Goal: Task Accomplishment & Management: Manage account settings

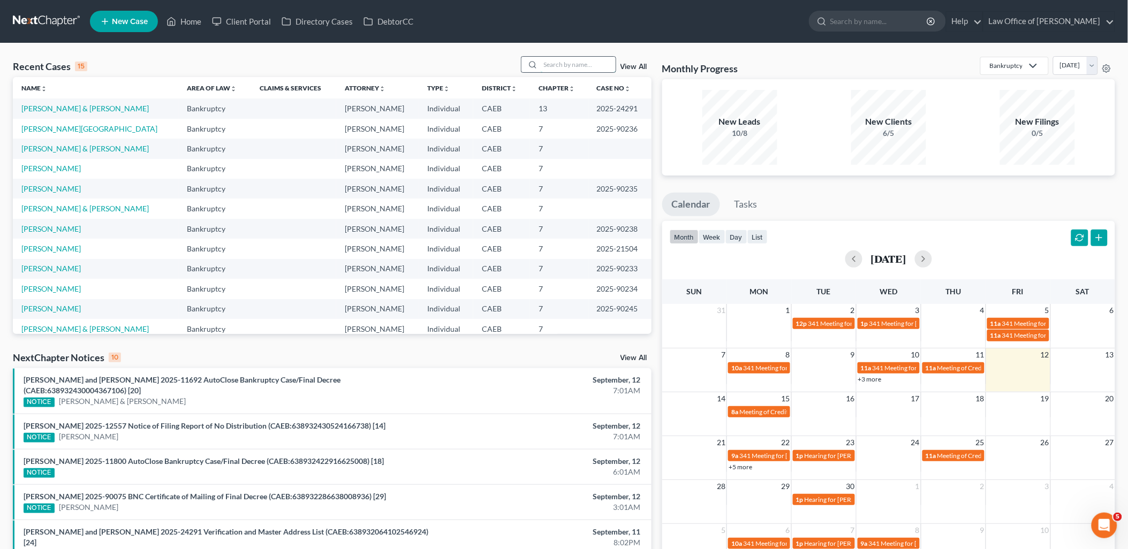
click at [593, 68] on input "search" at bounding box center [578, 65] width 75 height 16
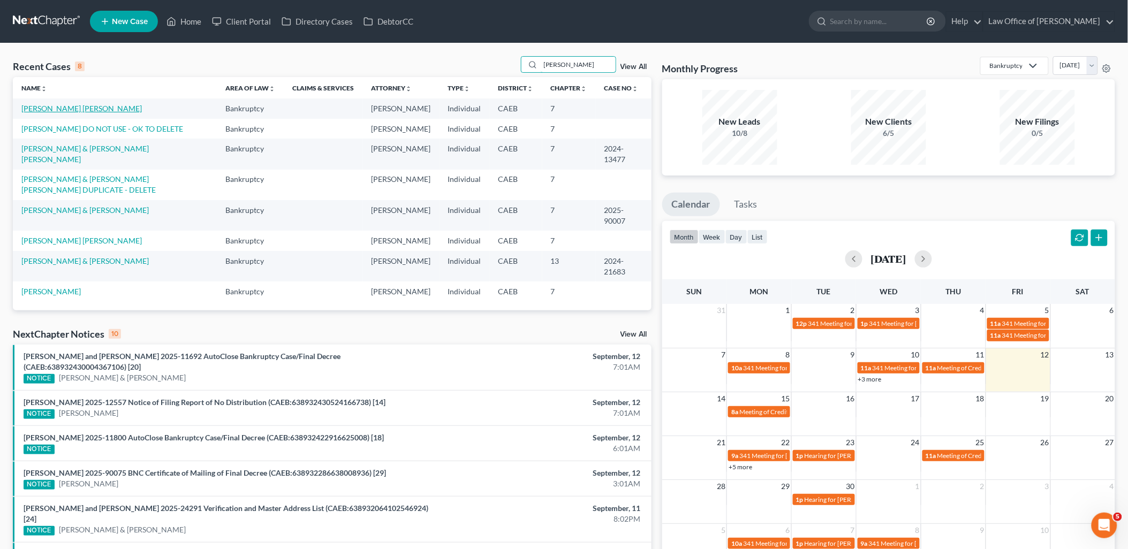
type input "[PERSON_NAME]"
click at [50, 108] on link "[PERSON_NAME] [PERSON_NAME]" at bounding box center [81, 108] width 120 height 9
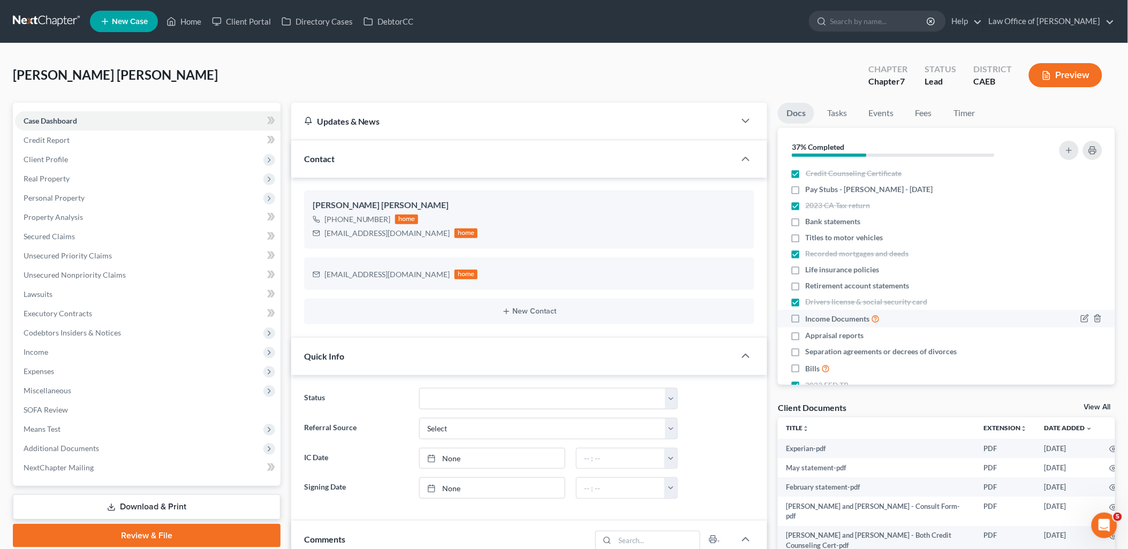
scroll to position [57, 0]
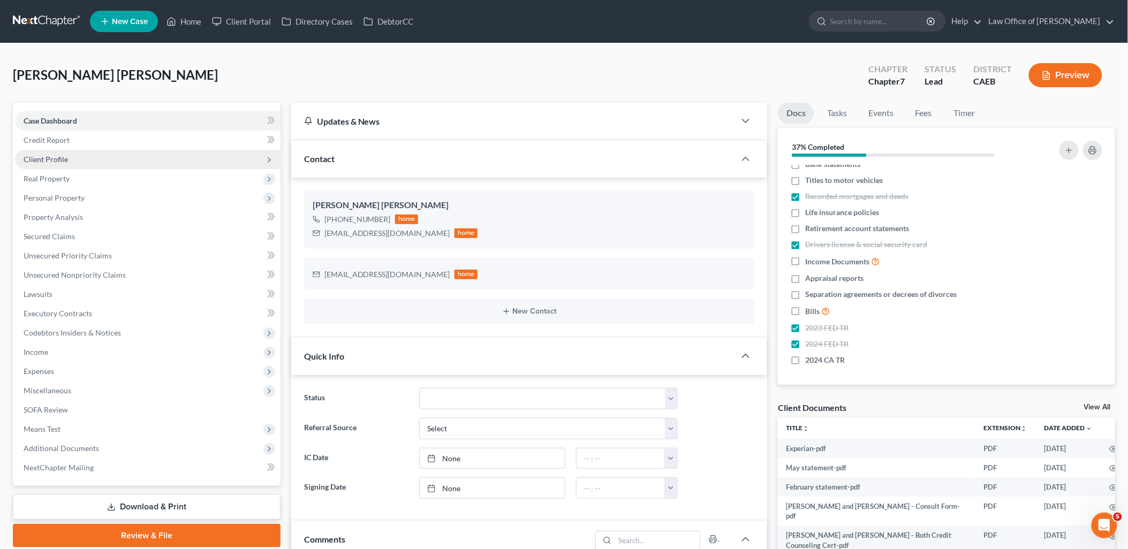
click at [47, 163] on span "Client Profile" at bounding box center [46, 159] width 44 height 9
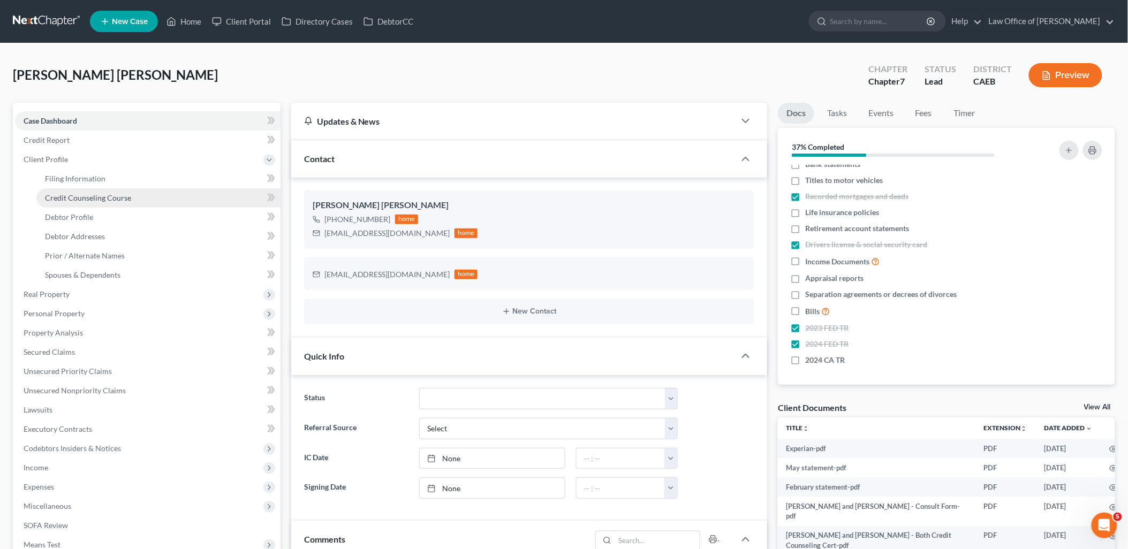
click at [55, 205] on link "Credit Counseling Course" at bounding box center [158, 197] width 244 height 19
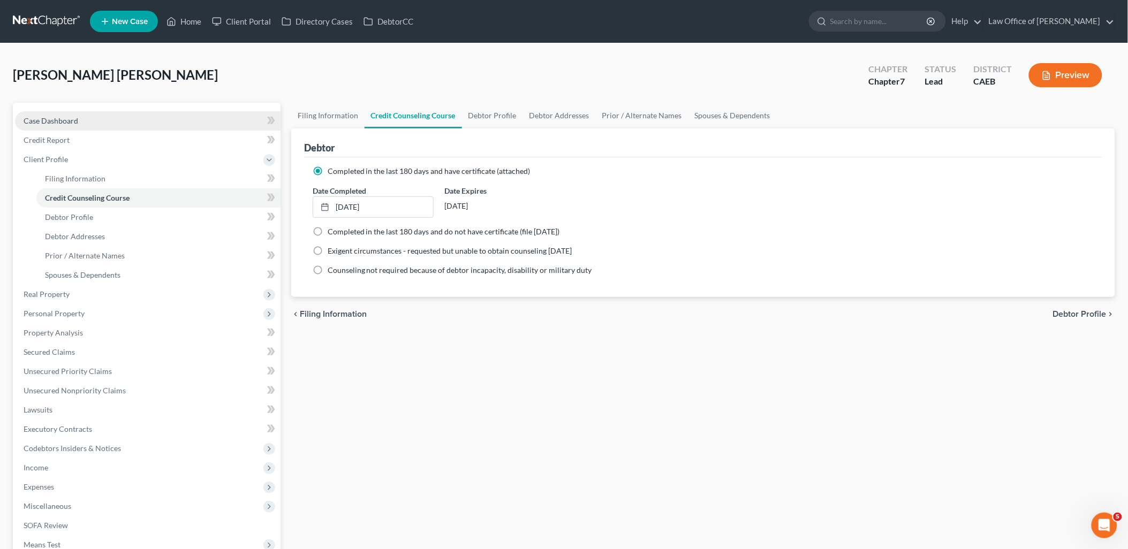
click at [49, 123] on span "Case Dashboard" at bounding box center [51, 120] width 55 height 9
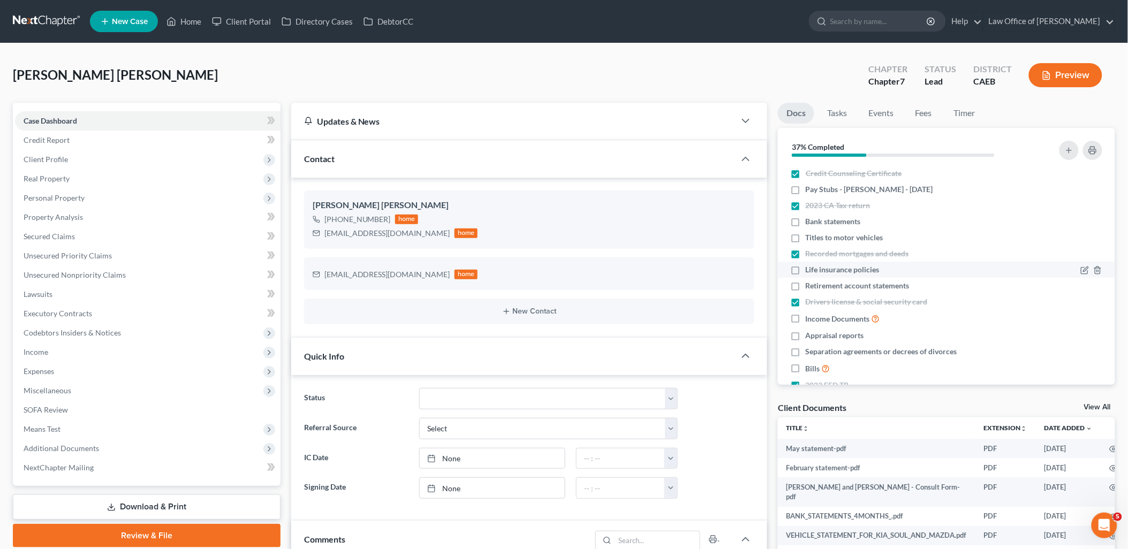
scroll to position [57, 0]
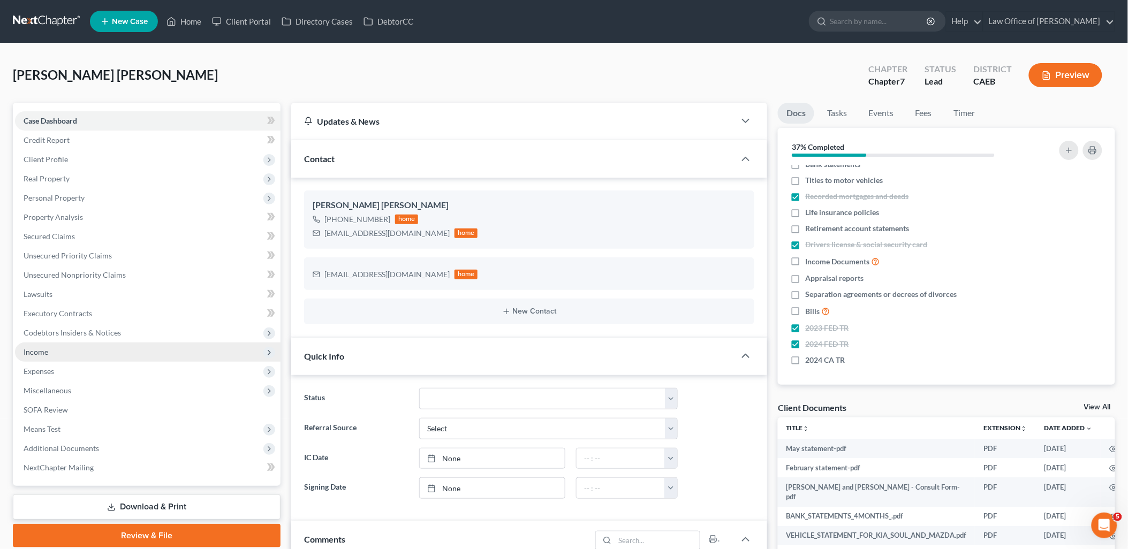
click at [40, 355] on span "Income" at bounding box center [36, 351] width 25 height 9
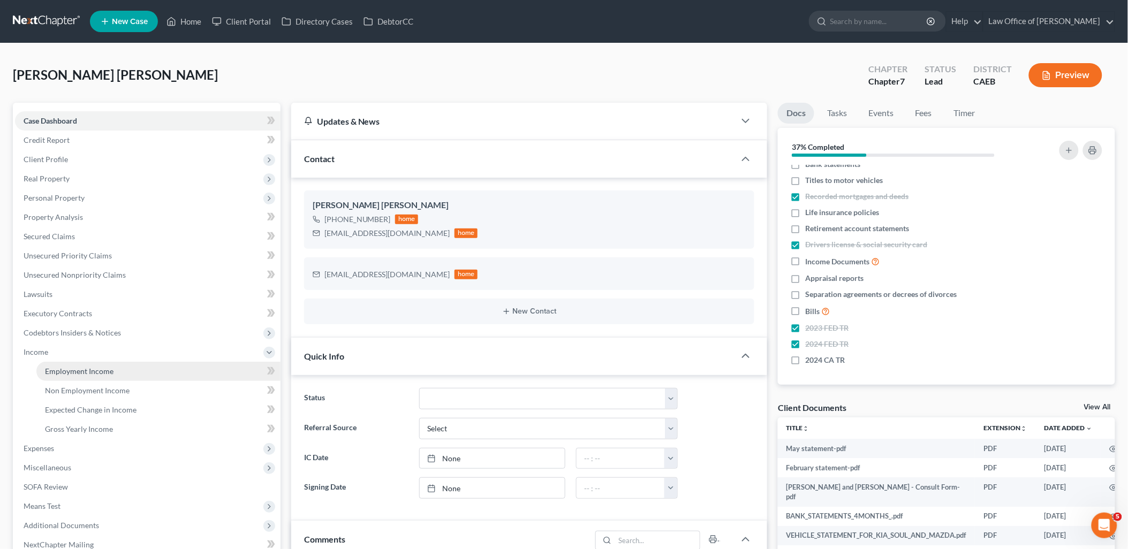
click at [51, 376] on link "Employment Income" at bounding box center [158, 371] width 244 height 19
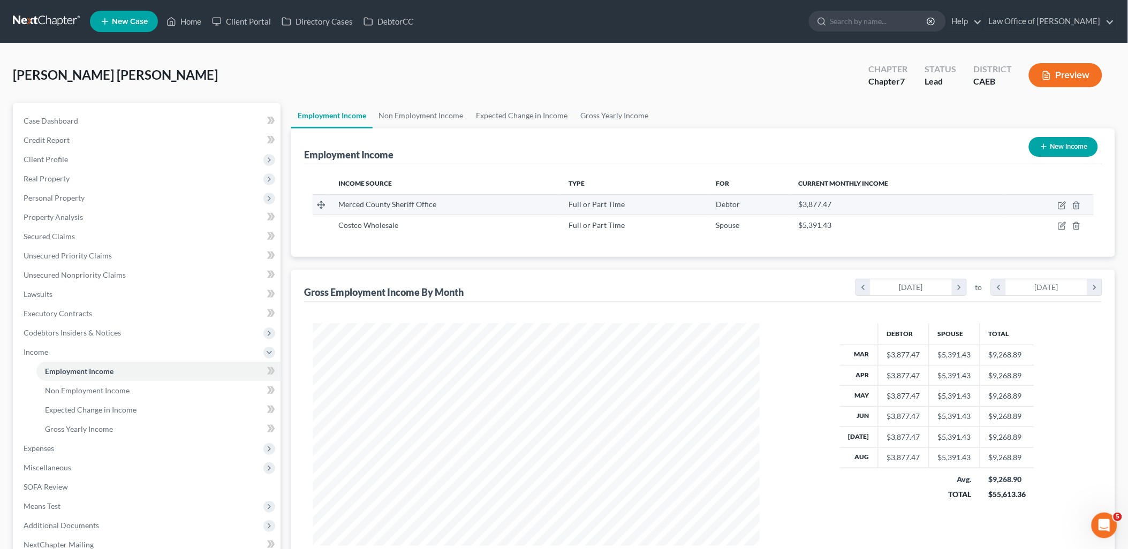
scroll to position [223, 468]
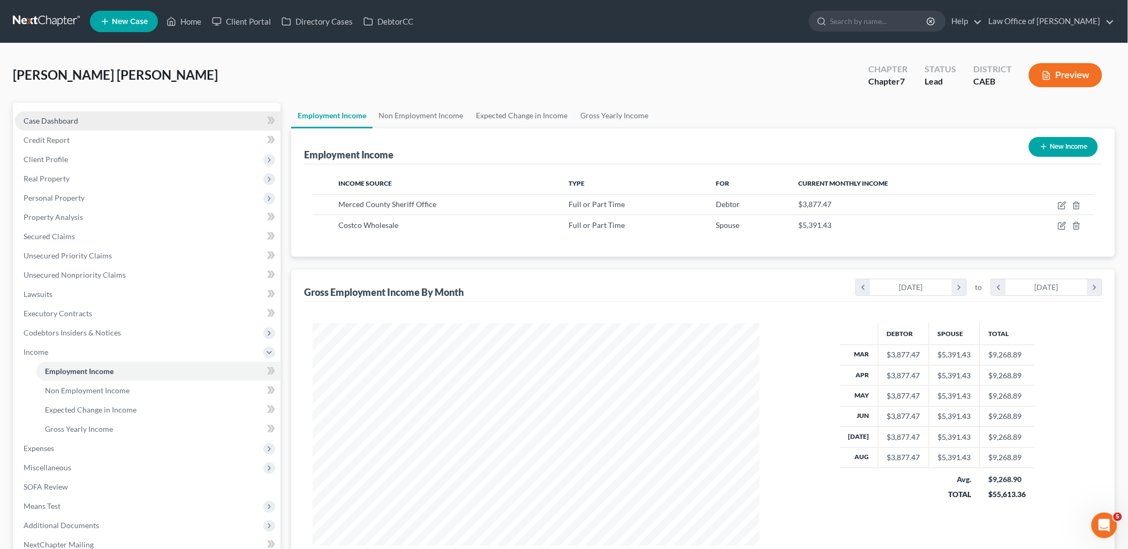
click at [33, 122] on span "Case Dashboard" at bounding box center [51, 120] width 55 height 9
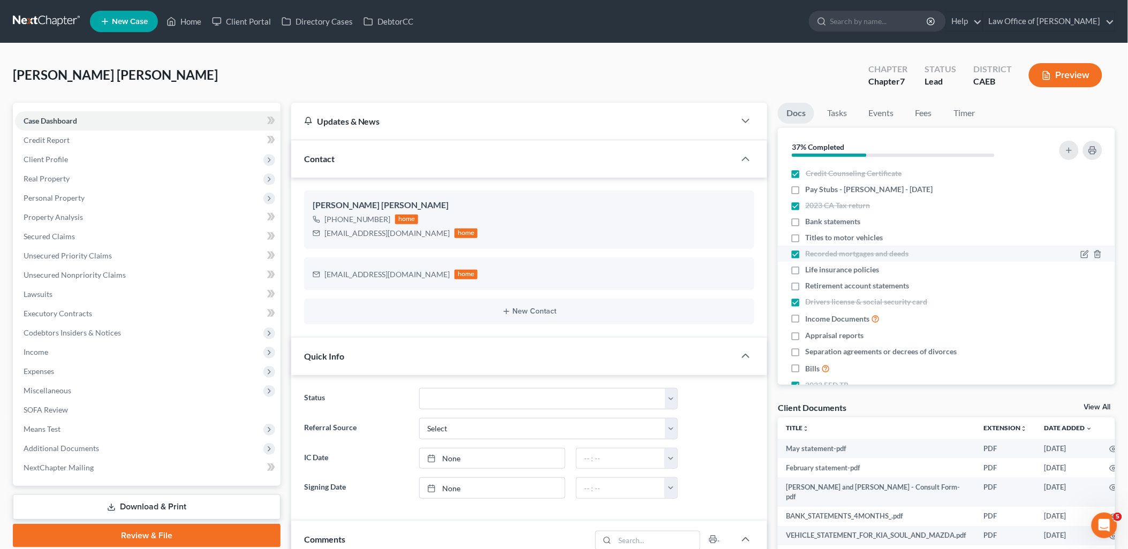
scroll to position [927, 0]
click at [1081, 190] on icon "button" at bounding box center [1085, 190] width 9 height 9
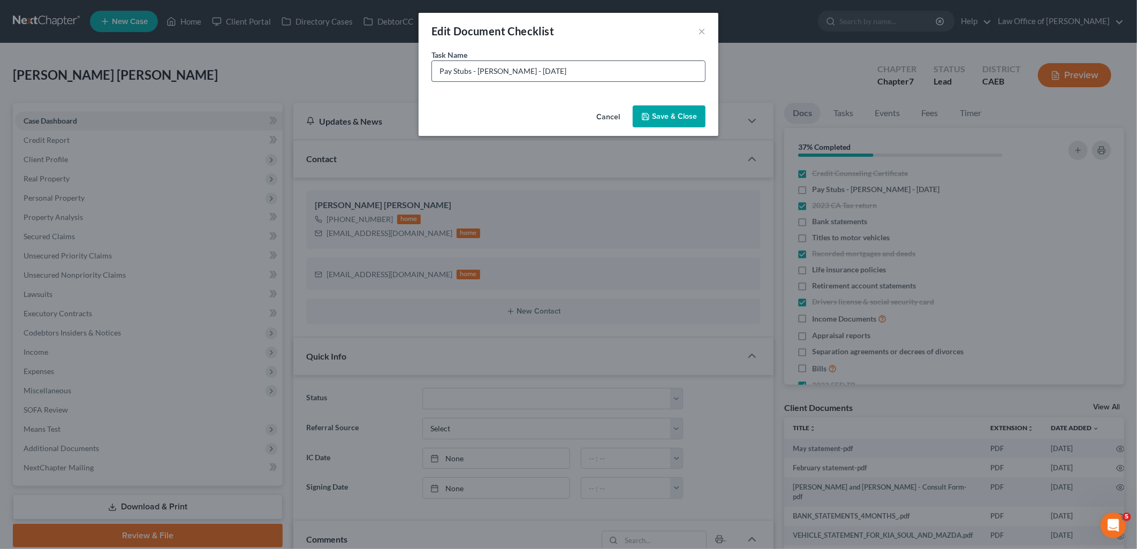
click at [568, 71] on input "Pay Stubs - [PERSON_NAME] - [DATE]" at bounding box center [568, 71] width 273 height 20
type input "Pay Stubs - Luis - July 2025 - September 2025"
drag, startPoint x: 687, startPoint y: 115, endPoint x: 878, endPoint y: 126, distance: 190.9
click at [687, 115] on button "Save & Close" at bounding box center [669, 116] width 73 height 22
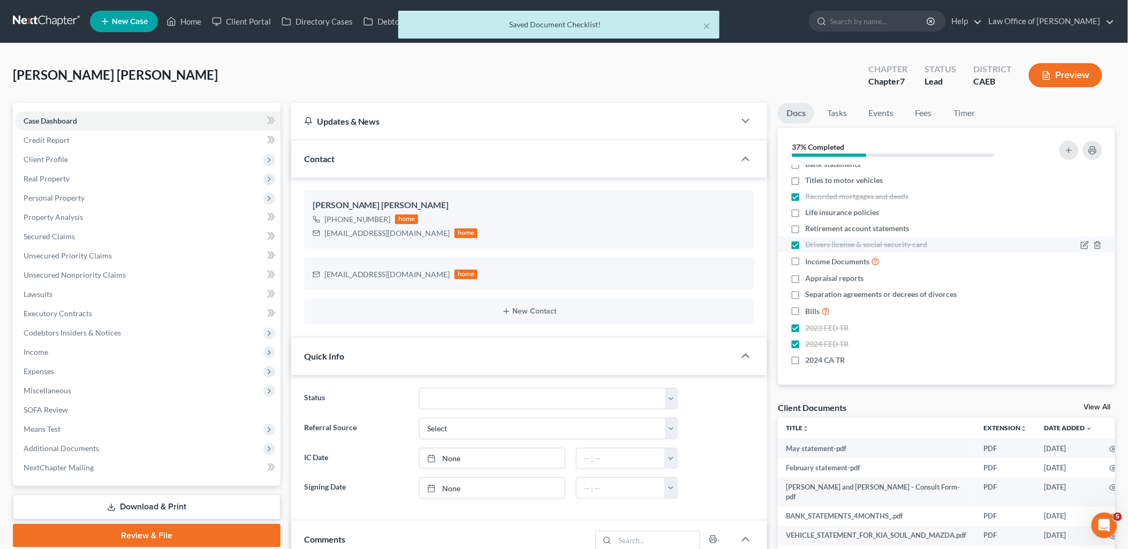
scroll to position [0, 0]
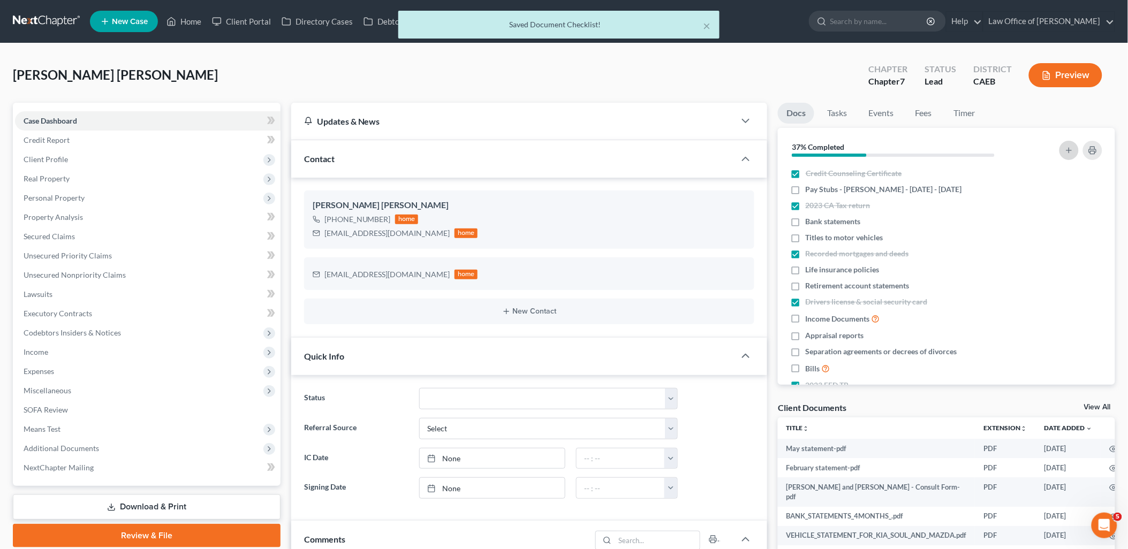
click at [1073, 148] on icon "button" at bounding box center [1069, 150] width 9 height 9
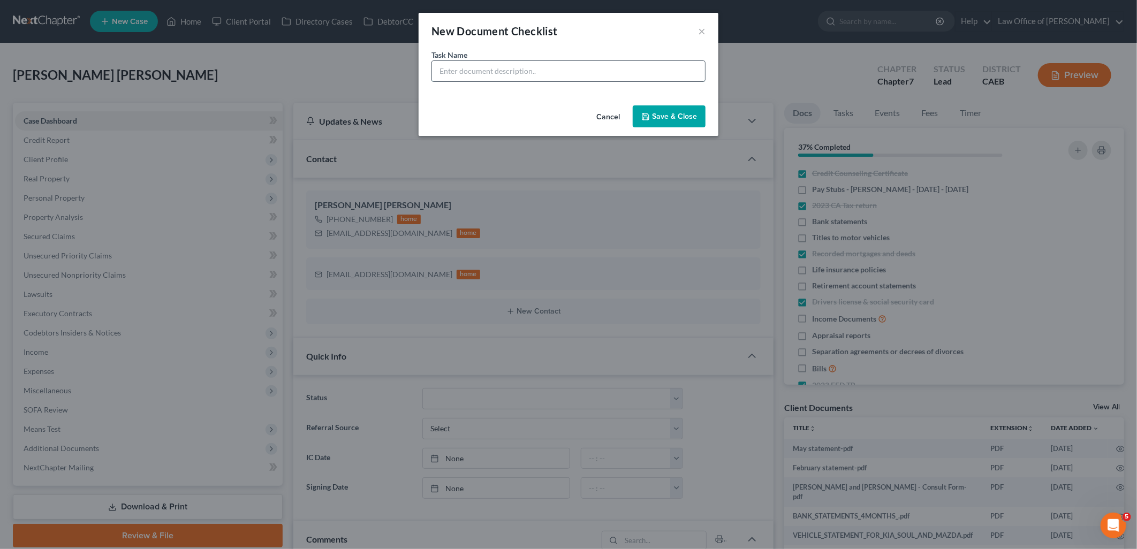
click at [555, 66] on input "text" at bounding box center [568, 71] width 273 height 20
type input "Pay Stubs Ava - March - September"
drag, startPoint x: 672, startPoint y: 124, endPoint x: 698, endPoint y: 110, distance: 29.0
click at [672, 120] on button "Save & Close" at bounding box center [669, 116] width 73 height 22
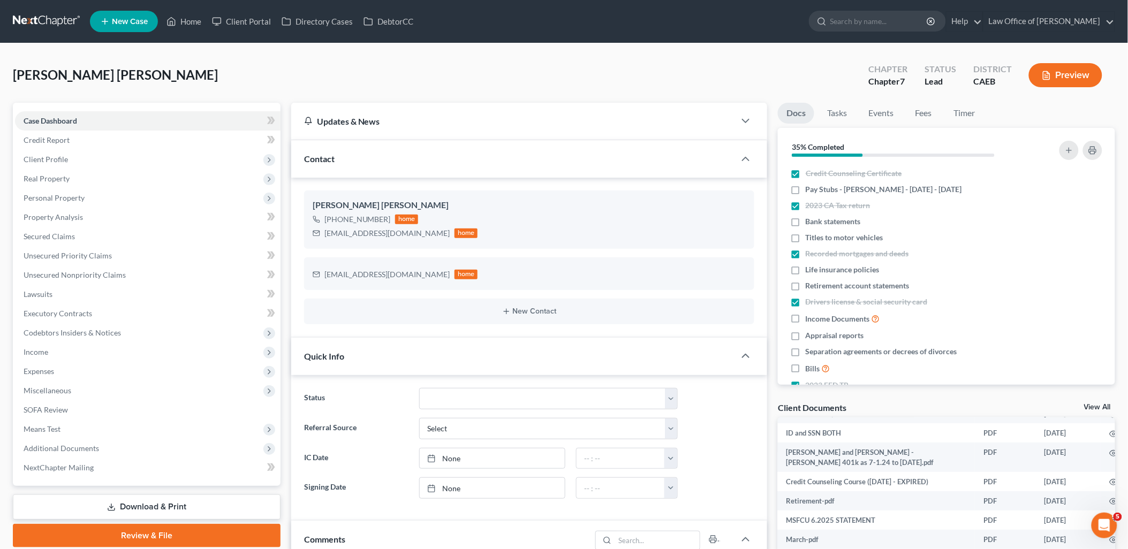
scroll to position [352, 0]
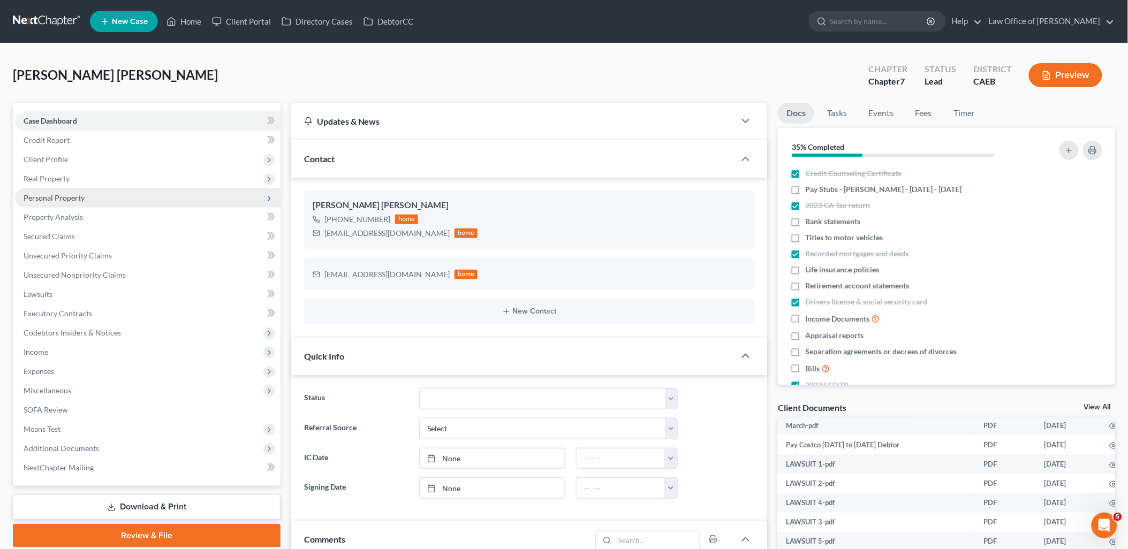
click at [62, 196] on span "Personal Property" at bounding box center [54, 197] width 61 height 9
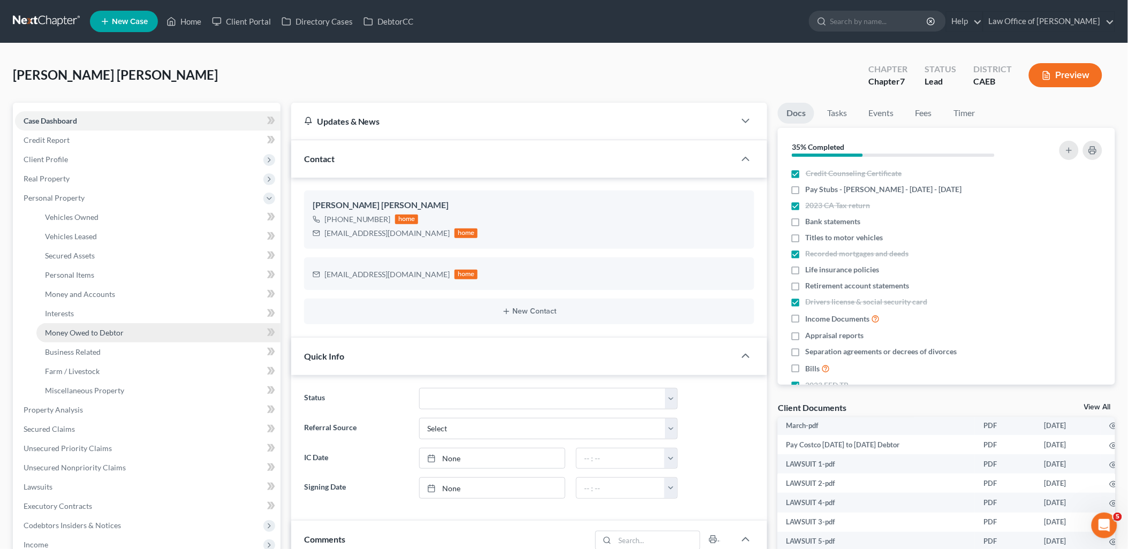
click at [70, 332] on span "Money Owed to Debtor" at bounding box center [84, 332] width 79 height 9
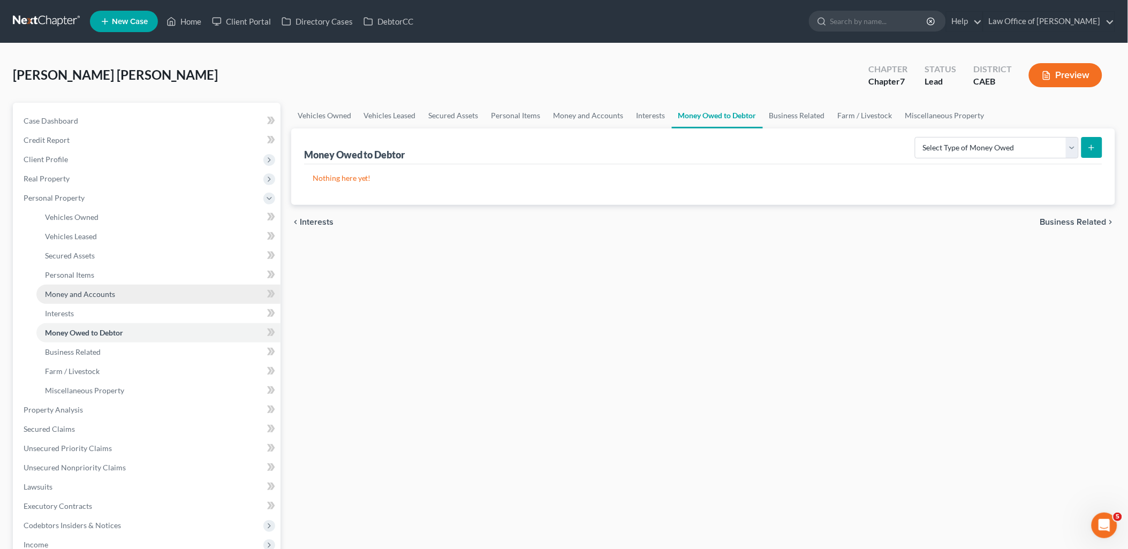
click at [66, 298] on link "Money and Accounts" at bounding box center [158, 294] width 244 height 19
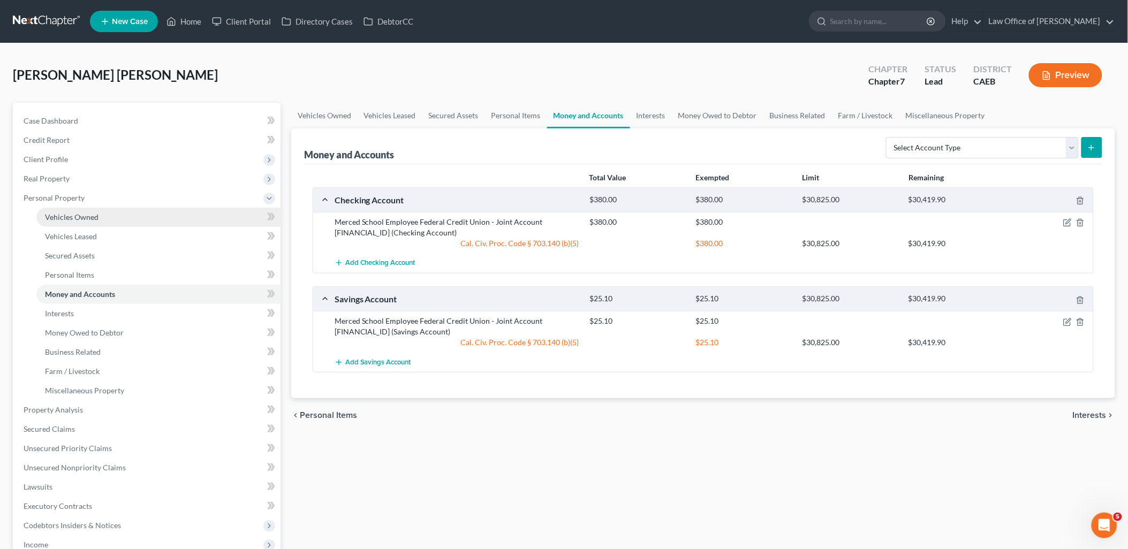
click at [64, 213] on span "Vehicles Owned" at bounding box center [72, 217] width 54 height 9
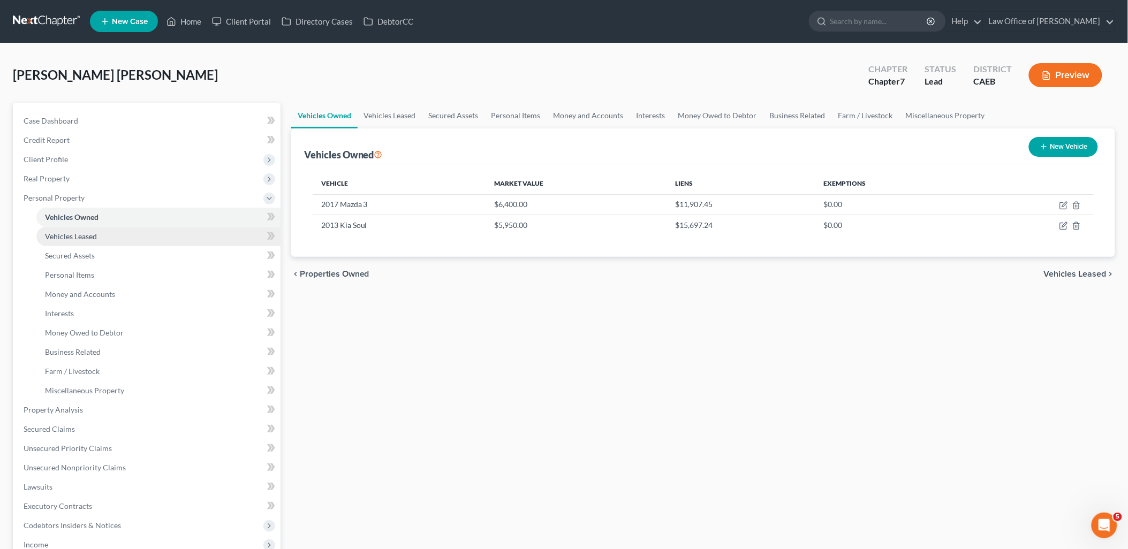
drag, startPoint x: 82, startPoint y: 230, endPoint x: 82, endPoint y: 236, distance: 5.9
click at [82, 230] on link "Vehicles Leased" at bounding box center [158, 236] width 244 height 19
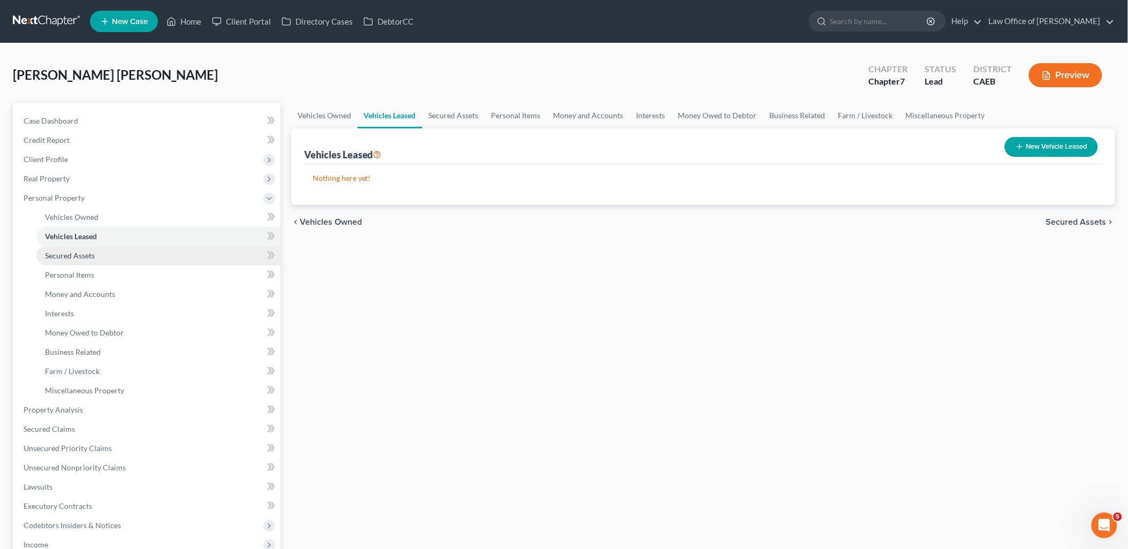
click at [78, 260] on link "Secured Assets" at bounding box center [158, 255] width 244 height 19
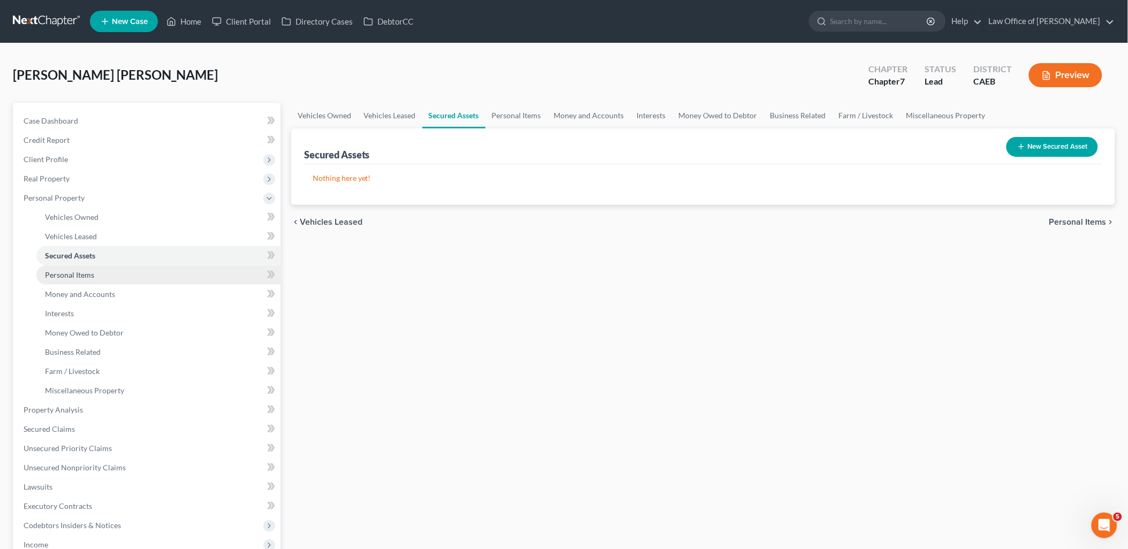
click at [78, 273] on span "Personal Items" at bounding box center [69, 274] width 49 height 9
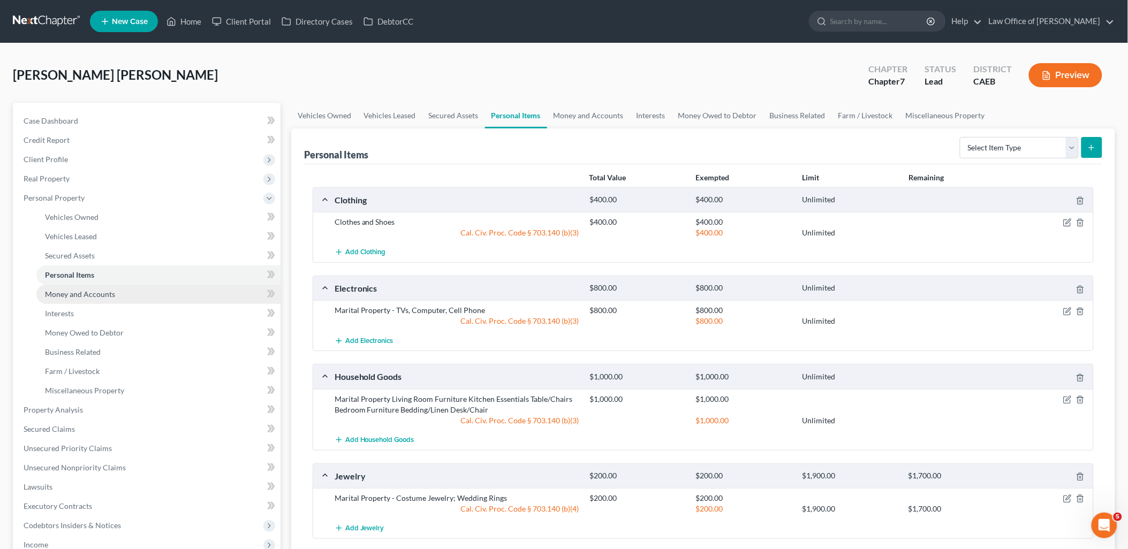
click at [77, 296] on span "Money and Accounts" at bounding box center [80, 294] width 70 height 9
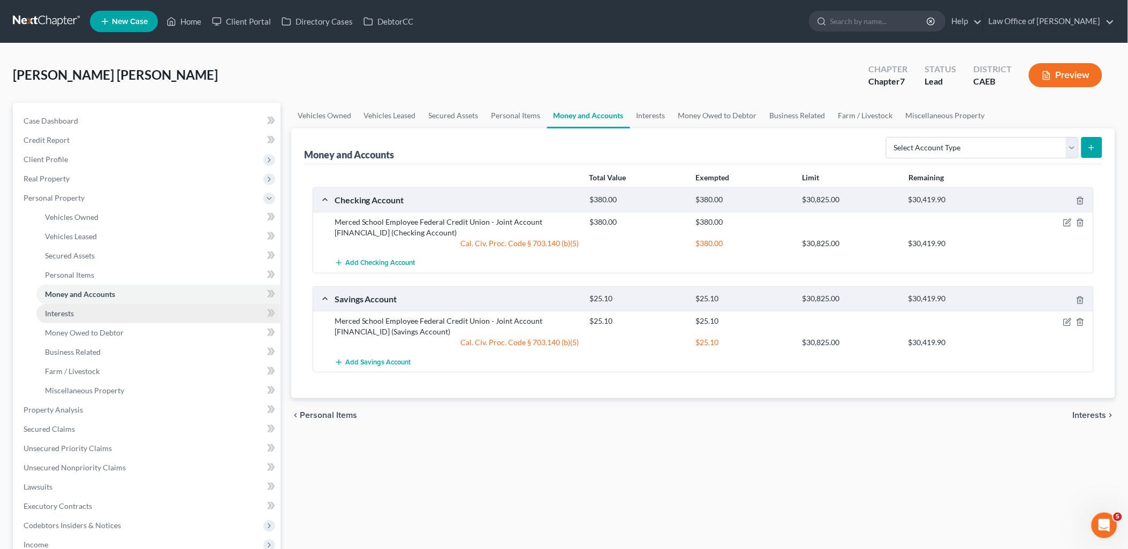
click at [57, 317] on span "Interests" at bounding box center [59, 313] width 29 height 9
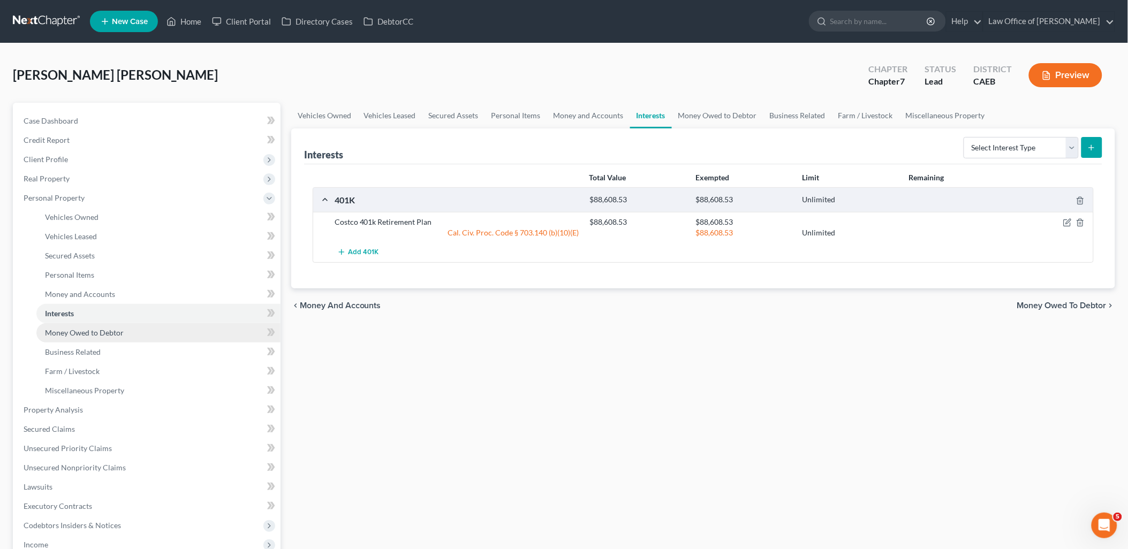
click at [75, 325] on link "Money Owed to Debtor" at bounding box center [158, 332] width 244 height 19
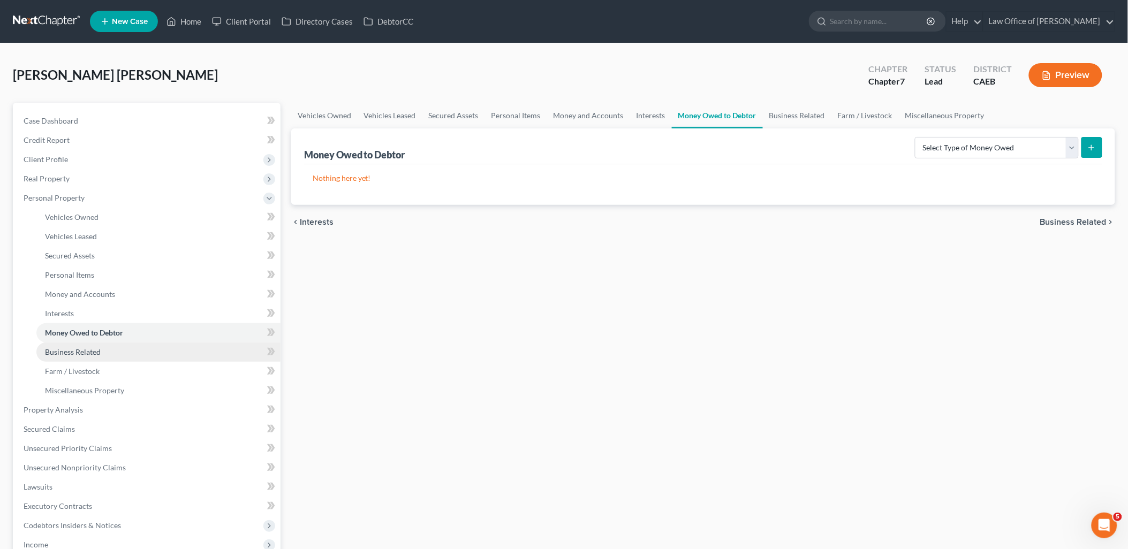
click at [50, 346] on link "Business Related" at bounding box center [158, 352] width 244 height 19
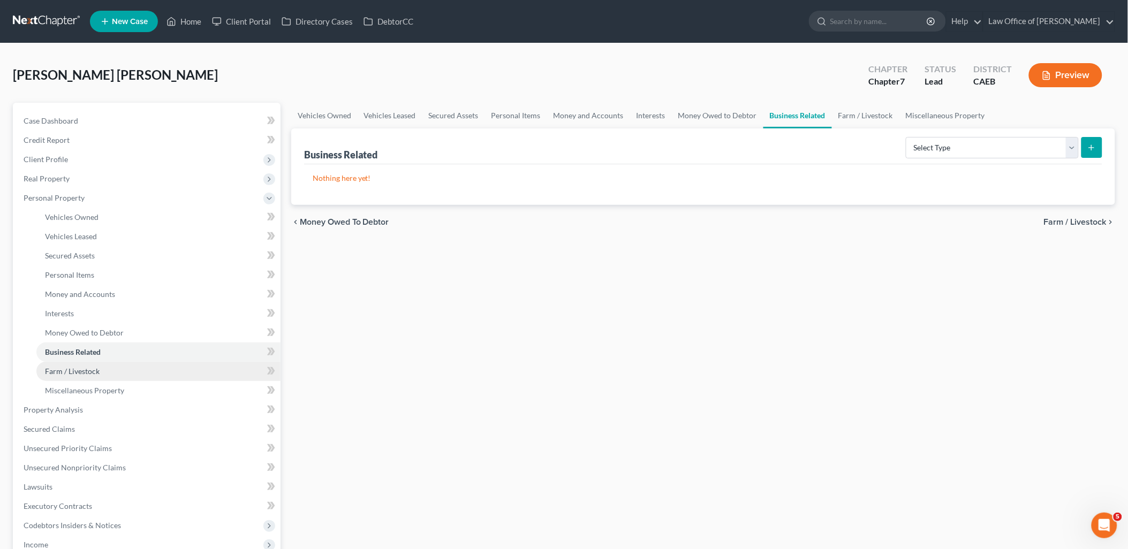
click at [61, 369] on span "Farm / Livestock" at bounding box center [72, 371] width 55 height 9
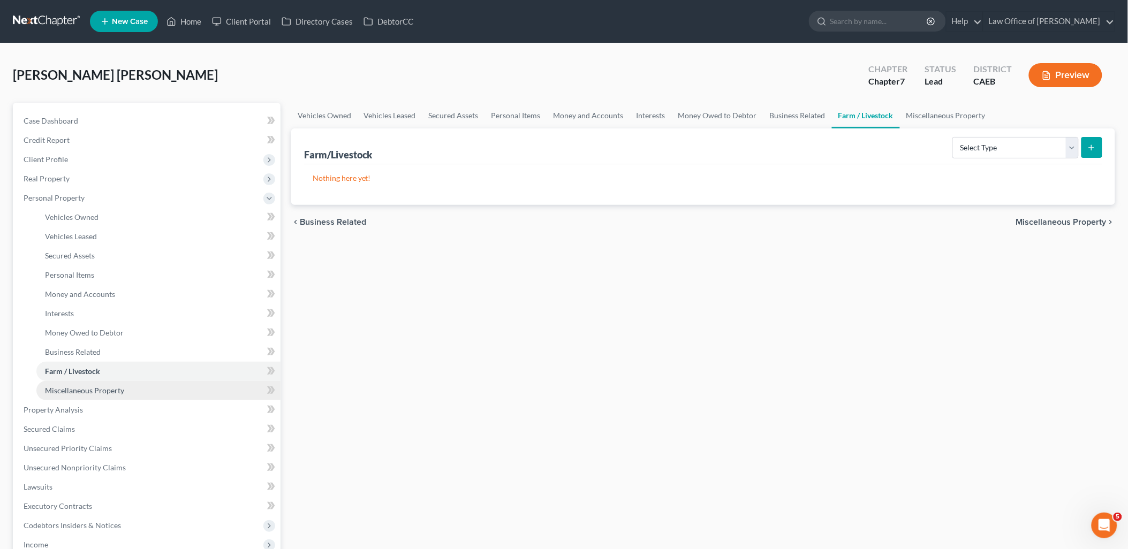
click at [68, 391] on span "Miscellaneous Property" at bounding box center [84, 390] width 79 height 9
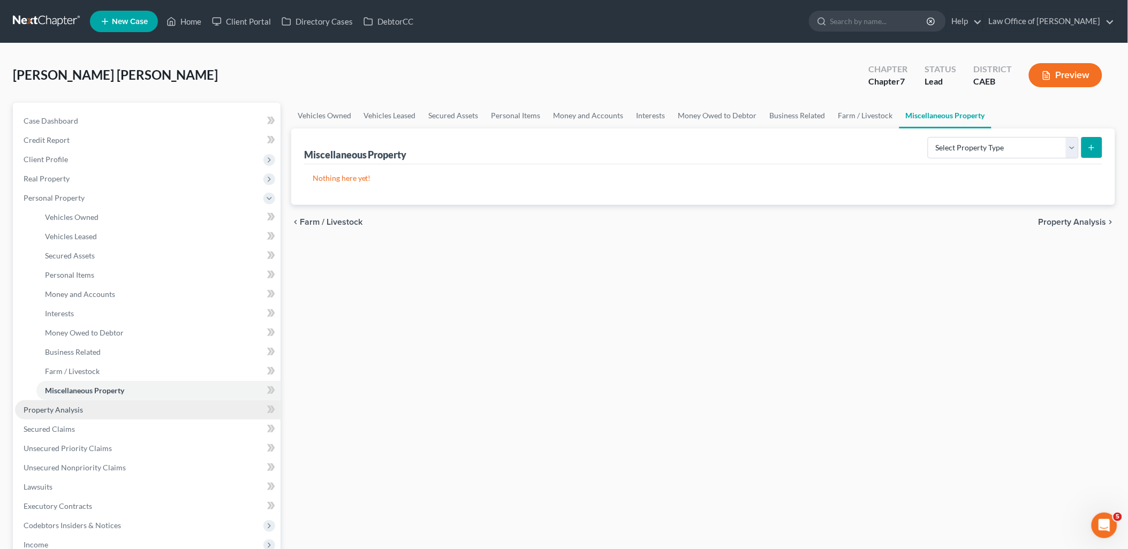
click at [44, 410] on span "Property Analysis" at bounding box center [53, 409] width 59 height 9
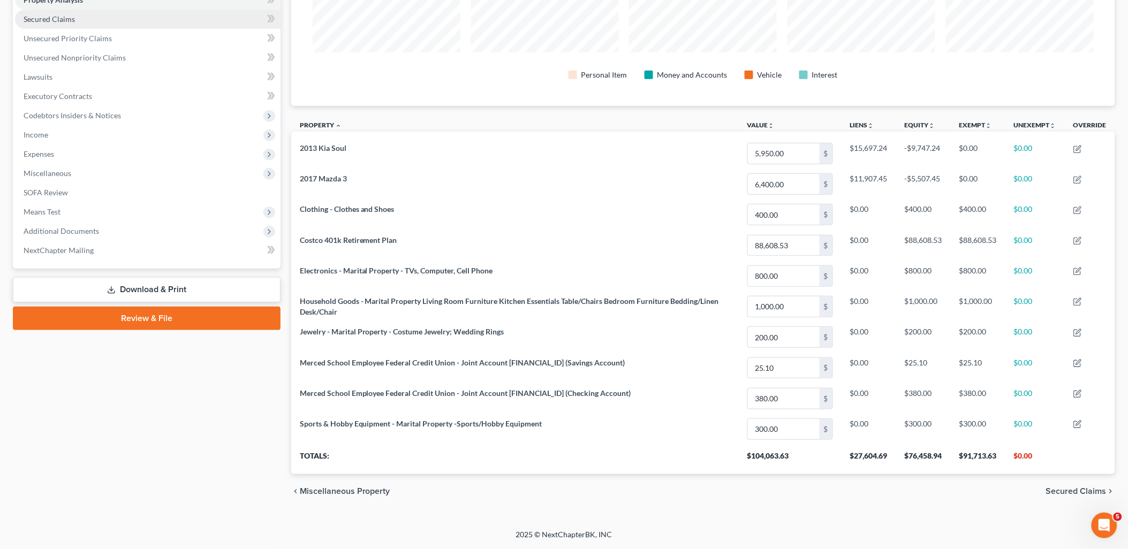
click at [47, 14] on span "Secured Claims" at bounding box center [49, 18] width 51 height 9
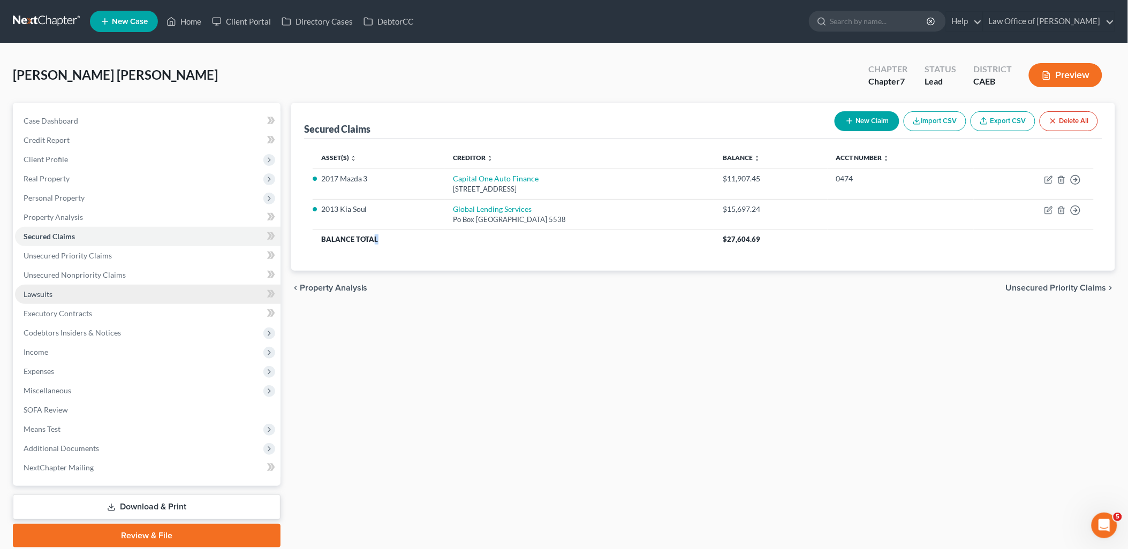
drag, startPoint x: 344, startPoint y: 242, endPoint x: 77, endPoint y: 293, distance: 272.0
click at [289, 258] on div "Secured Claims New Claim Import CSV Export CSV Delete All Asset(s) expand_more …" at bounding box center [703, 325] width 835 height 445
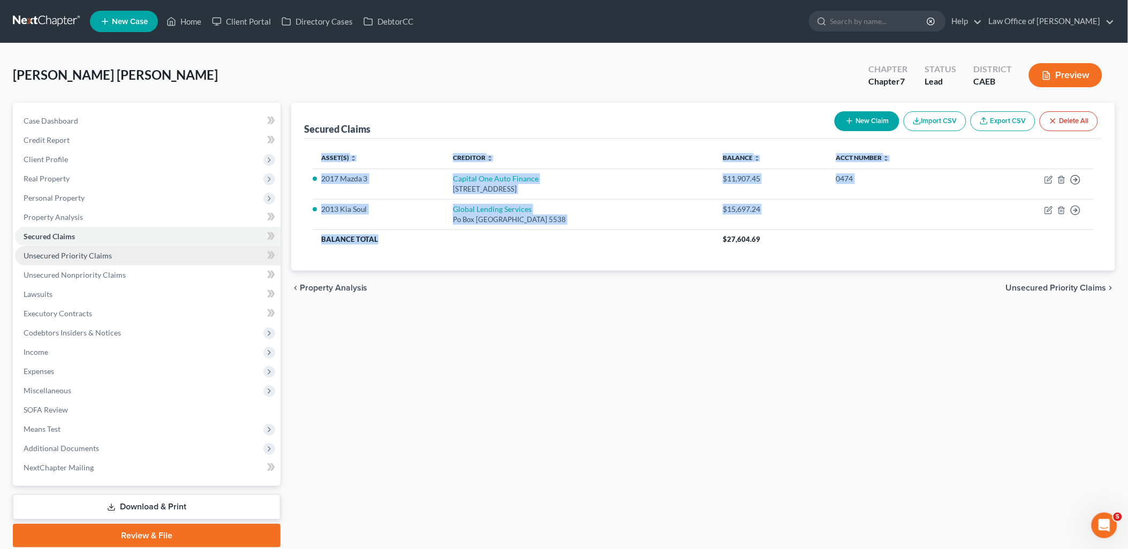
click at [50, 255] on span "Unsecured Priority Claims" at bounding box center [68, 255] width 88 height 9
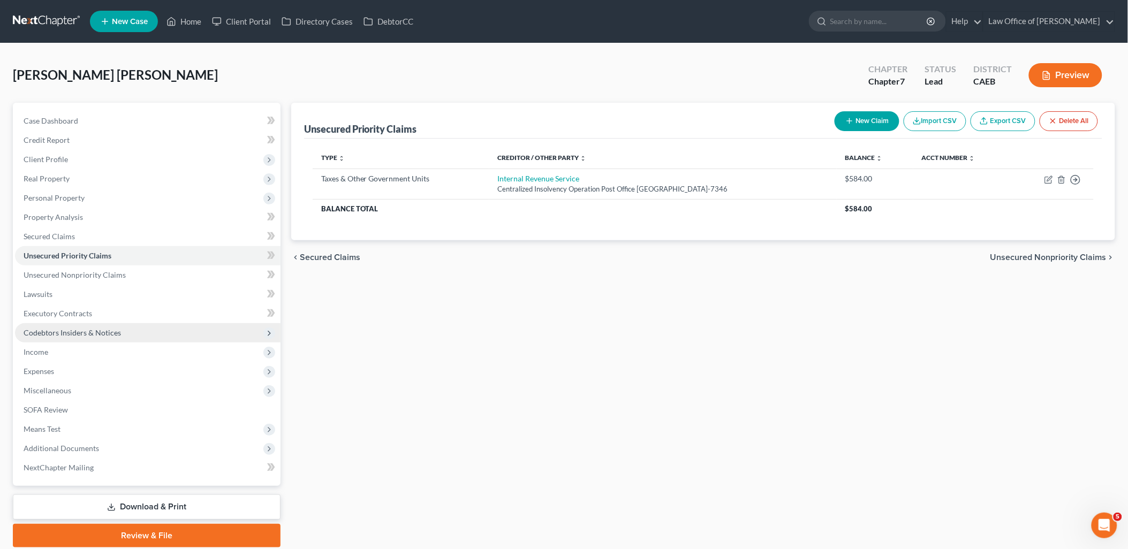
click at [34, 334] on span "Codebtors Insiders & Notices" at bounding box center [72, 332] width 97 height 9
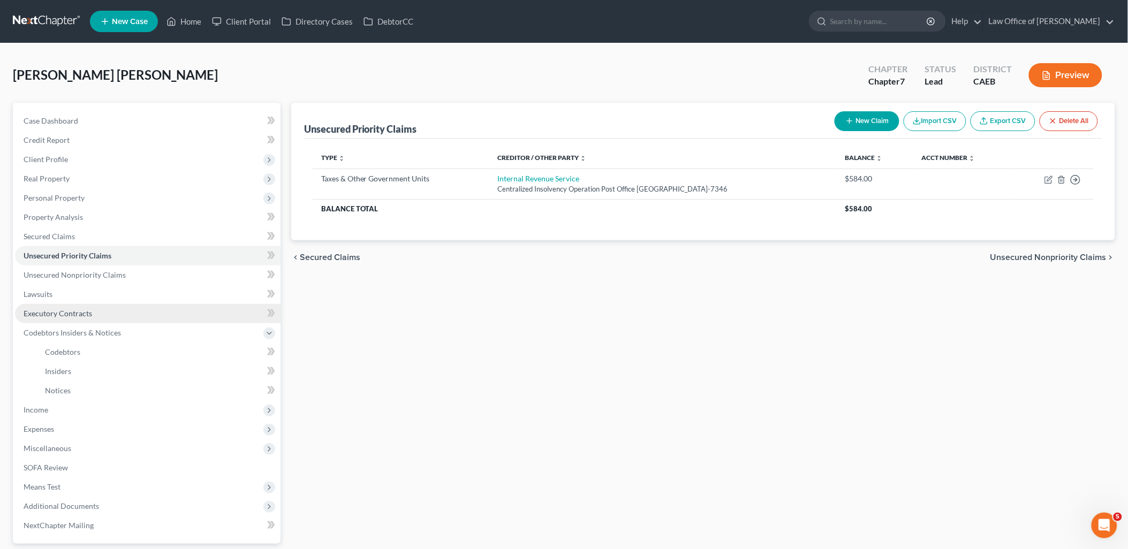
click at [34, 314] on span "Executory Contracts" at bounding box center [58, 313] width 69 height 9
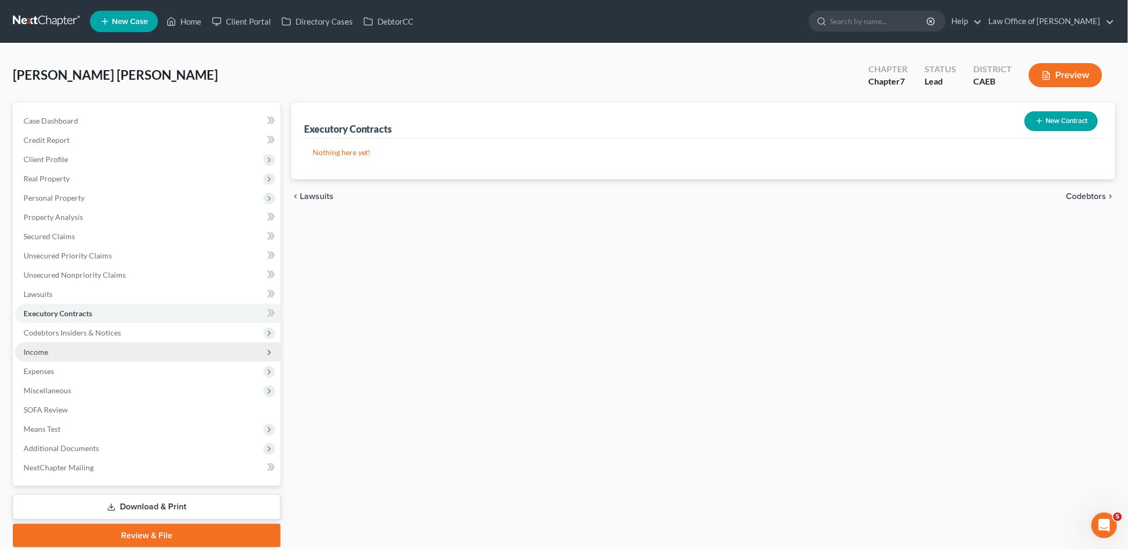
click at [37, 352] on span "Income" at bounding box center [36, 351] width 25 height 9
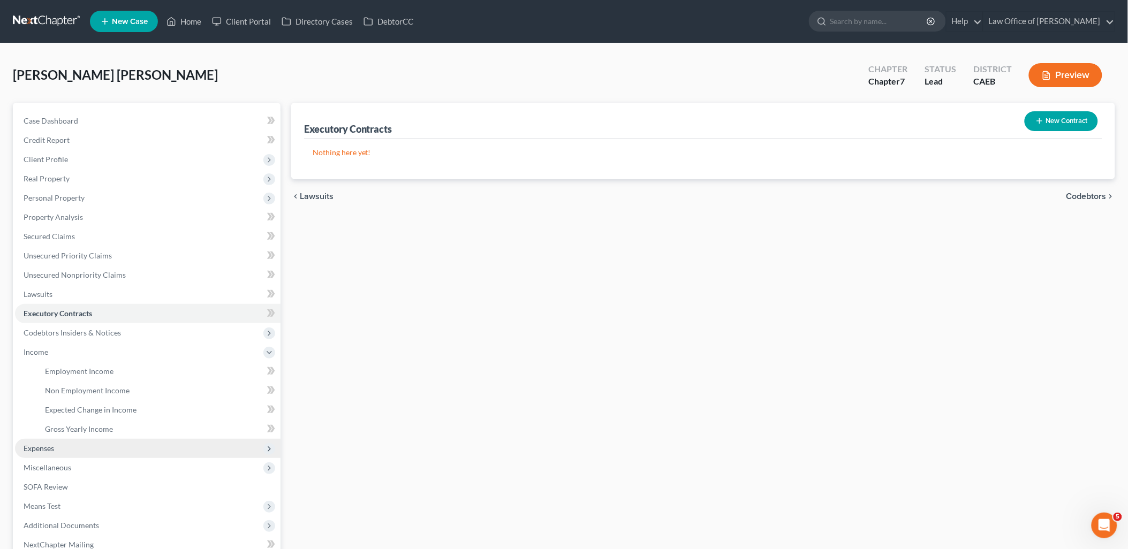
click at [41, 451] on span "Expenses" at bounding box center [39, 448] width 31 height 9
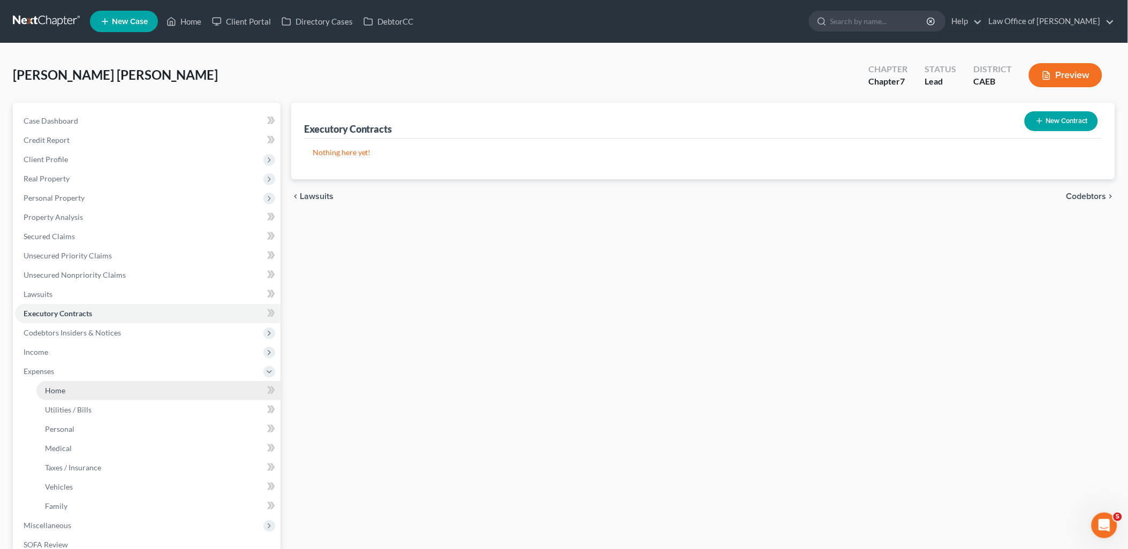
drag, startPoint x: 61, startPoint y: 390, endPoint x: 86, endPoint y: 391, distance: 25.2
click at [61, 389] on span "Home" at bounding box center [55, 390] width 20 height 9
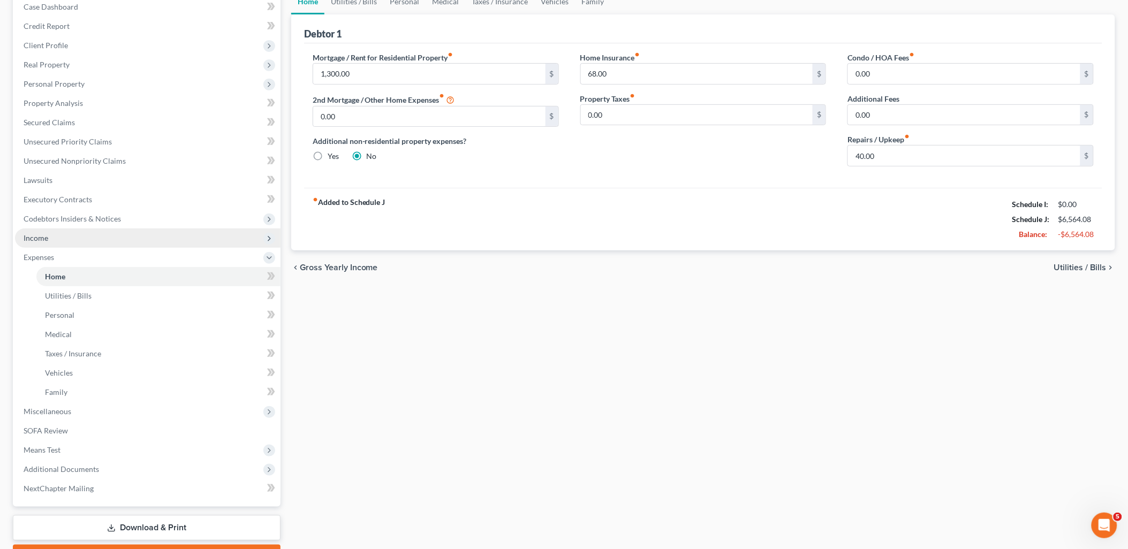
scroll to position [172, 0]
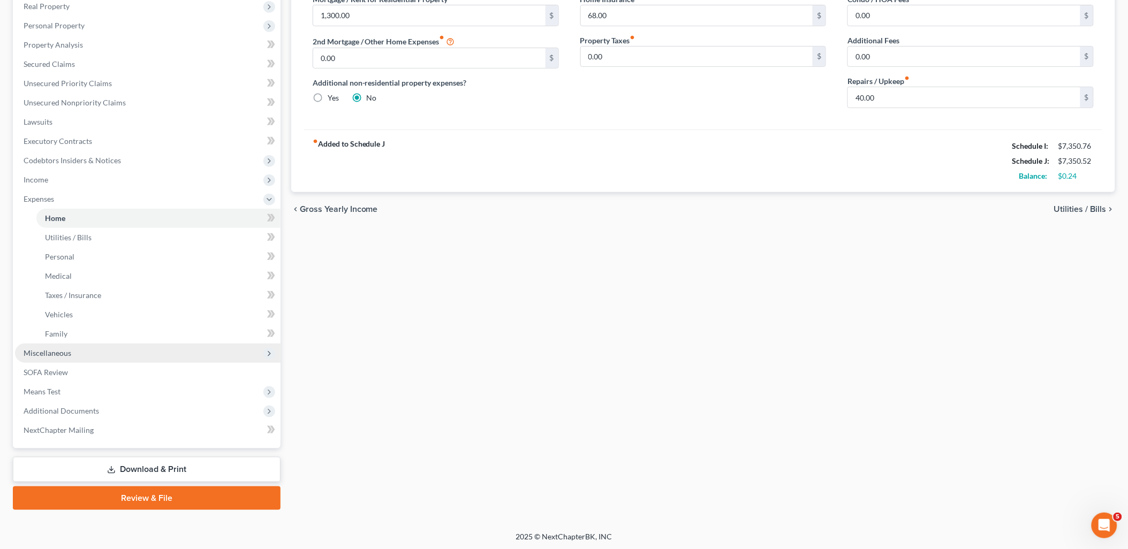
click at [38, 352] on span "Miscellaneous" at bounding box center [48, 353] width 48 height 9
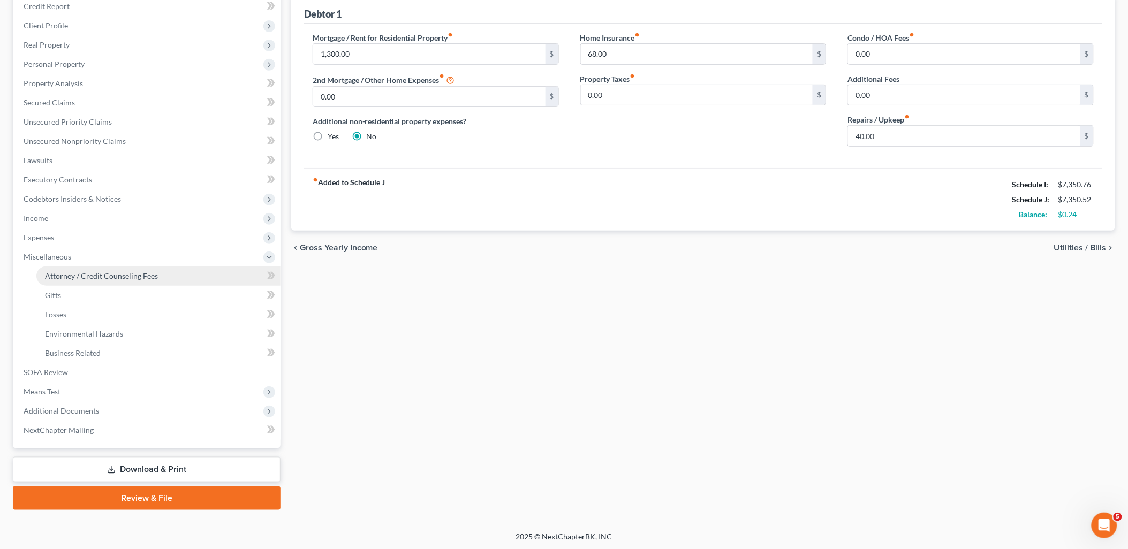
click at [93, 277] on span "Attorney / Credit Counseling Fees" at bounding box center [101, 275] width 113 height 9
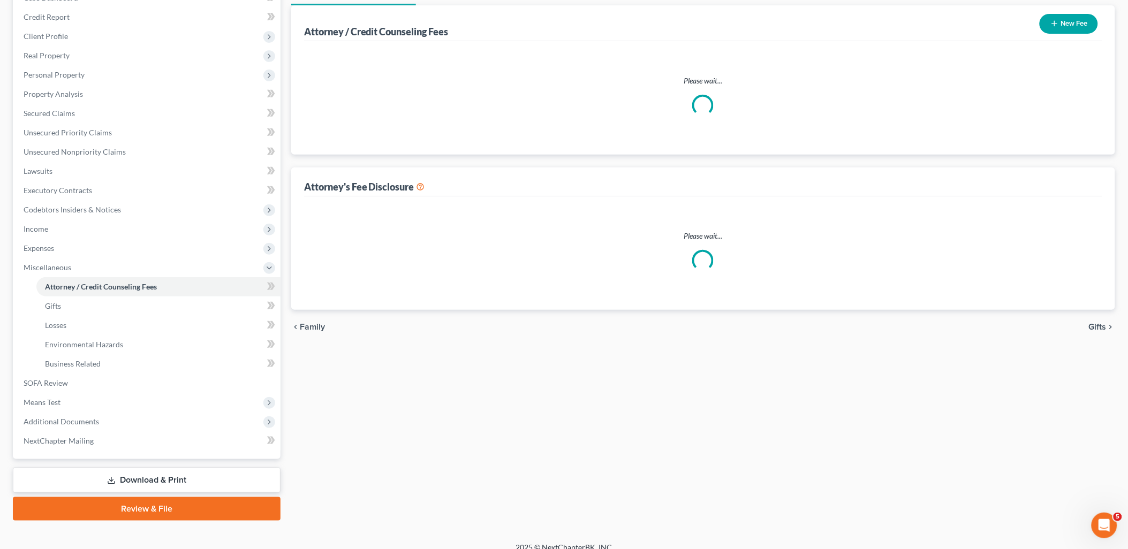
scroll to position [11, 0]
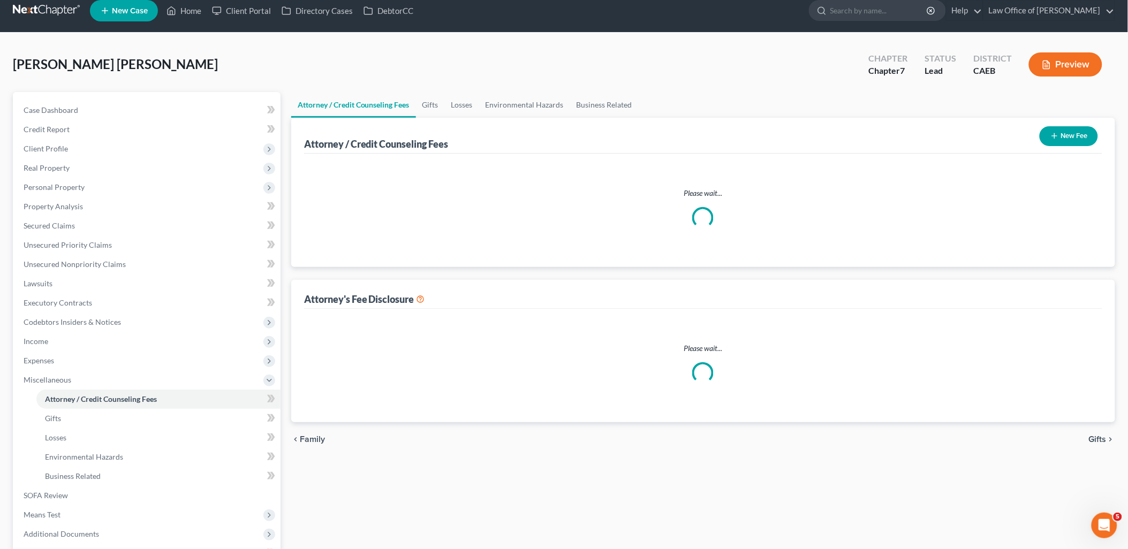
select select "0"
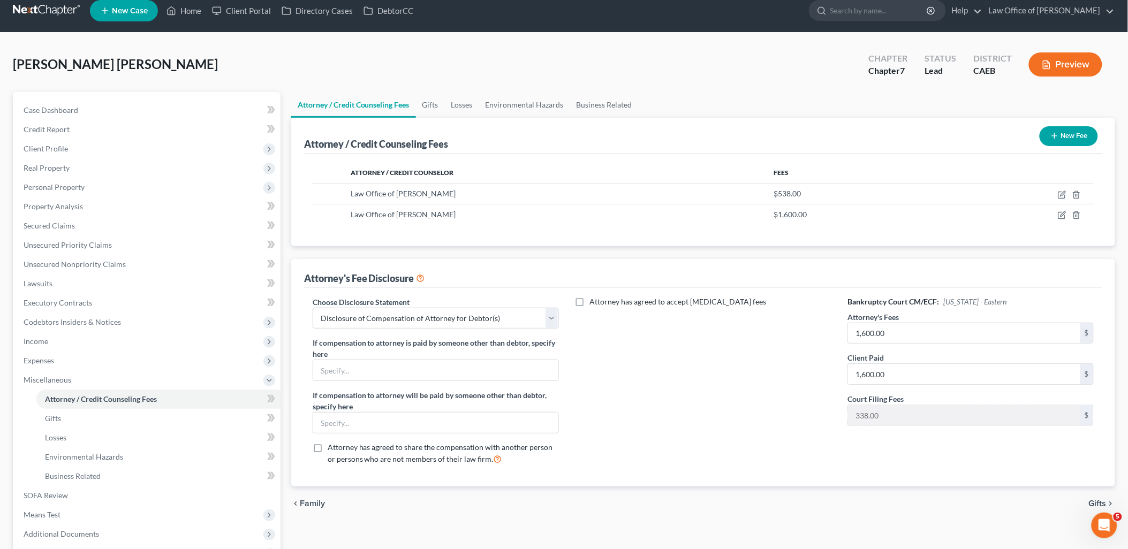
scroll to position [0, 0]
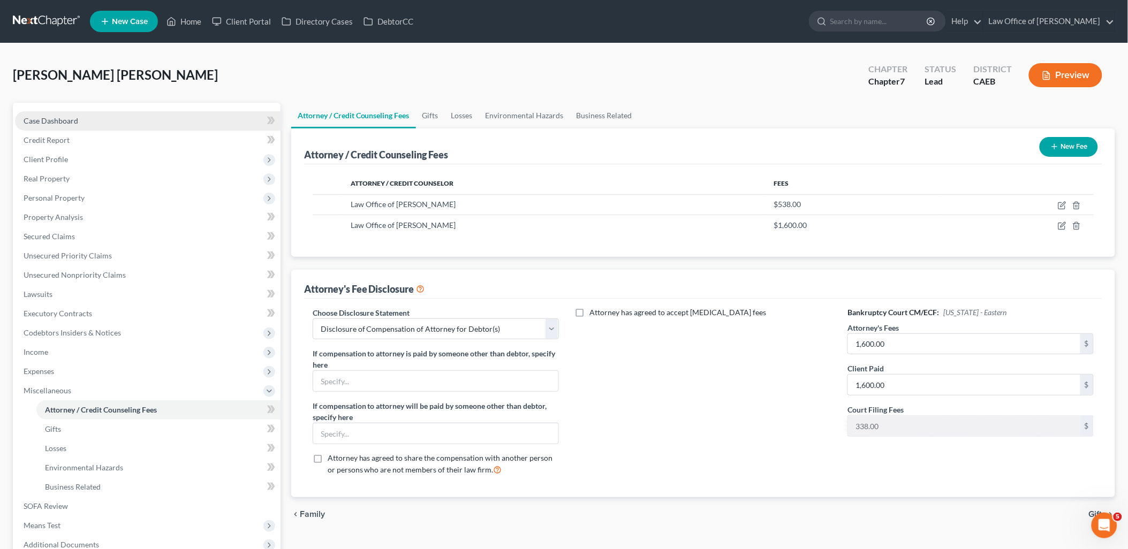
click at [56, 120] on span "Case Dashboard" at bounding box center [51, 120] width 55 height 9
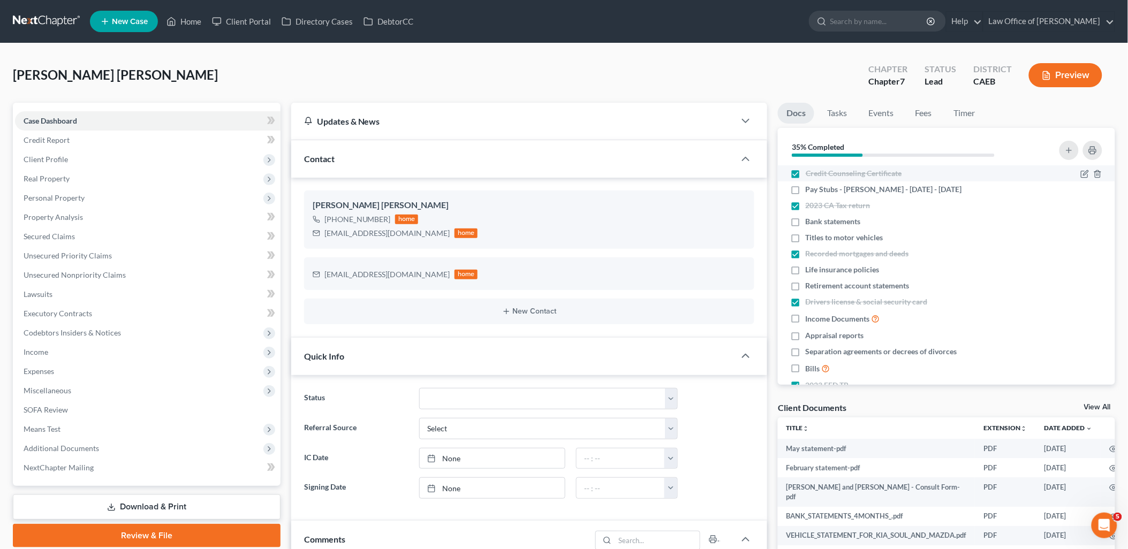
scroll to position [927, 0]
click at [930, 110] on link "Fees" at bounding box center [923, 113] width 34 height 21
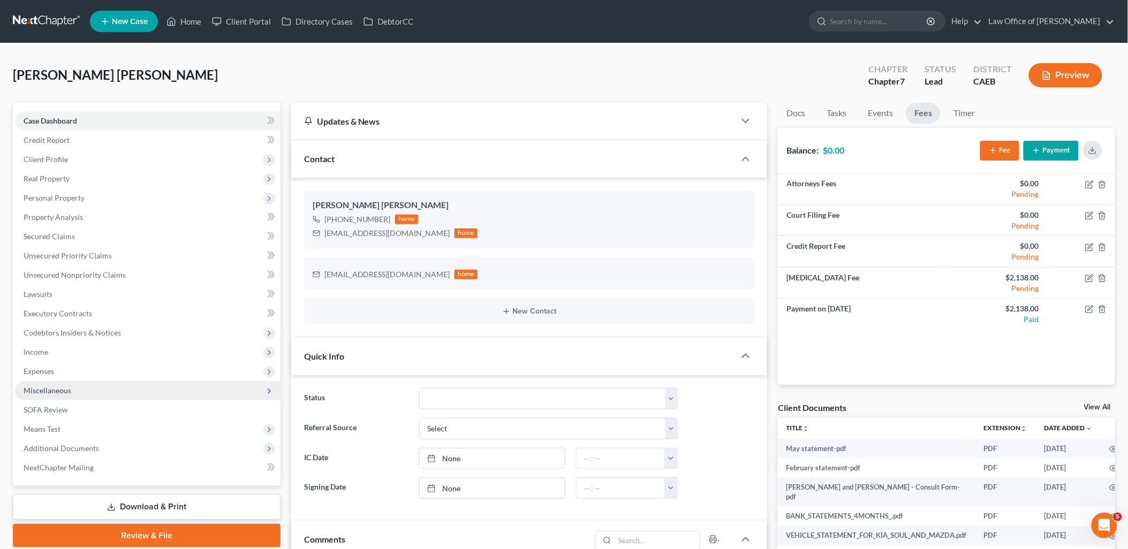
click at [44, 388] on span "Miscellaneous" at bounding box center [48, 390] width 48 height 9
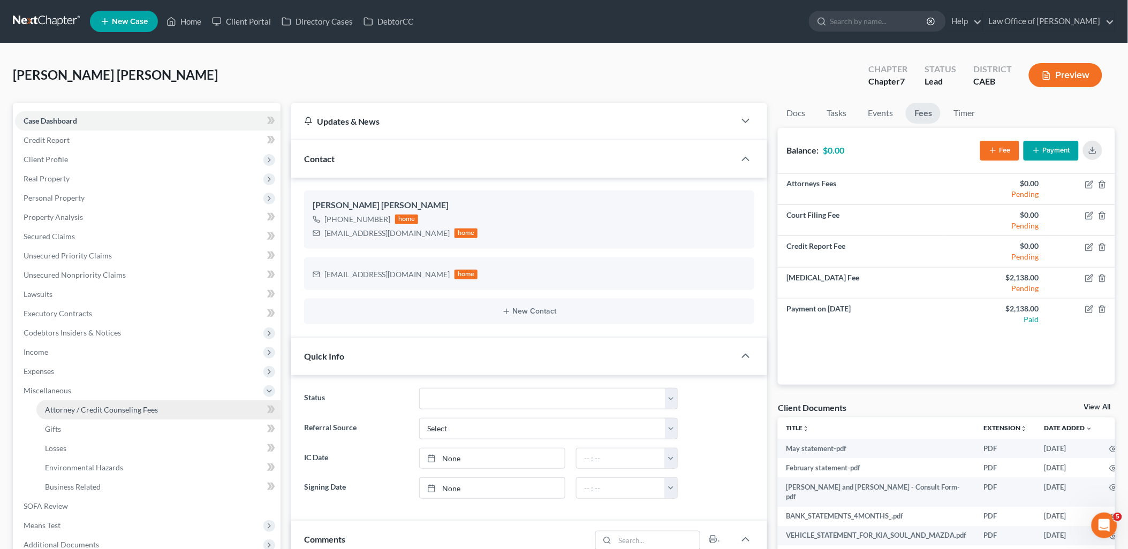
click at [70, 413] on span "Attorney / Credit Counseling Fees" at bounding box center [101, 409] width 113 height 9
select select "0"
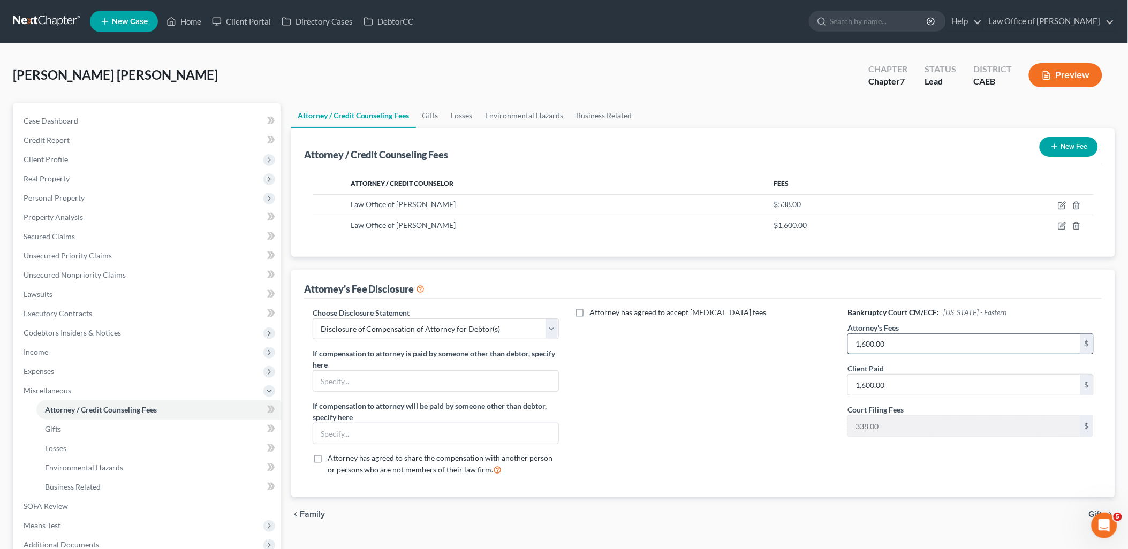
click at [948, 346] on input "1,600.00" at bounding box center [964, 344] width 232 height 20
type input "1,800"
click at [1065, 226] on icon "button" at bounding box center [1061, 226] width 6 height 6
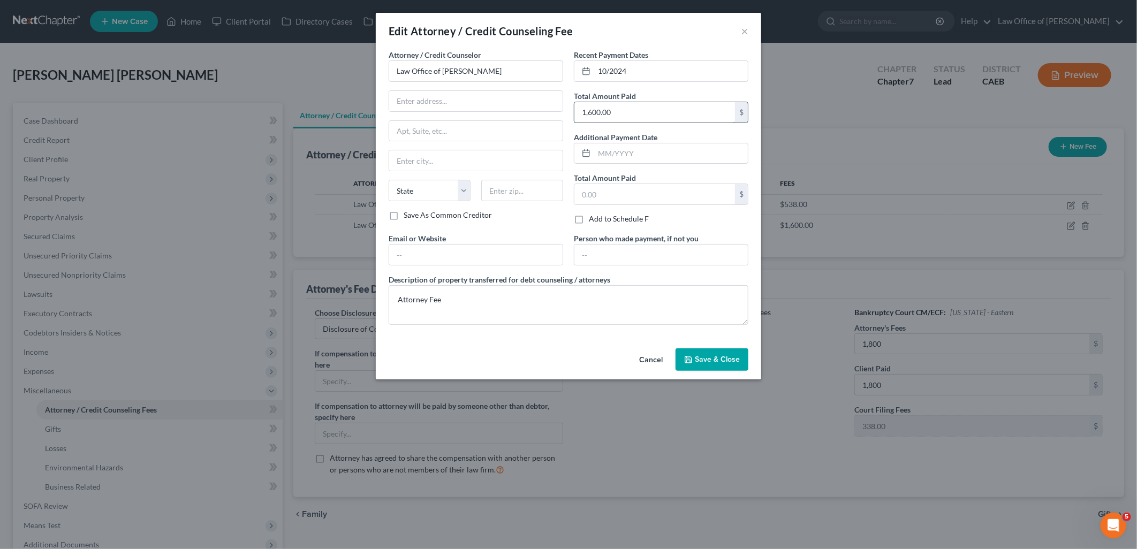
click at [591, 109] on input "1,600.00" at bounding box center [654, 112] width 161 height 20
click at [593, 112] on input "1,600.00" at bounding box center [654, 112] width 161 height 20
click at [586, 111] on input "100.00" at bounding box center [654, 112] width 161 height 20
type input "1,800.00"
drag, startPoint x: 710, startPoint y: 366, endPoint x: 719, endPoint y: 364, distance: 9.2
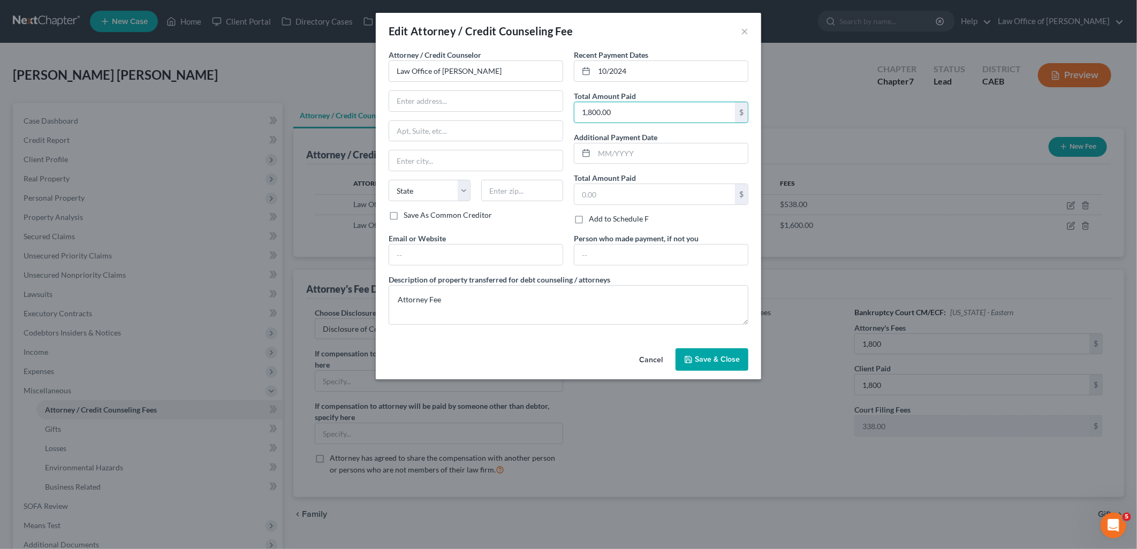
click at [709, 365] on button "Save & Close" at bounding box center [712, 360] width 73 height 22
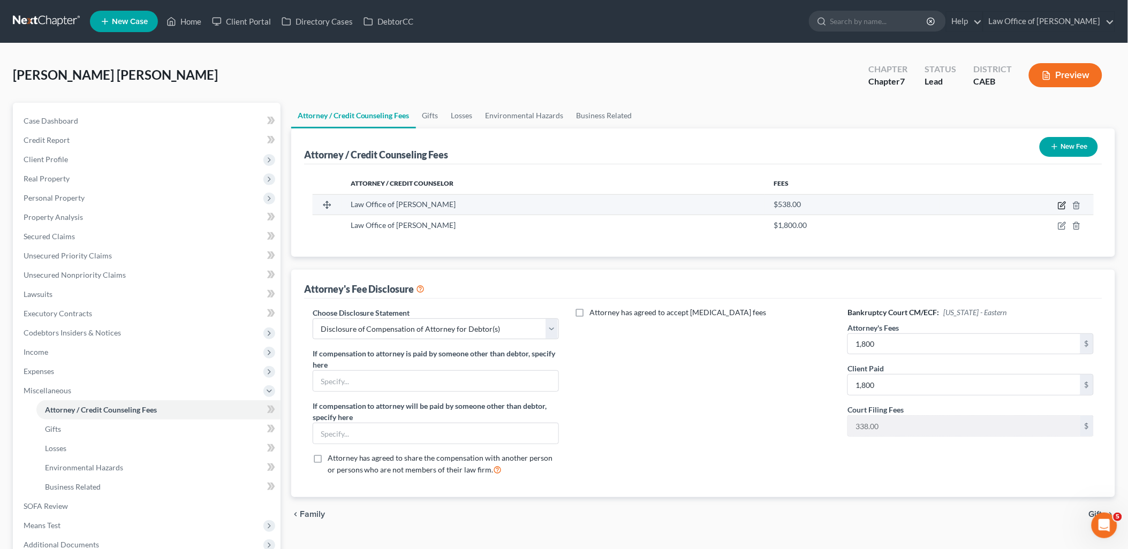
click at [1061, 205] on icon "button" at bounding box center [1062, 205] width 9 height 9
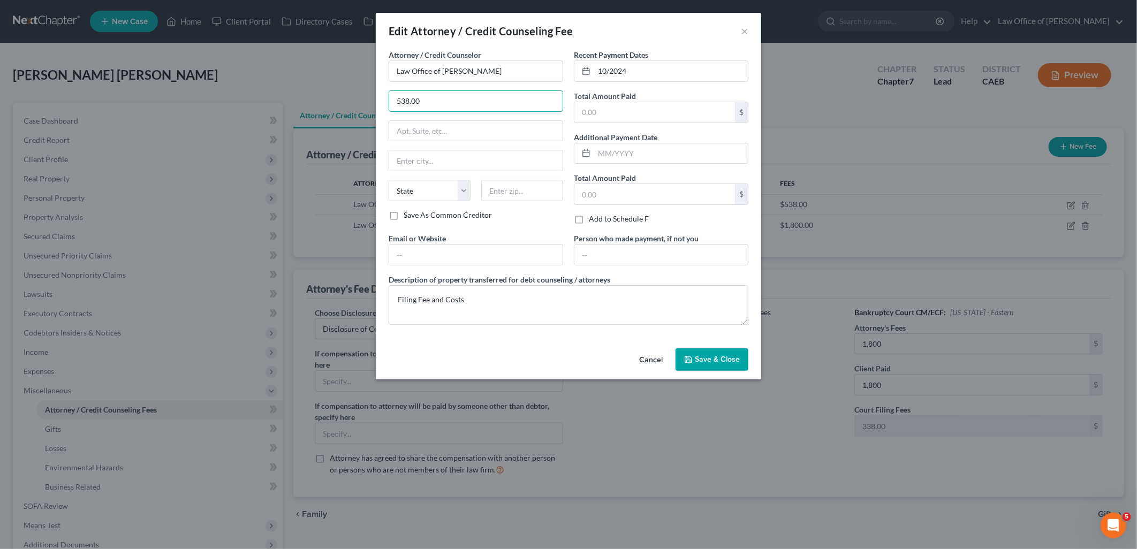
type input "538.00"
click at [652, 360] on button "Cancel" at bounding box center [651, 360] width 41 height 21
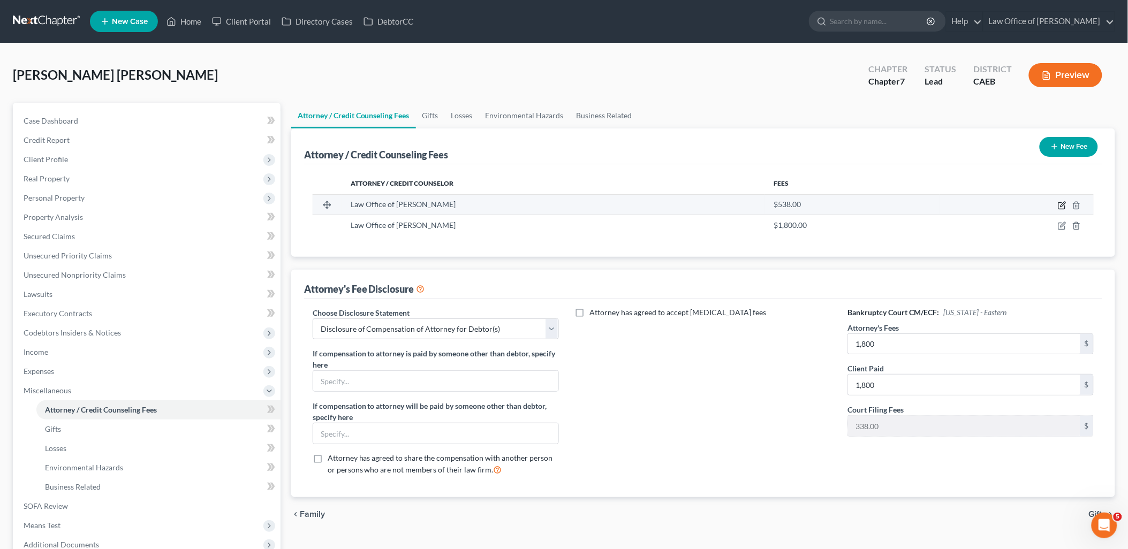
click at [1064, 205] on icon "button" at bounding box center [1062, 205] width 9 height 9
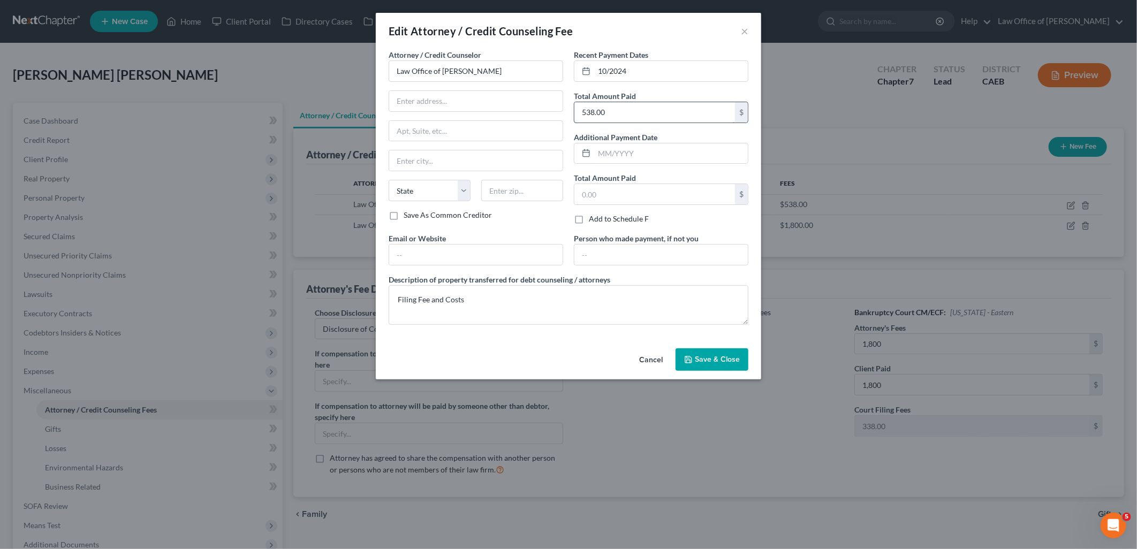
click at [586, 113] on input "538.00" at bounding box center [654, 112] width 161 height 20
click at [585, 113] on input "538.00" at bounding box center [654, 112] width 161 height 20
type input "338.00"
drag, startPoint x: 430, startPoint y: 301, endPoint x: 536, endPoint y: 298, distance: 105.5
click at [536, 298] on textarea "Filing Fee and Costs" at bounding box center [569, 305] width 360 height 40
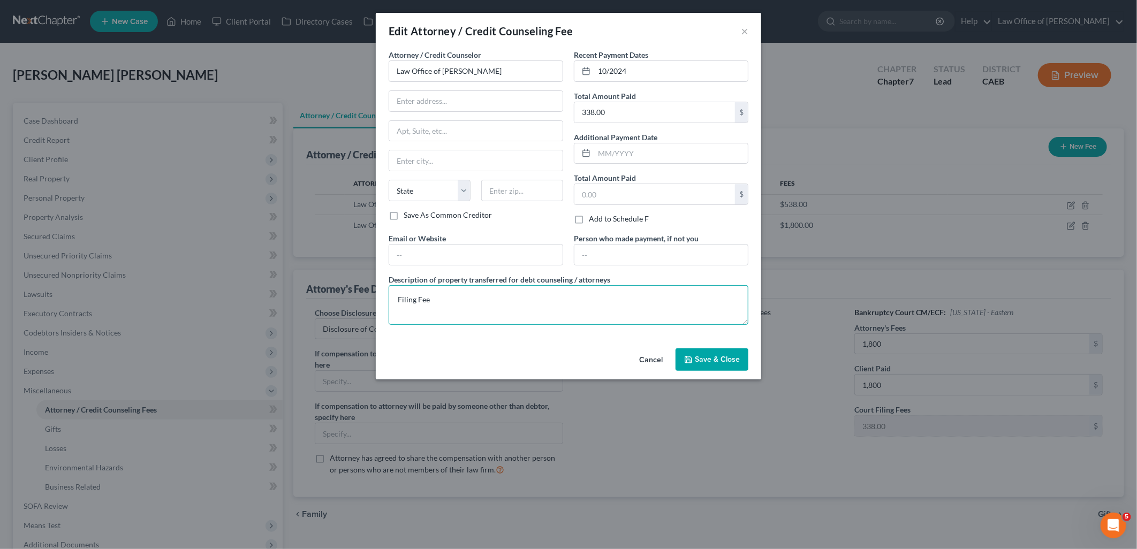
type textarea "Filing Fee"
click at [700, 362] on span "Save & Close" at bounding box center [717, 359] width 45 height 9
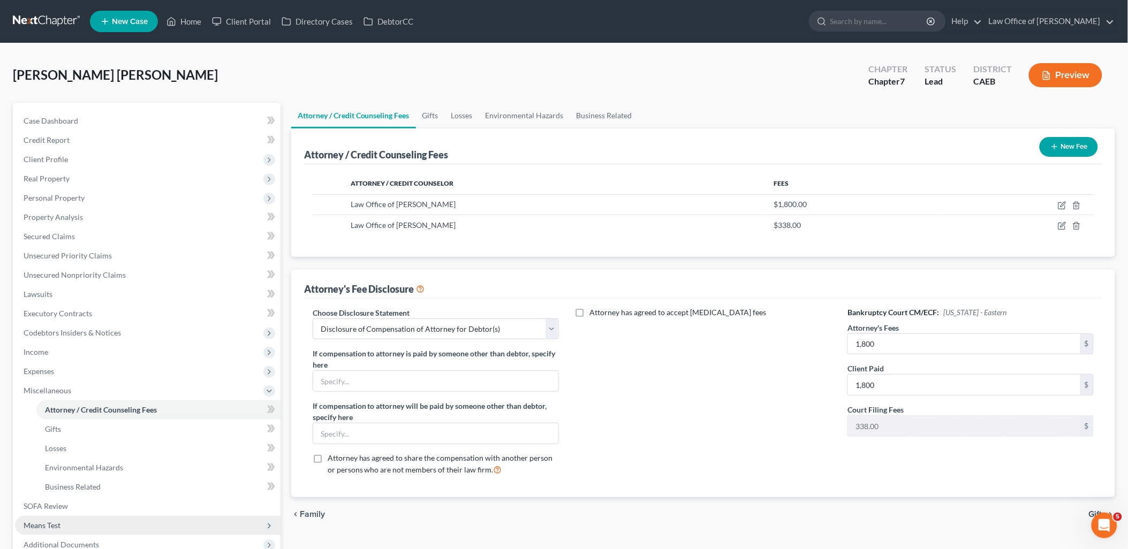
click at [48, 527] on span "Means Test" at bounding box center [42, 525] width 37 height 9
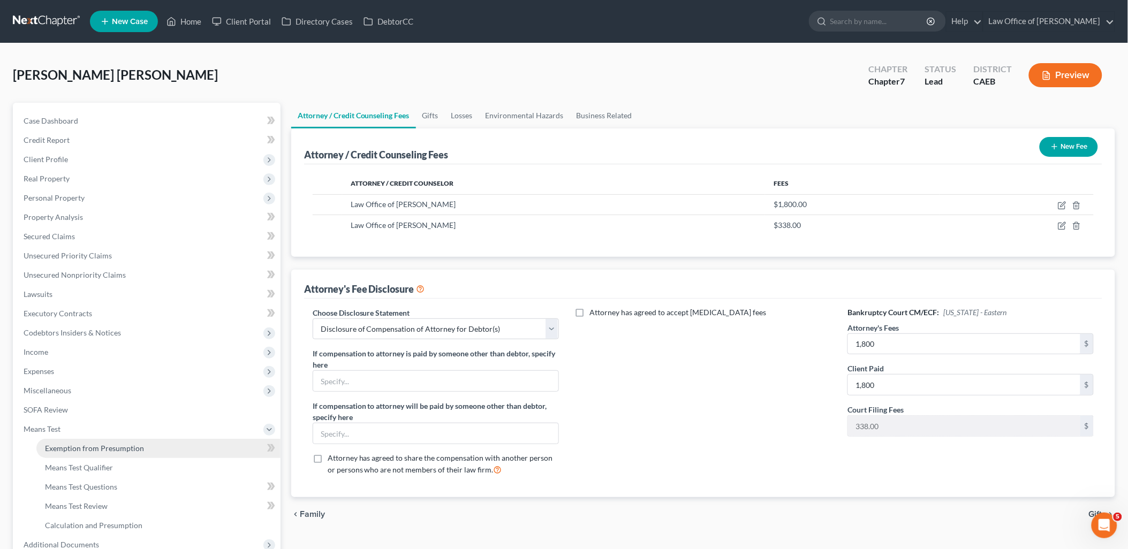
click at [79, 450] on span "Exemption from Presumption" at bounding box center [94, 448] width 99 height 9
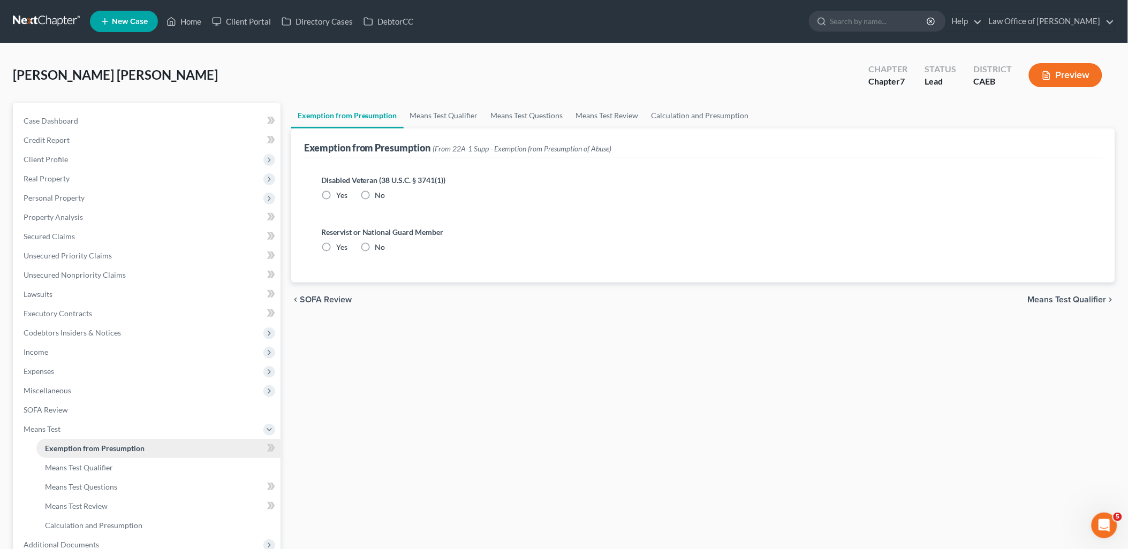
radio input "true"
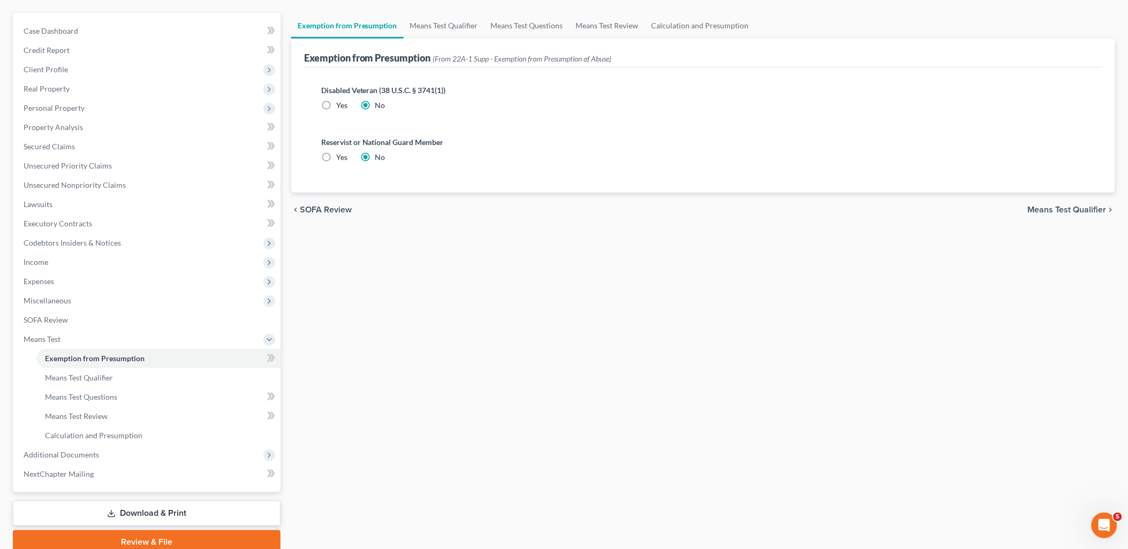
scroll to position [119, 0]
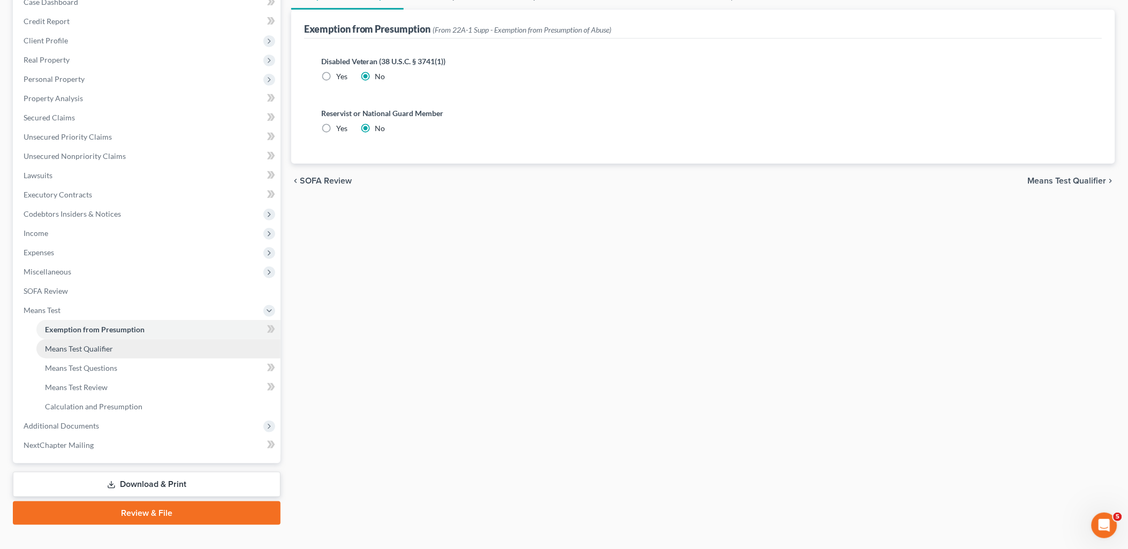
click at [84, 346] on span "Means Test Qualifier" at bounding box center [79, 348] width 68 height 9
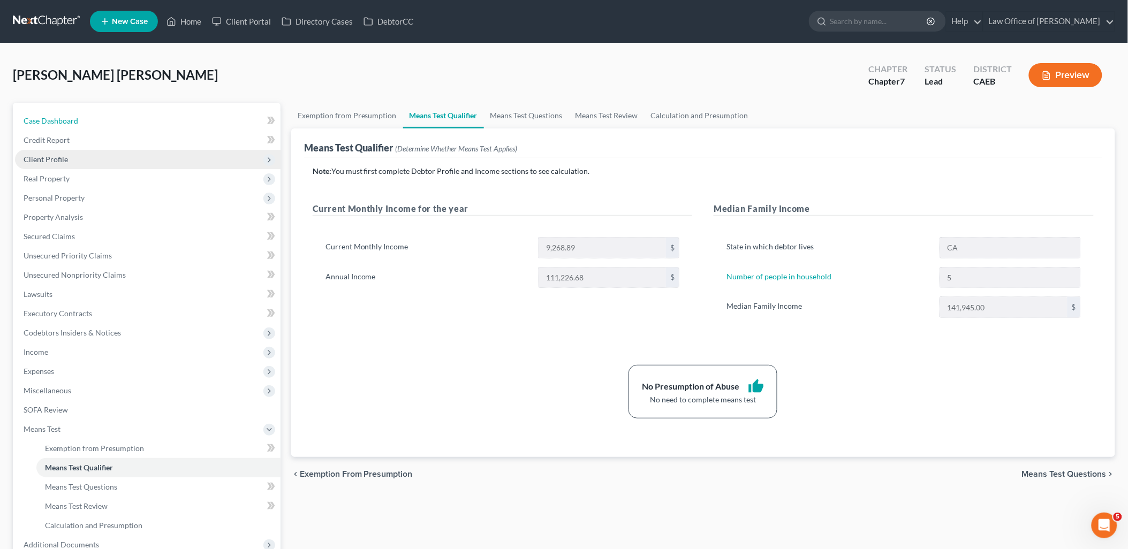
drag, startPoint x: 45, startPoint y: 121, endPoint x: 94, endPoint y: 150, distance: 57.4
click at [45, 121] on span "Case Dashboard" at bounding box center [51, 120] width 55 height 9
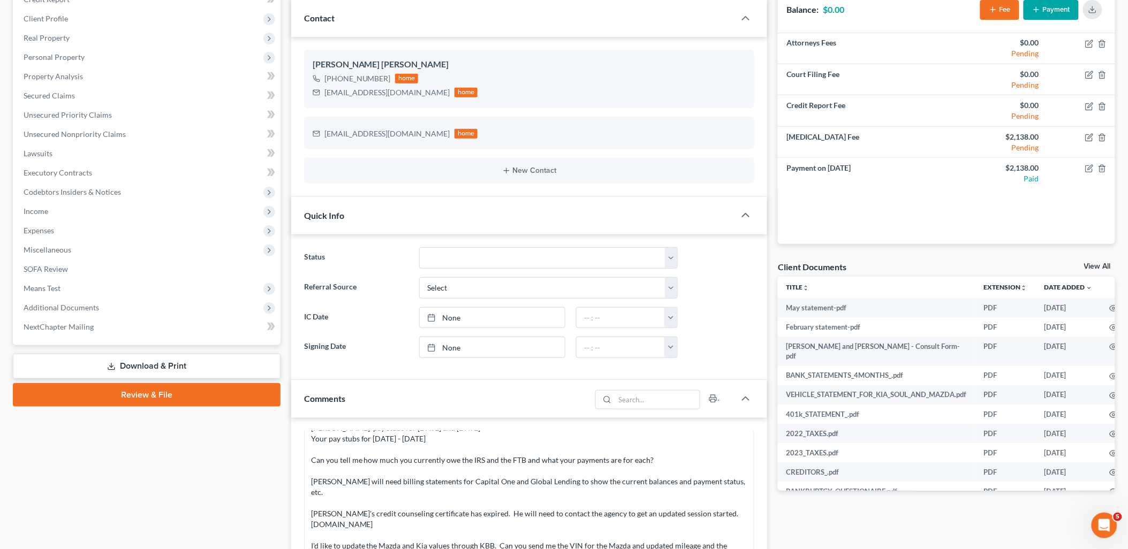
scroll to position [357, 0]
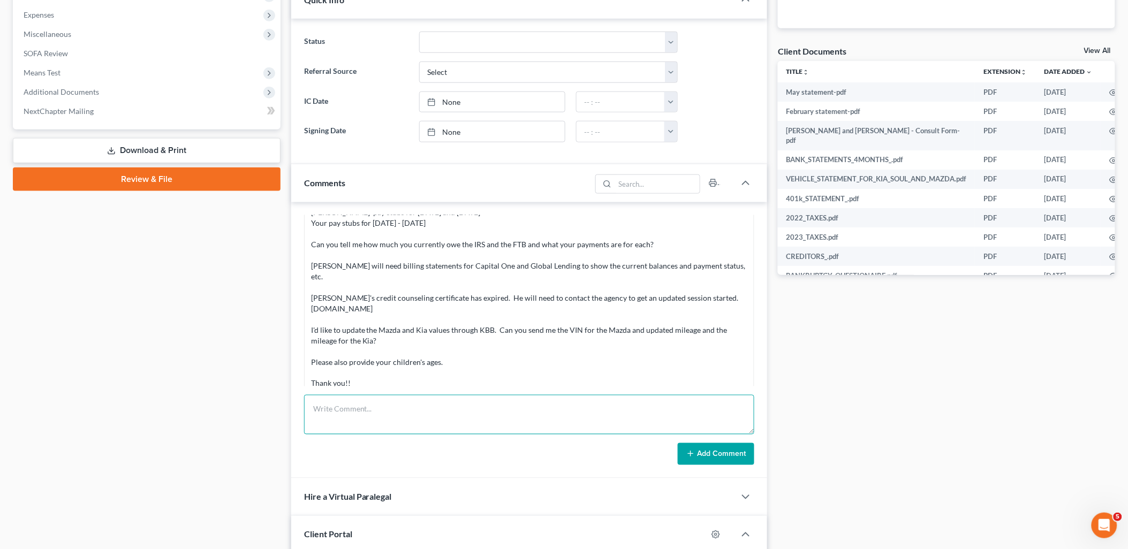
click at [381, 415] on textarea at bounding box center [529, 415] width 451 height 40
paste textarea "Good Morning!! We need a few updated documents in order to finish up the draft.…"
type textarea "Good Morning!! We need a few updated documents in order to finish up the draft.…"
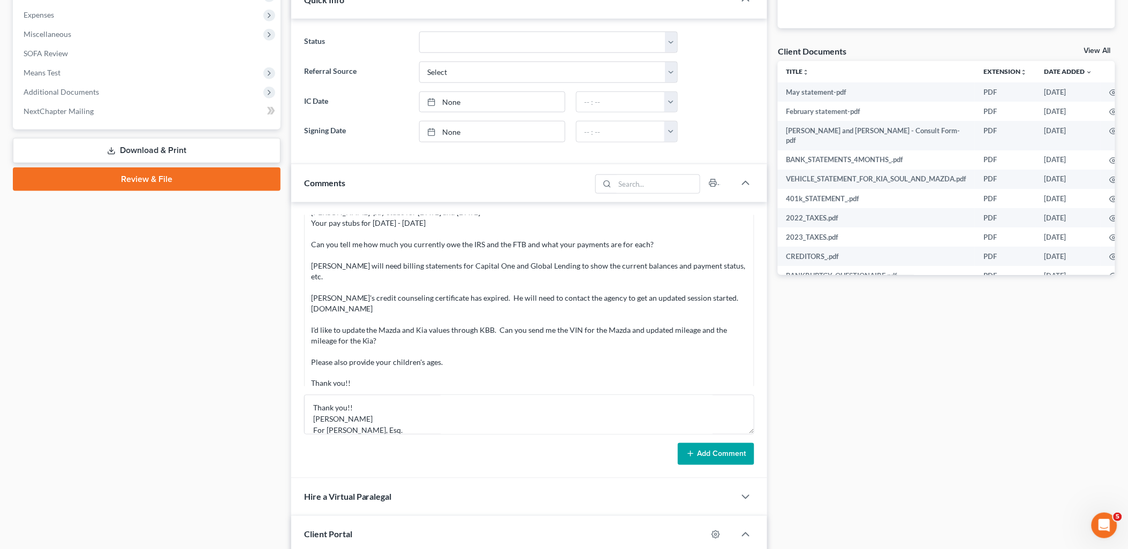
click at [725, 466] on div "Flor Tataje 11:48AM, 08/13/2025 Assigned to Inhouse AP paralegal Import from My…" at bounding box center [529, 340] width 476 height 277
drag, startPoint x: 723, startPoint y: 457, endPoint x: 1131, endPoint y: 355, distance: 420.3
click at [724, 455] on button "Add Comment" at bounding box center [716, 454] width 77 height 22
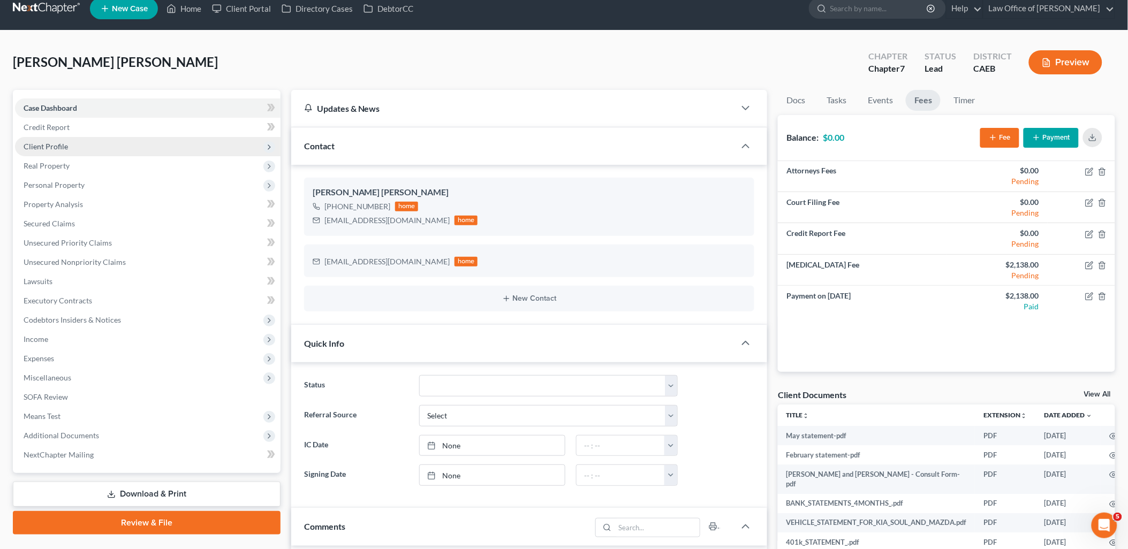
scroll to position [0, 0]
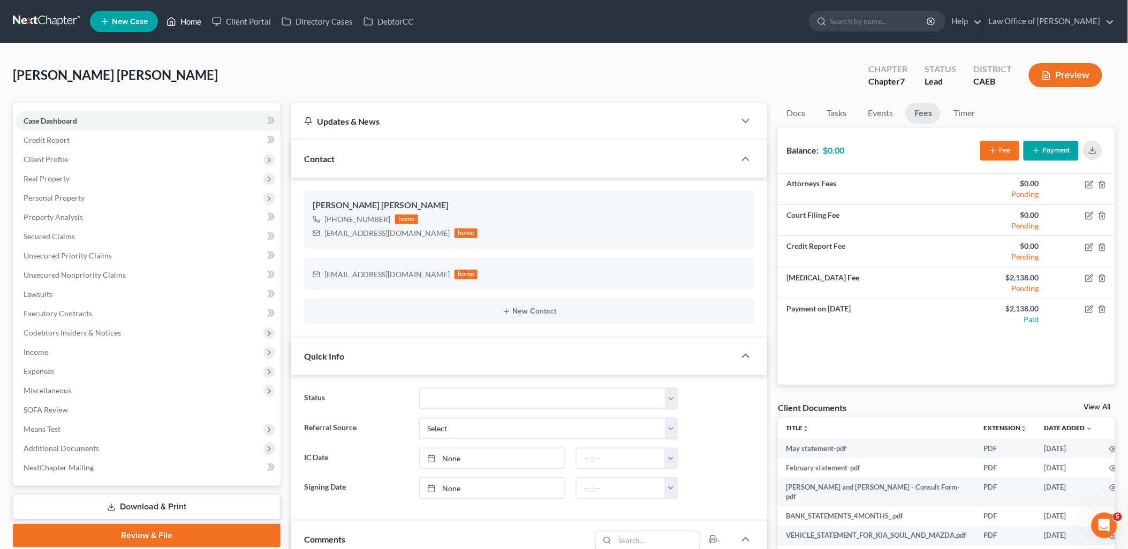
drag, startPoint x: 199, startPoint y: 18, endPoint x: 184, endPoint y: 72, distance: 55.5
click at [199, 18] on link "Home" at bounding box center [184, 21] width 46 height 19
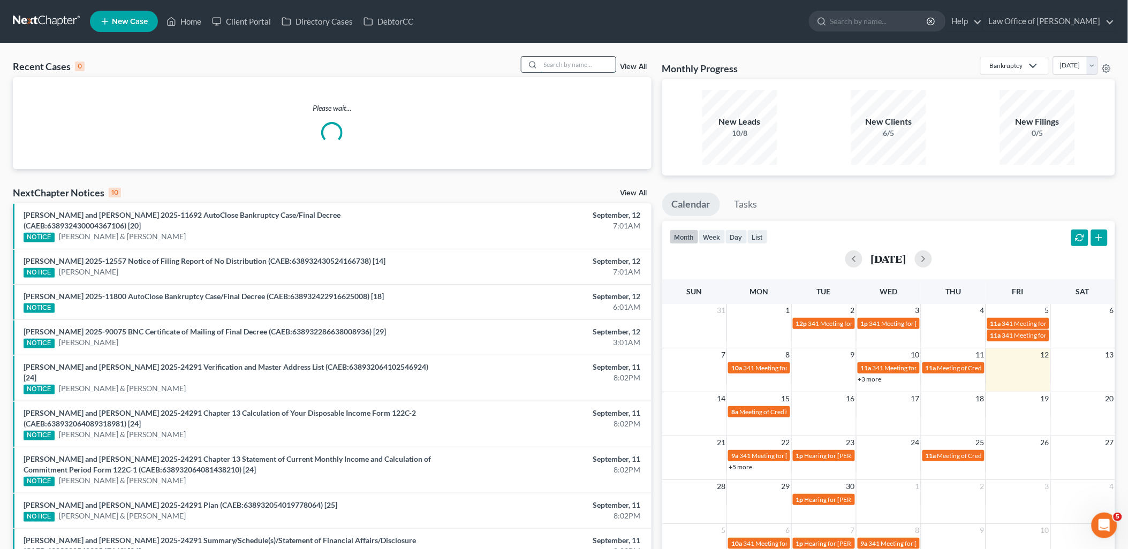
click at [577, 65] on input "search" at bounding box center [578, 65] width 75 height 16
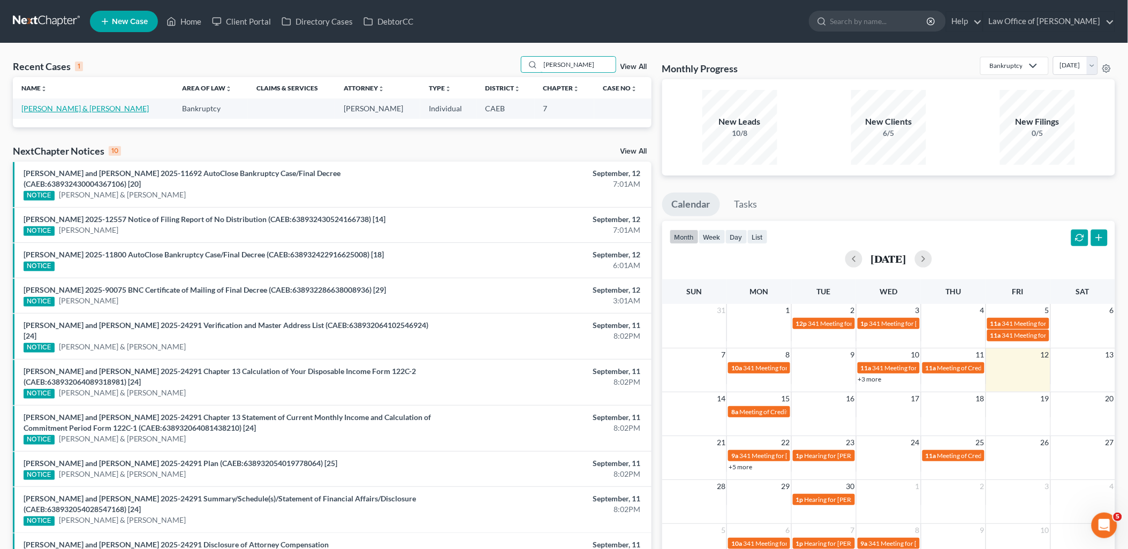
type input "putnam"
click at [67, 104] on link "Putnam, Amanda & Marc" at bounding box center [84, 108] width 127 height 9
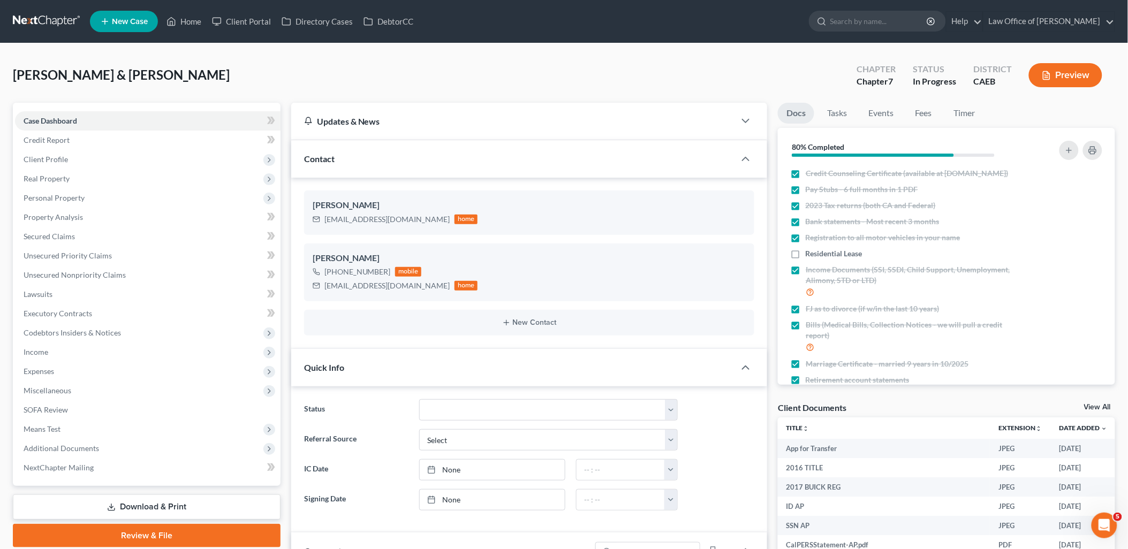
scroll to position [446, 0]
click at [44, 199] on span "Personal Property" at bounding box center [54, 197] width 61 height 9
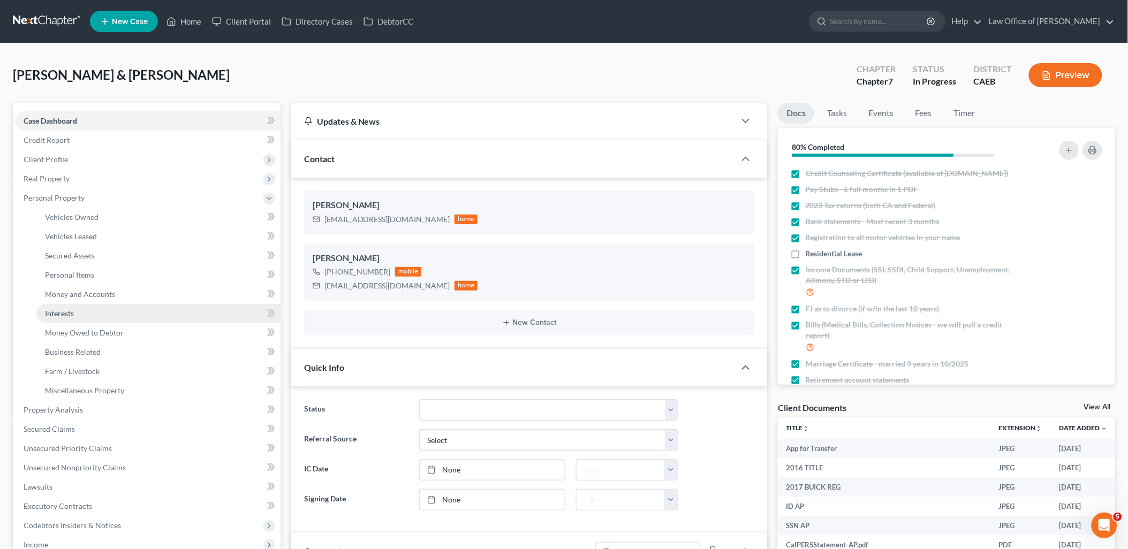
click at [67, 311] on span "Interests" at bounding box center [59, 313] width 29 height 9
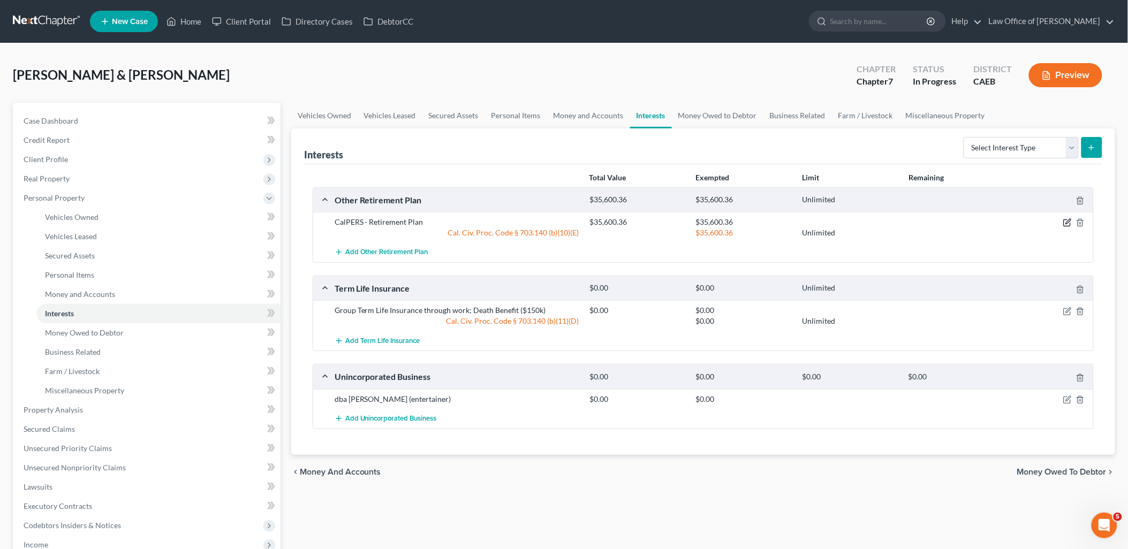
click at [1064, 225] on icon "button" at bounding box center [1067, 222] width 9 height 9
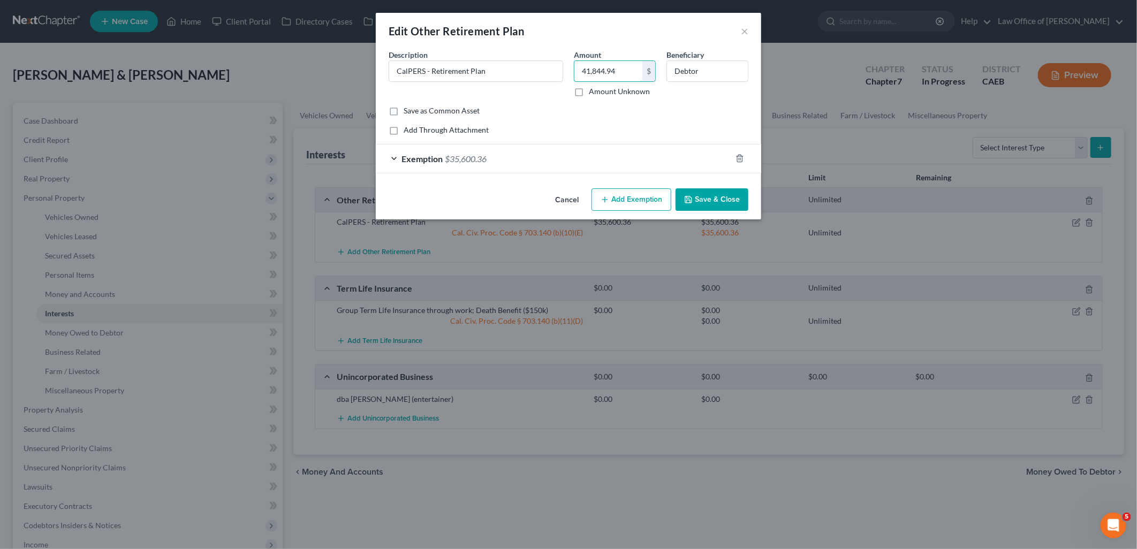
type input "41,844.94"
click at [466, 161] on span "$35,600.36" at bounding box center [466, 159] width 42 height 10
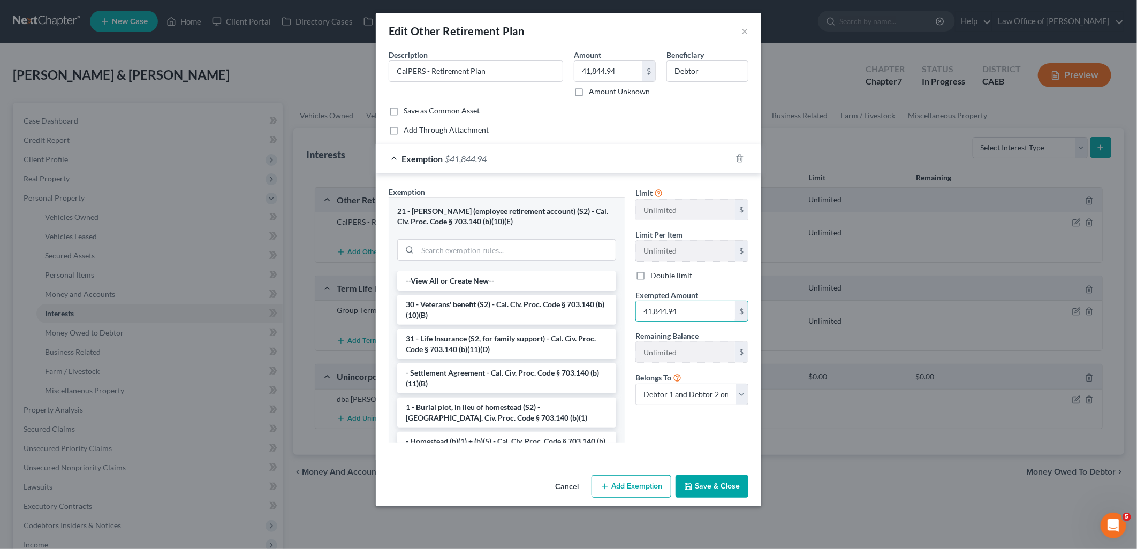
type input "41,844.94"
click at [697, 494] on button "Save & Close" at bounding box center [712, 486] width 73 height 22
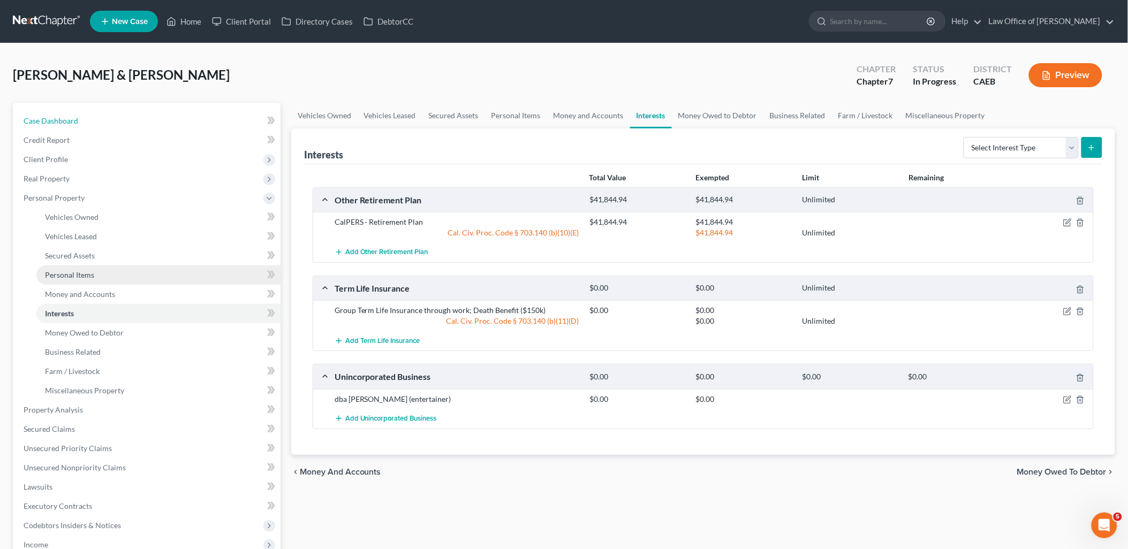
drag, startPoint x: 52, startPoint y: 122, endPoint x: 89, endPoint y: 273, distance: 155.6
click at [52, 122] on span "Case Dashboard" at bounding box center [51, 120] width 55 height 9
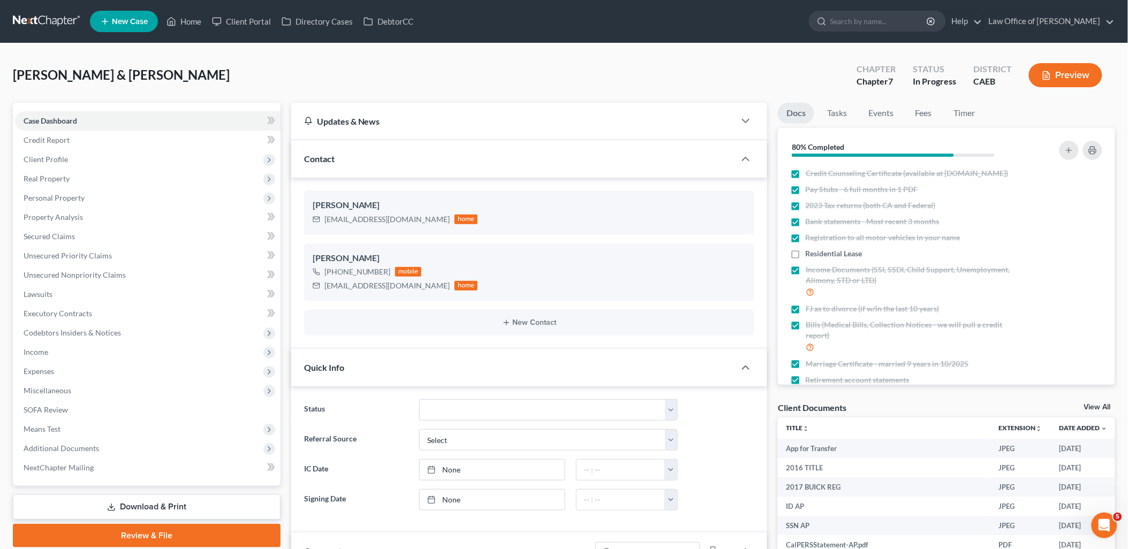
scroll to position [446, 0]
drag, startPoint x: 1088, startPoint y: 404, endPoint x: 1074, endPoint y: 391, distance: 18.9
click at [1088, 404] on link "View All" at bounding box center [1097, 407] width 27 height 7
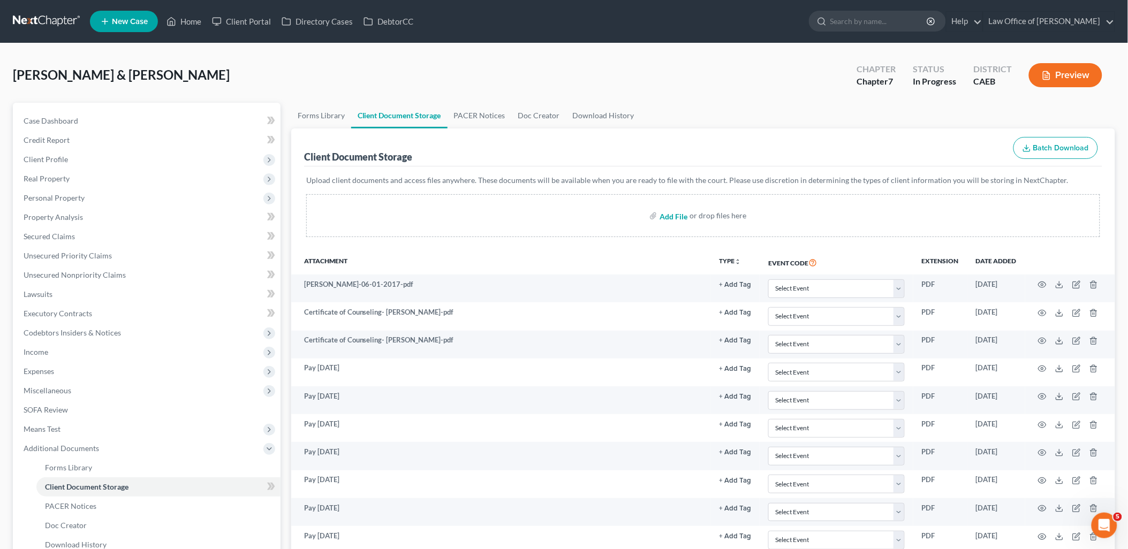
click at [668, 215] on input "file" at bounding box center [673, 215] width 26 height 19
type input "C:\fakepath\UCMercedRetirement.pdf"
click at [40, 350] on span "Income" at bounding box center [36, 351] width 25 height 9
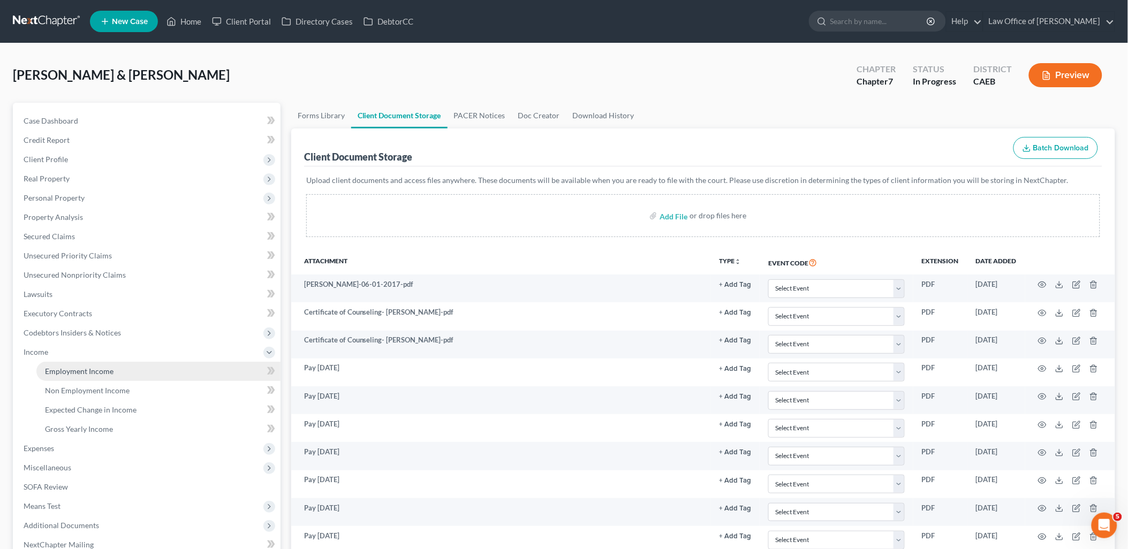
click at [73, 367] on span "Employment Income" at bounding box center [79, 371] width 69 height 9
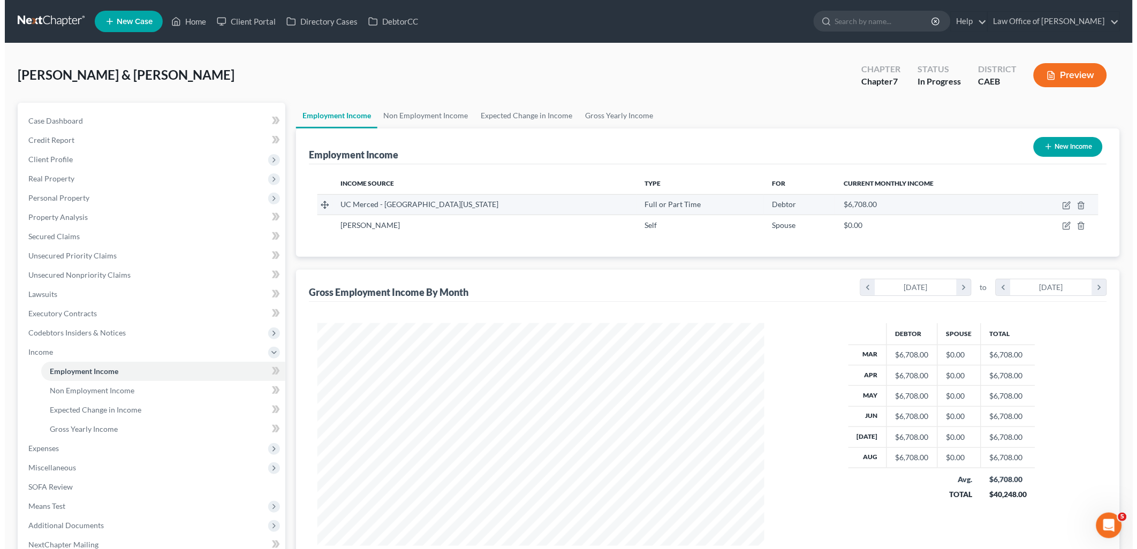
scroll to position [223, 468]
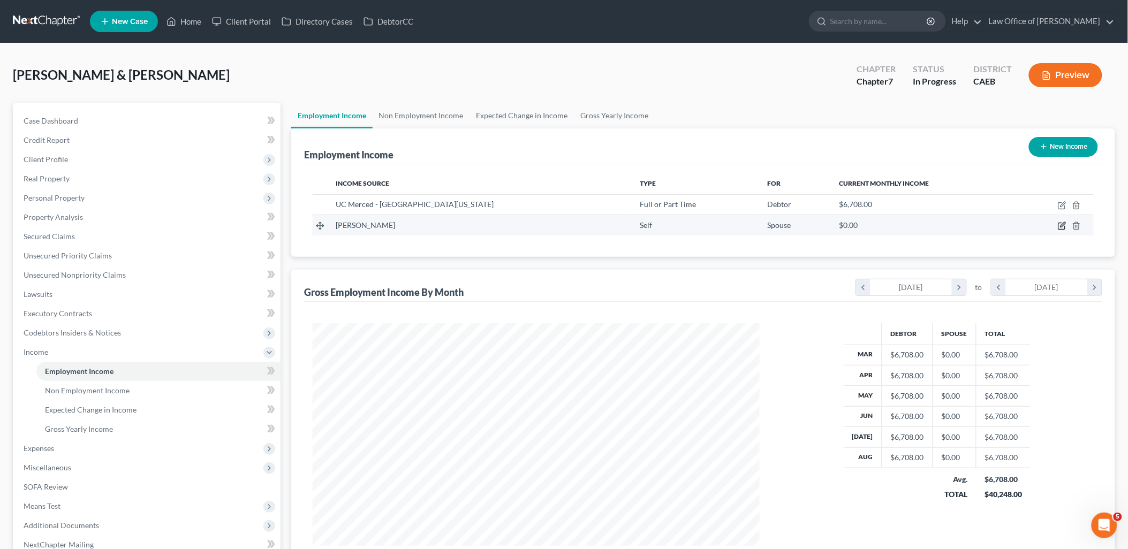
click at [1064, 224] on icon "button" at bounding box center [1063, 225] width 5 height 5
select select "1"
select select "0"
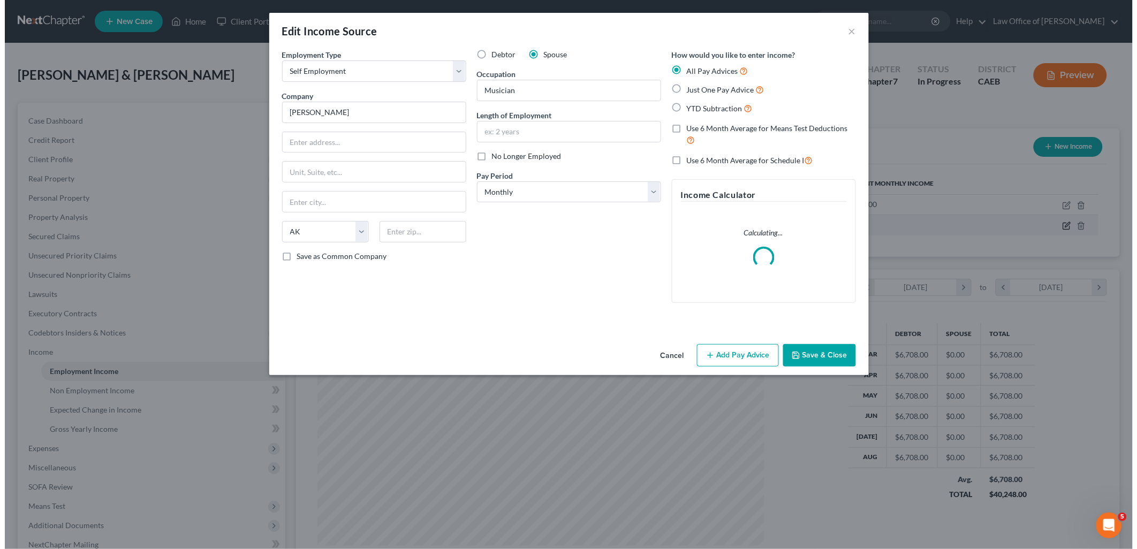
scroll to position [225, 472]
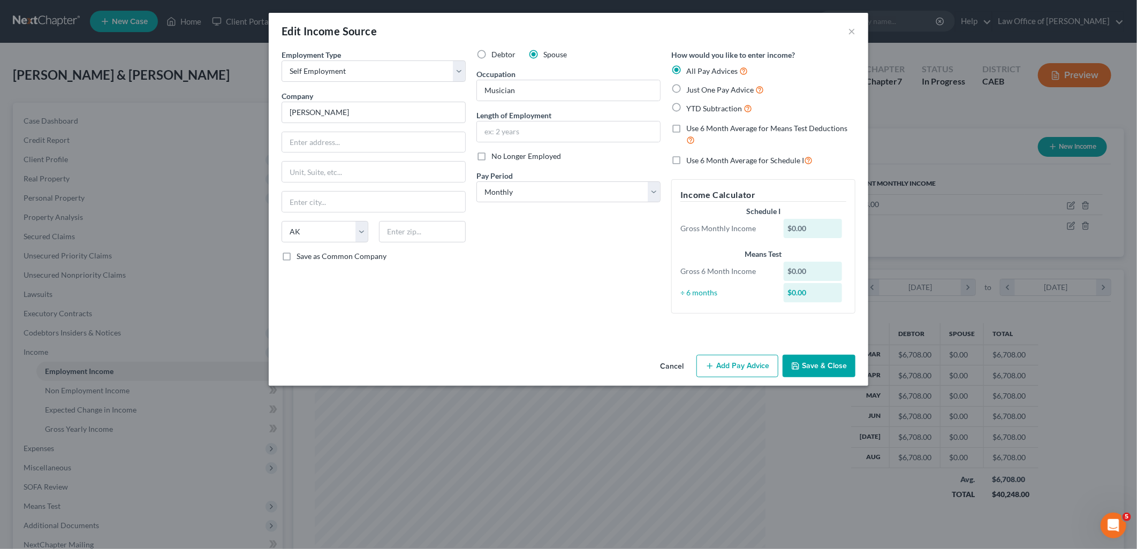
click at [722, 366] on button "Add Pay Advice" at bounding box center [738, 366] width 82 height 22
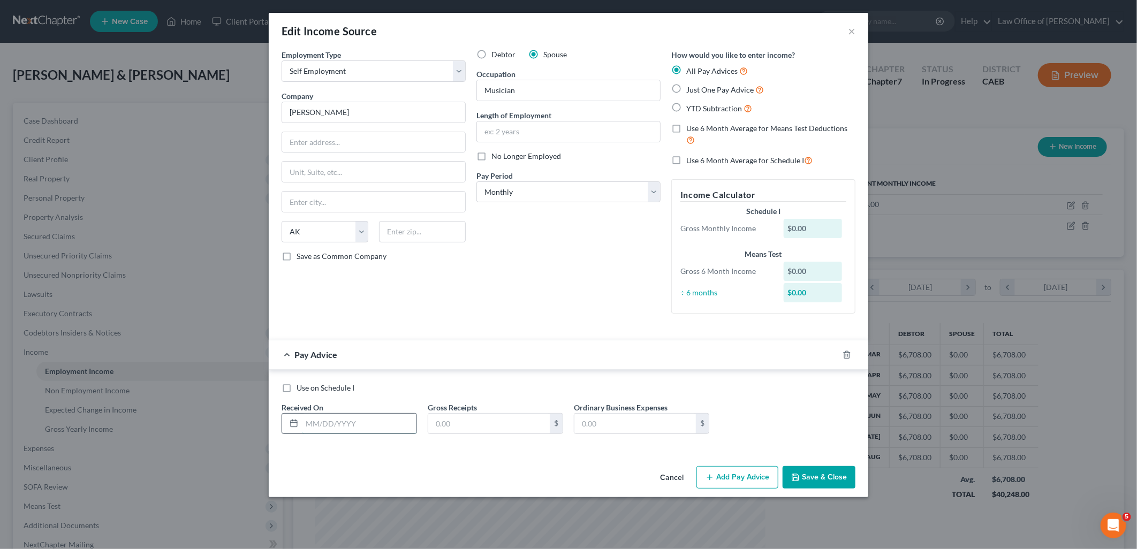
click at [364, 421] on input "text" at bounding box center [359, 424] width 115 height 20
type input "03/31/2025"
type input "400"
click at [644, 425] on input "text" at bounding box center [635, 424] width 122 height 20
type input "320"
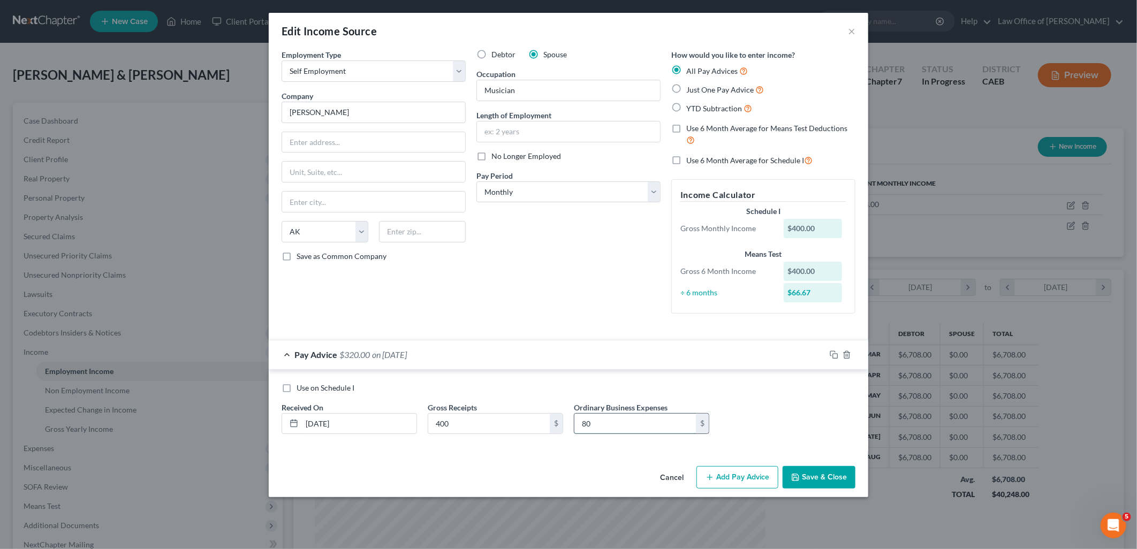
type input "80"
click at [832, 355] on icon "button" at bounding box center [834, 355] width 9 height 9
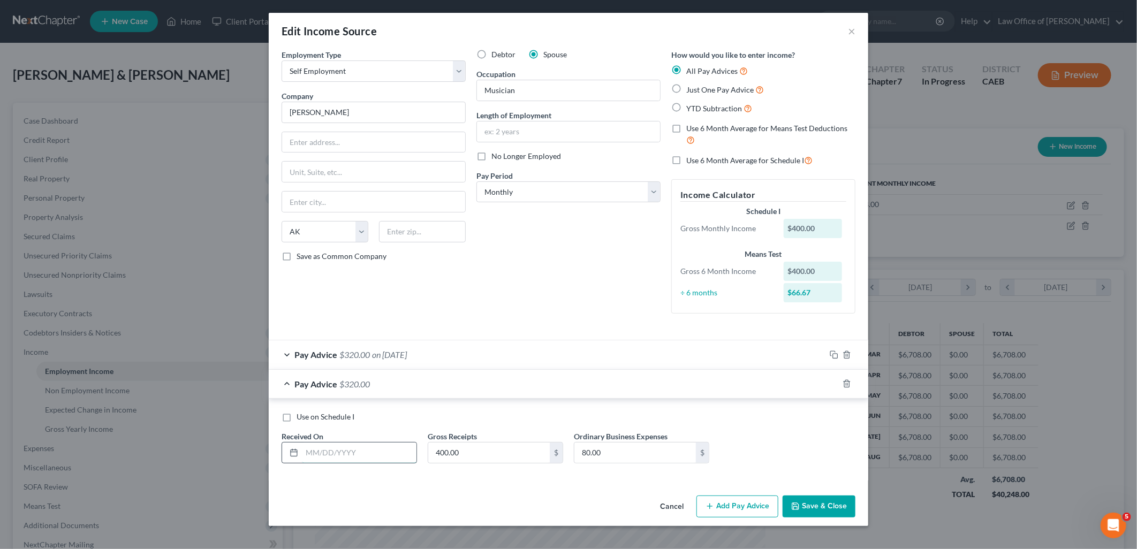
click at [378, 456] on input "text" at bounding box center [359, 453] width 115 height 20
type input "04/30/2025"
type input "200"
type input "40"
click at [836, 382] on icon "button" at bounding box center [834, 384] width 9 height 9
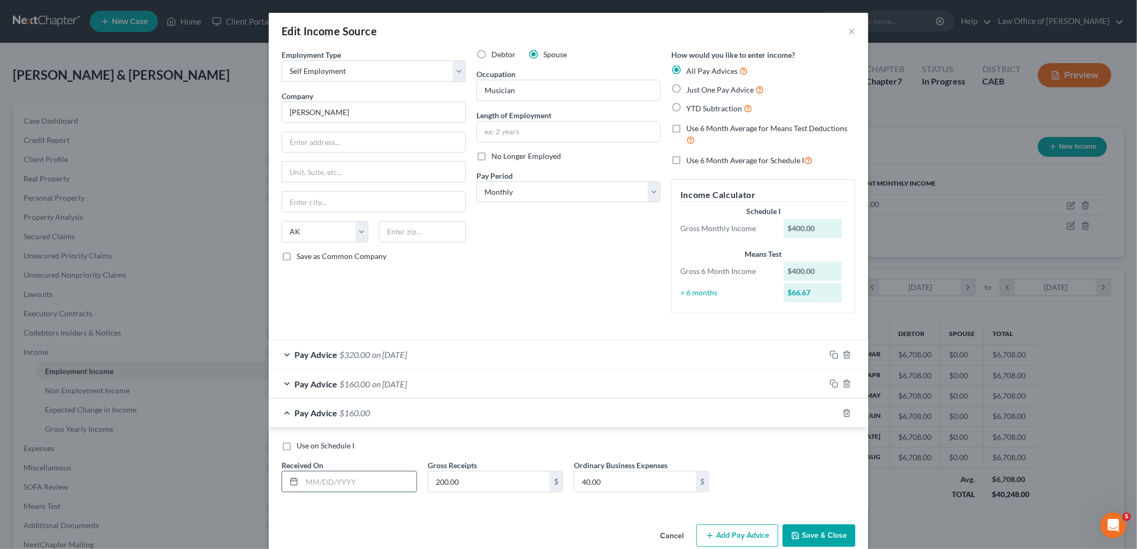
click at [382, 482] on input "text" at bounding box center [359, 482] width 115 height 20
type input "05/30/2025"
type input "350"
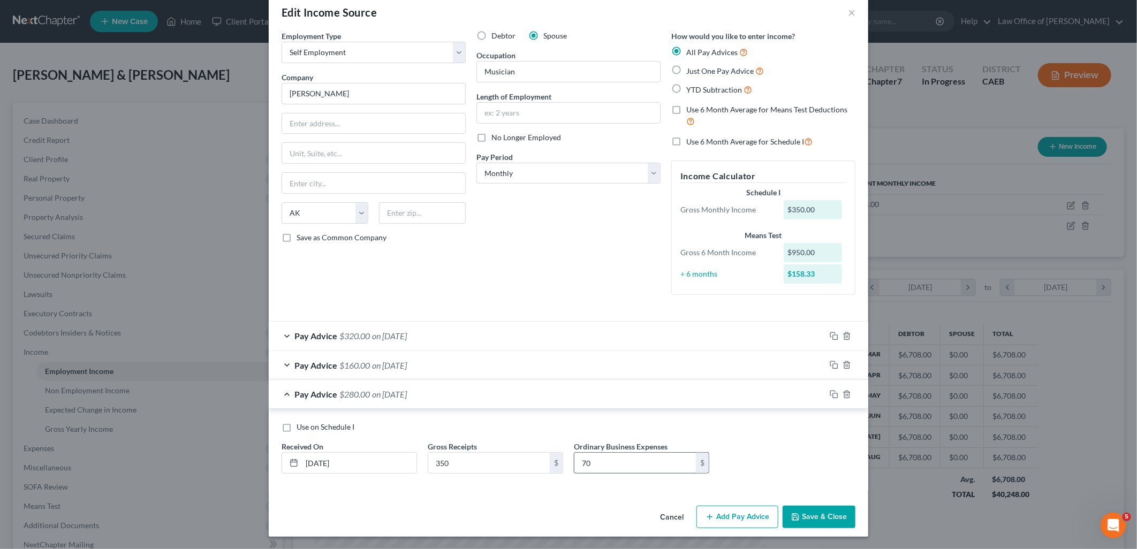
type input "70"
click at [830, 393] on icon "button" at bounding box center [834, 394] width 9 height 9
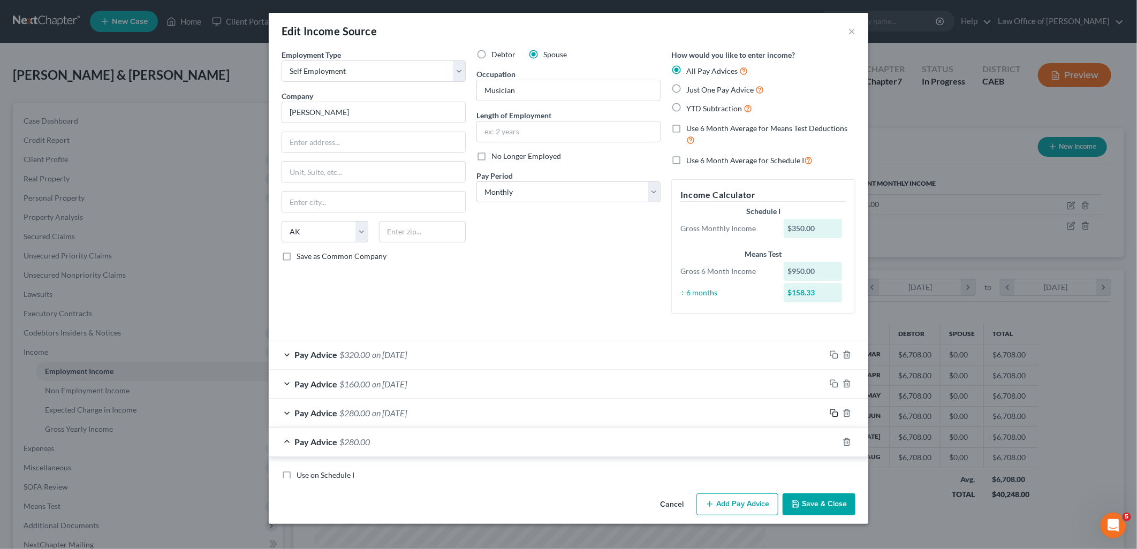
scroll to position [0, 0]
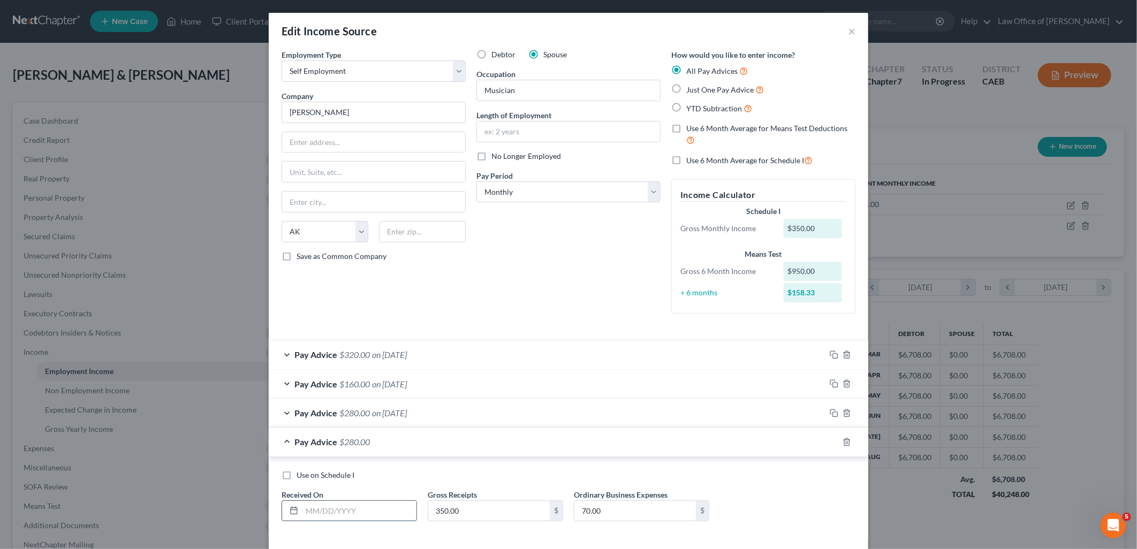
click at [390, 509] on input "text" at bounding box center [359, 511] width 115 height 20
type input "6/30/2025"
type input "300"
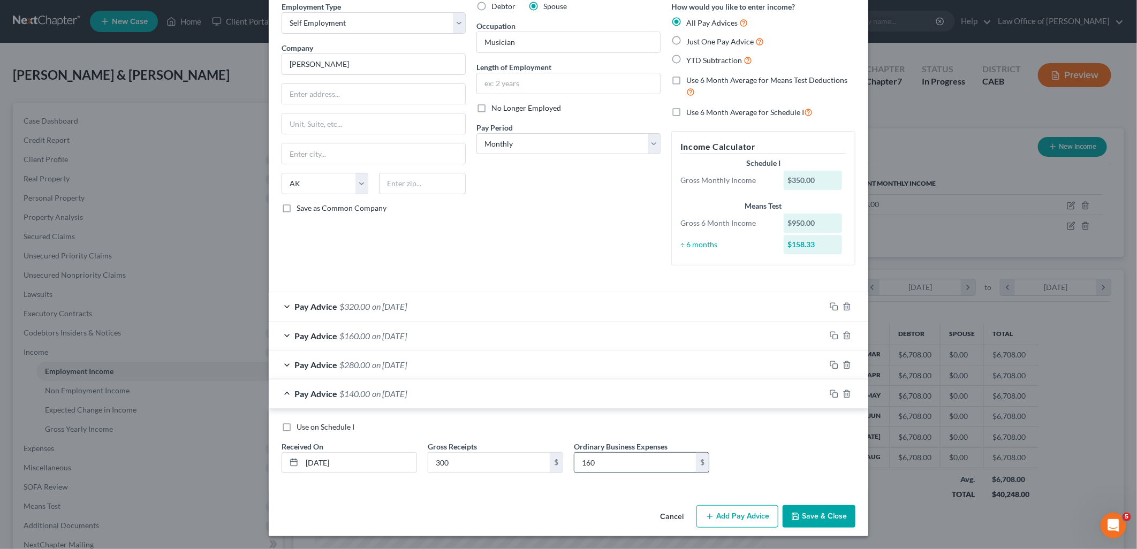
click at [626, 458] on input "160" at bounding box center [635, 463] width 122 height 20
type input "50"
type input "200"
click at [606, 466] on input "50" at bounding box center [635, 463] width 122 height 20
type input "40"
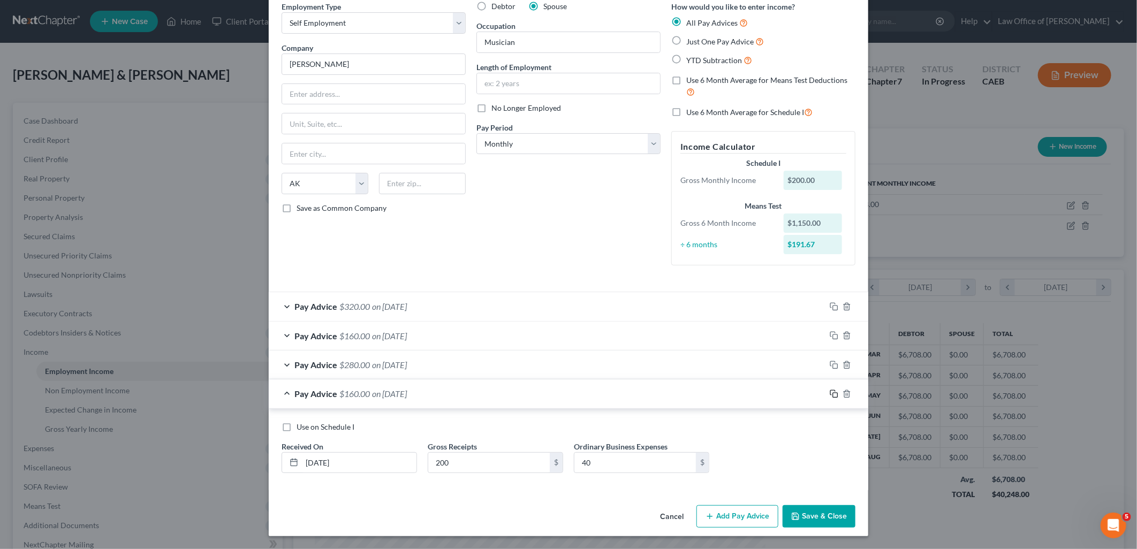
click at [830, 393] on icon "button" at bounding box center [834, 394] width 9 height 9
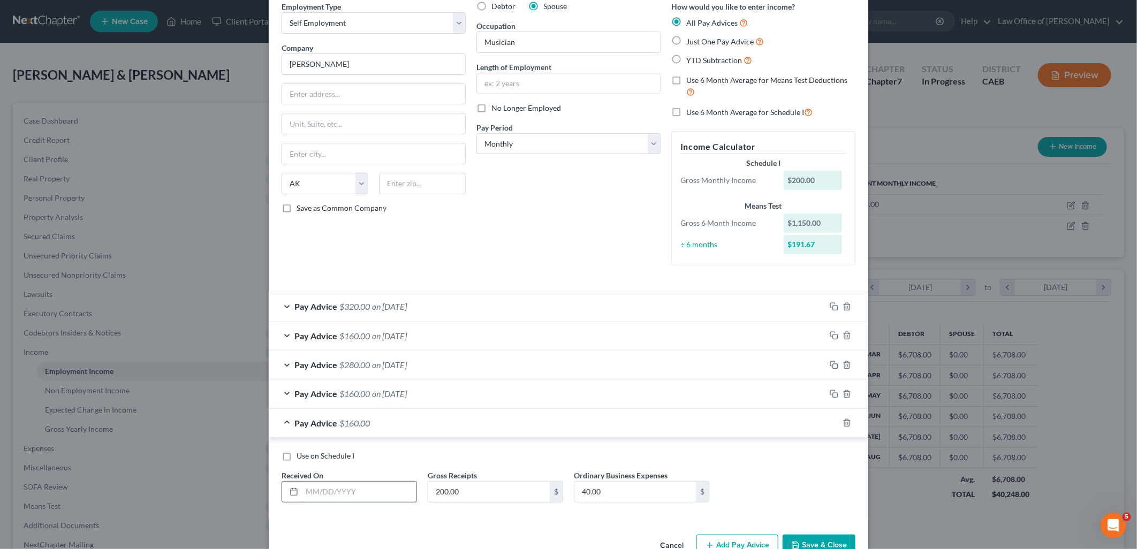
click at [375, 486] on input "text" at bounding box center [359, 492] width 115 height 20
type input "07/31/2025"
type input "150"
type input "40"
click at [830, 421] on icon "button" at bounding box center [834, 423] width 9 height 9
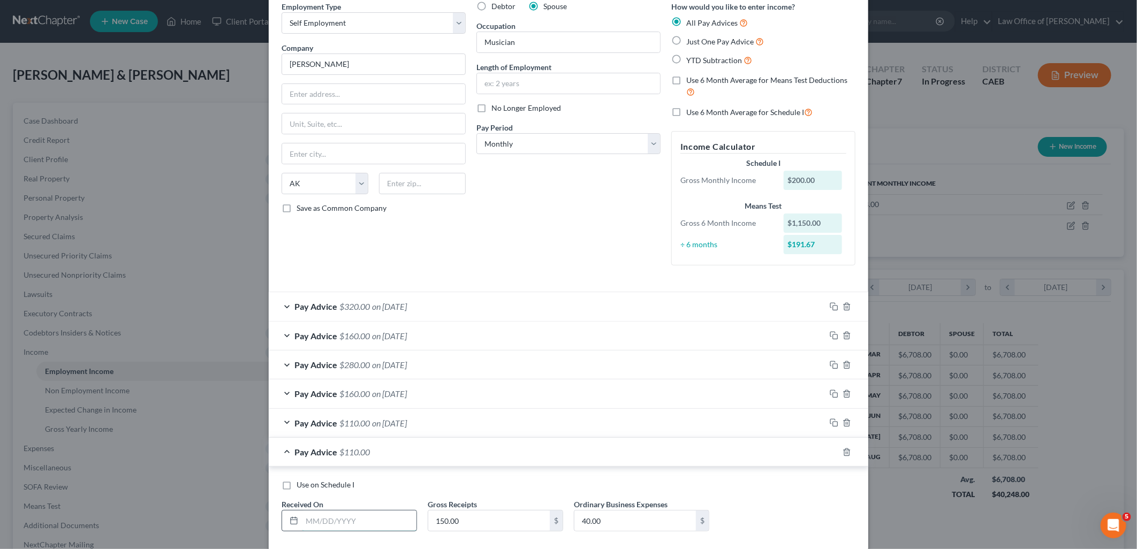
click at [340, 526] on input "text" at bounding box center [359, 521] width 115 height 20
type input "08/30/2025"
click at [472, 526] on input "150.00" at bounding box center [489, 521] width 122 height 20
click at [455, 520] on input "800" at bounding box center [489, 521] width 122 height 20
type input "200"
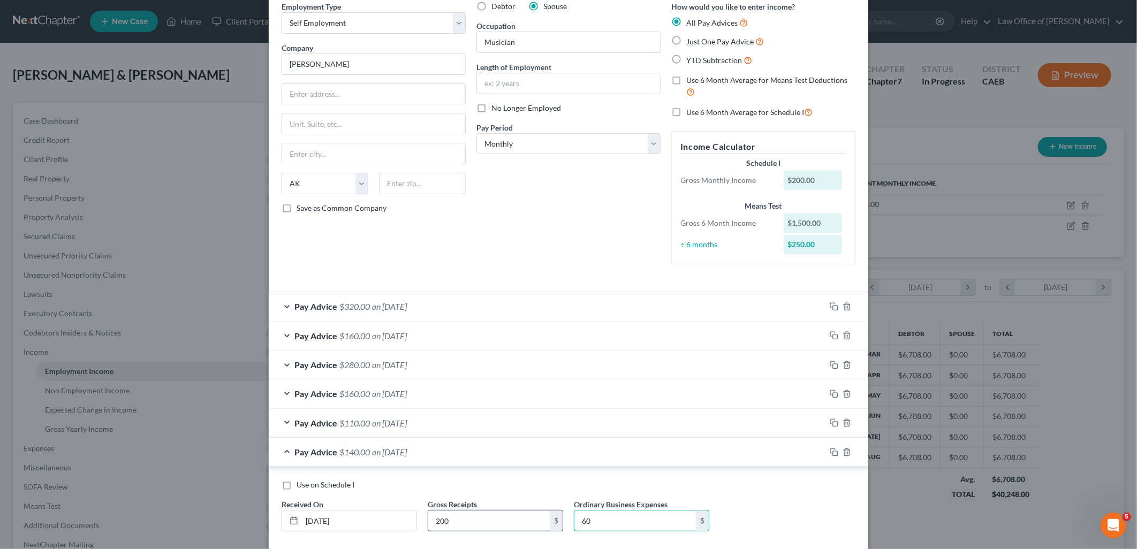
type input "60"
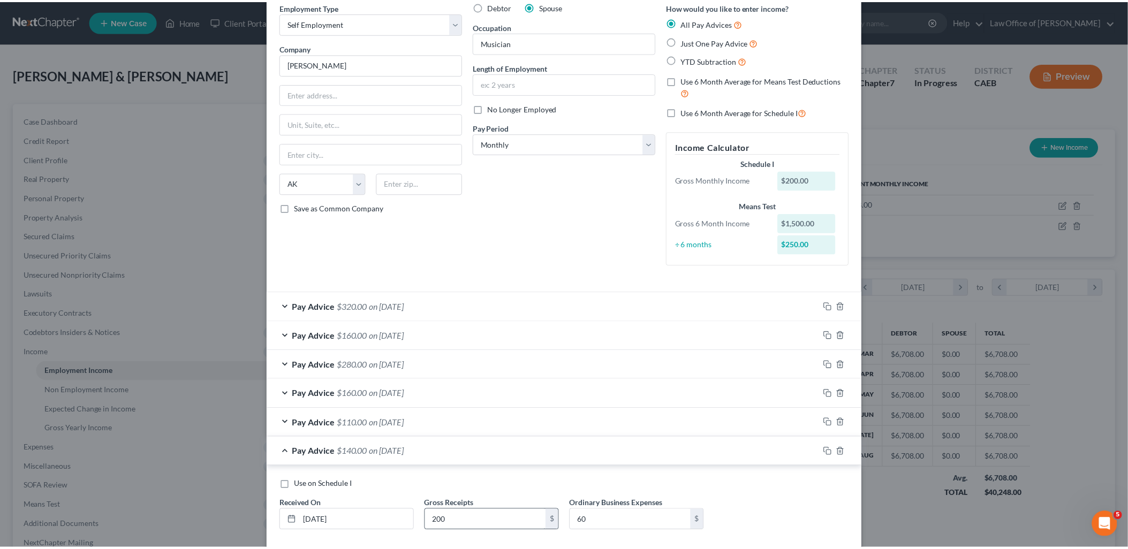
scroll to position [106, 0]
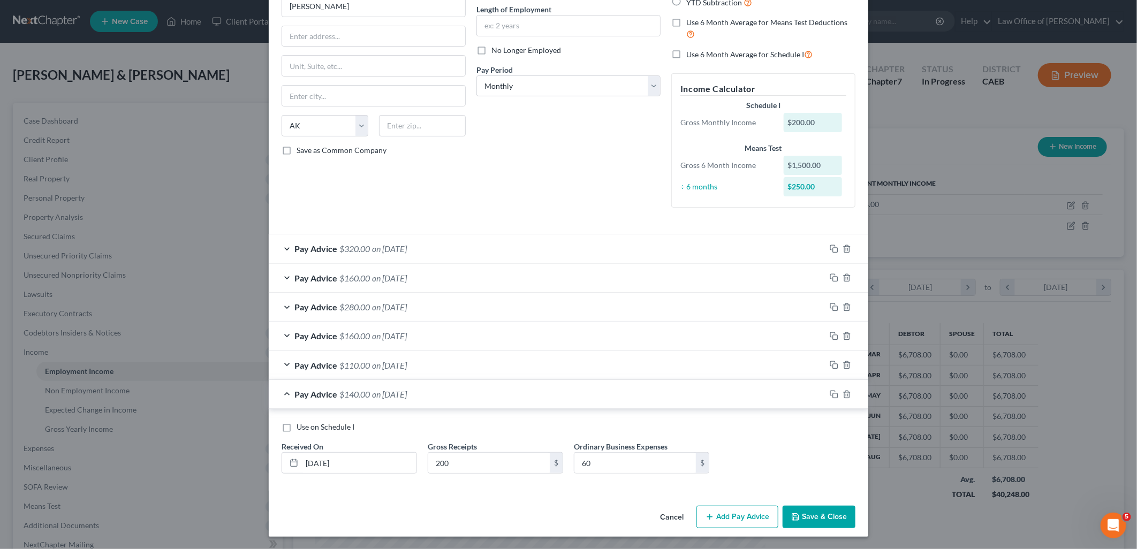
click at [818, 516] on button "Save & Close" at bounding box center [819, 517] width 73 height 22
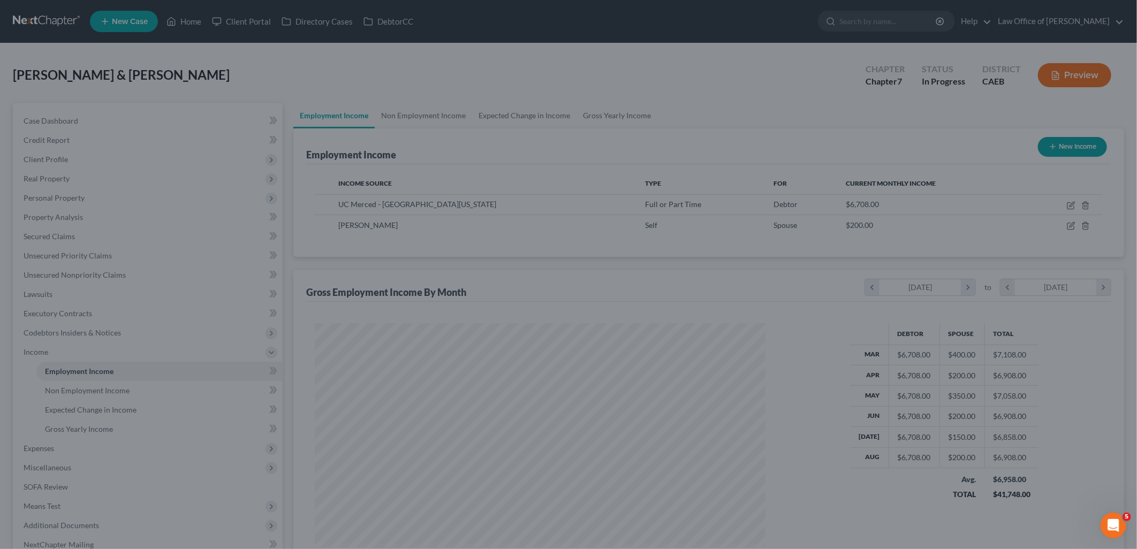
scroll to position [535139, 534893]
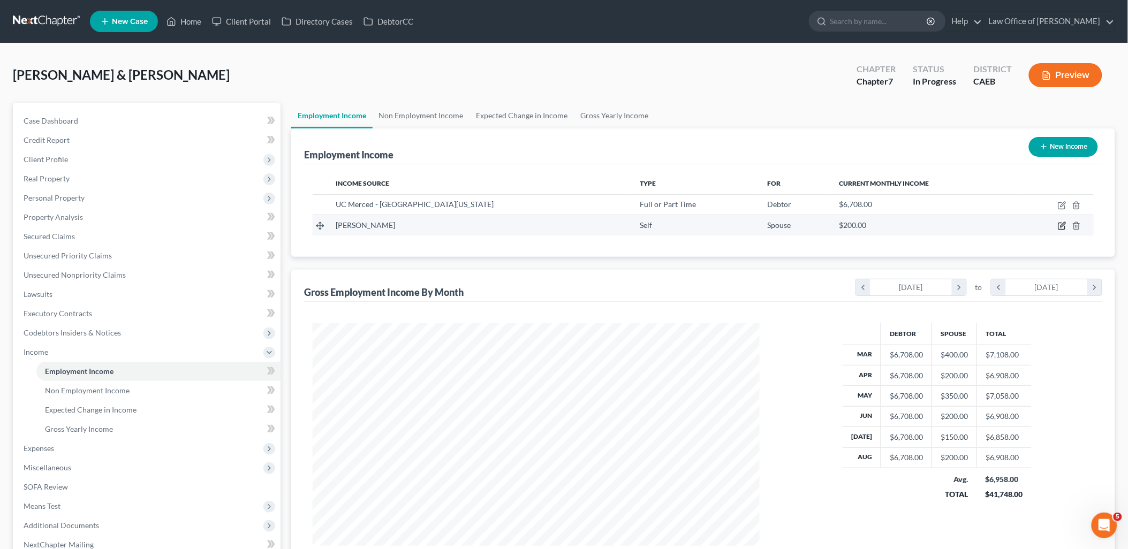
click at [1063, 226] on icon "button" at bounding box center [1062, 226] width 9 height 9
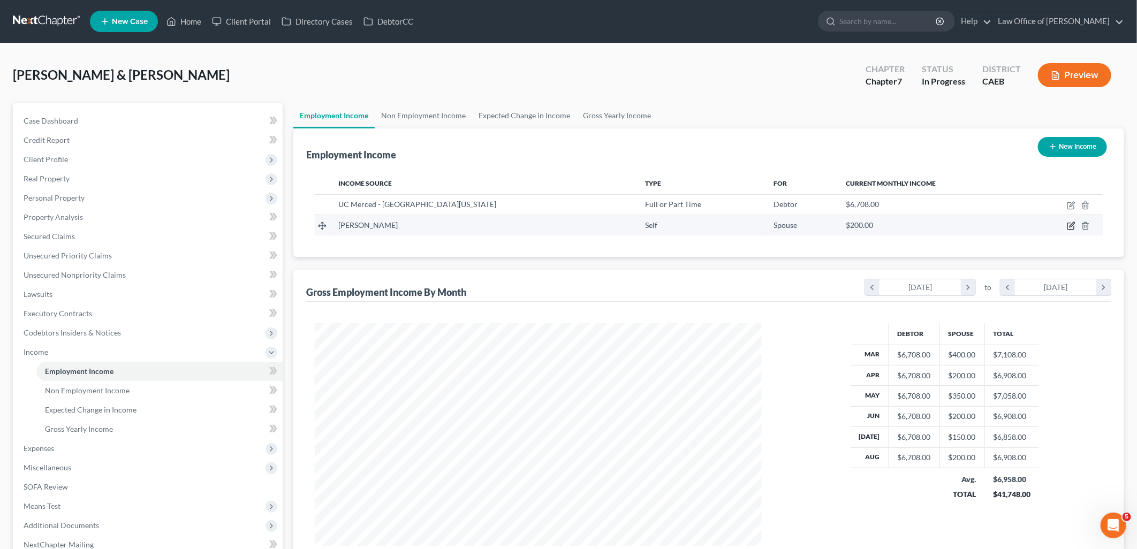
select select "1"
select select "0"
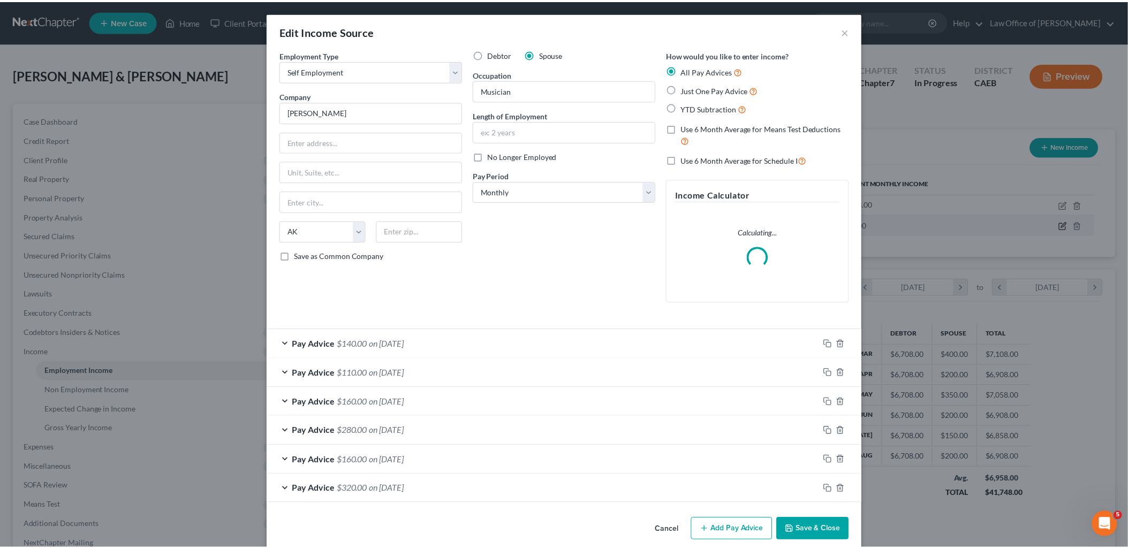
scroll to position [225, 472]
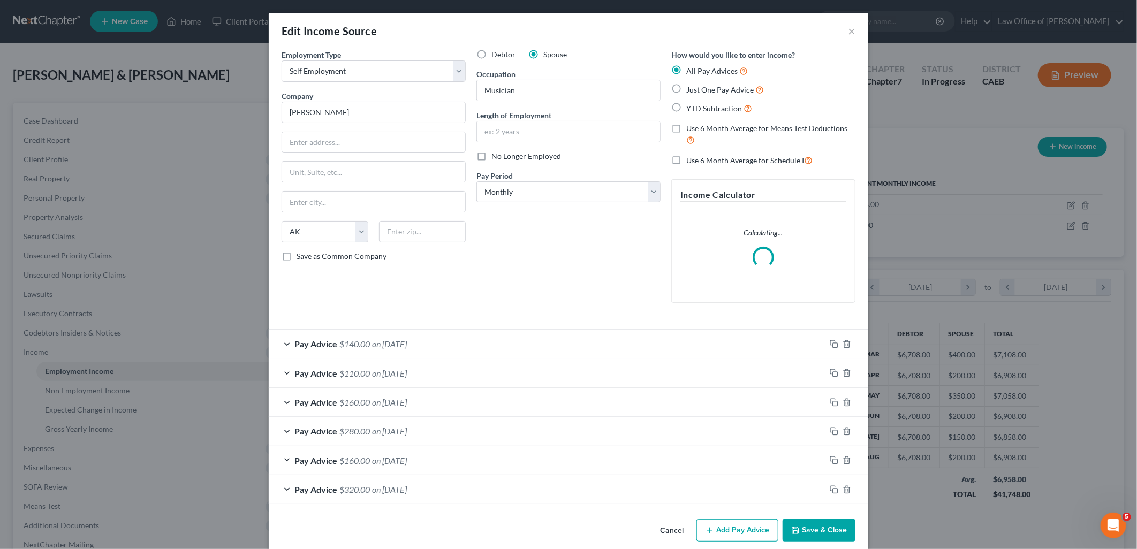
drag, startPoint x: 827, startPoint y: 528, endPoint x: 932, endPoint y: 441, distance: 137.2
click at [827, 528] on button "Save & Close" at bounding box center [819, 530] width 73 height 22
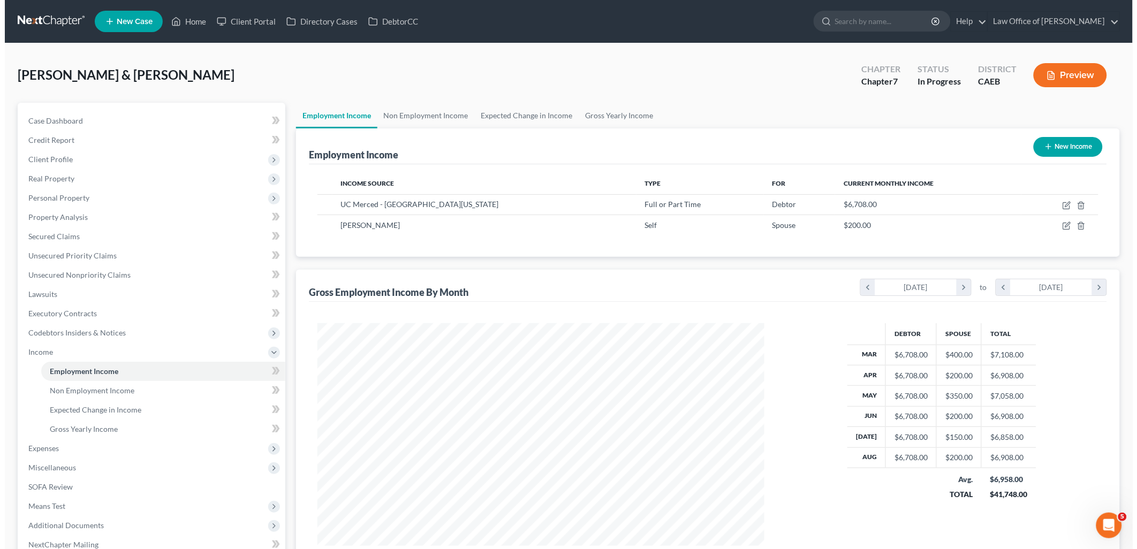
scroll to position [535139, 534893]
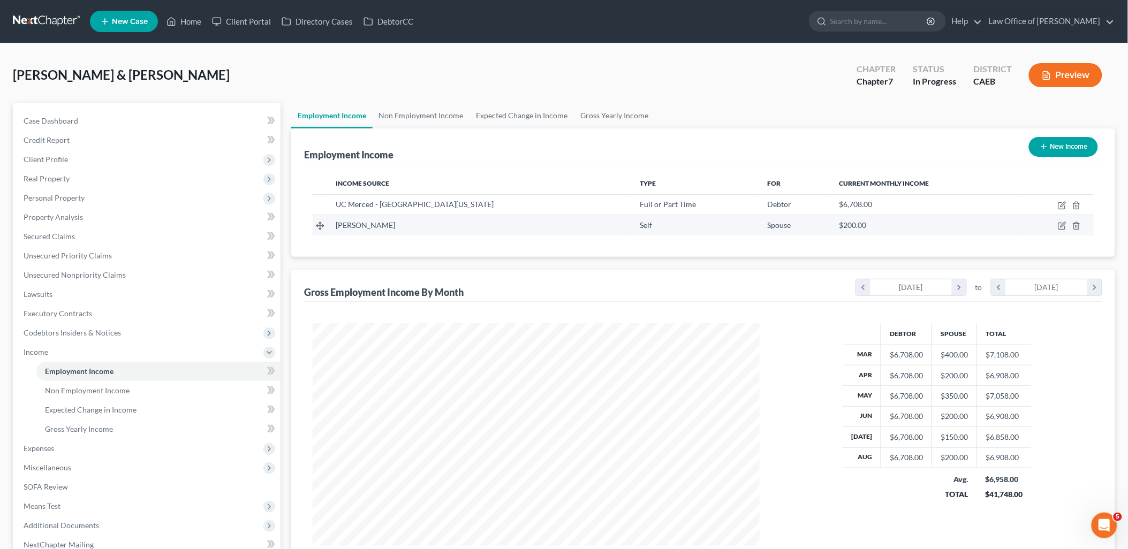
click at [977, 228] on div "$200.00" at bounding box center [923, 225] width 169 height 11
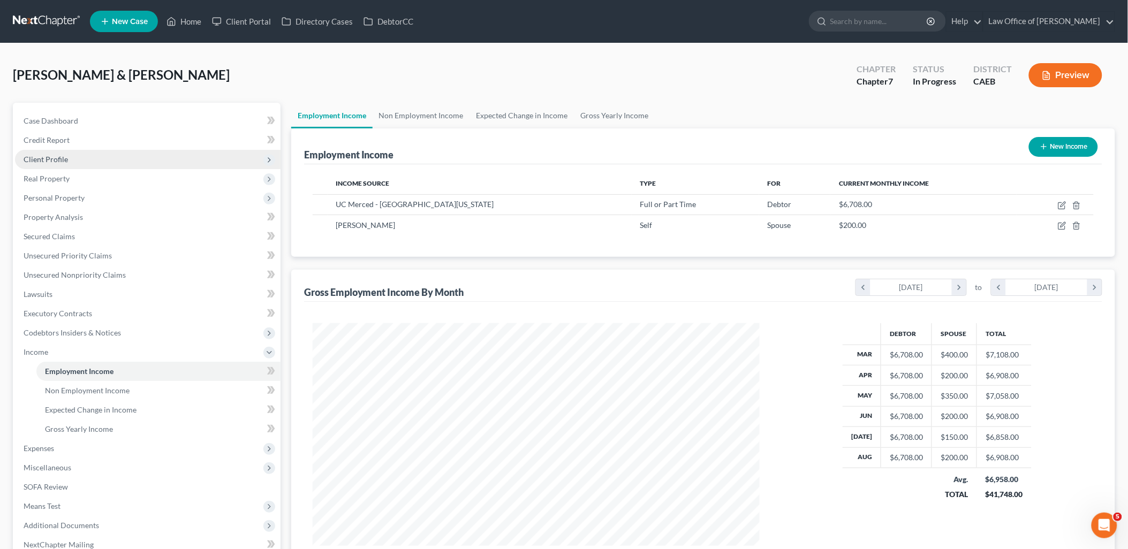
click at [51, 162] on span "Client Profile" at bounding box center [46, 159] width 44 height 9
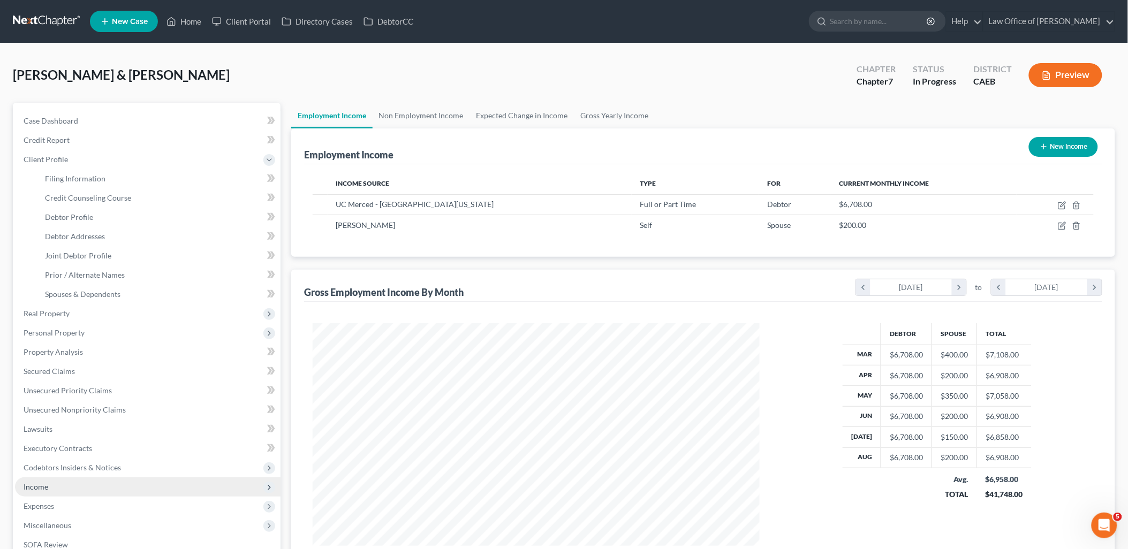
click at [34, 486] on span "Income" at bounding box center [36, 486] width 25 height 9
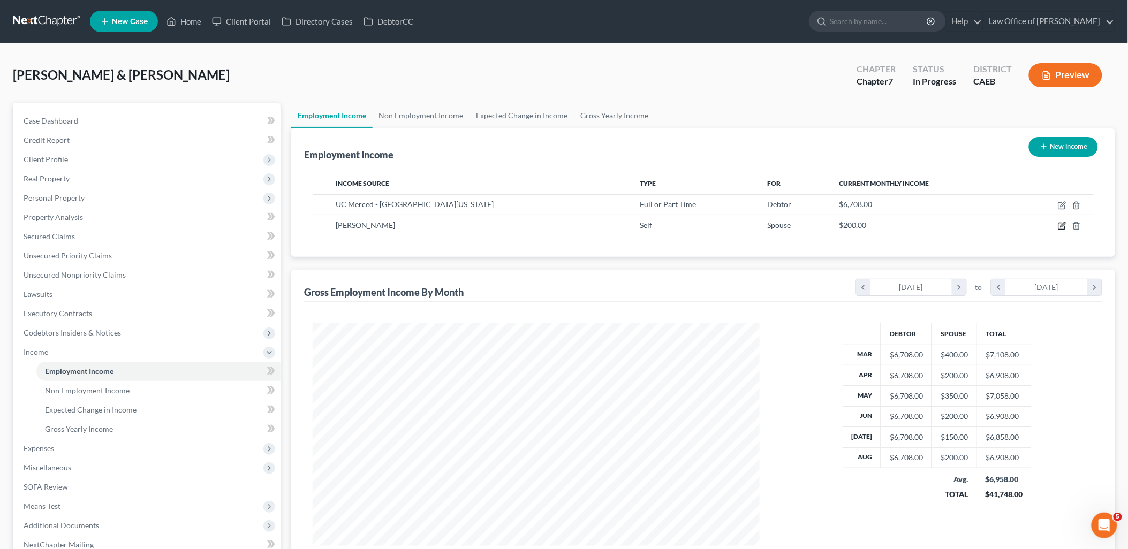
drag, startPoint x: 1062, startPoint y: 228, endPoint x: 1132, endPoint y: 203, distance: 74.2
click at [1068, 226] on td at bounding box center [1055, 225] width 77 height 20
click at [1063, 224] on icon "button" at bounding box center [1063, 225] width 5 height 5
select select "1"
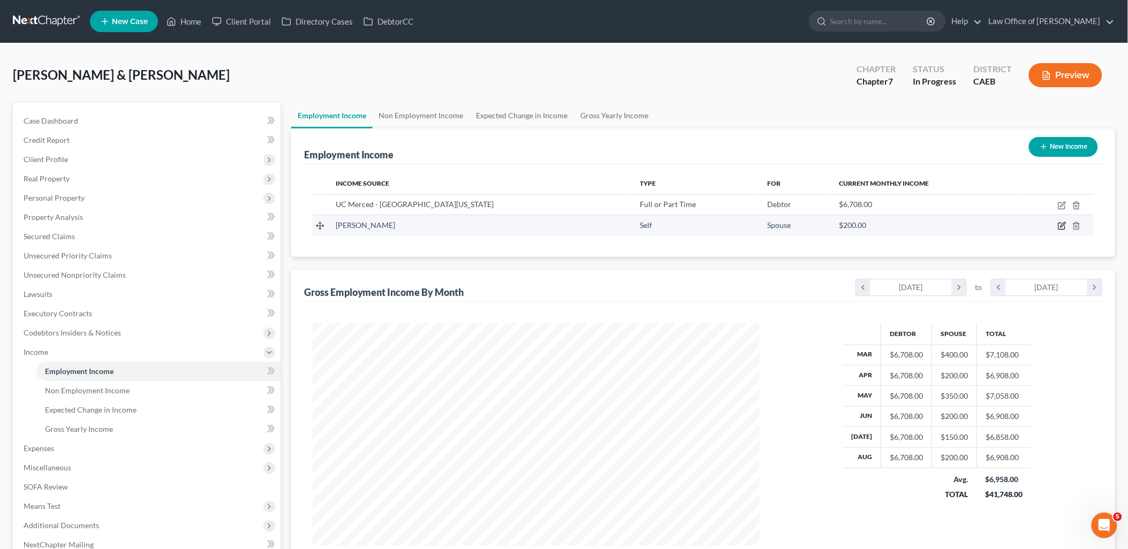
select select "0"
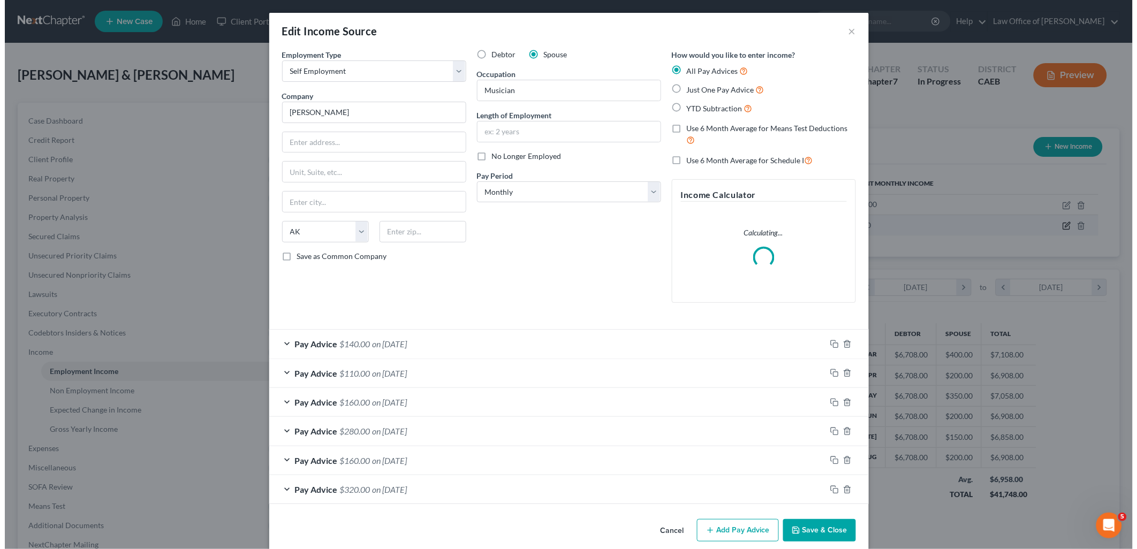
scroll to position [225, 472]
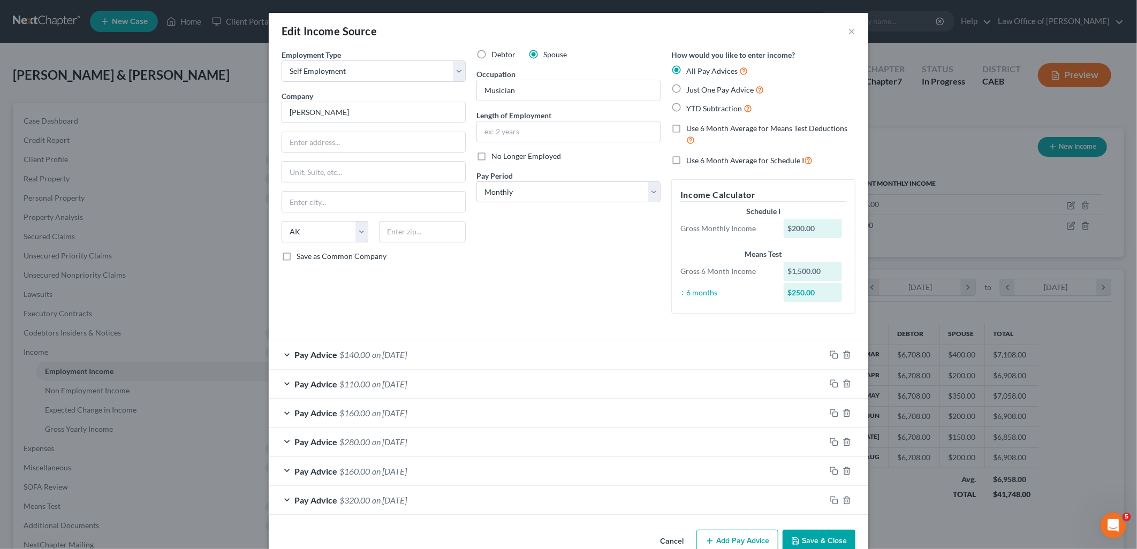
click at [376, 413] on span "on 06/30/2025" at bounding box center [389, 413] width 35 height 10
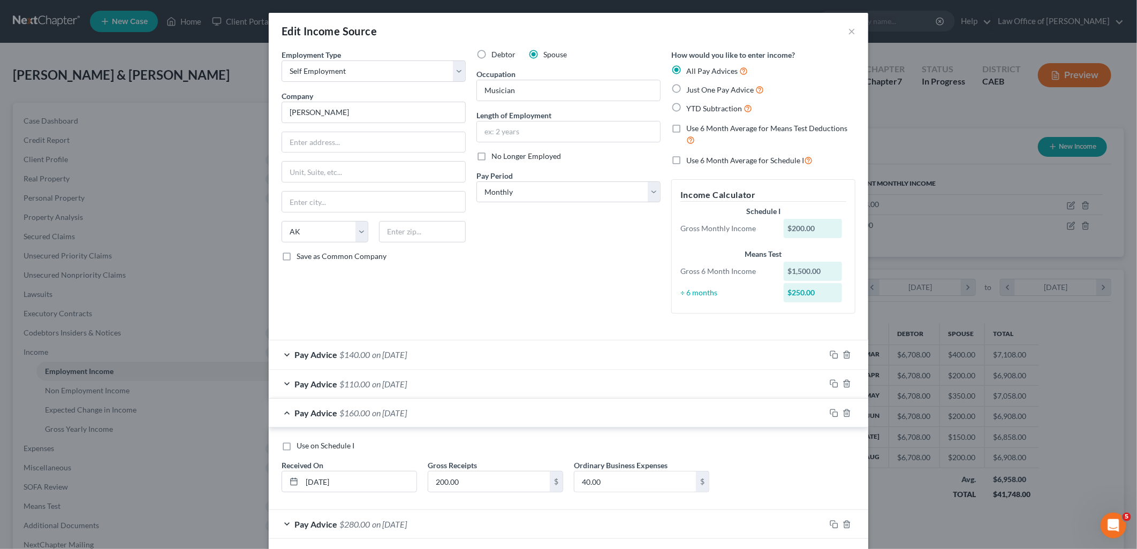
click at [297, 448] on label "Use on Schedule I" at bounding box center [326, 446] width 58 height 11
click at [301, 448] on input "Use on Schedule I" at bounding box center [304, 444] width 7 height 7
click at [297, 445] on label "Use on Schedule I" at bounding box center [326, 446] width 58 height 11
click at [301, 445] on input "Use on Schedule I" at bounding box center [304, 444] width 7 height 7
checkbox input "false"
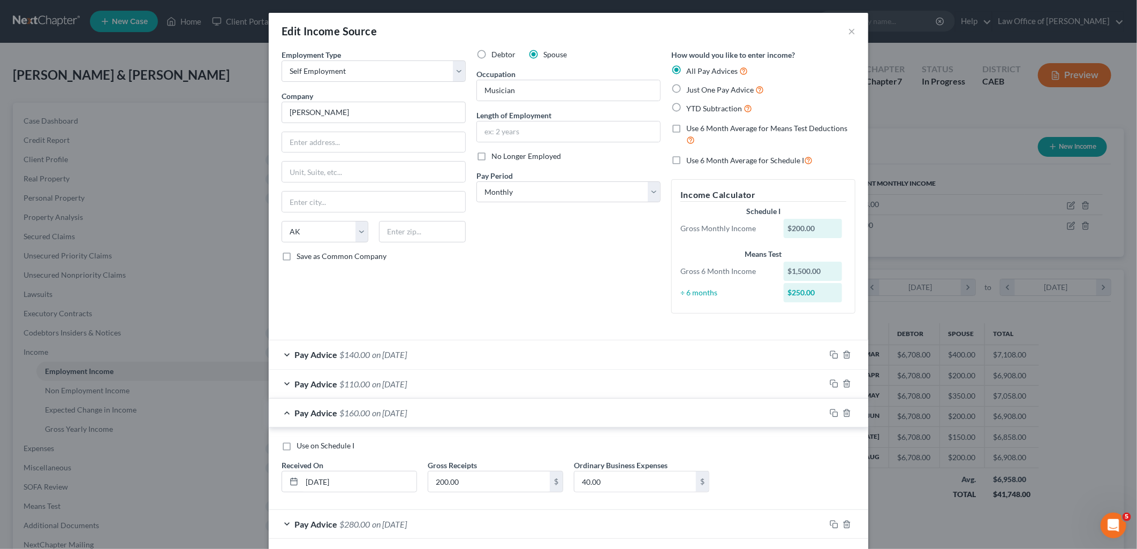
scroll to position [107, 0]
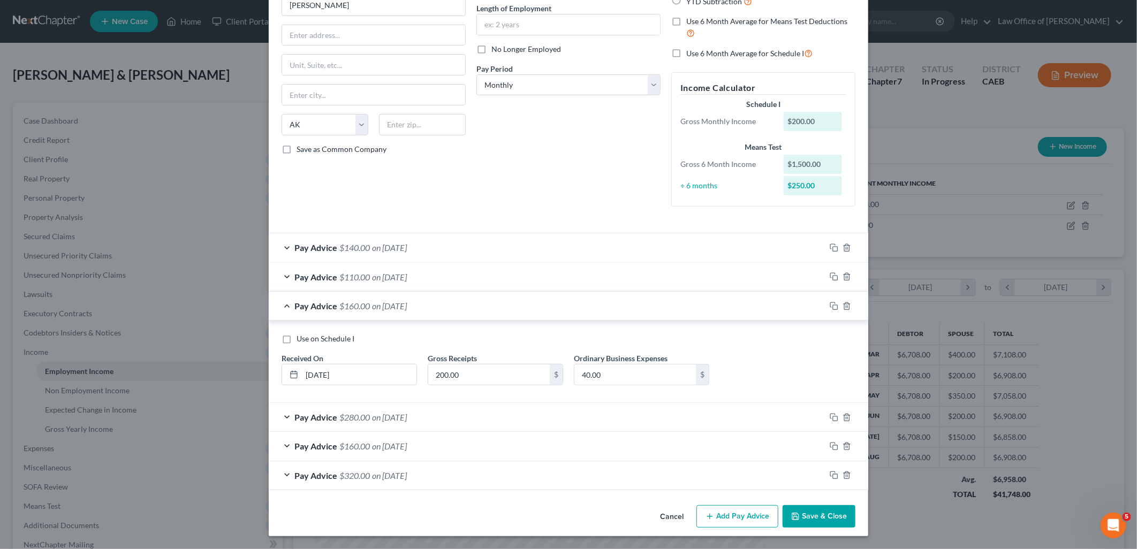
click at [362, 421] on span "$280.00" at bounding box center [354, 417] width 31 height 10
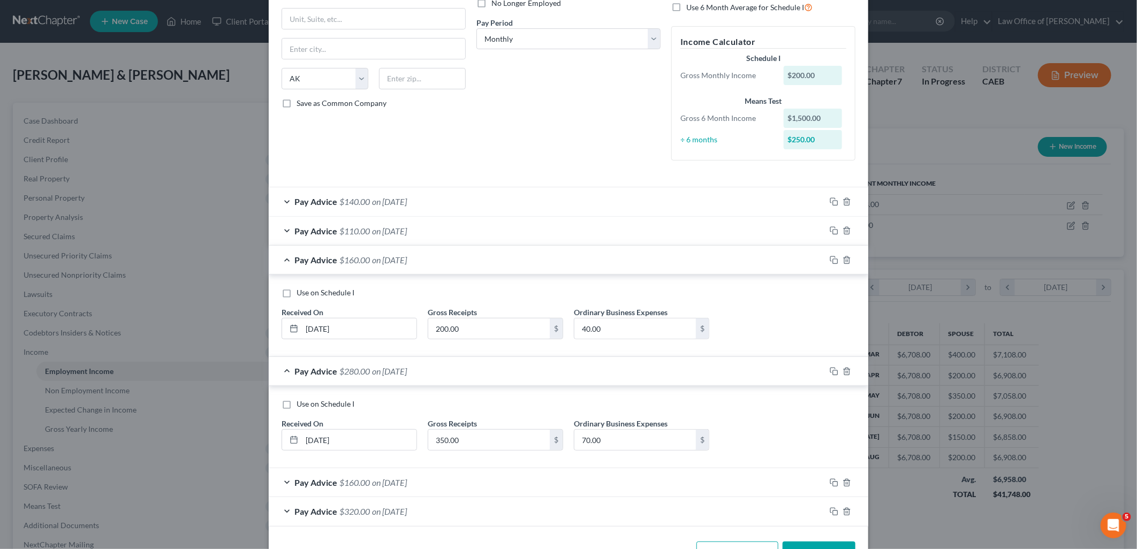
scroll to position [190, 0]
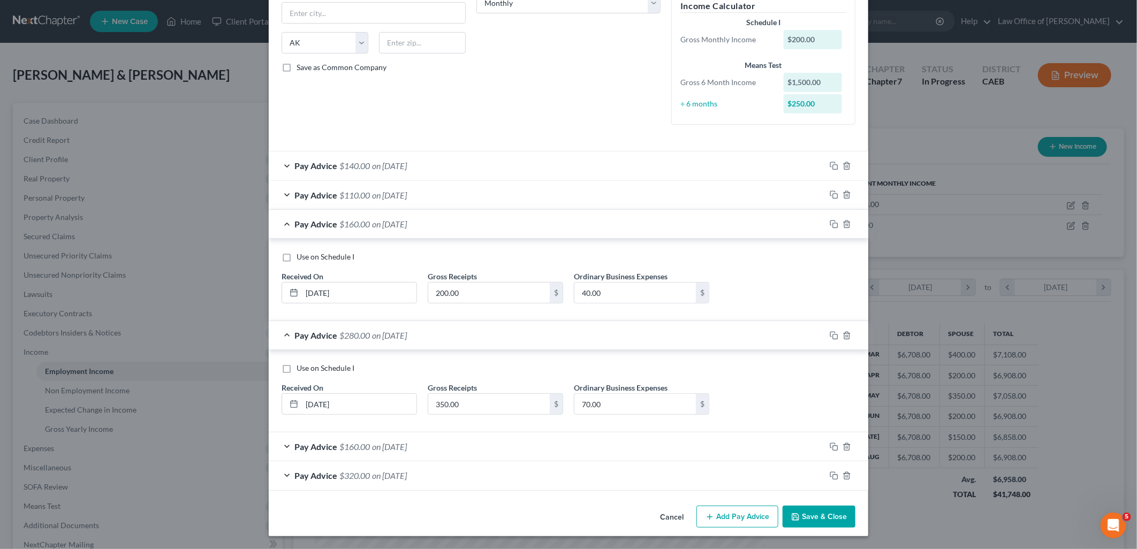
click at [366, 445] on div "Pay Advice $160.00 on 04/30/2025" at bounding box center [547, 447] width 557 height 28
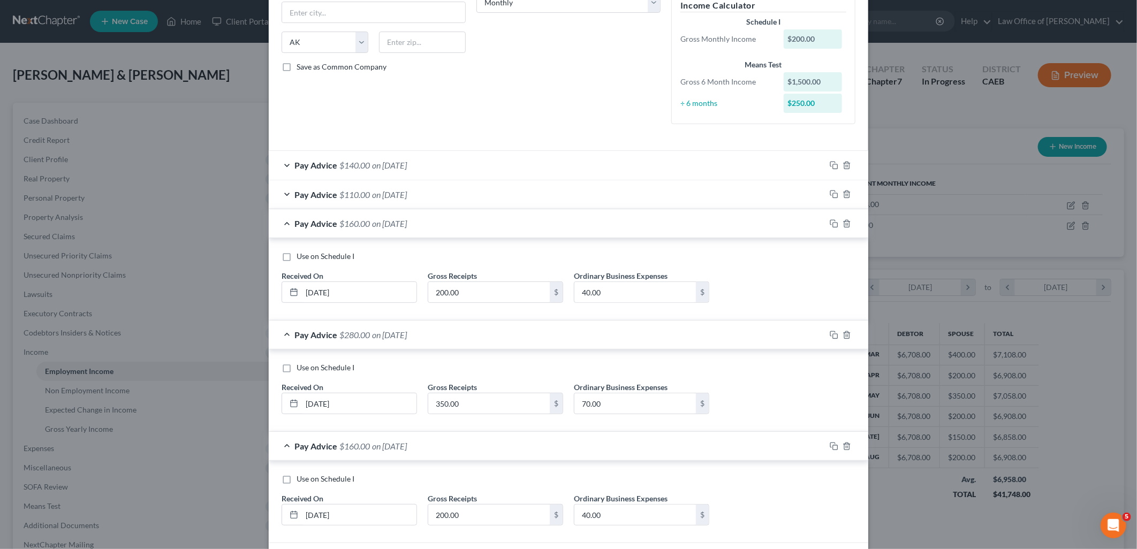
scroll to position [271, 0]
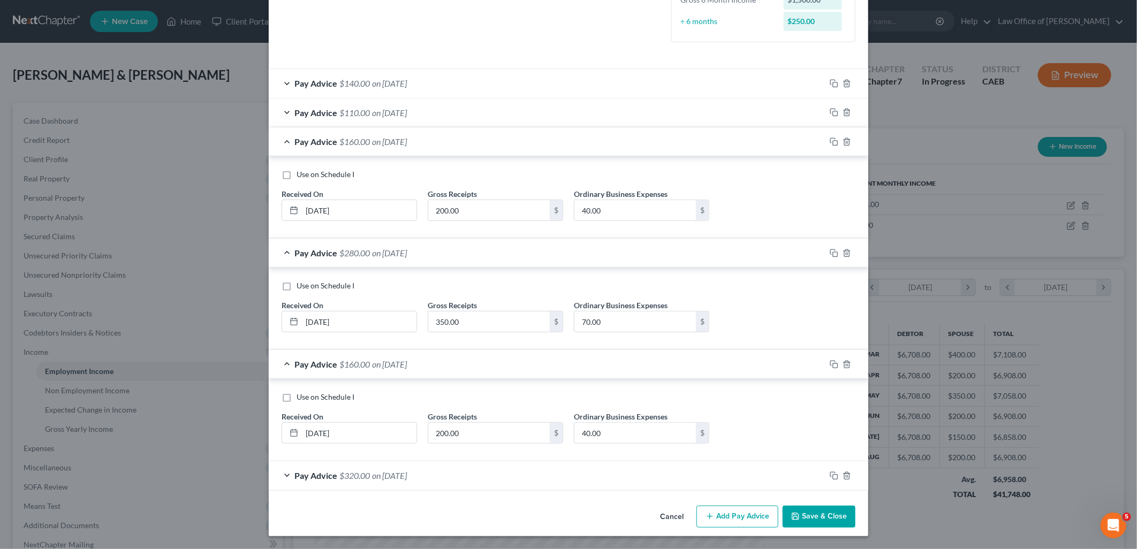
click at [362, 137] on span "$160.00" at bounding box center [354, 142] width 31 height 10
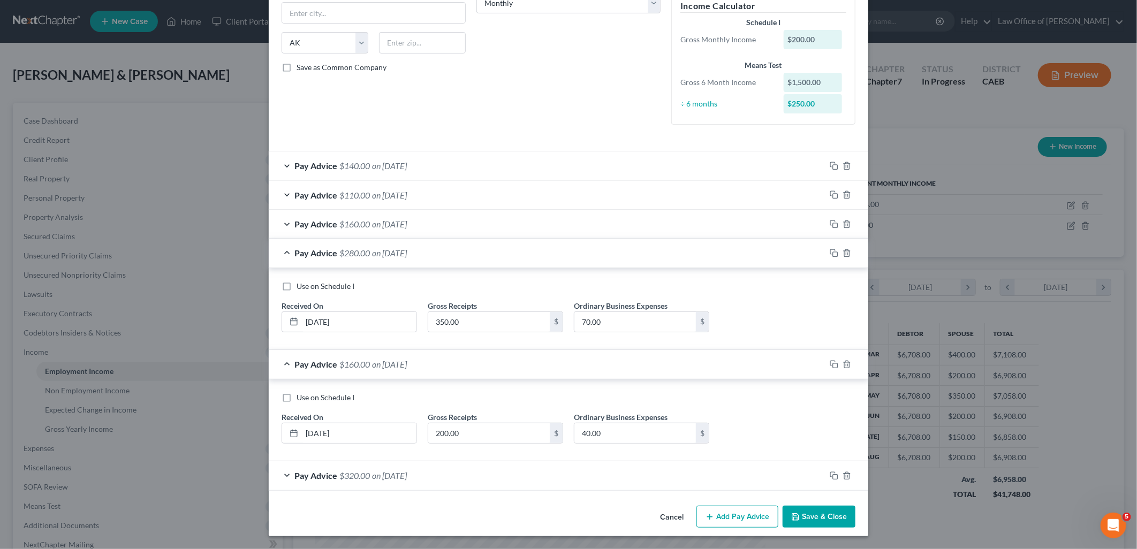
scroll to position [190, 0]
click at [360, 229] on div "Pay Advice $160.00 on 06/30/2025" at bounding box center [547, 224] width 557 height 28
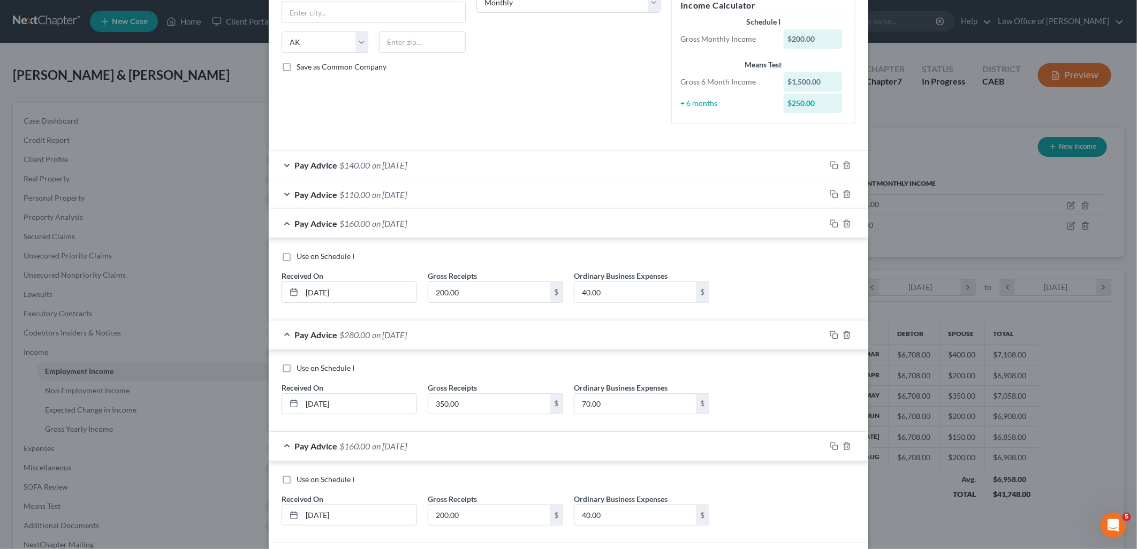
scroll to position [271, 0]
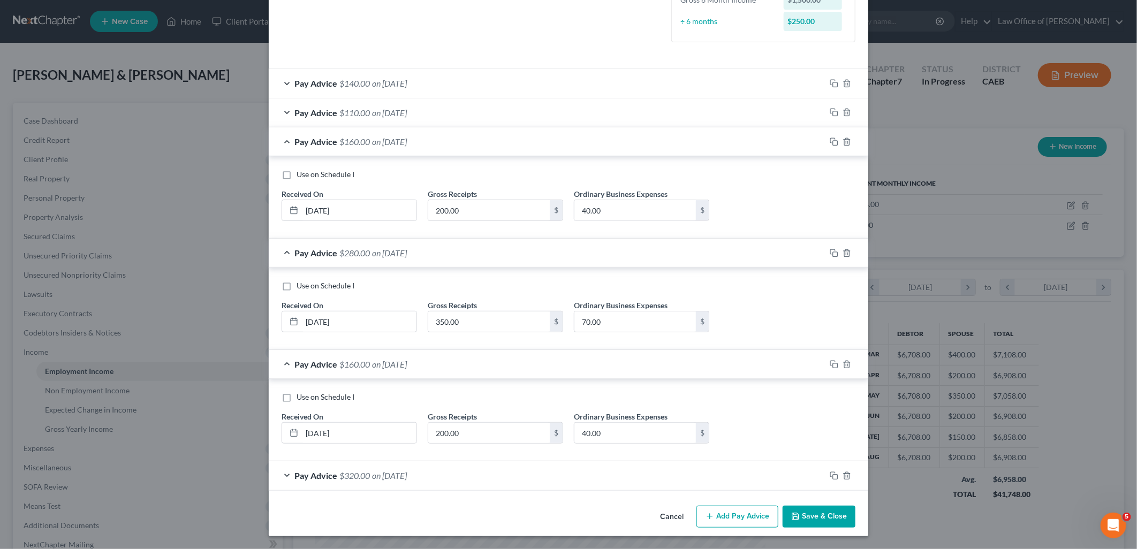
click at [377, 114] on span "on 07/31/2025" at bounding box center [389, 113] width 35 height 10
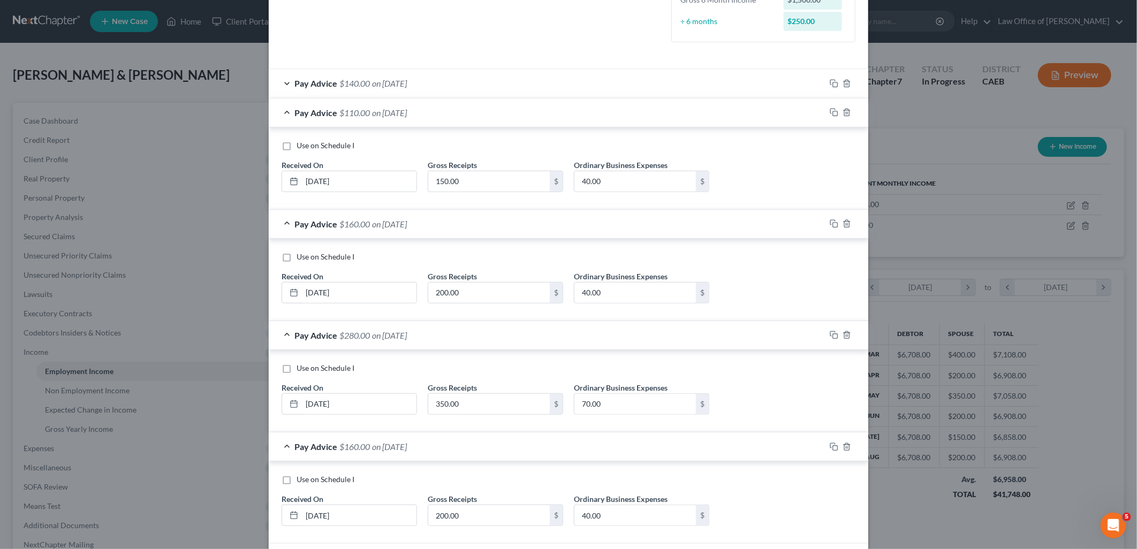
click at [378, 77] on div "Pay Advice $140.00 on 08/30/2025" at bounding box center [547, 83] width 557 height 28
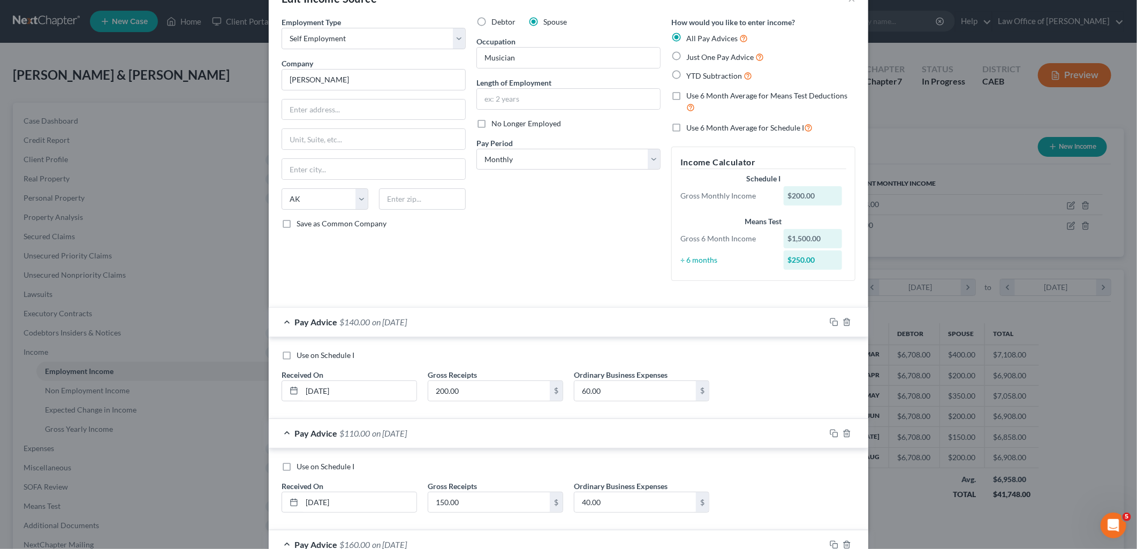
scroll to position [0, 0]
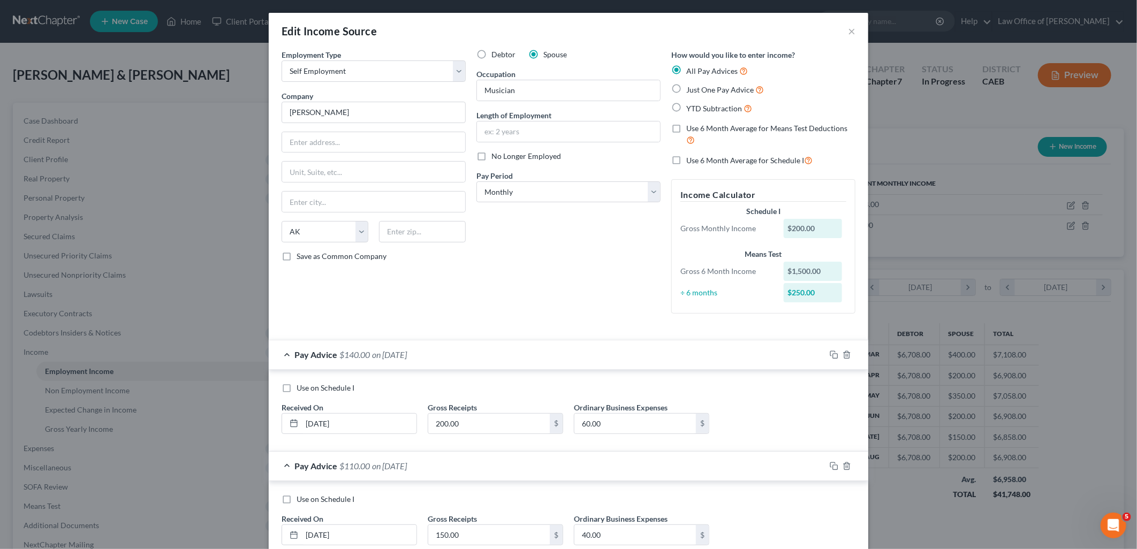
click at [697, 88] on span "Just One Pay Advice" at bounding box center [719, 89] width 67 height 9
click at [697, 88] on input "Just One Pay Advice" at bounding box center [694, 87] width 7 height 7
radio input "true"
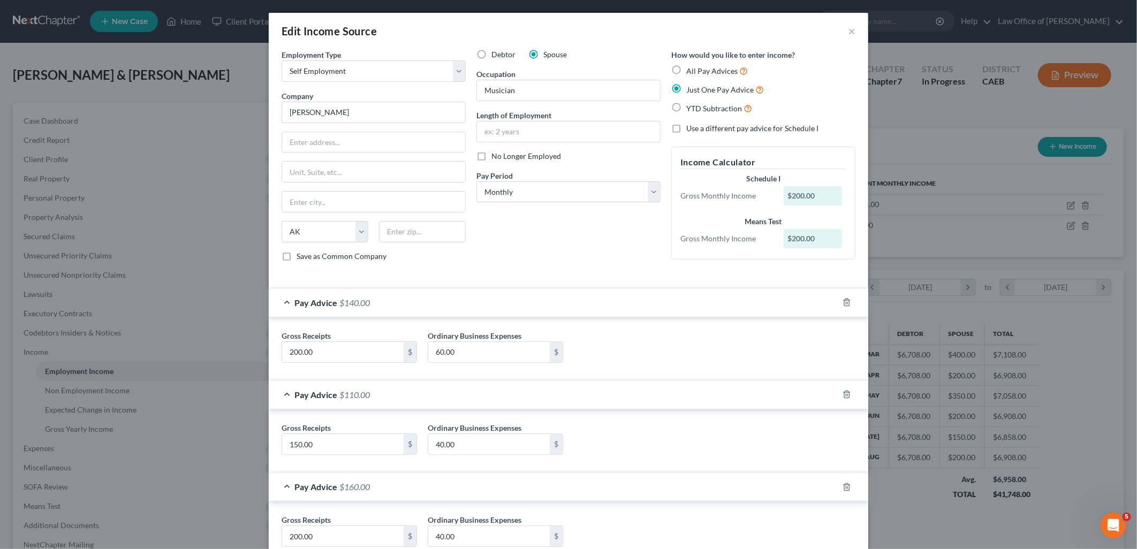
drag, startPoint x: 700, startPoint y: 65, endPoint x: 635, endPoint y: 175, distance: 127.7
click at [700, 65] on label "All Pay Advices" at bounding box center [717, 71] width 62 height 12
click at [698, 65] on input "All Pay Advices" at bounding box center [694, 68] width 7 height 7
radio input "true"
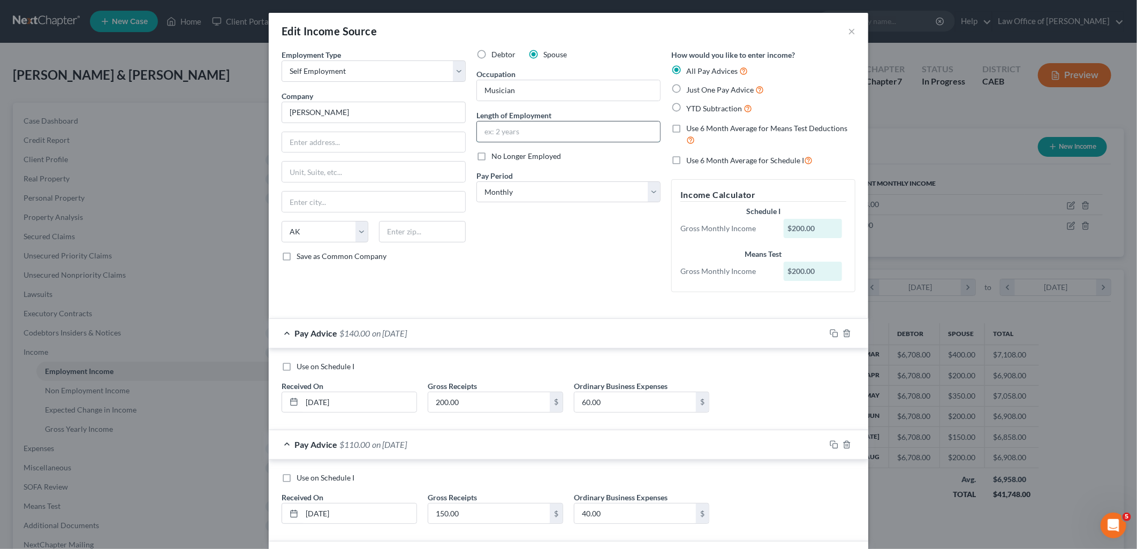
click at [525, 134] on input "text" at bounding box center [568, 132] width 183 height 20
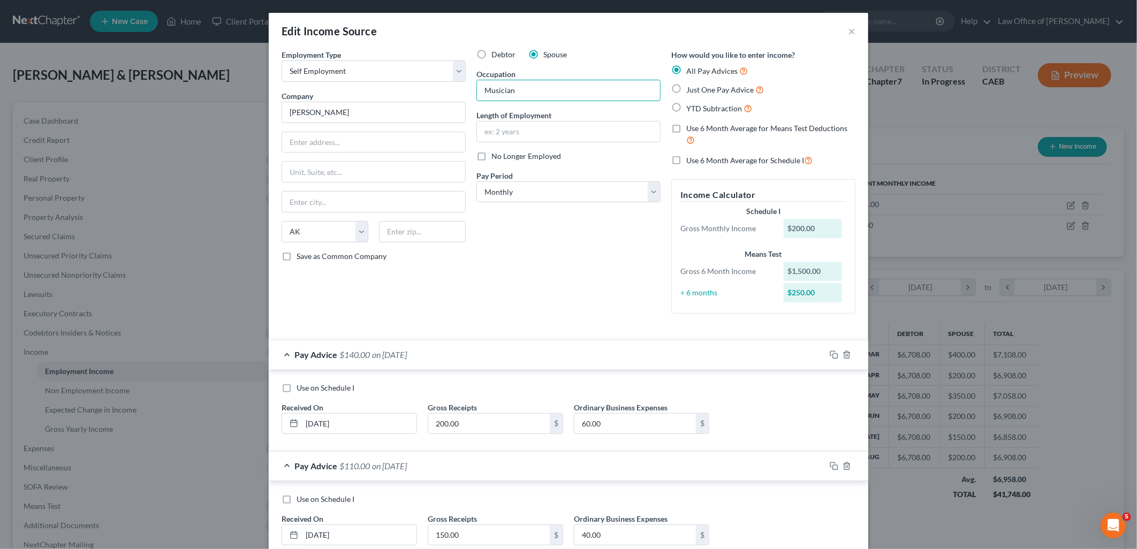
drag, startPoint x: 551, startPoint y: 92, endPoint x: 464, endPoint y: 99, distance: 88.1
click at [464, 99] on div "Employment Type * Select Full or Part Time Employment Self Employment Company *…" at bounding box center [568, 190] width 585 height 282
click at [517, 131] on input "text" at bounding box center [568, 132] width 183 height 20
type input "1 year"
click at [334, 147] on input "text" at bounding box center [373, 142] width 183 height 20
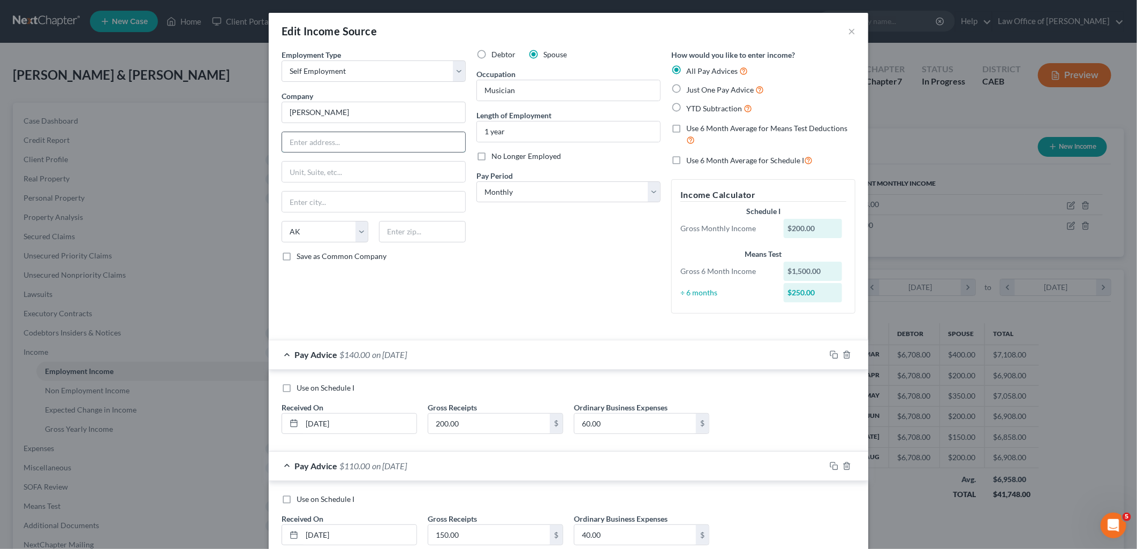
paste input "586 West Olive Ave"
type input "586 West Olive Ave"
click at [424, 233] on input "text" at bounding box center [422, 231] width 87 height 21
type input "95380"
type input "Turlock"
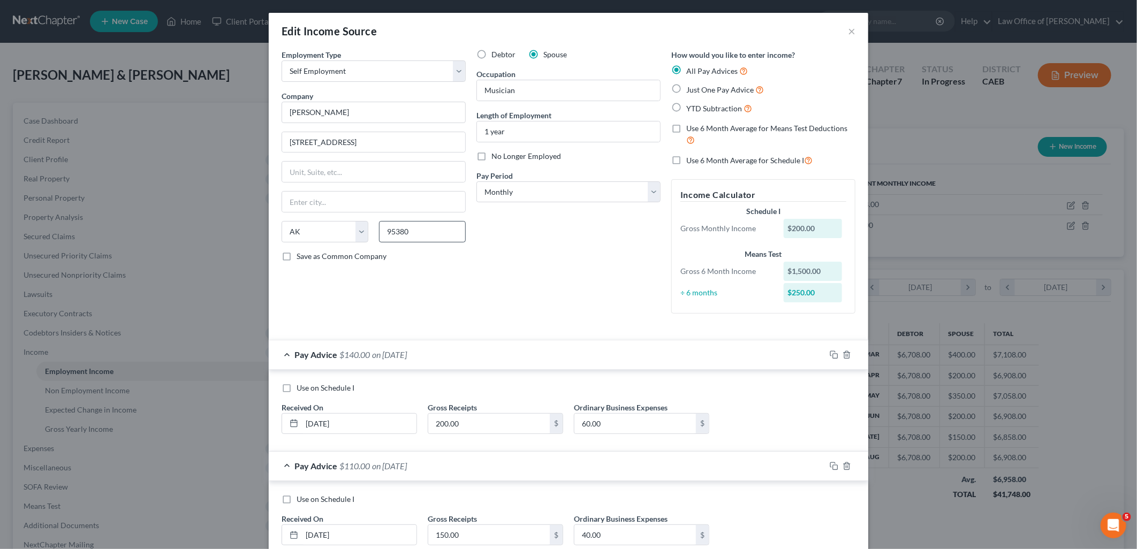
select select "4"
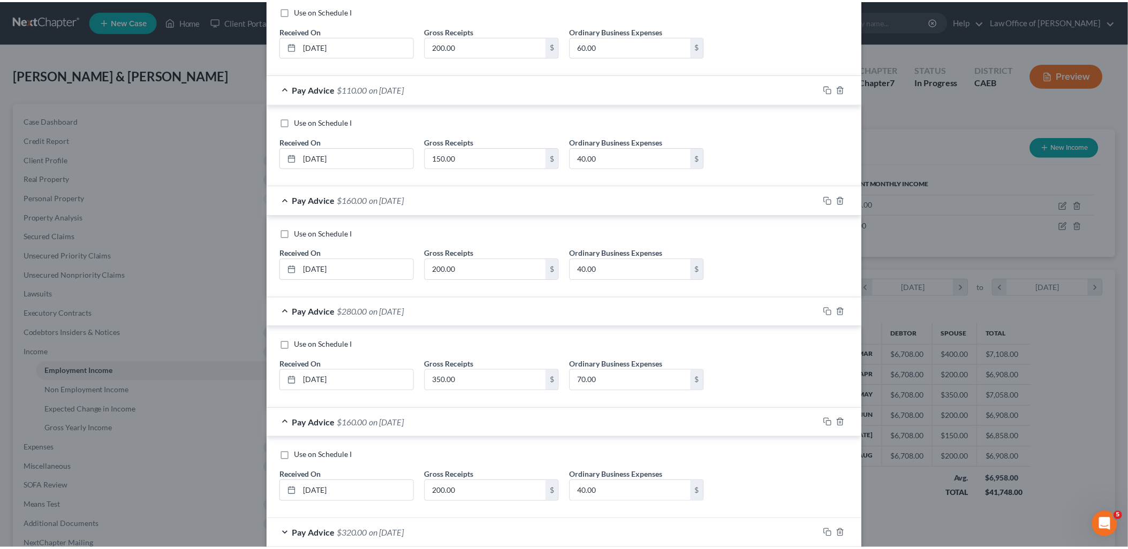
scroll to position [437, 0]
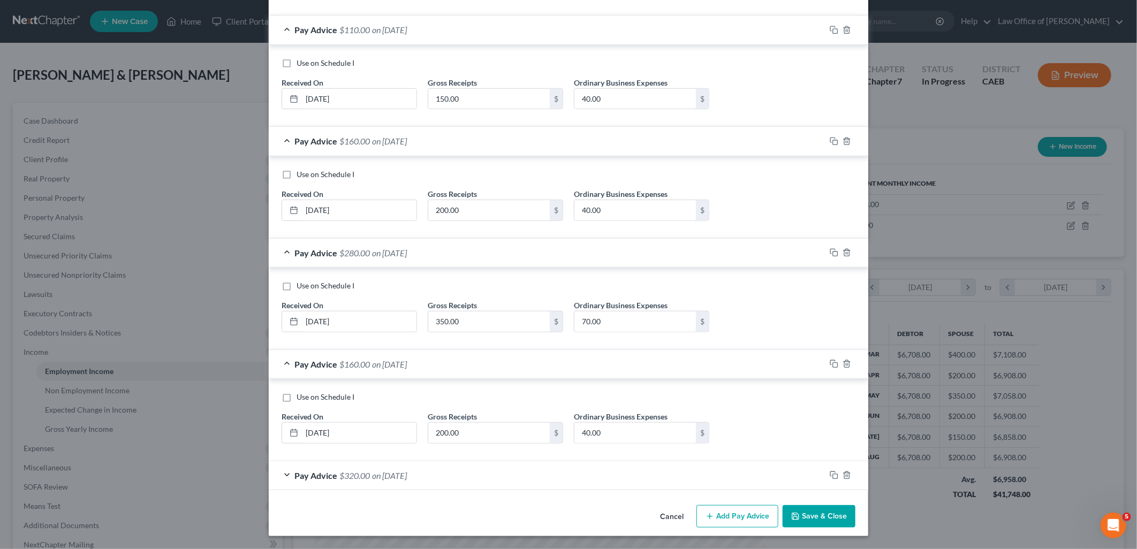
click at [805, 525] on button "Save & Close" at bounding box center [819, 516] width 73 height 22
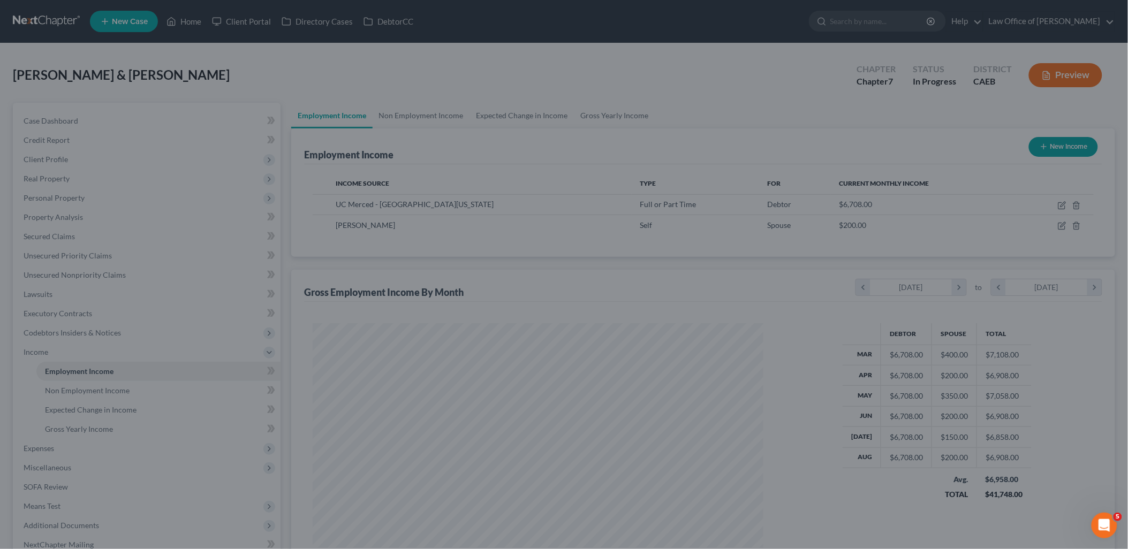
scroll to position [535139, 534893]
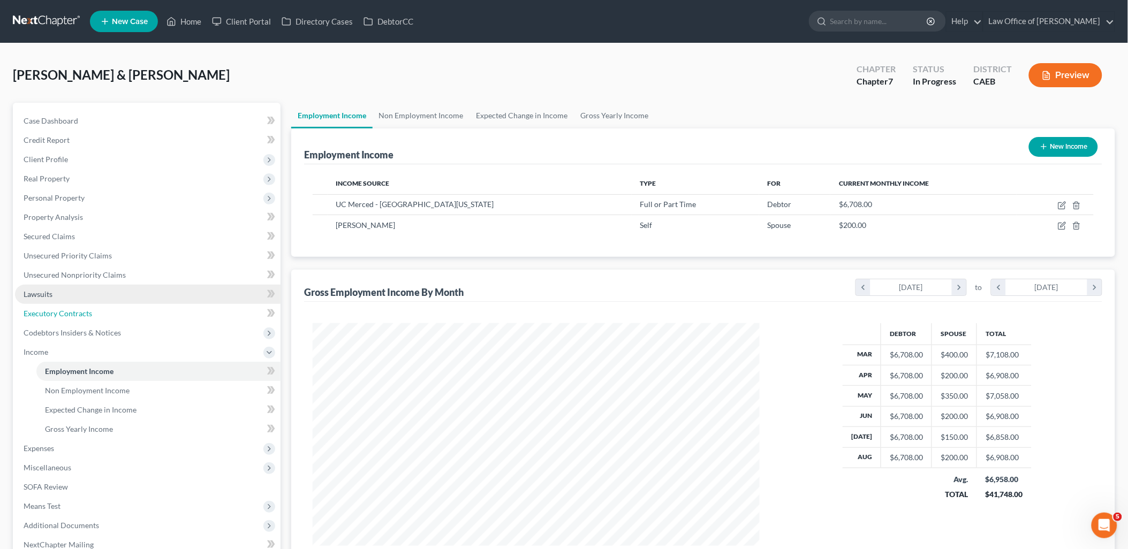
drag, startPoint x: 36, startPoint y: 314, endPoint x: 66, endPoint y: 300, distance: 33.3
click at [36, 314] on span "Executory Contracts" at bounding box center [58, 313] width 69 height 9
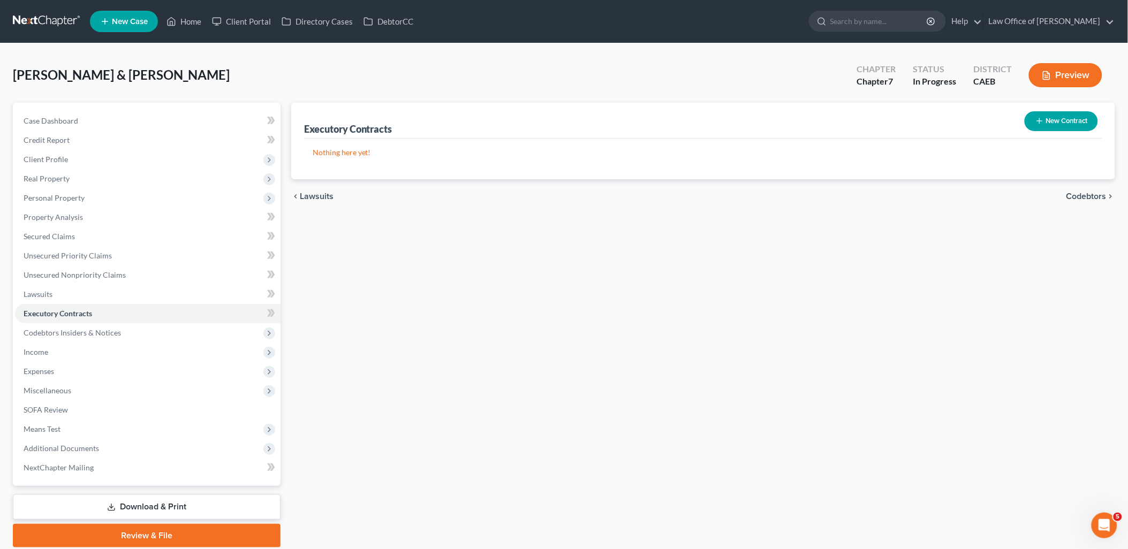
click at [1069, 120] on button "New Contract" at bounding box center [1061, 121] width 73 height 20
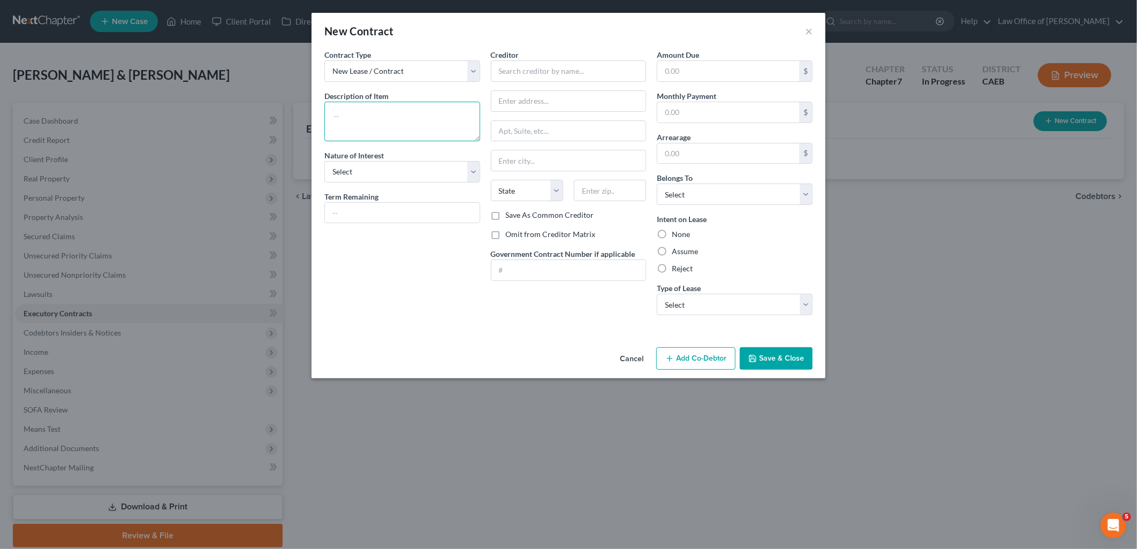
click at [384, 113] on textarea at bounding box center [402, 122] width 156 height 40
paste textarea "586 West Olive Ave"
click at [404, 119] on textarea "586 West Olive Ave" at bounding box center [402, 122] width 156 height 40
paste textarea "Turlock, CA 95380"
type textarea "586 West Olive Ave Turlock, CA 95380"
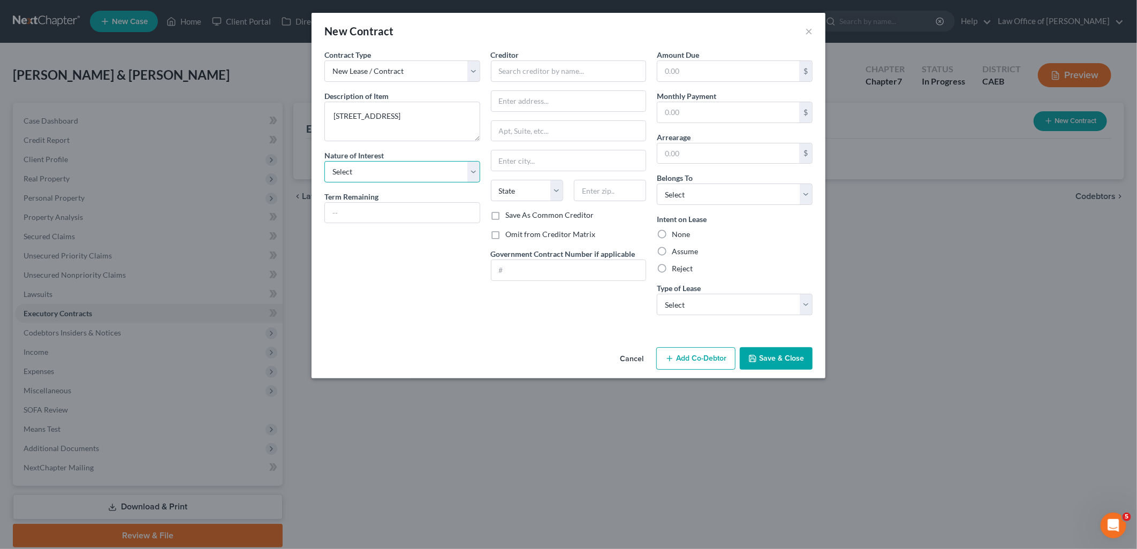
drag, startPoint x: 384, startPoint y: 176, endPoint x: 384, endPoint y: 183, distance: 7.5
click at [384, 176] on select "Select Purchaser Agent Lessor Lessee" at bounding box center [402, 171] width 156 height 21
select select "3"
click at [324, 161] on select "Select Purchaser Agent Lessor Lessee" at bounding box center [402, 171] width 156 height 21
drag, startPoint x: 372, startPoint y: 211, endPoint x: 470, endPoint y: 215, distance: 97.5
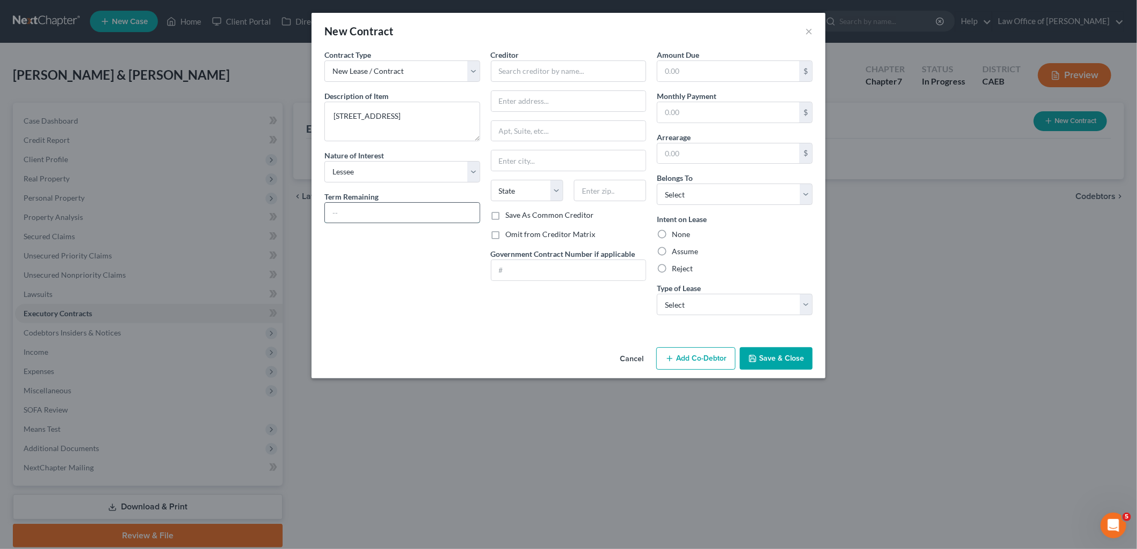
click at [372, 210] on input "text" at bounding box center [402, 213] width 155 height 20
click at [601, 70] on input "text" at bounding box center [569, 70] width 156 height 21
type input "Central Valley Property Management"
type input "433 E Main Street, Suite B"
type input "95380"
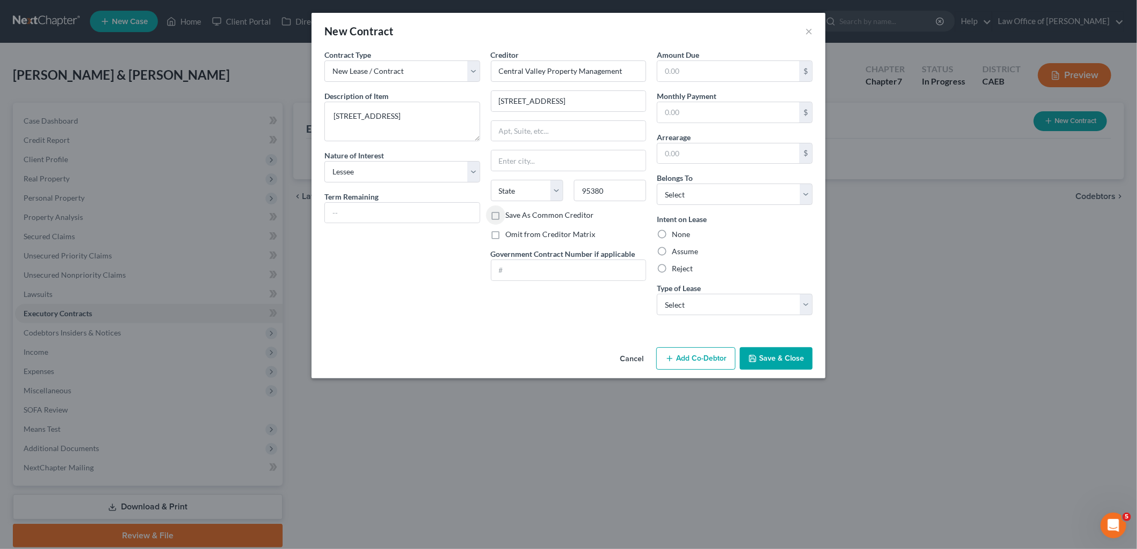
type input "Turlock"
select select "4"
click at [506, 234] on label "Omit from Creditor Matrix" at bounding box center [551, 234] width 90 height 11
click at [510, 234] on input "Omit from Creditor Matrix" at bounding box center [513, 232] width 7 height 7
checkbox input "true"
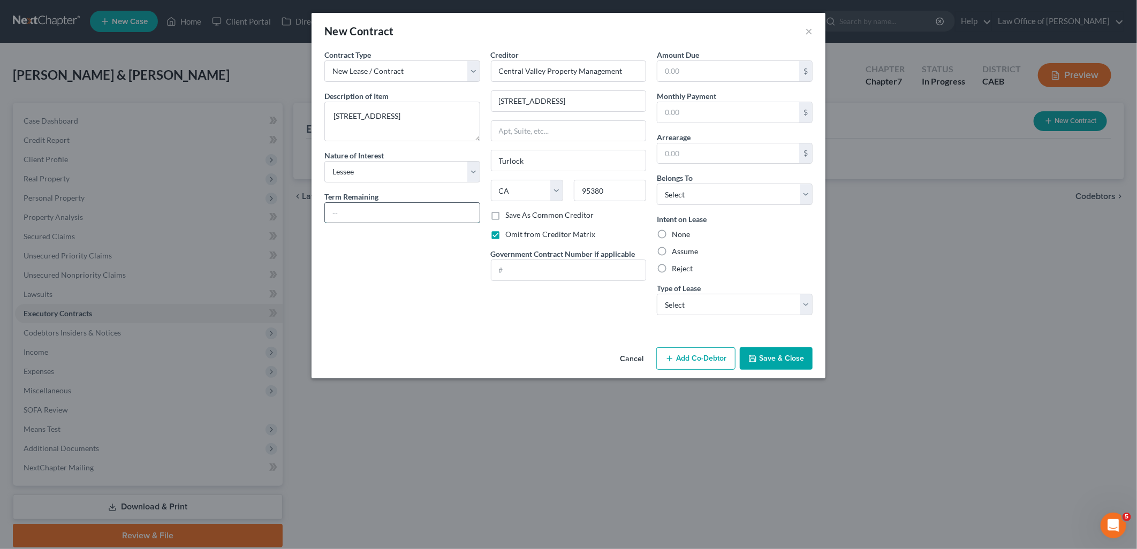
drag, startPoint x: 406, startPoint y: 213, endPoint x: 1075, endPoint y: 222, distance: 669.3
click at [406, 212] on input "text" at bounding box center [402, 213] width 155 height 20
click at [397, 211] on input "text" at bounding box center [402, 213] width 155 height 20
type input "renewed 12/2024"
click at [698, 109] on input "text" at bounding box center [728, 112] width 142 height 20
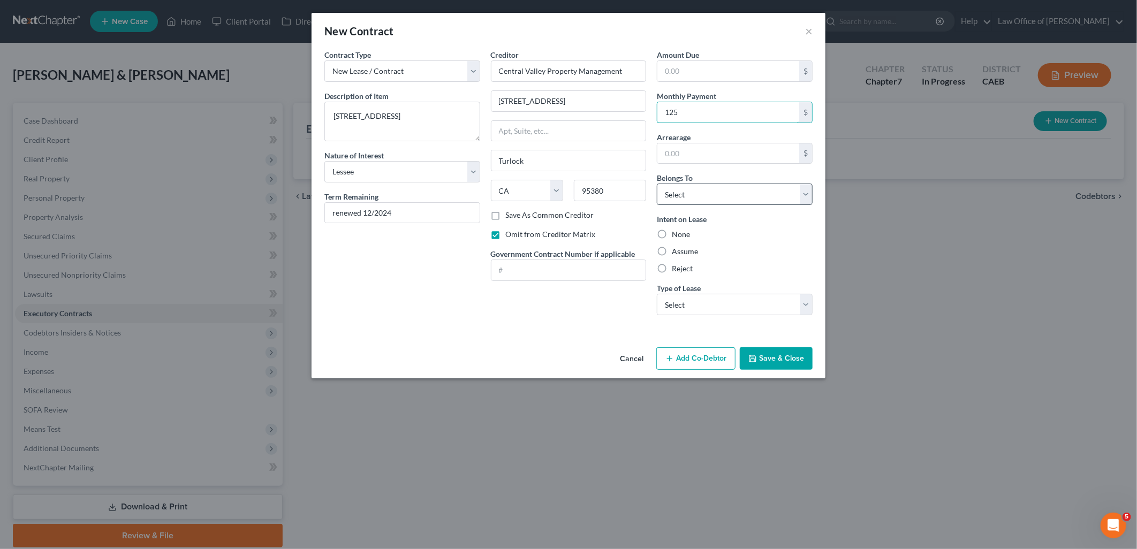
type input "125"
click at [686, 195] on select "Select Debtor 1 Only Debtor 2 Only Debtor 1 And Debtor 2 Only At Least One Of T…" at bounding box center [735, 194] width 156 height 21
select select "2"
click at [657, 184] on select "Select Debtor 1 Only Debtor 2 Only Debtor 1 And Debtor 2 Only At Least One Of T…" at bounding box center [735, 194] width 156 height 21
click at [684, 251] on label "Assume" at bounding box center [685, 251] width 26 height 11
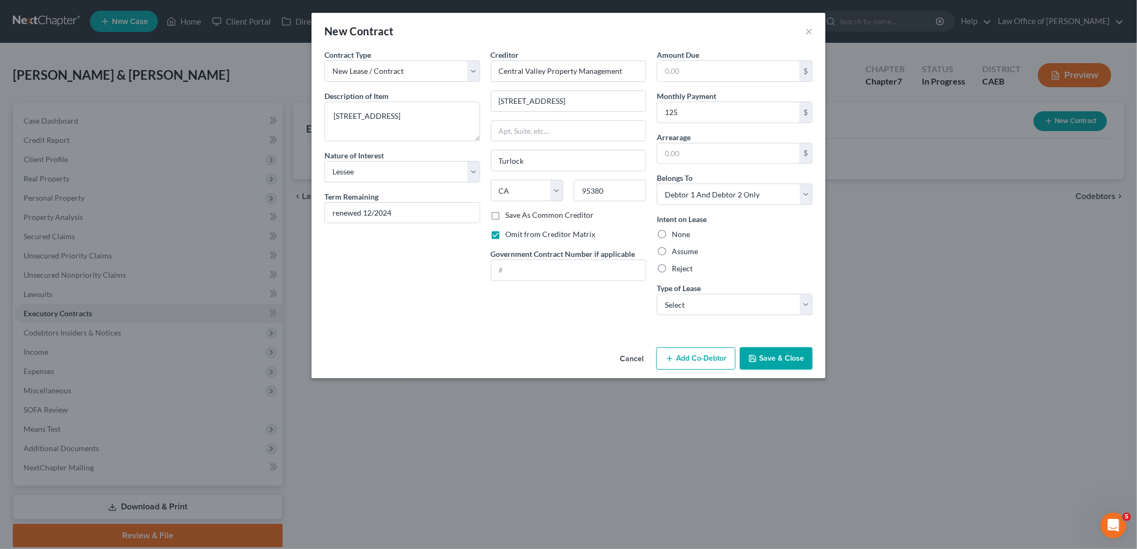
click at [683, 251] on input "Assume" at bounding box center [679, 249] width 7 height 7
radio input "true"
click at [699, 311] on select "Select Real Estate Car Other" at bounding box center [735, 304] width 156 height 21
select select "0"
click at [657, 294] on select "Select Real Estate Car Other" at bounding box center [735, 304] width 156 height 21
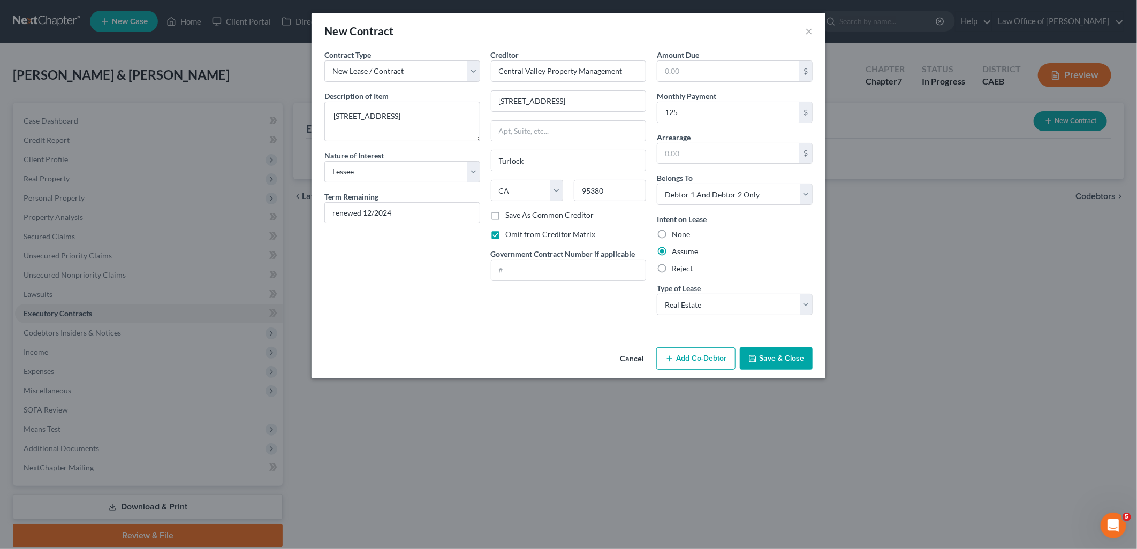
click at [776, 365] on button "Save & Close" at bounding box center [776, 358] width 73 height 22
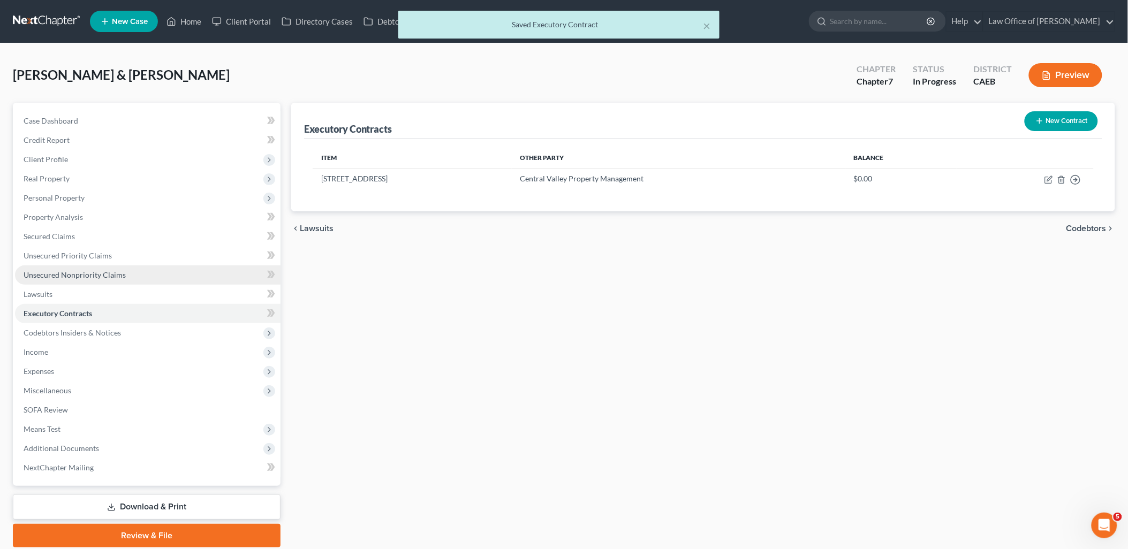
click at [57, 274] on span "Unsecured Nonpriority Claims" at bounding box center [75, 274] width 102 height 9
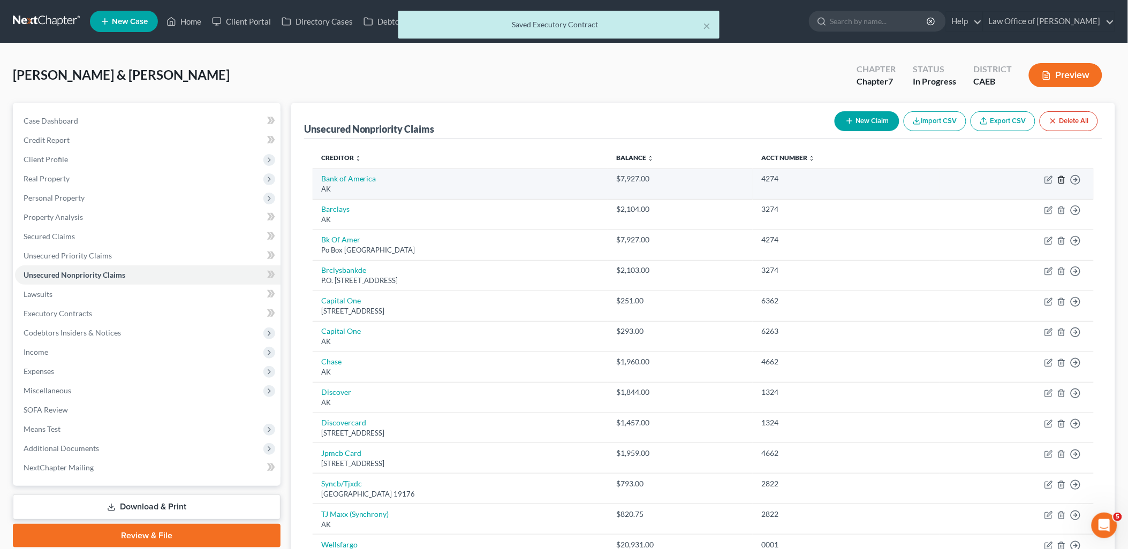
click at [1059, 179] on icon "button" at bounding box center [1061, 179] width 5 height 7
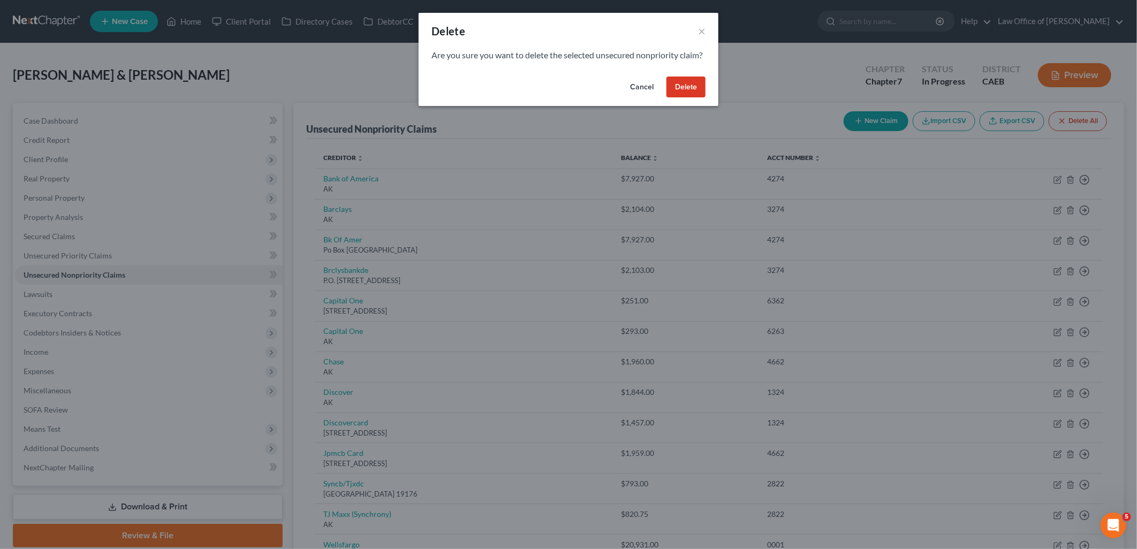
click at [685, 98] on button "Delete" at bounding box center [686, 87] width 39 height 21
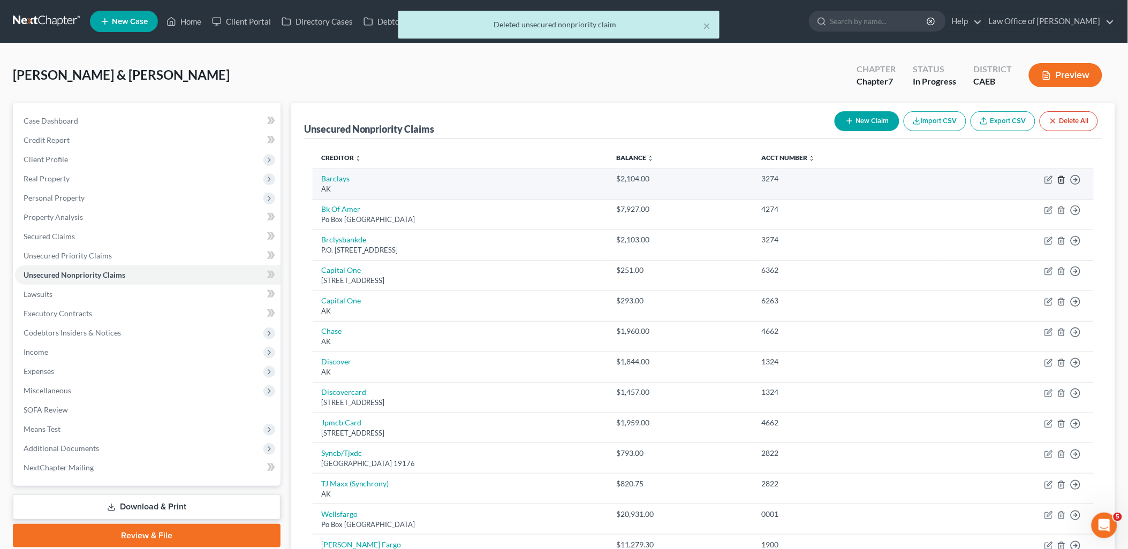
click at [1063, 178] on polyline "button" at bounding box center [1061, 178] width 6 height 0
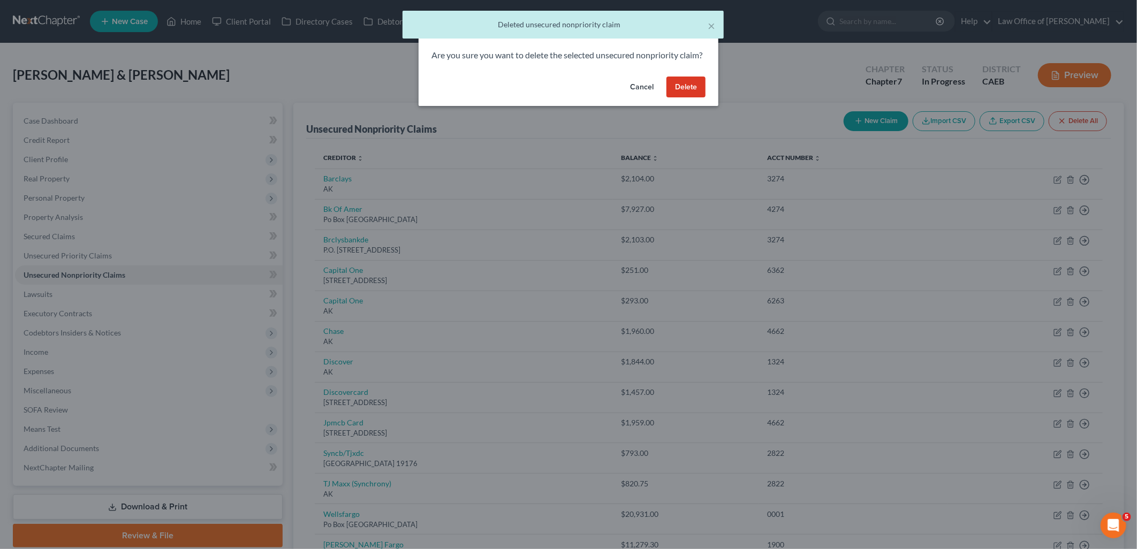
click at [700, 97] on button "Delete" at bounding box center [686, 87] width 39 height 21
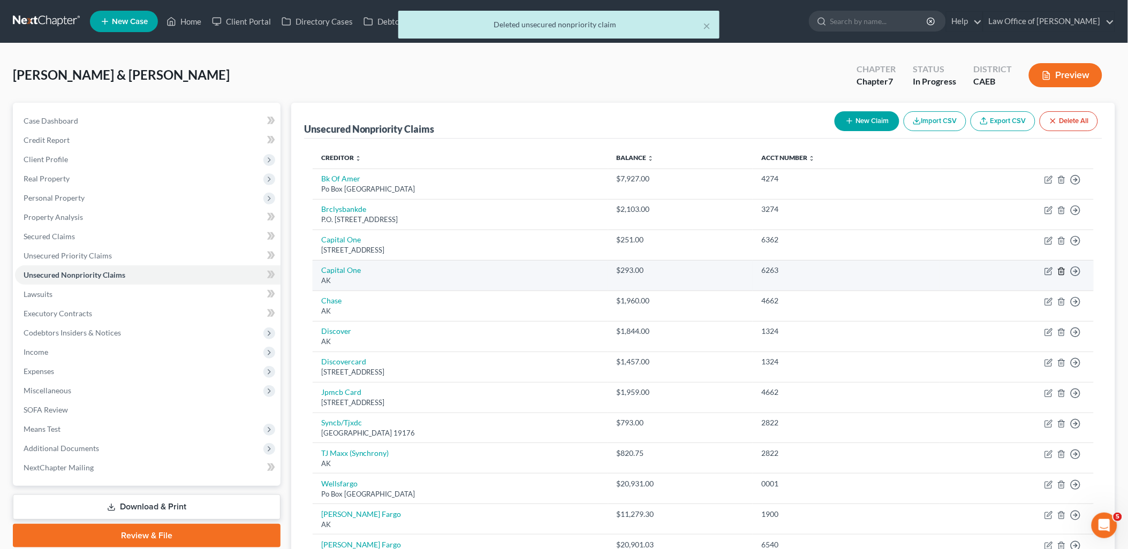
click at [1062, 271] on line "button" at bounding box center [1062, 272] width 0 height 2
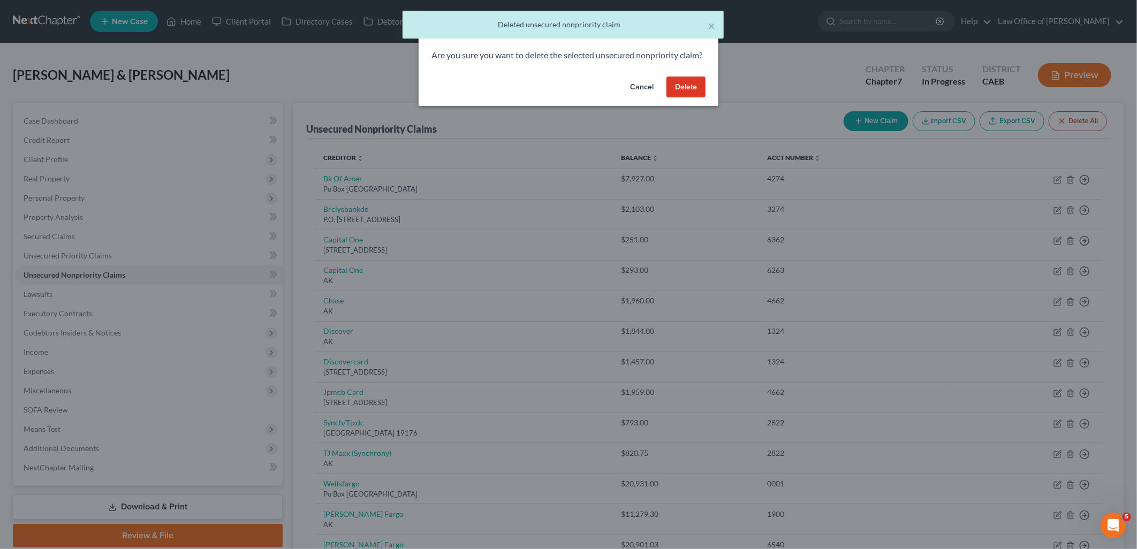
click at [683, 98] on button "Delete" at bounding box center [686, 87] width 39 height 21
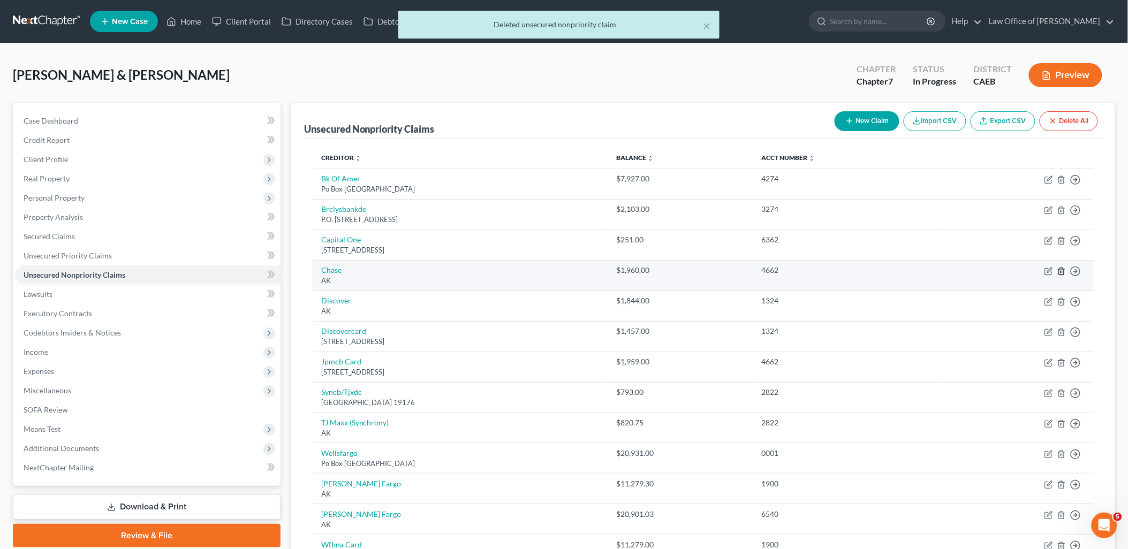
click at [1062, 271] on line "button" at bounding box center [1062, 272] width 0 height 2
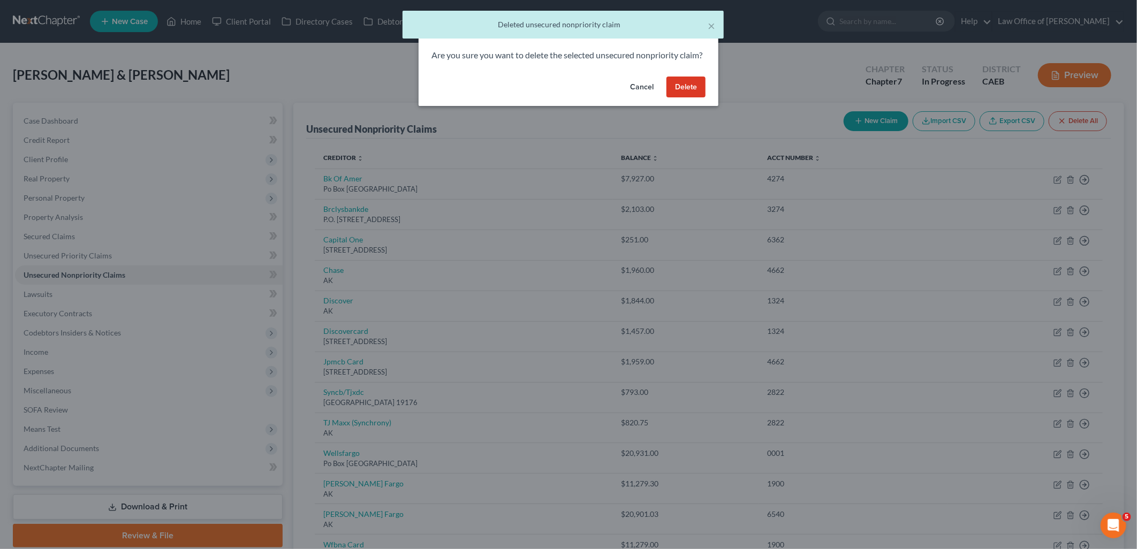
click at [671, 95] on button "Delete" at bounding box center [686, 87] width 39 height 21
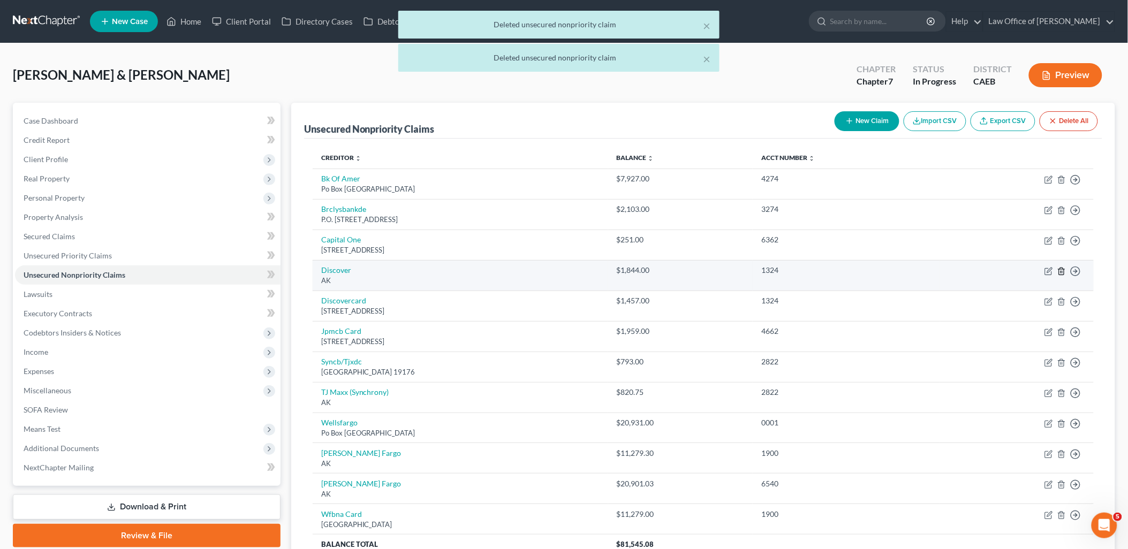
click at [1062, 273] on line "button" at bounding box center [1062, 272] width 0 height 2
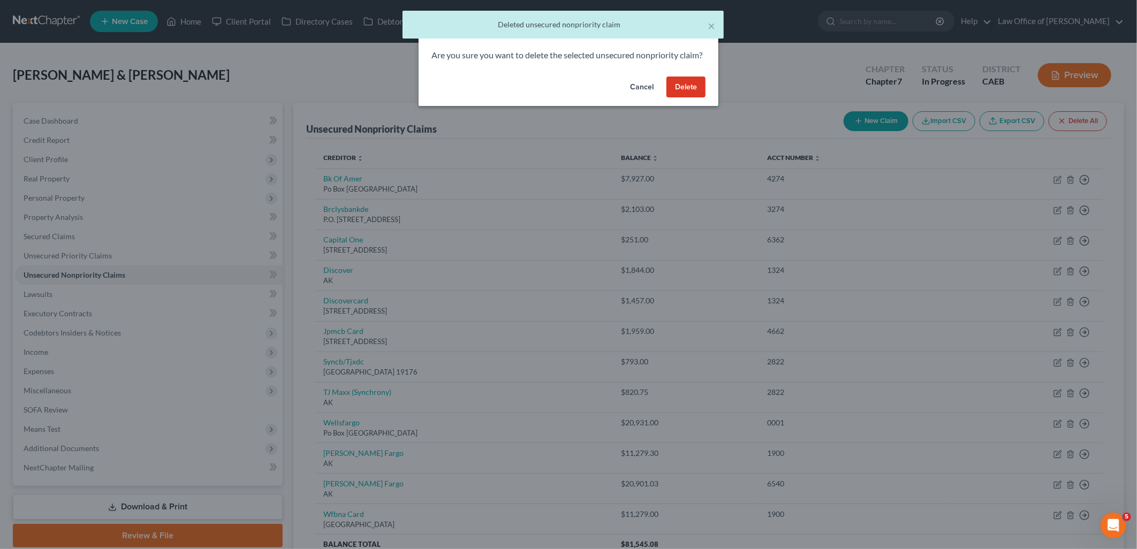
click at [694, 98] on button "Delete" at bounding box center [686, 87] width 39 height 21
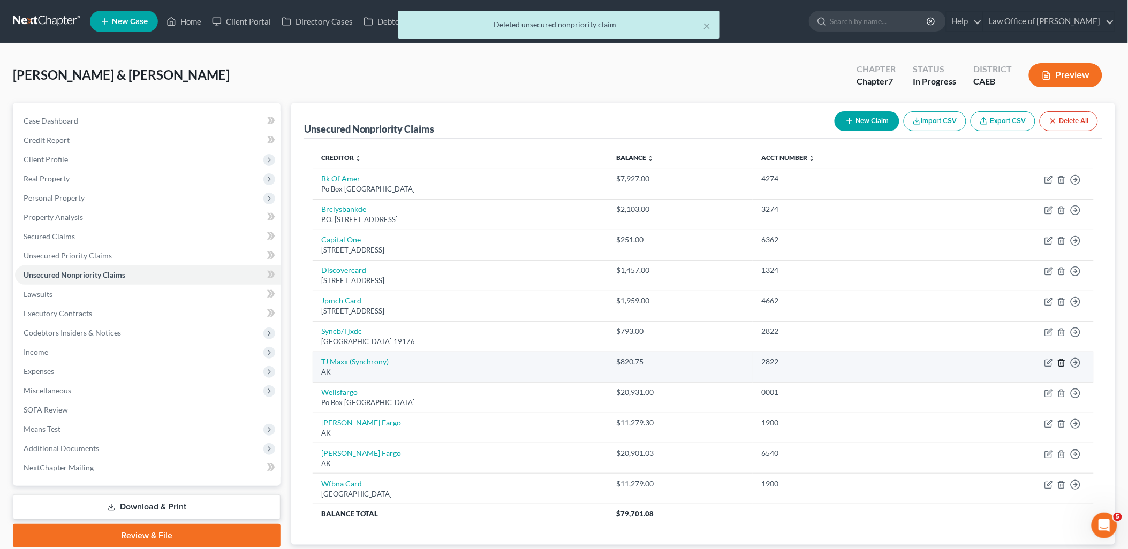
click at [1064, 366] on icon "button" at bounding box center [1061, 363] width 9 height 9
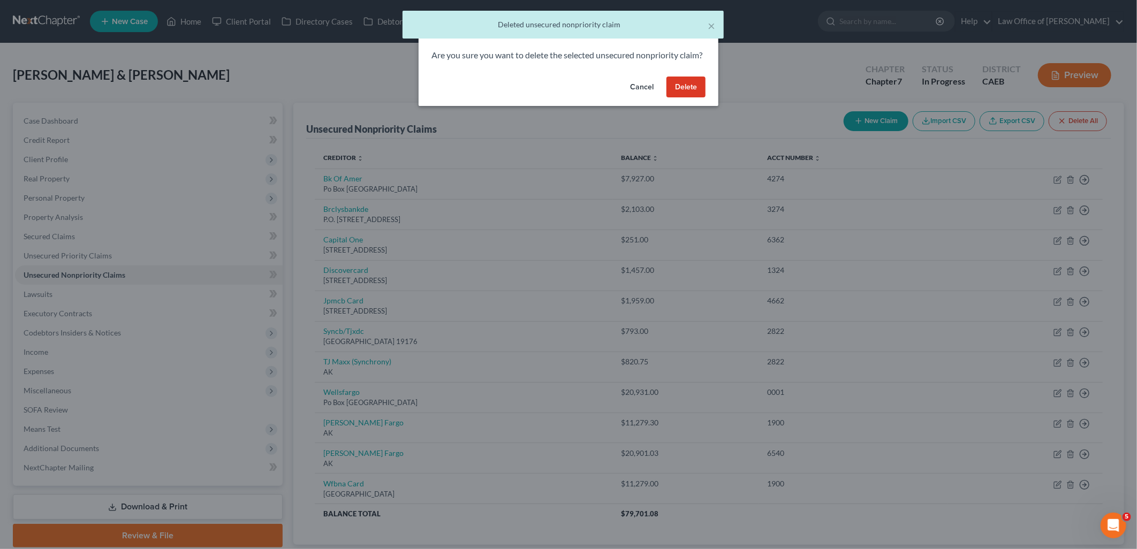
click at [688, 98] on button "Delete" at bounding box center [686, 87] width 39 height 21
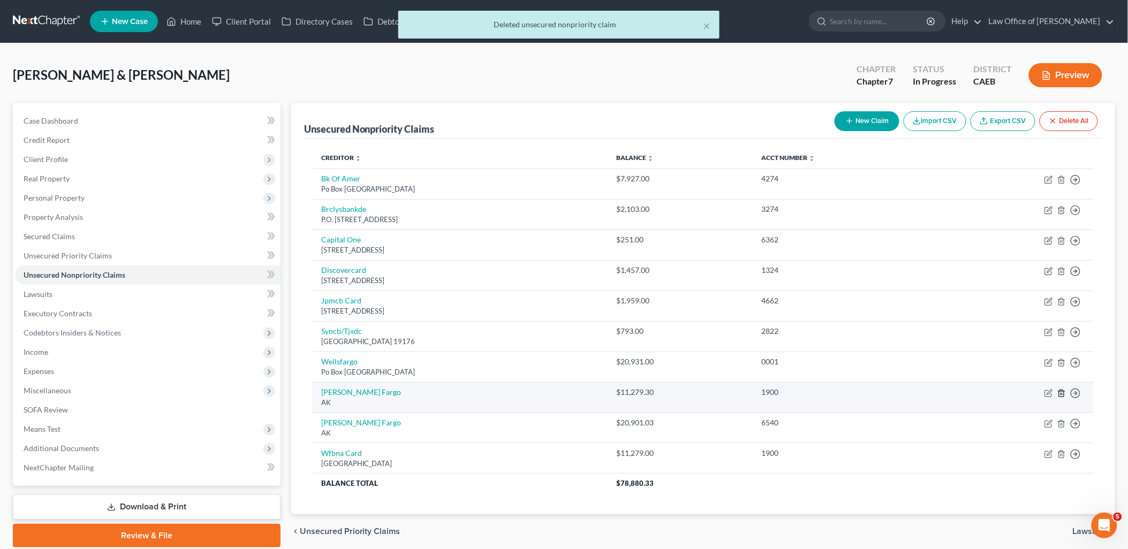
click at [1063, 392] on icon "button" at bounding box center [1061, 393] width 9 height 9
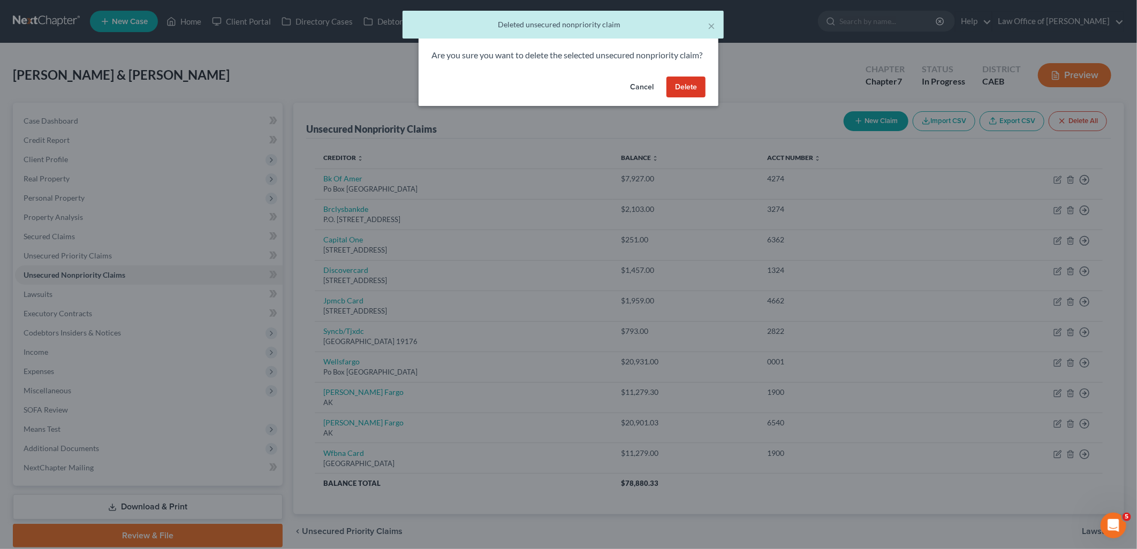
click at [689, 98] on button "Delete" at bounding box center [686, 87] width 39 height 21
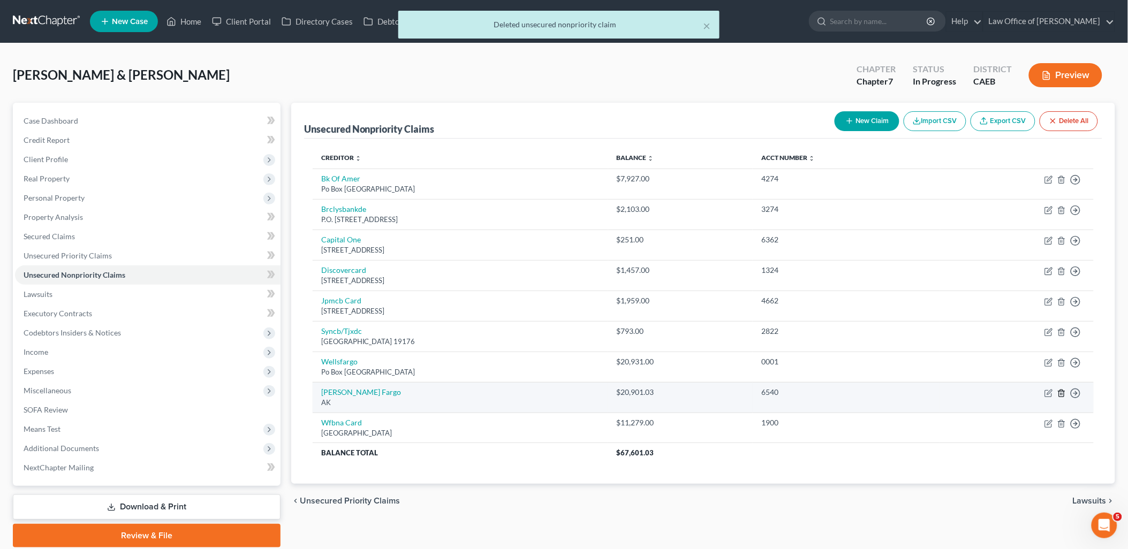
click at [1061, 394] on line "button" at bounding box center [1061, 394] width 0 height 2
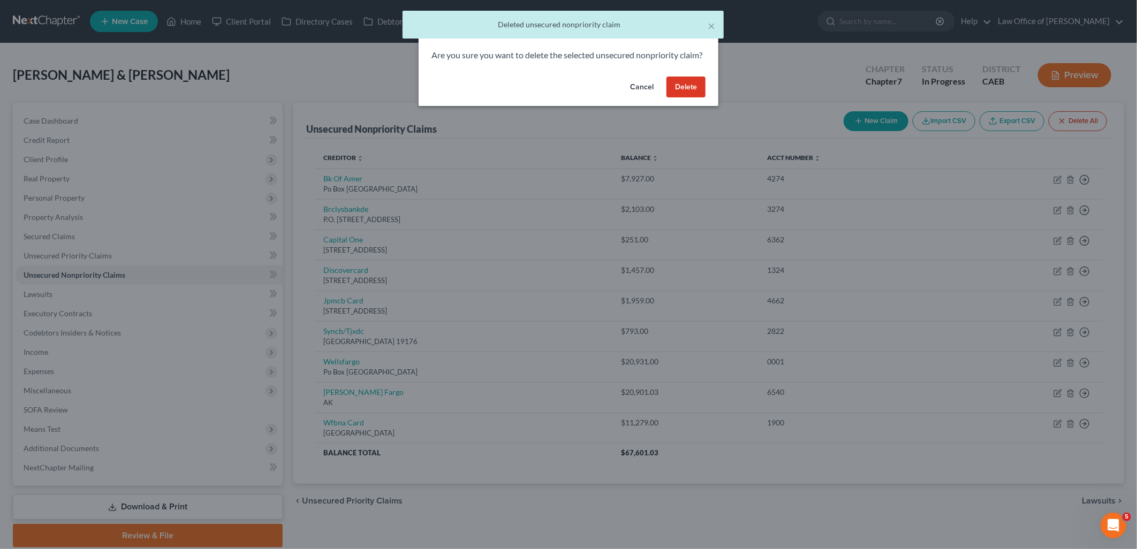
click at [679, 98] on button "Delete" at bounding box center [686, 87] width 39 height 21
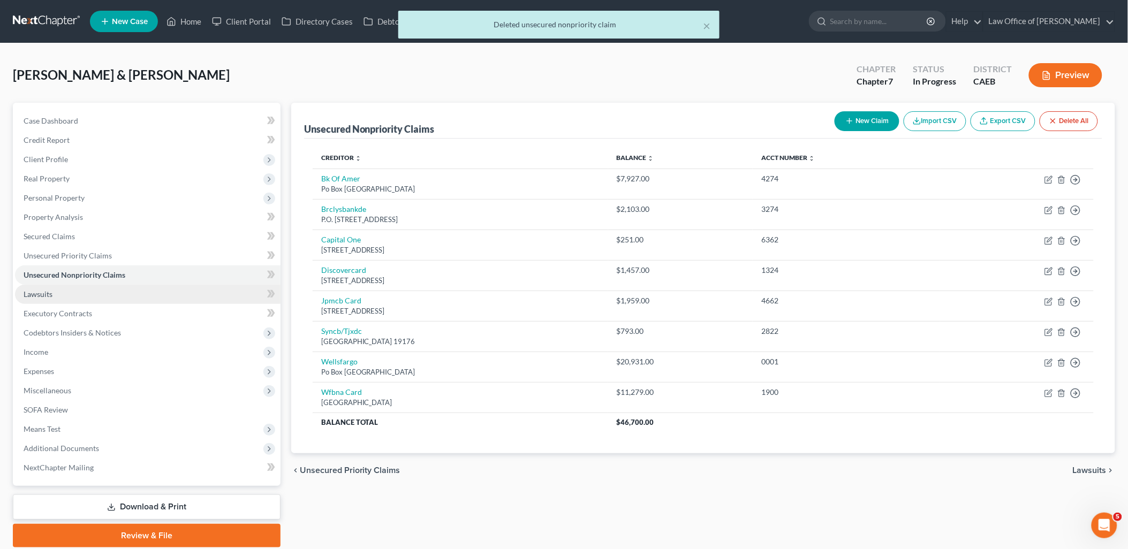
click at [36, 292] on span "Lawsuits" at bounding box center [38, 294] width 29 height 9
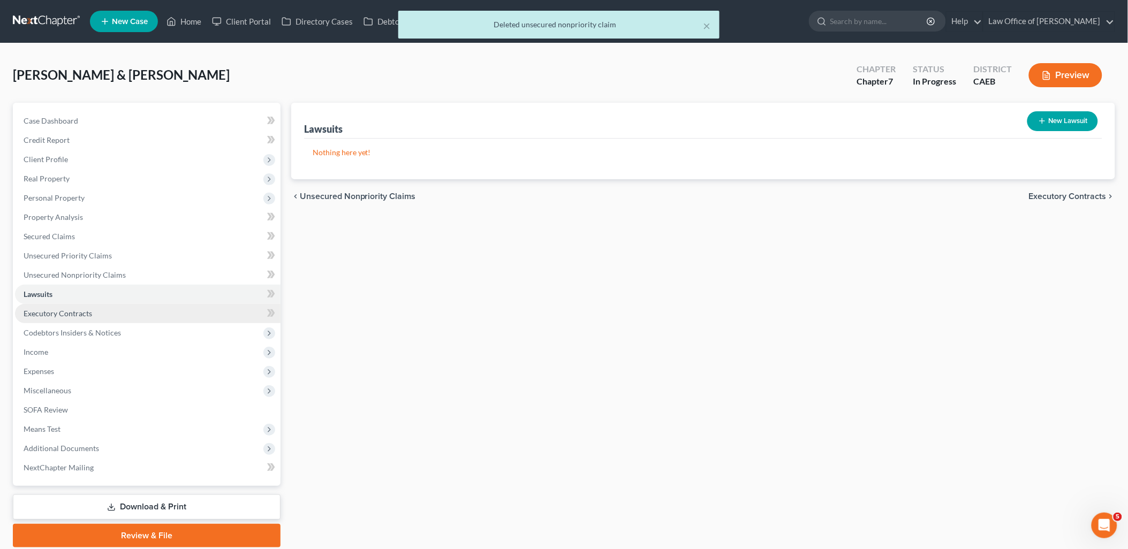
click at [43, 313] on span "Executory Contracts" at bounding box center [58, 313] width 69 height 9
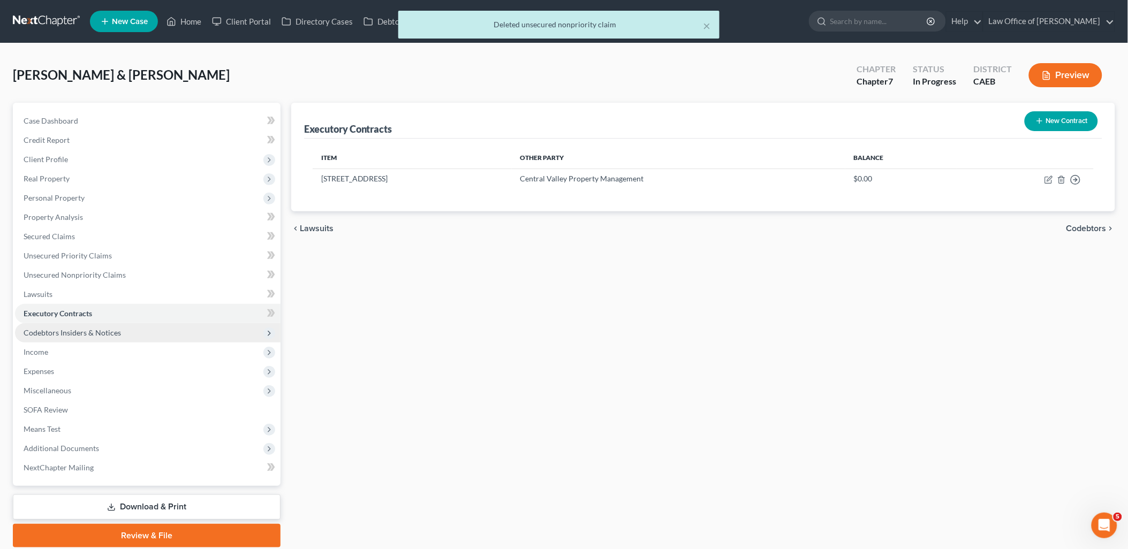
click at [43, 334] on span "Codebtors Insiders & Notices" at bounding box center [72, 332] width 97 height 9
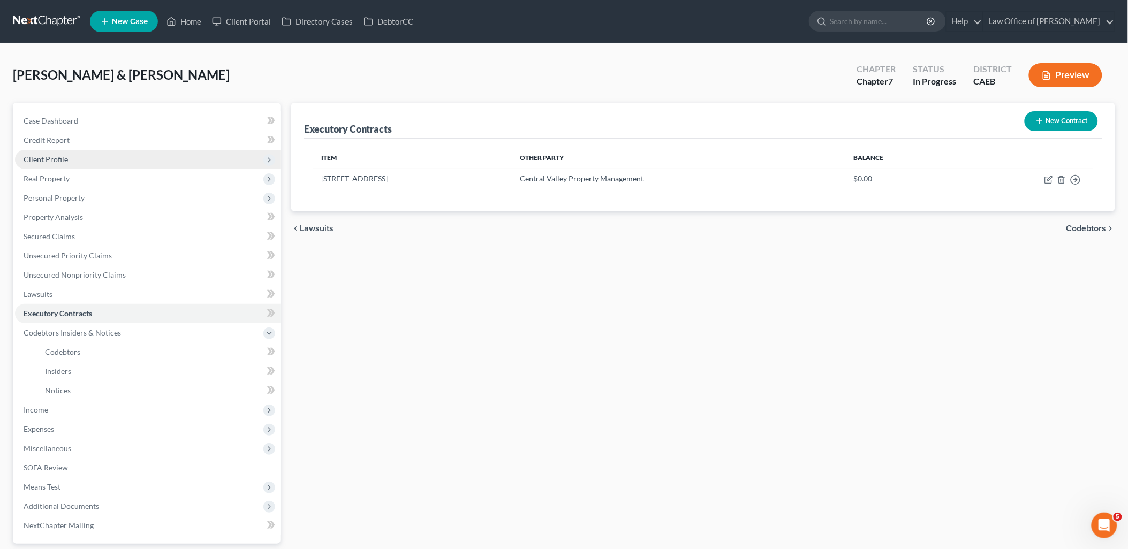
click at [47, 156] on span "Client Profile" at bounding box center [46, 159] width 44 height 9
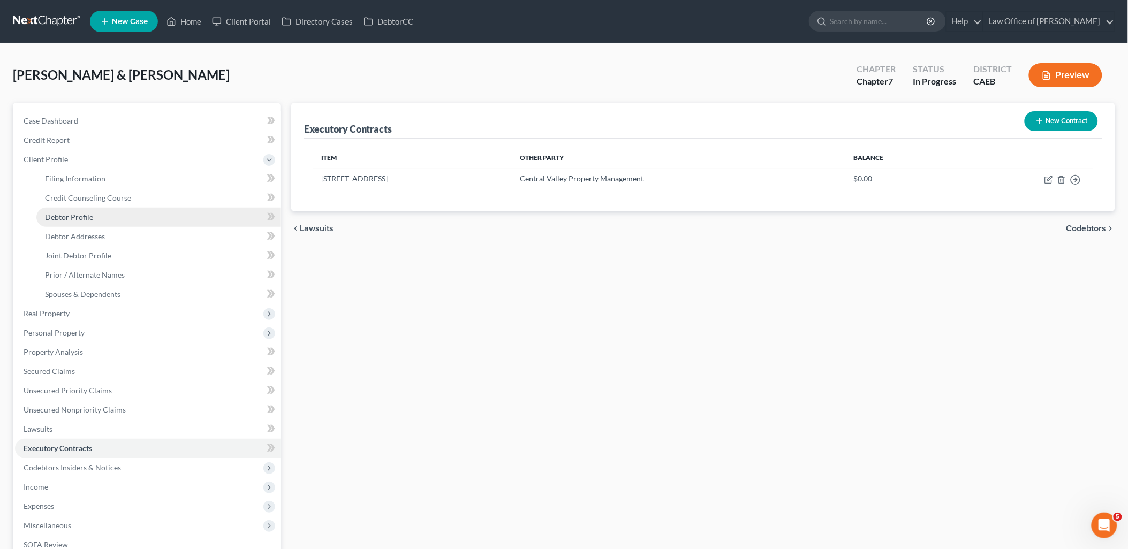
click at [77, 218] on span "Debtor Profile" at bounding box center [69, 217] width 48 height 9
select select "1"
select select "0"
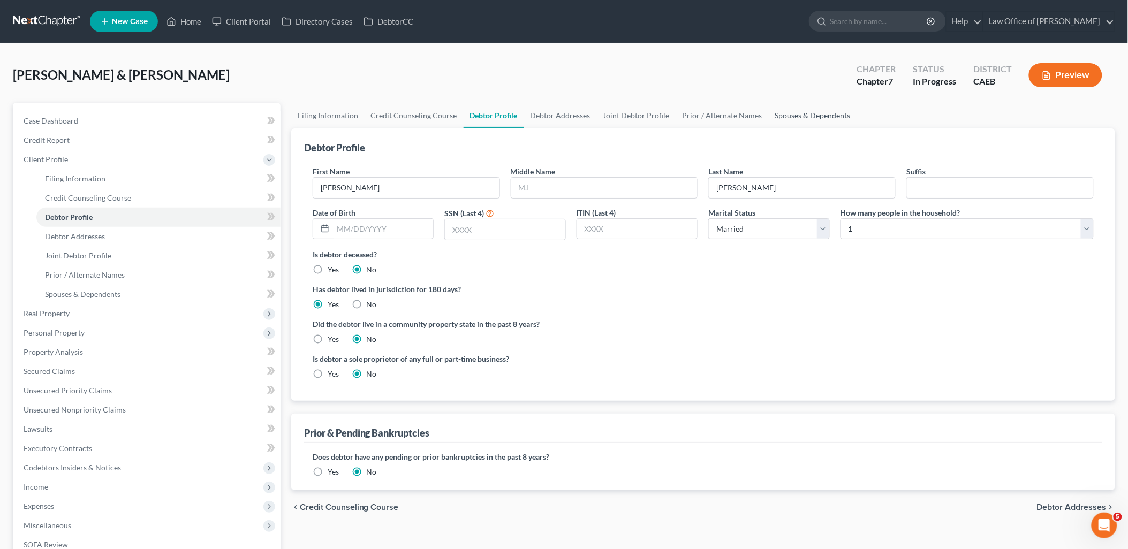
click at [811, 114] on link "Spouses & Dependents" at bounding box center [813, 116] width 88 height 26
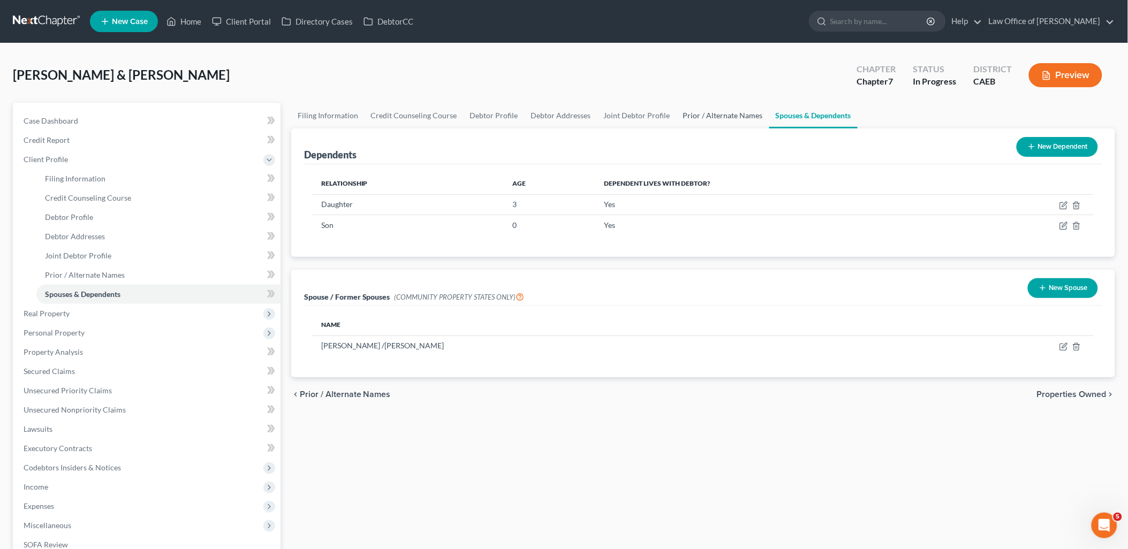
click at [721, 111] on link "Prior / Alternate Names" at bounding box center [723, 116] width 93 height 26
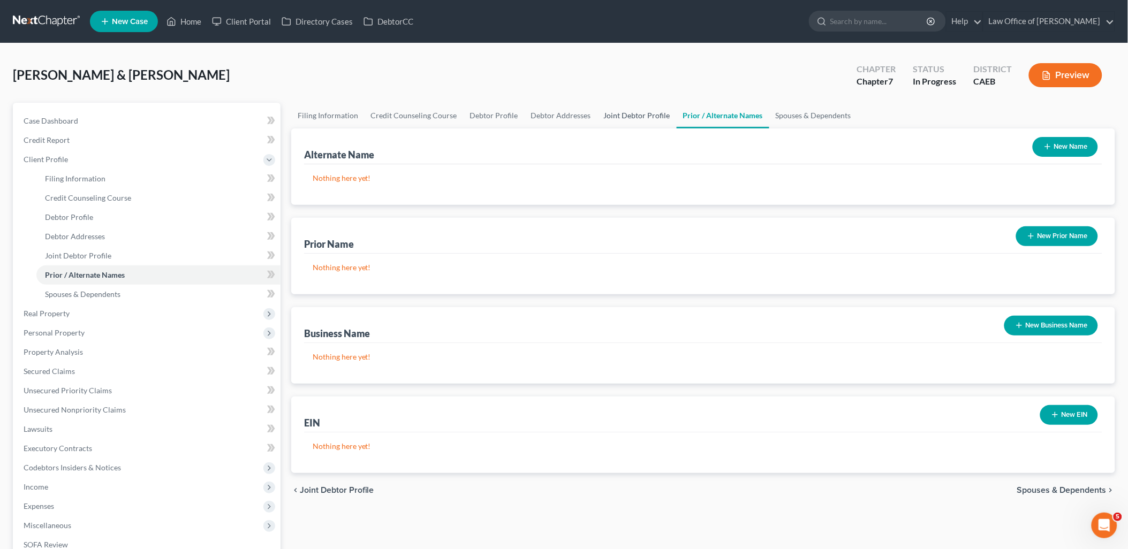
click at [647, 113] on link "Joint Debtor Profile" at bounding box center [636, 116] width 79 height 26
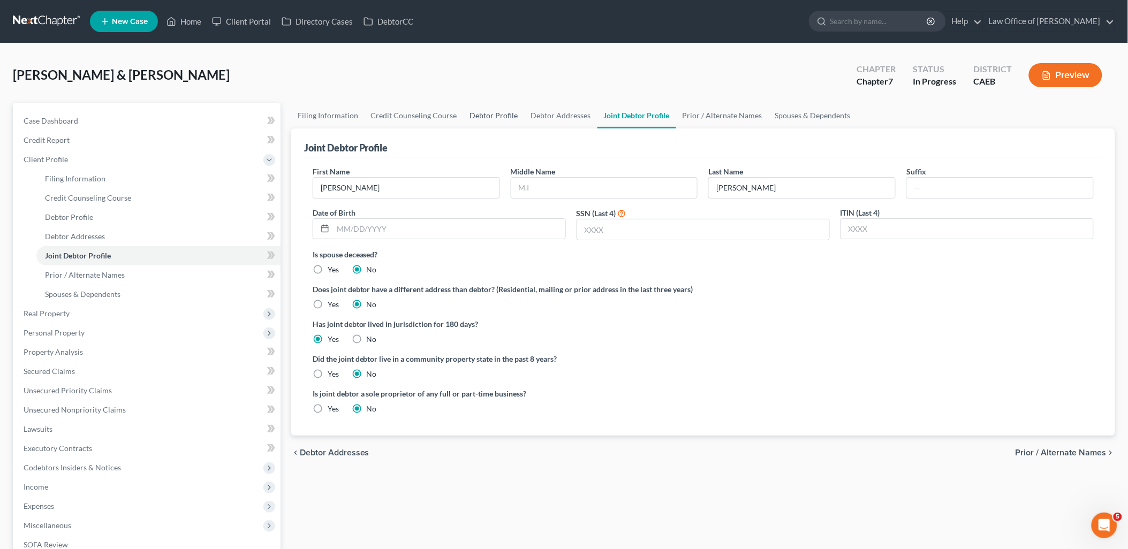
drag, startPoint x: 501, startPoint y: 115, endPoint x: 626, endPoint y: 128, distance: 126.0
click at [502, 115] on link "Debtor Profile" at bounding box center [494, 116] width 61 height 26
select select "1"
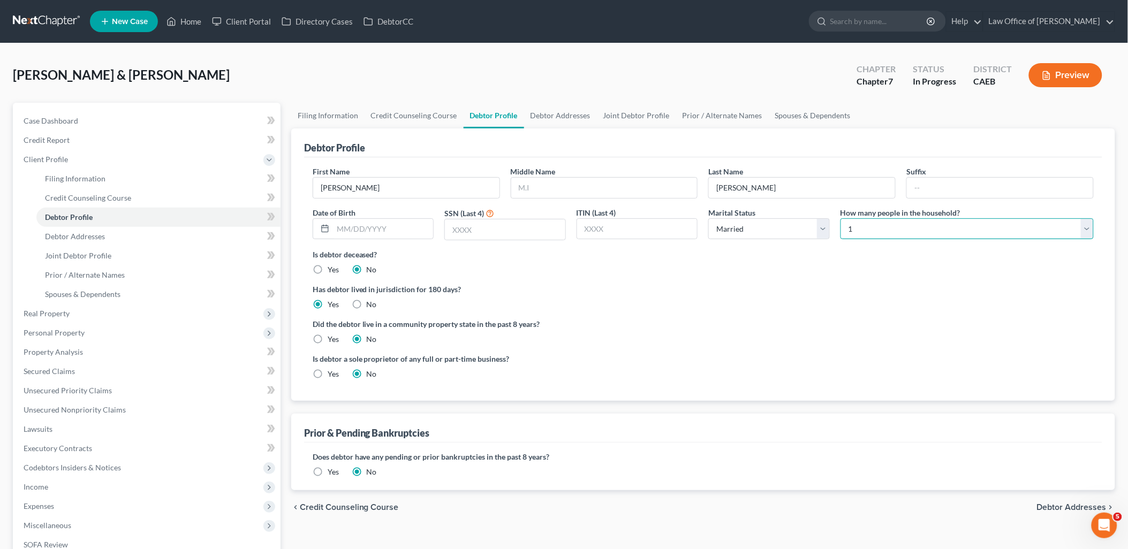
click at [880, 228] on select "Select 1 2 3 4 5 6 7 8 9 10 11 12 13 14 15 16 17 18 19 20" at bounding box center [967, 228] width 253 height 21
select select "3"
click at [841, 218] on select "Select 1 2 3 4 5 6 7 8 9 10 11 12 13 14 15 16 17 18 19 20" at bounding box center [967, 228] width 253 height 21
click at [328, 339] on label "Yes" at bounding box center [333, 339] width 11 height 11
click at [332, 339] on input "Yes" at bounding box center [335, 337] width 7 height 7
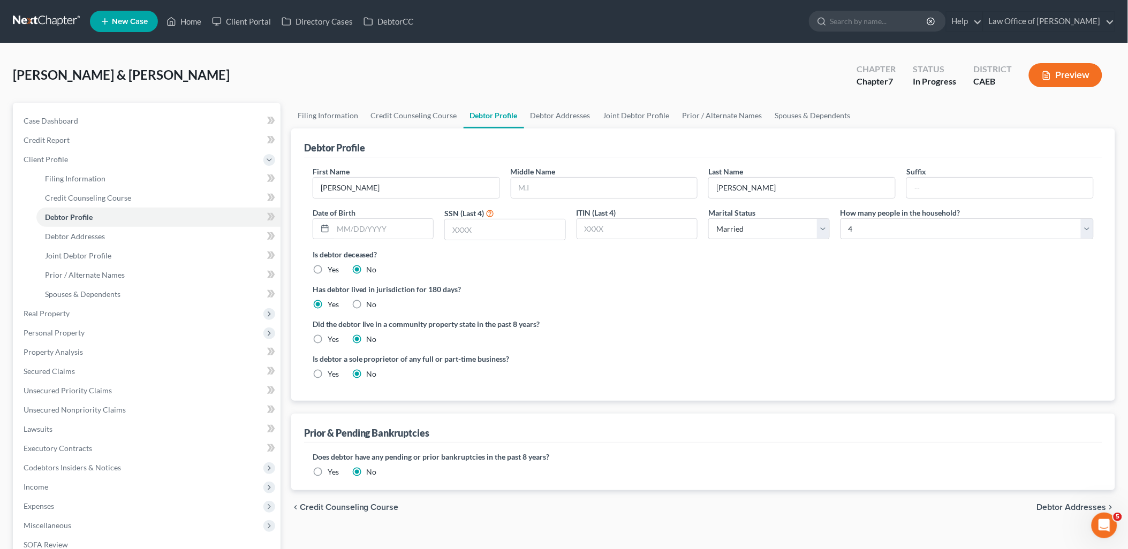
radio input "true"
radio input "false"
click at [570, 110] on link "Debtor Addresses" at bounding box center [560, 116] width 73 height 26
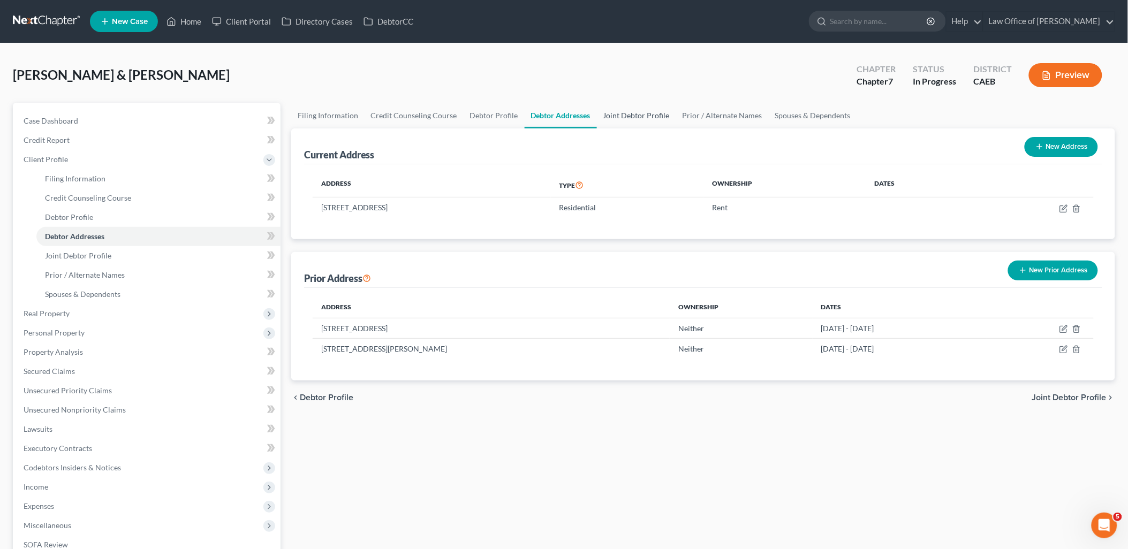
click at [639, 112] on link "Joint Debtor Profile" at bounding box center [636, 116] width 79 height 26
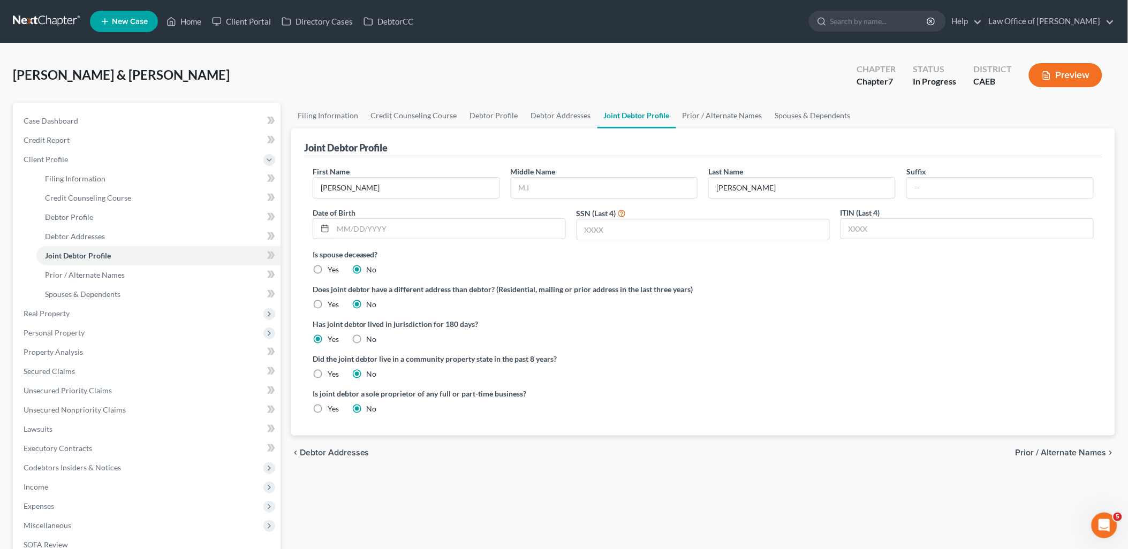
click at [328, 373] on label "Yes" at bounding box center [333, 374] width 11 height 11
click at [332, 373] on input "Yes" at bounding box center [335, 372] width 7 height 7
radio input "true"
radio input "false"
click at [501, 113] on link "Debtor Profile" at bounding box center [494, 116] width 61 height 26
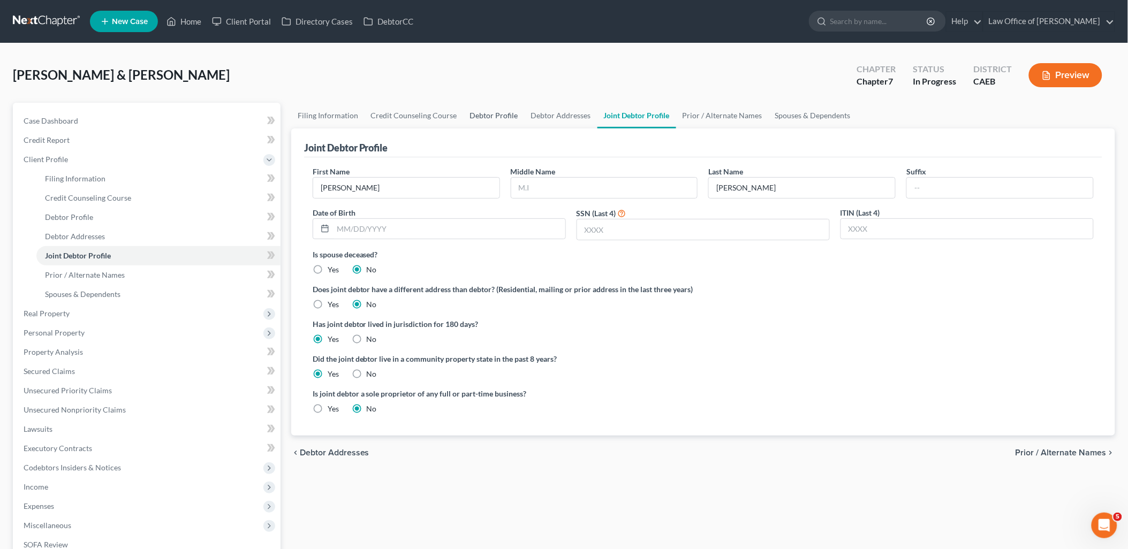
select select "1"
select select "3"
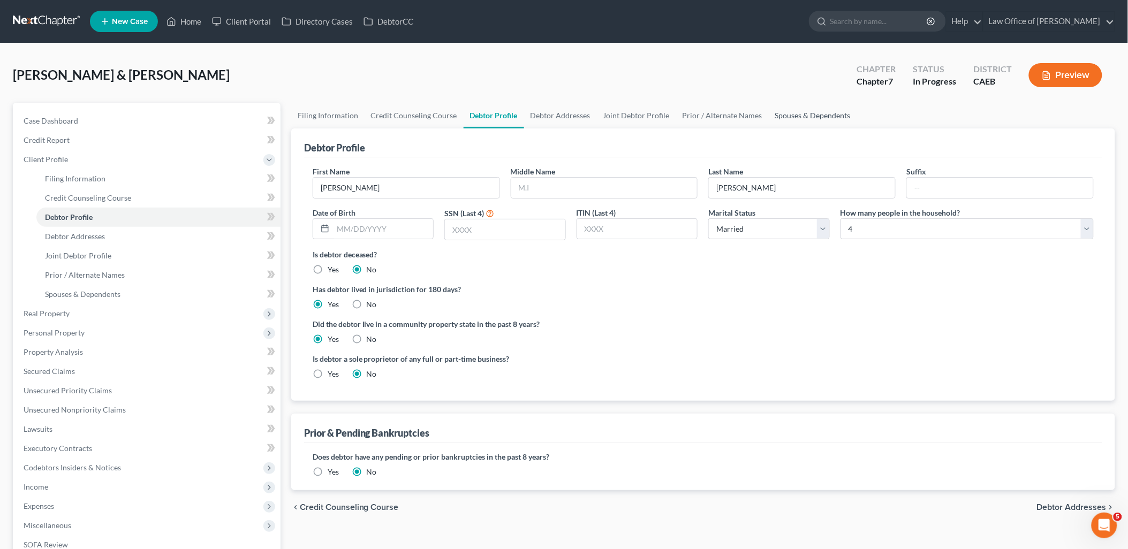
click at [811, 115] on link "Spouses & Dependents" at bounding box center [813, 116] width 88 height 26
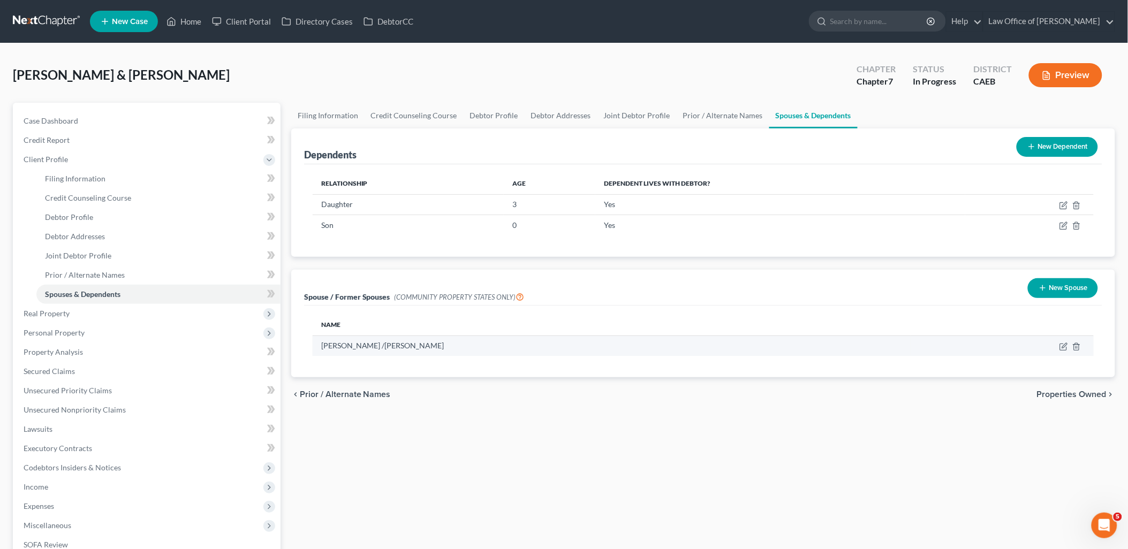
click at [375, 351] on td "Marc /Amanda Putnam" at bounding box center [612, 346] width 599 height 20
click at [1063, 350] on icon "button" at bounding box center [1063, 347] width 6 height 6
select select "1"
select select "4"
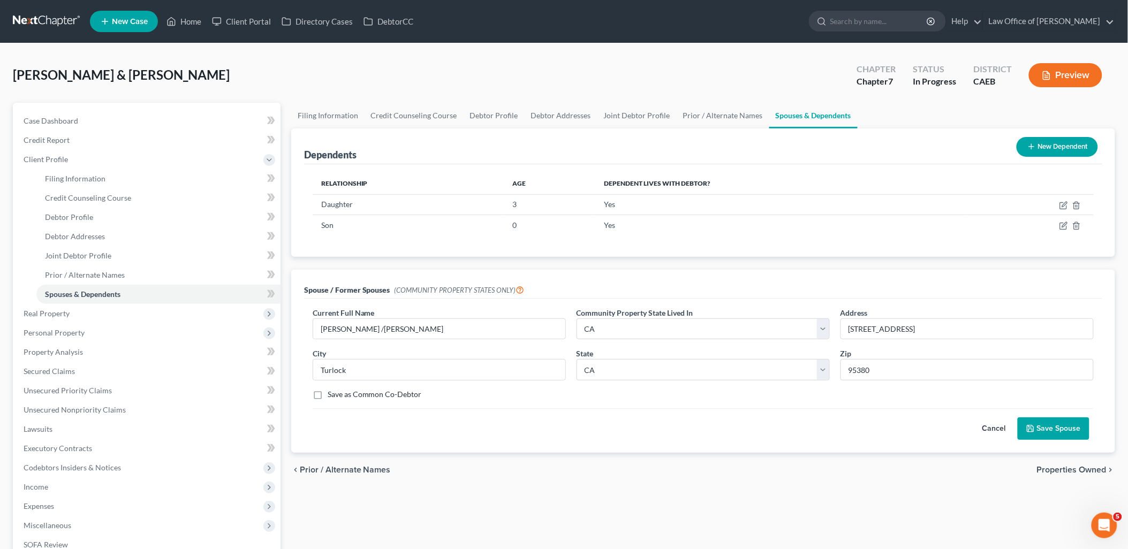
drag, startPoint x: 1046, startPoint y: 433, endPoint x: 1038, endPoint y: 428, distance: 9.6
click at [1047, 433] on button "Save Spouse" at bounding box center [1054, 429] width 72 height 22
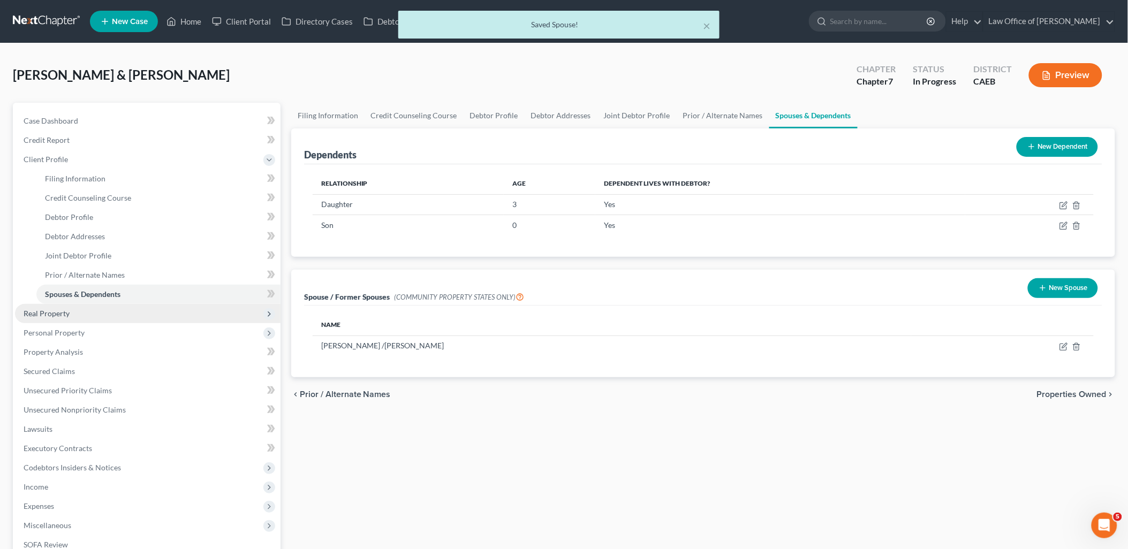
click at [52, 316] on span "Real Property" at bounding box center [47, 313] width 46 height 9
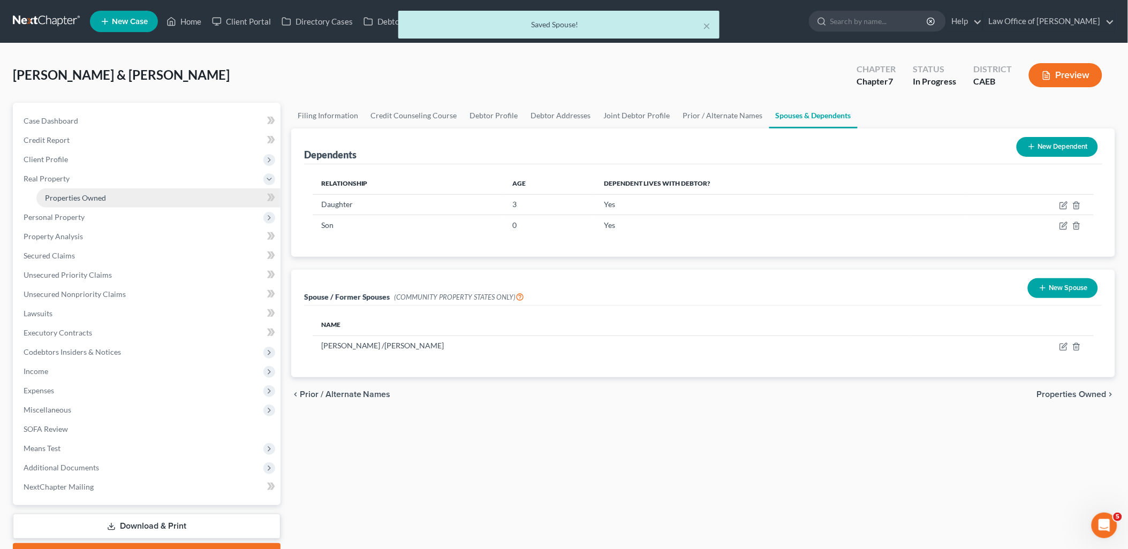
click at [69, 194] on span "Properties Owned" at bounding box center [75, 197] width 61 height 9
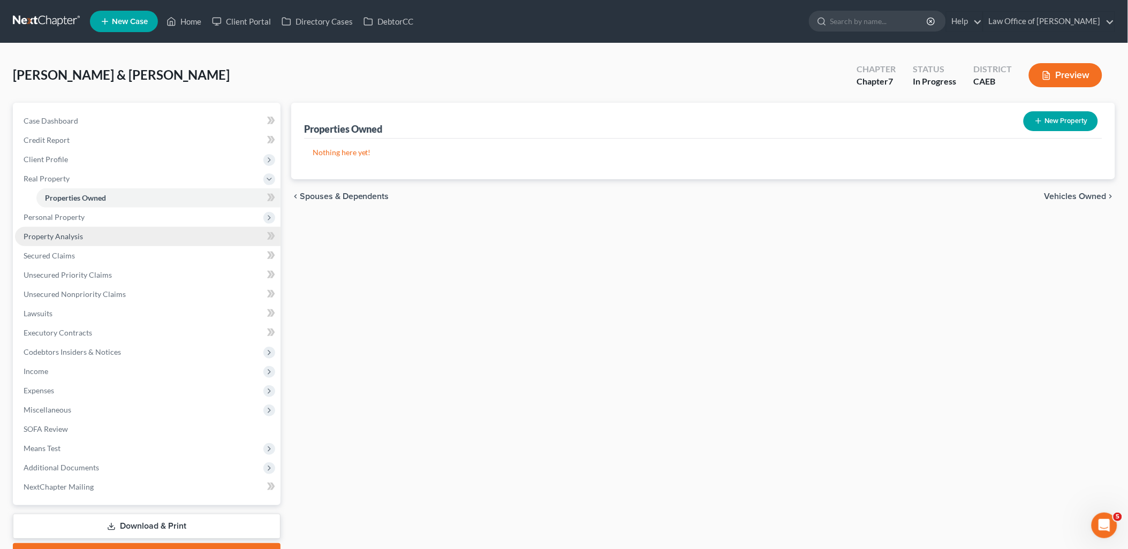
click at [67, 233] on span "Property Analysis" at bounding box center [53, 236] width 59 height 9
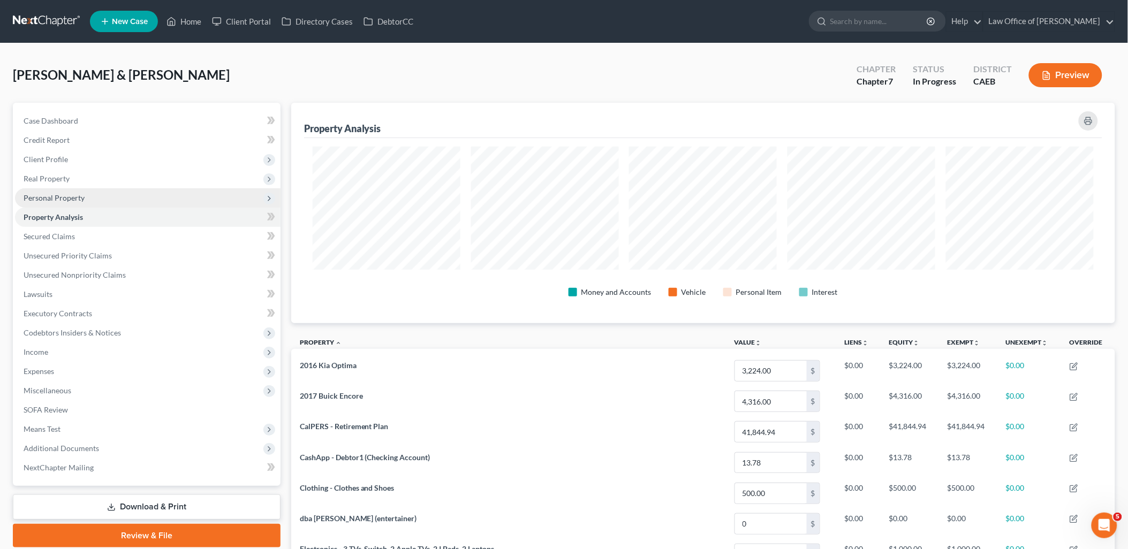
scroll to position [221, 824]
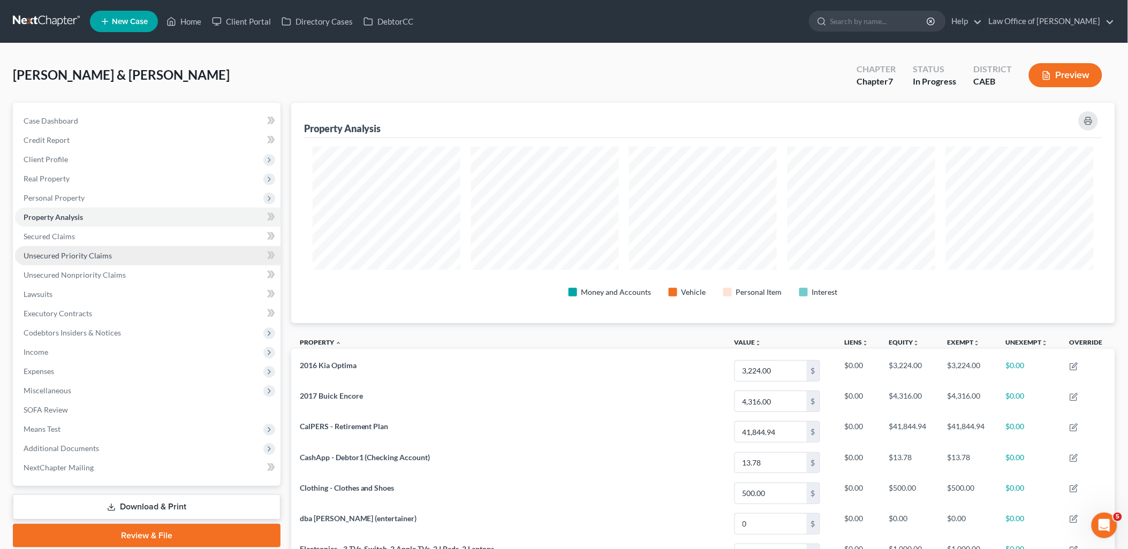
click at [58, 255] on span "Unsecured Priority Claims" at bounding box center [68, 255] width 88 height 9
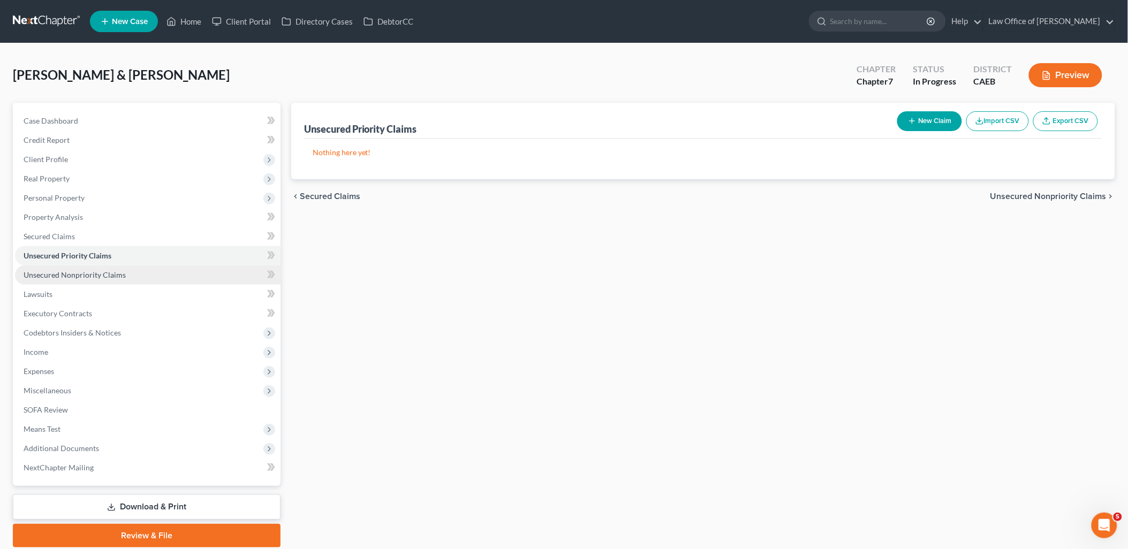
click at [55, 275] on span "Unsecured Nonpriority Claims" at bounding box center [75, 274] width 102 height 9
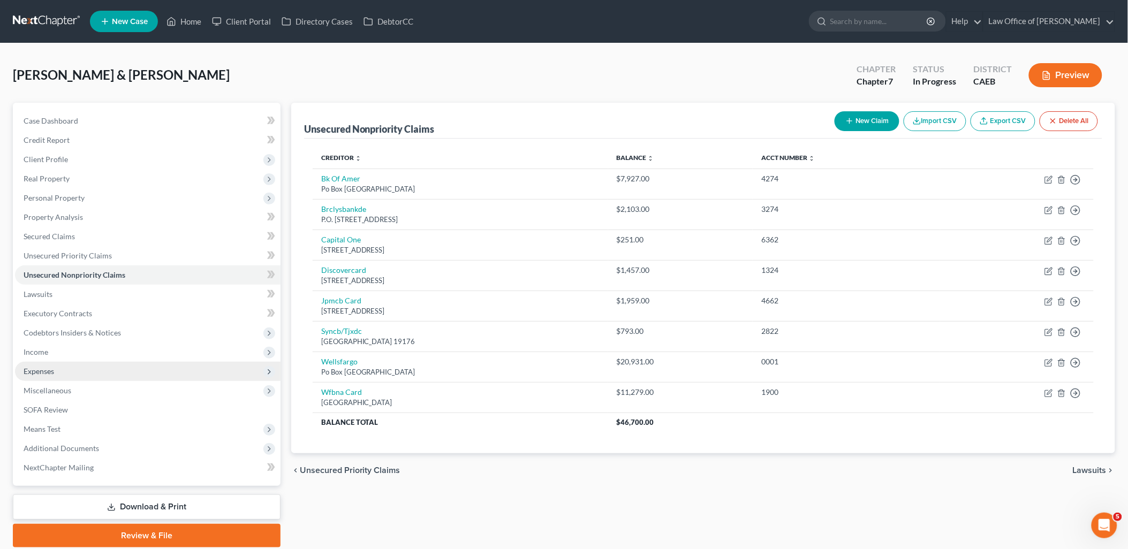
click at [29, 371] on span "Expenses" at bounding box center [39, 371] width 31 height 9
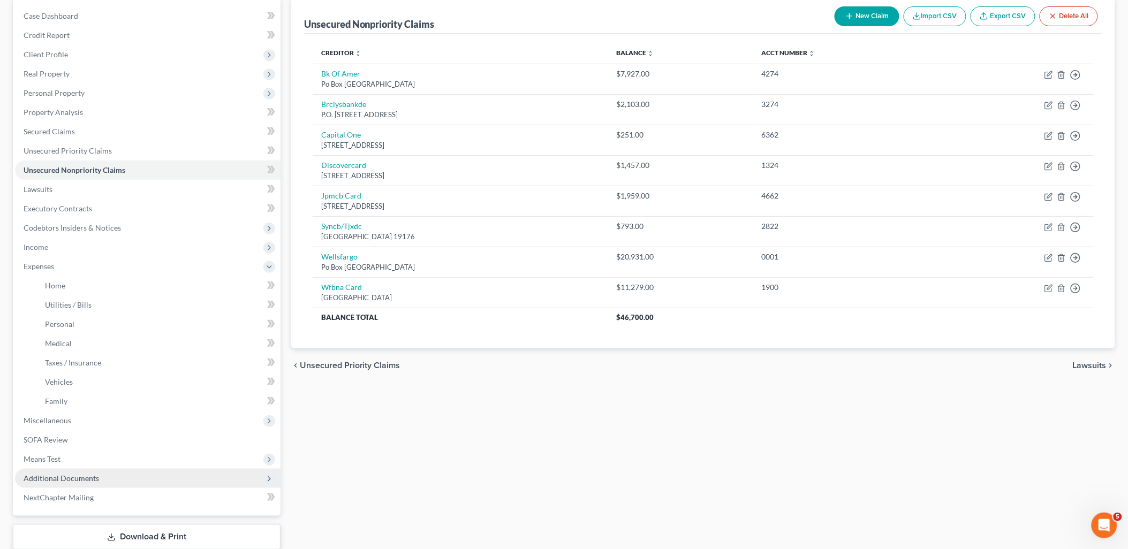
scroll to position [119, 0]
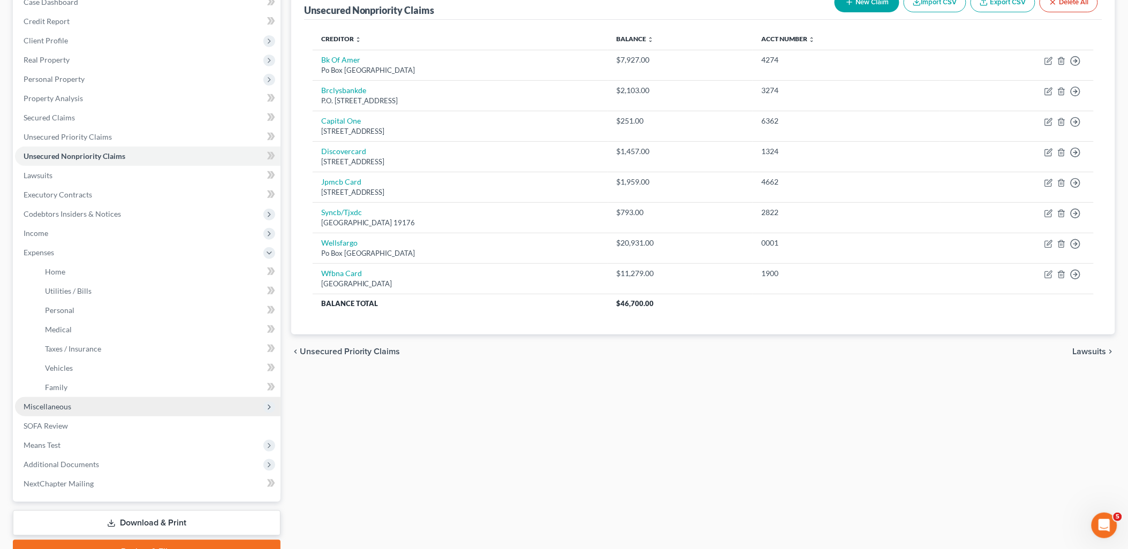
click at [52, 405] on span "Miscellaneous" at bounding box center [48, 406] width 48 height 9
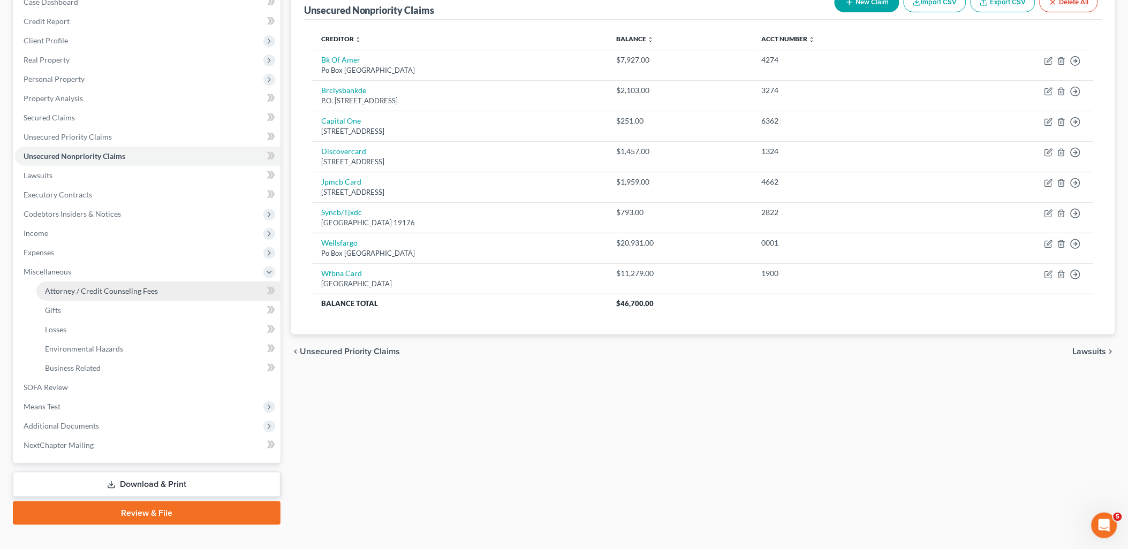
click at [86, 290] on span "Attorney / Credit Counseling Fees" at bounding box center [101, 290] width 113 height 9
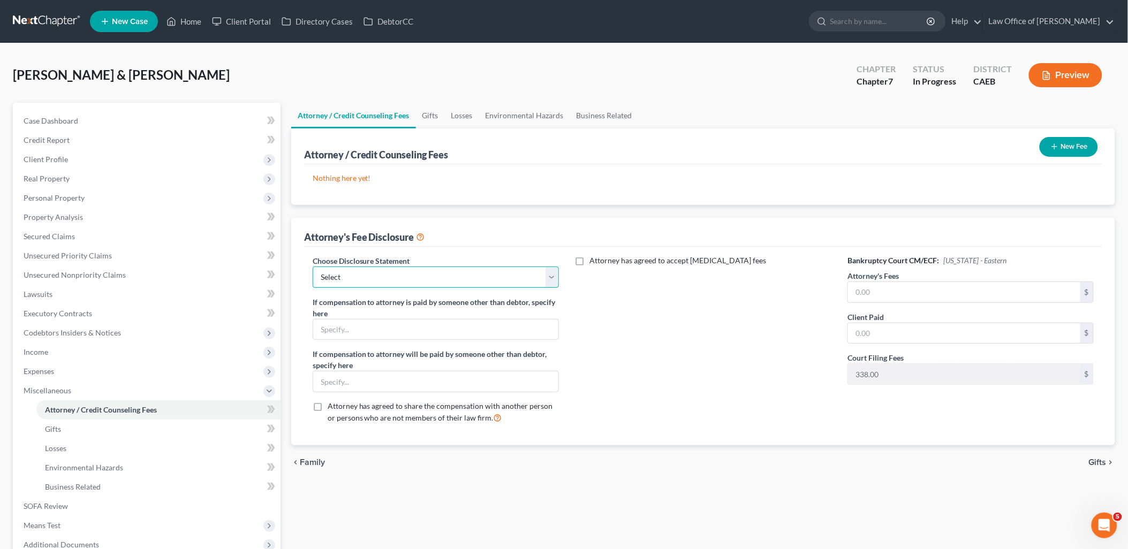
drag, startPoint x: 397, startPoint y: 279, endPoint x: 376, endPoint y: 289, distance: 23.2
click at [397, 279] on select "Select Disclosure of Compensation of Attorney for Debtor(s)" at bounding box center [436, 277] width 246 height 21
select select "0"
click at [313, 267] on select "Select Disclosure of Compensation of Attorney for Debtor(s)" at bounding box center [436, 277] width 246 height 21
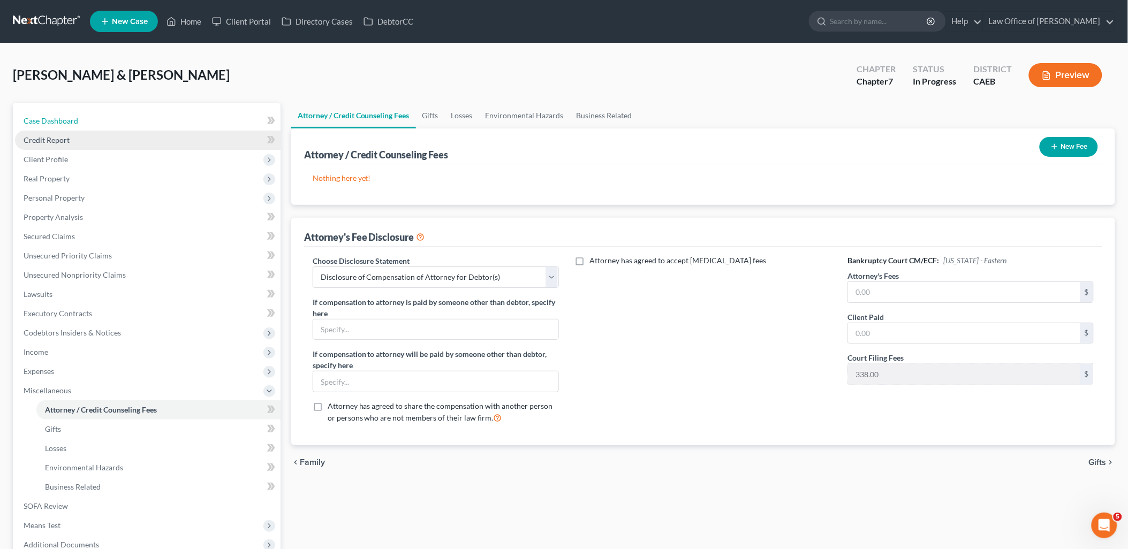
drag, startPoint x: 43, startPoint y: 121, endPoint x: 176, endPoint y: 132, distance: 132.7
click at [43, 121] on span "Case Dashboard" at bounding box center [51, 120] width 55 height 9
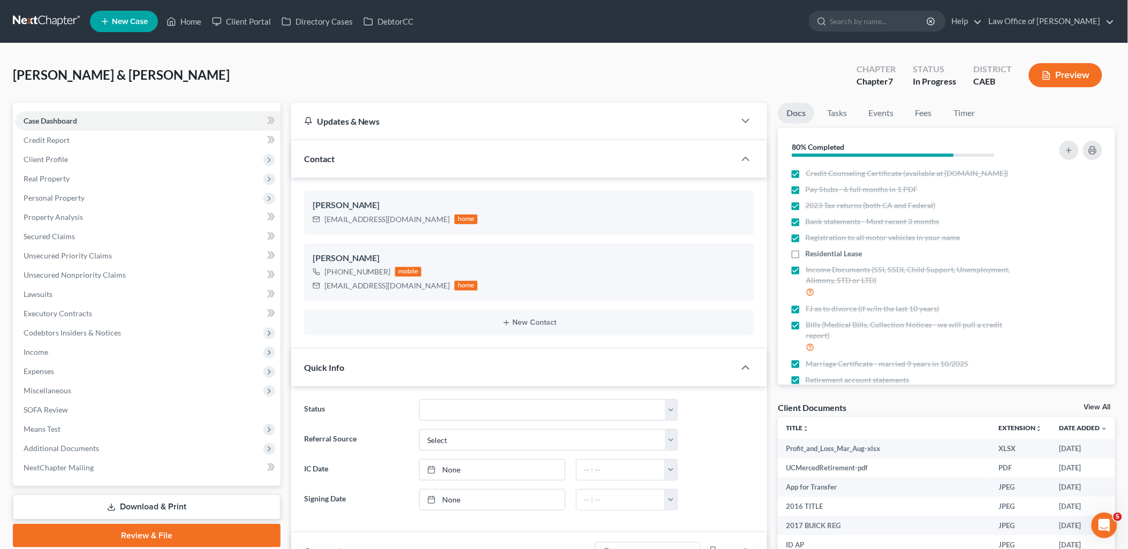
scroll to position [446, 0]
click at [1097, 408] on link "View All" at bounding box center [1097, 407] width 27 height 7
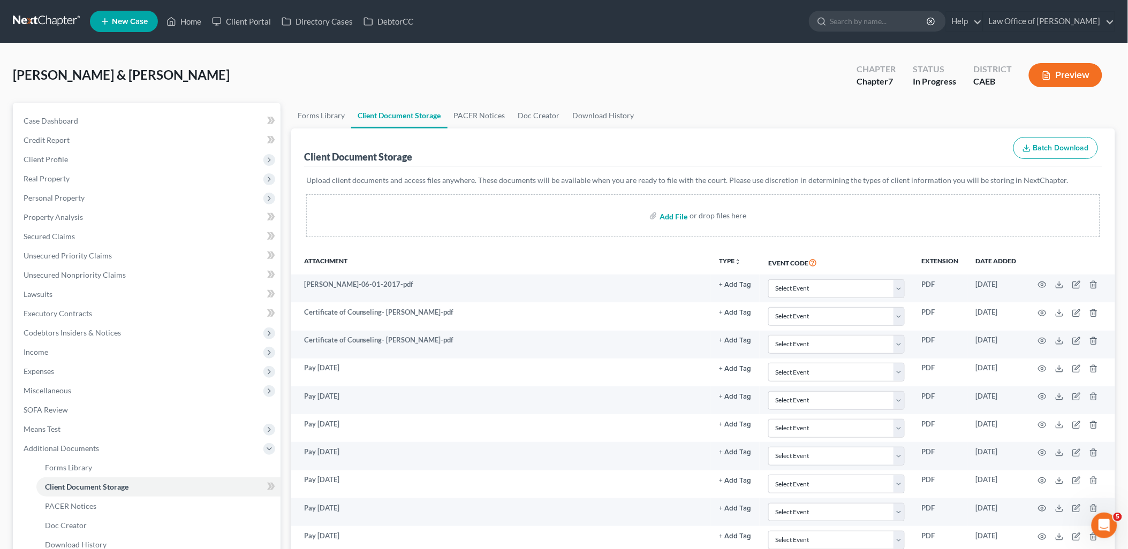
click at [667, 212] on input "file" at bounding box center [673, 215] width 26 height 19
type input "C:\fakepath\Statement-2025-08-31 VFCU.PDF"
drag, startPoint x: 677, startPoint y: 210, endPoint x: 676, endPoint y: 221, distance: 11.4
click at [677, 210] on input "file" at bounding box center [673, 215] width 26 height 19
type input "C:\fakepath\Residential Lease or Month-to-Month Rental Agreement - 12_22.pdf"
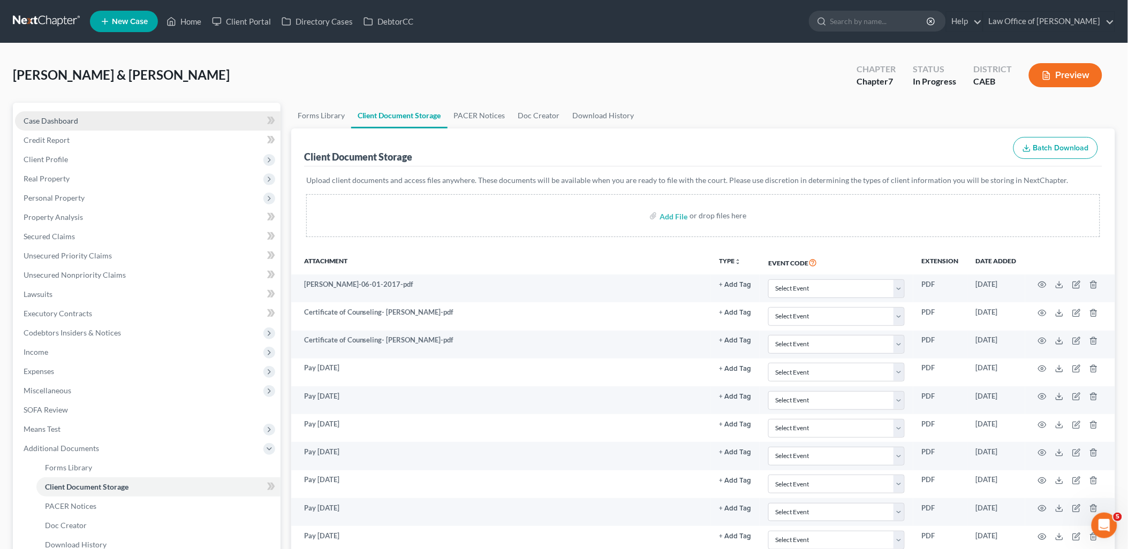
click at [56, 121] on span "Case Dashboard" at bounding box center [51, 120] width 55 height 9
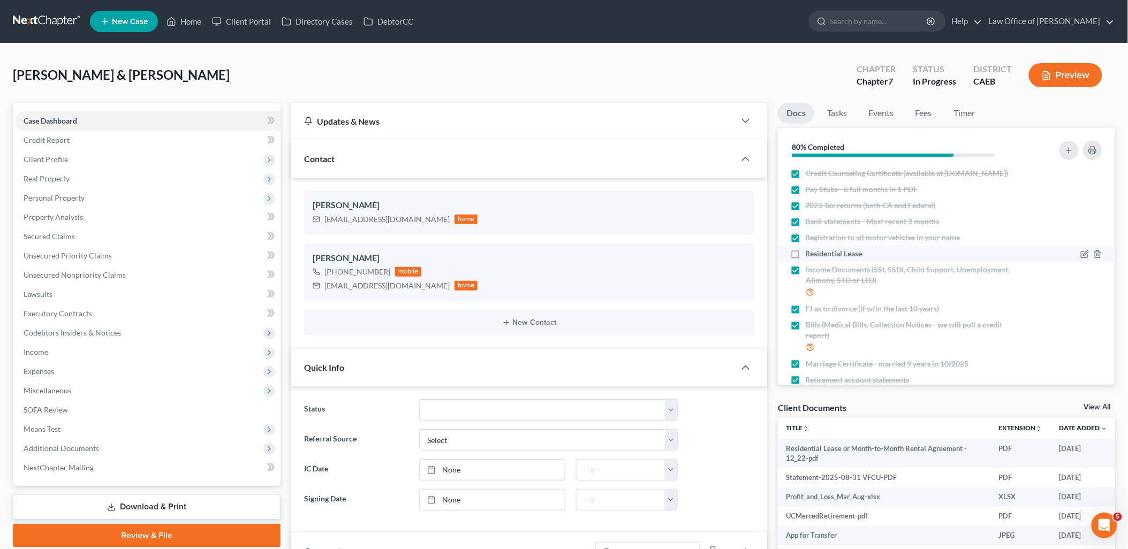
scroll to position [446, 0]
click at [806, 259] on label "Residential Lease" at bounding box center [834, 253] width 57 height 11
click at [810, 255] on input "Residential Lease" at bounding box center [813, 251] width 7 height 7
checkbox input "true"
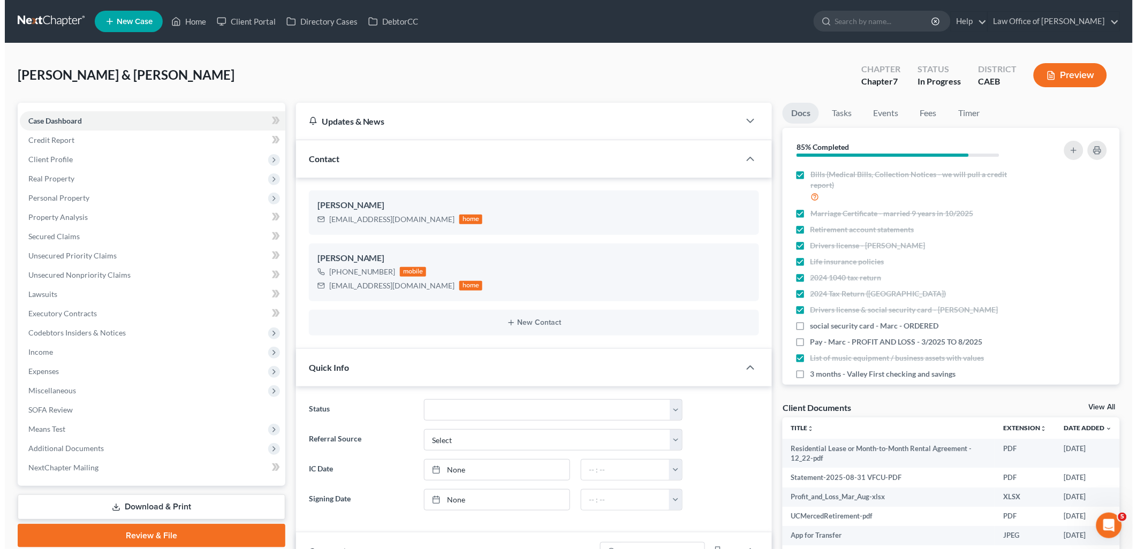
scroll to position [175, 0]
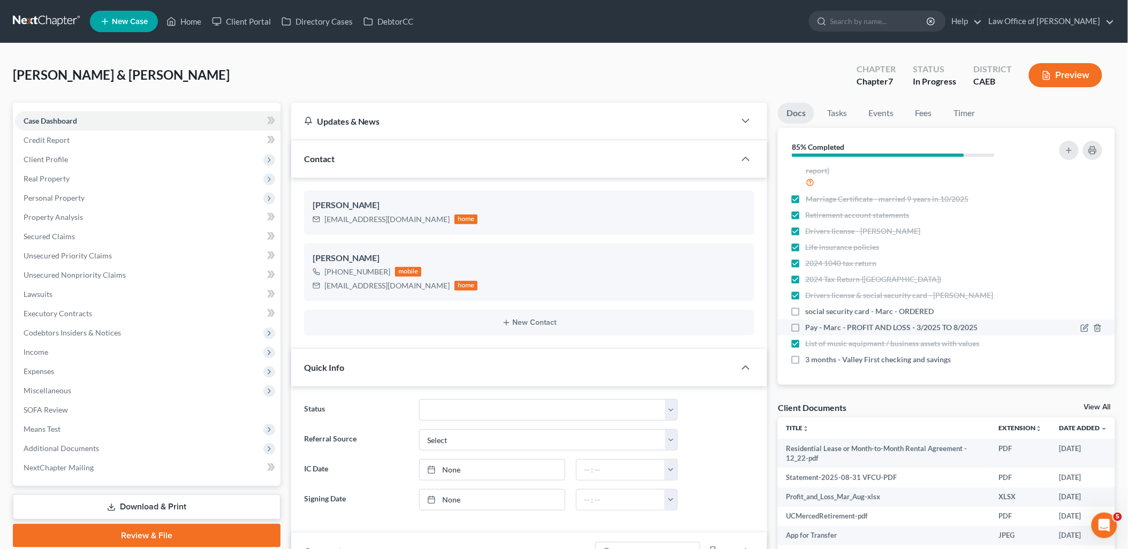
click at [806, 329] on label "Pay - Marc - PROFIT AND LOSS - 3/2025 TO 8/2025" at bounding box center [892, 327] width 172 height 11
click at [810, 329] on input "Pay - Marc - PROFIT AND LOSS - 3/2025 TO 8/2025" at bounding box center [813, 325] width 7 height 7
checkbox input "true"
click at [806, 359] on label "3 months - Valley First checking and savings" at bounding box center [879, 359] width 146 height 11
click at [810, 359] on input "3 months - Valley First checking and savings" at bounding box center [813, 357] width 7 height 7
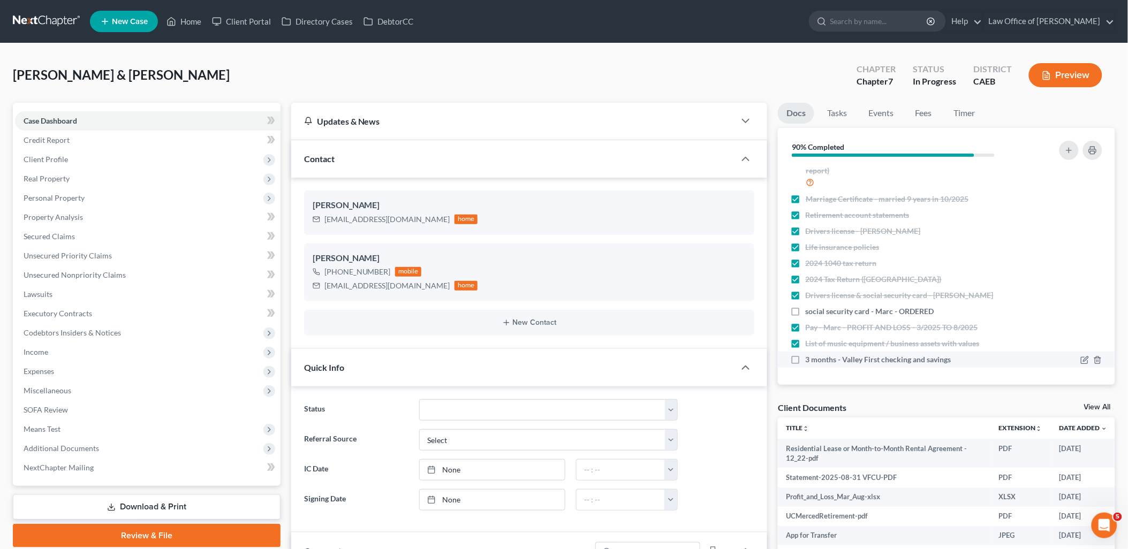
checkbox input "true"
click at [35, 199] on span "Personal Property" at bounding box center [54, 197] width 61 height 9
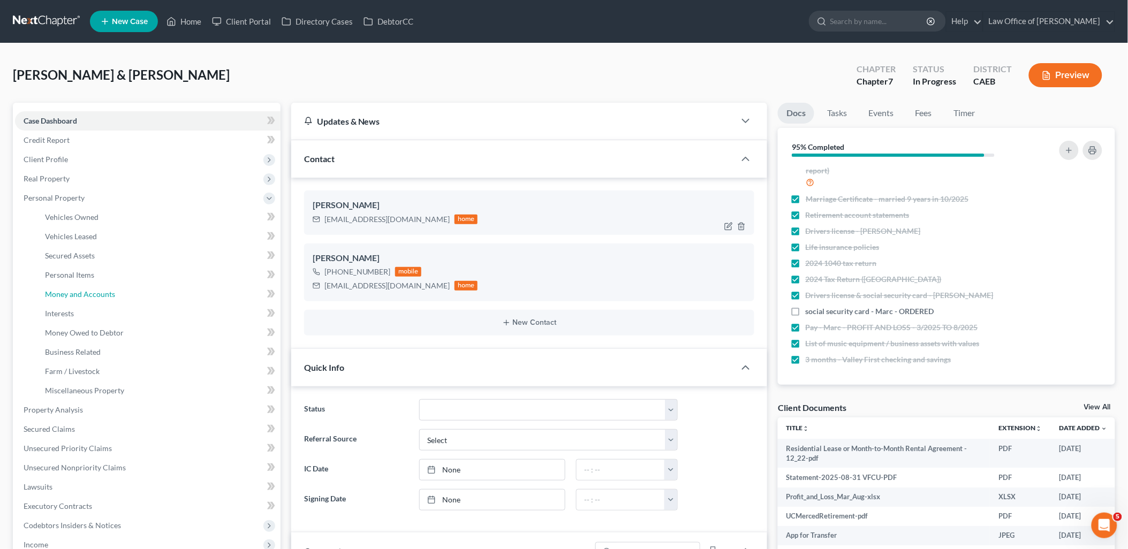
click at [62, 292] on span "Money and Accounts" at bounding box center [80, 294] width 70 height 9
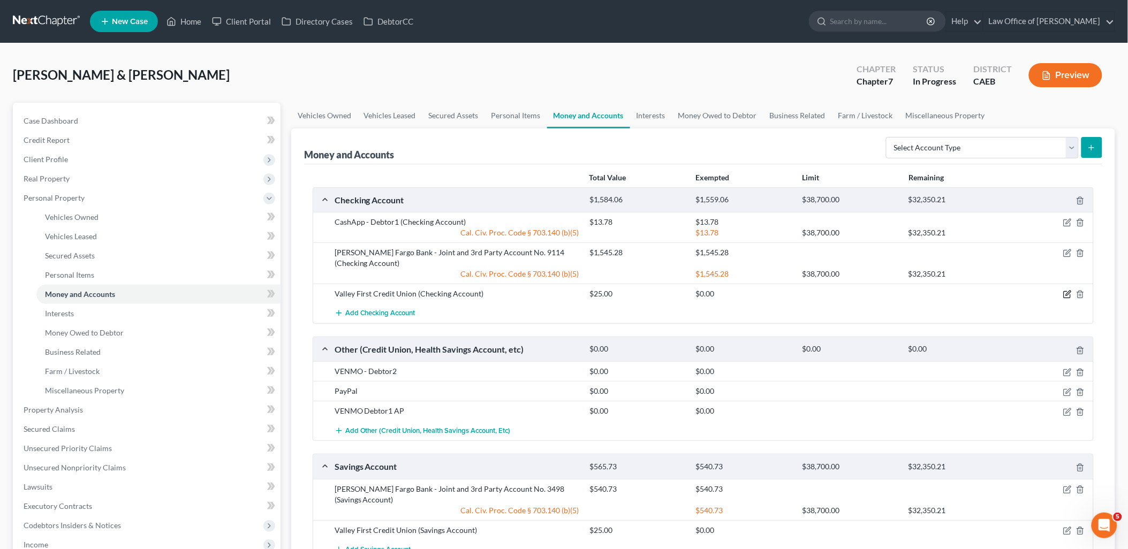
drag, startPoint x: 1066, startPoint y: 296, endPoint x: 896, endPoint y: 228, distance: 183.1
click at [1066, 296] on icon "button" at bounding box center [1067, 294] width 9 height 9
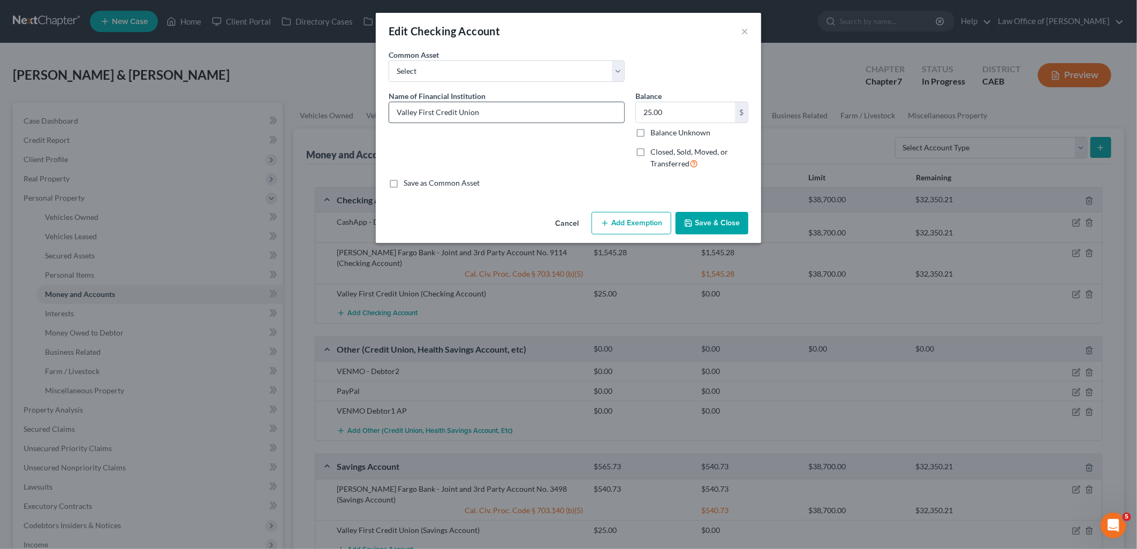
click at [491, 110] on input "Valley First Credit Union" at bounding box center [506, 112] width 235 height 20
type input "Valley First Credit Union - Account 0283 (opened 8/2025)"
click at [641, 226] on button "Add Exemption" at bounding box center [632, 223] width 80 height 22
select select "2"
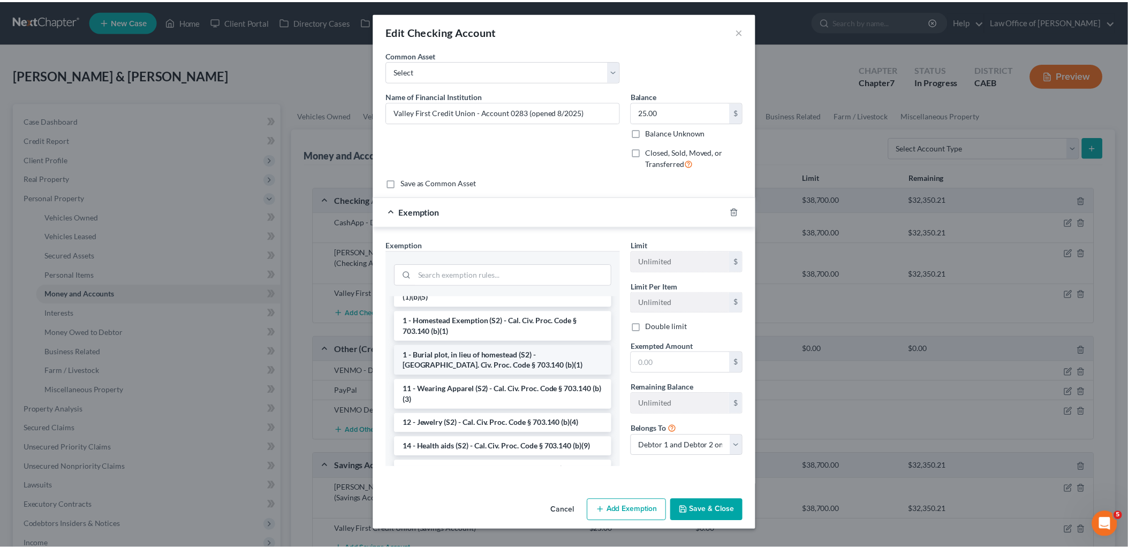
scroll to position [119, 0]
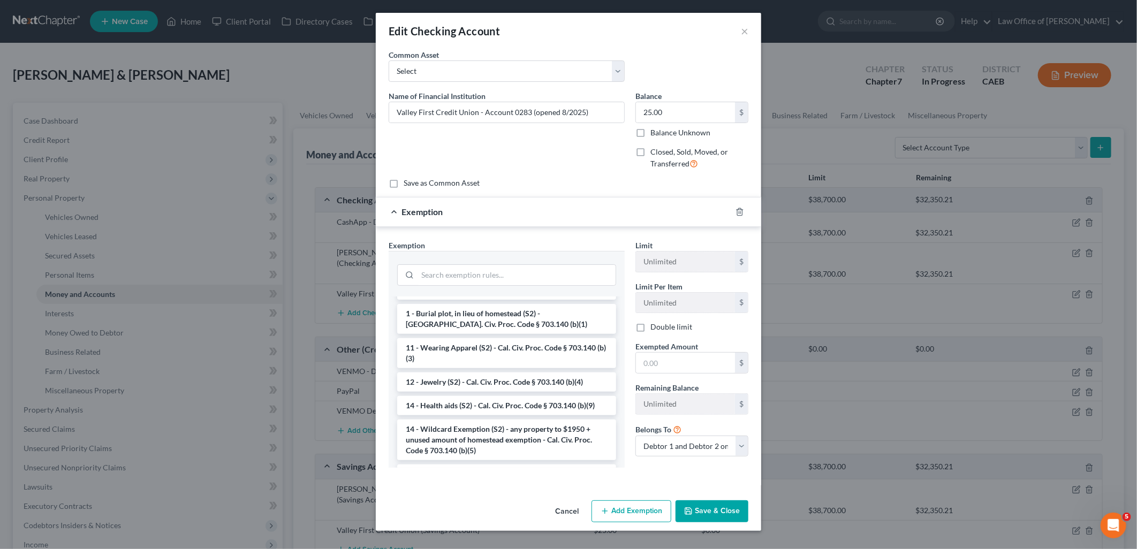
drag, startPoint x: 486, startPoint y: 429, endPoint x: 684, endPoint y: 388, distance: 201.9
click at [486, 430] on li "14 - Wildcard Exemption (S2) - any property to $1950 + unused amount of homeste…" at bounding box center [506, 440] width 219 height 41
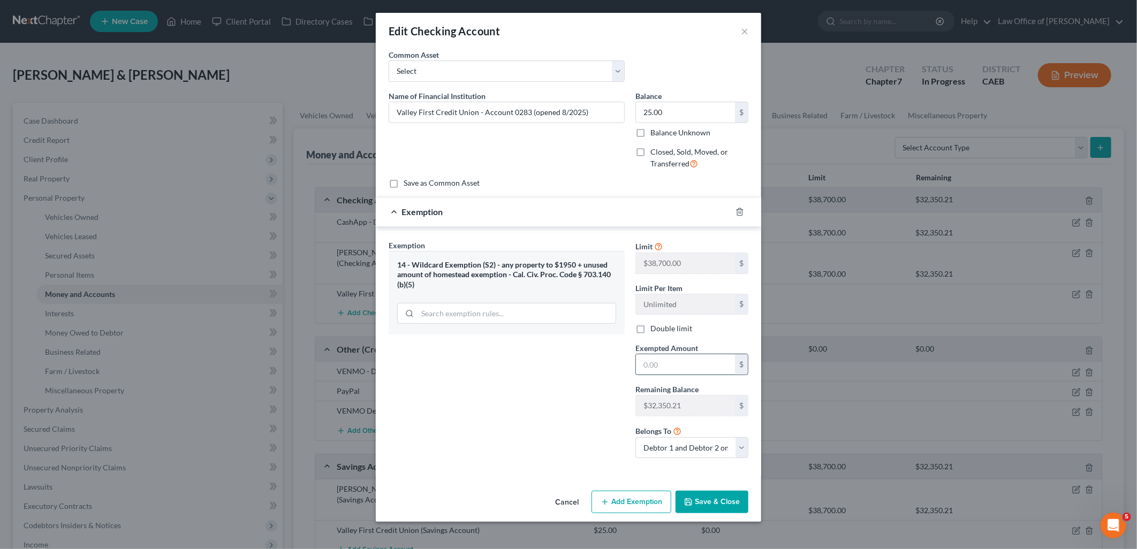
click at [676, 368] on input "text" at bounding box center [685, 364] width 99 height 20
type input "25"
drag, startPoint x: 707, startPoint y: 504, endPoint x: 704, endPoint y: 498, distance: 7.0
click at [708, 504] on button "Save & Close" at bounding box center [712, 502] width 73 height 22
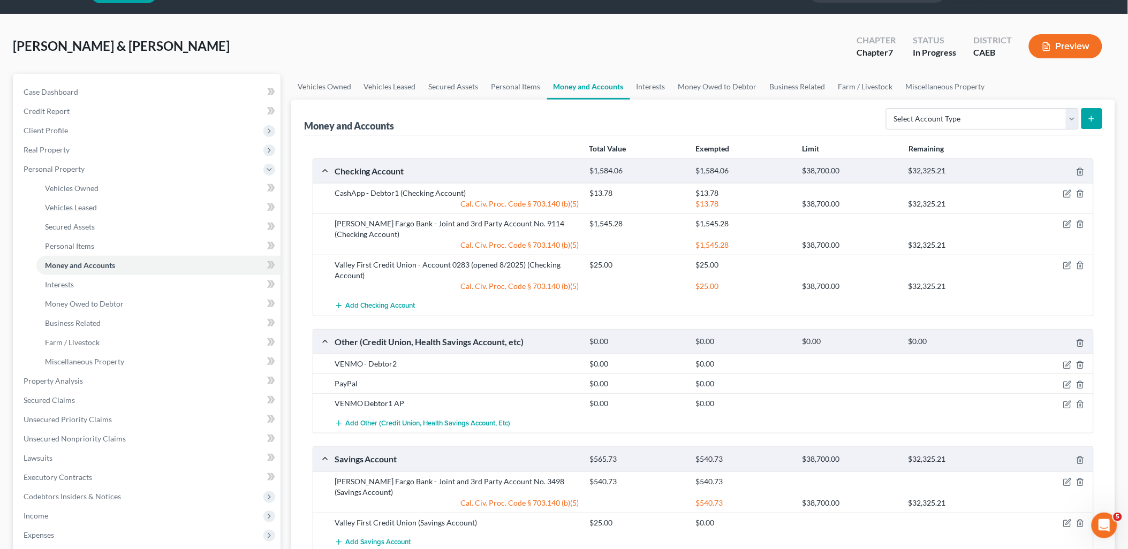
scroll to position [0, 0]
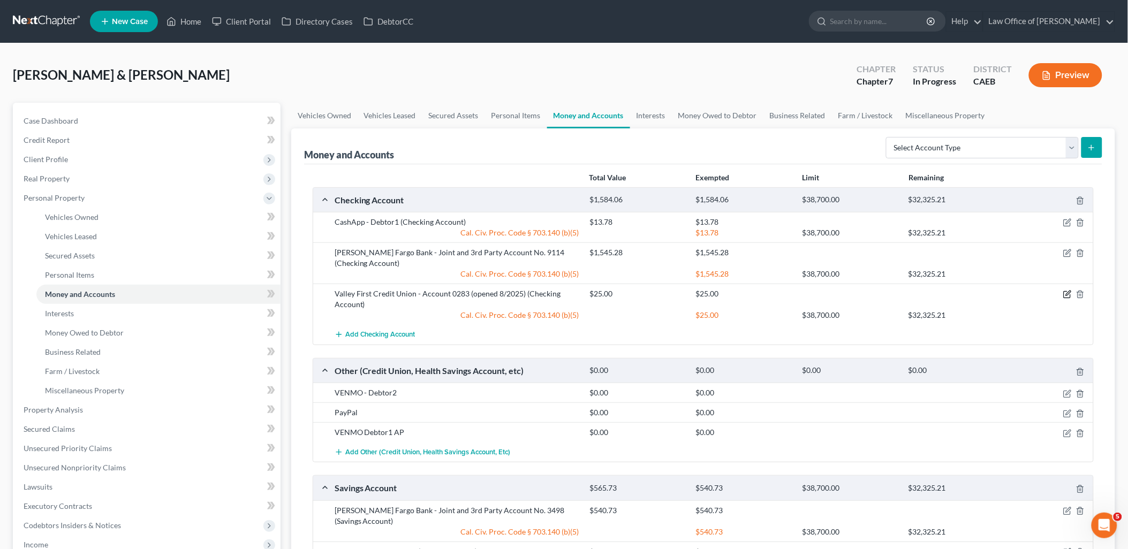
click at [1069, 293] on icon "button" at bounding box center [1067, 294] width 9 height 9
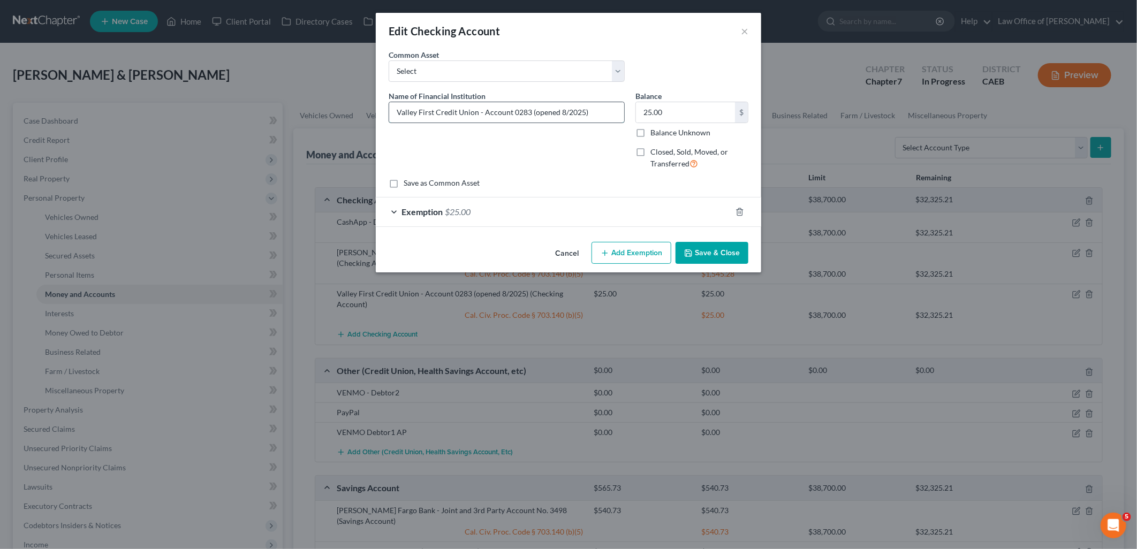
click at [529, 111] on input "Valley First Credit Union - Account 0283 (opened 8/2025)" at bounding box center [506, 112] width 235 height 20
drag, startPoint x: 609, startPoint y: 109, endPoint x: 378, endPoint y: 97, distance: 231.5
click at [378, 97] on div "An exemption set must first be selected from the Filing Information section. Co…" at bounding box center [568, 143] width 385 height 188
type input "Valley First Credit Union - Account 0283-80 (opened 8/2025)"
click at [722, 259] on button "Save & Close" at bounding box center [712, 253] width 73 height 22
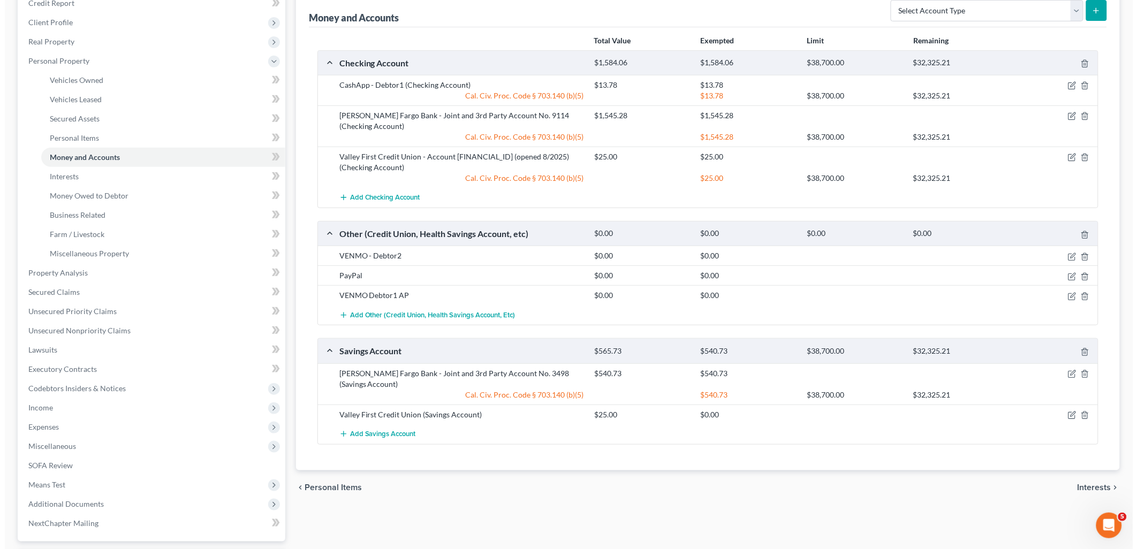
scroll to position [230, 0]
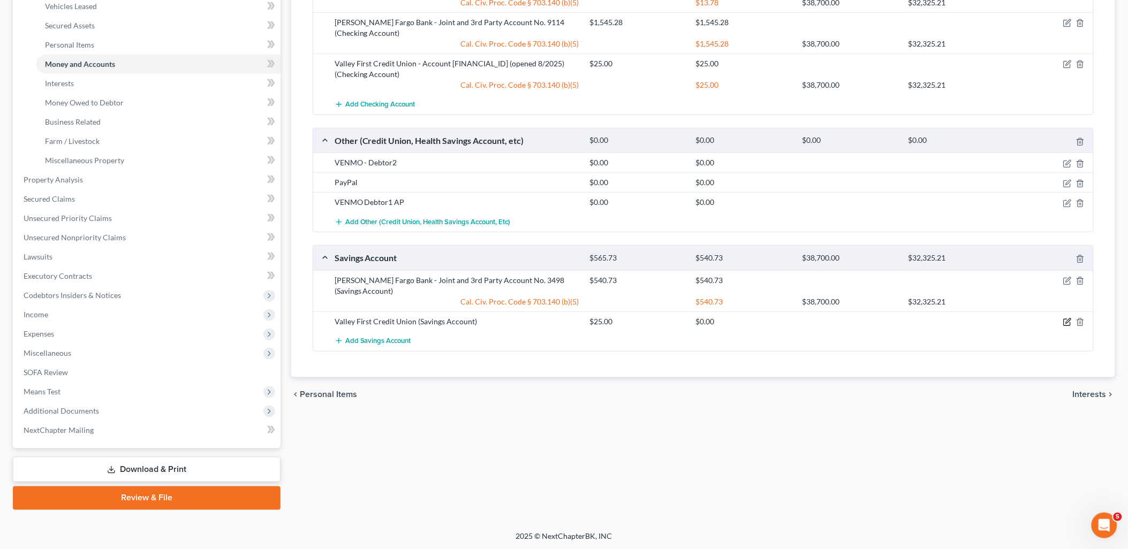
click at [1071, 320] on icon "button" at bounding box center [1067, 322] width 9 height 9
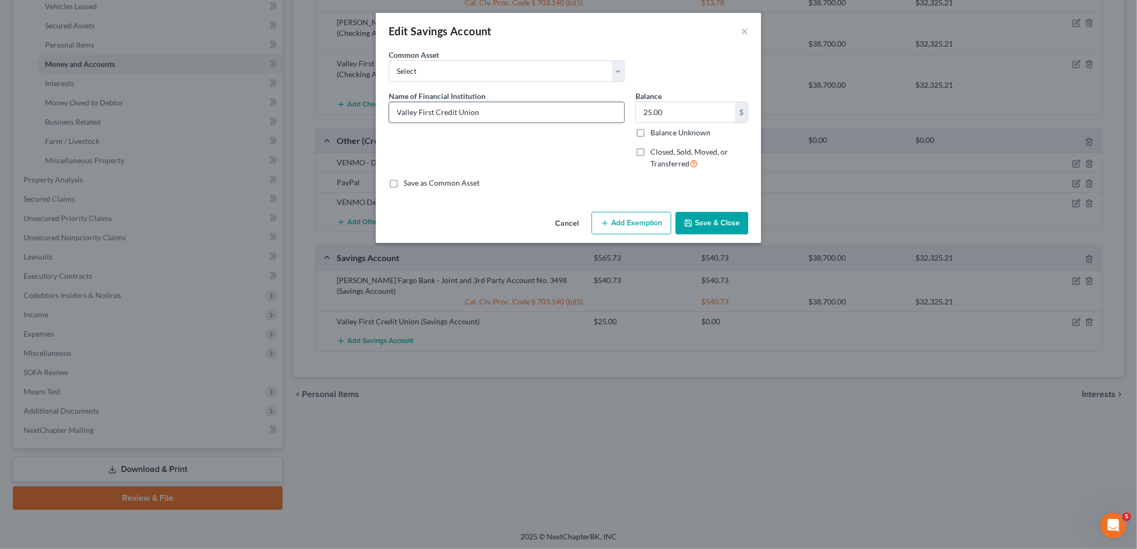
drag, startPoint x: 507, startPoint y: 107, endPoint x: 391, endPoint y: 106, distance: 116.2
click at [391, 106] on input "Valley First Credit Union" at bounding box center [506, 112] width 235 height 20
paste input "- Account 0283-80 (opened 8/2025)"
click at [534, 110] on input "Valley First Credit Union - Account 0283-80 (opened 8/2025)" at bounding box center [506, 112] width 235 height 20
type input "Valley First Credit Union - Account 0283-00 (opened 8/2025)"
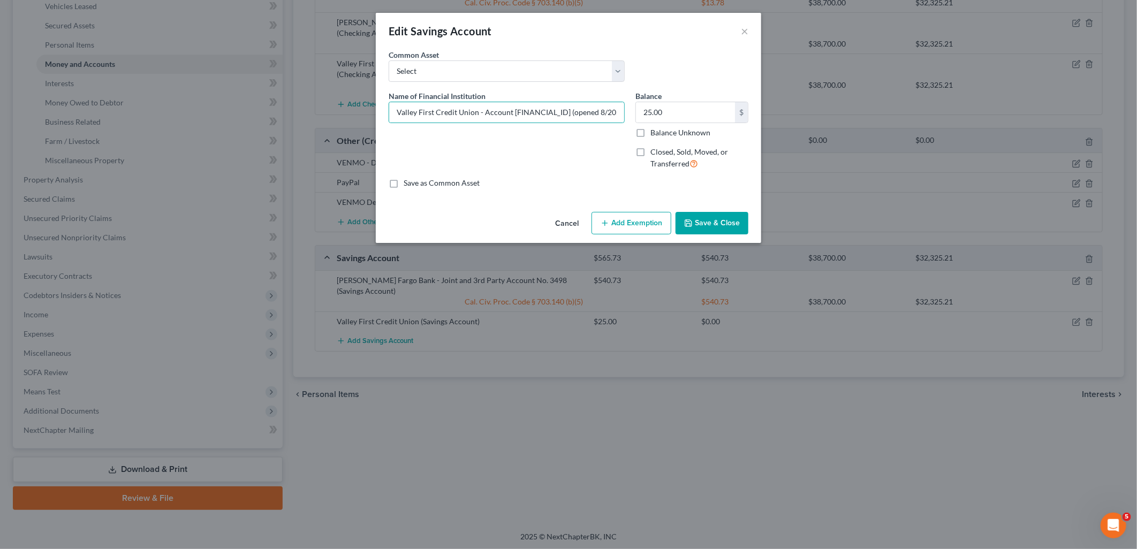
click at [655, 225] on button "Add Exemption" at bounding box center [632, 223] width 80 height 22
select select "2"
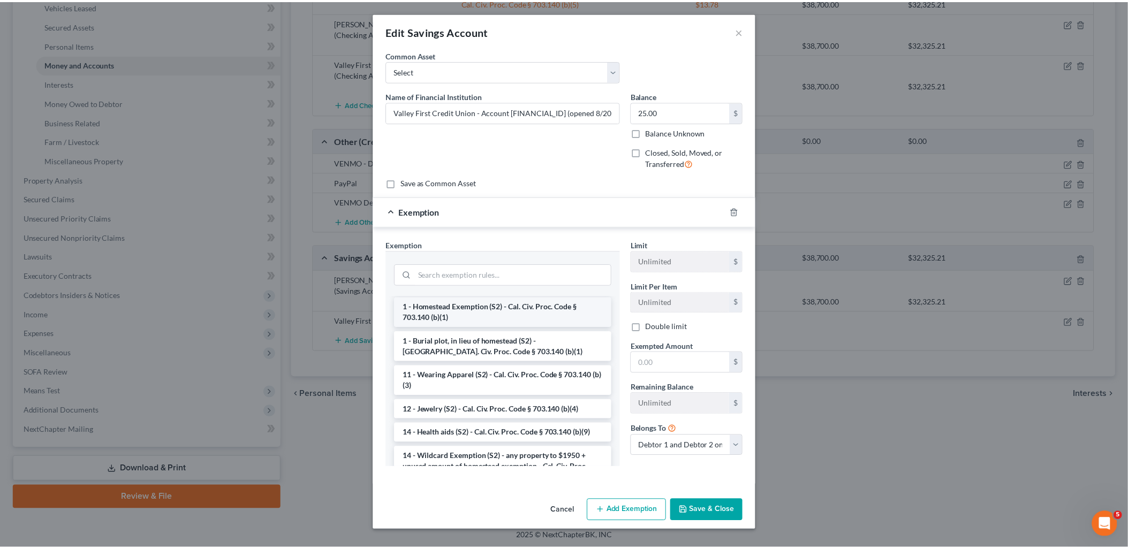
scroll to position [119, 0]
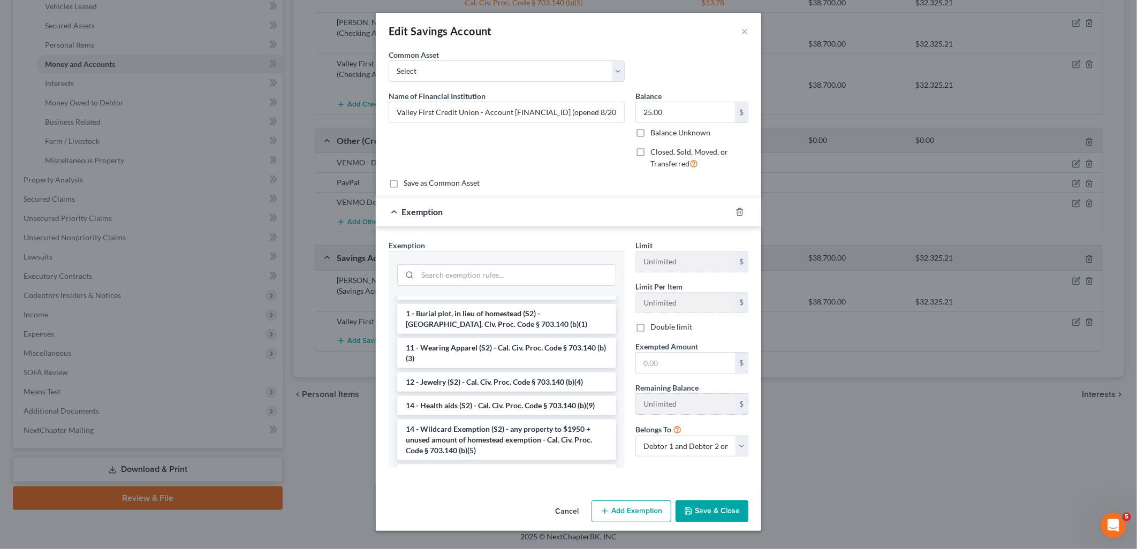
click at [494, 441] on li "14 - Wildcard Exemption (S2) - any property to $1950 + unused amount of homeste…" at bounding box center [506, 440] width 219 height 41
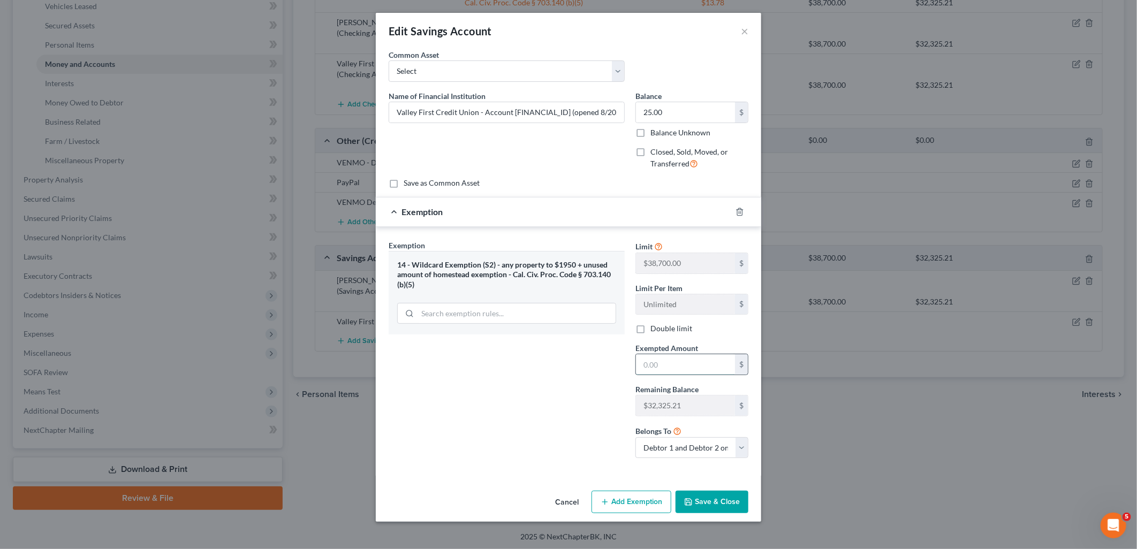
click at [694, 365] on input "text" at bounding box center [685, 364] width 99 height 20
type input "25"
click at [714, 499] on button "Save & Close" at bounding box center [712, 502] width 73 height 22
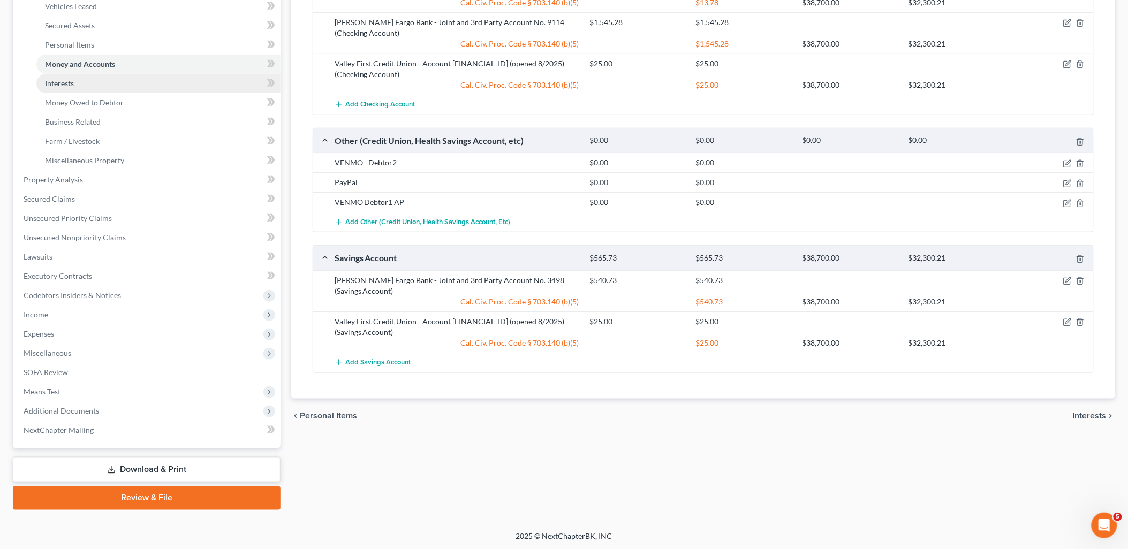
click at [70, 86] on span "Interests" at bounding box center [59, 83] width 29 height 9
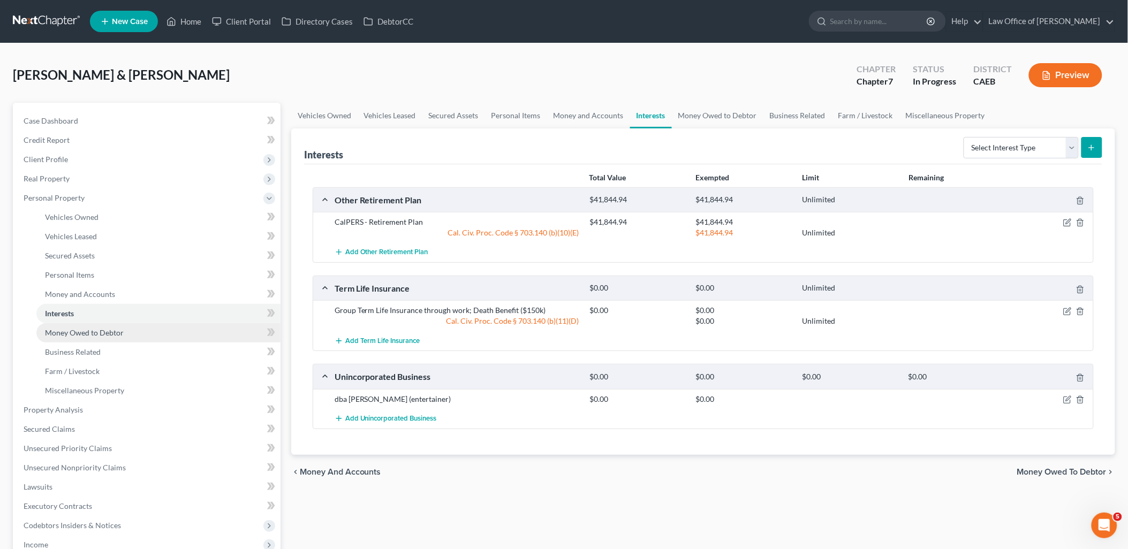
click at [68, 335] on span "Money Owed to Debtor" at bounding box center [84, 332] width 79 height 9
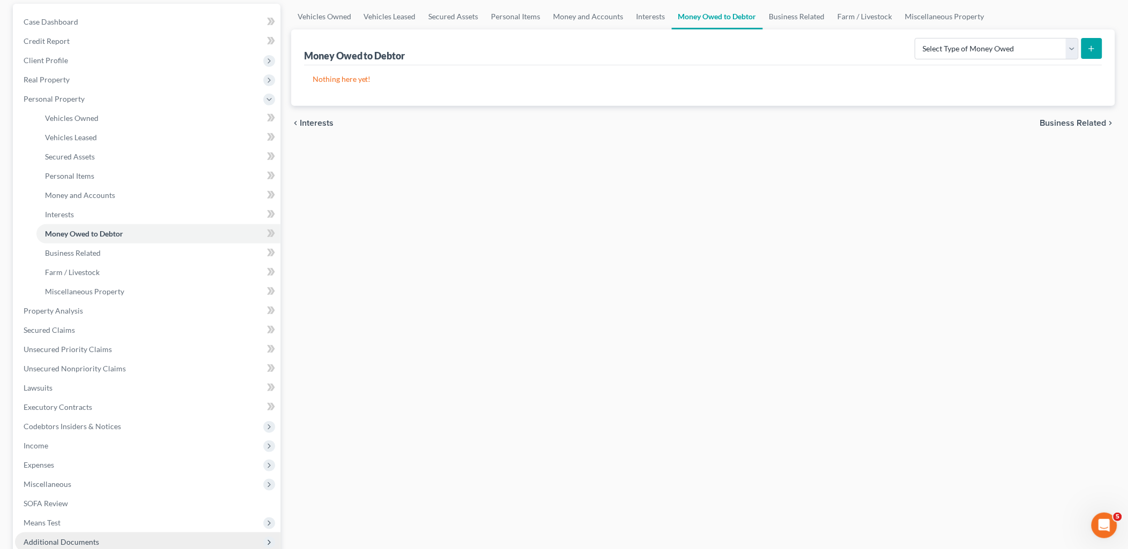
scroll to position [230, 0]
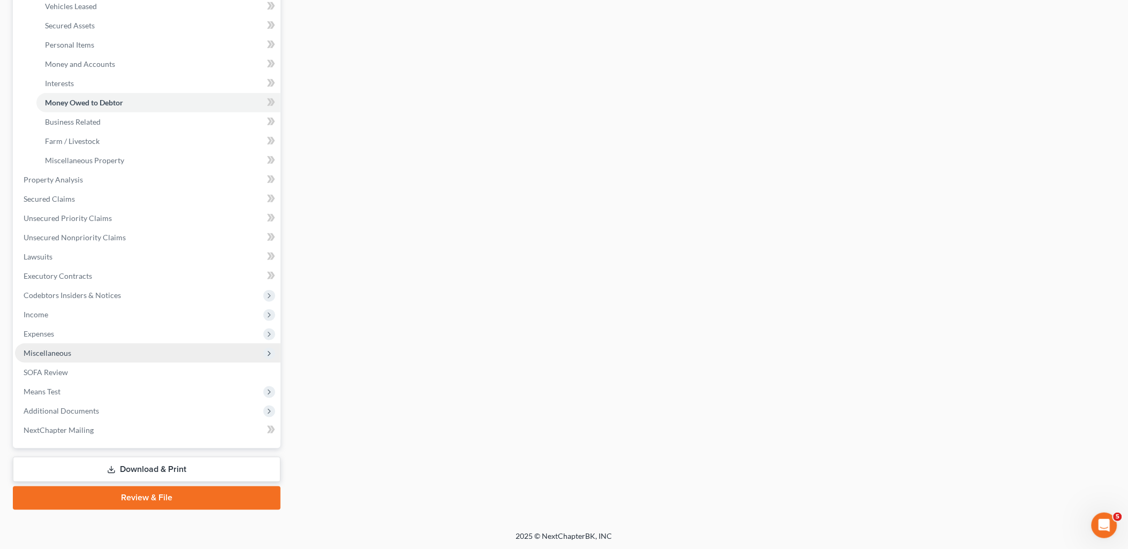
click at [45, 354] on span "Miscellaneous" at bounding box center [48, 353] width 48 height 9
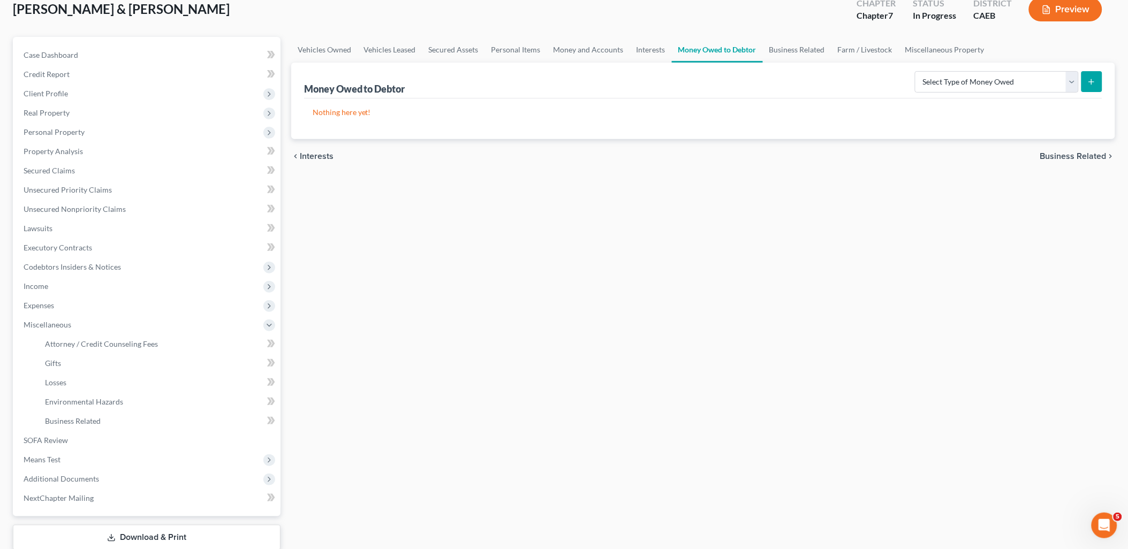
scroll to position [0, 0]
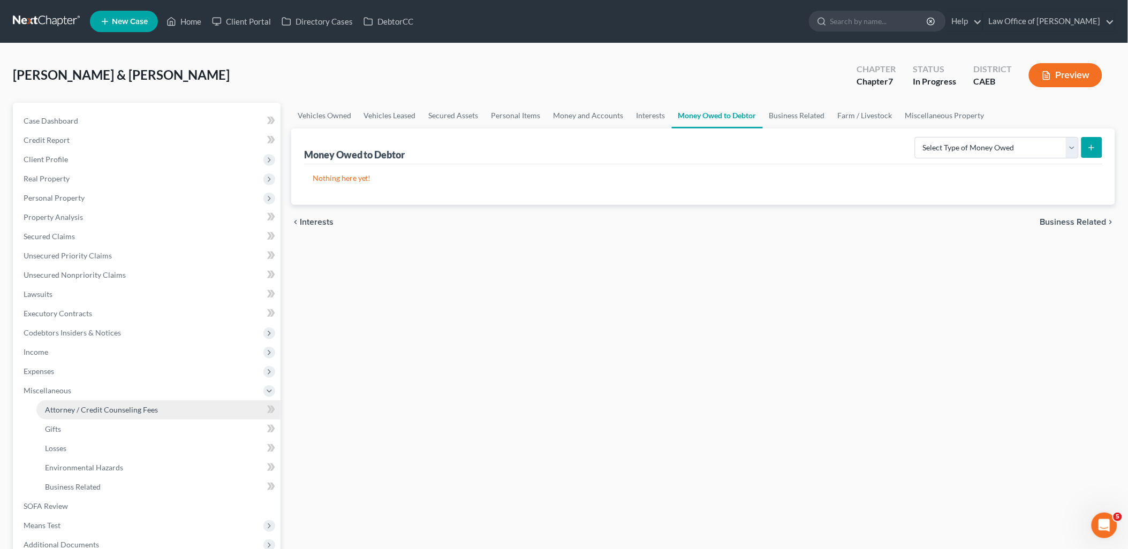
click at [63, 408] on span "Attorney / Credit Counseling Fees" at bounding box center [101, 409] width 113 height 9
select select "0"
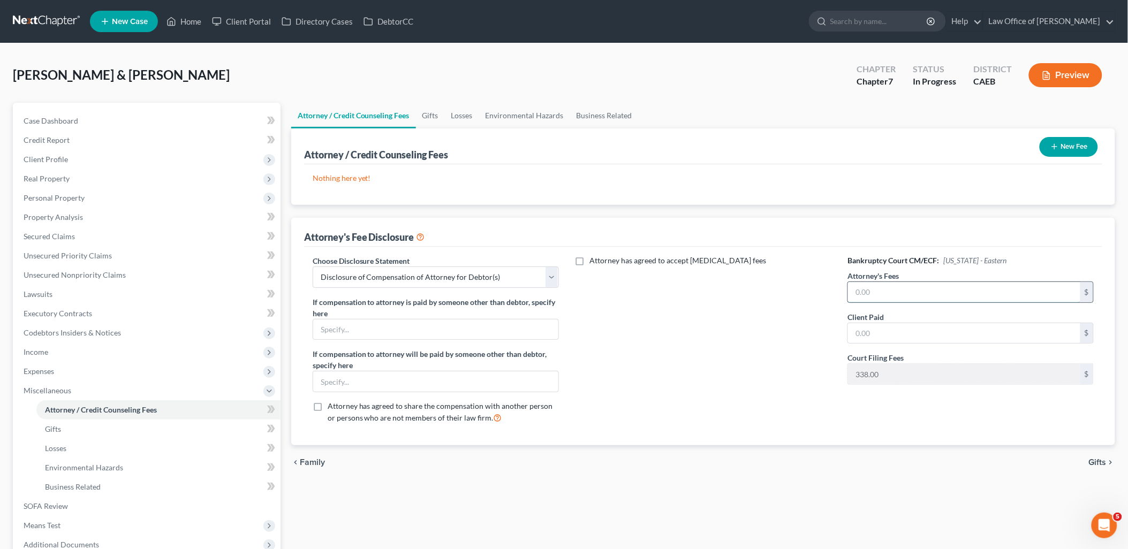
click at [895, 293] on input "text" at bounding box center [964, 292] width 232 height 20
type input "2,000"
click at [1061, 148] on button "New Fee" at bounding box center [1069, 147] width 58 height 20
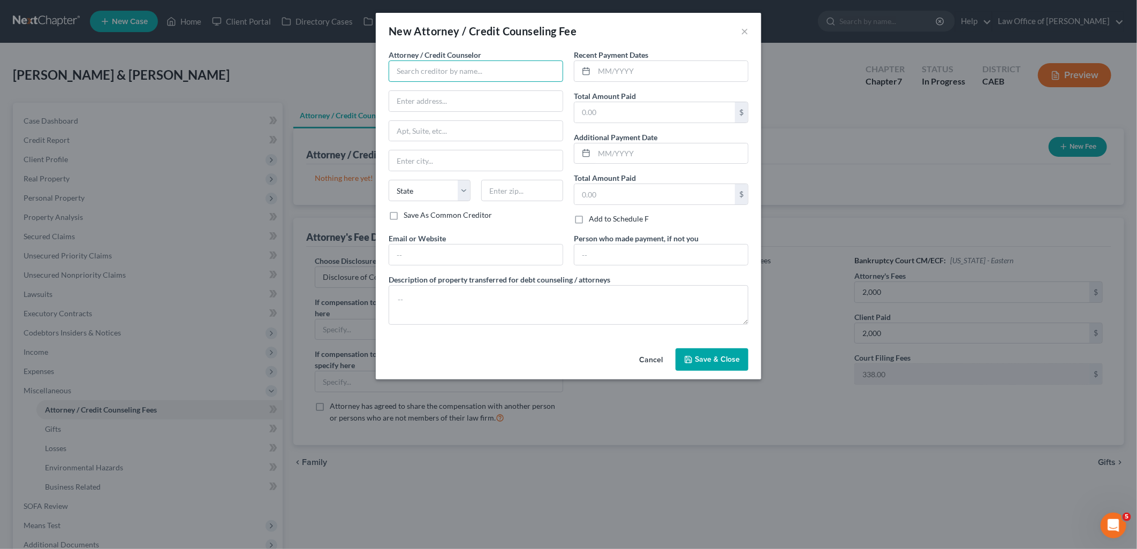
click at [518, 76] on input "text" at bounding box center [476, 70] width 175 height 21
click at [486, 135] on div "Law Office of [PERSON_NAME]" at bounding box center [452, 138] width 111 height 11
type input "Law Office of [PERSON_NAME]"
click at [646, 65] on input "text" at bounding box center [671, 71] width 154 height 20
type input "09/2025"
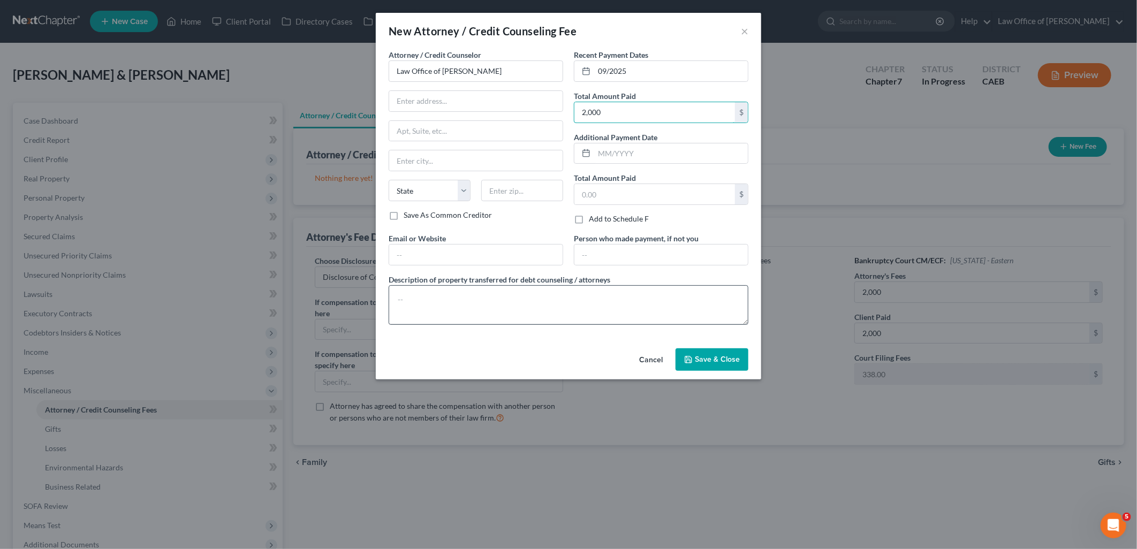
type input "2,000"
click at [483, 301] on textarea at bounding box center [569, 305] width 360 height 40
type textarea "Attorney Fee"
click at [702, 361] on span "Save & Close" at bounding box center [717, 359] width 45 height 9
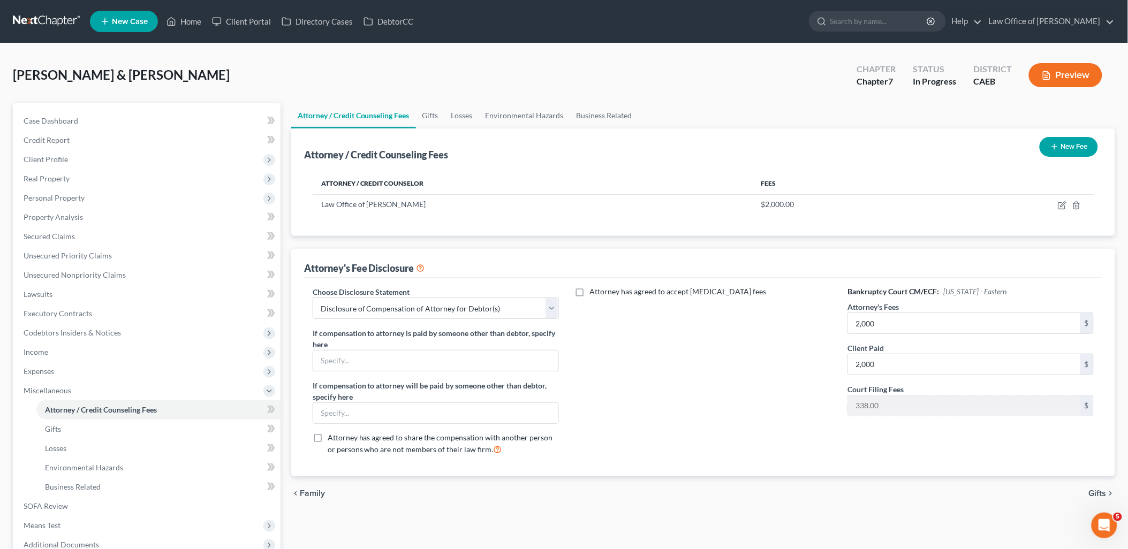
click at [1077, 140] on button "New Fee" at bounding box center [1069, 147] width 58 height 20
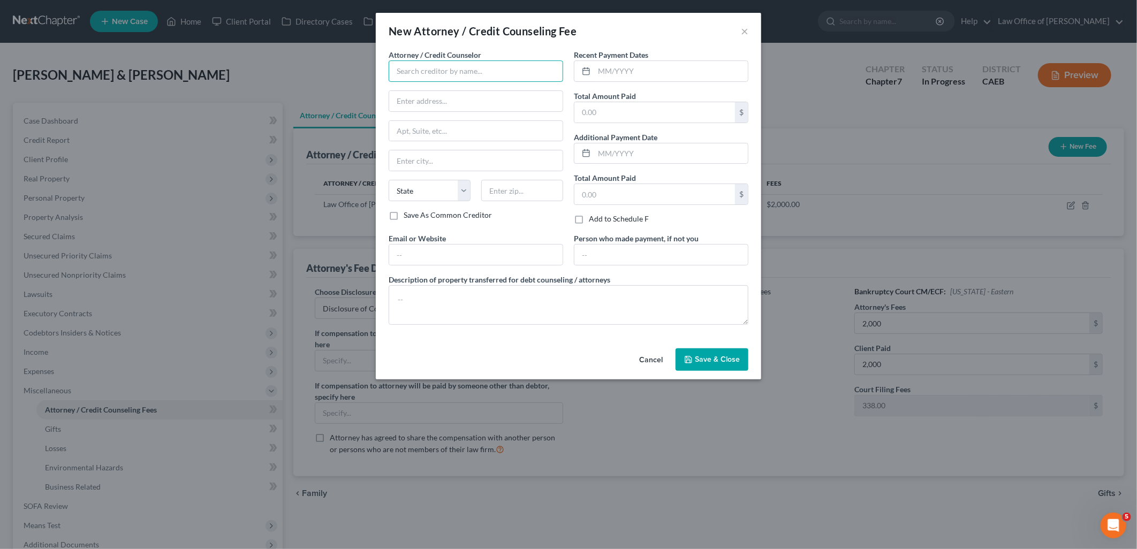
click at [443, 73] on input "text" at bounding box center [476, 70] width 175 height 21
click at [468, 141] on div "Law Office of [PERSON_NAME]" at bounding box center [452, 138] width 111 height 11
type input "Law Office of [PERSON_NAME]"
click at [646, 74] on input "text" at bounding box center [671, 71] width 154 height 20
type input "09/2025"
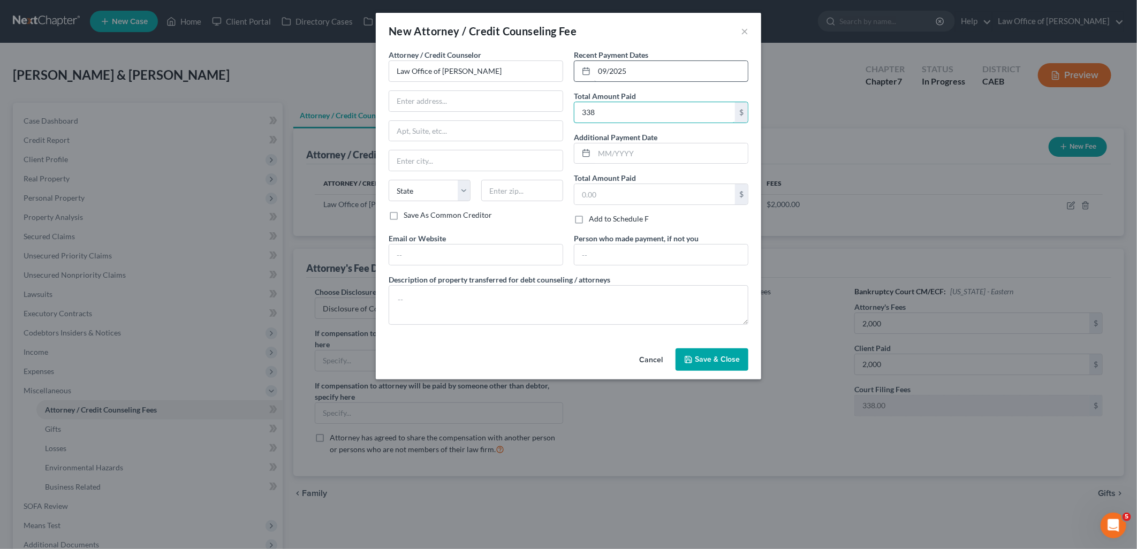
type input "338"
click at [441, 306] on textarea at bounding box center [569, 305] width 360 height 40
type textarea "Filing Fee"
drag, startPoint x: 723, startPoint y: 362, endPoint x: 941, endPoint y: 359, distance: 217.9
click at [723, 363] on span "Save & Close" at bounding box center [717, 359] width 45 height 9
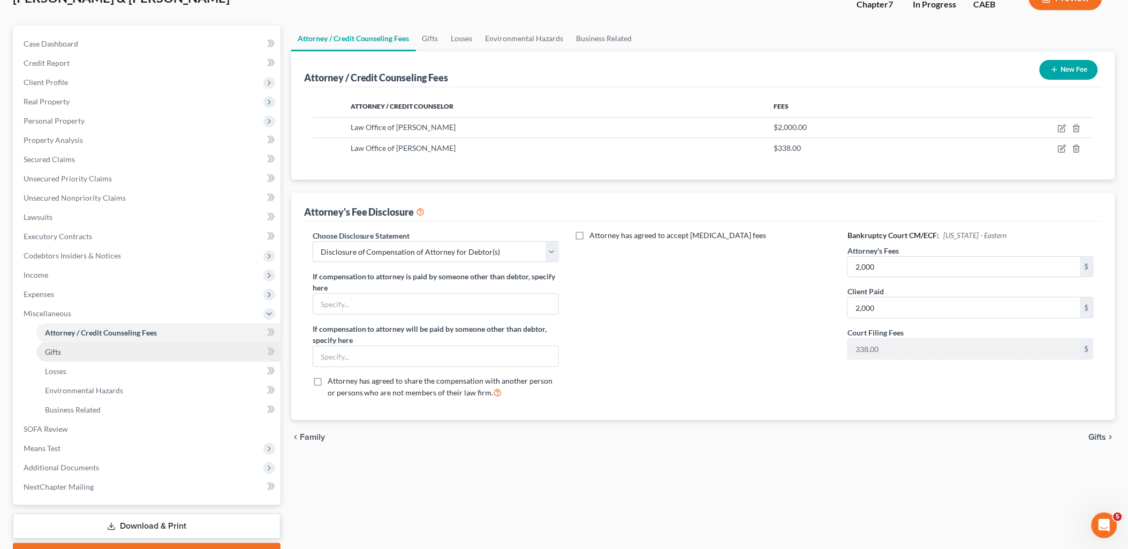
scroll to position [119, 0]
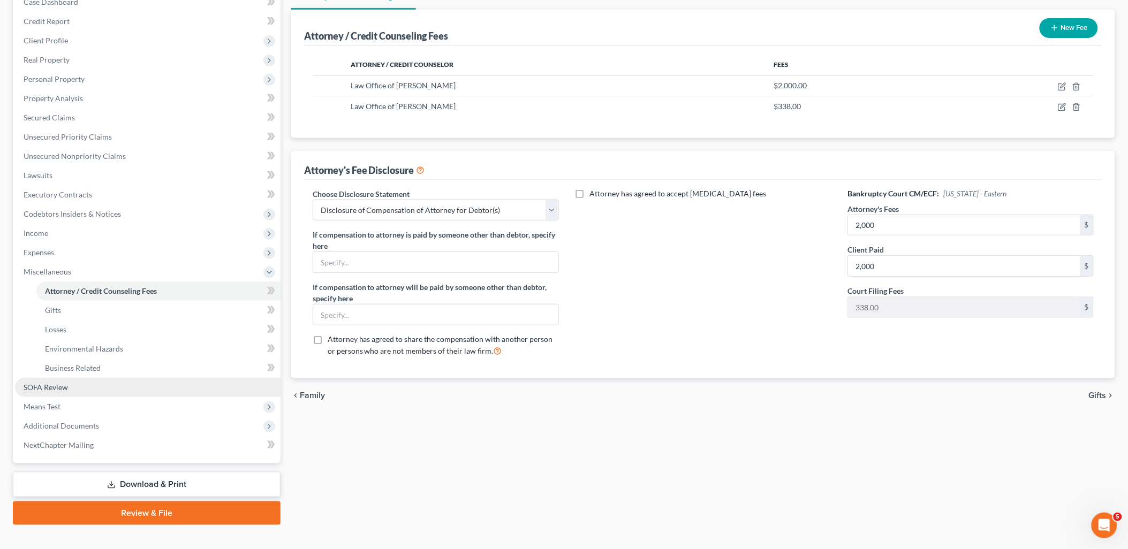
click at [43, 389] on span "SOFA Review" at bounding box center [46, 387] width 44 height 9
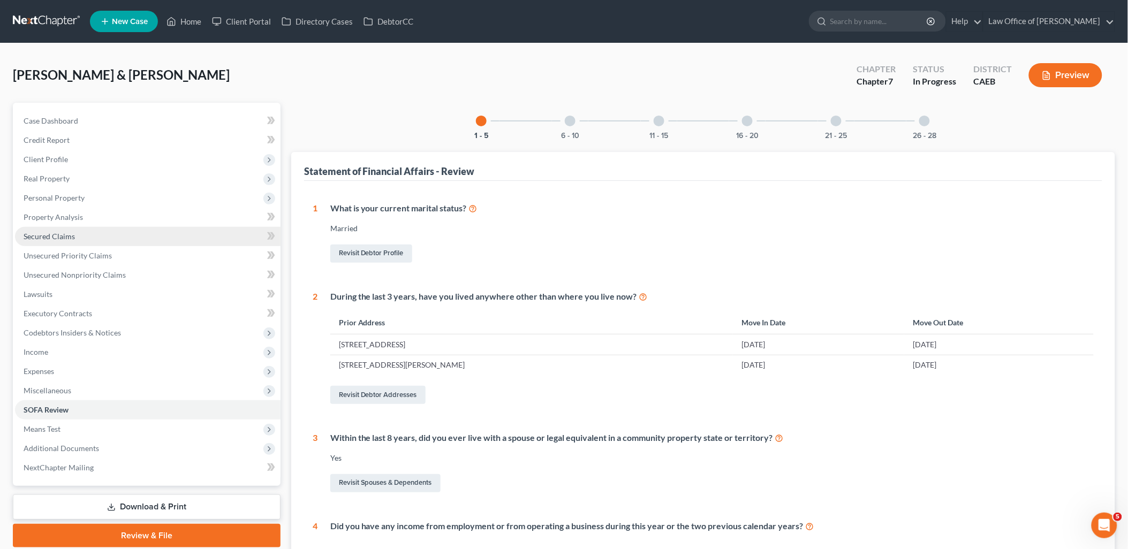
click at [41, 238] on span "Secured Claims" at bounding box center [49, 236] width 51 height 9
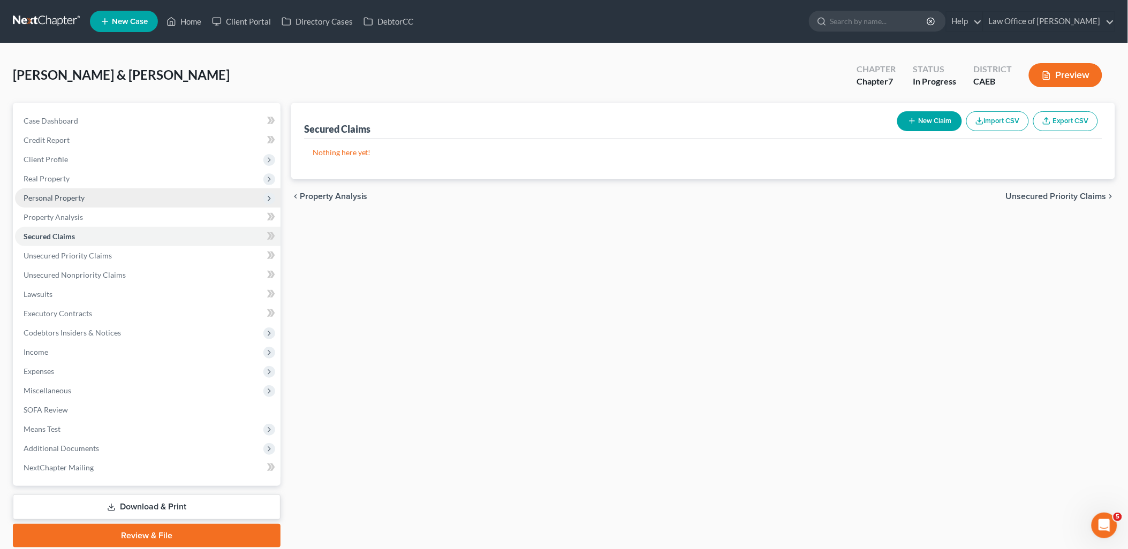
click at [55, 196] on span "Personal Property" at bounding box center [54, 197] width 61 height 9
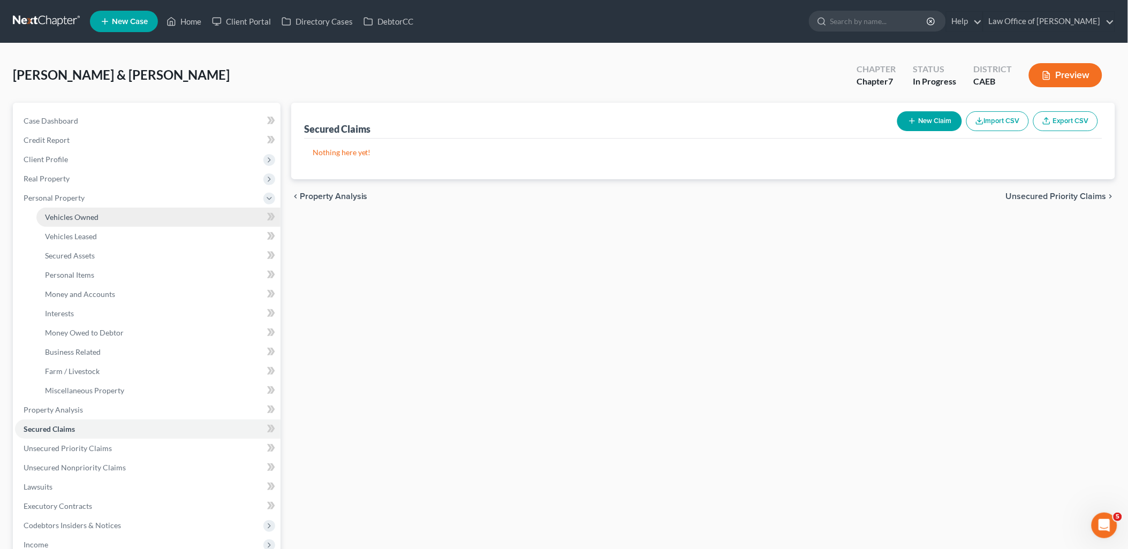
click at [59, 213] on span "Vehicles Owned" at bounding box center [72, 217] width 54 height 9
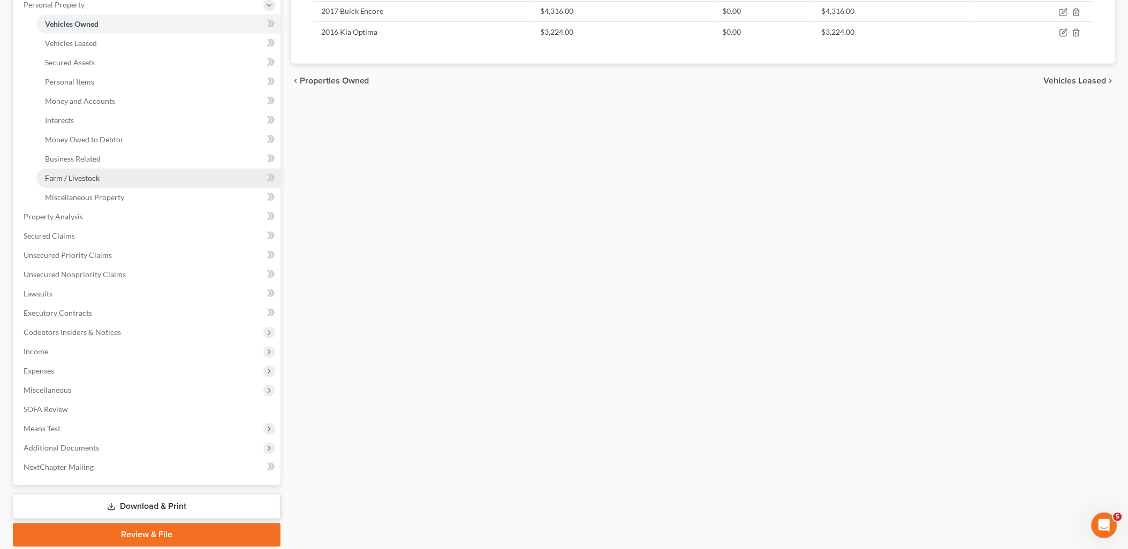
scroll to position [230, 0]
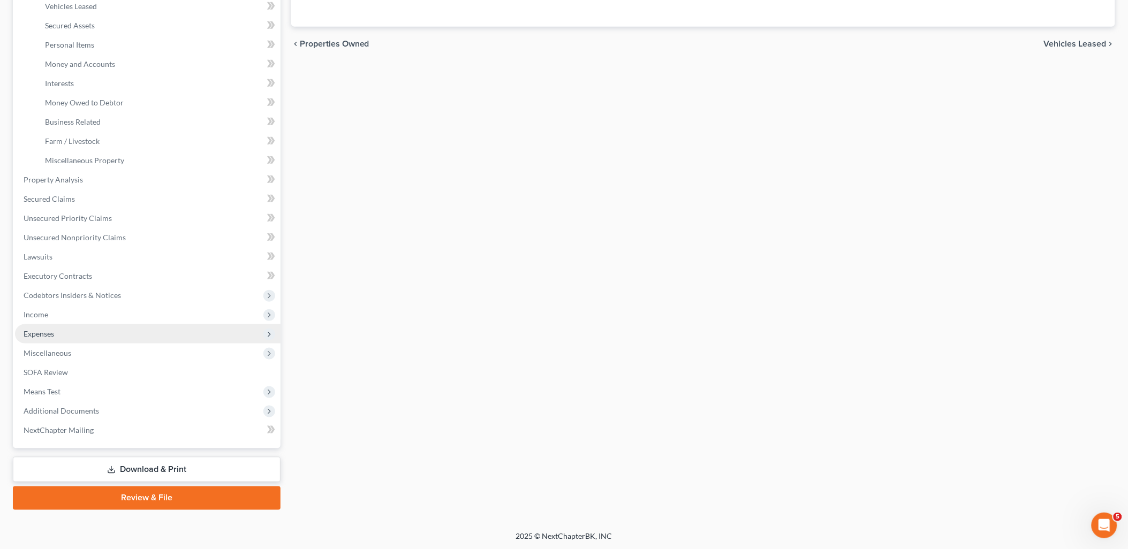
click at [42, 334] on span "Expenses" at bounding box center [39, 333] width 31 height 9
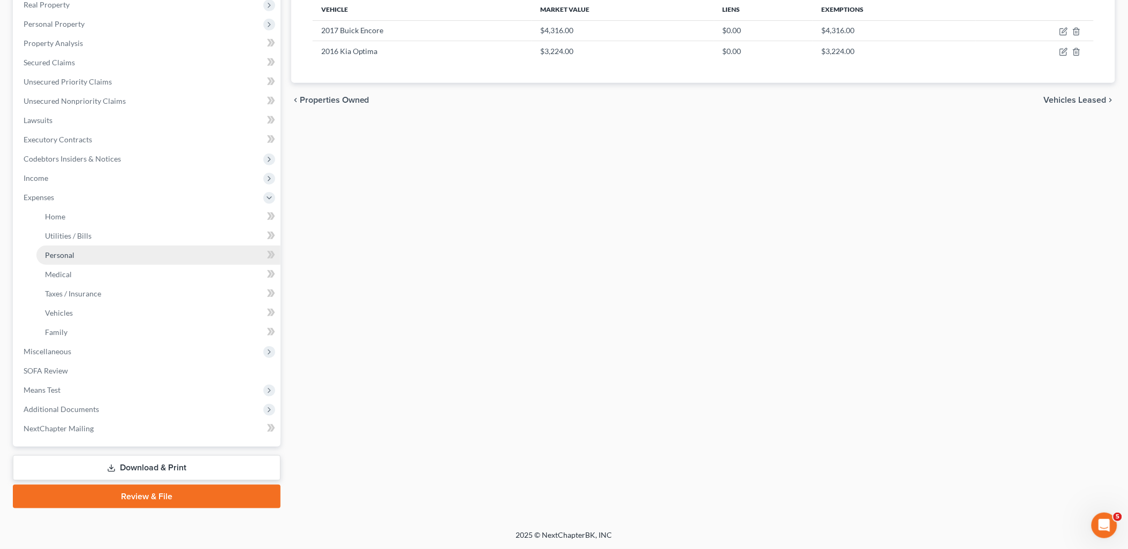
scroll to position [172, 0]
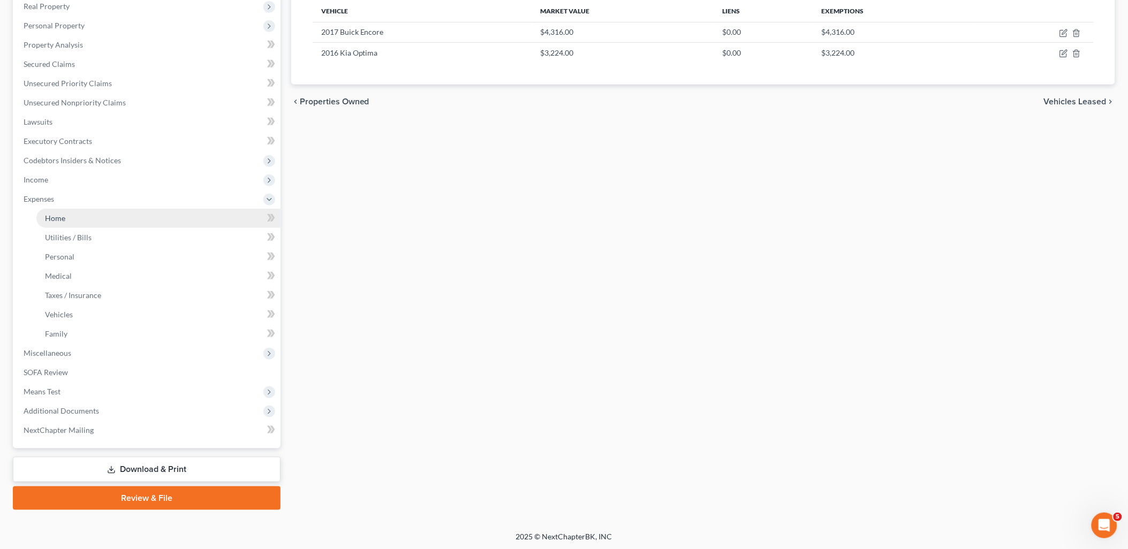
click at [59, 214] on span "Home" at bounding box center [55, 218] width 20 height 9
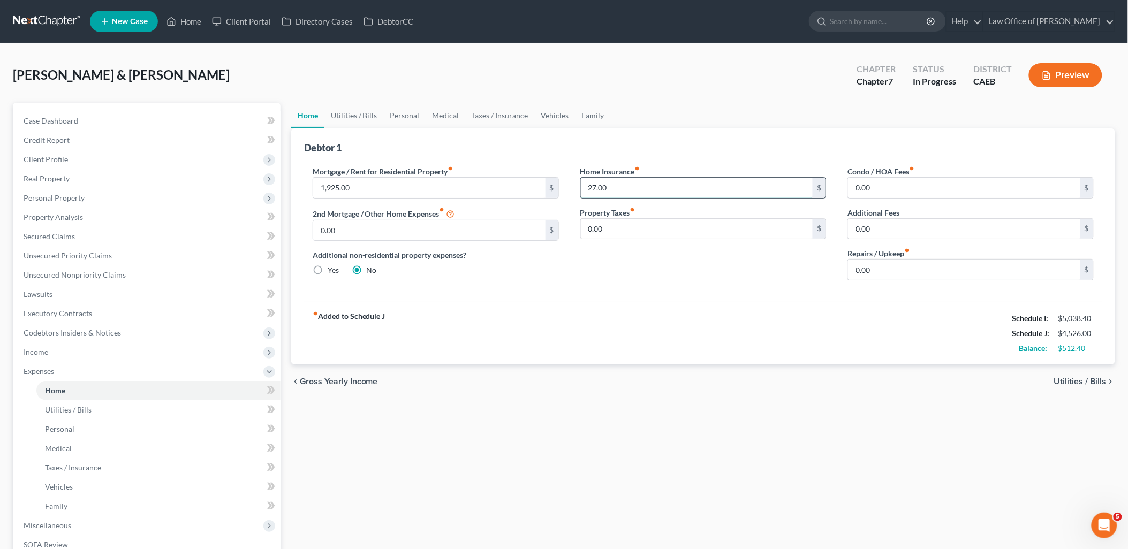
click at [638, 183] on input "27.00" at bounding box center [697, 188] width 232 height 20
type input "57"
type input "40"
click at [376, 111] on link "Utilities / Bills" at bounding box center [353, 116] width 59 height 26
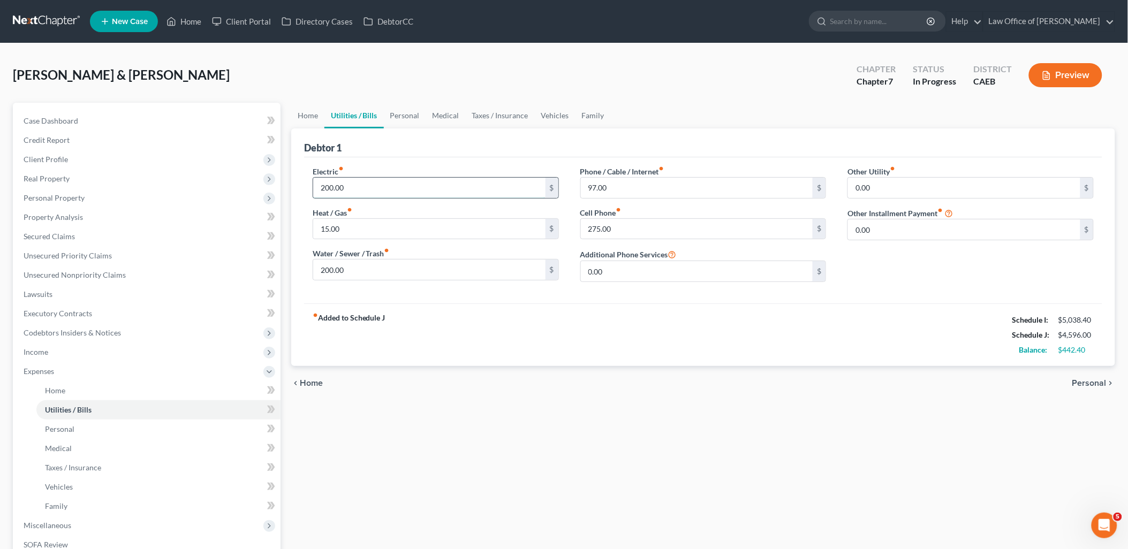
click at [375, 184] on input "200.00" at bounding box center [429, 188] width 232 height 20
type input "300"
type input "197"
drag, startPoint x: 399, startPoint y: 116, endPoint x: 425, endPoint y: 125, distance: 27.4
click at [399, 116] on link "Personal" at bounding box center [405, 116] width 42 height 26
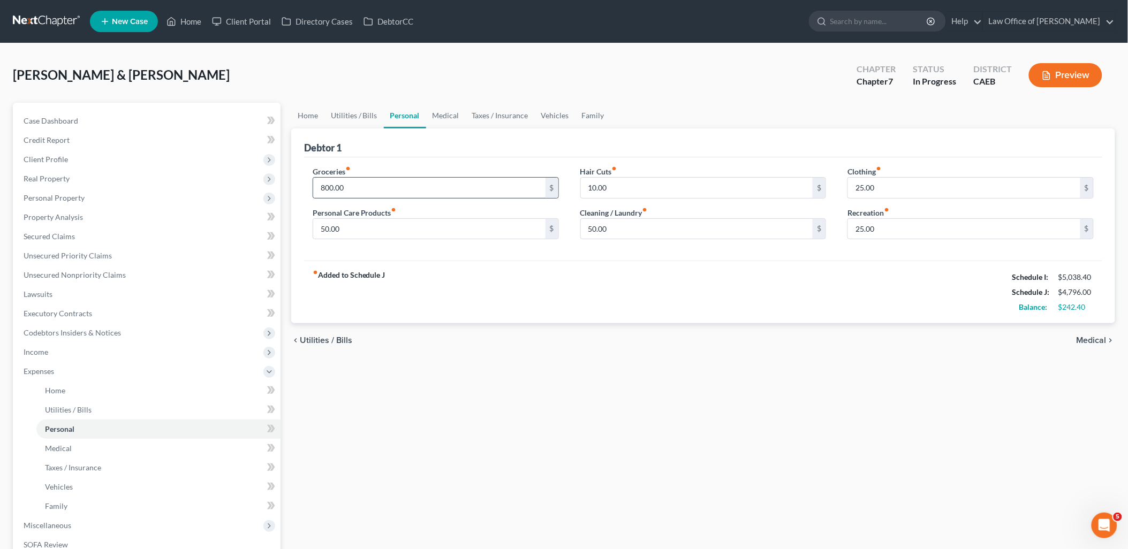
click at [364, 193] on input "800.00" at bounding box center [429, 188] width 232 height 20
drag, startPoint x: 375, startPoint y: 184, endPoint x: 356, endPoint y: 185, distance: 19.3
click at [356, 185] on input "1,400" at bounding box center [429, 188] width 232 height 20
drag, startPoint x: 352, startPoint y: 186, endPoint x: 267, endPoint y: 192, distance: 85.9
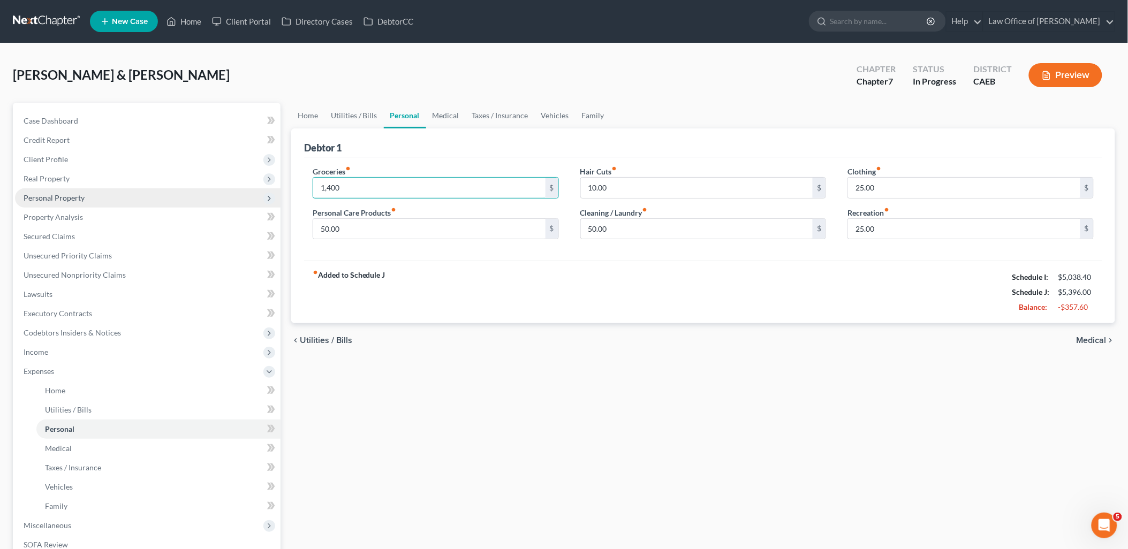
click at [284, 188] on div "Petition Navigation Case Dashboard Payments Invoices Payments Payments Credit R…" at bounding box center [563, 393] width 1113 height 580
type input "1,200"
click at [375, 115] on link "Utilities / Bills" at bounding box center [353, 116] width 59 height 26
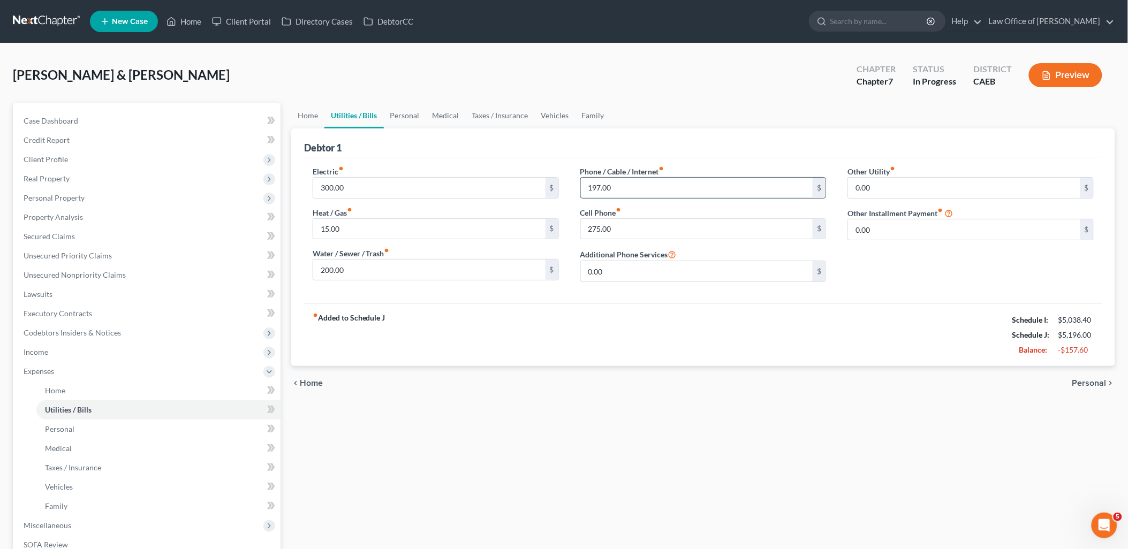
click at [654, 186] on input "197.00" at bounding box center [697, 188] width 232 height 20
type input "97"
click at [302, 116] on link "Home" at bounding box center [307, 116] width 33 height 26
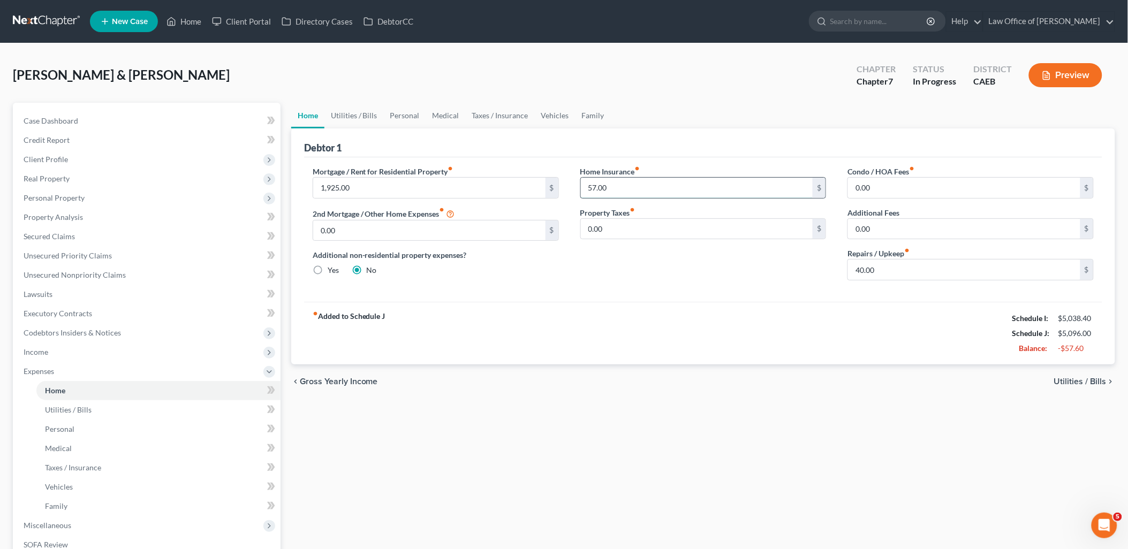
click at [621, 184] on input "57.00" at bounding box center [697, 188] width 232 height 20
type input "47"
click at [905, 268] on input "40.00" at bounding box center [964, 270] width 232 height 20
type input "20"
click at [369, 114] on link "Utilities / Bills" at bounding box center [353, 116] width 59 height 26
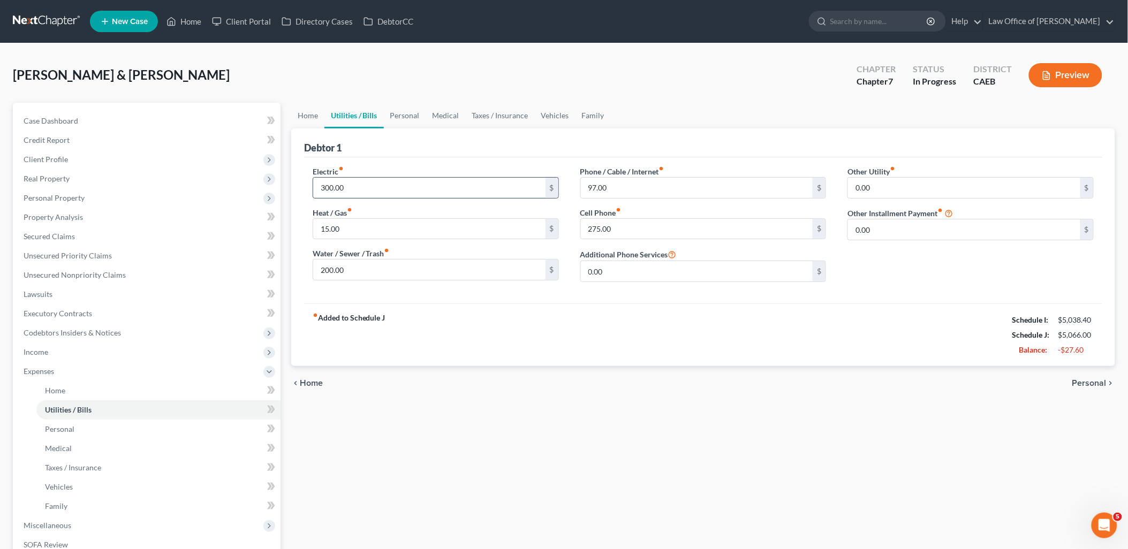
click at [391, 186] on input "300.00" at bounding box center [429, 188] width 232 height 20
type input "3"
type input "270"
click at [408, 116] on link "Personal" at bounding box center [405, 116] width 42 height 26
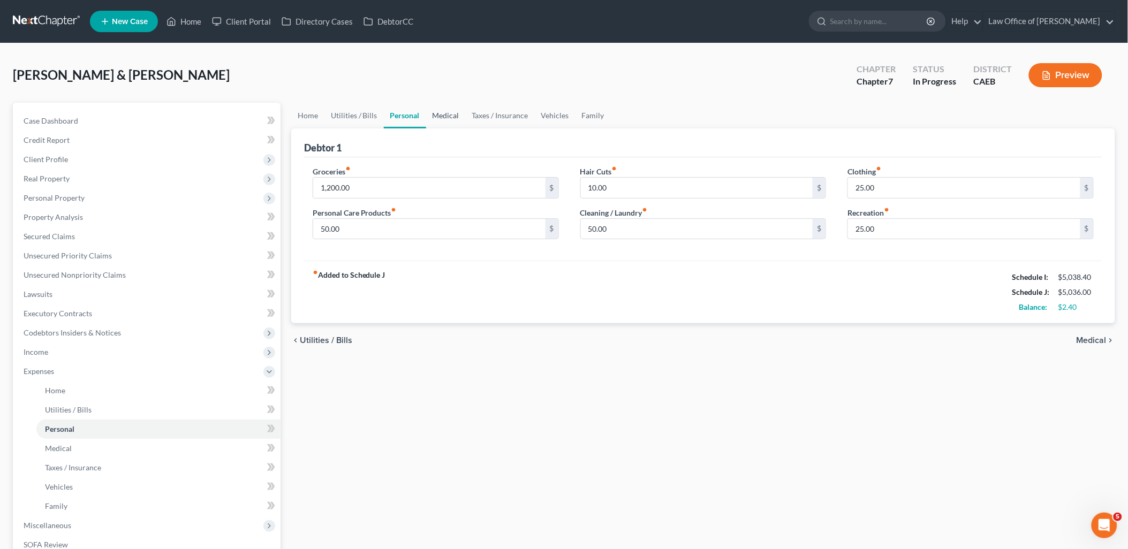
click at [456, 112] on link "Medical" at bounding box center [446, 116] width 40 height 26
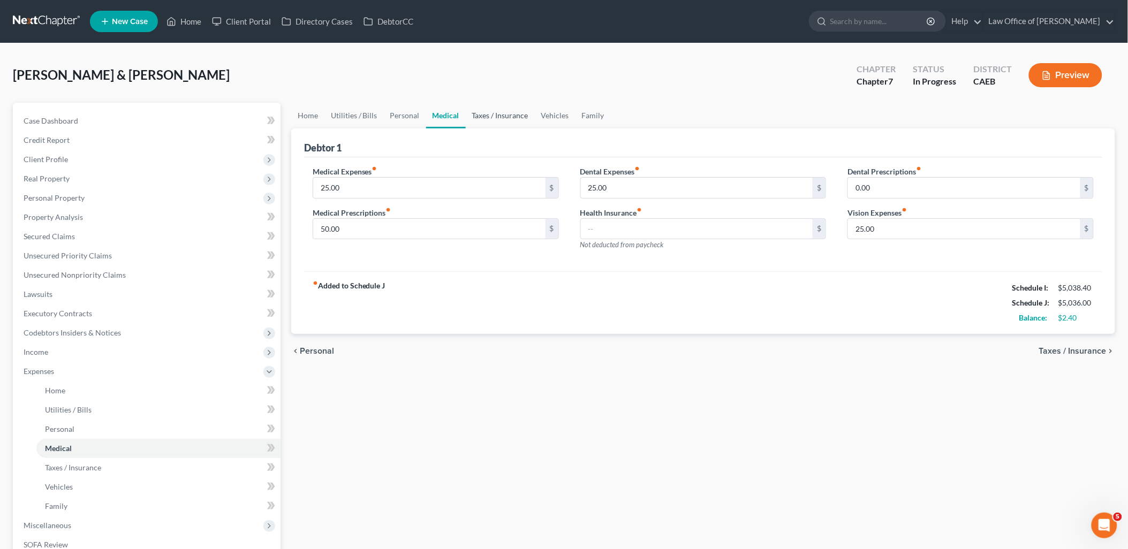
click at [488, 116] on link "Taxes / Insurance" at bounding box center [500, 116] width 69 height 26
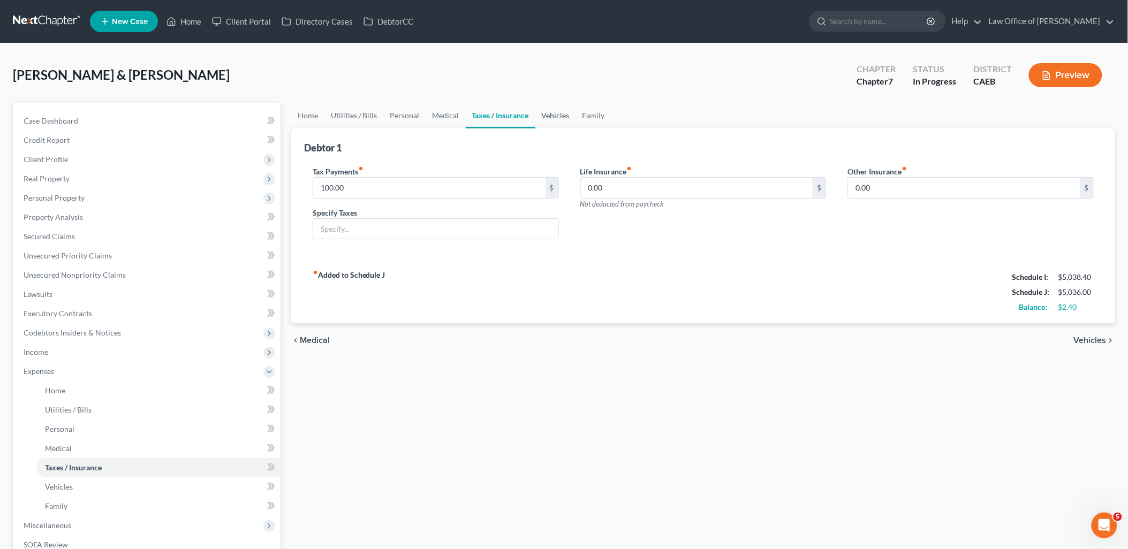
click at [555, 112] on link "Vehicles" at bounding box center [555, 116] width 41 height 26
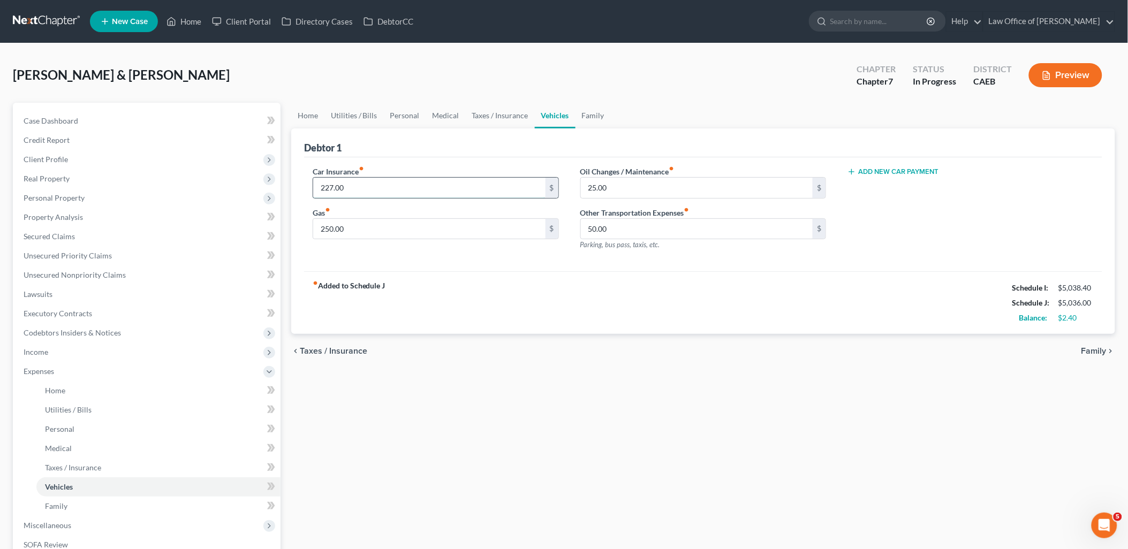
click at [367, 182] on input "227.00" at bounding box center [429, 188] width 232 height 20
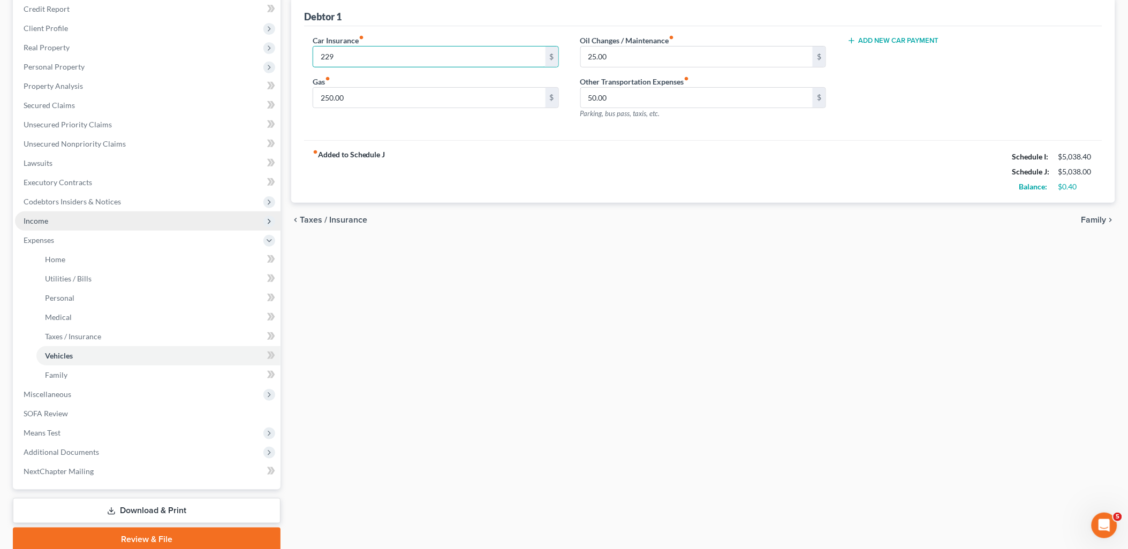
scroll to position [172, 0]
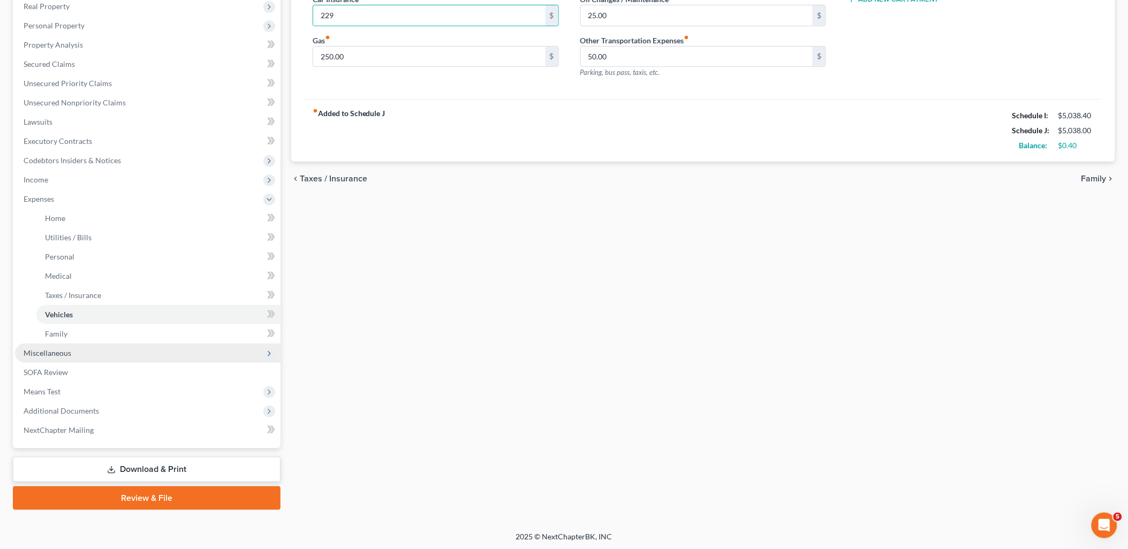
click at [43, 351] on span "Miscellaneous" at bounding box center [48, 353] width 48 height 9
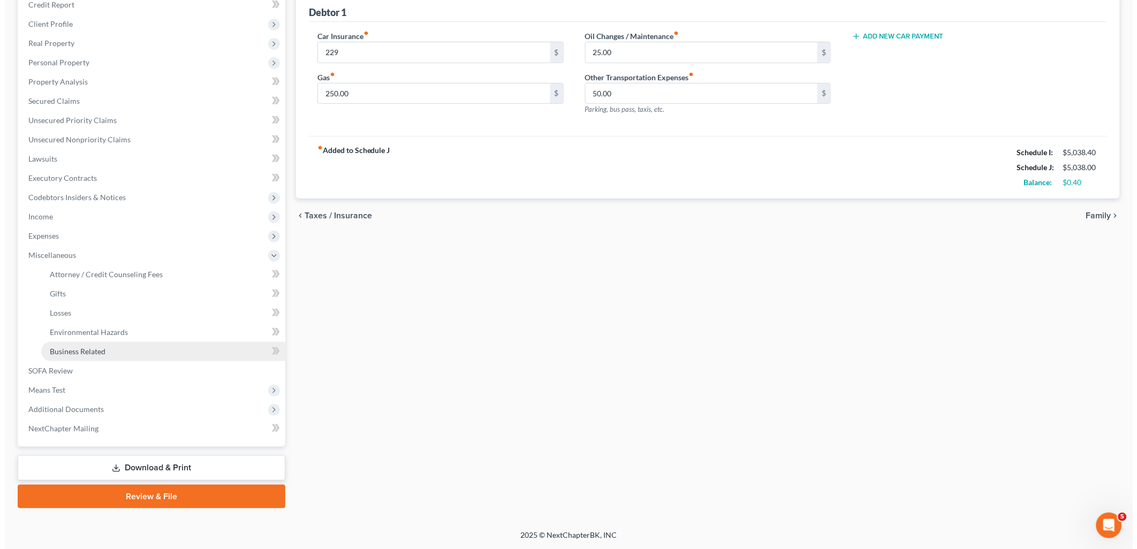
scroll to position [134, 0]
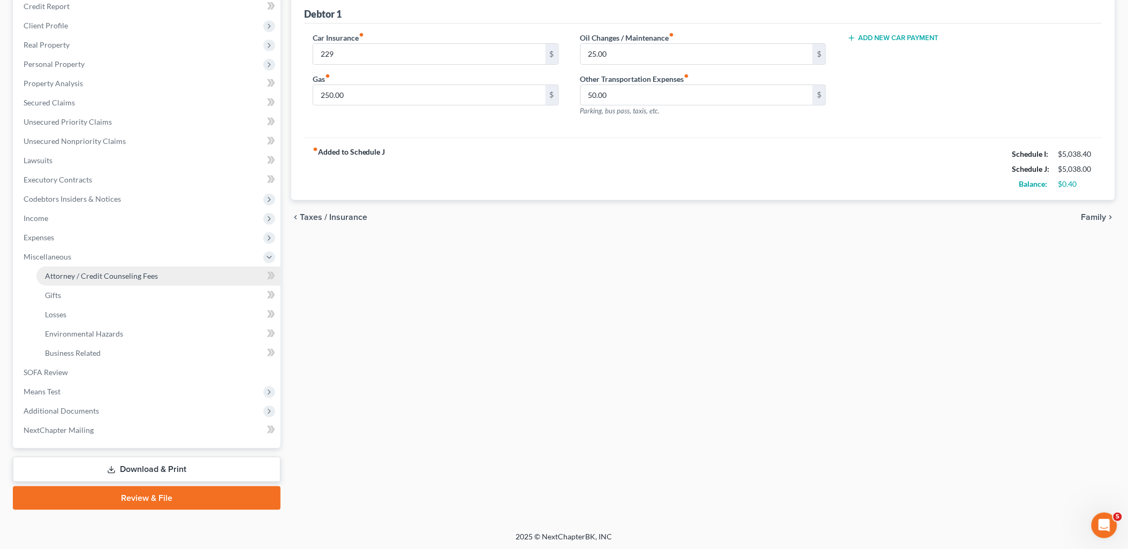
click at [97, 268] on link "Attorney / Credit Counseling Fees" at bounding box center [158, 276] width 244 height 19
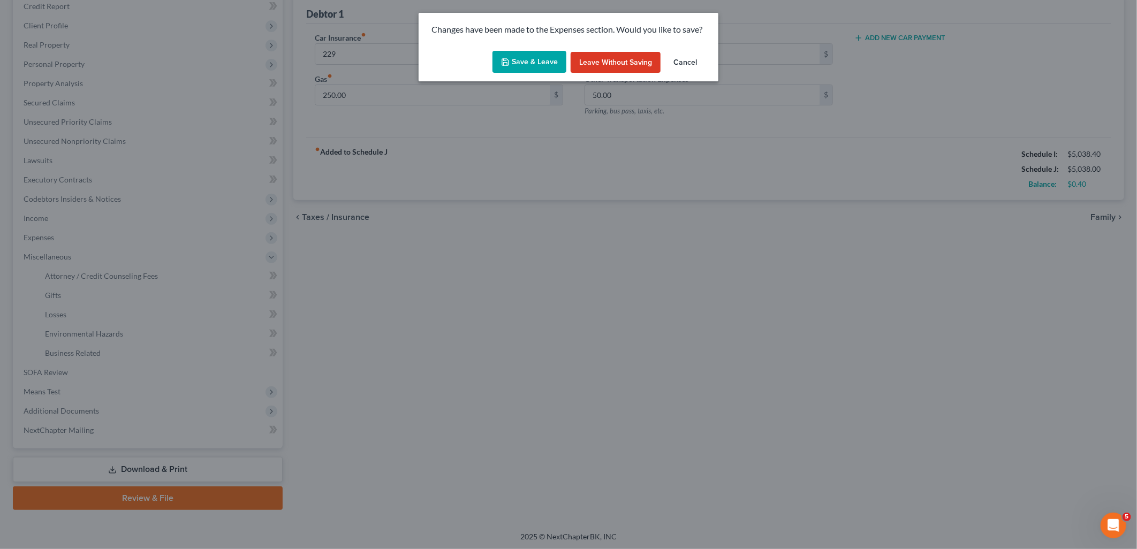
click at [541, 59] on button "Save & Leave" at bounding box center [530, 62] width 74 height 22
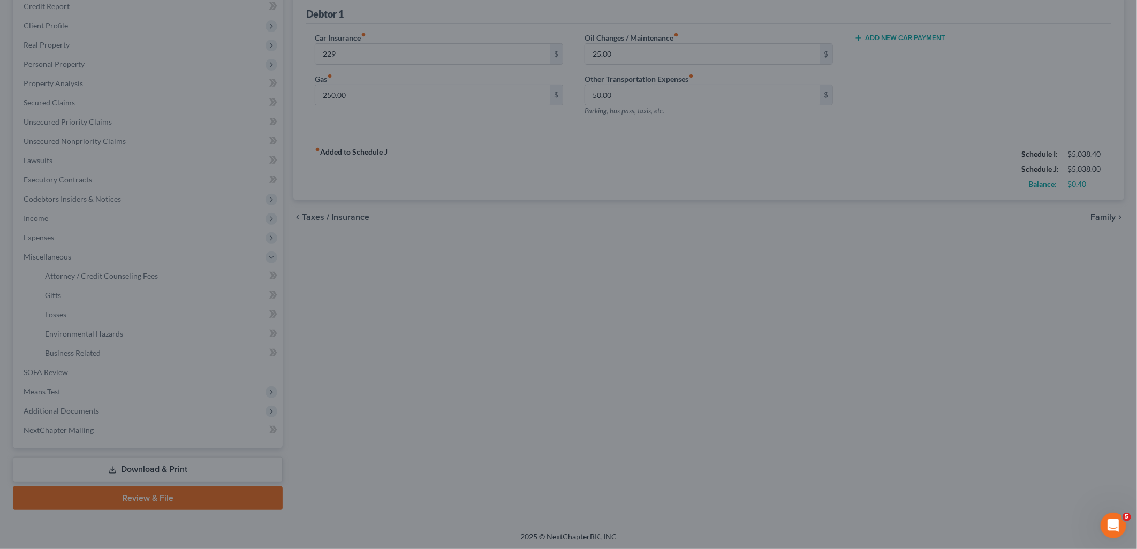
type input "229.00"
select select "0"
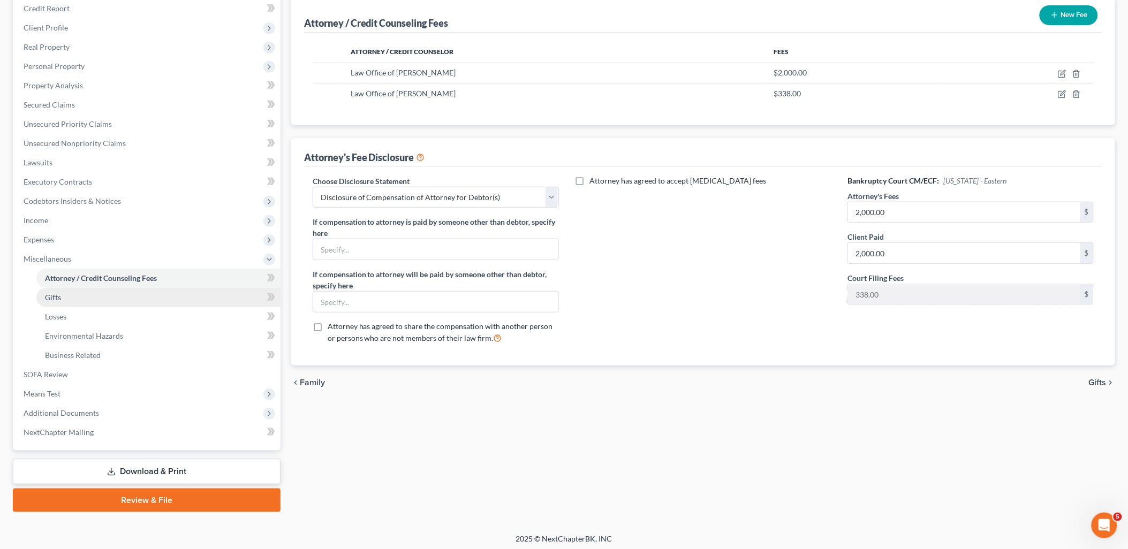
scroll to position [134, 0]
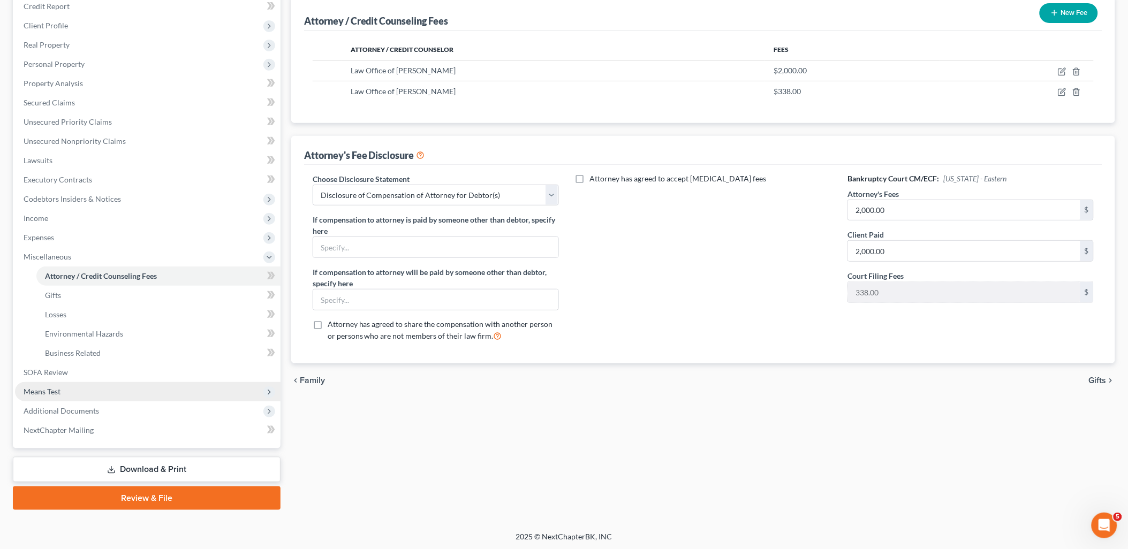
click at [44, 394] on span "Means Test" at bounding box center [148, 391] width 266 height 19
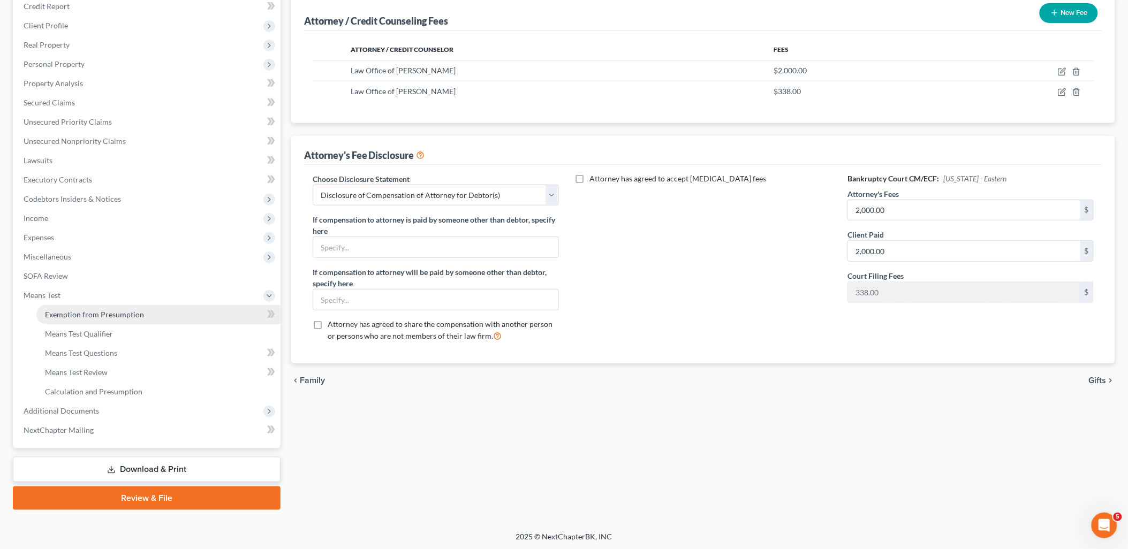
click at [67, 319] on link "Exemption from Presumption" at bounding box center [158, 314] width 244 height 19
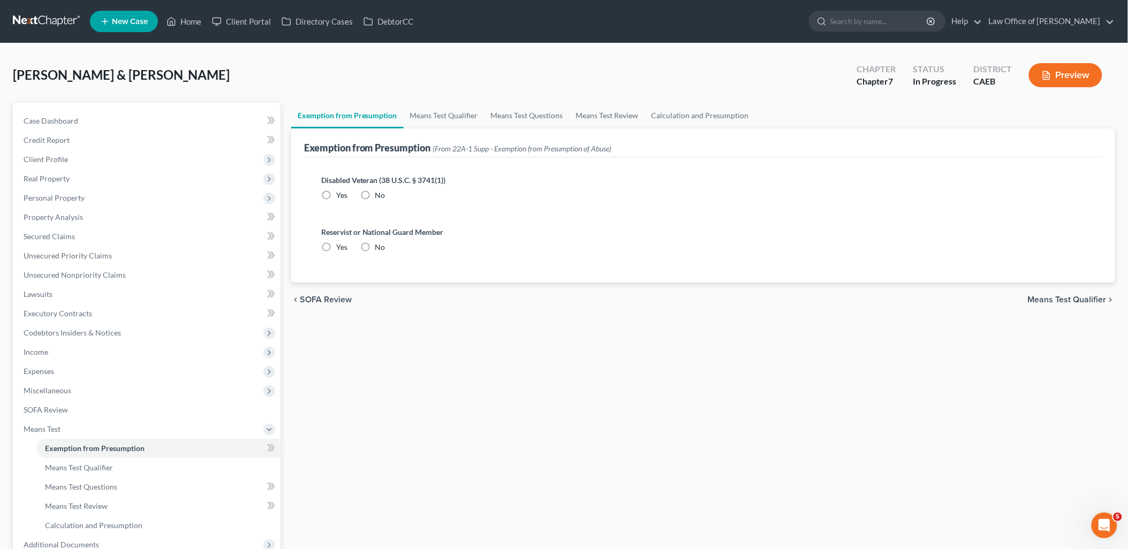
click at [375, 195] on label "No" at bounding box center [380, 195] width 10 height 11
click at [380, 195] on input "No" at bounding box center [383, 193] width 7 height 7
radio input "true"
click at [375, 245] on label "No" at bounding box center [380, 247] width 10 height 11
click at [380, 245] on input "No" at bounding box center [383, 245] width 7 height 7
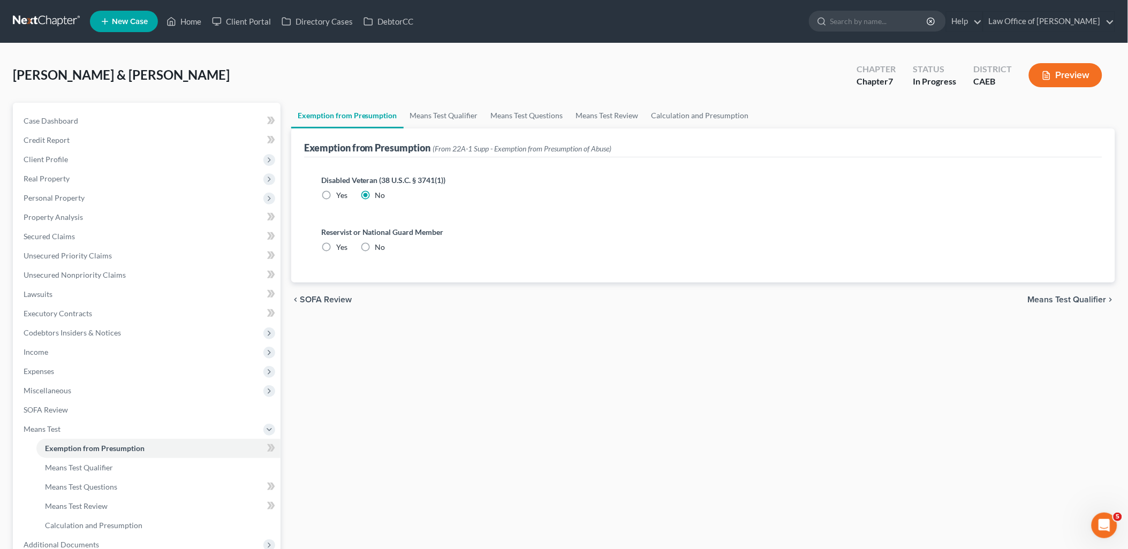
radio input "true"
click at [1072, 302] on span "Means Test Qualifier" at bounding box center [1067, 300] width 79 height 9
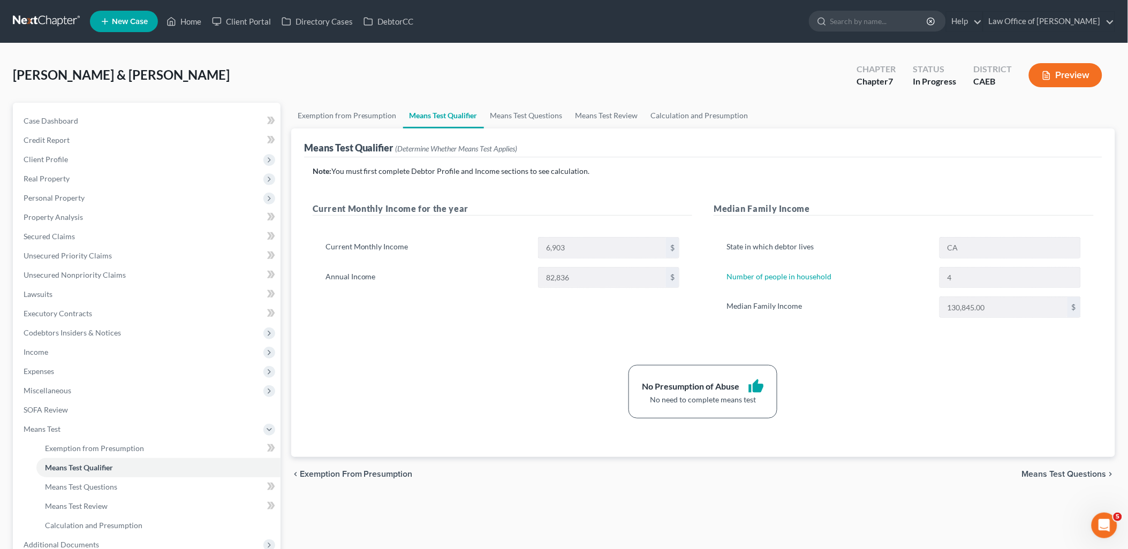
click at [1080, 306] on div "130,845.00 $" at bounding box center [1010, 307] width 141 height 21
click at [1061, 479] on span "Means Test Questions" at bounding box center [1064, 474] width 85 height 9
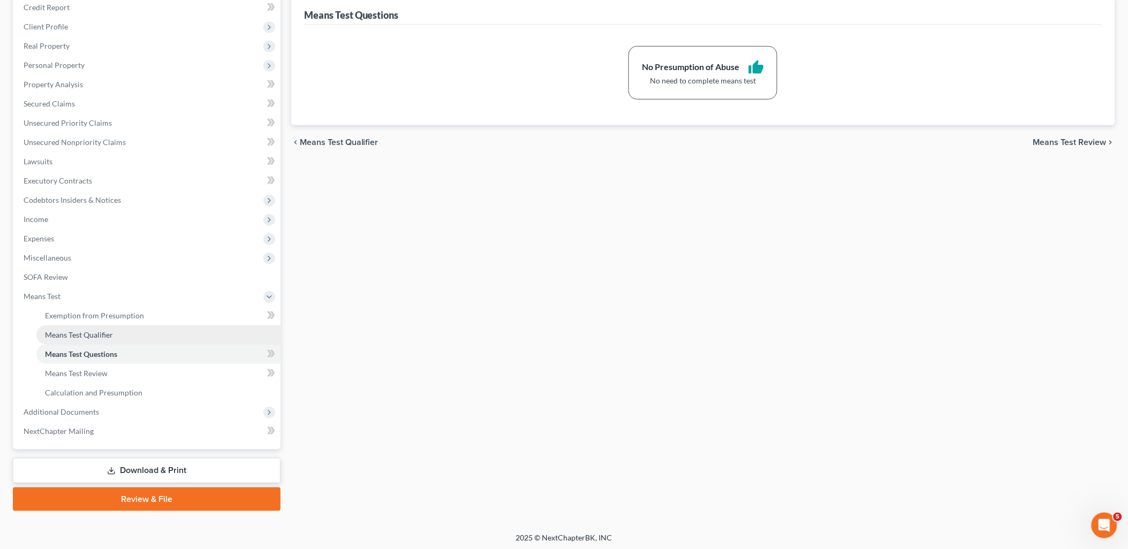
scroll to position [134, 0]
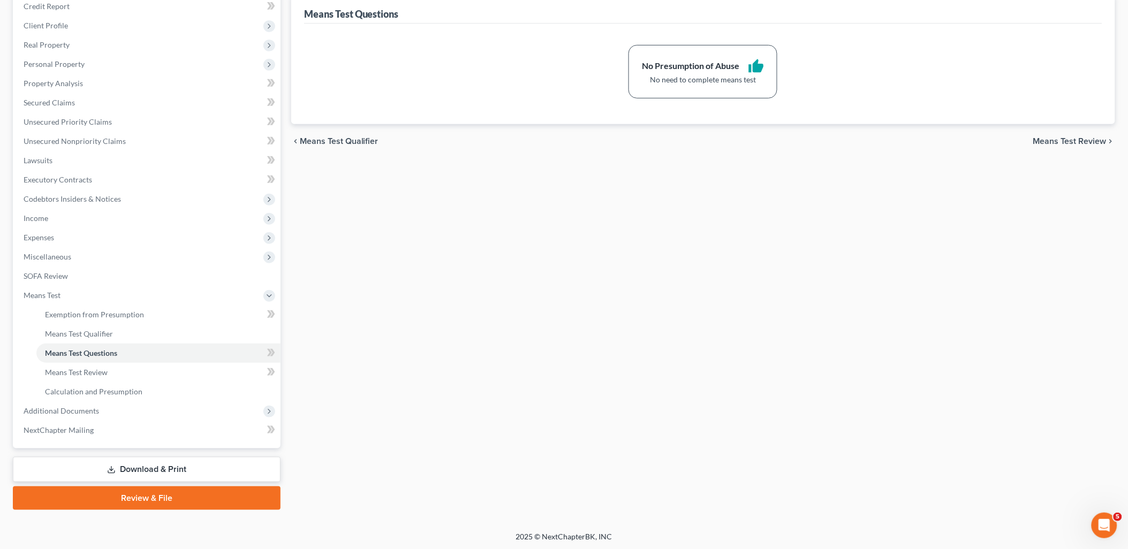
click at [162, 470] on link "Download & Print" at bounding box center [147, 469] width 268 height 25
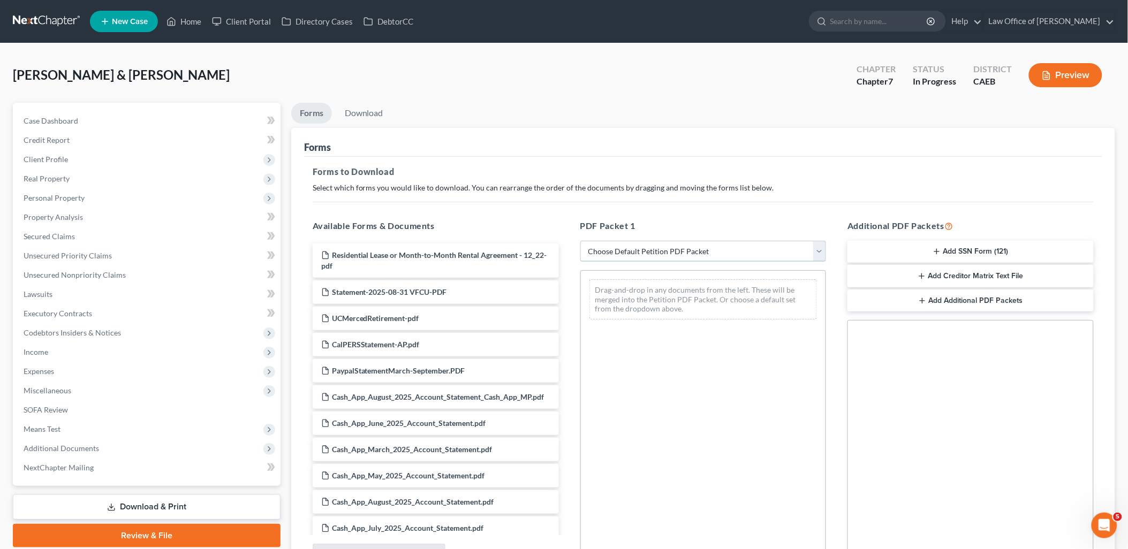
click at [692, 250] on select "Choose Default Petition PDF Packet Complete Bankruptcy Petition (all forms and …" at bounding box center [703, 251] width 246 height 21
select select "7"
click at [580, 241] on select "Choose Default Petition PDF Packet Complete Bankruptcy Petition (all forms and …" at bounding box center [703, 251] width 246 height 21
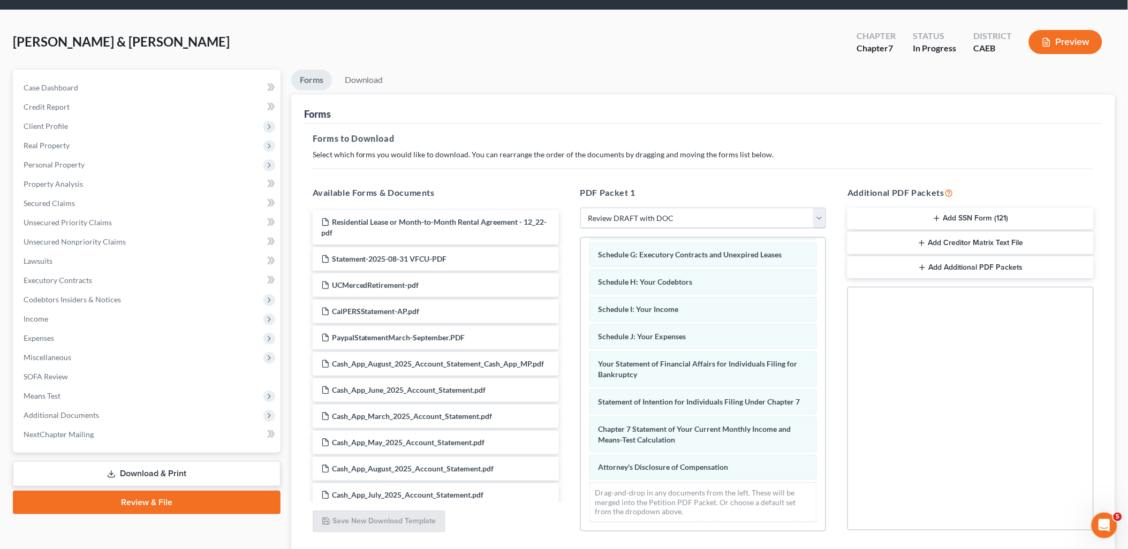
scroll to position [111, 0]
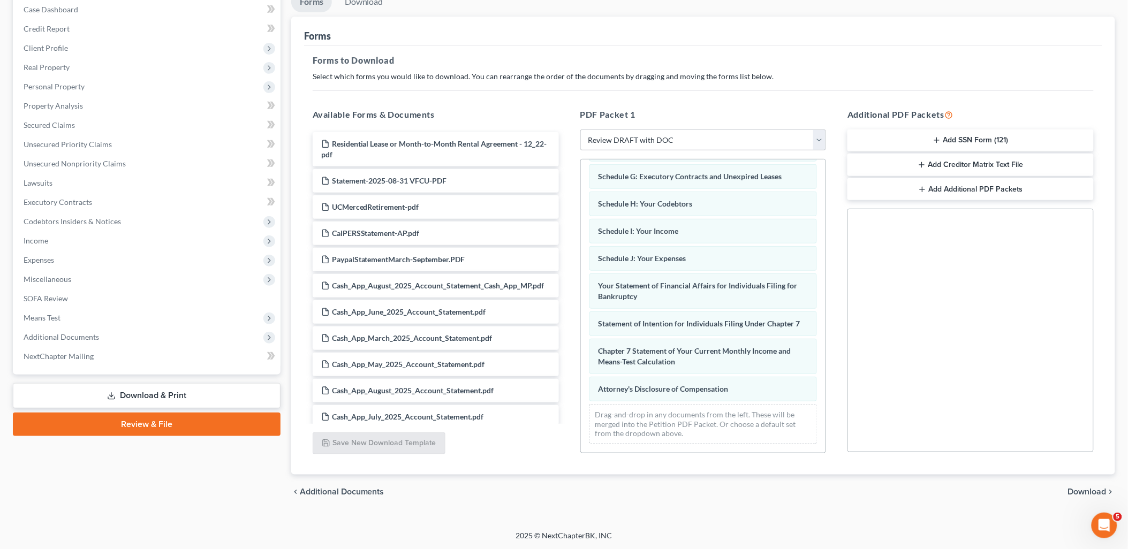
click at [1112, 491] on icon "chevron_right" at bounding box center [1111, 492] width 9 height 9
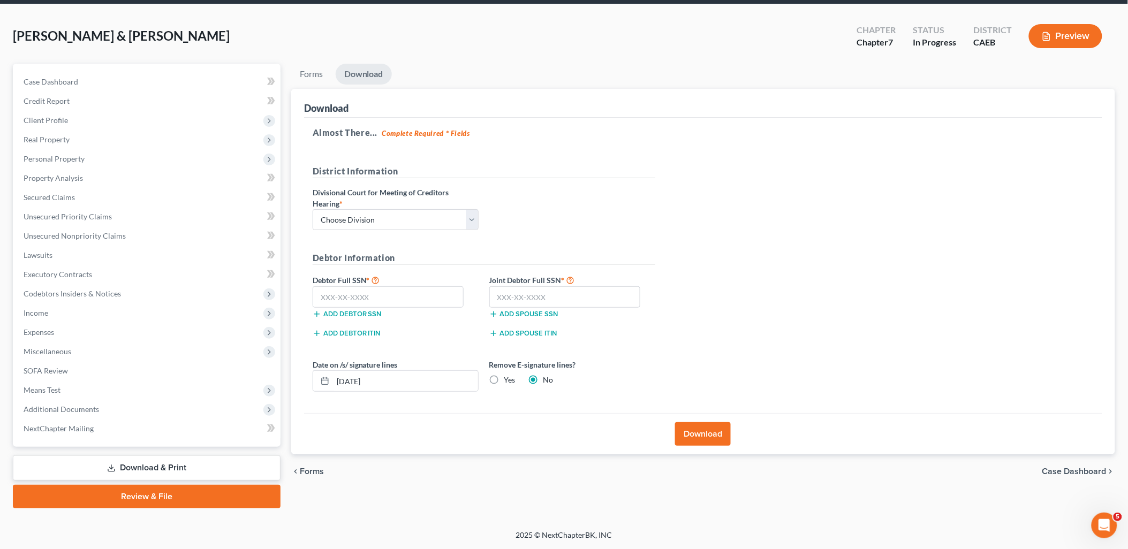
scroll to position [37, 0]
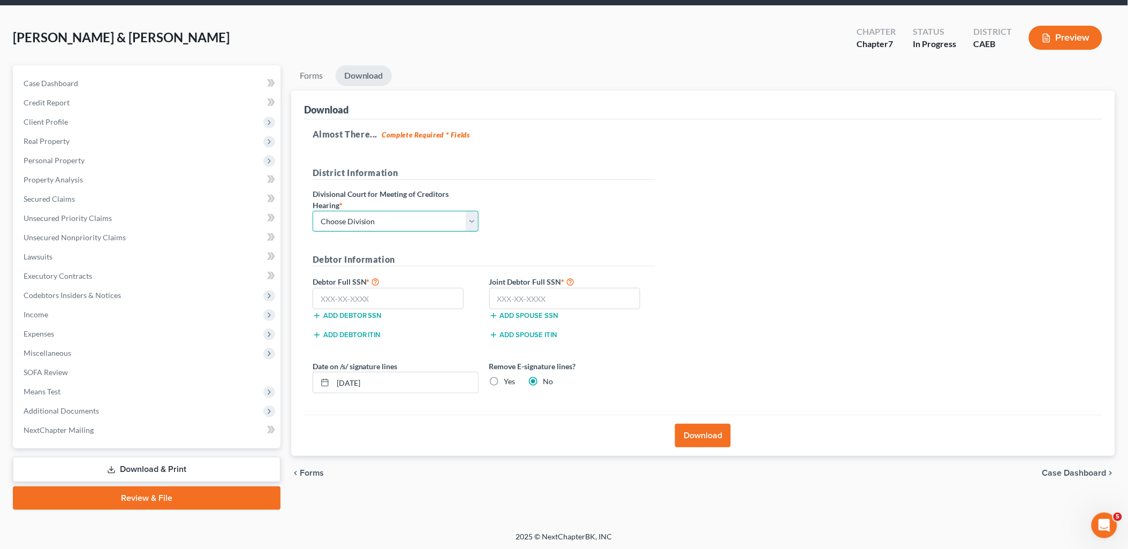
drag, startPoint x: 404, startPoint y: 221, endPoint x: 361, endPoint y: 230, distance: 43.3
click at [404, 221] on select "Choose Division Fresno Modesto Sacramento" at bounding box center [396, 221] width 166 height 21
select select "1"
click at [313, 211] on select "Choose Division Fresno Modesto Sacramento" at bounding box center [396, 221] width 166 height 21
click at [708, 438] on button "Download" at bounding box center [703, 436] width 56 height 24
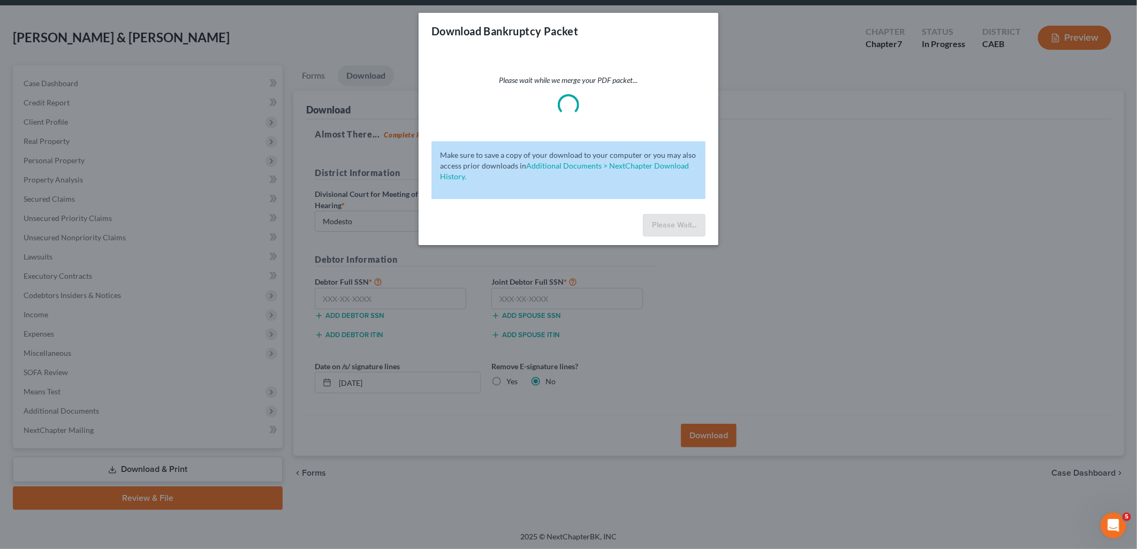
click at [753, 264] on div "Download Bankruptcy Packet Please wait while we merge your PDF packet... Make s…" at bounding box center [568, 274] width 1137 height 549
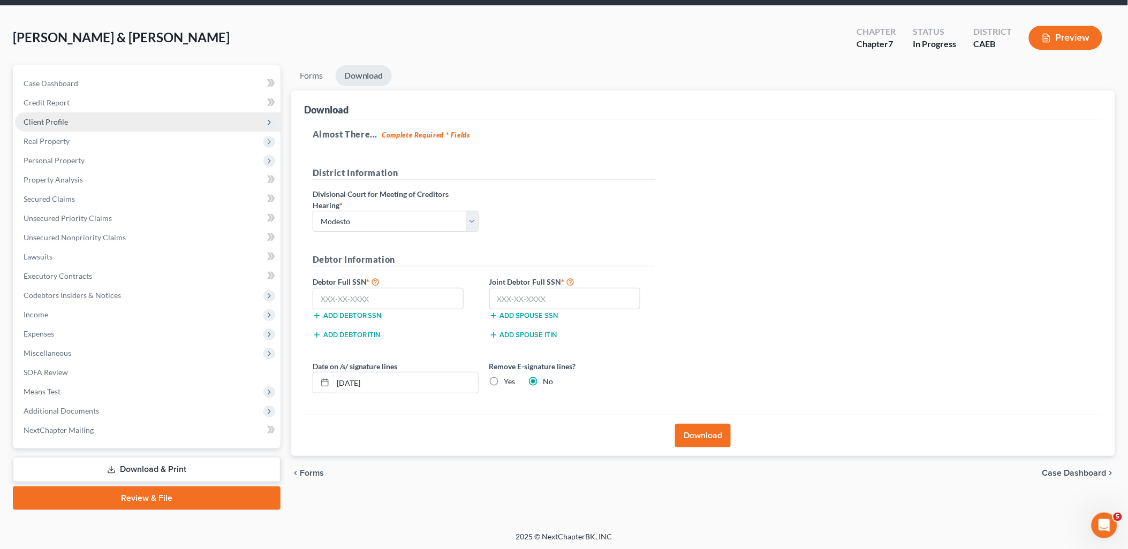
click at [51, 121] on span "Client Profile" at bounding box center [46, 121] width 44 height 9
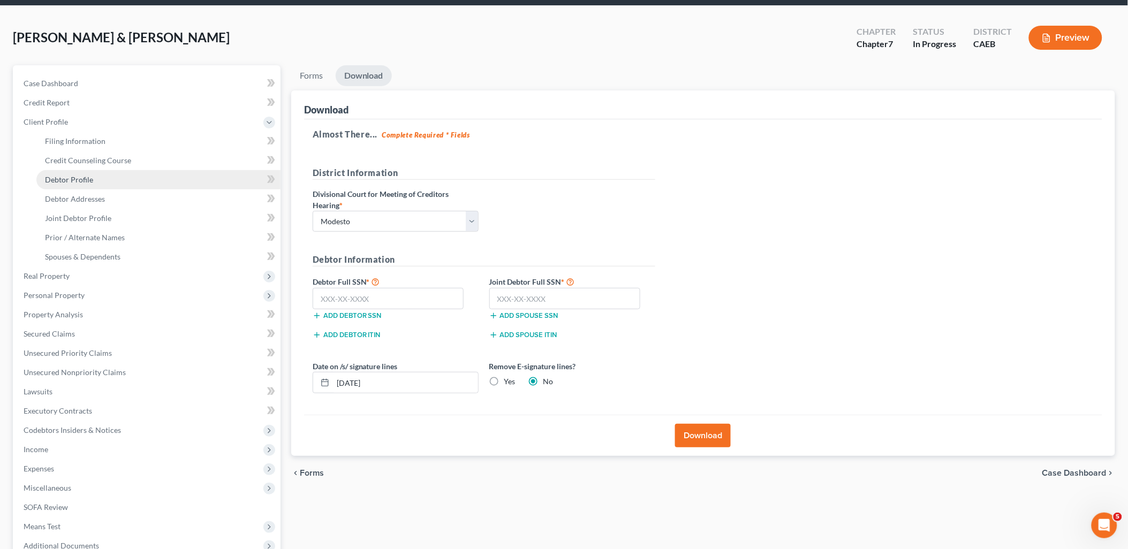
click at [71, 177] on span "Debtor Profile" at bounding box center [69, 179] width 48 height 9
select select "1"
select select "3"
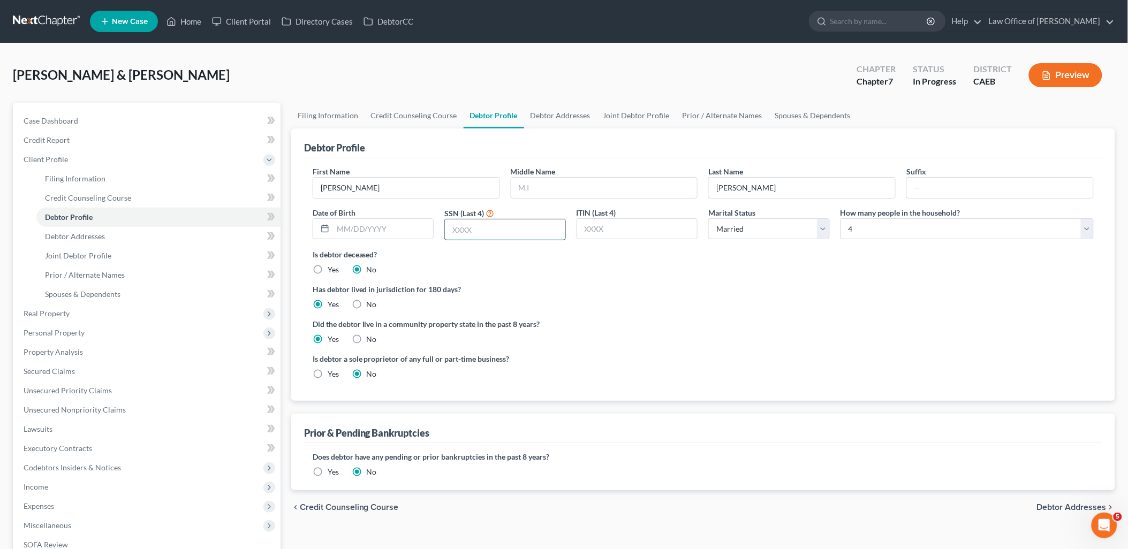
click at [489, 226] on input "text" at bounding box center [505, 229] width 120 height 20
type input "5678"
drag, startPoint x: 361, startPoint y: 226, endPoint x: 367, endPoint y: 221, distance: 8.0
click at [361, 226] on input "text" at bounding box center [383, 229] width 101 height 20
type input "06/26/1991"
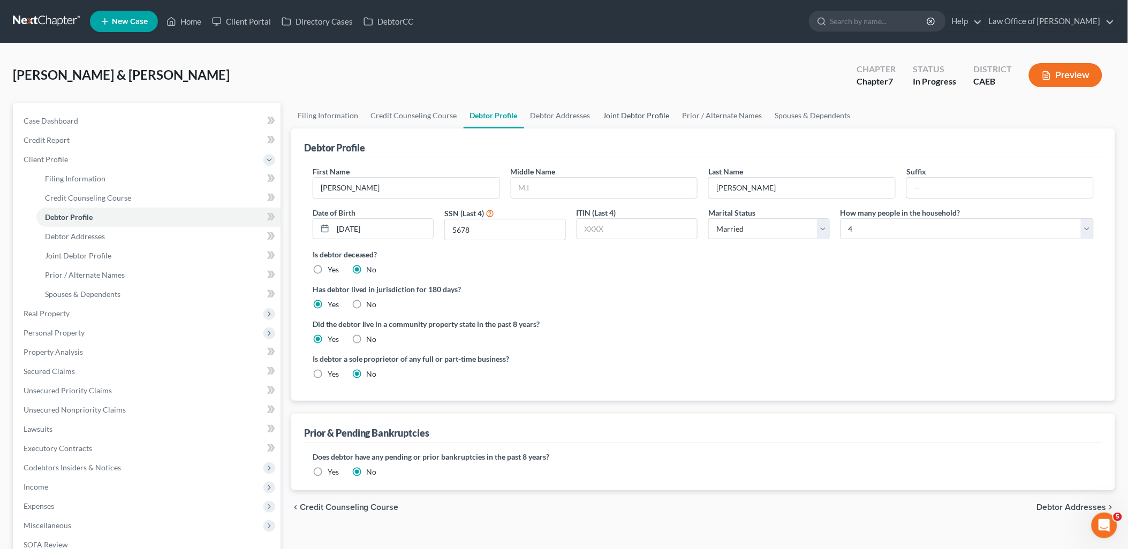
click at [633, 118] on link "Joint Debtor Profile" at bounding box center [636, 116] width 79 height 26
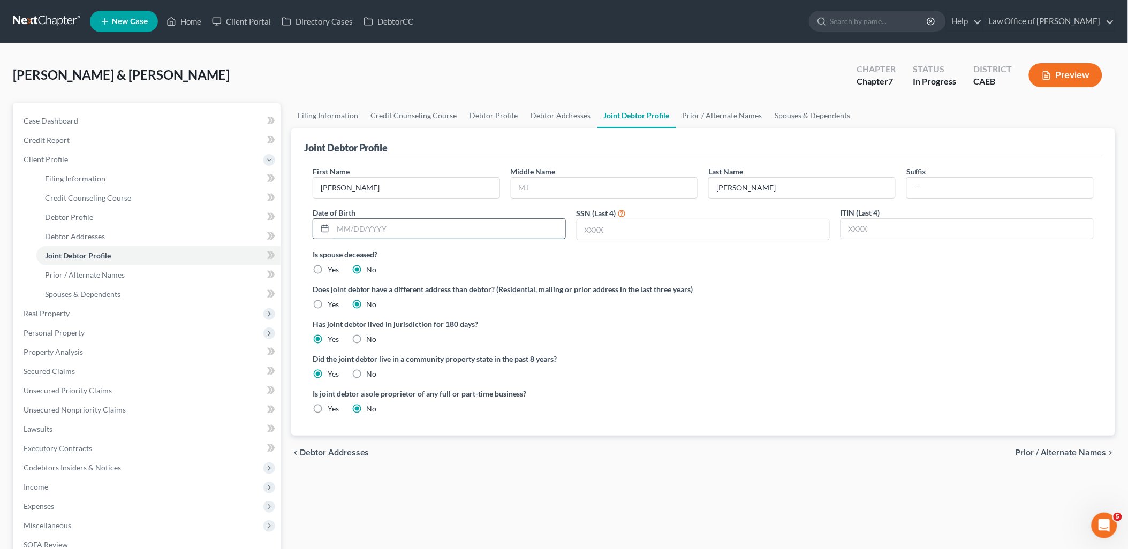
click at [418, 231] on input "text" at bounding box center [449, 229] width 232 height 20
type input "06/20/1990"
drag, startPoint x: 617, startPoint y: 231, endPoint x: 1124, endPoint y: 216, distance: 507.7
click at [619, 231] on input "text" at bounding box center [703, 229] width 252 height 20
click at [616, 233] on input "text" at bounding box center [703, 229] width 252 height 20
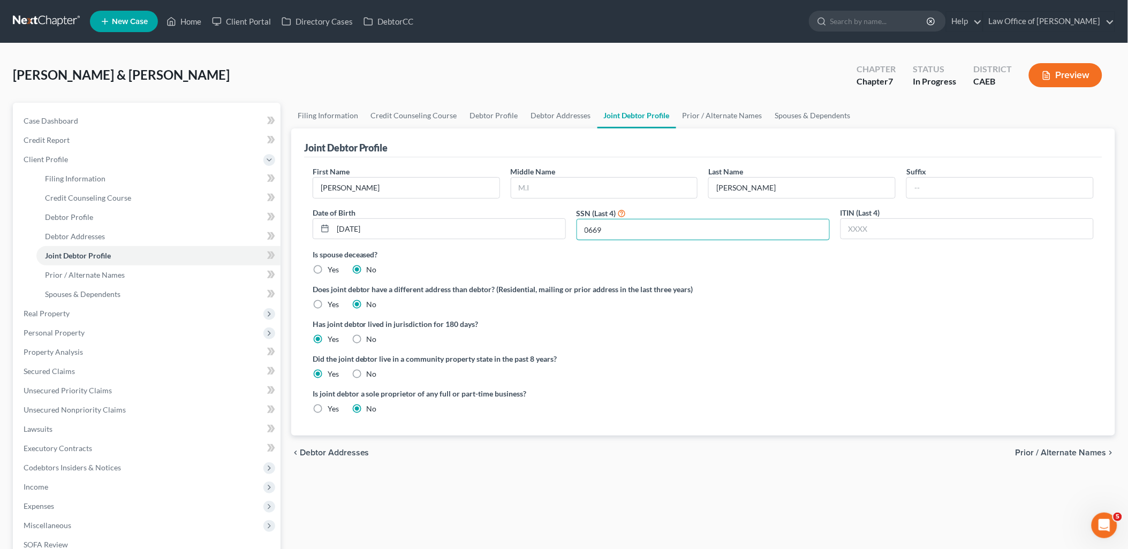
type input "0669"
click at [1062, 450] on span "Prior / Alternate Names" at bounding box center [1061, 453] width 91 height 9
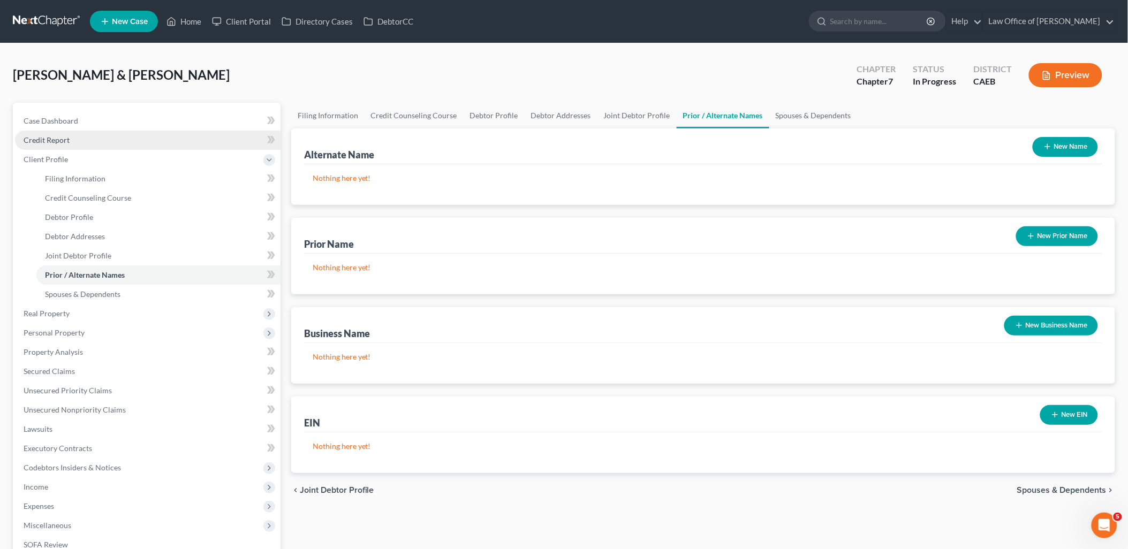
click at [57, 141] on span "Credit Report" at bounding box center [47, 139] width 46 height 9
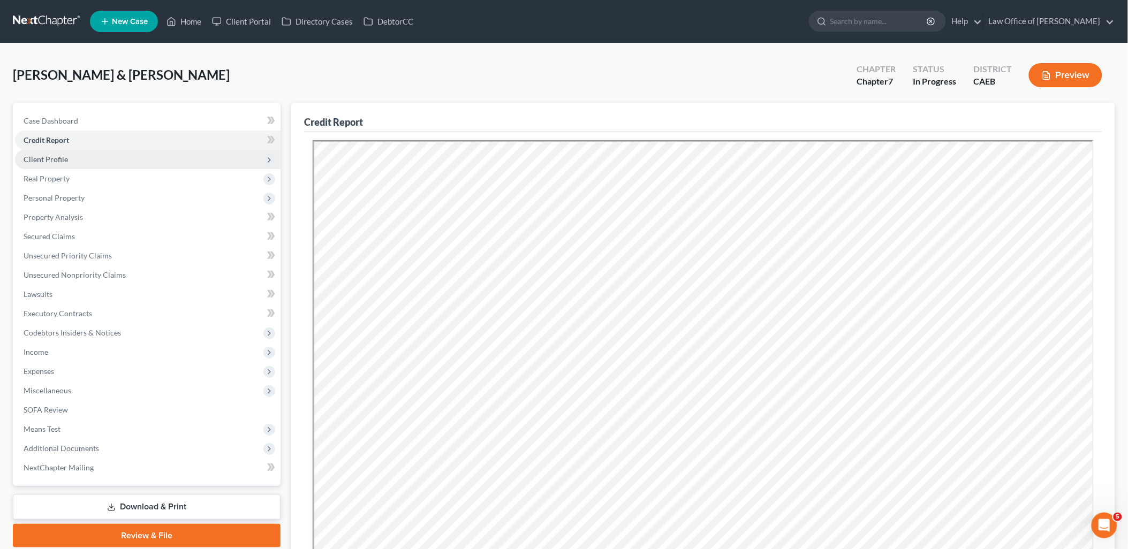
click at [56, 159] on span "Client Profile" at bounding box center [46, 159] width 44 height 9
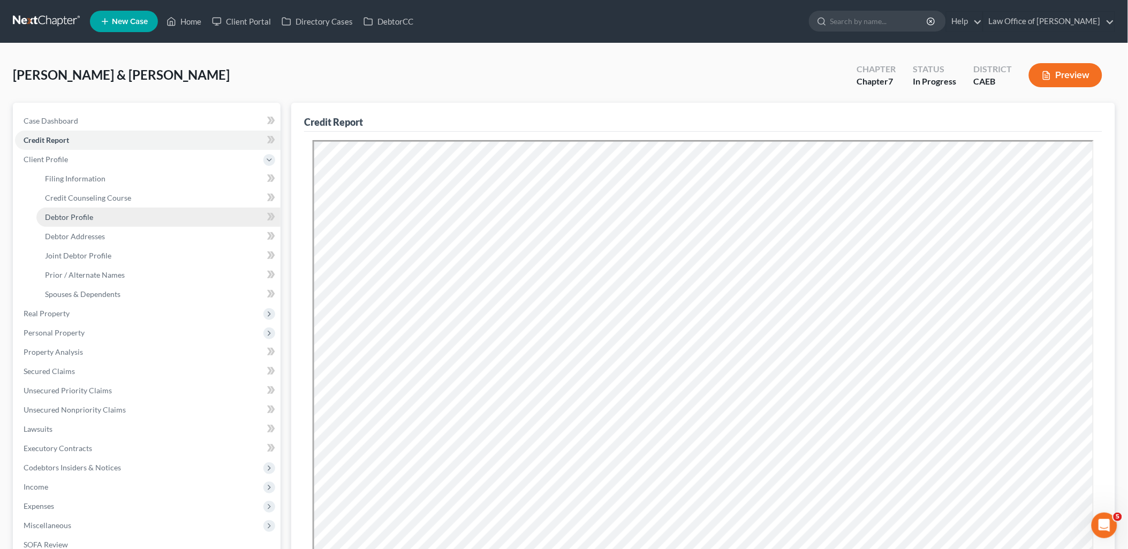
click at [63, 221] on link "Debtor Profile" at bounding box center [158, 217] width 244 height 19
select select "1"
select select "3"
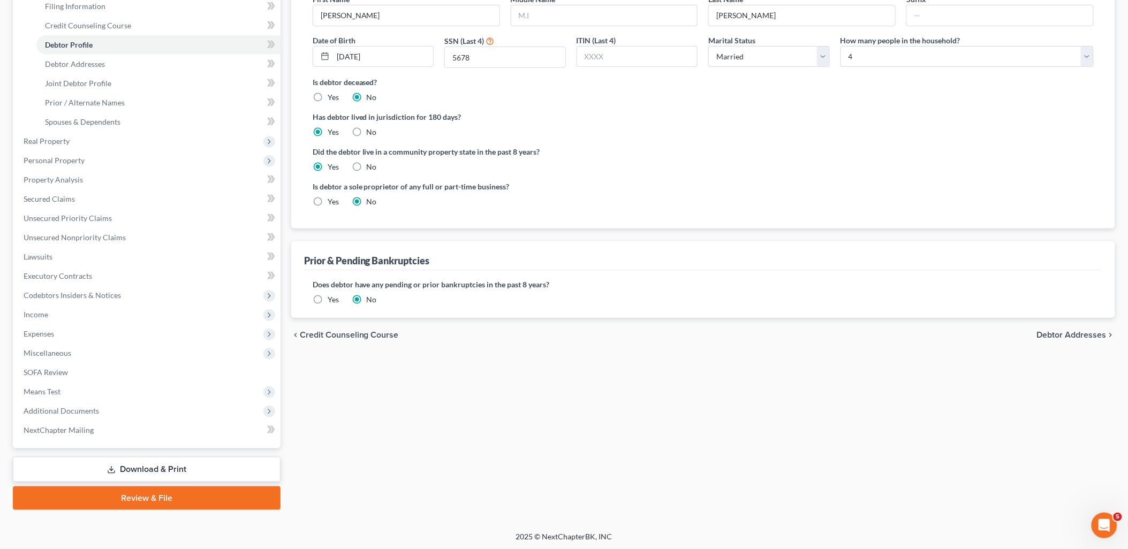
click at [154, 477] on link "Download & Print" at bounding box center [147, 469] width 268 height 25
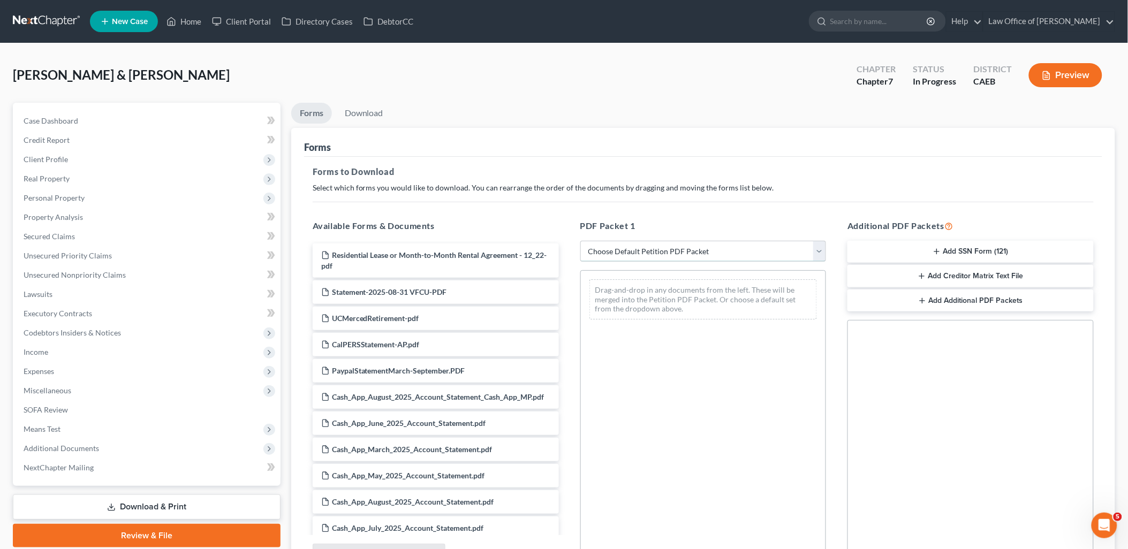
click at [645, 253] on select "Choose Default Petition PDF Packet Complete Bankruptcy Petition (all forms and …" at bounding box center [703, 251] width 246 height 21
select select "7"
click at [580, 241] on select "Choose Default Petition PDF Packet Complete Bankruptcy Petition (all forms and …" at bounding box center [703, 251] width 246 height 21
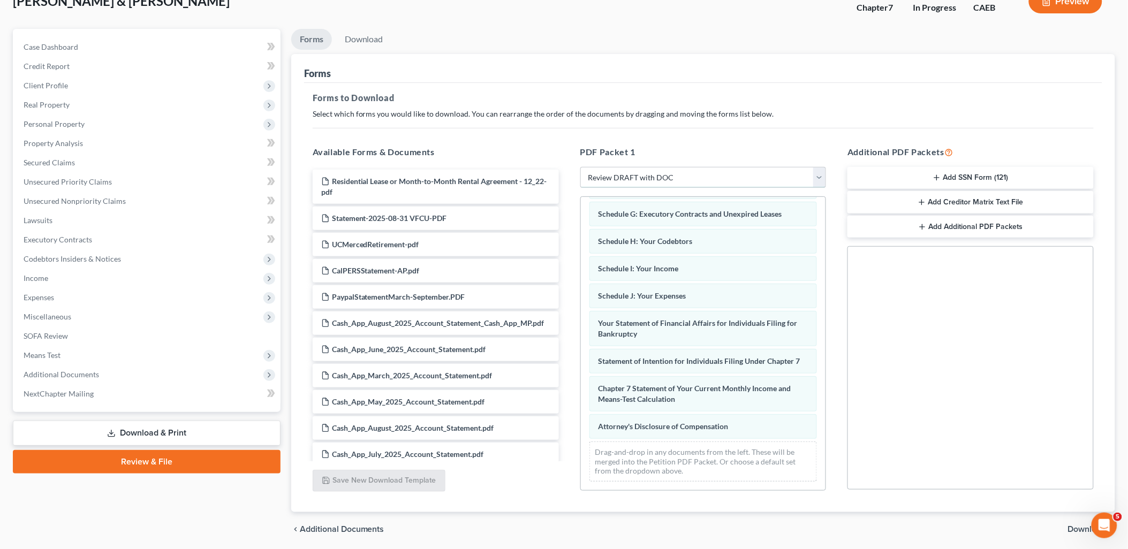
scroll to position [111, 0]
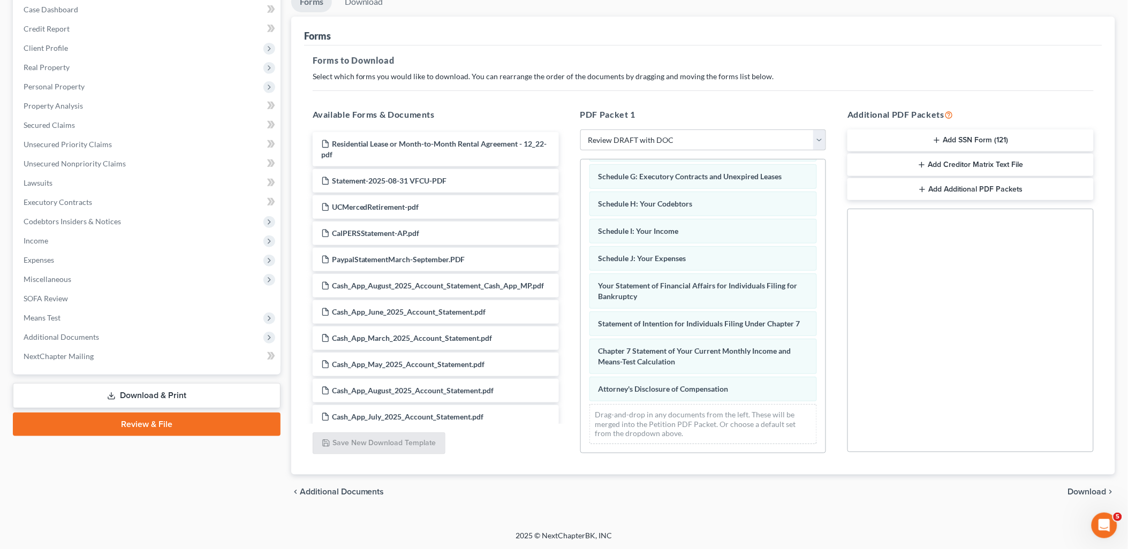
click at [1093, 494] on span "Download" at bounding box center [1087, 492] width 39 height 9
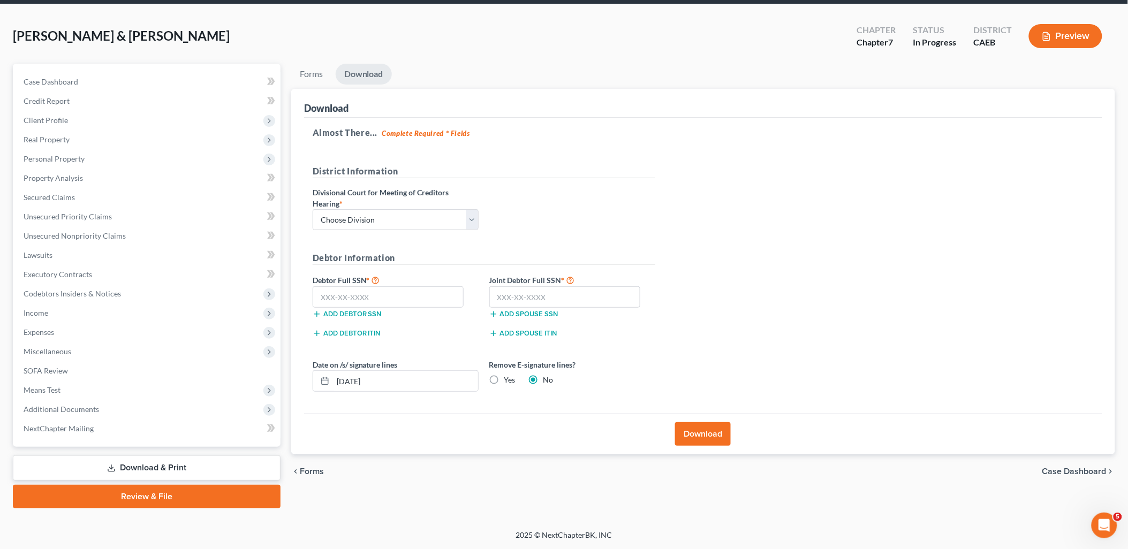
scroll to position [37, 0]
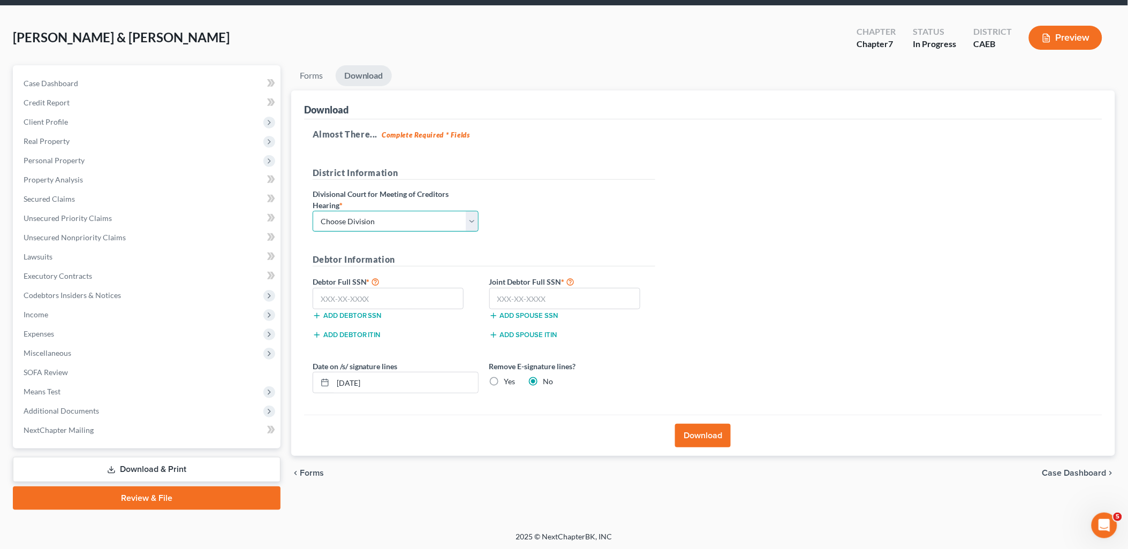
drag, startPoint x: 426, startPoint y: 221, endPoint x: 407, endPoint y: 229, distance: 20.1
click at [426, 221] on select "Choose Division Fresno Modesto Sacramento" at bounding box center [396, 221] width 166 height 21
select select "1"
click at [313, 211] on select "Choose Division Fresno Modesto Sacramento" at bounding box center [396, 221] width 166 height 21
drag, startPoint x: 721, startPoint y: 445, endPoint x: 788, endPoint y: 409, distance: 76.2
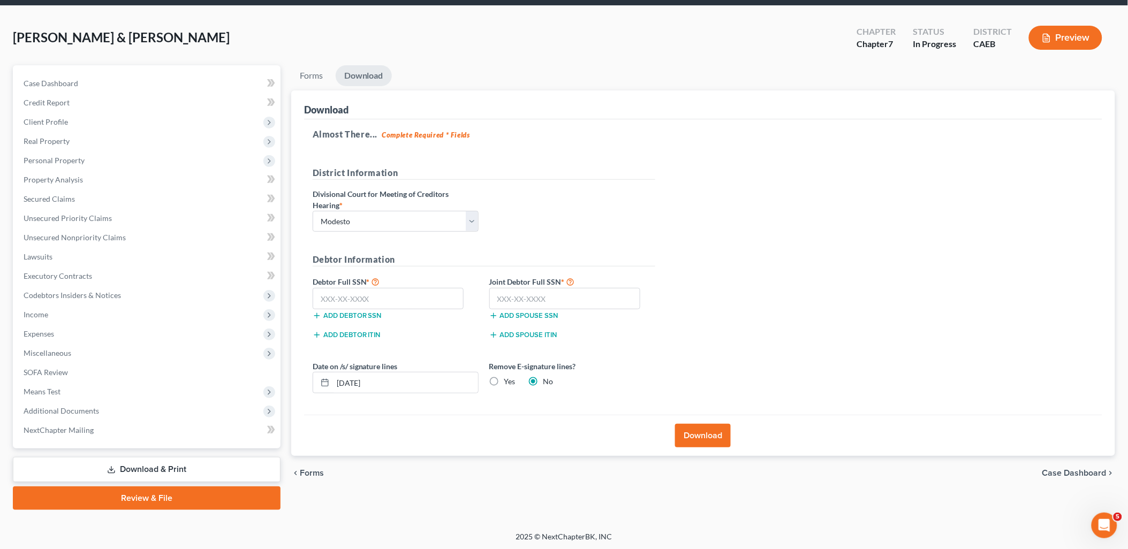
click at [721, 445] on button "Download" at bounding box center [703, 436] width 56 height 24
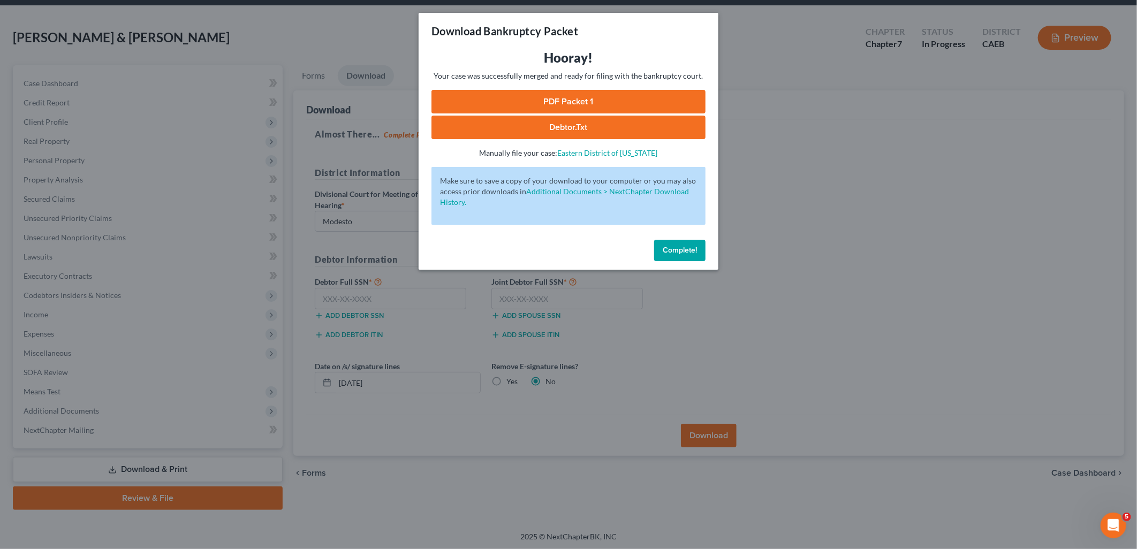
click at [666, 248] on span "Complete!" at bounding box center [680, 250] width 34 height 9
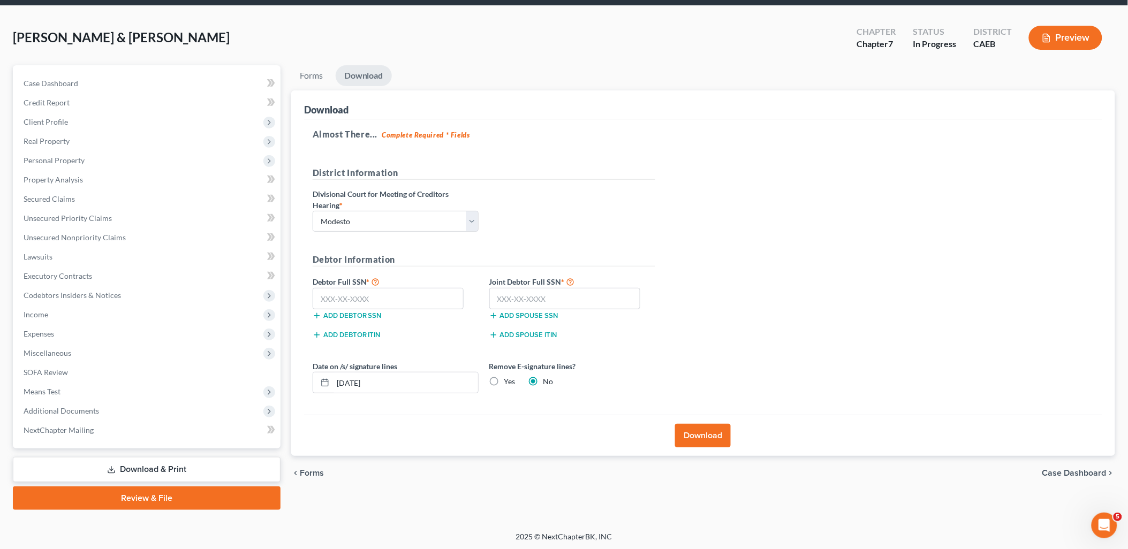
click at [713, 436] on button "Download" at bounding box center [703, 436] width 56 height 24
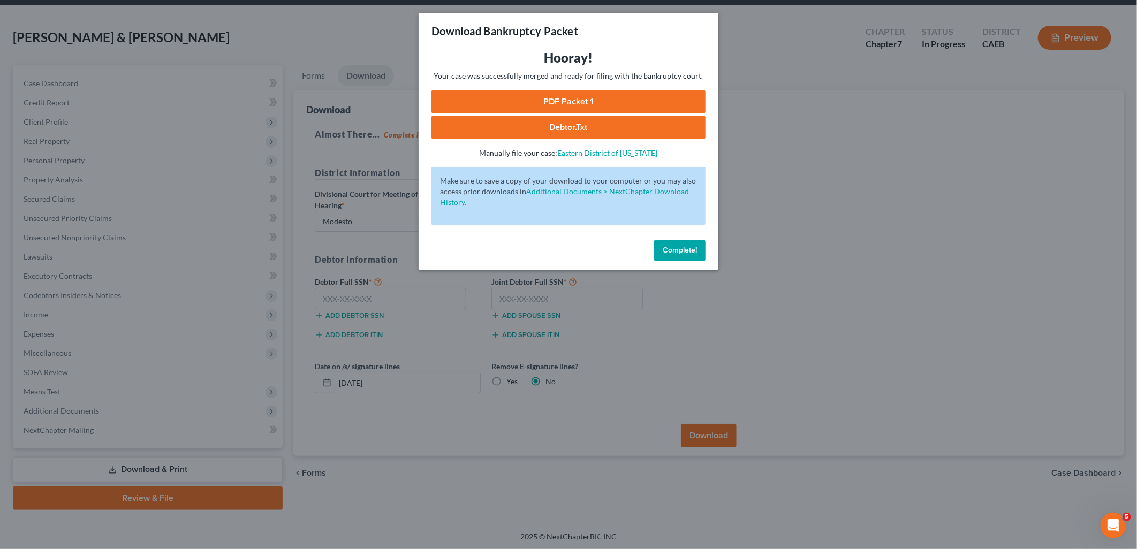
drag, startPoint x: 614, startPoint y: 104, endPoint x: 649, endPoint y: 125, distance: 41.0
click at [614, 104] on link "PDF Packet 1" at bounding box center [569, 102] width 274 height 24
click at [678, 249] on span "Complete!" at bounding box center [680, 250] width 34 height 9
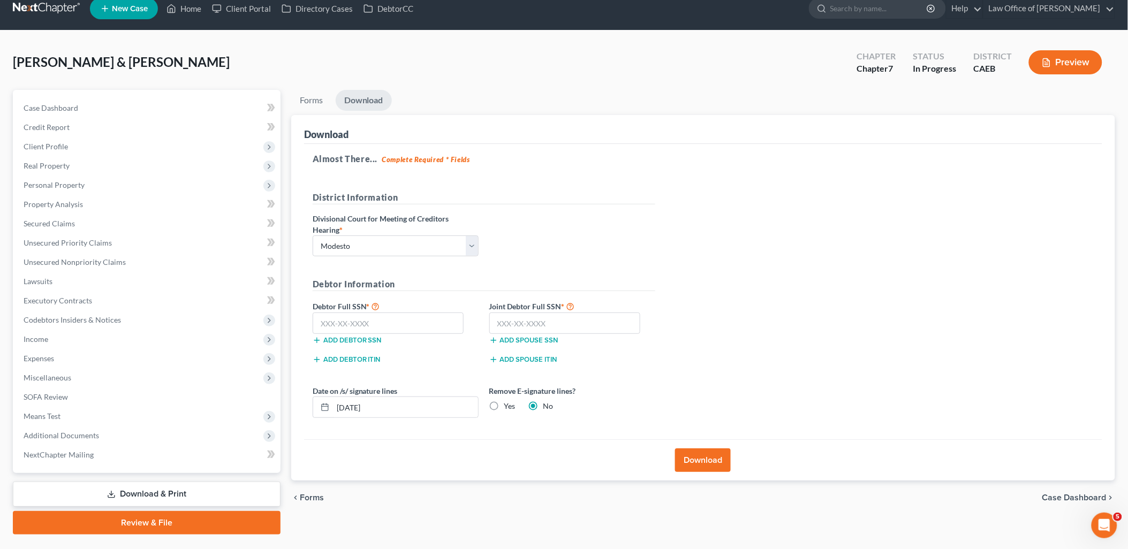
scroll to position [0, 0]
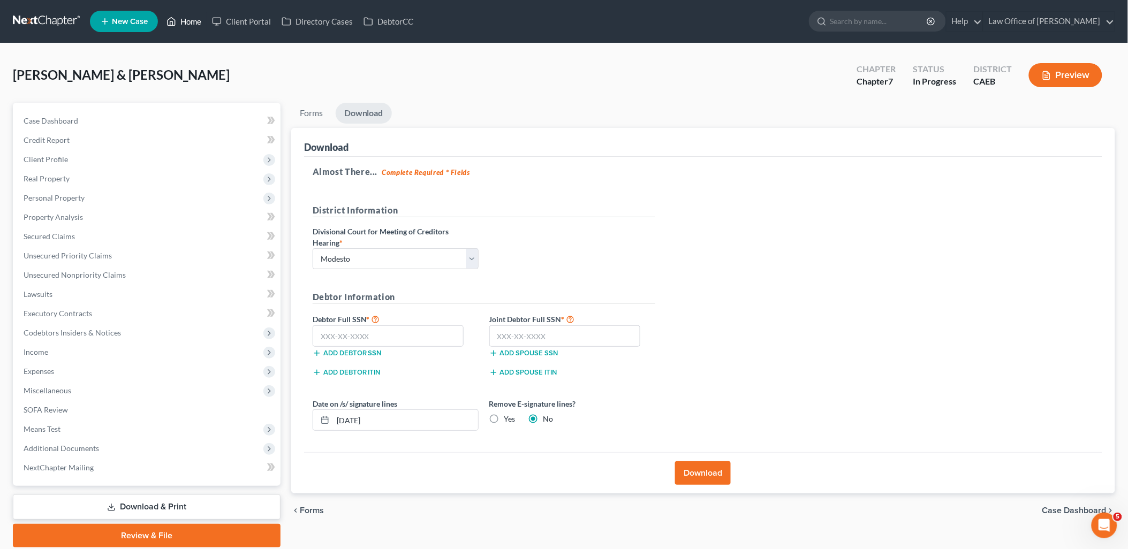
click at [188, 20] on link "Home" at bounding box center [184, 21] width 46 height 19
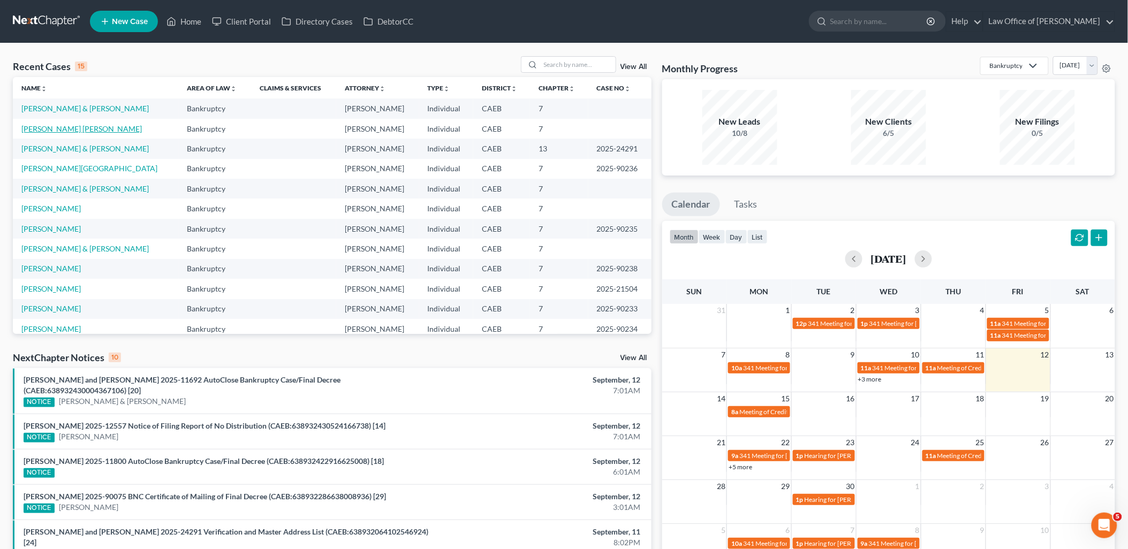
click at [47, 130] on link "Aguilar Morfin, Luis" at bounding box center [81, 128] width 120 height 9
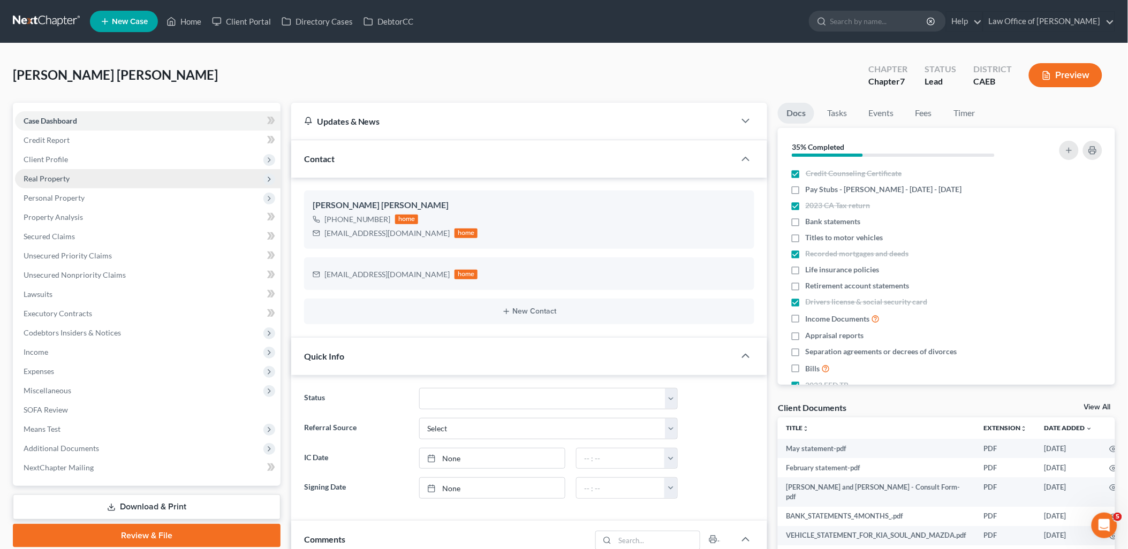
scroll to position [1180, 0]
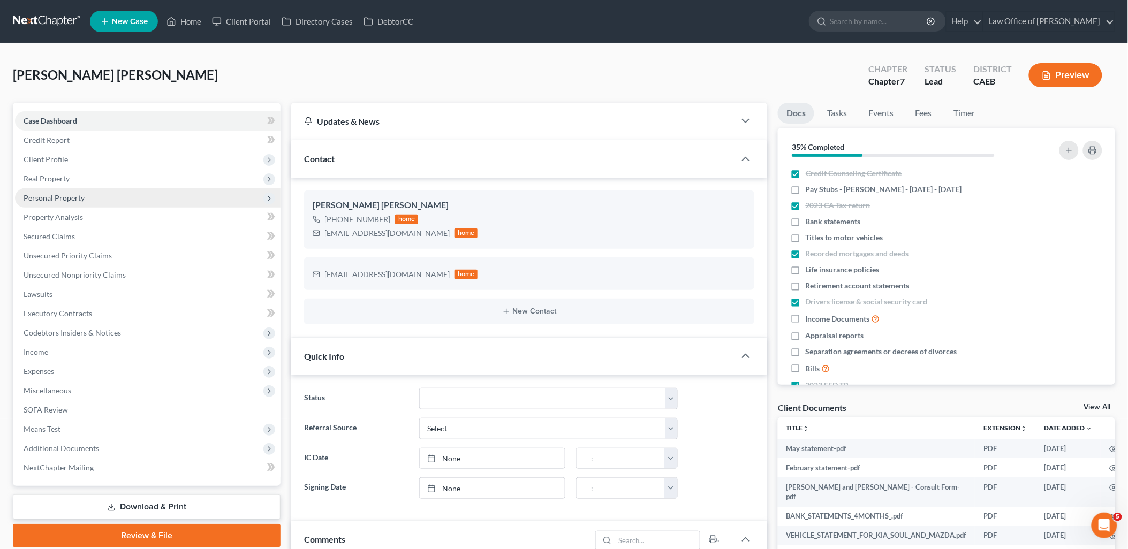
click at [46, 199] on span "Personal Property" at bounding box center [54, 197] width 61 height 9
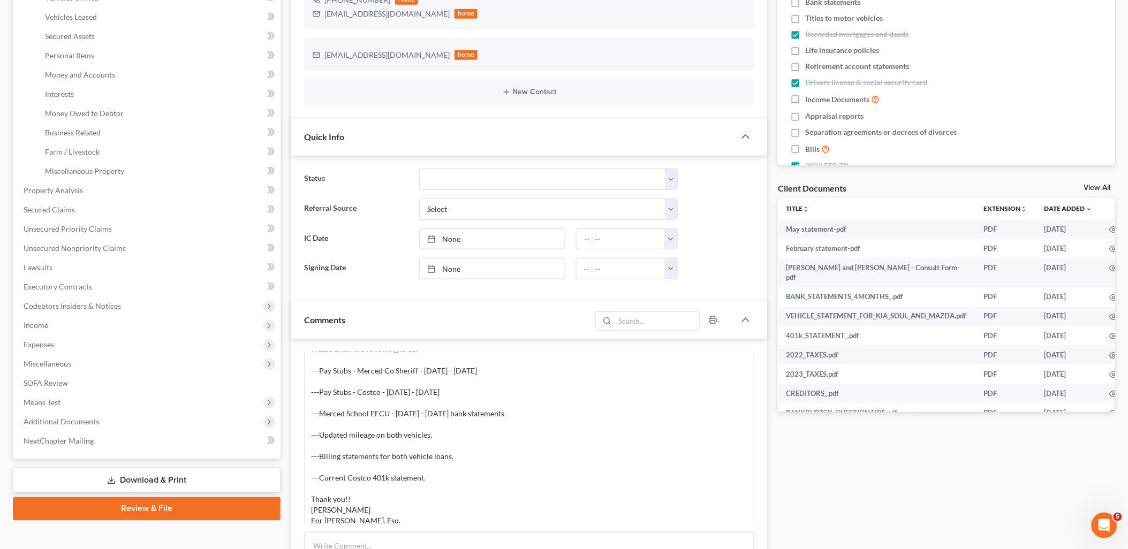
scroll to position [475, 0]
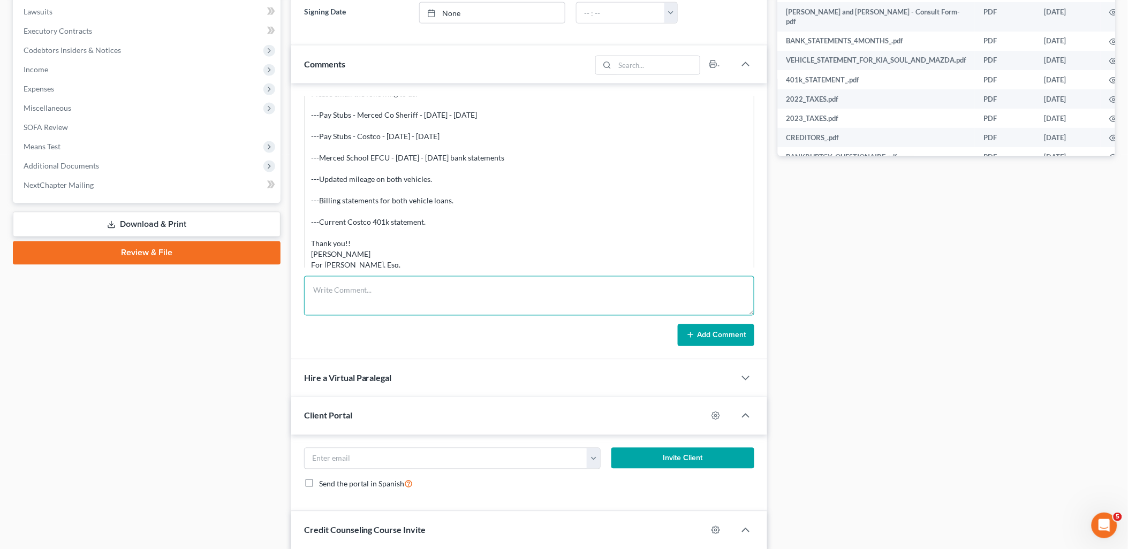
drag, startPoint x: 389, startPoint y: 290, endPoint x: 536, endPoint y: 325, distance: 151.3
click at [389, 290] on textarea at bounding box center [529, 296] width 451 height 40
paste textarea "2017 Mazda 3 Touring 3MZBN1V74HM103210 235,397 2013 Kia soul KNDJT2A62D7753567 …"
type textarea "2017 Mazda 3 Touring 3MZBN1V74HM103210 235,397 2013 Kia soul KNDJT2A62D7753567 …"
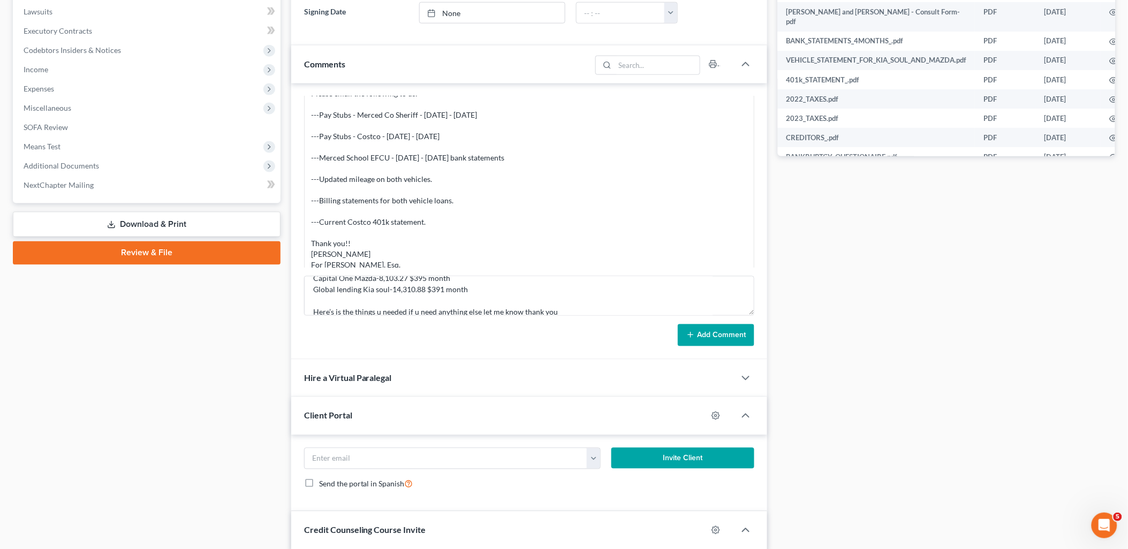
click at [719, 339] on button "Add Comment" at bounding box center [716, 335] width 77 height 22
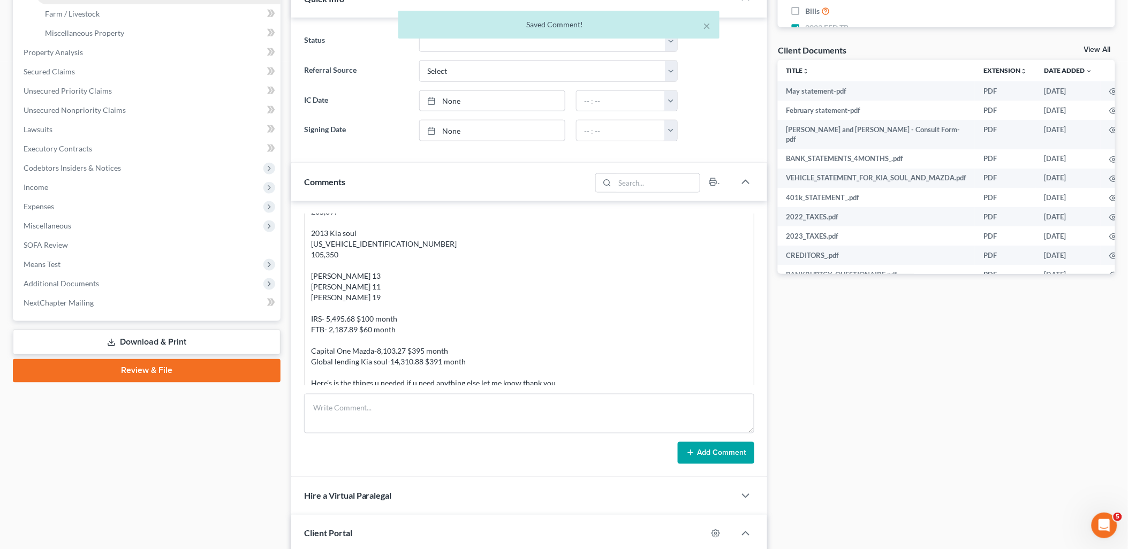
scroll to position [0, 0]
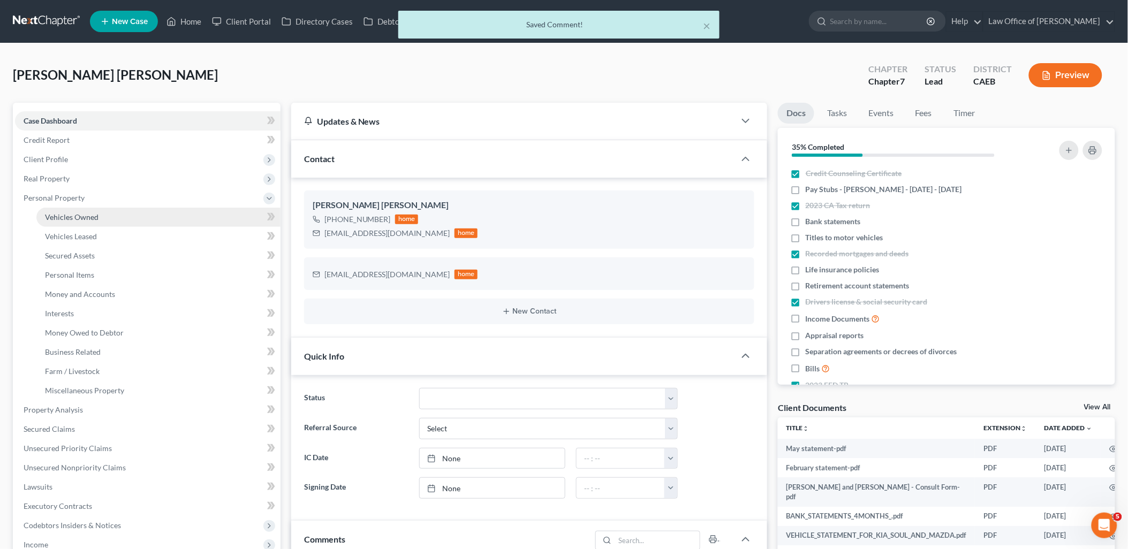
click at [77, 213] on span "Vehicles Owned" at bounding box center [72, 217] width 54 height 9
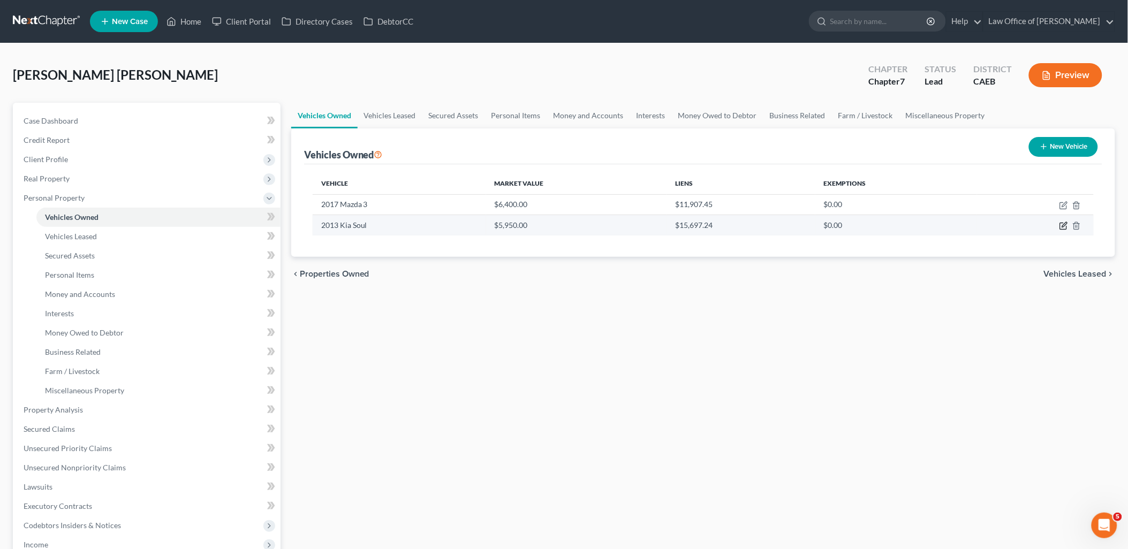
click at [1064, 226] on icon "button" at bounding box center [1064, 225] width 5 height 5
select select "0"
select select "13"
select select "3"
select select "4"
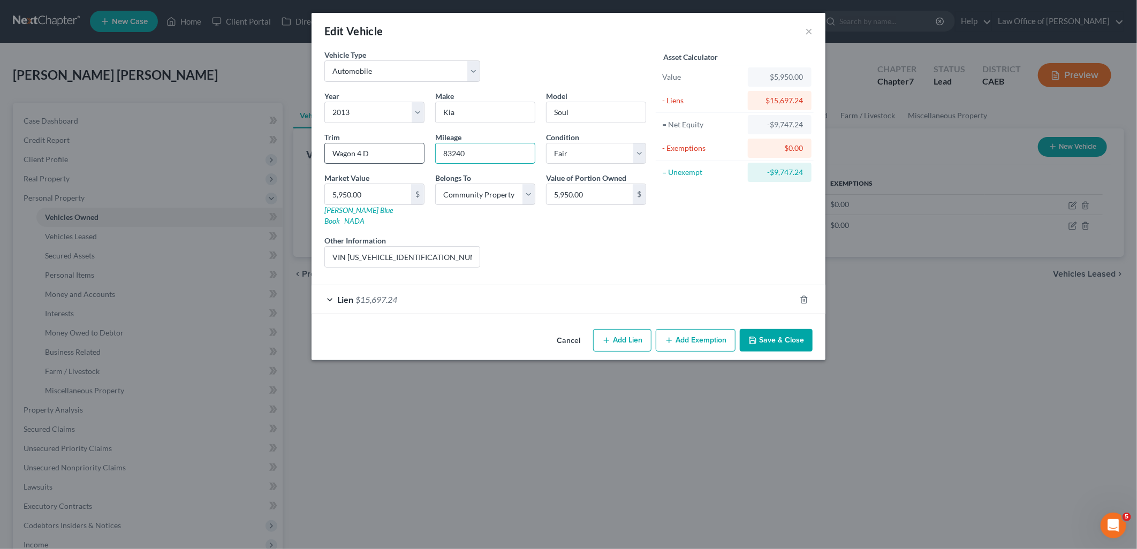
drag, startPoint x: 495, startPoint y: 154, endPoint x: 414, endPoint y: 160, distance: 81.0
click at [414, 160] on div "Year Select 2026 2025 2024 2023 2022 2021 2020 2019 2018 2017 2016 2015 2014 20…" at bounding box center [485, 183] width 332 height 186
type input "1"
type input "258397"
click at [774, 330] on button "Save & Close" at bounding box center [776, 340] width 73 height 22
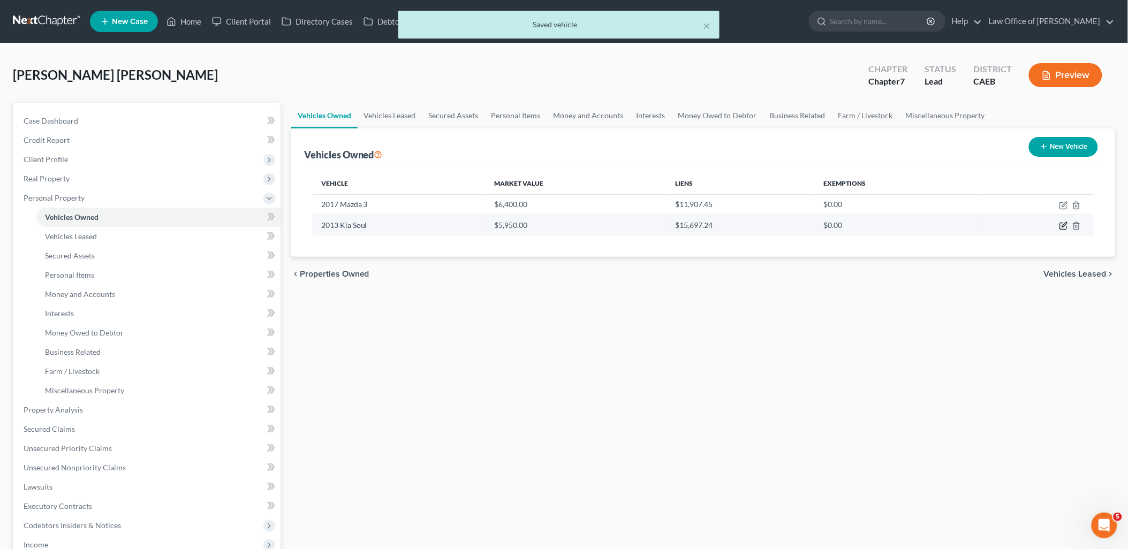
click at [1066, 228] on icon "button" at bounding box center [1063, 226] width 9 height 9
select select "0"
select select "13"
select select "3"
select select "4"
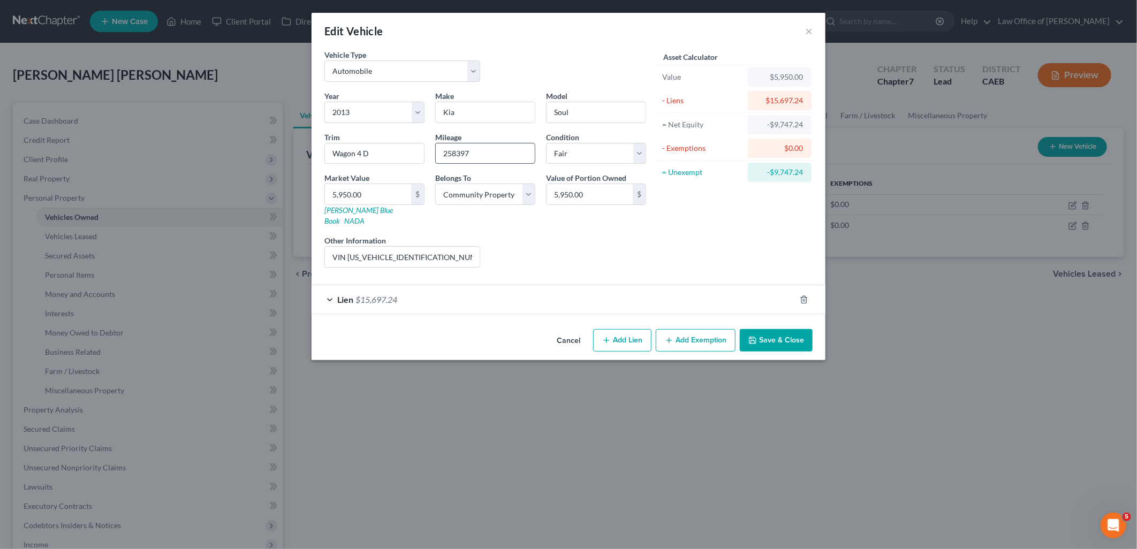
click at [494, 153] on input "258397" at bounding box center [485, 153] width 99 height 20
drag, startPoint x: 493, startPoint y: 154, endPoint x: 409, endPoint y: 153, distance: 83.5
click at [411, 153] on div "Year Select 2026 2025 2024 2023 2022 2021 2020 2019 2018 2017 2016 2015 2014 20…" at bounding box center [485, 183] width 332 height 186
type input "105350"
click at [775, 332] on button "Save & Close" at bounding box center [776, 340] width 73 height 22
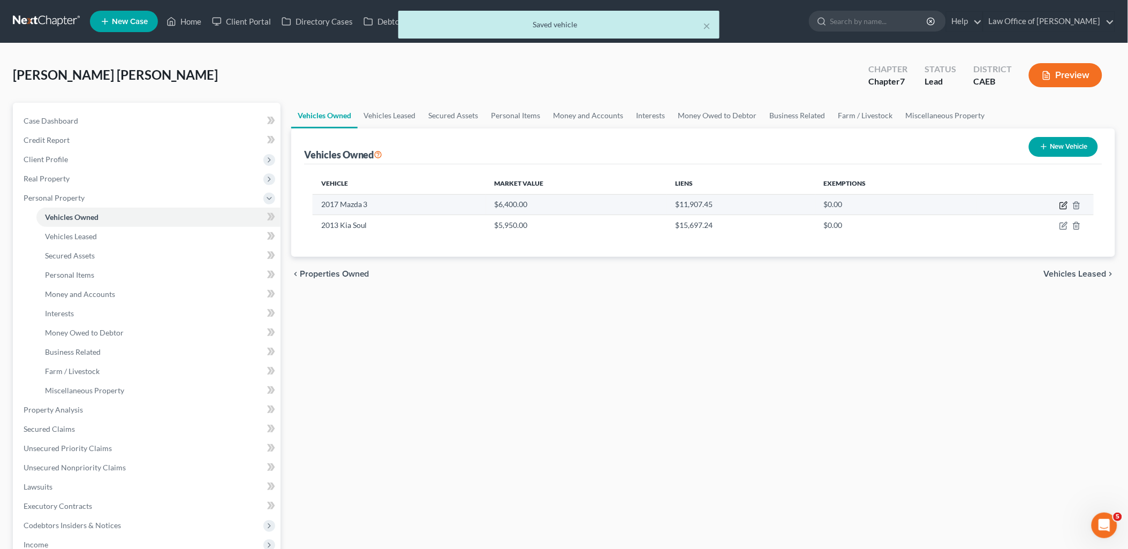
click at [1062, 201] on icon "button" at bounding box center [1063, 205] width 9 height 9
select select "0"
select select "9"
select select "0"
select select "4"
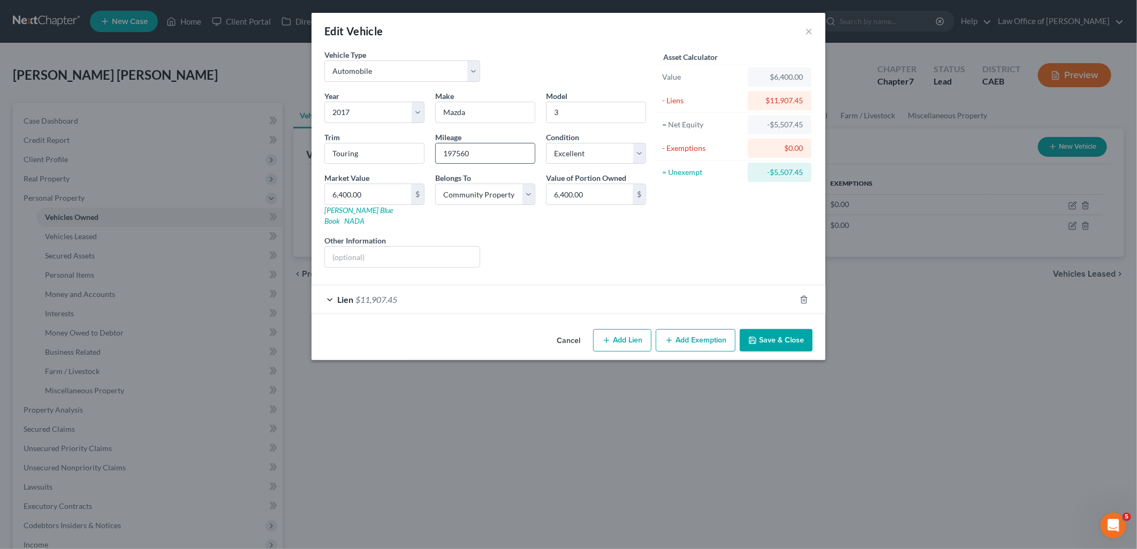
click at [493, 155] on input "197560" at bounding box center [485, 153] width 99 height 20
drag, startPoint x: 490, startPoint y: 156, endPoint x: 438, endPoint y: 154, distance: 52.0
click at [438, 154] on input "197560" at bounding box center [485, 153] width 99 height 20
type input "235397"
click at [782, 336] on button "Save & Close" at bounding box center [776, 340] width 73 height 22
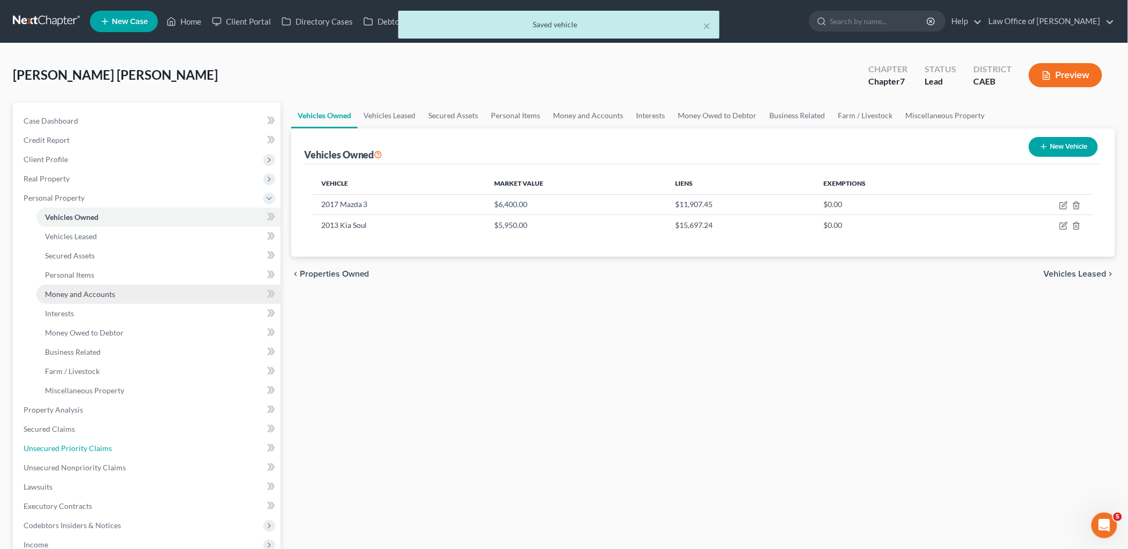
drag, startPoint x: 60, startPoint y: 448, endPoint x: 207, endPoint y: 284, distance: 220.3
click at [60, 448] on span "Unsecured Priority Claims" at bounding box center [68, 448] width 88 height 9
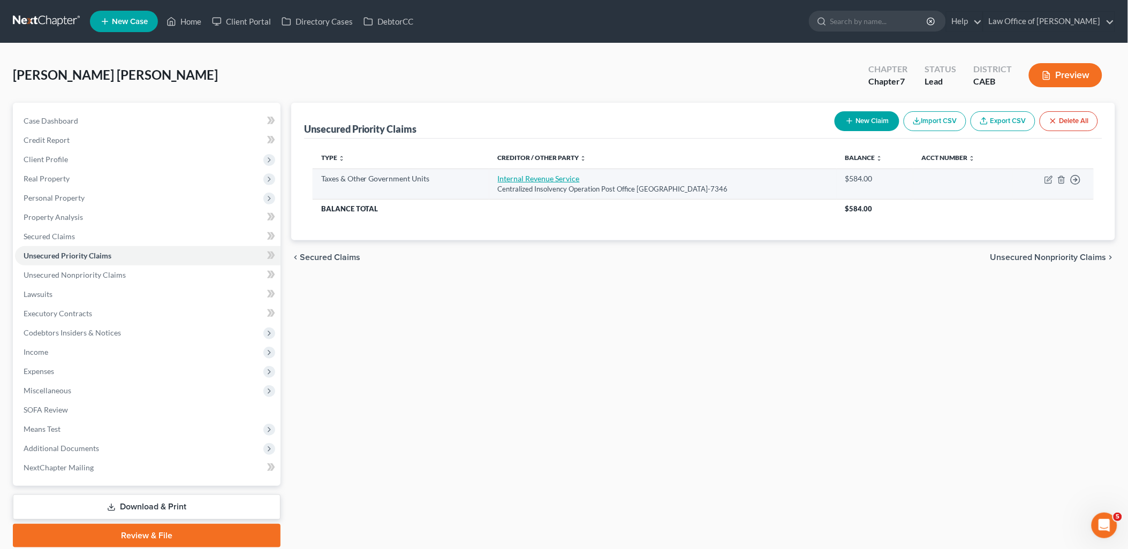
click at [520, 180] on link "Internal Revenue Service" at bounding box center [539, 178] width 82 height 9
select select "0"
select select "39"
select select "2"
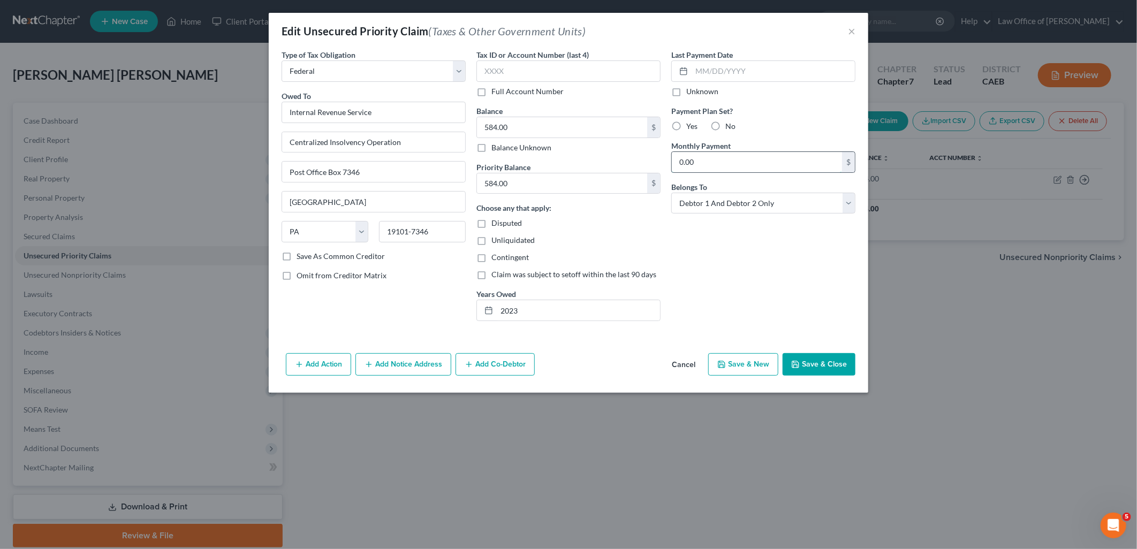
click at [729, 158] on input "0.00" at bounding box center [757, 162] width 170 height 20
click at [512, 121] on input "584.00" at bounding box center [562, 127] width 170 height 20
type input "5,495.68"
click at [533, 184] on input "584.00" at bounding box center [562, 183] width 170 height 20
type input "5,495.68"
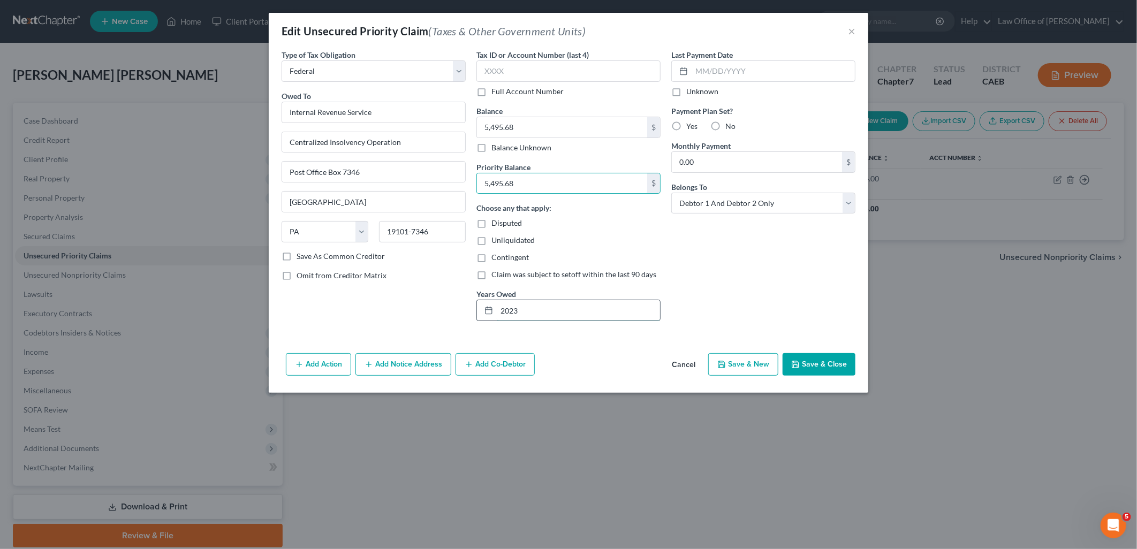
drag, startPoint x: 528, startPoint y: 314, endPoint x: 581, endPoint y: 300, distance: 54.8
click at [528, 313] on input "2023" at bounding box center [578, 310] width 163 height 20
type input "2023 and 2024"
click at [686, 125] on label "Yes" at bounding box center [691, 126] width 11 height 11
click at [691, 125] on input "Yes" at bounding box center [694, 124] width 7 height 7
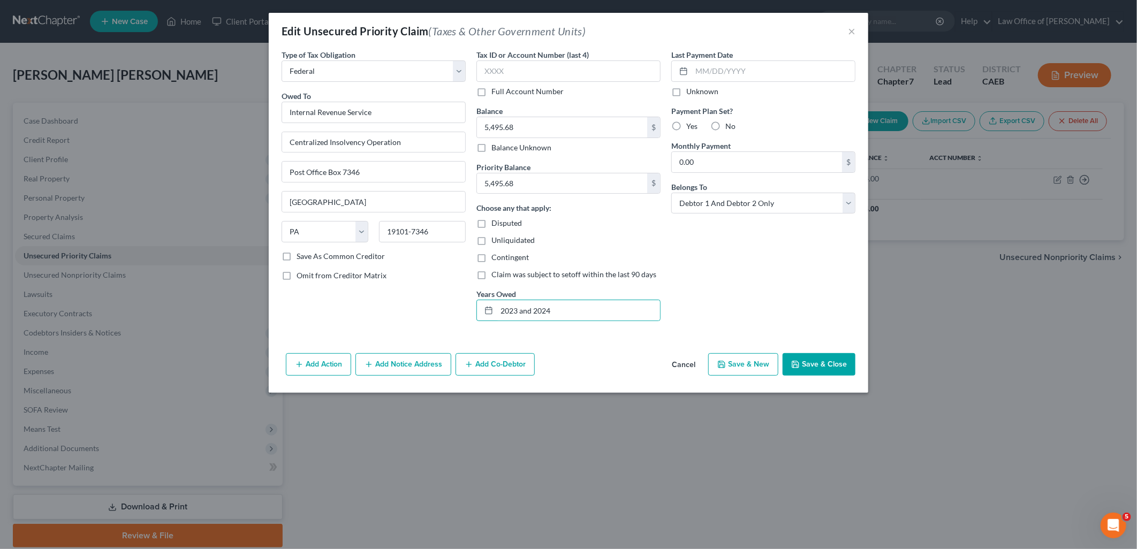
radio input "true"
click at [714, 157] on input "0.00" at bounding box center [757, 162] width 170 height 20
click at [827, 368] on button "Save & Close" at bounding box center [819, 364] width 73 height 22
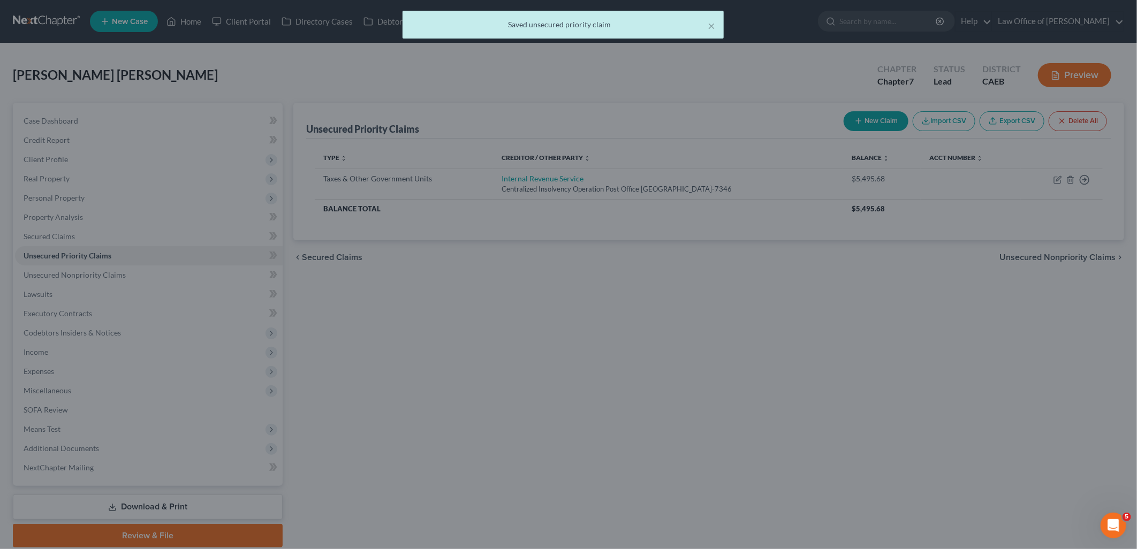
type input "100.00"
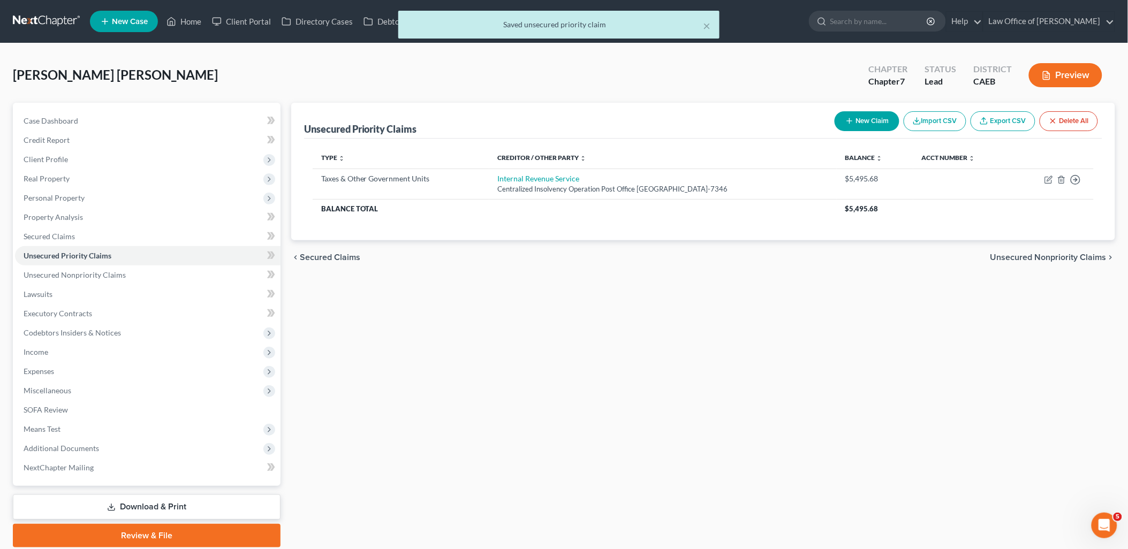
click at [868, 125] on button "New Claim" at bounding box center [867, 121] width 65 height 20
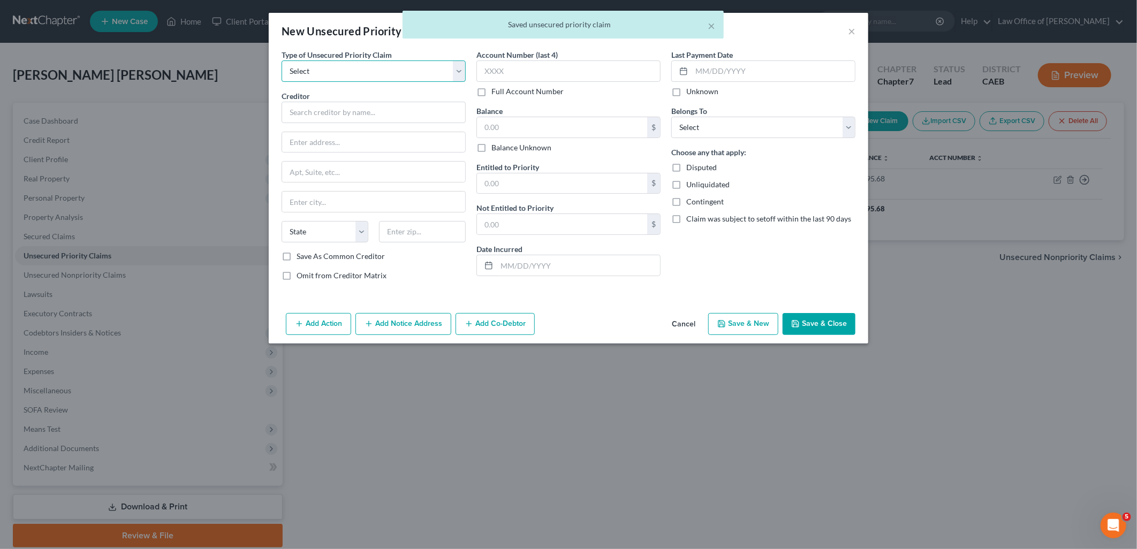
drag, startPoint x: 328, startPoint y: 71, endPoint x: 324, endPoint y: 84, distance: 13.2
click at [328, 71] on select "Select Taxes & Other Government Units Domestic Support Obligations Extensions o…" at bounding box center [374, 70] width 184 height 21
select select "0"
click at [282, 60] on select "Select Taxes & Other Government Units Domestic Support Obligations Extensions o…" at bounding box center [374, 70] width 184 height 21
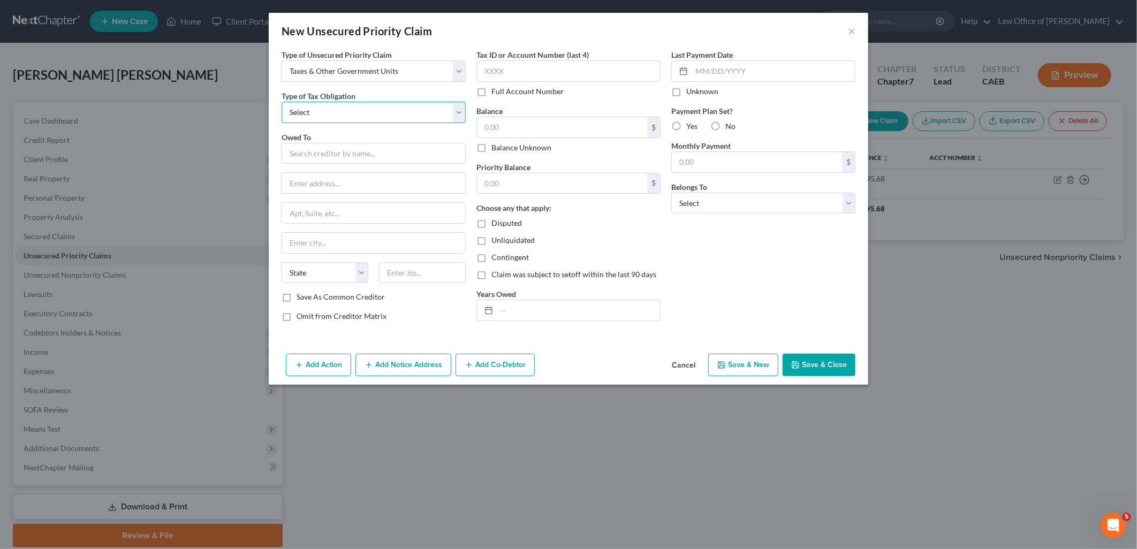
drag, startPoint x: 351, startPoint y: 113, endPoint x: 344, endPoint y: 124, distance: 13.2
click at [350, 117] on select "Select Federal City State Franchise Tax Board Other" at bounding box center [374, 112] width 184 height 21
select select "3"
click at [282, 102] on select "Select Federal City State Franchise Tax Board Other" at bounding box center [374, 112] width 184 height 21
drag, startPoint x: 332, startPoint y: 153, endPoint x: 340, endPoint y: 162, distance: 12.5
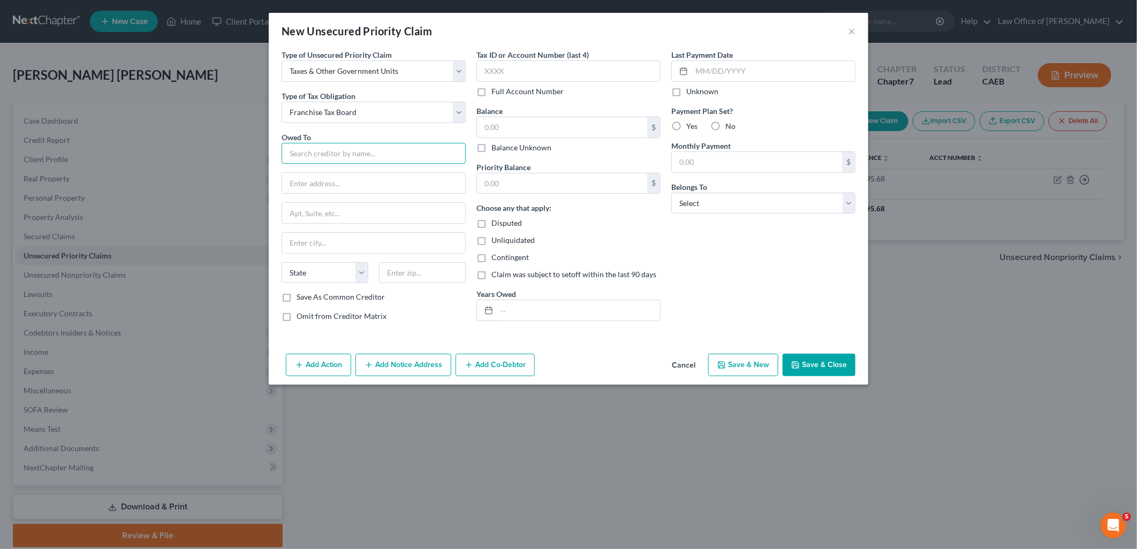
click at [332, 154] on input "text" at bounding box center [374, 153] width 184 height 21
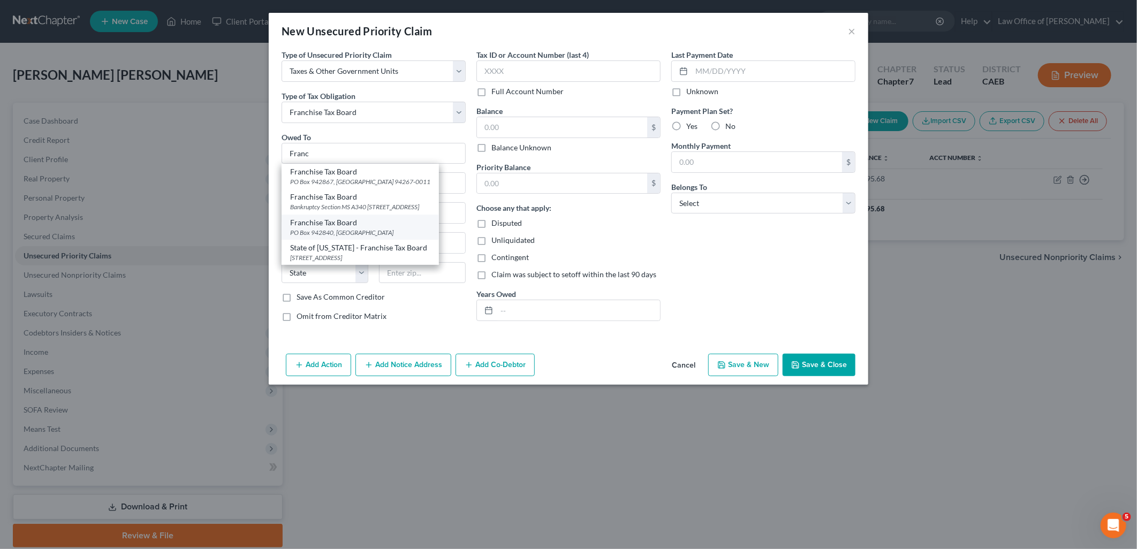
click at [329, 228] on div "Franchise Tax Board" at bounding box center [360, 222] width 140 height 11
type input "Franchise Tax Board"
type input "PO Box 942840"
type input "Sacramento"
select select "4"
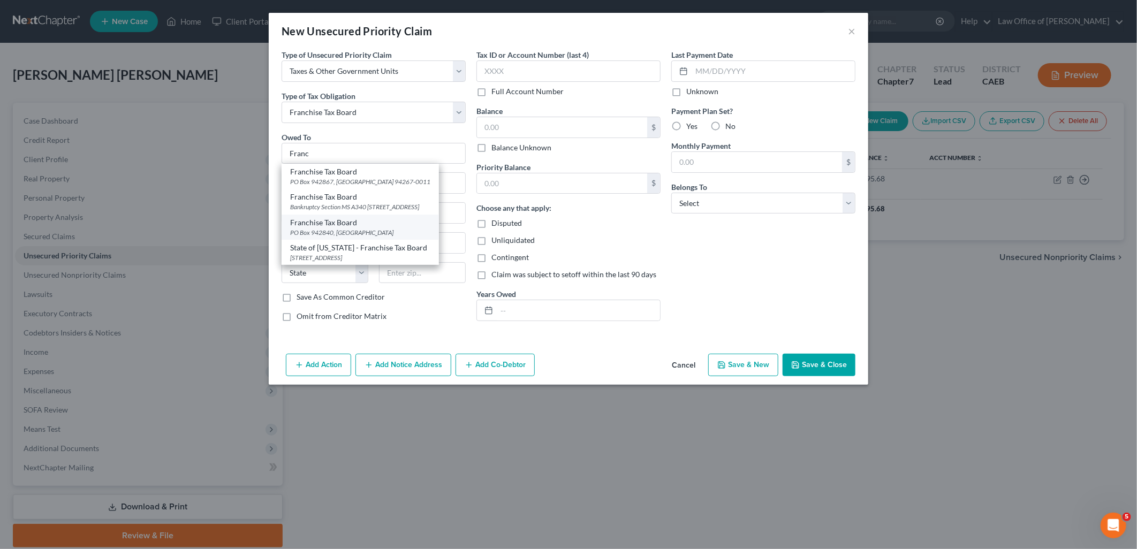
type input "94240"
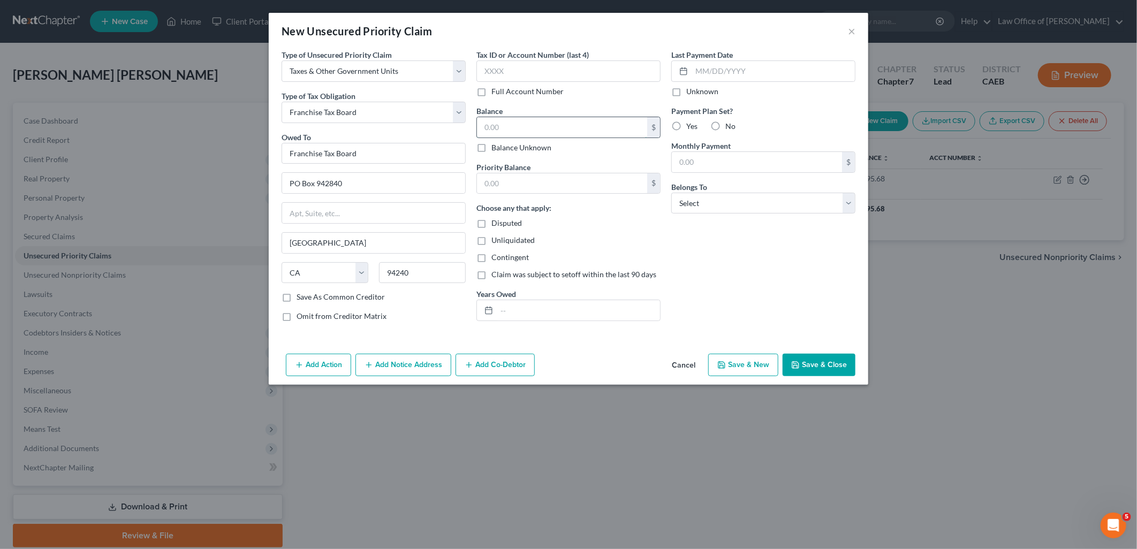
click at [555, 132] on input "text" at bounding box center [562, 127] width 170 height 20
type input "2,187.89"
click at [686, 124] on label "Yes" at bounding box center [691, 126] width 11 height 11
click at [691, 124] on input "Yes" at bounding box center [694, 124] width 7 height 7
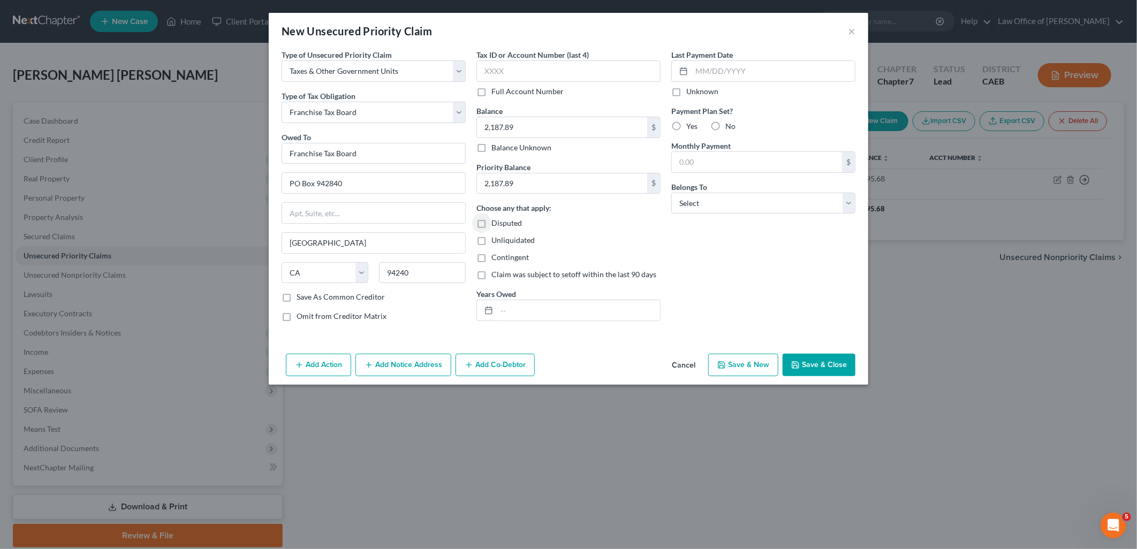
radio input "true"
click at [739, 165] on input "text" at bounding box center [757, 162] width 170 height 20
type input "60"
drag, startPoint x: 715, startPoint y: 198, endPoint x: 727, endPoint y: 215, distance: 20.4
click at [715, 198] on select "Select Debtor 1 Only Debtor 2 Only Debtor 1 And Debtor 2 Only At Least One Of T…" at bounding box center [763, 203] width 184 height 21
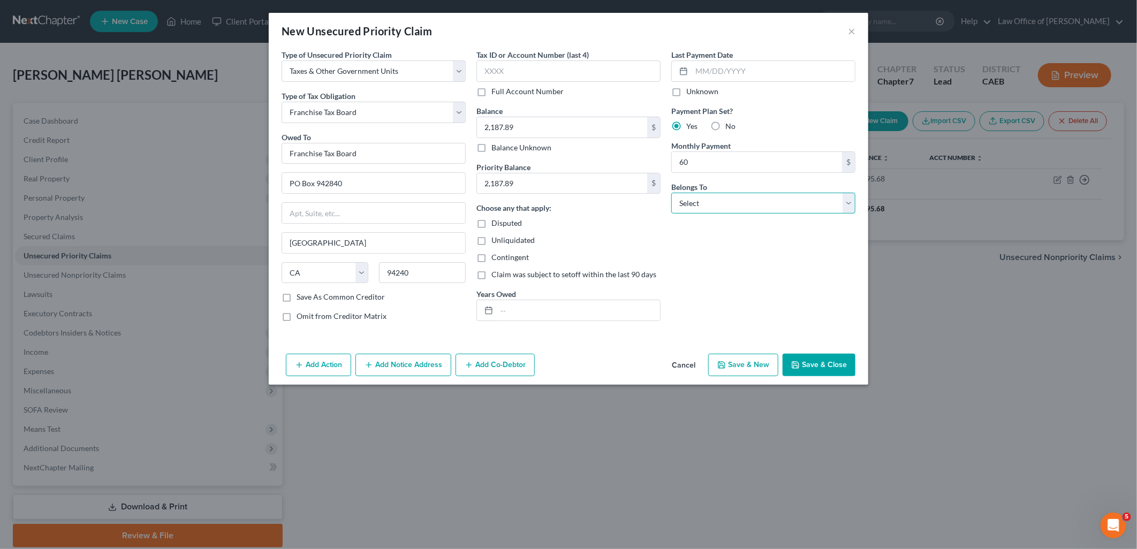
select select "4"
click at [671, 193] on select "Select Debtor 1 Only Debtor 2 Only Debtor 1 And Debtor 2 Only At Least One Of T…" at bounding box center [763, 203] width 184 height 21
click at [825, 365] on button "Save & Close" at bounding box center [819, 365] width 73 height 22
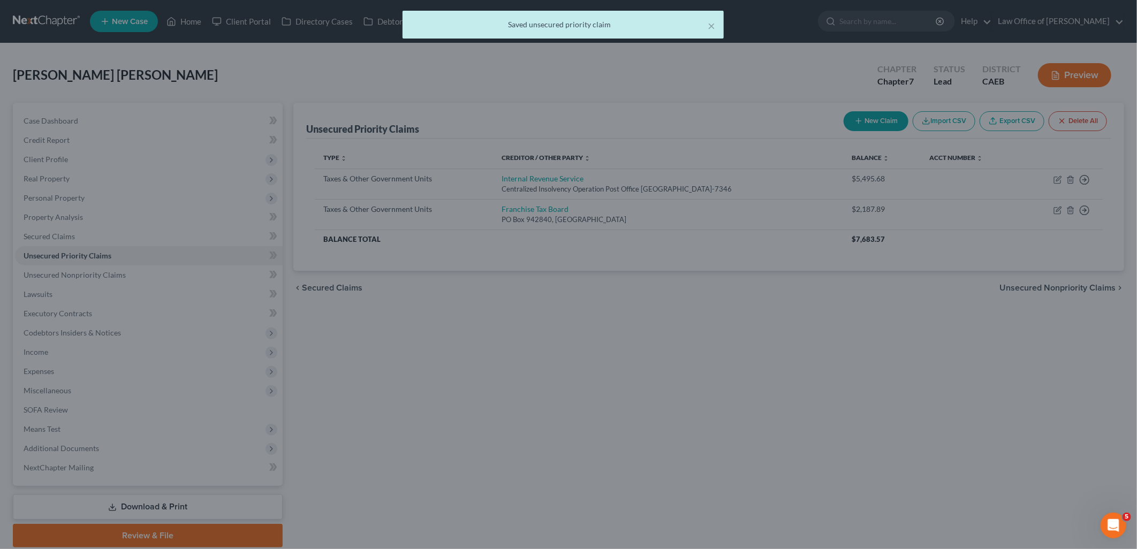
type input "60.00"
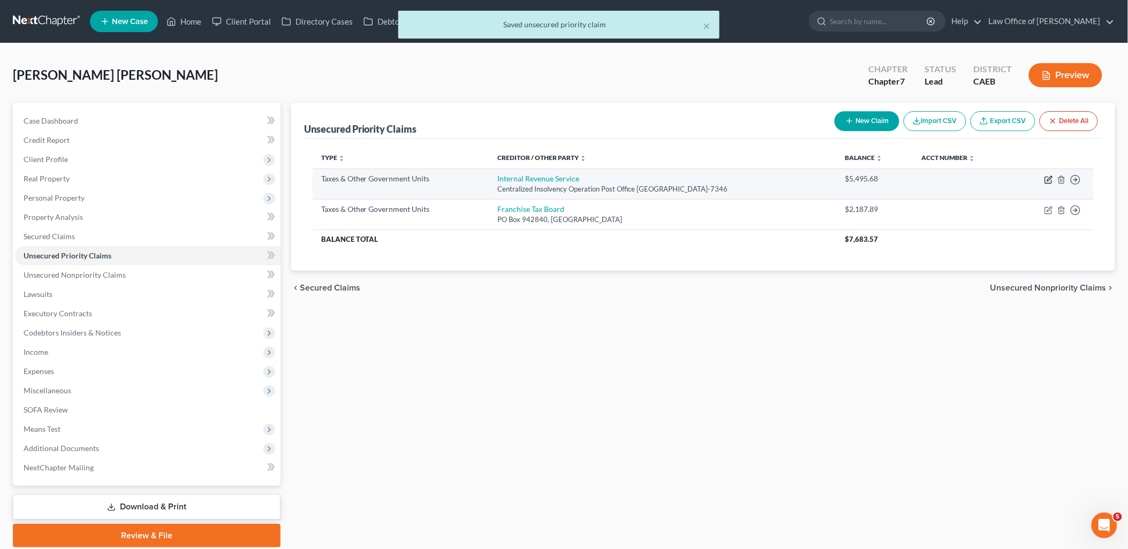
click at [1048, 179] on icon "button" at bounding box center [1048, 180] width 9 height 9
select select "0"
select select "39"
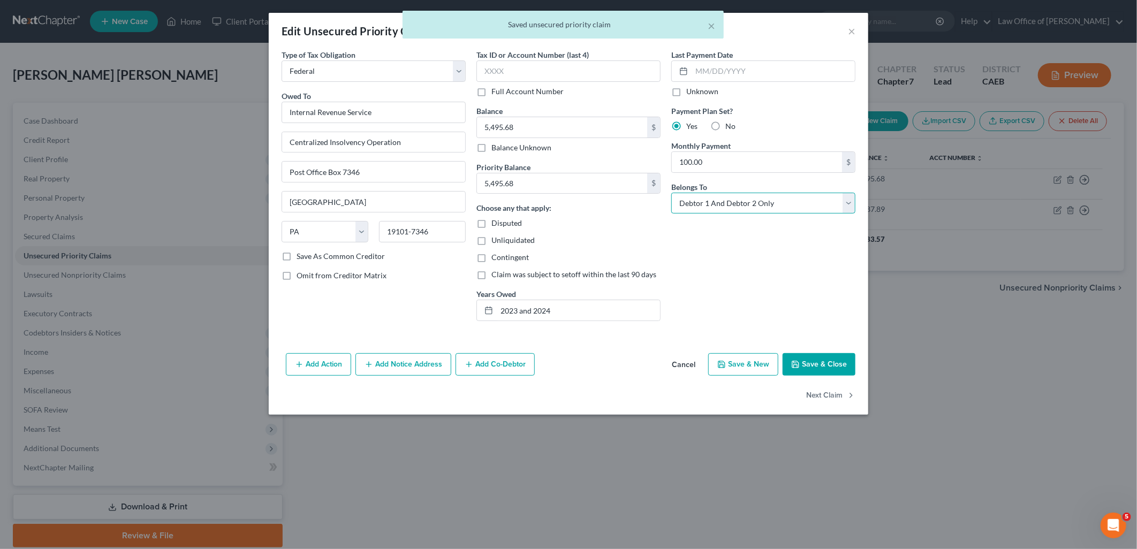
click at [728, 203] on select "Select Debtor 1 Only Debtor 2 Only Debtor 1 And Debtor 2 Only At Least One Of T…" at bounding box center [763, 203] width 184 height 21
select select "4"
click at [671, 193] on select "Select Debtor 1 Only Debtor 2 Only Debtor 1 And Debtor 2 Only At Least One Of T…" at bounding box center [763, 203] width 184 height 21
click at [831, 368] on button "Save & Close" at bounding box center [819, 364] width 73 height 22
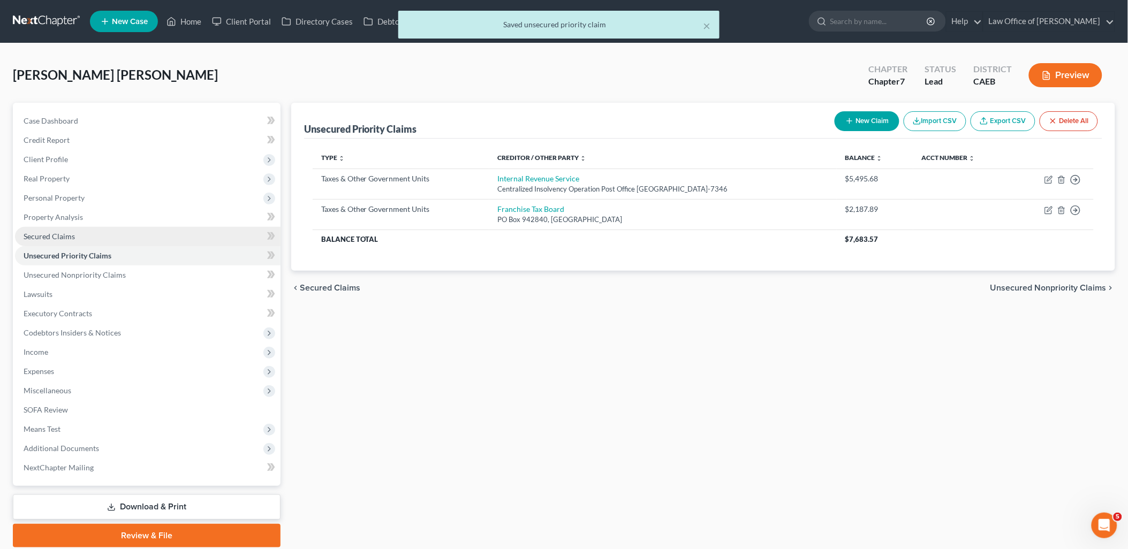
drag, startPoint x: 44, startPoint y: 231, endPoint x: 261, endPoint y: 213, distance: 218.2
click at [46, 232] on span "Secured Claims" at bounding box center [49, 236] width 51 height 9
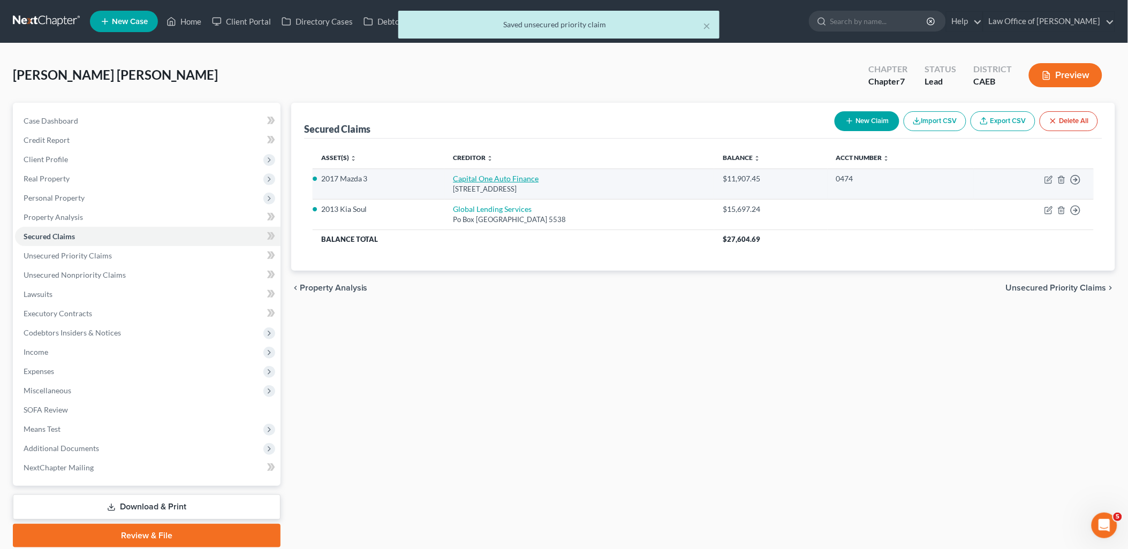
click at [490, 178] on link "Capital One Auto Finance" at bounding box center [496, 178] width 86 height 9
select select "4"
select select "1"
select select "0"
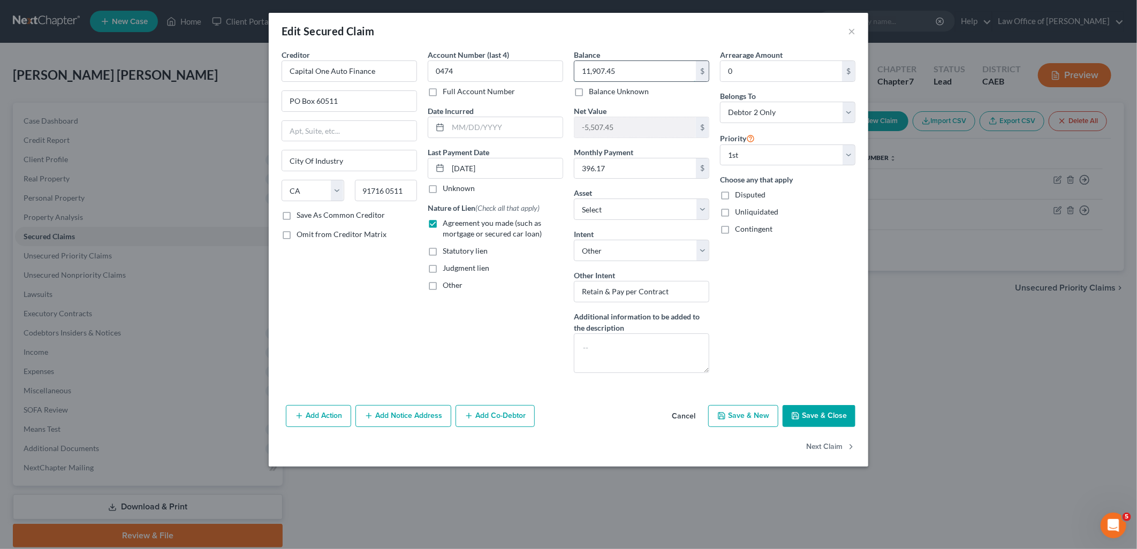
click at [627, 66] on input "11,907.45" at bounding box center [635, 71] width 122 height 20
type input "8,532.00"
click at [816, 419] on button "Save & Close" at bounding box center [819, 416] width 73 height 22
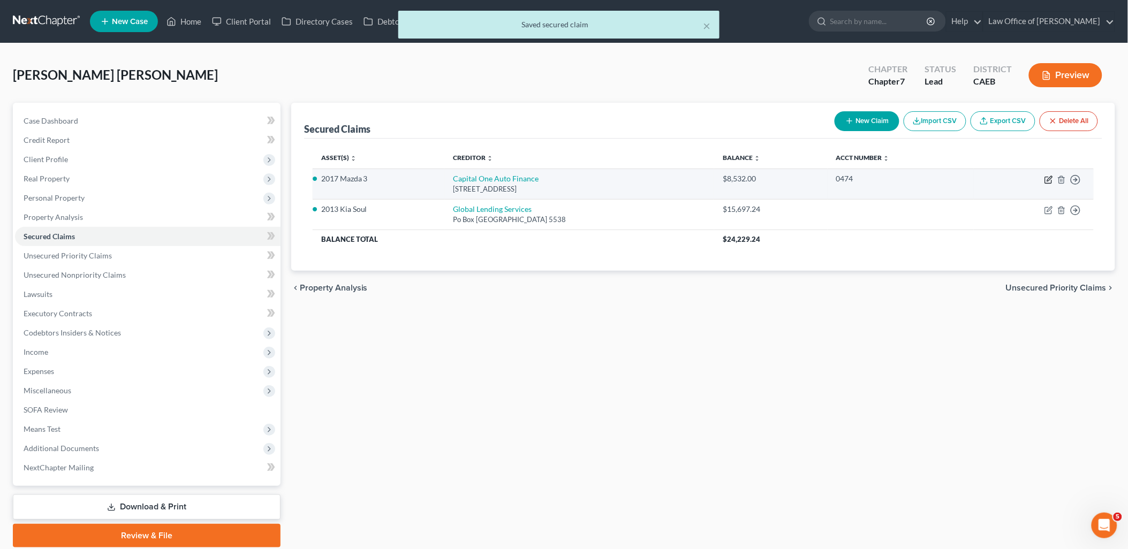
drag, startPoint x: 1047, startPoint y: 179, endPoint x: 823, endPoint y: 28, distance: 270.1
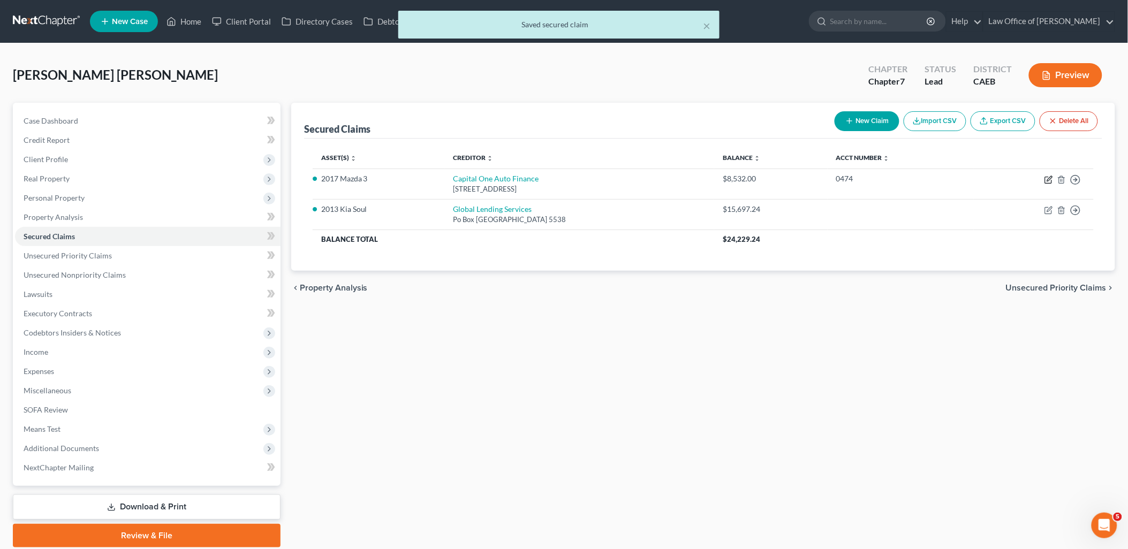
click at [1048, 178] on icon "button" at bounding box center [1048, 180] width 9 height 9
select select "4"
select select "1"
select select "0"
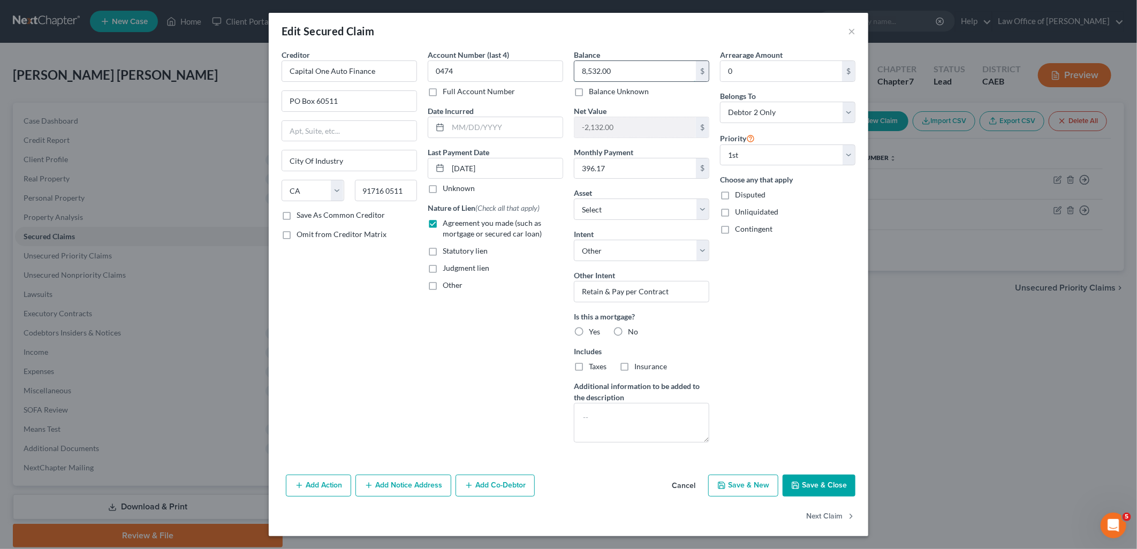
click at [619, 68] on input "8,532.00" at bounding box center [635, 71] width 122 height 20
type input "8,103.27"
click at [819, 490] on button "Save & Close" at bounding box center [819, 486] width 73 height 22
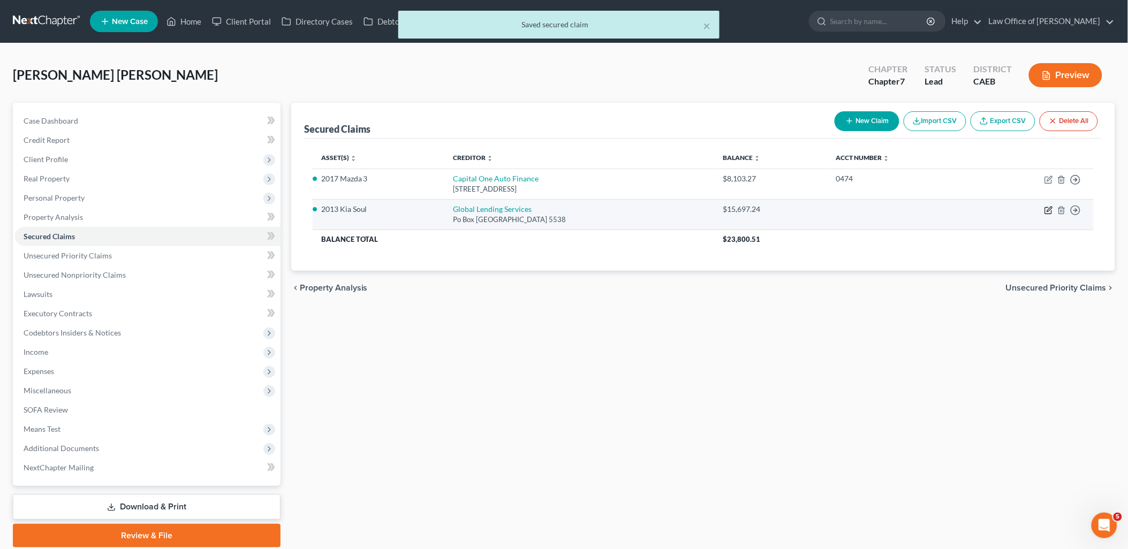
click at [1048, 211] on icon "button" at bounding box center [1049, 209] width 5 height 5
select select "10"
select select "4"
select select "0"
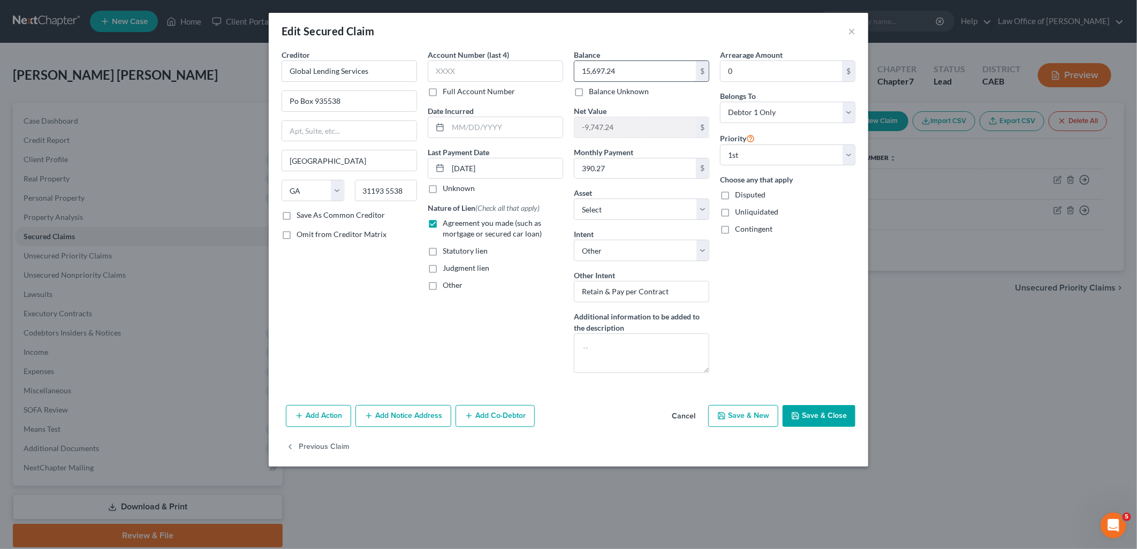
click at [624, 67] on input "15,697.24" at bounding box center [635, 71] width 122 height 20
type input "14,310.88"
drag, startPoint x: 815, startPoint y: 421, endPoint x: 853, endPoint y: 422, distance: 37.5
click at [815, 421] on button "Save & Close" at bounding box center [819, 416] width 73 height 22
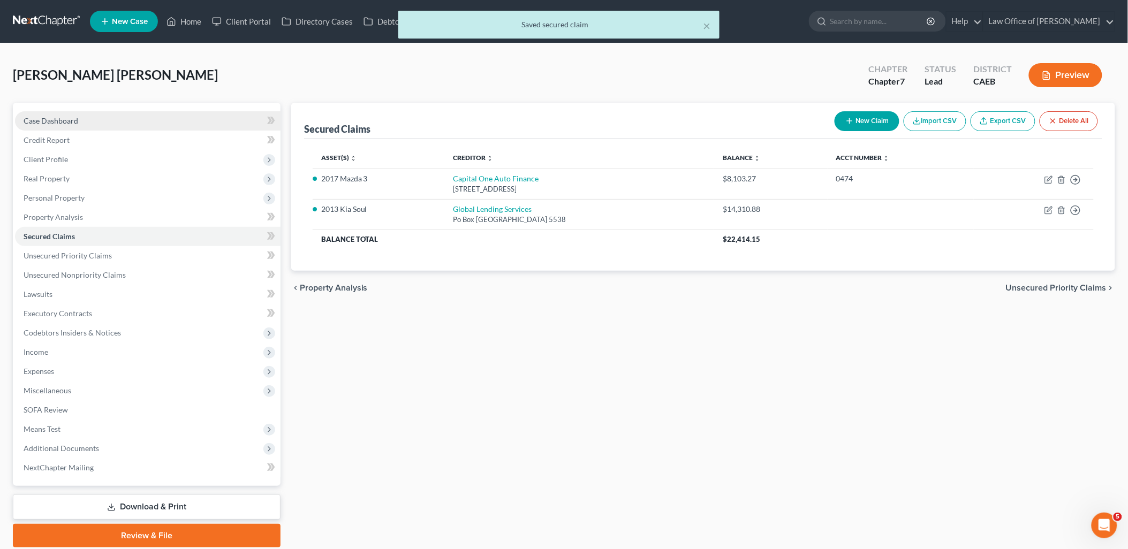
click at [63, 122] on span "Case Dashboard" at bounding box center [51, 120] width 55 height 9
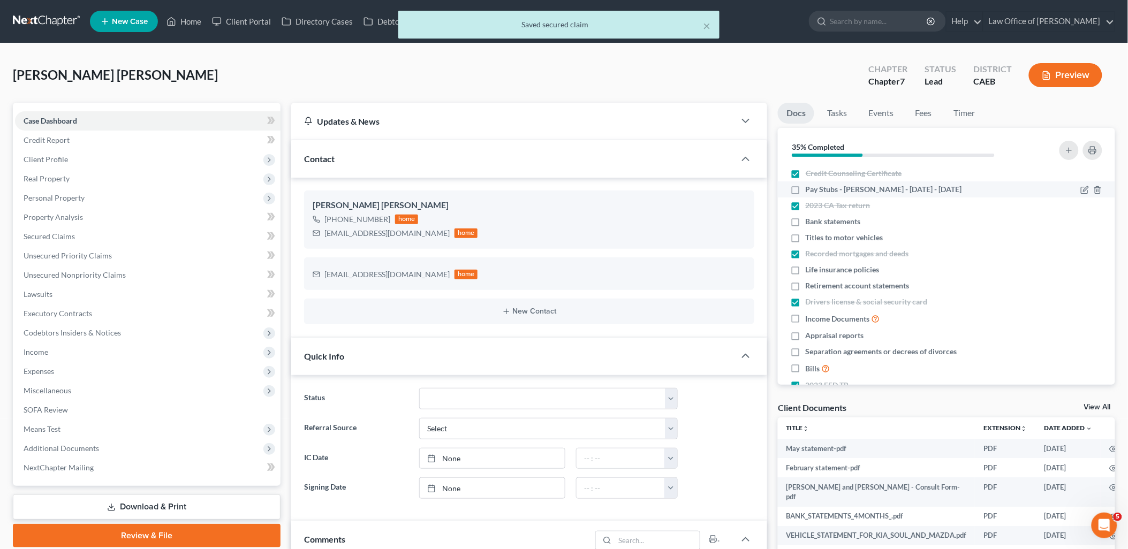
scroll to position [1412, 0]
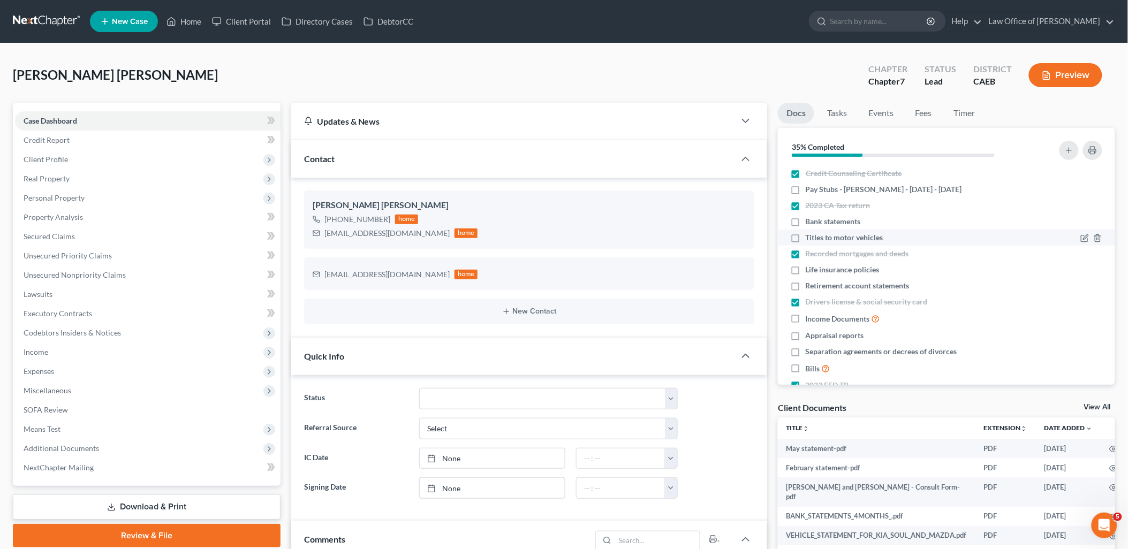
drag, startPoint x: 842, startPoint y: 236, endPoint x: 794, endPoint y: 237, distance: 47.7
click at [817, 234] on span "Titles to motor vehicles" at bounding box center [845, 237] width 78 height 11
click at [806, 236] on label "Titles to motor vehicles" at bounding box center [845, 237] width 78 height 11
click at [810, 236] on input "Titles to motor vehicles" at bounding box center [813, 235] width 7 height 7
checkbox input "true"
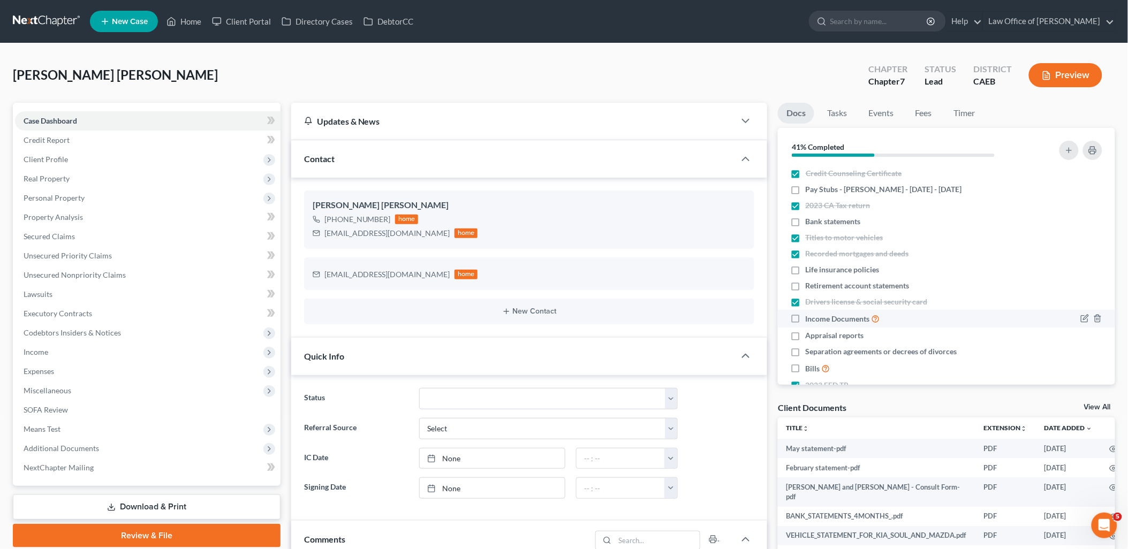
scroll to position [73, 0]
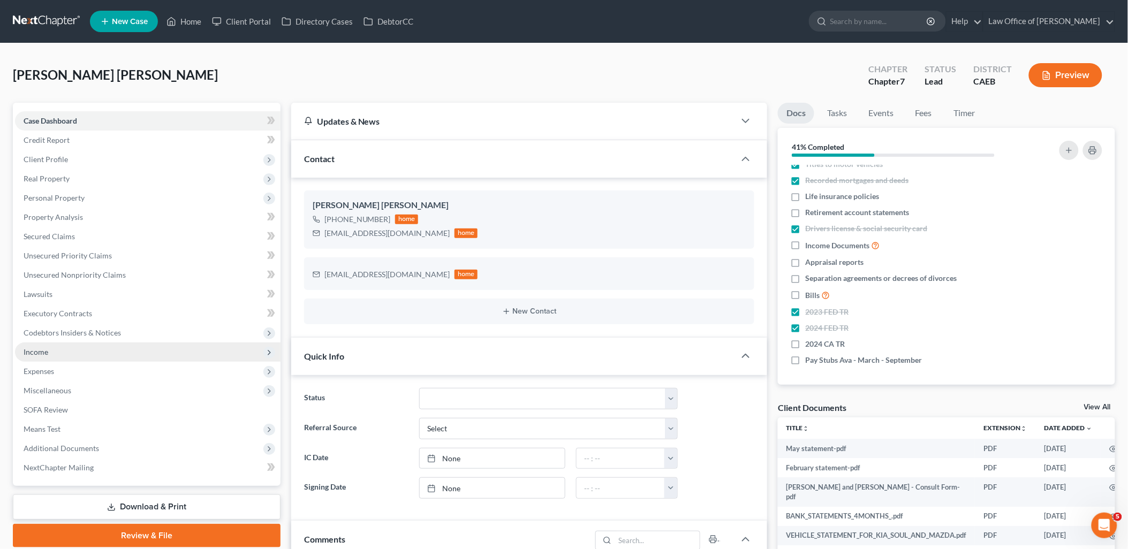
click at [36, 348] on span "Income" at bounding box center [36, 351] width 25 height 9
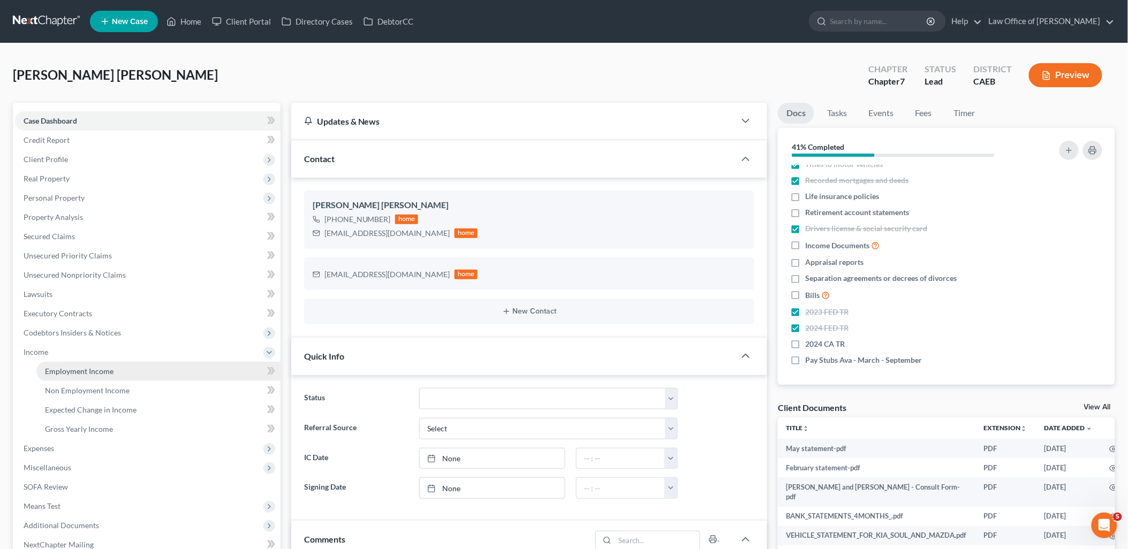
click at [81, 373] on span "Employment Income" at bounding box center [79, 371] width 69 height 9
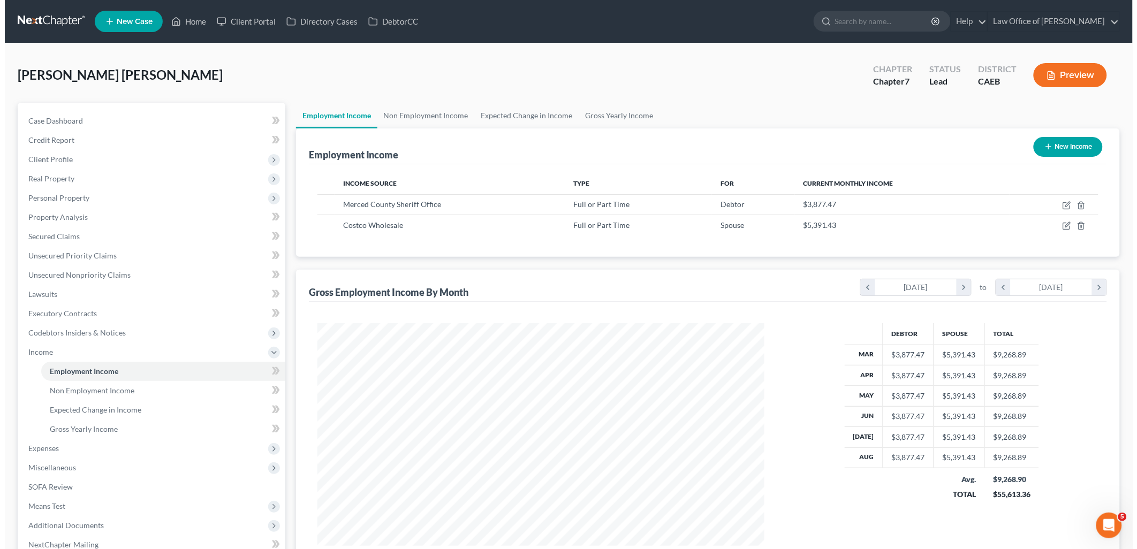
scroll to position [223, 468]
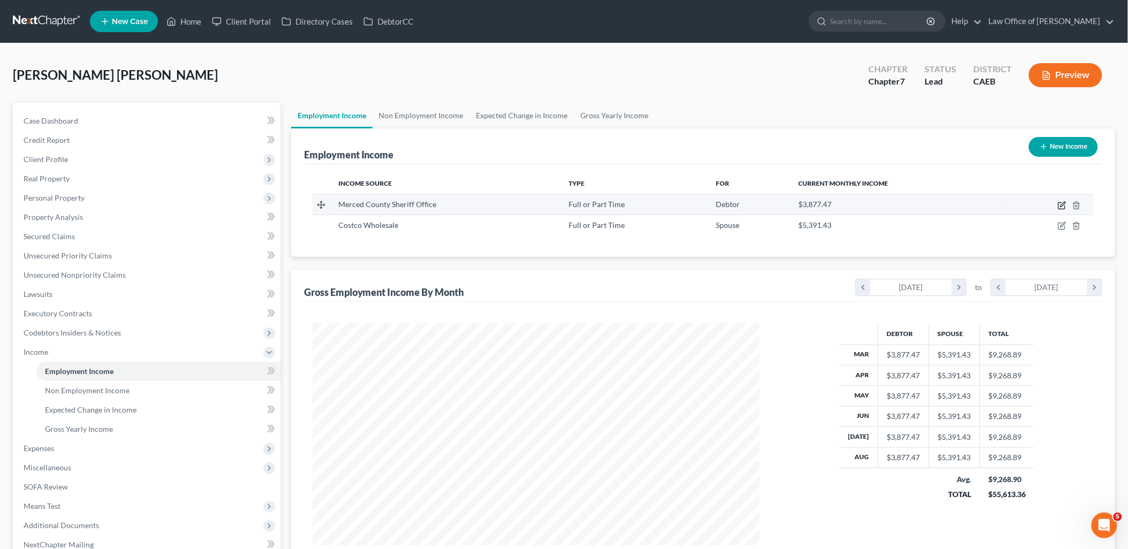
click at [1063, 201] on icon "button" at bounding box center [1062, 205] width 9 height 9
select select "0"
select select "4"
select select "2"
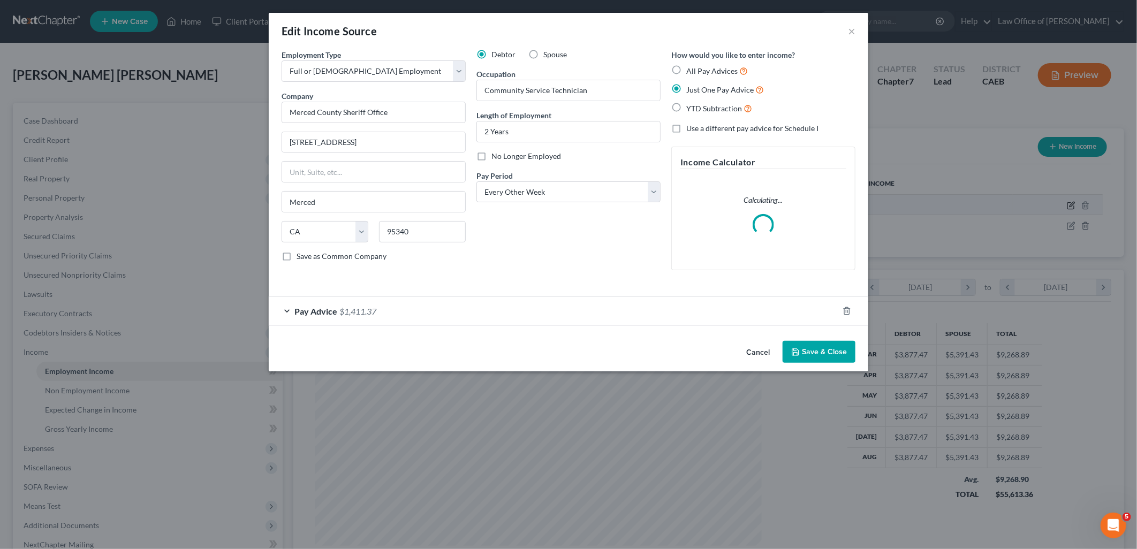
scroll to position [225, 472]
click at [341, 312] on span "$1,411.37" at bounding box center [357, 311] width 37 height 10
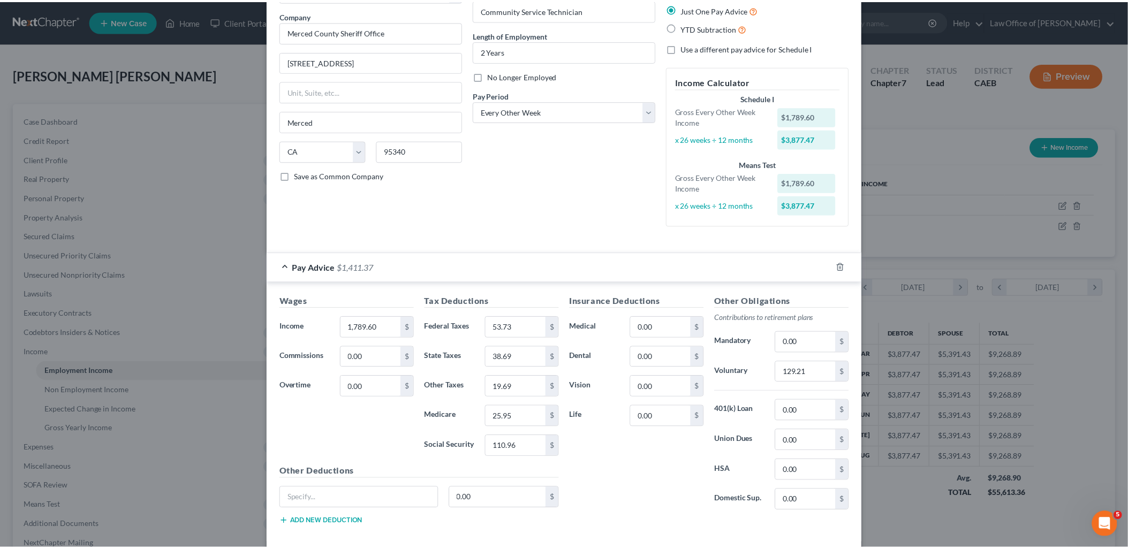
scroll to position [134, 0]
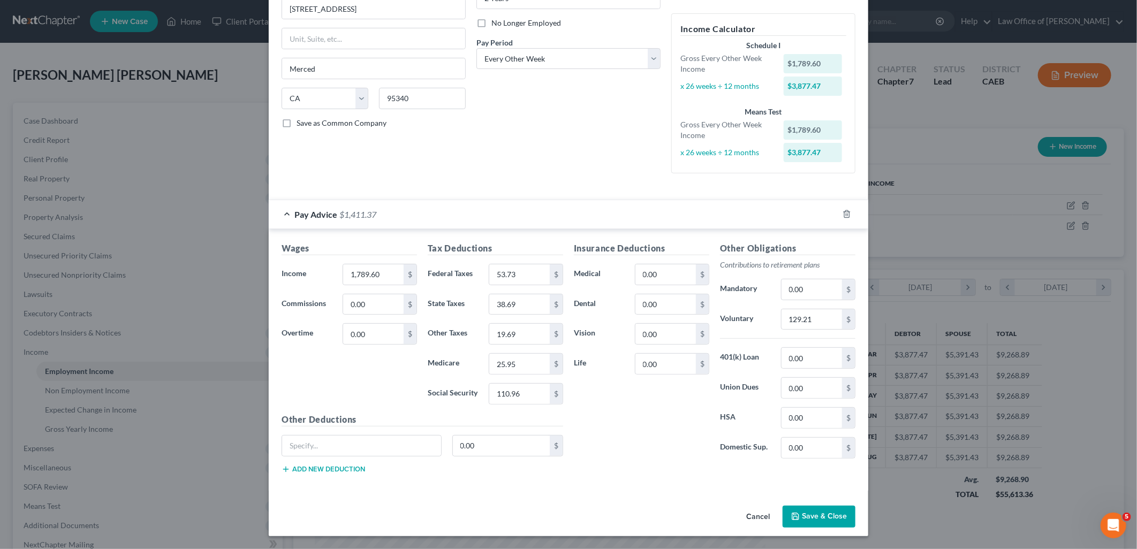
click at [809, 518] on button "Save & Close" at bounding box center [819, 517] width 73 height 22
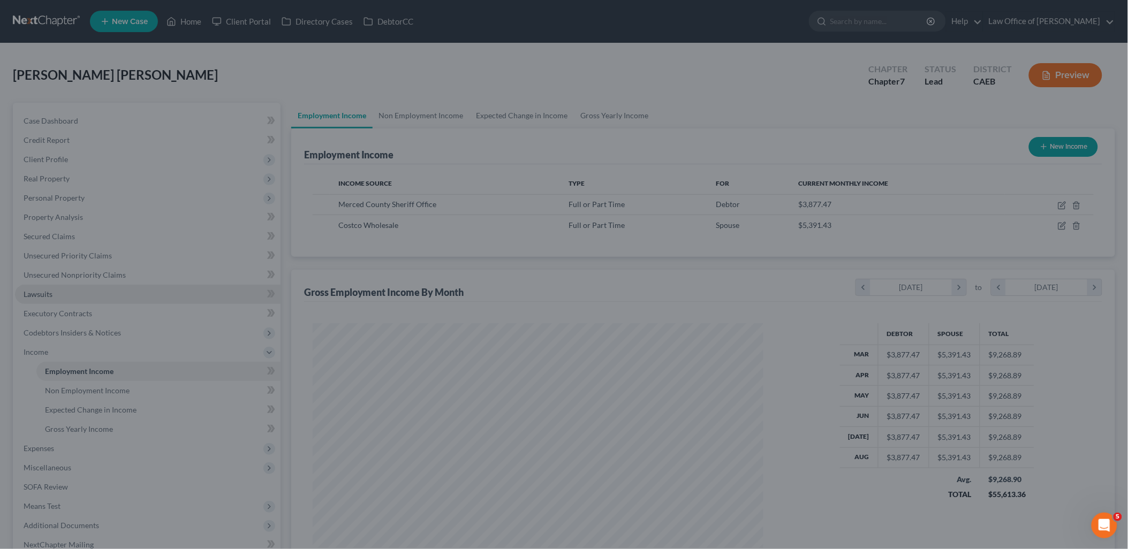
scroll to position [535139, 534893]
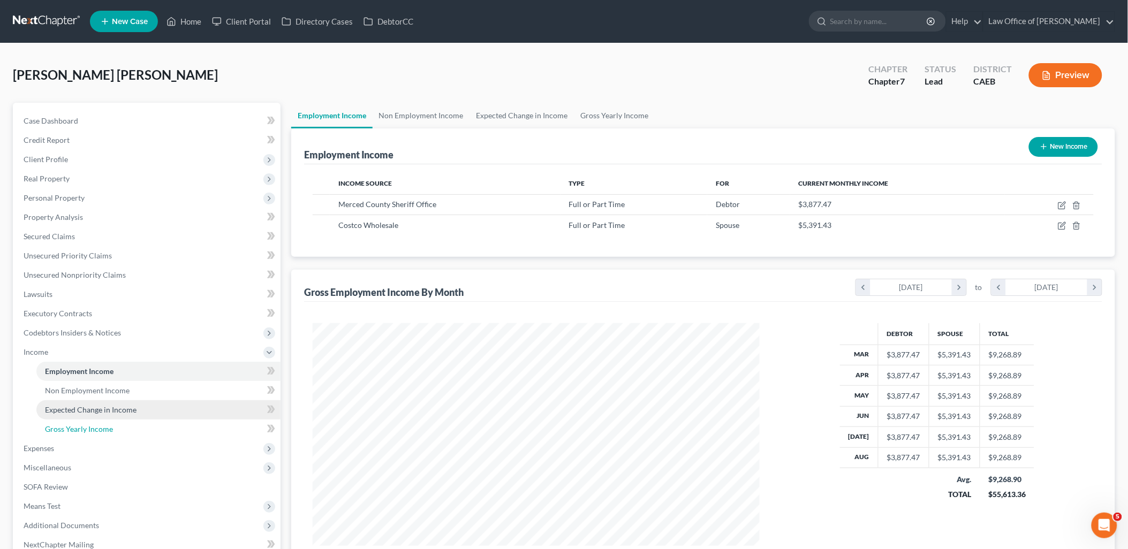
drag, startPoint x: 68, startPoint y: 435, endPoint x: 137, endPoint y: 404, distance: 75.2
click at [67, 436] on link "Gross Yearly Income" at bounding box center [158, 429] width 244 height 19
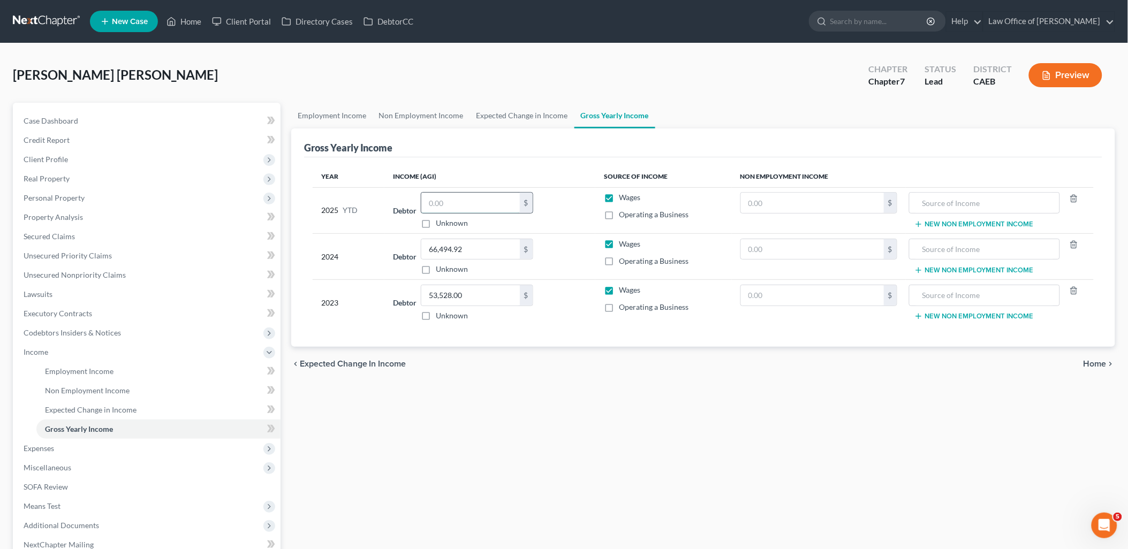
click at [441, 204] on input "text" at bounding box center [470, 203] width 99 height 20
click at [44, 121] on span "Case Dashboard" at bounding box center [51, 120] width 55 height 9
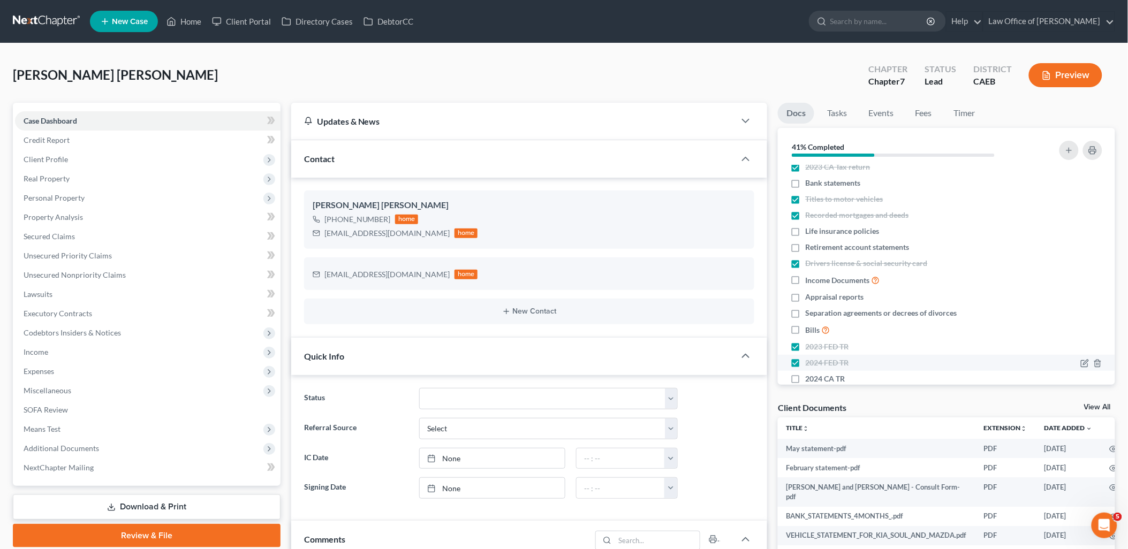
scroll to position [73, 0]
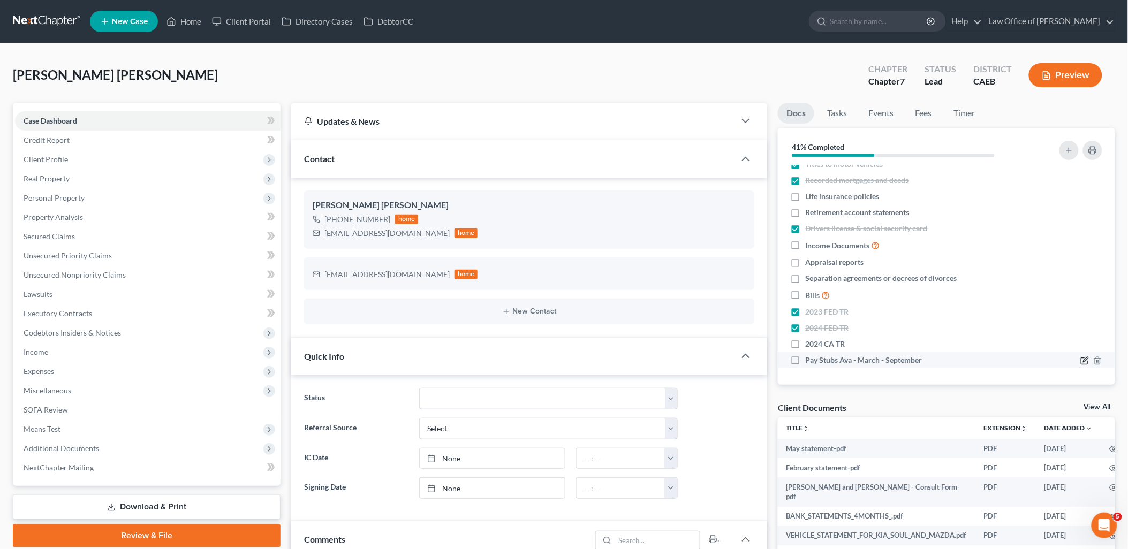
click at [1084, 360] on icon "button" at bounding box center [1086, 359] width 5 height 5
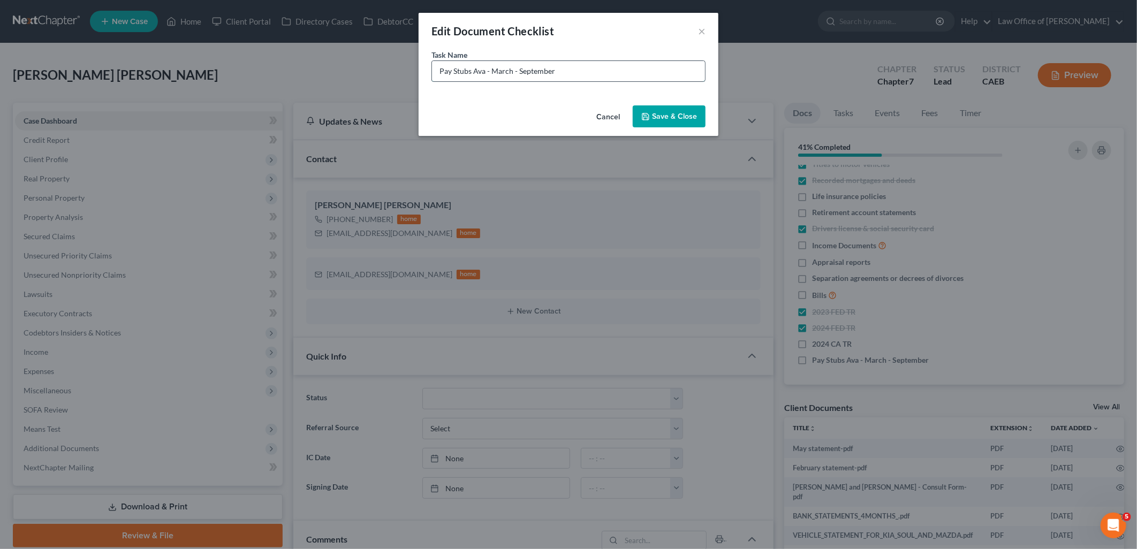
drag, startPoint x: 493, startPoint y: 67, endPoint x: 544, endPoint y: 79, distance: 53.2
click at [512, 68] on input "Pay Stubs Ava - March - September" at bounding box center [568, 71] width 273 height 20
type input "Pay Stubs Ava - August - September"
click at [688, 115] on button "Save & Close" at bounding box center [669, 116] width 73 height 22
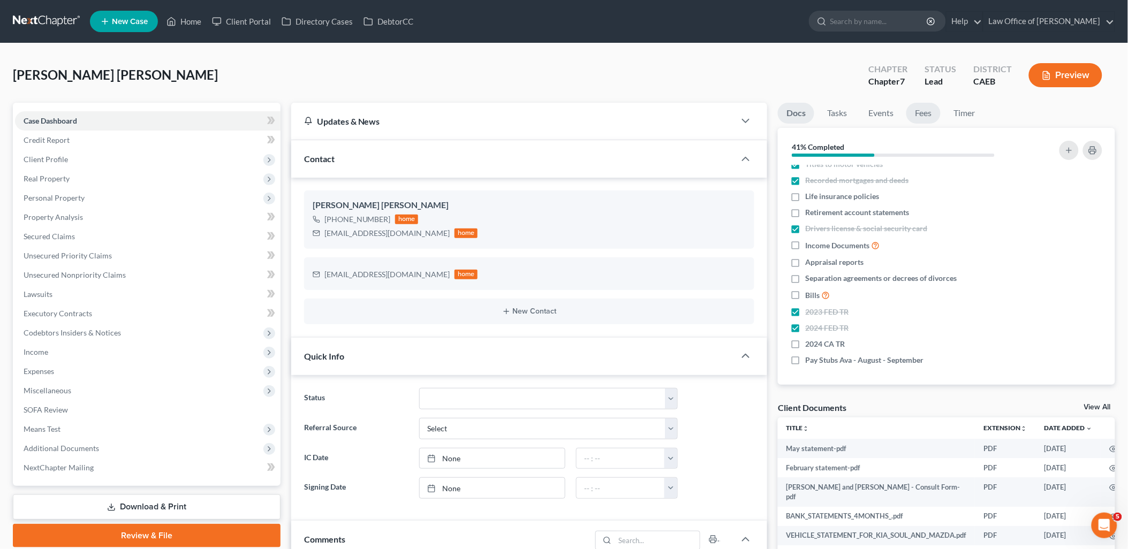
click at [1104, 404] on link "View All" at bounding box center [1097, 407] width 27 height 7
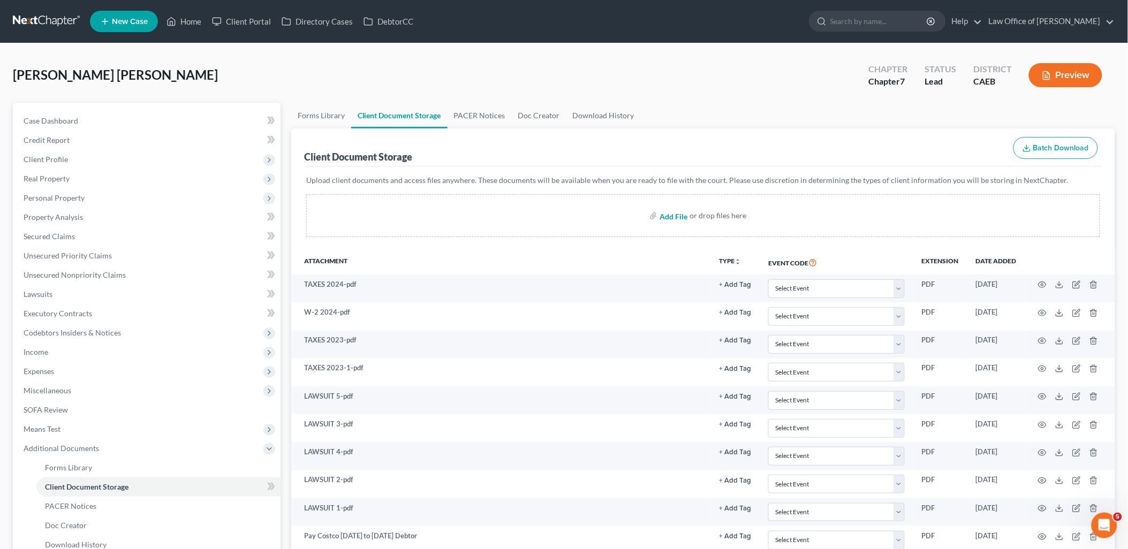
click at [669, 213] on input "file" at bounding box center [673, 215] width 26 height 19
drag, startPoint x: 190, startPoint y: 24, endPoint x: 602, endPoint y: 147, distance: 429.7
click at [190, 24] on link "Home" at bounding box center [184, 21] width 46 height 19
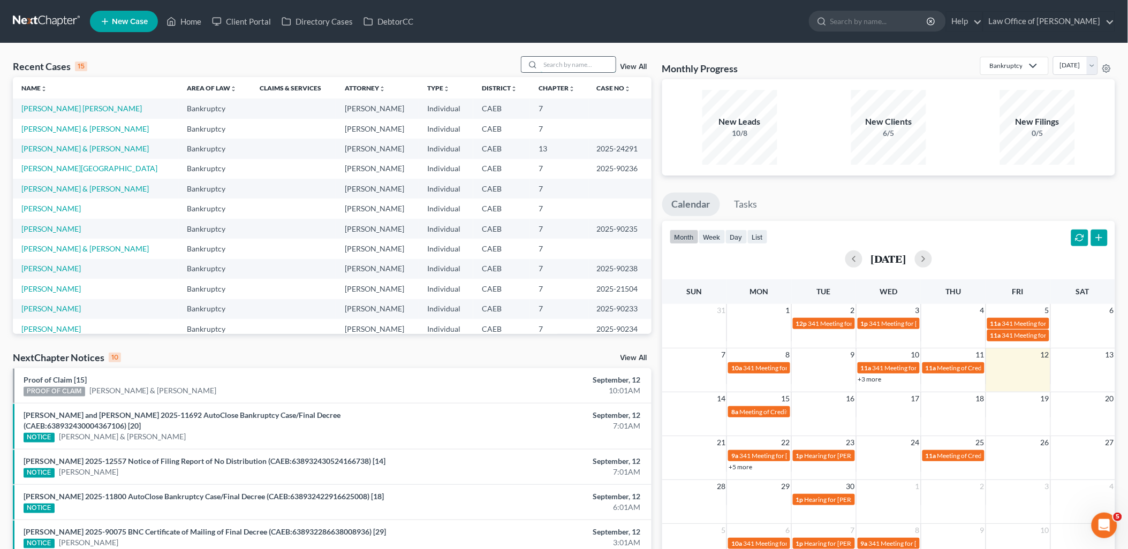
click at [590, 60] on input "search" at bounding box center [578, 65] width 75 height 16
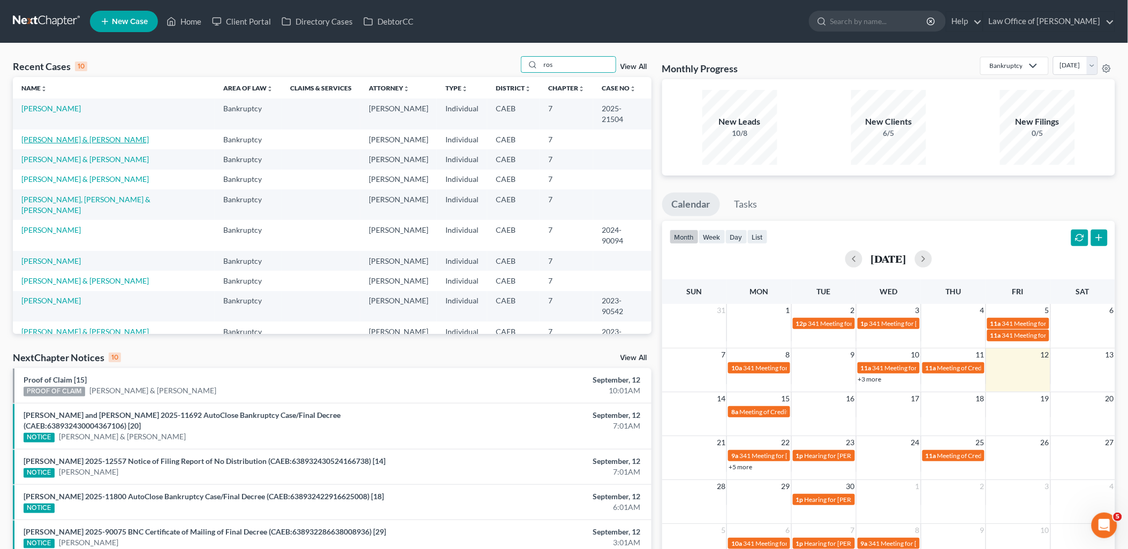
click at [52, 135] on link "[PERSON_NAME] & [PERSON_NAME]" at bounding box center [84, 139] width 127 height 9
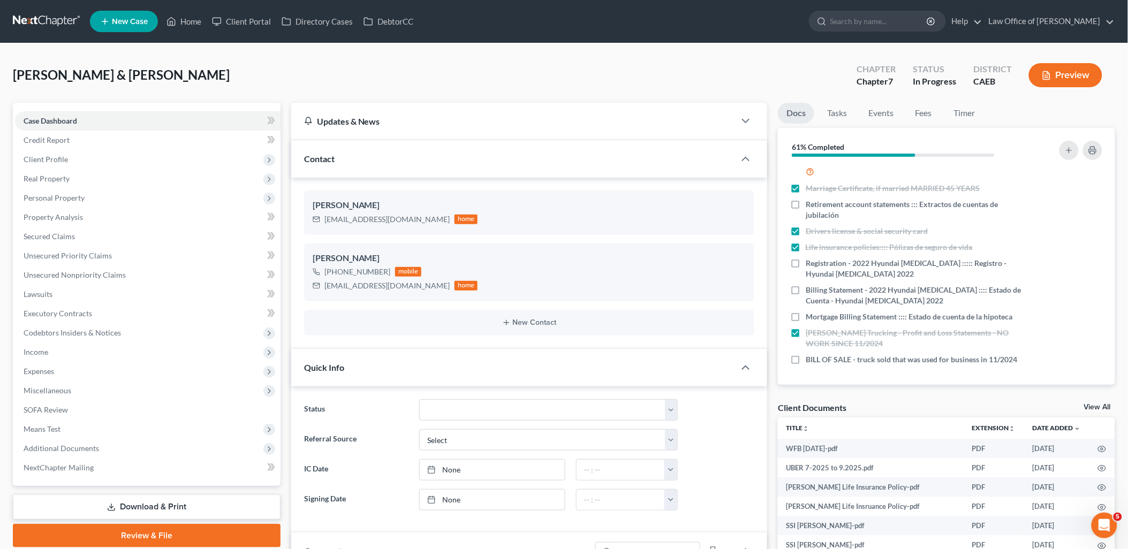
scroll to position [207, 0]
click at [806, 258] on label "Registration - 2022 Hyundai [MEDICAL_DATA] ::::: Registro - Hyundai [MEDICAL_DA…" at bounding box center [914, 268] width 216 height 21
click at [810, 258] on input "Registration - 2022 Hyundai [MEDICAL_DATA] ::::: Registro - Hyundai [MEDICAL_DA…" at bounding box center [813, 261] width 7 height 7
click at [49, 198] on span "Personal Property" at bounding box center [54, 197] width 61 height 9
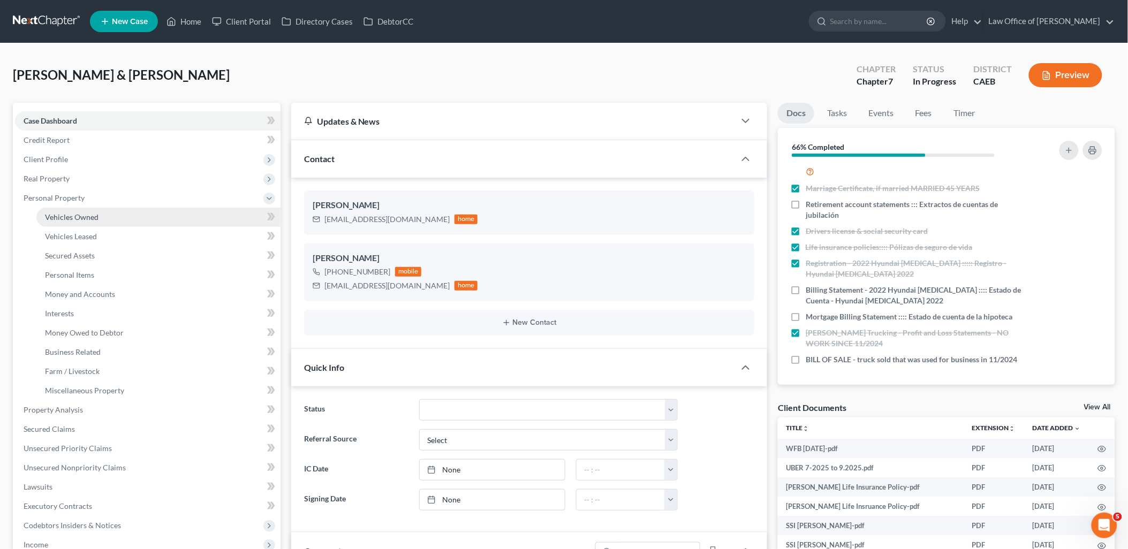
click at [72, 216] on span "Vehicles Owned" at bounding box center [72, 217] width 54 height 9
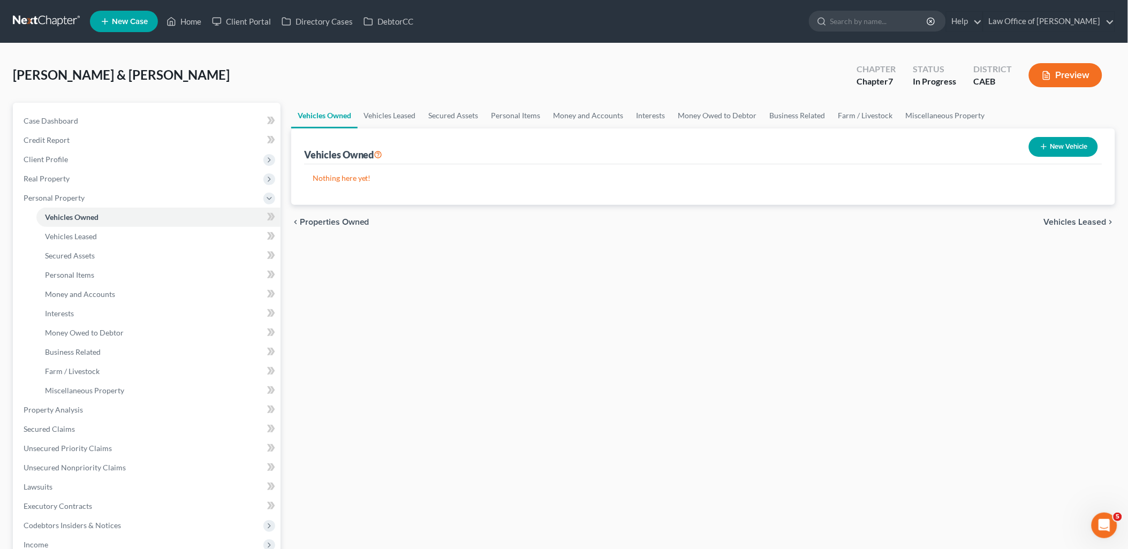
click at [1070, 147] on button "New Vehicle" at bounding box center [1063, 147] width 69 height 20
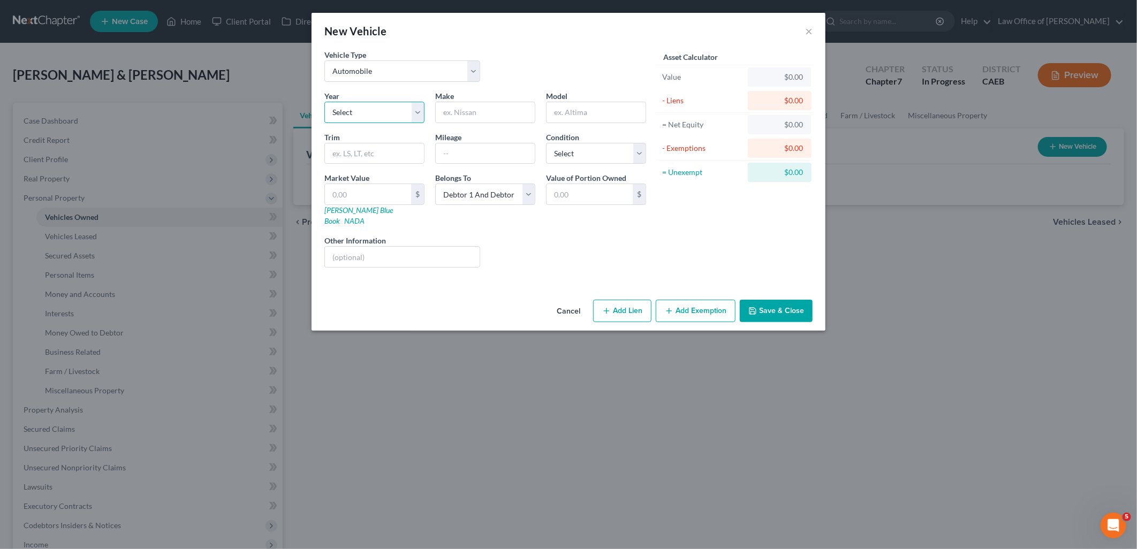
click at [390, 113] on select "Select 2026 2025 2024 2023 2022 2021 2020 2019 2018 2017 2016 2015 2014 2013 20…" at bounding box center [374, 112] width 100 height 21
click at [324, 102] on select "Select 2026 2025 2024 2023 2022 2021 2020 2019 2018 2017 2016 2015 2014 2013 20…" at bounding box center [374, 112] width 100 height 21
click at [466, 119] on input "text" at bounding box center [485, 112] width 99 height 20
drag, startPoint x: 586, startPoint y: 157, endPoint x: 585, endPoint y: 165, distance: 7.6
click at [586, 157] on select "Select Excellent Very Good Good Fair Poor" at bounding box center [596, 153] width 100 height 21
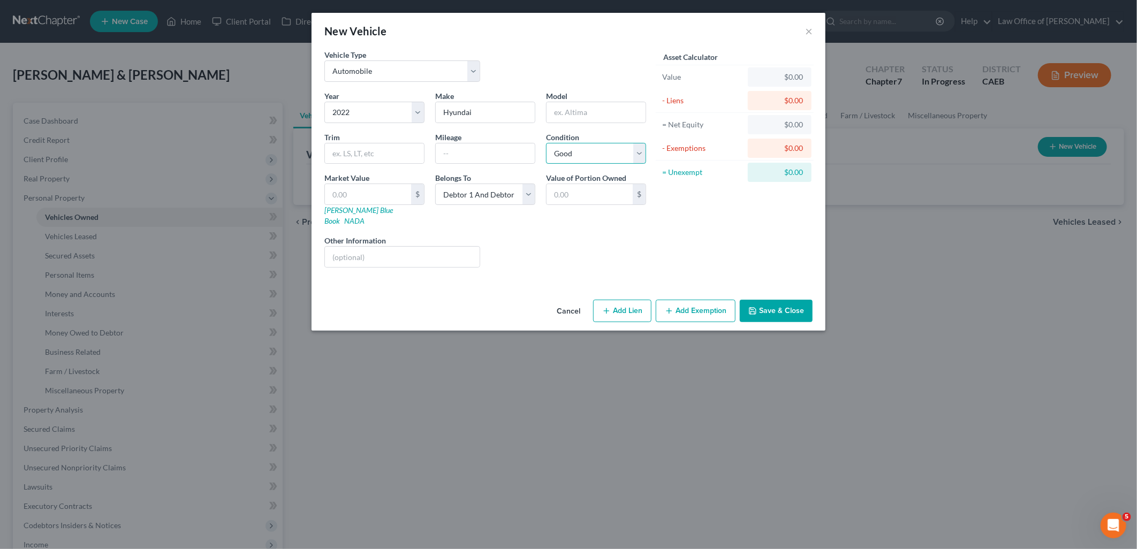
click at [546, 143] on select "Select Excellent Very Good Good Fair Poor" at bounding box center [596, 153] width 100 height 21
click at [488, 195] on select "Select Debtor 1 Only Debtor 2 Only Debtor 1 And Debtor 2 Only At Least One Of T…" at bounding box center [485, 194] width 100 height 21
click at [435, 184] on select "Select Debtor 1 Only Debtor 2 Only Debtor 1 And Debtor 2 Only At Least One Of T…" at bounding box center [485, 194] width 100 height 21
click at [376, 249] on input "text" at bounding box center [402, 257] width 155 height 20
click at [764, 300] on button "Save & Close" at bounding box center [776, 311] width 73 height 22
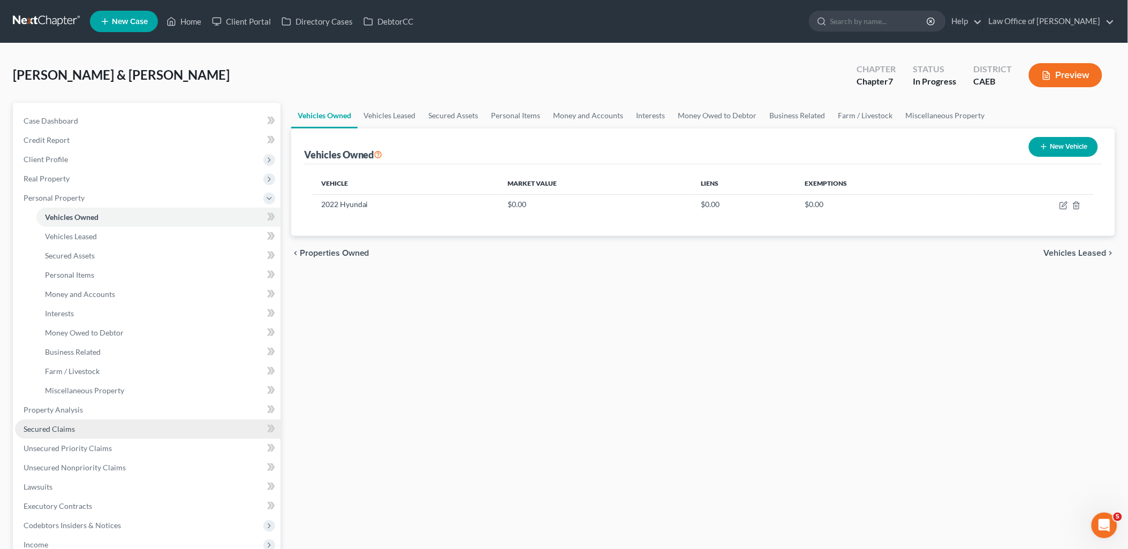
click at [44, 430] on span "Secured Claims" at bounding box center [49, 429] width 51 height 9
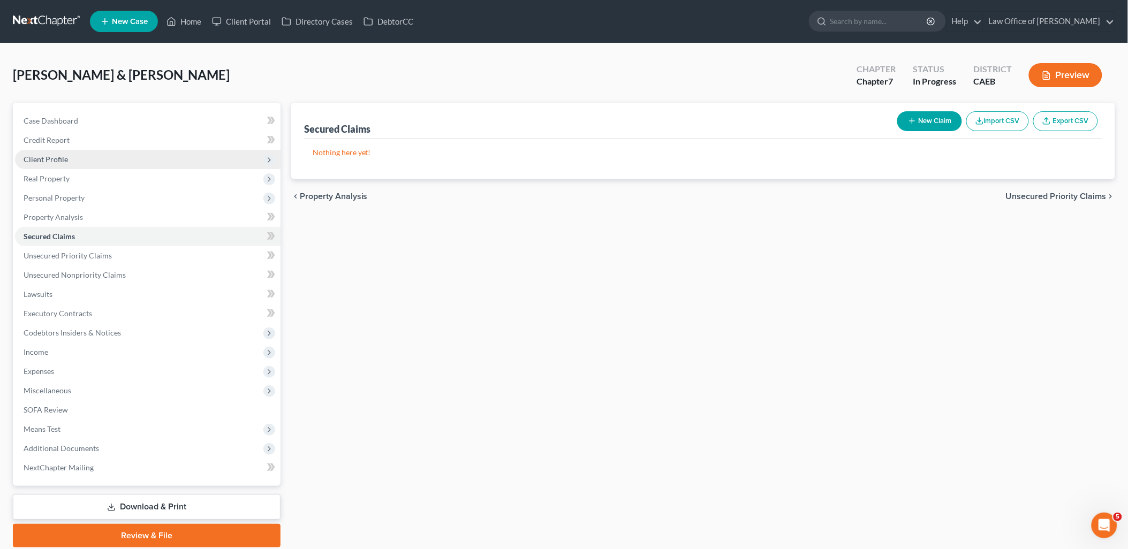
click at [54, 163] on span "Client Profile" at bounding box center [46, 159] width 44 height 9
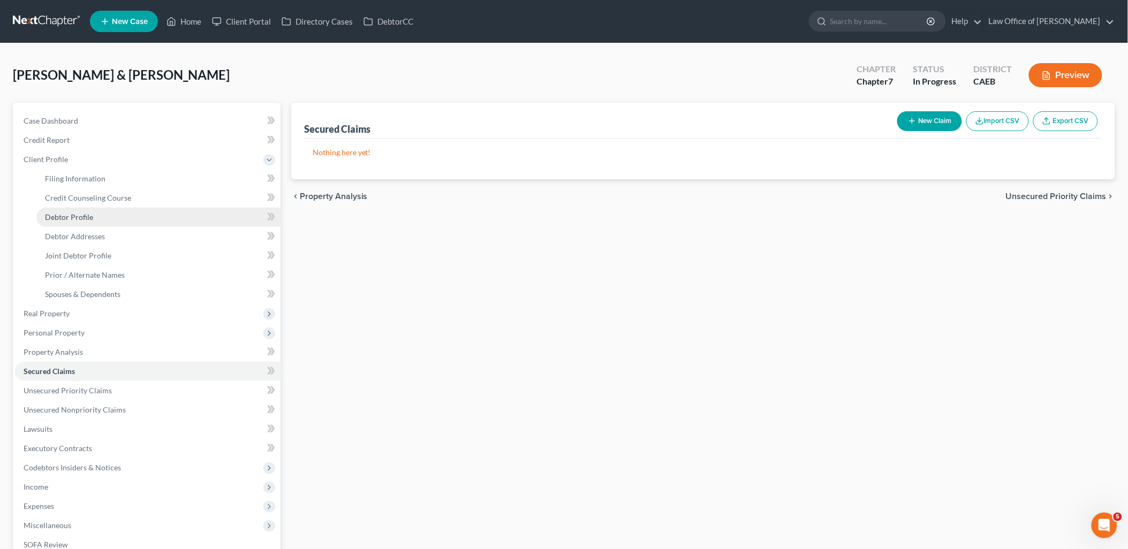
click at [81, 217] on span "Debtor Profile" at bounding box center [69, 217] width 48 height 9
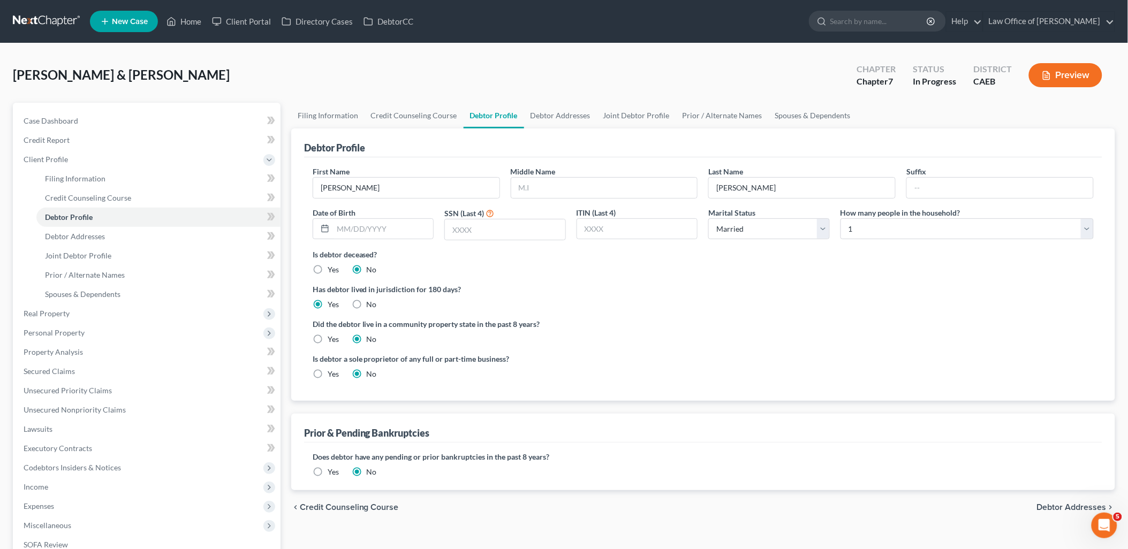
click at [328, 335] on label "Yes" at bounding box center [333, 339] width 11 height 11
click at [332, 335] on input "Yes" at bounding box center [335, 337] width 7 height 7
click at [73, 254] on span "Joint Debtor Profile" at bounding box center [78, 255] width 66 height 9
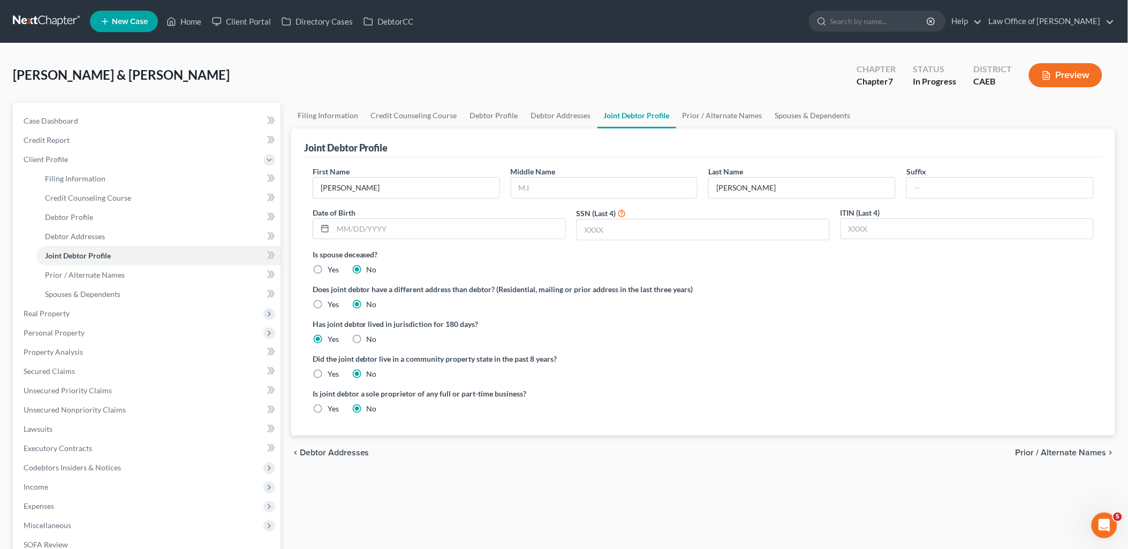
click at [328, 374] on label "Yes" at bounding box center [333, 374] width 11 height 11
click at [332, 374] on input "Yes" at bounding box center [335, 372] width 7 height 7
click at [590, 191] on input "text" at bounding box center [604, 188] width 186 height 20
click at [44, 336] on span "Personal Property" at bounding box center [148, 332] width 266 height 19
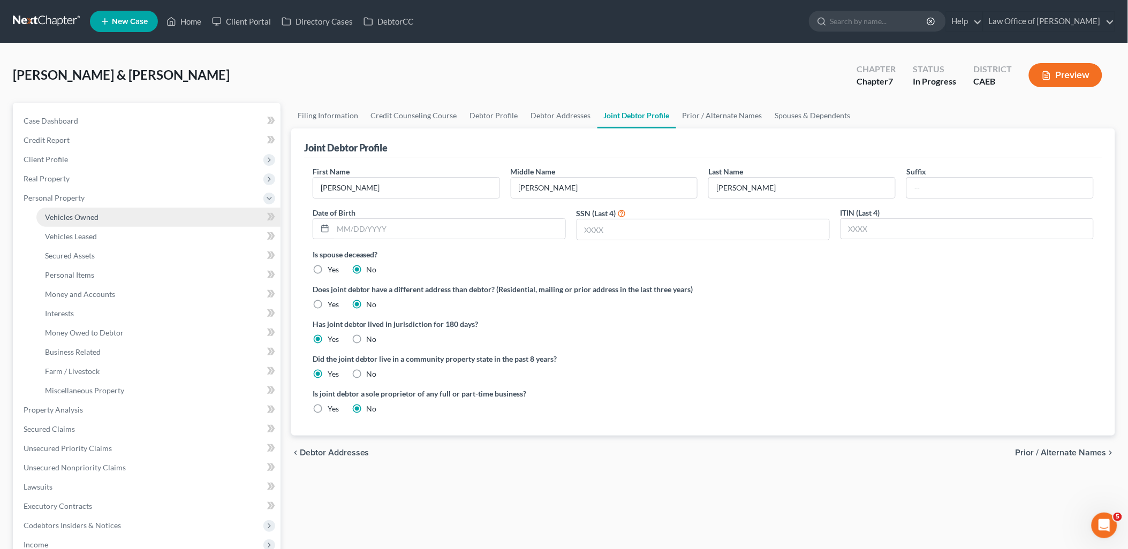
click at [78, 225] on link "Vehicles Owned" at bounding box center [158, 217] width 244 height 19
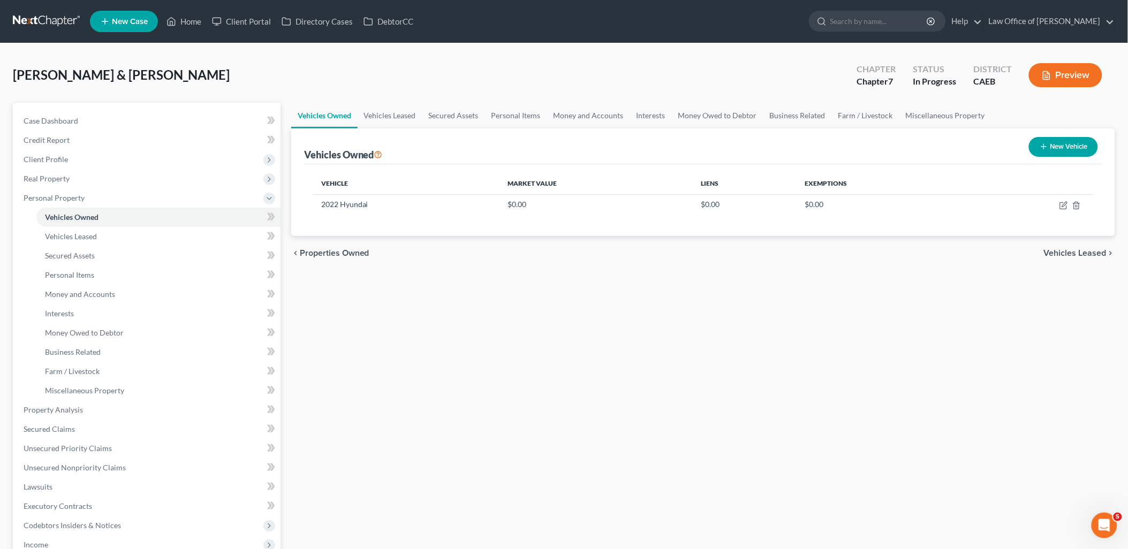
click at [1073, 146] on button "New Vehicle" at bounding box center [1063, 147] width 69 height 20
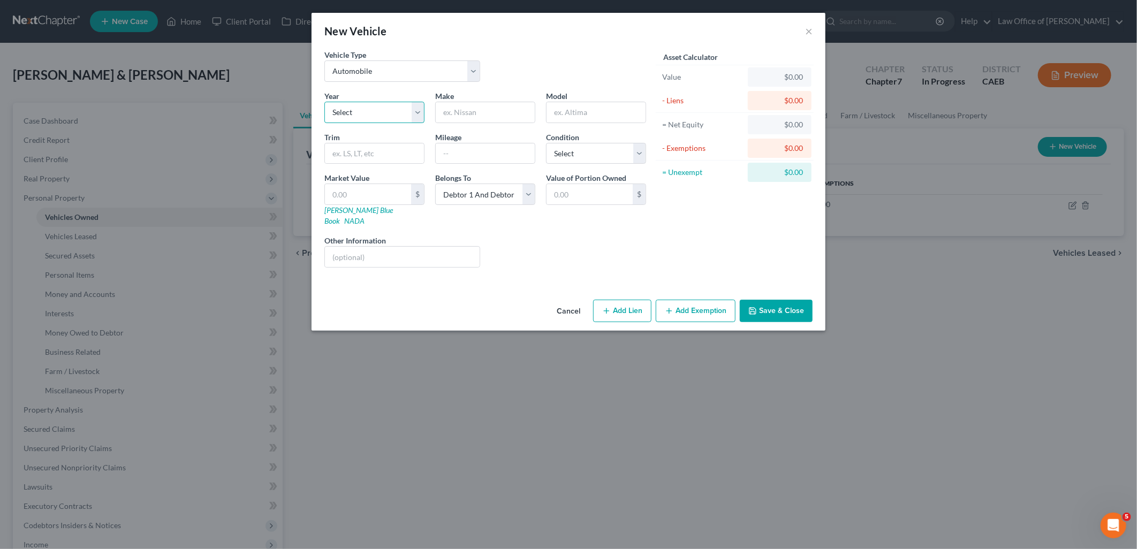
drag, startPoint x: 359, startPoint y: 115, endPoint x: 357, endPoint y: 124, distance: 9.3
click at [359, 115] on select "Select 2026 2025 2024 2023 2022 2021 2020 2019 2018 2017 2016 2015 2014 2013 20…" at bounding box center [374, 112] width 100 height 21
click at [324, 102] on select "Select 2026 2025 2024 2023 2022 2021 2020 2019 2018 2017 2016 2015 2014 2013 20…" at bounding box center [374, 112] width 100 height 21
click at [466, 111] on input "text" at bounding box center [485, 112] width 99 height 20
drag, startPoint x: 627, startPoint y: 154, endPoint x: 619, endPoint y: 153, distance: 7.7
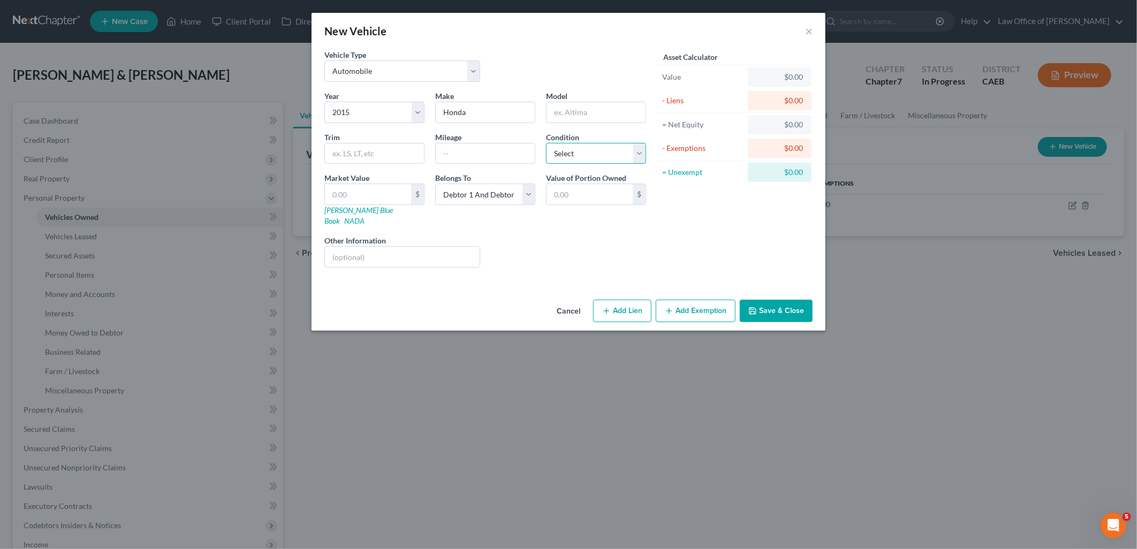
click at [627, 154] on select "Select Excellent Very Good Good Fair Poor" at bounding box center [596, 153] width 100 height 21
click at [546, 143] on select "Select Excellent Very Good Good Fair Poor" at bounding box center [596, 153] width 100 height 21
click at [417, 249] on input "text" at bounding box center [402, 257] width 155 height 20
click at [404, 247] on input "VIN 5FNRL5H4XF" at bounding box center [402, 257] width 155 height 20
click at [517, 191] on select "Select Debtor 1 Only Debtor 2 Only Debtor 1 And Debtor 2 Only At Least One Of T…" at bounding box center [485, 194] width 100 height 21
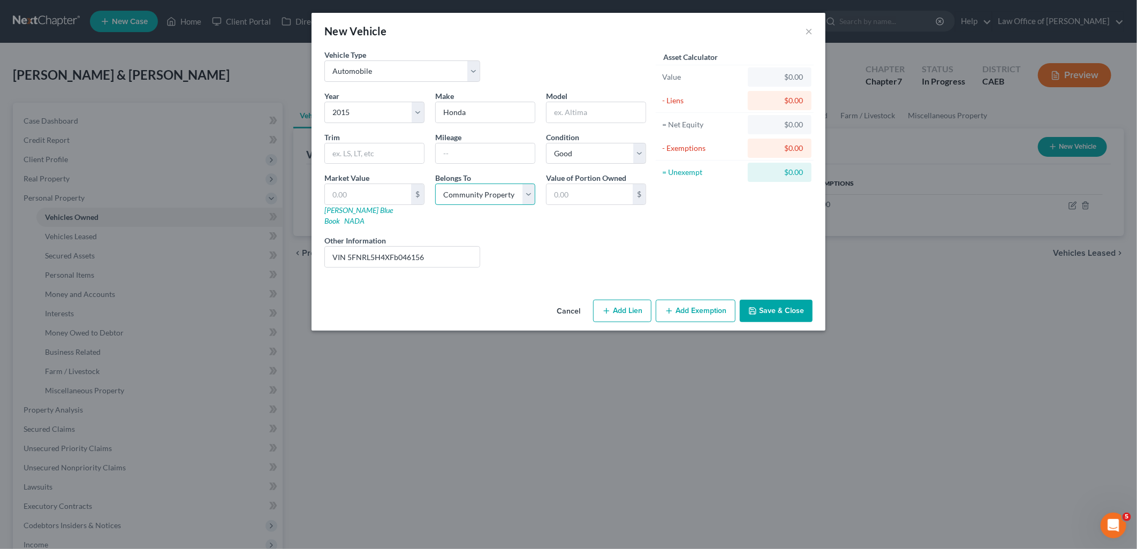
click at [435, 184] on select "Select Debtor 1 Only Debtor 2 Only Debtor 1 And Debtor 2 Only At Least One Of T…" at bounding box center [485, 194] width 100 height 21
click at [762, 308] on button "Save & Close" at bounding box center [776, 311] width 73 height 22
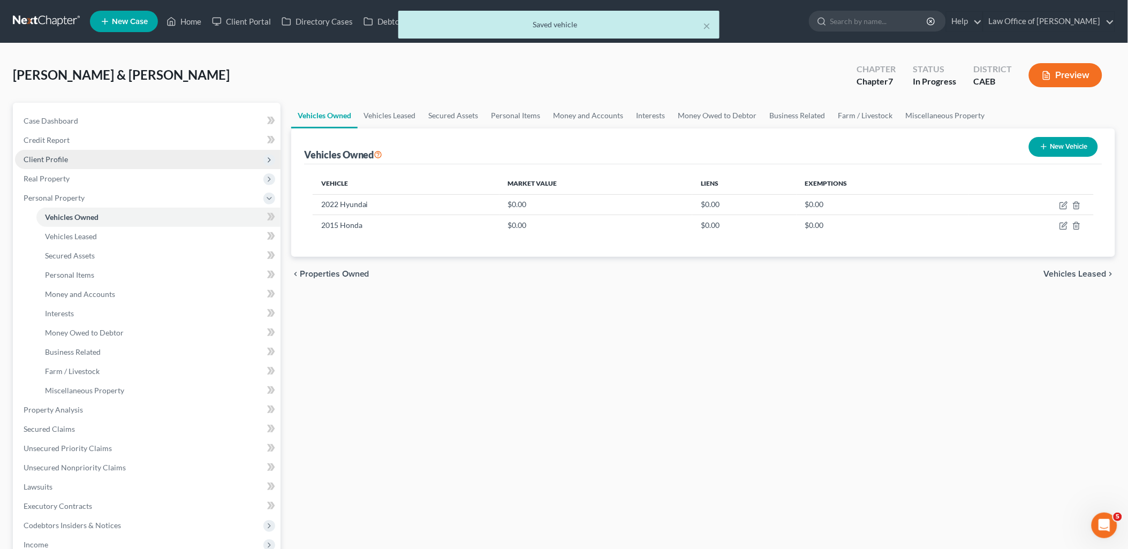
click at [57, 161] on span "Client Profile" at bounding box center [46, 159] width 44 height 9
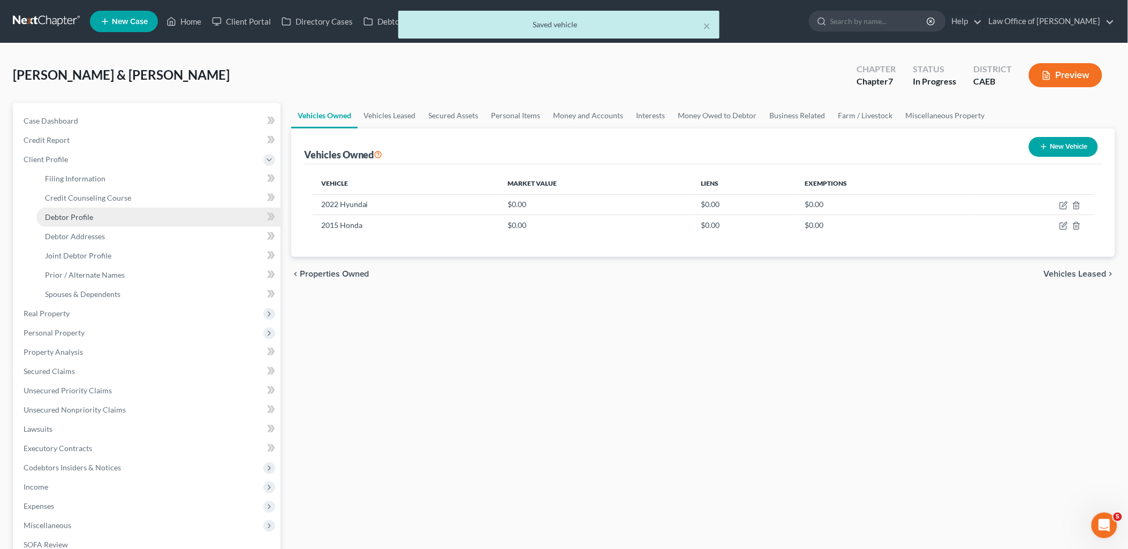
click at [67, 219] on span "Debtor Profile" at bounding box center [69, 217] width 48 height 9
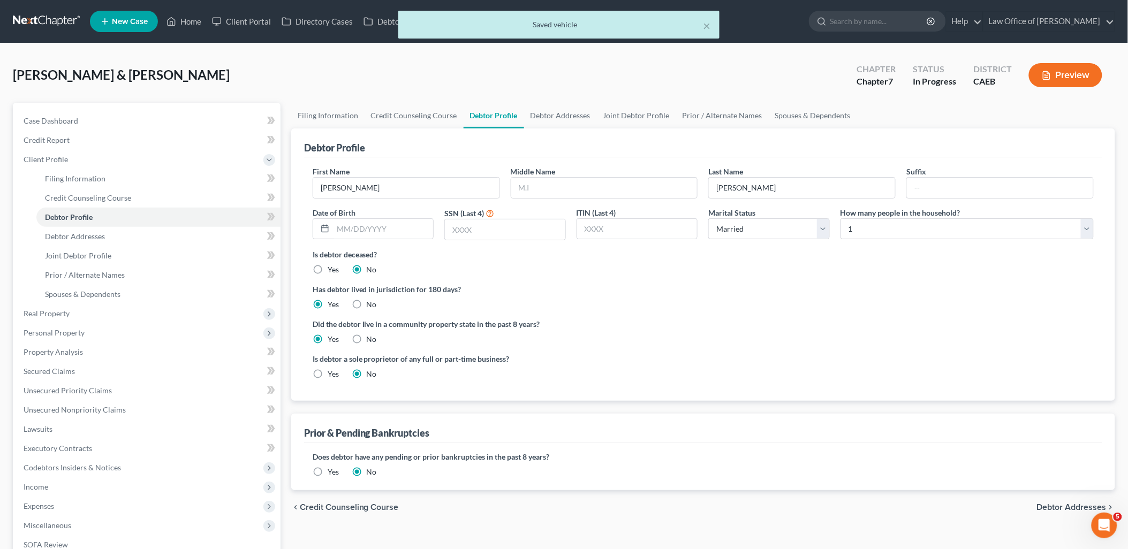
click at [616, 201] on div "First Name Guillermo Middle Name Last Name Rosales Suffix Date of Birth SSN (La…" at bounding box center [703, 207] width 792 height 83
click at [612, 192] on input "text" at bounding box center [604, 188] width 186 height 20
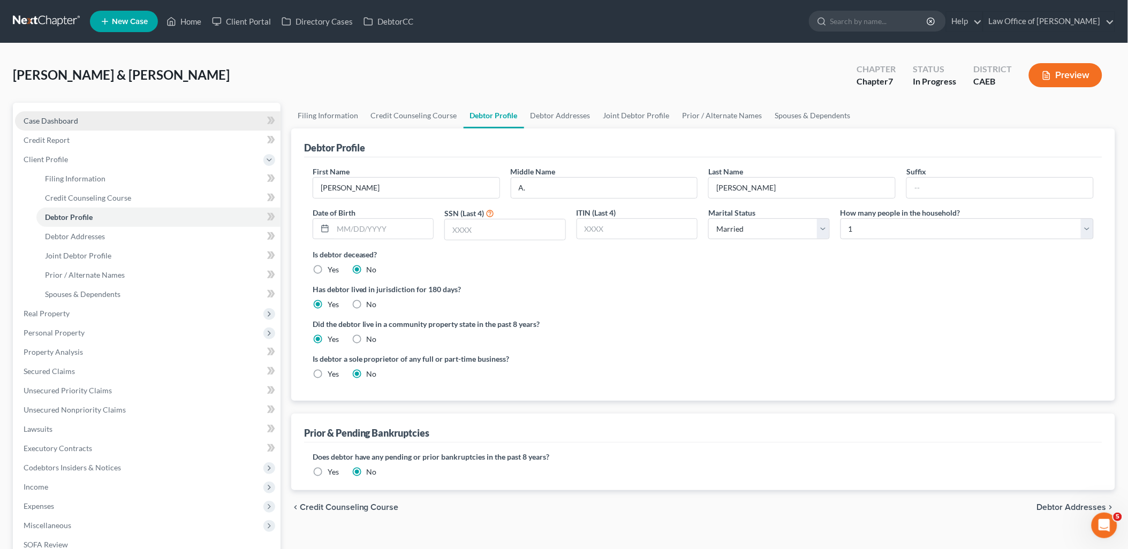
click at [56, 116] on span "Case Dashboard" at bounding box center [51, 120] width 55 height 9
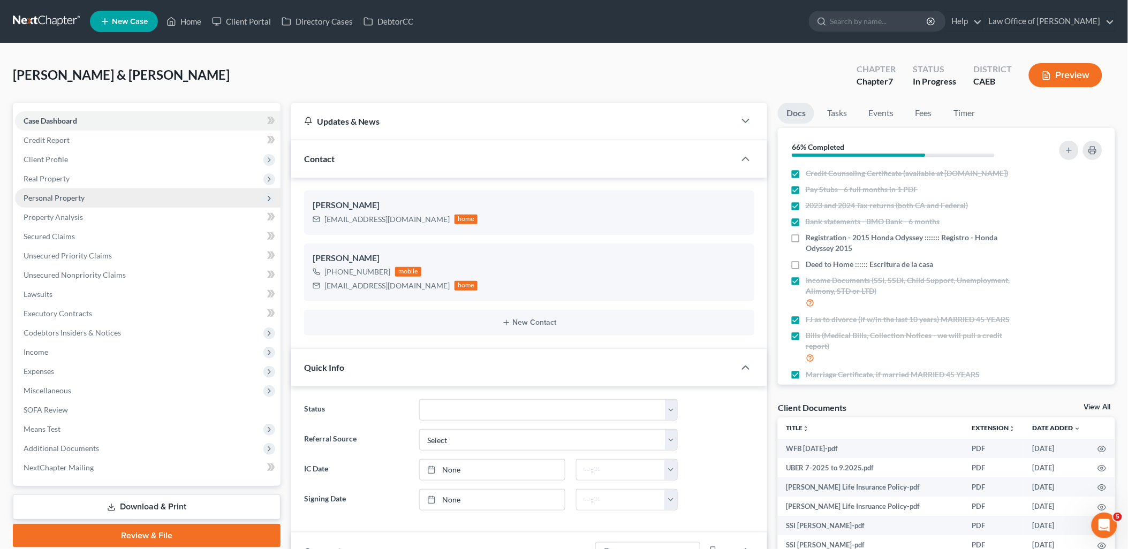
click at [44, 191] on span "Personal Property" at bounding box center [148, 197] width 266 height 19
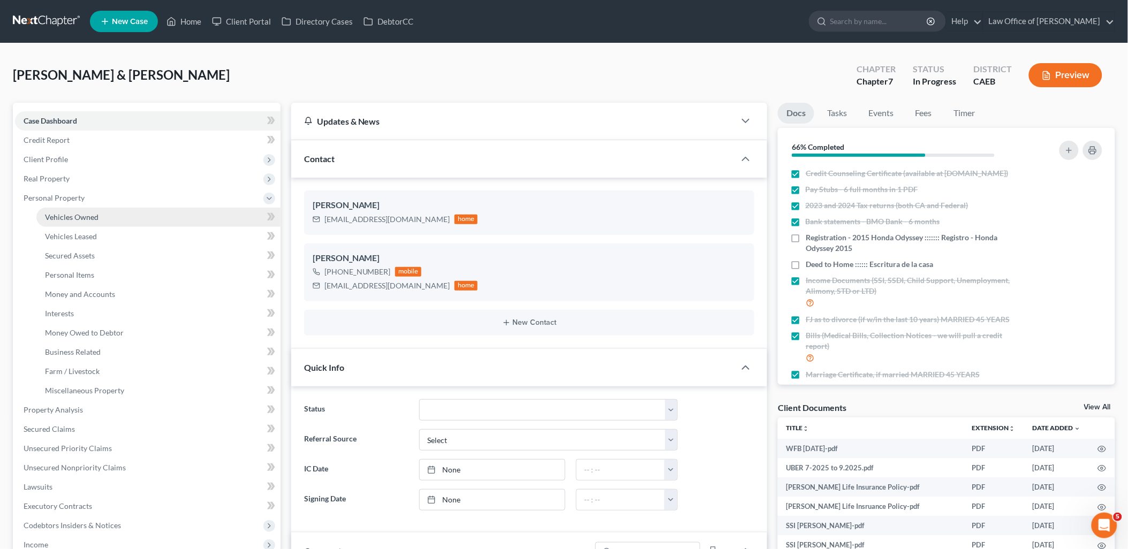
click at [72, 215] on span "Vehicles Owned" at bounding box center [72, 217] width 54 height 9
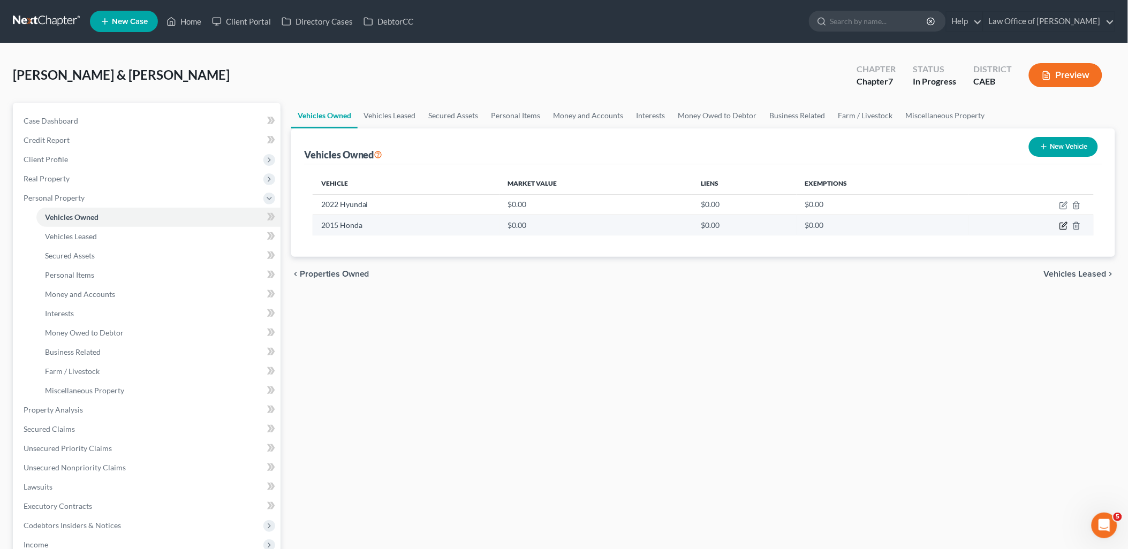
click at [1063, 226] on icon "button" at bounding box center [1064, 225] width 5 height 5
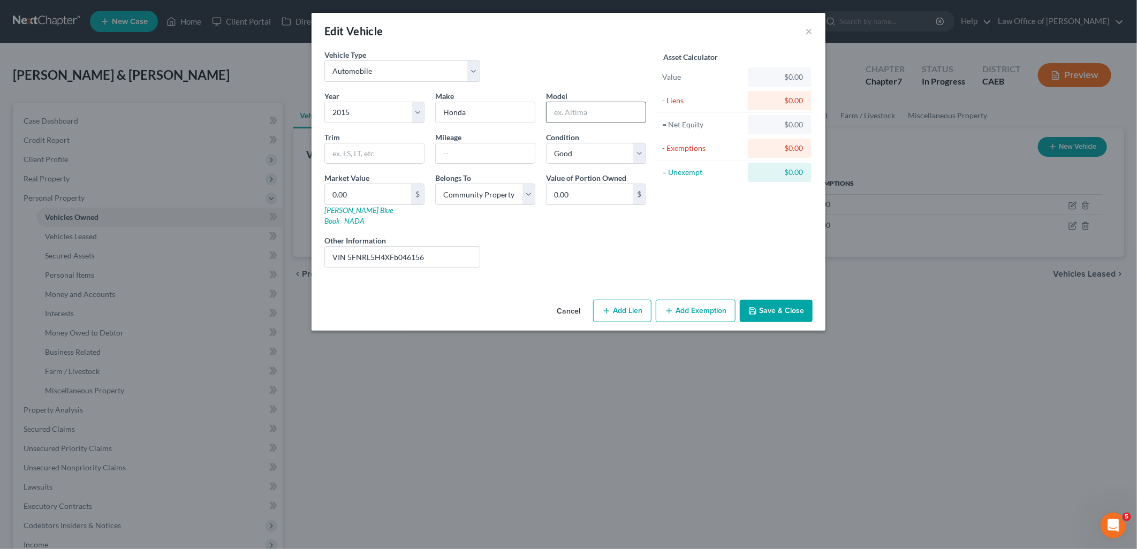
drag, startPoint x: 600, startPoint y: 111, endPoint x: 608, endPoint y: 110, distance: 8.6
click at [604, 110] on input "text" at bounding box center [596, 112] width 99 height 20
click at [781, 307] on button "Save & Close" at bounding box center [776, 311] width 73 height 22
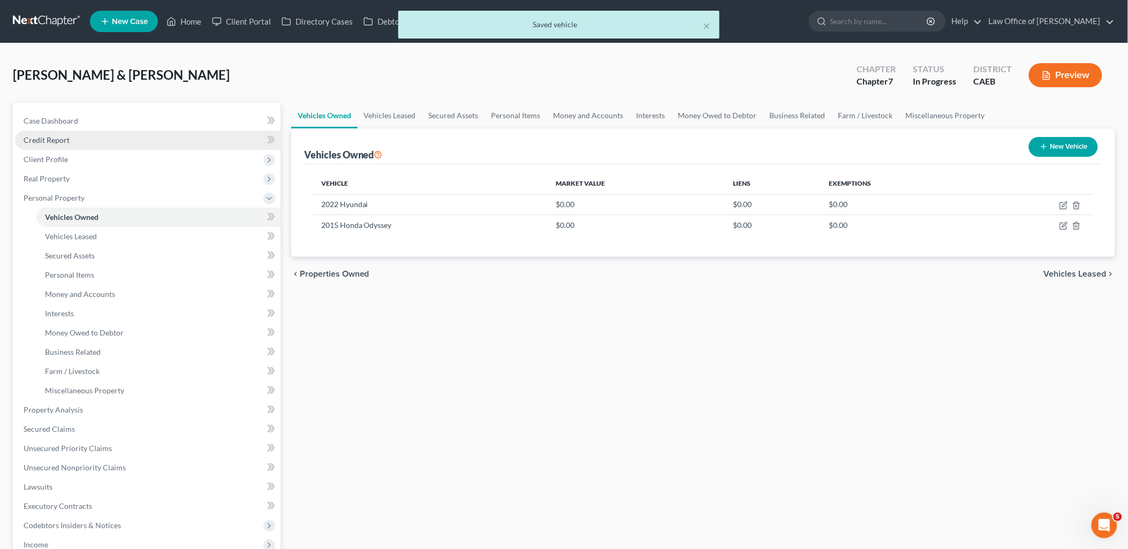
click at [34, 131] on link "Credit Report" at bounding box center [148, 140] width 266 height 19
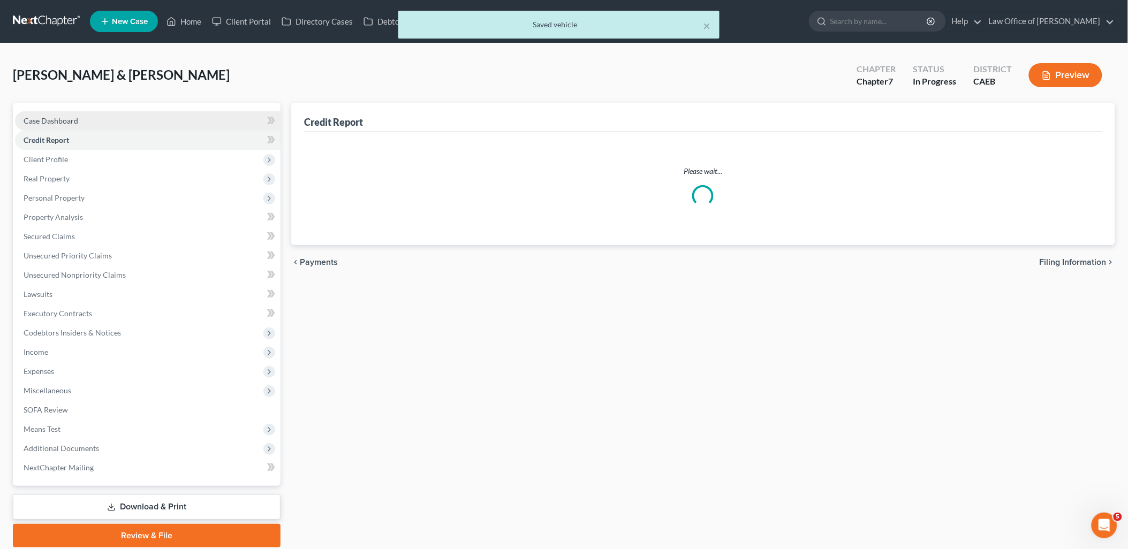
drag, startPoint x: 36, startPoint y: 125, endPoint x: 761, endPoint y: 150, distance: 724.8
click at [37, 125] on link "Case Dashboard" at bounding box center [148, 120] width 266 height 19
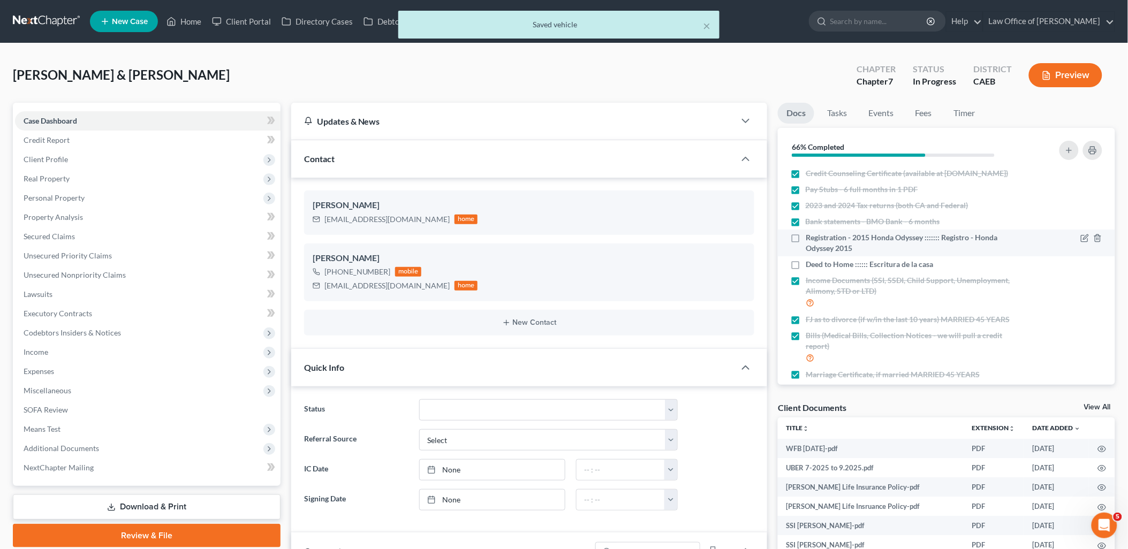
scroll to position [314, 0]
click at [806, 248] on label "Registration - 2015 Honda Odyssey ::::::: Registro - Honda Odyssey 2015" at bounding box center [914, 242] width 216 height 21
click at [810, 239] on input "Registration - 2015 Honda Odyssey ::::::: Registro - Honda Odyssey 2015" at bounding box center [813, 235] width 7 height 7
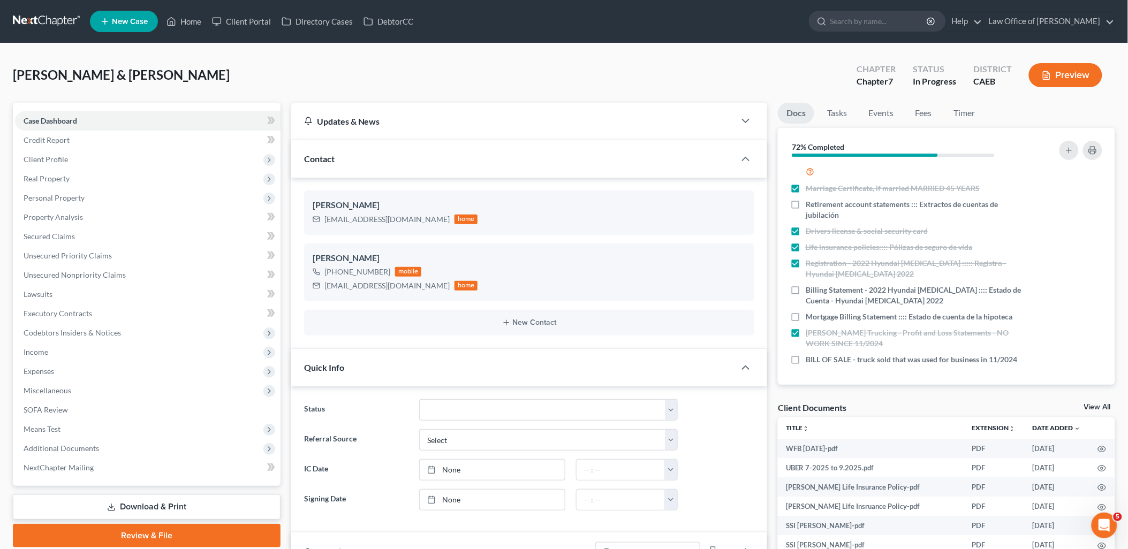
scroll to position [207, 0]
click at [54, 196] on span "Personal Property" at bounding box center [54, 197] width 61 height 9
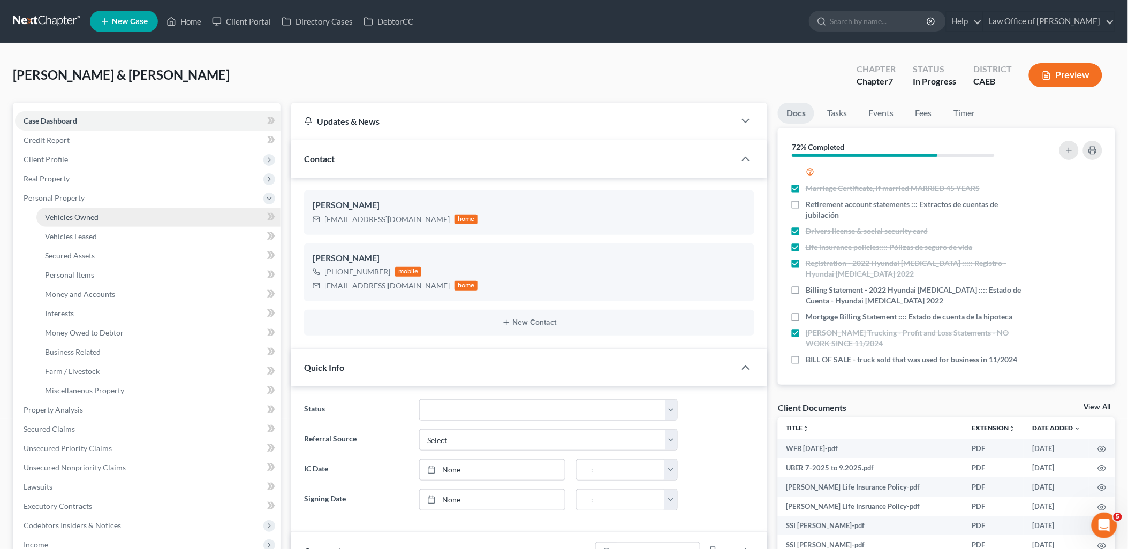
click at [82, 213] on span "Vehicles Owned" at bounding box center [72, 217] width 54 height 9
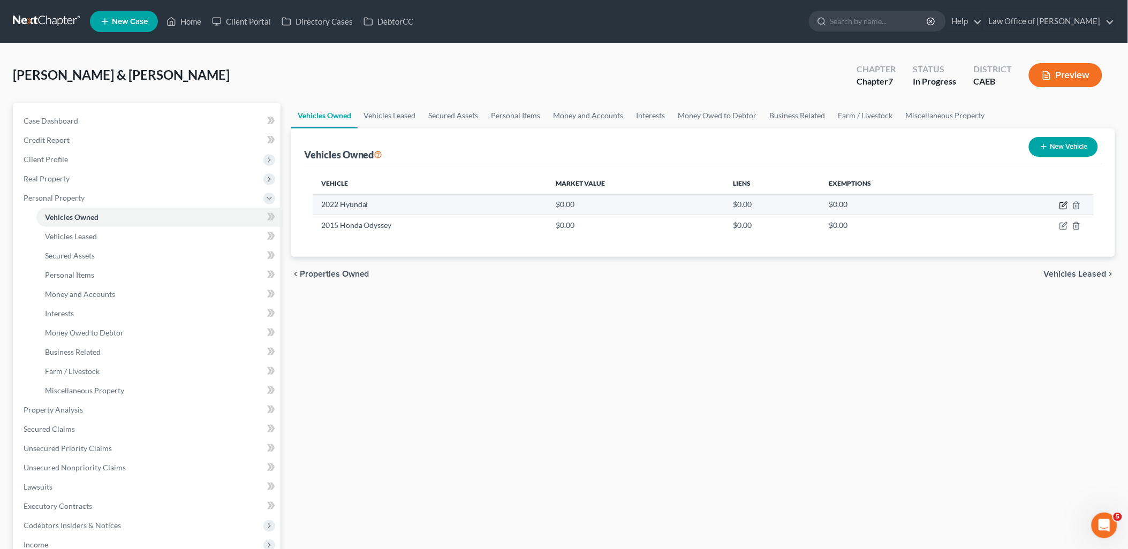
click at [1063, 202] on icon "button" at bounding box center [1063, 205] width 9 height 9
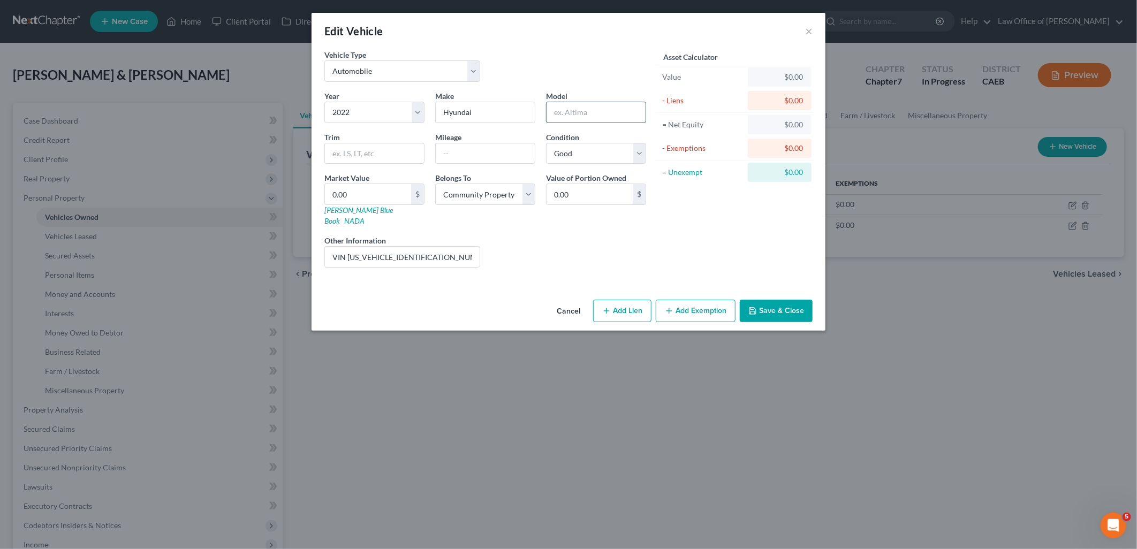
click at [566, 110] on input "text" at bounding box center [596, 112] width 99 height 20
click at [783, 300] on button "Save & Close" at bounding box center [776, 311] width 73 height 22
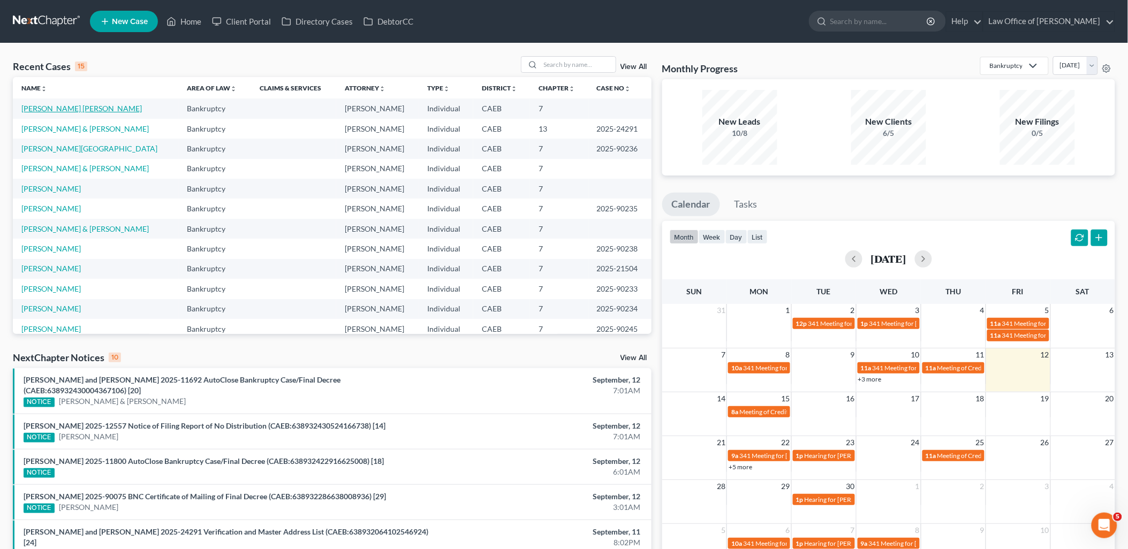
click at [68, 103] on td "[PERSON_NAME] [PERSON_NAME]" at bounding box center [96, 109] width 166 height 20
click at [49, 107] on link "[PERSON_NAME] [PERSON_NAME]" at bounding box center [81, 108] width 120 height 9
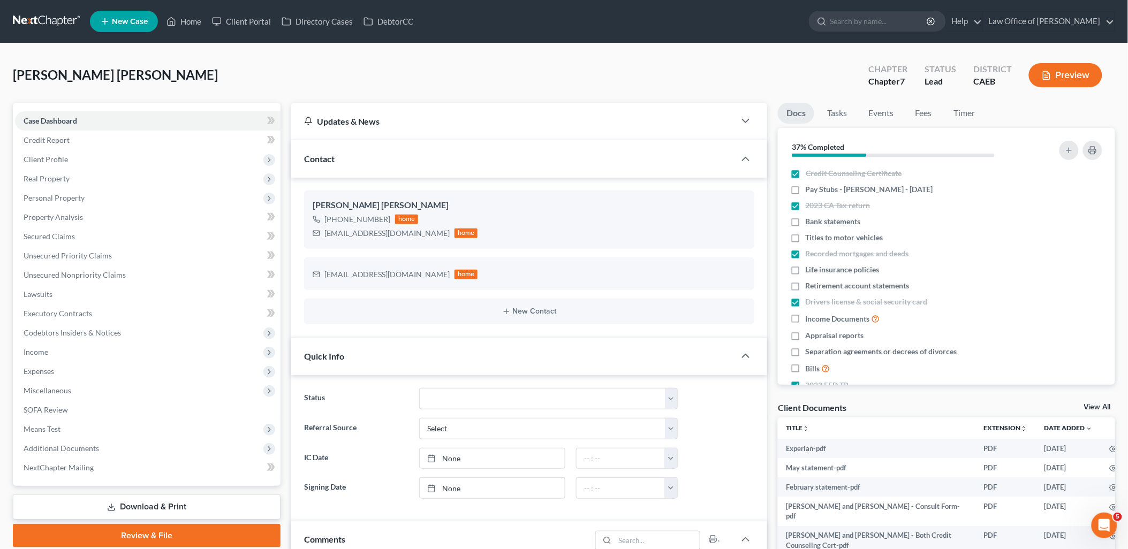
scroll to position [927, 0]
click at [1101, 406] on link "View All" at bounding box center [1097, 407] width 27 height 7
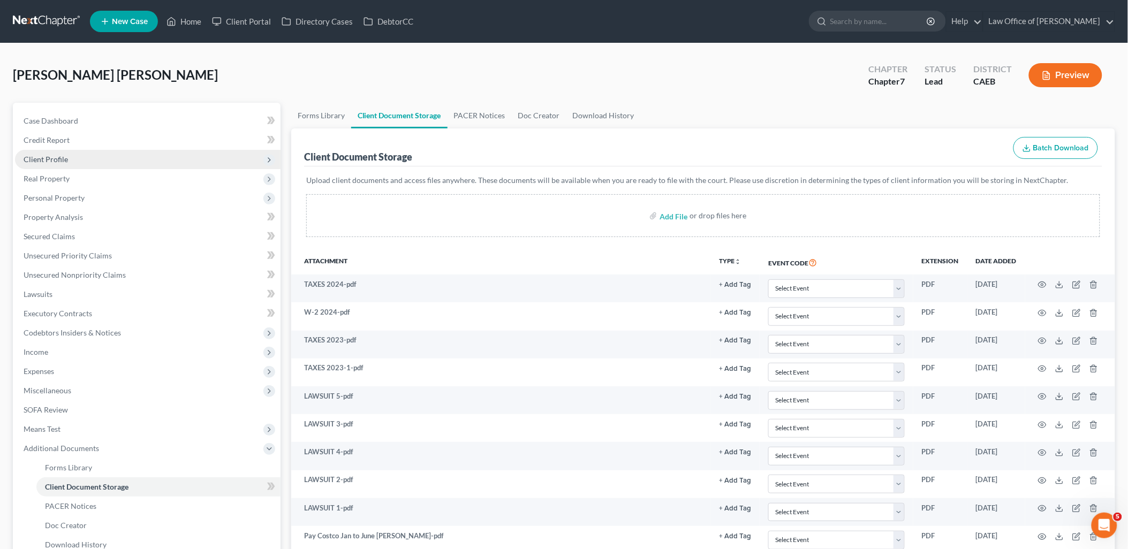
click at [37, 157] on span "Client Profile" at bounding box center [46, 159] width 44 height 9
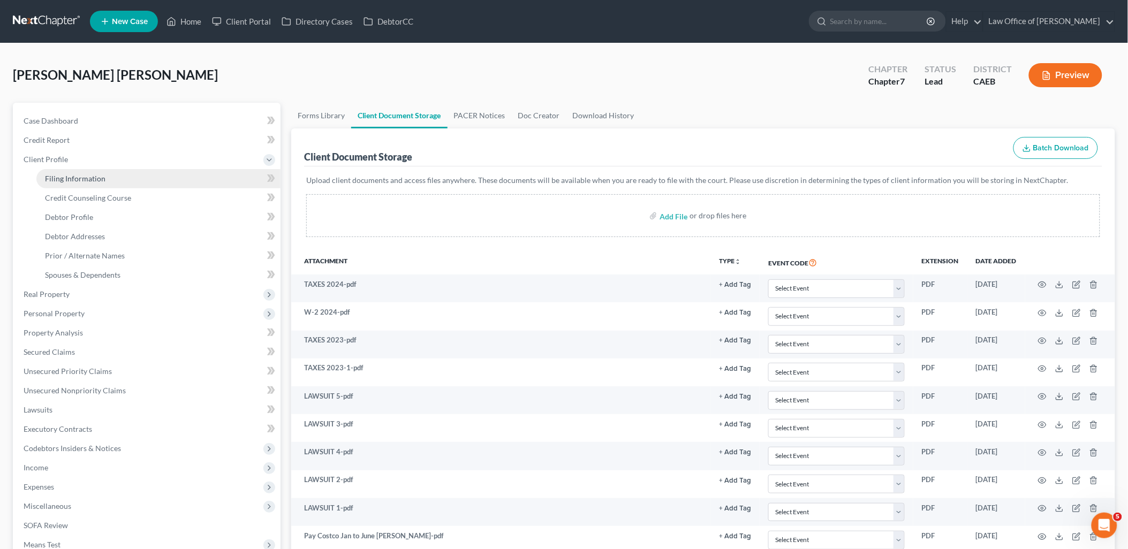
click at [78, 180] on span "Filing Information" at bounding box center [75, 178] width 60 height 9
select select "1"
select select "0"
select select "4"
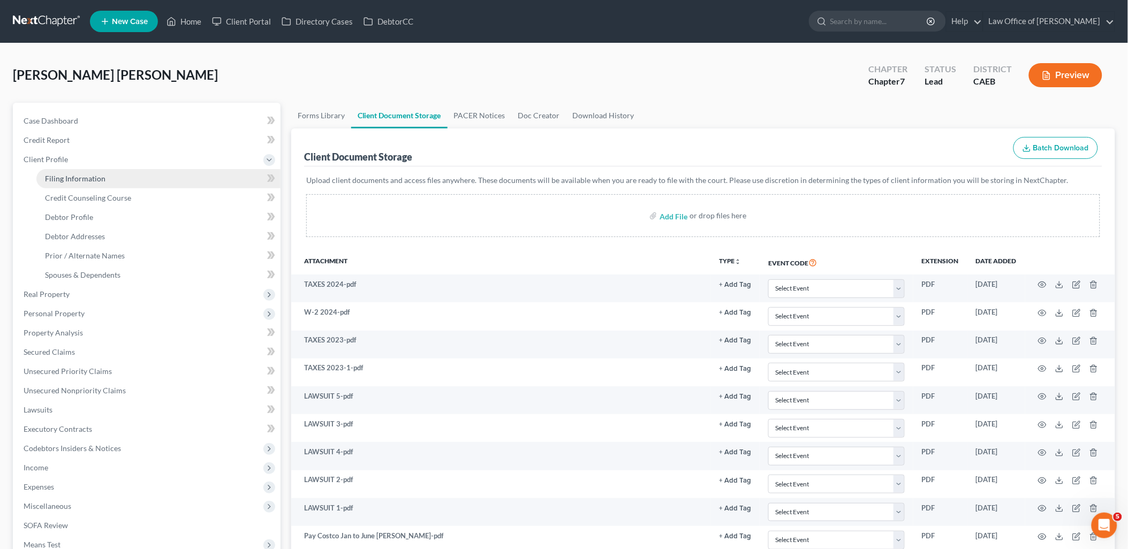
select select "0"
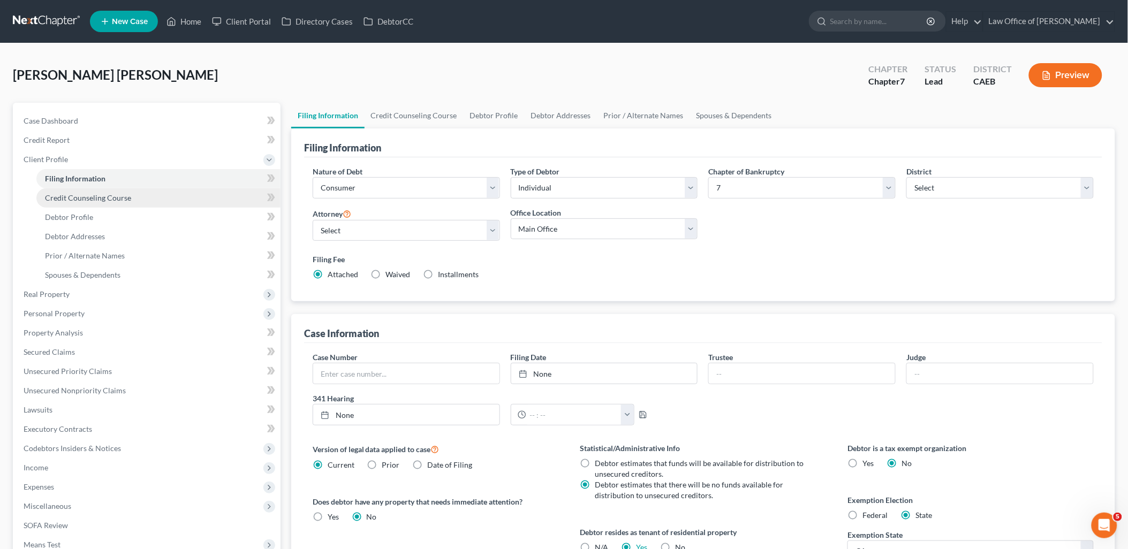
click at [78, 199] on span "Credit Counseling Course" at bounding box center [88, 197] width 86 height 9
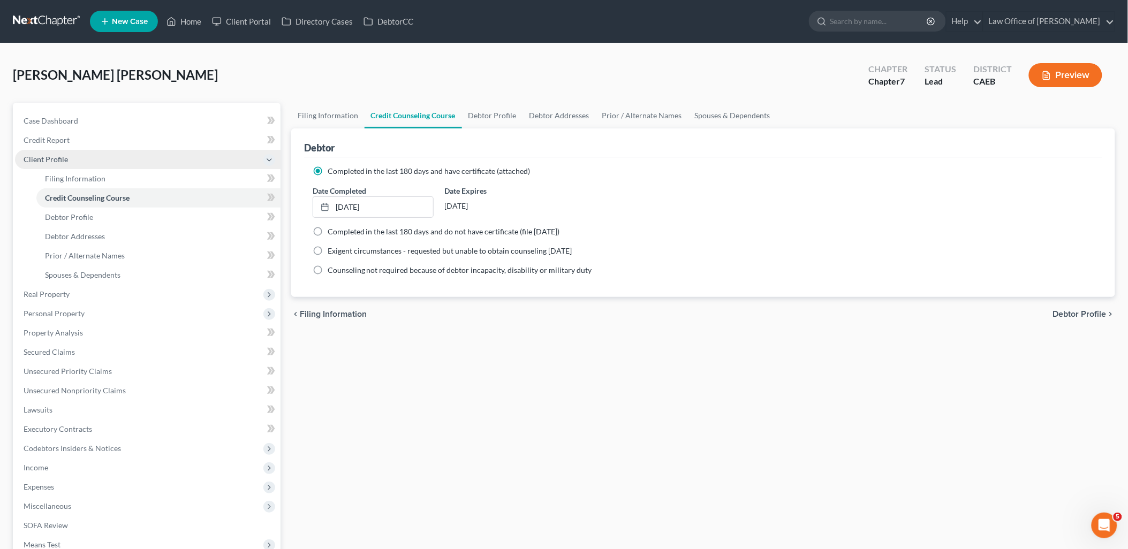
click at [49, 156] on span "Client Profile" at bounding box center [46, 159] width 44 height 9
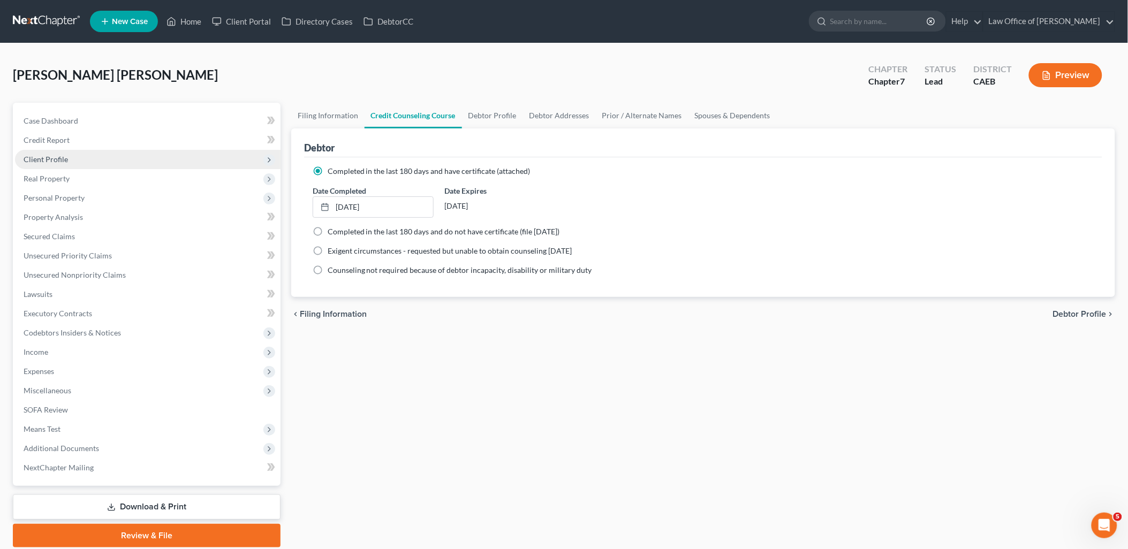
click at [49, 161] on span "Client Profile" at bounding box center [46, 159] width 44 height 9
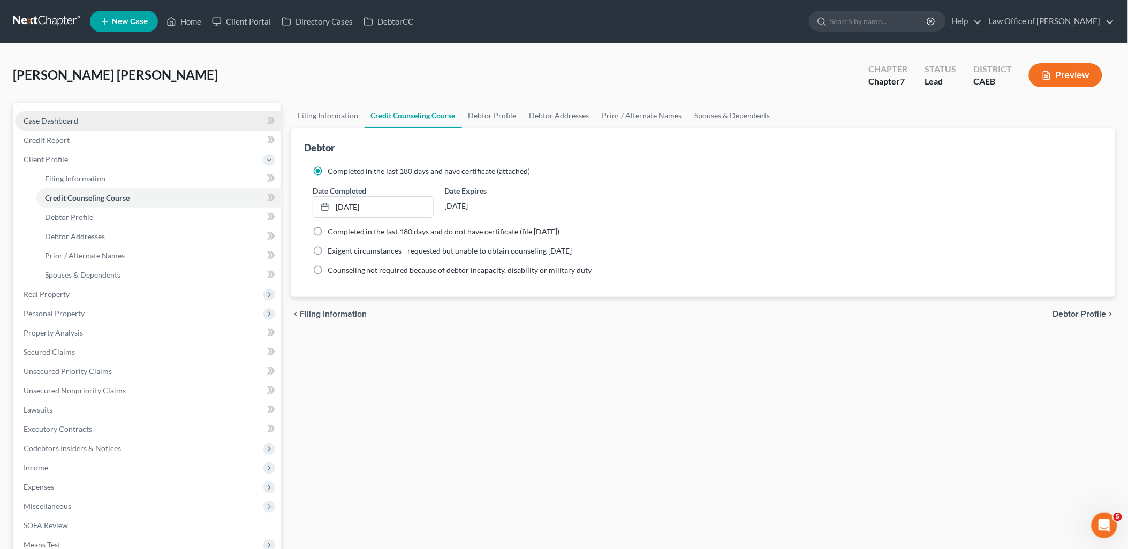
click at [47, 116] on span "Case Dashboard" at bounding box center [51, 120] width 55 height 9
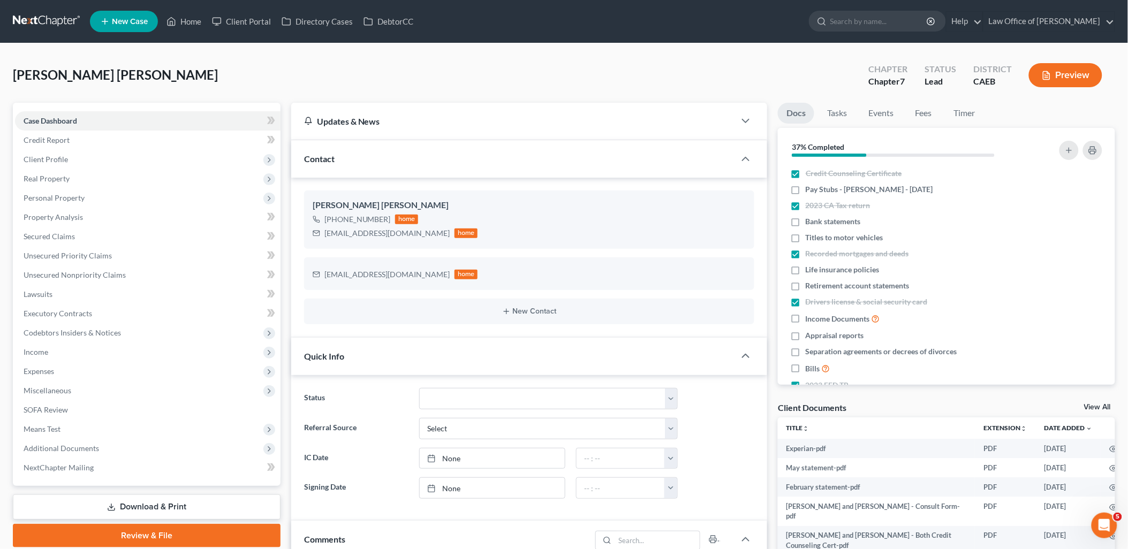
scroll to position [927, 0]
click at [1089, 407] on link "View All" at bounding box center [1097, 407] width 27 height 7
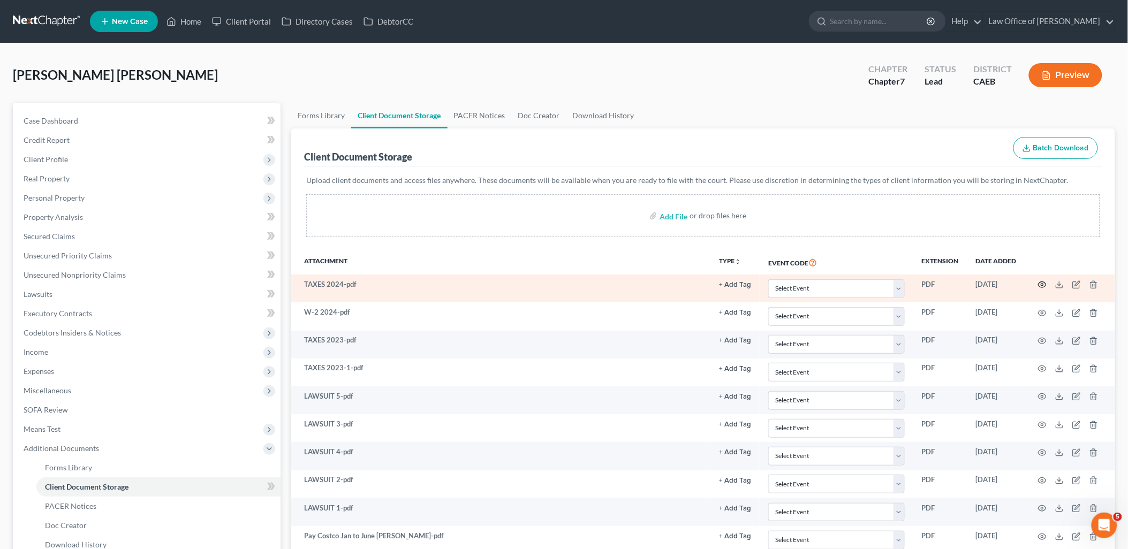
click at [1046, 286] on icon "button" at bounding box center [1043, 285] width 8 height 6
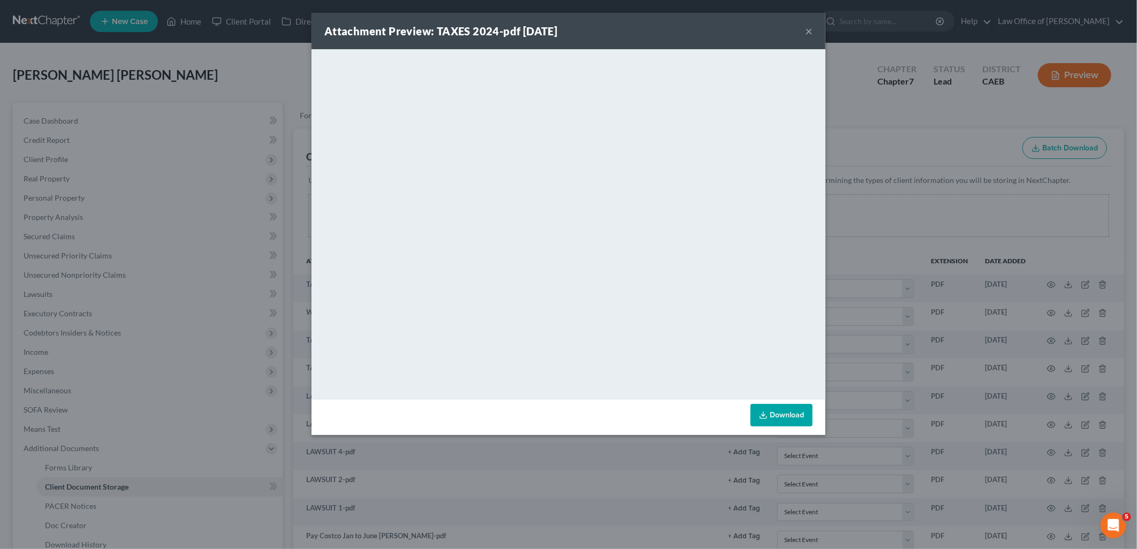
click at [813, 29] on div "Attachment Preview: TAXES 2024-pdf 08/13/2025 ×" at bounding box center [569, 31] width 514 height 36
click at [812, 29] on button "×" at bounding box center [808, 31] width 7 height 13
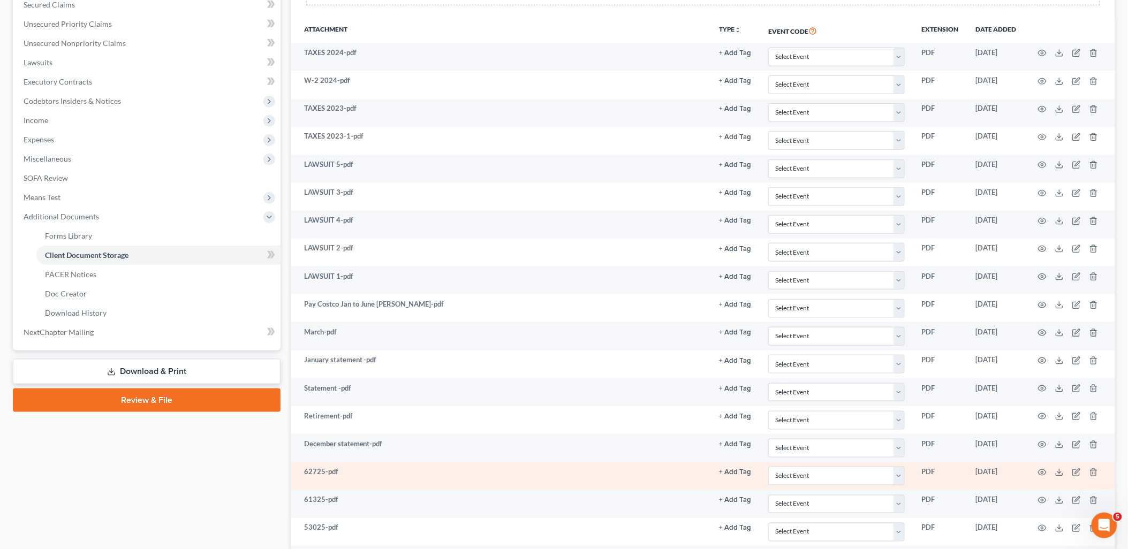
scroll to position [238, 0]
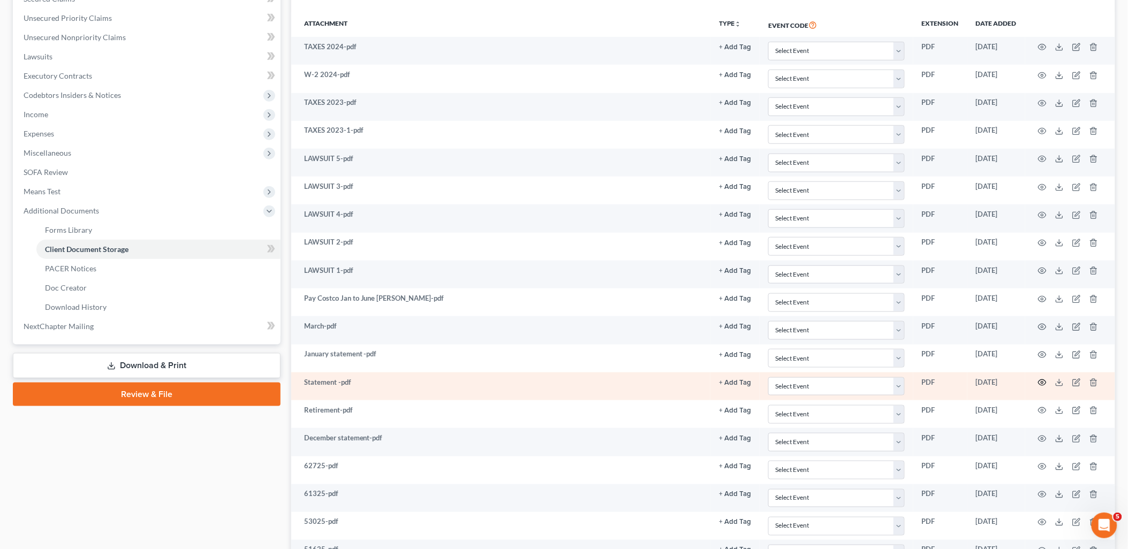
click at [1043, 382] on icon "button" at bounding box center [1042, 383] width 9 height 9
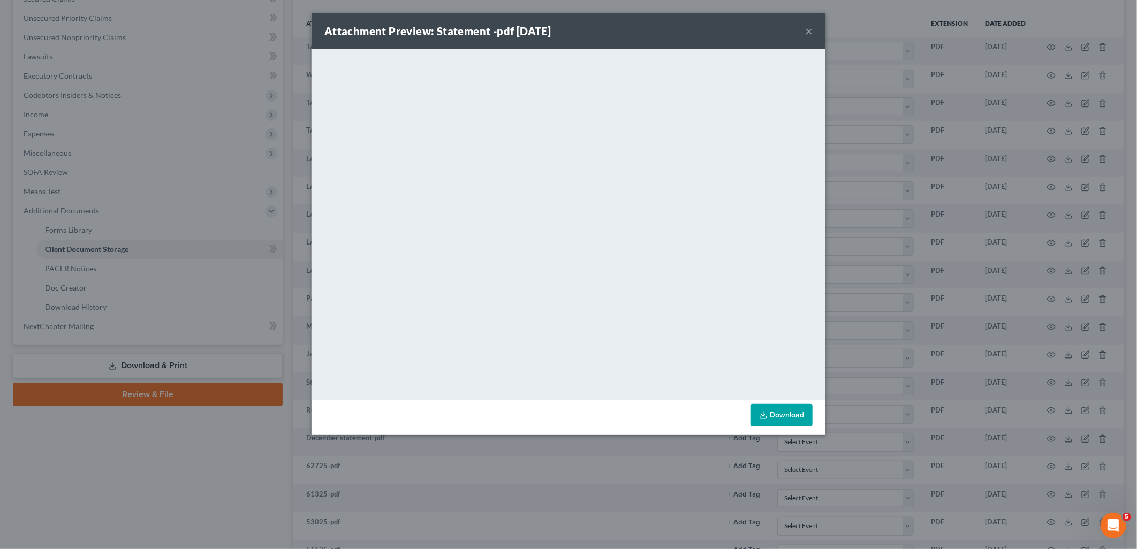
click at [808, 33] on button "×" at bounding box center [808, 31] width 7 height 13
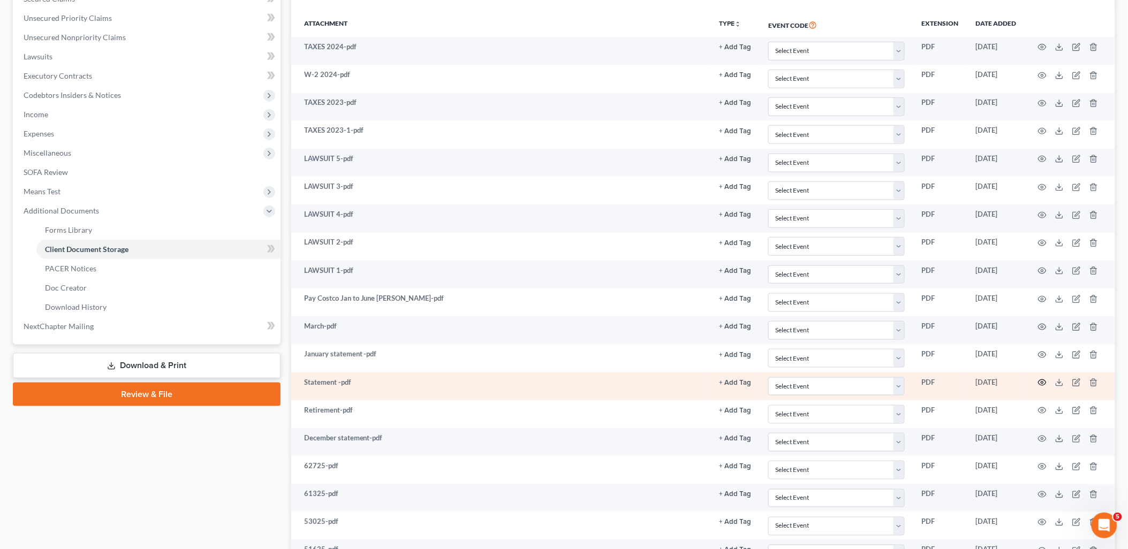
click at [1040, 384] on icon "button" at bounding box center [1042, 383] width 9 height 9
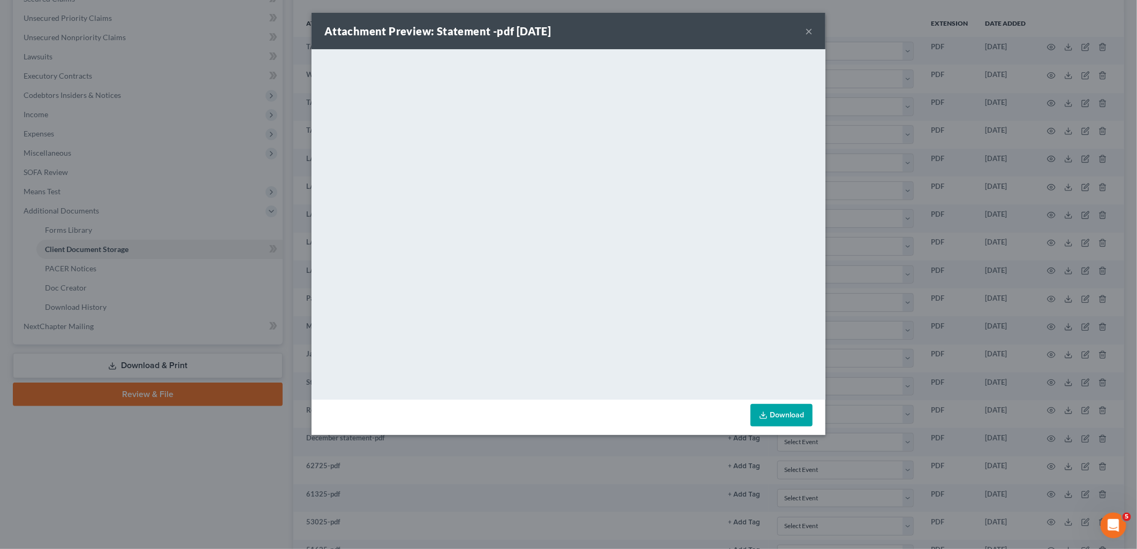
click at [809, 31] on button "×" at bounding box center [808, 31] width 7 height 13
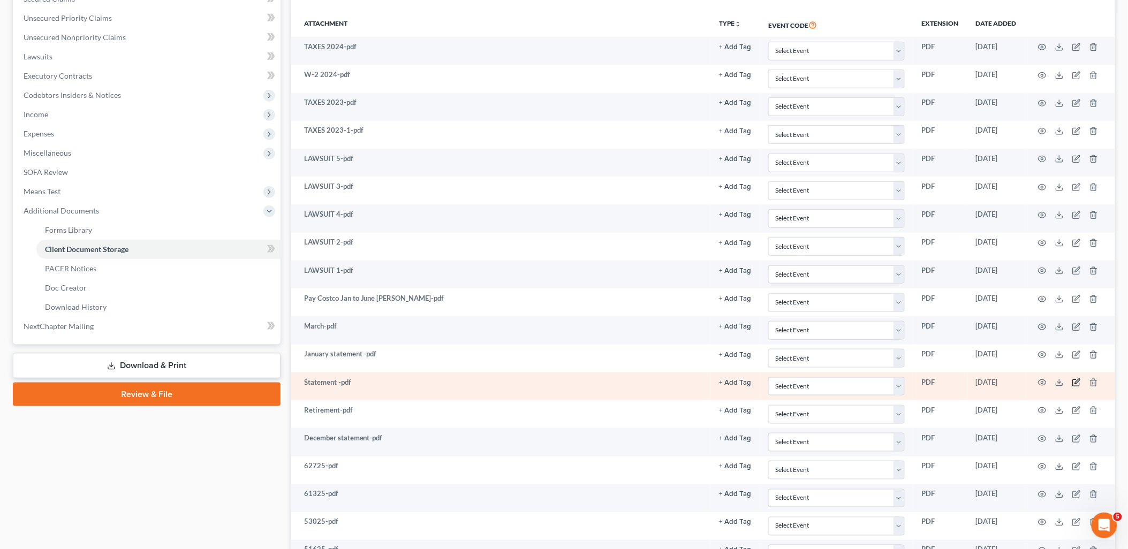
click at [1074, 384] on icon "button" at bounding box center [1076, 383] width 9 height 9
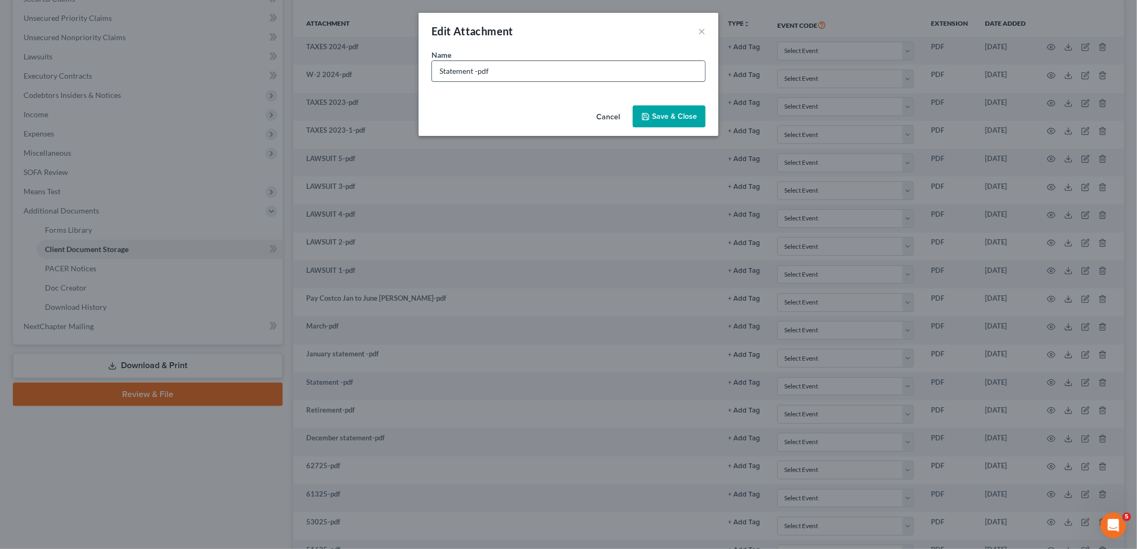
click at [533, 75] on input "Statement -pdf" at bounding box center [568, 71] width 273 height 20
drag, startPoint x: 528, startPoint y: 71, endPoint x: 410, endPoint y: 74, distance: 118.9
click at [408, 78] on div "Edit Attachment × Name * Statement -pdf Cancel Save & Close" at bounding box center [568, 274] width 1137 height 549
type input "m"
type input "MSFCU 6.2025 STATEMENT"
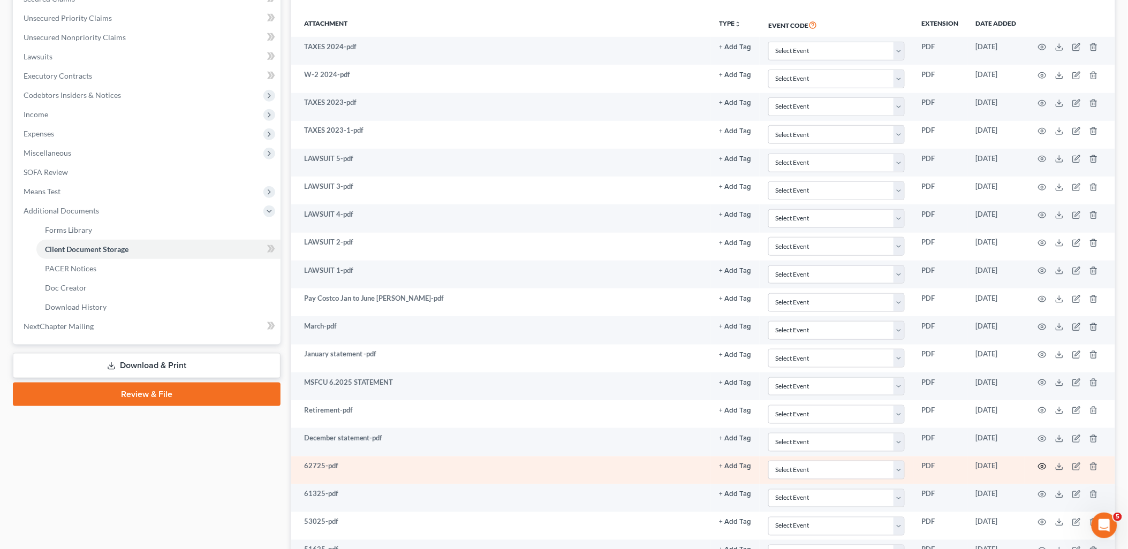
click at [1040, 466] on icon "button" at bounding box center [1042, 467] width 9 height 9
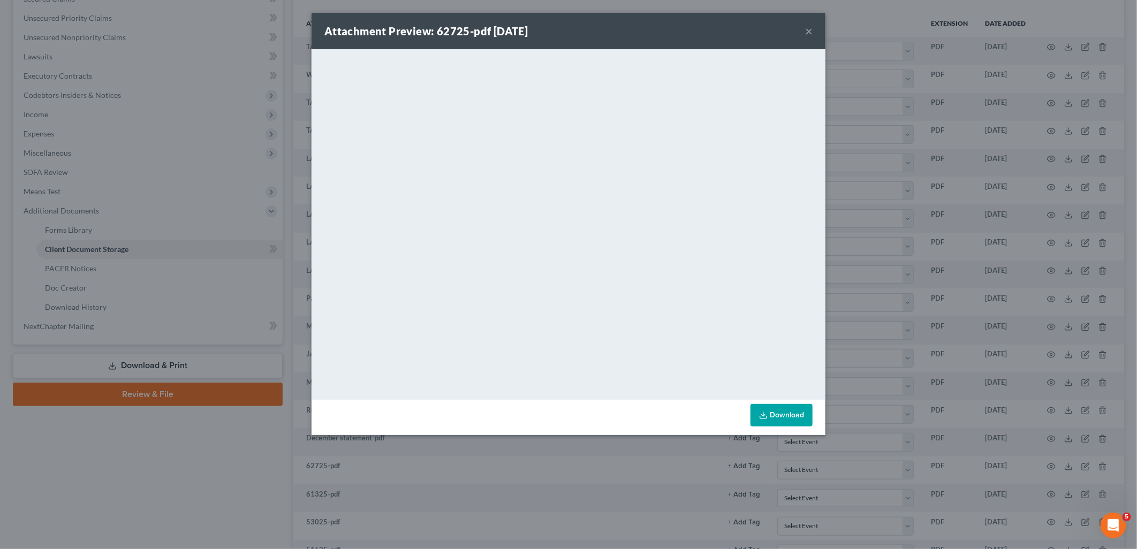
drag, startPoint x: 806, startPoint y: 24, endPoint x: 806, endPoint y: 31, distance: 7.5
click at [806, 25] on button "×" at bounding box center [808, 31] width 7 height 13
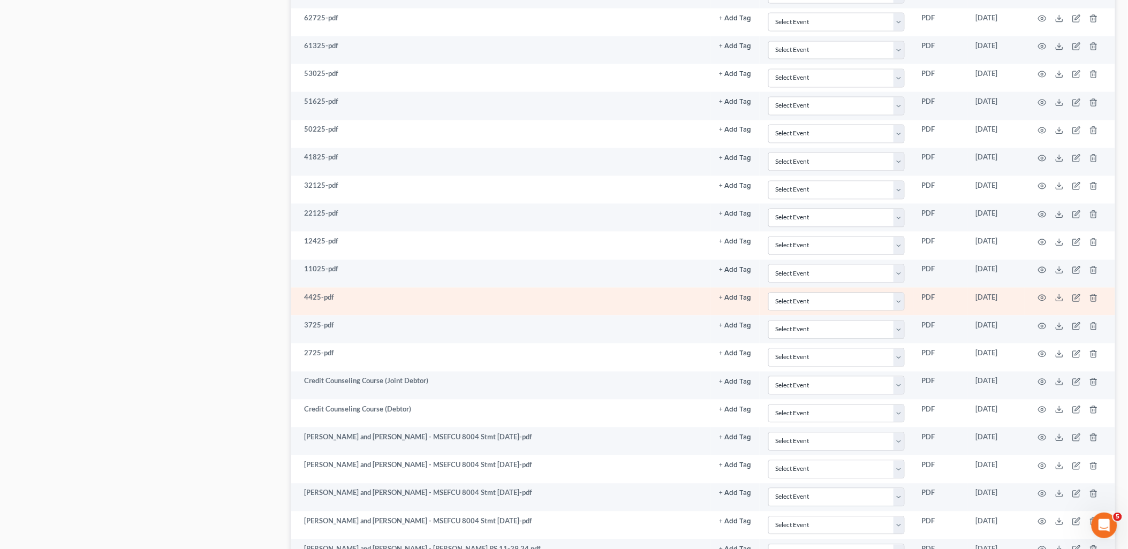
scroll to position [714, 0]
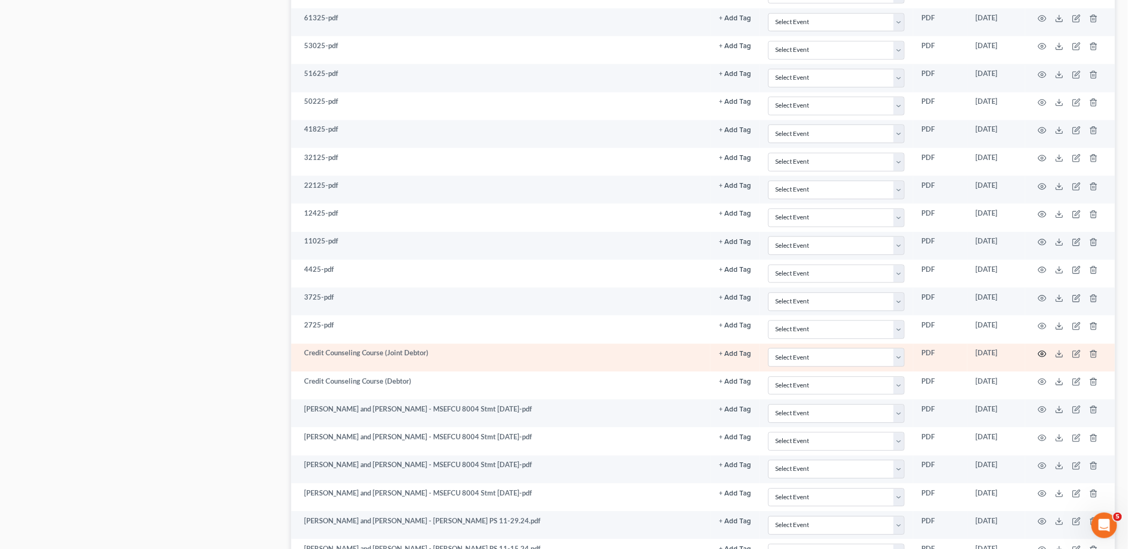
click at [1041, 355] on circle "button" at bounding box center [1042, 354] width 2 height 2
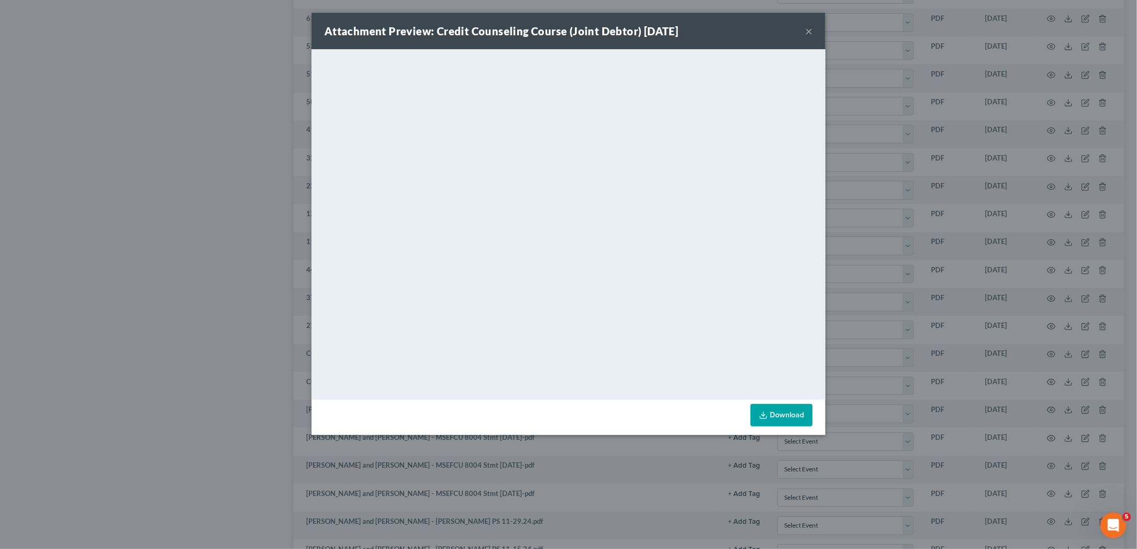
click at [812, 31] on button "×" at bounding box center [808, 31] width 7 height 13
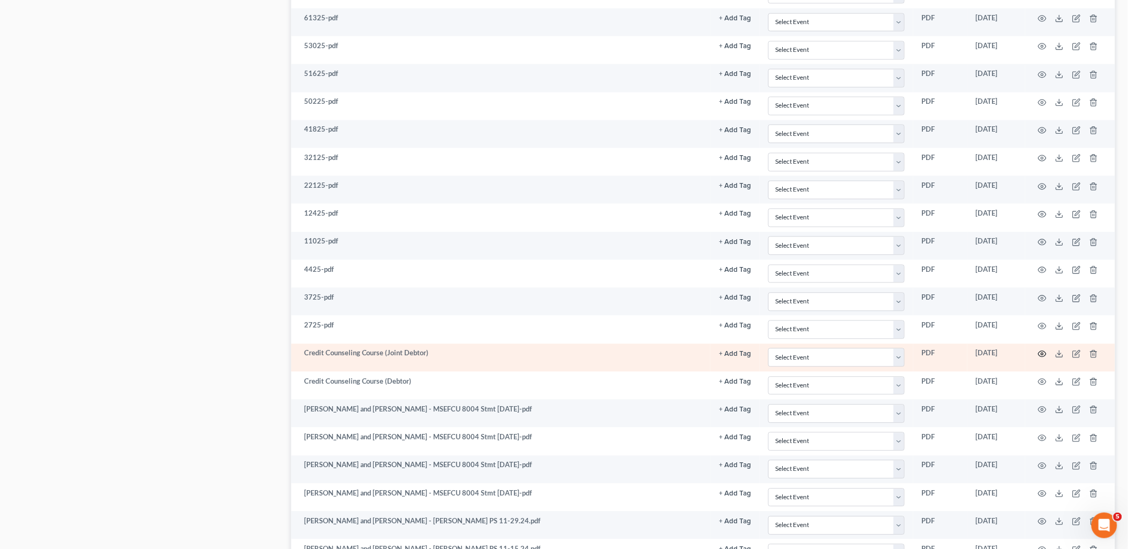
click at [1042, 355] on icon "button" at bounding box center [1042, 354] width 9 height 9
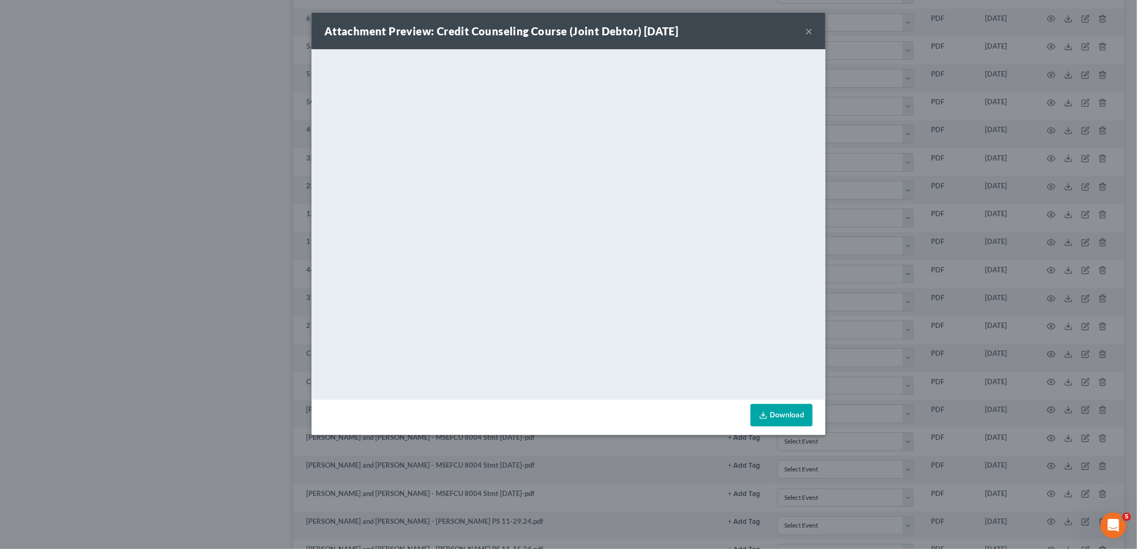
click at [810, 29] on button "×" at bounding box center [808, 31] width 7 height 13
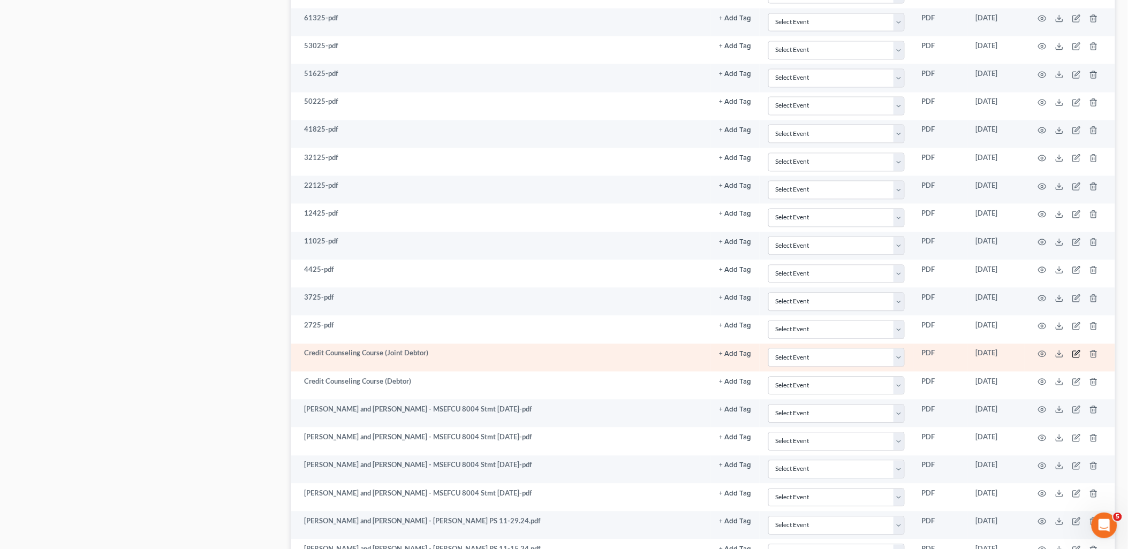
click at [1074, 359] on icon "button" at bounding box center [1076, 354] width 9 height 9
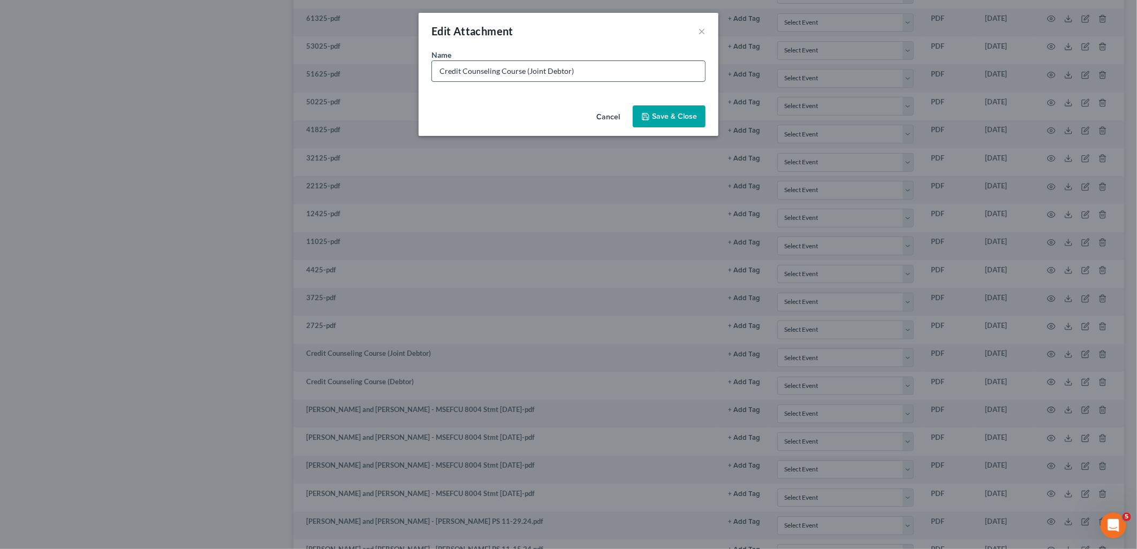
drag, startPoint x: 602, startPoint y: 70, endPoint x: 527, endPoint y: 70, distance: 74.4
click at [527, 70] on input "Credit Counseling Course (Joint Debtor)" at bounding box center [568, 71] width 273 height 20
type input "Credit Counseling Course (12/9/2024 - EXPIRED)"
click at [682, 120] on span "Save & Close" at bounding box center [674, 116] width 45 height 9
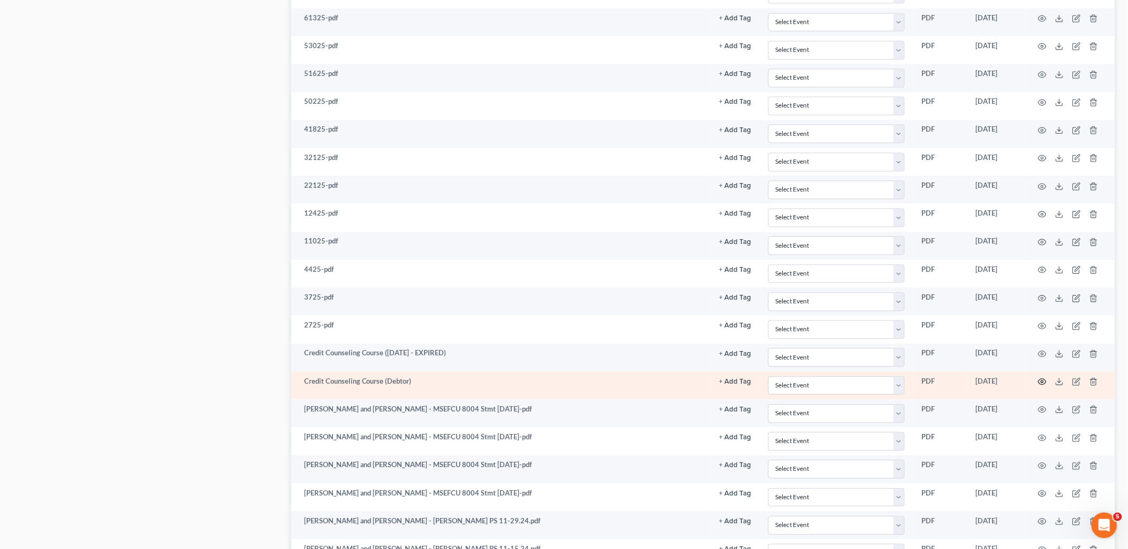
click at [1044, 383] on icon "button" at bounding box center [1042, 382] width 9 height 9
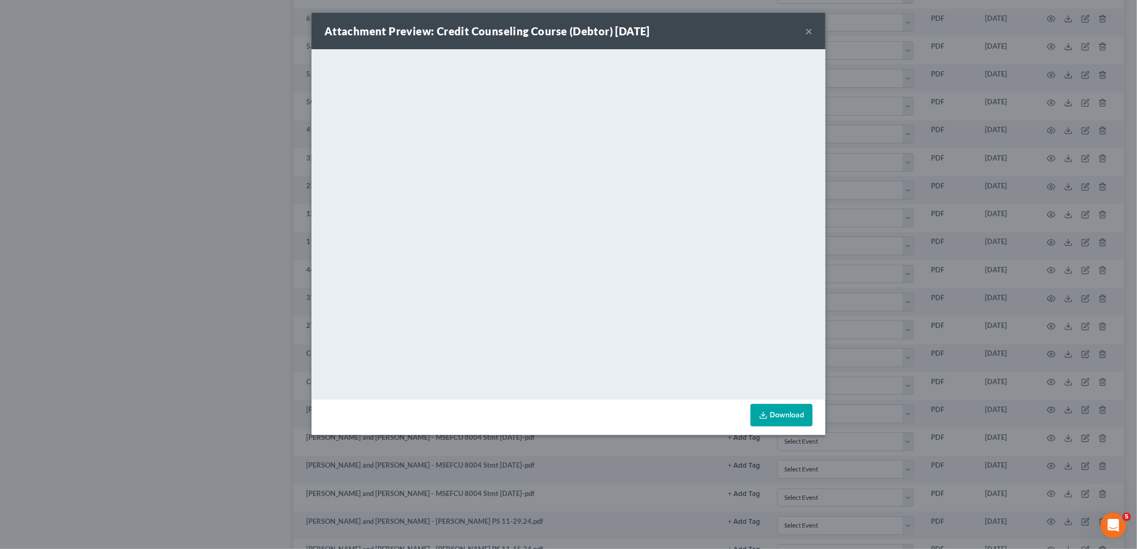
click at [808, 30] on button "×" at bounding box center [808, 31] width 7 height 13
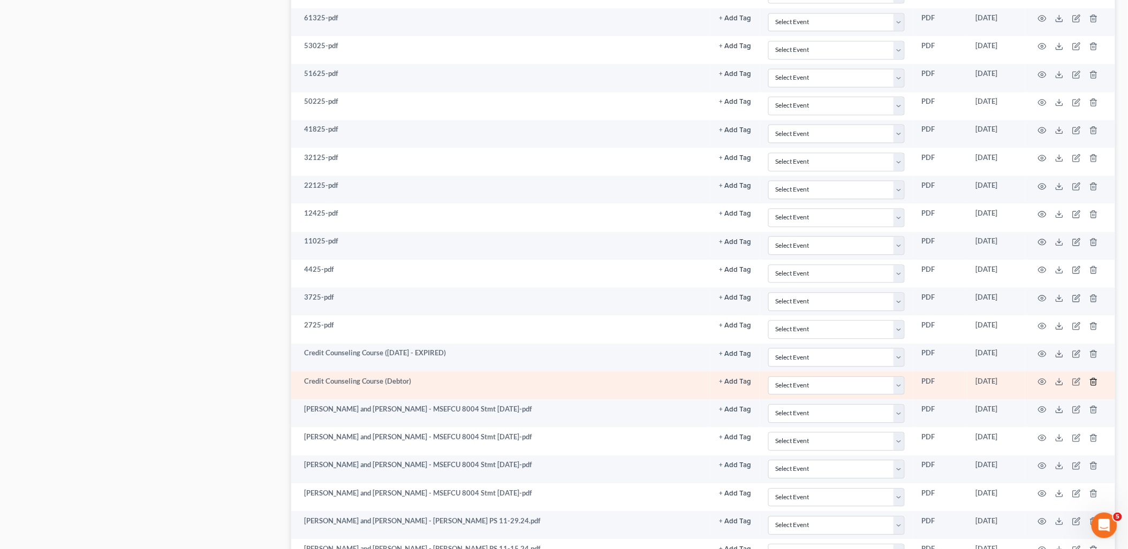
click at [1096, 384] on icon "button" at bounding box center [1093, 382] width 9 height 9
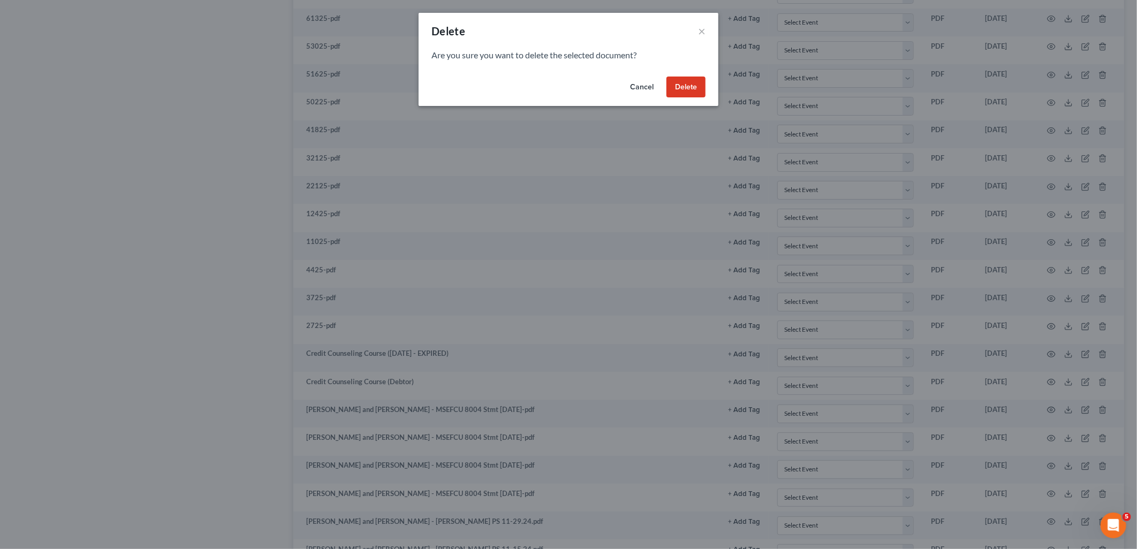
drag, startPoint x: 686, startPoint y: 78, endPoint x: 686, endPoint y: 85, distance: 7.0
click at [686, 78] on button "Delete" at bounding box center [686, 87] width 39 height 21
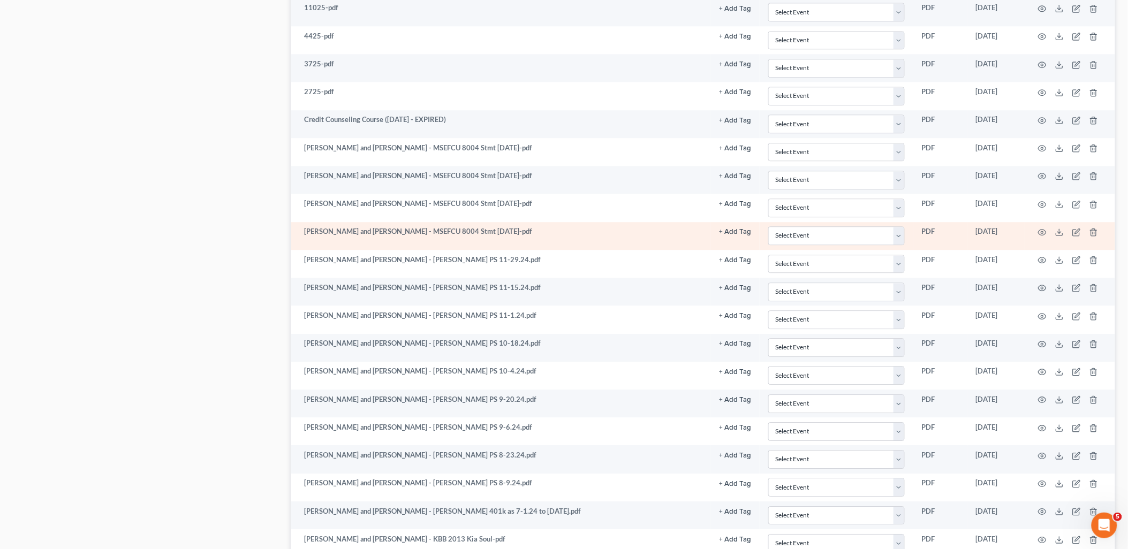
scroll to position [951, 0]
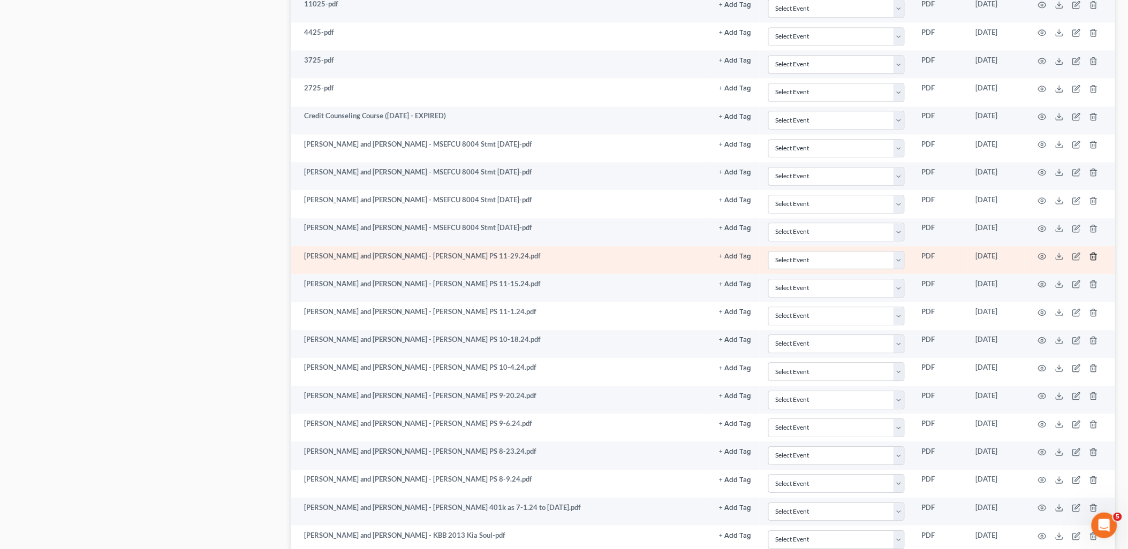
click at [1094, 259] on line "button" at bounding box center [1094, 257] width 0 height 2
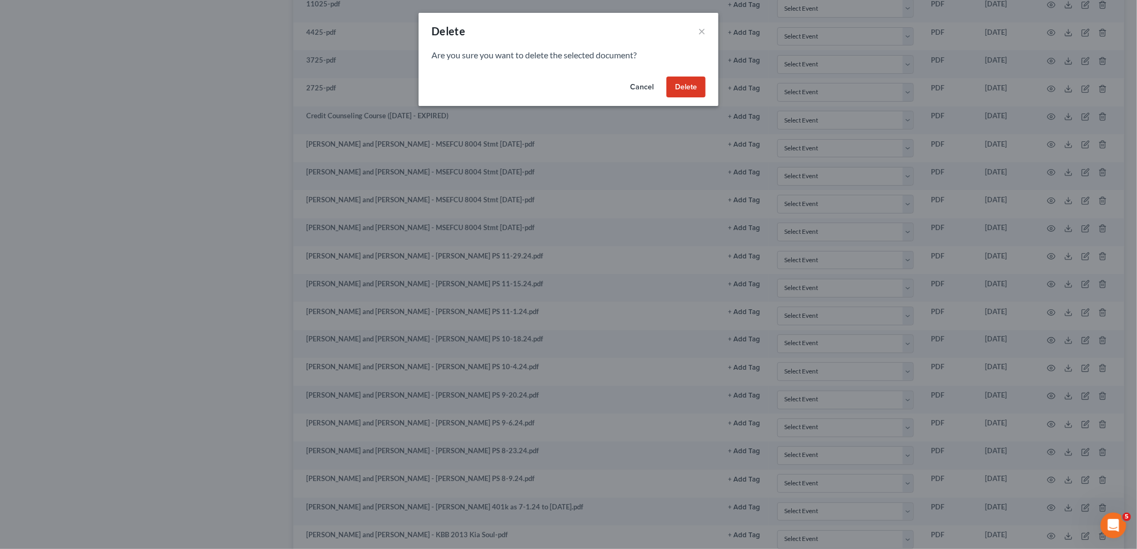
click at [688, 87] on button "Delete" at bounding box center [686, 87] width 39 height 21
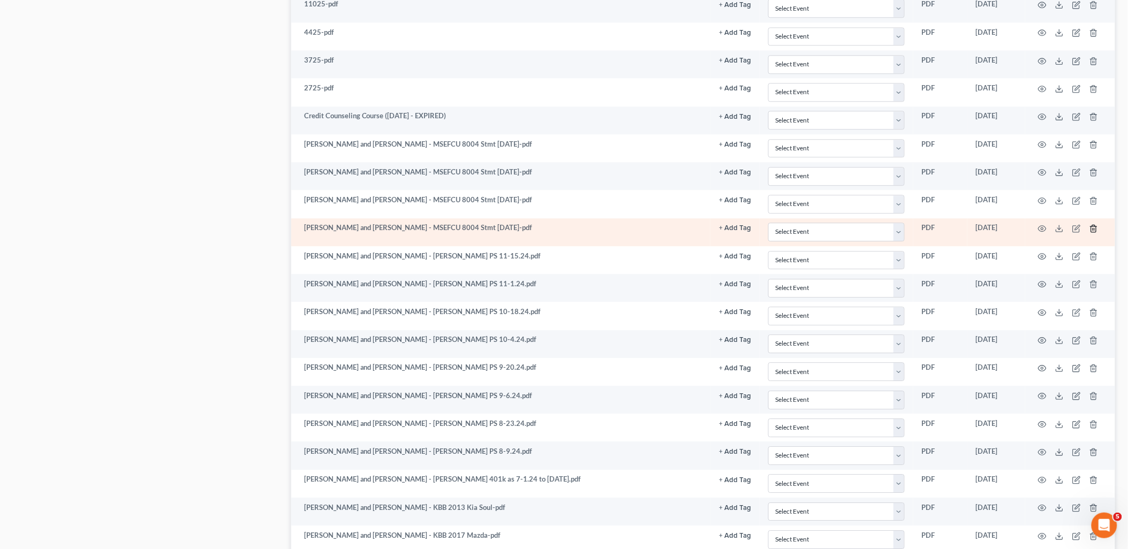
click at [1093, 233] on icon "button" at bounding box center [1093, 228] width 9 height 9
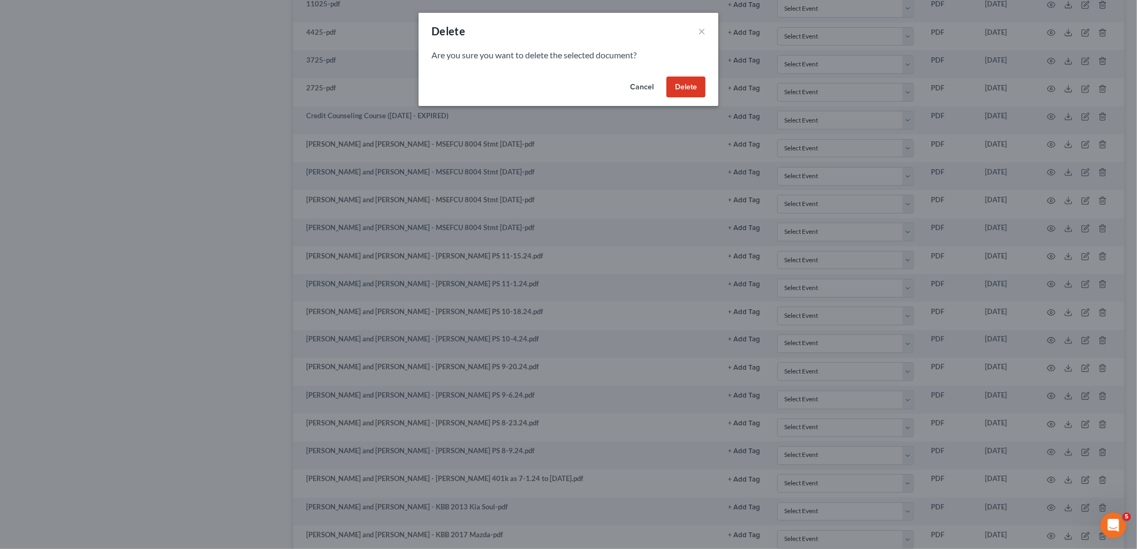
click at [678, 89] on button "Delete" at bounding box center [686, 87] width 39 height 21
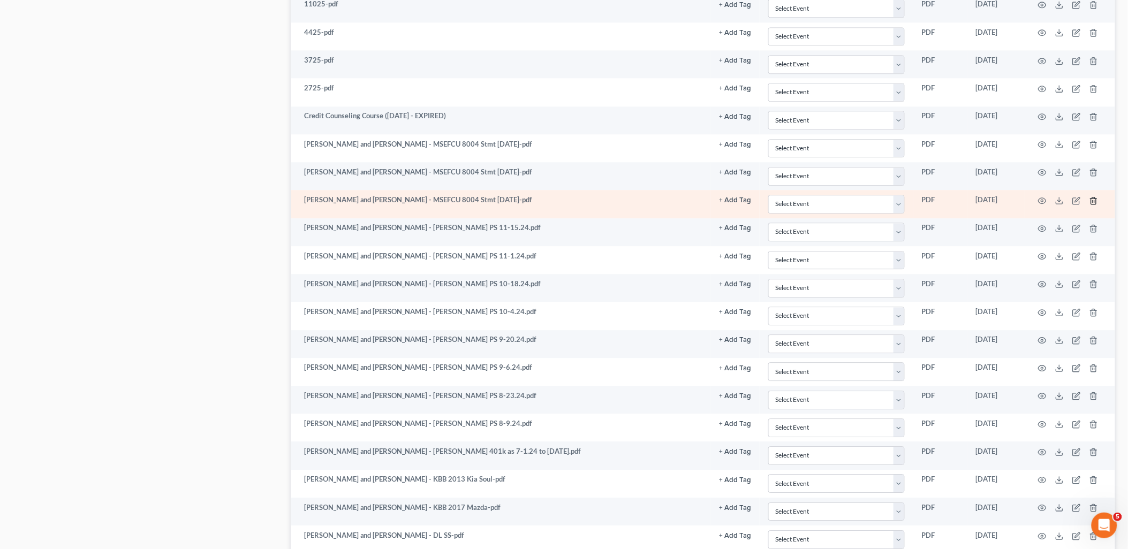
click at [1091, 204] on icon "button" at bounding box center [1093, 200] width 5 height 7
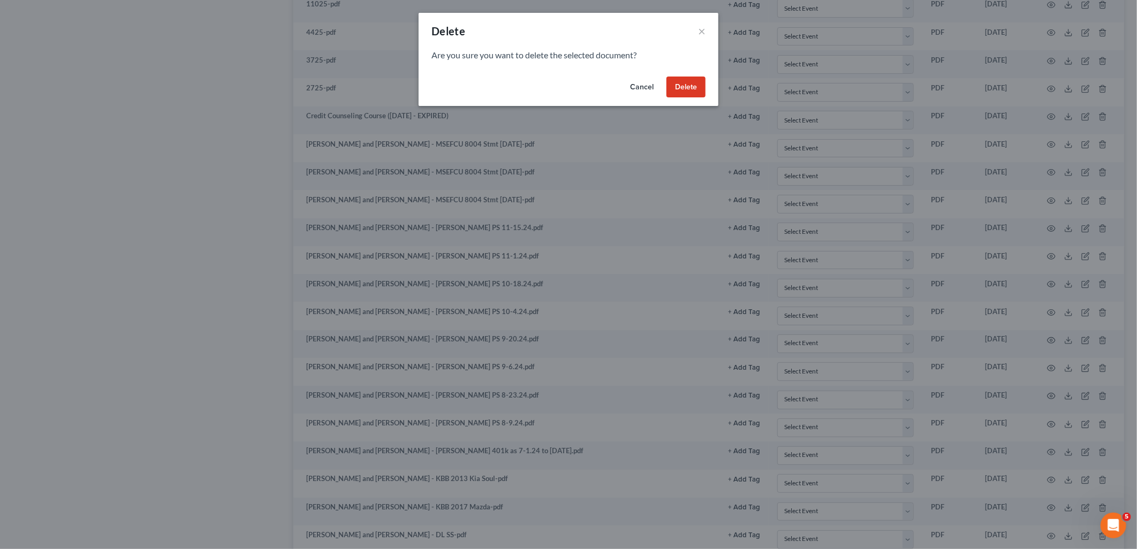
click at [692, 90] on button "Delete" at bounding box center [686, 87] width 39 height 21
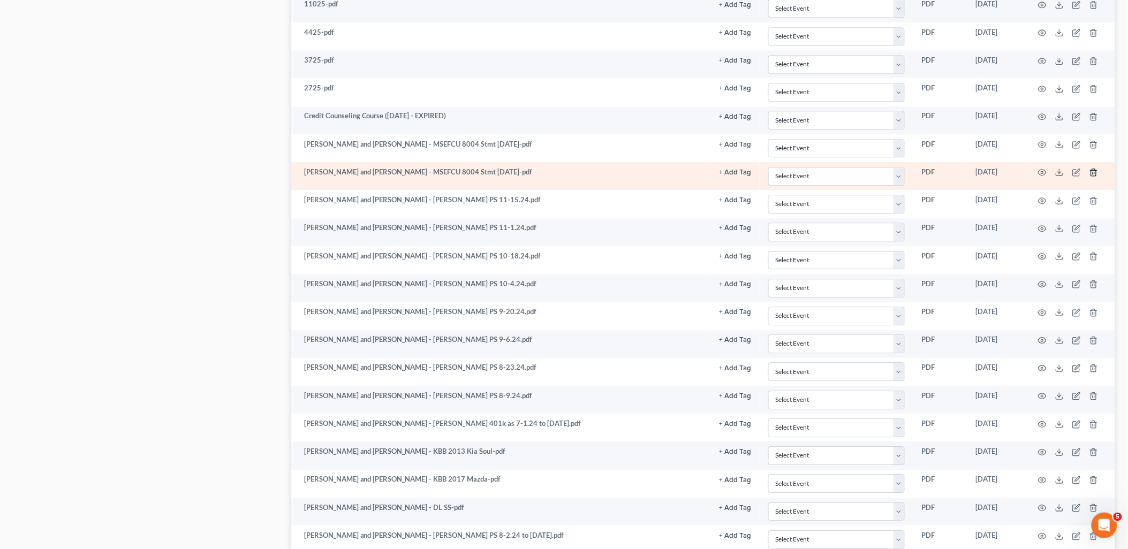
click at [1095, 177] on icon "button" at bounding box center [1093, 172] width 9 height 9
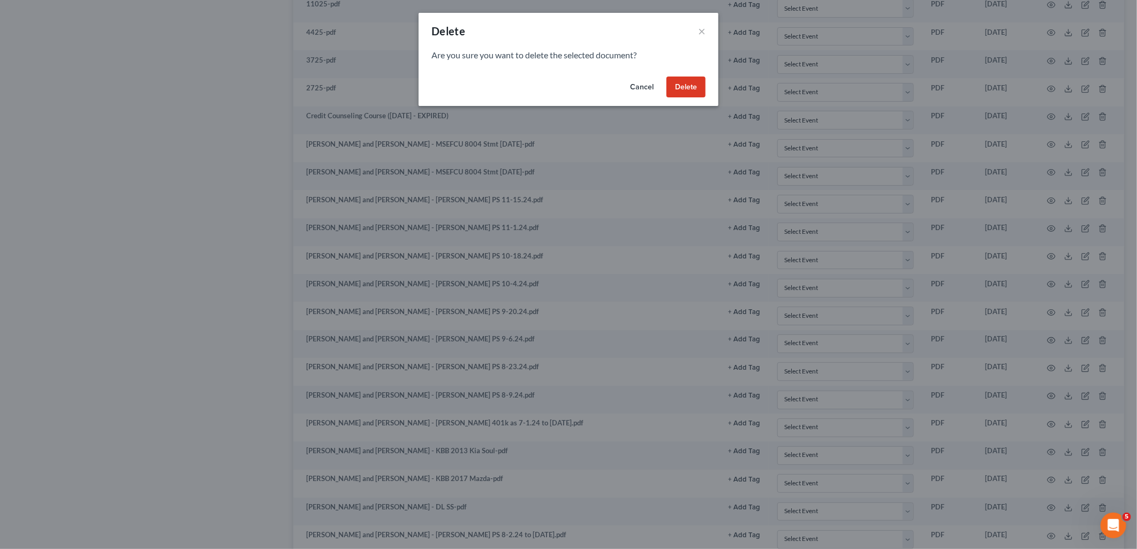
click at [675, 91] on button "Delete" at bounding box center [686, 87] width 39 height 21
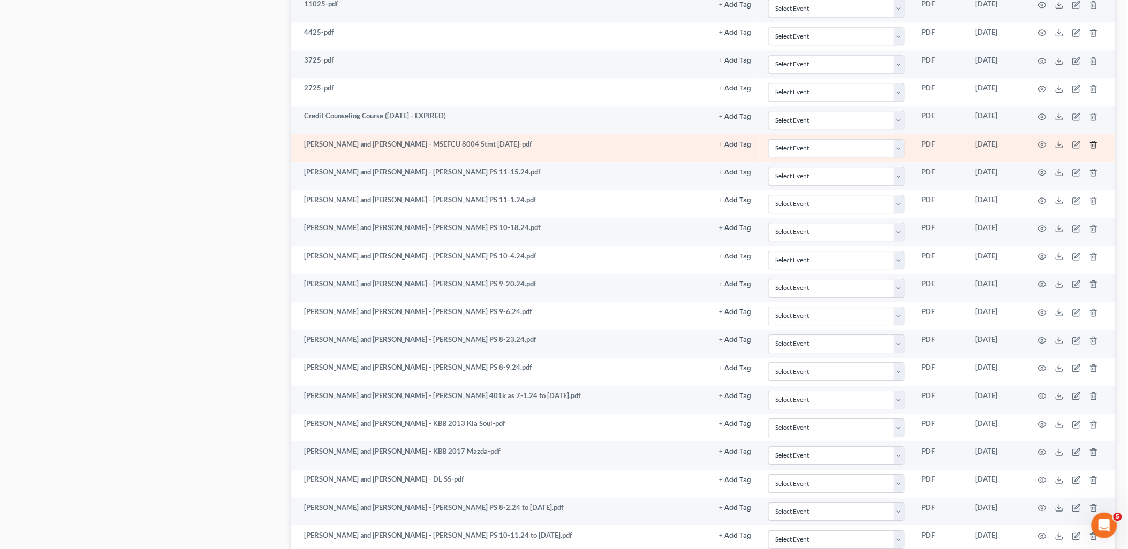
click at [1091, 147] on icon "button" at bounding box center [1093, 144] width 9 height 9
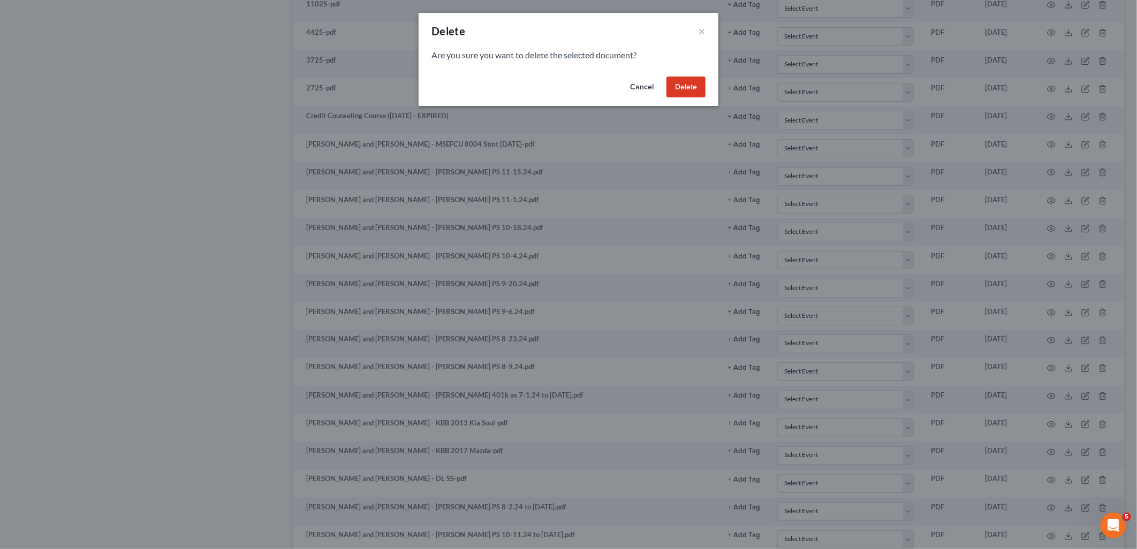
click at [687, 88] on button "Delete" at bounding box center [686, 87] width 39 height 21
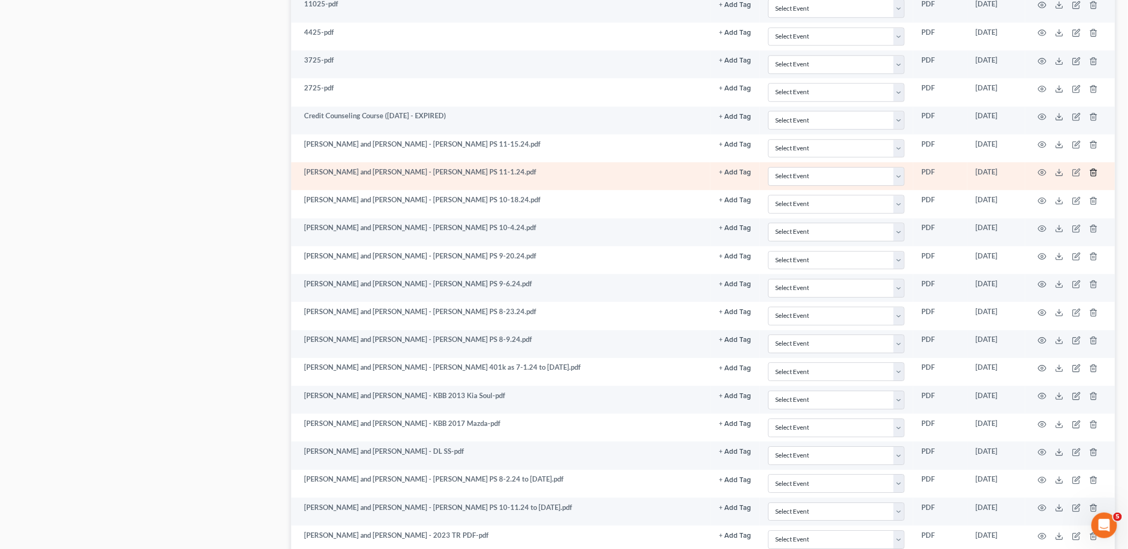
click at [1095, 175] on icon "button" at bounding box center [1093, 172] width 9 height 9
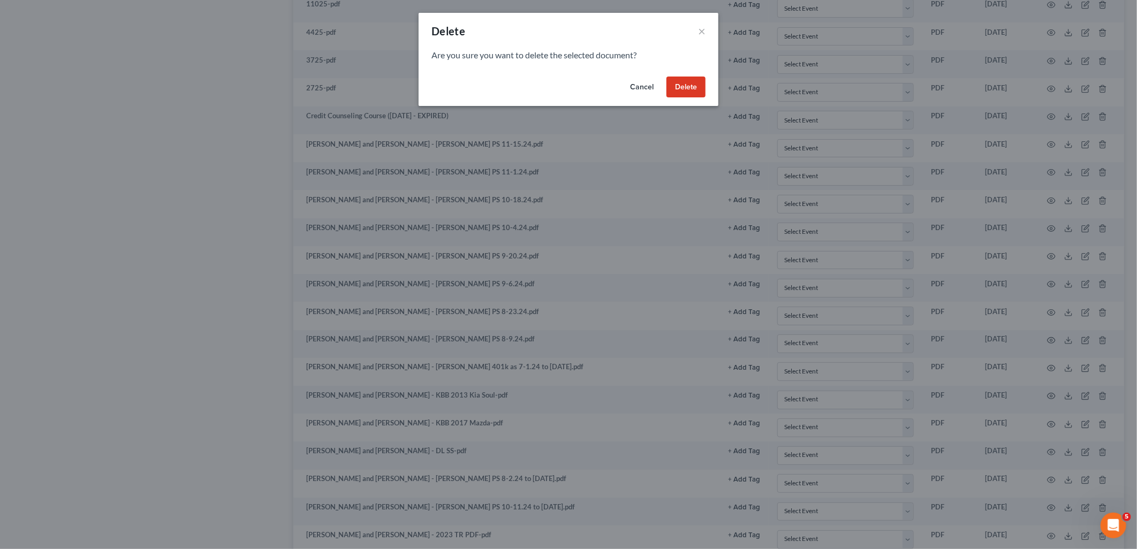
click at [675, 86] on button "Delete" at bounding box center [686, 87] width 39 height 21
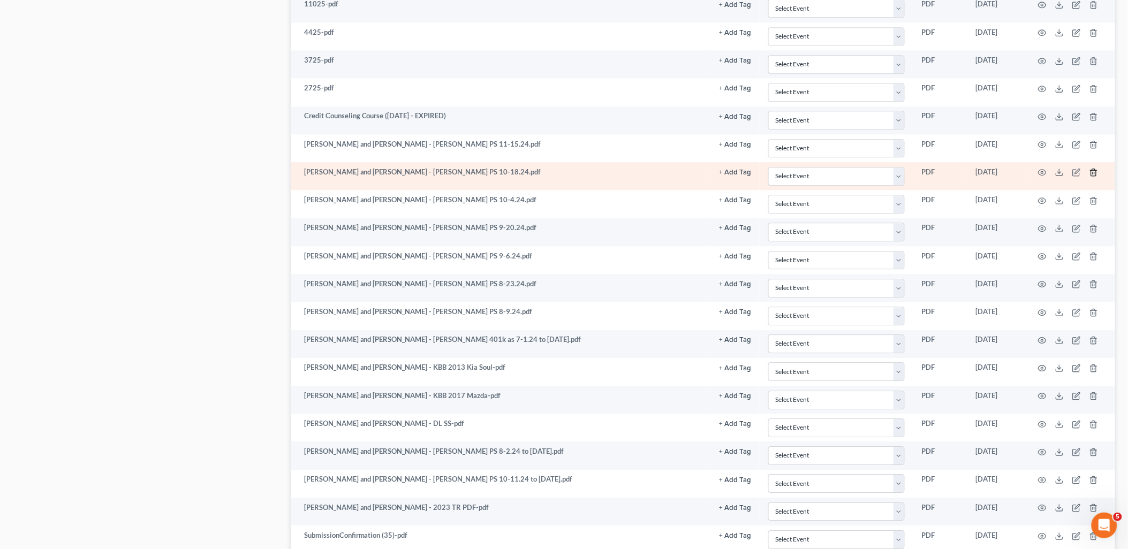
click at [1094, 175] on icon "button" at bounding box center [1093, 172] width 9 height 9
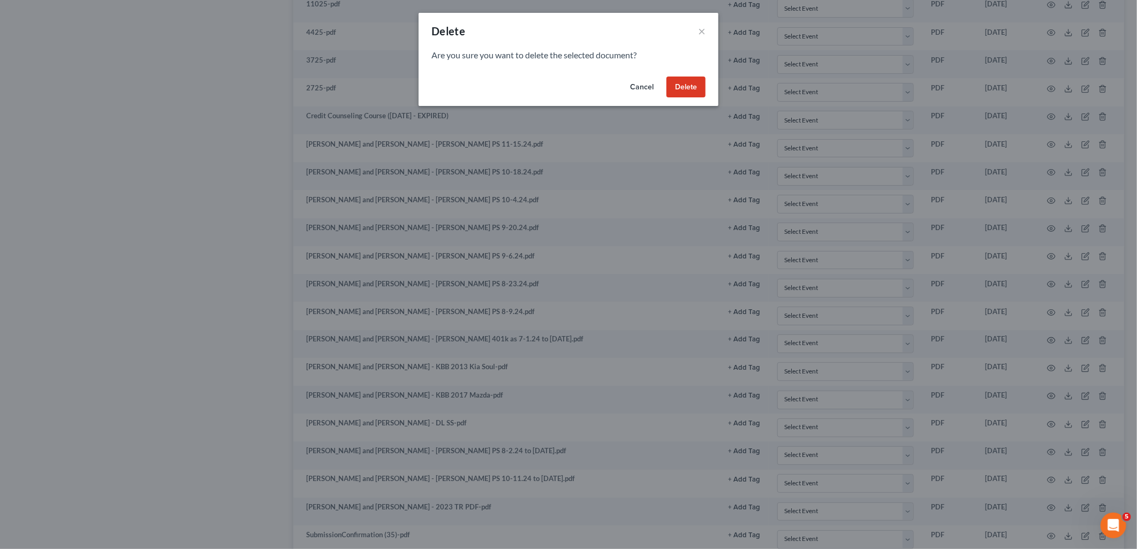
click at [683, 89] on button "Delete" at bounding box center [686, 87] width 39 height 21
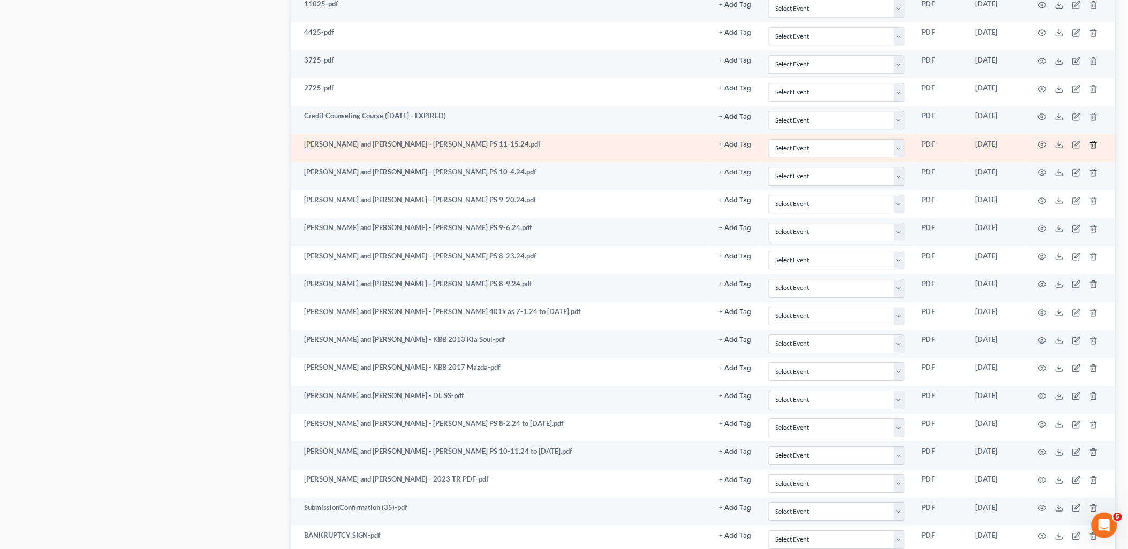
click at [1094, 143] on icon "button" at bounding box center [1093, 144] width 5 height 7
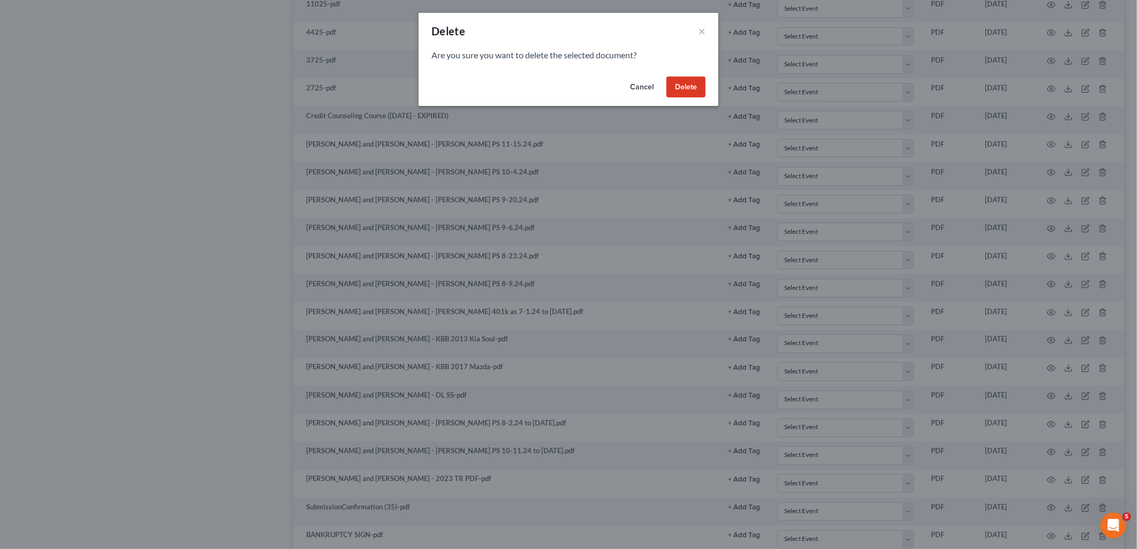
click at [677, 88] on button "Delete" at bounding box center [686, 87] width 39 height 21
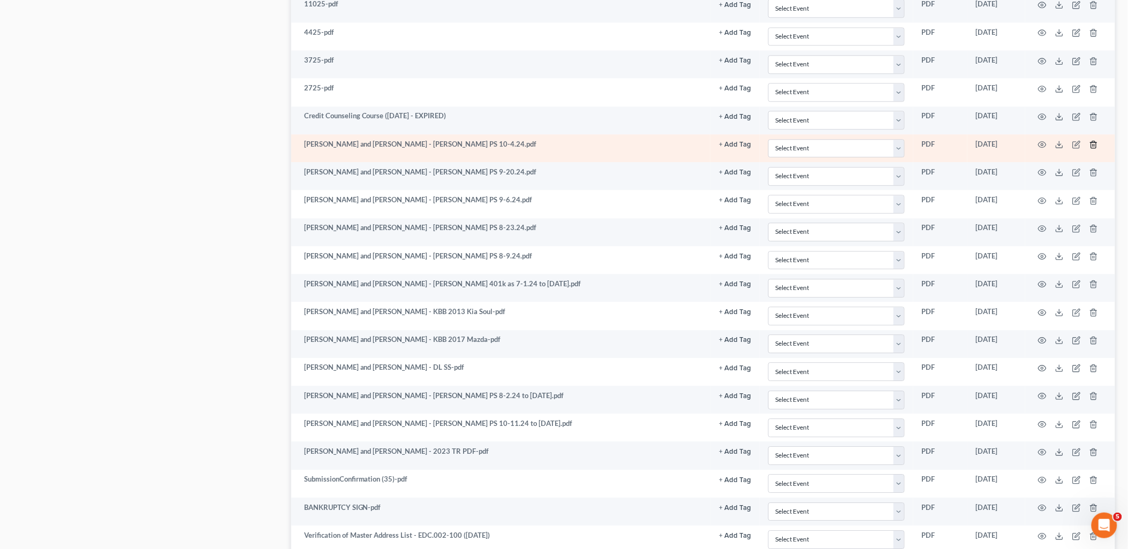
click at [1094, 147] on line "button" at bounding box center [1094, 146] width 0 height 2
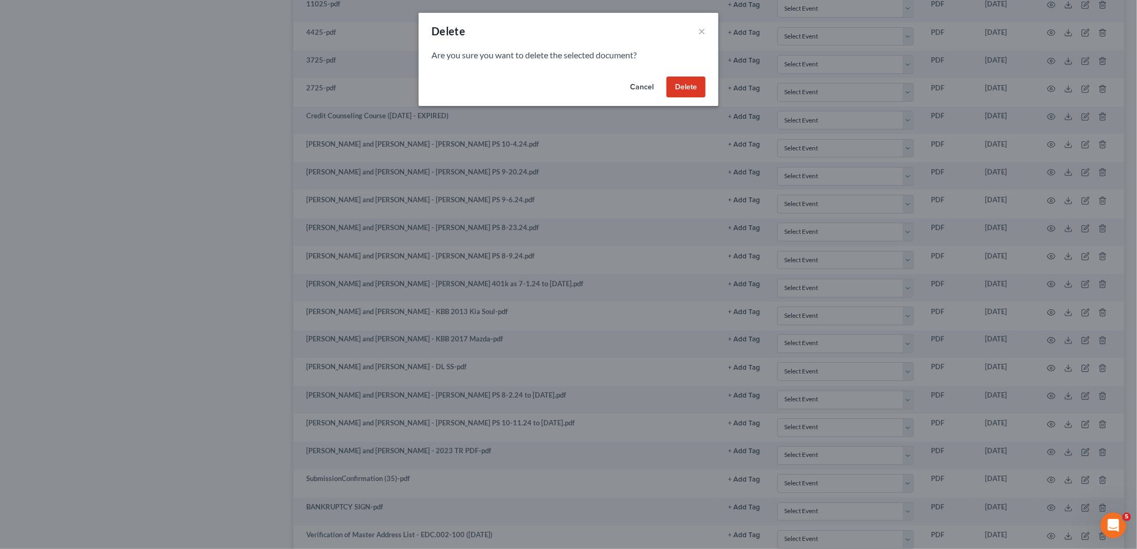
click at [689, 92] on button "Delete" at bounding box center [686, 87] width 39 height 21
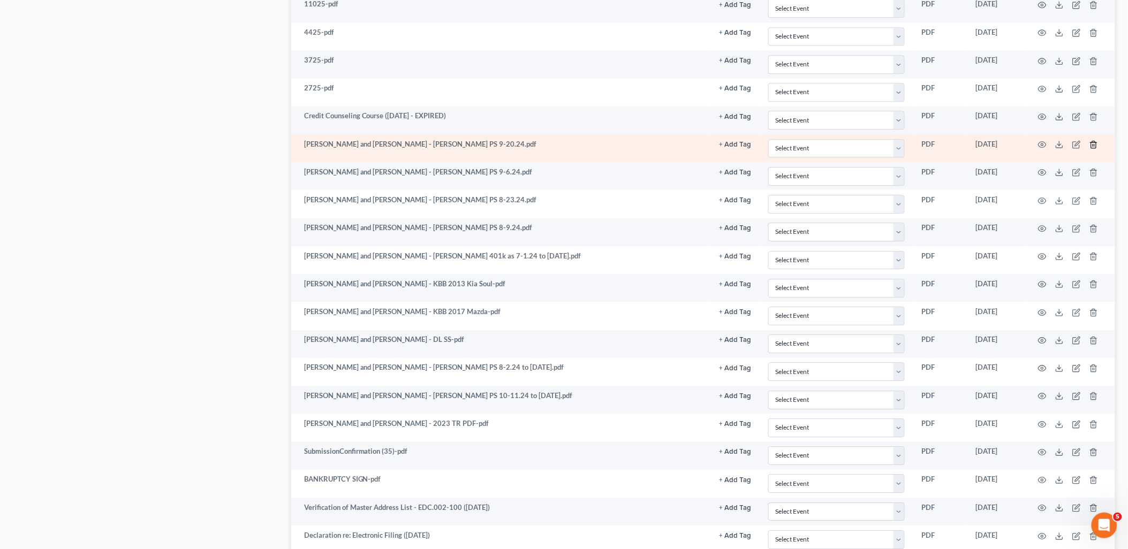
click at [1092, 147] on icon "button" at bounding box center [1093, 144] width 9 height 9
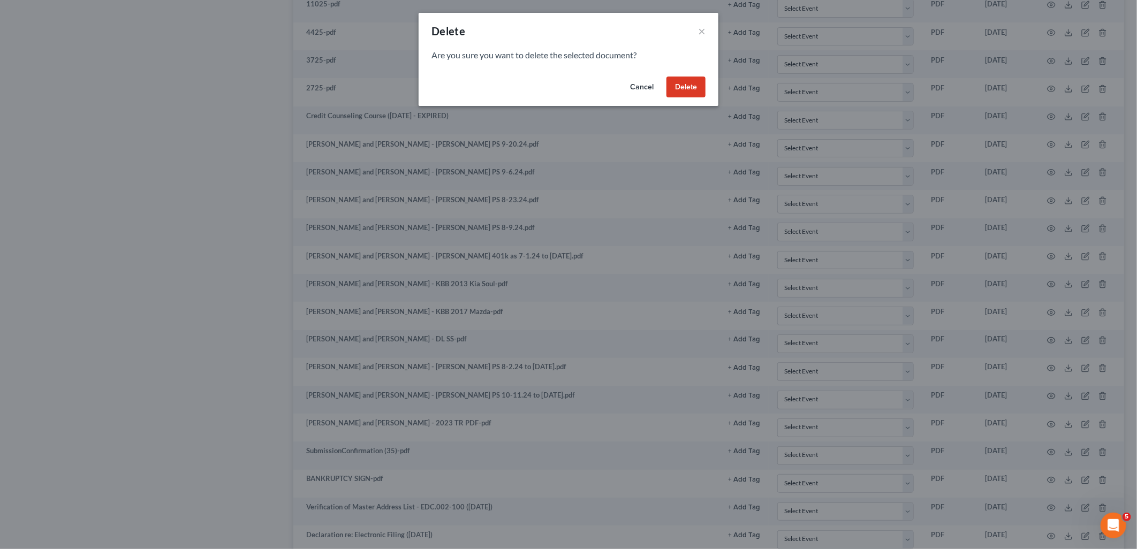
click at [696, 88] on button "Delete" at bounding box center [686, 87] width 39 height 21
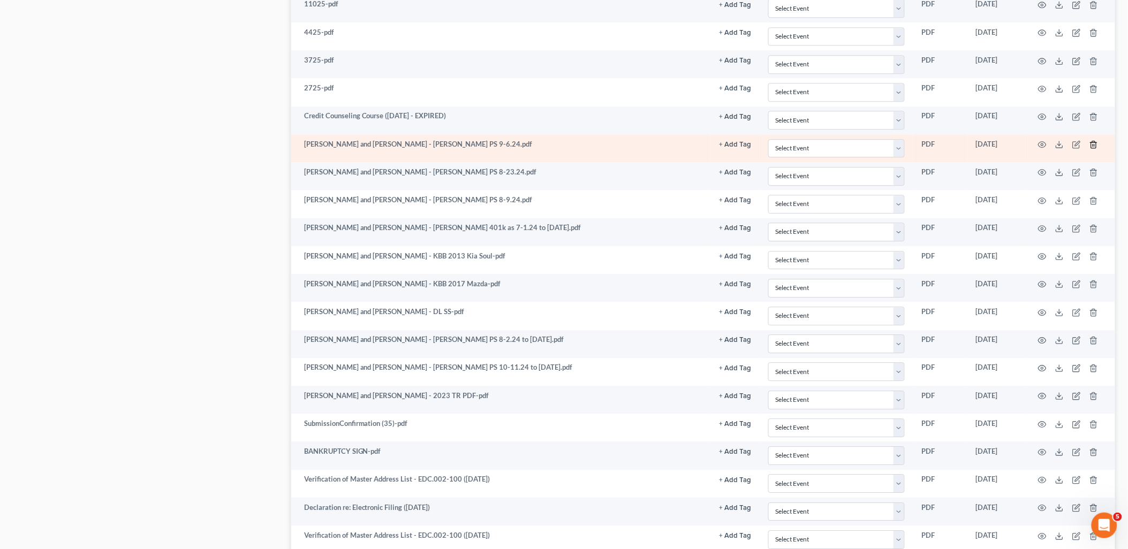
click at [1092, 148] on icon "button" at bounding box center [1093, 144] width 9 height 9
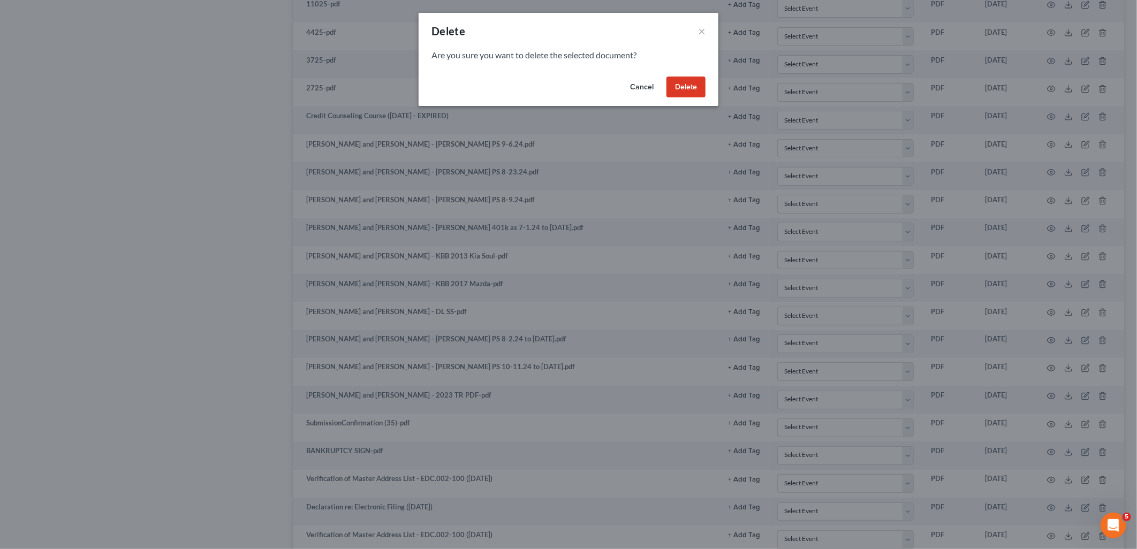
click at [692, 86] on button "Delete" at bounding box center [686, 87] width 39 height 21
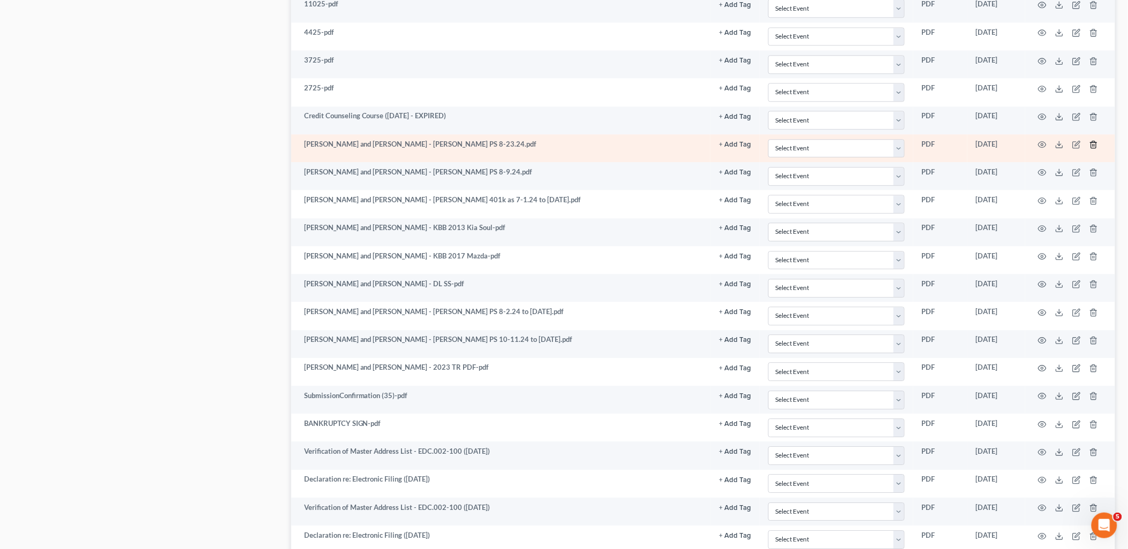
click at [1091, 148] on icon "button" at bounding box center [1093, 144] width 5 height 7
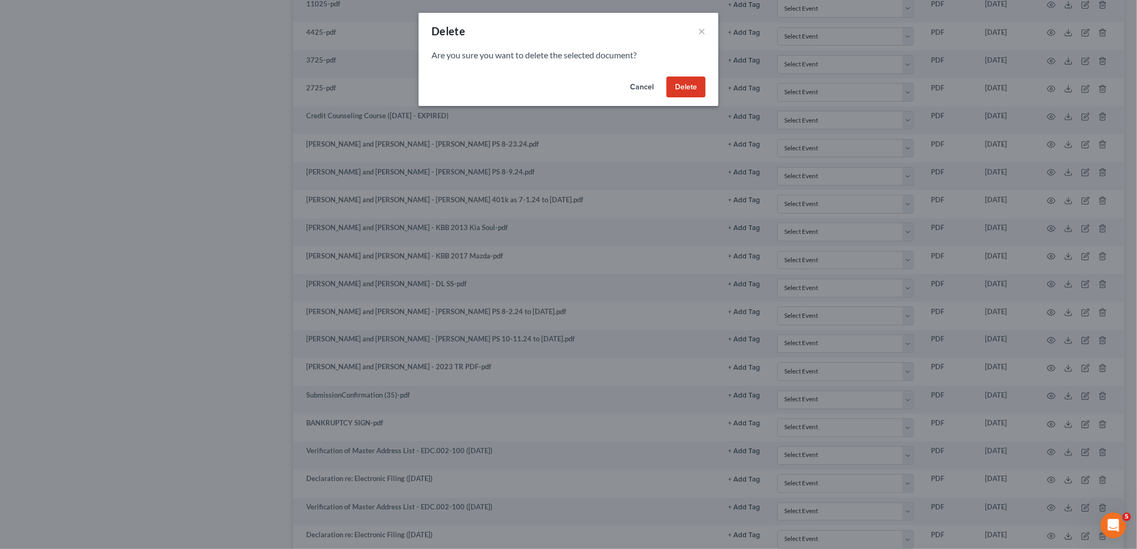
drag, startPoint x: 755, startPoint y: 81, endPoint x: 704, endPoint y: 84, distance: 51.5
click at [710, 82] on div "Delete × Are you sure you want to delete the selected document? Cancel Delete" at bounding box center [568, 274] width 1137 height 549
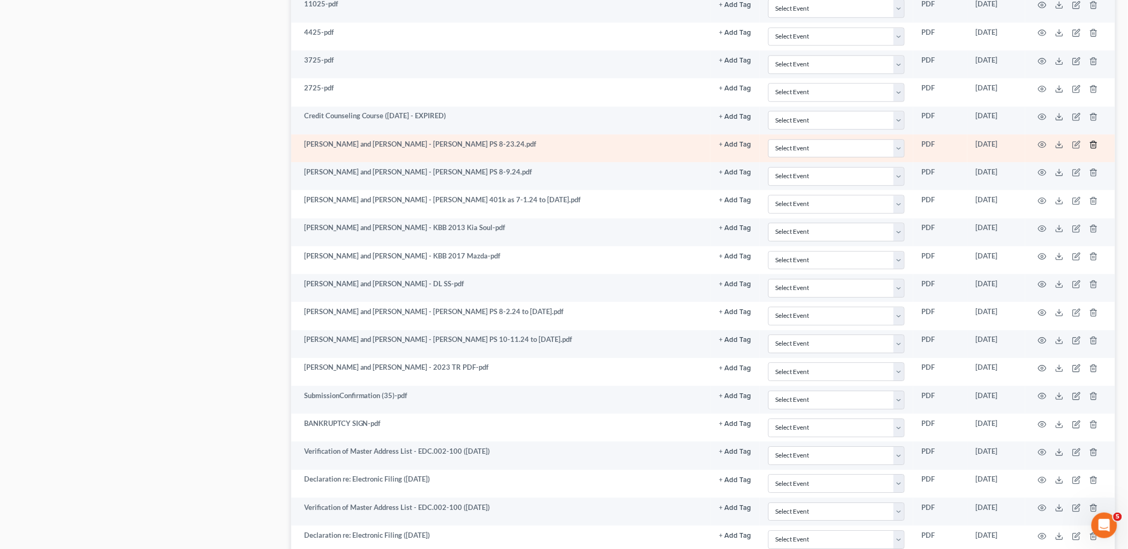
click at [1097, 147] on icon "button" at bounding box center [1093, 144] width 9 height 9
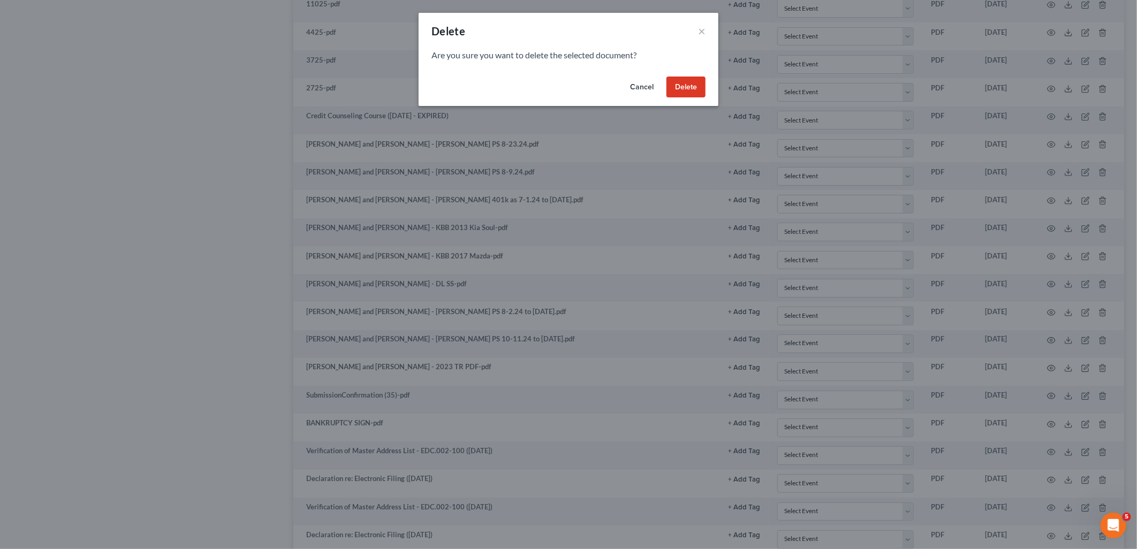
click at [692, 81] on button "Delete" at bounding box center [686, 87] width 39 height 21
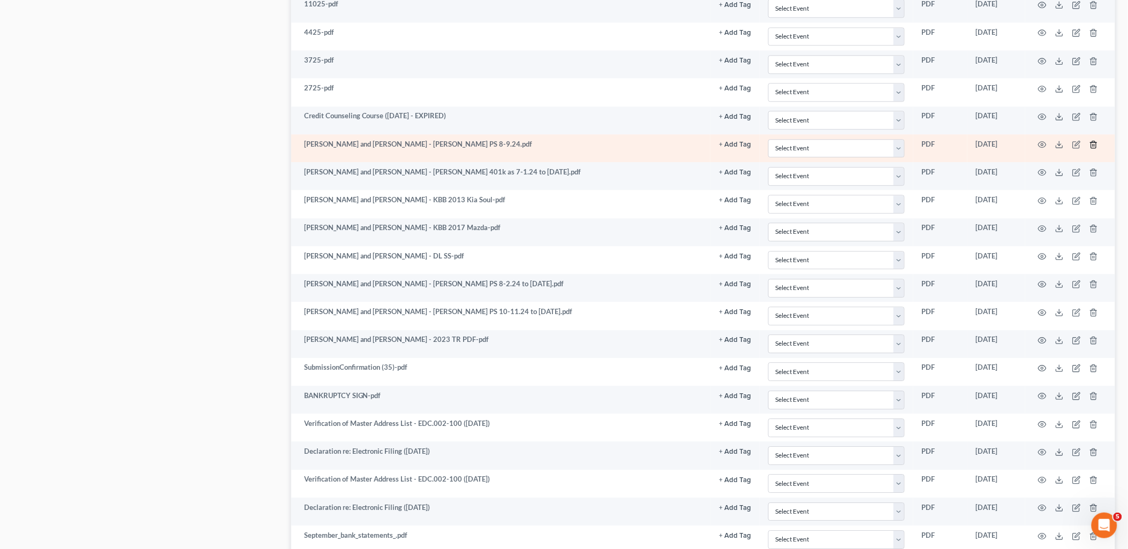
click at [1093, 149] on icon "button" at bounding box center [1093, 144] width 9 height 9
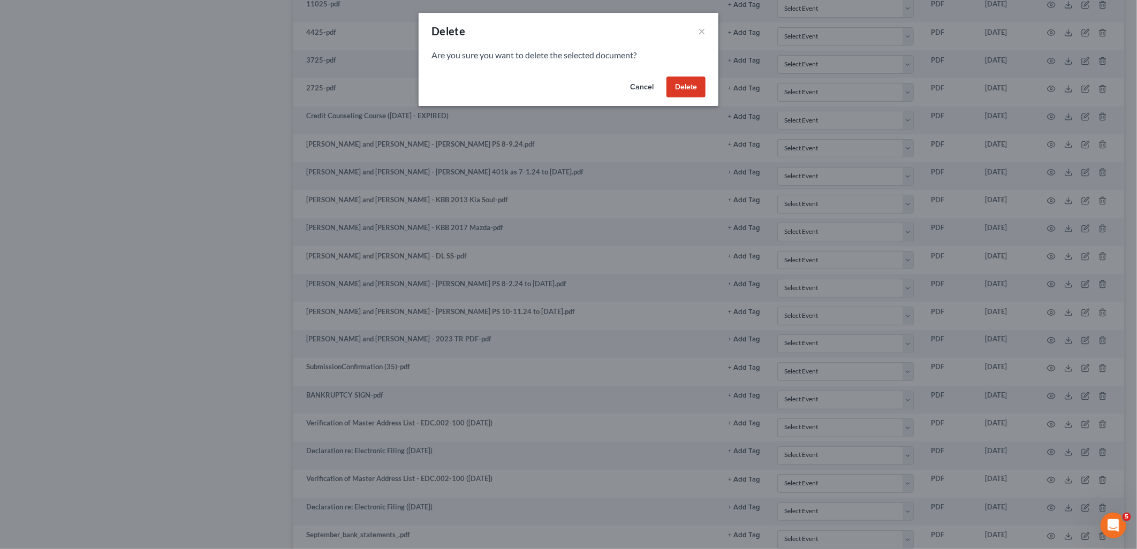
click at [692, 84] on button "Delete" at bounding box center [686, 87] width 39 height 21
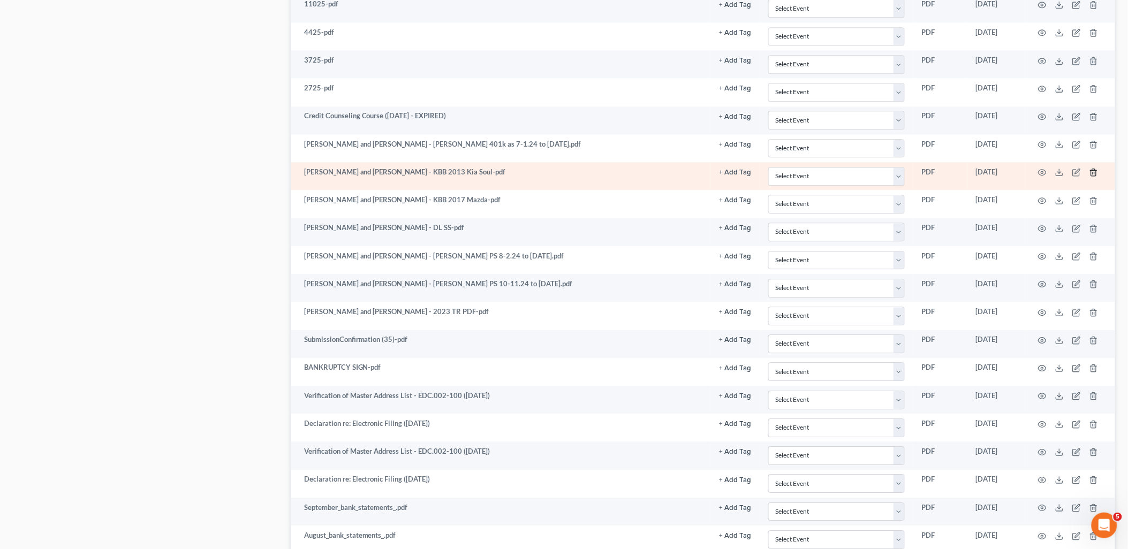
click at [1095, 174] on icon "button" at bounding box center [1093, 172] width 9 height 9
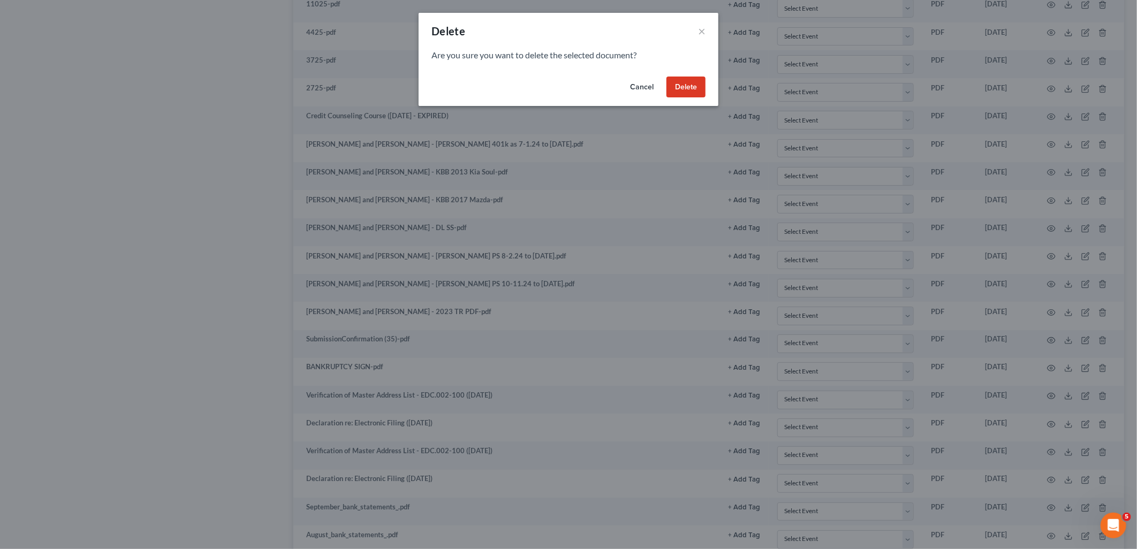
click at [684, 83] on button "Delete" at bounding box center [686, 87] width 39 height 21
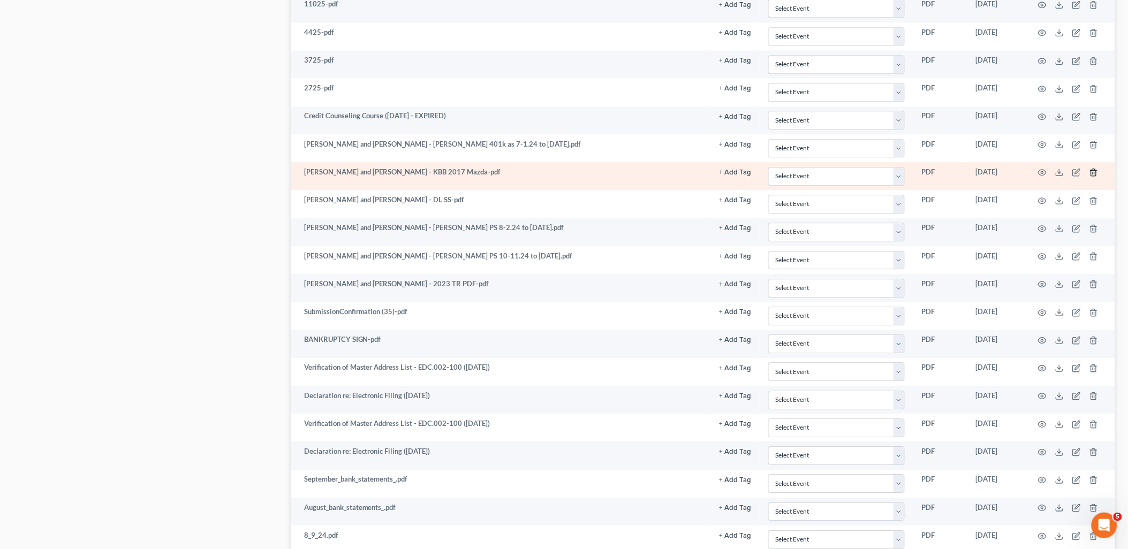
click at [1091, 176] on icon "button" at bounding box center [1093, 172] width 5 height 7
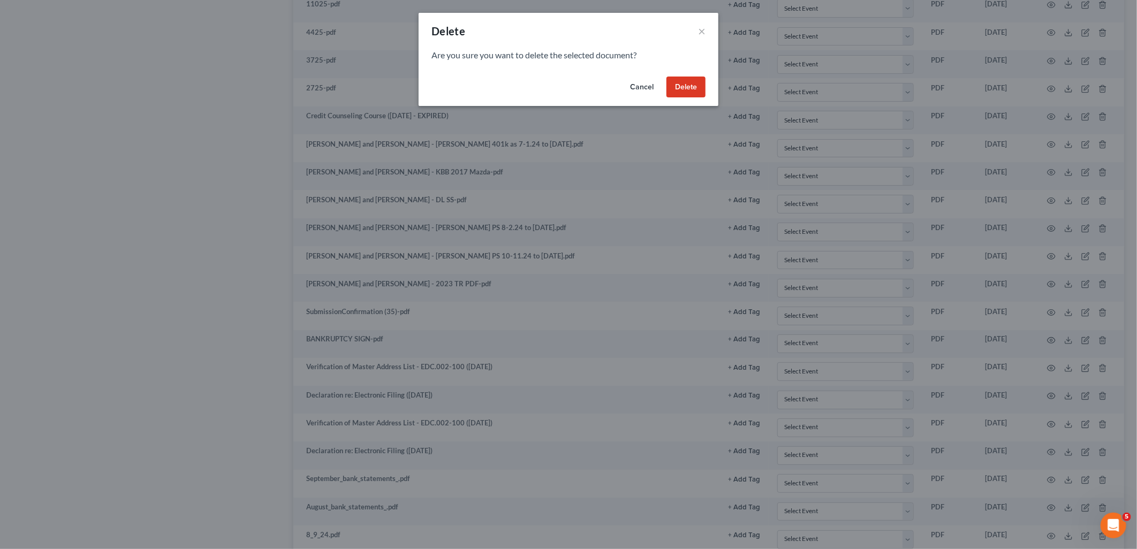
click at [679, 87] on button "Delete" at bounding box center [686, 87] width 39 height 21
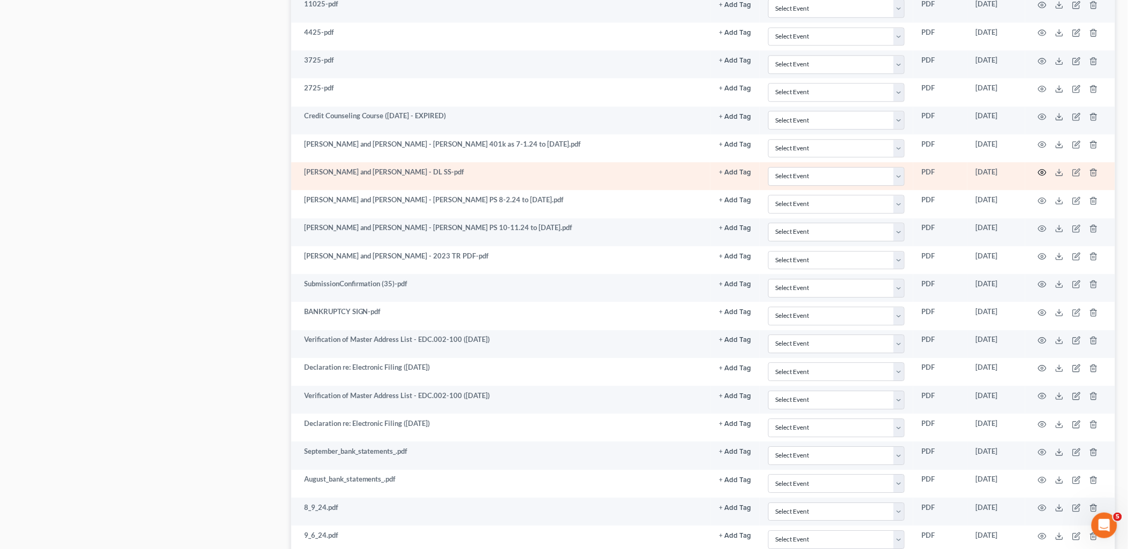
click at [1040, 173] on icon "button" at bounding box center [1042, 172] width 9 height 9
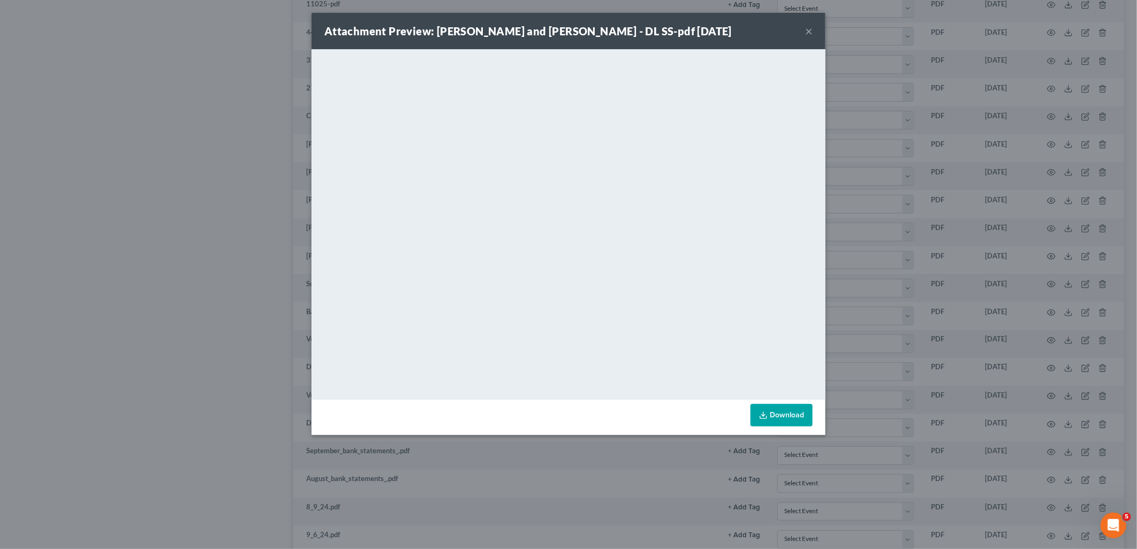
click at [809, 31] on button "×" at bounding box center [808, 31] width 7 height 13
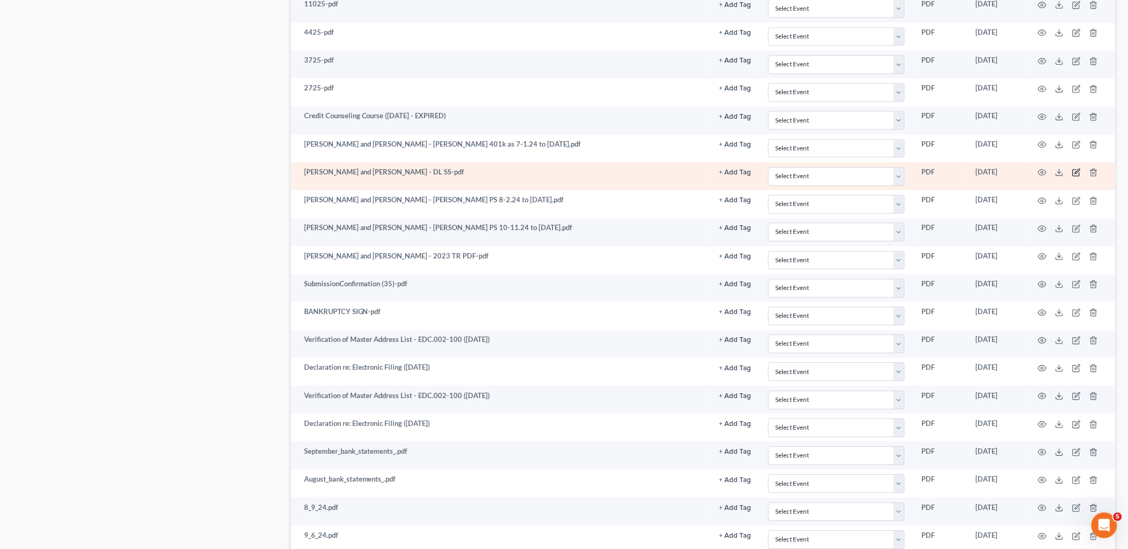
click at [1078, 177] on icon "button" at bounding box center [1076, 172] width 9 height 9
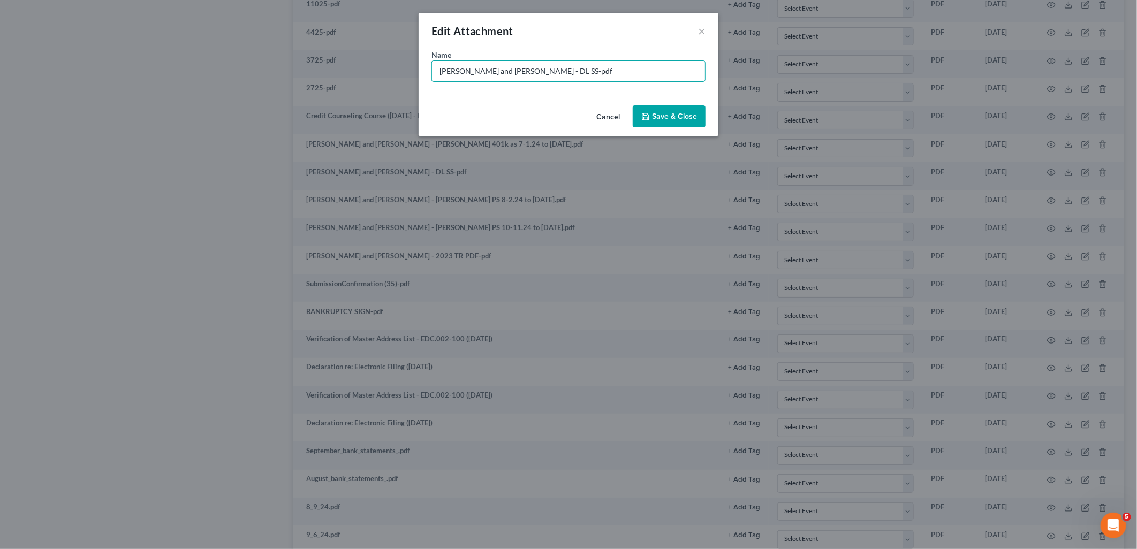
drag, startPoint x: 552, startPoint y: 70, endPoint x: 397, endPoint y: 72, distance: 154.7
click at [398, 70] on div "Edit Attachment × Name * Ana and Luis Aguilar - DL SS-pdf Cancel Save & Close" at bounding box center [568, 274] width 1137 height 549
type input "i"
type input "ID and SSN BOTH"
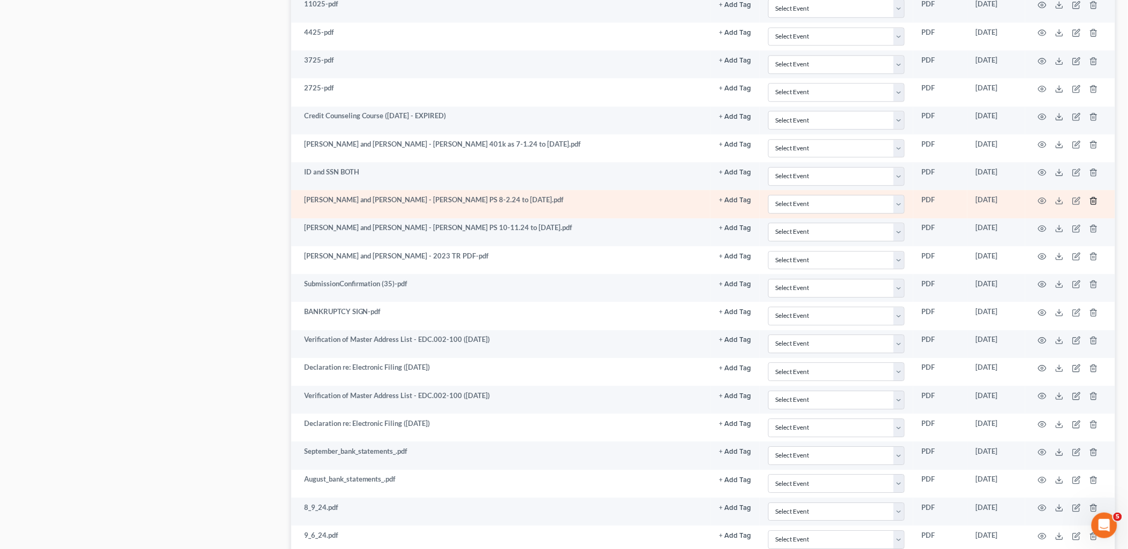
click at [1095, 203] on icon "button" at bounding box center [1093, 200] width 9 height 9
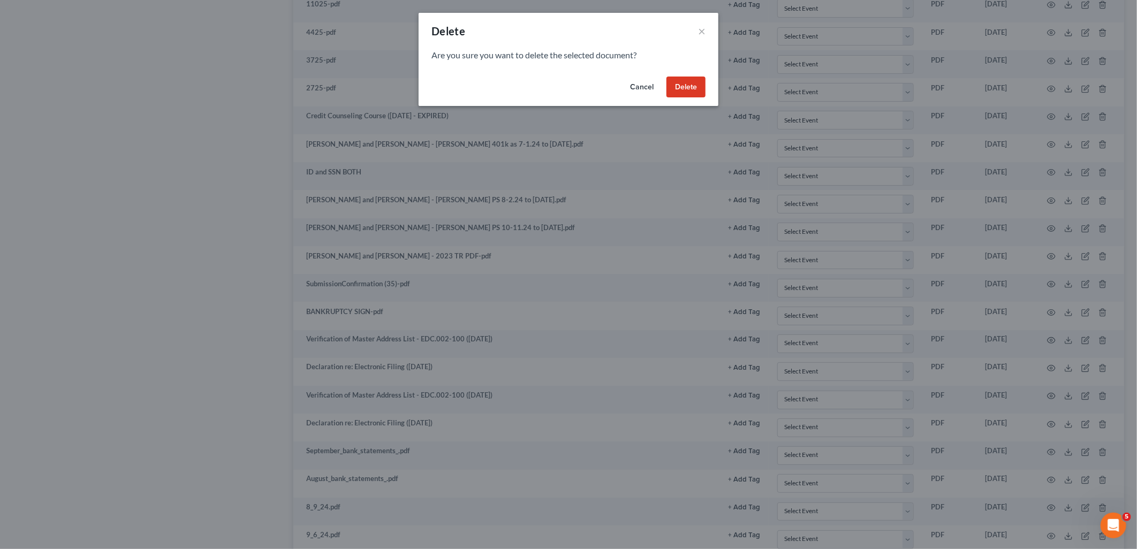
click at [688, 87] on button "Delete" at bounding box center [686, 87] width 39 height 21
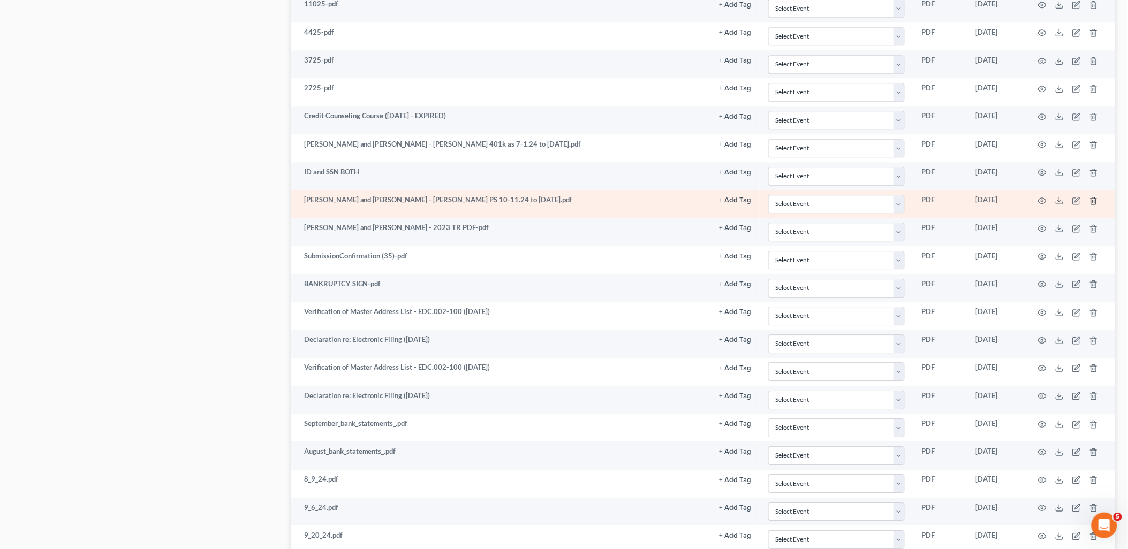
click at [1095, 200] on icon "button" at bounding box center [1093, 200] width 9 height 9
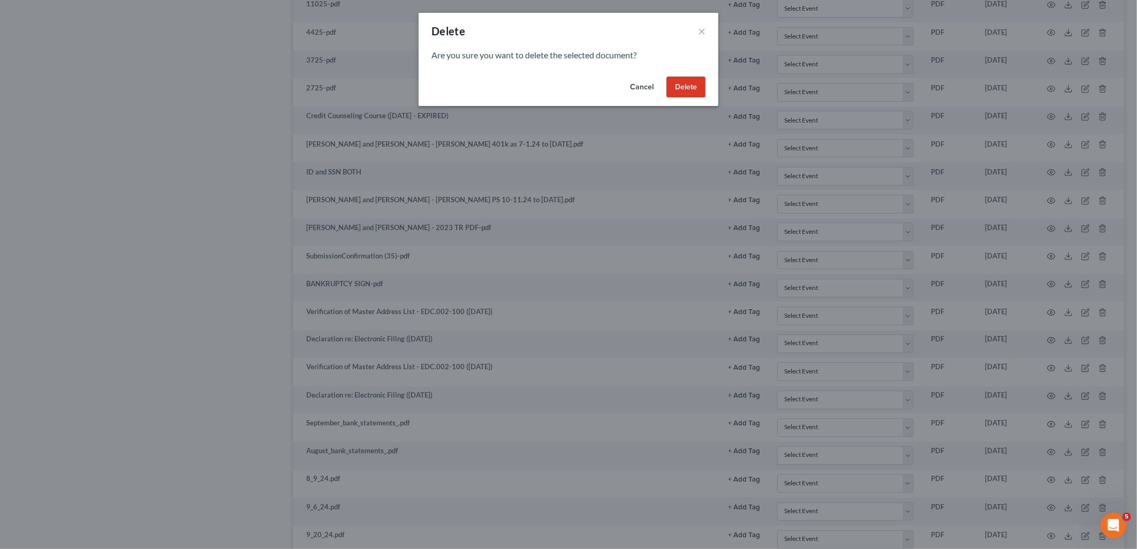
click at [685, 80] on button "Delete" at bounding box center [686, 87] width 39 height 21
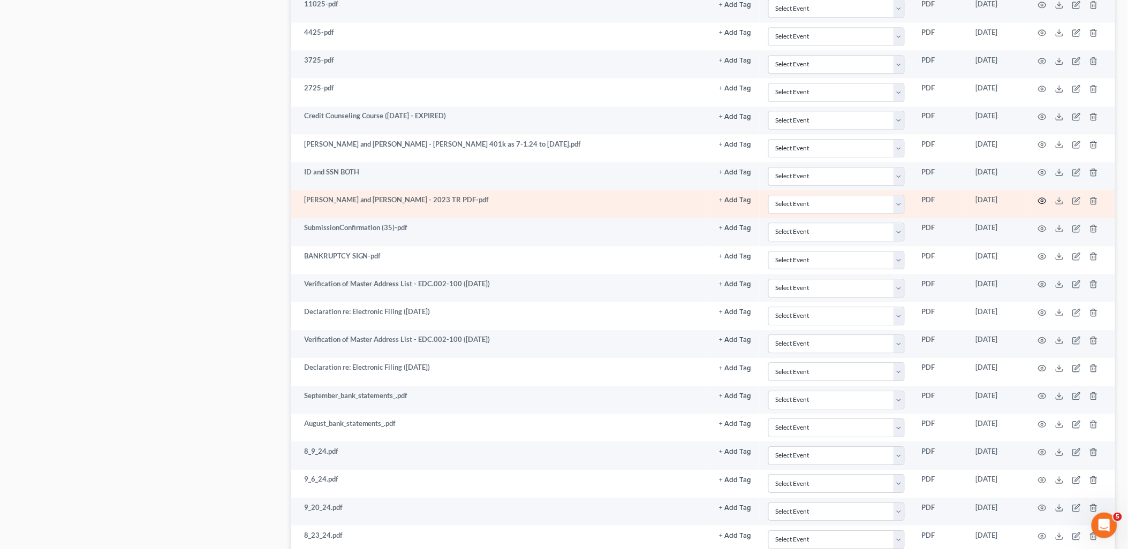
click at [1046, 201] on icon "button" at bounding box center [1042, 200] width 9 height 9
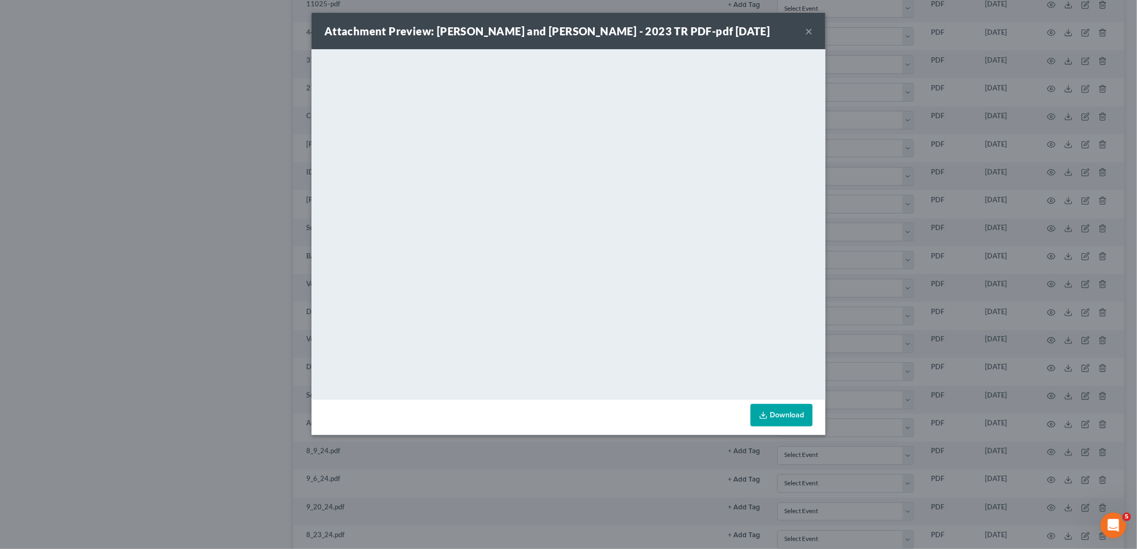
click at [808, 31] on button "×" at bounding box center [808, 31] width 7 height 13
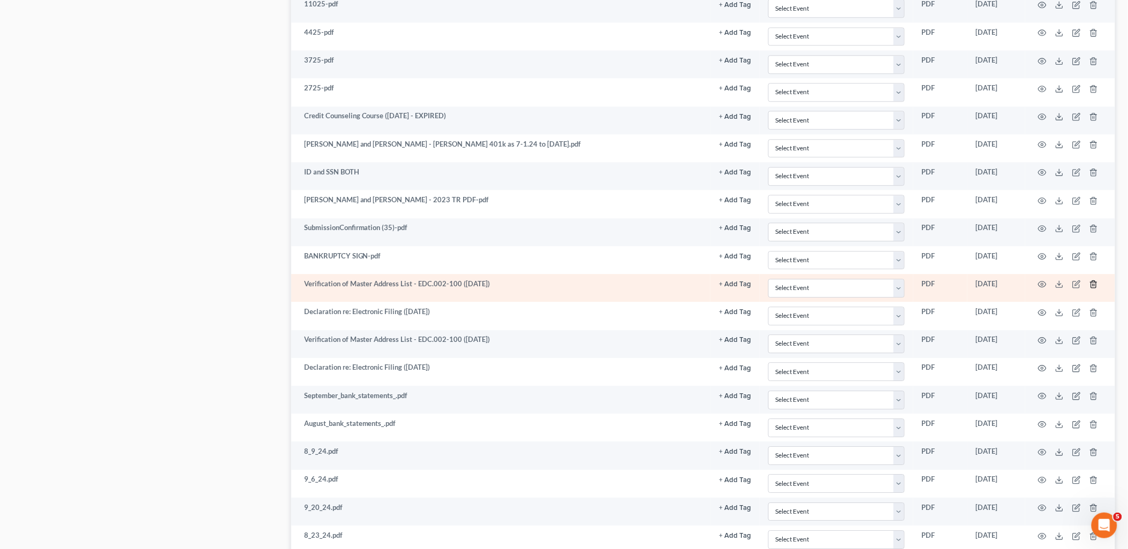
click at [1096, 286] on icon "button" at bounding box center [1093, 284] width 9 height 9
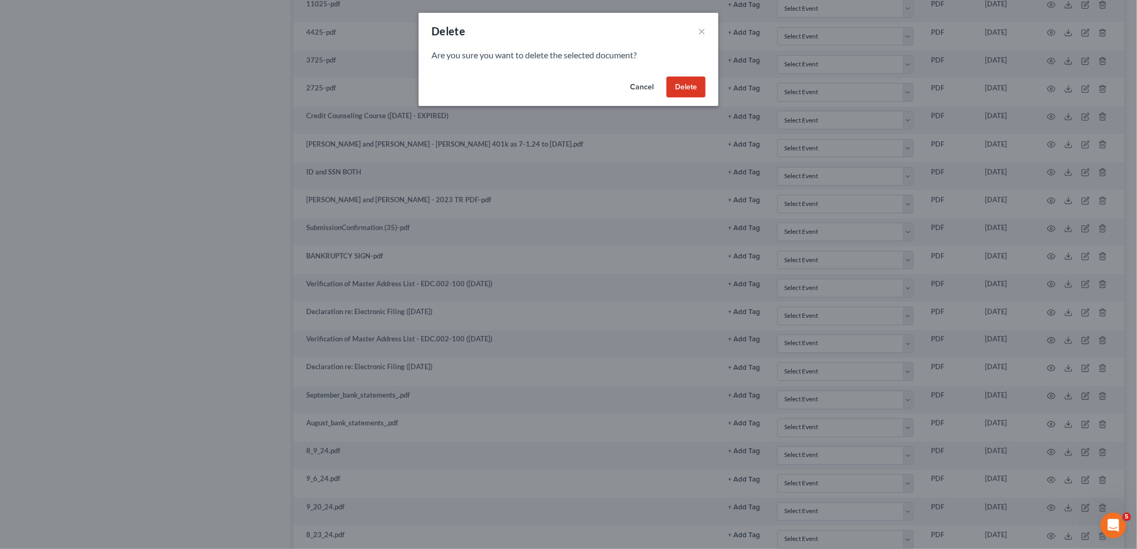
click at [694, 87] on button "Delete" at bounding box center [686, 87] width 39 height 21
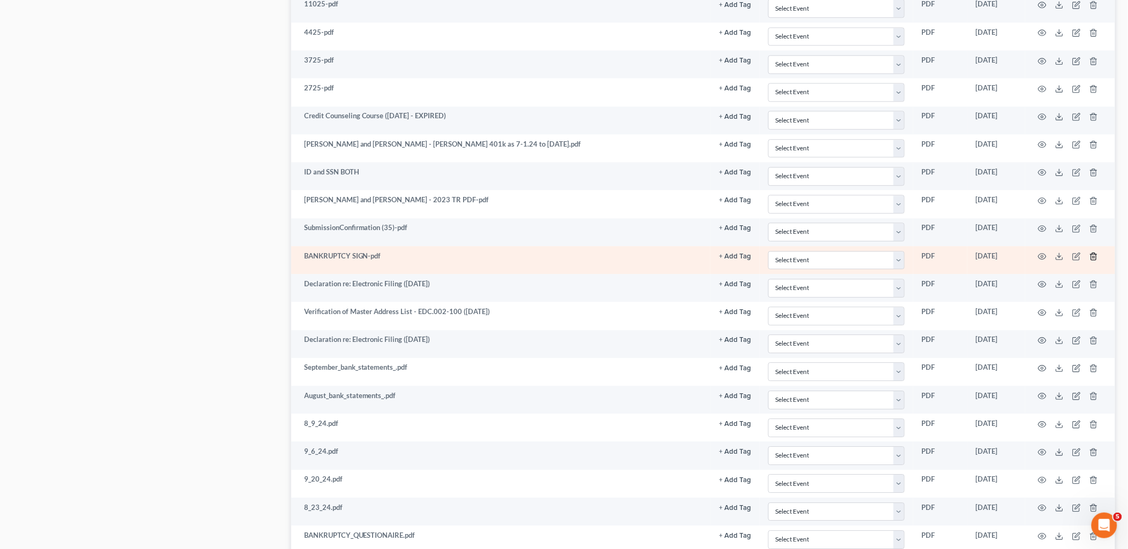
click at [1093, 259] on line "button" at bounding box center [1093, 257] width 0 height 2
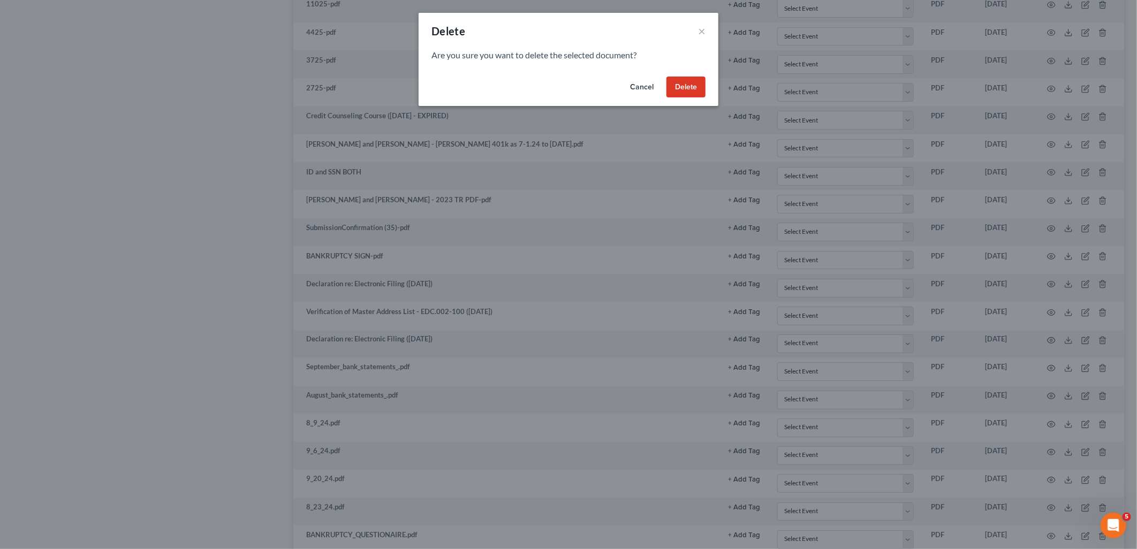
click at [695, 88] on button "Delete" at bounding box center [686, 87] width 39 height 21
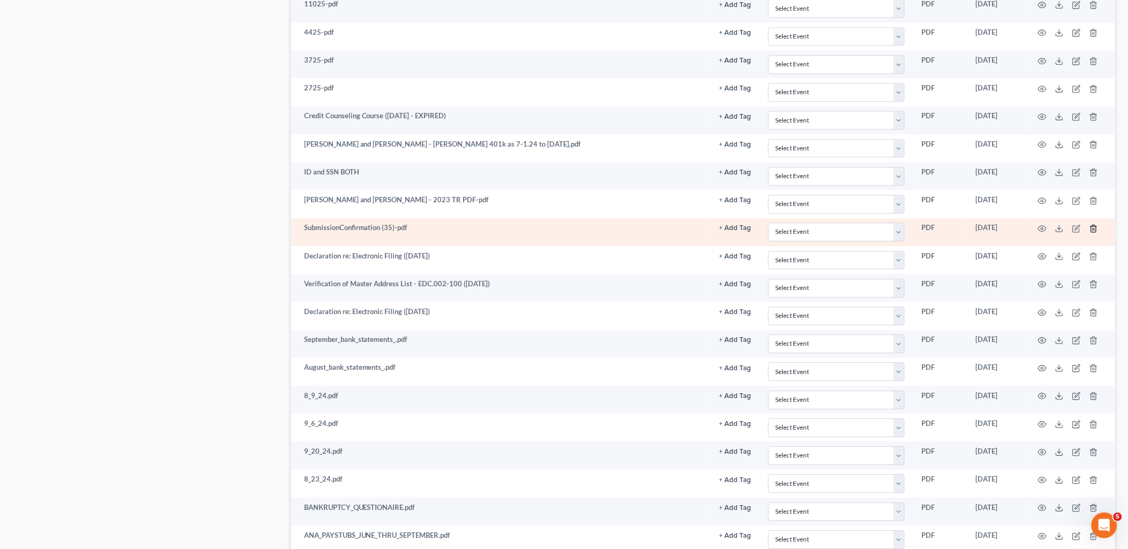
click at [1094, 232] on icon "button" at bounding box center [1093, 228] width 9 height 9
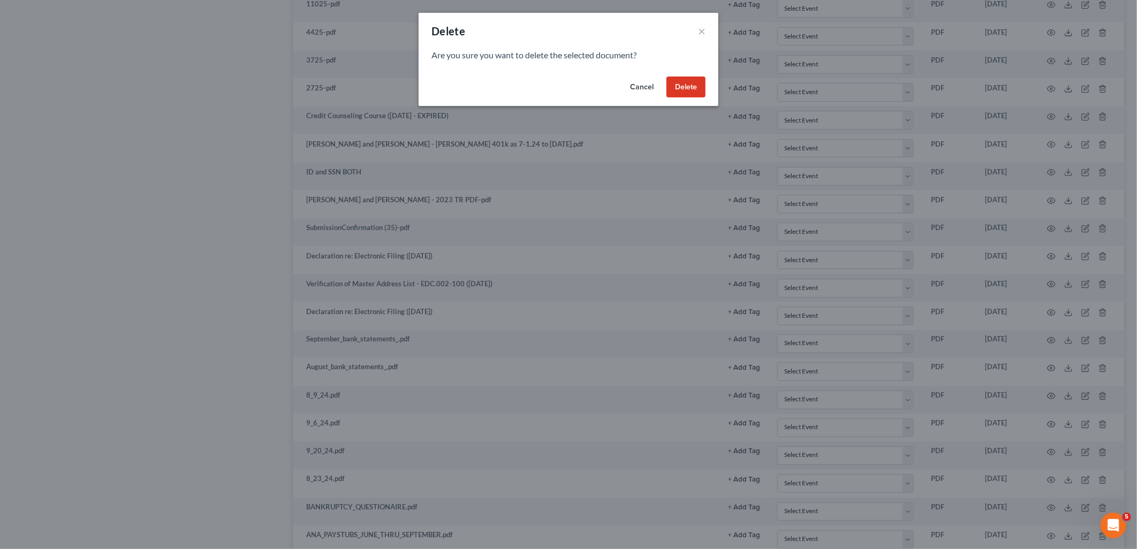
click at [698, 88] on button "Delete" at bounding box center [686, 87] width 39 height 21
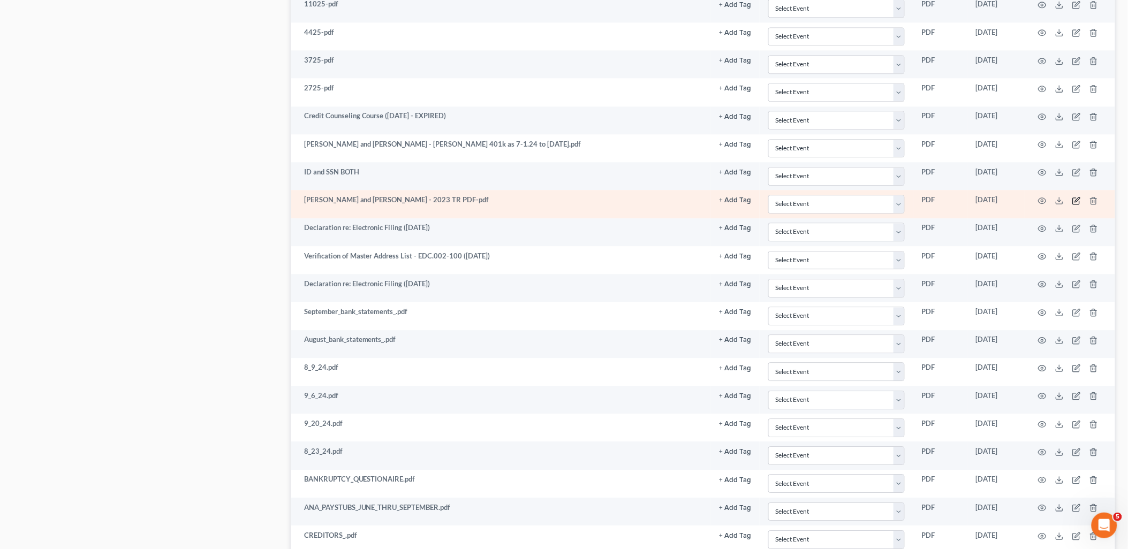
click at [1076, 201] on icon "button" at bounding box center [1076, 201] width 6 height 6
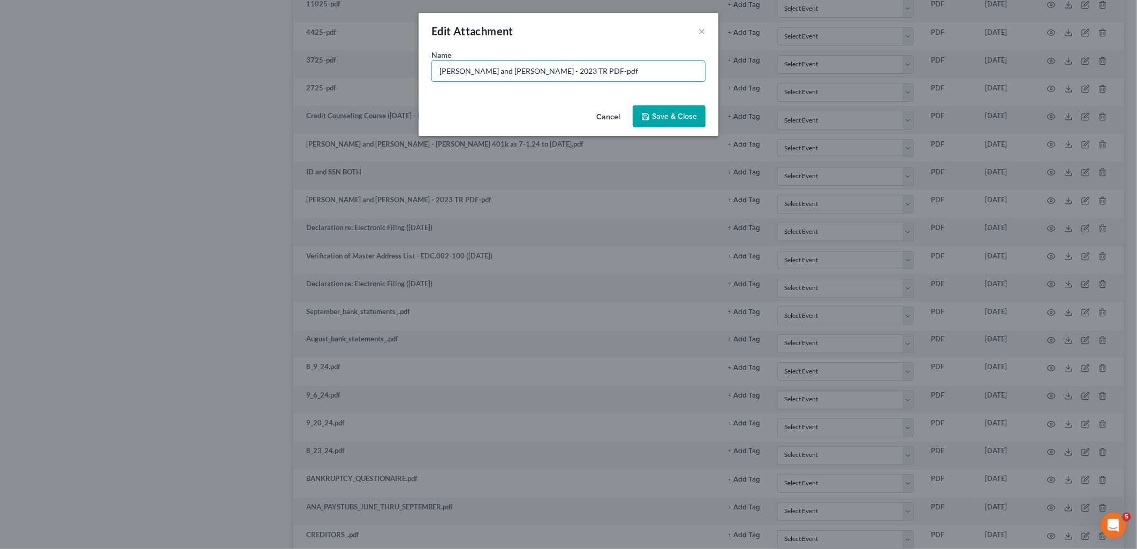
drag, startPoint x: 512, startPoint y: 70, endPoint x: 414, endPoint y: 75, distance: 98.6
click at [414, 75] on div "Edit Attachment × Name * Ana and Luis Aguilar - 2023 TR PDF-pdf Cancel Save & C…" at bounding box center [568, 274] width 1137 height 549
type input "2023 TR PDF-pdf"
click at [667, 122] on button "Save & Close" at bounding box center [669, 116] width 73 height 22
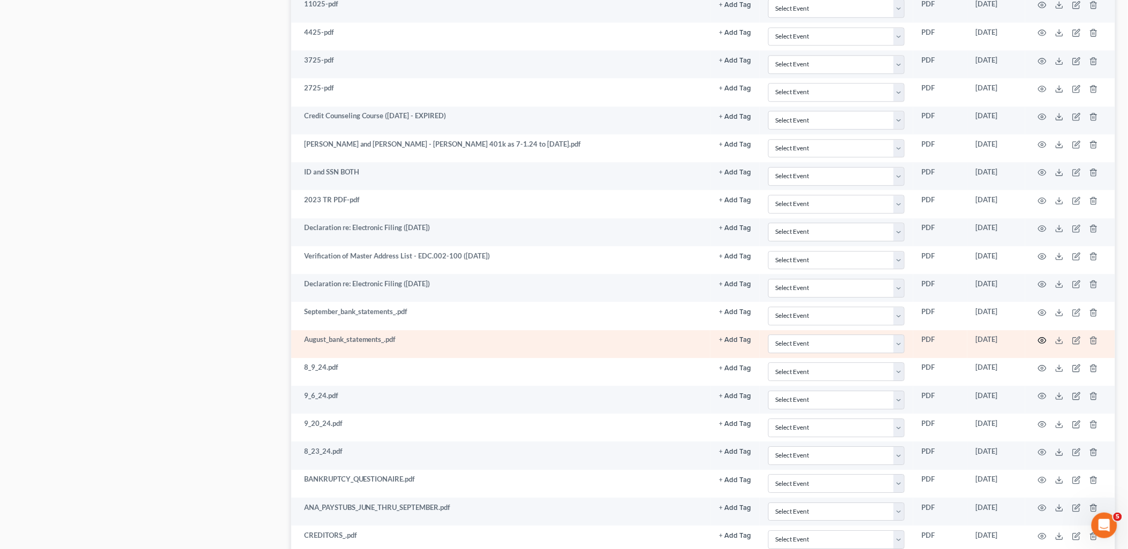
click at [1043, 340] on icon "button" at bounding box center [1042, 340] width 9 height 9
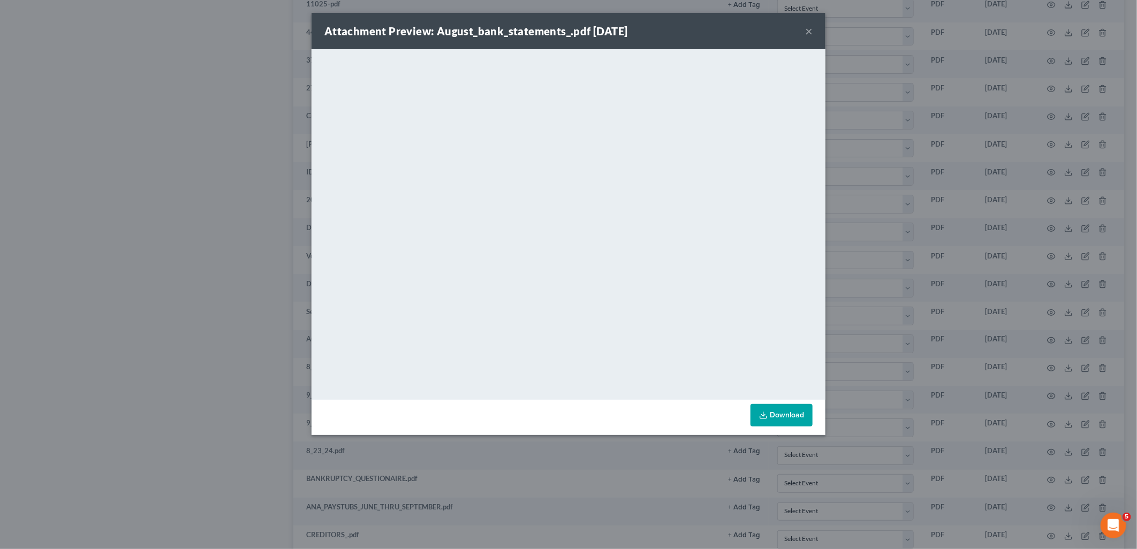
click at [809, 31] on button "×" at bounding box center [808, 31] width 7 height 13
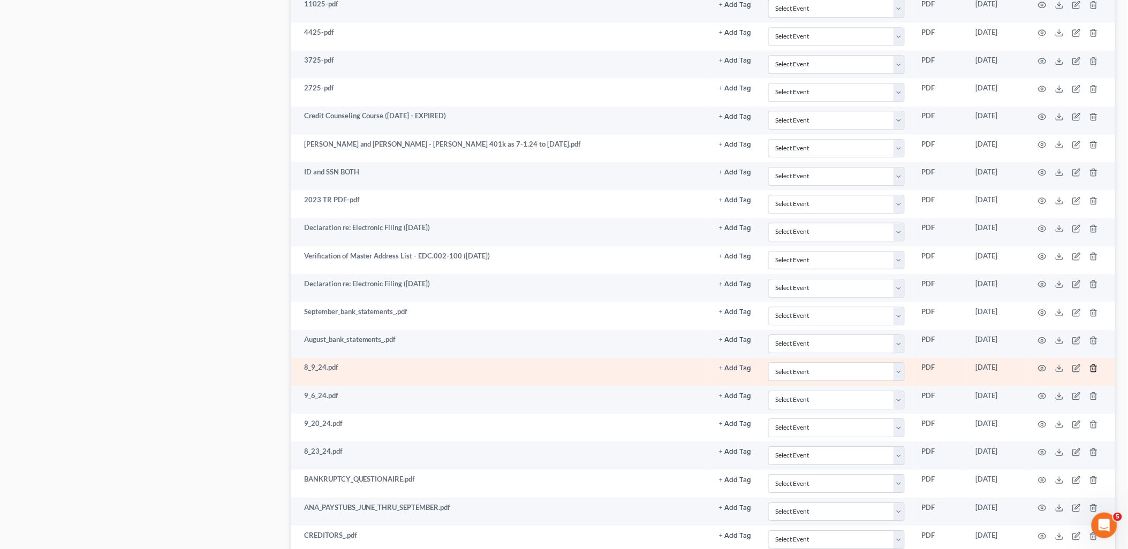
click at [1094, 373] on icon "button" at bounding box center [1093, 368] width 9 height 9
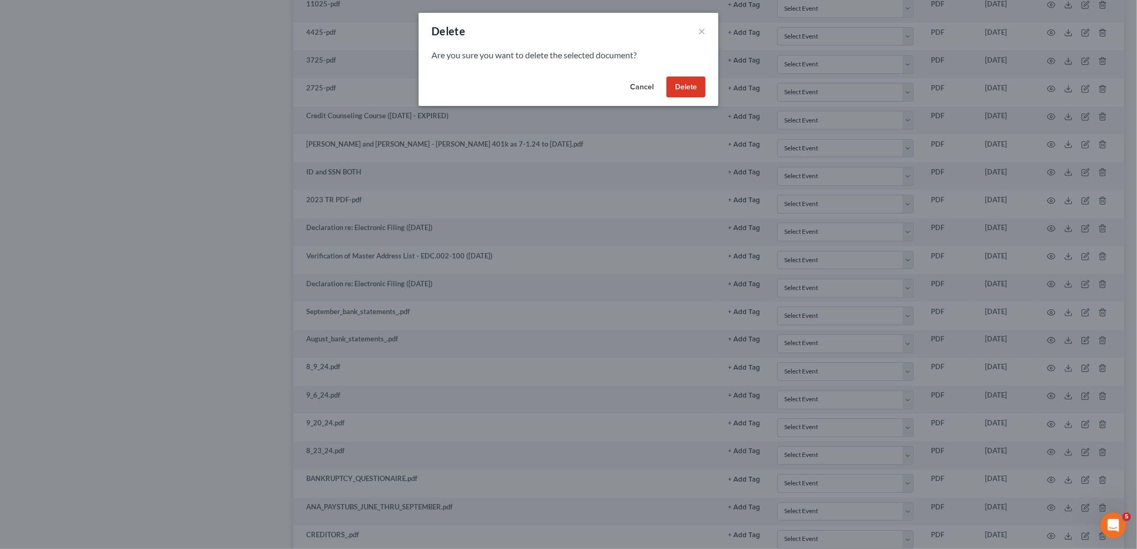
click at [688, 90] on button "Delete" at bounding box center [686, 87] width 39 height 21
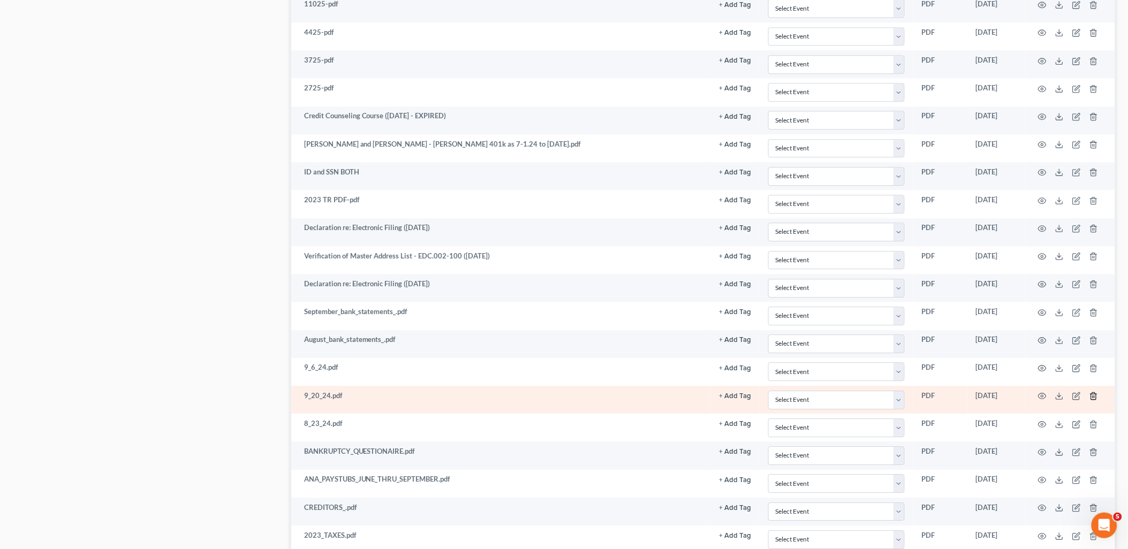
click at [1094, 399] on icon "button" at bounding box center [1093, 396] width 9 height 9
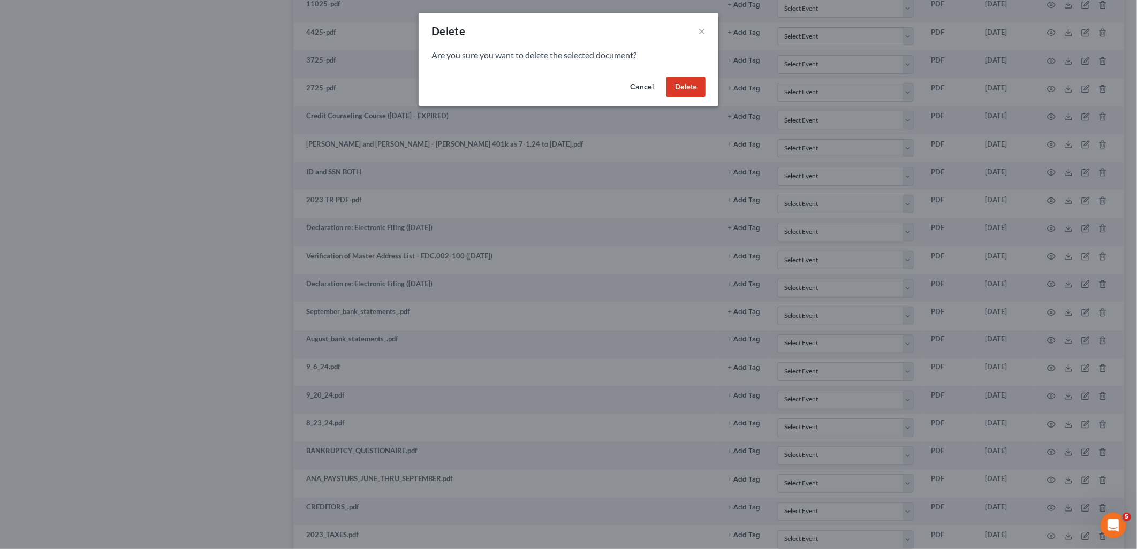
click at [684, 86] on button "Delete" at bounding box center [686, 87] width 39 height 21
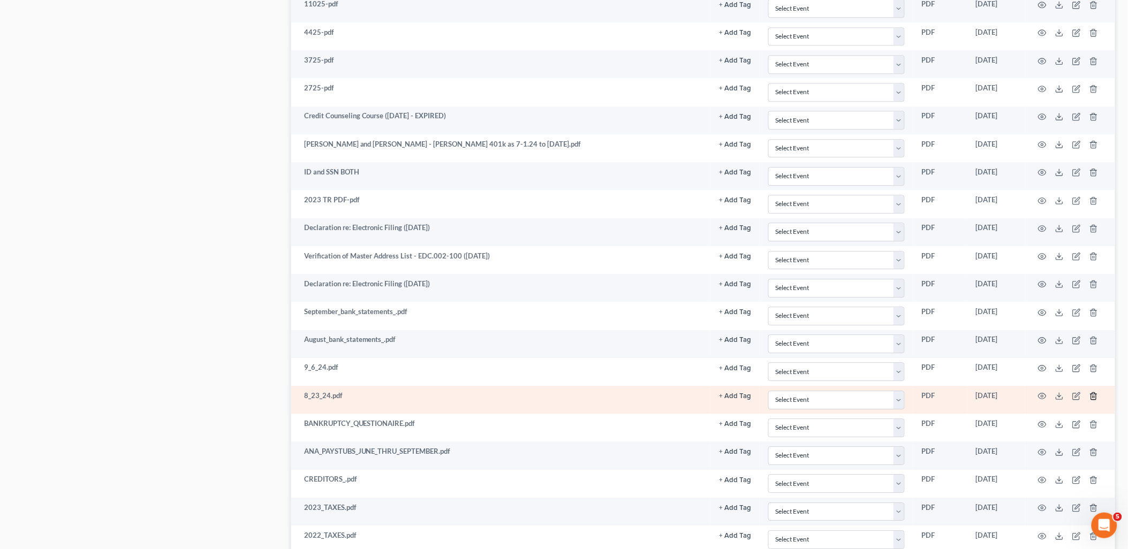
click at [1096, 400] on icon "button" at bounding box center [1093, 396] width 9 height 9
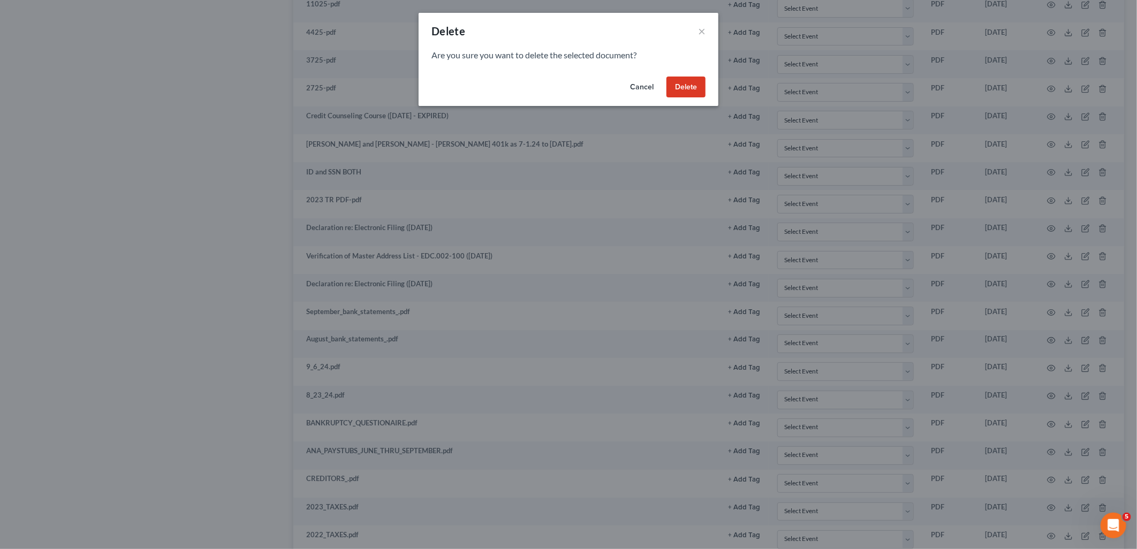
click at [688, 89] on button "Delete" at bounding box center [686, 87] width 39 height 21
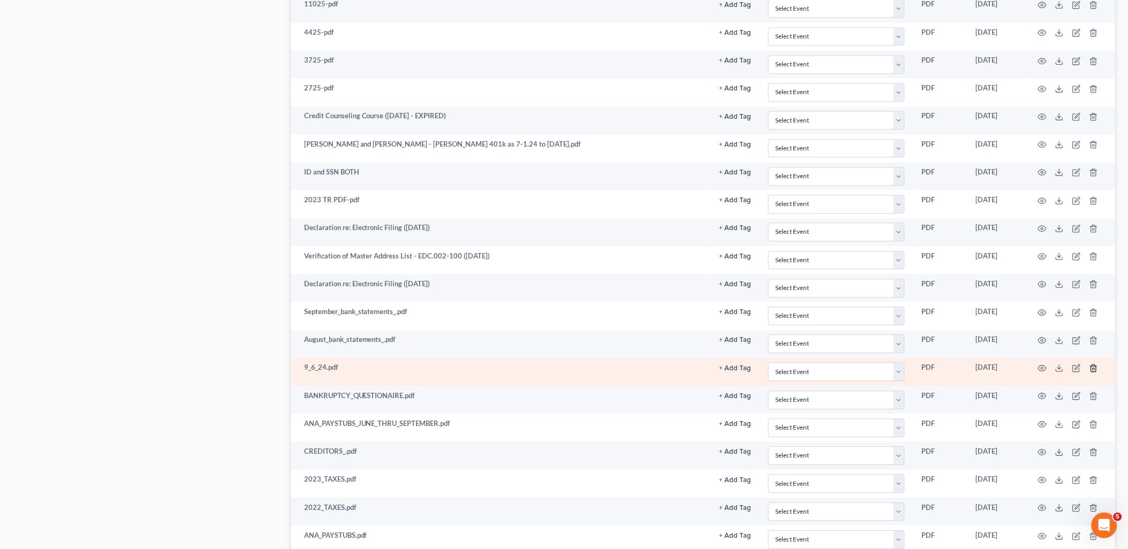
click at [1094, 369] on icon "button" at bounding box center [1093, 368] width 9 height 9
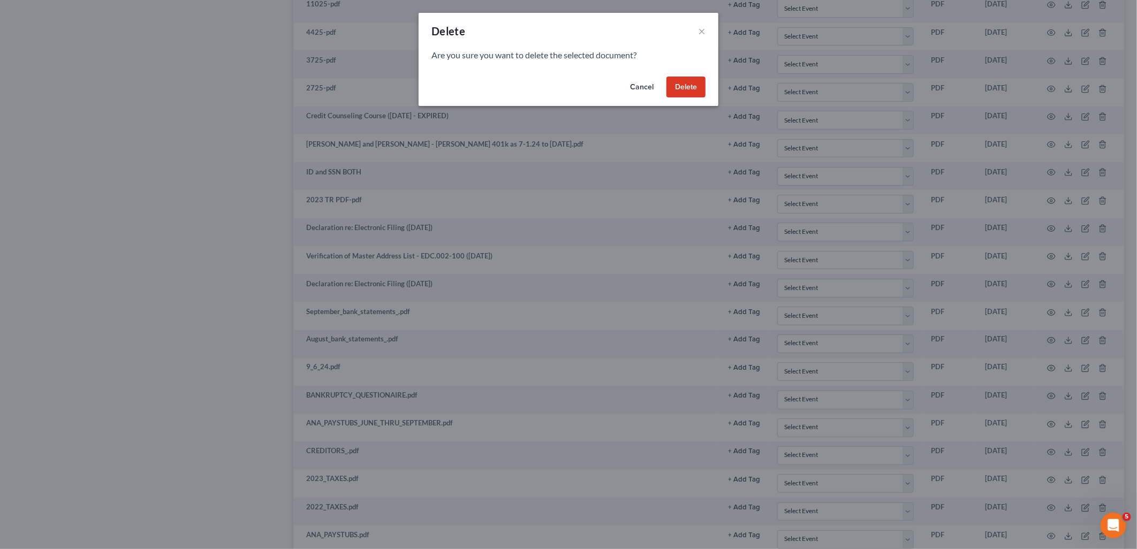
click at [689, 89] on button "Delete" at bounding box center [686, 87] width 39 height 21
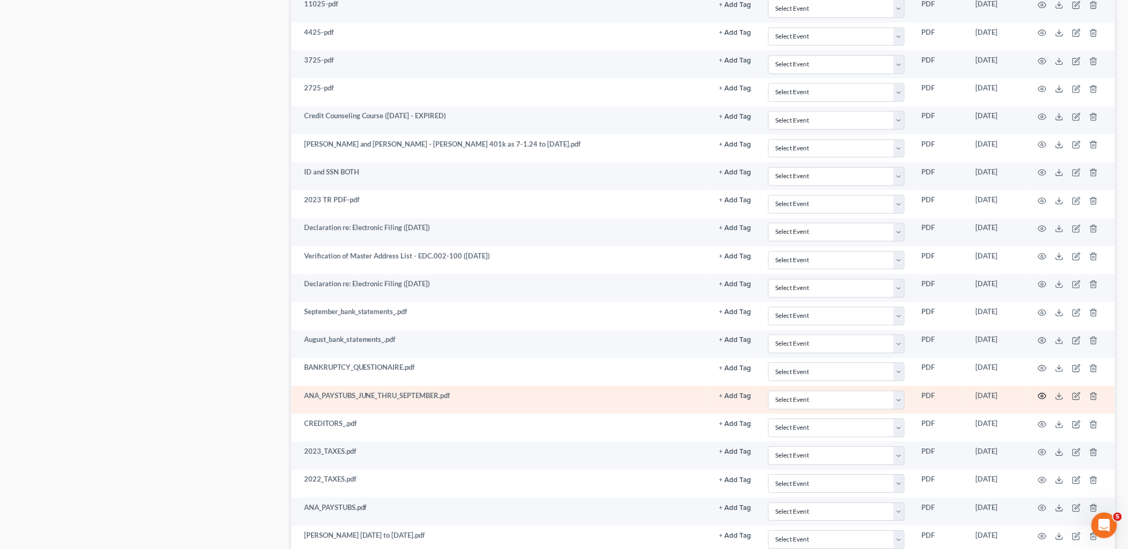
click at [1041, 399] on icon "button" at bounding box center [1042, 396] width 9 height 9
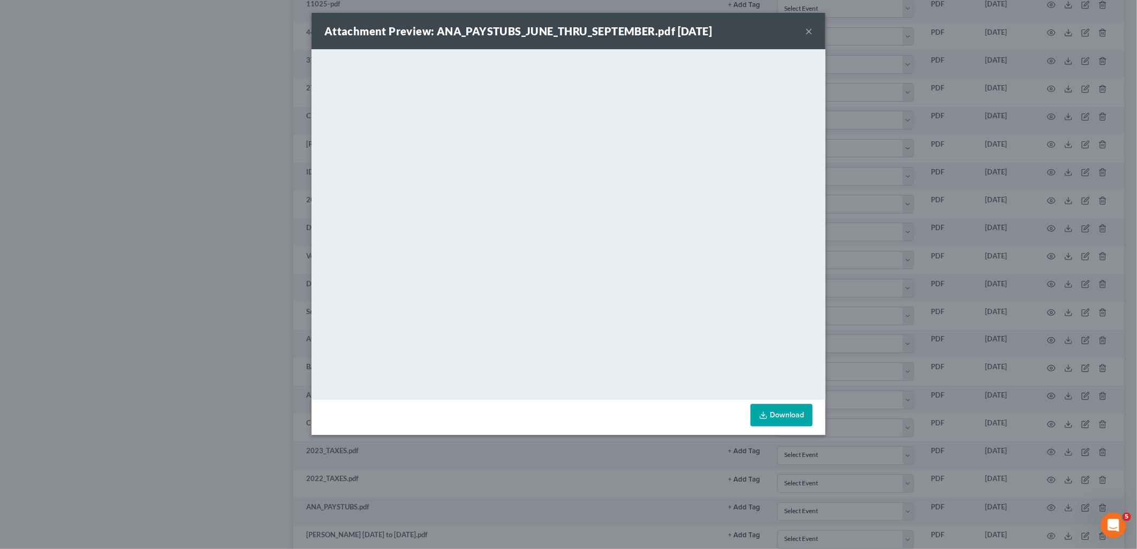
click at [807, 32] on button "×" at bounding box center [808, 31] width 7 height 13
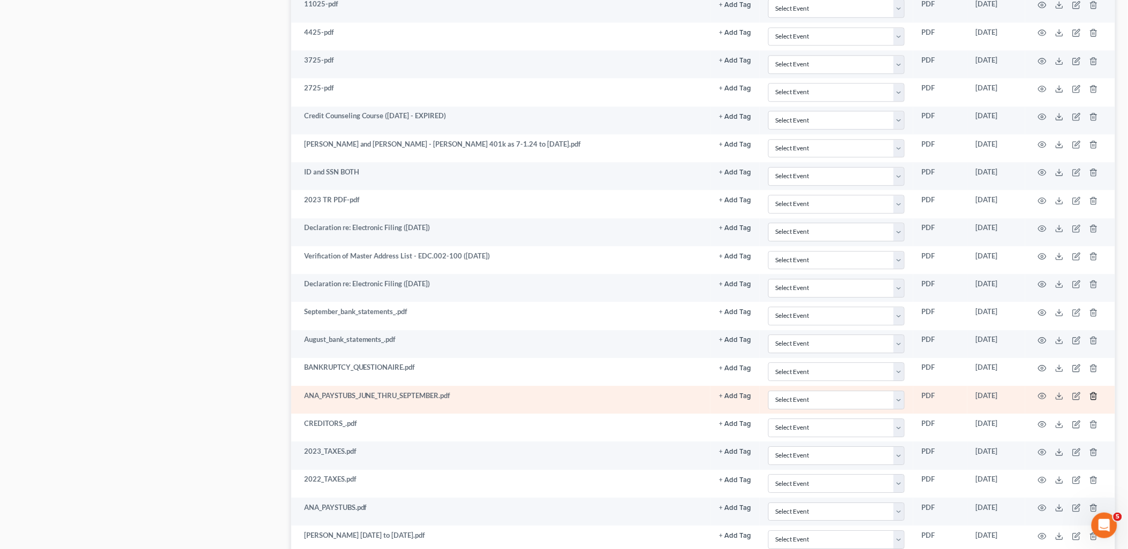
click at [1092, 397] on icon "button" at bounding box center [1093, 396] width 9 height 9
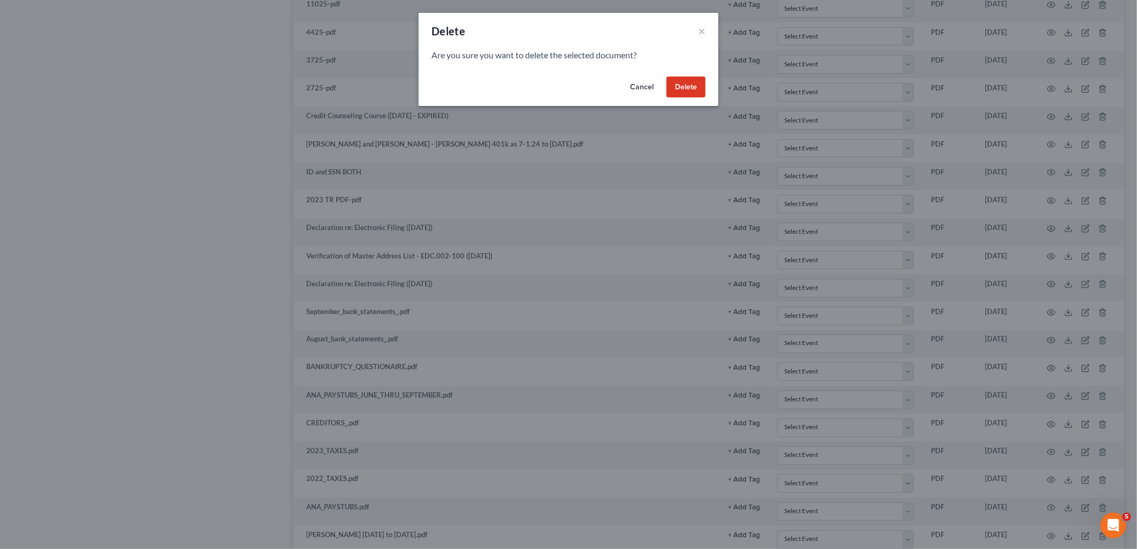
click at [667, 88] on button "Delete" at bounding box center [686, 87] width 39 height 21
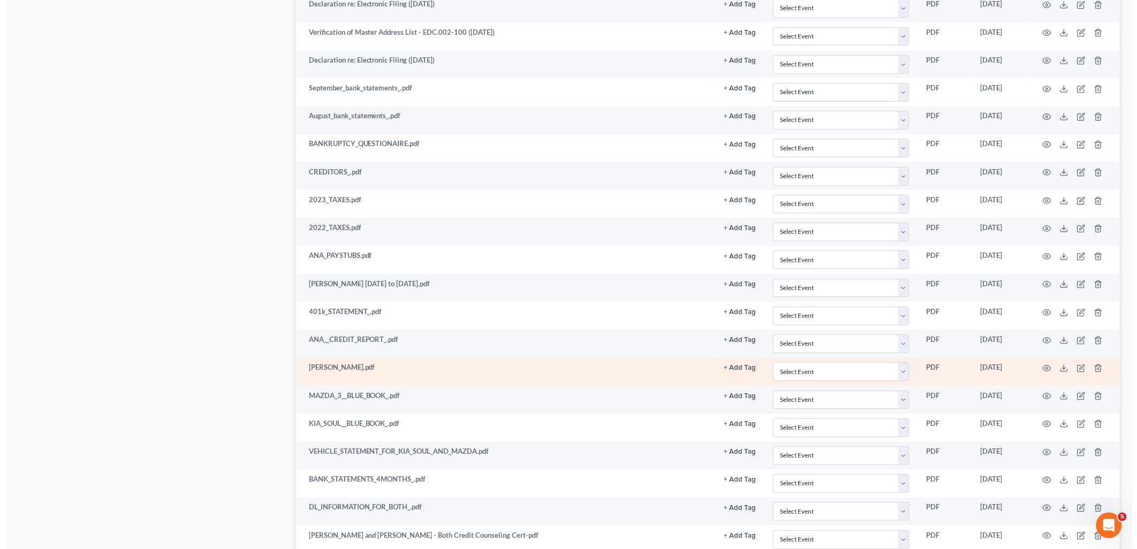
scroll to position [1190, 0]
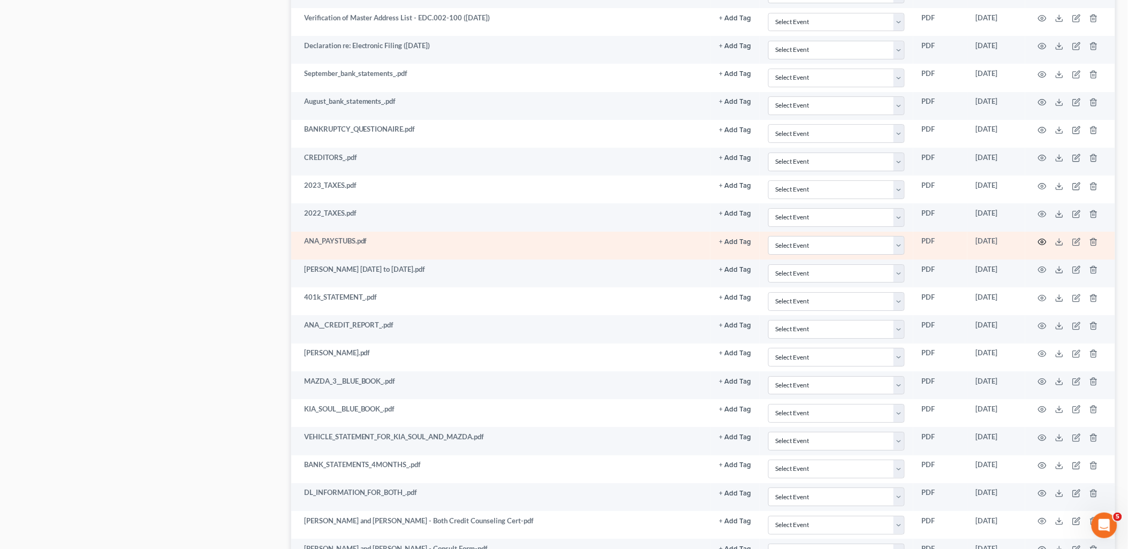
click at [1043, 245] on icon "button" at bounding box center [1042, 242] width 9 height 9
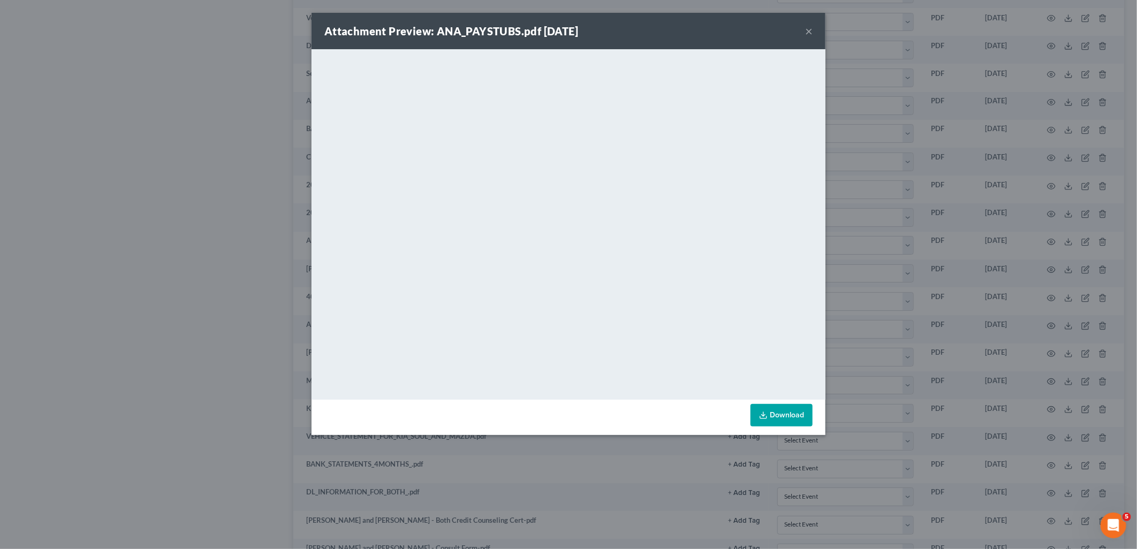
click at [812, 28] on button "×" at bounding box center [808, 31] width 7 height 13
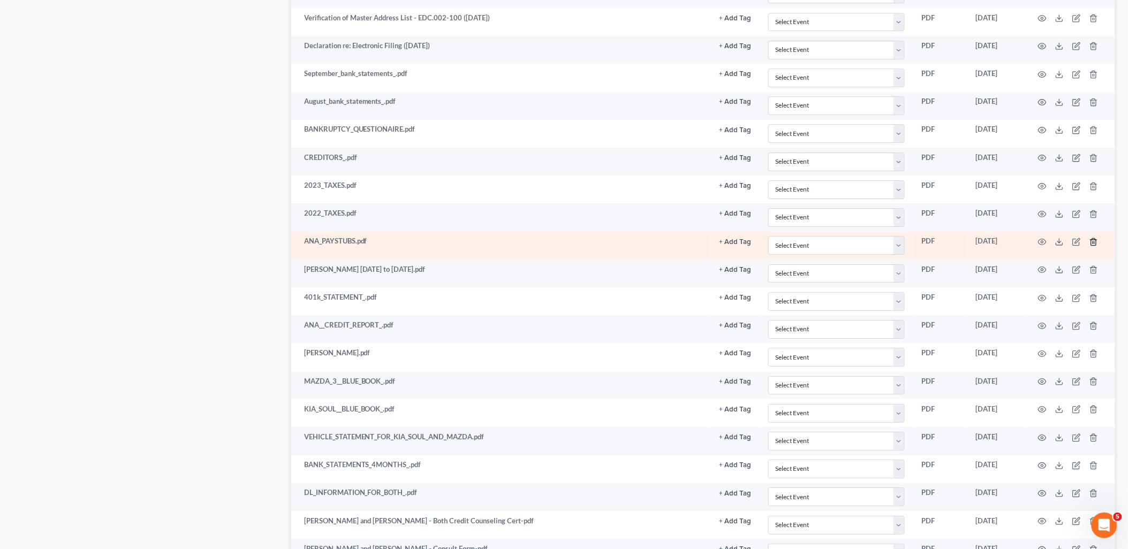
click at [1095, 244] on icon "button" at bounding box center [1093, 241] width 5 height 7
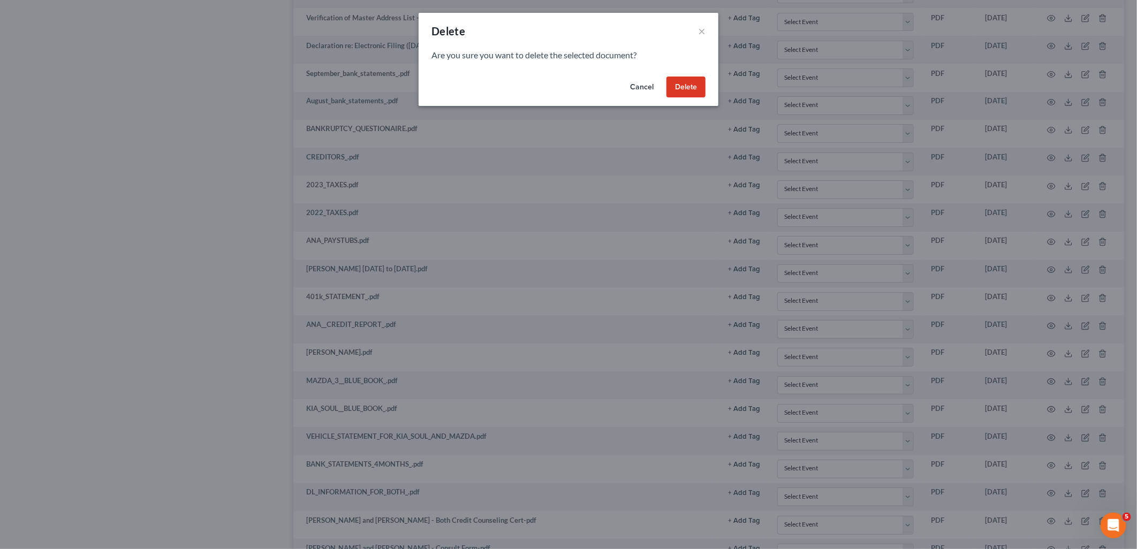
click at [688, 89] on button "Delete" at bounding box center [686, 87] width 39 height 21
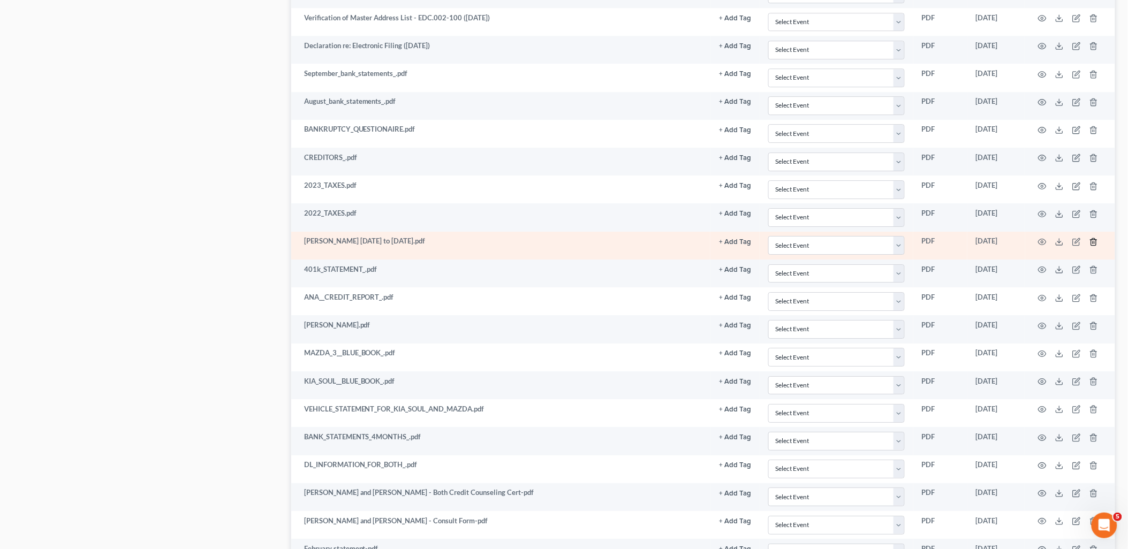
click at [1095, 245] on icon "button" at bounding box center [1093, 242] width 9 height 9
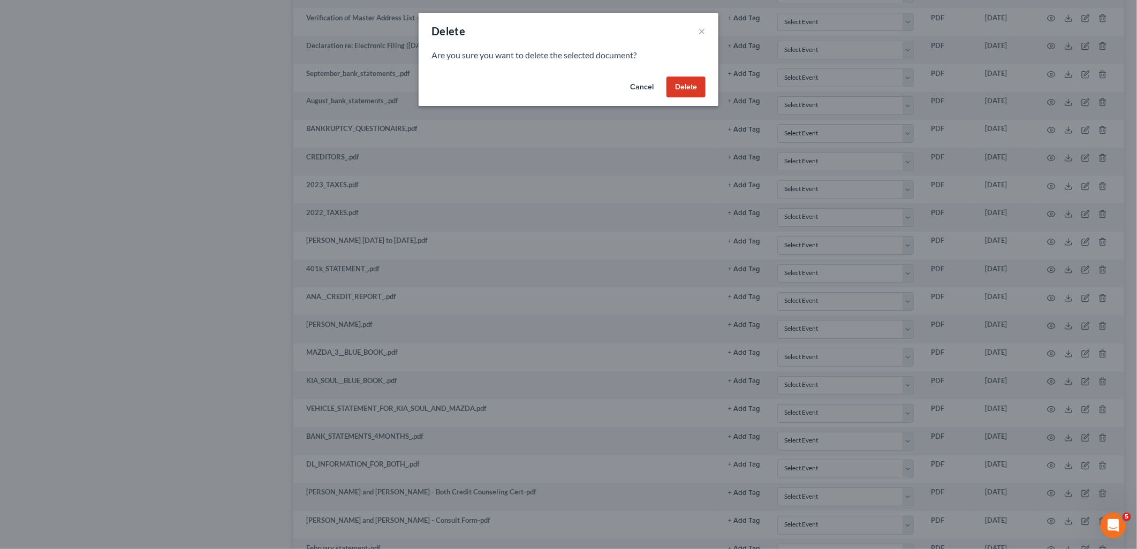
click at [692, 87] on button "Delete" at bounding box center [686, 87] width 39 height 21
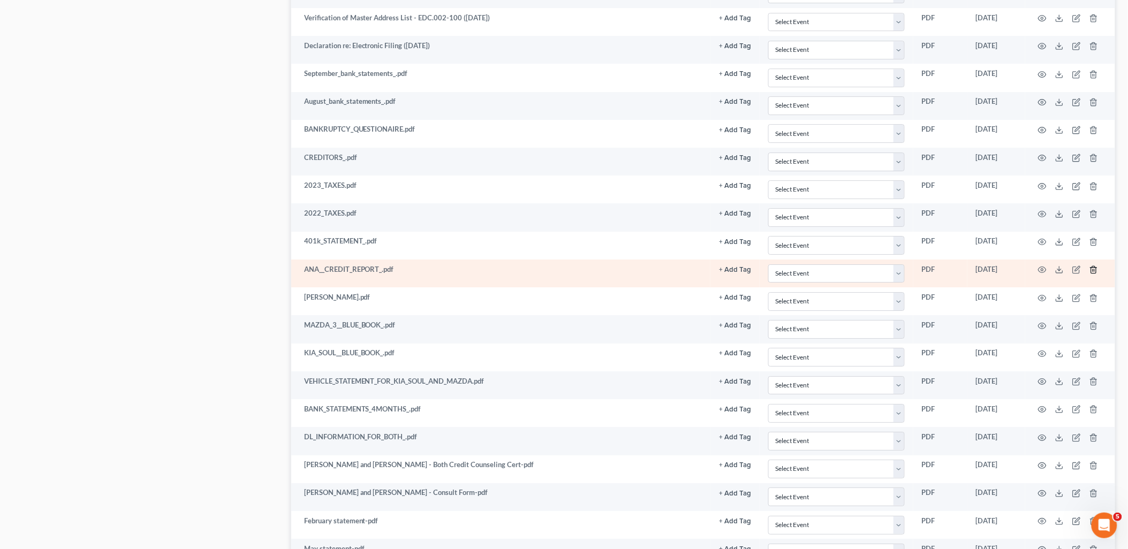
click at [1094, 272] on line "button" at bounding box center [1094, 271] width 0 height 2
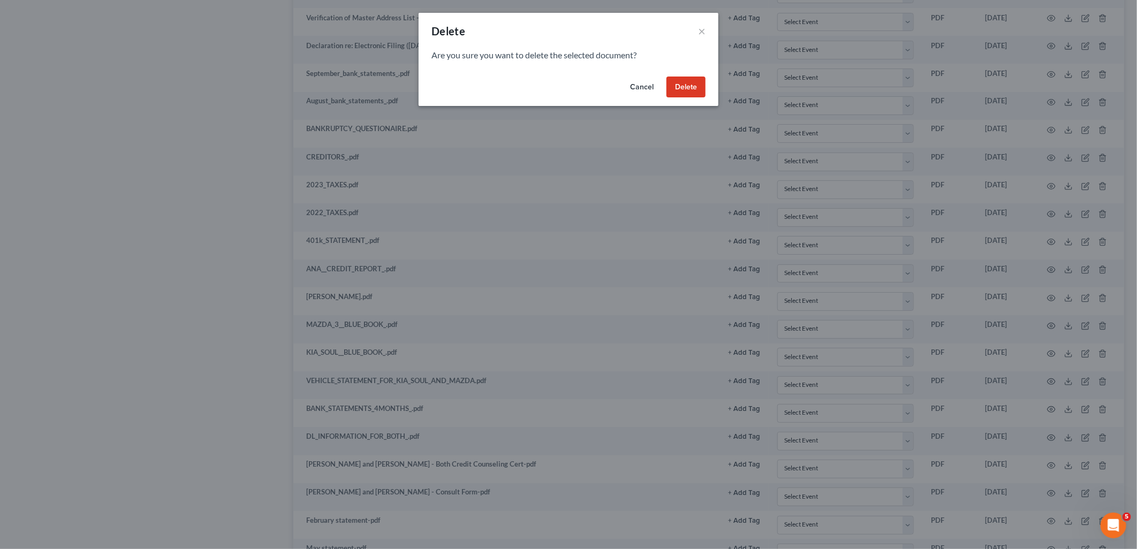
click at [687, 92] on button "Delete" at bounding box center [686, 87] width 39 height 21
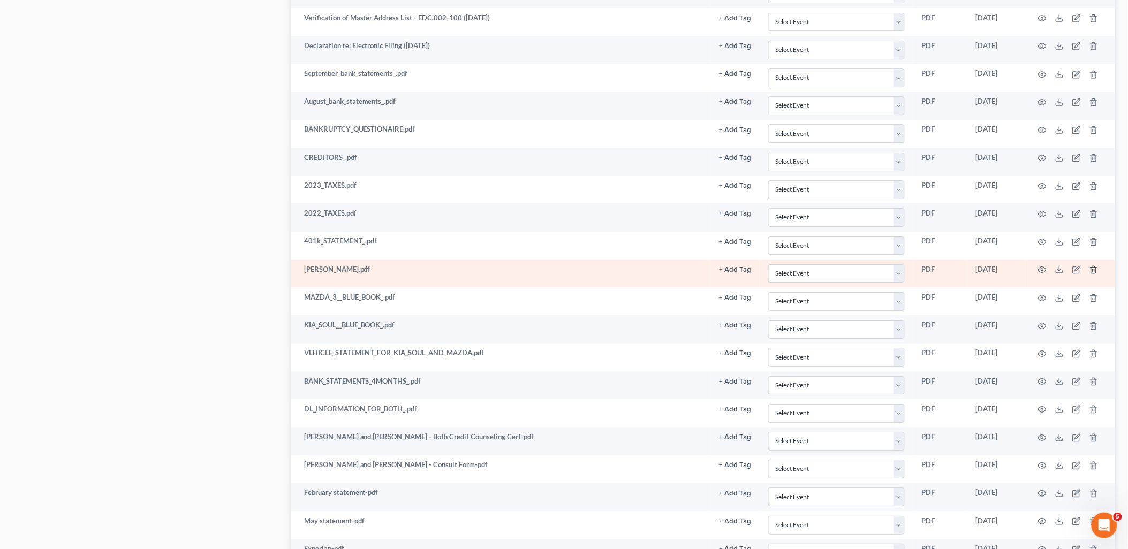
click at [1093, 271] on icon "button" at bounding box center [1093, 270] width 9 height 9
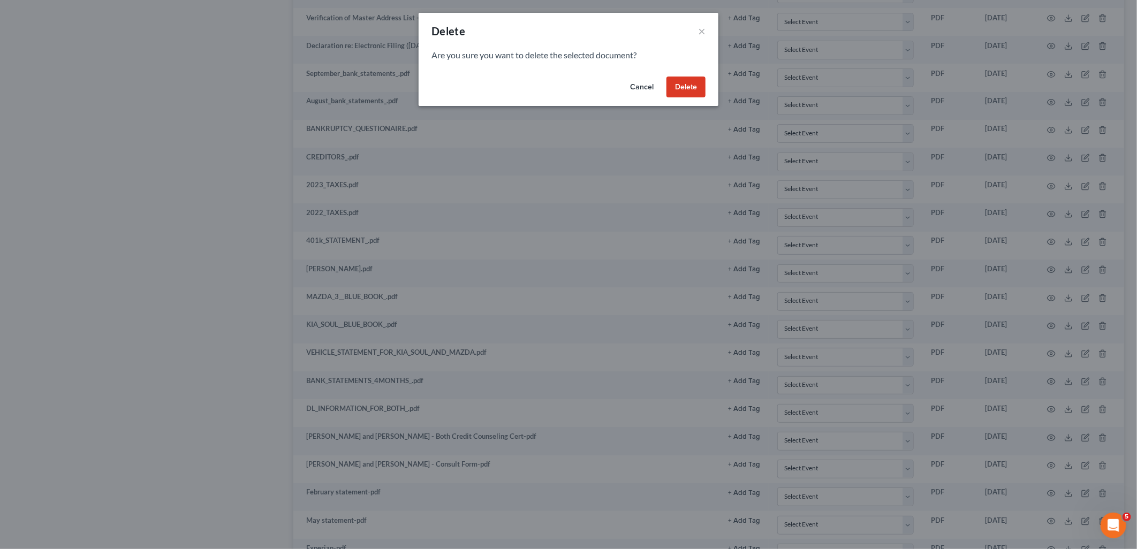
click at [694, 95] on button "Delete" at bounding box center [686, 87] width 39 height 21
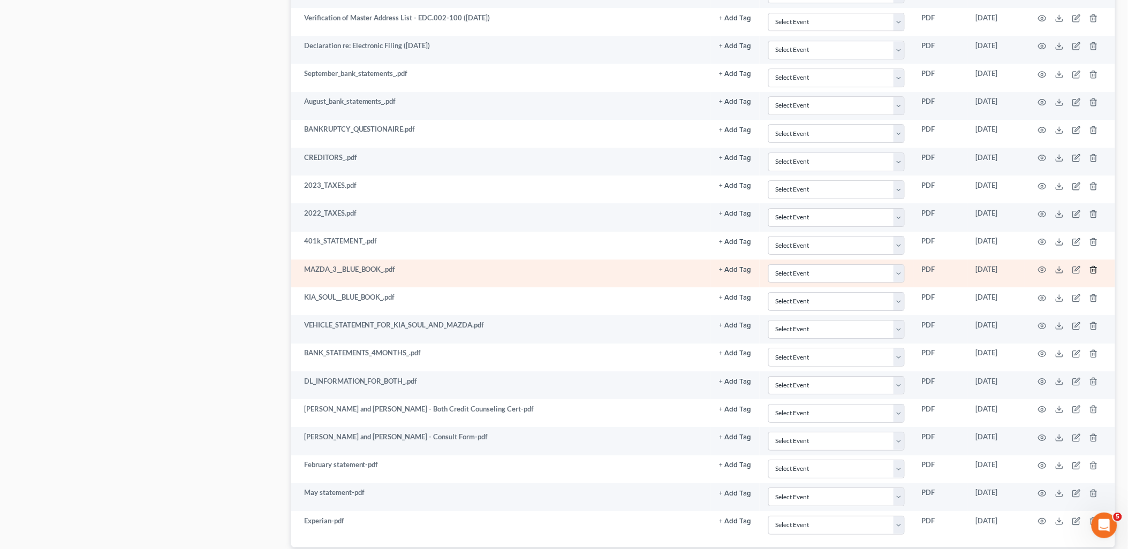
click at [1093, 274] on icon "button" at bounding box center [1093, 270] width 9 height 9
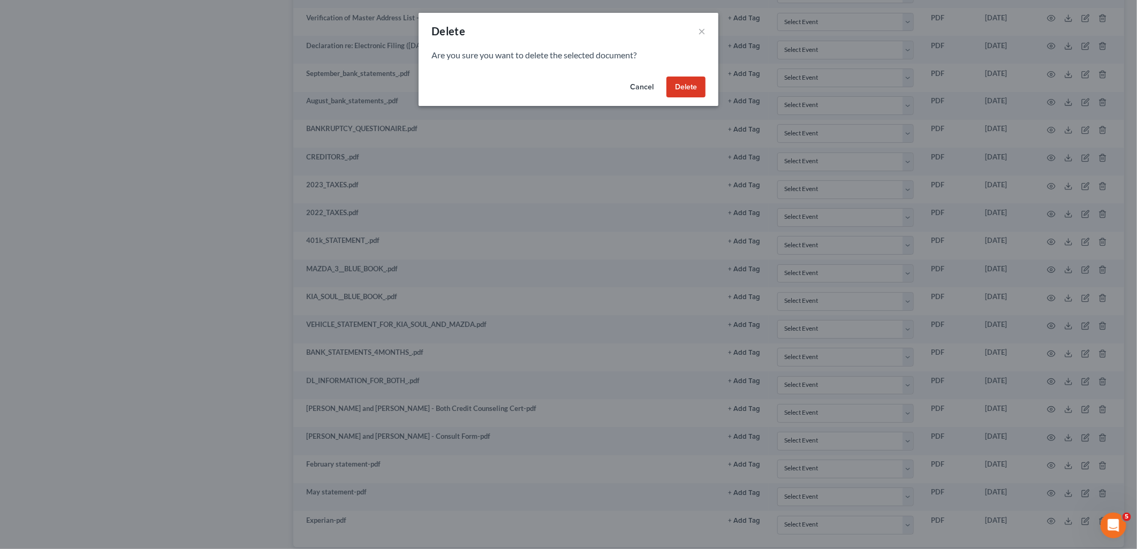
click at [671, 83] on button "Delete" at bounding box center [686, 87] width 39 height 21
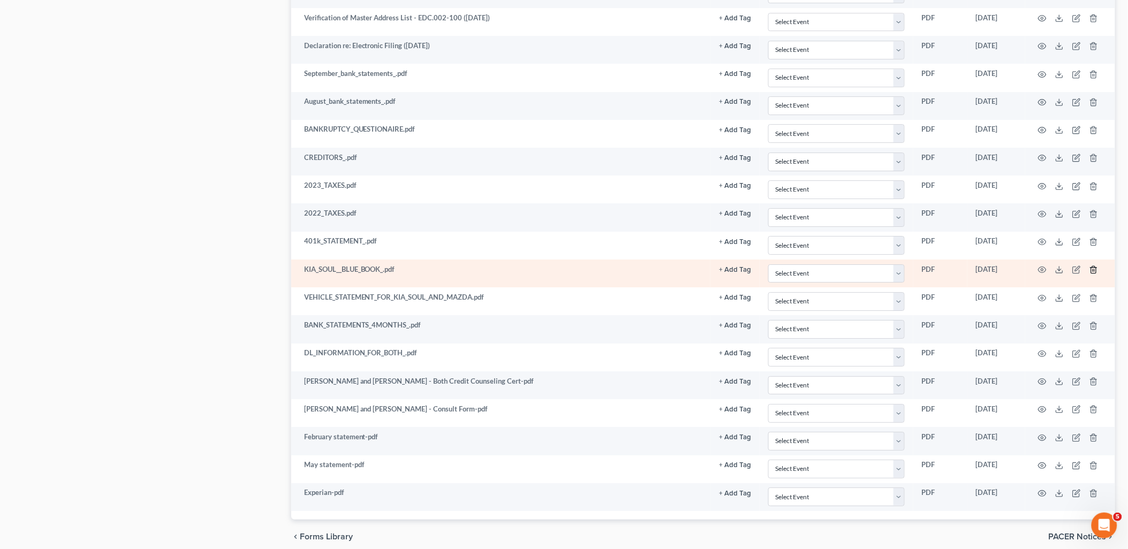
click at [1094, 274] on icon "button" at bounding box center [1093, 270] width 9 height 9
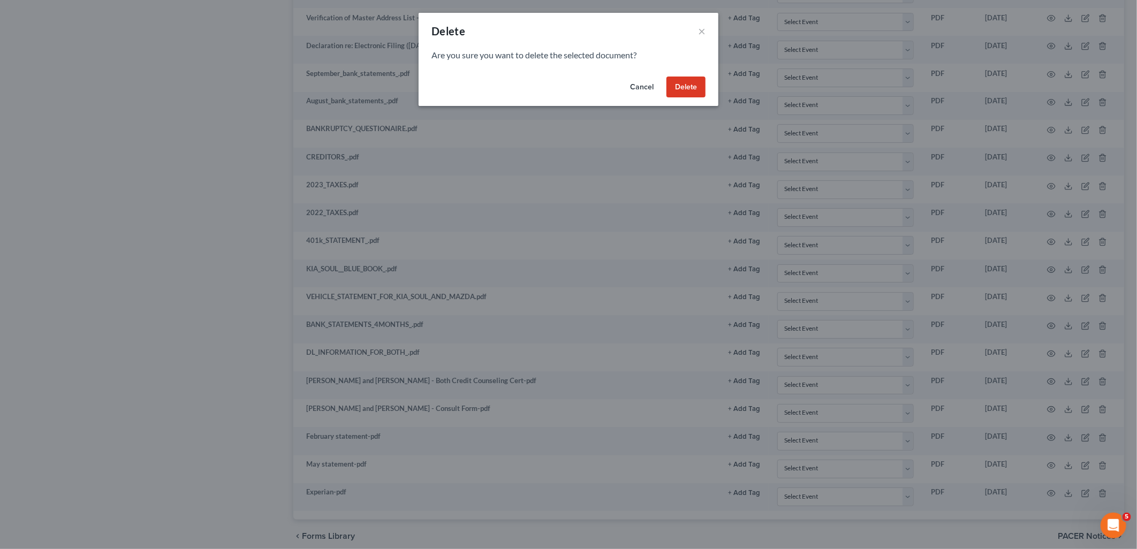
click at [697, 92] on button "Delete" at bounding box center [686, 87] width 39 height 21
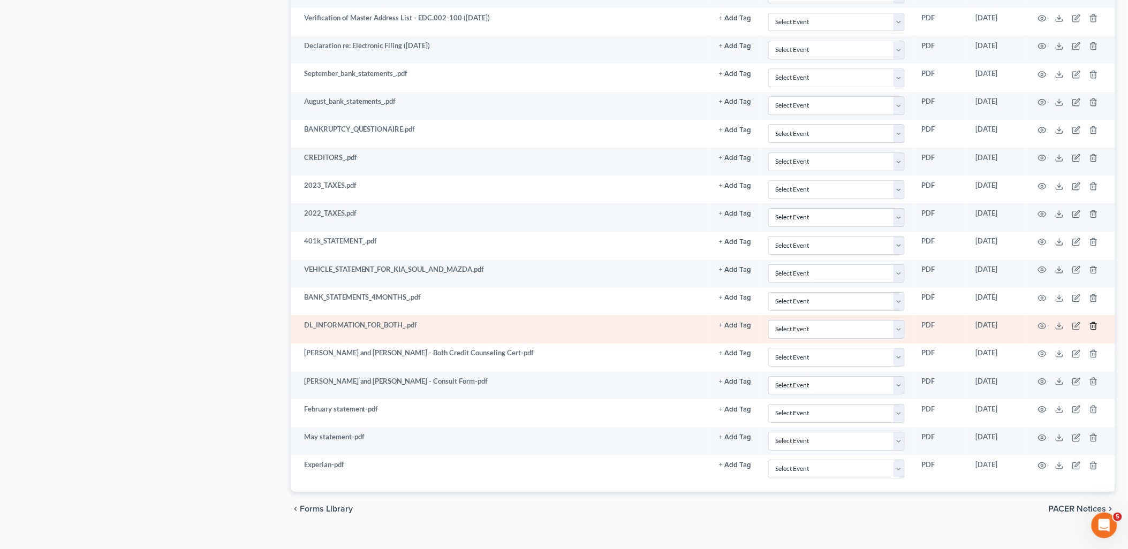
click at [1094, 330] on icon "button" at bounding box center [1093, 326] width 9 height 9
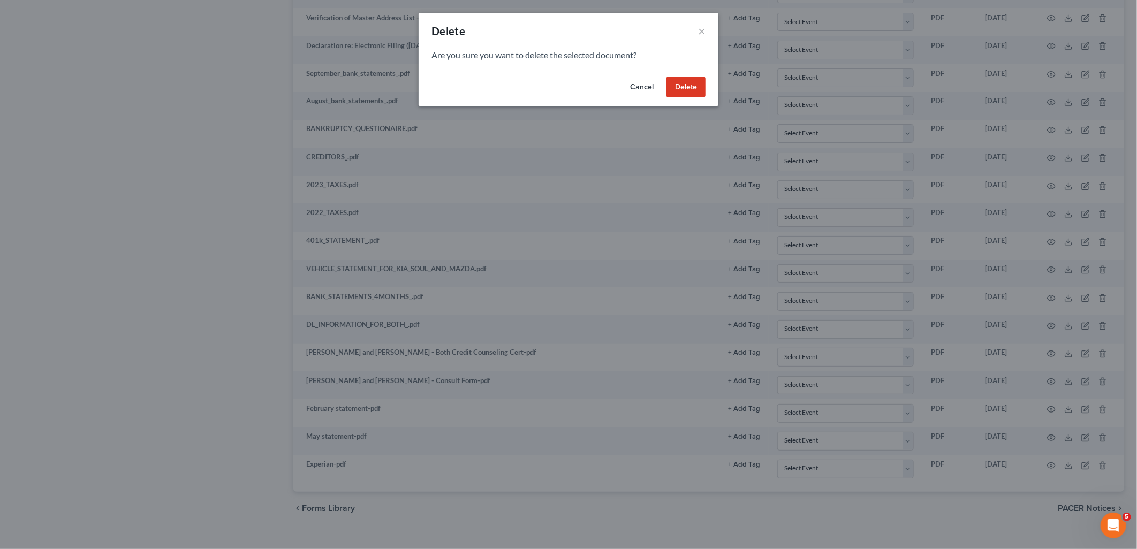
click at [694, 95] on button "Delete" at bounding box center [686, 87] width 39 height 21
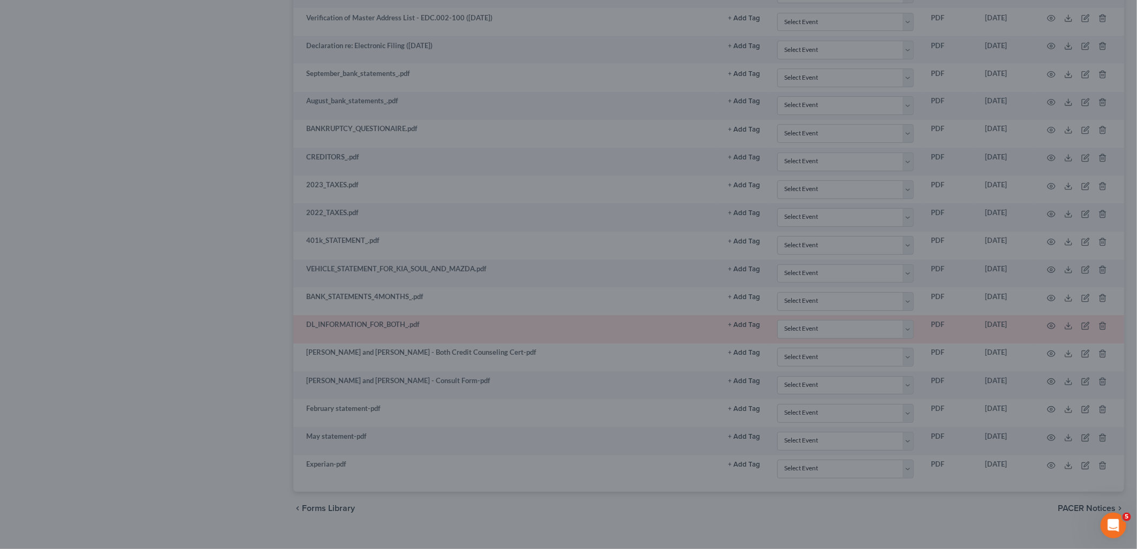
scroll to position [1184, 0]
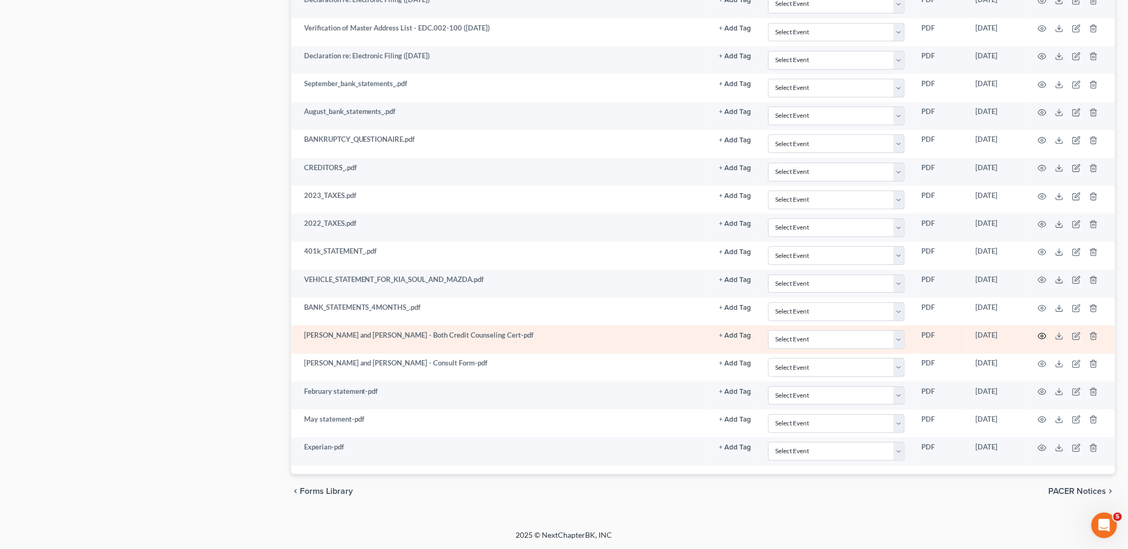
click at [1043, 336] on icon "button" at bounding box center [1042, 336] width 9 height 9
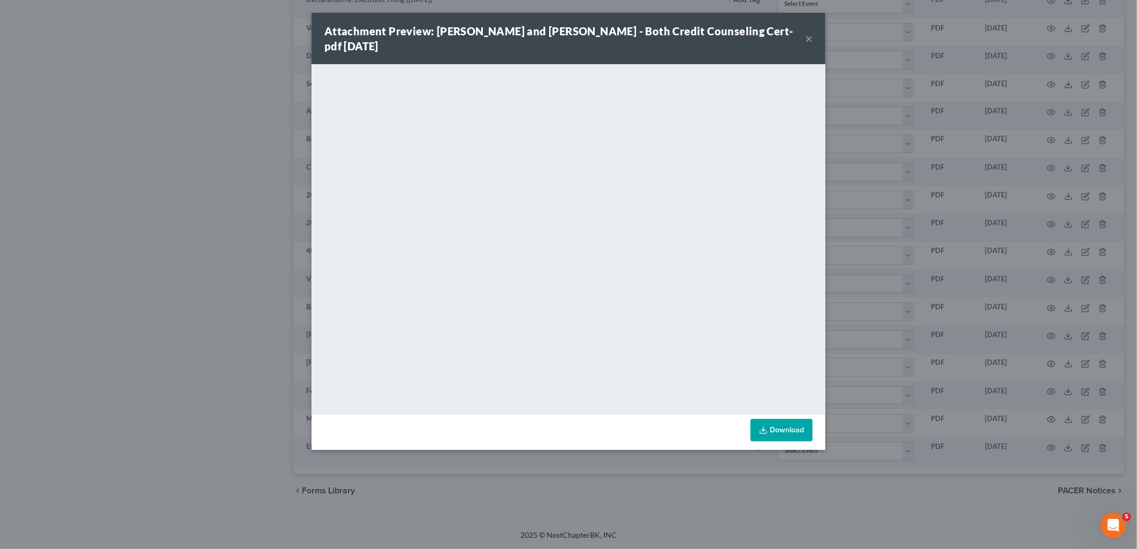
click at [810, 41] on button "×" at bounding box center [808, 38] width 7 height 13
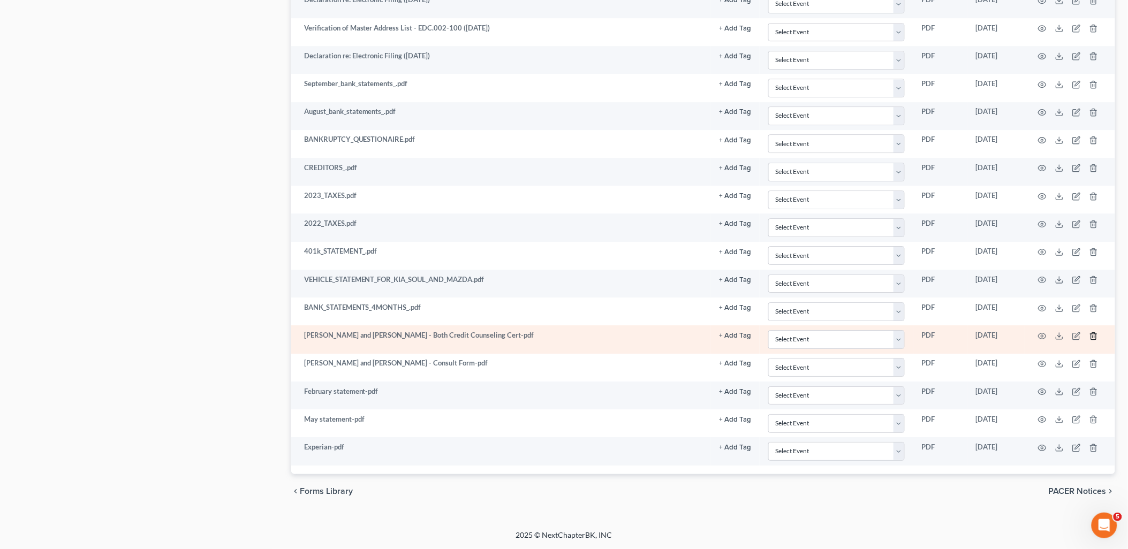
click at [1092, 336] on icon "button" at bounding box center [1093, 336] width 9 height 9
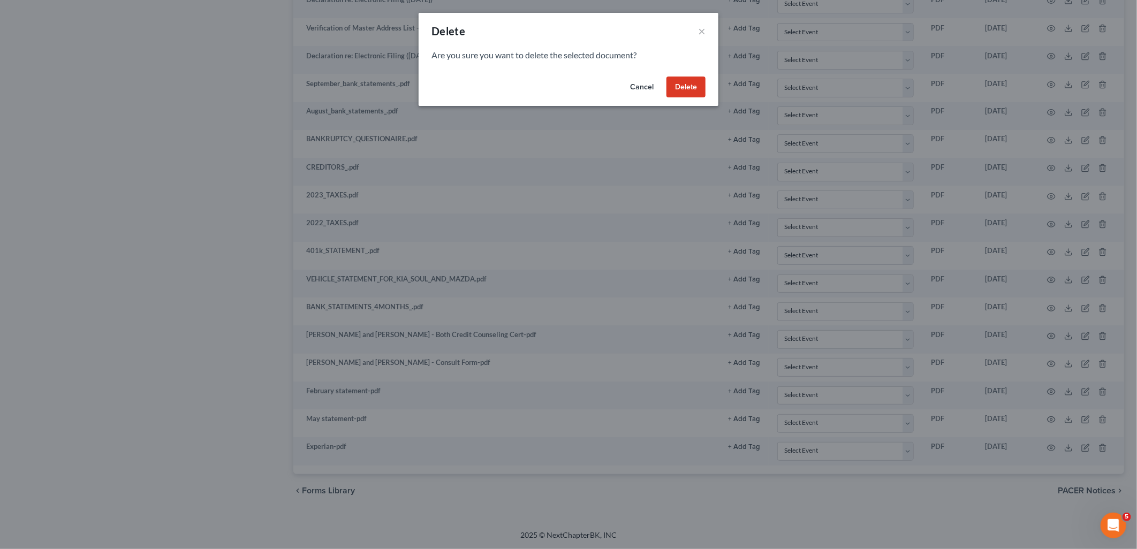
click at [683, 89] on button "Delete" at bounding box center [686, 87] width 39 height 21
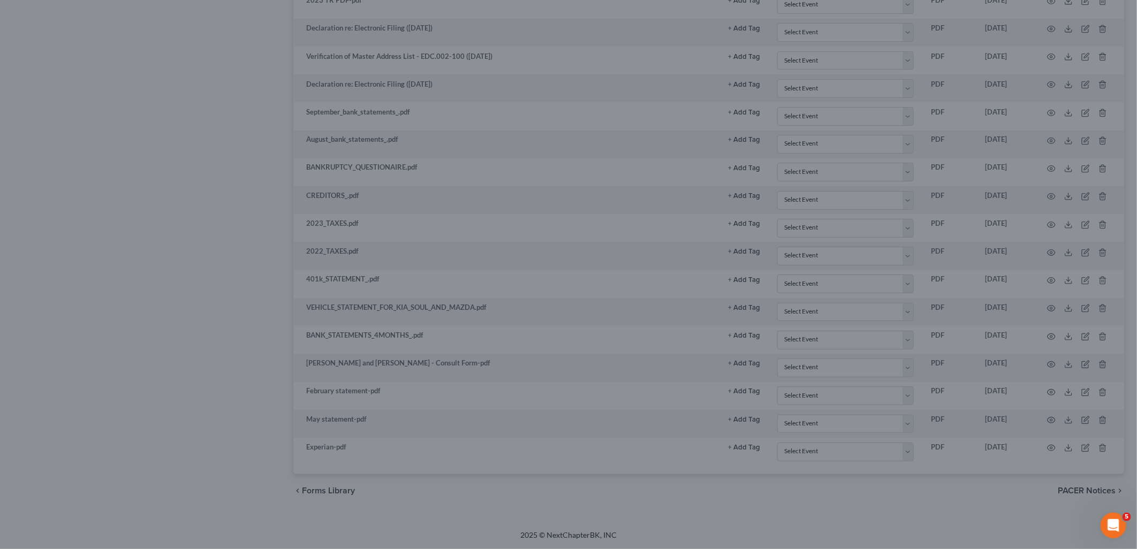
scroll to position [1156, 0]
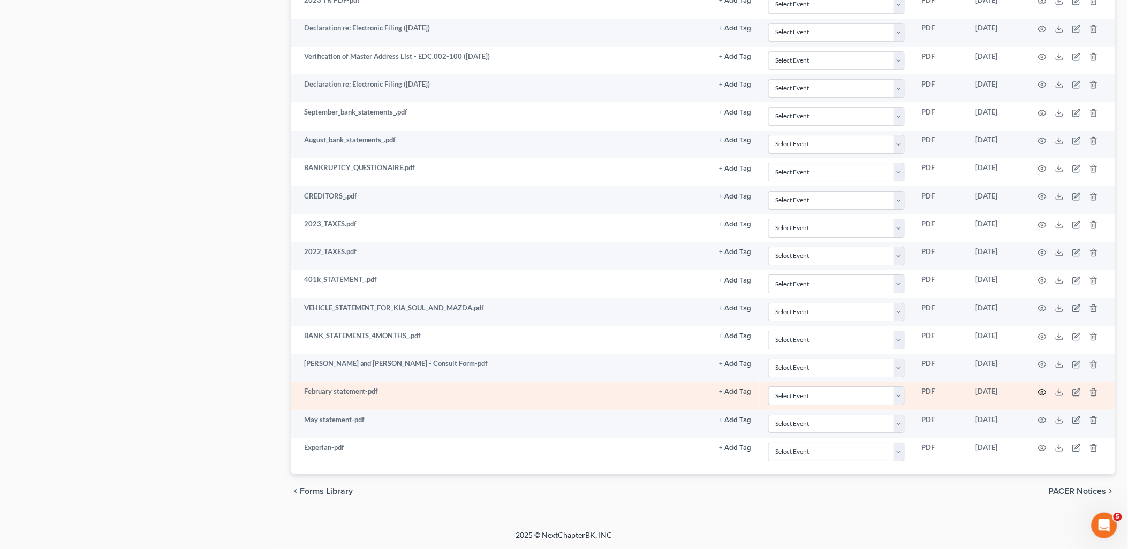
click at [1041, 393] on icon "button" at bounding box center [1042, 392] width 9 height 9
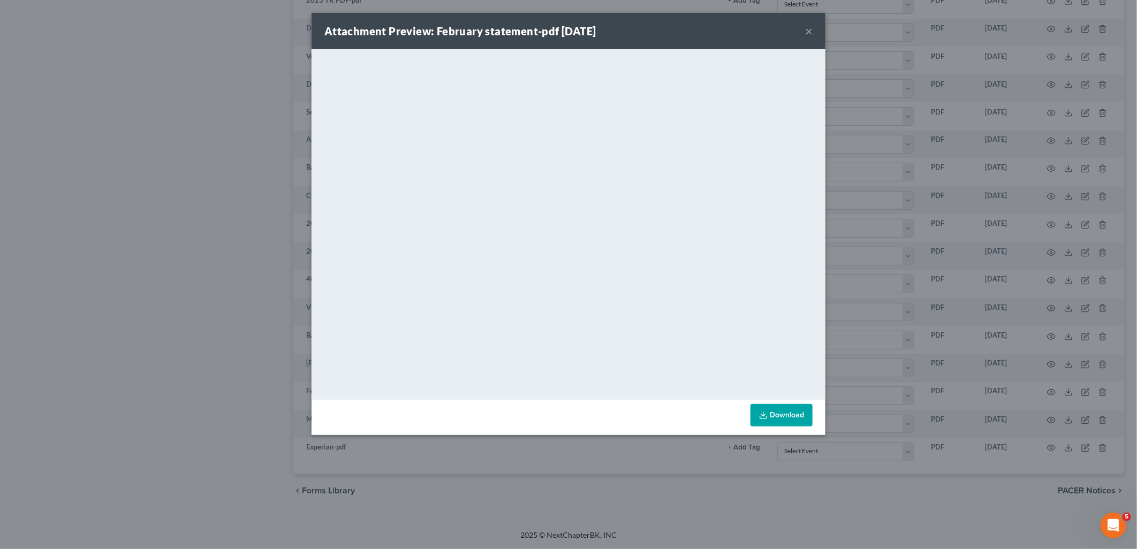
click at [807, 30] on button "×" at bounding box center [808, 31] width 7 height 13
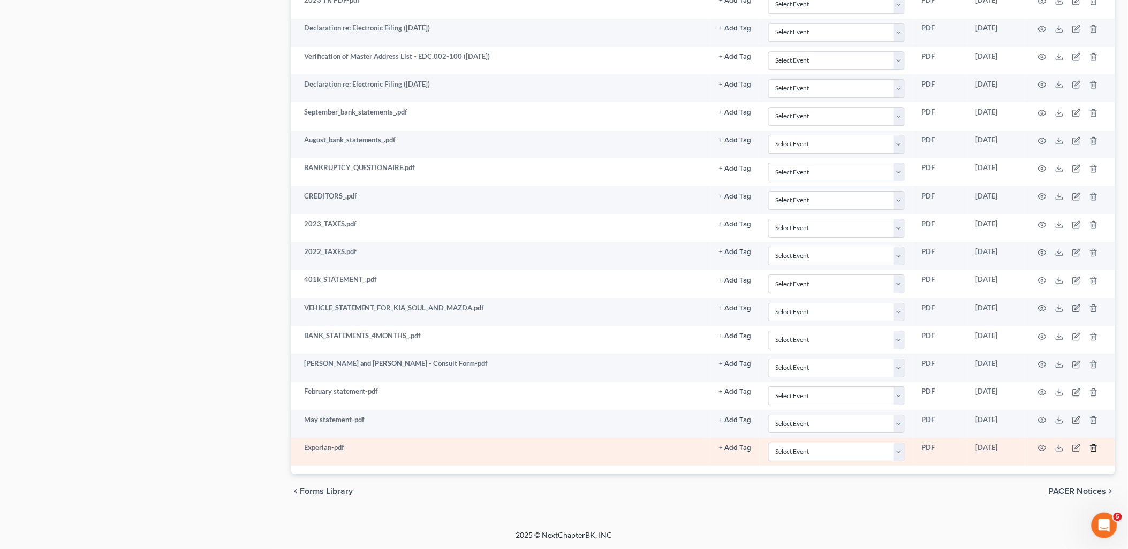
click at [1094, 445] on icon "button" at bounding box center [1093, 448] width 9 height 9
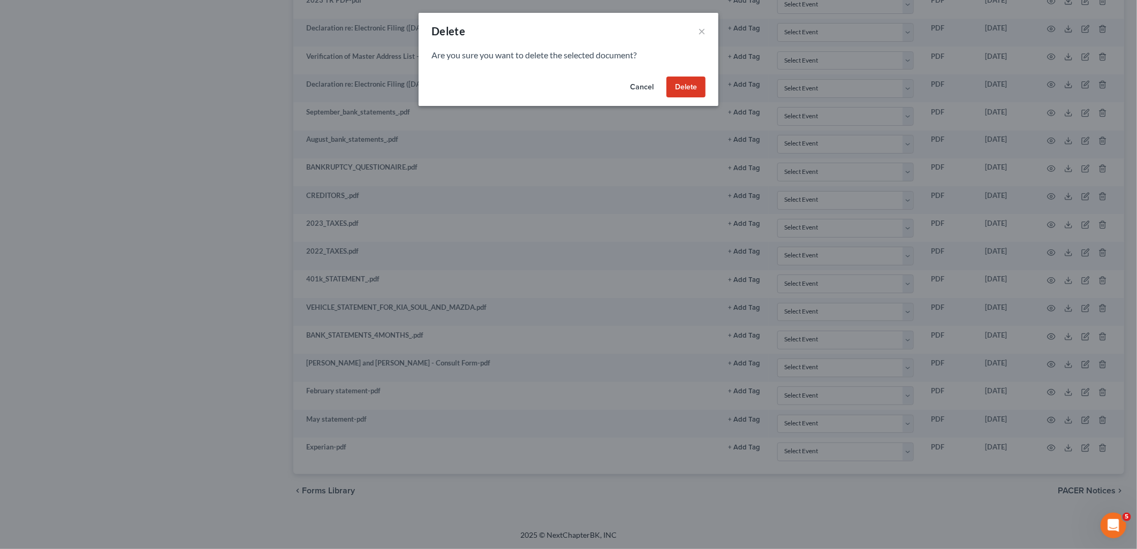
click at [697, 87] on button "Delete" at bounding box center [686, 87] width 39 height 21
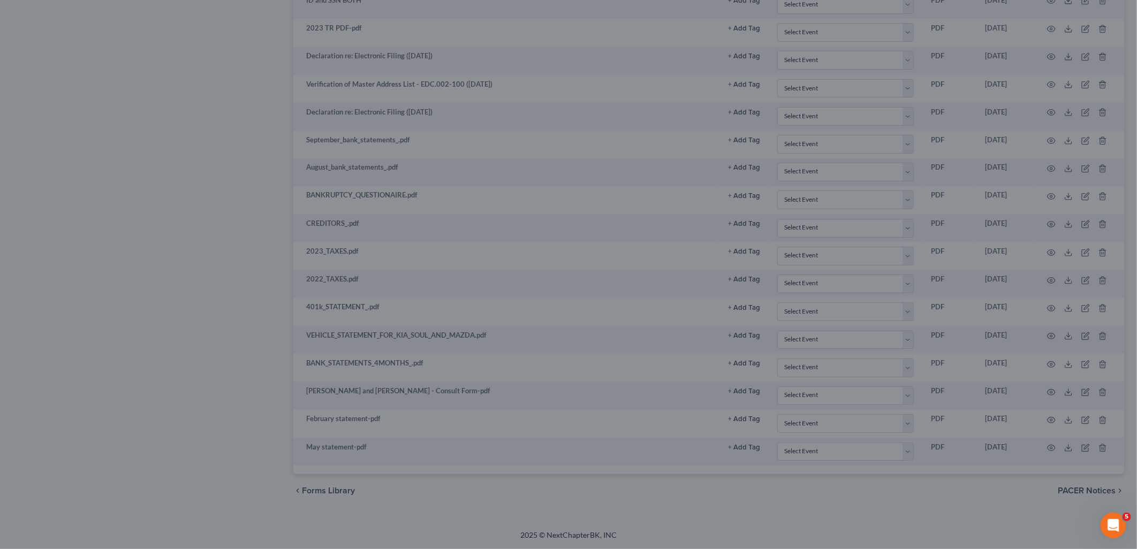
scroll to position [1127, 0]
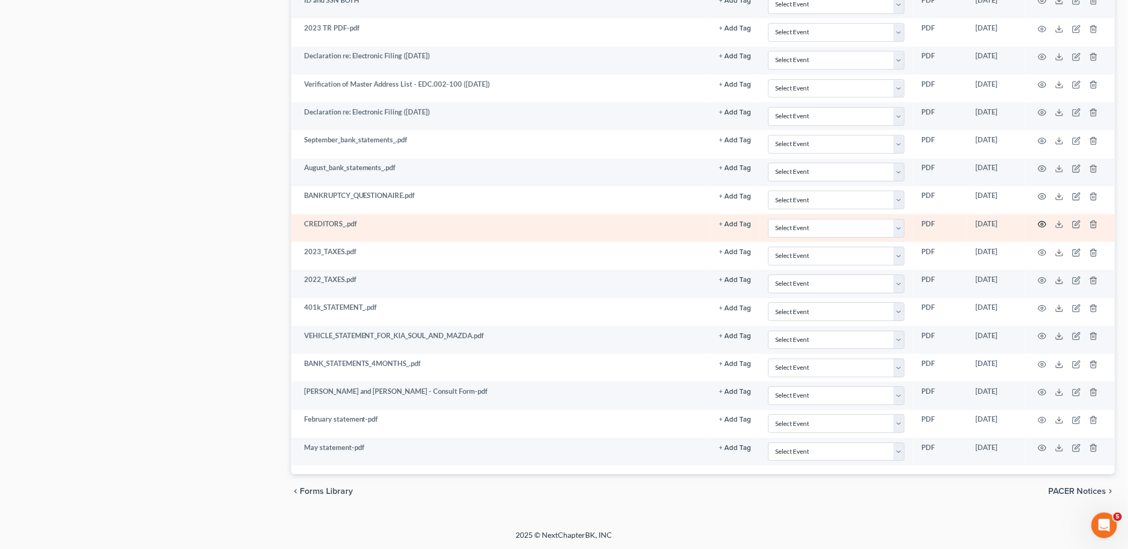
click at [1044, 223] on icon "button" at bounding box center [1042, 224] width 9 height 9
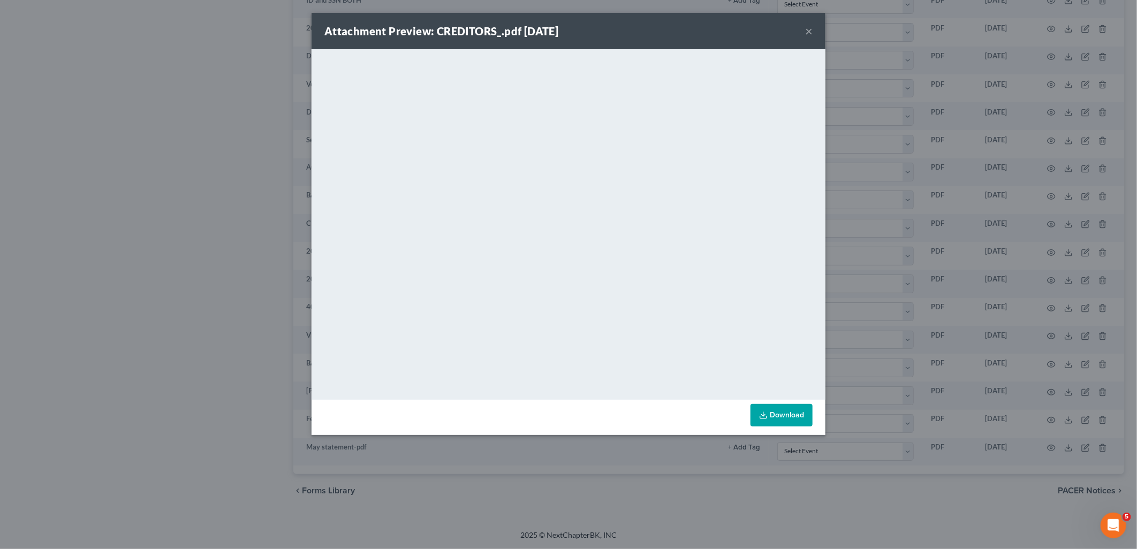
click at [806, 34] on button "×" at bounding box center [808, 31] width 7 height 13
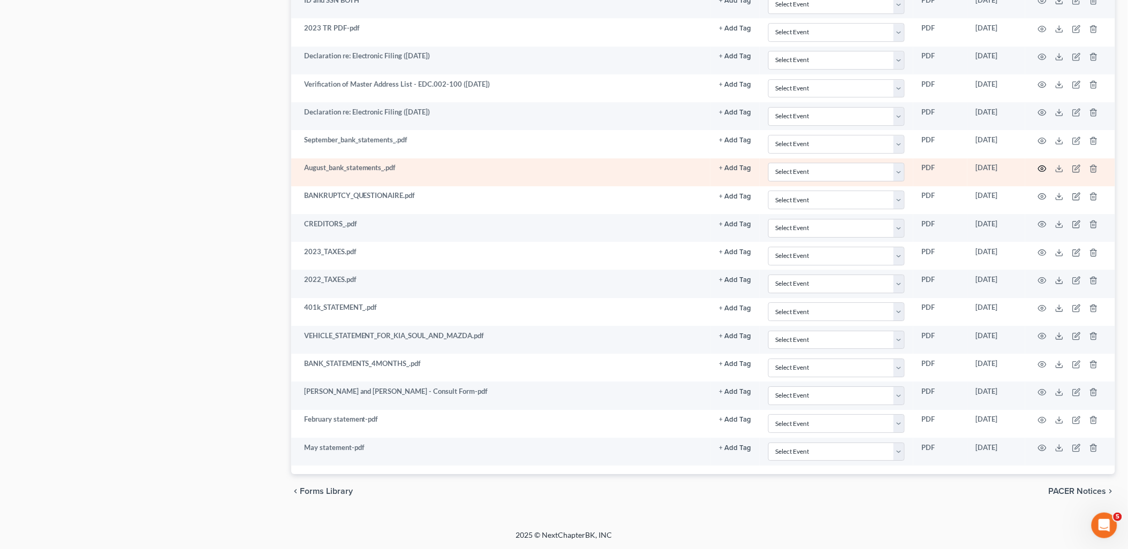
click at [1042, 168] on circle "button" at bounding box center [1042, 169] width 2 height 2
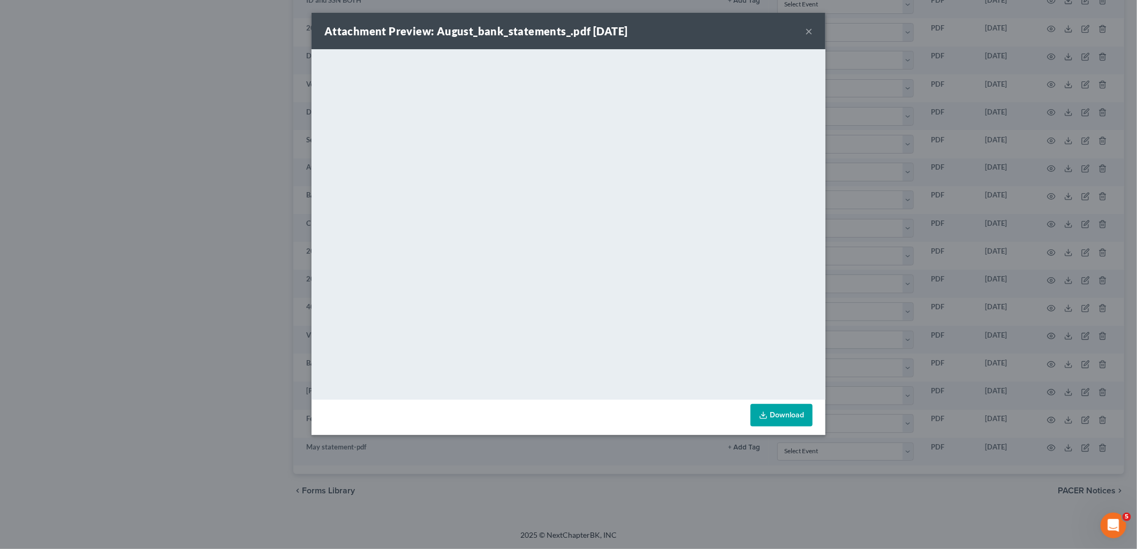
click at [810, 29] on button "×" at bounding box center [808, 31] width 7 height 13
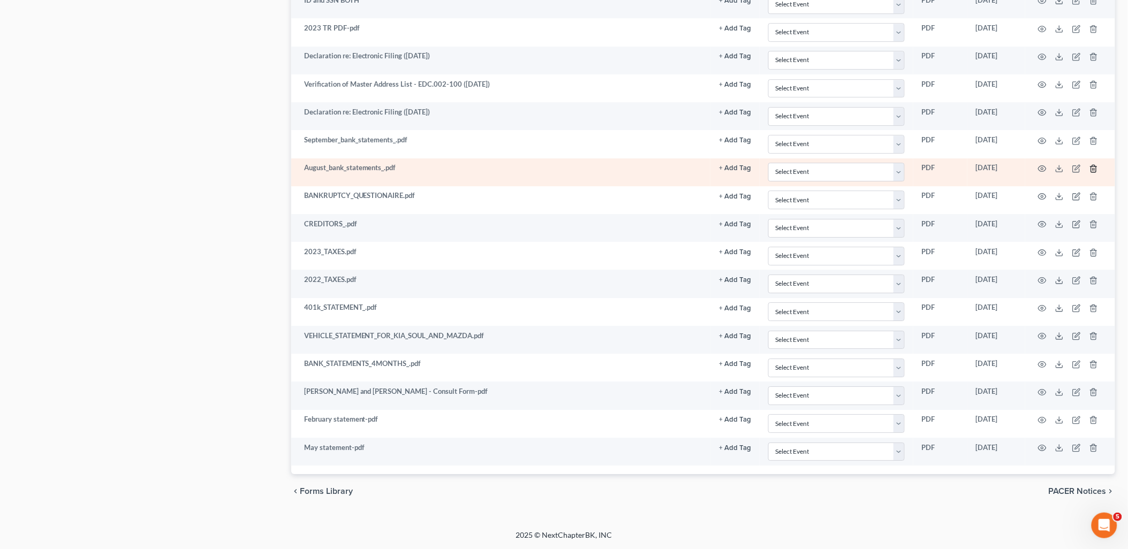
click at [1095, 166] on icon "button" at bounding box center [1093, 168] width 9 height 9
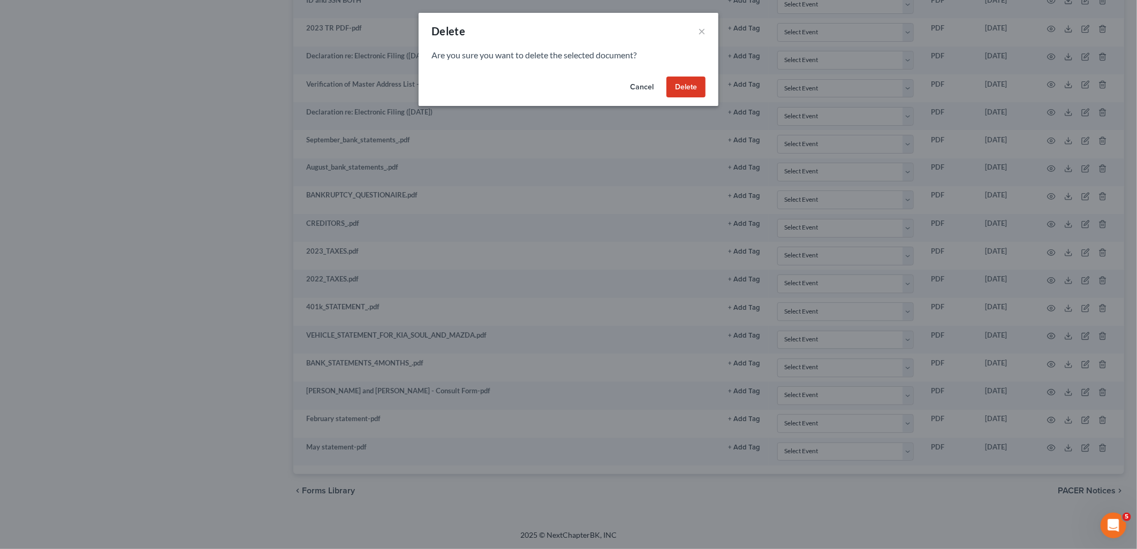
click at [686, 89] on button "Delete" at bounding box center [686, 87] width 39 height 21
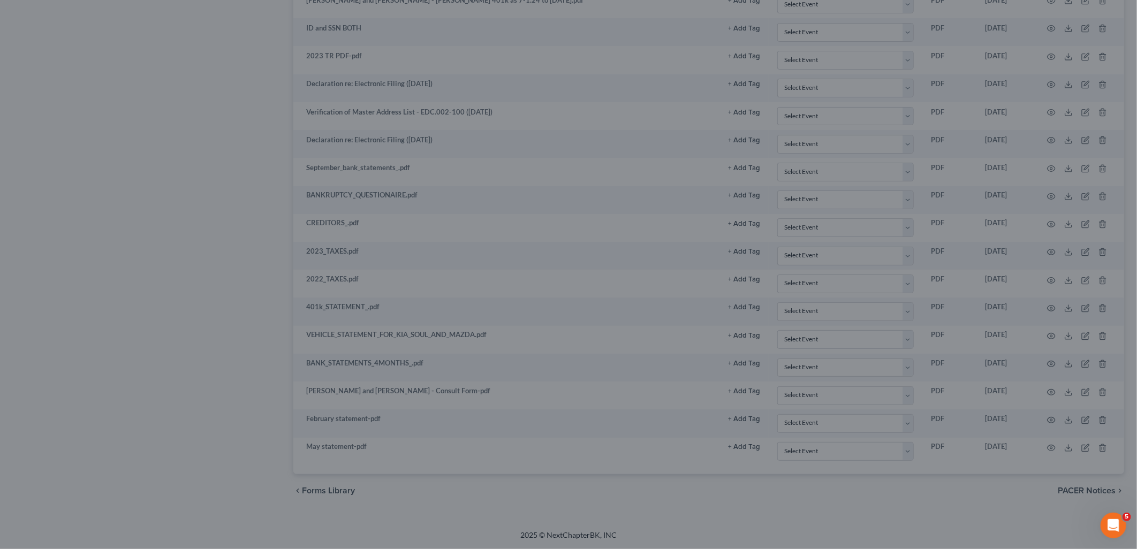
scroll to position [1100, 0]
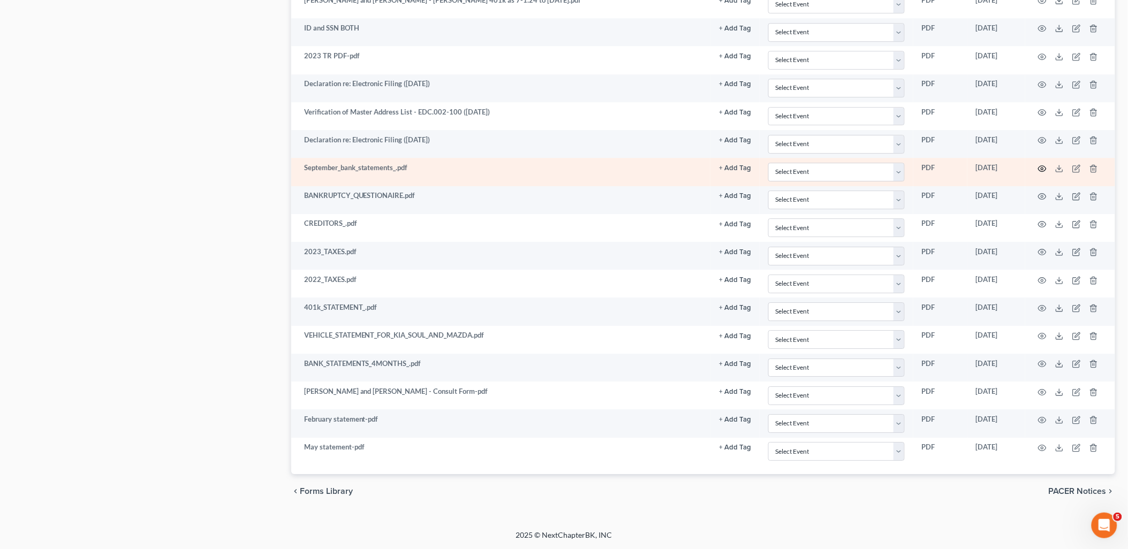
click at [1042, 166] on icon "button" at bounding box center [1042, 168] width 9 height 9
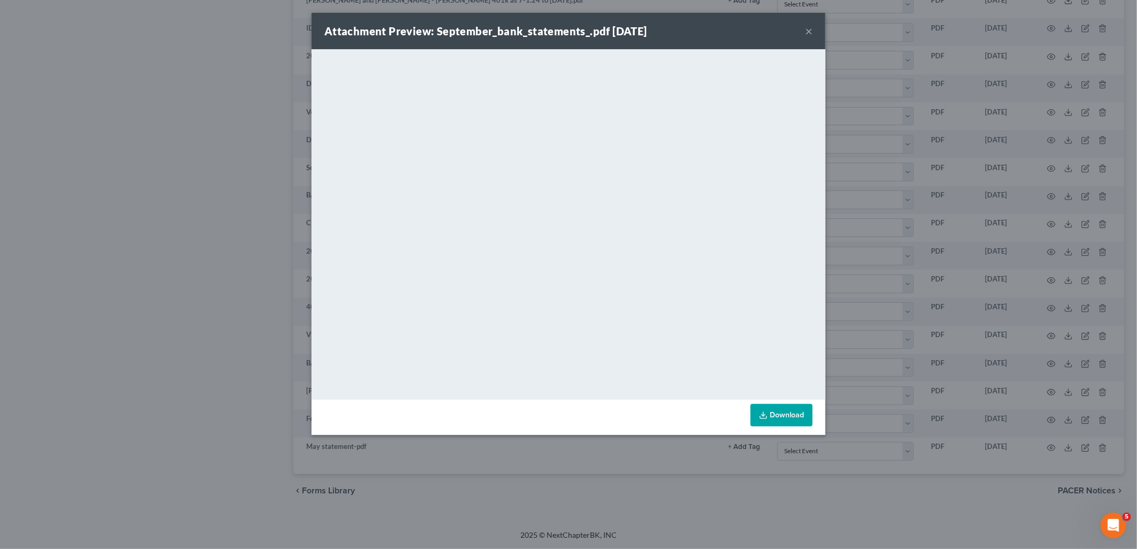
click at [809, 27] on button "×" at bounding box center [808, 31] width 7 height 13
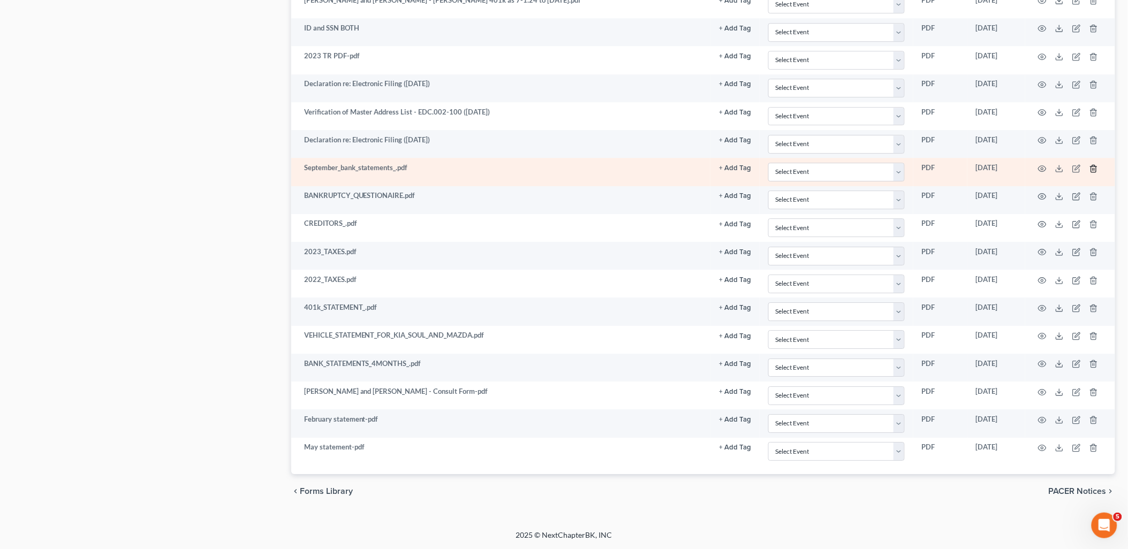
click at [1093, 168] on line "button" at bounding box center [1093, 169] width 0 height 2
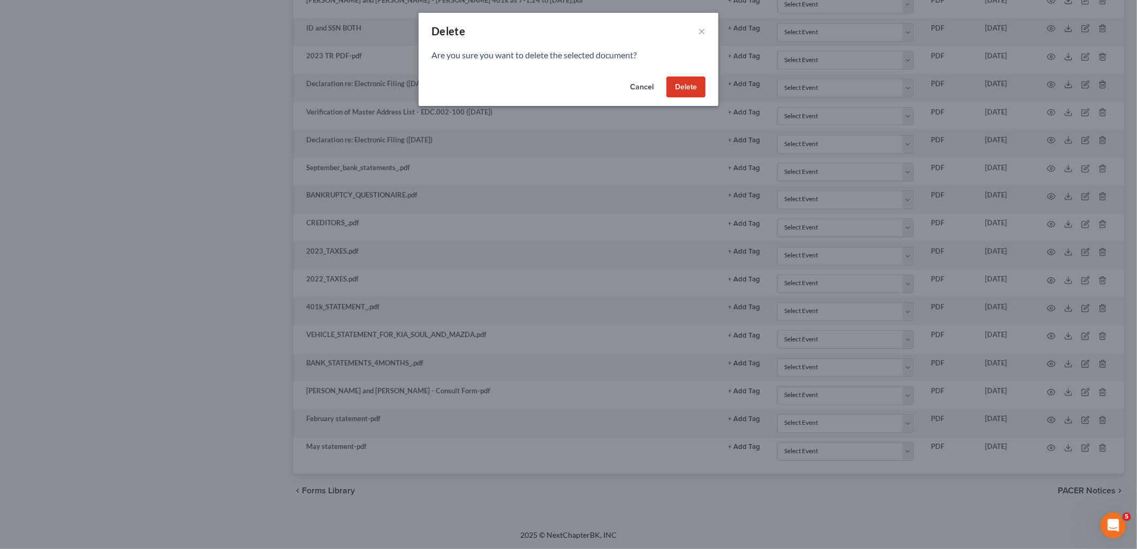
click at [691, 85] on button "Delete" at bounding box center [686, 87] width 39 height 21
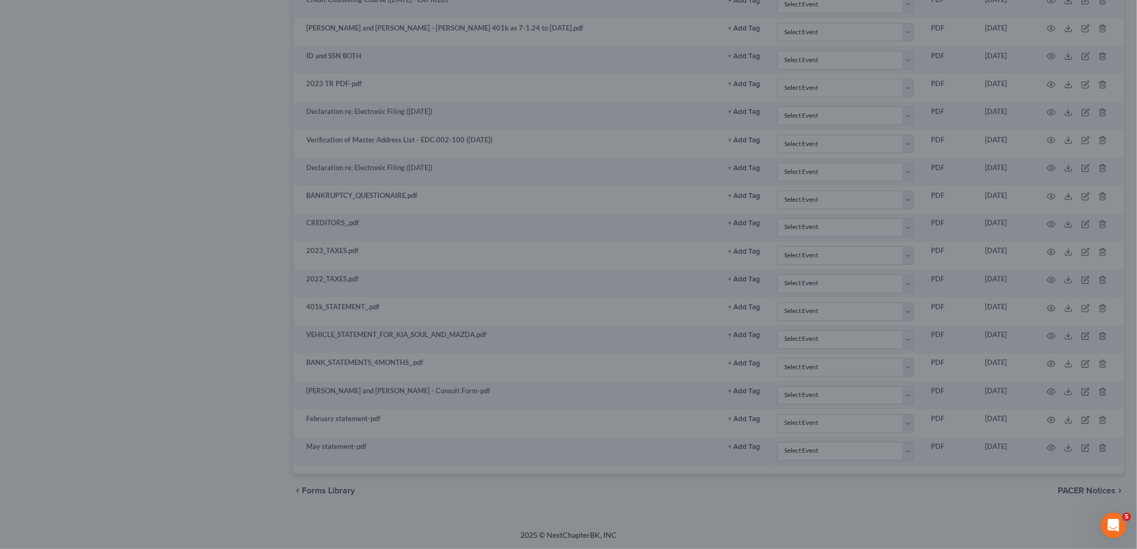
scroll to position [1072, 0]
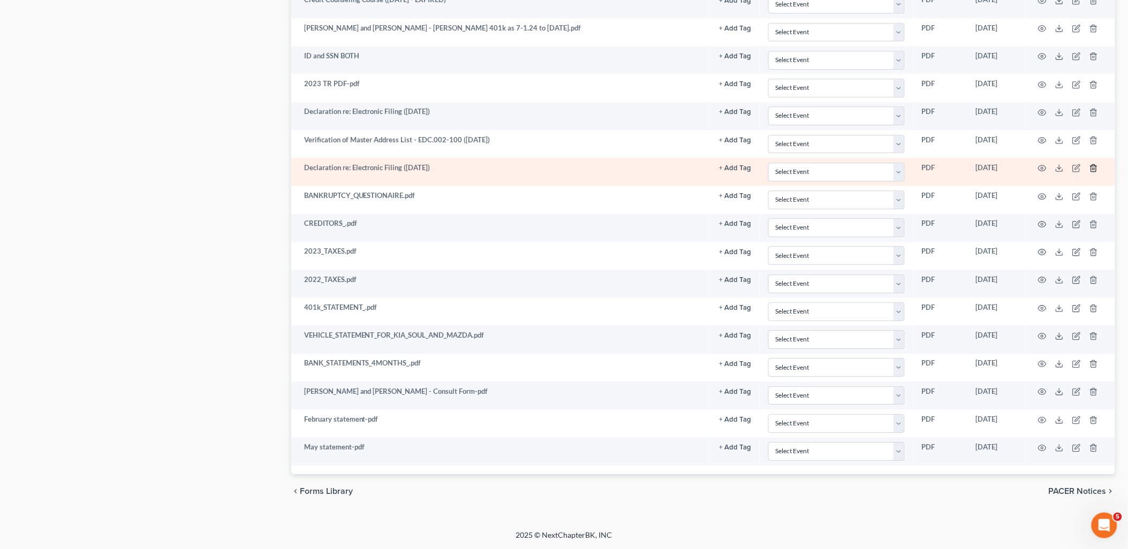
click at [1093, 168] on line "button" at bounding box center [1093, 169] width 0 height 2
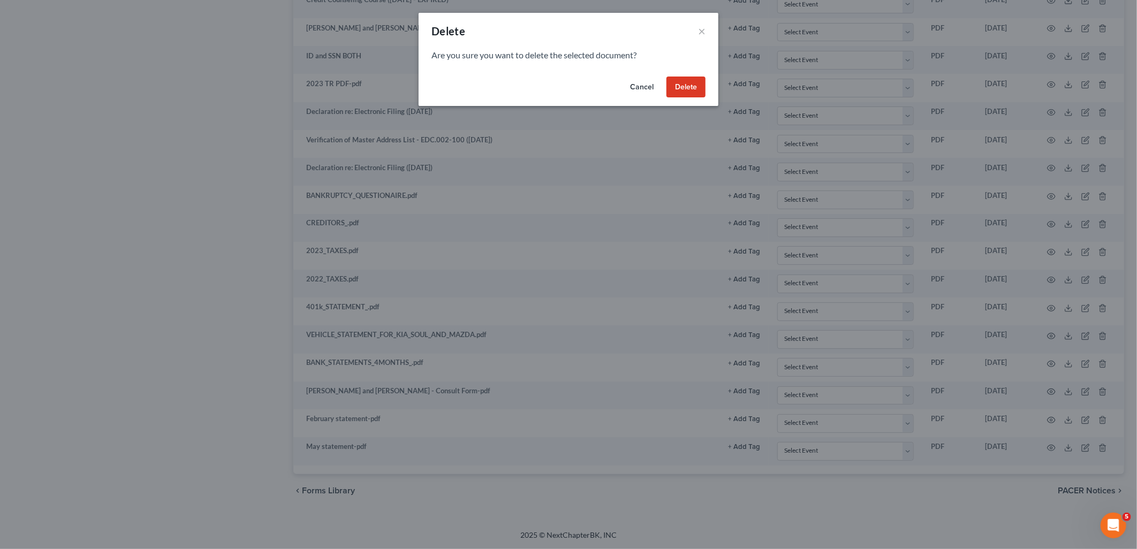
click at [671, 82] on button "Delete" at bounding box center [686, 87] width 39 height 21
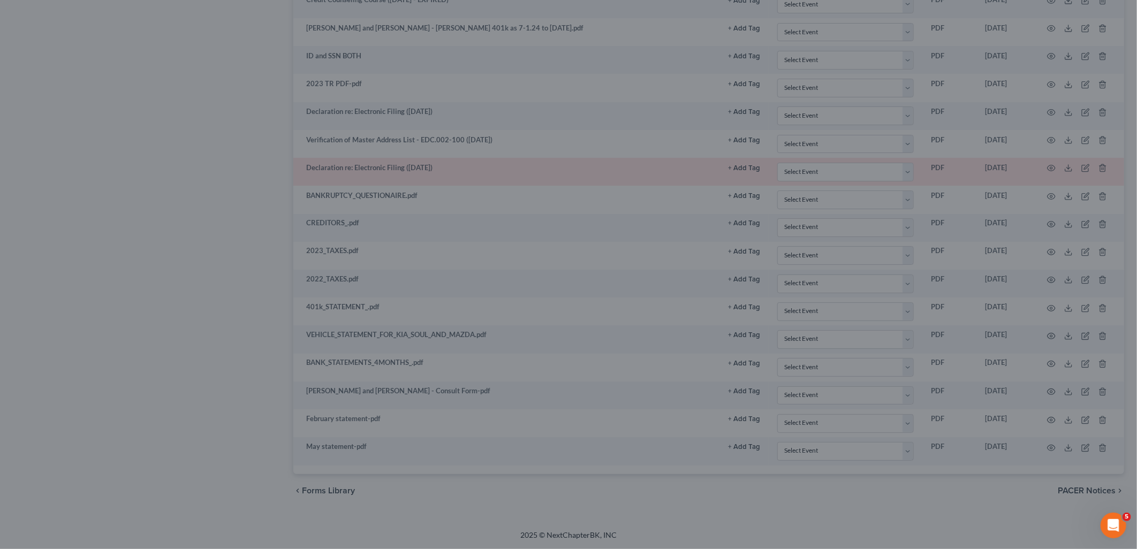
scroll to position [1044, 0]
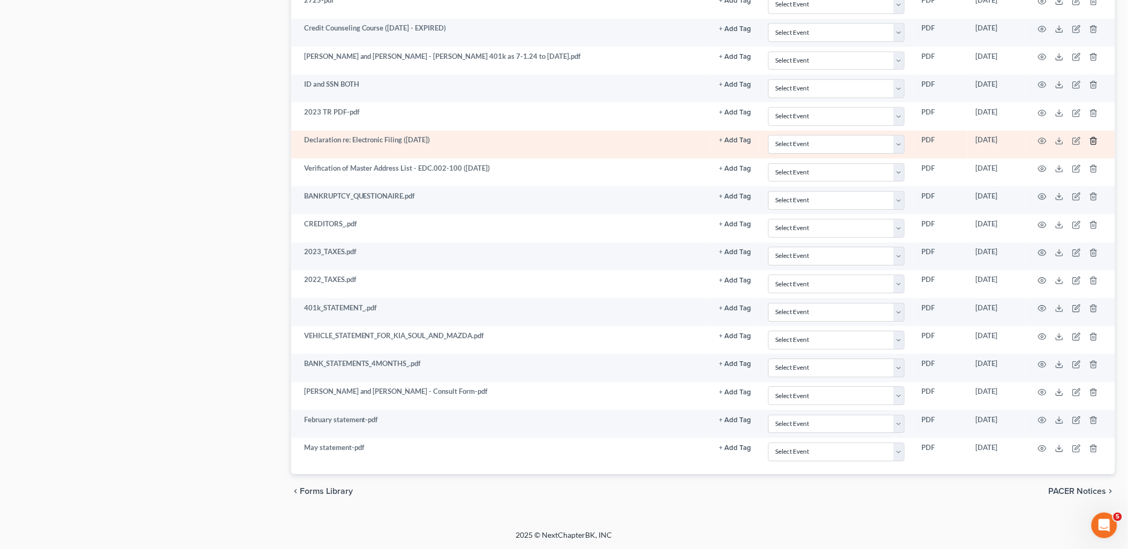
click at [1094, 141] on icon "button" at bounding box center [1093, 141] width 9 height 9
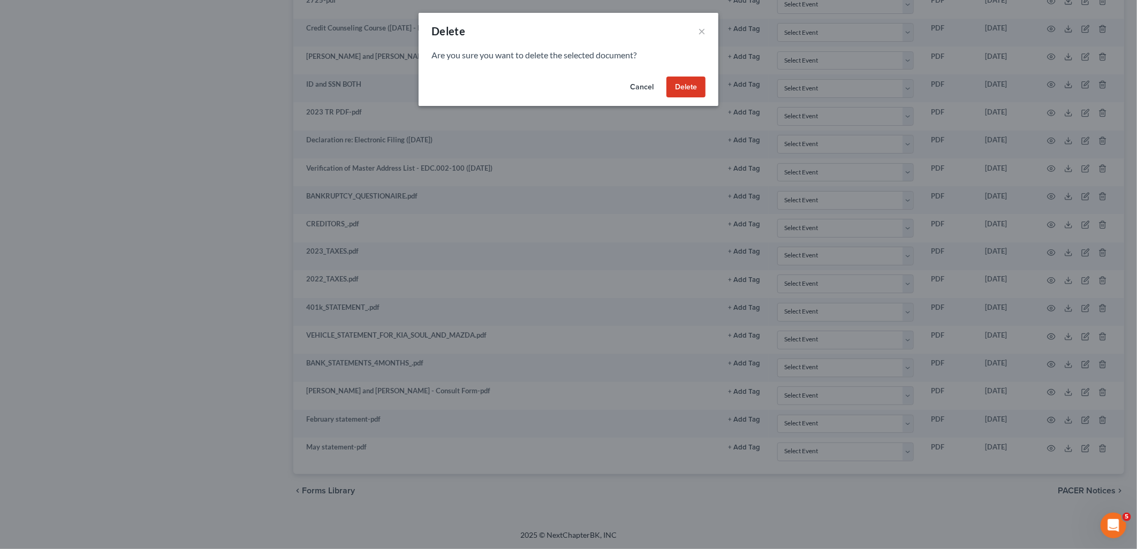
click at [687, 86] on button "Delete" at bounding box center [686, 87] width 39 height 21
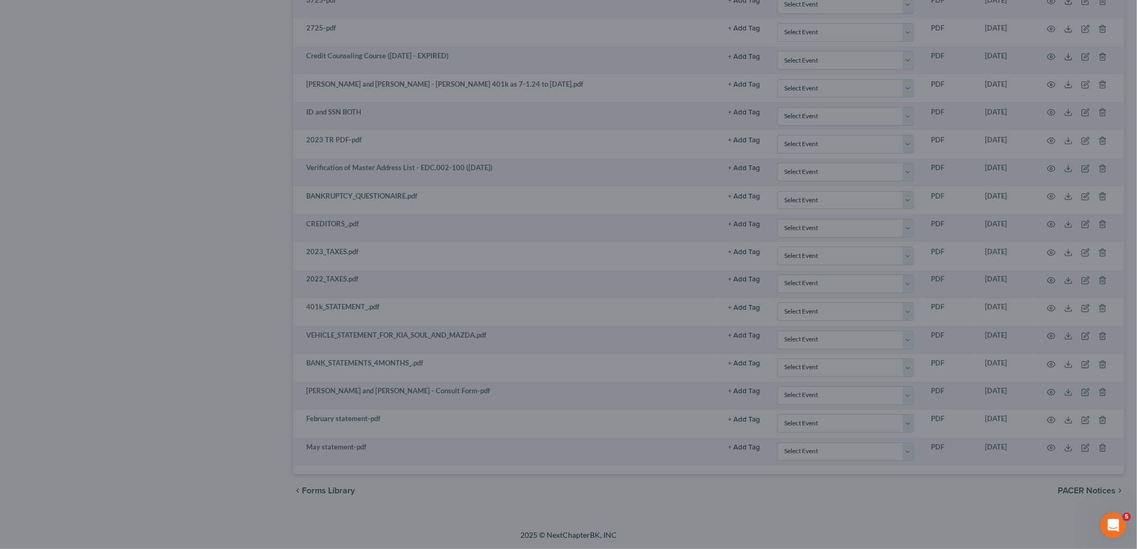
scroll to position [1016, 0]
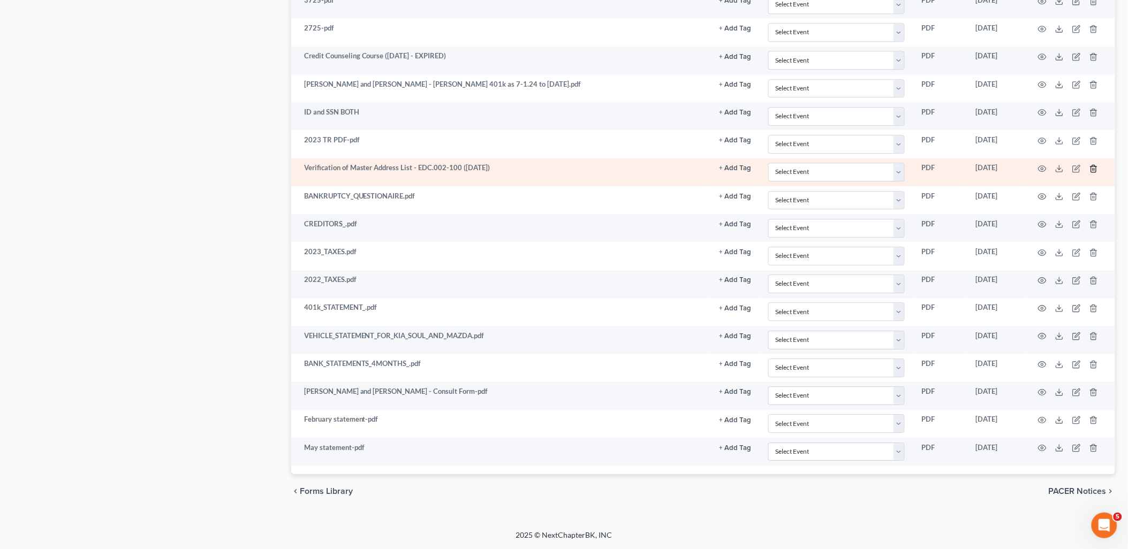
click at [1096, 170] on icon "button" at bounding box center [1093, 168] width 5 height 7
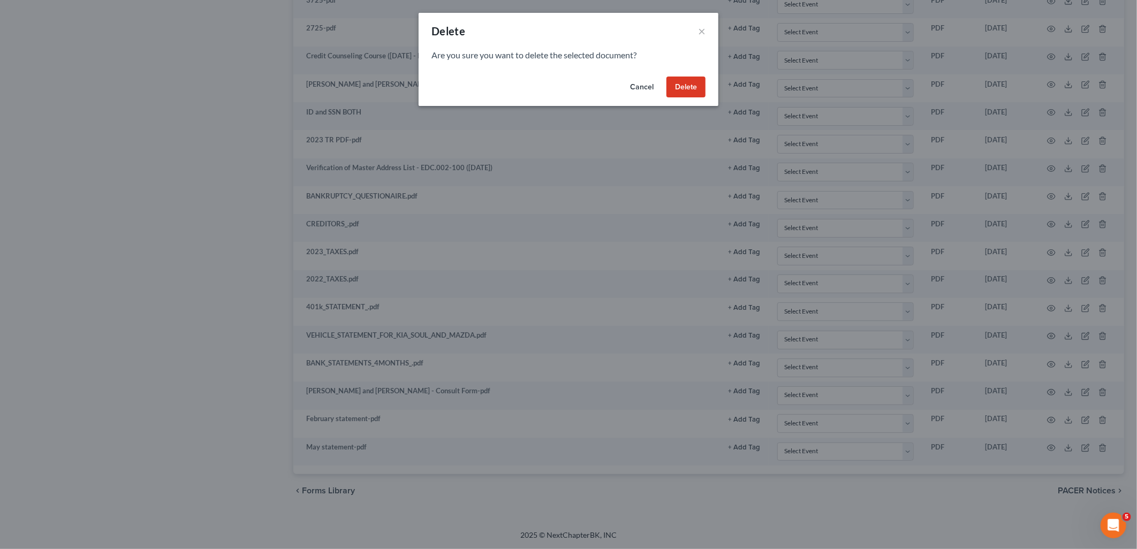
click at [687, 87] on button "Delete" at bounding box center [686, 87] width 39 height 21
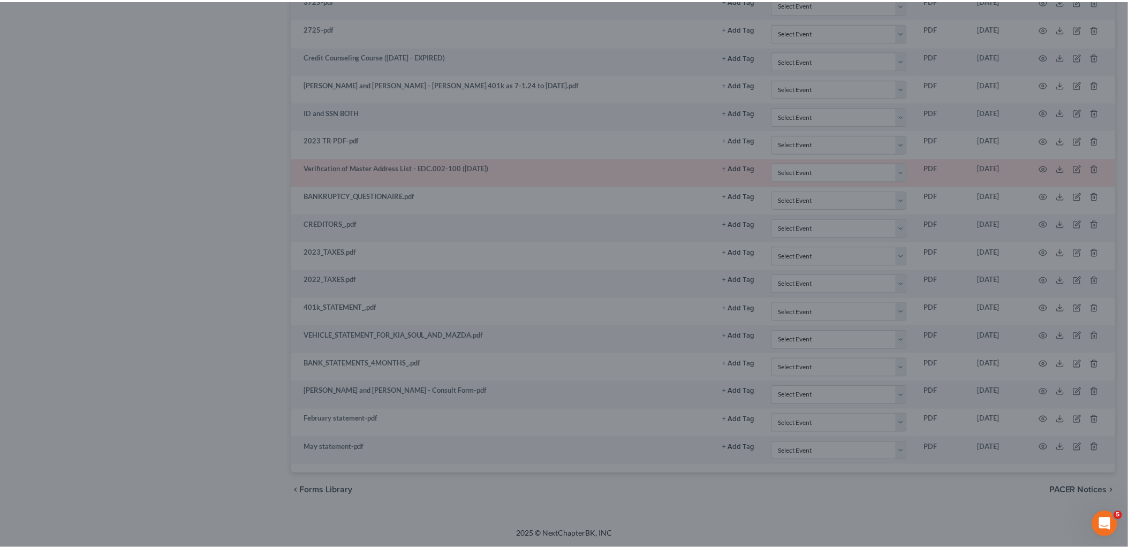
scroll to position [987, 0]
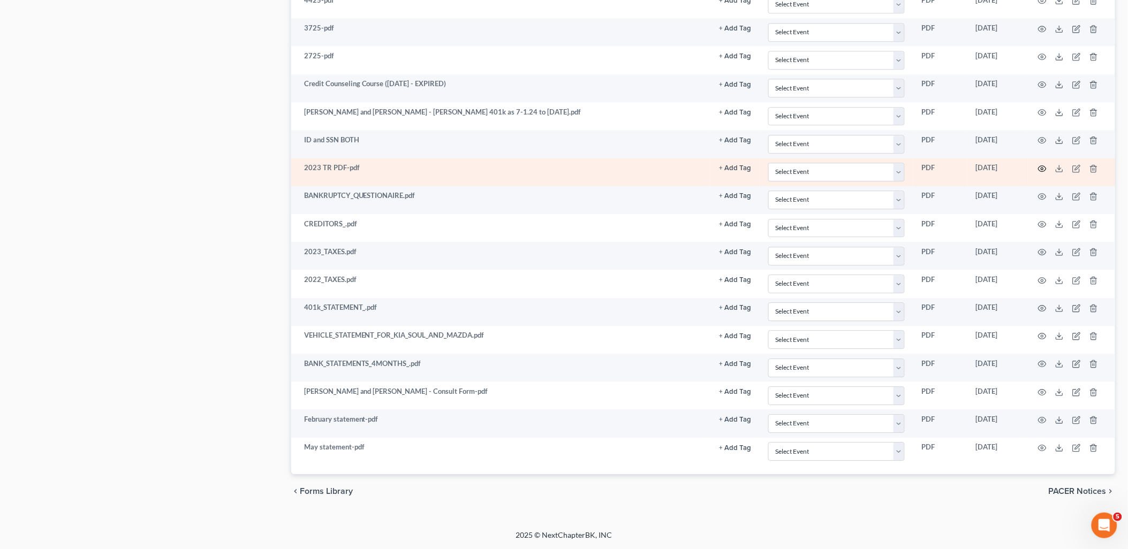
click at [1044, 166] on icon "button" at bounding box center [1042, 168] width 9 height 9
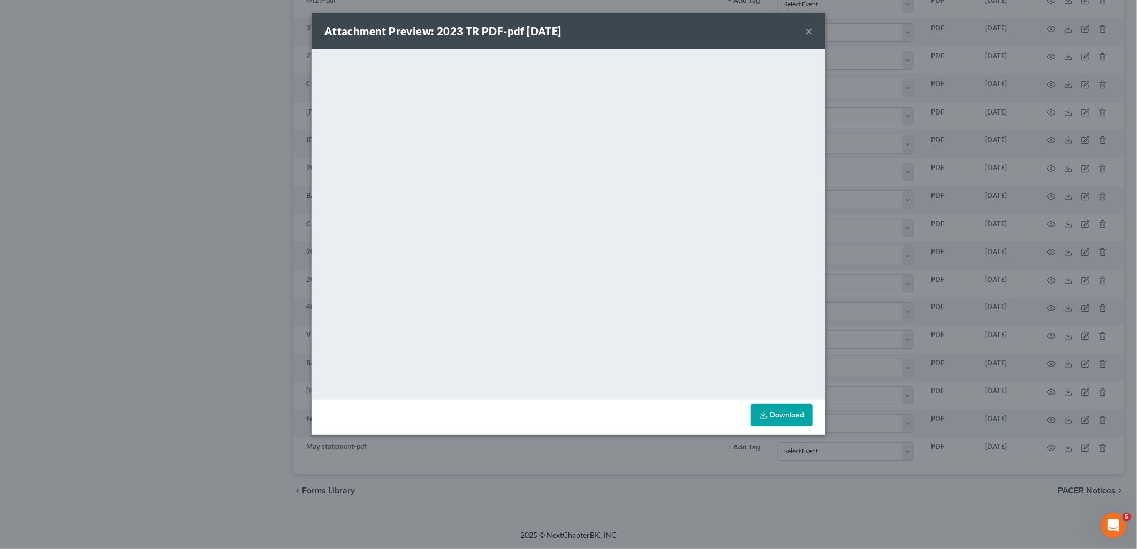
click at [808, 31] on button "×" at bounding box center [808, 31] width 7 height 13
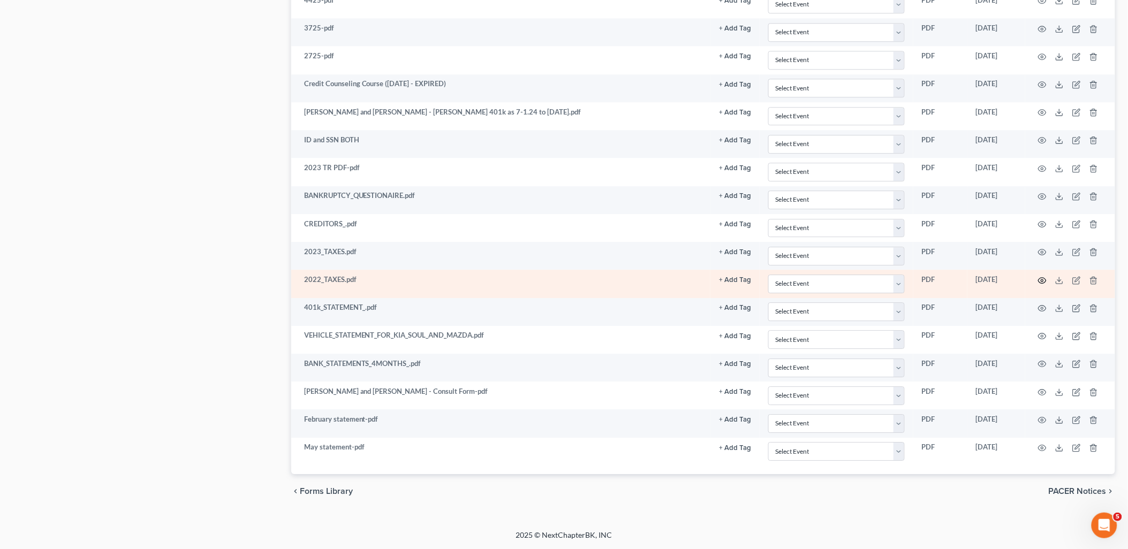
click at [1044, 276] on icon "button" at bounding box center [1042, 280] width 9 height 9
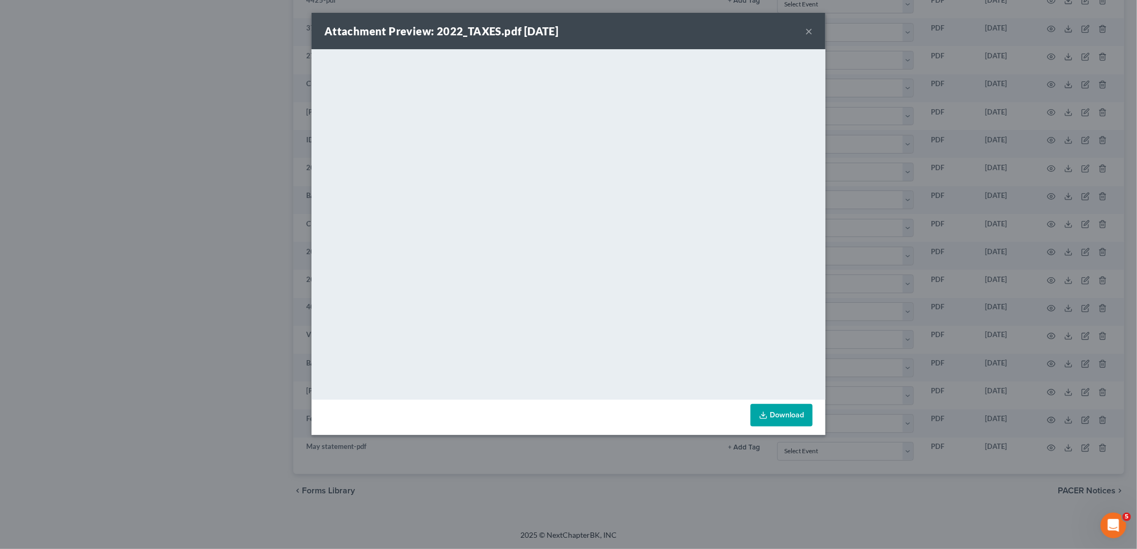
click at [808, 29] on button "×" at bounding box center [808, 31] width 7 height 13
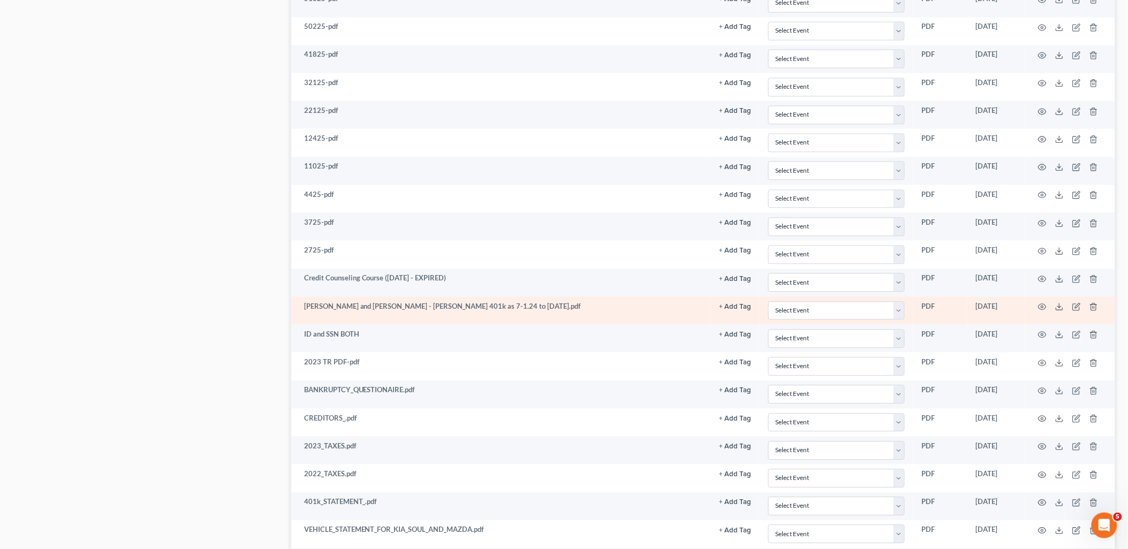
scroll to position [750, 0]
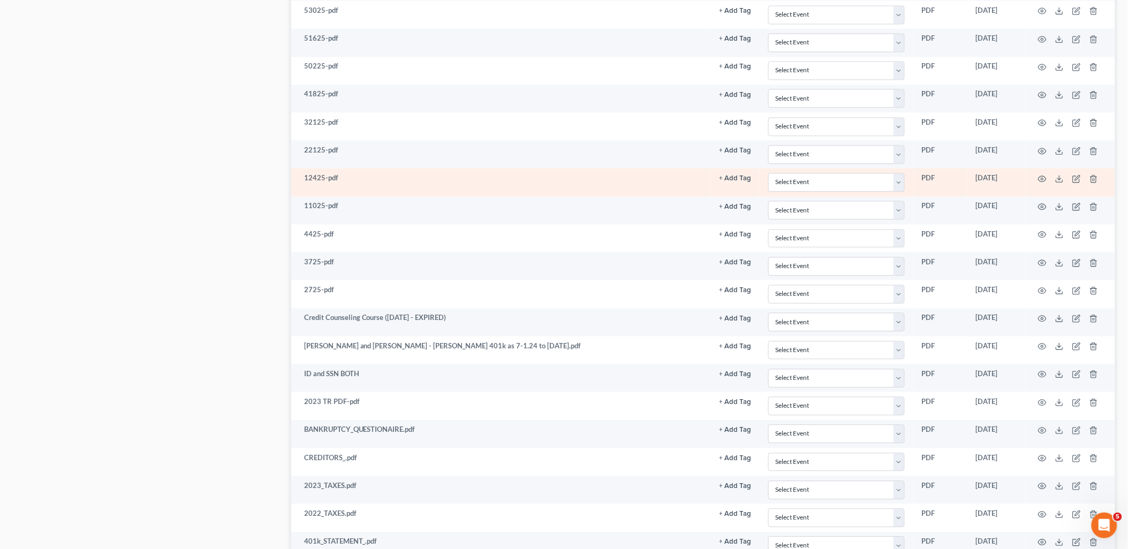
click at [351, 180] on td "12425-pdf" at bounding box center [500, 182] width 419 height 28
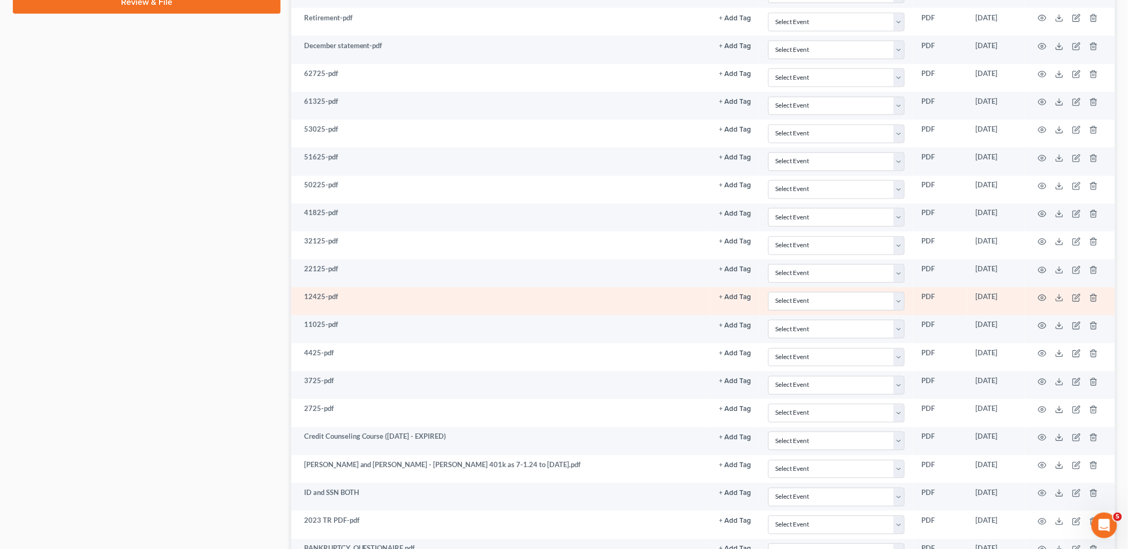
scroll to position [511, 0]
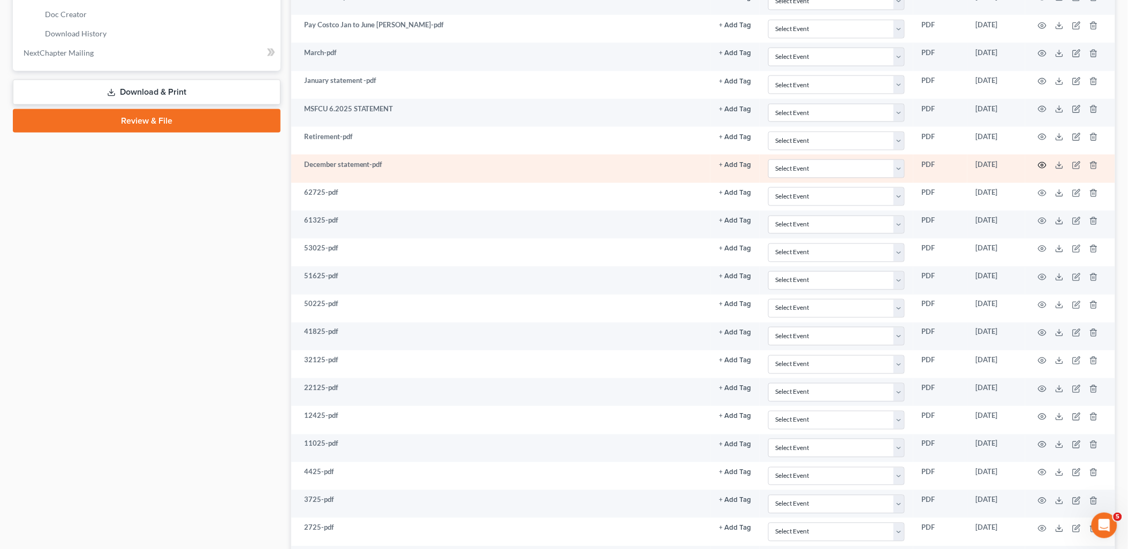
click at [1042, 166] on icon "button" at bounding box center [1042, 165] width 9 height 9
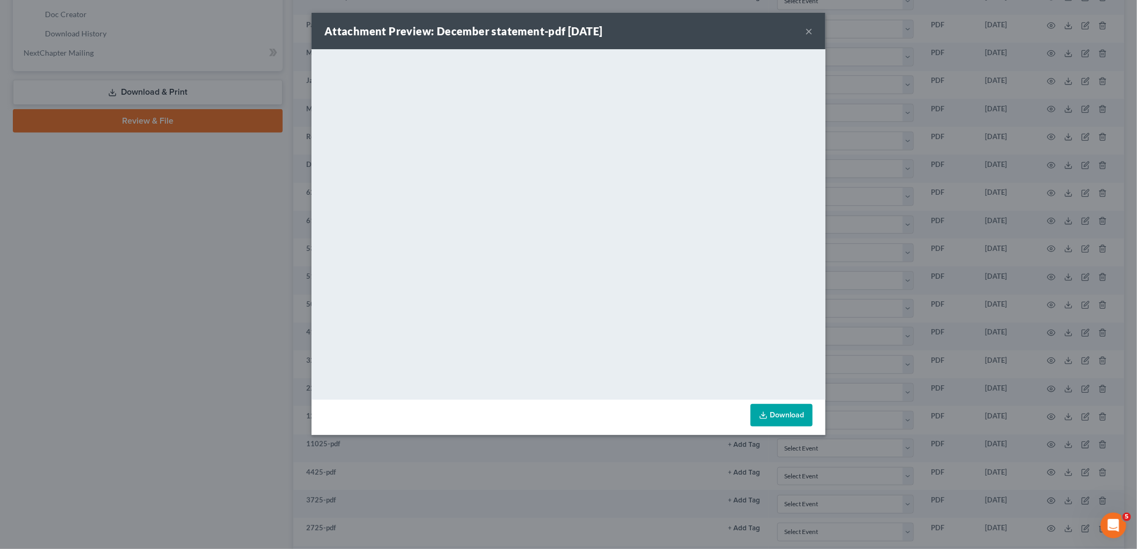
click at [814, 32] on div "Attachment Preview: December statement-pdf 08/13/2025 ×" at bounding box center [569, 31] width 514 height 36
click at [808, 29] on button "×" at bounding box center [808, 31] width 7 height 13
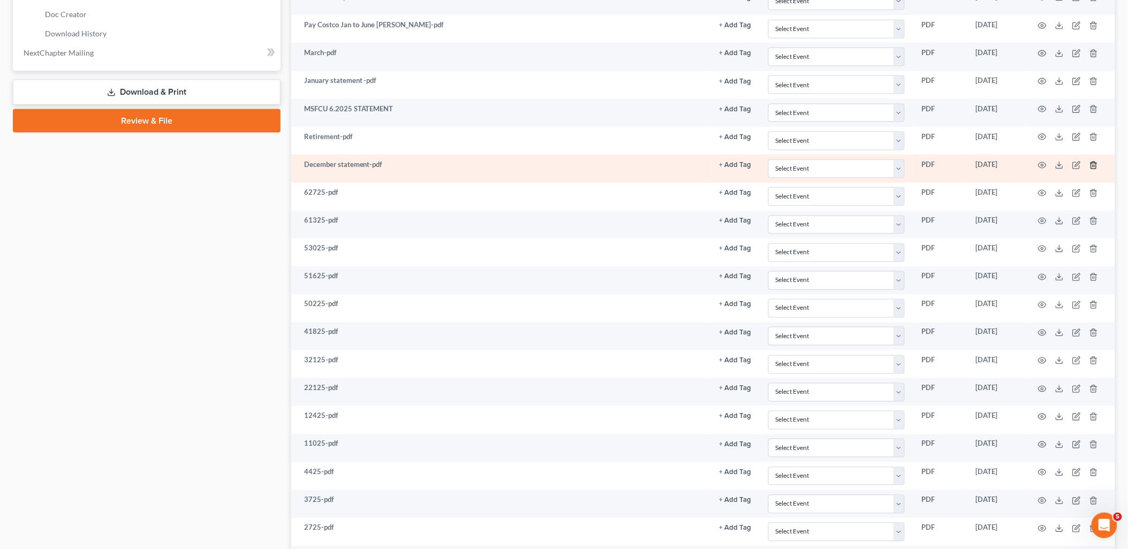
click at [1092, 168] on icon "button" at bounding box center [1093, 165] width 9 height 9
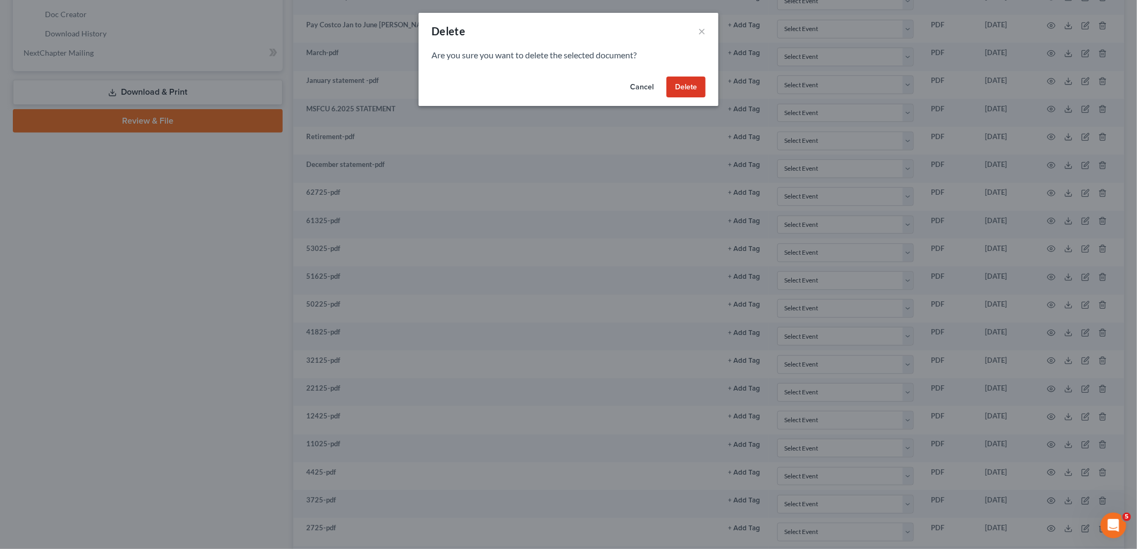
click at [685, 90] on button "Delete" at bounding box center [686, 87] width 39 height 21
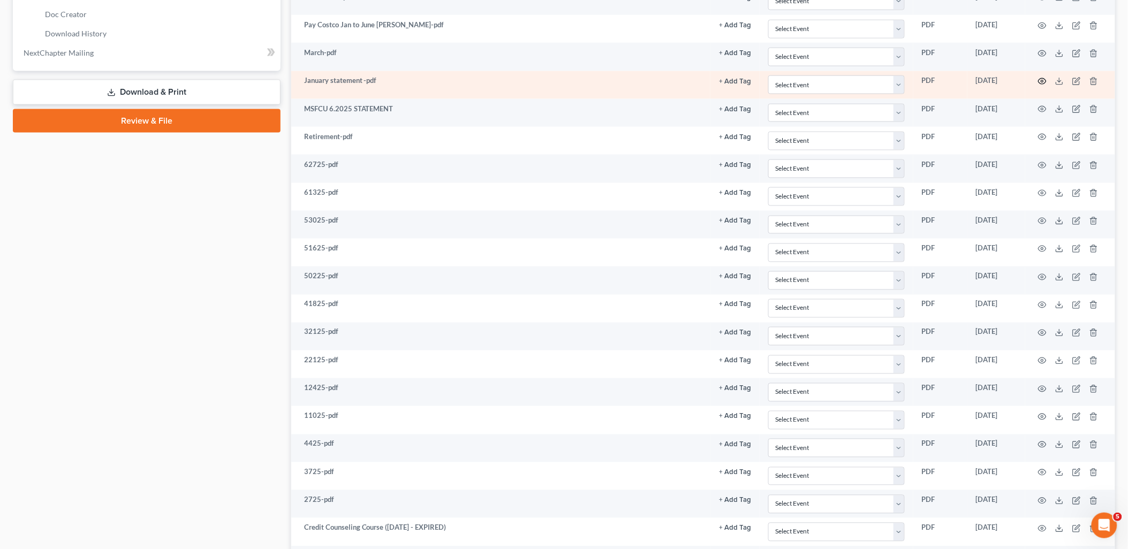
click at [1046, 82] on icon "button" at bounding box center [1042, 81] width 9 height 9
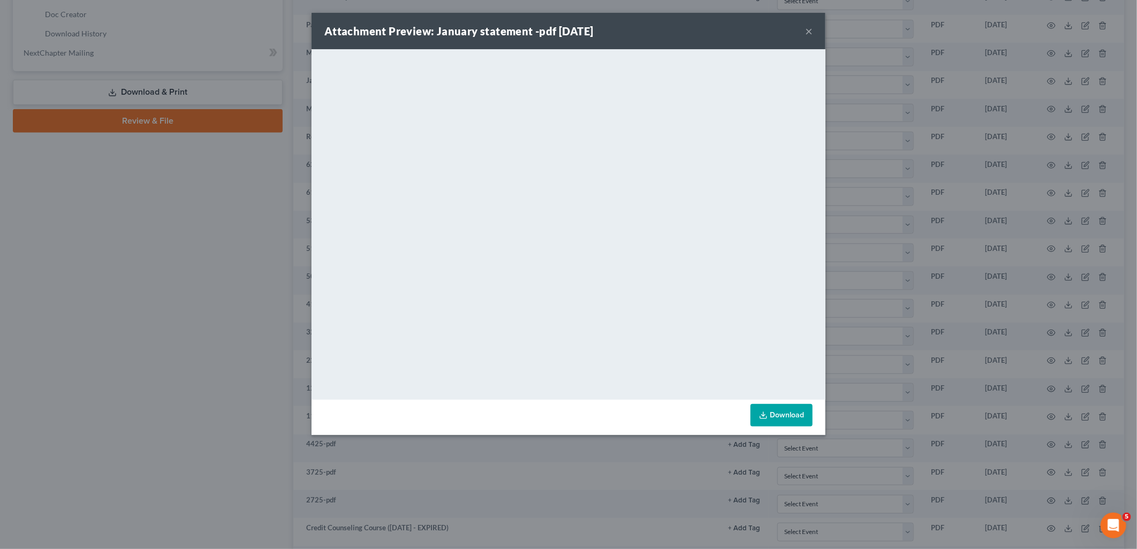
click at [808, 32] on button "×" at bounding box center [808, 31] width 7 height 13
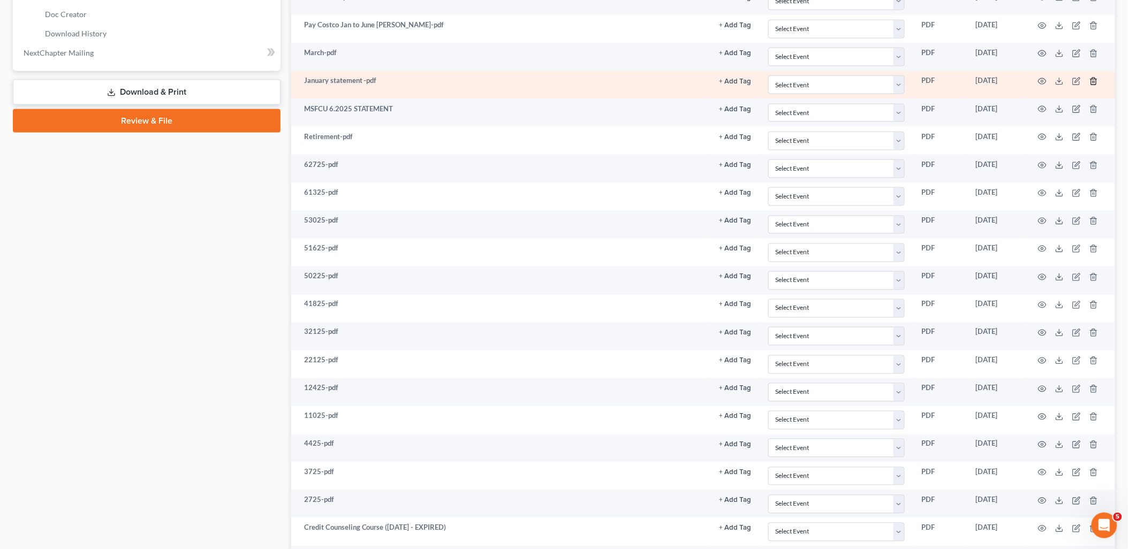
click at [1095, 83] on icon "button" at bounding box center [1093, 81] width 9 height 9
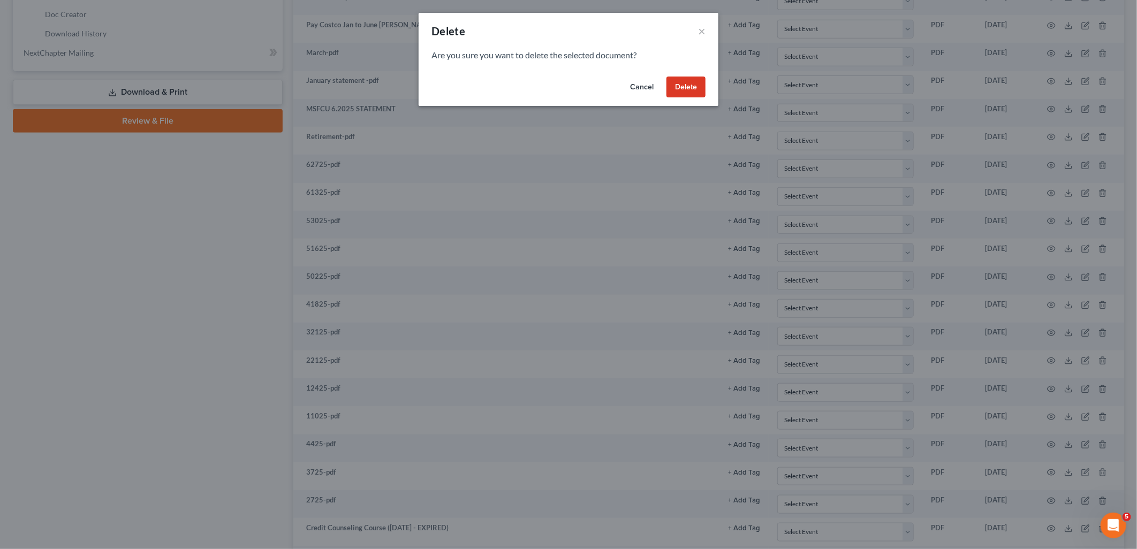
click at [693, 79] on button "Delete" at bounding box center [686, 87] width 39 height 21
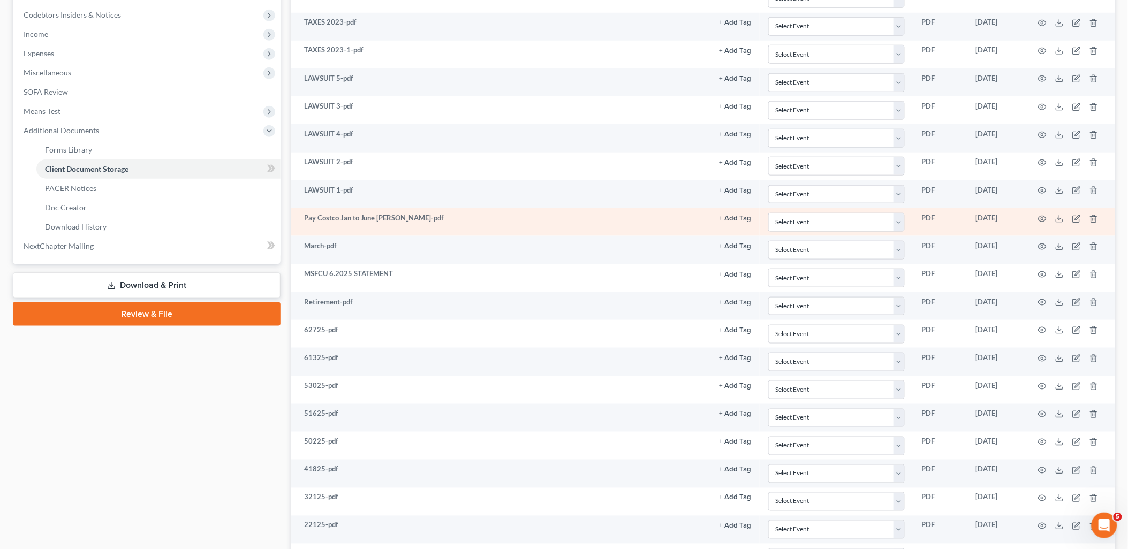
scroll to position [274, 0]
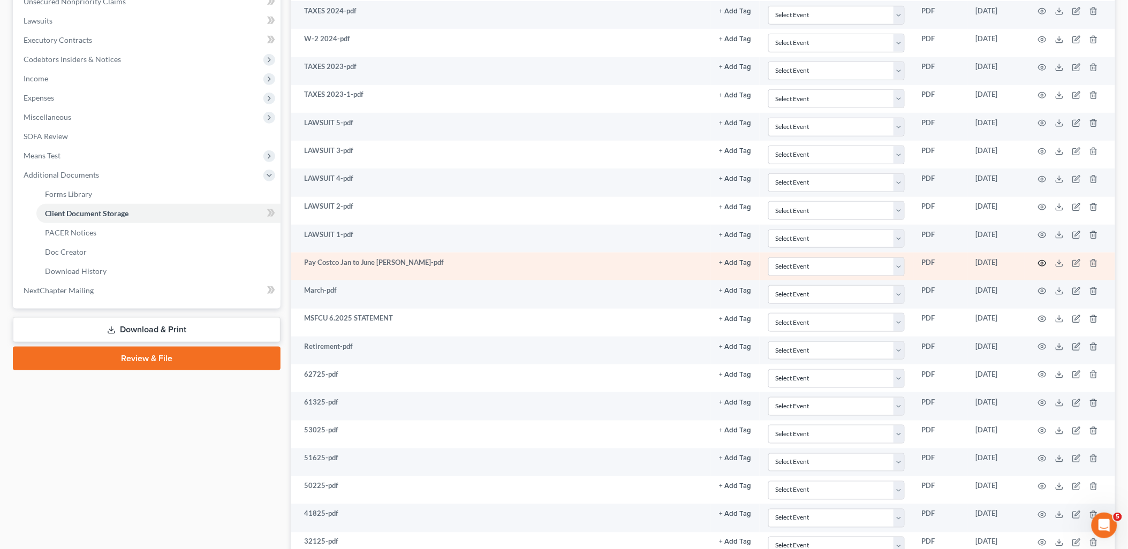
click at [1044, 263] on icon "button" at bounding box center [1042, 263] width 9 height 9
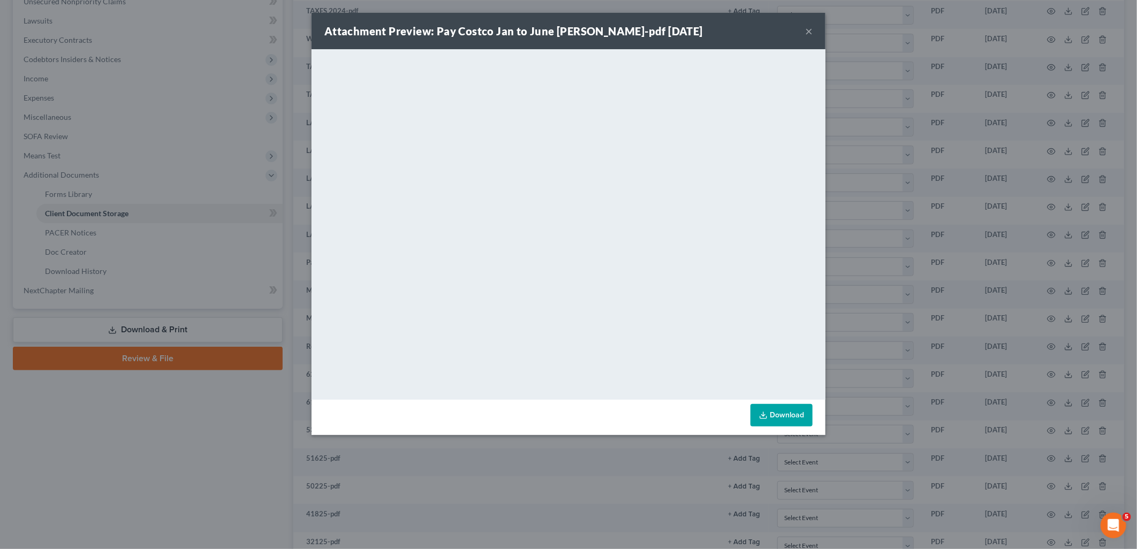
click at [809, 33] on button "×" at bounding box center [808, 31] width 7 height 13
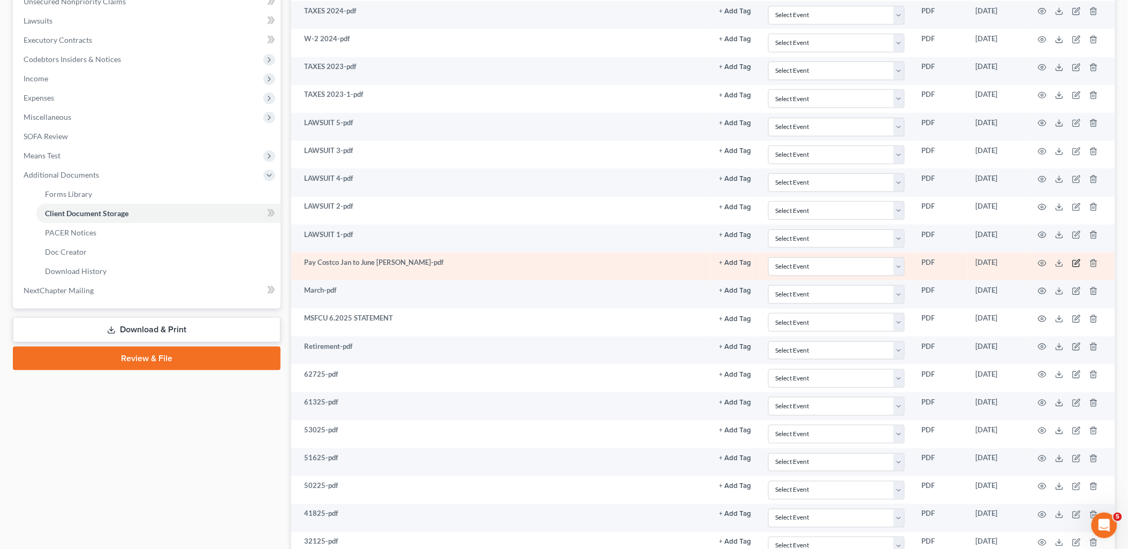
click at [1078, 261] on icon "button" at bounding box center [1077, 262] width 5 height 5
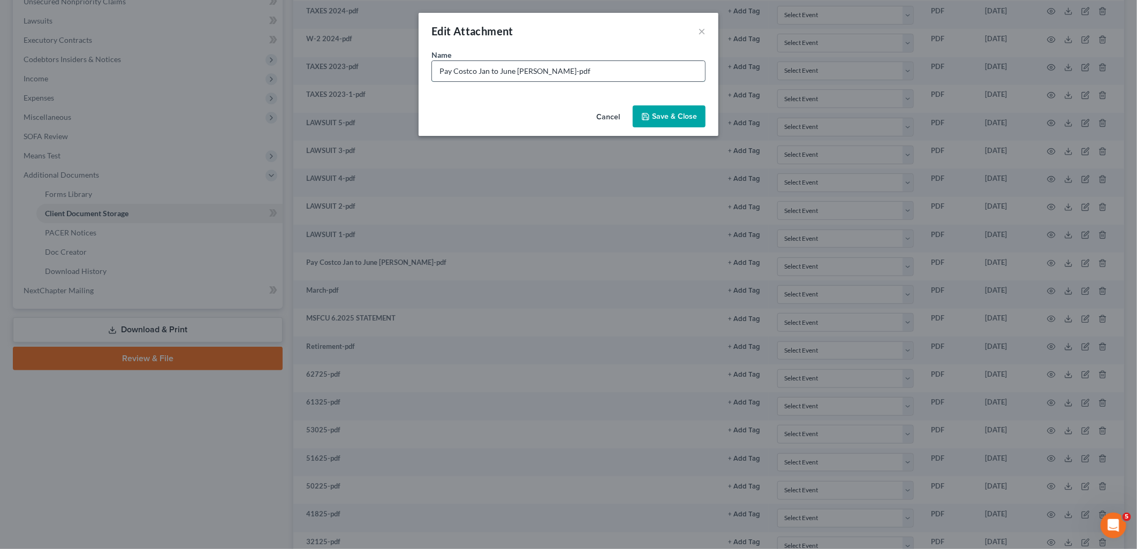
click at [517, 71] on input "Pay Costco Jan to June Luis-pdf" at bounding box center [568, 71] width 273 height 20
type input "Pay Costco Jan to June 2025 Debtor"
click at [691, 117] on span "Save & Close" at bounding box center [674, 116] width 45 height 9
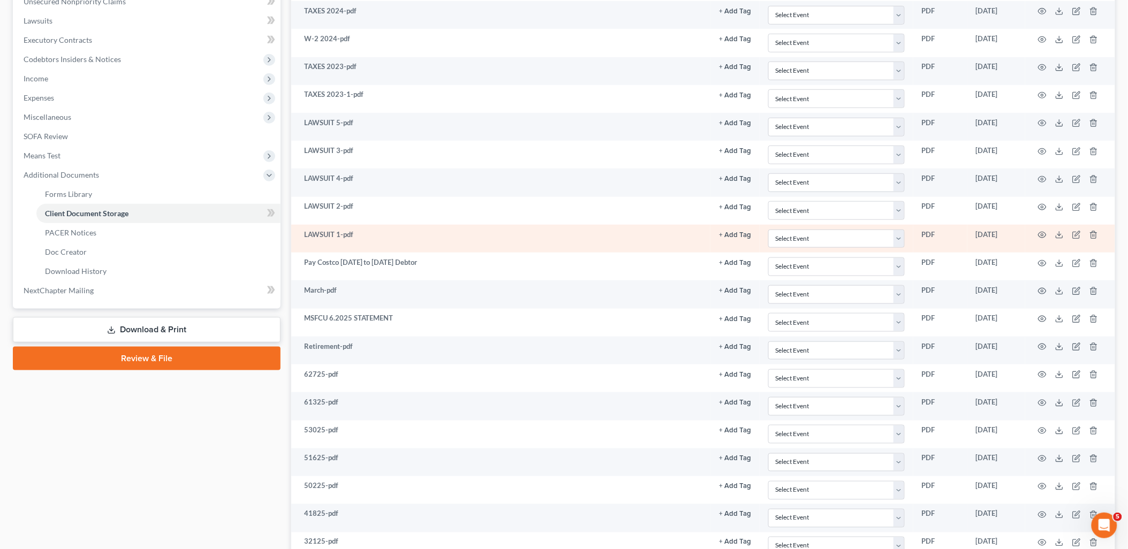
scroll to position [154, 0]
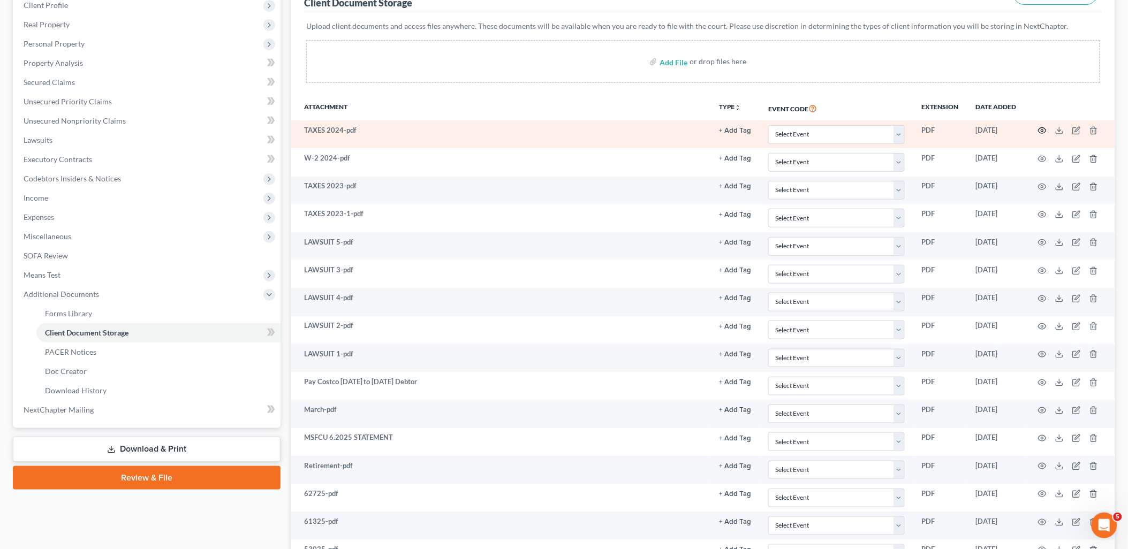
click at [1046, 128] on icon "button" at bounding box center [1042, 130] width 9 height 9
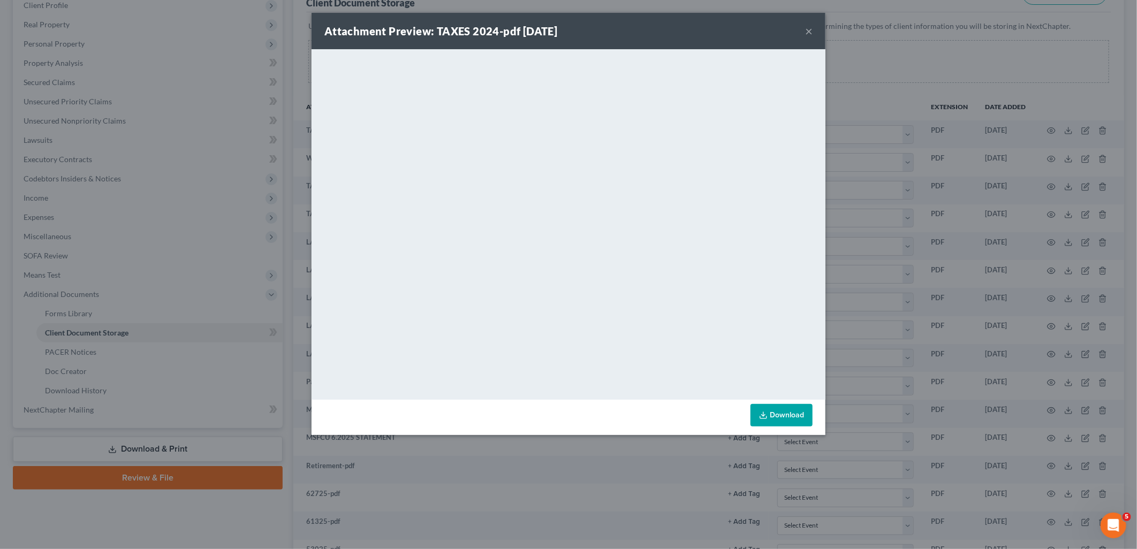
click at [808, 34] on button "×" at bounding box center [808, 31] width 7 height 13
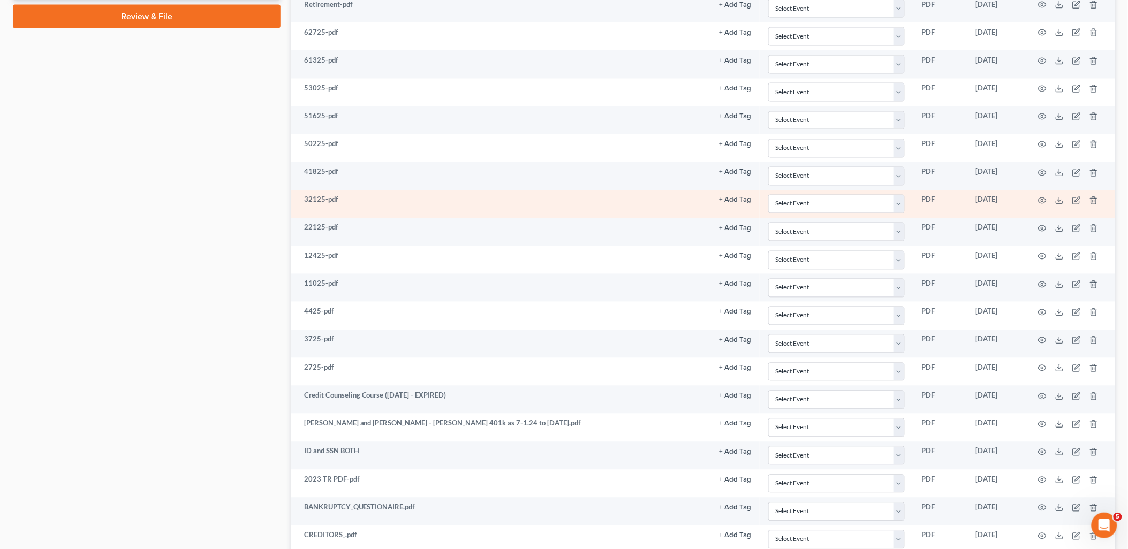
scroll to position [630, 0]
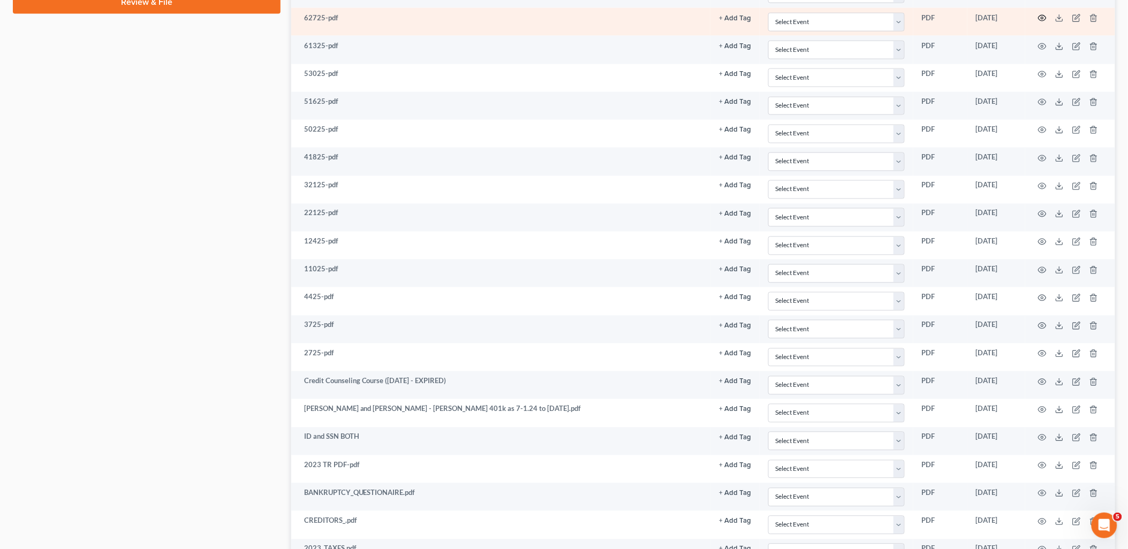
click at [1042, 20] on icon "button" at bounding box center [1042, 18] width 9 height 9
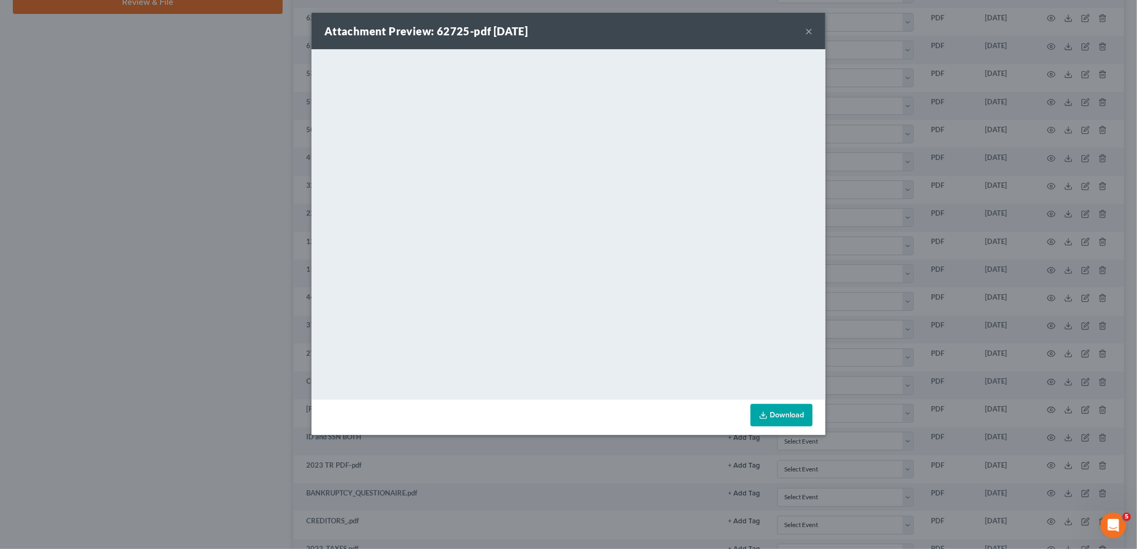
click at [812, 31] on button "×" at bounding box center [808, 31] width 7 height 13
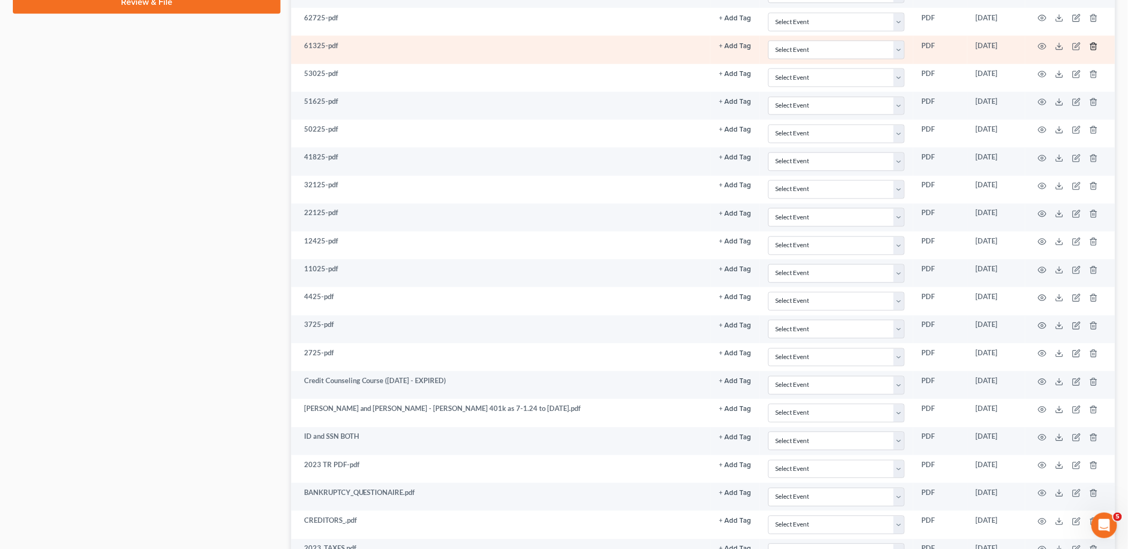
click at [1097, 49] on icon "button" at bounding box center [1093, 46] width 9 height 9
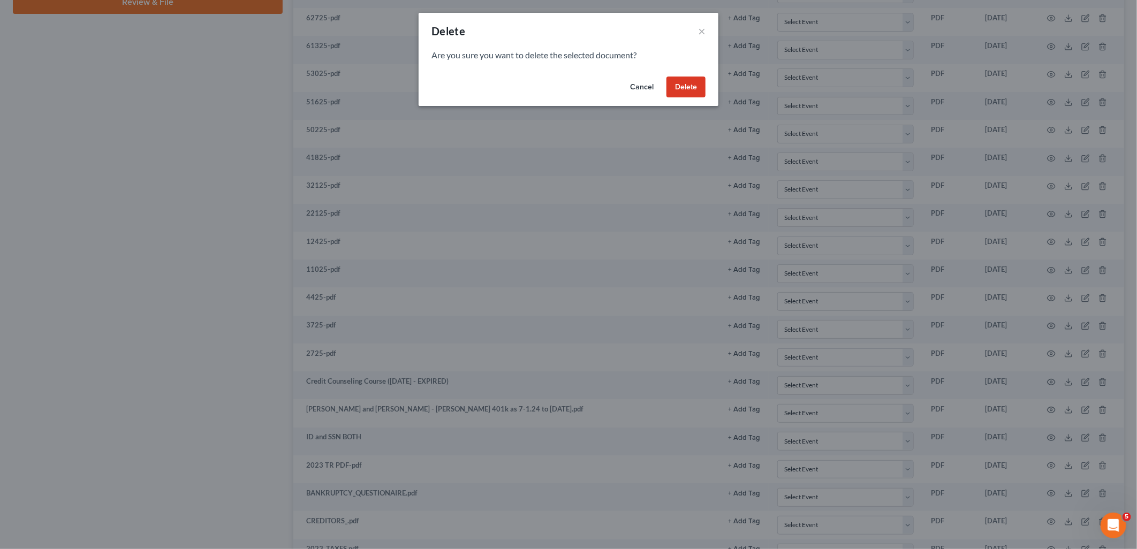
click at [691, 89] on button "Delete" at bounding box center [686, 87] width 39 height 21
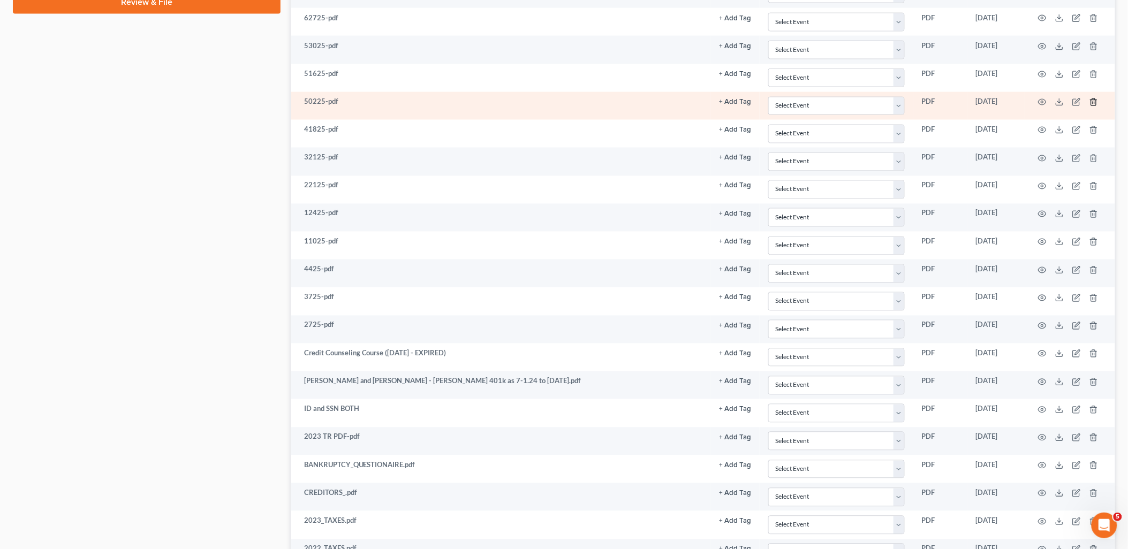
click at [1094, 103] on icon "button" at bounding box center [1093, 102] width 9 height 9
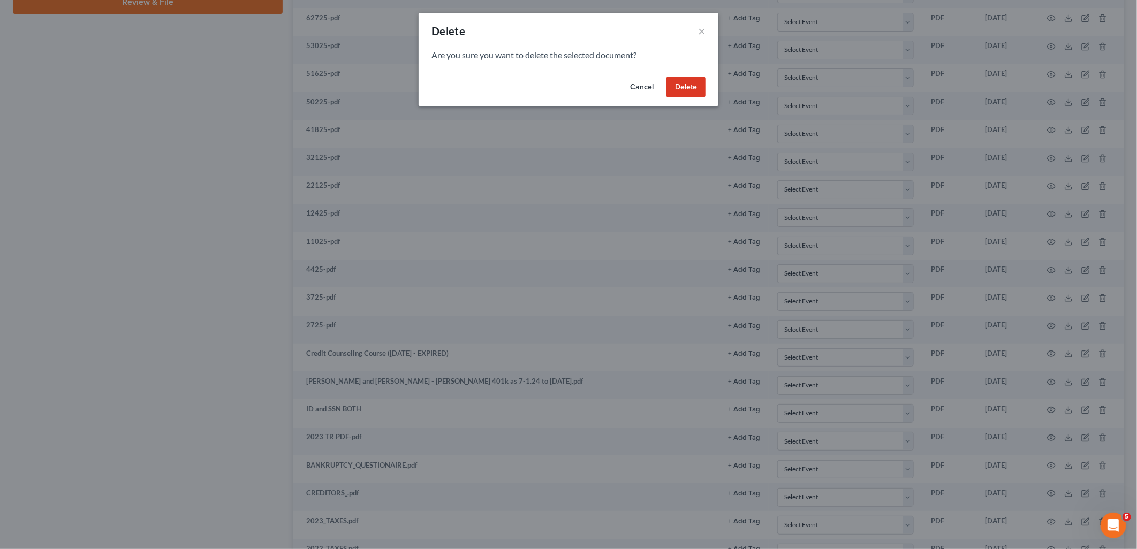
drag, startPoint x: 698, startPoint y: 82, endPoint x: 874, endPoint y: 83, distance: 176.1
click at [697, 82] on button "Delete" at bounding box center [686, 87] width 39 height 21
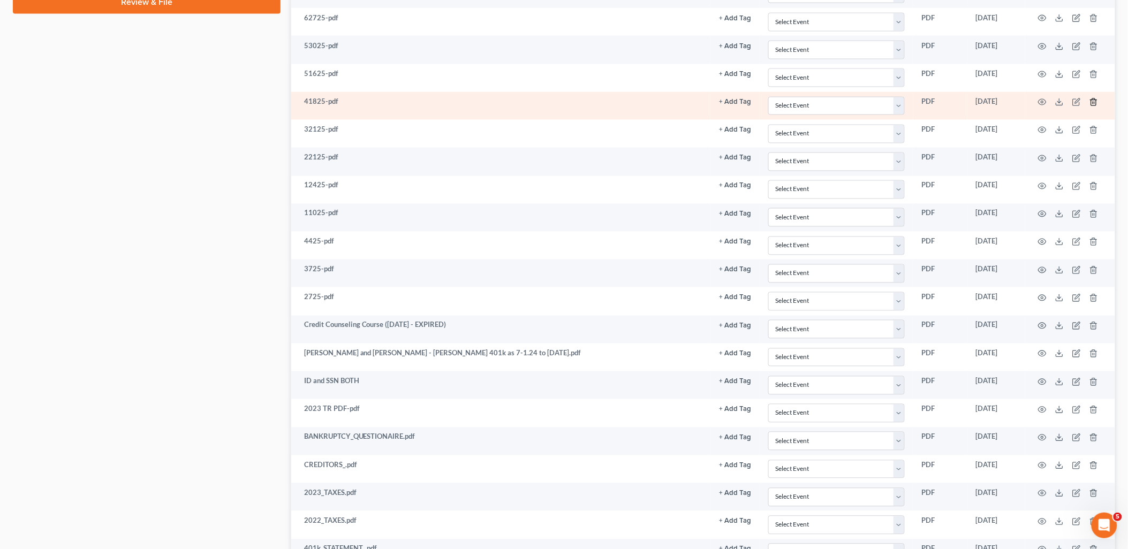
click at [1096, 104] on icon "button" at bounding box center [1093, 102] width 9 height 9
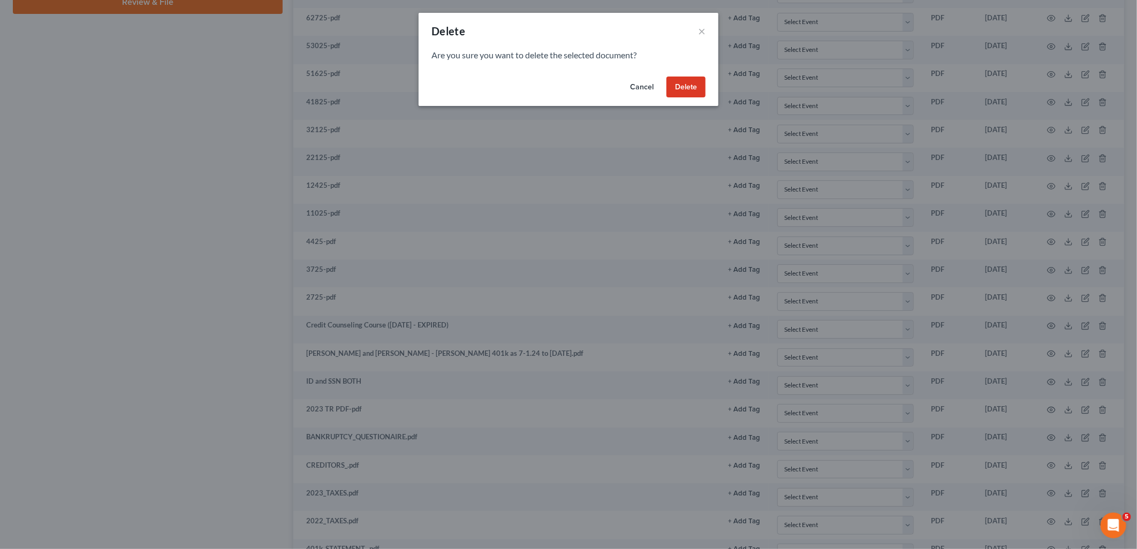
click at [684, 89] on button "Delete" at bounding box center [686, 87] width 39 height 21
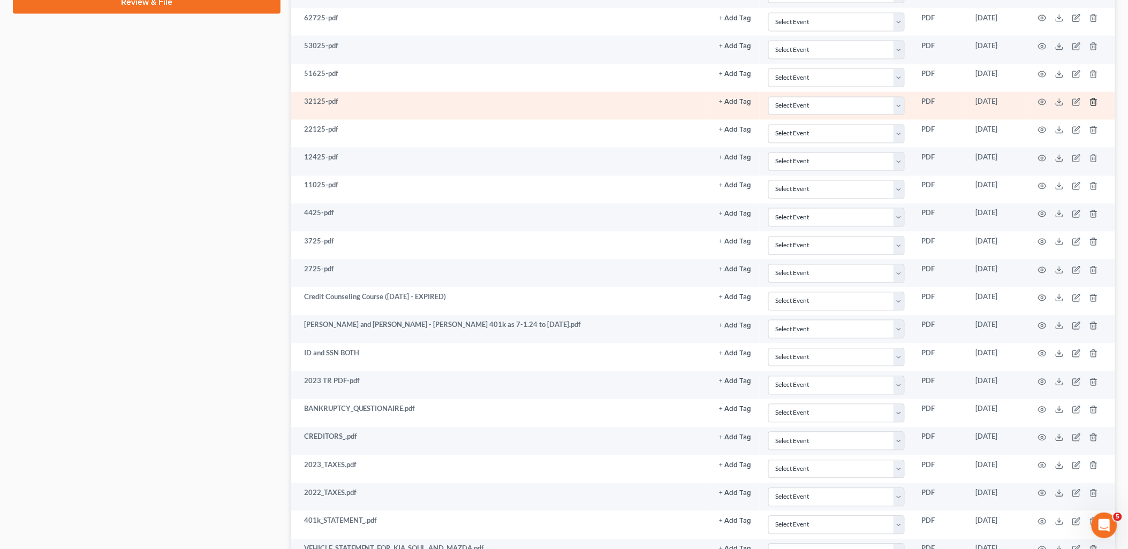
click at [1093, 105] on icon "button" at bounding box center [1093, 102] width 9 height 9
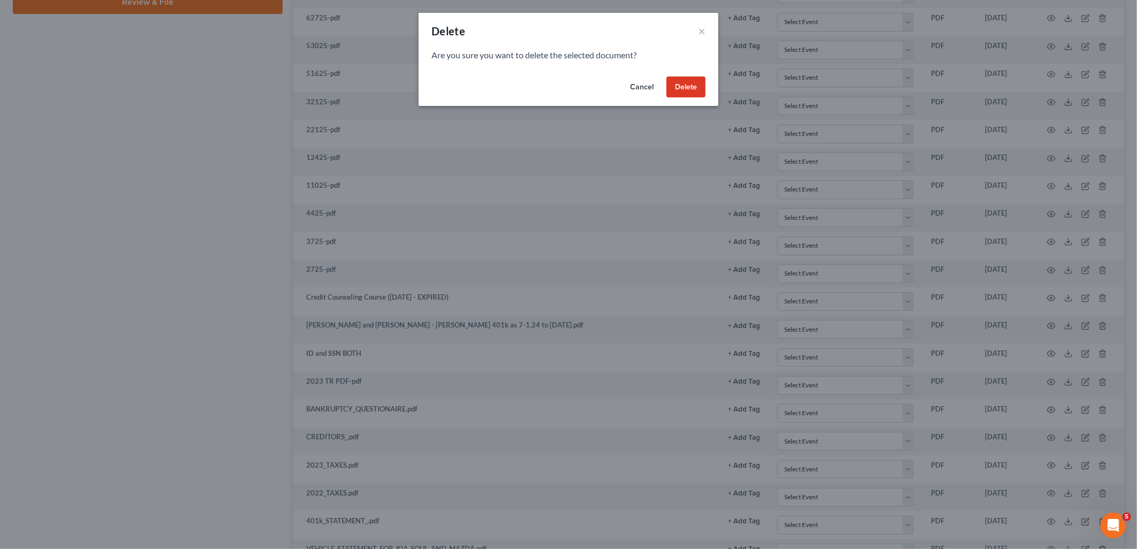
click at [696, 86] on button "Delete" at bounding box center [686, 87] width 39 height 21
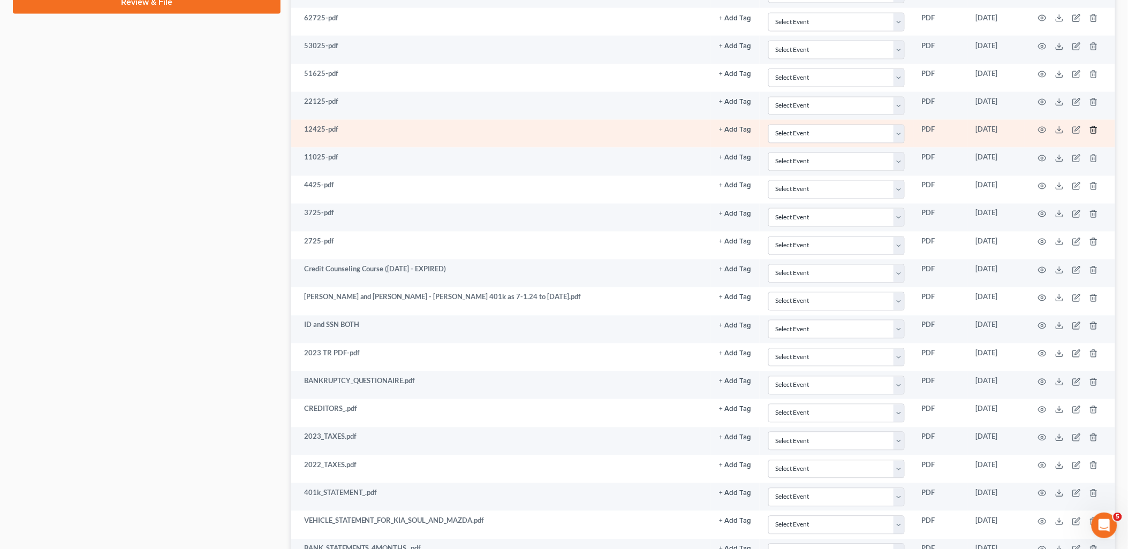
click at [1094, 134] on icon "button" at bounding box center [1093, 130] width 9 height 9
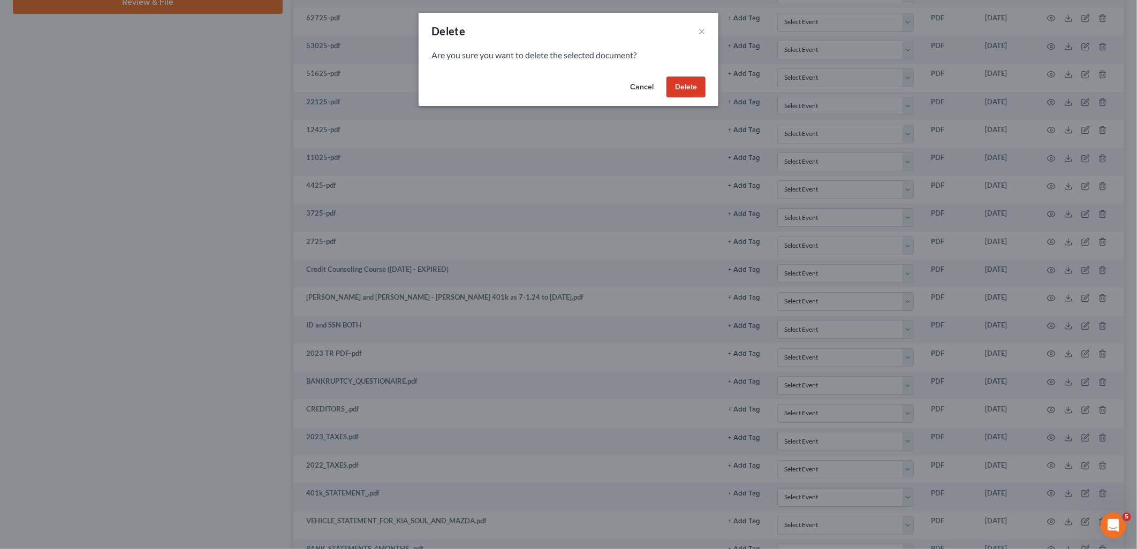
click at [691, 94] on button "Delete" at bounding box center [686, 87] width 39 height 21
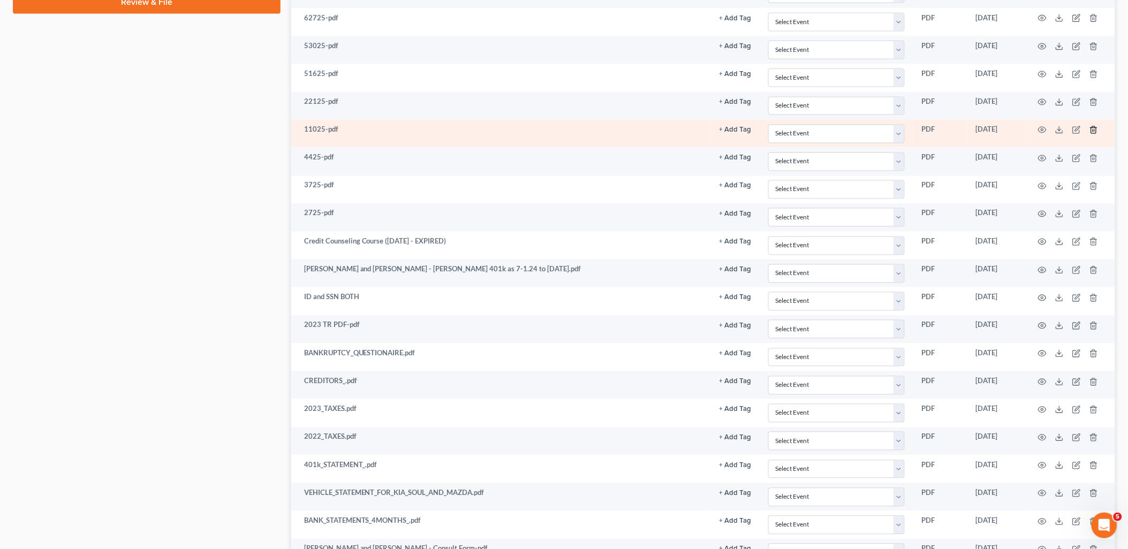
click at [1095, 131] on icon "button" at bounding box center [1093, 130] width 9 height 9
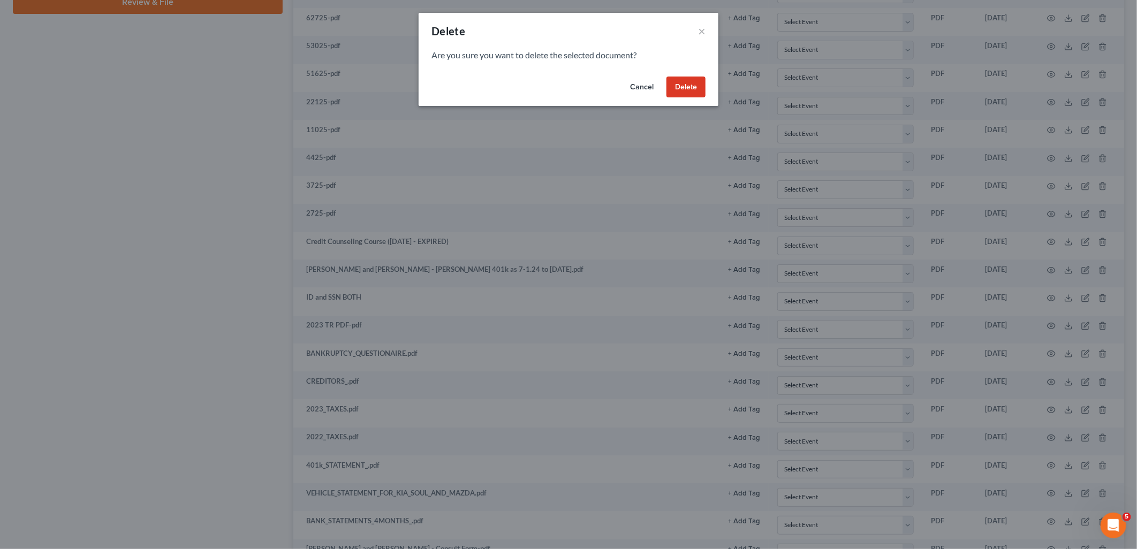
click at [692, 89] on button "Delete" at bounding box center [686, 87] width 39 height 21
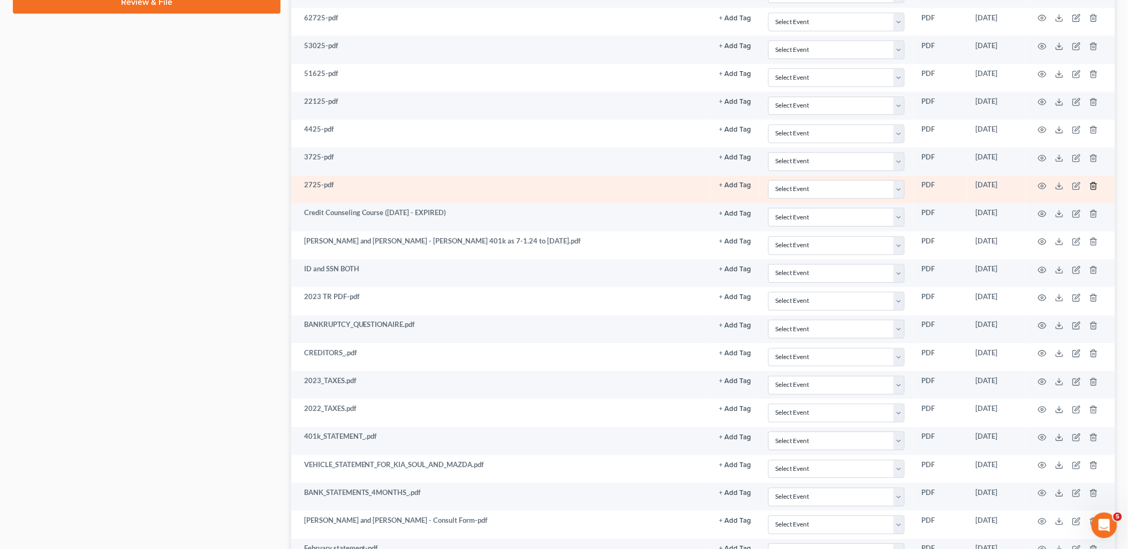
click at [1091, 186] on icon "button" at bounding box center [1093, 186] width 5 height 7
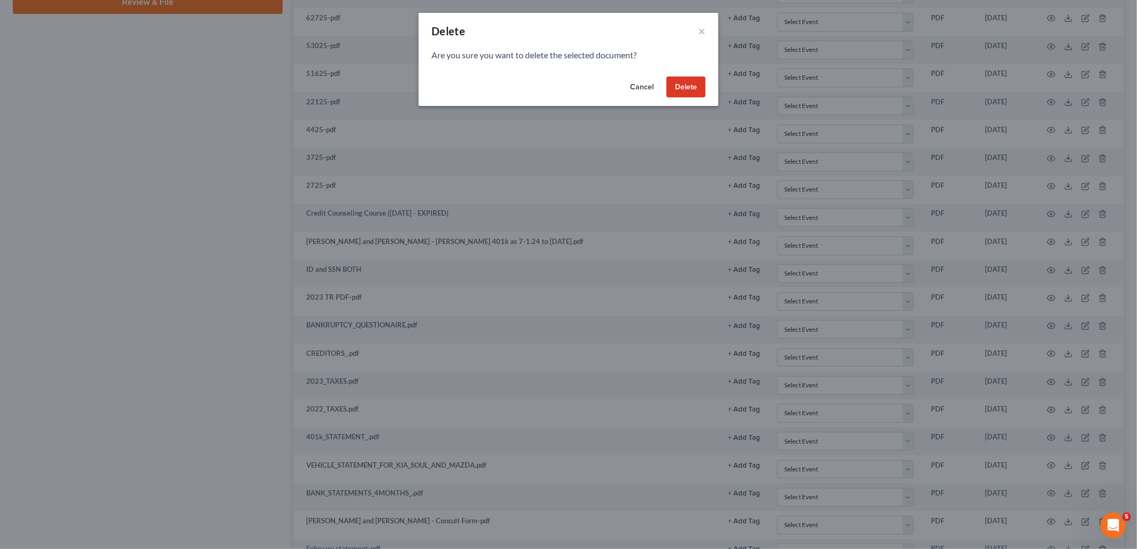
click at [689, 84] on button "Delete" at bounding box center [686, 87] width 39 height 21
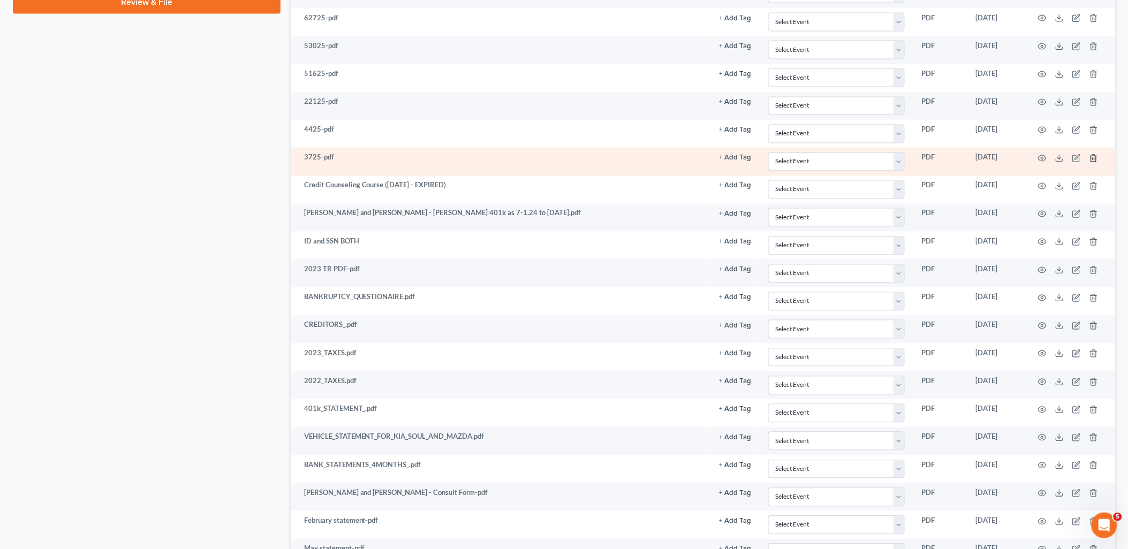
click at [1095, 161] on icon "button" at bounding box center [1093, 158] width 9 height 9
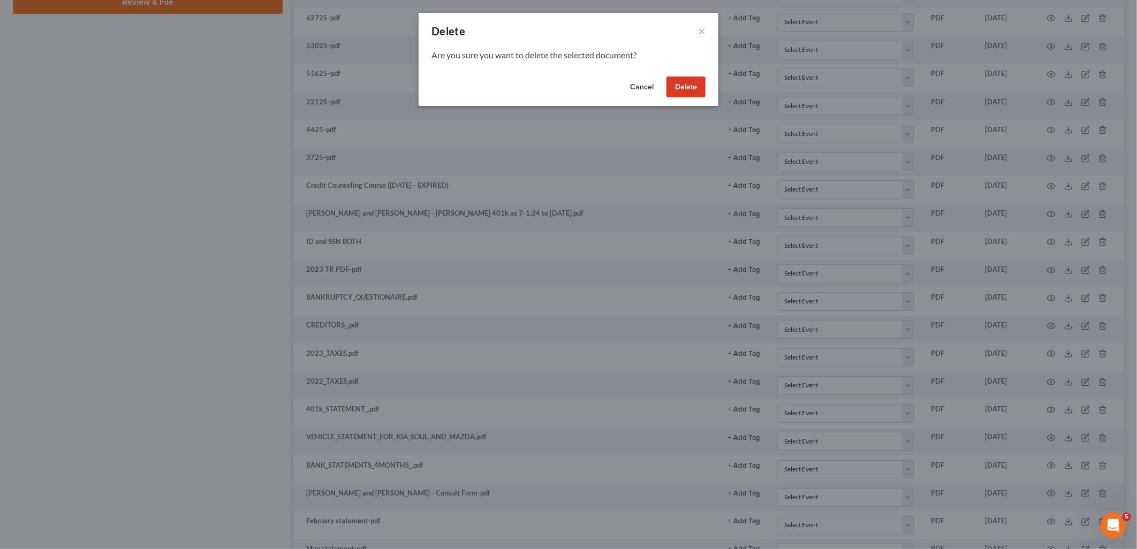
click at [686, 87] on button "Delete" at bounding box center [686, 87] width 39 height 21
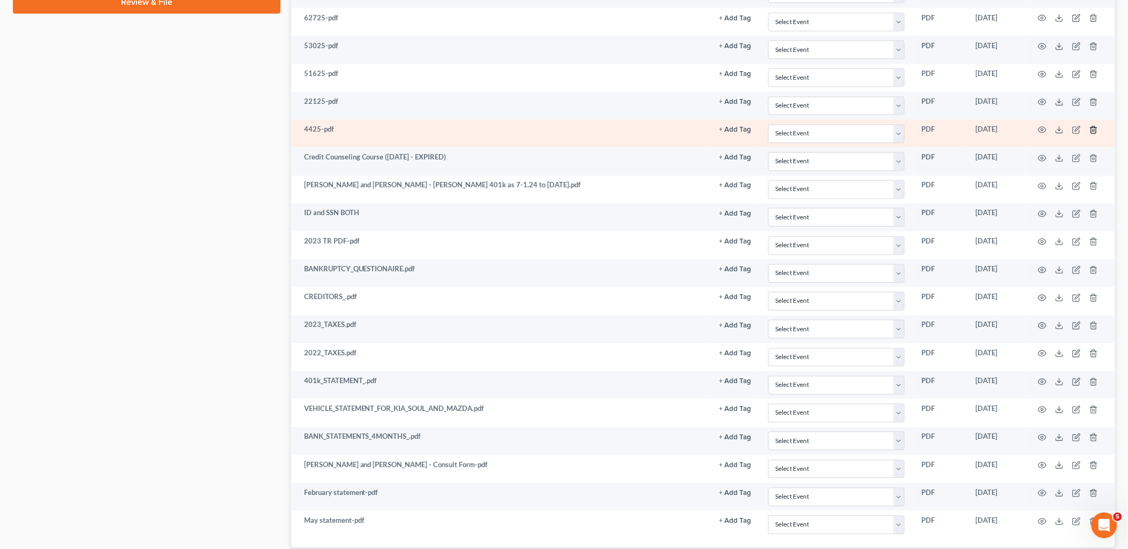
click at [1093, 132] on line "button" at bounding box center [1093, 131] width 0 height 2
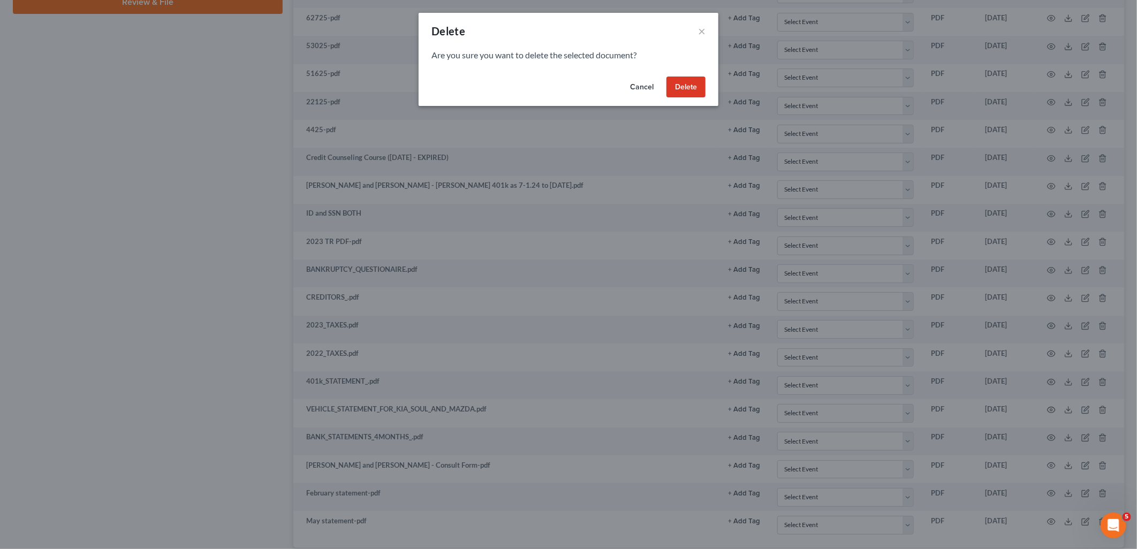
drag, startPoint x: 693, startPoint y: 87, endPoint x: 679, endPoint y: 78, distance: 17.1
click at [693, 87] on button "Delete" at bounding box center [686, 87] width 39 height 21
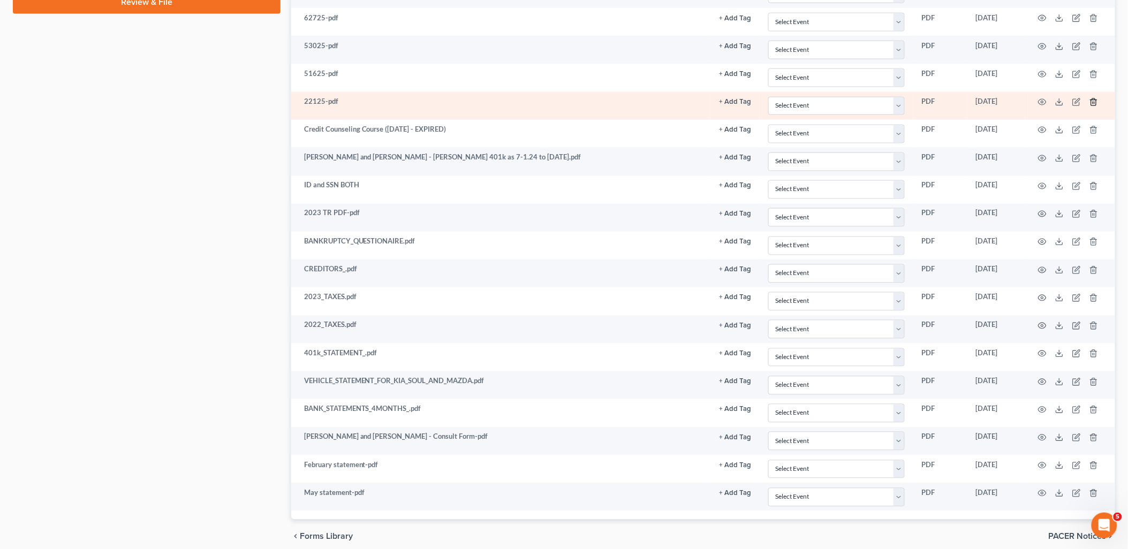
click at [1096, 104] on icon "button" at bounding box center [1093, 102] width 9 height 9
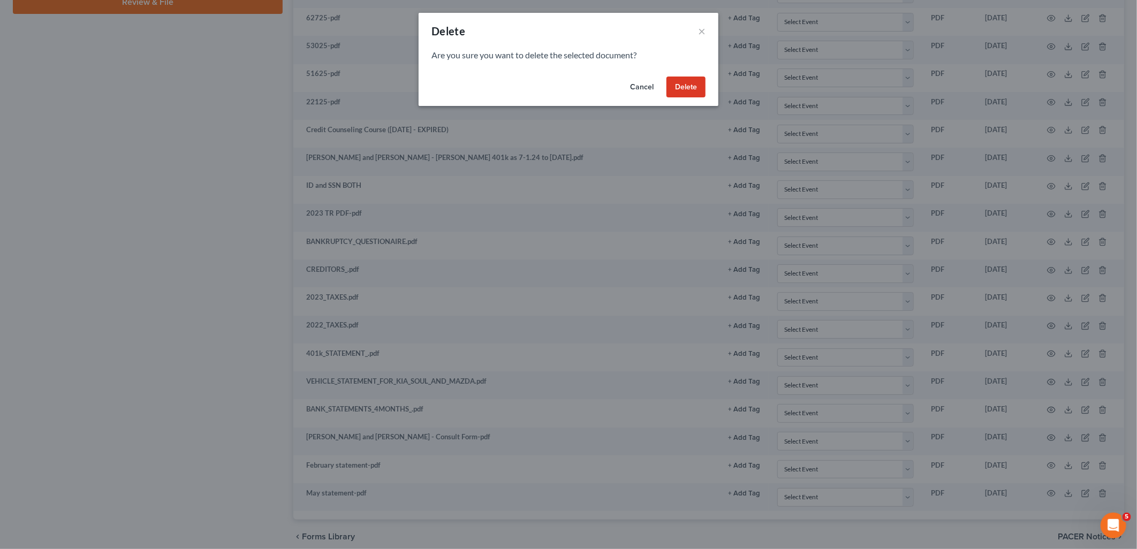
click at [693, 82] on button "Delete" at bounding box center [686, 87] width 39 height 21
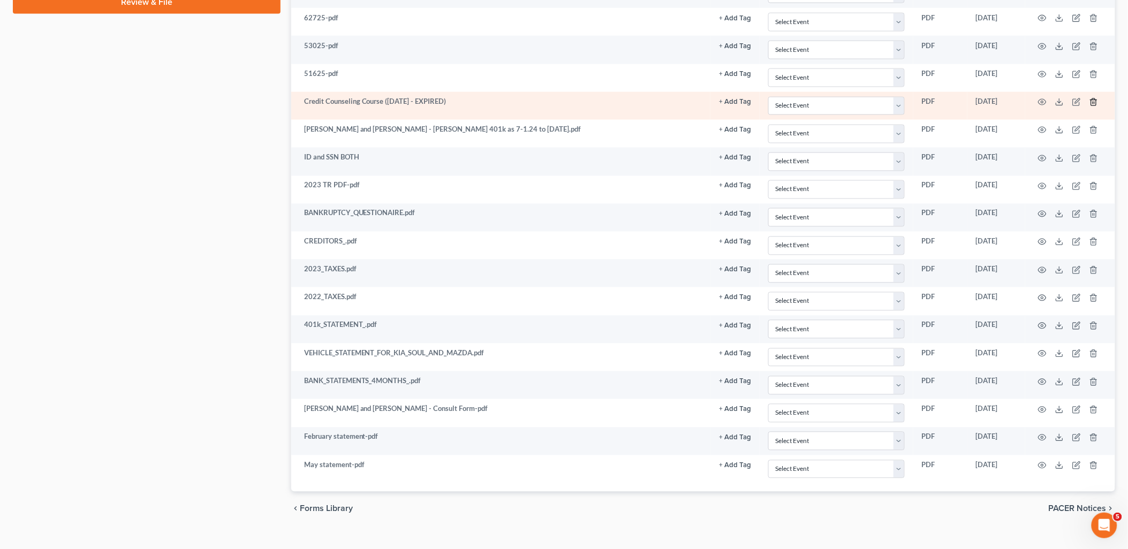
click at [1094, 103] on icon "button" at bounding box center [1093, 102] width 9 height 9
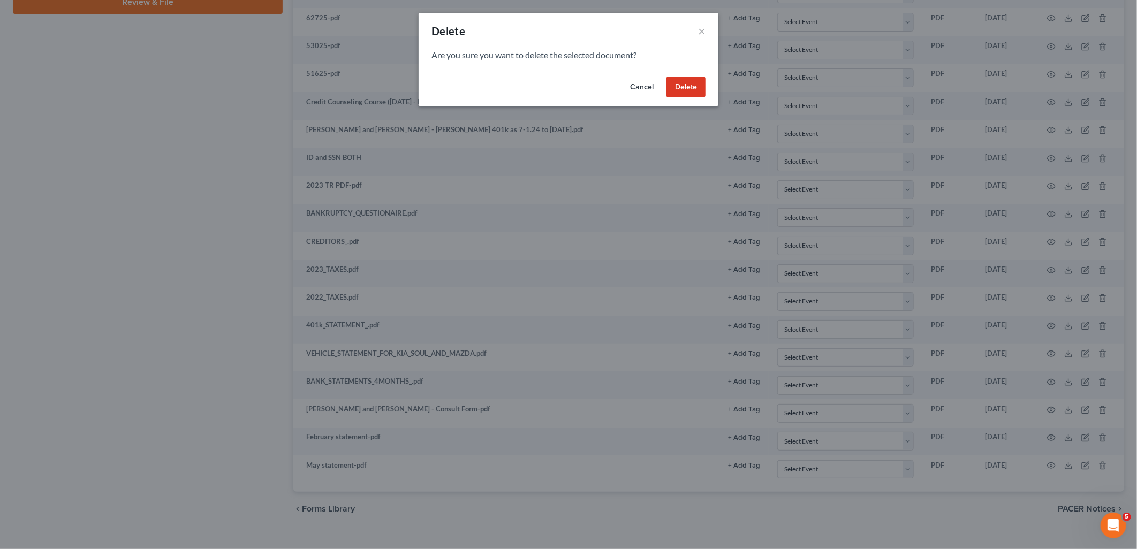
click at [627, 89] on button "Cancel" at bounding box center [642, 87] width 41 height 21
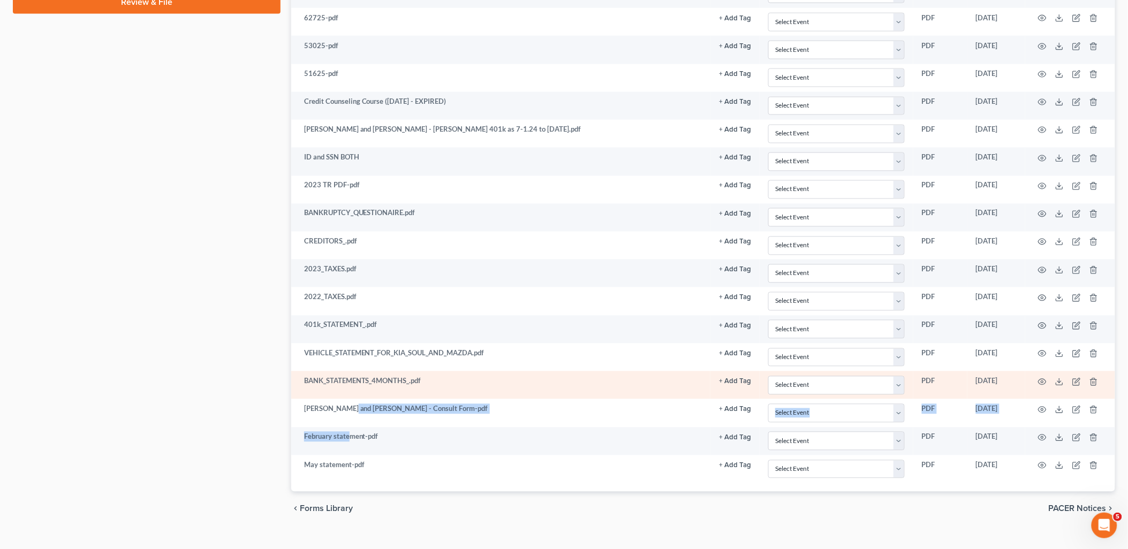
drag, startPoint x: 350, startPoint y: 452, endPoint x: 342, endPoint y: 399, distance: 53.2
click at [344, 403] on tbody "TAXES 2024-pdf + Add Tag Select an option or create one AP CCC Debtor1 CCC Debt…" at bounding box center [703, 64] width 824 height 839
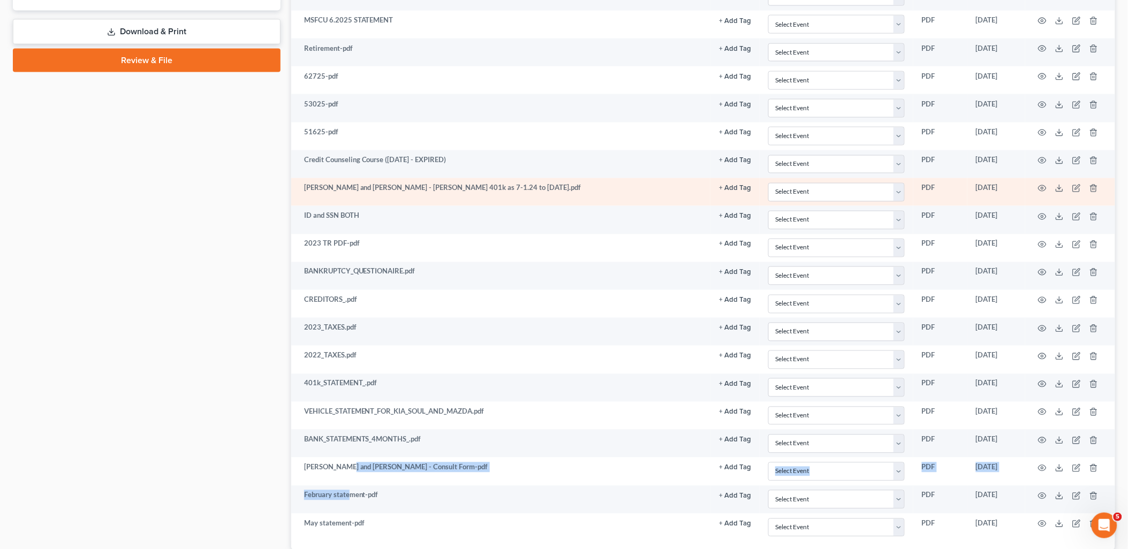
scroll to position [511, 0]
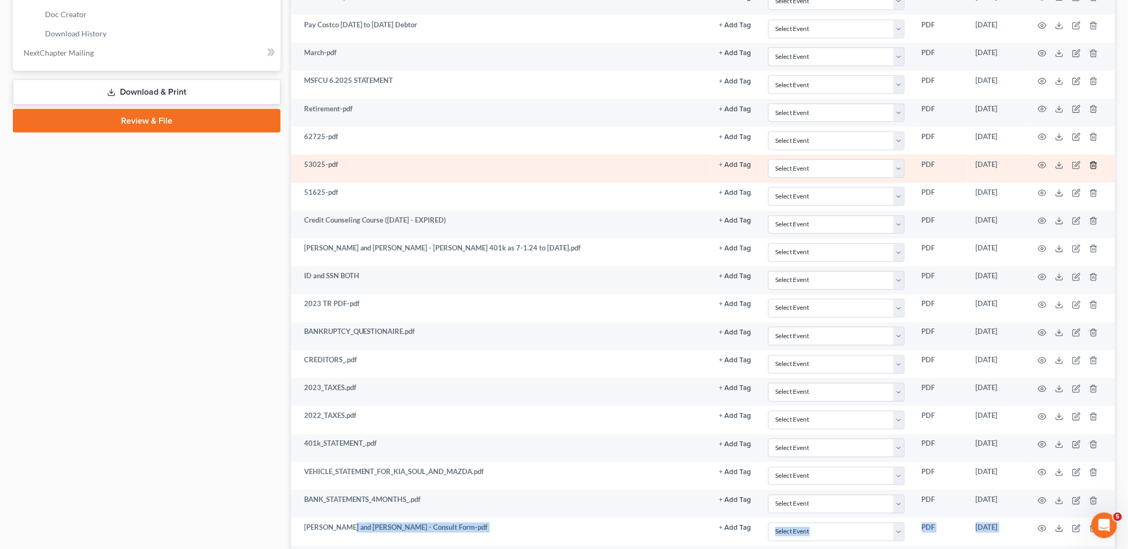
click at [1095, 165] on icon "button" at bounding box center [1093, 165] width 9 height 9
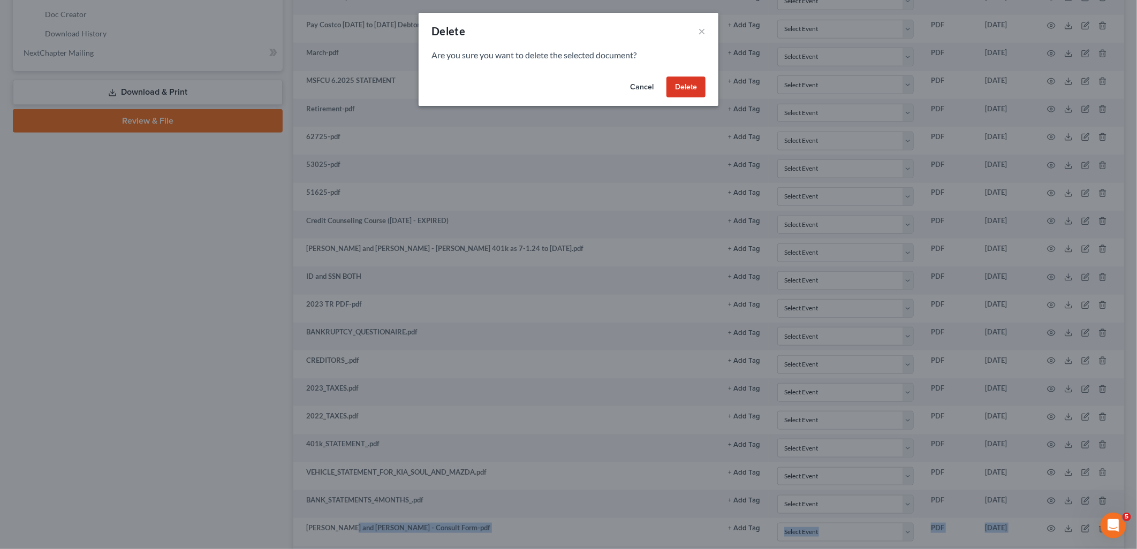
click at [694, 85] on button "Delete" at bounding box center [686, 87] width 39 height 21
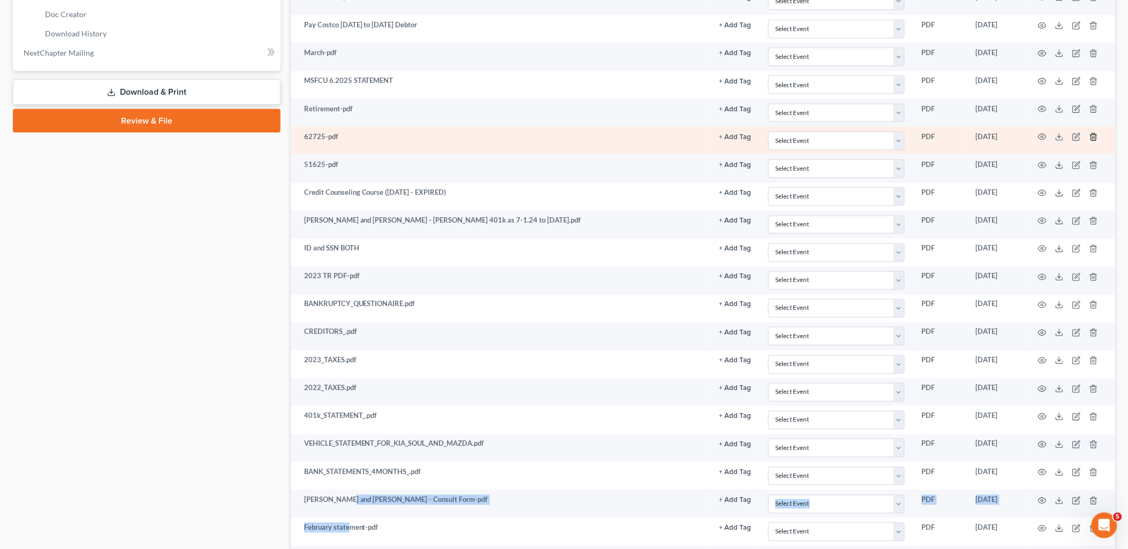
click at [1094, 138] on icon "button" at bounding box center [1093, 137] width 9 height 9
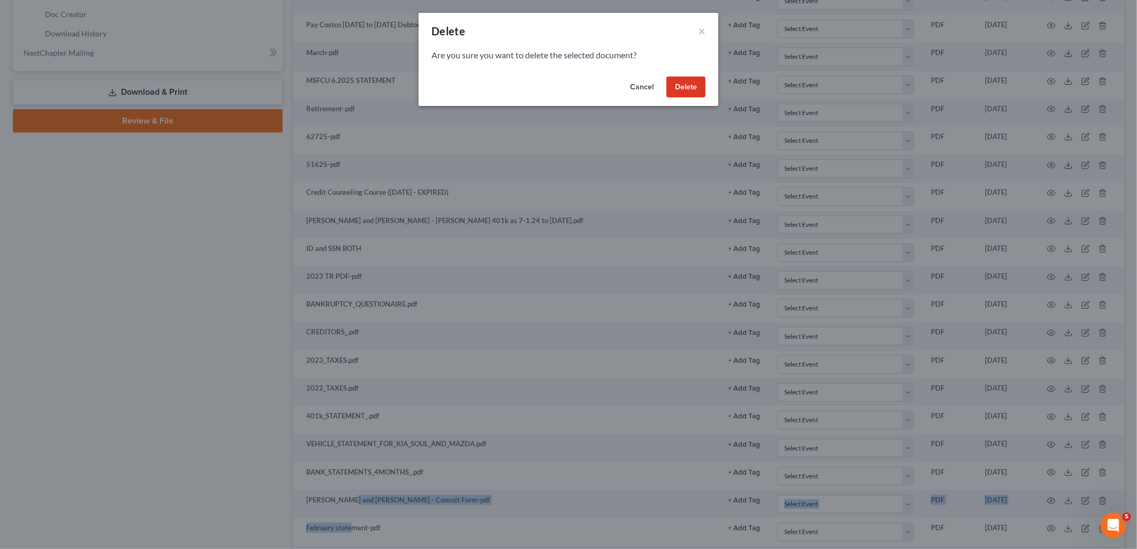
drag, startPoint x: 694, startPoint y: 91, endPoint x: 670, endPoint y: 84, distance: 25.1
click at [693, 90] on button "Delete" at bounding box center [686, 87] width 39 height 21
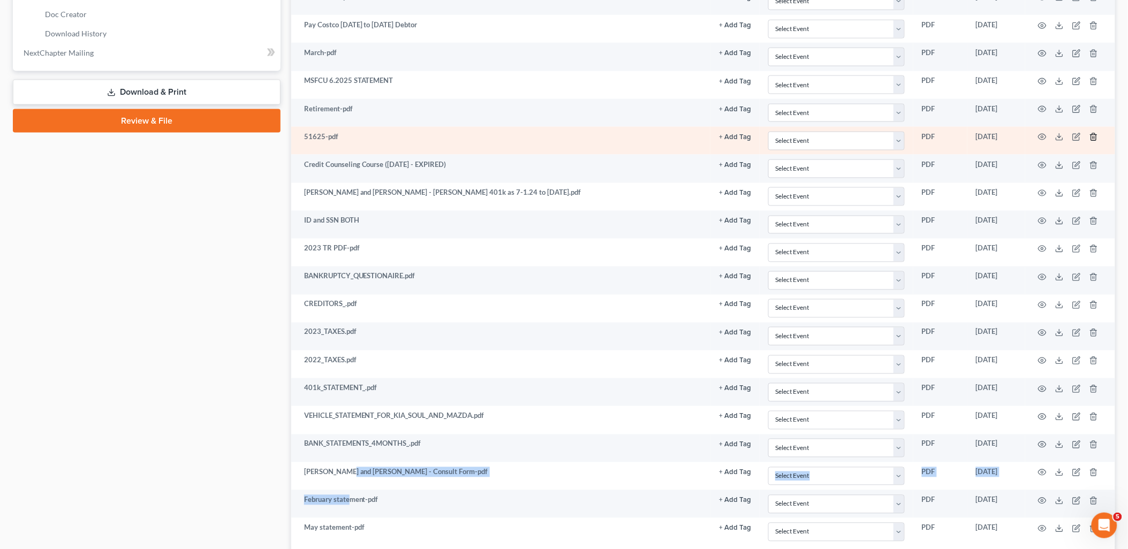
click at [1093, 139] on line "button" at bounding box center [1093, 138] width 0 height 2
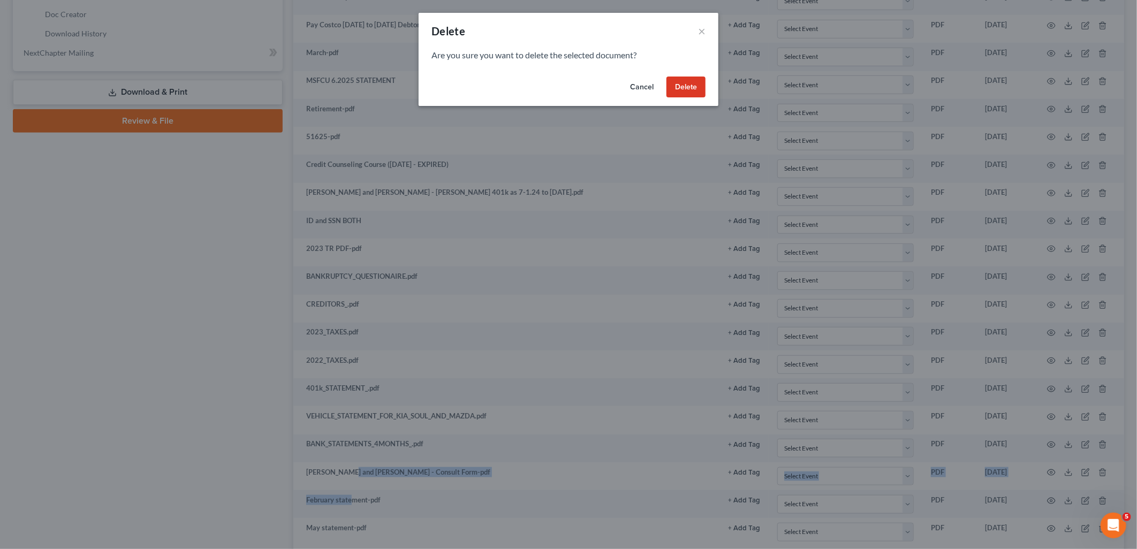
click at [696, 87] on button "Delete" at bounding box center [686, 87] width 39 height 21
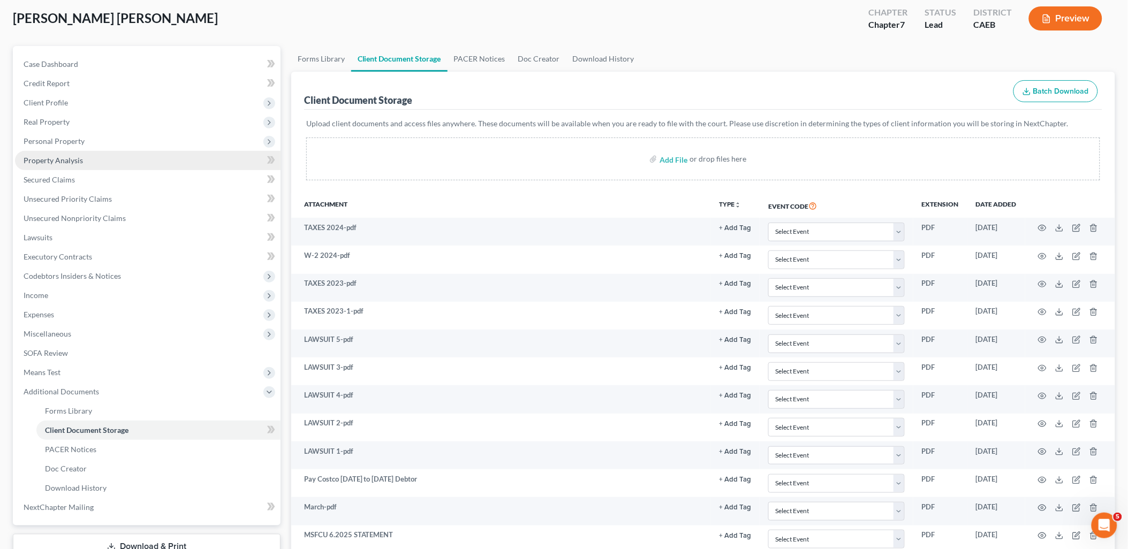
scroll to position [0, 0]
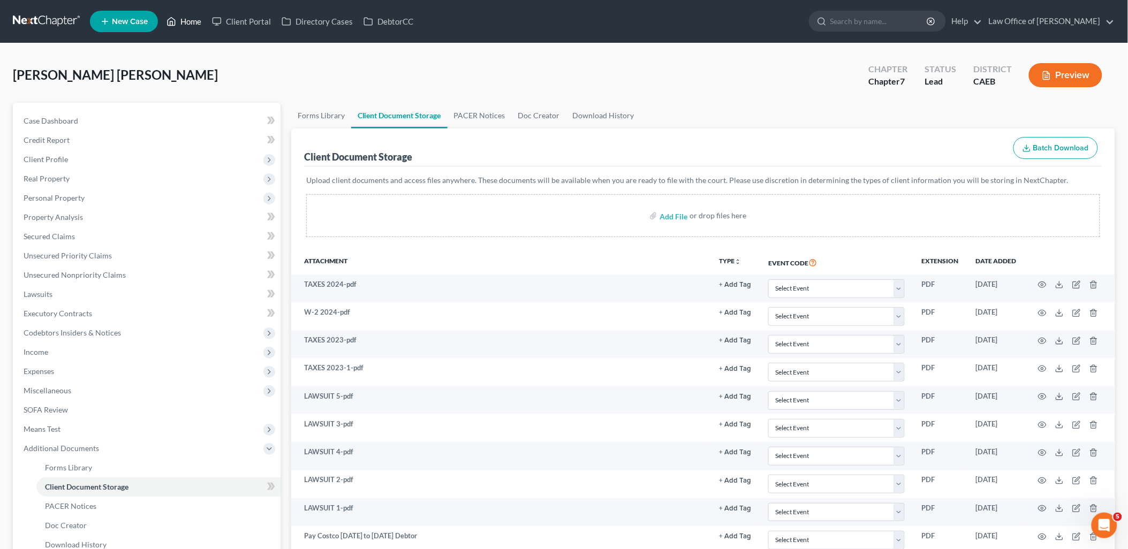
click at [197, 21] on link "Home" at bounding box center [184, 21] width 46 height 19
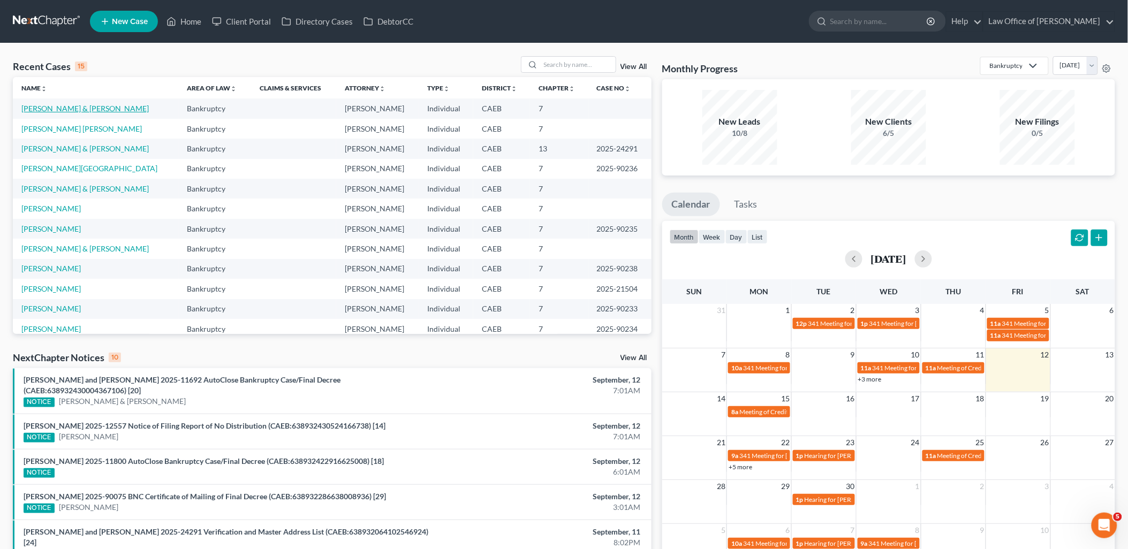
click at [65, 108] on link "Putnam, Amanda & Marc" at bounding box center [84, 108] width 127 height 9
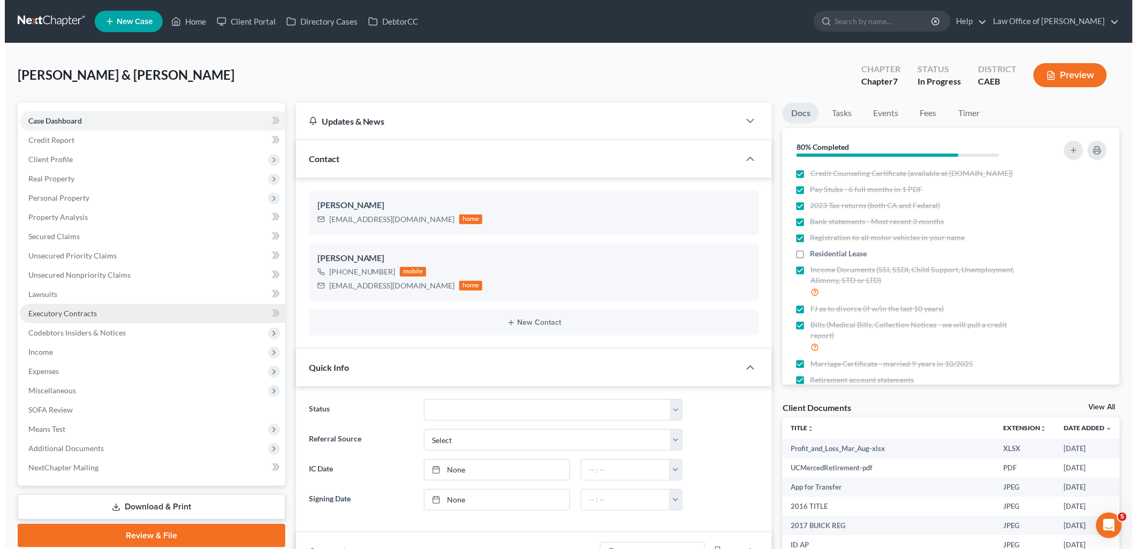
scroll to position [446, 0]
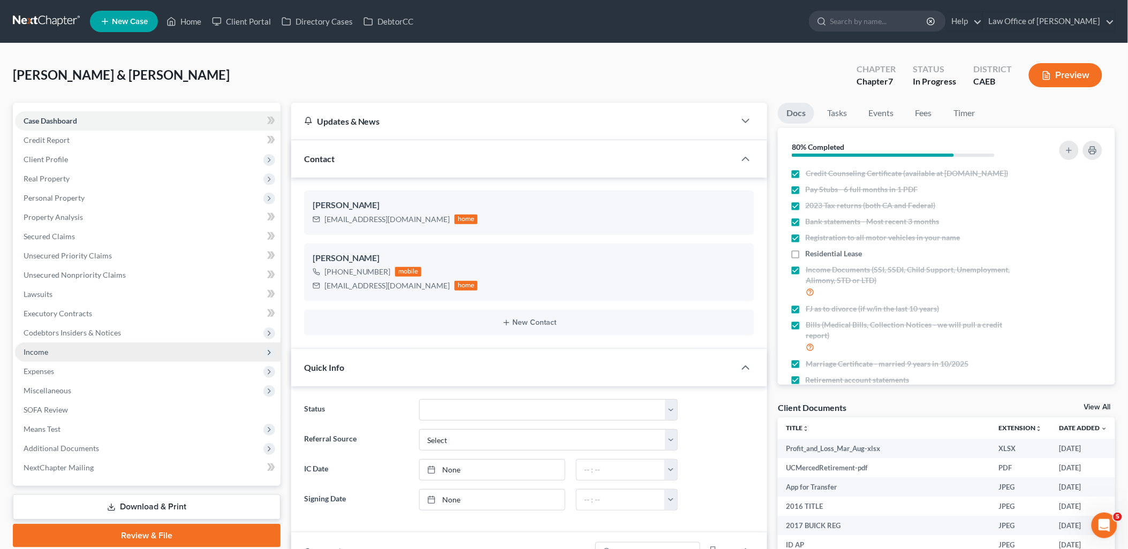
click at [41, 349] on span "Income" at bounding box center [36, 351] width 25 height 9
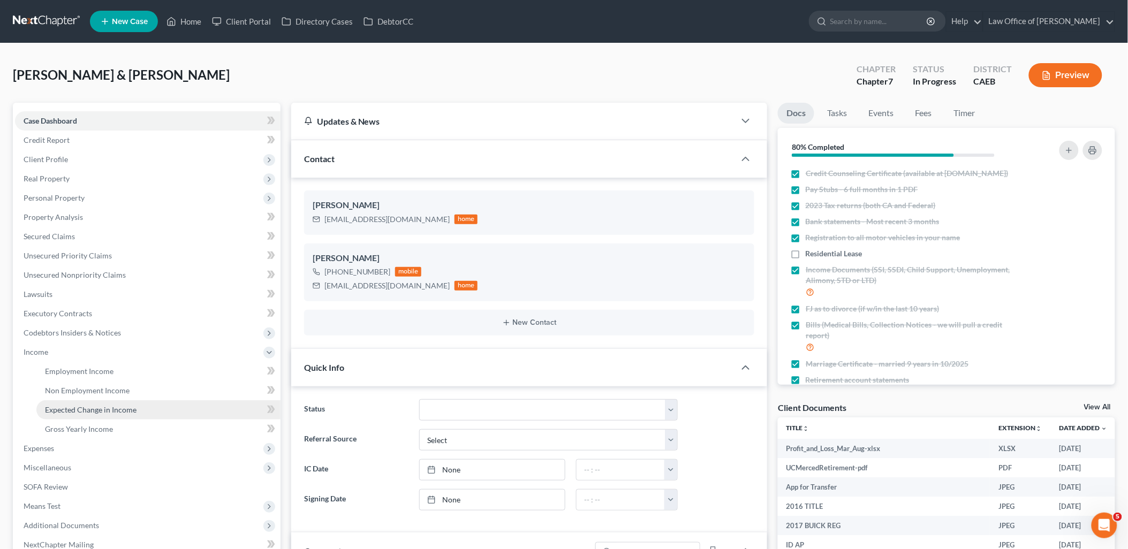
click at [82, 412] on span "Expected Change in Income" at bounding box center [91, 409] width 92 height 9
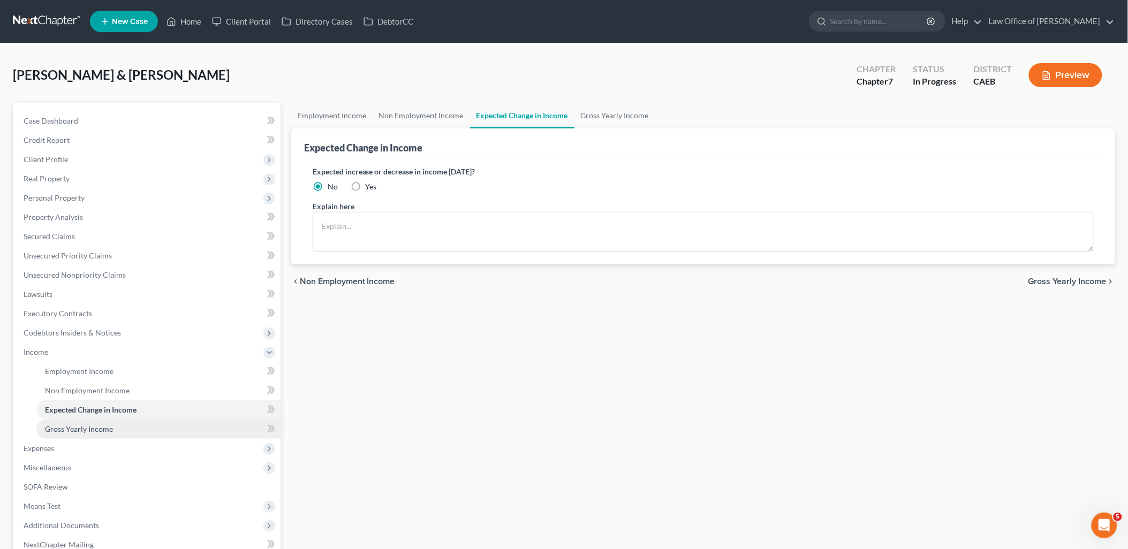
drag, startPoint x: 86, startPoint y: 434, endPoint x: 104, endPoint y: 422, distance: 22.1
click at [85, 434] on link "Gross Yearly Income" at bounding box center [158, 429] width 244 height 19
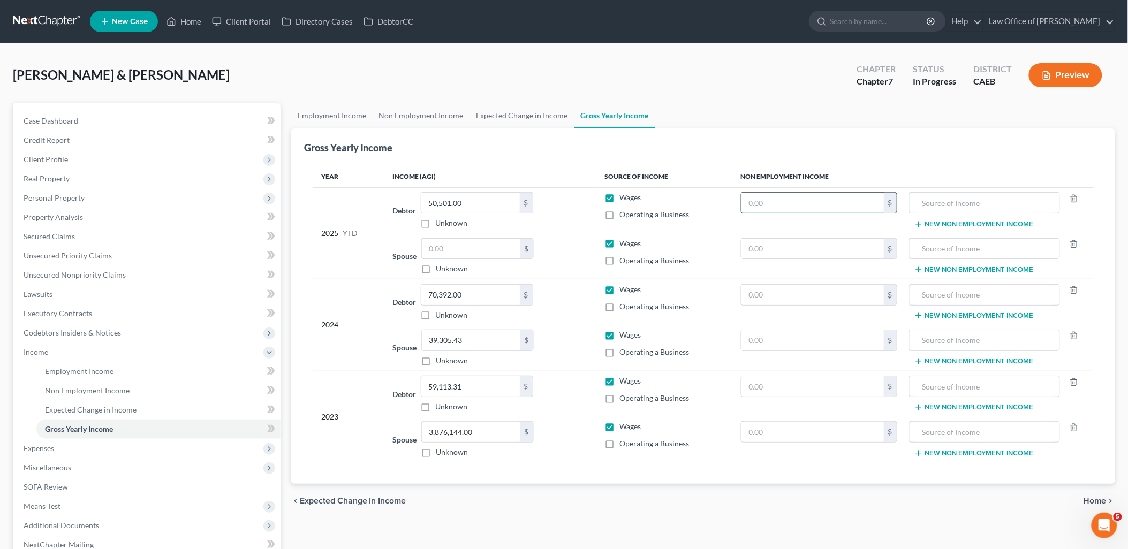
click at [832, 201] on input "text" at bounding box center [812, 203] width 142 height 20
click at [465, 253] on input "text" at bounding box center [471, 249] width 99 height 20
type input "1,320"
click at [619, 243] on label "Wages" at bounding box center [629, 243] width 21 height 11
click at [624, 243] on input "Wages" at bounding box center [627, 241] width 7 height 7
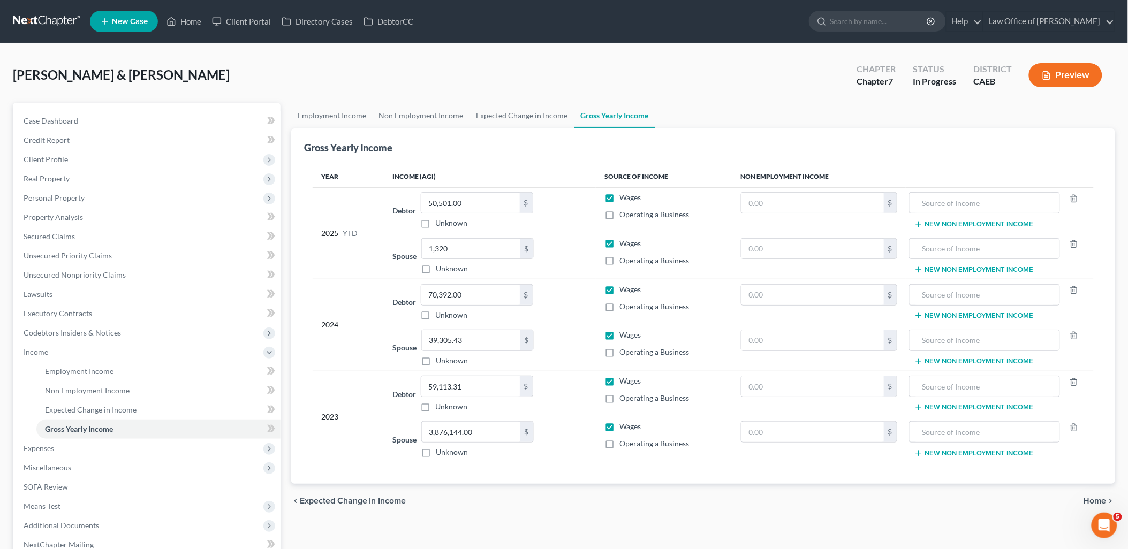
checkbox input "false"
click at [619, 263] on label "Operating a Business" at bounding box center [654, 260] width 70 height 11
click at [624, 262] on input "Operating a Business" at bounding box center [627, 258] width 7 height 7
checkbox input "true"
click at [1076, 196] on icon "button" at bounding box center [1074, 198] width 5 height 7
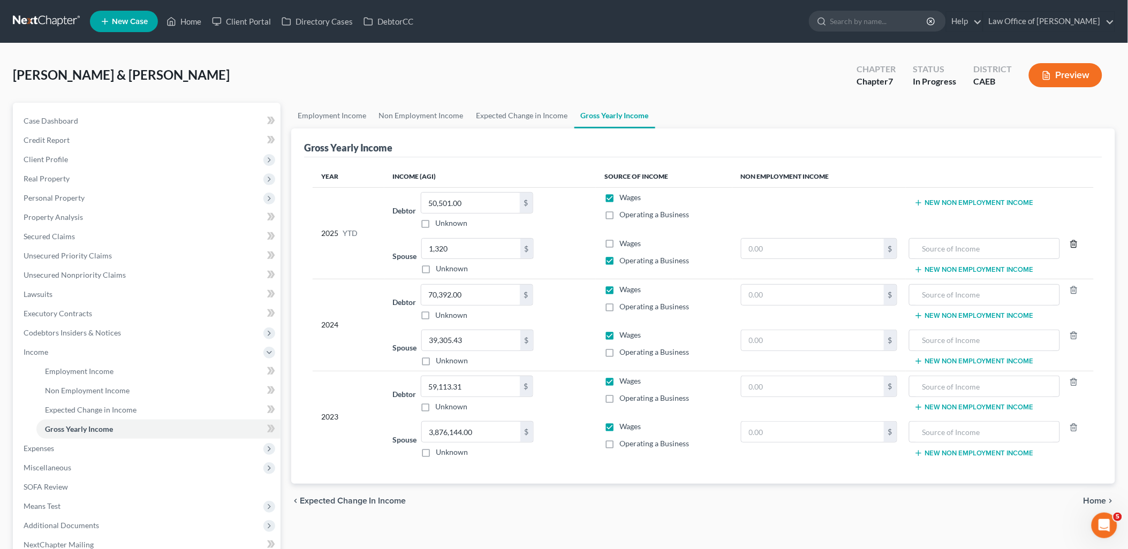
click at [1073, 244] on line "button" at bounding box center [1073, 245] width 0 height 2
drag, startPoint x: 1072, startPoint y: 291, endPoint x: 1074, endPoint y: 300, distance: 9.9
click at [1072, 290] on icon "button" at bounding box center [1074, 290] width 5 height 7
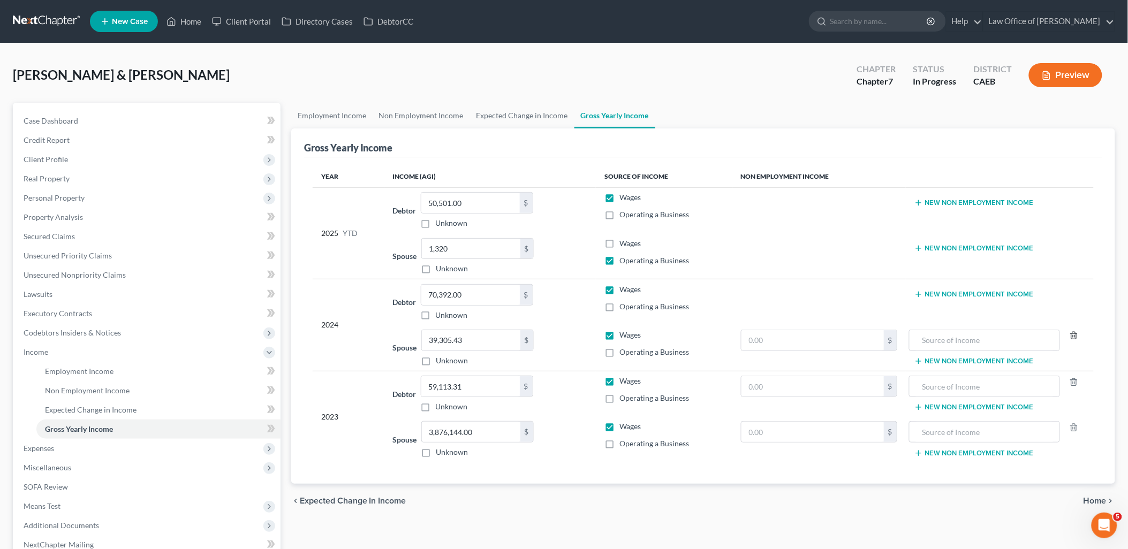
click at [1074, 334] on icon "button" at bounding box center [1074, 335] width 9 height 9
click at [1074, 381] on icon "button" at bounding box center [1074, 382] width 9 height 9
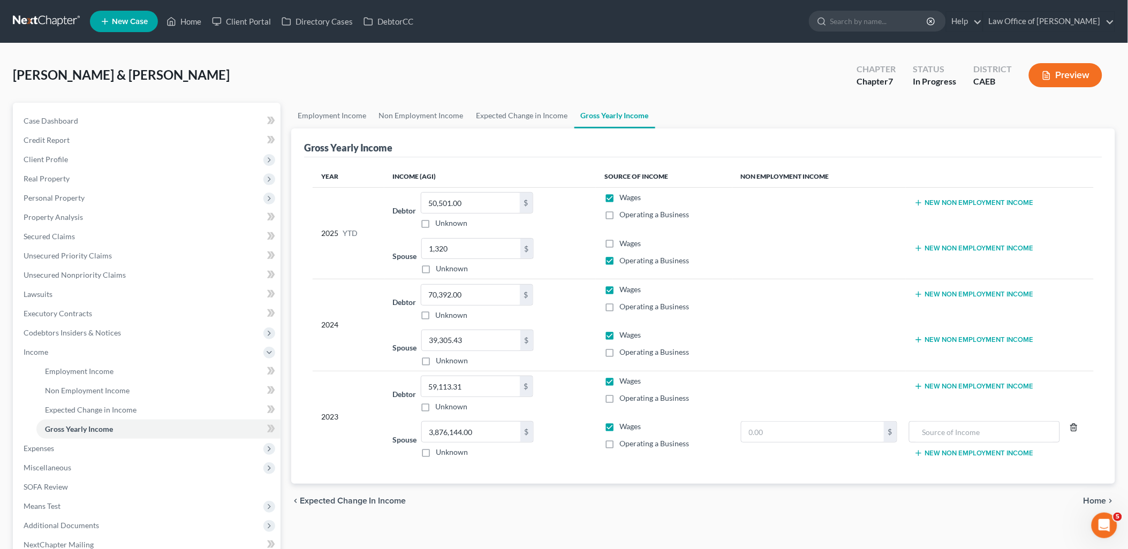
click at [1073, 429] on line "button" at bounding box center [1073, 428] width 0 height 2
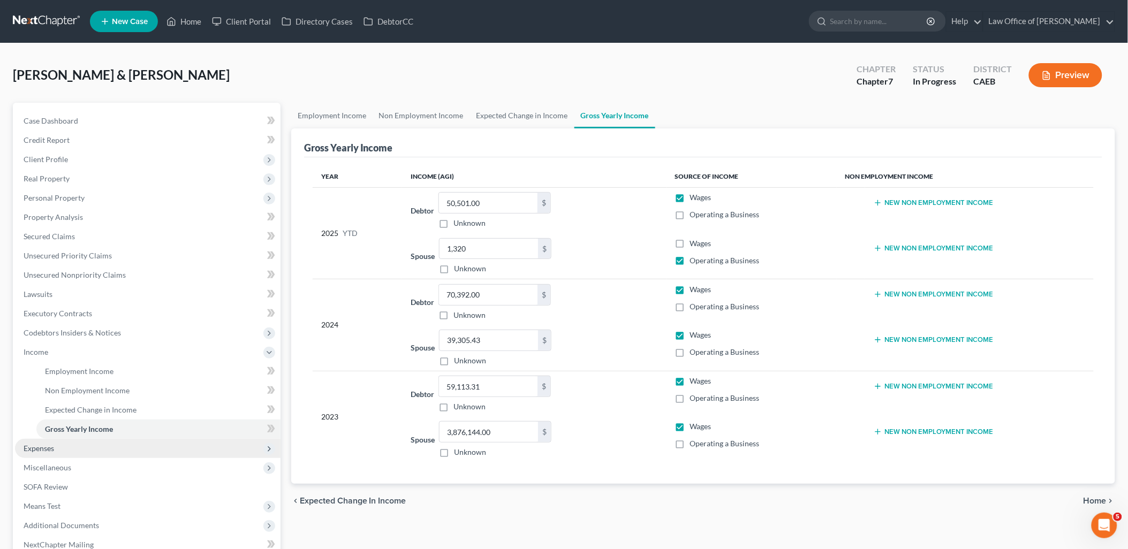
click at [37, 452] on span "Expenses" at bounding box center [148, 448] width 266 height 19
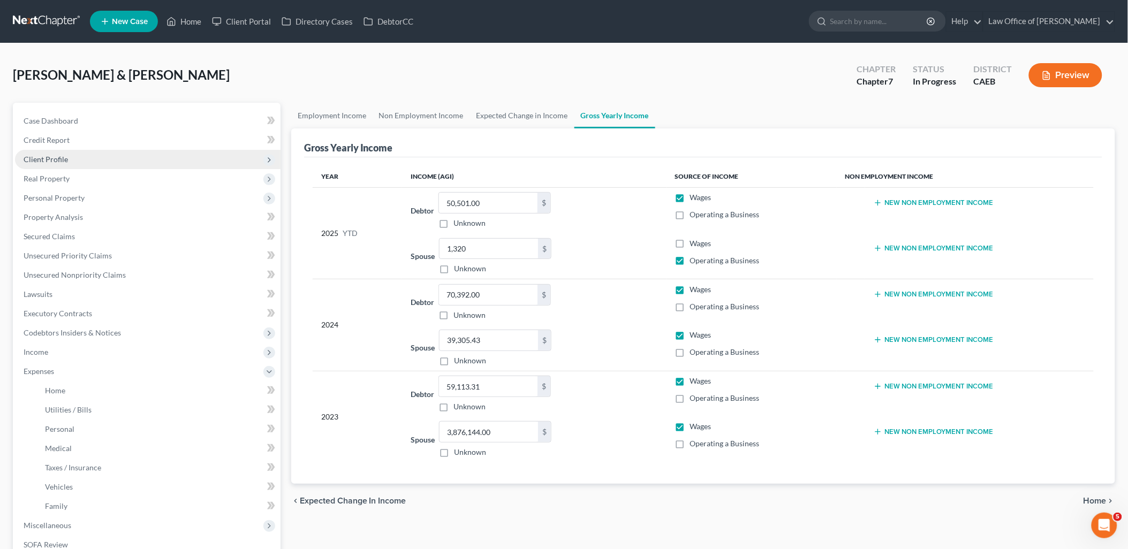
click at [49, 158] on span "Client Profile" at bounding box center [46, 159] width 44 height 9
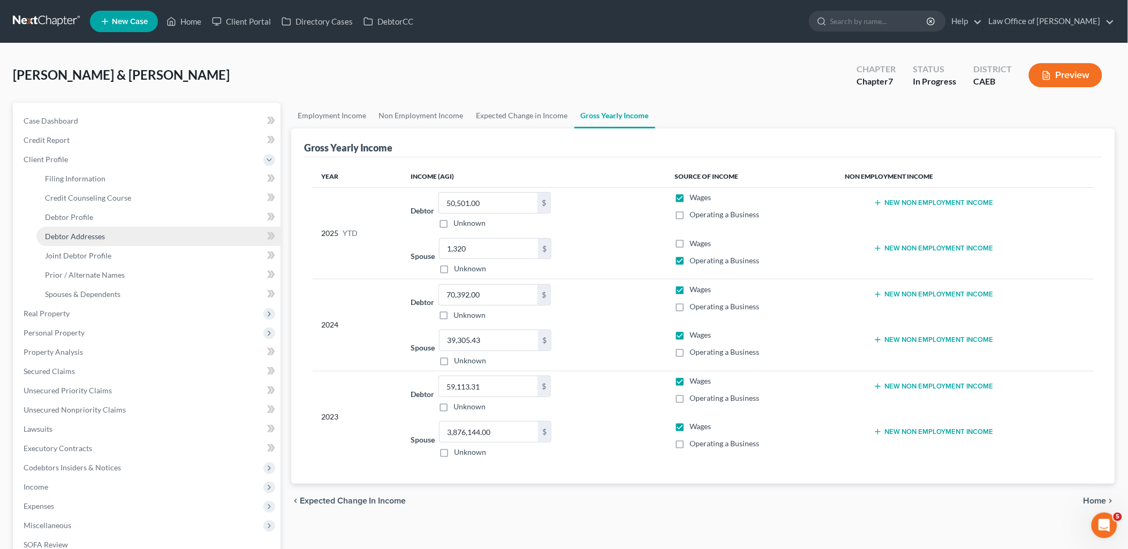
click at [86, 232] on span "Debtor Addresses" at bounding box center [75, 236] width 60 height 9
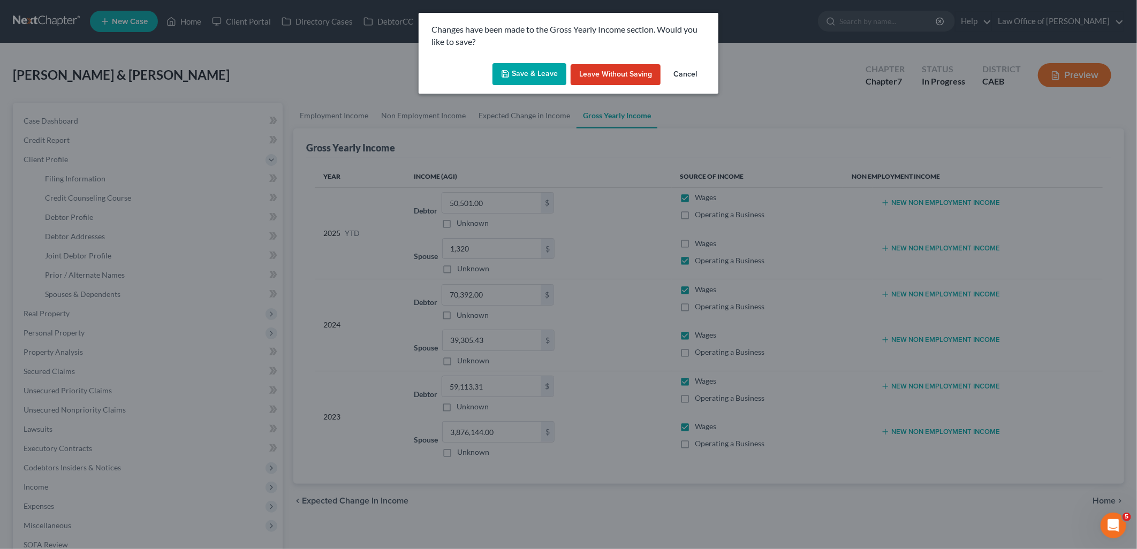
click at [539, 71] on button "Save & Leave" at bounding box center [530, 74] width 74 height 22
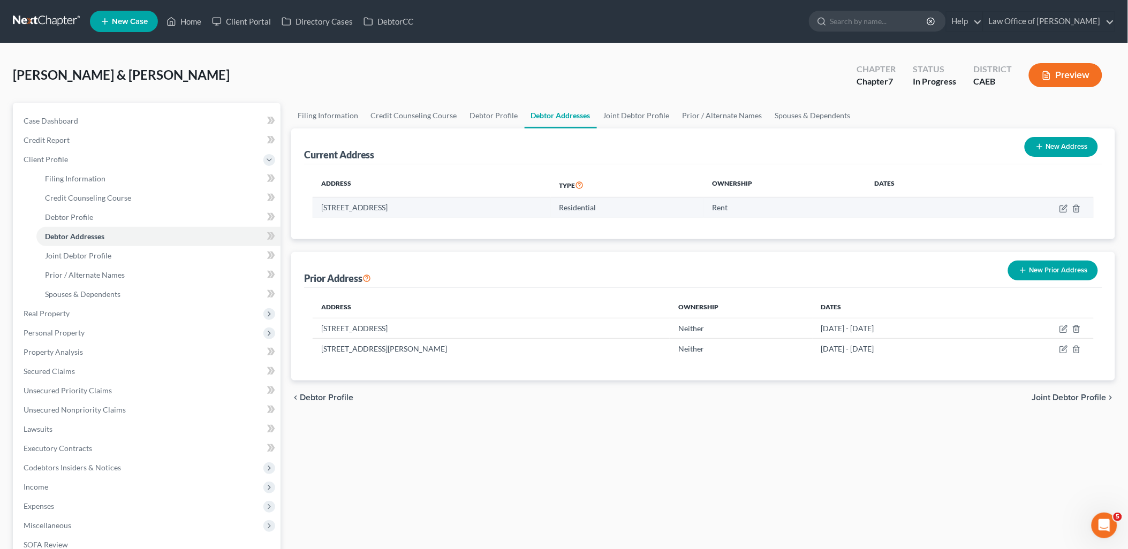
drag, startPoint x: 322, startPoint y: 208, endPoint x: 387, endPoint y: 207, distance: 64.8
click at [387, 207] on td "586 West Olive Ave, Turlock, CA 95380" at bounding box center [432, 208] width 238 height 20
copy td "586 West Olive Ave"
drag, startPoint x: 390, startPoint y: 206, endPoint x: 466, endPoint y: 204, distance: 76.1
click at [466, 204] on td "586 West Olive Ave, Turlock, CA 95380" at bounding box center [432, 208] width 238 height 20
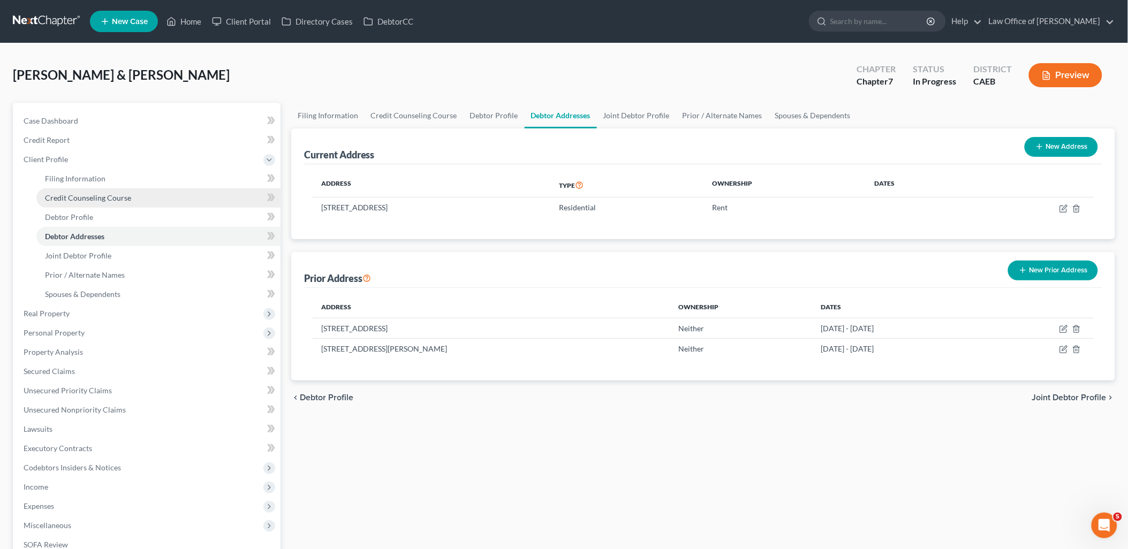
copy td "Turlock, CA 95380"
click at [40, 119] on span "Case Dashboard" at bounding box center [51, 120] width 55 height 9
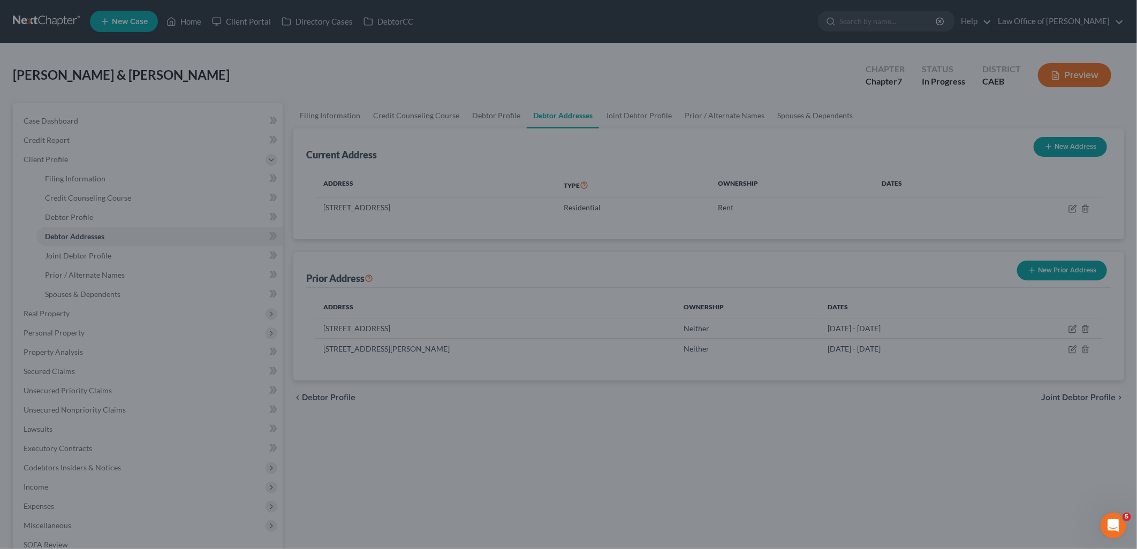
click at [320, 119] on div at bounding box center [568, 274] width 1137 height 549
click at [51, 120] on div at bounding box center [568, 274] width 1137 height 549
click at [425, 467] on div at bounding box center [568, 274] width 1137 height 549
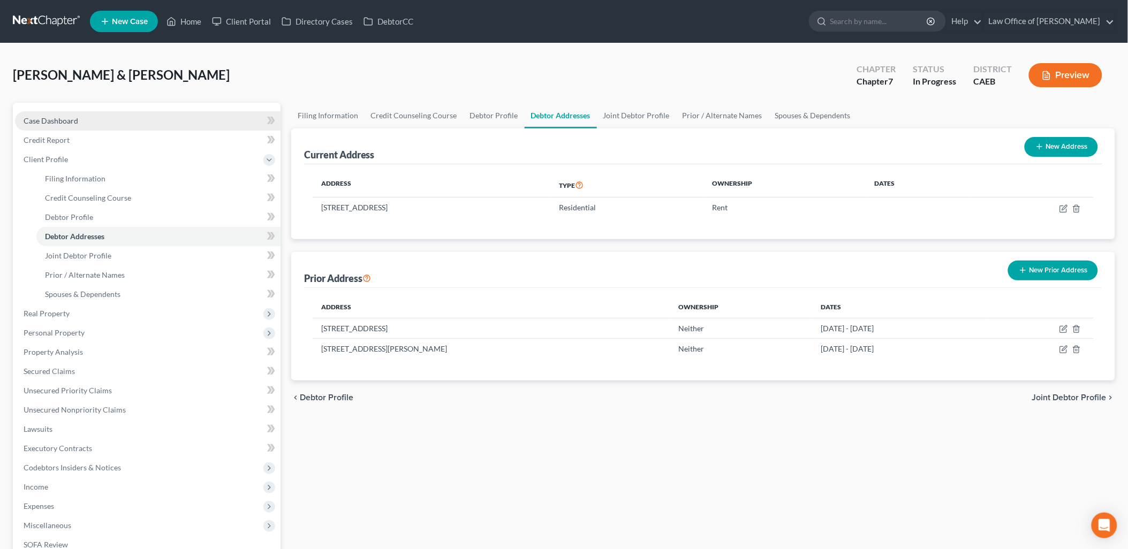
click at [35, 124] on span "Case Dashboard" at bounding box center [51, 120] width 55 height 9
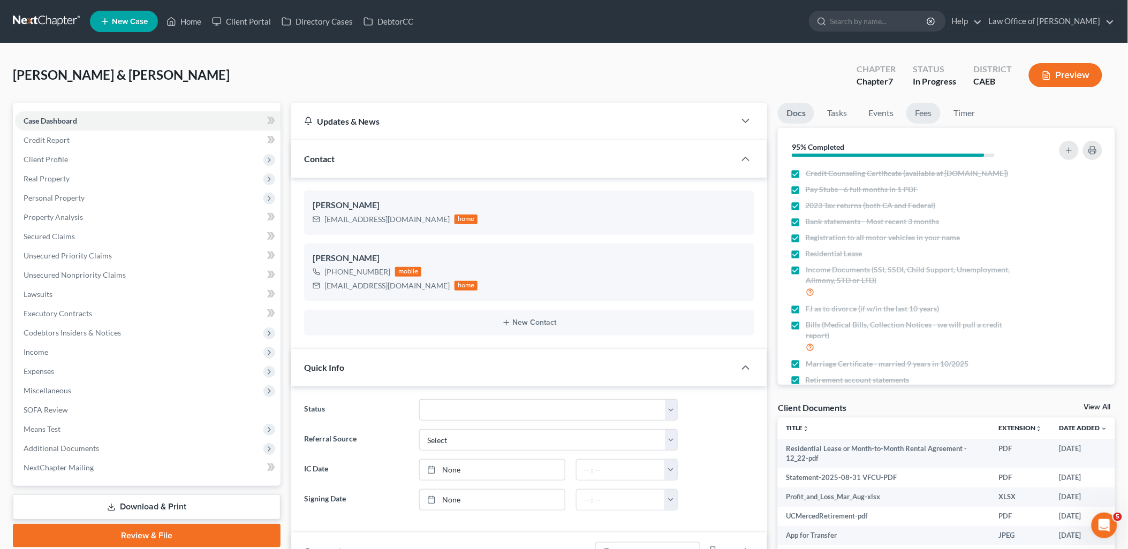
scroll to position [446, 0]
click at [929, 113] on link "Fees" at bounding box center [923, 113] width 34 height 21
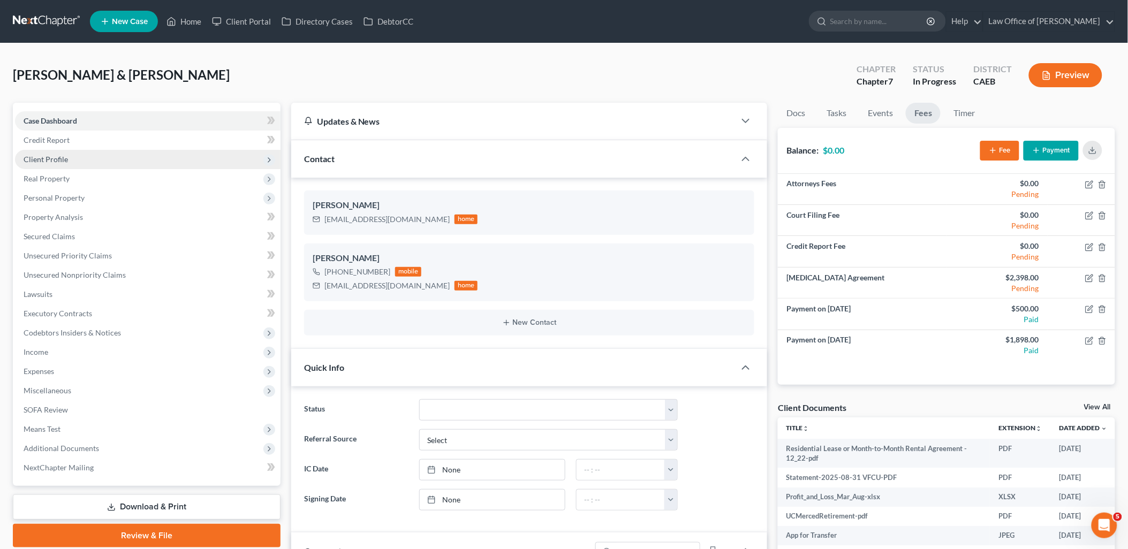
drag, startPoint x: 46, startPoint y: 163, endPoint x: 52, endPoint y: 162, distance: 6.5
click at [46, 163] on span "Client Profile" at bounding box center [148, 159] width 266 height 19
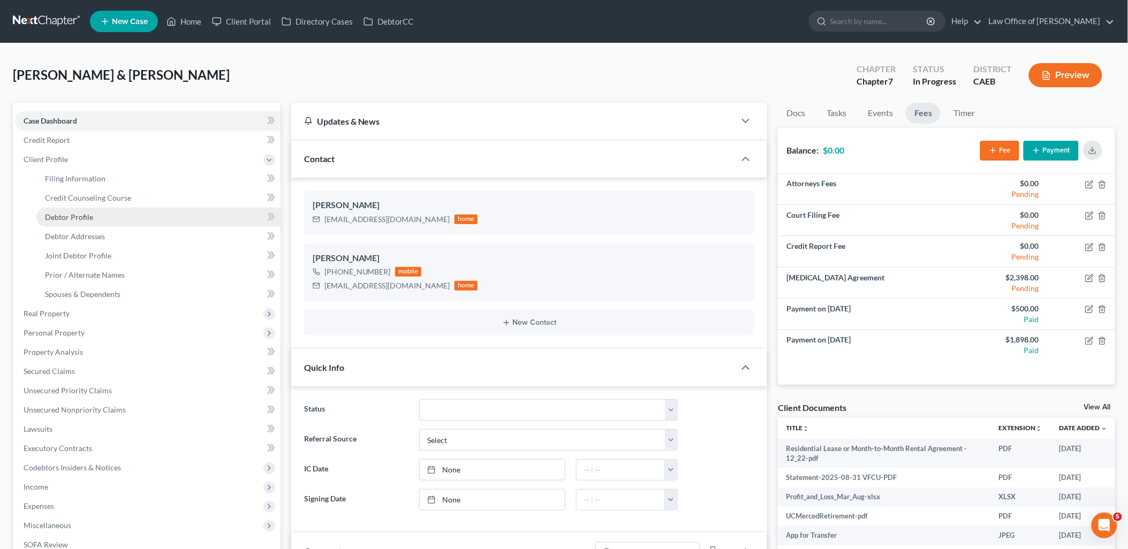
click at [65, 215] on span "Debtor Profile" at bounding box center [69, 217] width 48 height 9
select select "1"
select select "3"
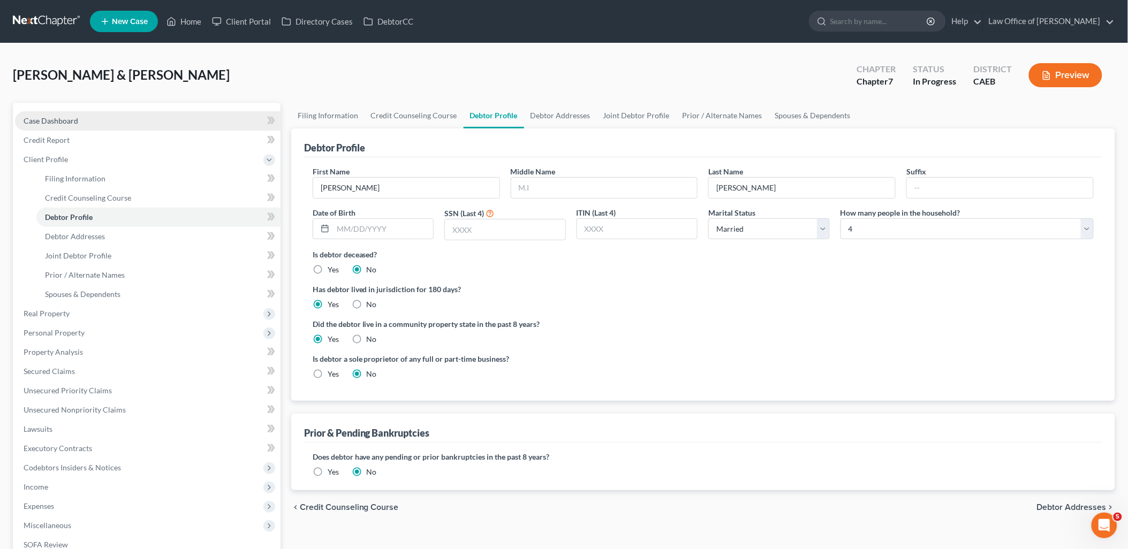
click at [69, 119] on span "Case Dashboard" at bounding box center [51, 120] width 55 height 9
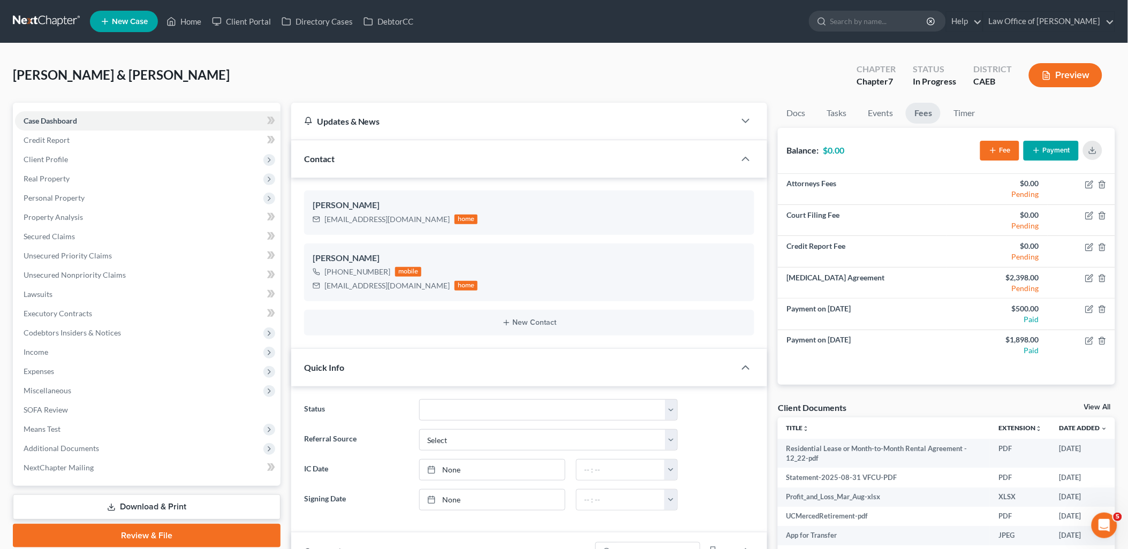
scroll to position [446, 0]
click at [1107, 407] on link "View All" at bounding box center [1097, 407] width 27 height 7
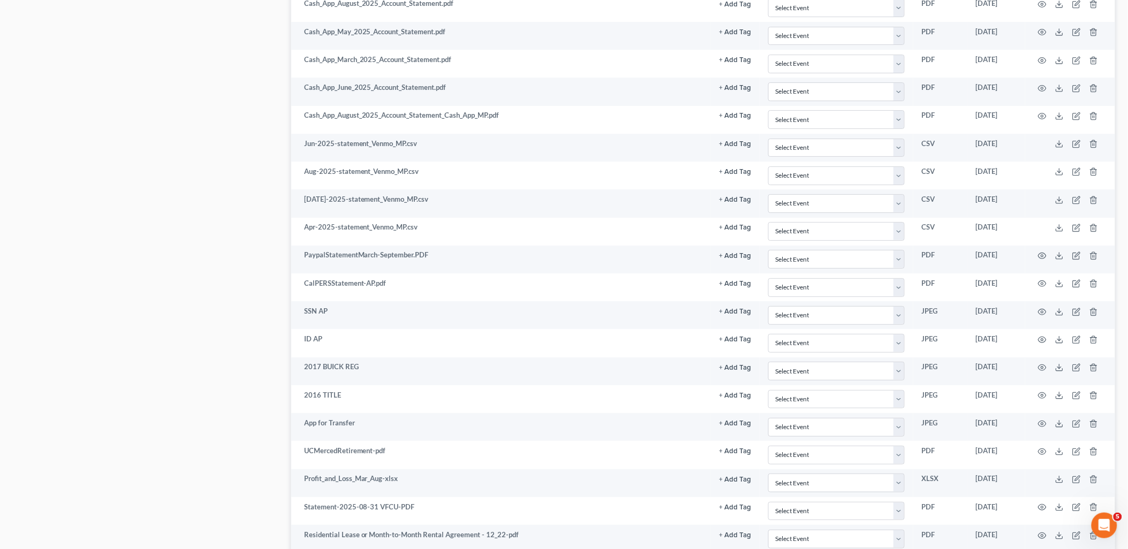
scroll to position [1521, 0]
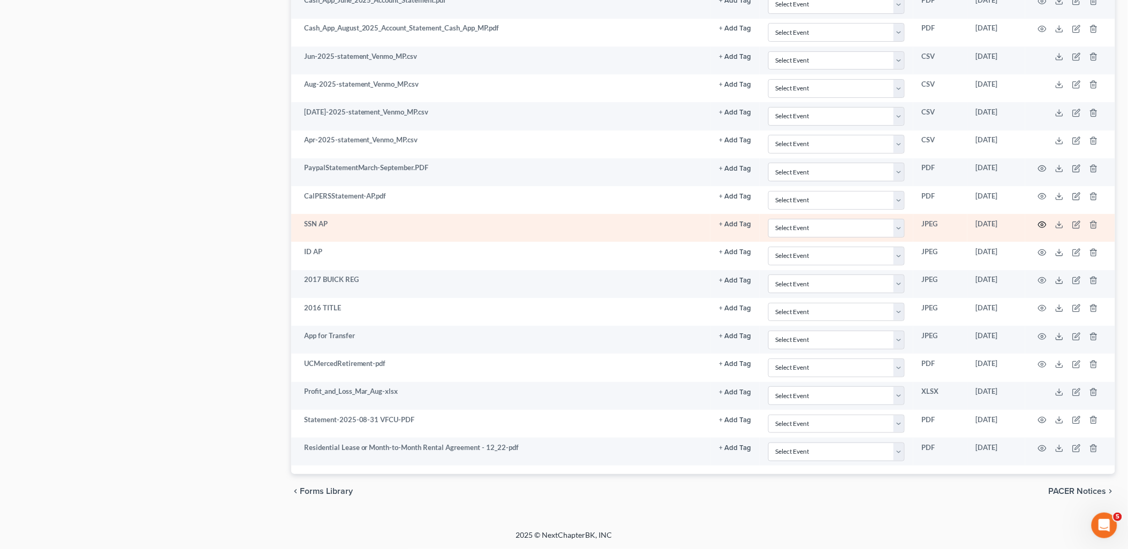
click at [1043, 224] on circle "button" at bounding box center [1042, 225] width 2 height 2
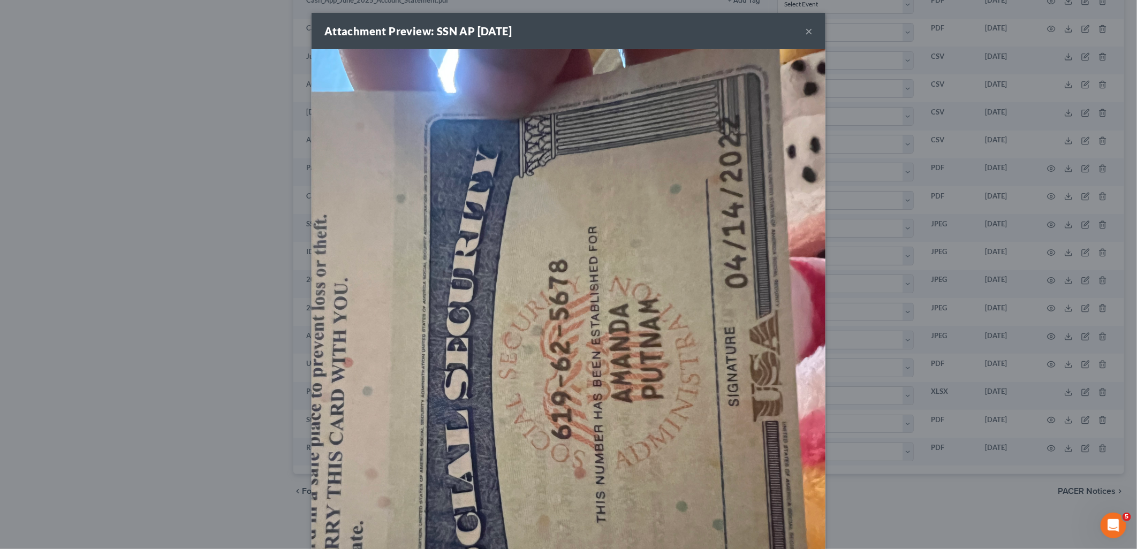
click at [805, 31] on button "×" at bounding box center [808, 31] width 7 height 13
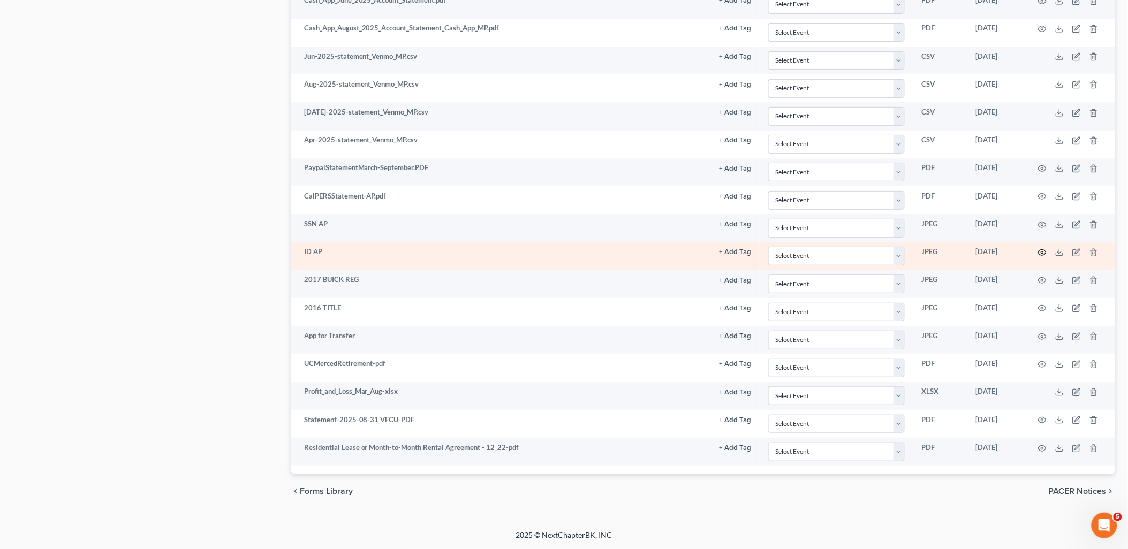
click at [1042, 253] on circle "button" at bounding box center [1042, 253] width 2 height 2
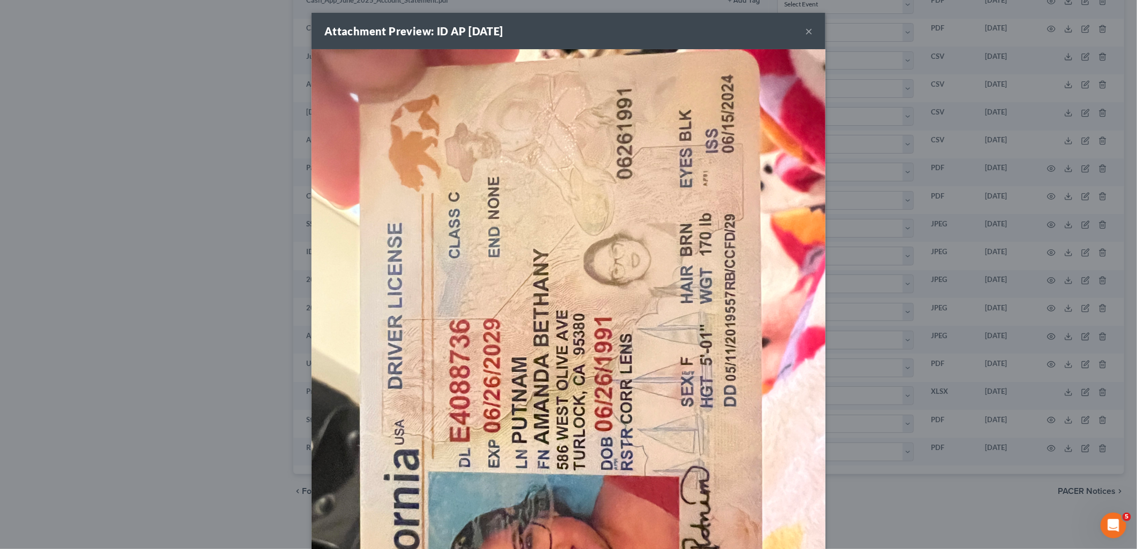
click at [805, 29] on button "×" at bounding box center [808, 31] width 7 height 13
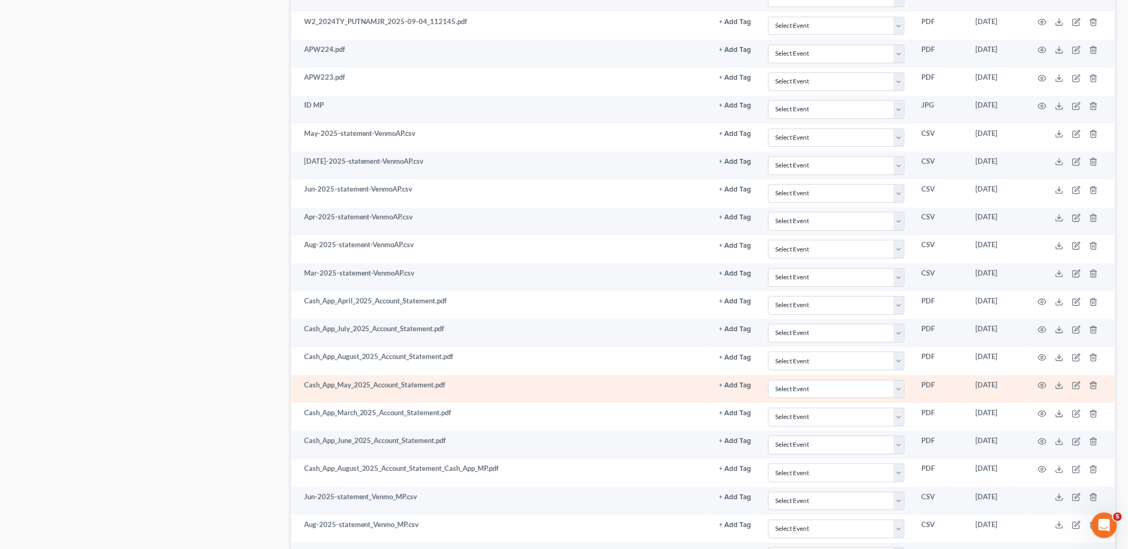
scroll to position [1045, 0]
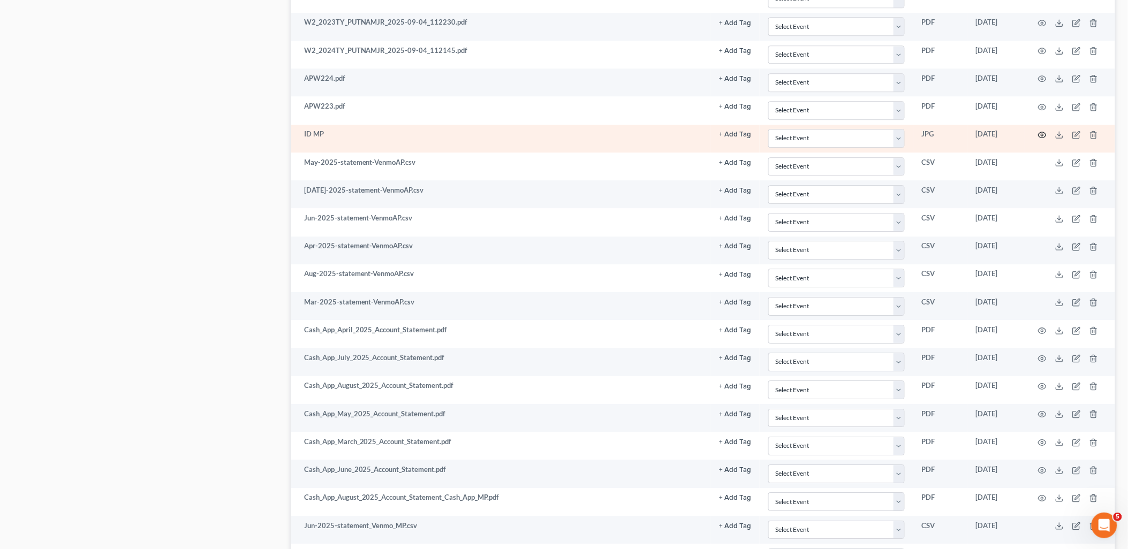
click at [1040, 135] on icon "button" at bounding box center [1042, 135] width 9 height 9
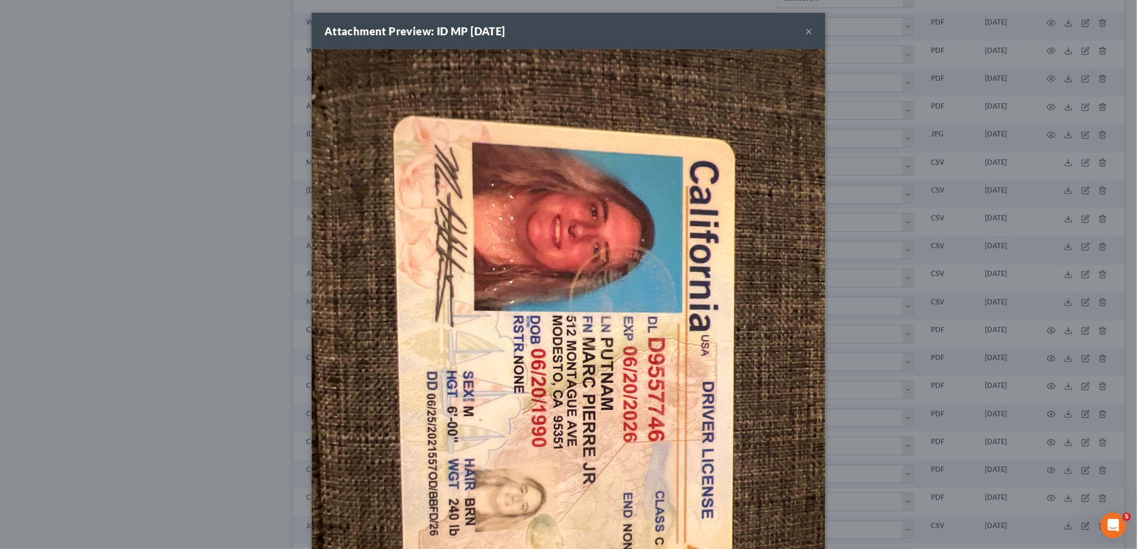
drag, startPoint x: 805, startPoint y: 25, endPoint x: 807, endPoint y: 34, distance: 9.0
click at [807, 34] on button "×" at bounding box center [808, 31] width 7 height 13
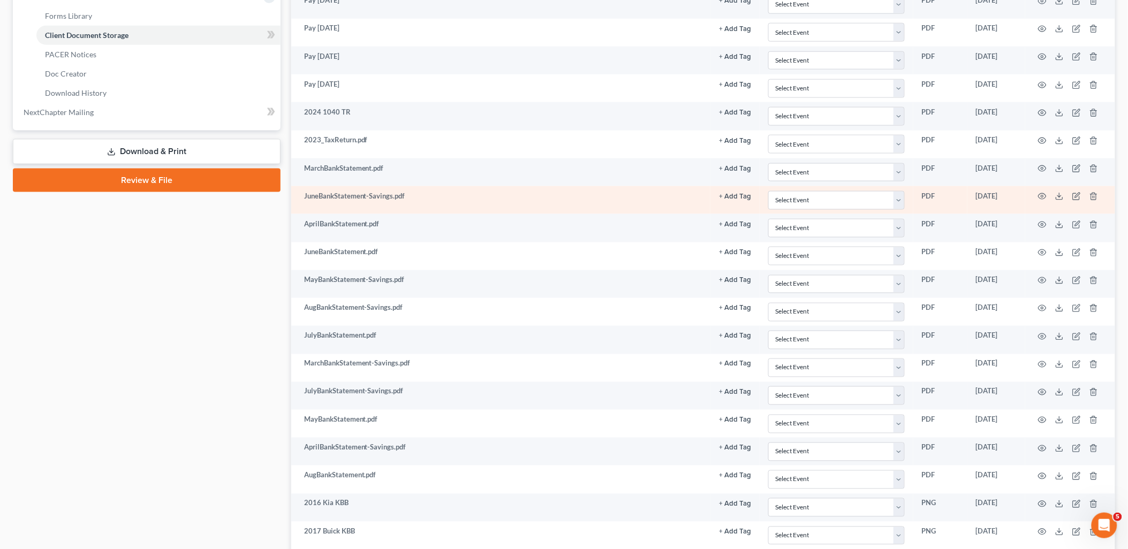
scroll to position [450, 0]
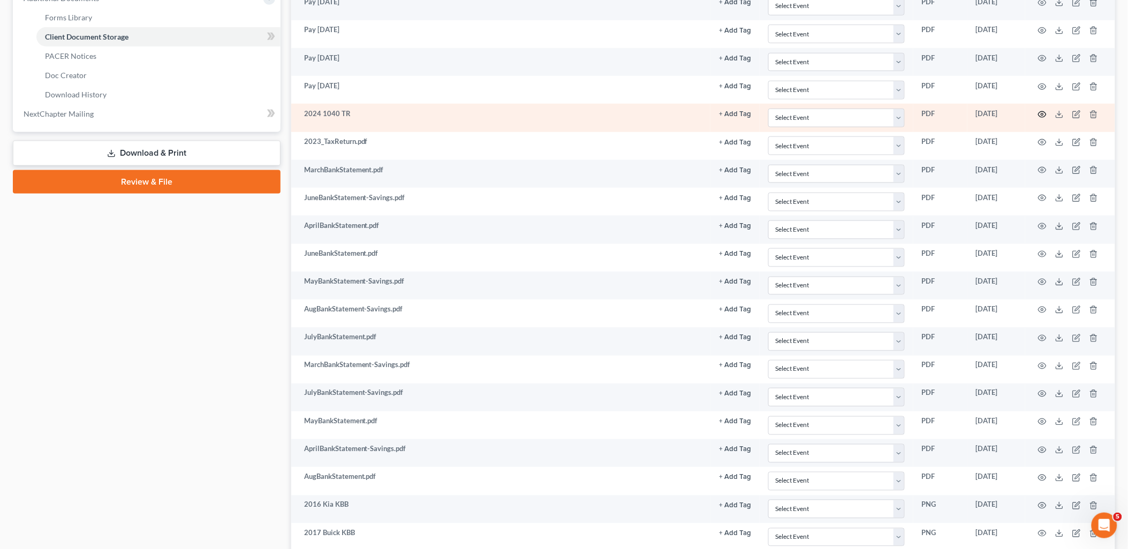
click at [1044, 116] on icon "button" at bounding box center [1042, 114] width 9 height 9
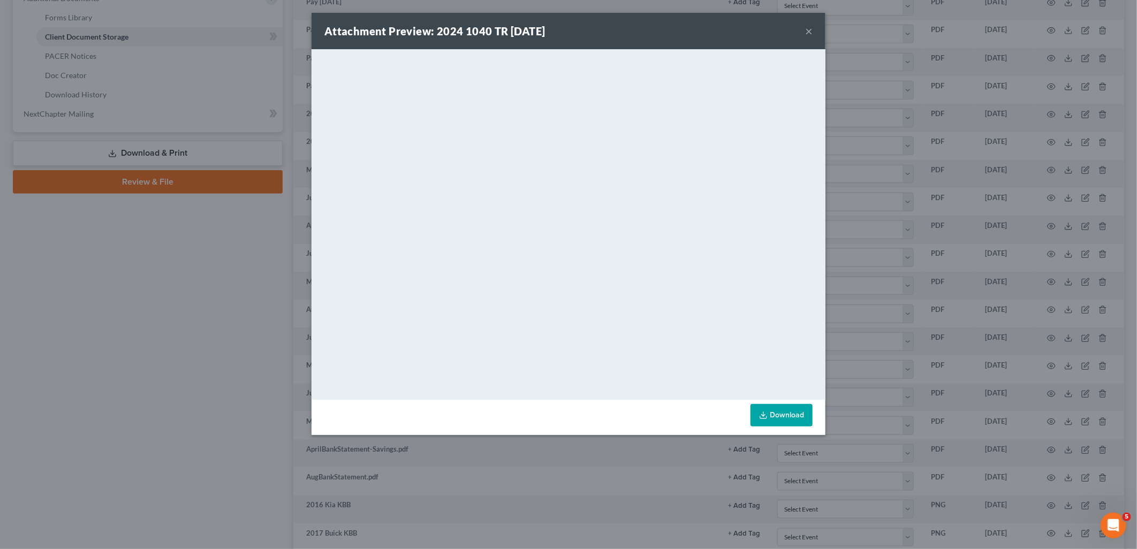
click at [814, 33] on div "Attachment Preview: 2024 1040 TR 09/09/2025 ×" at bounding box center [569, 31] width 514 height 36
click at [810, 29] on button "×" at bounding box center [808, 31] width 7 height 13
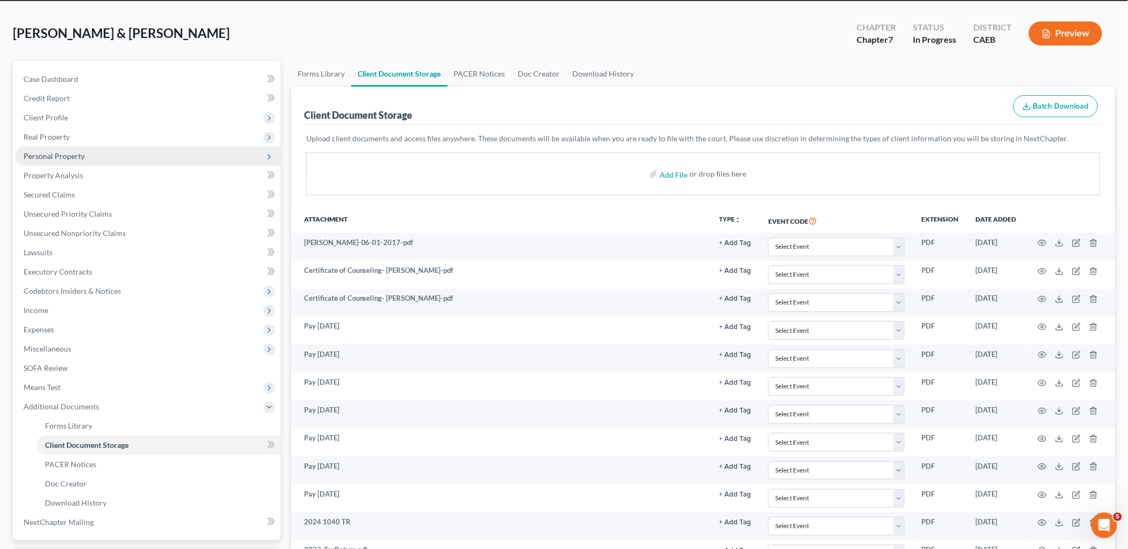
scroll to position [0, 0]
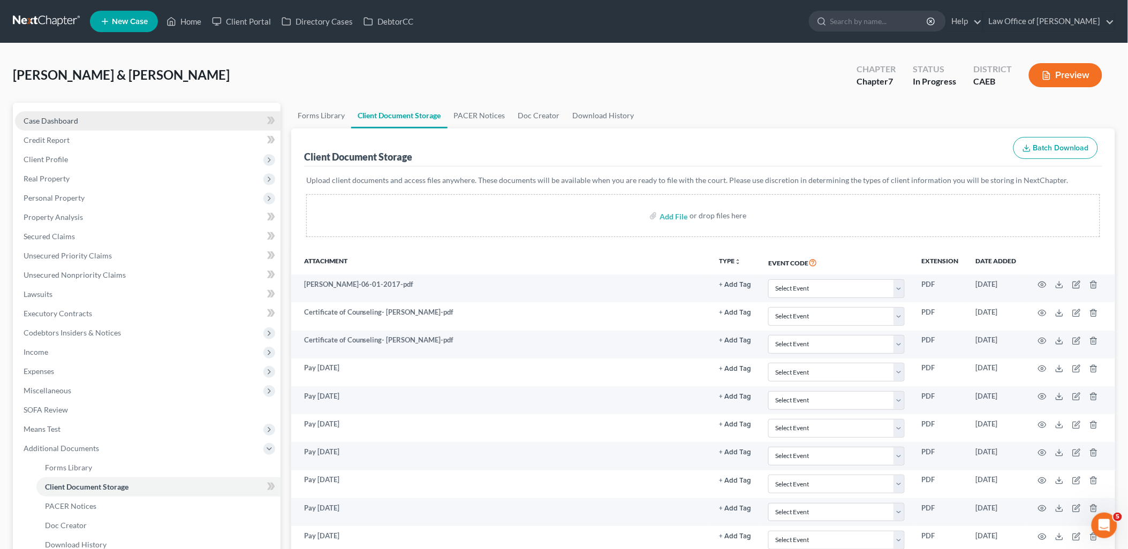
click at [55, 124] on span "Case Dashboard" at bounding box center [51, 120] width 55 height 9
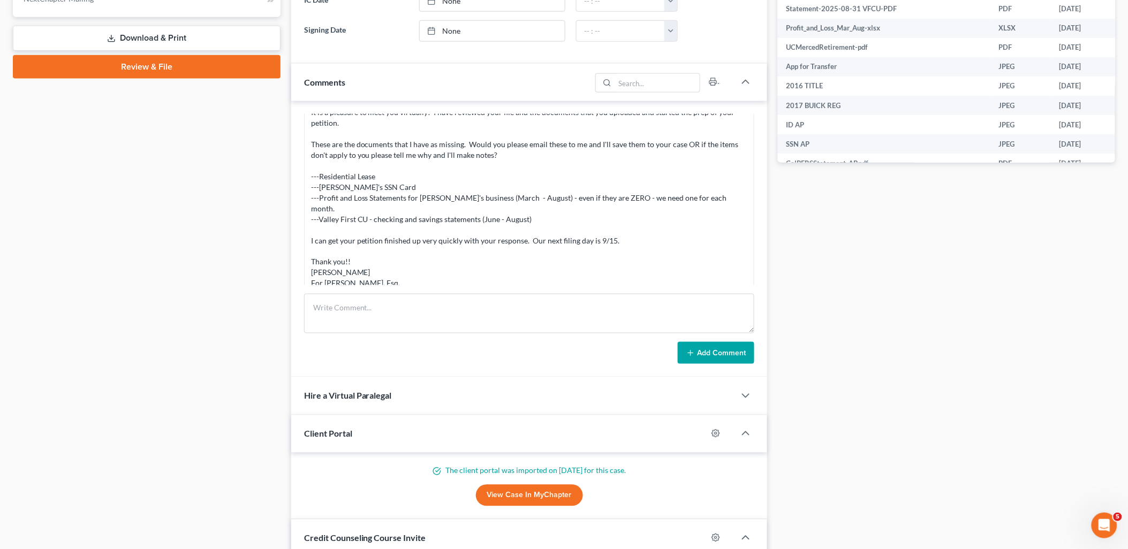
scroll to position [475, 0]
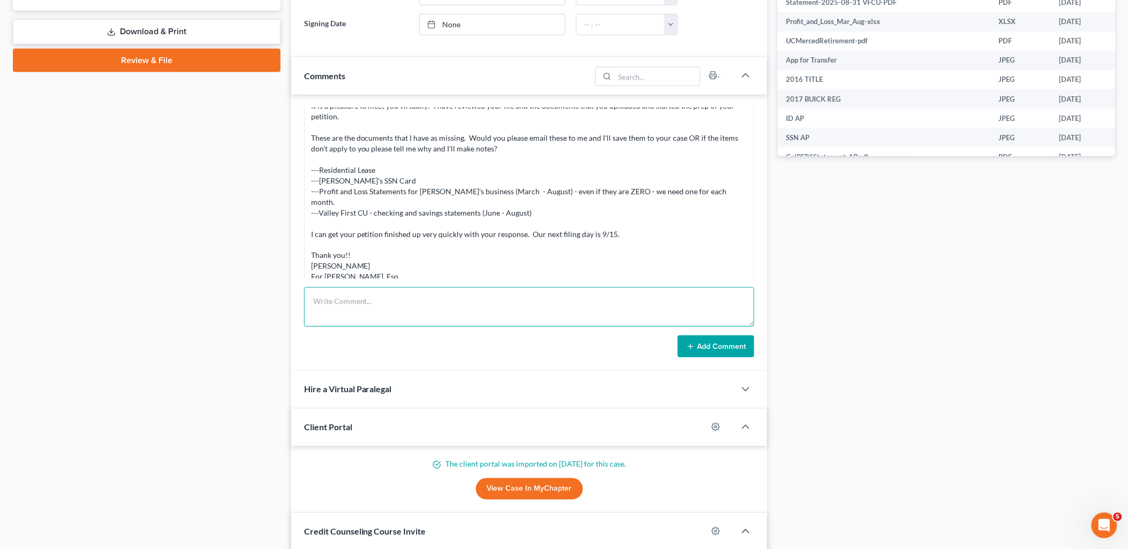
click at [371, 294] on textarea at bounding box center [529, 307] width 451 height 40
paste textarea "Thank you for these Amanda. I think we have all of the docs we need for now! I'…"
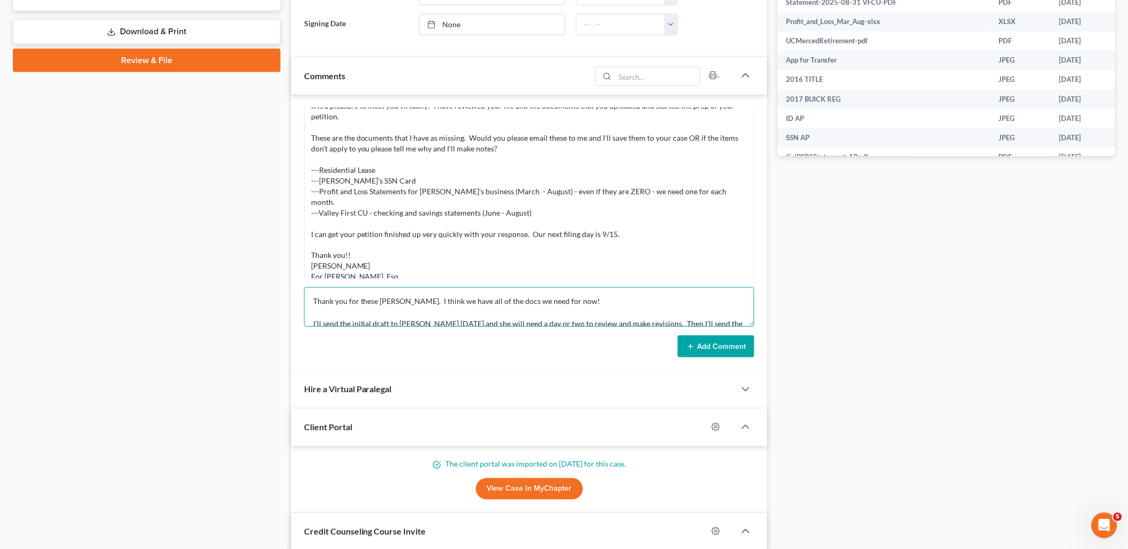
scroll to position [35, 0]
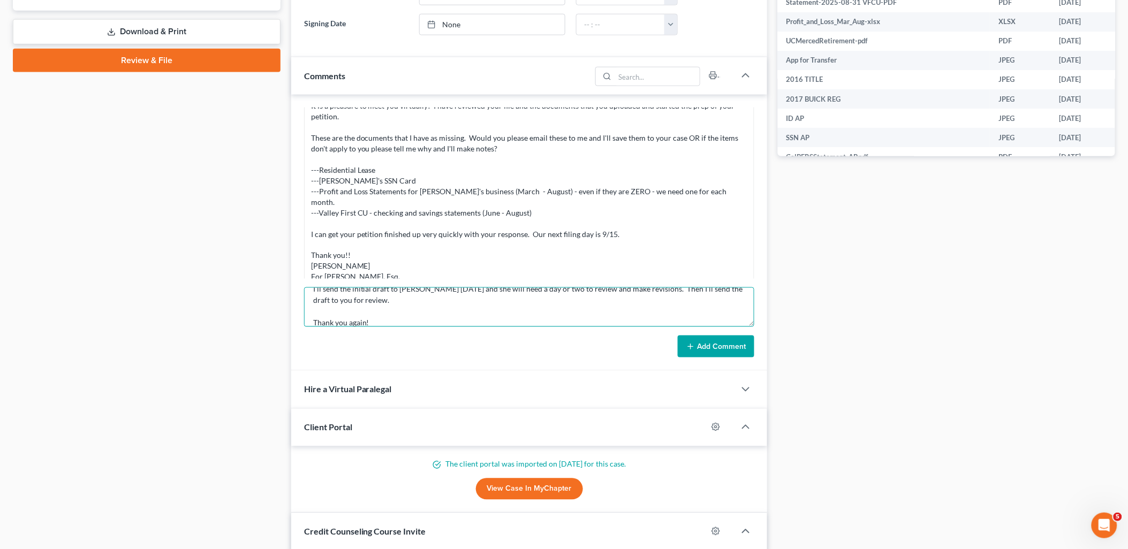
type textarea "Thank you for these Amanda. I think we have all of the docs we need for now! I'…"
click at [716, 341] on button "Add Comment" at bounding box center [716, 347] width 77 height 22
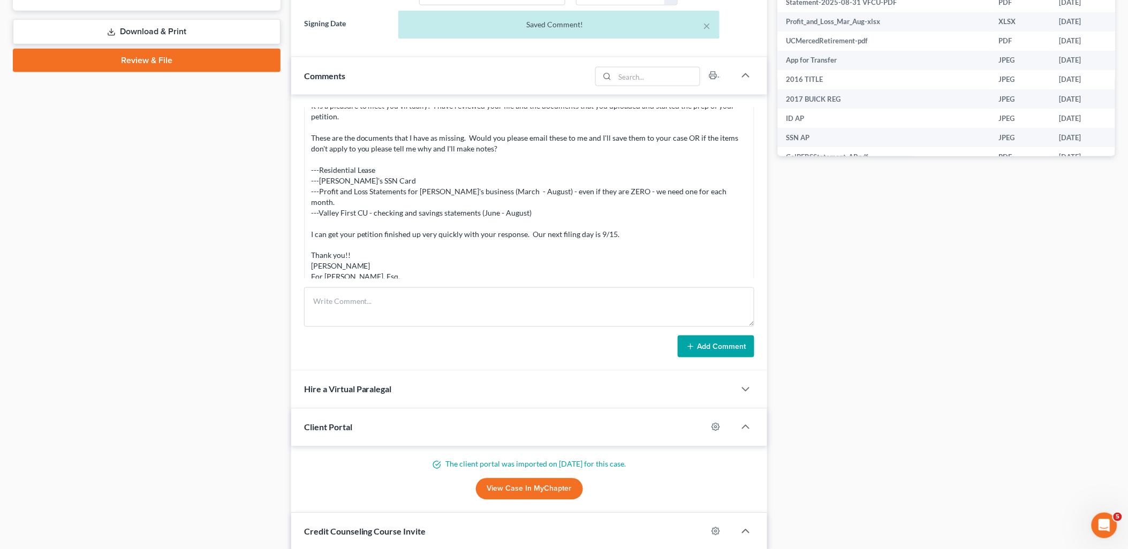
scroll to position [540, 0]
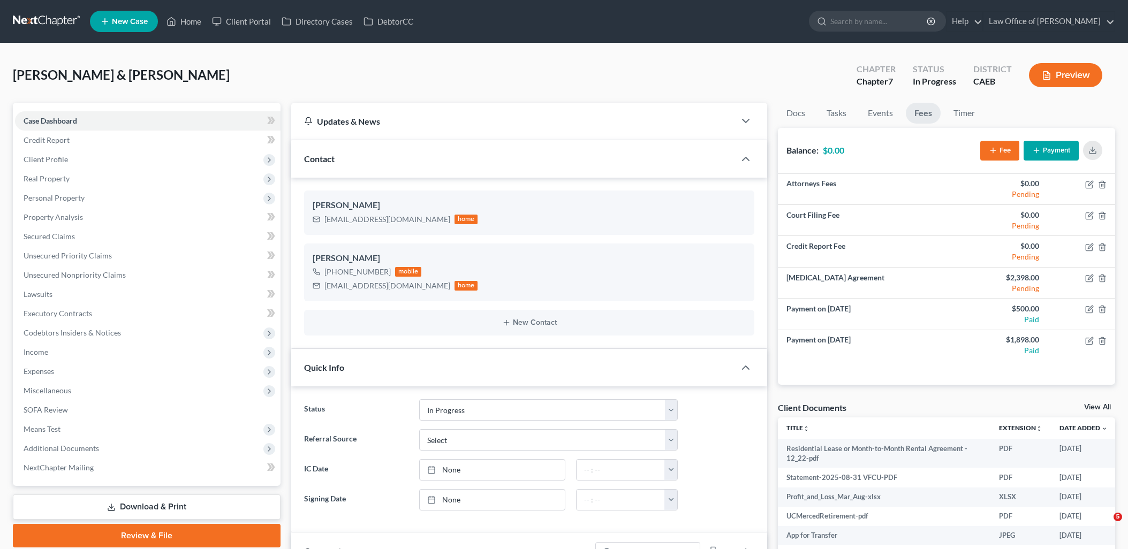
select select "9"
click at [186, 22] on link "Home" at bounding box center [184, 21] width 46 height 19
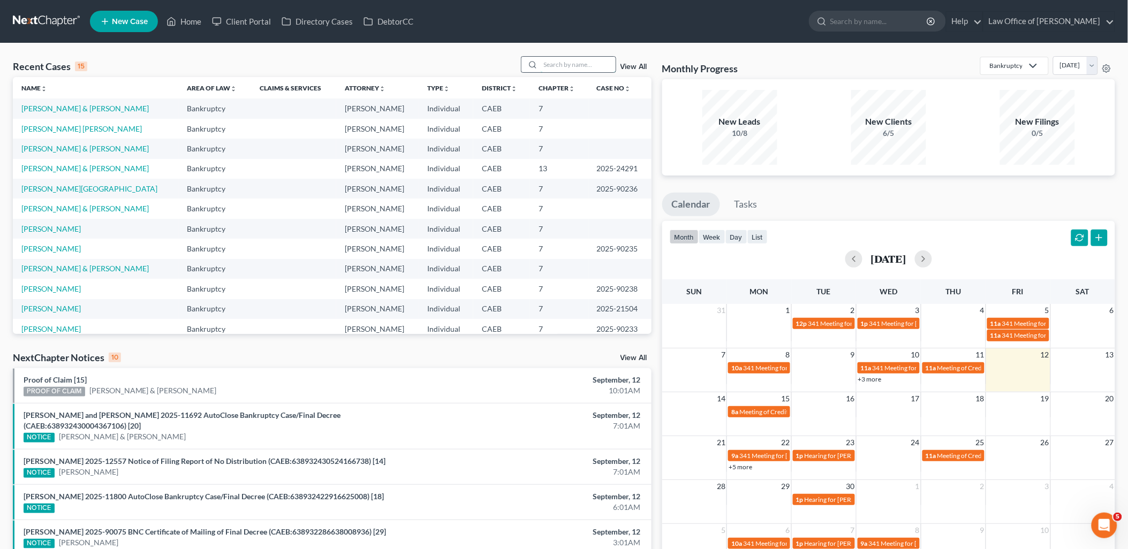
click at [597, 69] on input "search" at bounding box center [578, 65] width 75 height 16
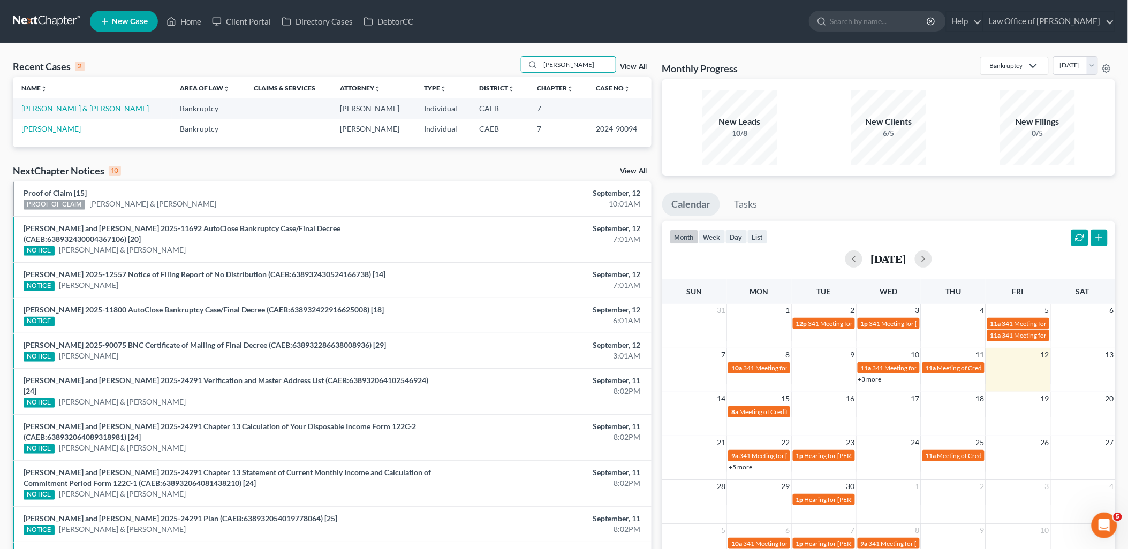
type input "rosales"
click at [82, 108] on link "Rosales, Guillermo & Maria" at bounding box center [84, 108] width 127 height 9
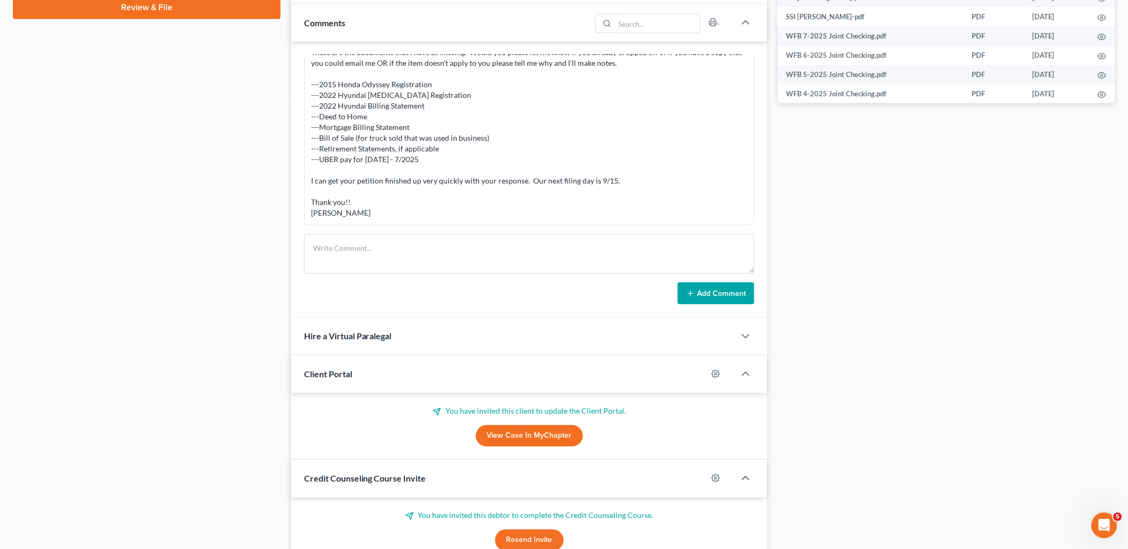
scroll to position [595, 0]
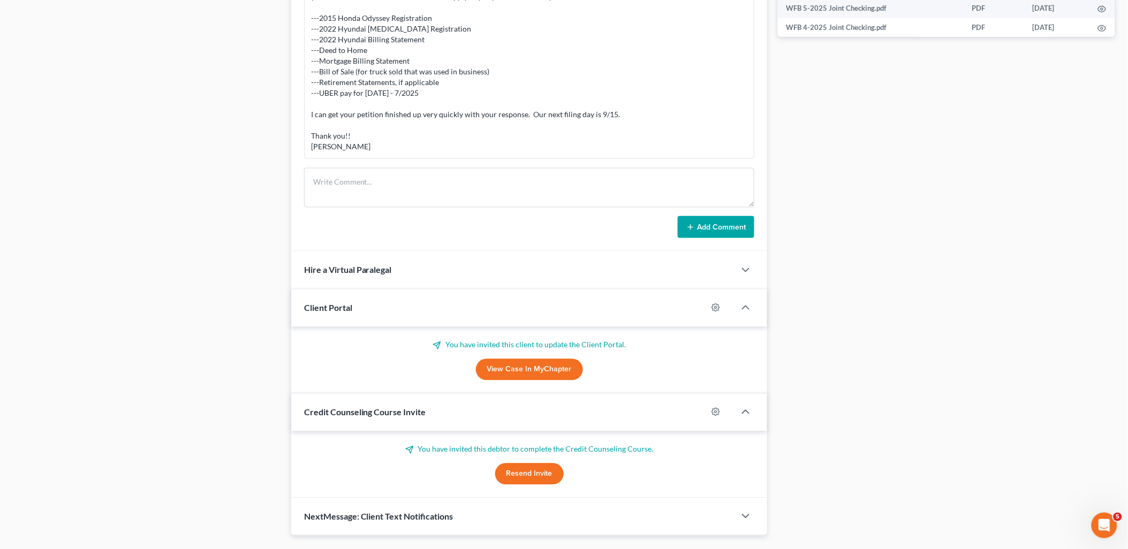
click at [527, 375] on link "View Case in MyChapter" at bounding box center [529, 369] width 107 height 21
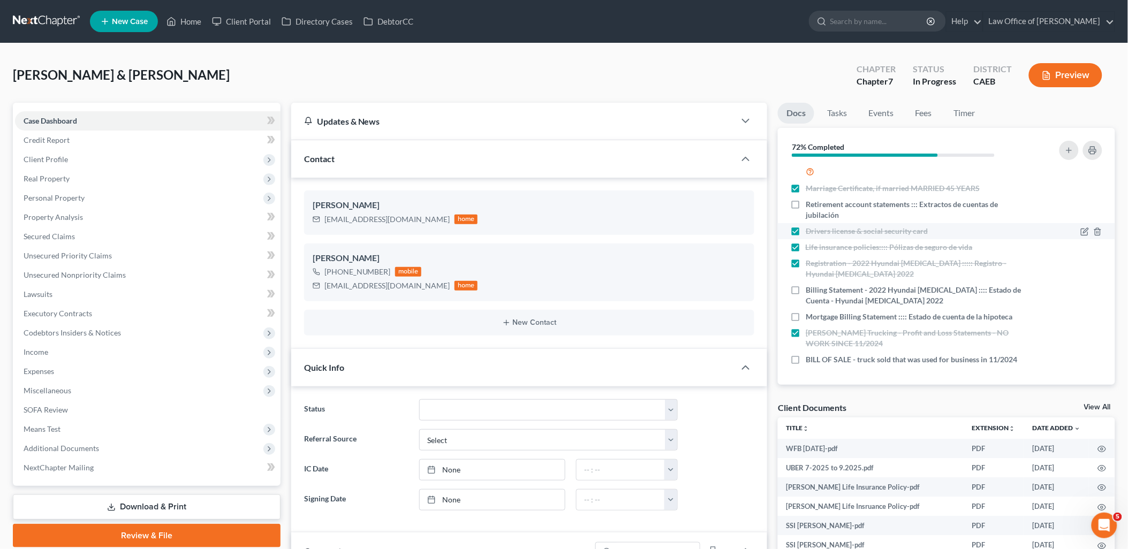
scroll to position [207, 0]
click at [52, 197] on span "Personal Property" at bounding box center [54, 197] width 61 height 9
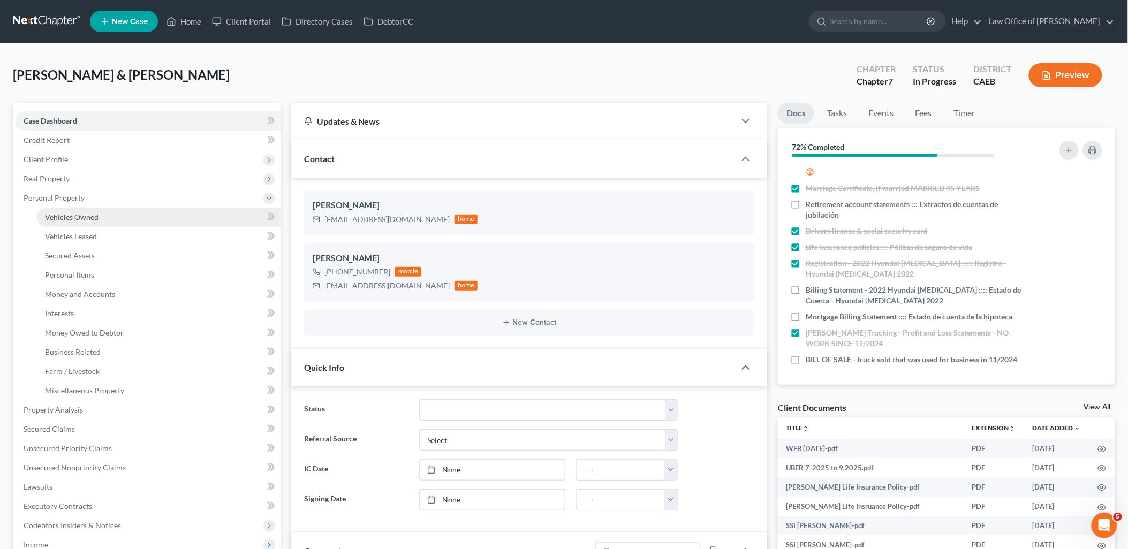
click at [56, 214] on span "Vehicles Owned" at bounding box center [72, 217] width 54 height 9
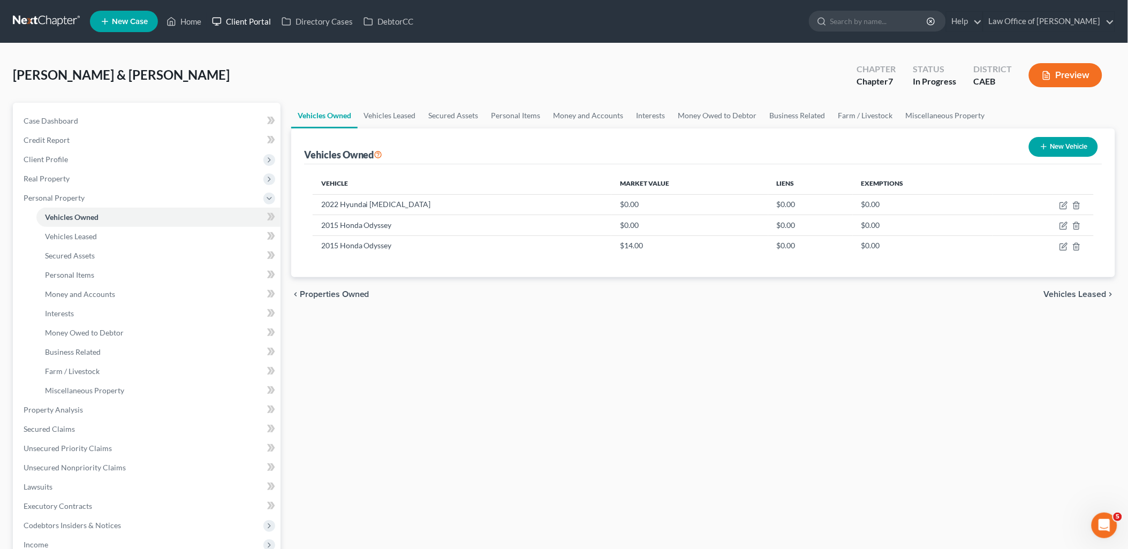
click at [256, 22] on link "Client Portal" at bounding box center [242, 21] width 70 height 19
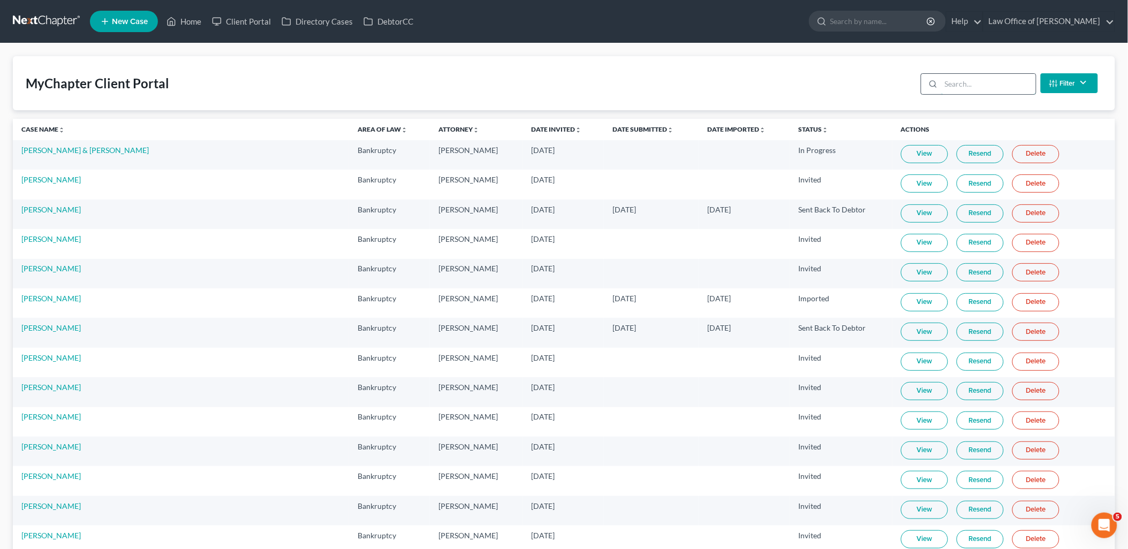
click at [964, 80] on input "search" at bounding box center [988, 84] width 95 height 20
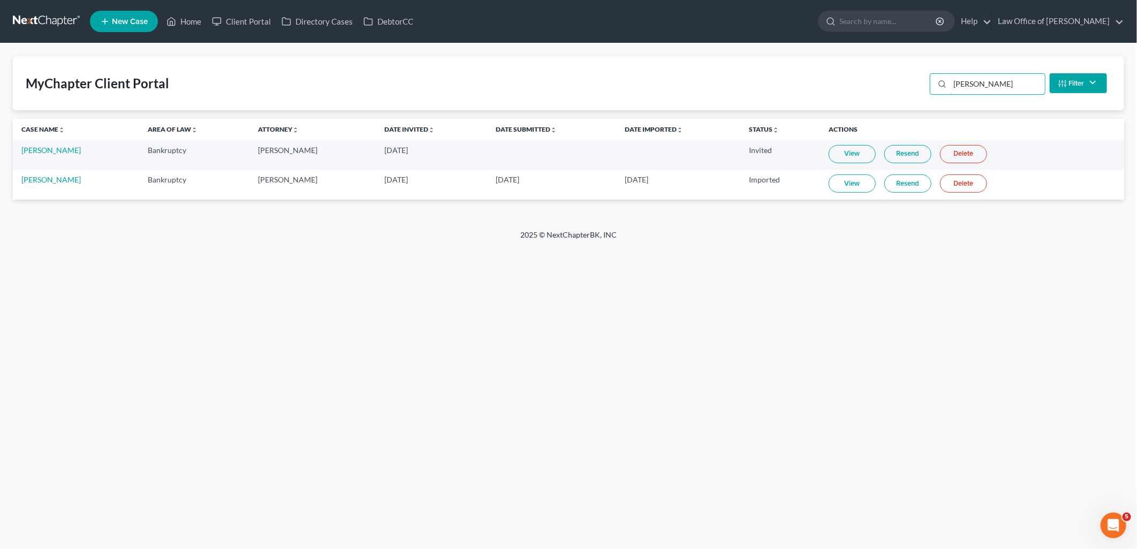
type input "rosale"
click at [849, 191] on link "View" at bounding box center [852, 184] width 47 height 18
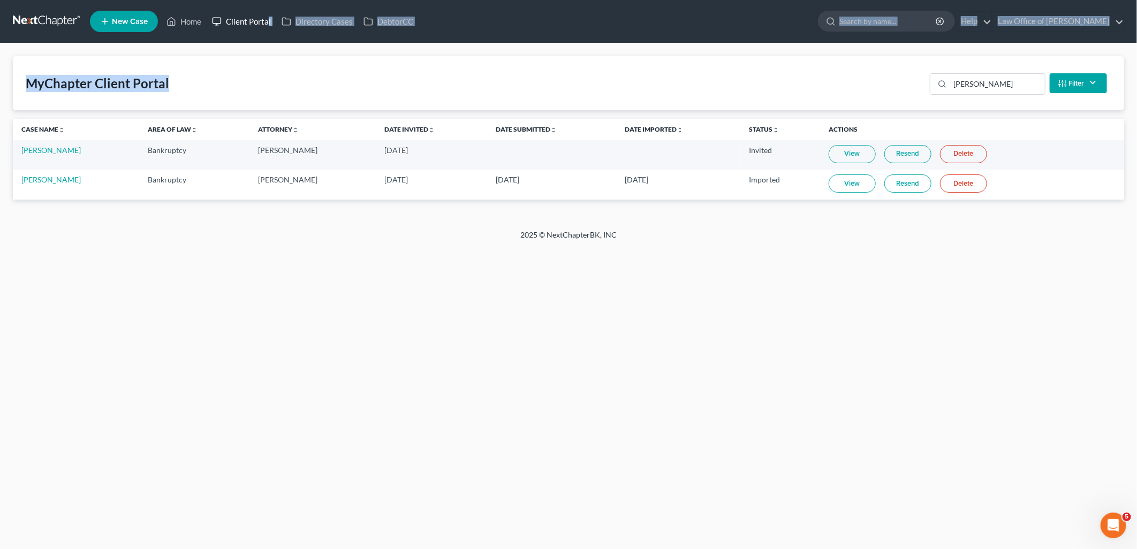
drag, startPoint x: 305, startPoint y: 24, endPoint x: 264, endPoint y: 21, distance: 41.3
click at [265, 21] on div "Home New Case Client Portal Directory Cases DebtorCC Law Office of Flor A. Tata…" at bounding box center [568, 274] width 1137 height 549
drag, startPoint x: 264, startPoint y: 21, endPoint x: 194, endPoint y: 22, distance: 70.1
click at [194, 22] on link "Home" at bounding box center [184, 21] width 46 height 19
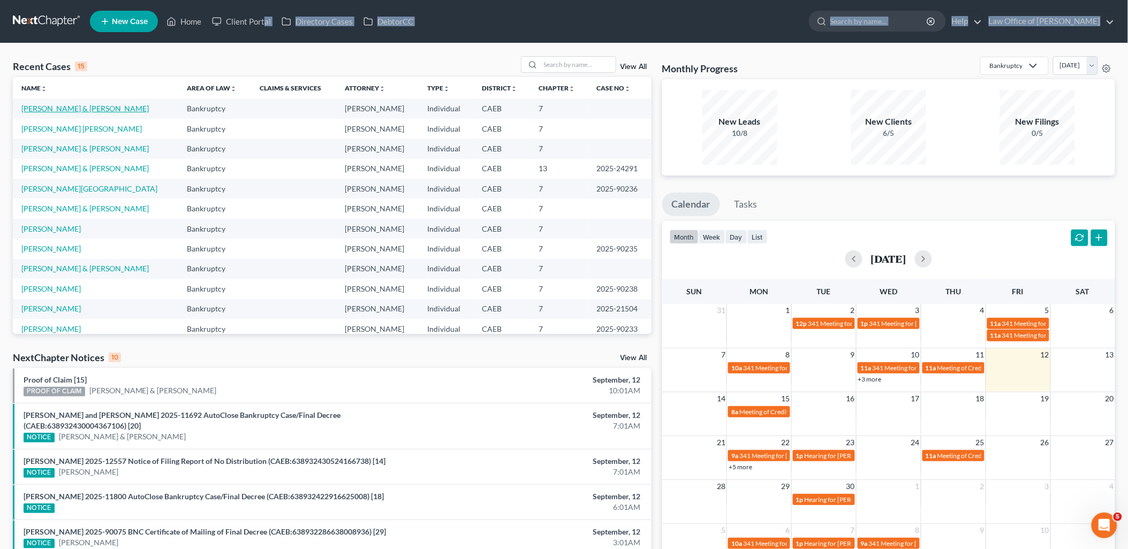
click at [67, 108] on link "Rosales, Guillermo & Maria" at bounding box center [84, 108] width 127 height 9
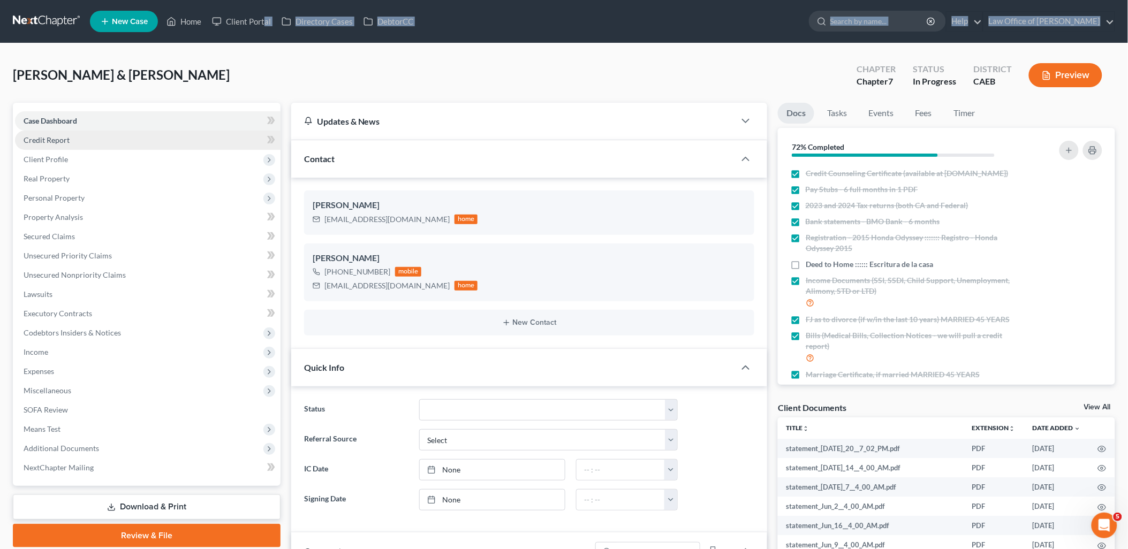
scroll to position [314, 0]
click at [1093, 408] on link "View All" at bounding box center [1097, 407] width 27 height 7
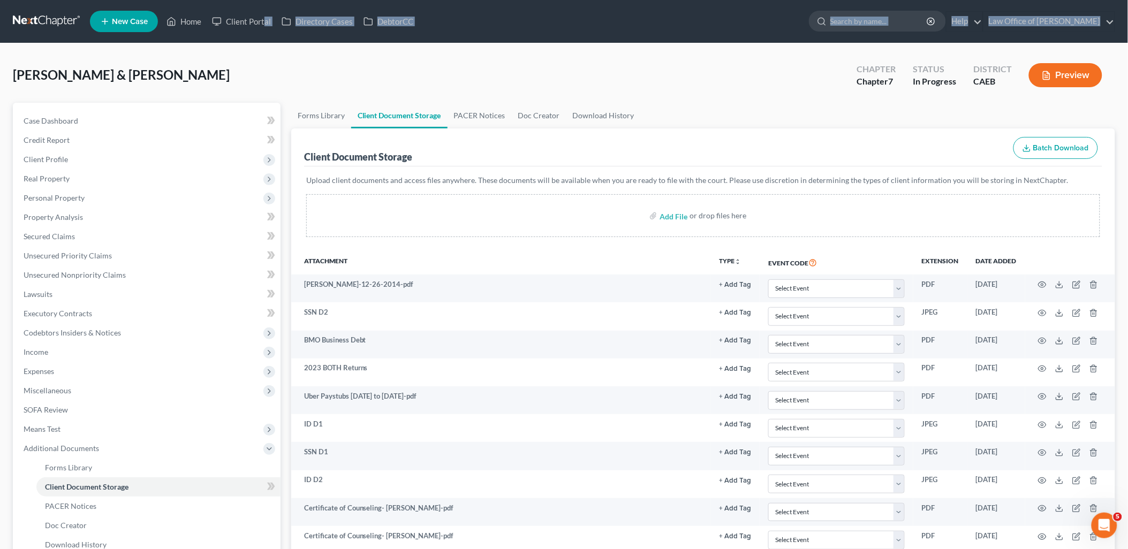
click at [686, 129] on div "Client Document Storage Batch Download" at bounding box center [703, 147] width 798 height 39
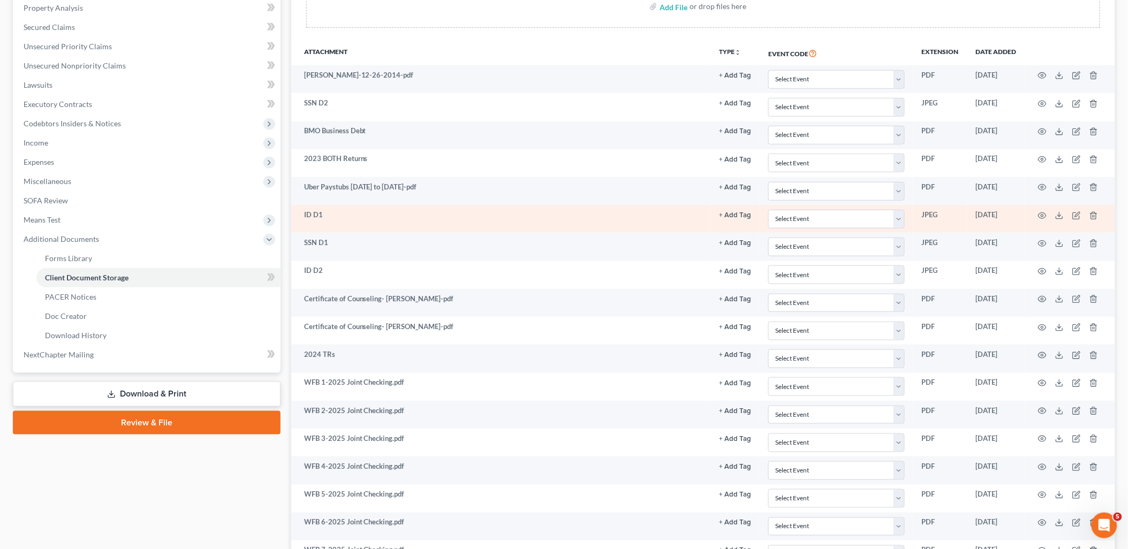
scroll to position [238, 0]
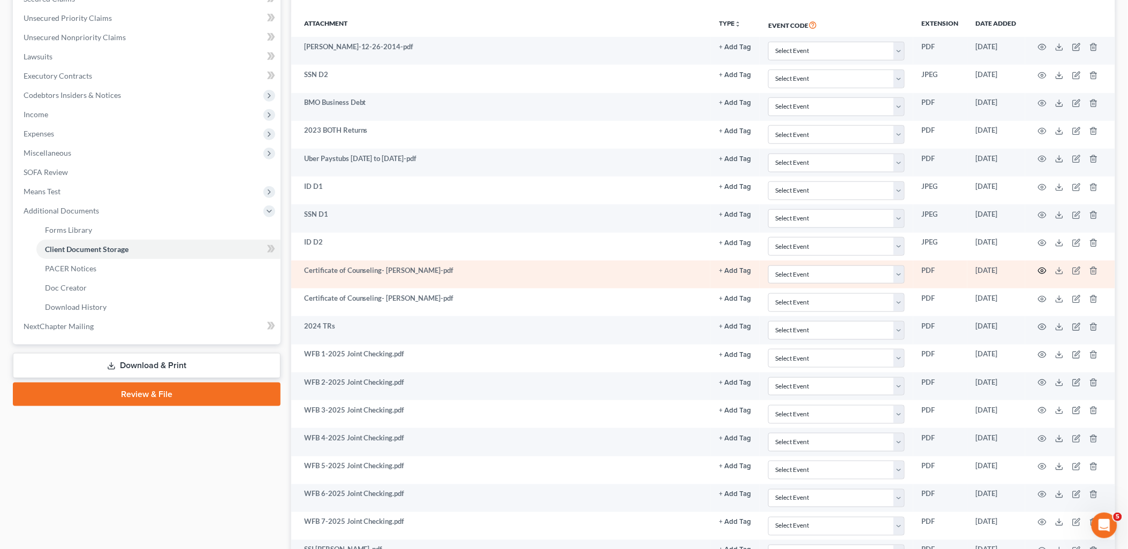
click at [1041, 272] on icon "button" at bounding box center [1042, 271] width 9 height 9
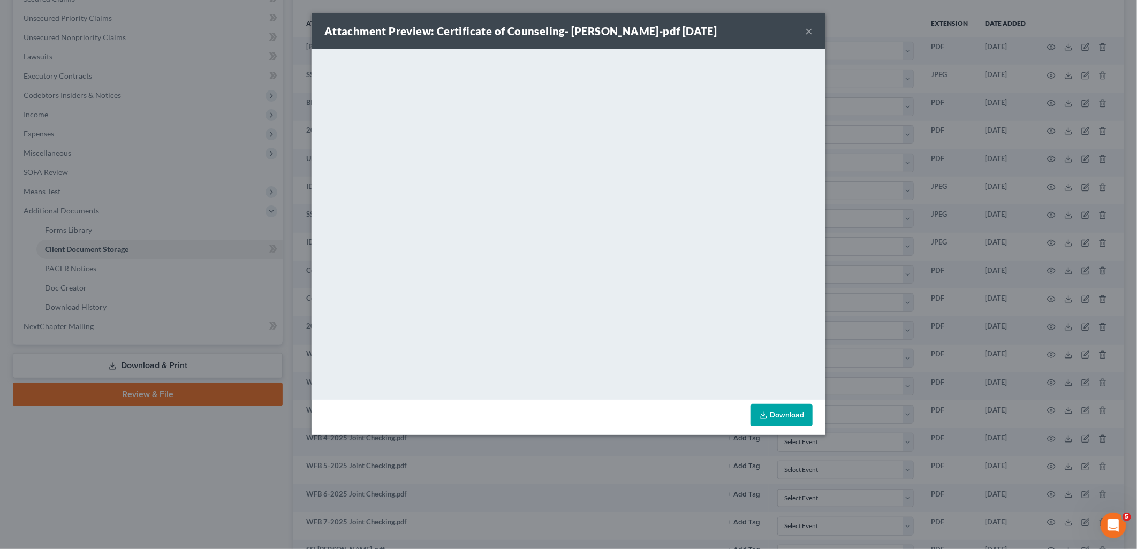
click at [812, 29] on button "×" at bounding box center [808, 31] width 7 height 13
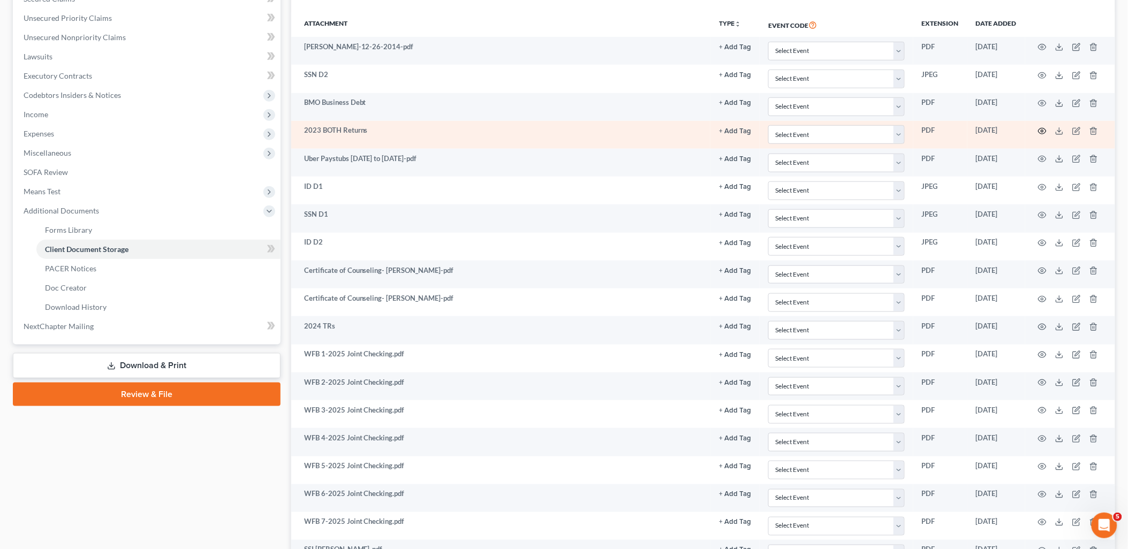
click at [1046, 129] on icon "button" at bounding box center [1042, 131] width 9 height 9
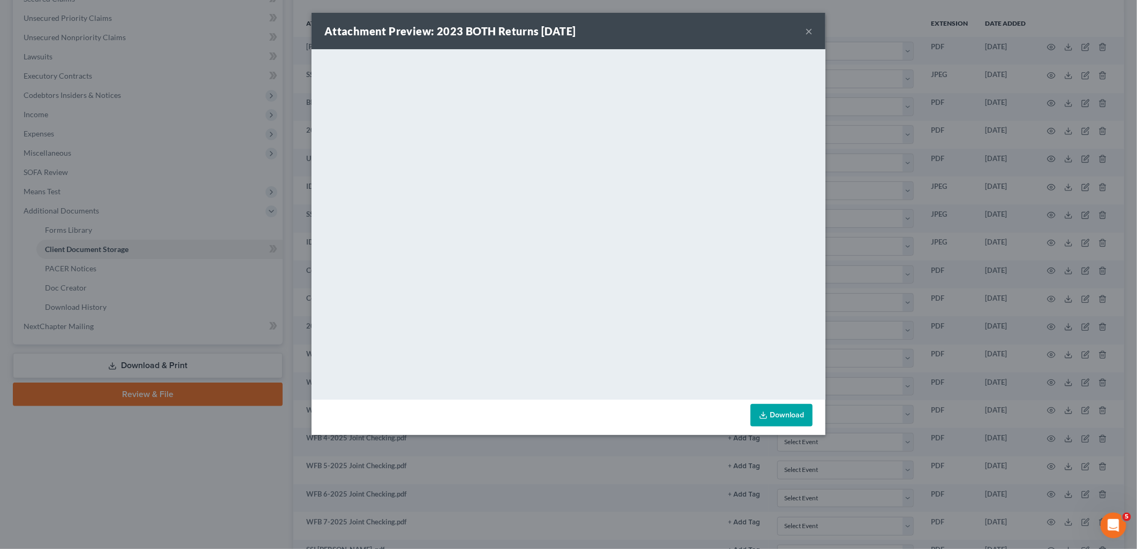
click at [808, 31] on button "×" at bounding box center [808, 31] width 7 height 13
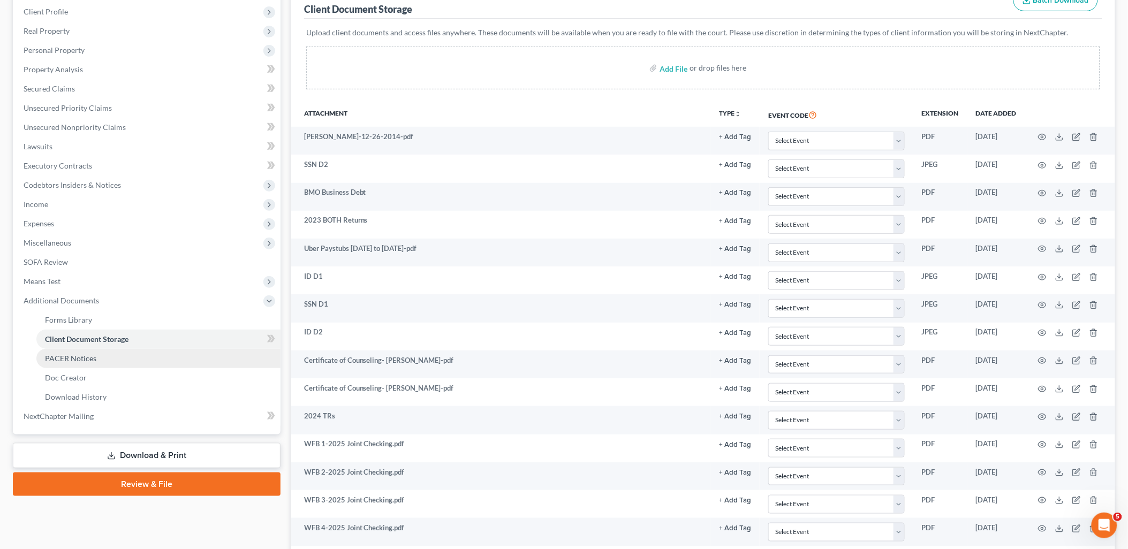
scroll to position [119, 0]
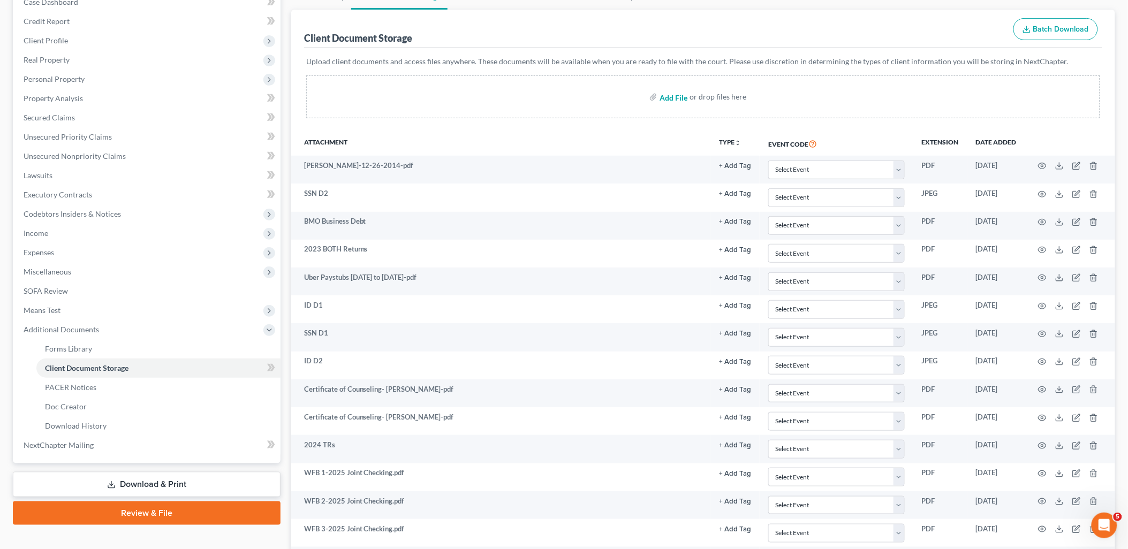
click at [676, 99] on input "file" at bounding box center [673, 96] width 26 height 19
type input "C:\fakepath\Zillow House.pdf"
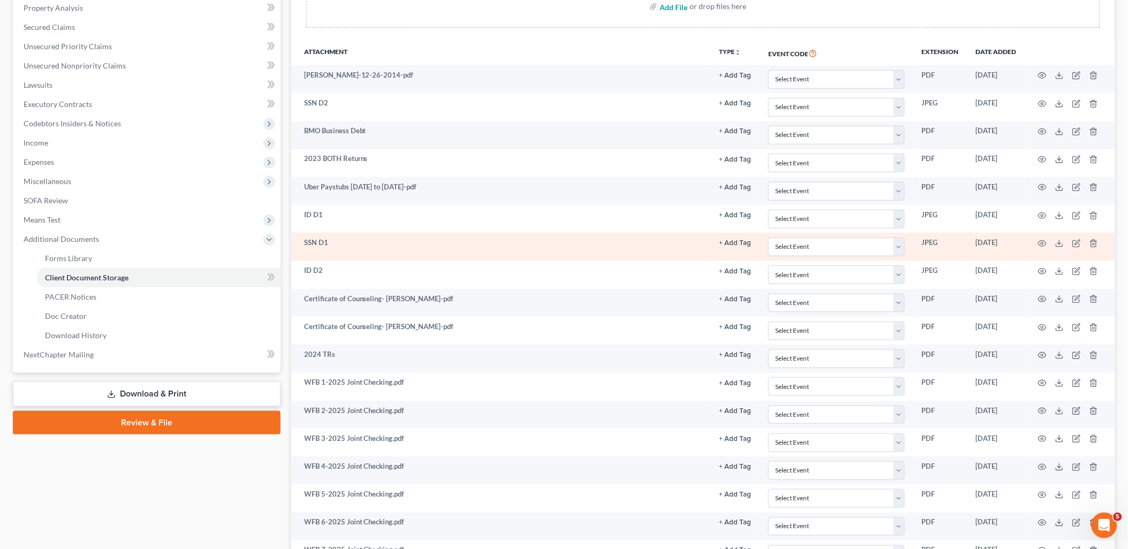
scroll to position [238, 0]
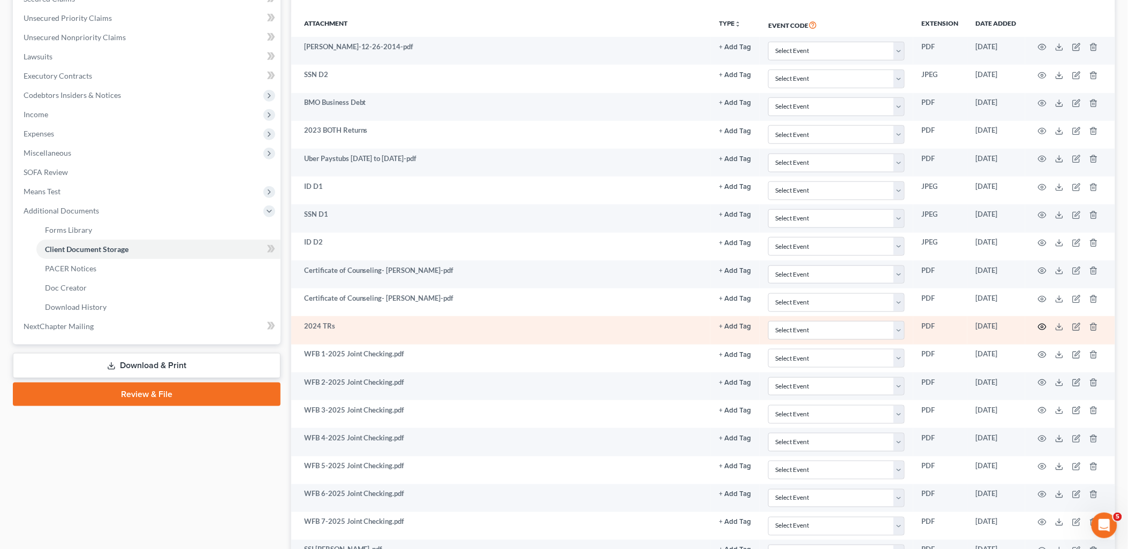
click at [1047, 329] on icon "button" at bounding box center [1042, 327] width 9 height 9
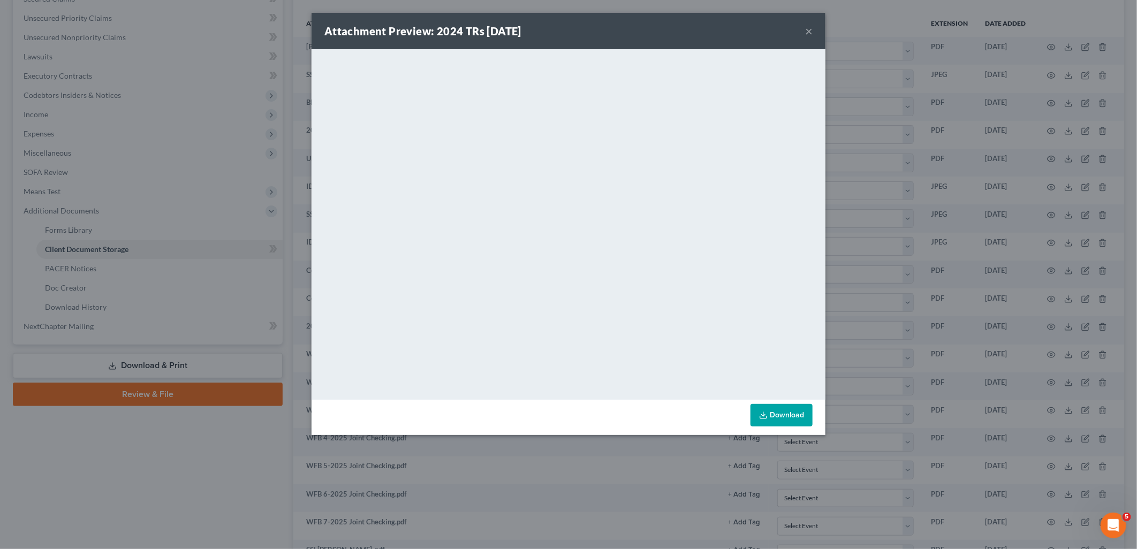
click at [808, 33] on button "×" at bounding box center [808, 31] width 7 height 13
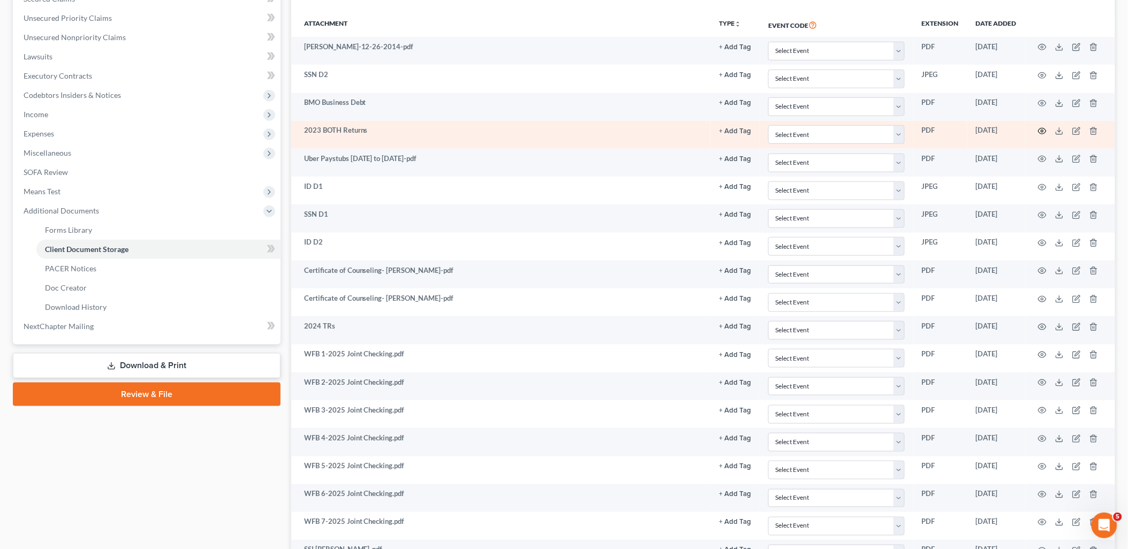
click at [1041, 130] on icon "button" at bounding box center [1042, 131] width 9 height 9
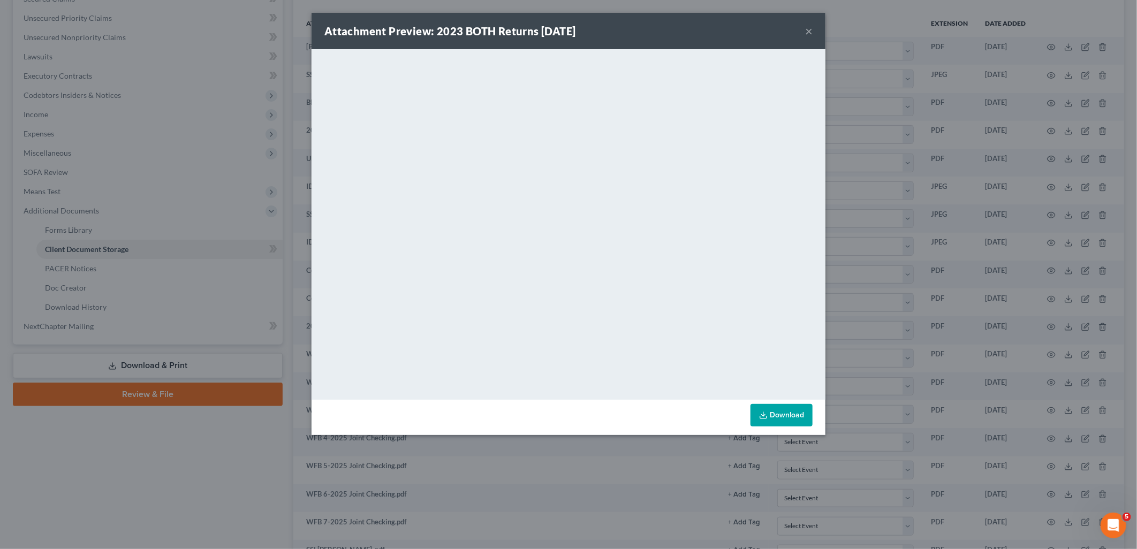
click at [809, 29] on button "×" at bounding box center [808, 31] width 7 height 13
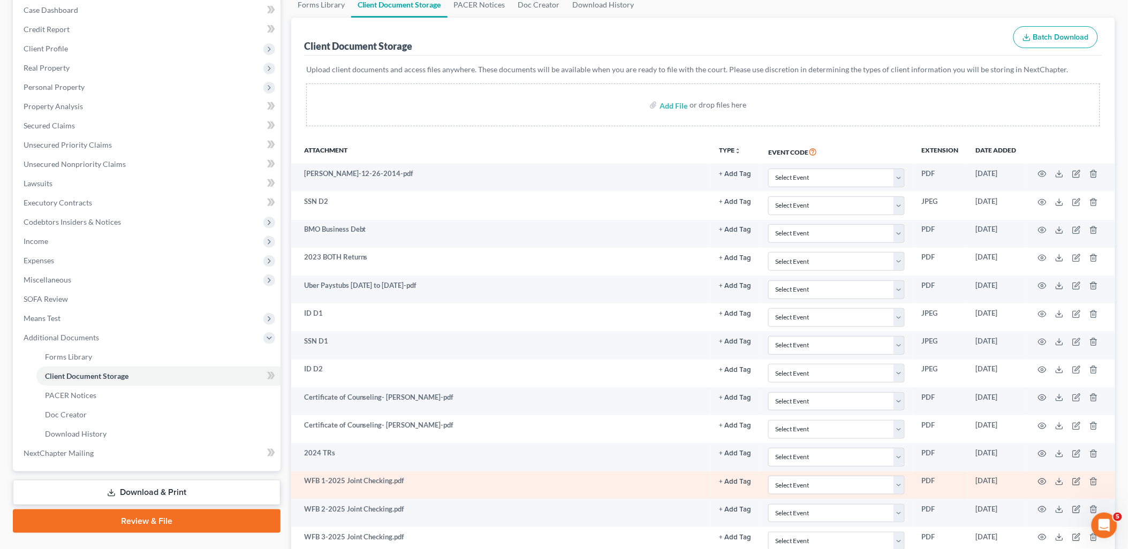
scroll to position [0, 0]
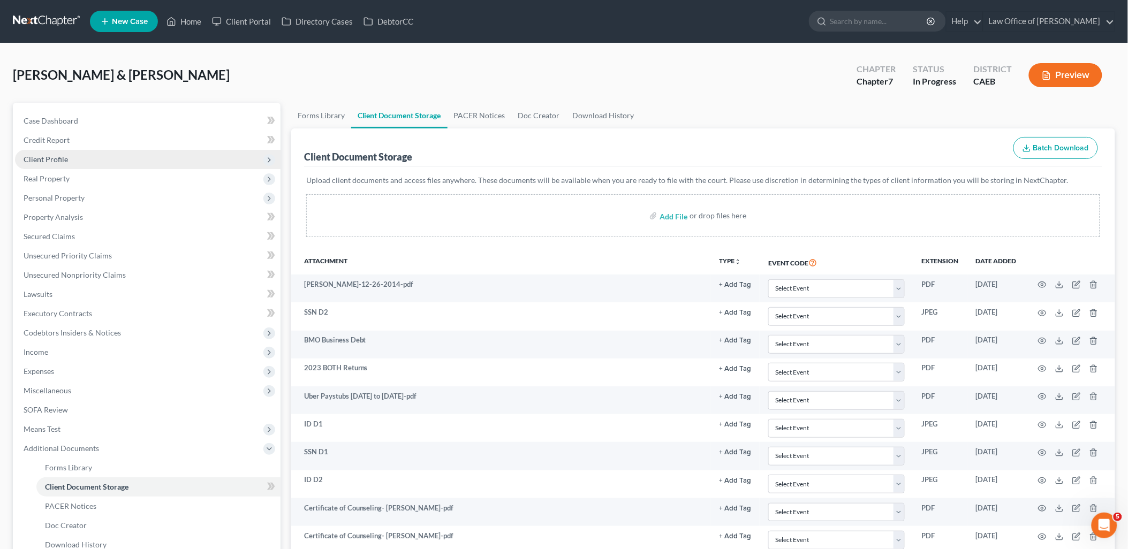
click at [44, 150] on span "Client Profile" at bounding box center [148, 159] width 266 height 19
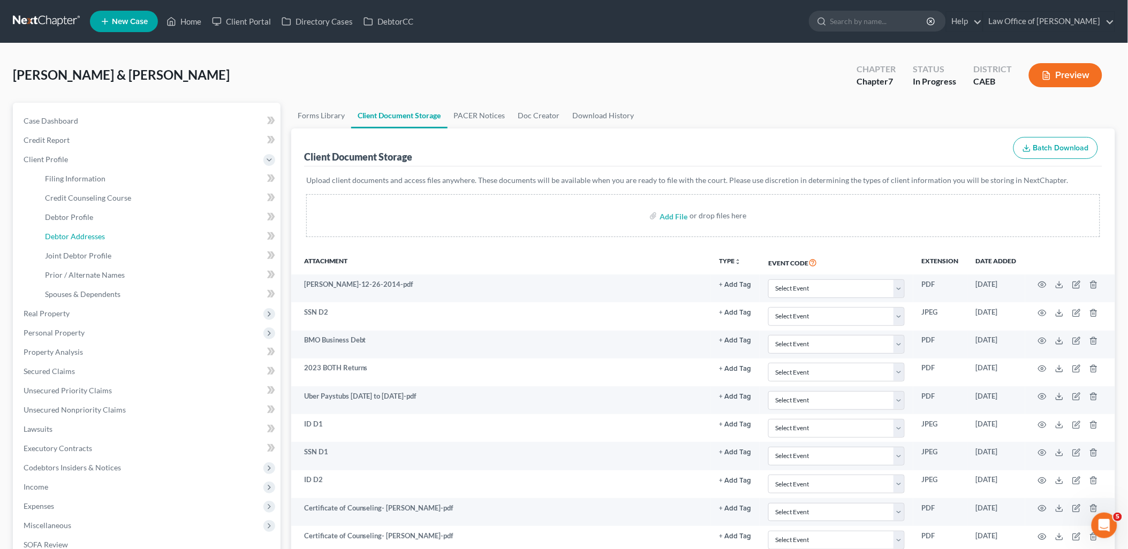
click at [66, 238] on span "Debtor Addresses" at bounding box center [75, 236] width 60 height 9
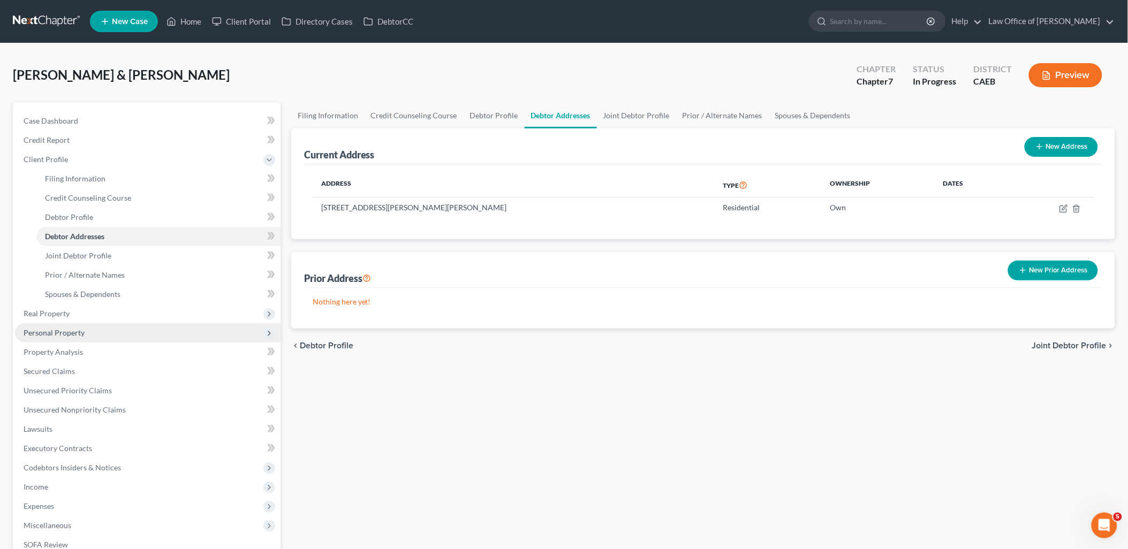
click at [51, 334] on span "Personal Property" at bounding box center [54, 332] width 61 height 9
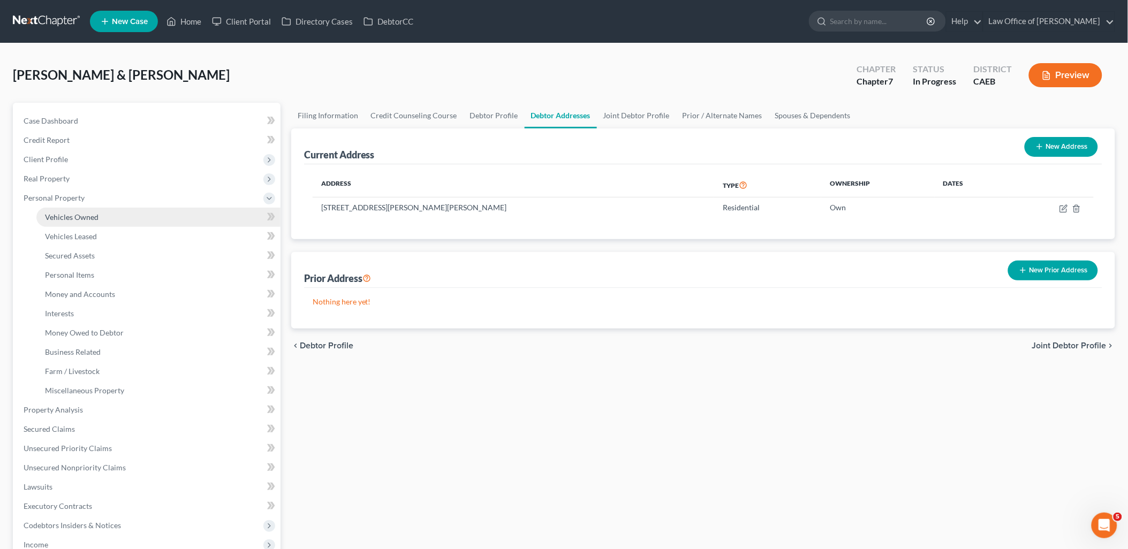
click at [68, 221] on span "Vehicles Owned" at bounding box center [72, 217] width 54 height 9
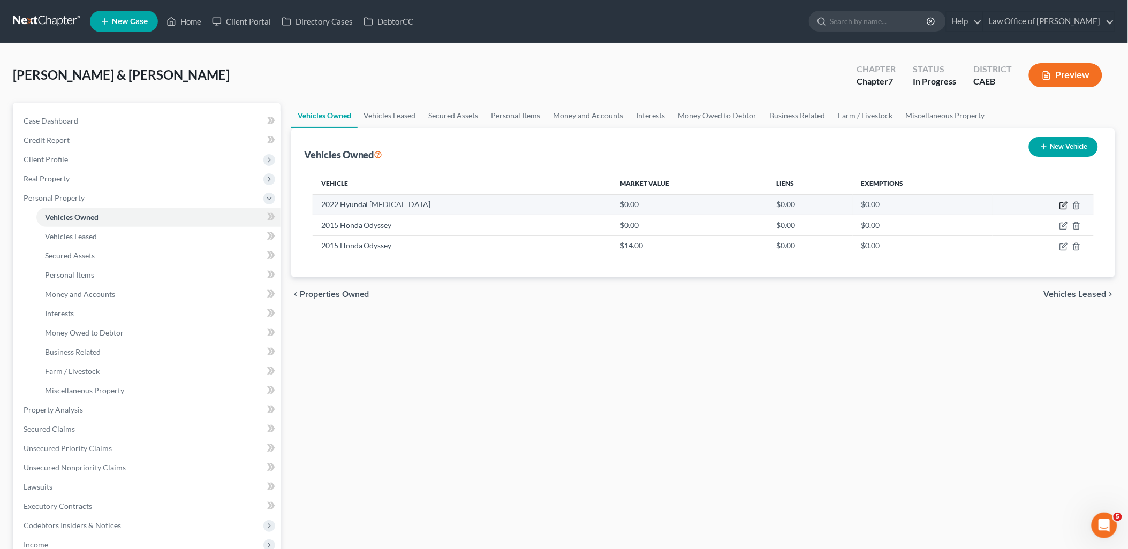
click at [1063, 205] on icon "button" at bounding box center [1064, 204] width 5 height 5
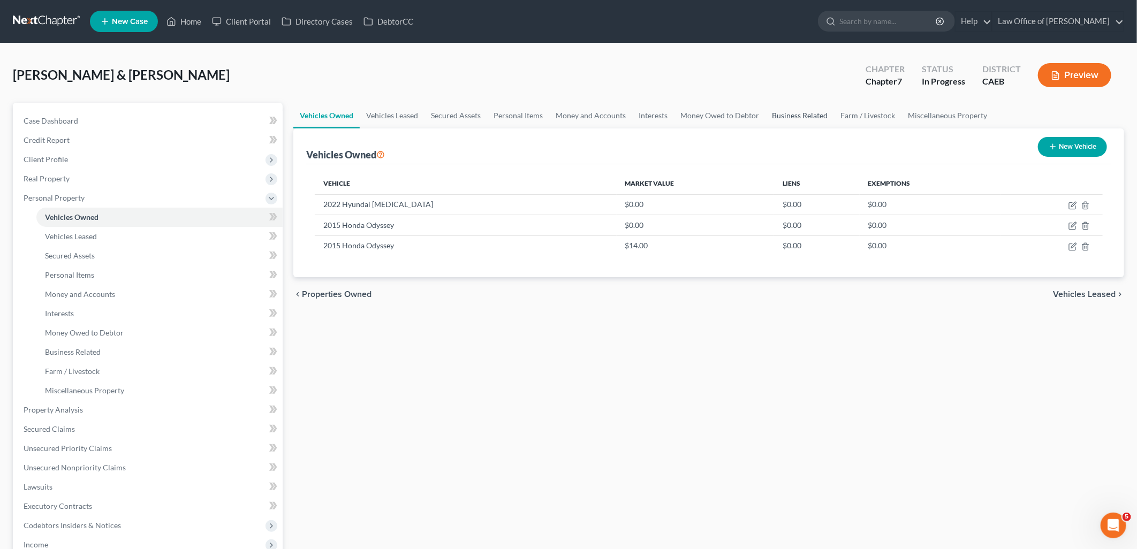
select select "0"
select select "4"
select select "2"
select select "4"
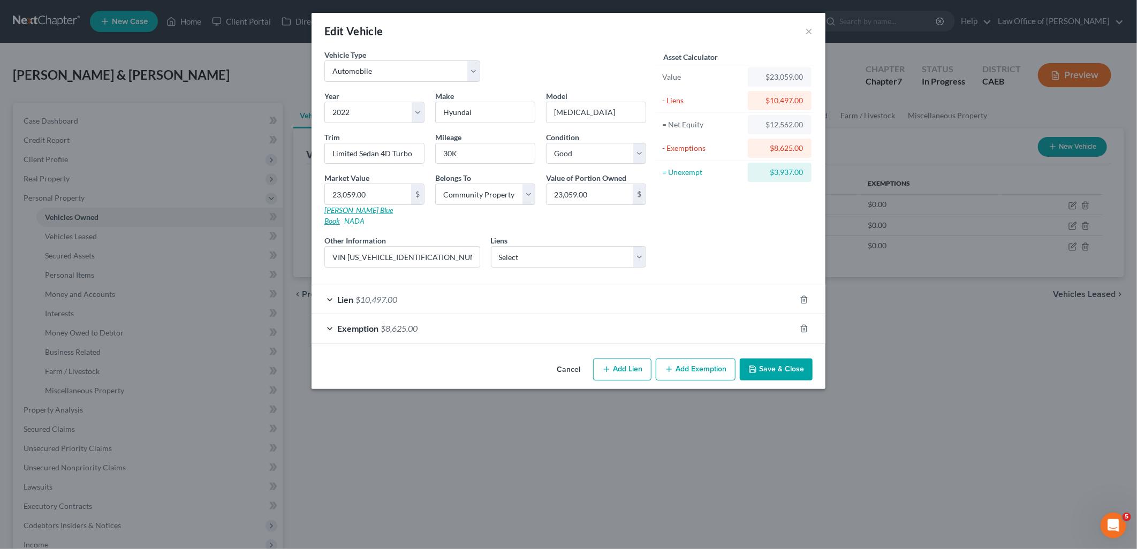
click at [346, 206] on link "[PERSON_NAME] Blue Book" at bounding box center [358, 216] width 69 height 20
click at [768, 362] on button "Save & Close" at bounding box center [776, 370] width 73 height 22
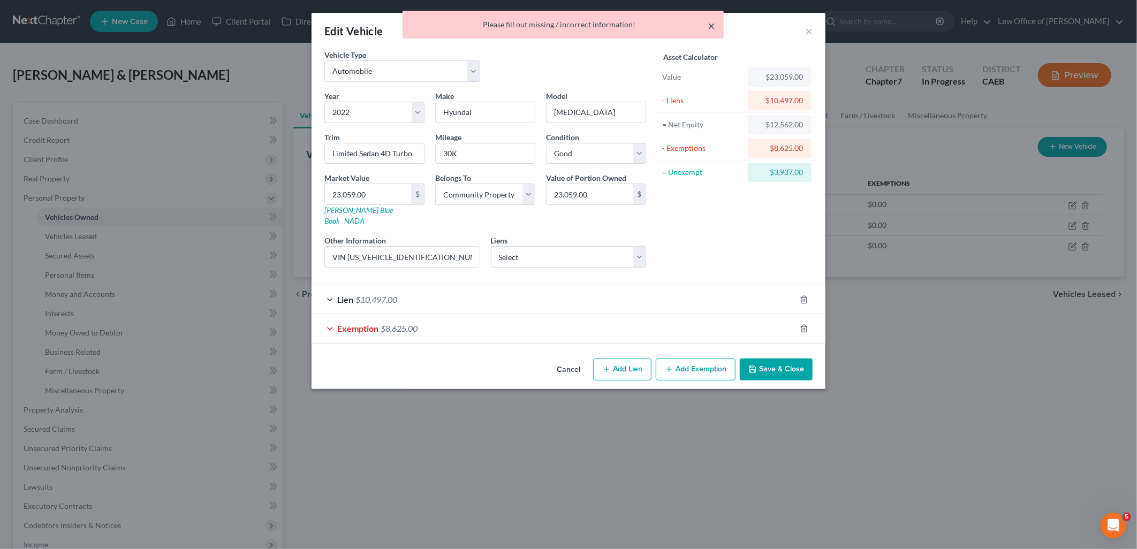
click at [714, 25] on button "×" at bounding box center [711, 25] width 7 height 13
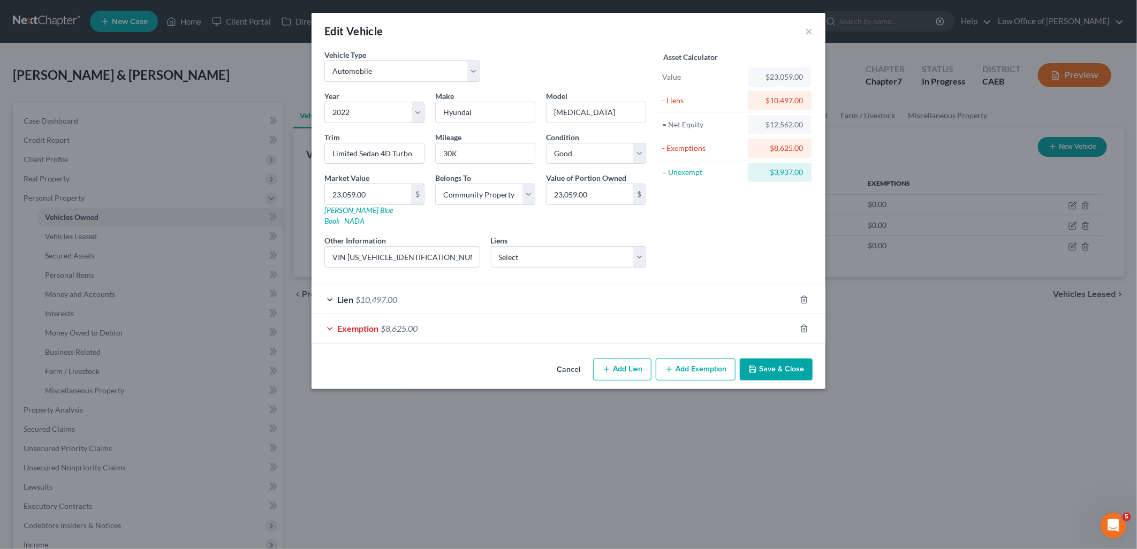
click at [405, 323] on span "$8,625.00" at bounding box center [399, 328] width 37 height 10
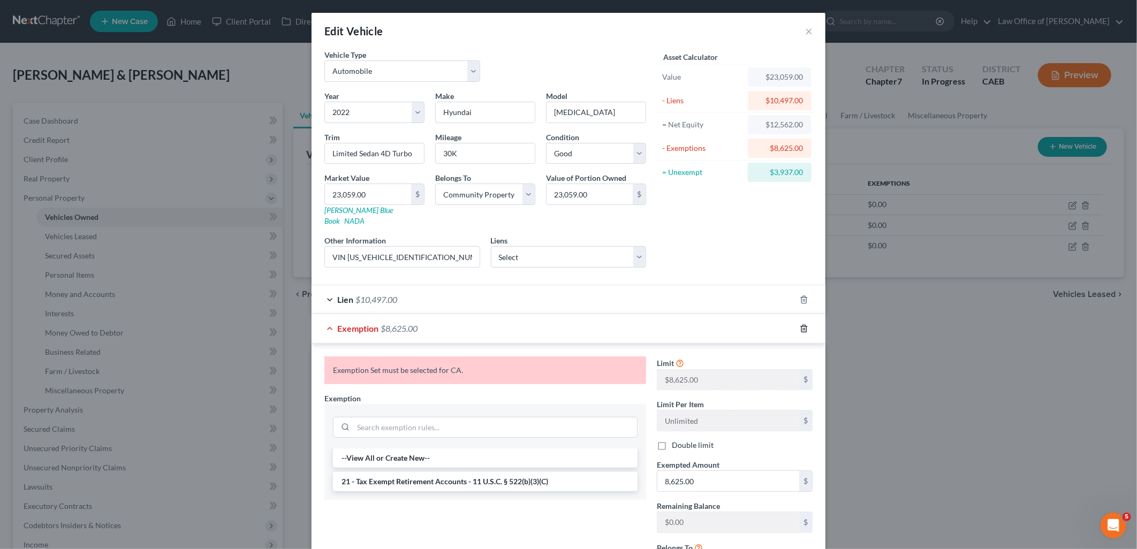
click at [801, 325] on icon "button" at bounding box center [803, 328] width 5 height 7
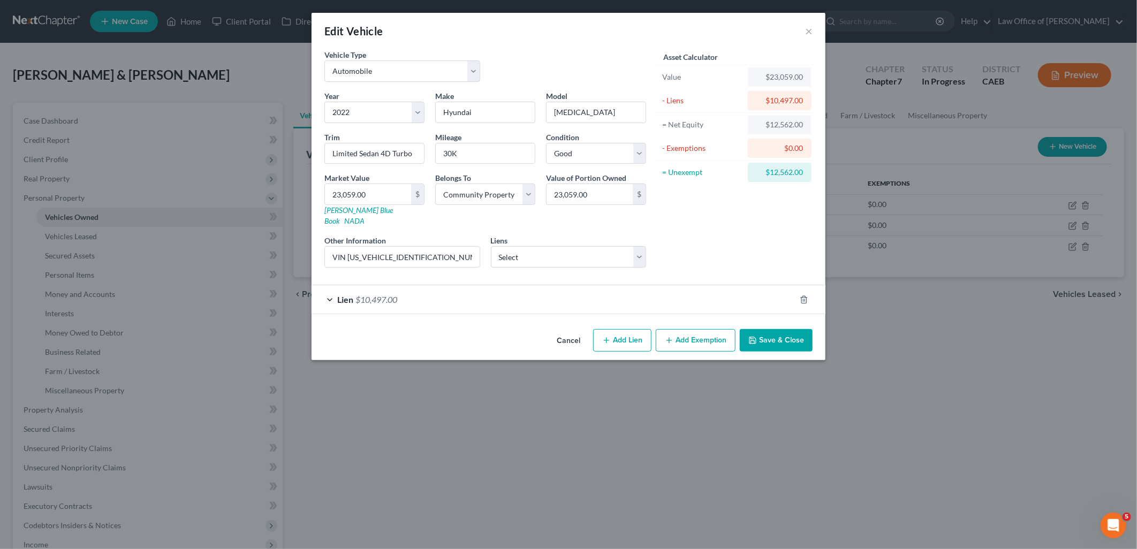
click at [791, 330] on button "Save & Close" at bounding box center [776, 340] width 73 height 22
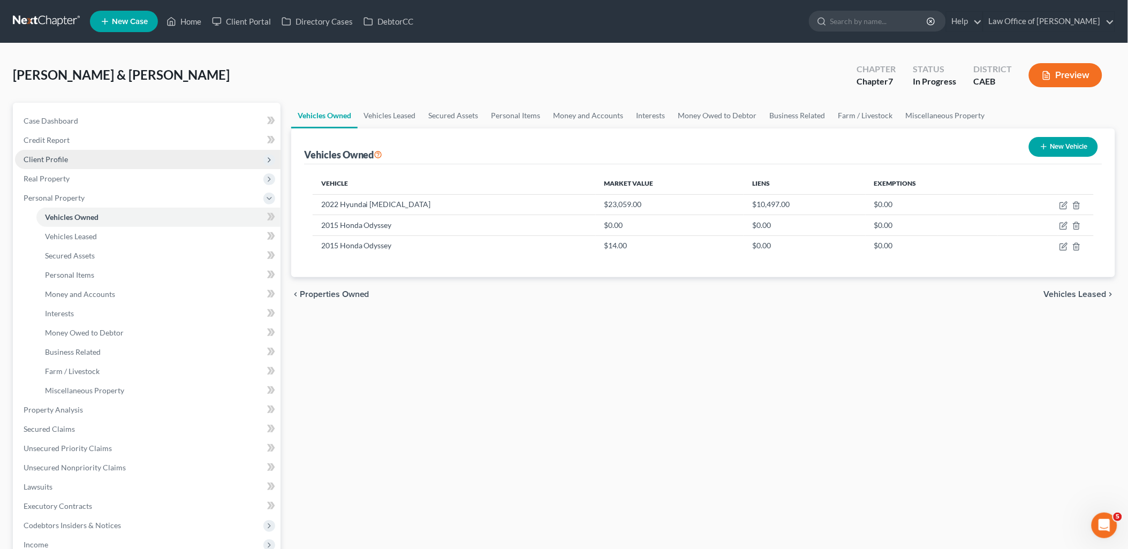
click at [55, 158] on span "Client Profile" at bounding box center [46, 159] width 44 height 9
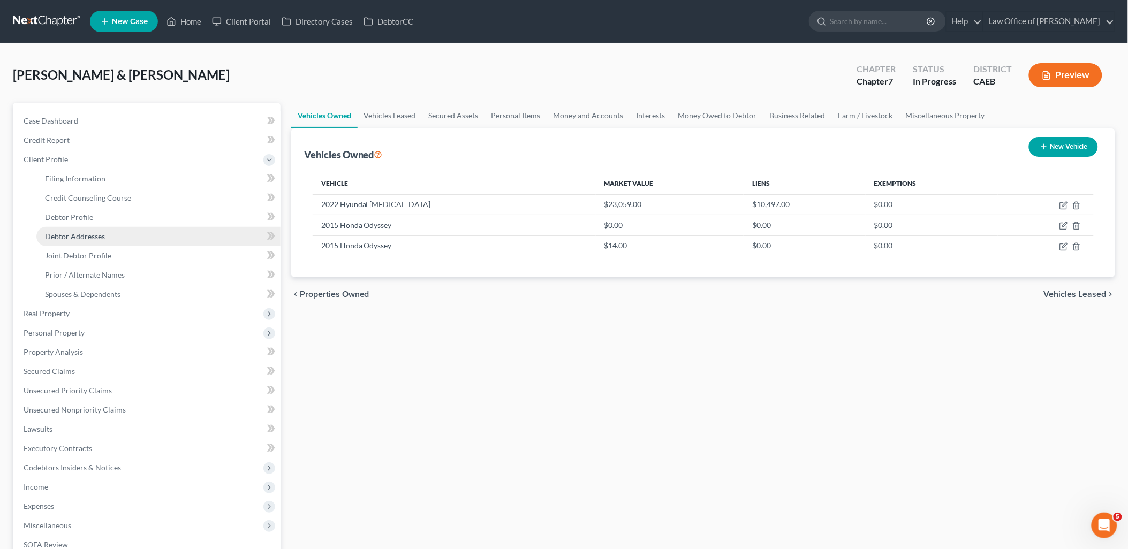
click at [66, 236] on span "Debtor Addresses" at bounding box center [75, 236] width 60 height 9
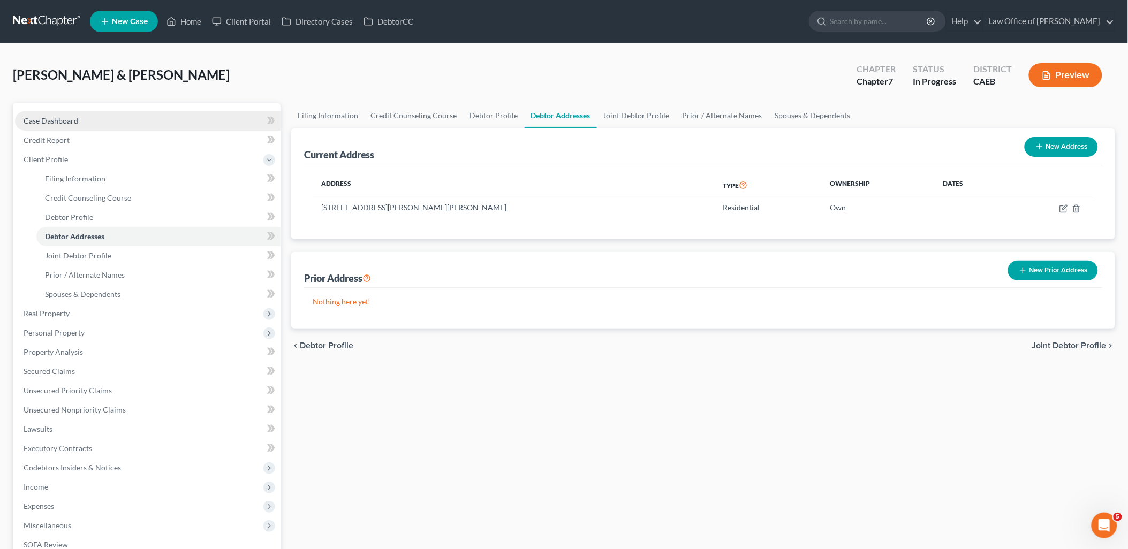
click at [59, 124] on span "Case Dashboard" at bounding box center [51, 120] width 55 height 9
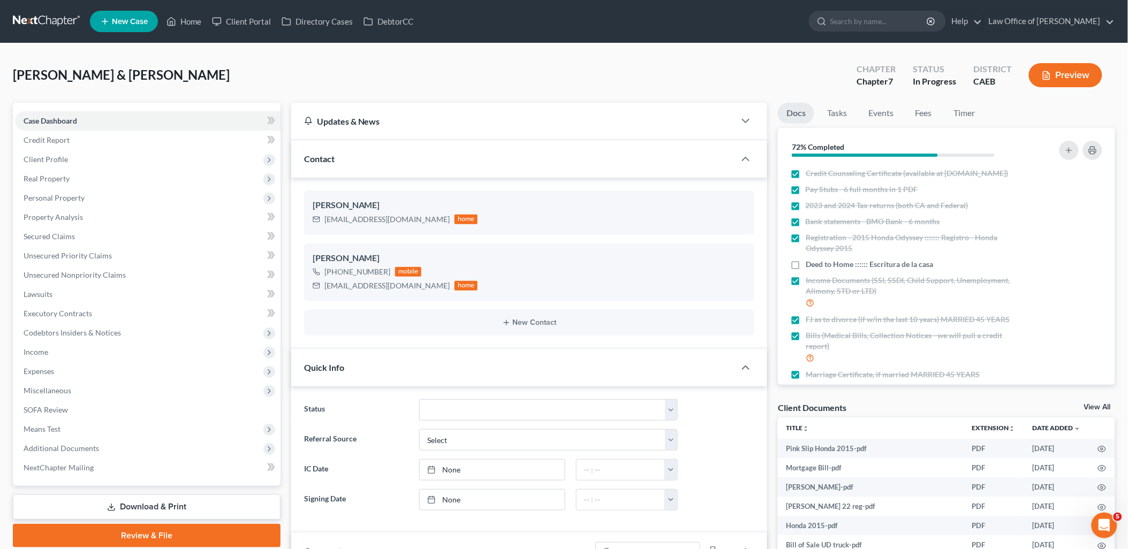
scroll to position [314, 0]
click at [1093, 409] on link "View All" at bounding box center [1097, 407] width 27 height 7
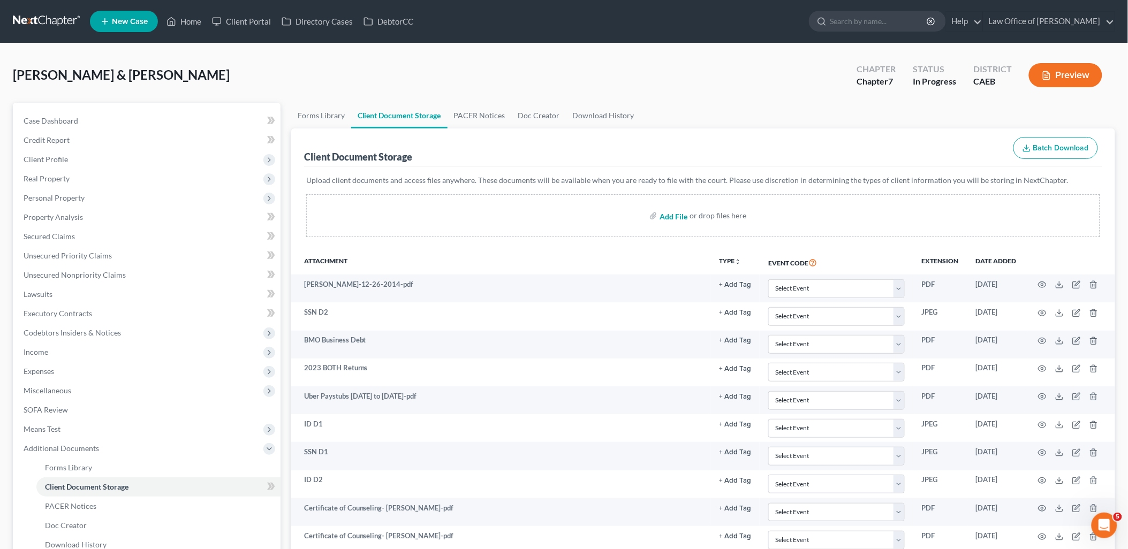
click at [677, 217] on input "file" at bounding box center [673, 215] width 26 height 19
type input "C:\fakepath\2015 Honda KBB.pdf"
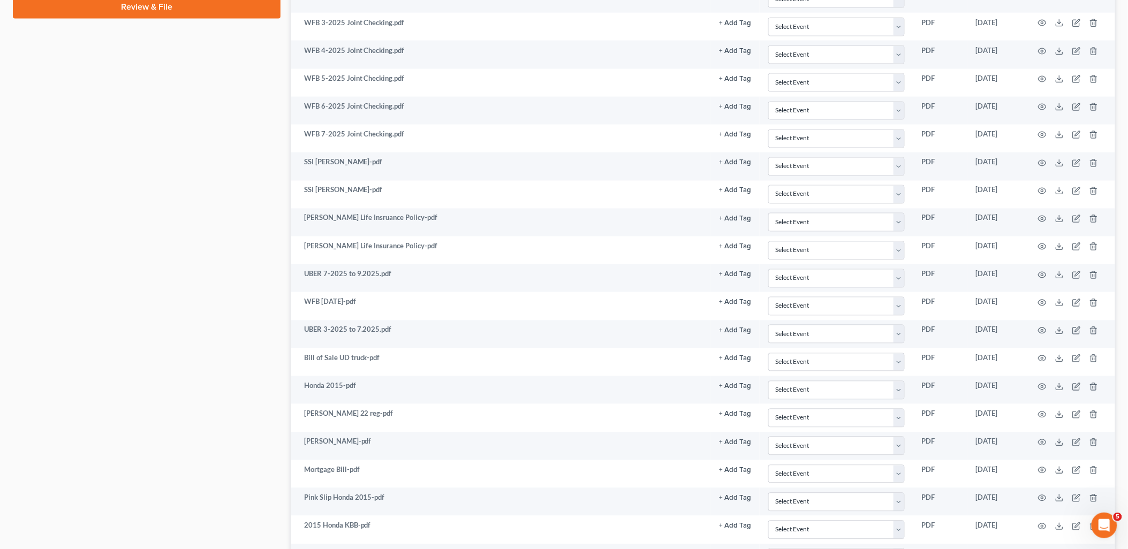
scroll to position [735, 0]
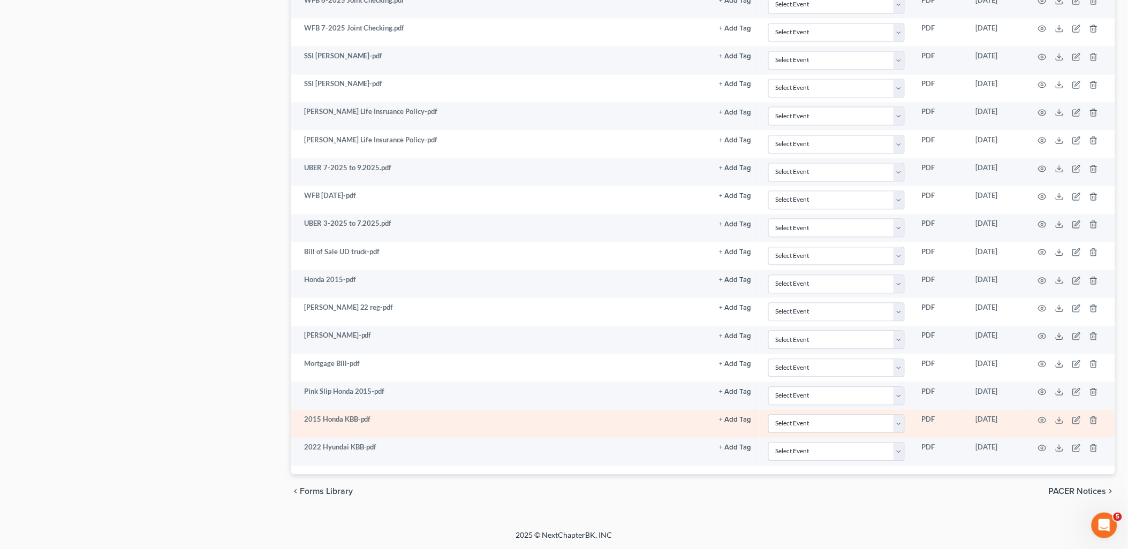
click at [1046, 412] on td at bounding box center [1070, 424] width 90 height 28
click at [1042, 421] on circle "button" at bounding box center [1042, 420] width 2 height 2
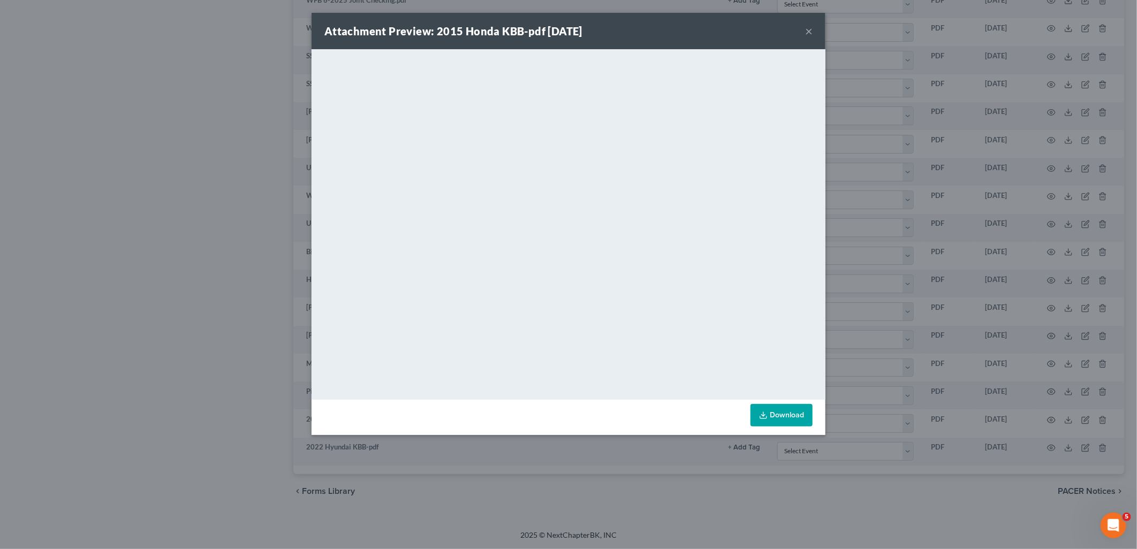
drag, startPoint x: 811, startPoint y: 31, endPoint x: 798, endPoint y: 51, distance: 24.8
click at [811, 31] on button "×" at bounding box center [808, 31] width 7 height 13
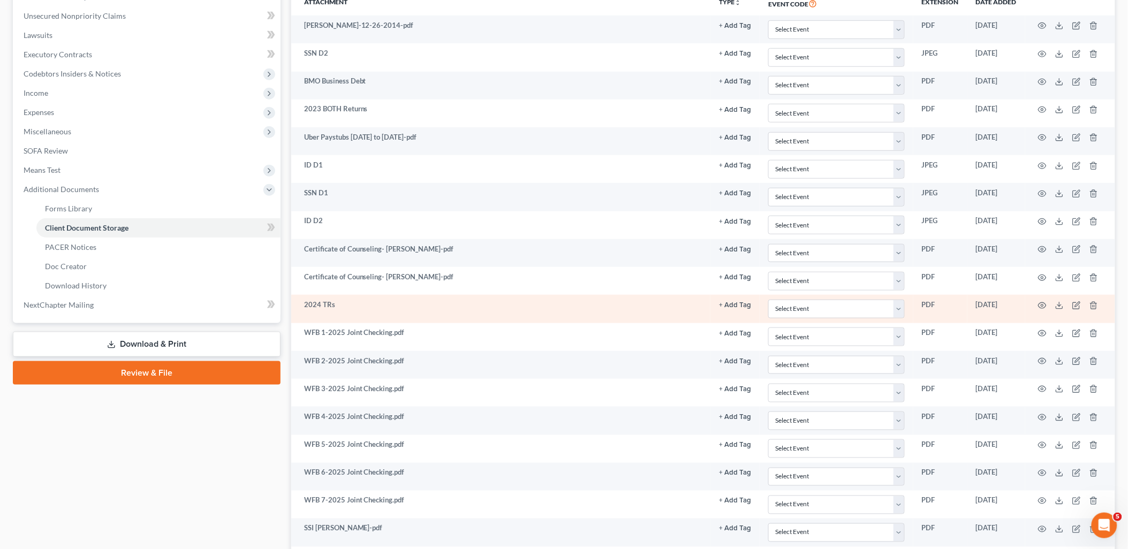
scroll to position [378, 0]
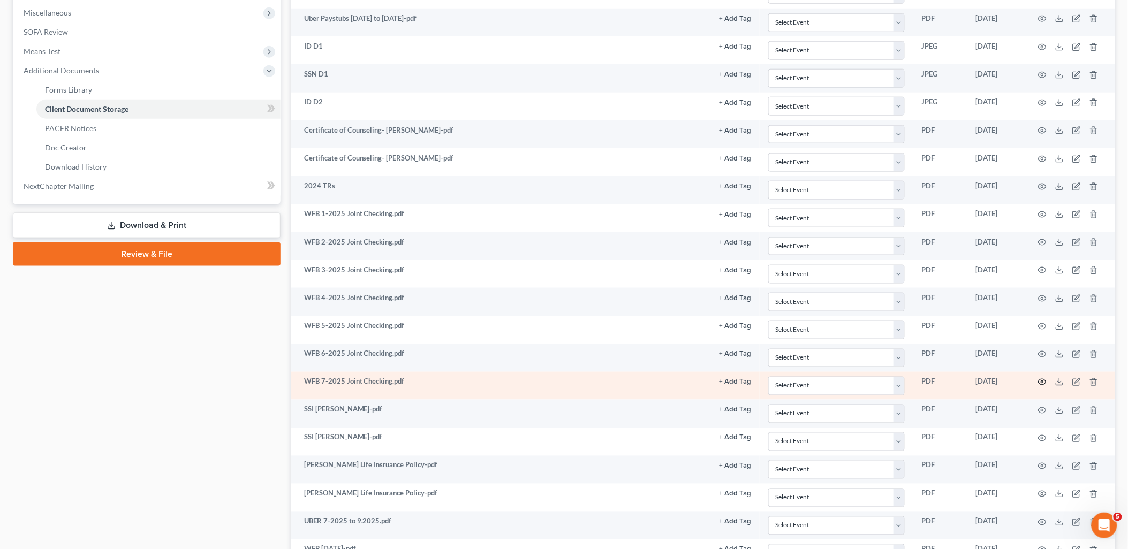
click at [1040, 384] on icon "button" at bounding box center [1042, 382] width 9 height 9
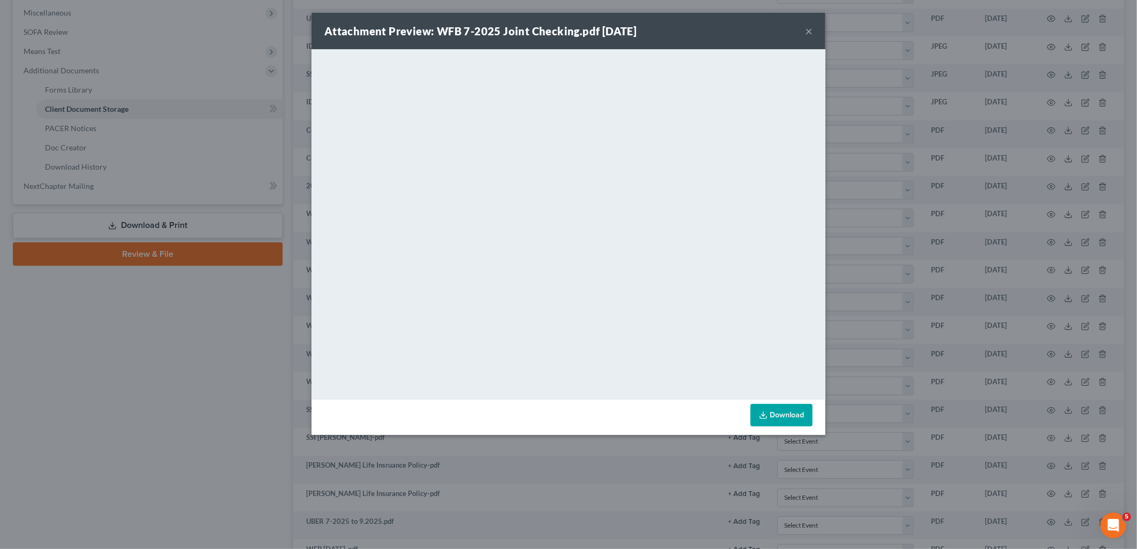
click at [813, 31] on div "Attachment Preview: WFB 7-2025 Joint Checking.pdf 08/24/2025 ×" at bounding box center [569, 31] width 514 height 36
click at [809, 32] on button "×" at bounding box center [808, 31] width 7 height 13
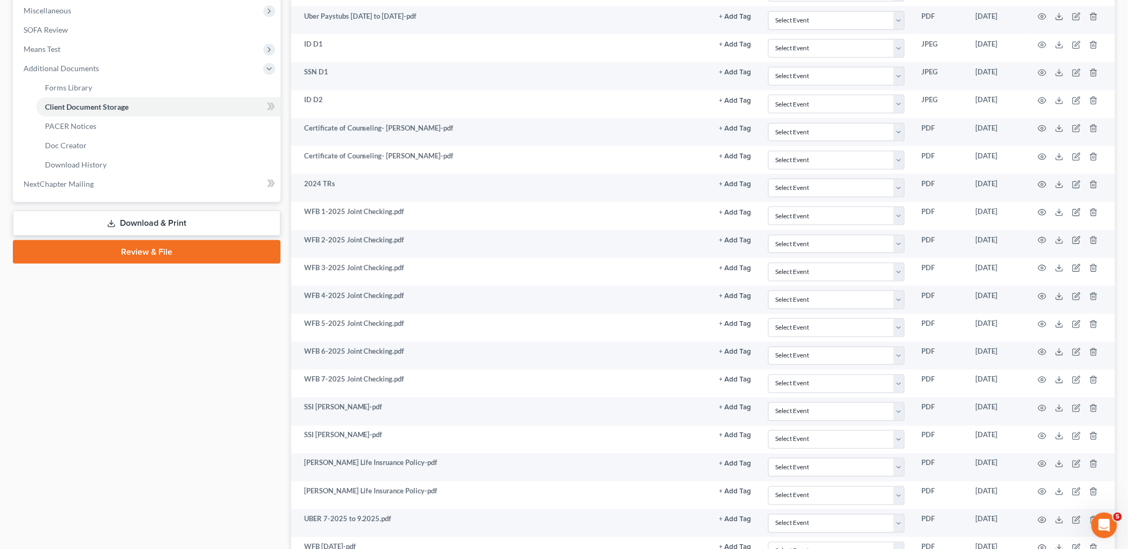
scroll to position [259, 0]
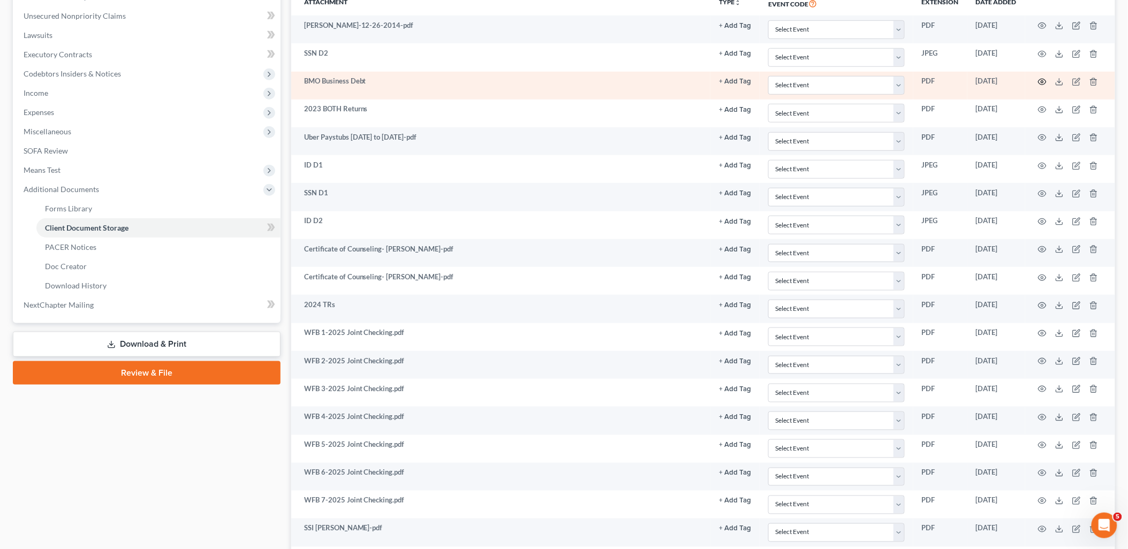
click at [1042, 82] on icon "button" at bounding box center [1042, 82] width 9 height 9
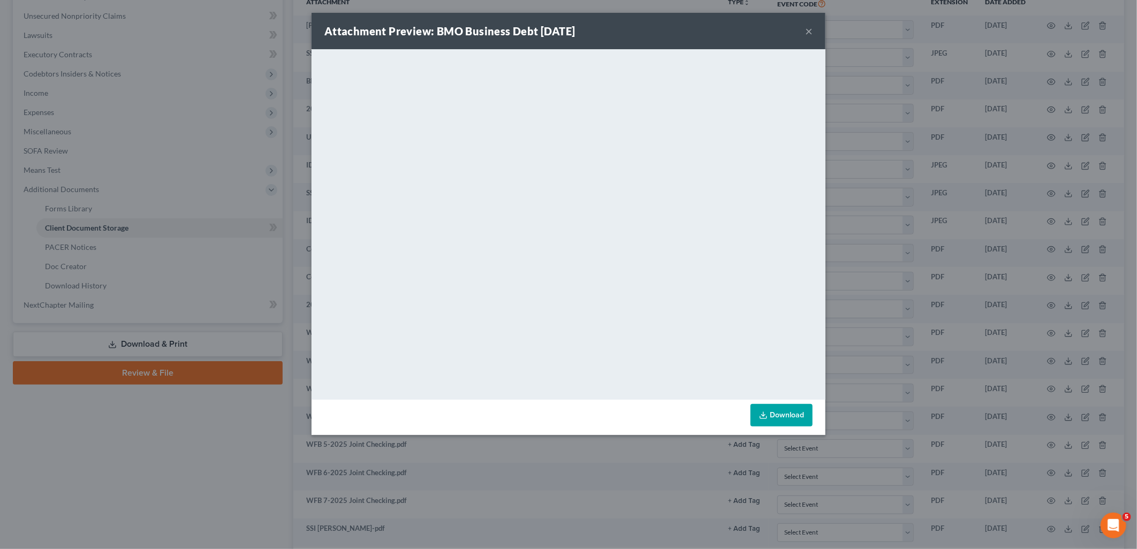
click at [807, 31] on button "×" at bounding box center [808, 31] width 7 height 13
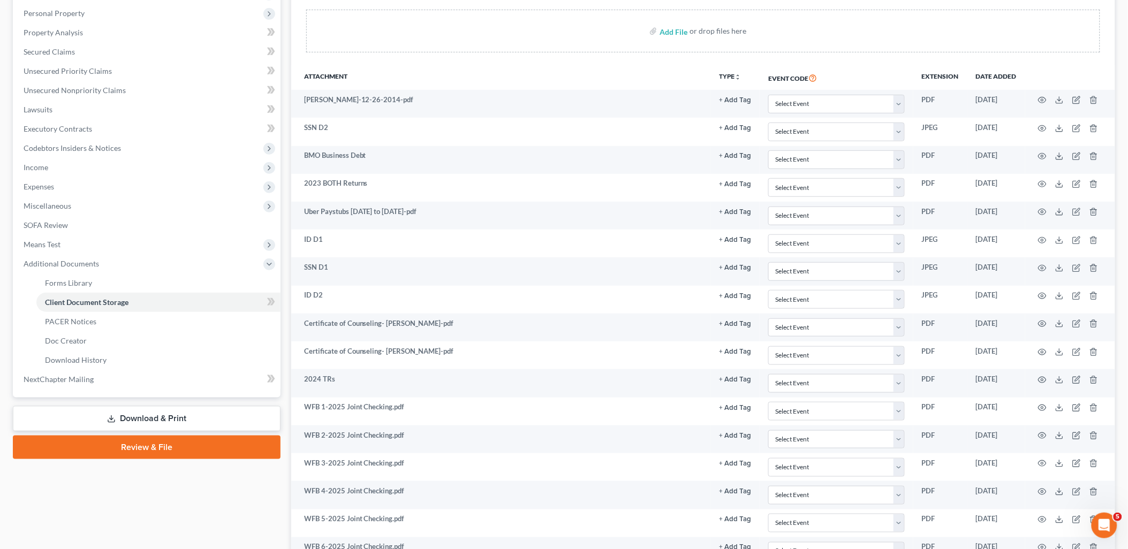
scroll to position [0, 0]
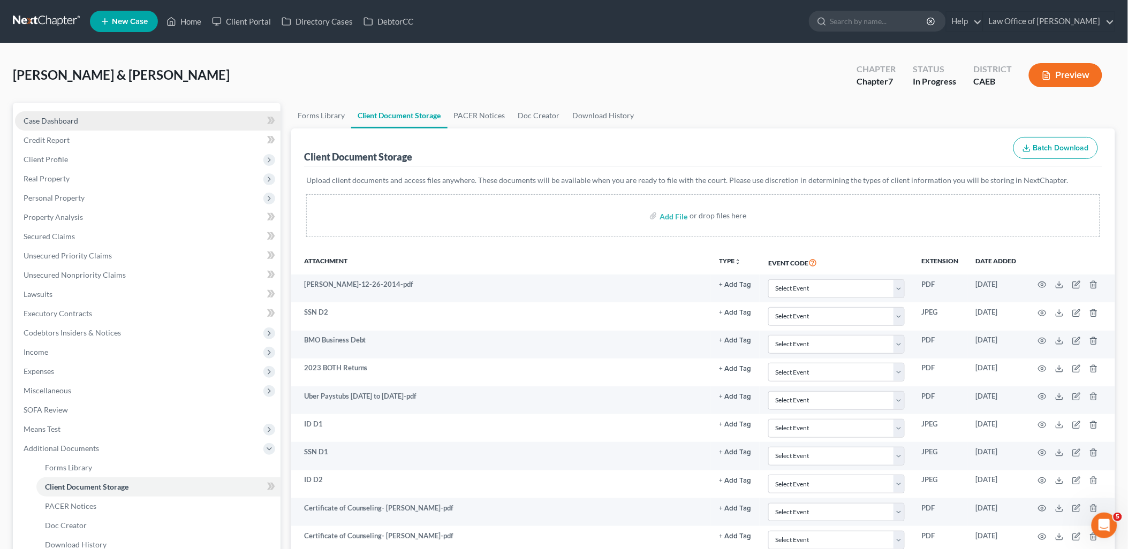
click at [55, 117] on span "Case Dashboard" at bounding box center [51, 120] width 55 height 9
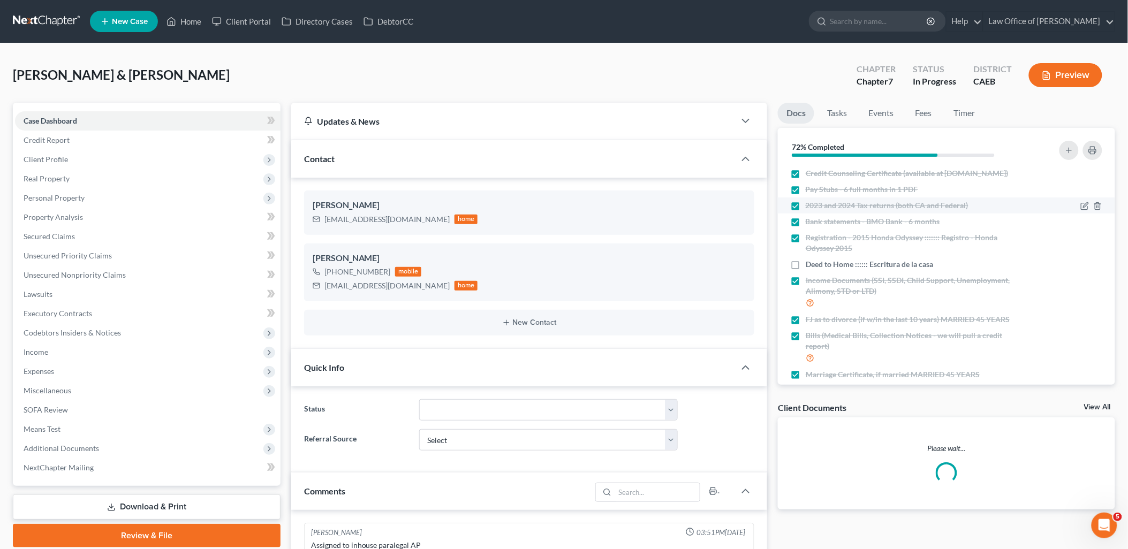
scroll to position [314, 0]
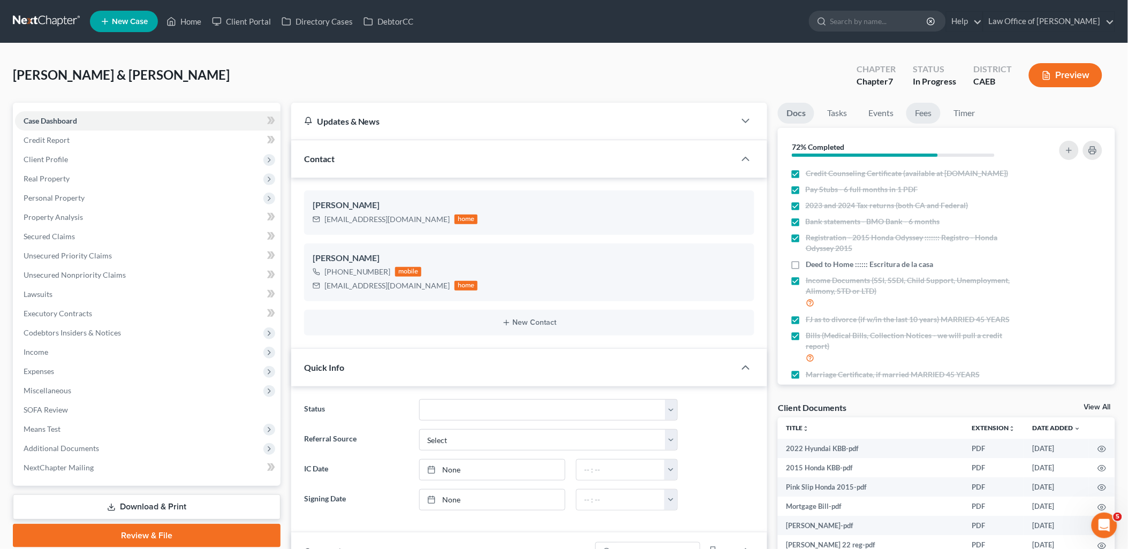
click at [925, 110] on link "Fees" at bounding box center [923, 113] width 34 height 21
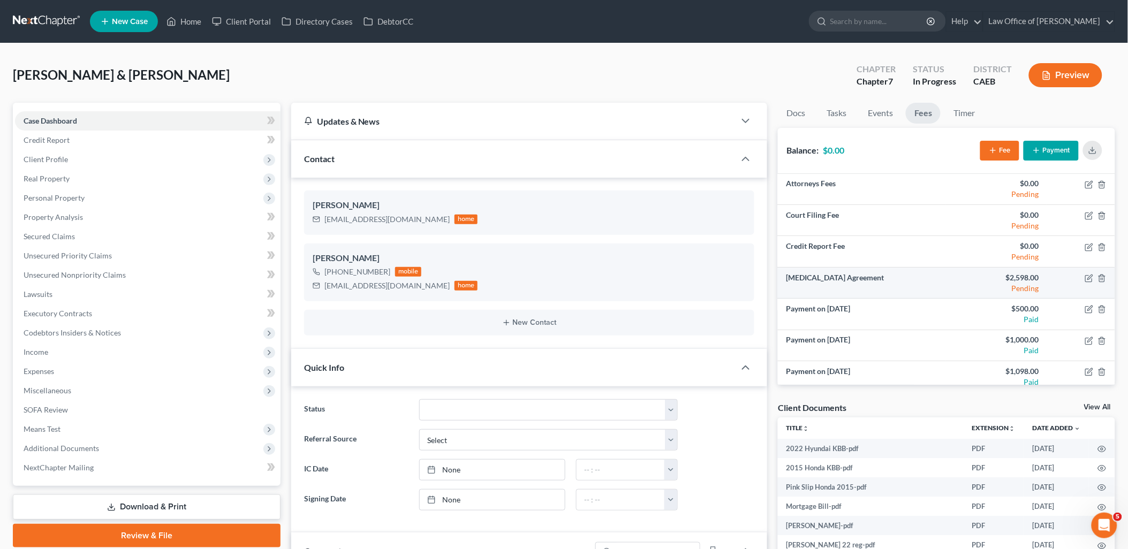
scroll to position [7, 0]
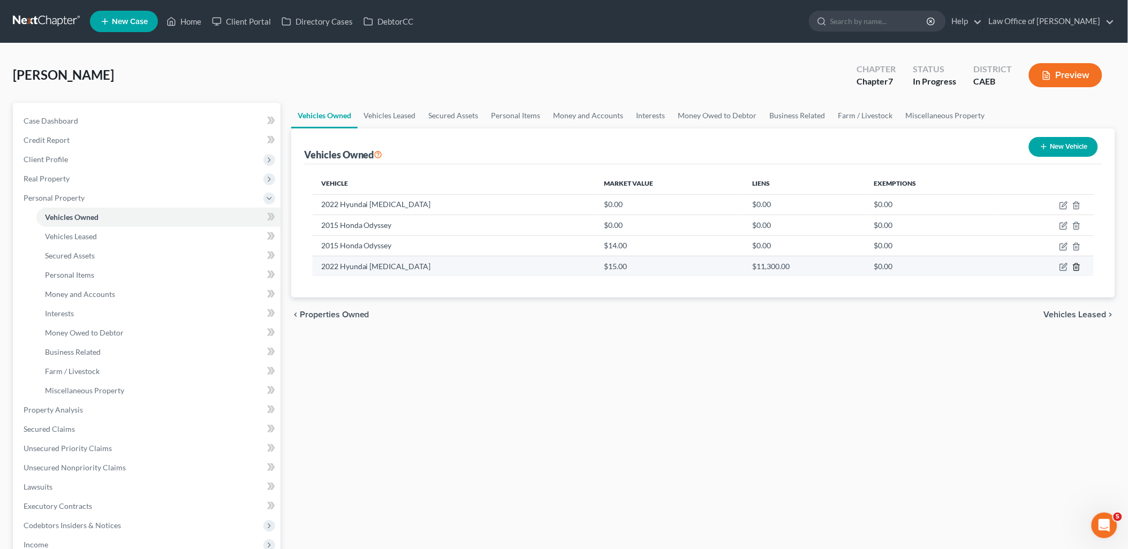
click at [1079, 268] on icon "button" at bounding box center [1076, 266] width 5 height 7
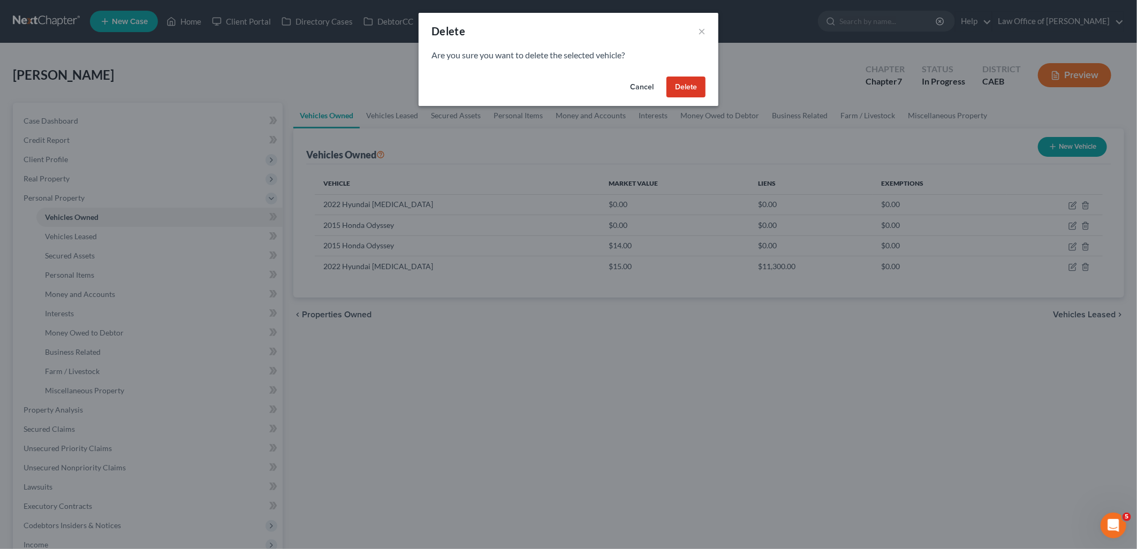
drag, startPoint x: 683, startPoint y: 86, endPoint x: 710, endPoint y: 93, distance: 27.8
click at [682, 87] on button "Delete" at bounding box center [686, 87] width 39 height 21
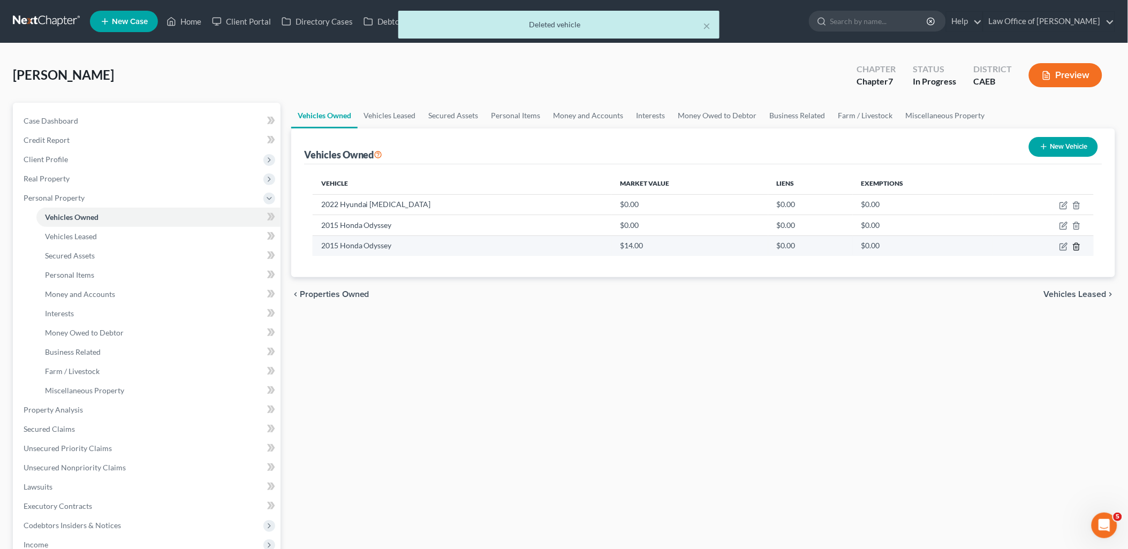
click at [1079, 248] on icon "button" at bounding box center [1076, 246] width 5 height 7
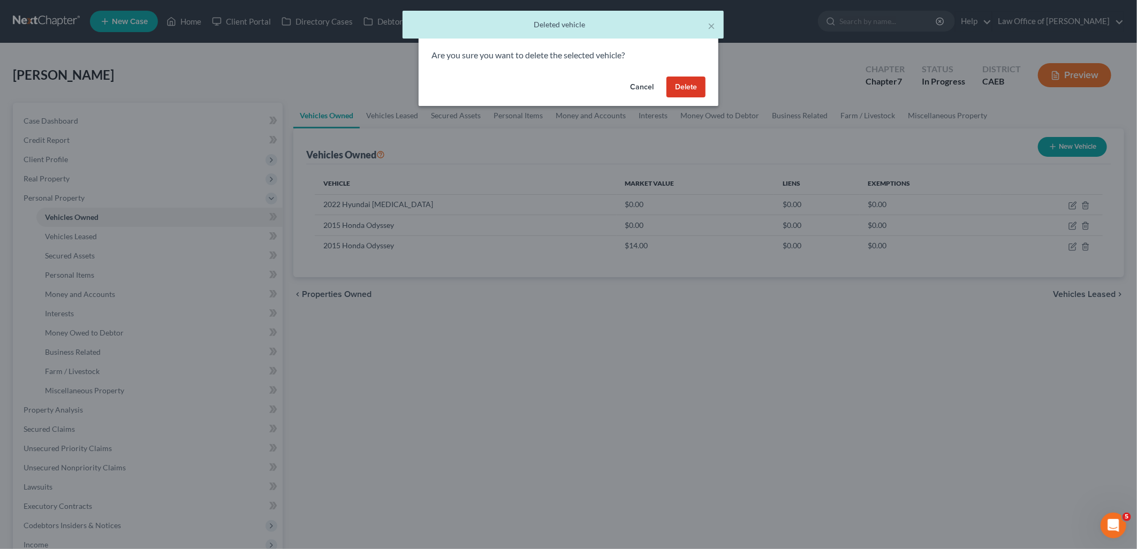
click at [649, 88] on button "Cancel" at bounding box center [642, 87] width 41 height 21
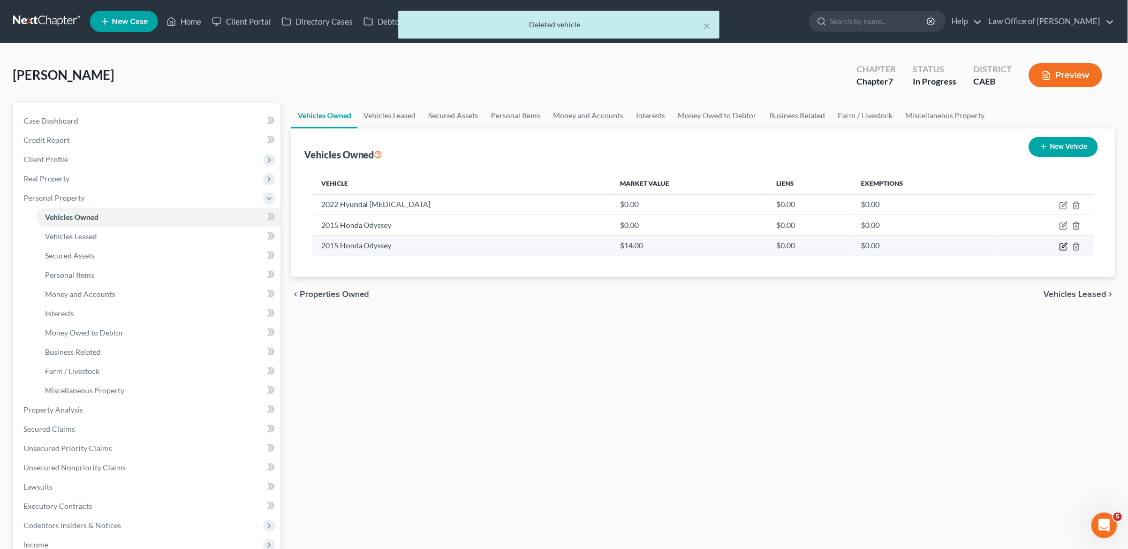
click at [1063, 246] on icon "button" at bounding box center [1064, 245] width 5 height 5
select select "0"
select select "11"
select select "1"
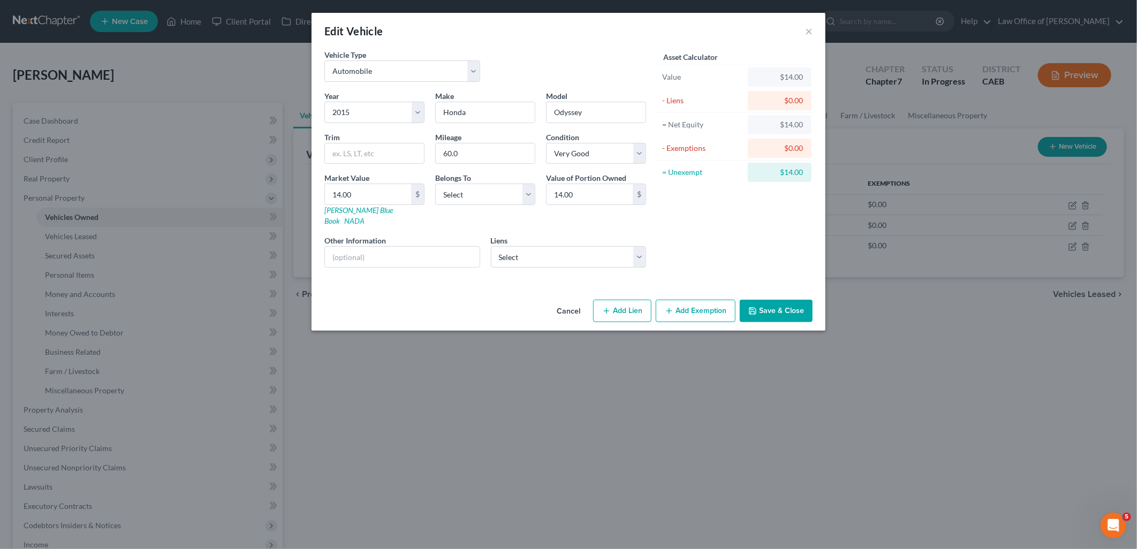
click at [784, 307] on button "Save & Close" at bounding box center [776, 311] width 73 height 22
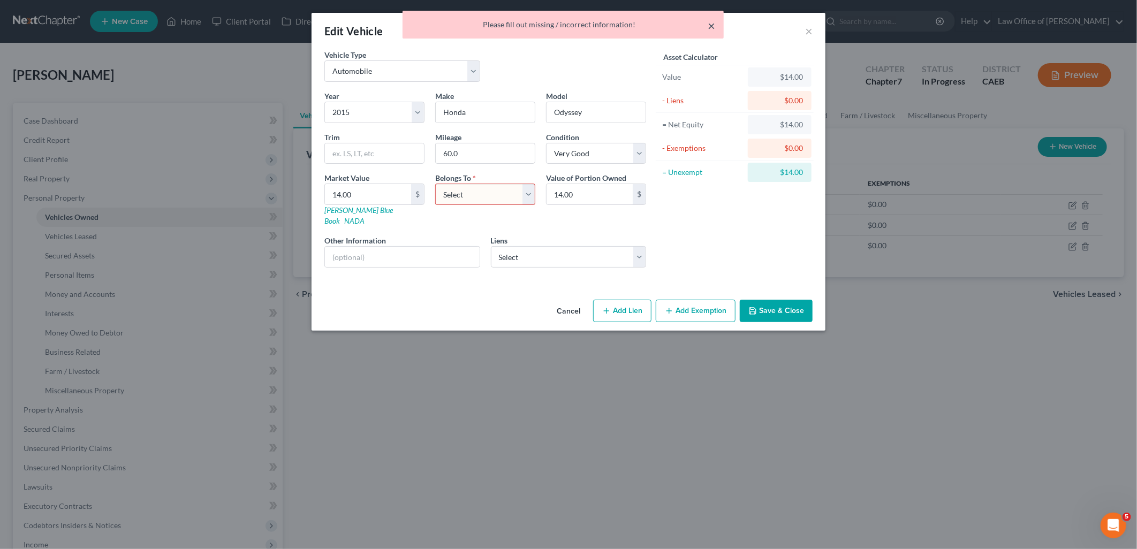
click at [710, 27] on button "×" at bounding box center [711, 25] width 7 height 13
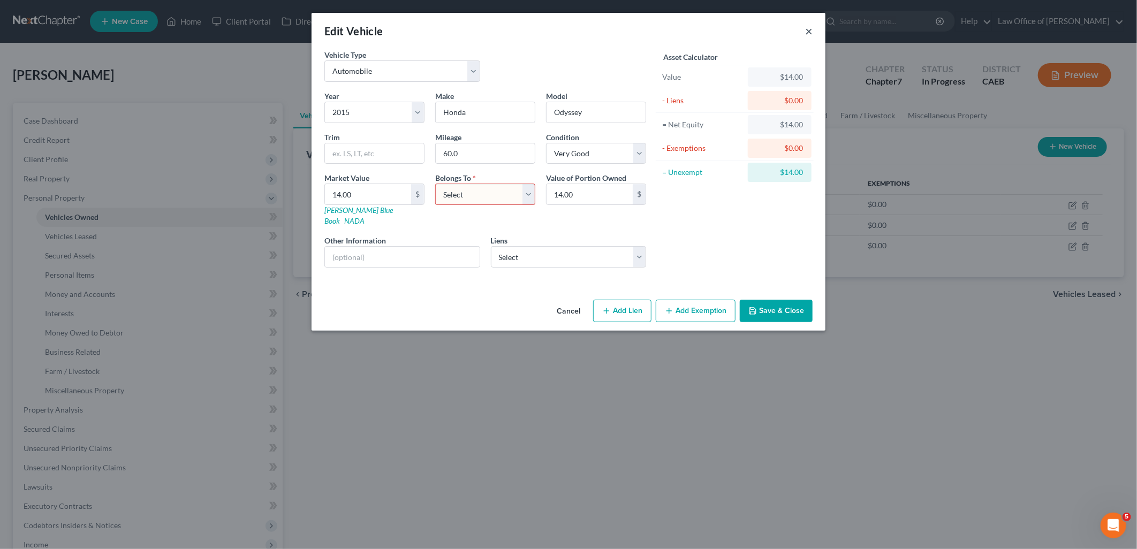
click at [805, 29] on button "×" at bounding box center [808, 31] width 7 height 13
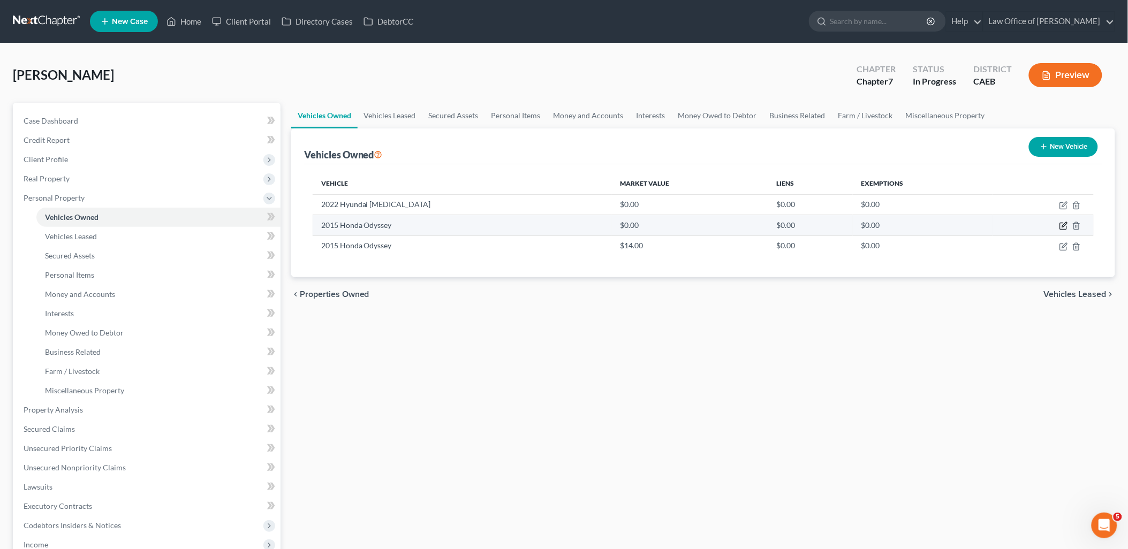
click at [1064, 226] on icon "button" at bounding box center [1064, 225] width 5 height 5
select select "0"
select select "11"
select select "2"
select select "4"
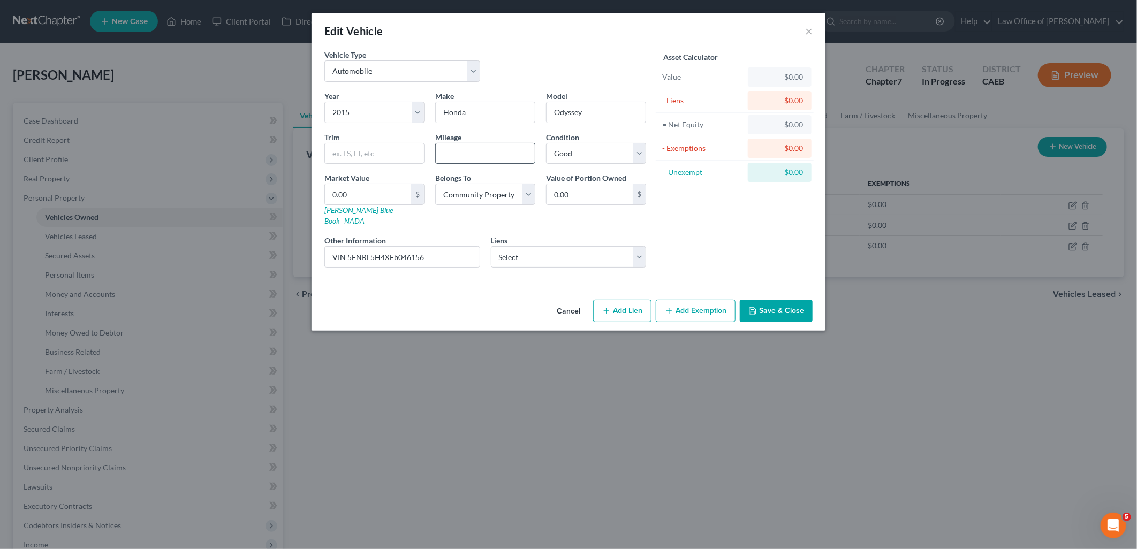
click at [502, 158] on input "text" at bounding box center [485, 153] width 99 height 20
type input "60K"
click at [771, 300] on button "Save & Close" at bounding box center [776, 311] width 73 height 22
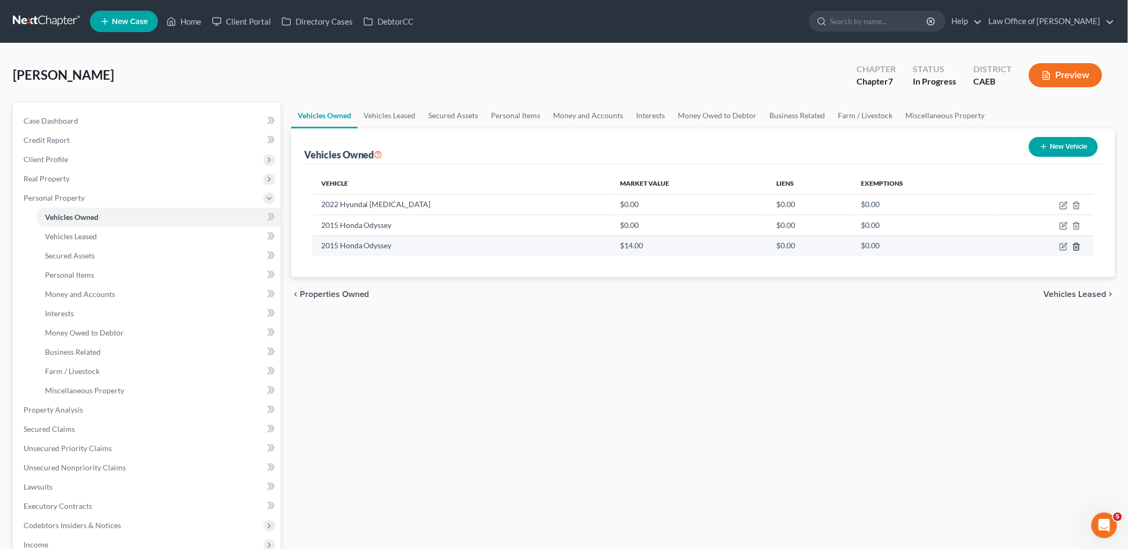
click at [1077, 249] on icon "button" at bounding box center [1076, 246] width 5 height 7
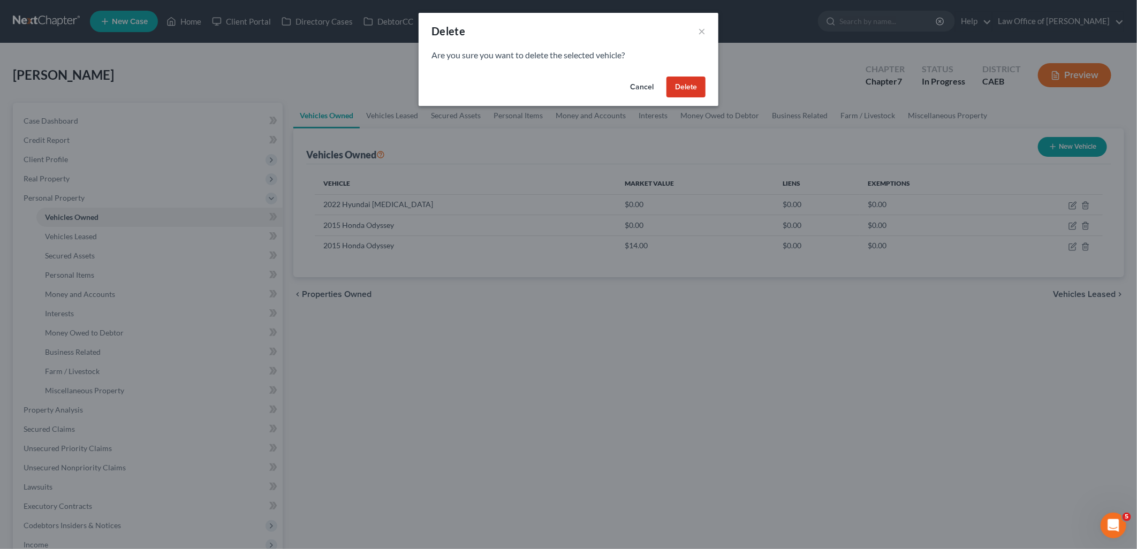
click at [701, 84] on button "Delete" at bounding box center [686, 87] width 39 height 21
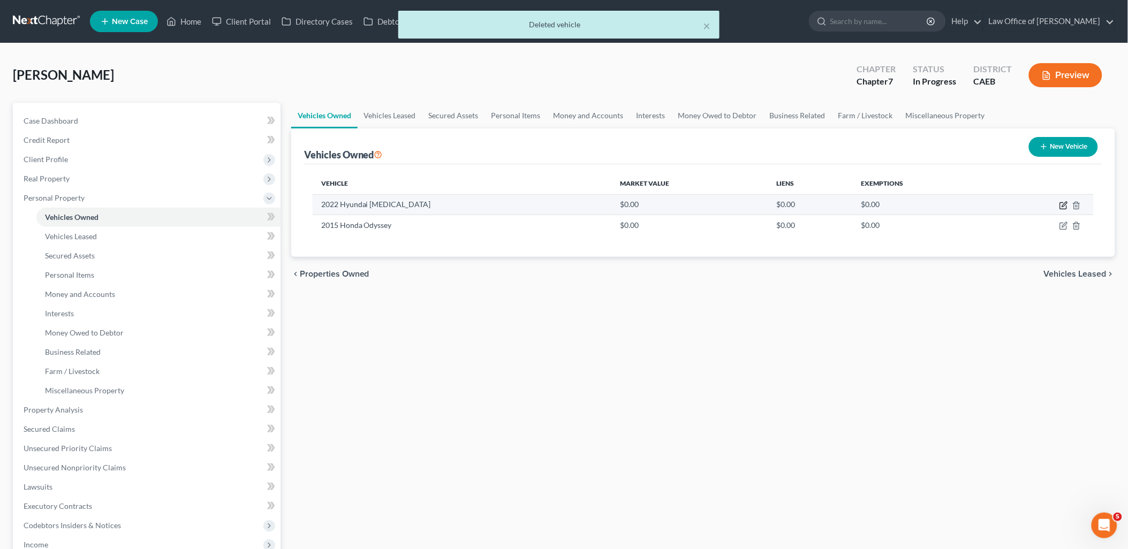
click at [1064, 202] on icon "button" at bounding box center [1063, 205] width 9 height 9
select select "0"
select select "4"
select select "2"
select select "4"
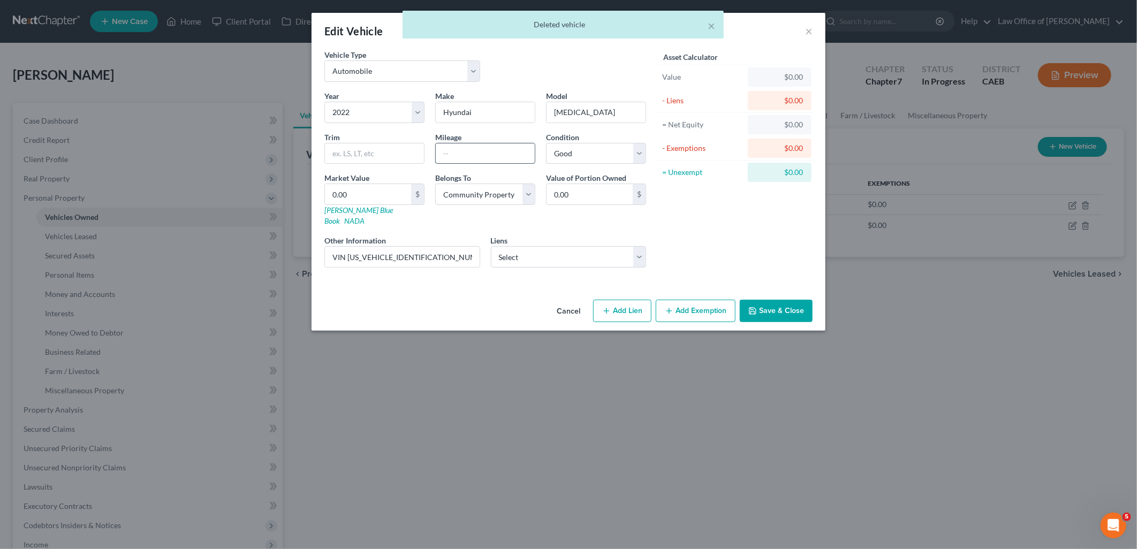
click at [468, 154] on input "text" at bounding box center [485, 153] width 99 height 20
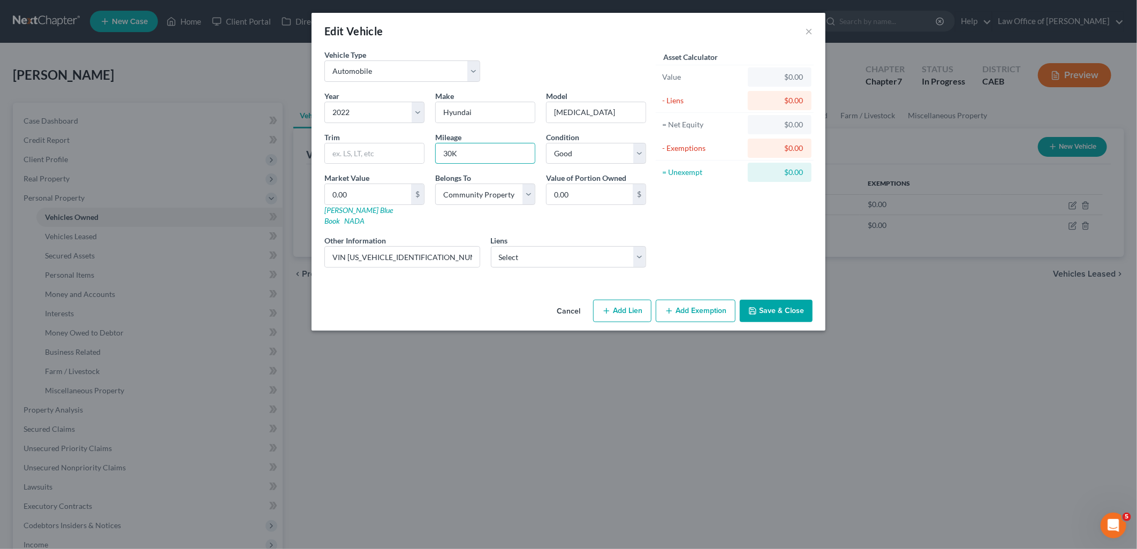
type input "30K"
click at [777, 309] on button "Save & Close" at bounding box center [776, 311] width 73 height 22
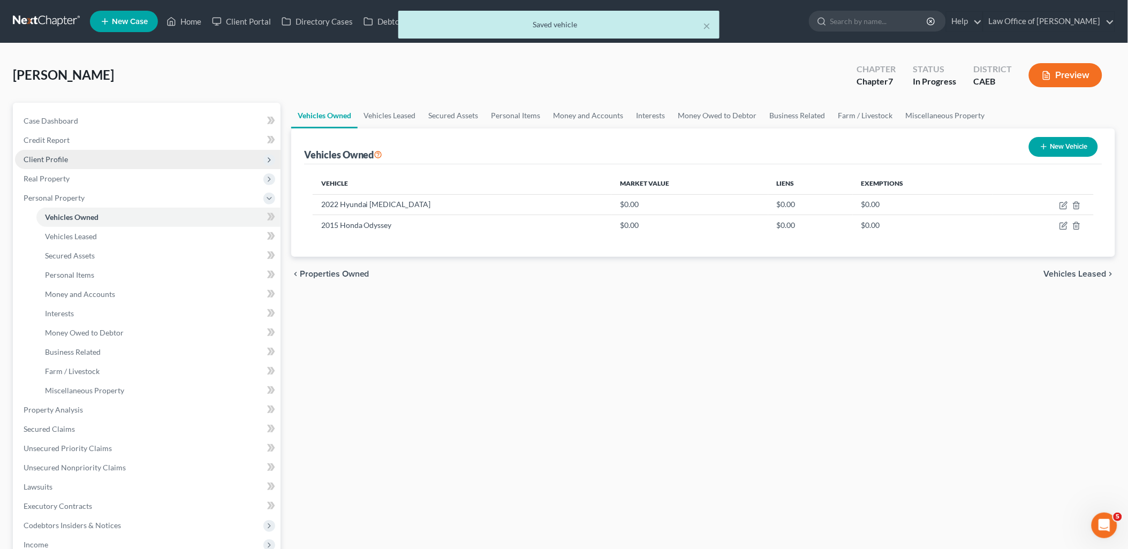
click at [47, 161] on span "Client Profile" at bounding box center [46, 159] width 44 height 9
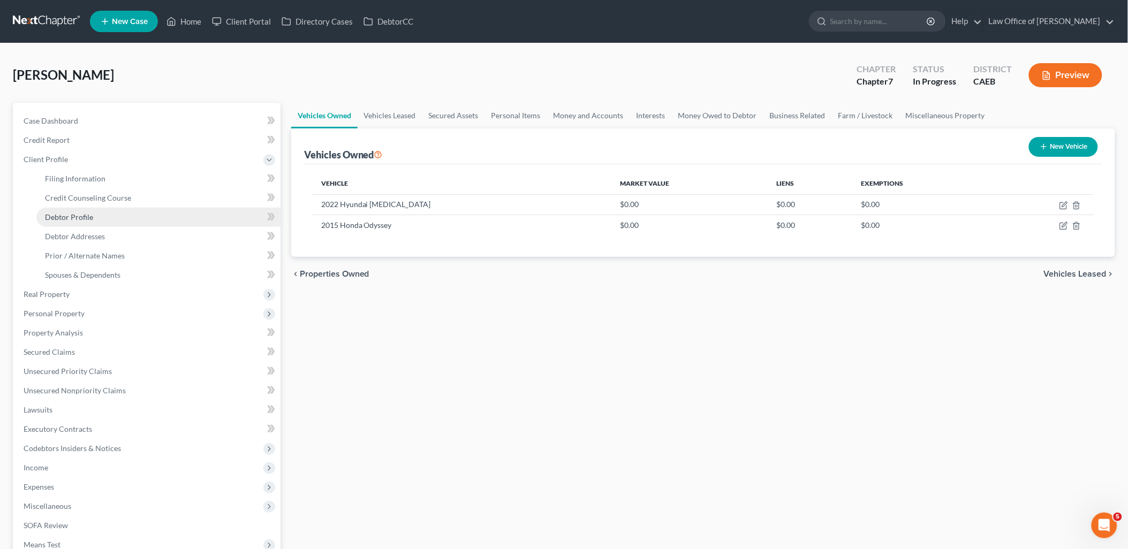
click at [70, 213] on span "Debtor Profile" at bounding box center [69, 217] width 48 height 9
select select "1"
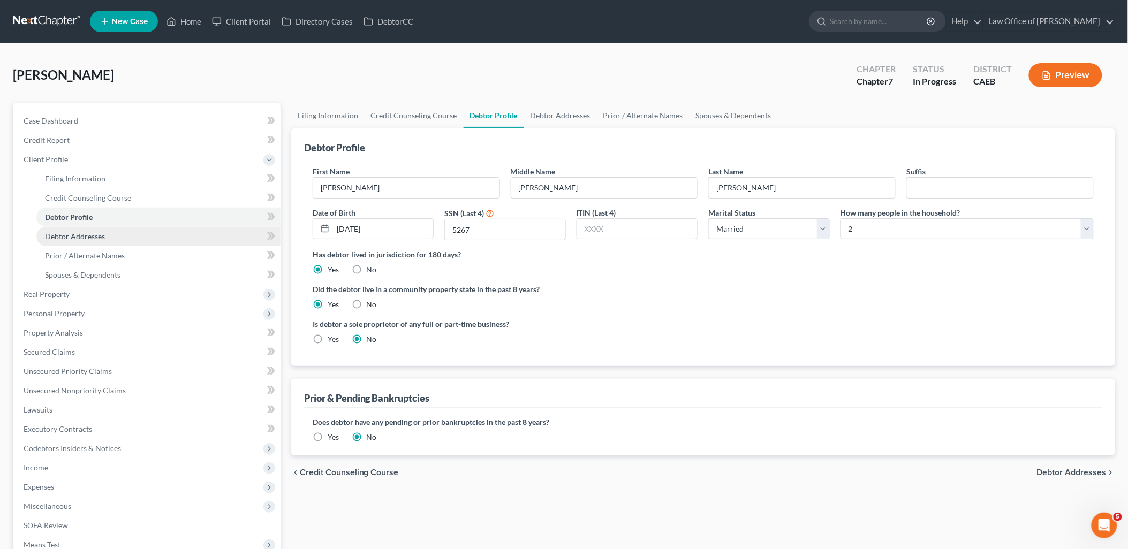
click at [68, 232] on span "Debtor Addresses" at bounding box center [75, 236] width 60 height 9
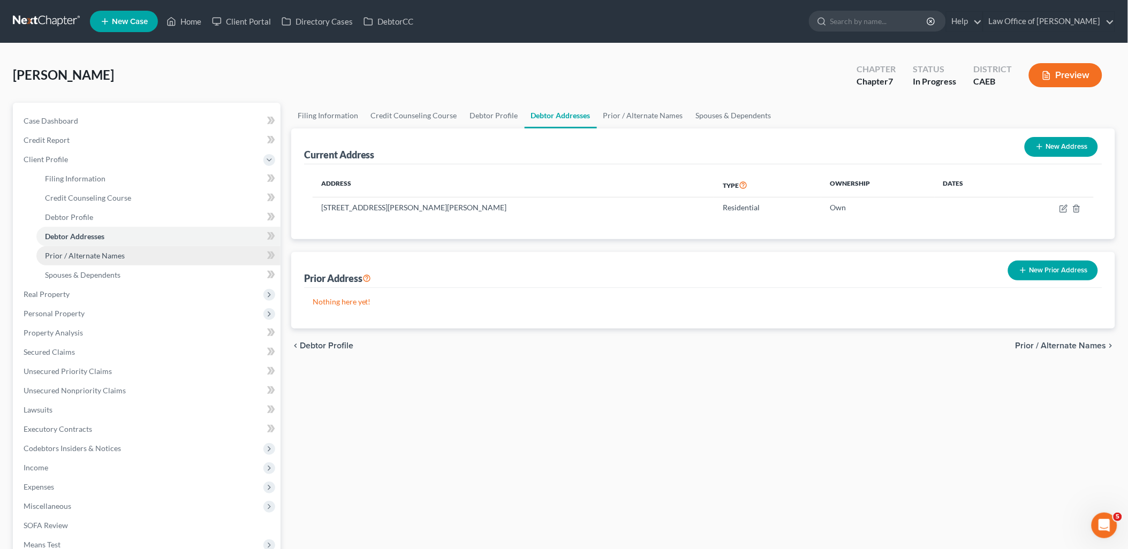
click at [60, 257] on span "Prior / Alternate Names" at bounding box center [85, 255] width 80 height 9
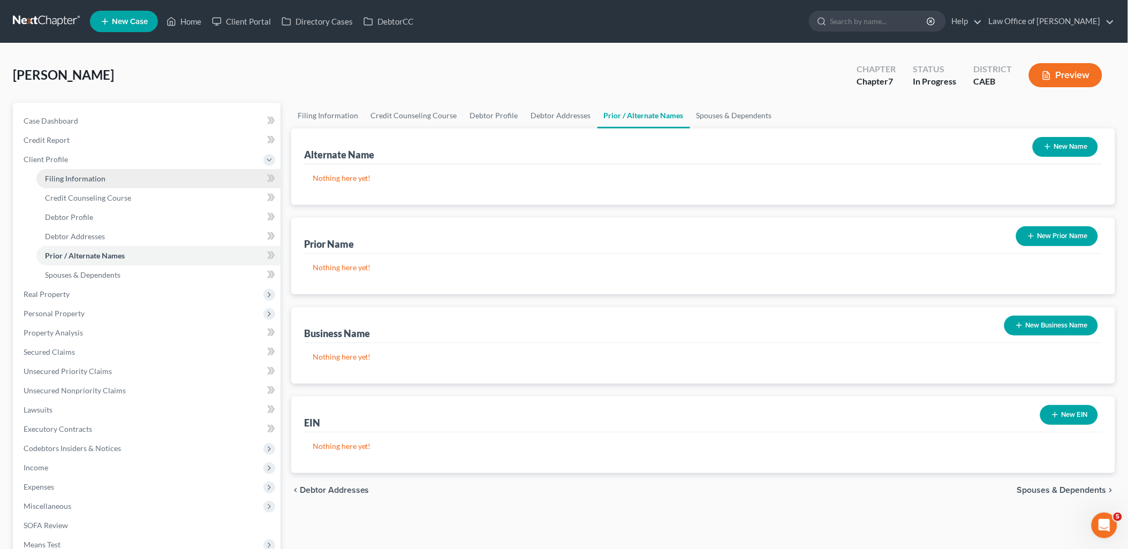
click at [61, 183] on link "Filing Information" at bounding box center [158, 178] width 244 height 19
select select "1"
select select "0"
select select "4"
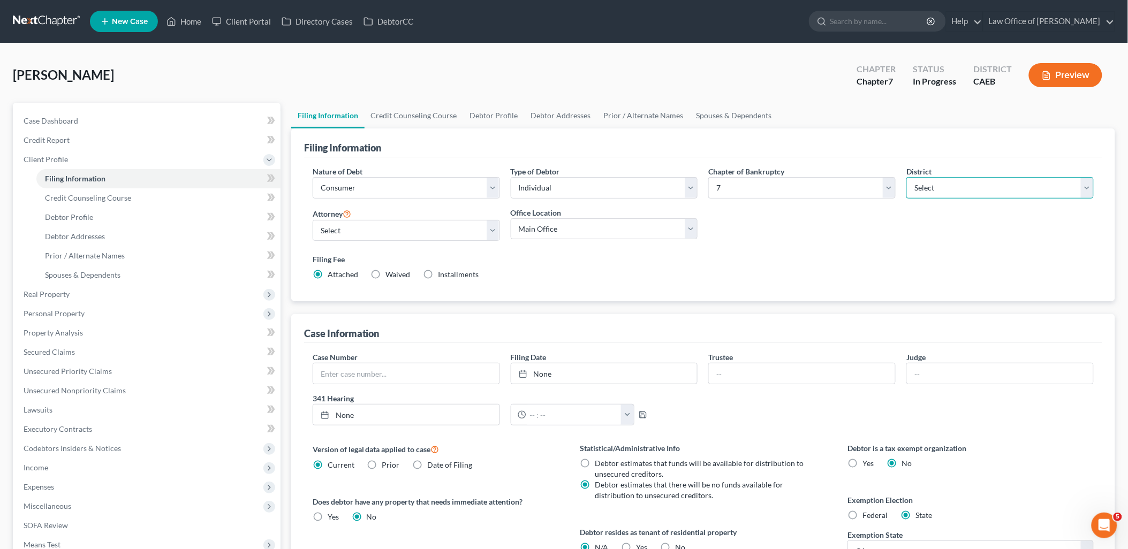
click at [929, 187] on select "Select [US_STATE] - [GEOGRAPHIC_DATA] [US_STATE] - [GEOGRAPHIC_DATA][US_STATE] …" at bounding box center [999, 187] width 187 height 21
click at [778, 189] on select "Select 7 11 12 13" at bounding box center [801, 187] width 187 height 21
click at [547, 190] on select "Select Individual Joint" at bounding box center [604, 187] width 187 height 21
select select "1"
click at [511, 177] on select "Select Individual Joint" at bounding box center [604, 187] width 187 height 21
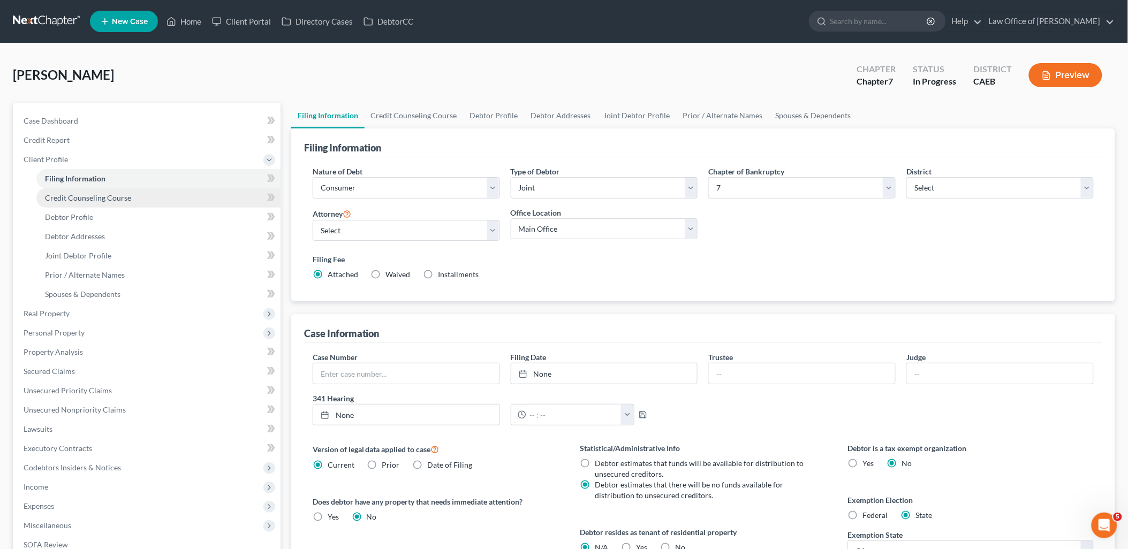
click at [75, 198] on span "Credit Counseling Course" at bounding box center [88, 197] width 86 height 9
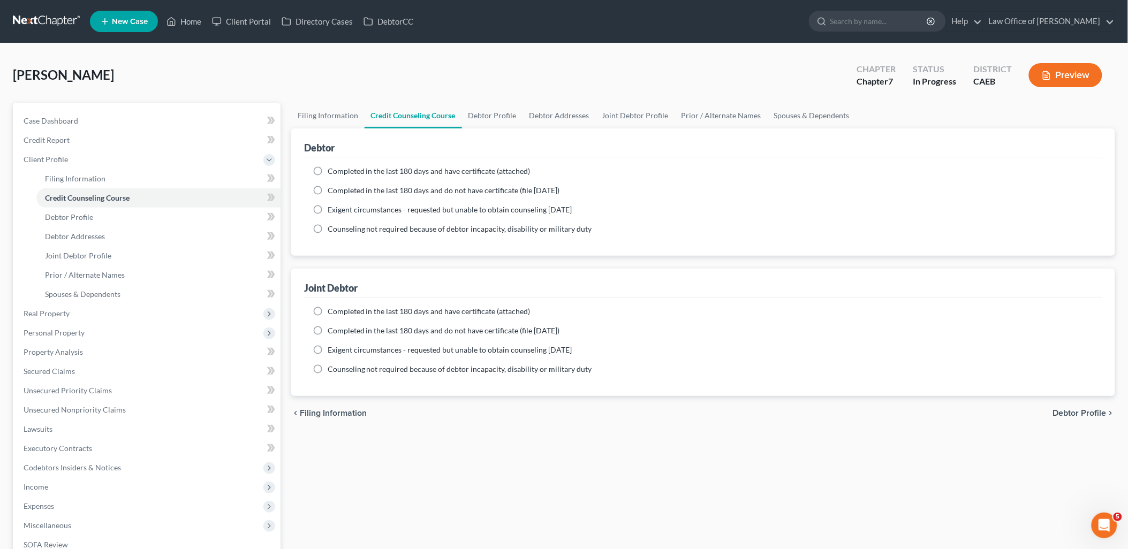
click at [334, 169] on span "Completed in the last 180 days and have certificate (attached)" at bounding box center [429, 170] width 203 height 9
click at [334, 169] on input "Completed in the last 180 days and have certificate (attached)" at bounding box center [335, 169] width 7 height 7
radio input "true"
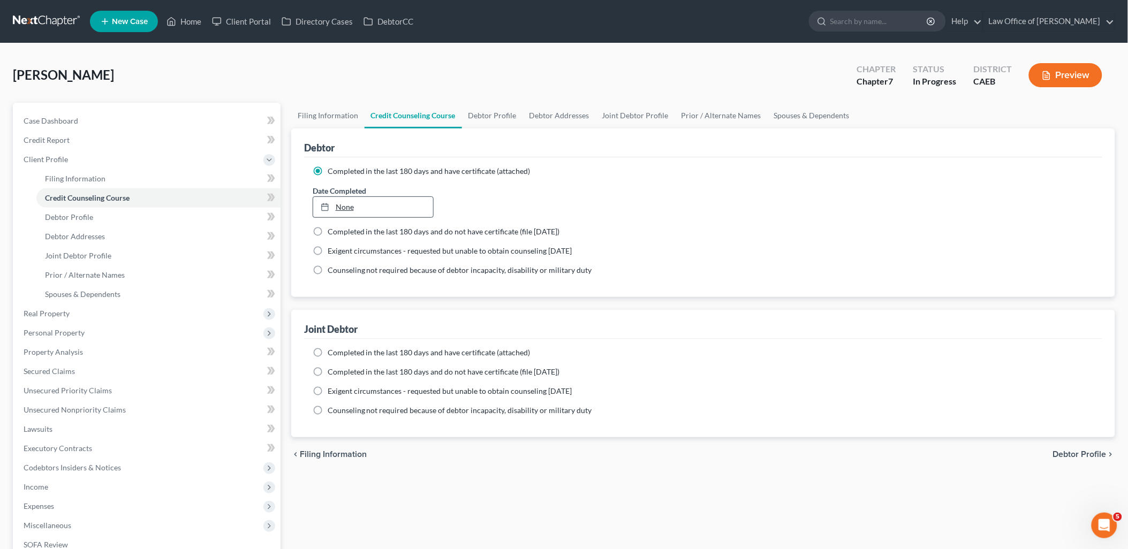
drag, startPoint x: 335, startPoint y: 205, endPoint x: 430, endPoint y: 205, distance: 95.3
click at [335, 205] on div at bounding box center [328, 206] width 15 height 9
type input "[DATE]"
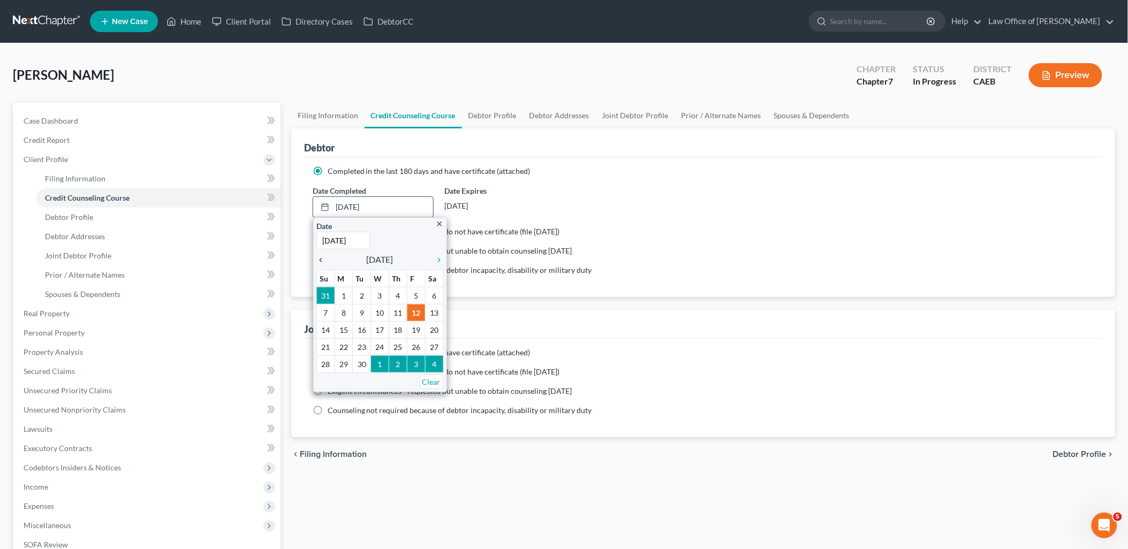
click at [322, 258] on icon "chevron_left" at bounding box center [323, 260] width 14 height 9
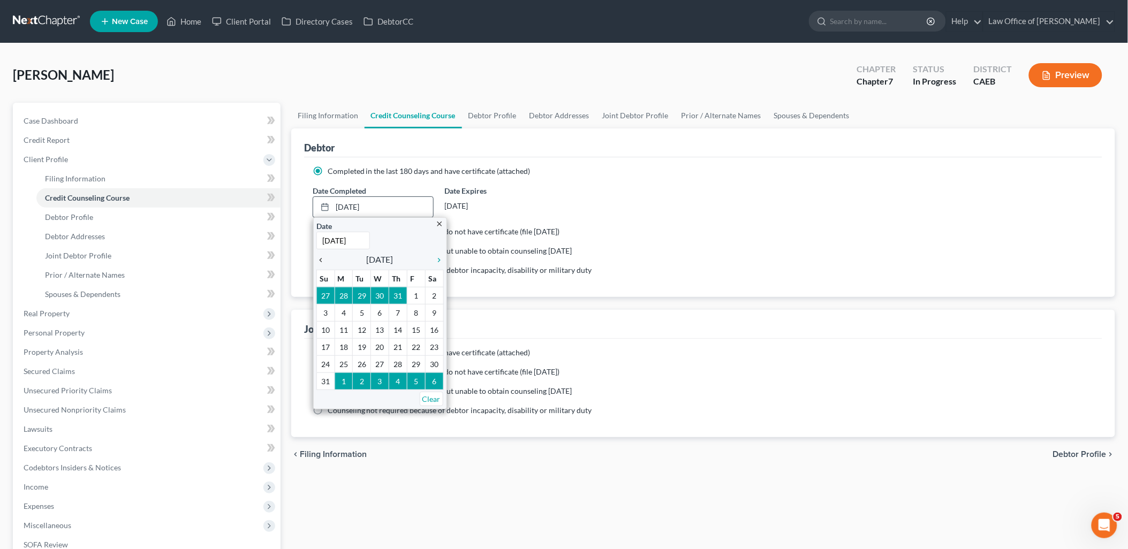
click at [322, 258] on icon "chevron_left" at bounding box center [323, 260] width 14 height 9
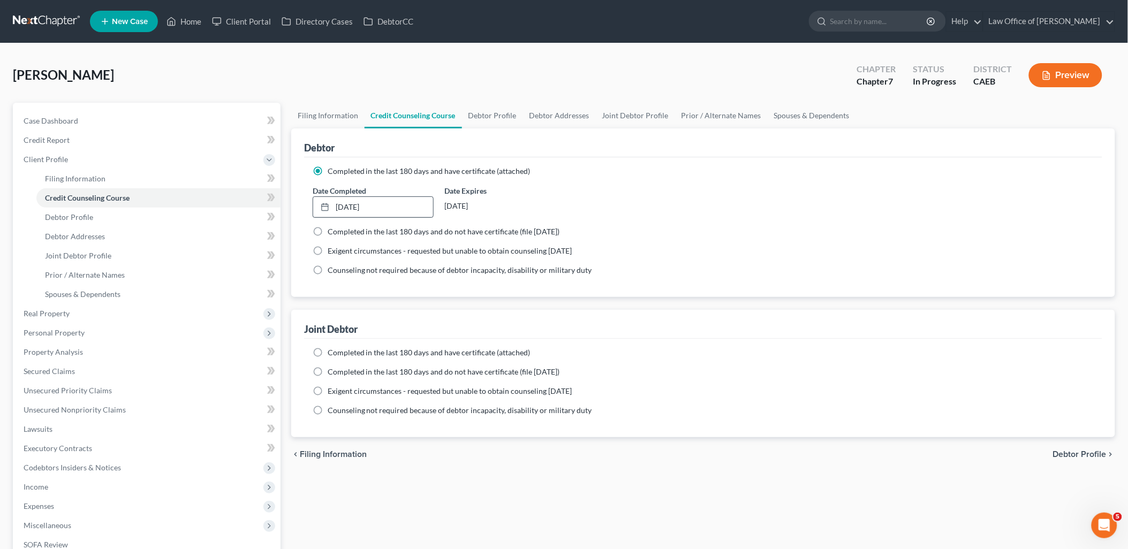
click at [328, 353] on label "Completed in the last 180 days and have certificate (attached)" at bounding box center [429, 352] width 203 height 11
click at [332, 353] on input "Completed in the last 180 days and have certificate (attached)" at bounding box center [335, 350] width 7 height 7
radio input "true"
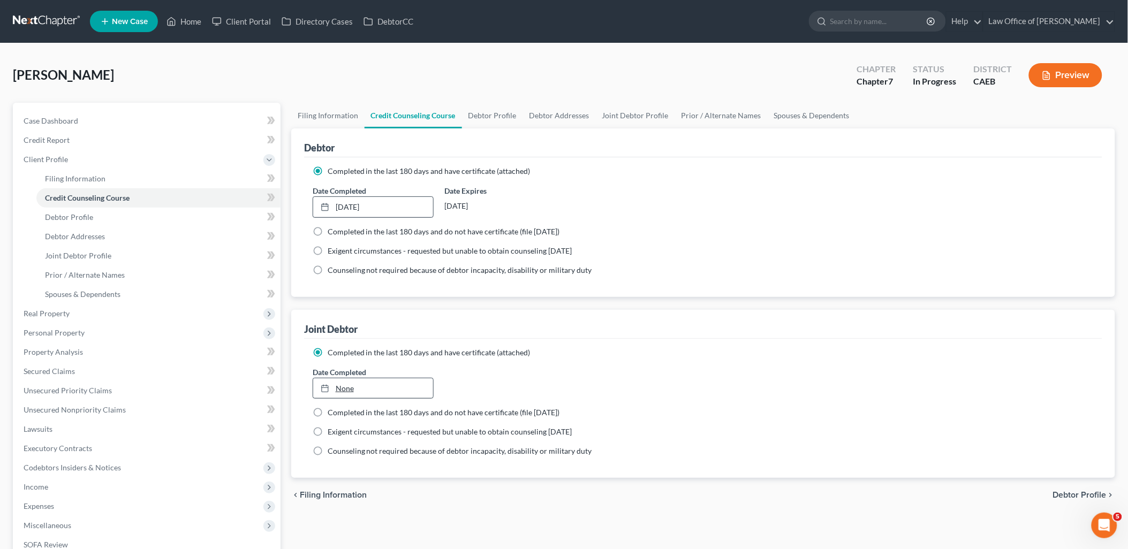
click at [349, 388] on link "None" at bounding box center [373, 389] width 120 height 20
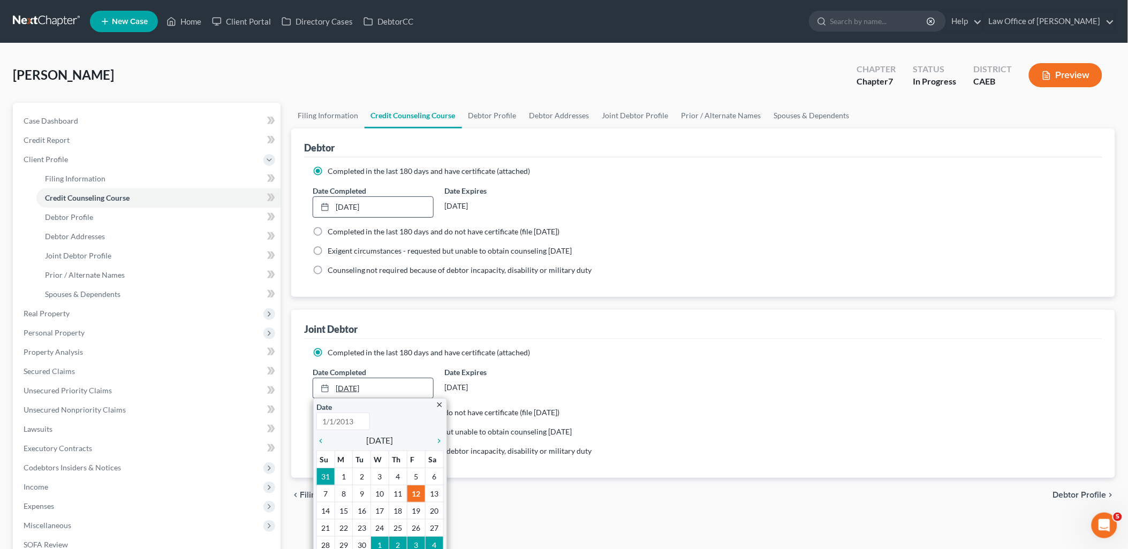
type input "[DATE]"
click at [320, 443] on icon "chevron_left" at bounding box center [323, 441] width 14 height 9
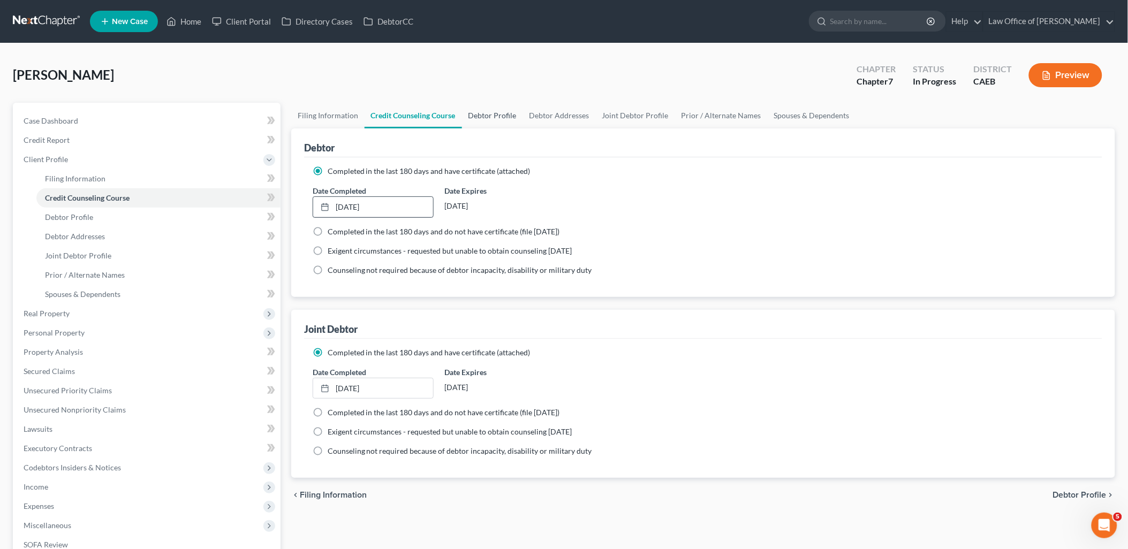
click at [493, 118] on link "Debtor Profile" at bounding box center [492, 116] width 61 height 26
select select "1"
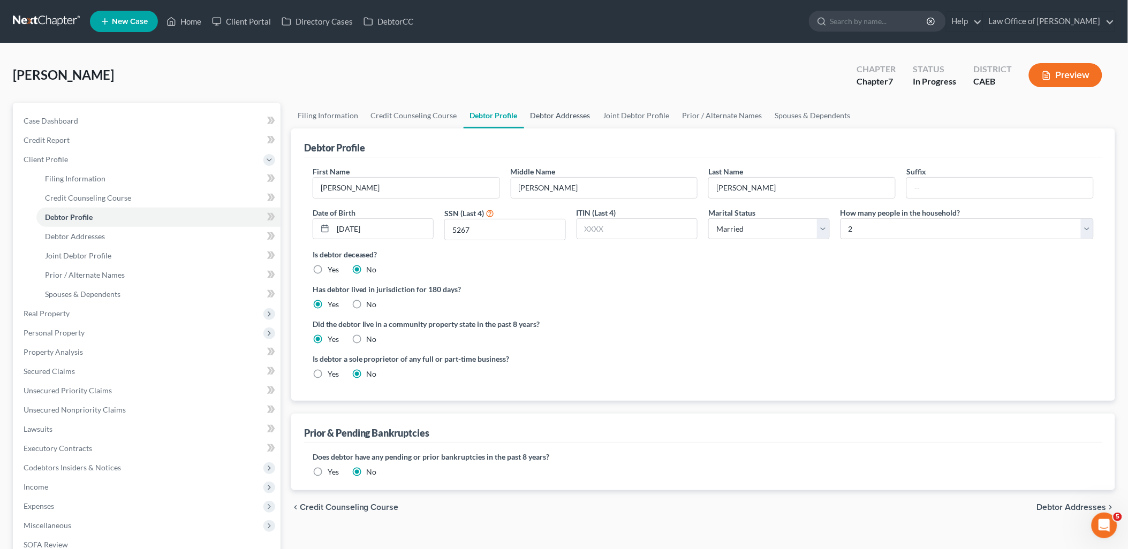
click at [556, 116] on link "Debtor Addresses" at bounding box center [560, 116] width 73 height 26
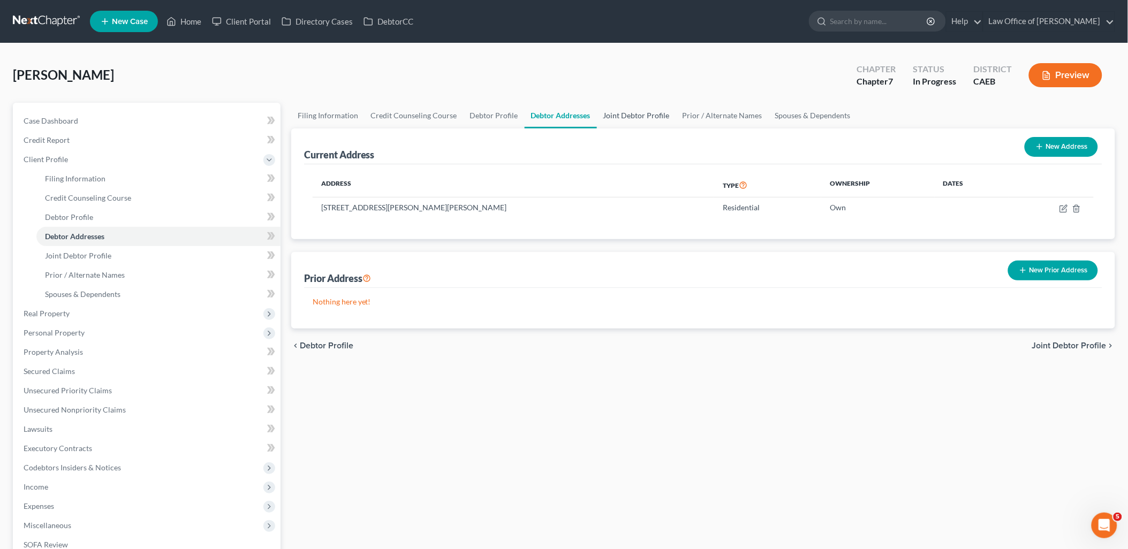
click at [648, 119] on link "Joint Debtor Profile" at bounding box center [636, 116] width 79 height 26
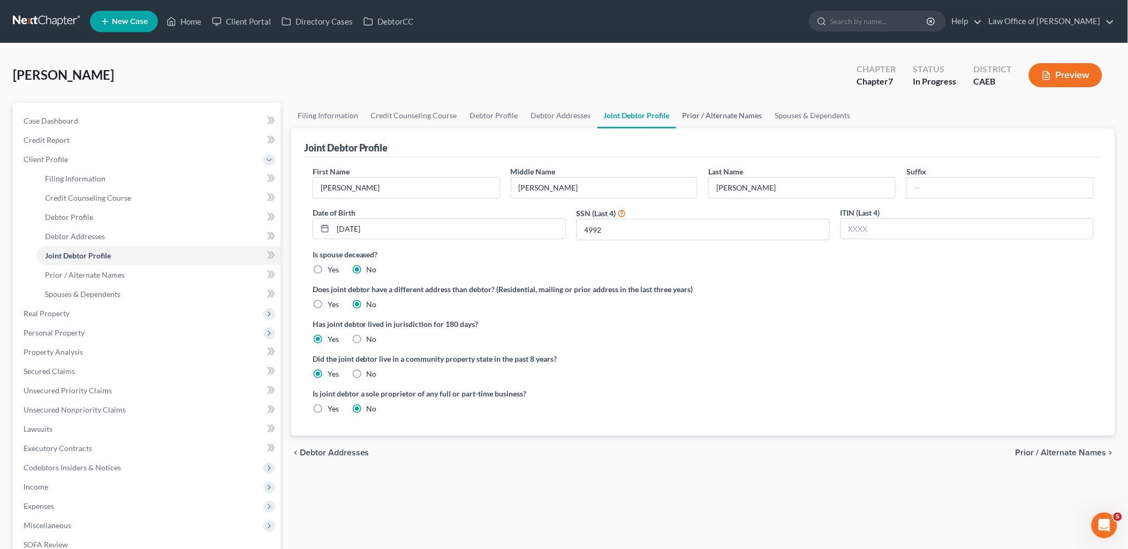
click at [727, 115] on link "Prior / Alternate Names" at bounding box center [722, 116] width 93 height 26
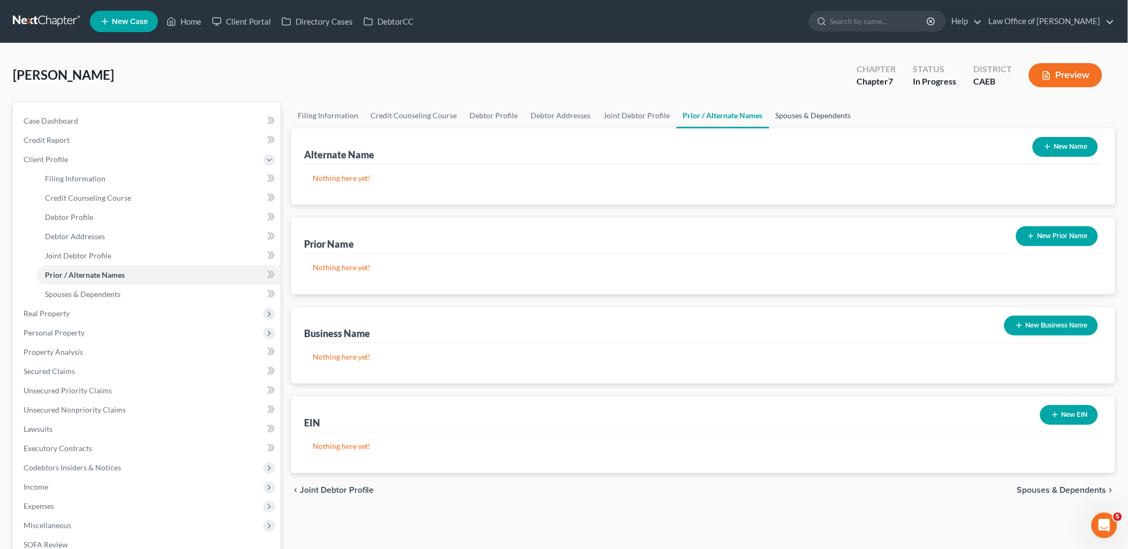
click at [838, 115] on link "Spouses & Dependents" at bounding box center [813, 116] width 88 height 26
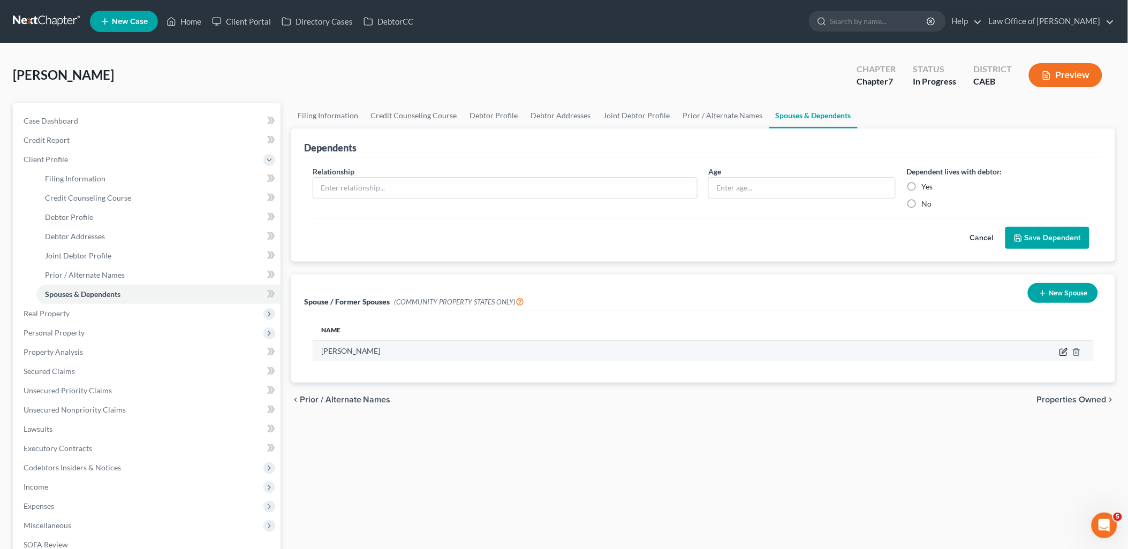
click at [1059, 354] on icon "button" at bounding box center [1063, 352] width 9 height 9
select select "1"
select select "4"
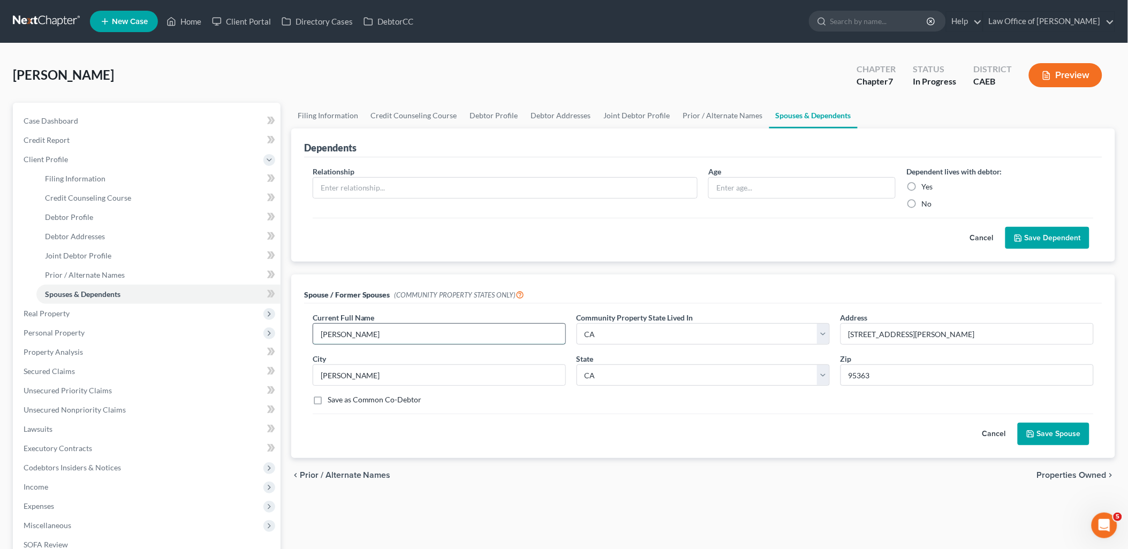
click at [323, 330] on input "[PERSON_NAME]" at bounding box center [439, 334] width 252 height 20
type input "[PERSON_NAME] / [PERSON_NAME]"
click at [1068, 445] on div "Current Full Name * [PERSON_NAME] / [PERSON_NAME] Community Property State Live…" at bounding box center [703, 381] width 798 height 154
click at [1066, 443] on button "Save Spouse" at bounding box center [1054, 434] width 72 height 22
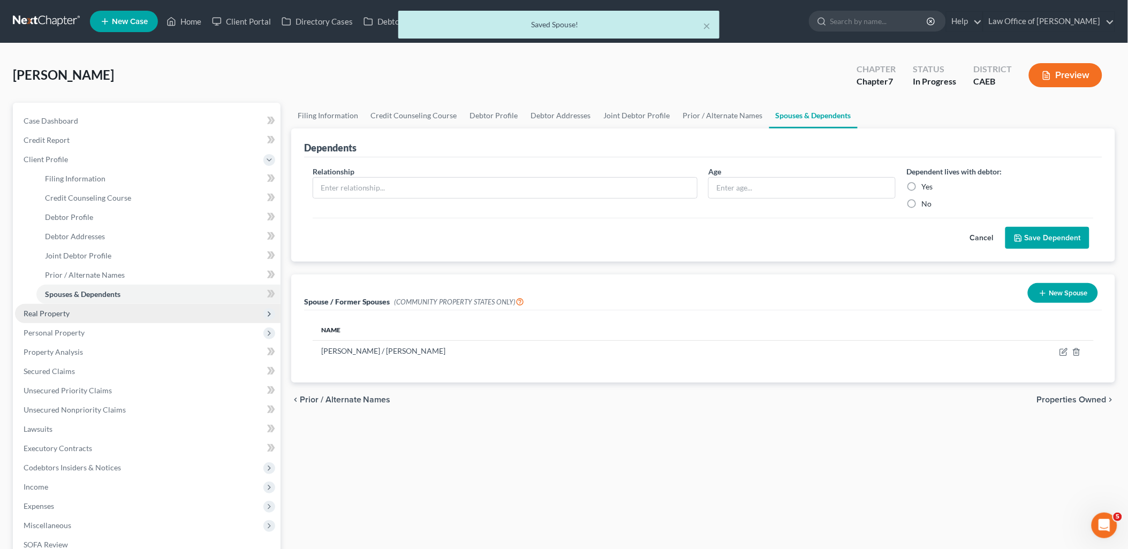
click at [60, 312] on span "Real Property" at bounding box center [47, 313] width 46 height 9
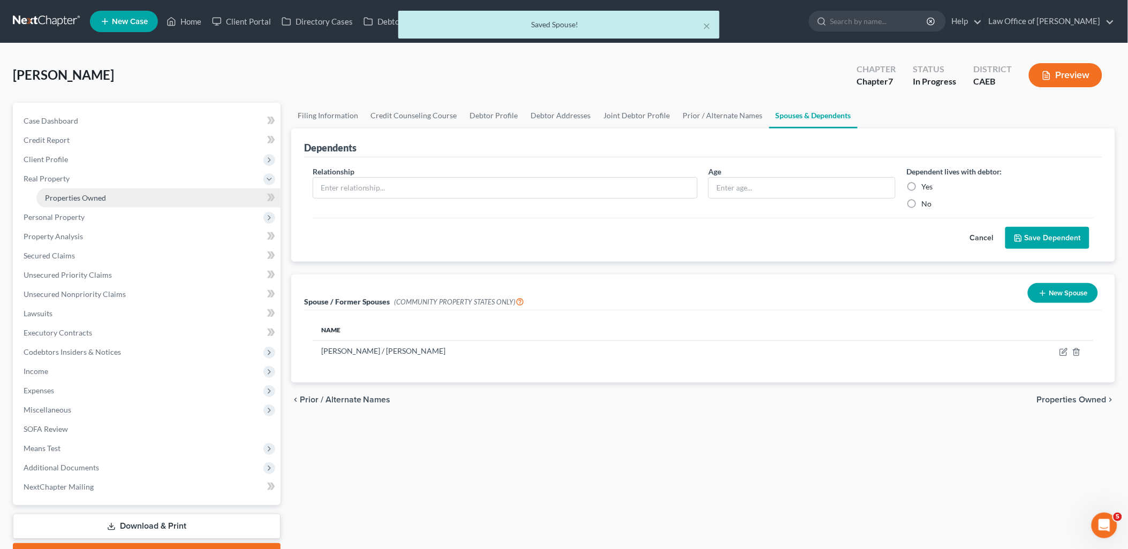
click at [66, 200] on span "Properties Owned" at bounding box center [75, 197] width 61 height 9
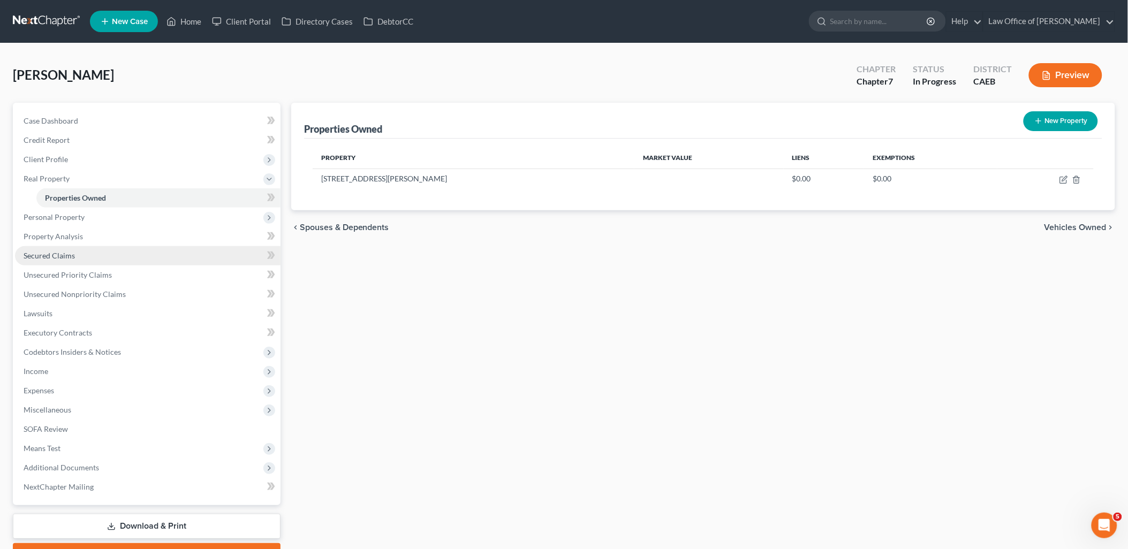
click at [42, 249] on link "Secured Claims" at bounding box center [148, 255] width 266 height 19
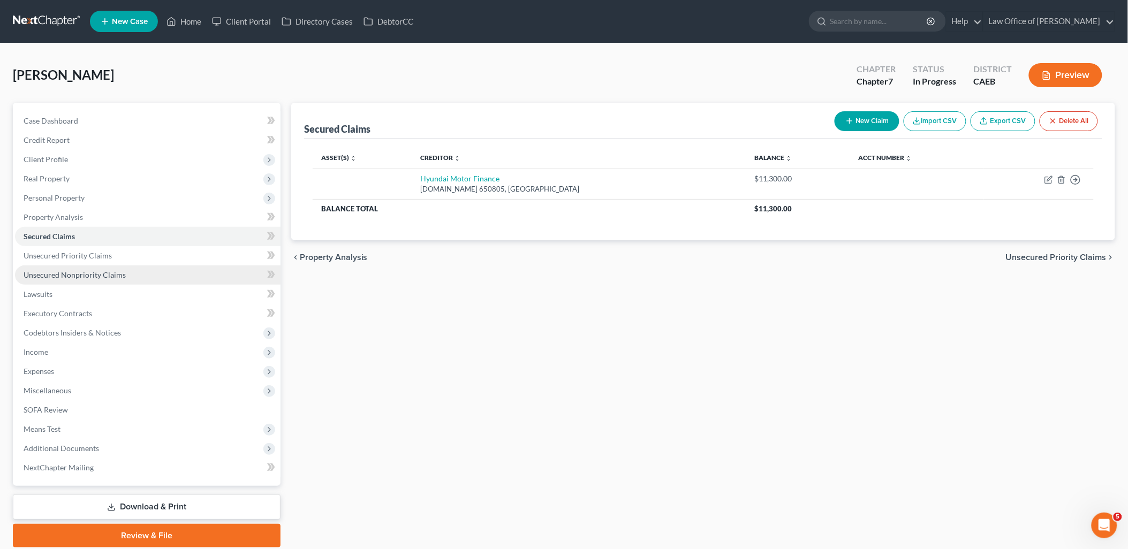
click at [41, 270] on span "Unsecured Nonpriority Claims" at bounding box center [75, 274] width 102 height 9
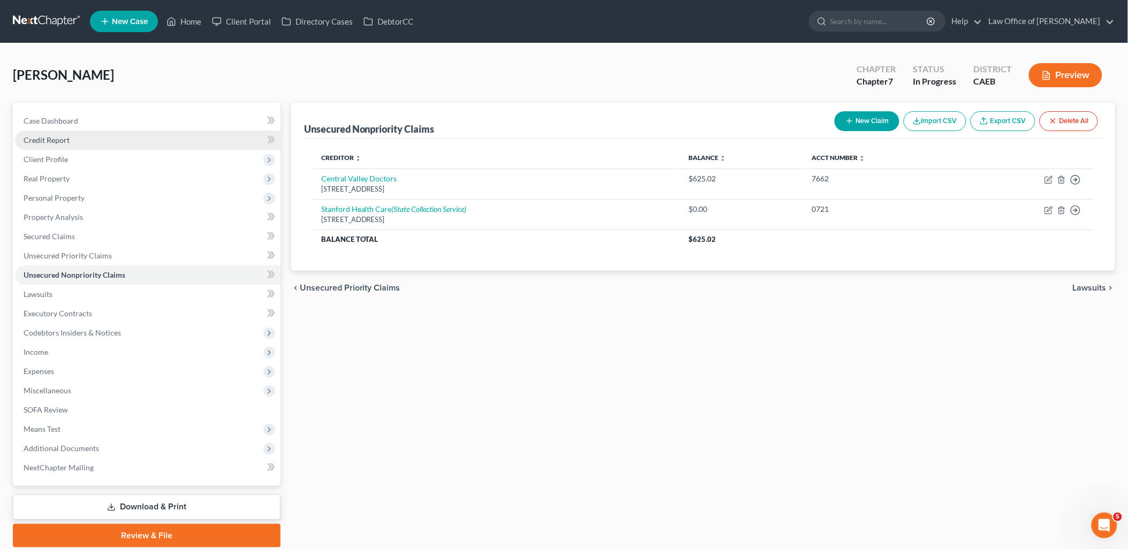
click at [43, 145] on link "Credit Report" at bounding box center [148, 140] width 266 height 19
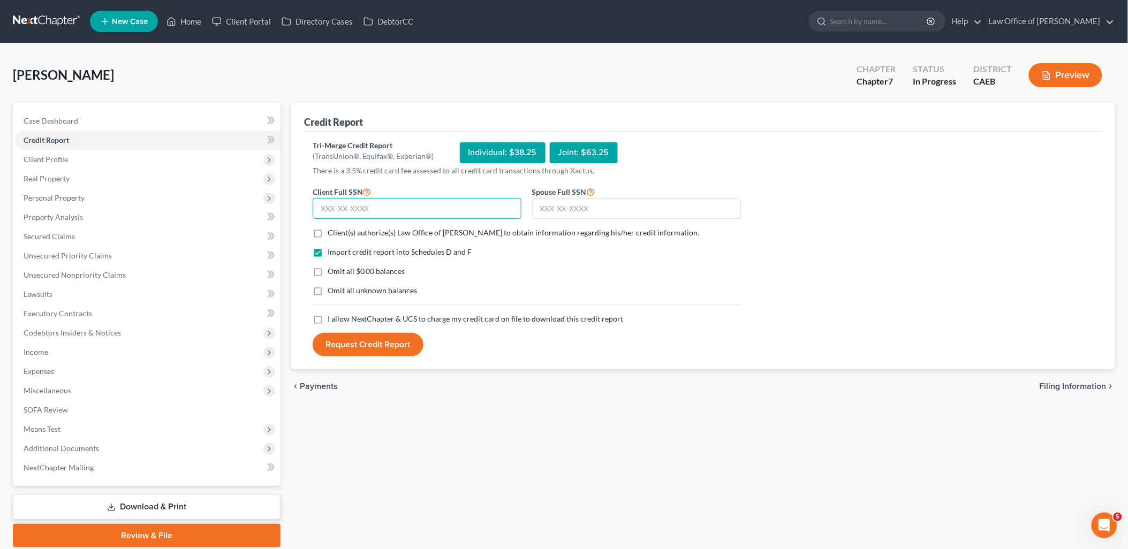
click at [407, 206] on input "text" at bounding box center [417, 208] width 209 height 21
type input "606-28-5267"
click at [571, 209] on input "text" at bounding box center [636, 208] width 209 height 21
type input "548-95-4992"
click at [328, 233] on label "Client(s) authorize(s) Law Office of [PERSON_NAME] to obtain information regard…" at bounding box center [514, 233] width 372 height 11
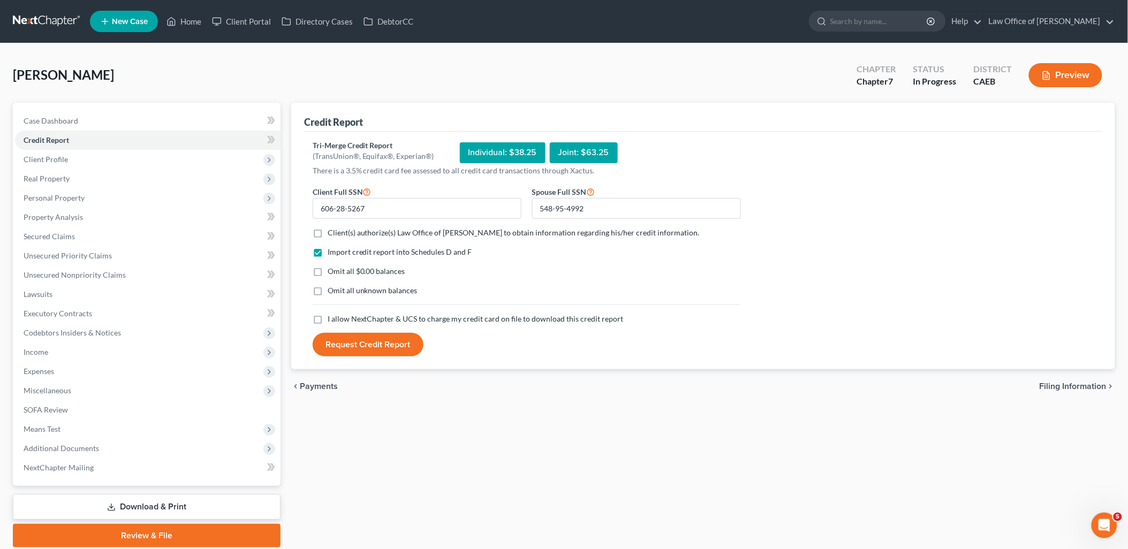
click at [332, 233] on input "Client(s) authorize(s) Law Office of [PERSON_NAME] to obtain information regard…" at bounding box center [335, 231] width 7 height 7
checkbox input "true"
click at [328, 273] on label "Omit all $0.00 balances" at bounding box center [367, 271] width 78 height 11
click at [332, 273] on input "Omit all $0.00 balances" at bounding box center [335, 269] width 7 height 7
checkbox input "true"
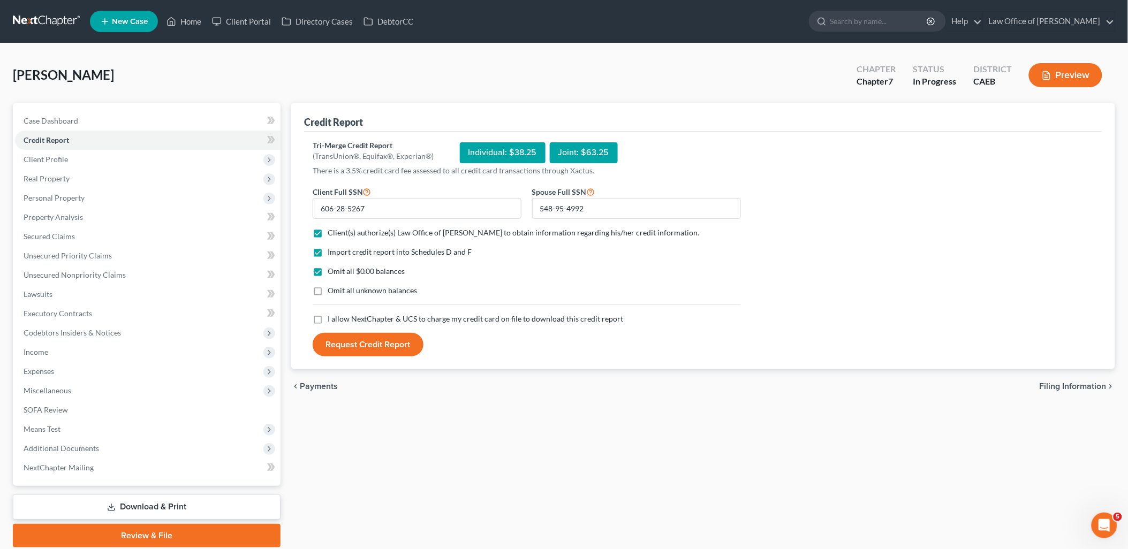
click at [328, 293] on label "Omit all unknown balances" at bounding box center [373, 290] width 90 height 11
click at [332, 292] on input "Omit all unknown balances" at bounding box center [335, 288] width 7 height 7
checkbox input "true"
click at [328, 320] on label "I allow NextChapter & UCS to charge my credit card on file to download this cre…" at bounding box center [476, 319] width 296 height 11
click at [332, 320] on input "I allow NextChapter & UCS to charge my credit card on file to download this cre…" at bounding box center [335, 317] width 7 height 7
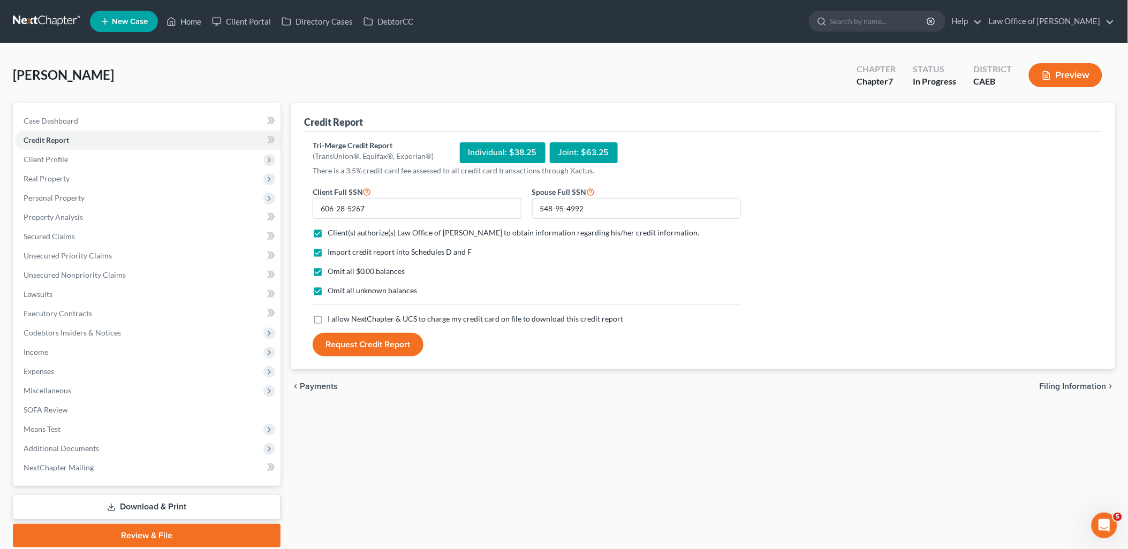
checkbox input "true"
click at [373, 348] on button "Request Credit Report" at bounding box center [368, 345] width 111 height 24
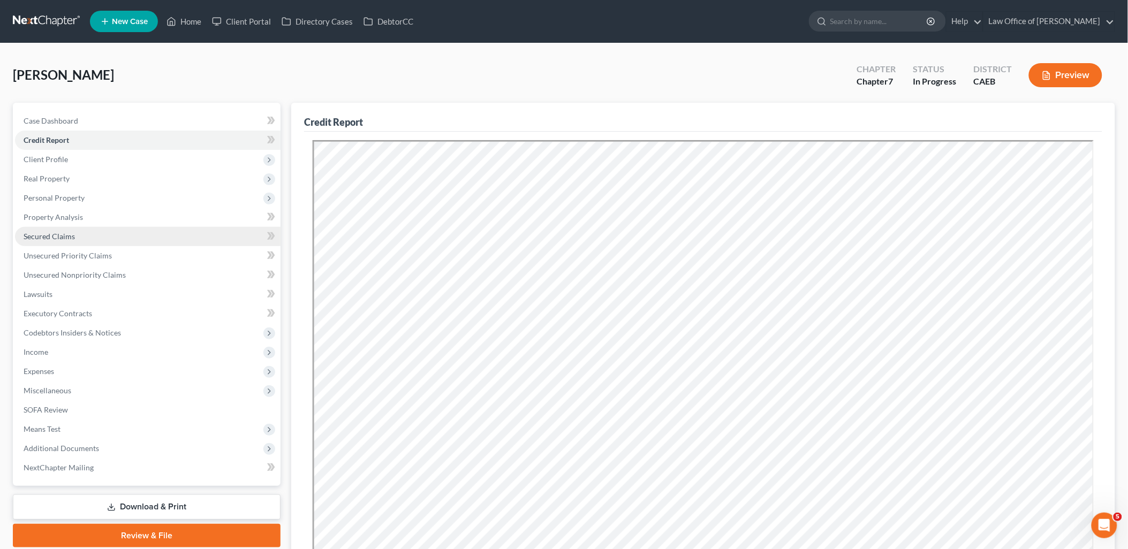
click at [55, 236] on span "Secured Claims" at bounding box center [49, 236] width 51 height 9
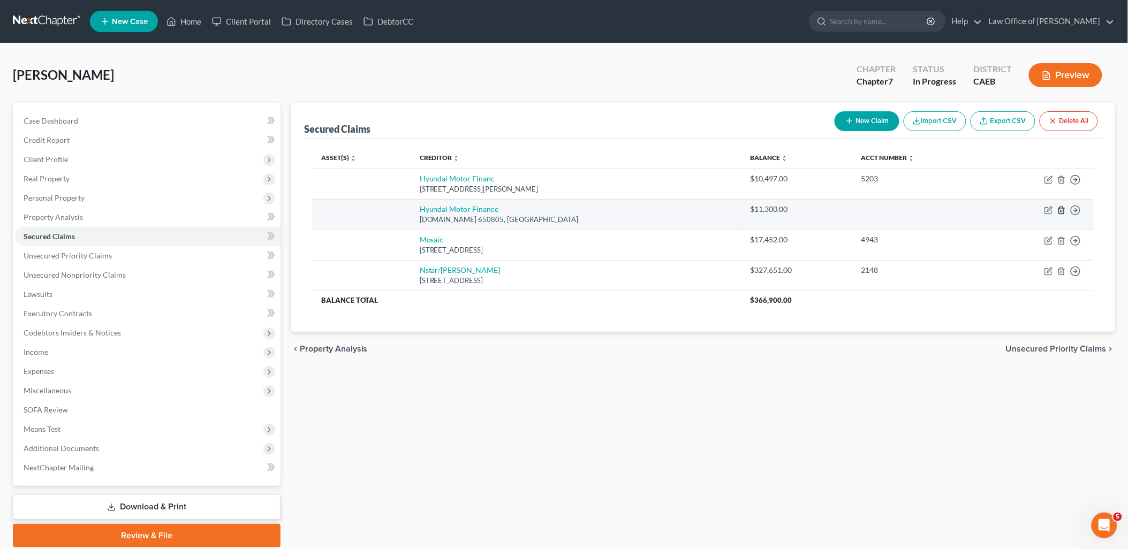
click at [1063, 209] on icon "button" at bounding box center [1061, 210] width 9 height 9
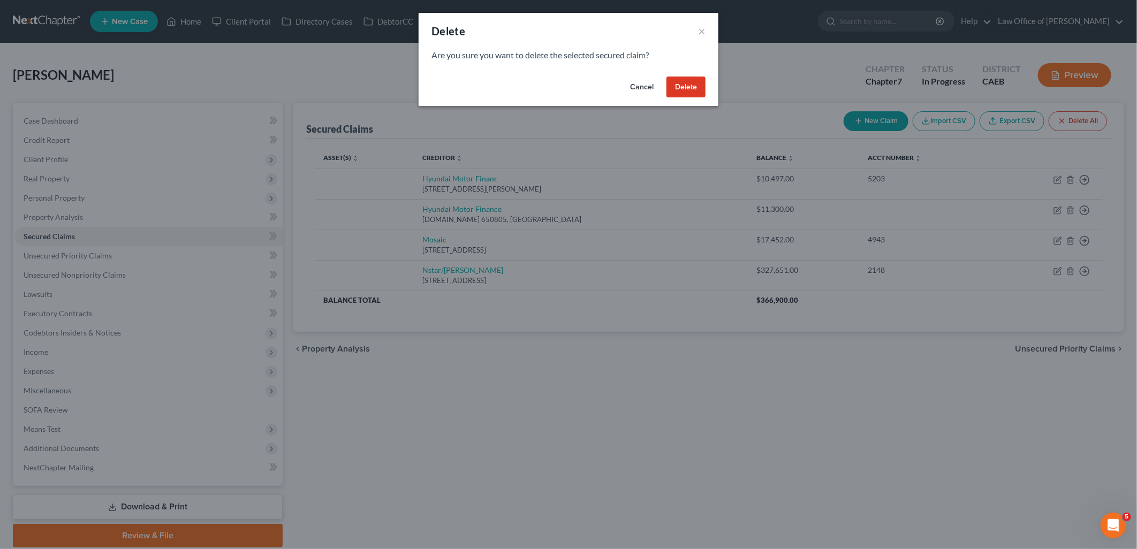
click at [693, 87] on button "Delete" at bounding box center [686, 87] width 39 height 21
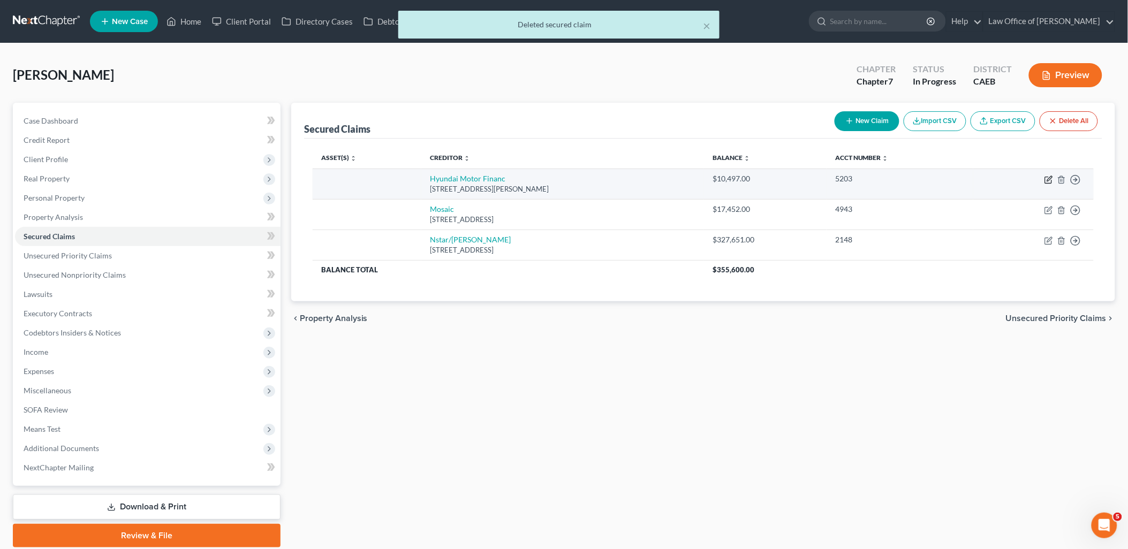
click at [1048, 183] on icon "button" at bounding box center [1048, 180] width 9 height 9
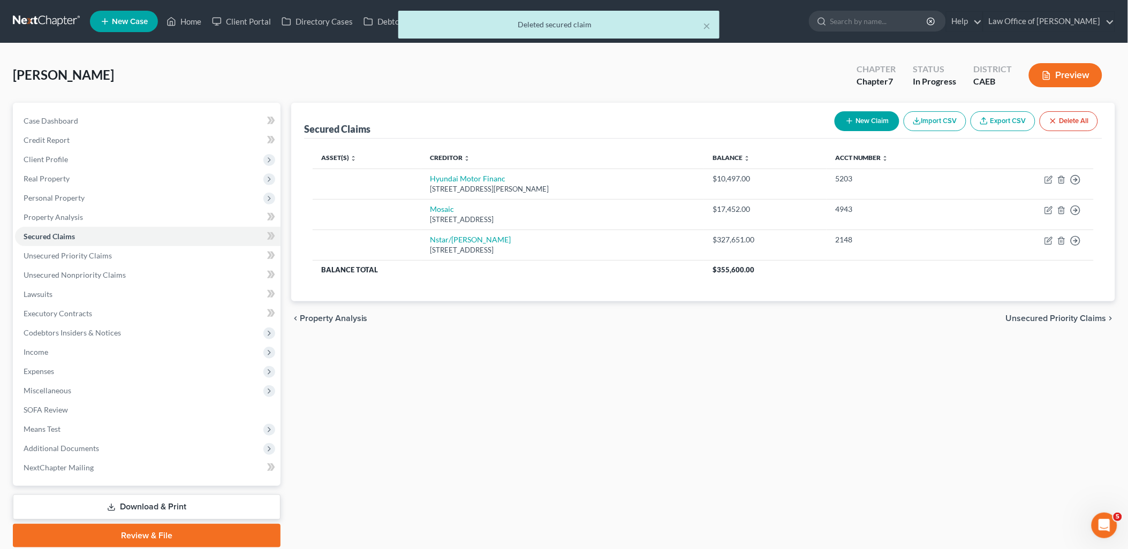
select select "4"
select select "1"
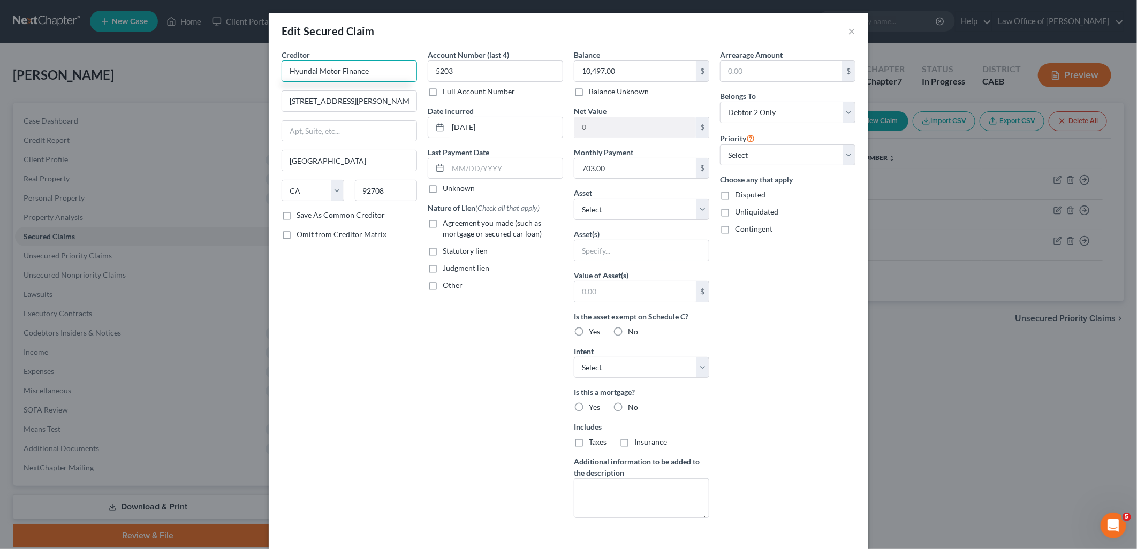
type input "Hyundai Motor Finance"
click at [443, 223] on label "Agreement you made (such as mortgage or secured car loan)" at bounding box center [503, 228] width 120 height 21
click at [447, 223] on input "Agreement you made (such as mortgage or secured car loan)" at bounding box center [450, 221] width 7 height 7
checkbox input "true"
click at [622, 210] on select "Select Other Multiple Assets 2022 Hyundai [MEDICAL_DATA] - $0.0 2015 Honda Odys…" at bounding box center [641, 209] width 135 height 21
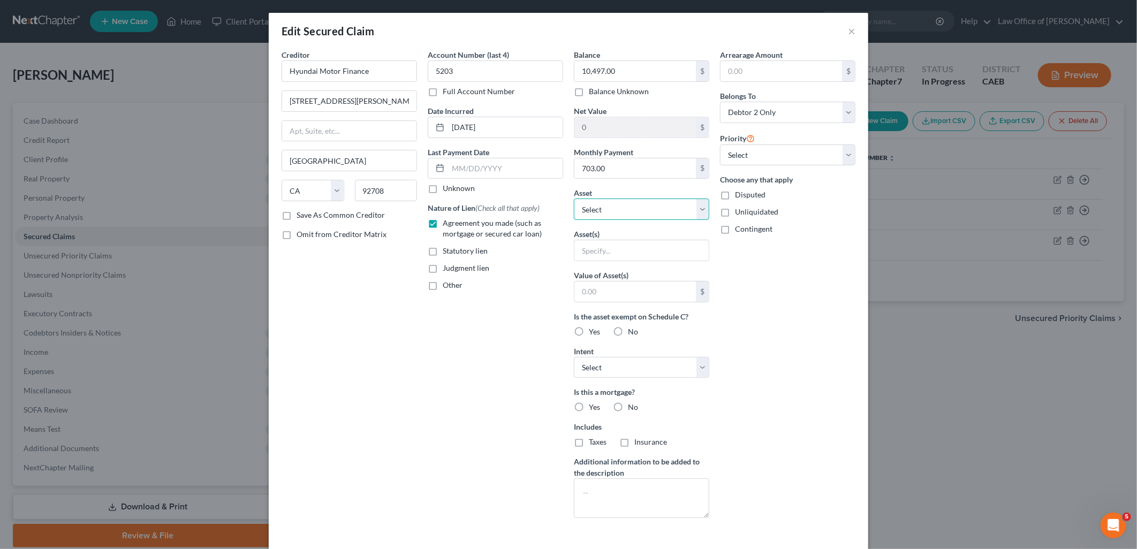
select select "2"
click at [574, 199] on select "Select Other Multiple Assets 2022 Hyundai [MEDICAL_DATA] - $0.0 2015 Honda Odys…" at bounding box center [641, 209] width 135 height 21
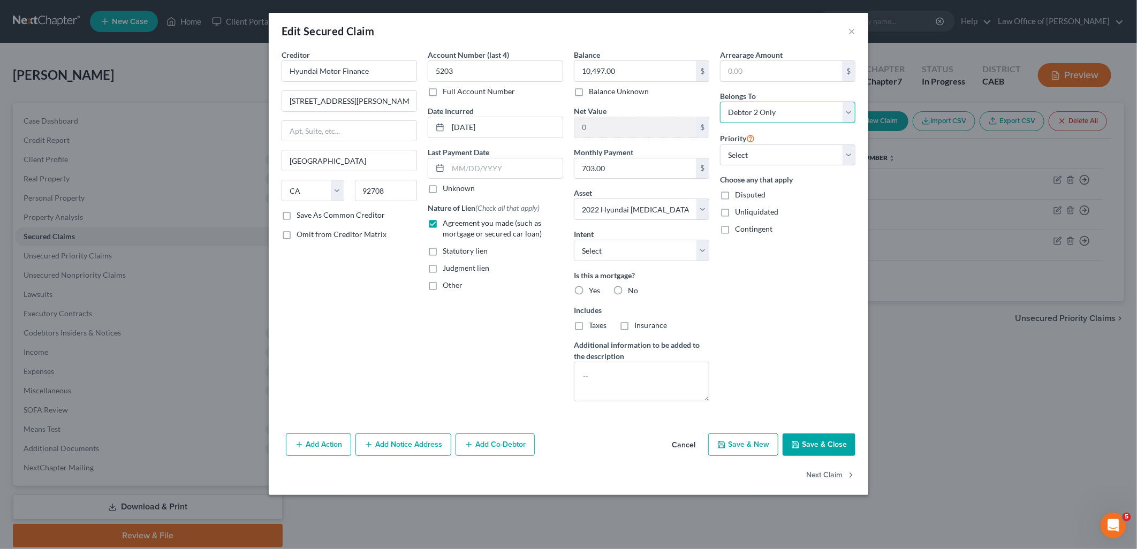
click at [778, 110] on select "Select Debtor 1 Only Debtor 2 Only Debtor 1 And Debtor 2 Only At Least One Of T…" at bounding box center [787, 112] width 135 height 21
select select "4"
click at [720, 102] on select "Select Debtor 1 Only Debtor 2 Only Debtor 1 And Debtor 2 Only At Least One Of T…" at bounding box center [787, 112] width 135 height 21
click at [750, 152] on select "Select 1st 2nd 3rd 4th 5th 6th 7th 8th 9th 10th 11th 12th 13th 14th 15th 16th 1…" at bounding box center [787, 155] width 135 height 21
select select "0"
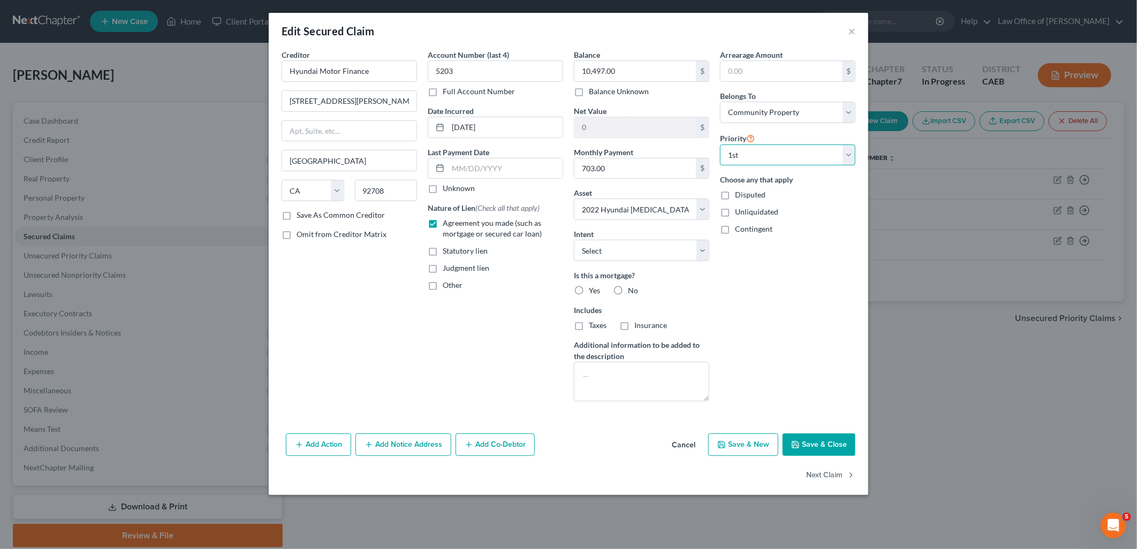
click at [720, 145] on select "Select 1st 2nd 3rd 4th 5th 6th 7th 8th 9th 10th 11th 12th 13th 14th 15th 16th 1…" at bounding box center [787, 155] width 135 height 21
click at [632, 246] on select "Select Surrender Redeem Reaffirm Avoid Other" at bounding box center [641, 250] width 135 height 21
select select "4"
click at [574, 240] on select "Select Surrender Redeem Reaffirm Avoid Other" at bounding box center [641, 250] width 135 height 21
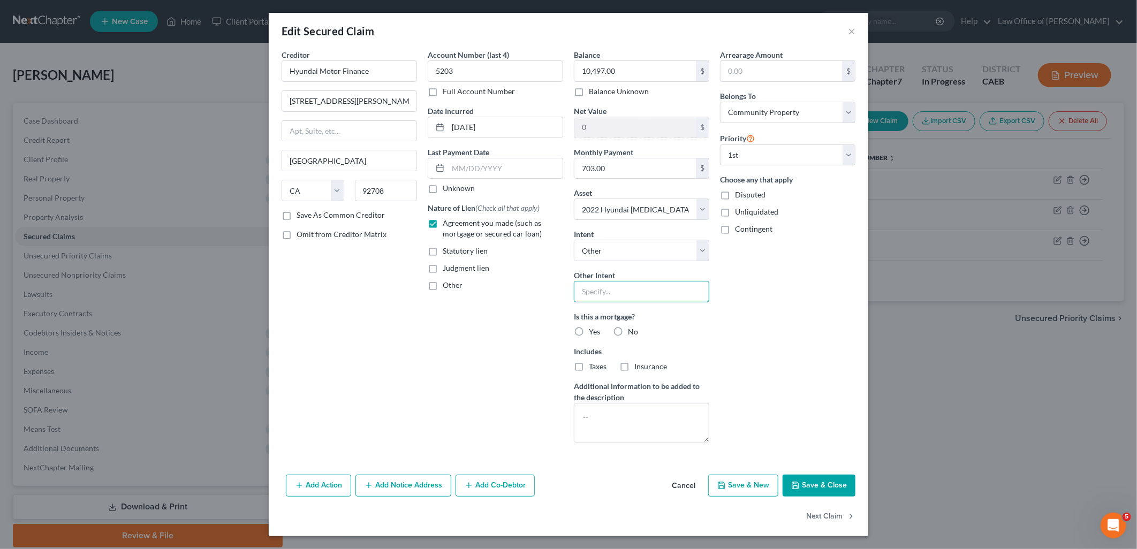
click at [631, 293] on input "text" at bounding box center [641, 291] width 135 height 21
type input "Retain & Pay per Contract"
click at [628, 330] on label "No" at bounding box center [633, 332] width 10 height 11
click at [632, 330] on input "No" at bounding box center [635, 330] width 7 height 7
radio input "true"
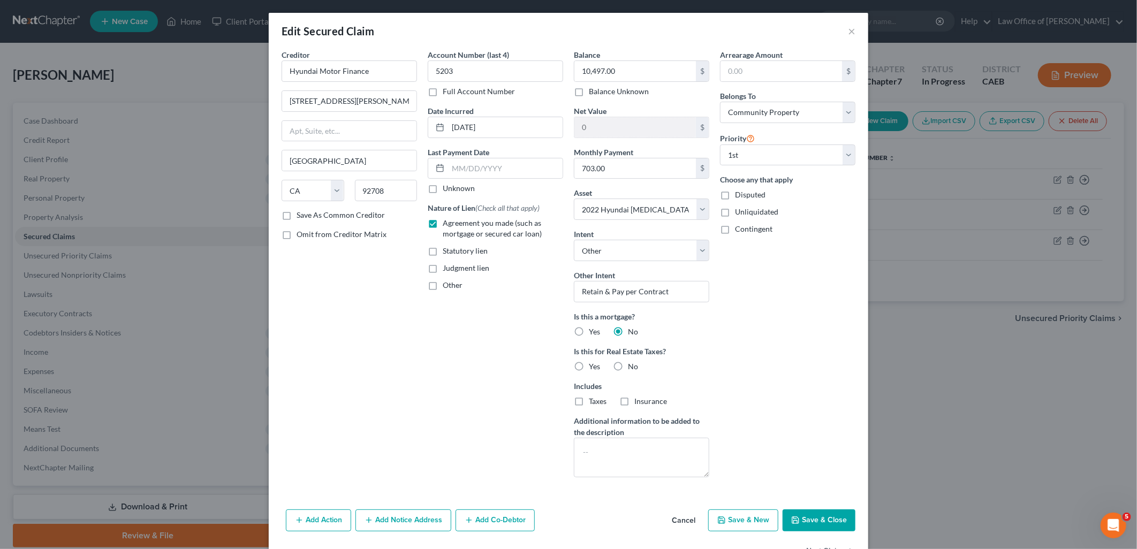
click at [628, 366] on label "No" at bounding box center [633, 366] width 10 height 11
click at [632, 366] on input "No" at bounding box center [635, 364] width 7 height 7
radio input "true"
click at [459, 173] on input "text" at bounding box center [505, 168] width 115 height 20
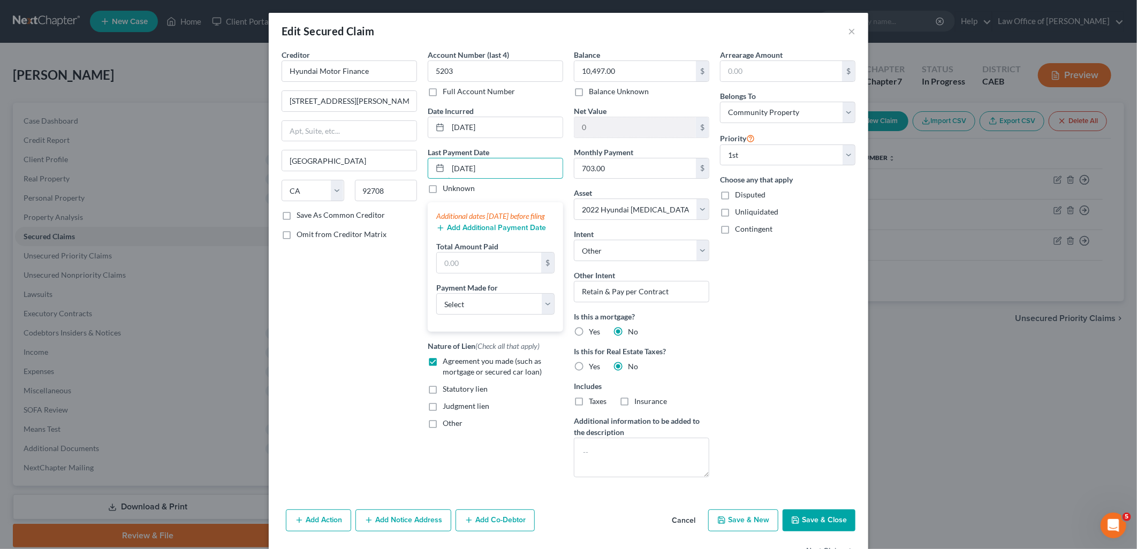
type input "[DATE]"
click at [486, 232] on button "Add Additional Payment Date" at bounding box center [491, 228] width 110 height 9
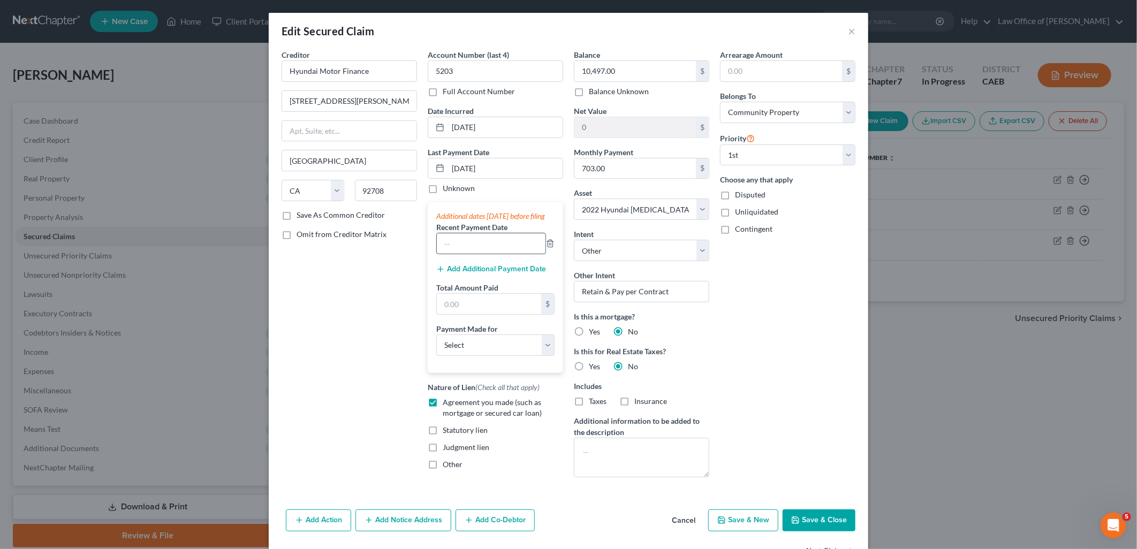
click at [483, 245] on input "text" at bounding box center [491, 243] width 109 height 20
type input "[DATE]"
click at [486, 274] on button "Add Additional Payment Date" at bounding box center [491, 269] width 110 height 9
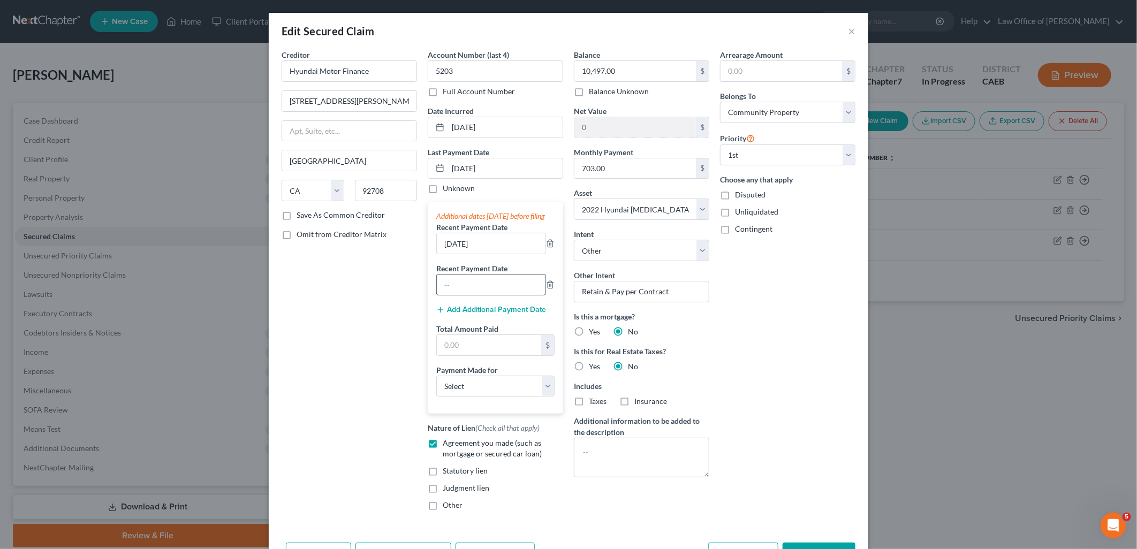
click at [478, 293] on input "text" at bounding box center [491, 285] width 109 height 20
type input "[DATE]"
click at [485, 314] on button "Add Additional Payment Date" at bounding box center [491, 310] width 110 height 9
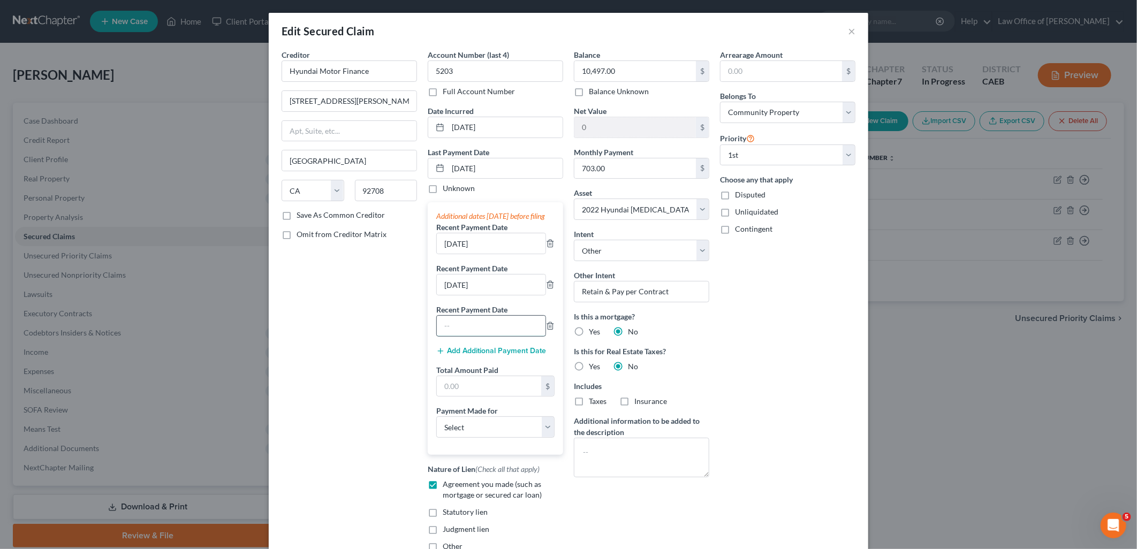
click at [476, 336] on input "text" at bounding box center [491, 326] width 109 height 20
type input "[DATE]"
click at [476, 397] on input "text" at bounding box center [489, 386] width 104 height 20
type input "2,109"
click at [494, 437] on select "Select Car Credit Card Loan Repayment Mortgage Other Suppliers Or Vendors" at bounding box center [495, 427] width 118 height 21
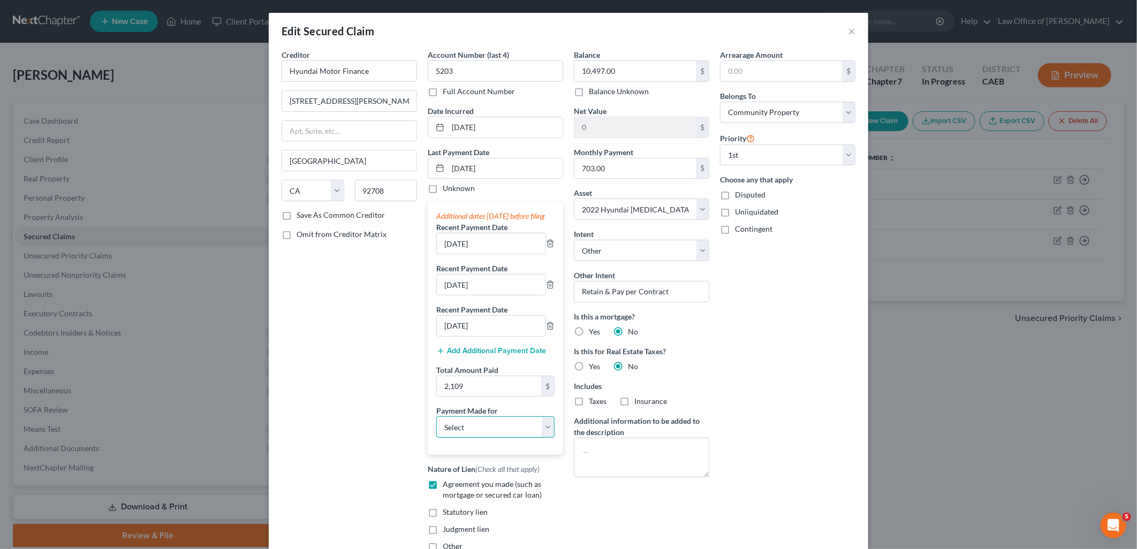
select select "0"
click at [436, 428] on select "Select Car Credit Card Loan Repayment Mortgage Other Suppliers Or Vendors" at bounding box center [495, 427] width 118 height 21
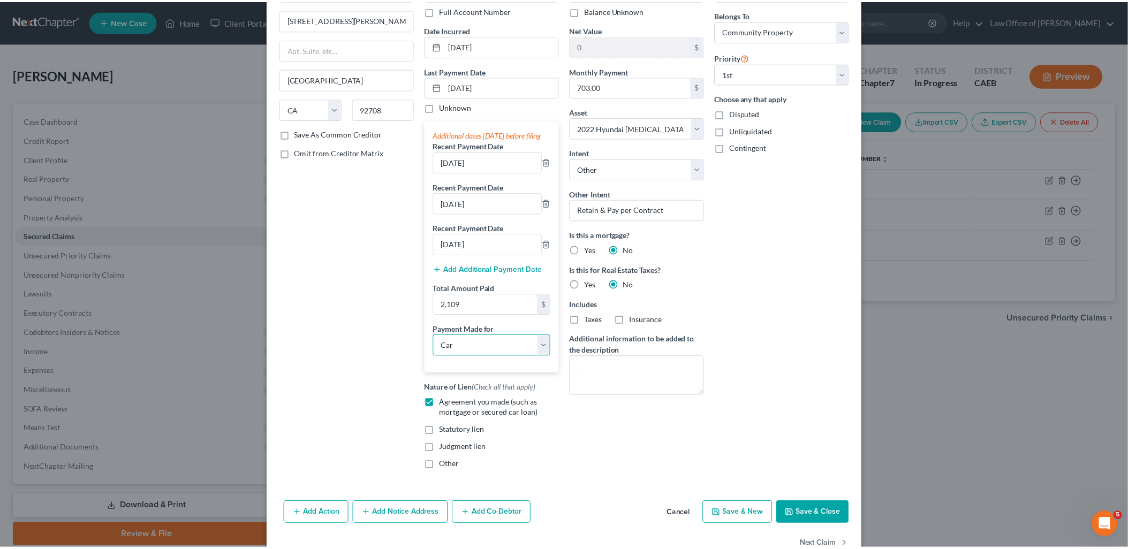
scroll to position [120, 0]
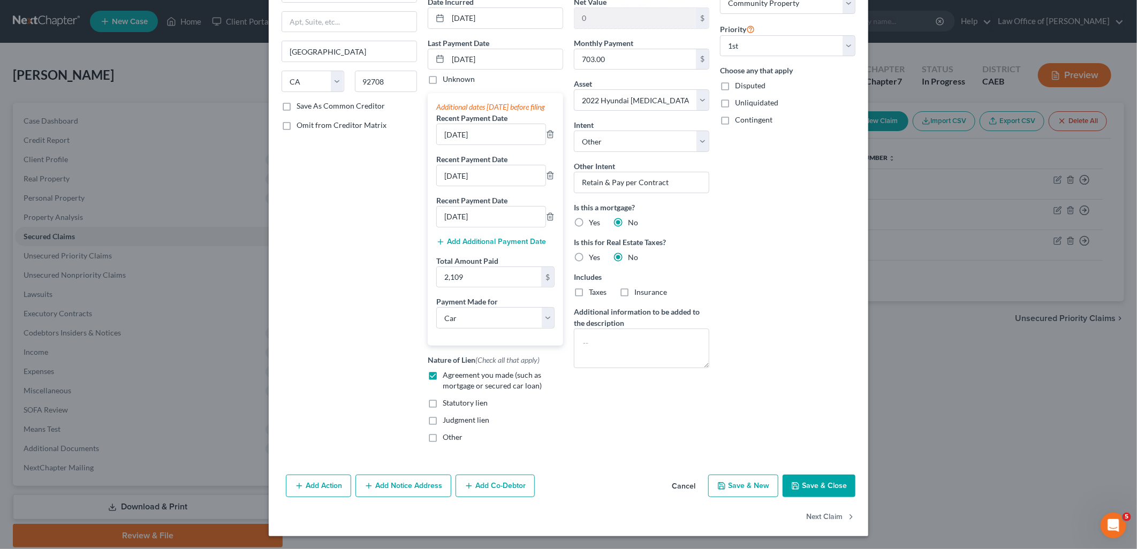
click at [834, 490] on button "Save & Close" at bounding box center [819, 486] width 73 height 22
select select
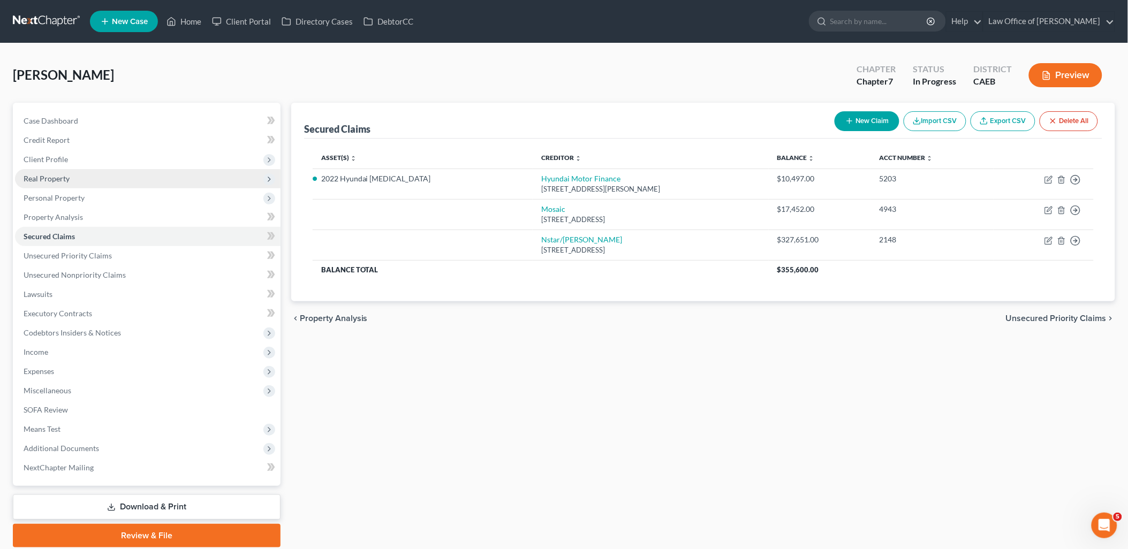
click at [49, 178] on span "Real Property" at bounding box center [47, 178] width 46 height 9
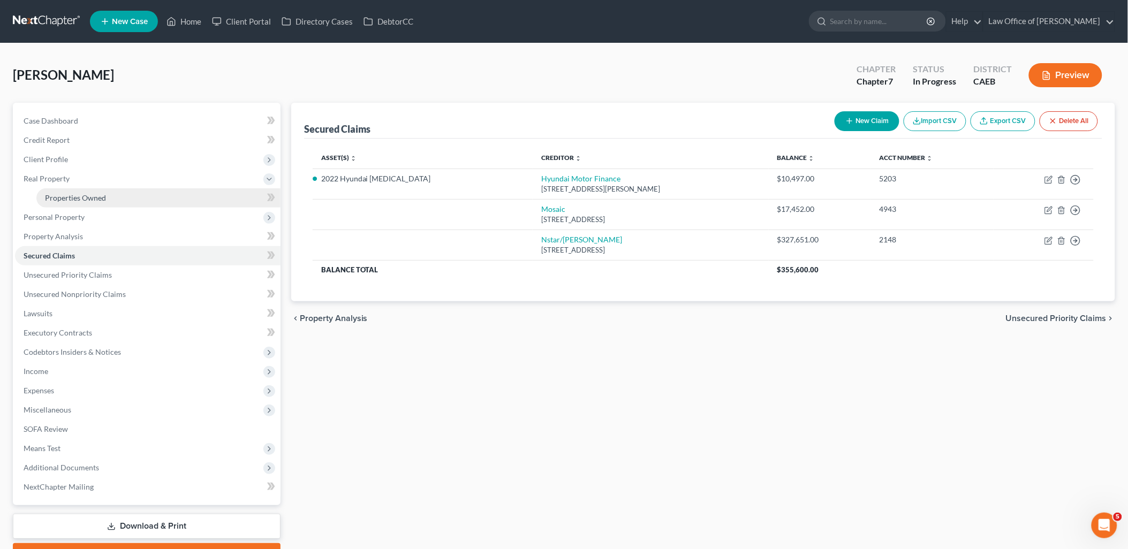
click at [81, 201] on span "Properties Owned" at bounding box center [75, 197] width 61 height 9
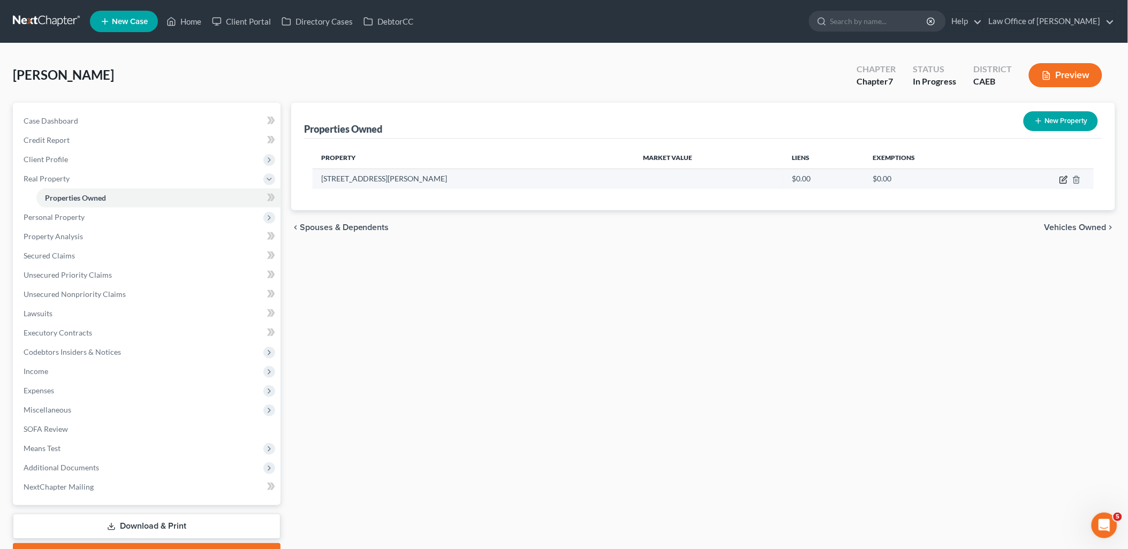
click at [1066, 176] on icon "button" at bounding box center [1063, 180] width 9 height 9
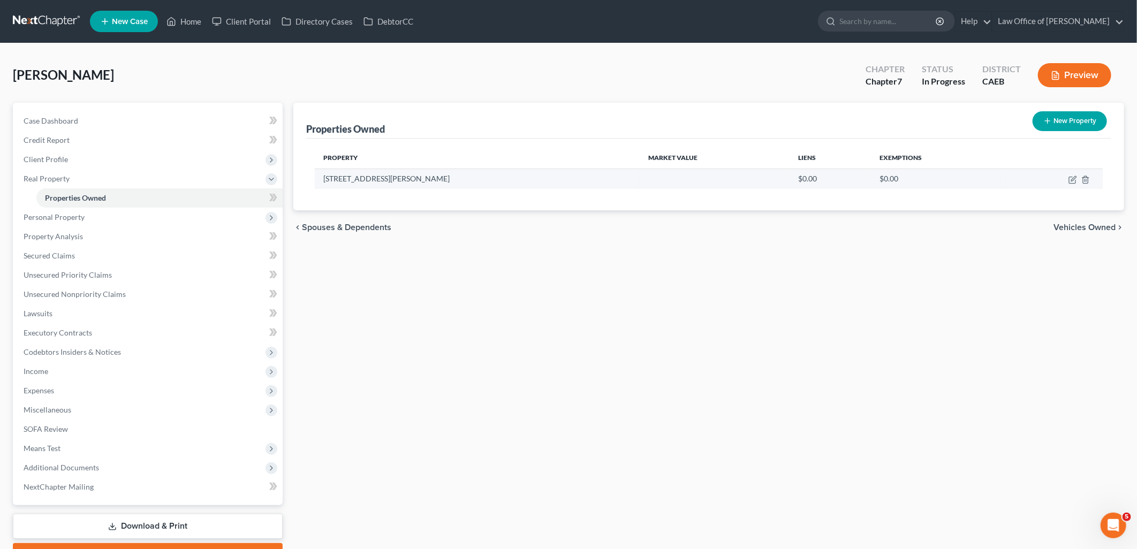
select select "4"
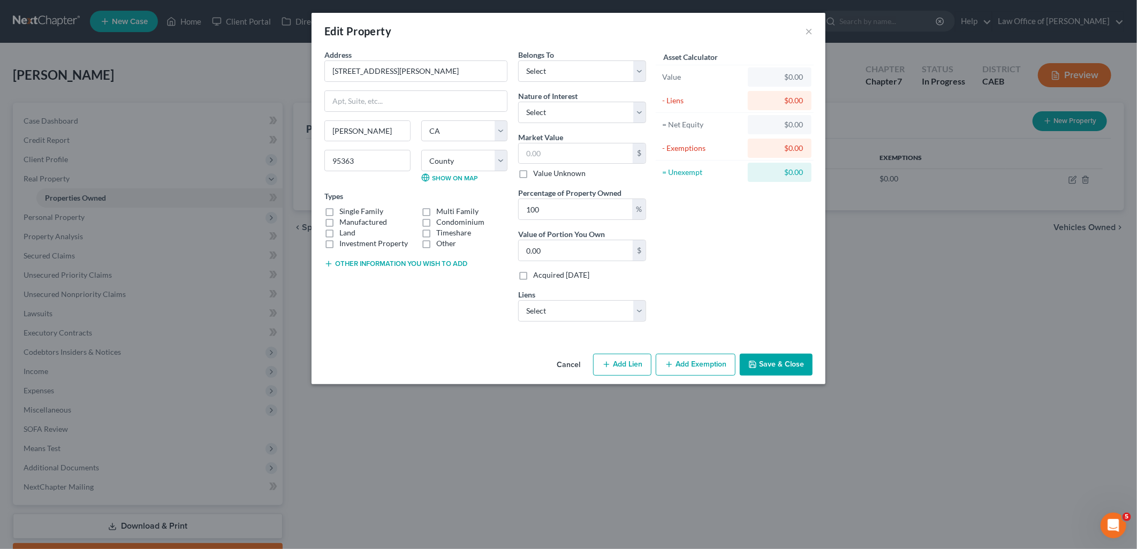
click at [339, 212] on label "Single Family" at bounding box center [361, 211] width 44 height 11
click at [344, 212] on input "Single Family" at bounding box center [347, 209] width 7 height 7
checkbox input "true"
click at [367, 261] on button "Other information you wish to add" at bounding box center [395, 264] width 143 height 9
click at [569, 75] on select "Select Debtor 1 Only Debtor 2 Only Debtor 1 And Debtor 2 Only At Least One Of T…" at bounding box center [582, 70] width 128 height 21
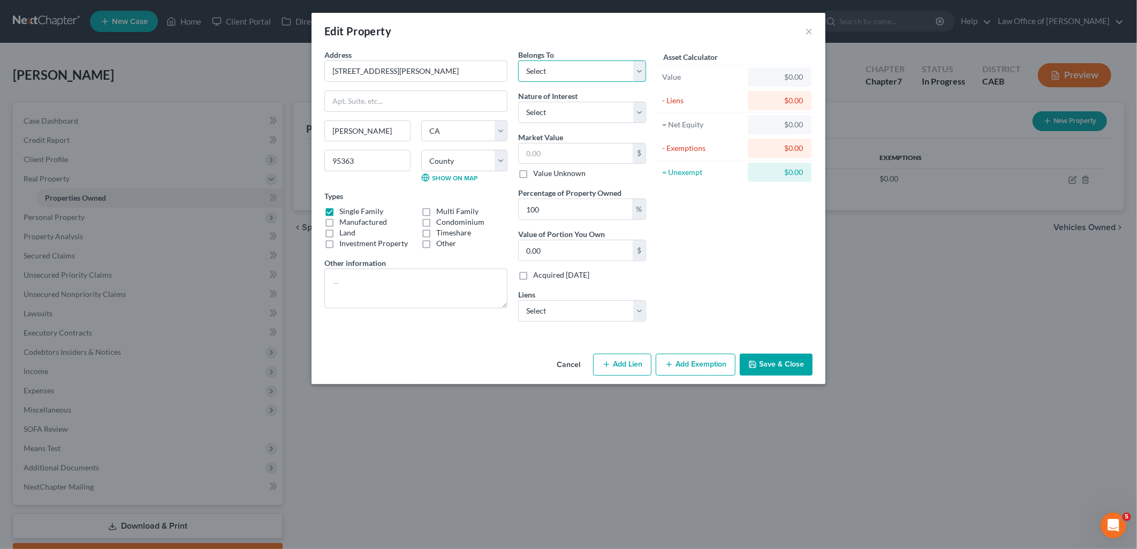
select select "4"
click at [518, 60] on select "Select Debtor 1 Only Debtor 2 Only Debtor 1 And Debtor 2 Only At Least One Of T…" at bounding box center [582, 70] width 128 height 21
click at [567, 108] on select "Select Fee Simple Joint Tenant Life Estate Equitable Interest Future Interest T…" at bounding box center [582, 112] width 128 height 21
select select "0"
click at [518, 102] on select "Select Fee Simple Joint Tenant Life Estate Equitable Interest Future Interest T…" at bounding box center [582, 112] width 128 height 21
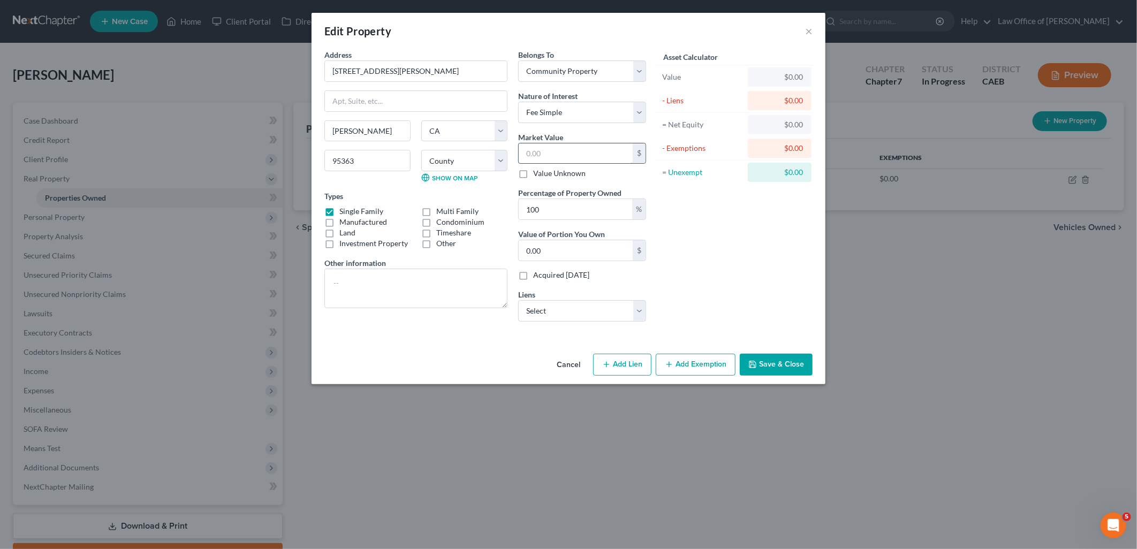
click at [562, 148] on input "text" at bounding box center [576, 153] width 114 height 20
type input "5"
type input "5.00"
type input "55"
type input "55.00"
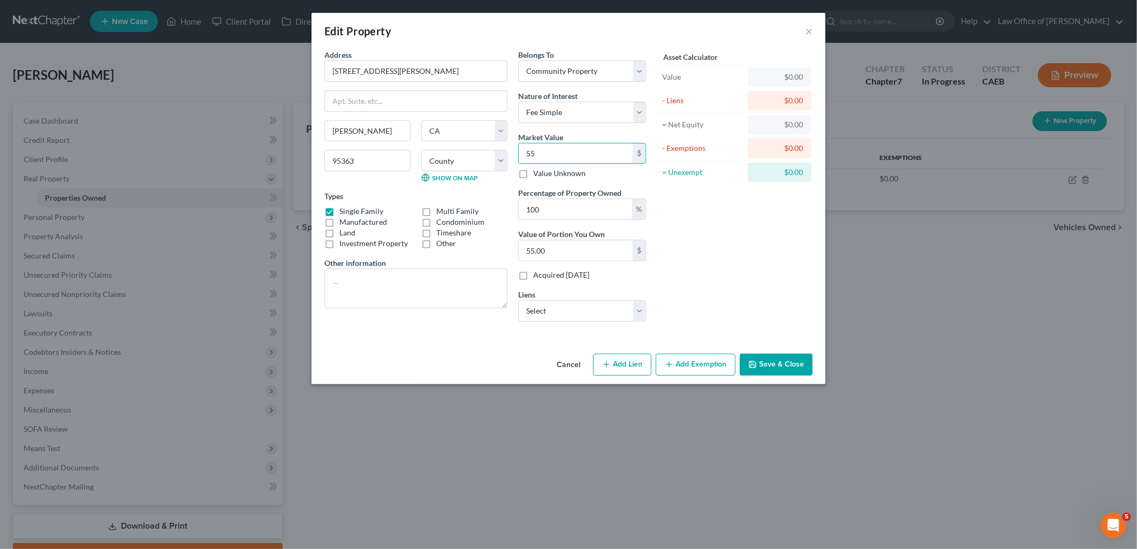
type input "552"
type input "552.00"
type input "5523"
type input "5,523.00"
type input "5,5230"
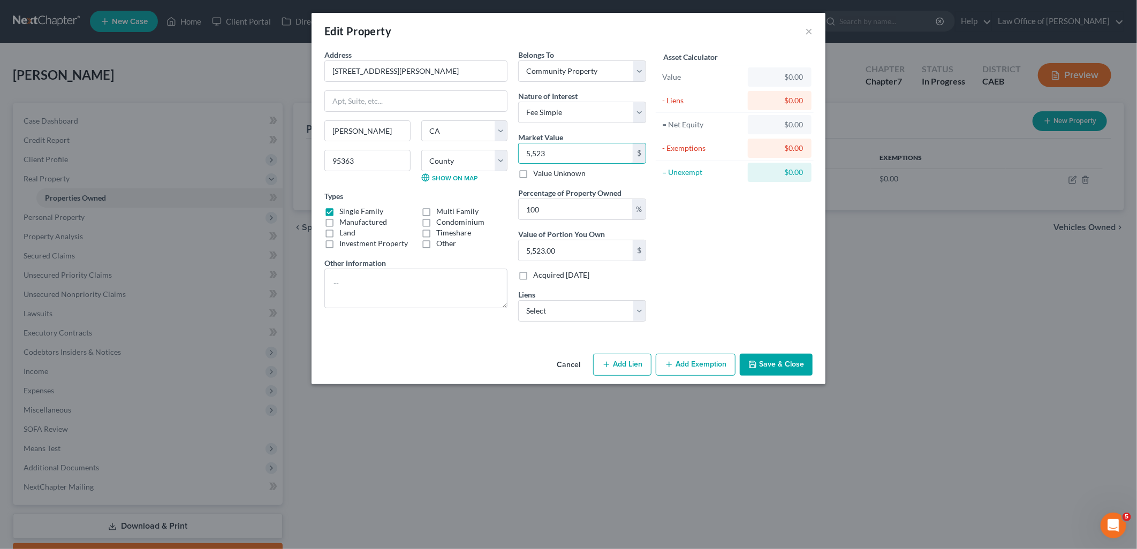
type input "55,230.00"
type input "55,2300"
type input "552,300.00"
type input "552,300"
click at [395, 300] on textarea at bounding box center [415, 289] width 183 height 40
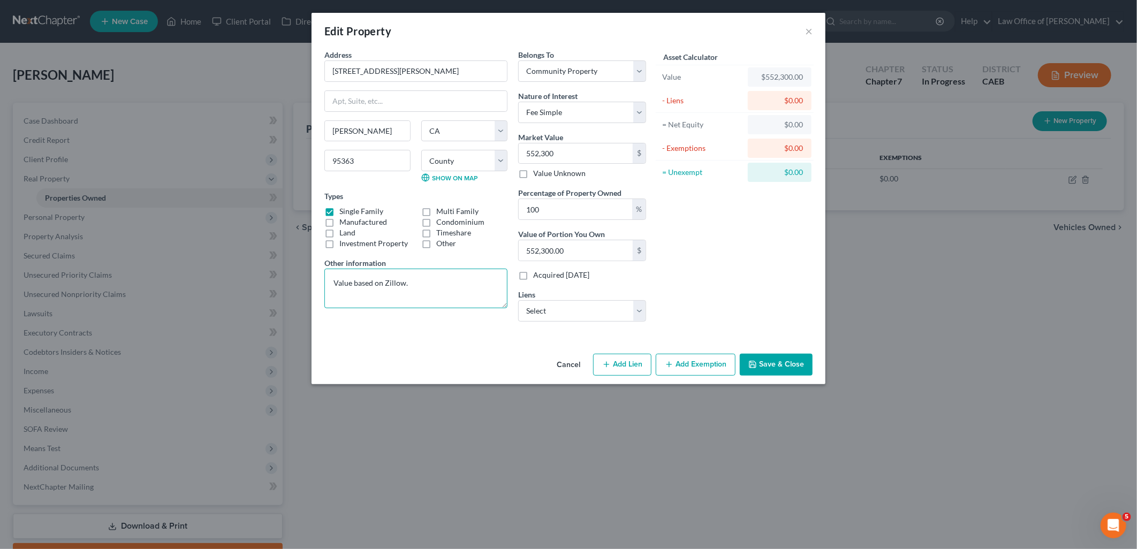
type textarea "Value based on Zillow."
click at [470, 164] on select "County [GEOGRAPHIC_DATA] [GEOGRAPHIC_DATA] [GEOGRAPHIC_DATA] [GEOGRAPHIC_DATA] …" at bounding box center [464, 160] width 86 height 21
select select "49"
click at [421, 150] on select "County [GEOGRAPHIC_DATA] [GEOGRAPHIC_DATA] [GEOGRAPHIC_DATA] [GEOGRAPHIC_DATA] …" at bounding box center [464, 160] width 86 height 21
click at [789, 375] on button "Save & Close" at bounding box center [776, 365] width 73 height 22
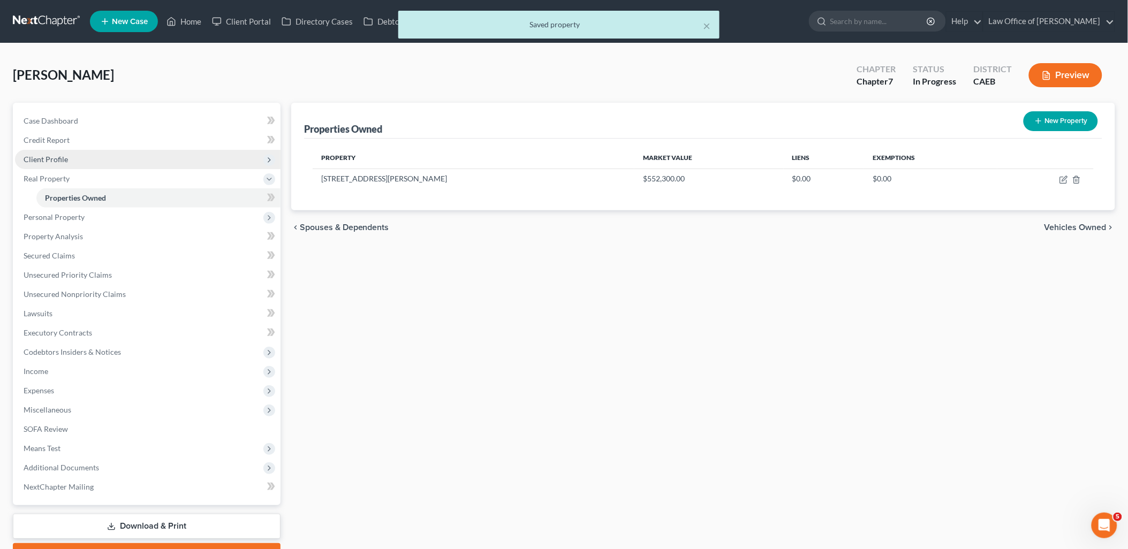
click at [49, 156] on span "Client Profile" at bounding box center [46, 159] width 44 height 9
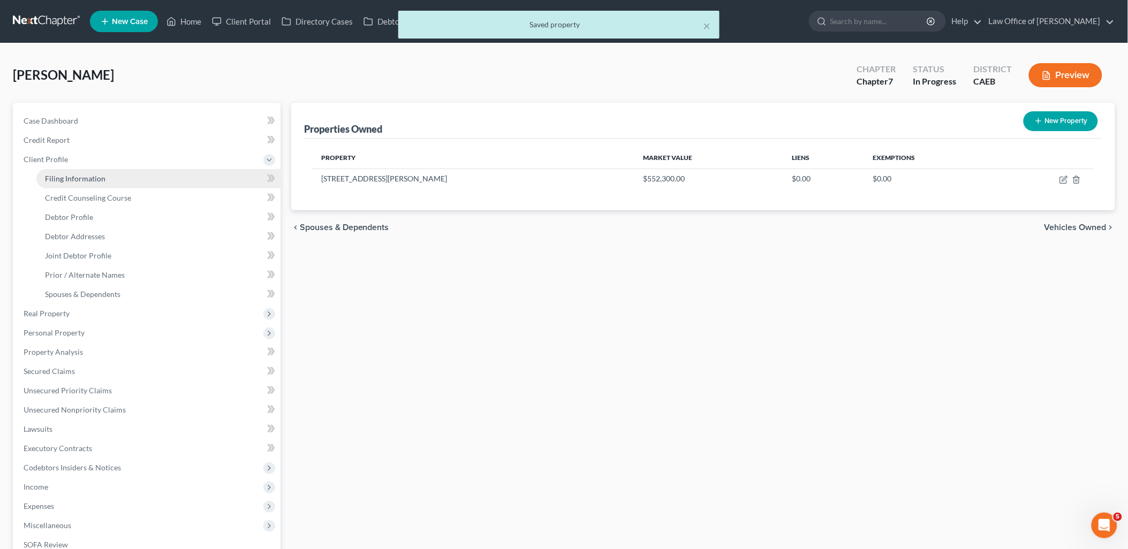
click at [63, 180] on span "Filing Information" at bounding box center [75, 178] width 60 height 9
select select "1"
select select "0"
select select "8"
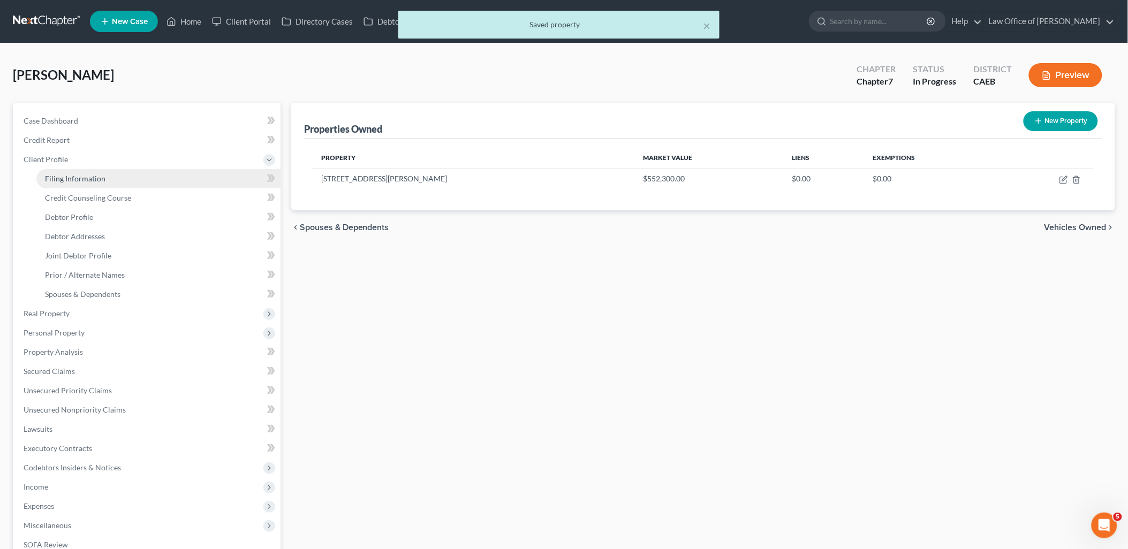
select select "0"
select select "4"
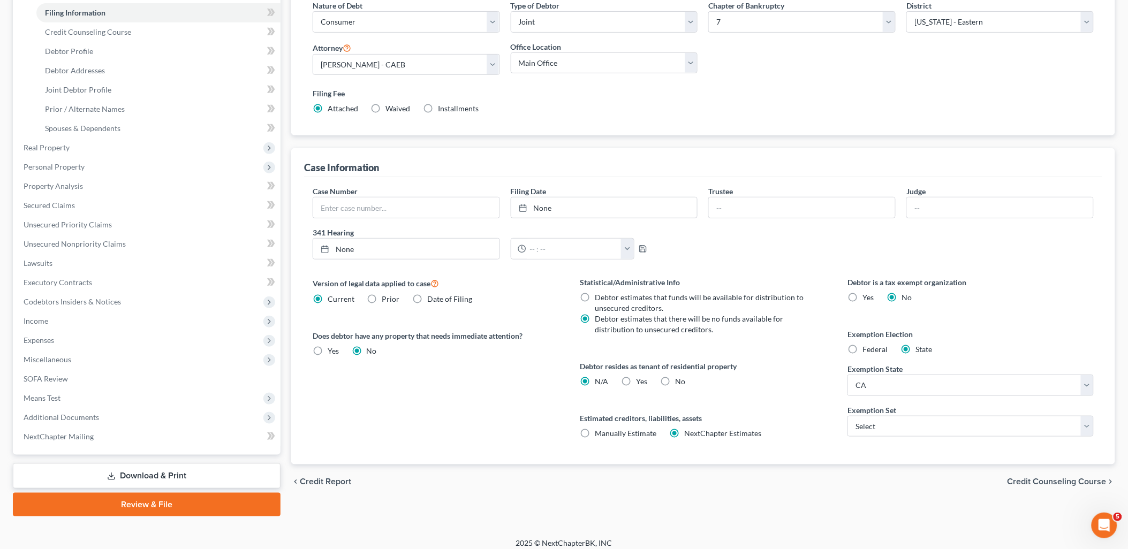
scroll to position [172, 0]
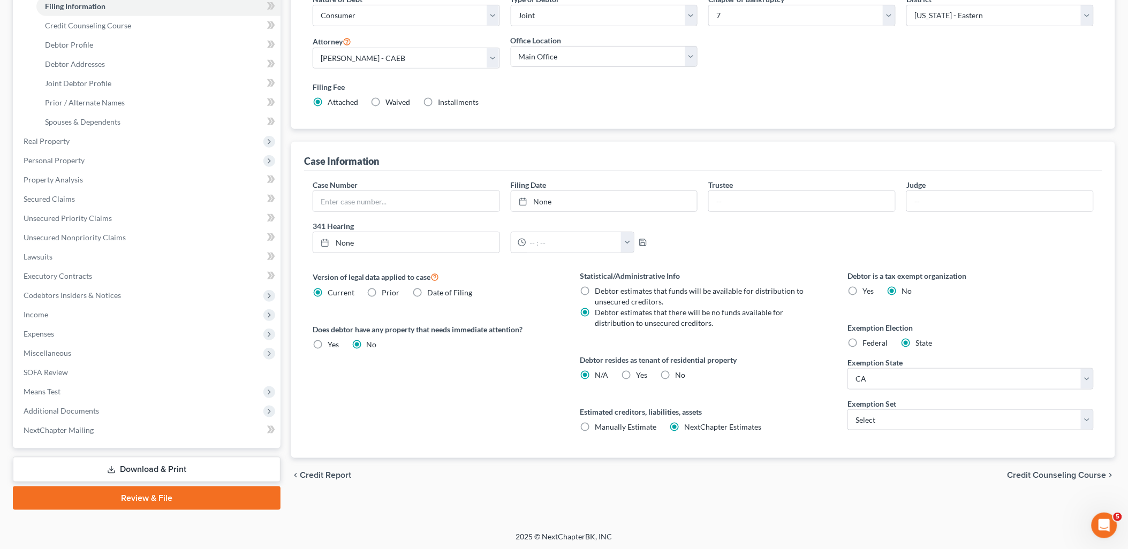
click at [676, 376] on label "No" at bounding box center [681, 375] width 10 height 11
click at [680, 376] on input "No" at bounding box center [683, 373] width 7 height 7
radio input "true"
radio input "false"
click at [911, 422] on select "Select 703 704" at bounding box center [970, 420] width 246 height 21
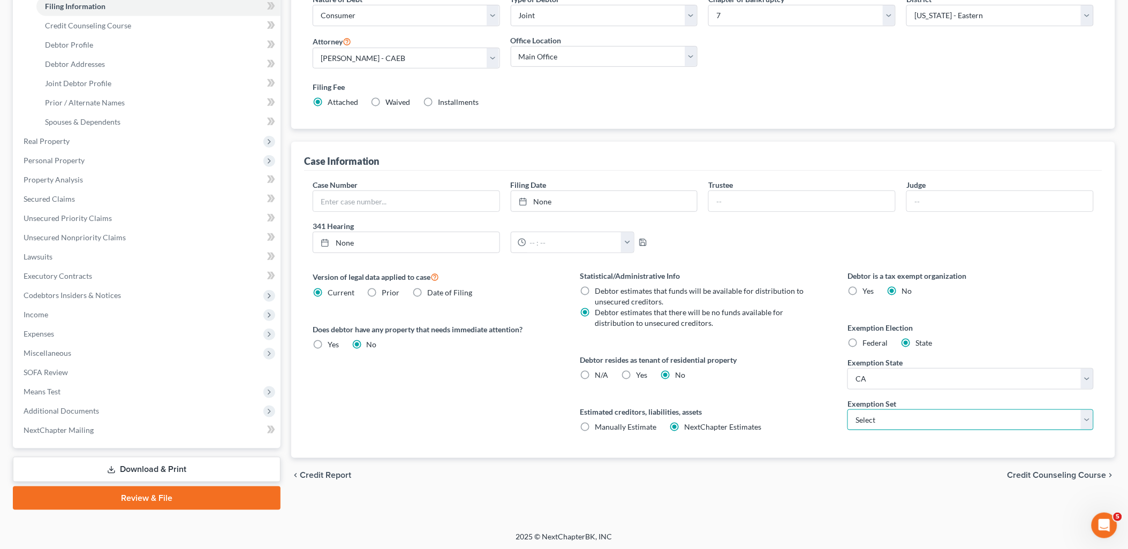
select select "1"
click at [847, 410] on select "Select 703 704" at bounding box center [970, 420] width 246 height 21
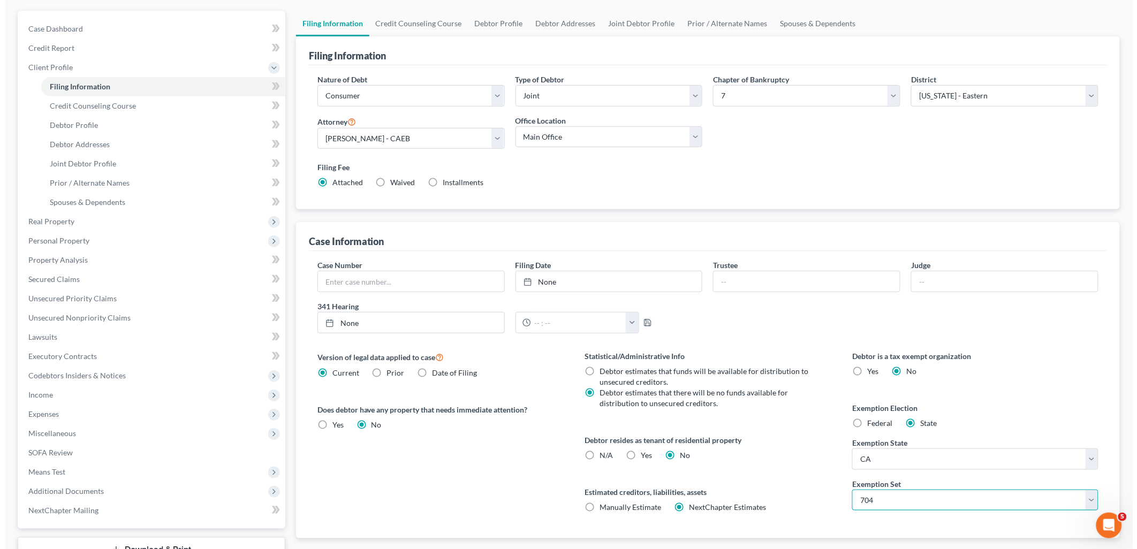
scroll to position [0, 0]
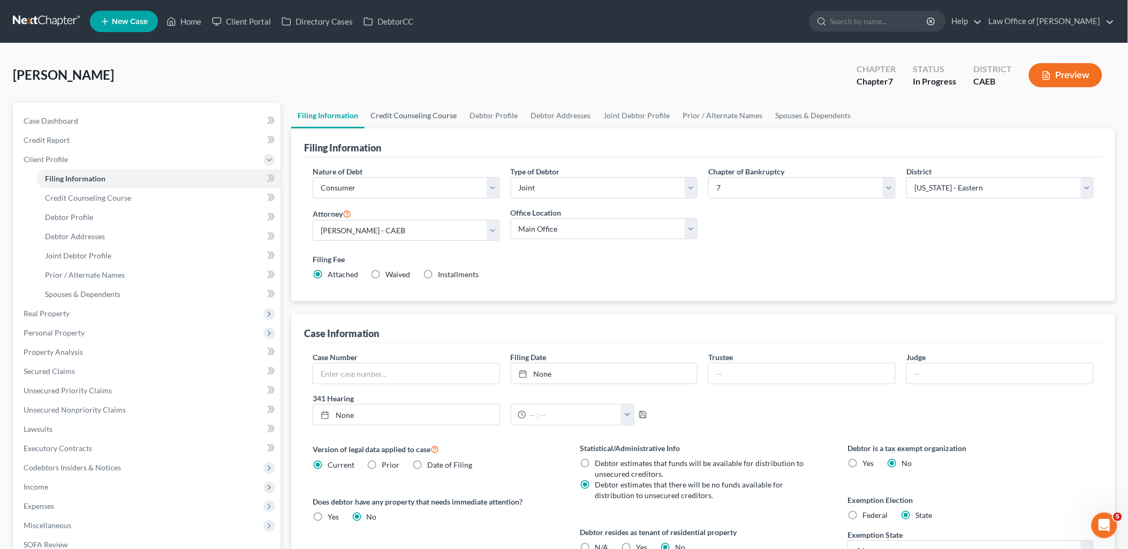
click at [429, 116] on link "Credit Counseling Course" at bounding box center [414, 116] width 99 height 26
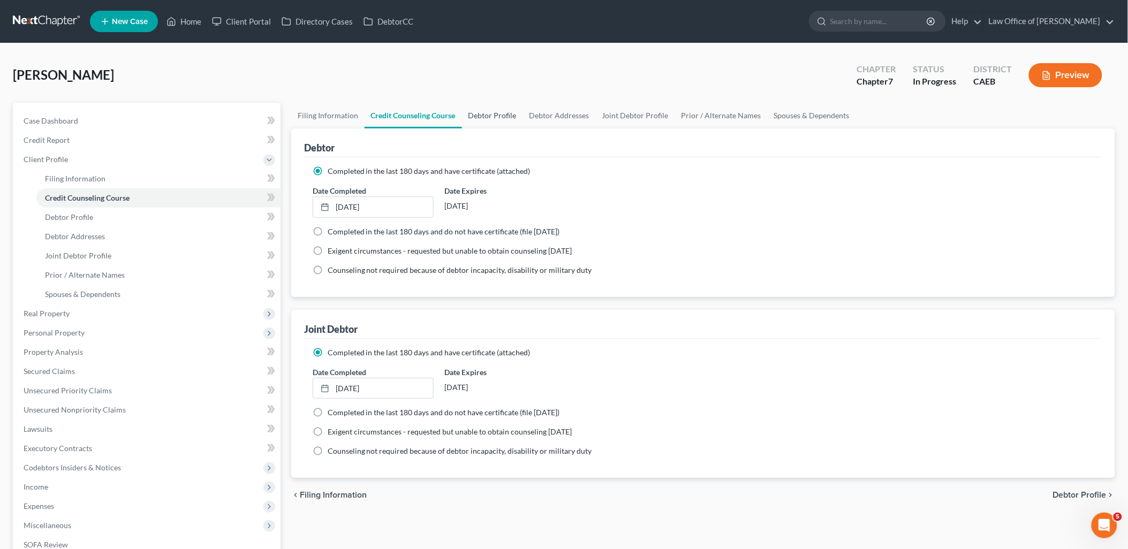
click at [498, 115] on link "Debtor Profile" at bounding box center [492, 116] width 61 height 26
select select "1"
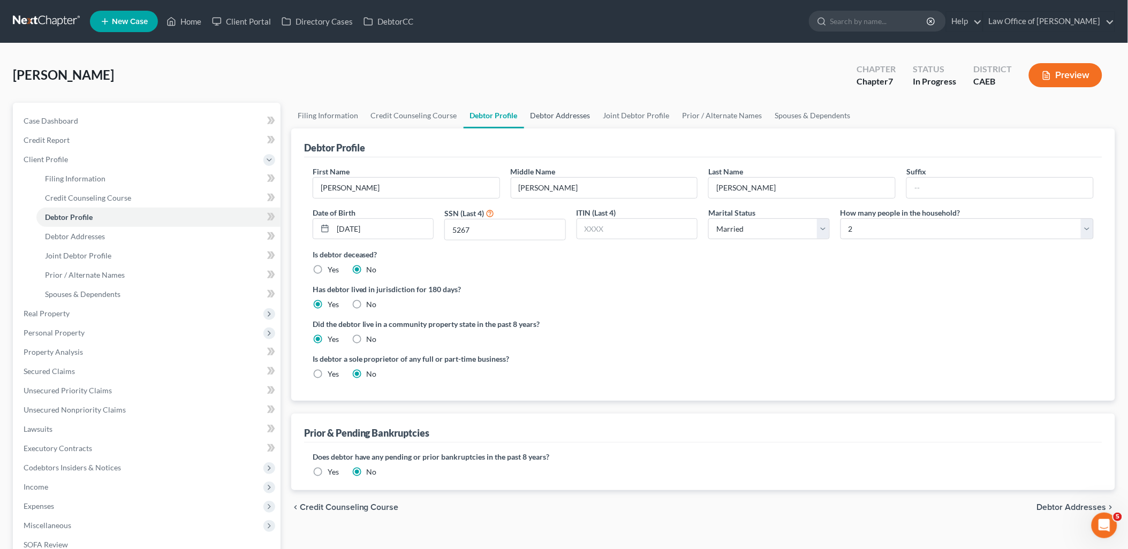
click at [544, 115] on link "Debtor Addresses" at bounding box center [560, 116] width 73 height 26
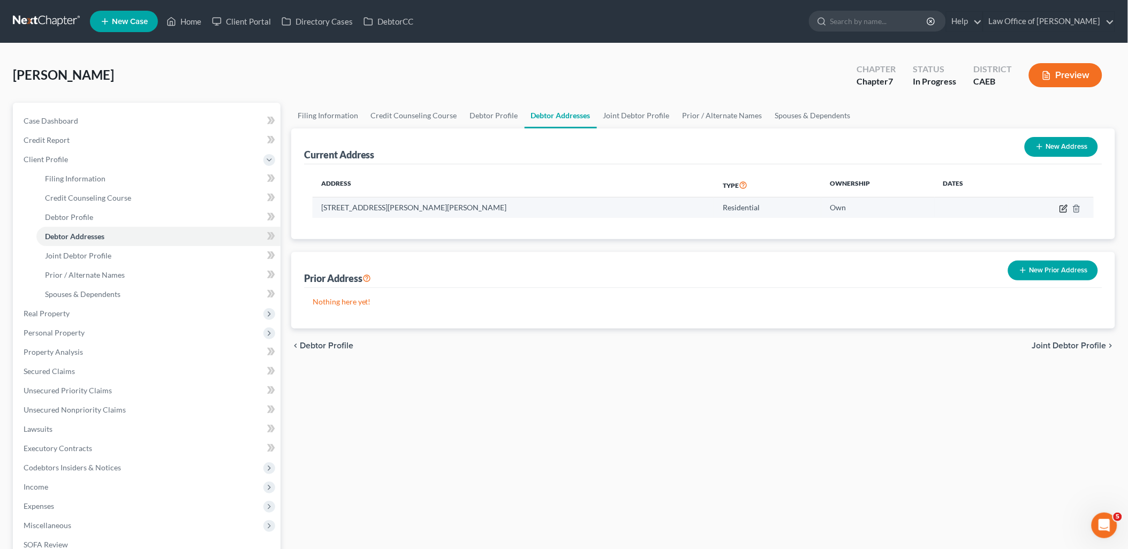
click at [1066, 209] on icon "button" at bounding box center [1063, 209] width 9 height 9
select select "4"
select select "49"
select select "0"
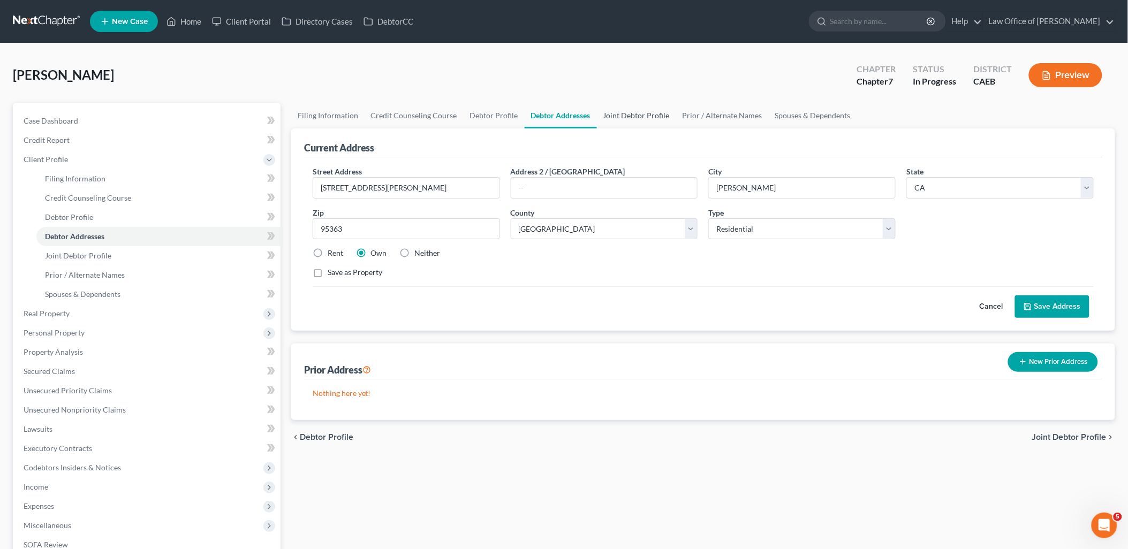
click at [655, 115] on link "Joint Debtor Profile" at bounding box center [636, 116] width 79 height 26
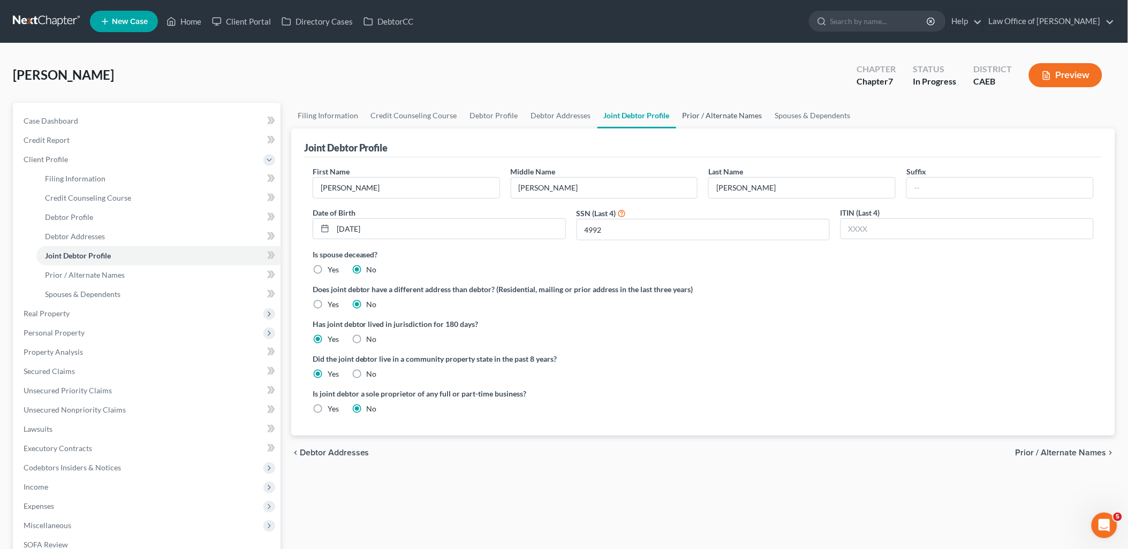
click at [718, 115] on link "Prior / Alternate Names" at bounding box center [722, 116] width 93 height 26
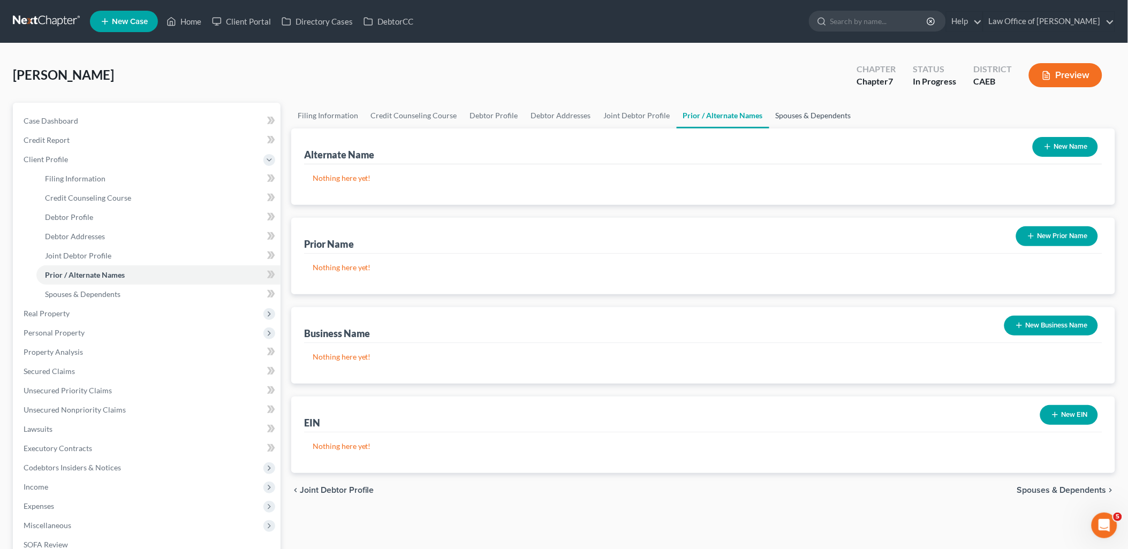
click at [794, 114] on link "Spouses & Dependents" at bounding box center [813, 116] width 88 height 26
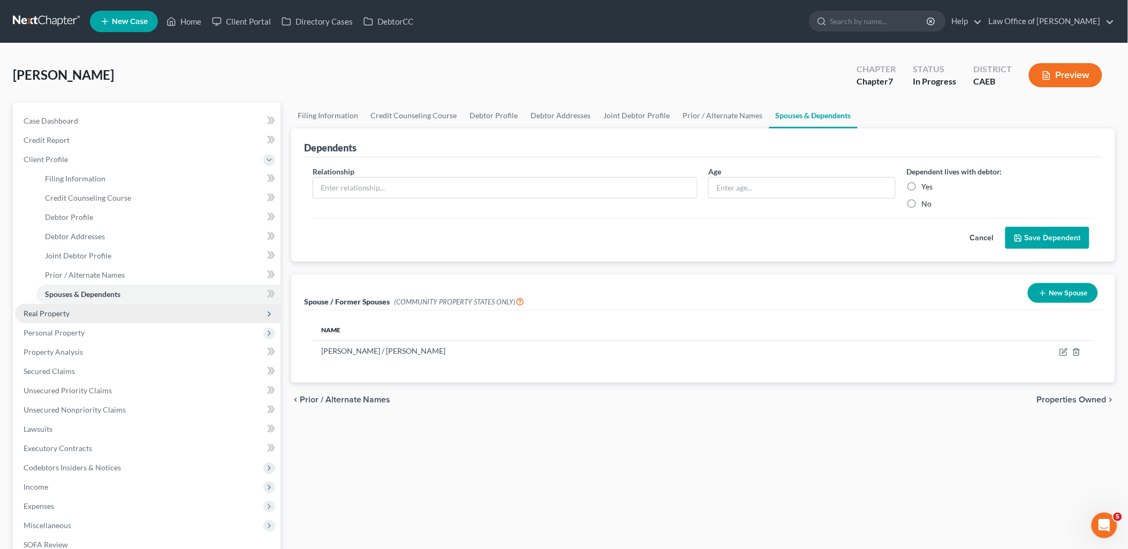
click at [61, 306] on span "Real Property" at bounding box center [148, 313] width 266 height 19
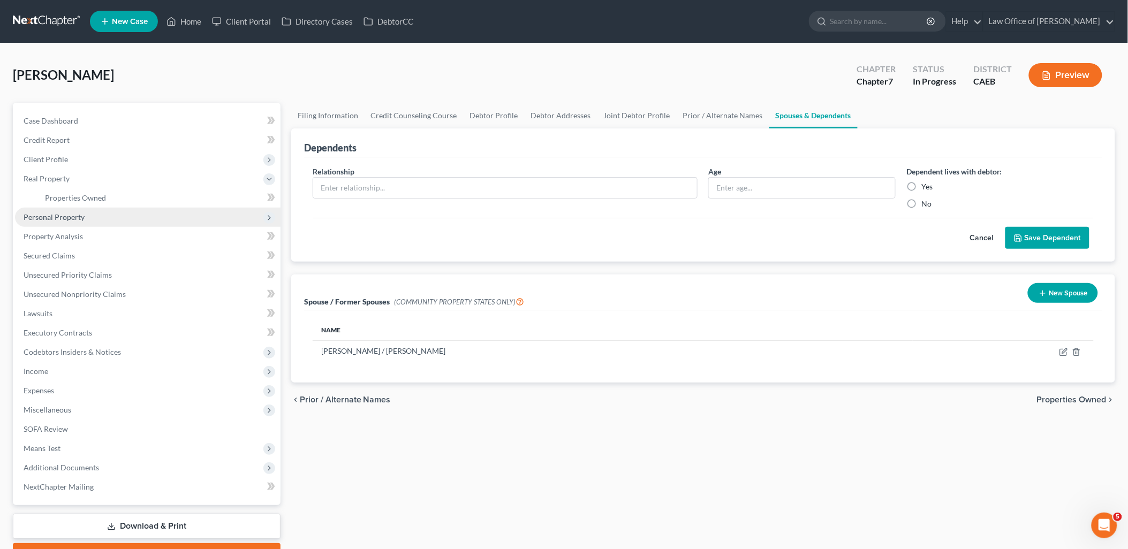
click at [63, 217] on span "Personal Property" at bounding box center [54, 217] width 61 height 9
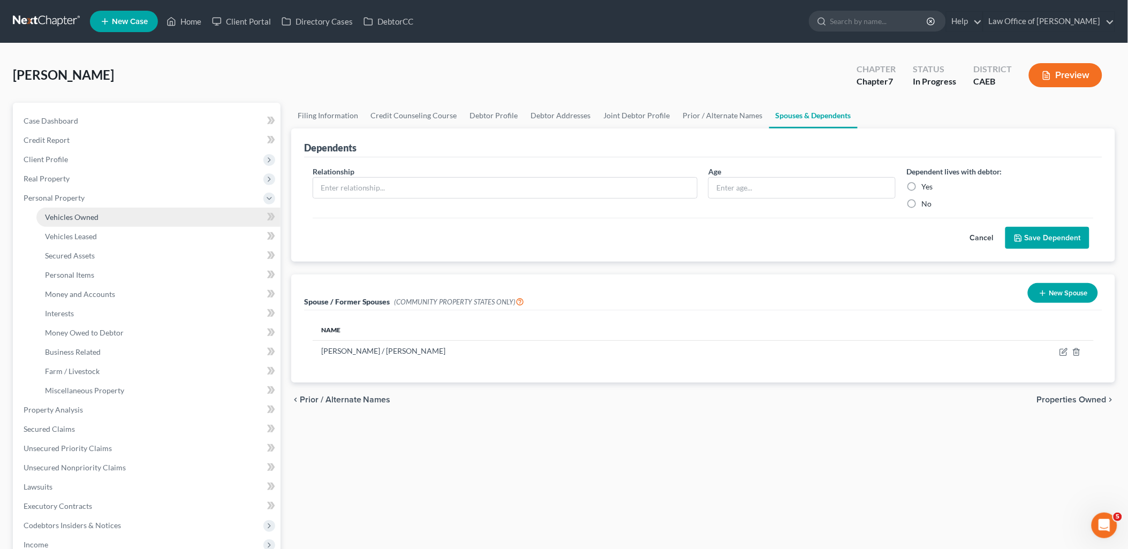
click at [79, 217] on span "Vehicles Owned" at bounding box center [72, 217] width 54 height 9
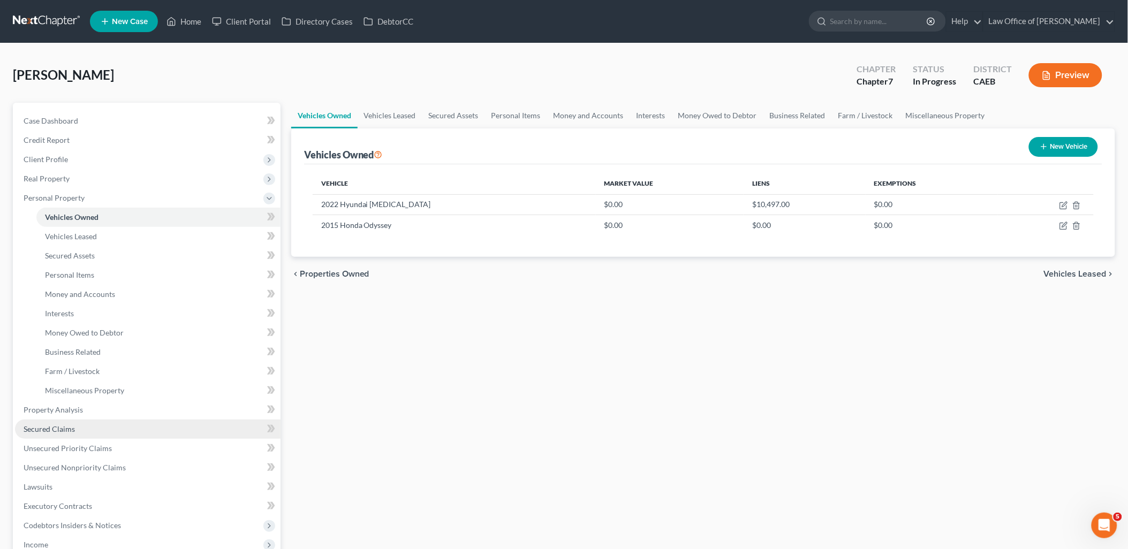
click at [54, 426] on span "Secured Claims" at bounding box center [49, 429] width 51 height 9
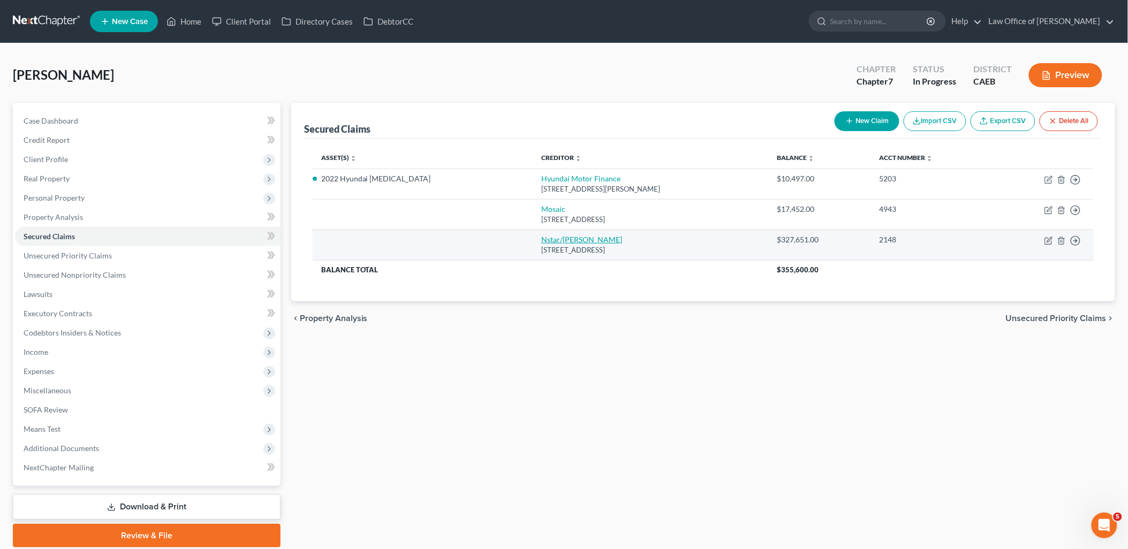
click at [541, 240] on link "Nstar/[PERSON_NAME]" at bounding box center [581, 239] width 81 height 9
select select "45"
select select "2"
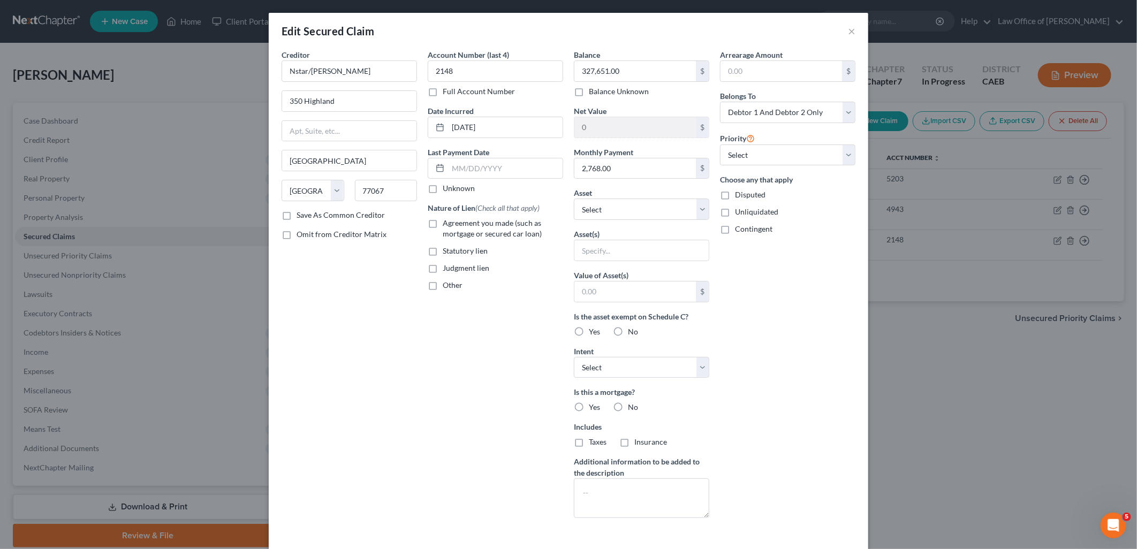
drag, startPoint x: 426, startPoint y: 222, endPoint x: 547, endPoint y: 209, distance: 122.3
click at [443, 223] on label "Agreement you made (such as mortgage or secured car loan)" at bounding box center [503, 228] width 120 height 21
click at [447, 223] on input "Agreement you made (such as mortgage or secured car loan)" at bounding box center [450, 221] width 7 height 7
checkbox input "true"
click at [635, 209] on select "Select Other Multiple Assets 2022 Hyundai [MEDICAL_DATA] - $0.0 2015 Honda Odys…" at bounding box center [641, 209] width 135 height 21
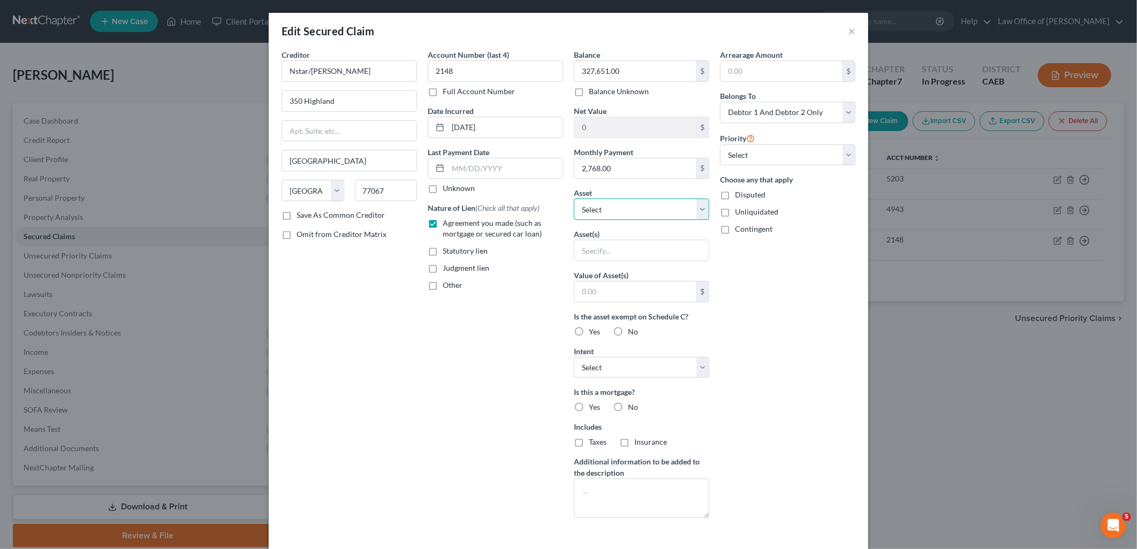
select select "4"
click at [574, 199] on select "Select Other Multiple Assets 2022 Hyundai [MEDICAL_DATA] - $0.0 2015 Honda Odys…" at bounding box center [641, 209] width 135 height 21
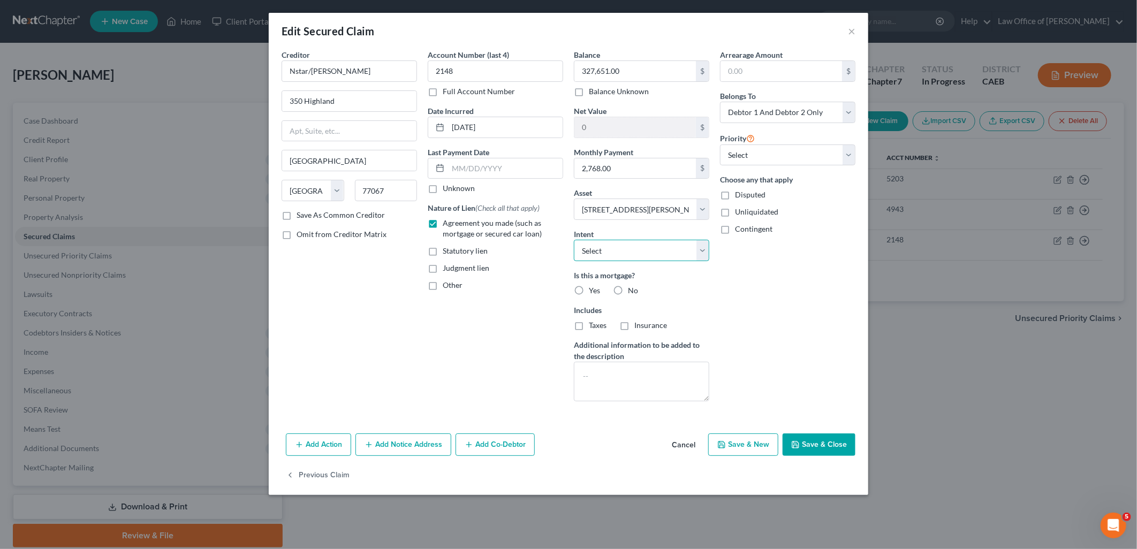
click at [626, 253] on select "Select Surrender Redeem Reaffirm Avoid Other" at bounding box center [641, 250] width 135 height 21
select select "4"
click at [574, 240] on select "Select Surrender Redeem Reaffirm Avoid Other" at bounding box center [641, 250] width 135 height 21
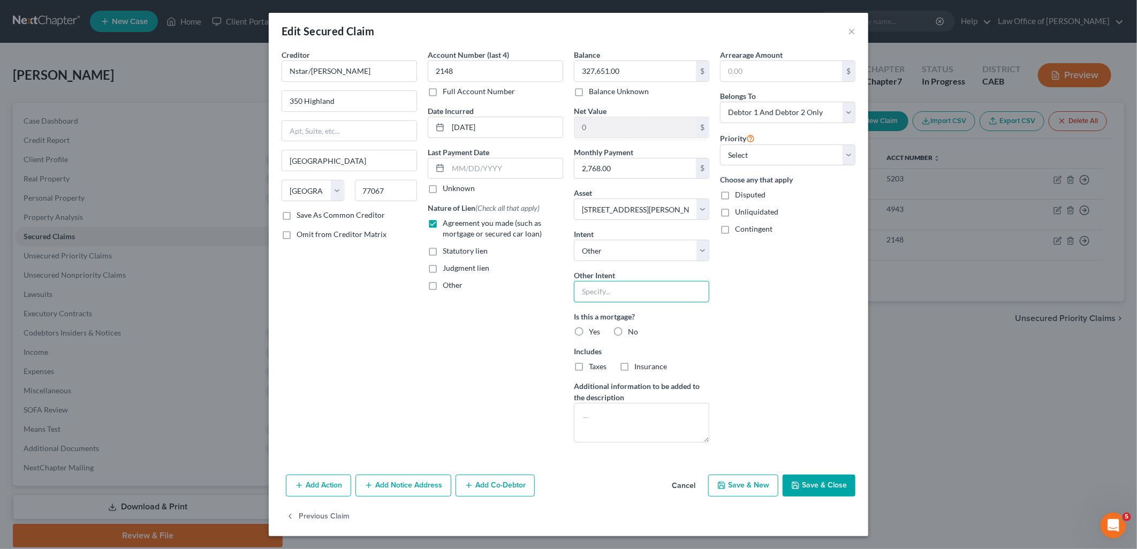
click at [622, 295] on input "text" at bounding box center [641, 291] width 135 height 21
type input "Retain & Pay per Contract"
click at [589, 330] on label "Yes" at bounding box center [594, 332] width 11 height 11
click at [593, 330] on input "Yes" at bounding box center [596, 330] width 7 height 7
radio input "true"
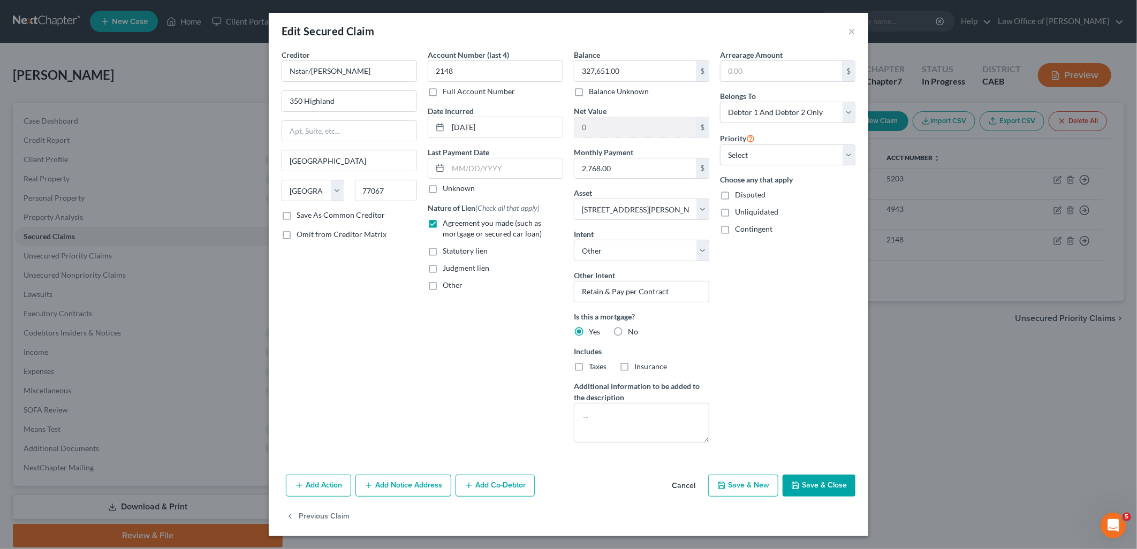
click at [589, 367] on label "Taxes" at bounding box center [598, 366] width 18 height 11
click at [593, 367] on input "Taxes" at bounding box center [596, 364] width 7 height 7
checkbox input "true"
click at [634, 370] on label "Insurance" at bounding box center [650, 366] width 33 height 11
click at [639, 368] on input "Insurance" at bounding box center [642, 364] width 7 height 7
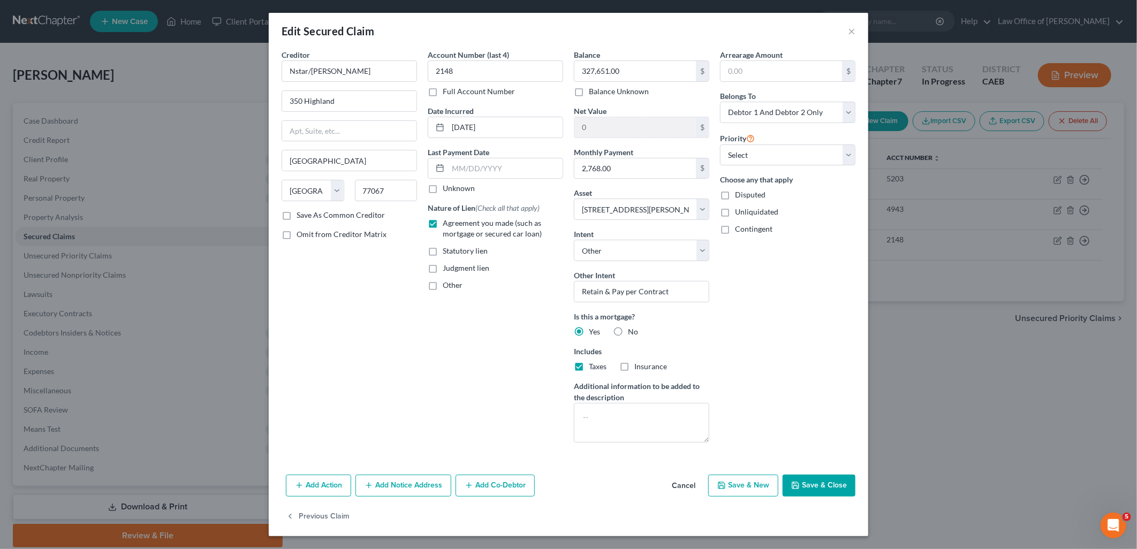
checkbox input "true"
drag, startPoint x: 772, startPoint y: 147, endPoint x: 772, endPoint y: 158, distance: 11.2
click at [772, 147] on select "Select 1st 2nd 3rd 4th 5th 6th 7th 8th 9th 10th 11th 12th 13th 14th 15th 16th 1…" at bounding box center [787, 155] width 135 height 21
select select "0"
click at [720, 145] on select "Select 1st 2nd 3rd 4th 5th 6th 7th 8th 9th 10th 11th 12th 13th 14th 15th 16th 1…" at bounding box center [787, 155] width 135 height 21
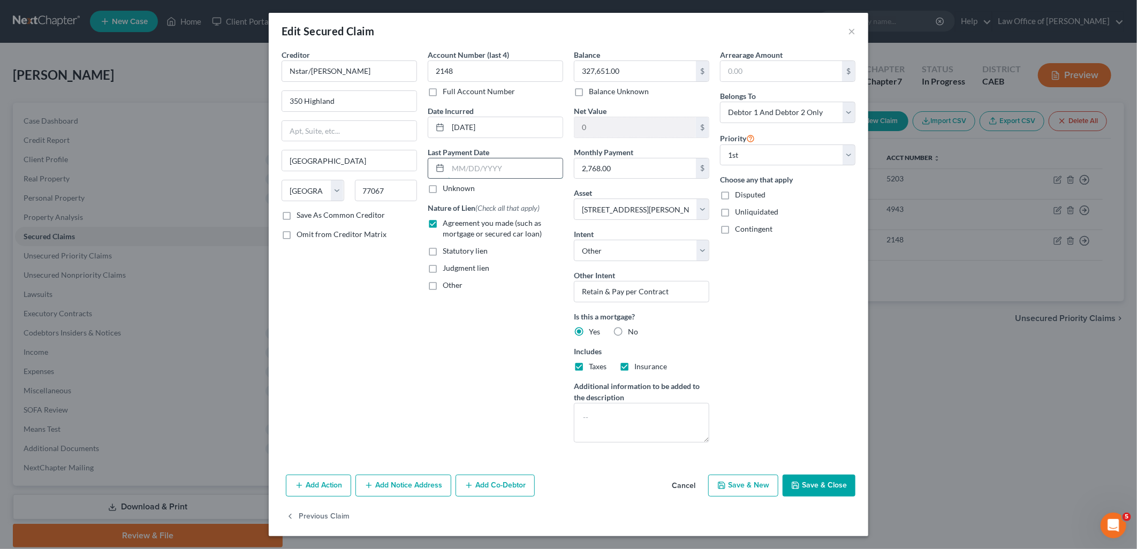
click at [459, 170] on input "text" at bounding box center [505, 168] width 115 height 20
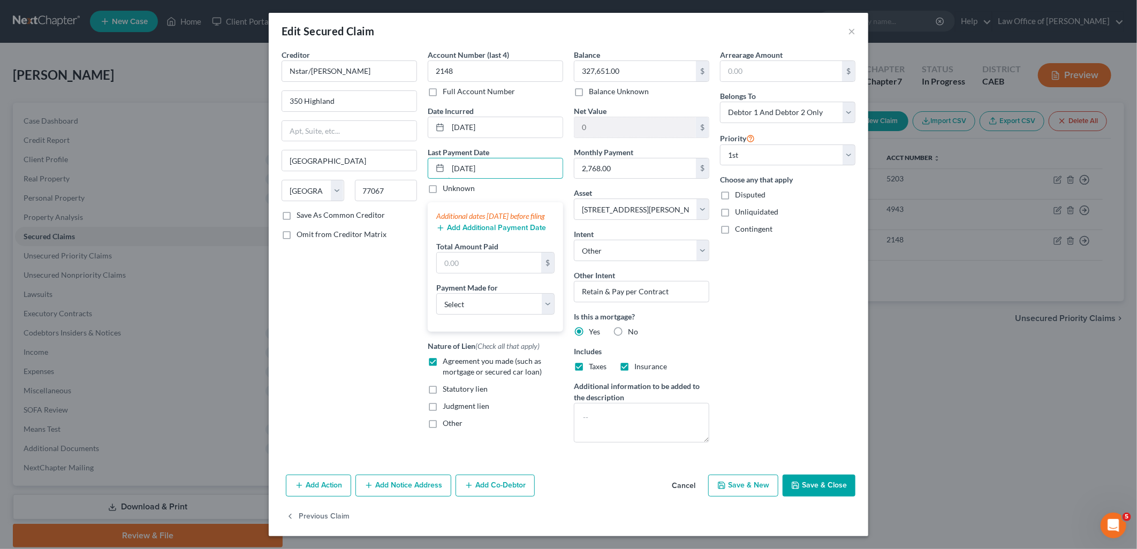
type input "[DATE]"
click at [484, 232] on button "Add Additional Payment Date" at bounding box center [491, 228] width 110 height 9
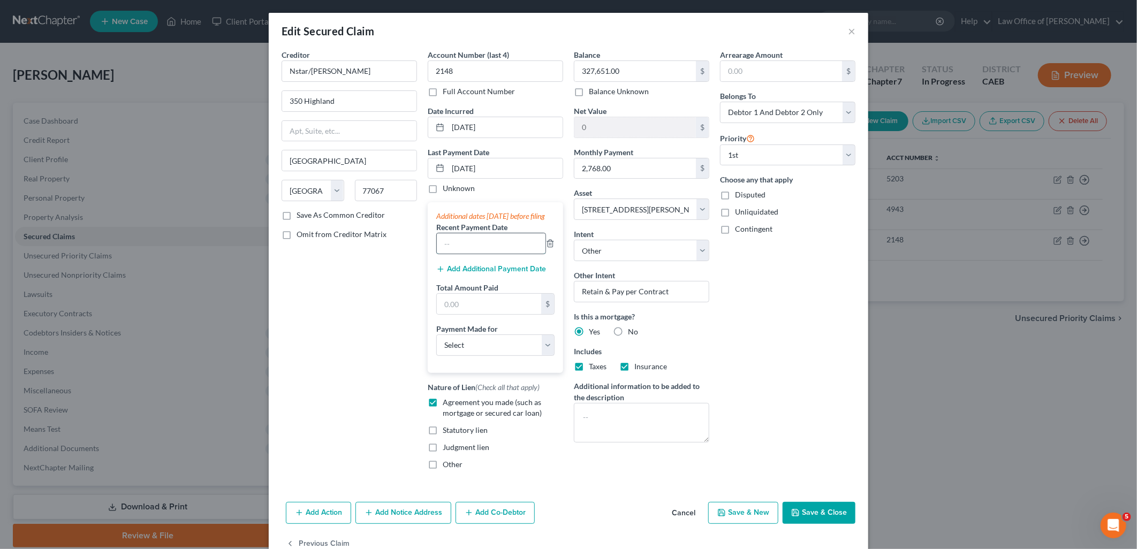
click at [493, 252] on input "text" at bounding box center [491, 243] width 109 height 20
type input "[DATE]"
click at [493, 274] on button "Add Additional Payment Date" at bounding box center [491, 269] width 110 height 9
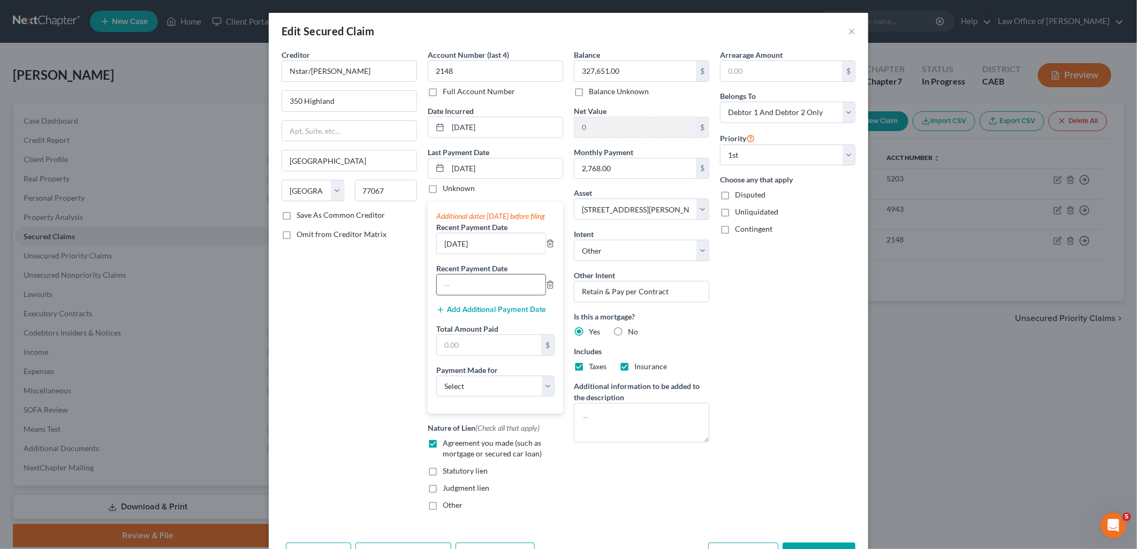
click at [469, 293] on input "text" at bounding box center [491, 285] width 109 height 20
type input "[DATE]"
click at [462, 314] on button "Add Additional Payment Date" at bounding box center [491, 310] width 110 height 9
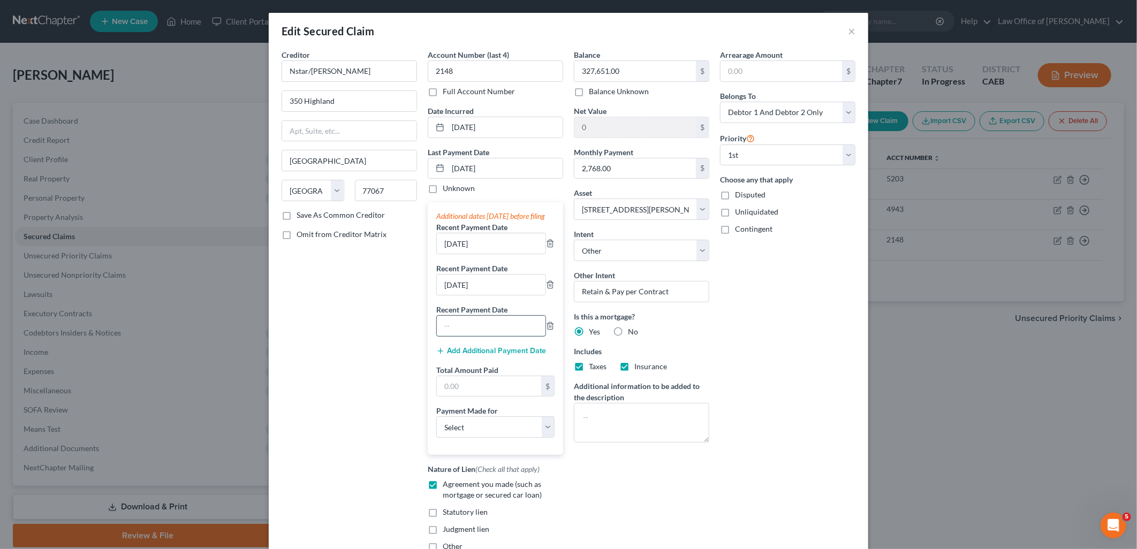
click at [464, 331] on input "text" at bounding box center [491, 326] width 109 height 20
type input "[DATE]"
click at [468, 397] on input "text" at bounding box center [489, 386] width 104 height 20
type input "8,304"
click at [504, 437] on select "Select Car Credit Card Loan Repayment Mortgage Other Suppliers Or Vendors" at bounding box center [495, 427] width 118 height 21
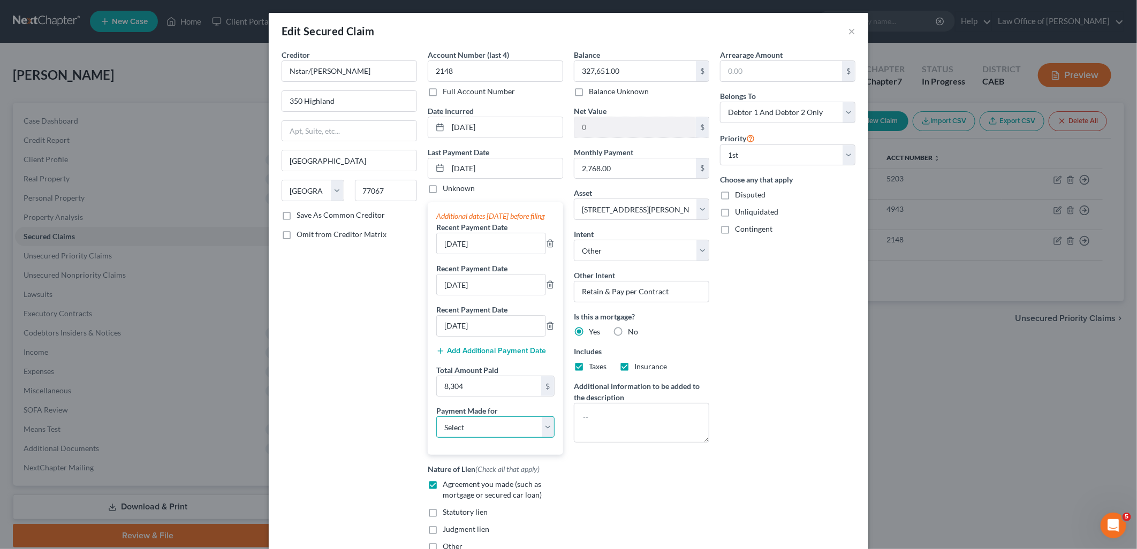
select select "3"
click at [436, 428] on select "Select Car Credit Card Loan Repayment Mortgage Other Suppliers Or Vendors" at bounding box center [495, 427] width 118 height 21
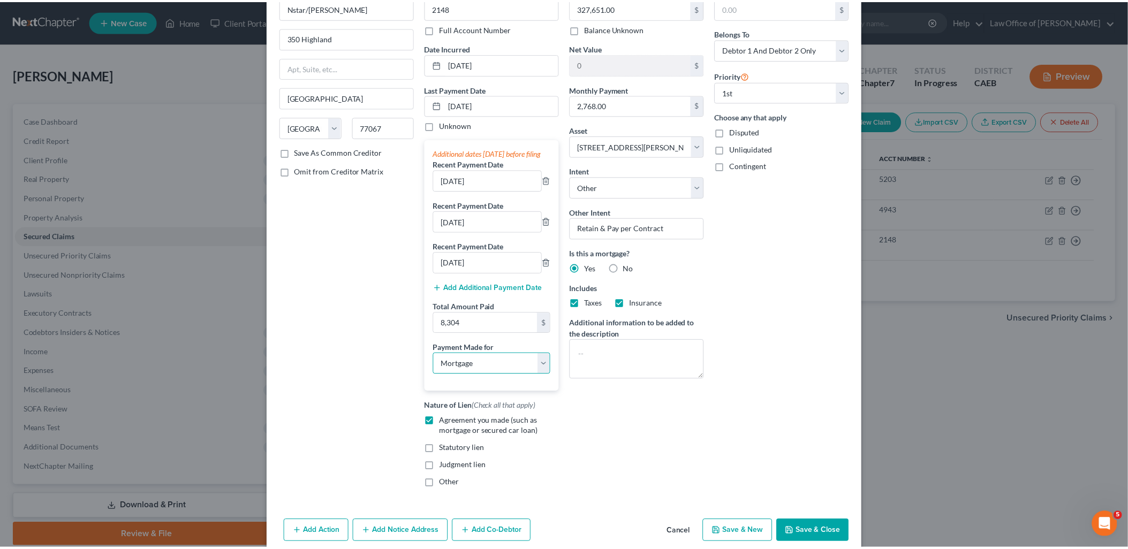
scroll to position [120, 0]
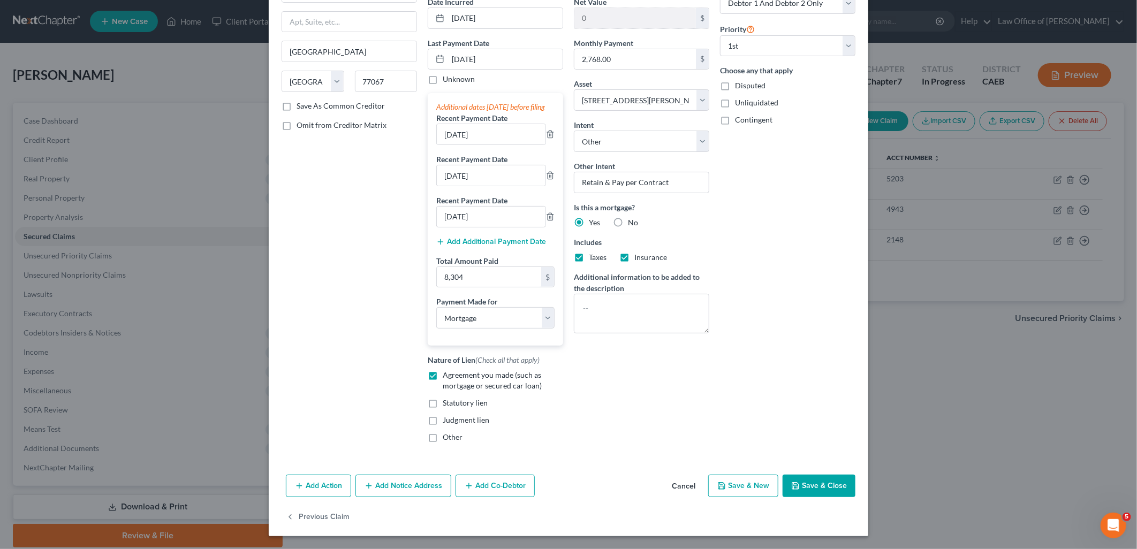
click at [834, 484] on button "Save & Close" at bounding box center [819, 486] width 73 height 22
select select
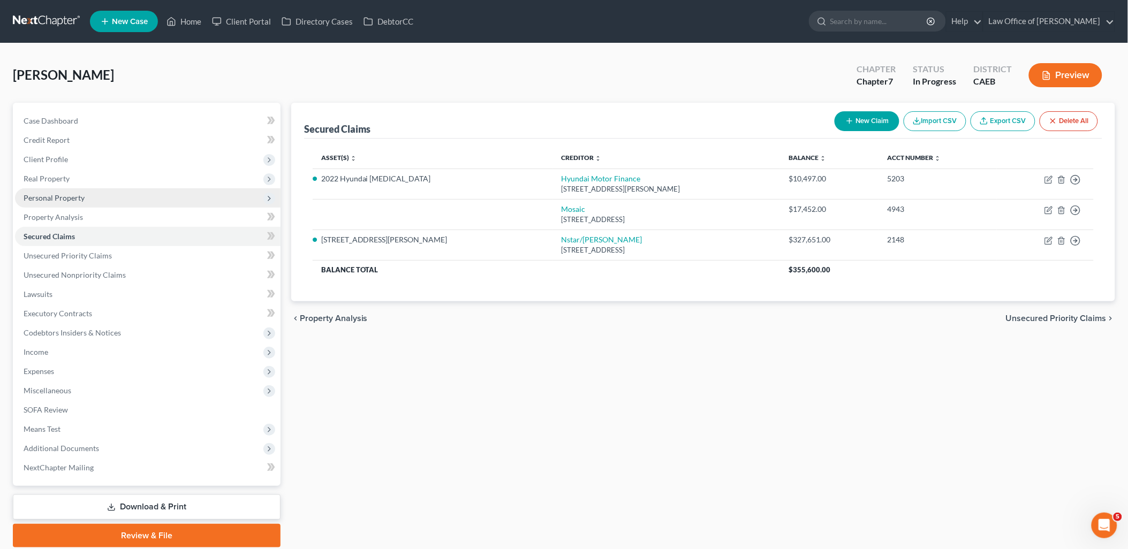
click at [49, 197] on span "Personal Property" at bounding box center [54, 197] width 61 height 9
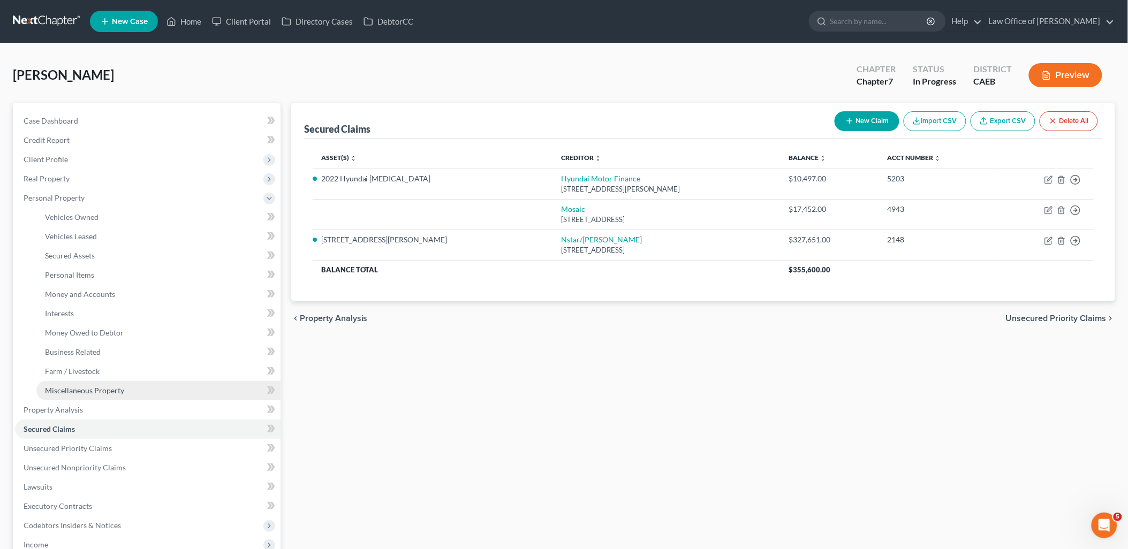
click at [77, 395] on link "Miscellaneous Property" at bounding box center [158, 390] width 244 height 19
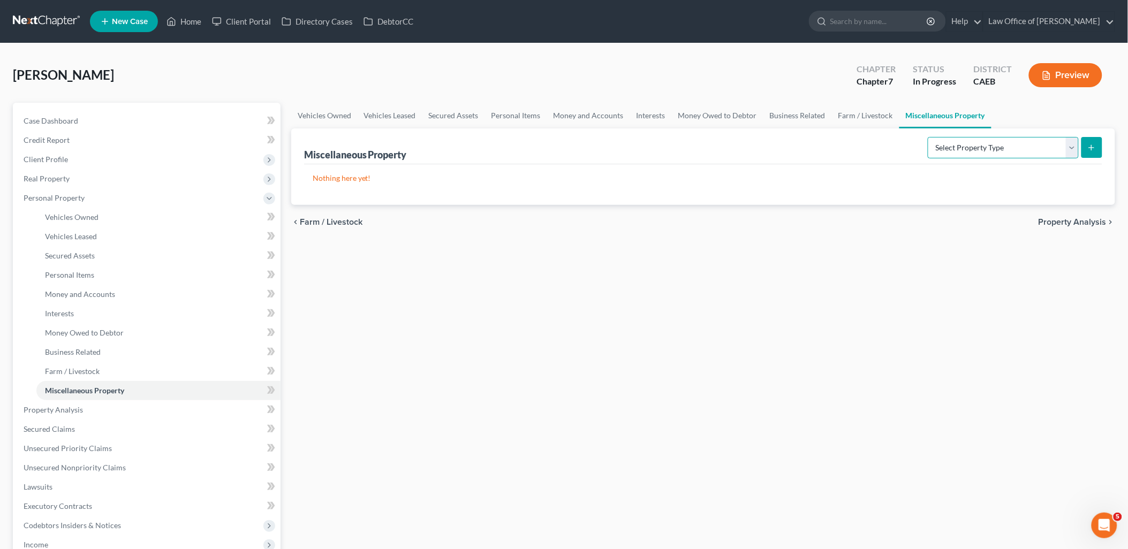
click at [929, 150] on select "Select Property Type Assigned for Creditor Benefit [DATE] Holding for Another N…" at bounding box center [1003, 147] width 151 height 21
select select "transferred"
click at [928, 137] on select "Select Property Type Assigned for Creditor Benefit [DATE] Holding for Another N…" at bounding box center [1003, 147] width 151 height 21
click at [1097, 140] on button "submit" at bounding box center [1091, 147] width 21 height 21
select select "Ordinary ([DATE])"
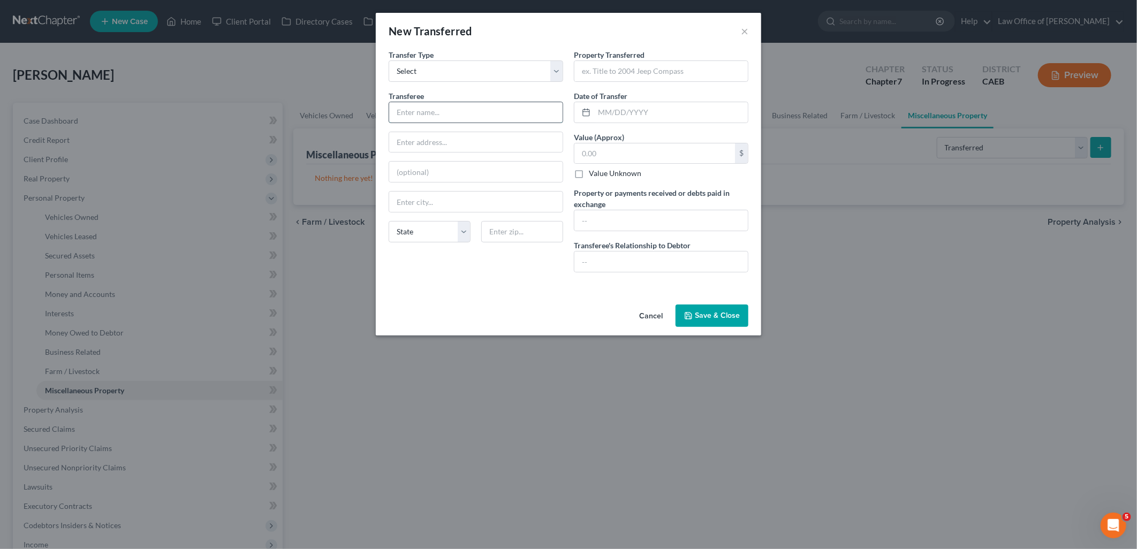
click at [439, 109] on input "text" at bounding box center [475, 112] width 173 height 20
type input "Importadora [PERSON_NAME]"
type input "1120 [GEOGRAPHIC_DATA][PERSON_NAME]"
type input "93960"
type input "[PERSON_NAME]"
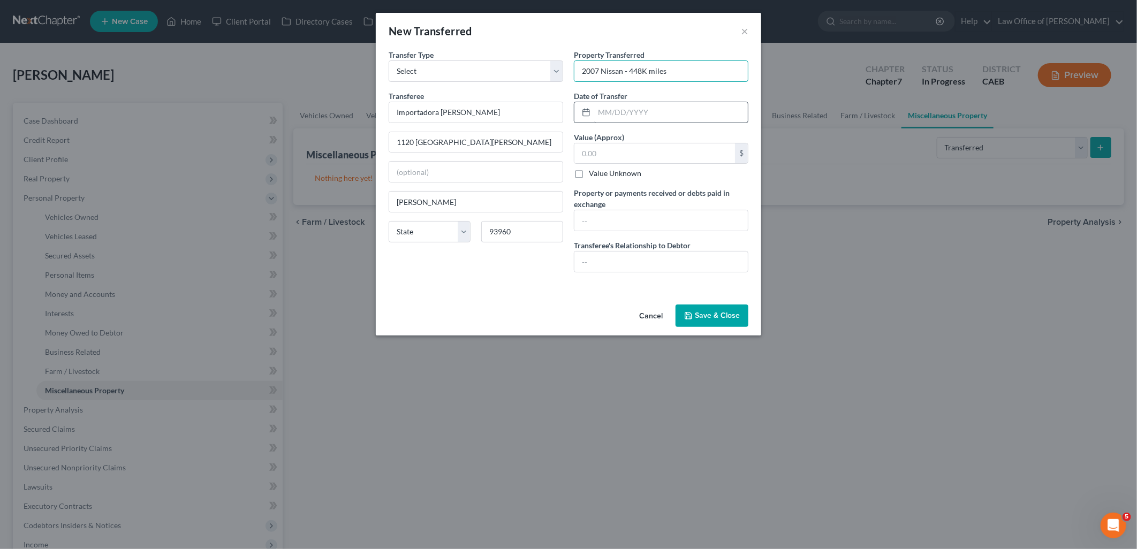
type input "2007 Nissan - 448K miles"
click at [645, 115] on input "text" at bounding box center [671, 112] width 154 height 20
type input "[DATE]"
click at [644, 158] on input "text" at bounding box center [654, 153] width 161 height 20
type input "2,000.00"
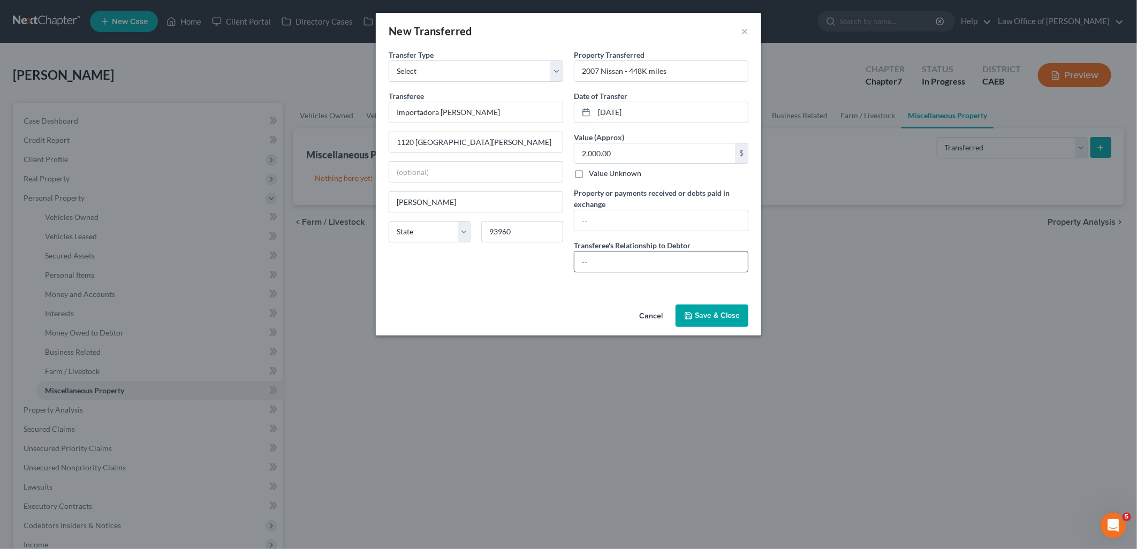
click at [626, 256] on input "text" at bounding box center [660, 262] width 173 height 20
type input "n/a"
click at [718, 315] on button "Save & Close" at bounding box center [712, 316] width 73 height 22
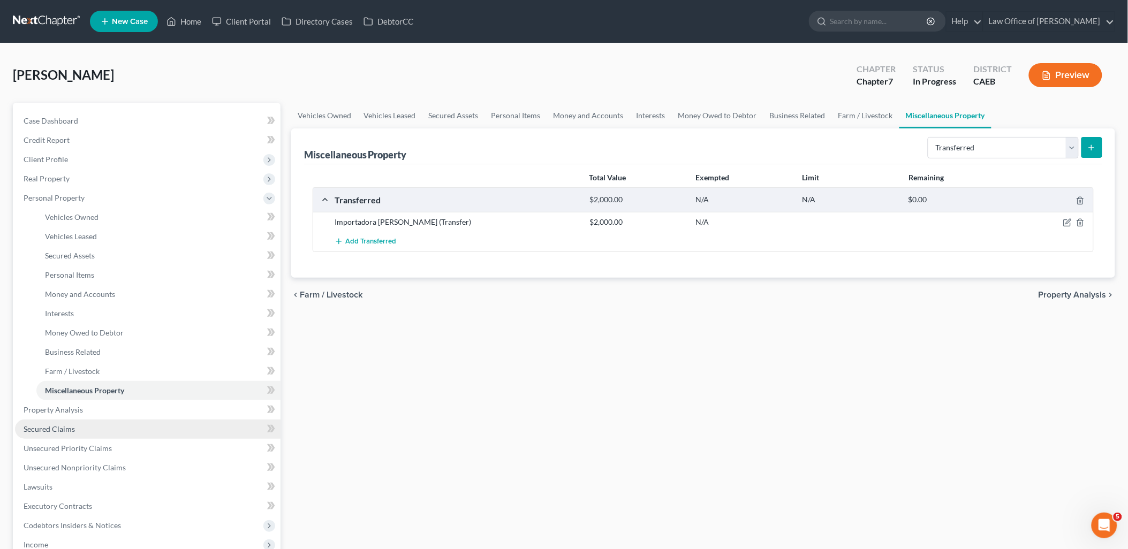
click at [57, 426] on span "Secured Claims" at bounding box center [49, 429] width 51 height 9
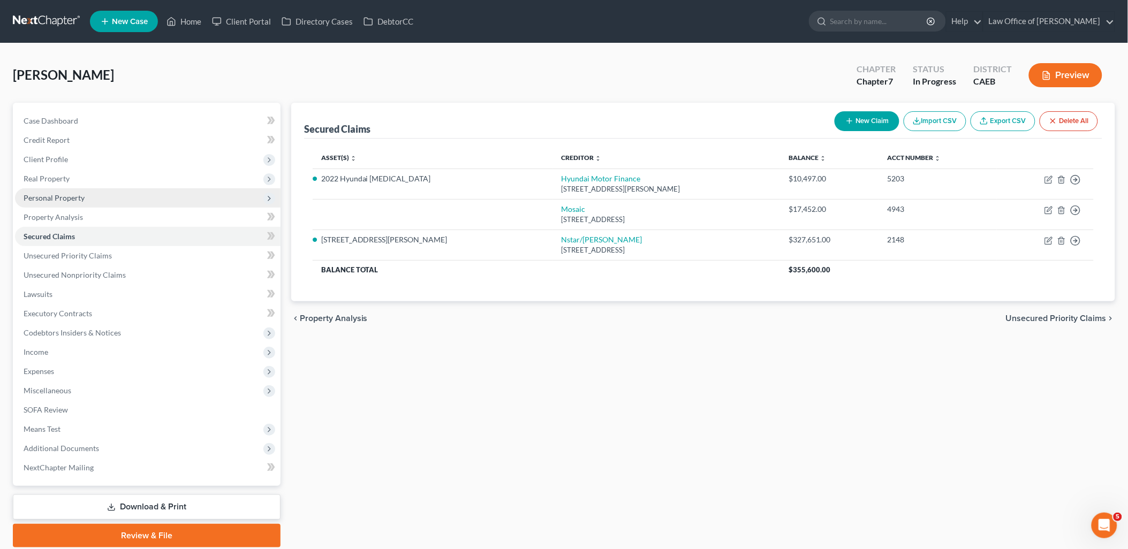
click at [40, 195] on span "Personal Property" at bounding box center [54, 197] width 61 height 9
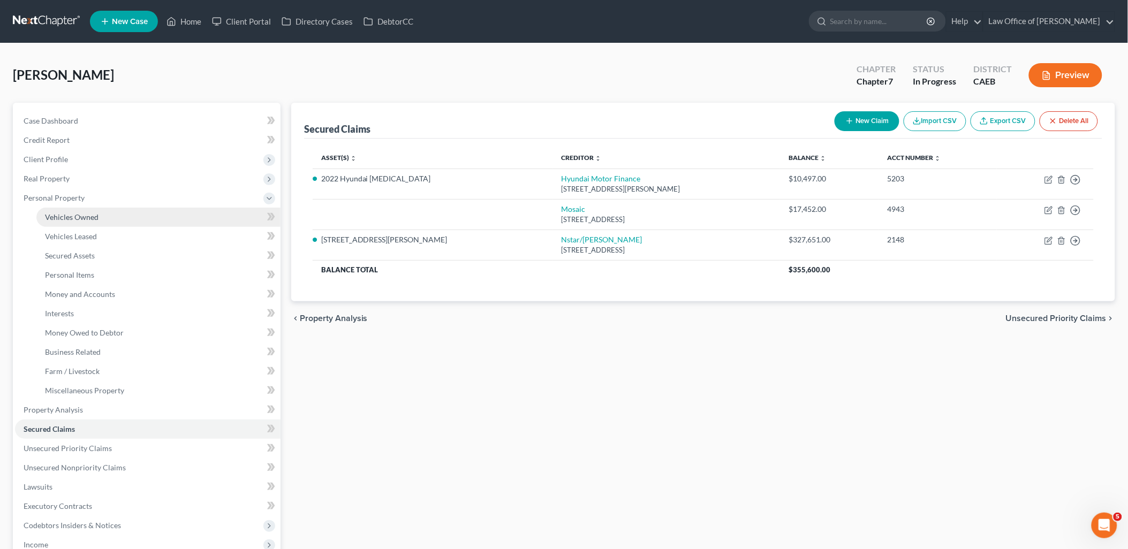
click at [62, 218] on span "Vehicles Owned" at bounding box center [72, 217] width 54 height 9
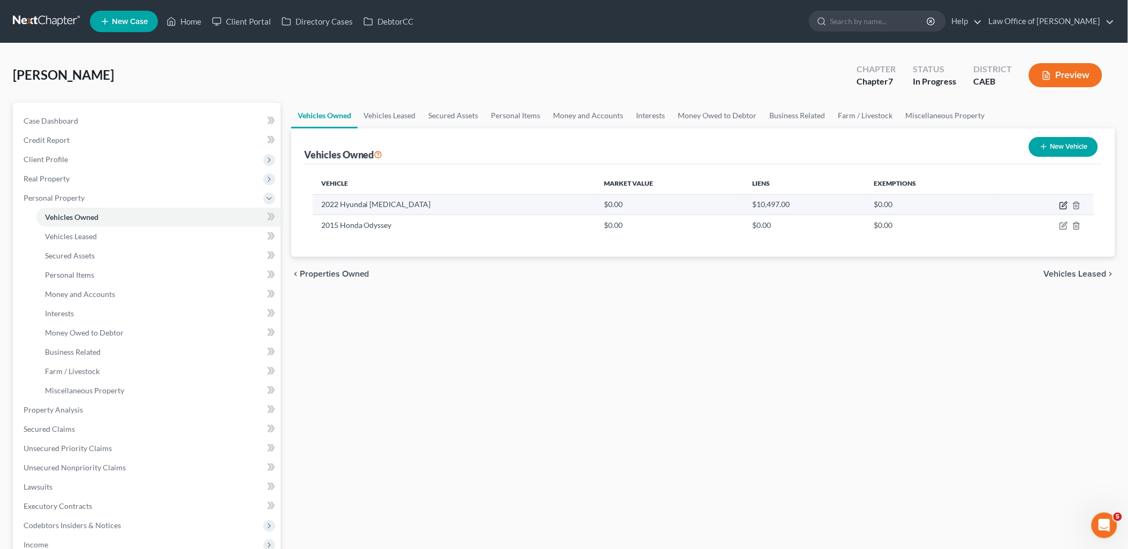
click at [1065, 206] on icon "button" at bounding box center [1063, 205] width 9 height 9
select select "0"
select select "4"
select select "2"
select select "4"
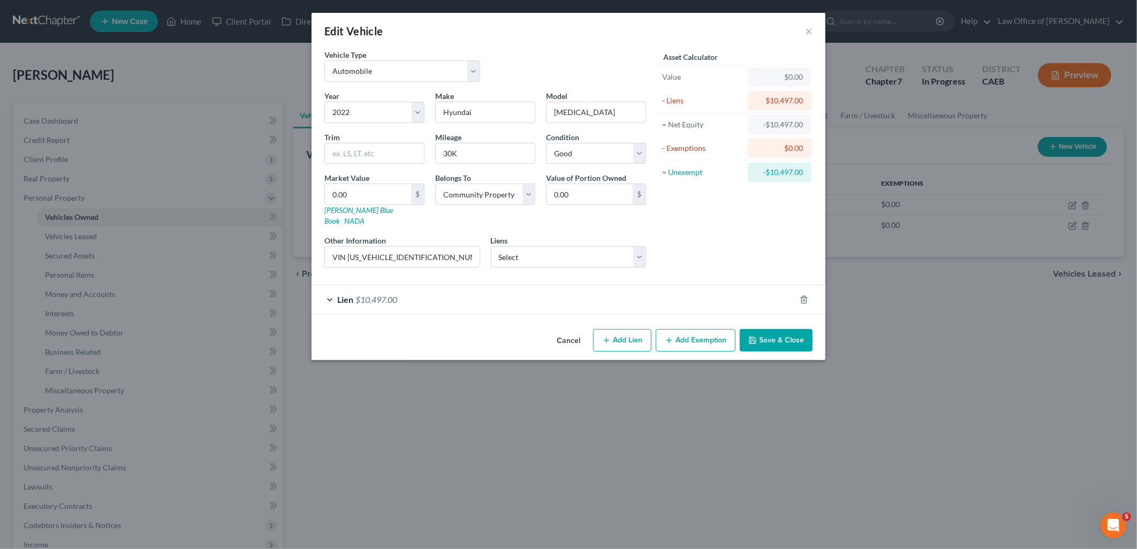
click at [768, 329] on button "Save & Close" at bounding box center [776, 340] width 73 height 22
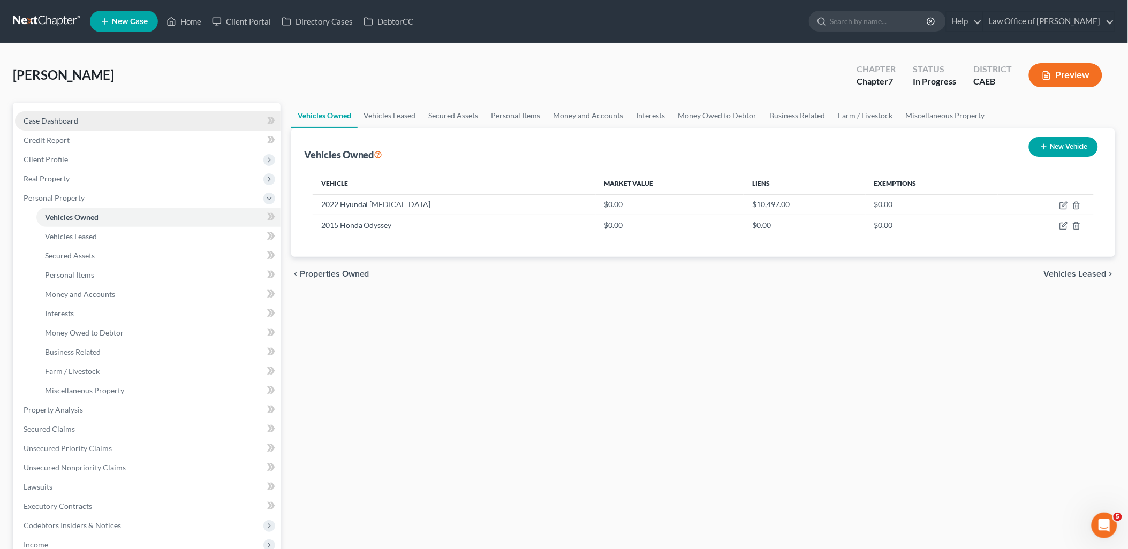
drag, startPoint x: 52, startPoint y: 119, endPoint x: 81, endPoint y: 127, distance: 29.5
click at [52, 119] on span "Case Dashboard" at bounding box center [51, 120] width 55 height 9
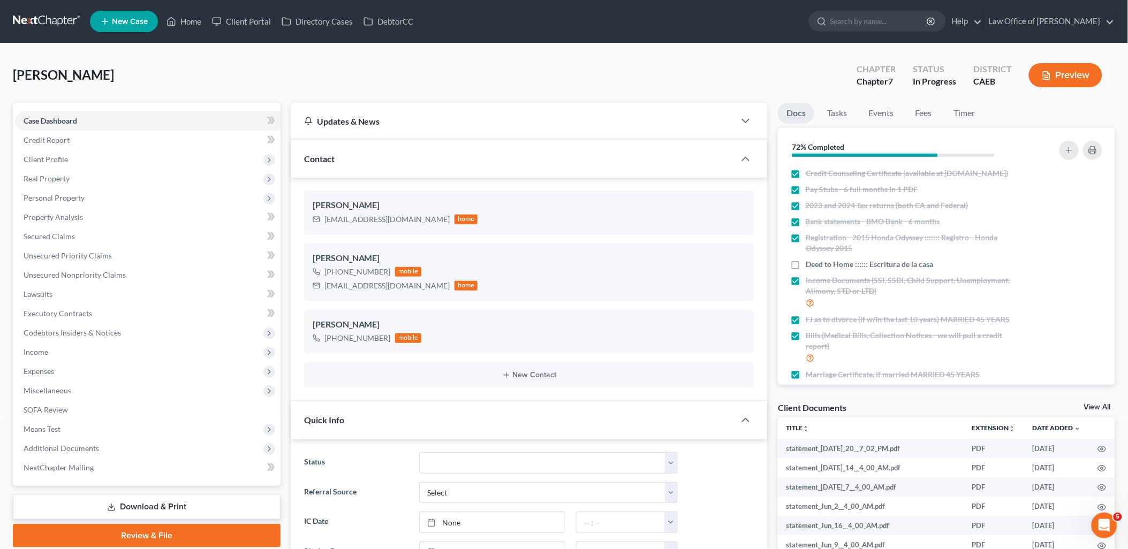
scroll to position [676, 0]
click at [1106, 407] on link "View All" at bounding box center [1097, 407] width 27 height 7
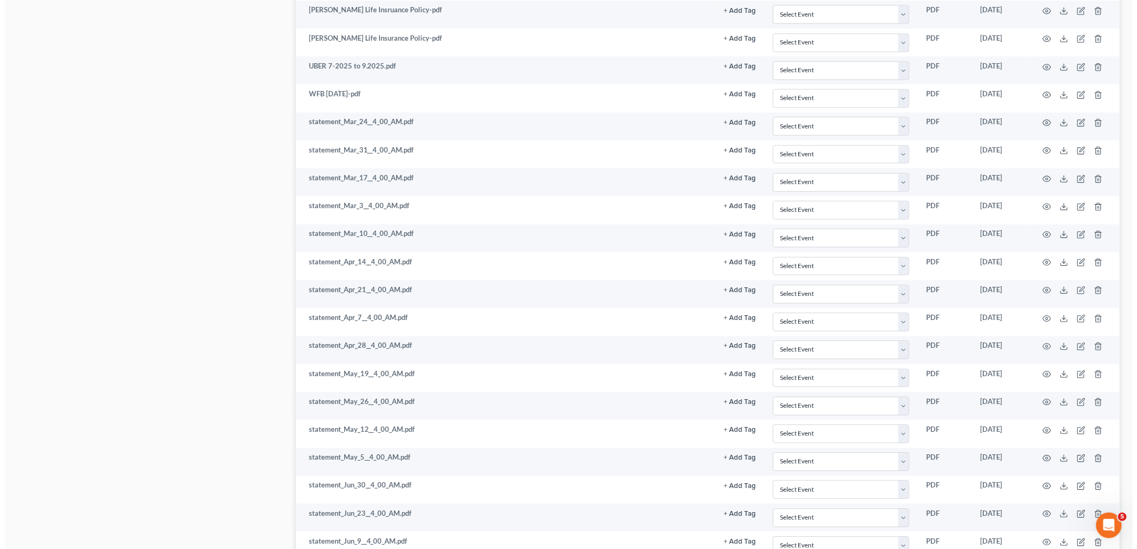
scroll to position [715, 0]
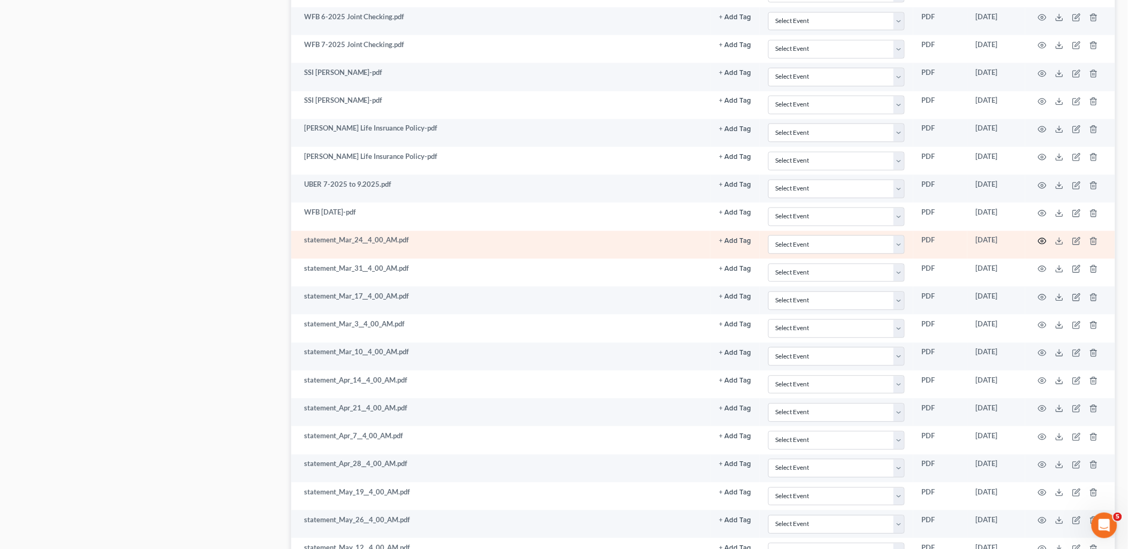
click at [1043, 243] on circle "button" at bounding box center [1042, 241] width 2 height 2
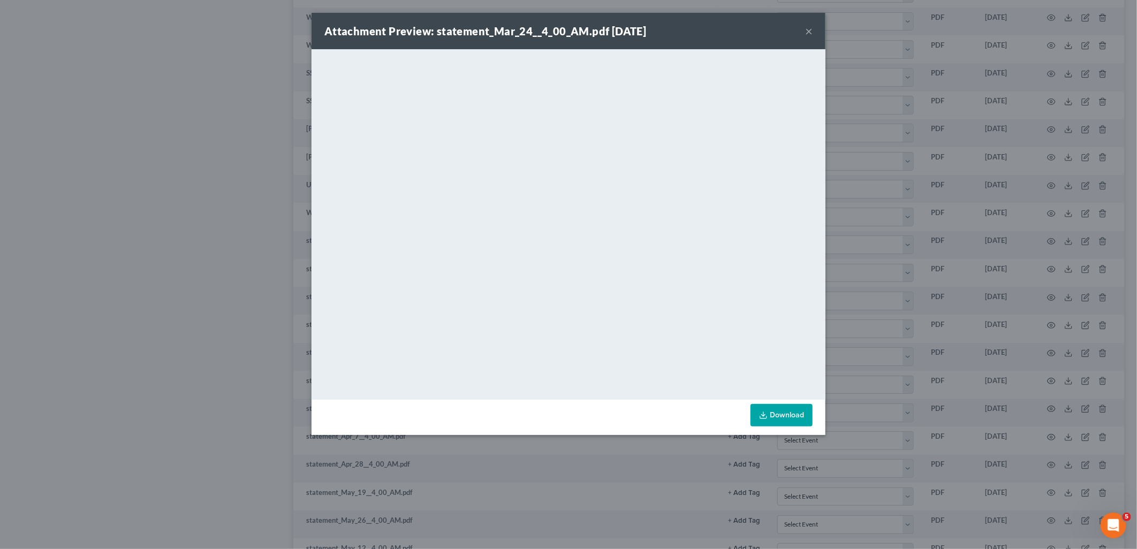
click at [805, 33] on button "×" at bounding box center [808, 31] width 7 height 13
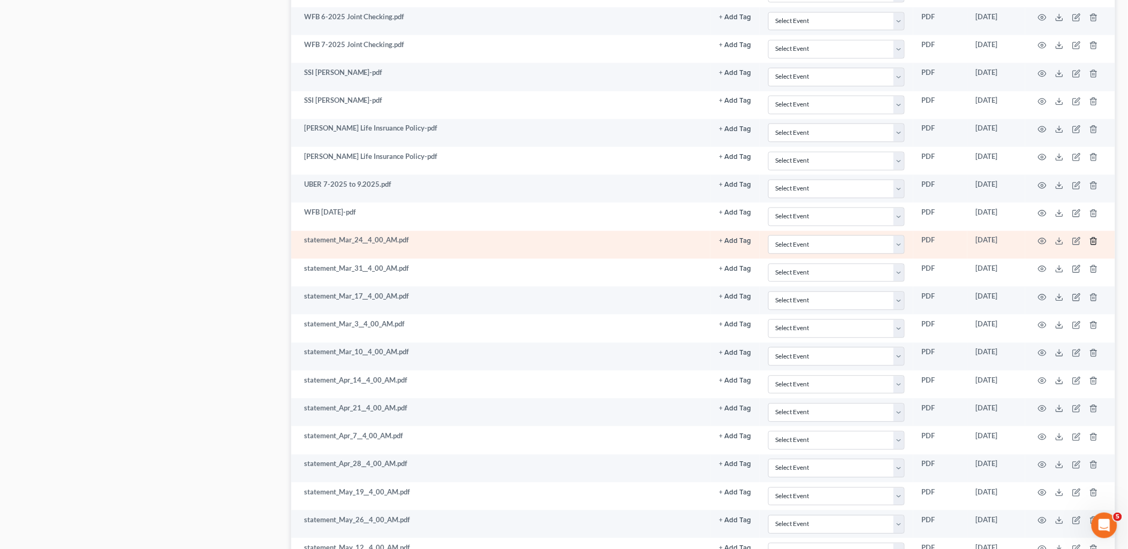
click at [1097, 241] on icon "button" at bounding box center [1093, 241] width 9 height 9
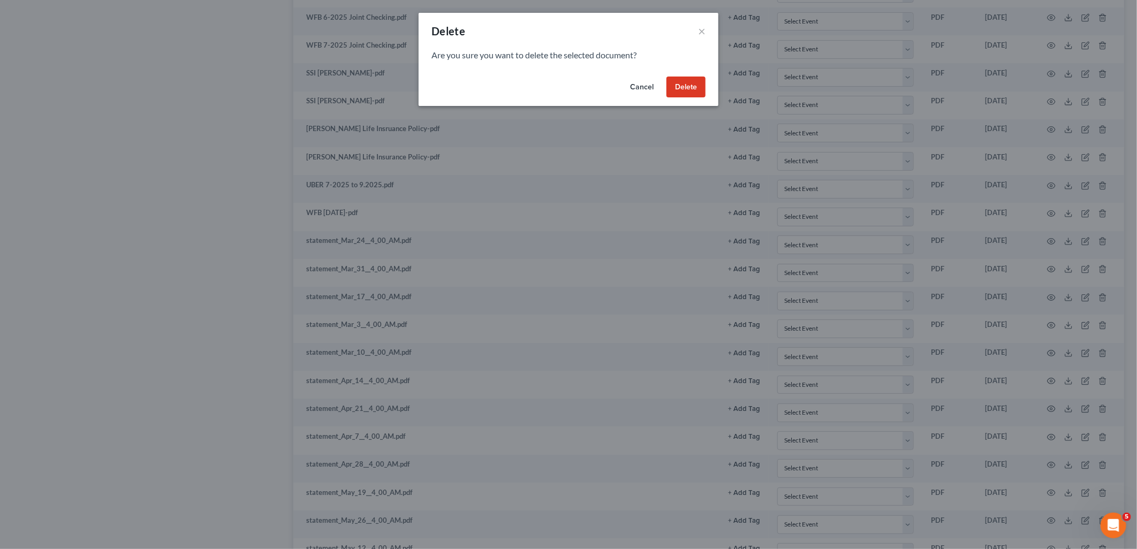
click at [679, 84] on button "Delete" at bounding box center [686, 87] width 39 height 21
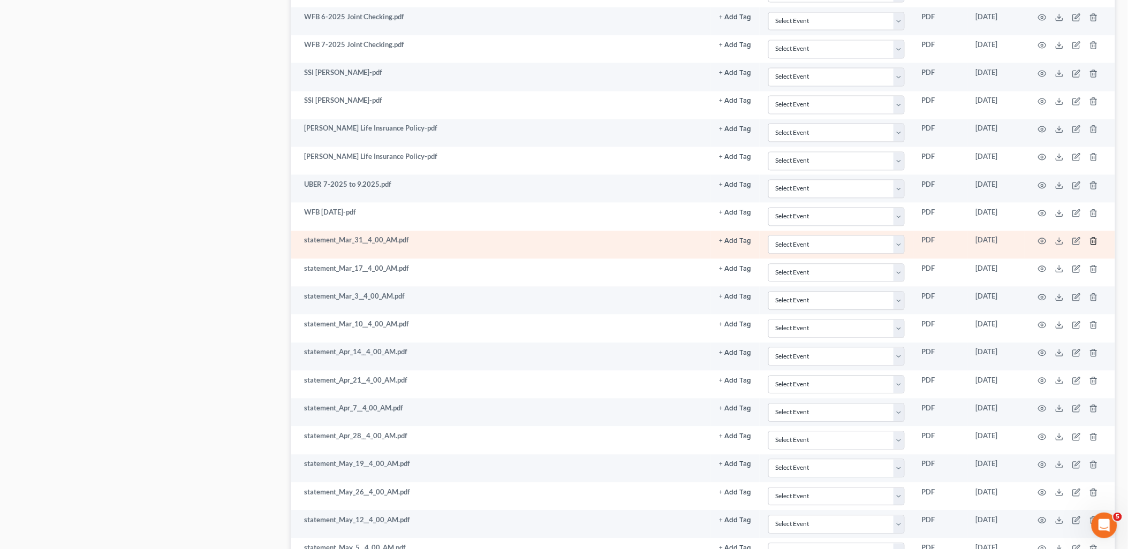
click at [1098, 244] on icon "button" at bounding box center [1093, 241] width 9 height 9
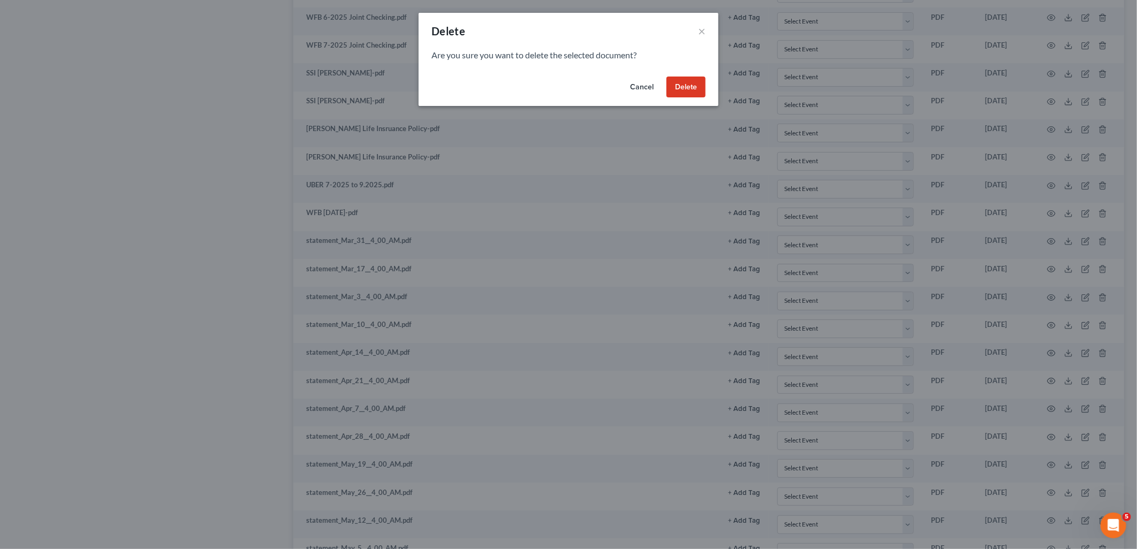
click at [693, 87] on button "Delete" at bounding box center [686, 87] width 39 height 21
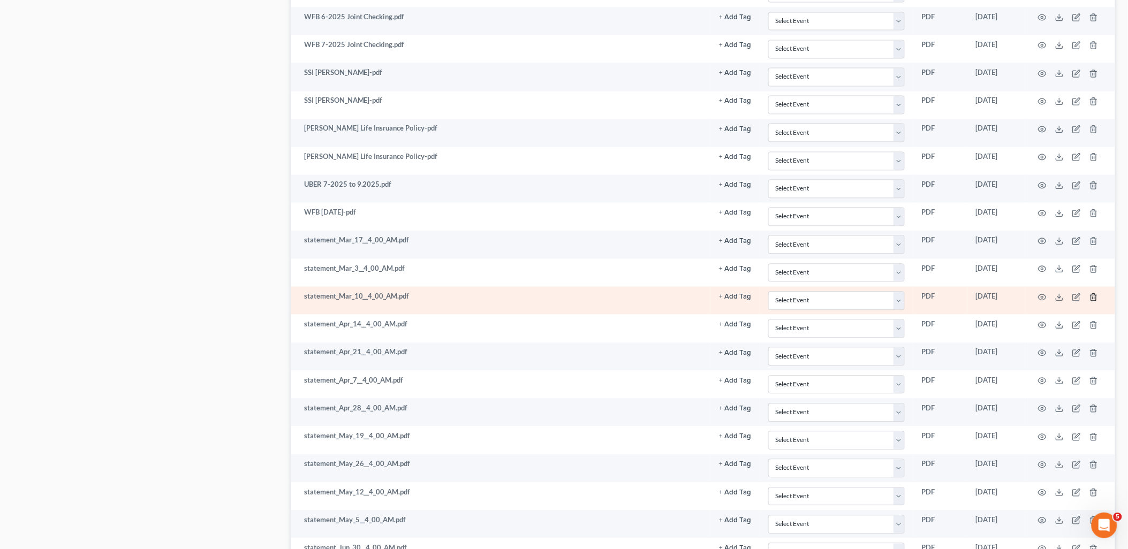
click at [1095, 302] on icon "button" at bounding box center [1093, 297] width 9 height 9
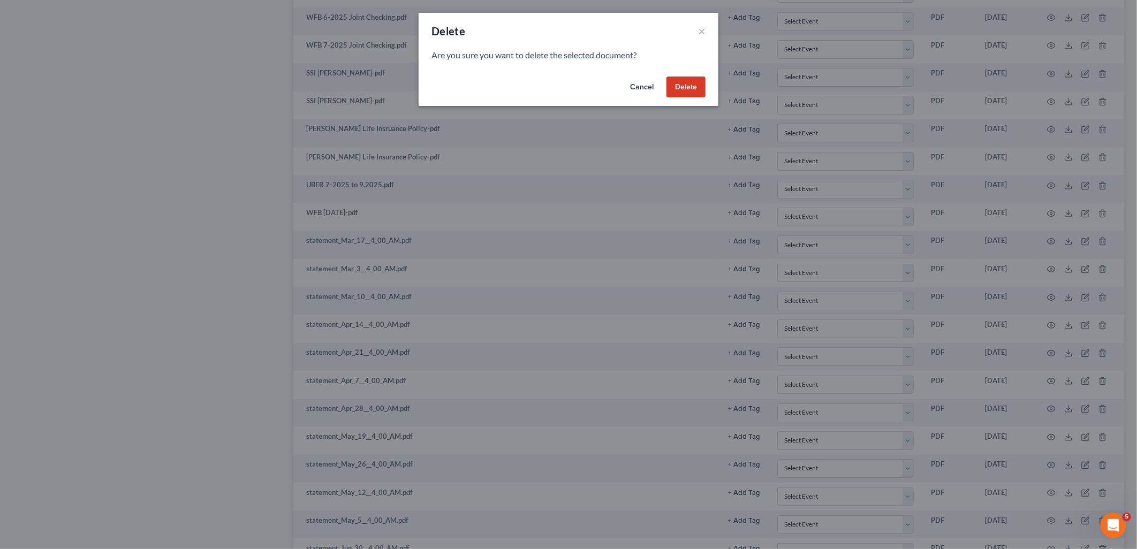
drag, startPoint x: 694, startPoint y: 89, endPoint x: 948, endPoint y: 225, distance: 287.2
click at [697, 90] on button "Delete" at bounding box center [686, 87] width 39 height 21
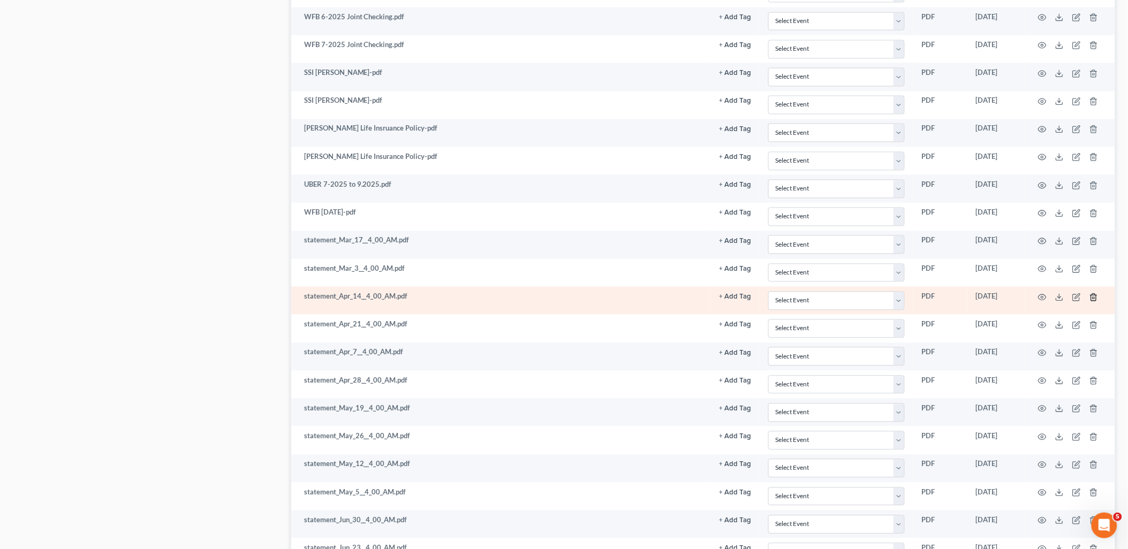
click at [1095, 297] on icon "button" at bounding box center [1093, 297] width 5 height 7
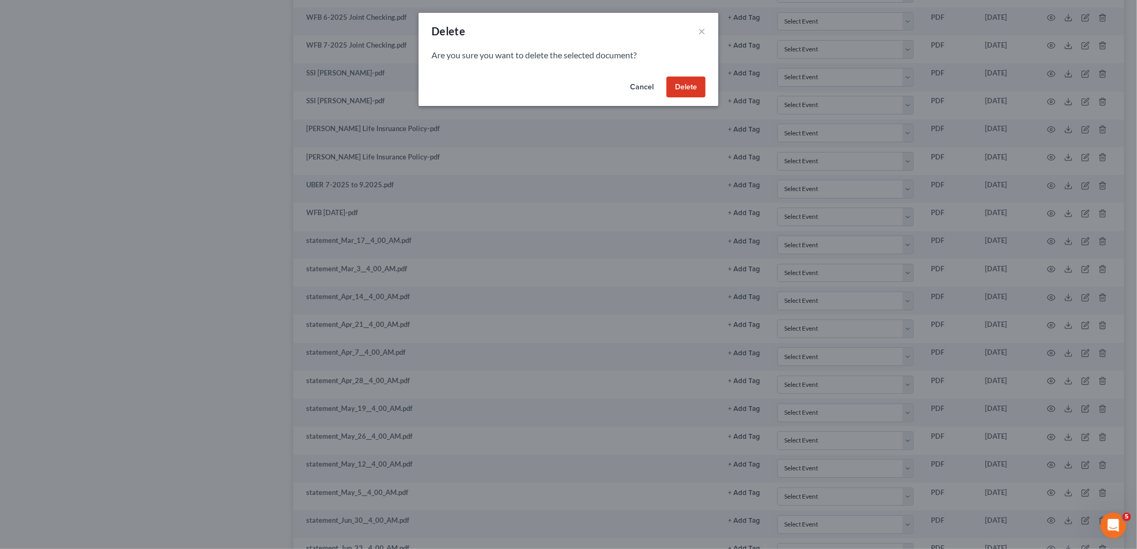
click at [688, 87] on button "Delete" at bounding box center [686, 87] width 39 height 21
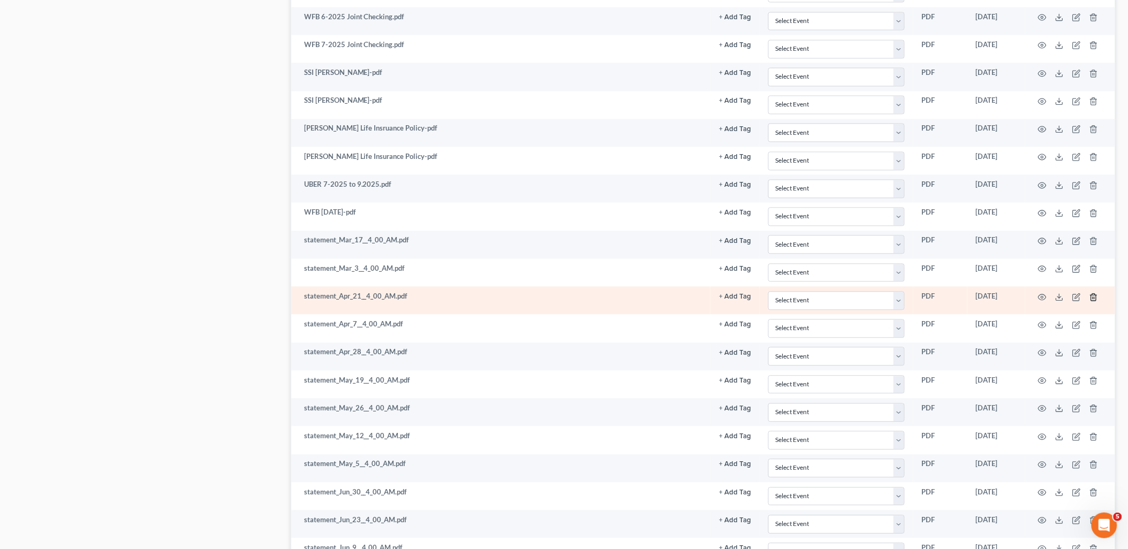
click at [1097, 299] on icon "button" at bounding box center [1093, 297] width 9 height 9
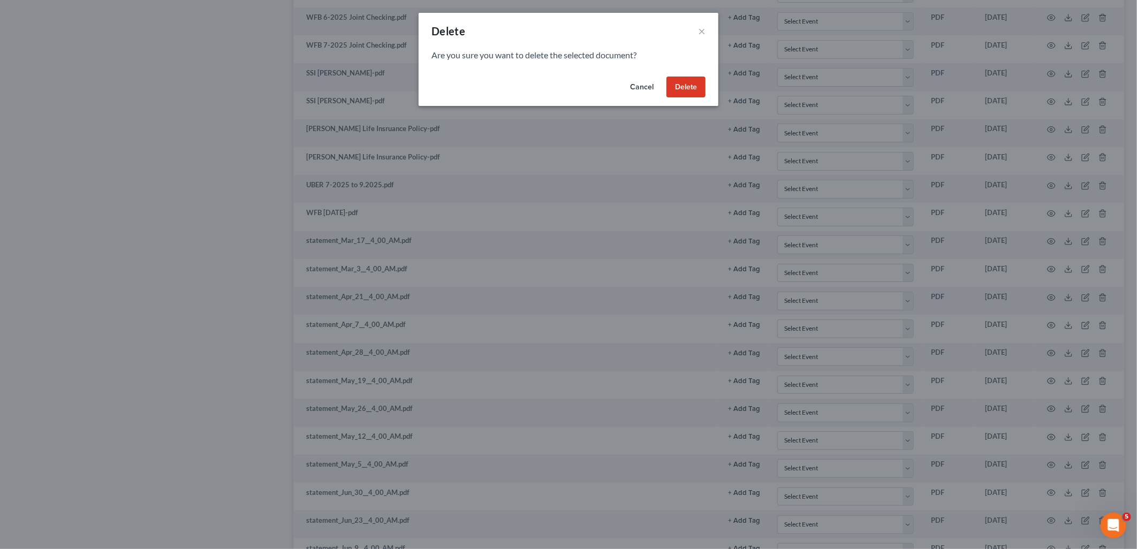
click at [686, 86] on button "Delete" at bounding box center [686, 87] width 39 height 21
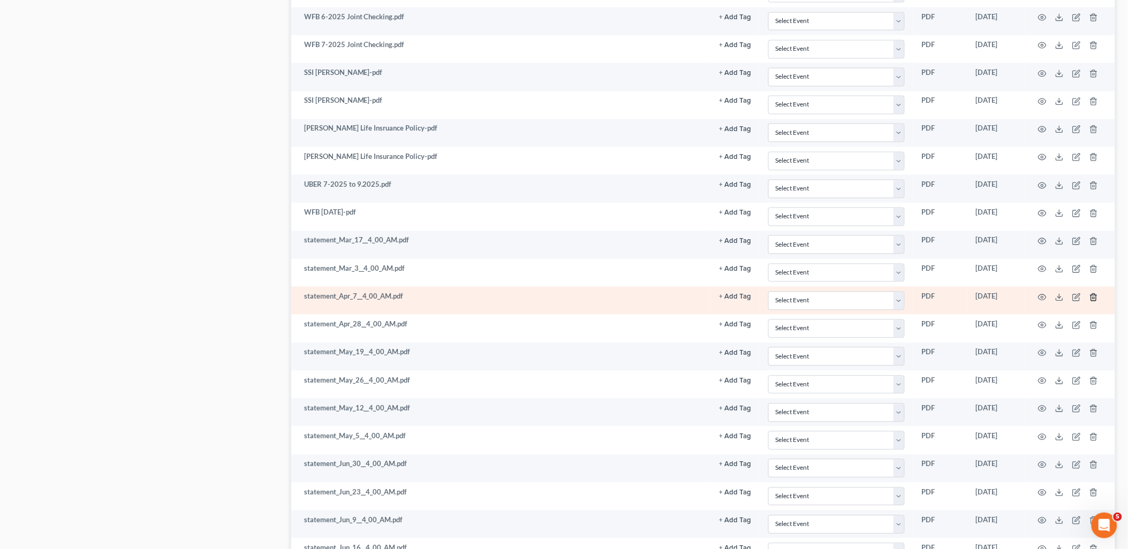
click at [1094, 299] on line "button" at bounding box center [1094, 298] width 0 height 2
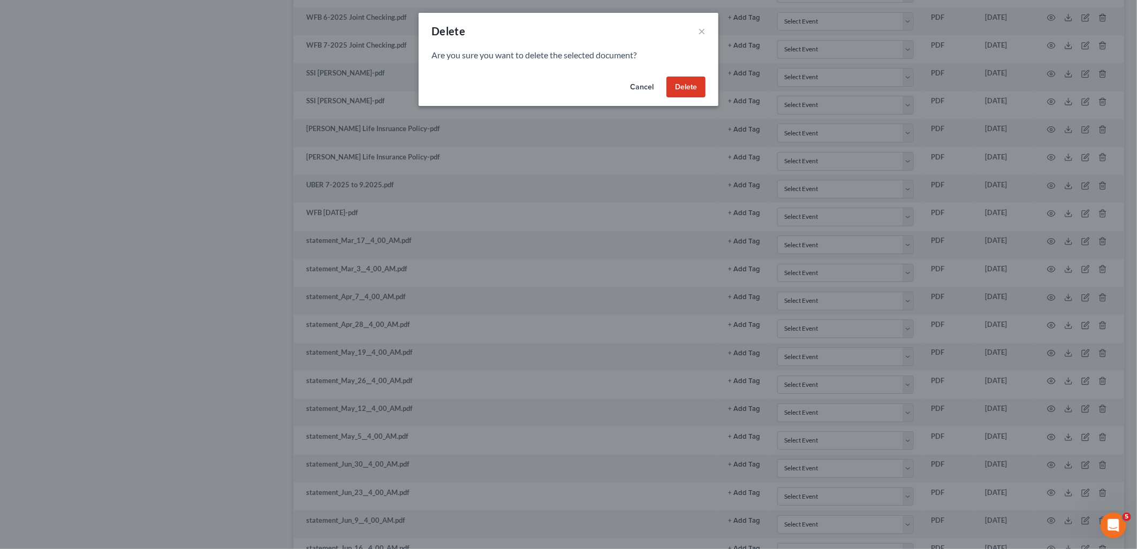
click at [691, 87] on button "Delete" at bounding box center [686, 87] width 39 height 21
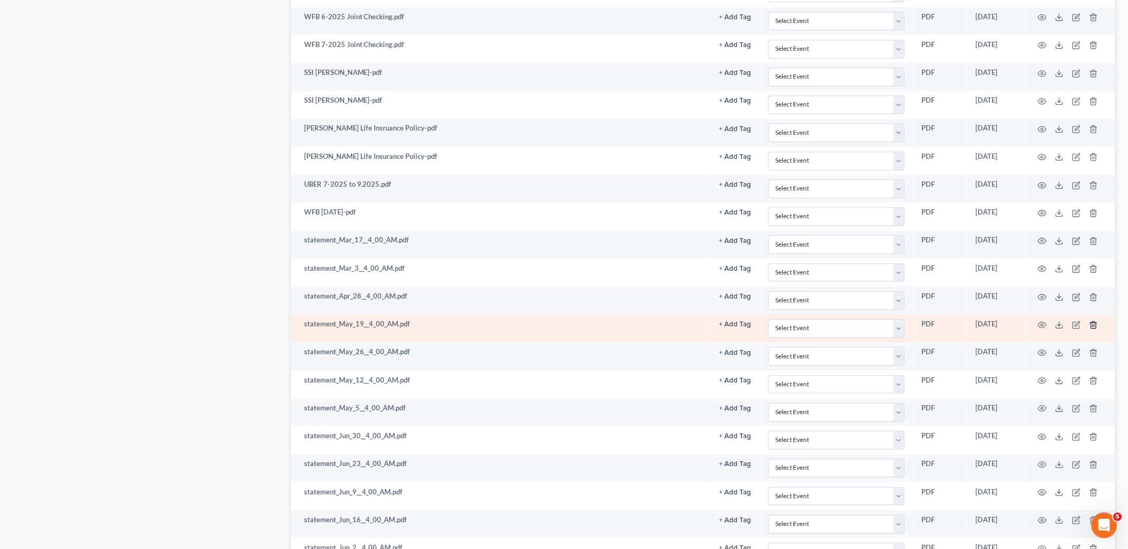
click at [1093, 327] on line "button" at bounding box center [1093, 326] width 0 height 2
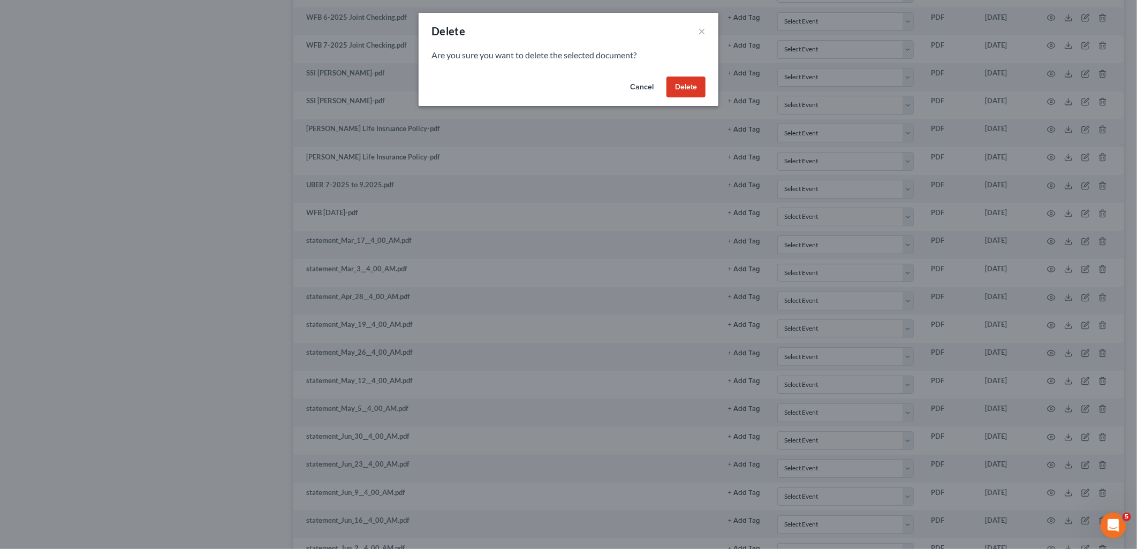
drag, startPoint x: 695, startPoint y: 87, endPoint x: 686, endPoint y: 95, distance: 11.8
click at [694, 87] on button "Delete" at bounding box center [686, 87] width 39 height 21
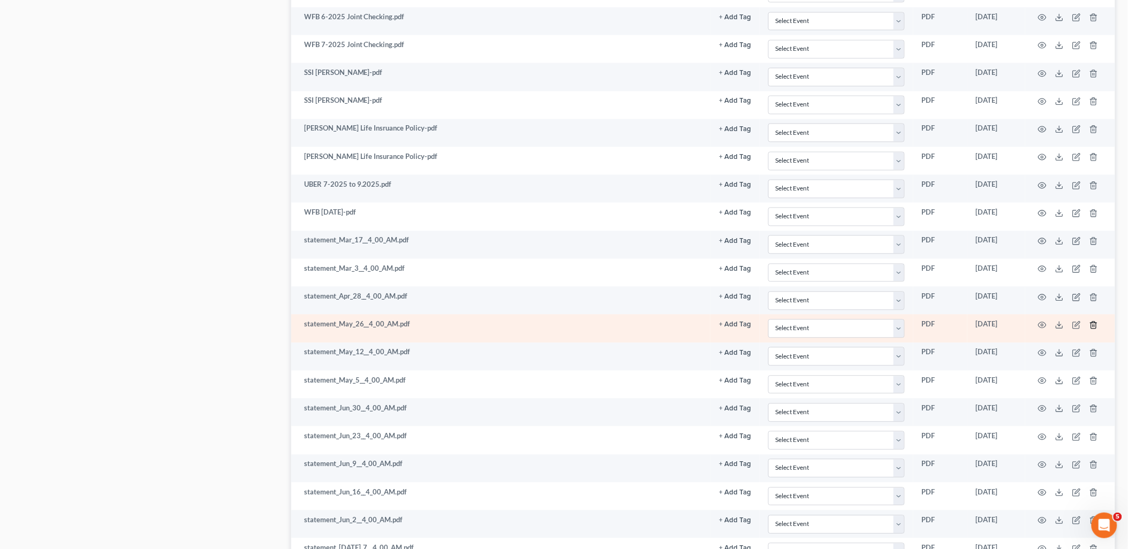
click at [1093, 328] on icon "button" at bounding box center [1093, 325] width 9 height 9
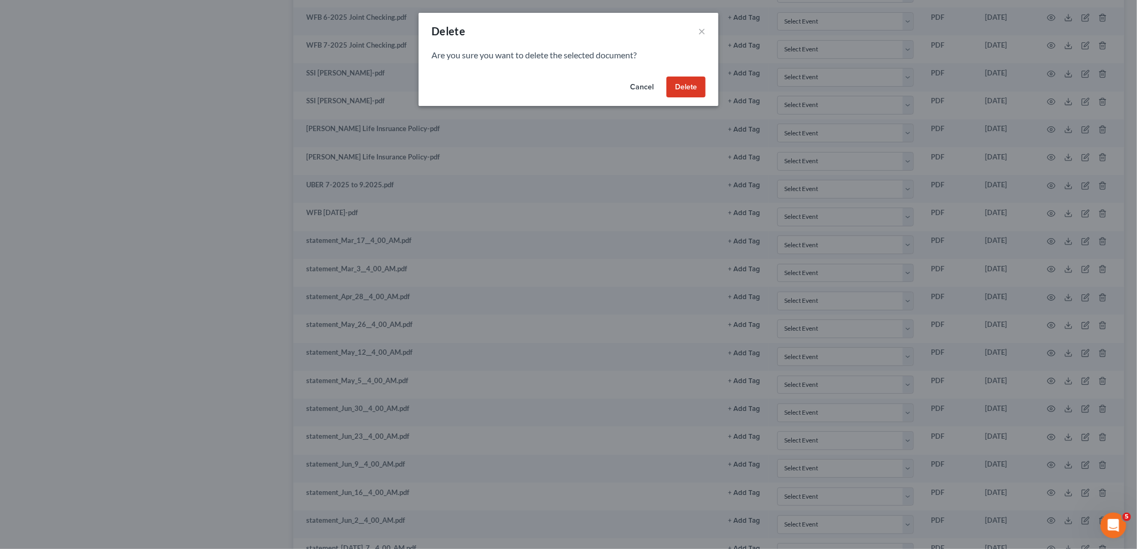
click at [686, 88] on button "Delete" at bounding box center [686, 87] width 39 height 21
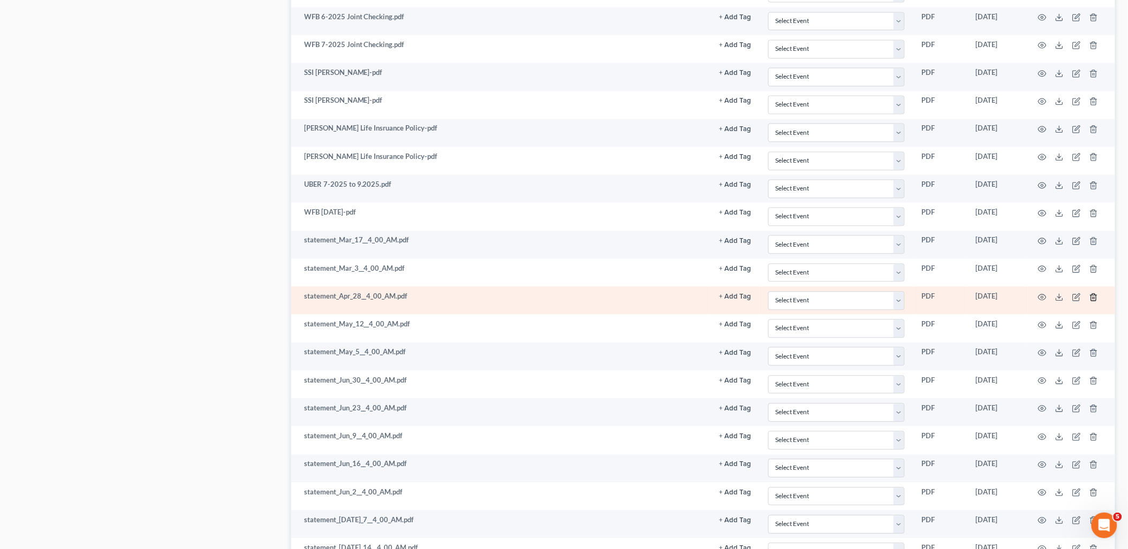
click at [1095, 299] on icon "button" at bounding box center [1093, 297] width 9 height 9
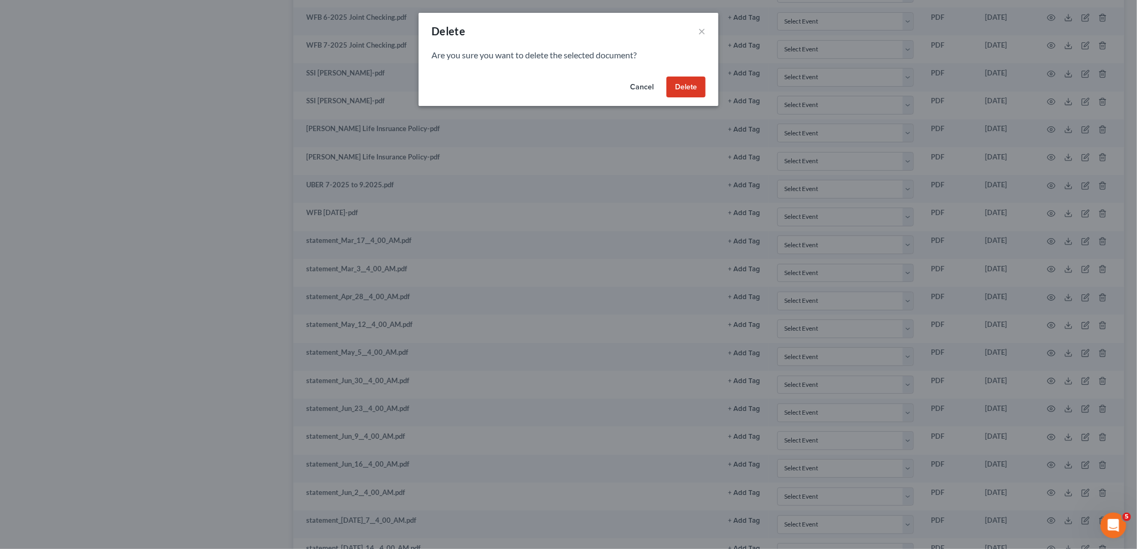
click at [686, 90] on button "Delete" at bounding box center [686, 87] width 39 height 21
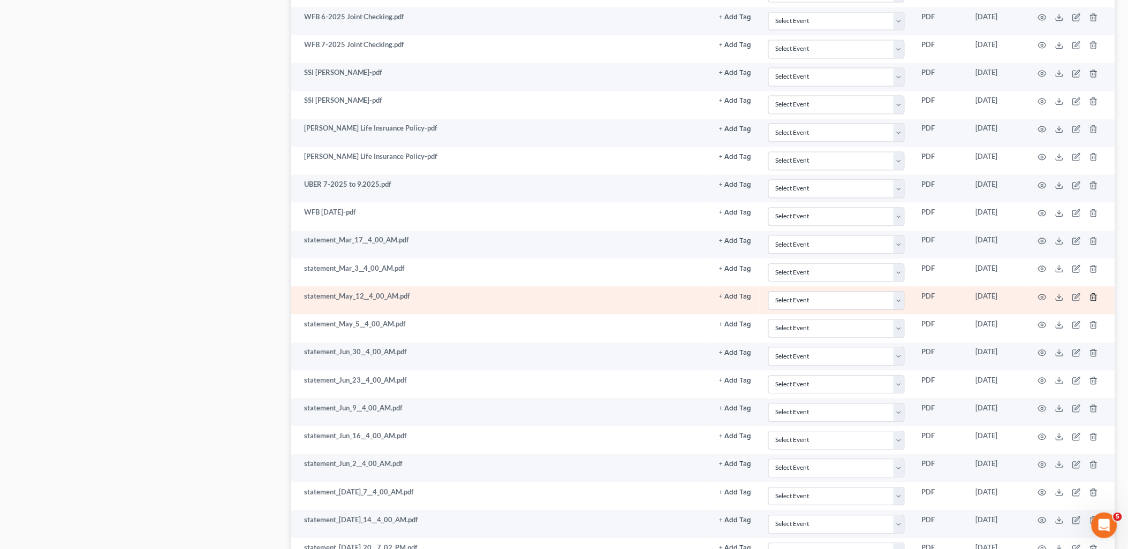
click at [1095, 298] on icon "button" at bounding box center [1093, 297] width 5 height 7
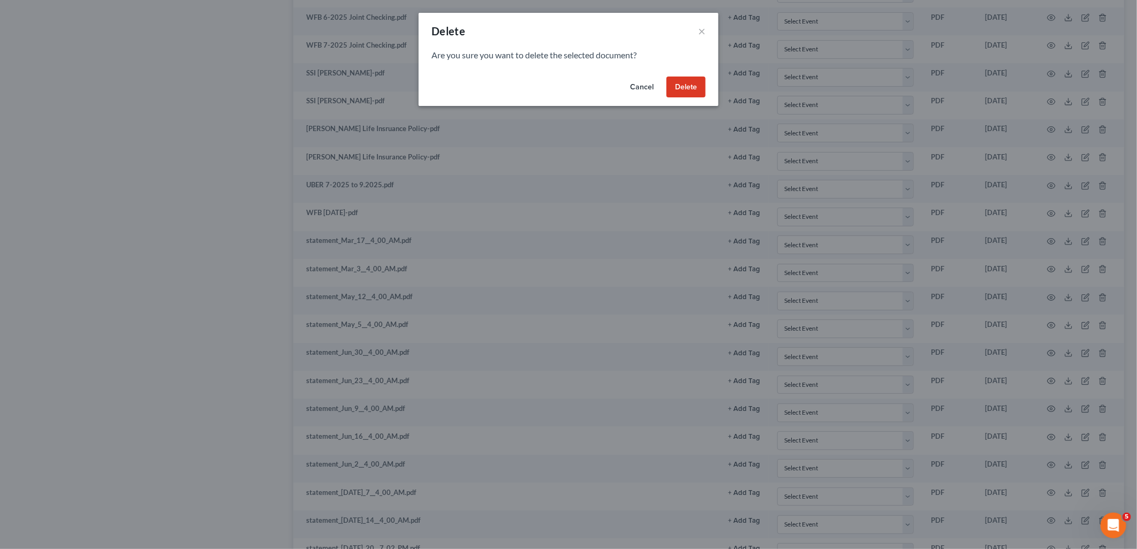
click at [687, 90] on button "Delete" at bounding box center [686, 87] width 39 height 21
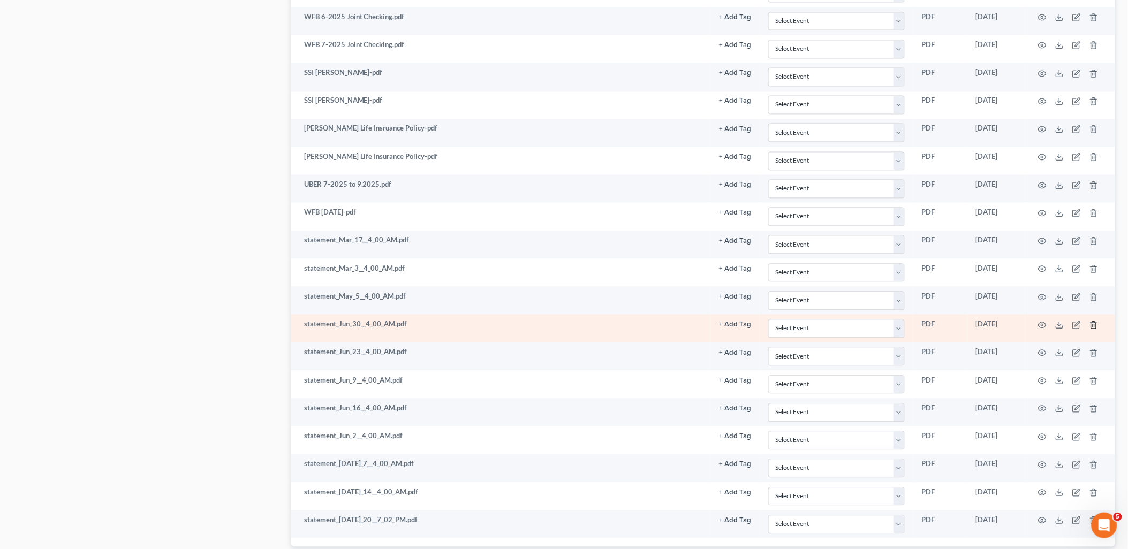
click at [1094, 327] on line "button" at bounding box center [1094, 326] width 0 height 2
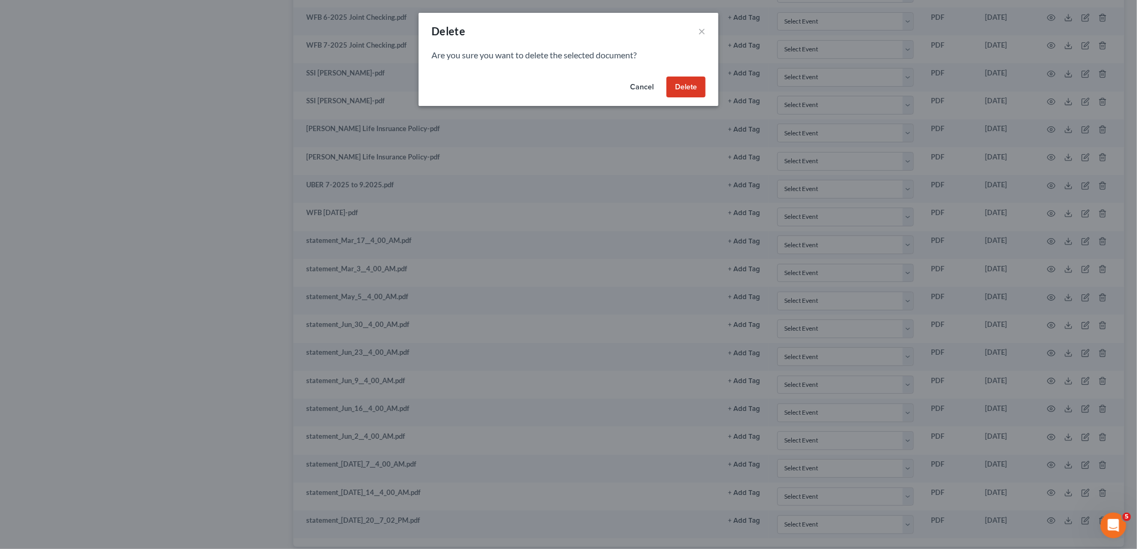
click at [675, 88] on button "Delete" at bounding box center [686, 87] width 39 height 21
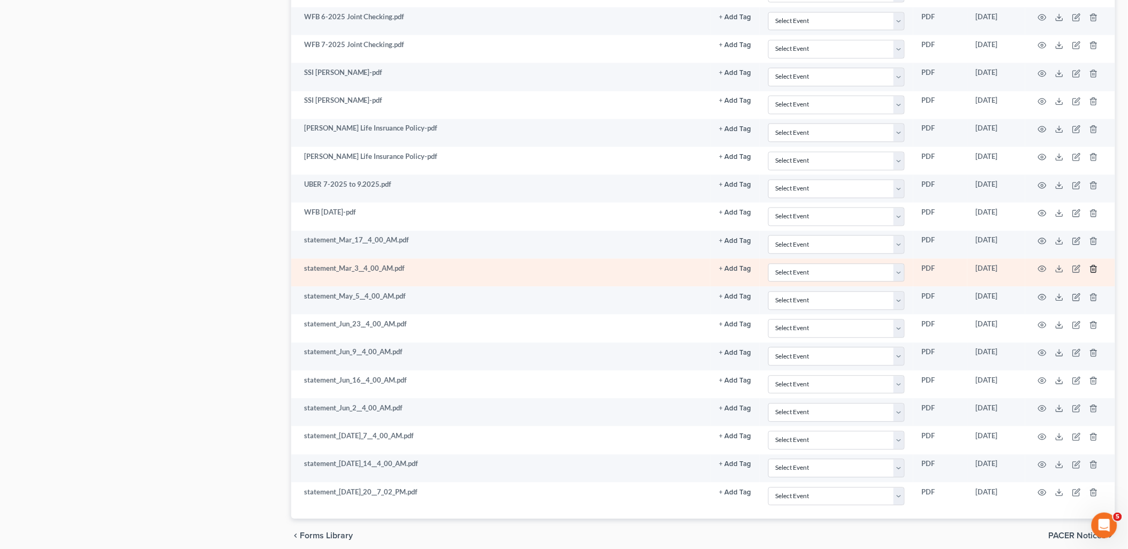
click at [1091, 272] on icon "button" at bounding box center [1093, 269] width 9 height 9
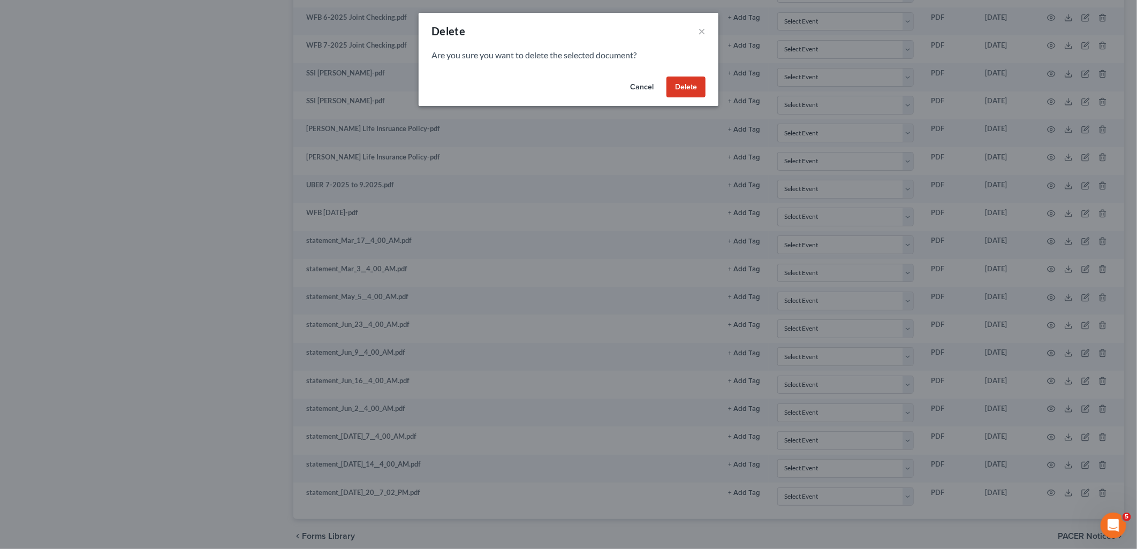
click at [694, 90] on button "Delete" at bounding box center [686, 87] width 39 height 21
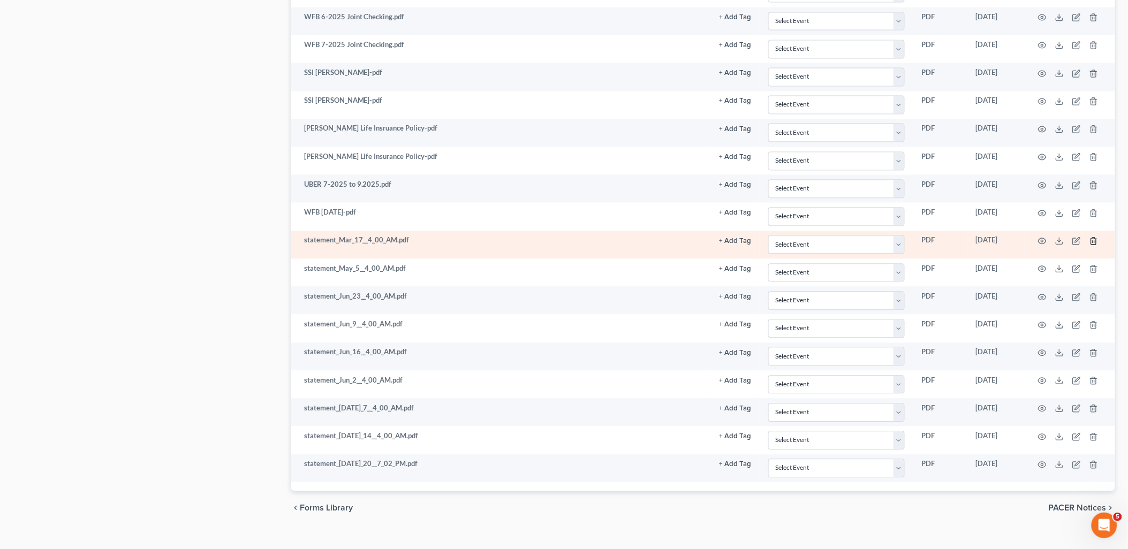
click at [1097, 245] on icon "button" at bounding box center [1093, 241] width 9 height 9
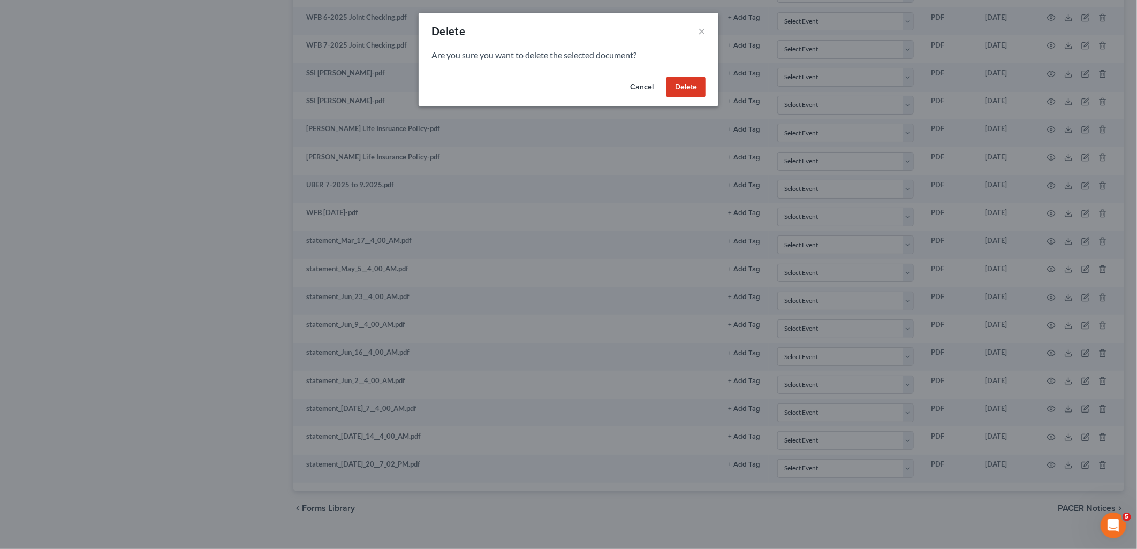
click at [681, 89] on button "Delete" at bounding box center [686, 87] width 39 height 21
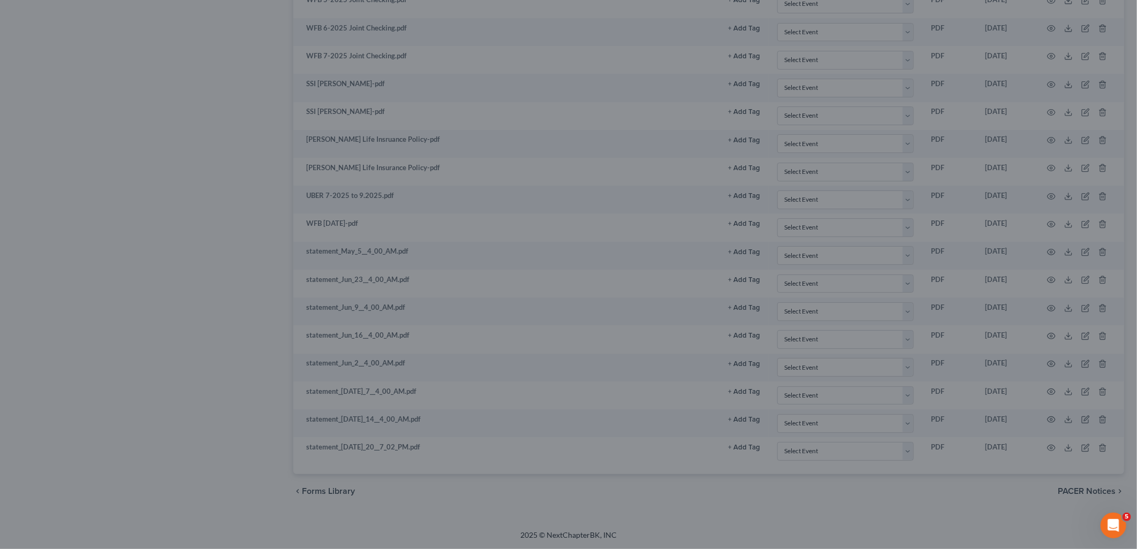
scroll to position [707, 0]
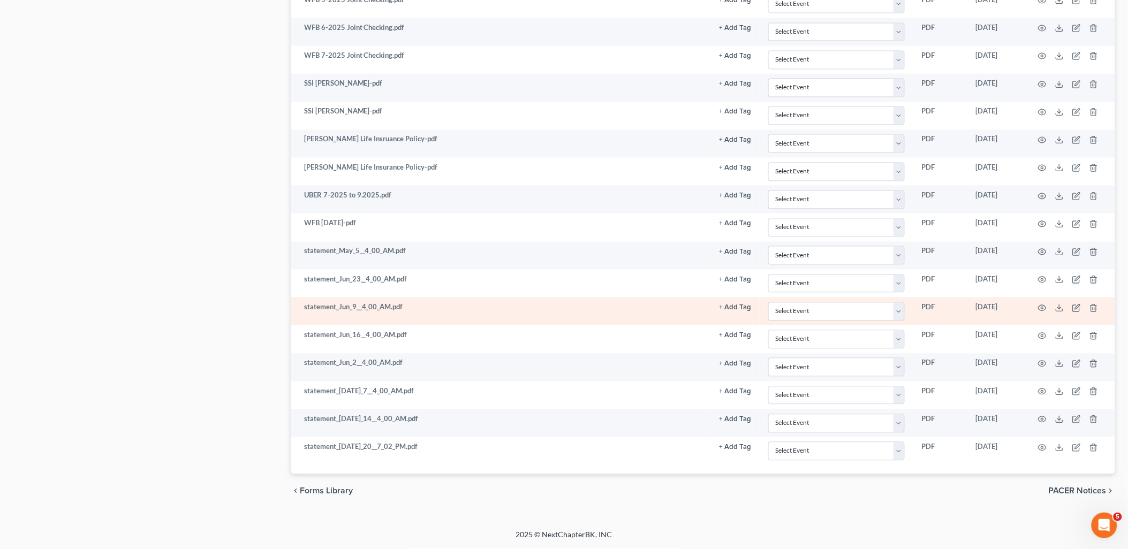
click at [1099, 307] on td at bounding box center [1070, 312] width 90 height 28
click at [1095, 306] on icon "button" at bounding box center [1093, 308] width 9 height 9
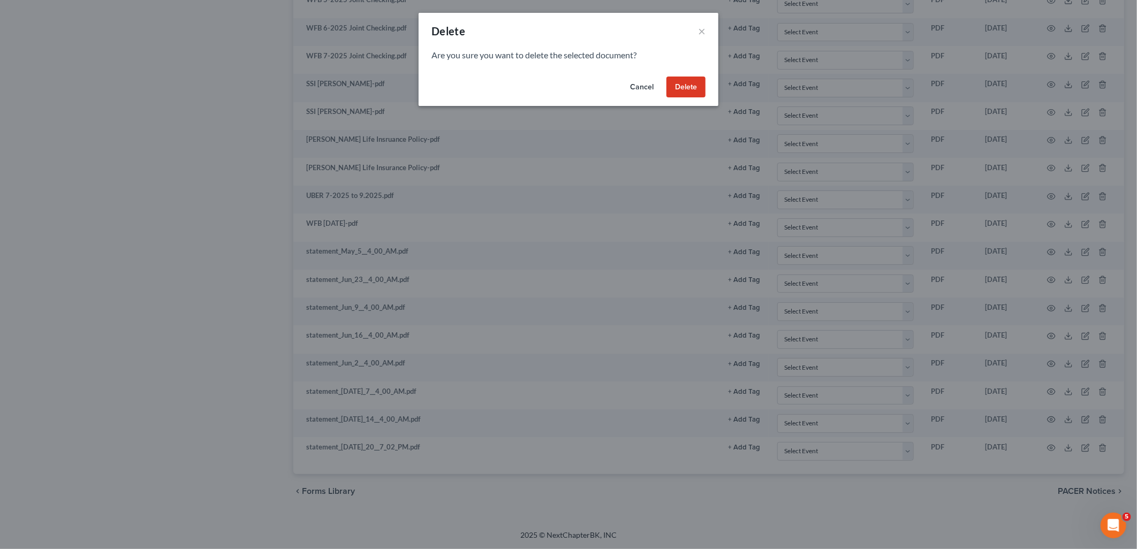
click at [684, 83] on button "Delete" at bounding box center [686, 87] width 39 height 21
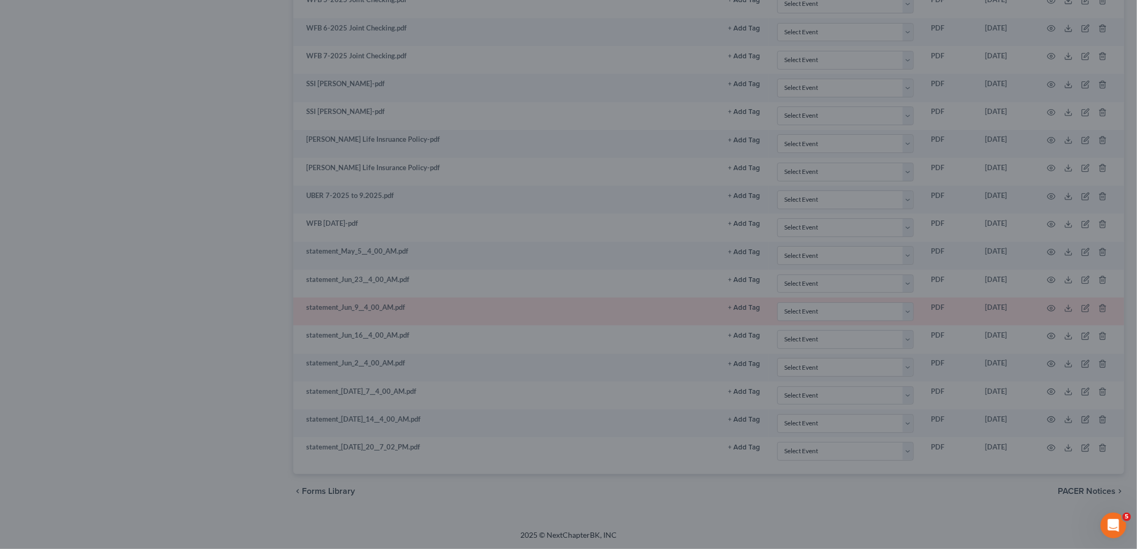
scroll to position [678, 0]
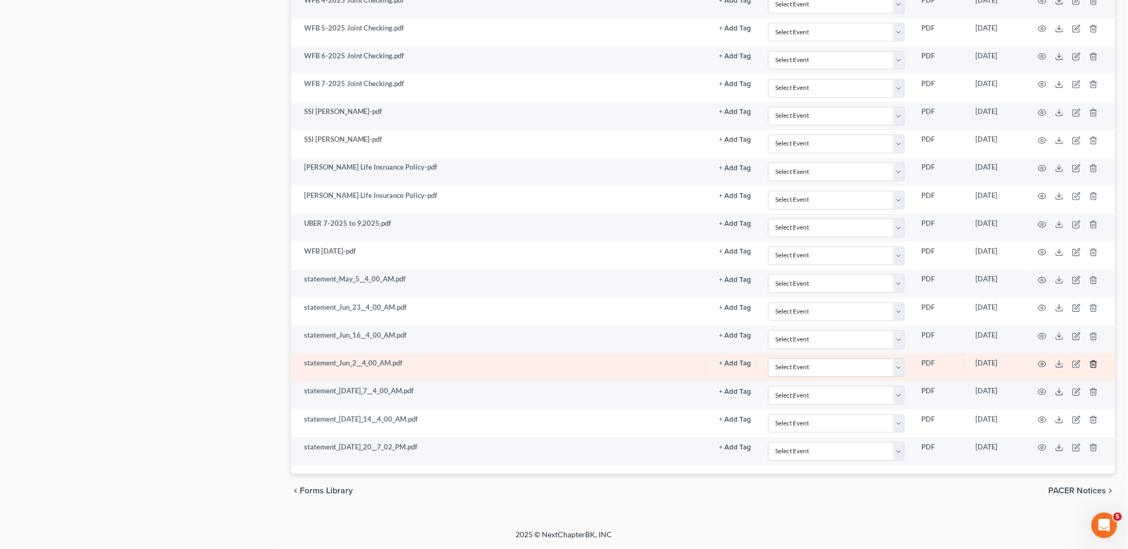
click at [1097, 367] on icon "button" at bounding box center [1093, 364] width 9 height 9
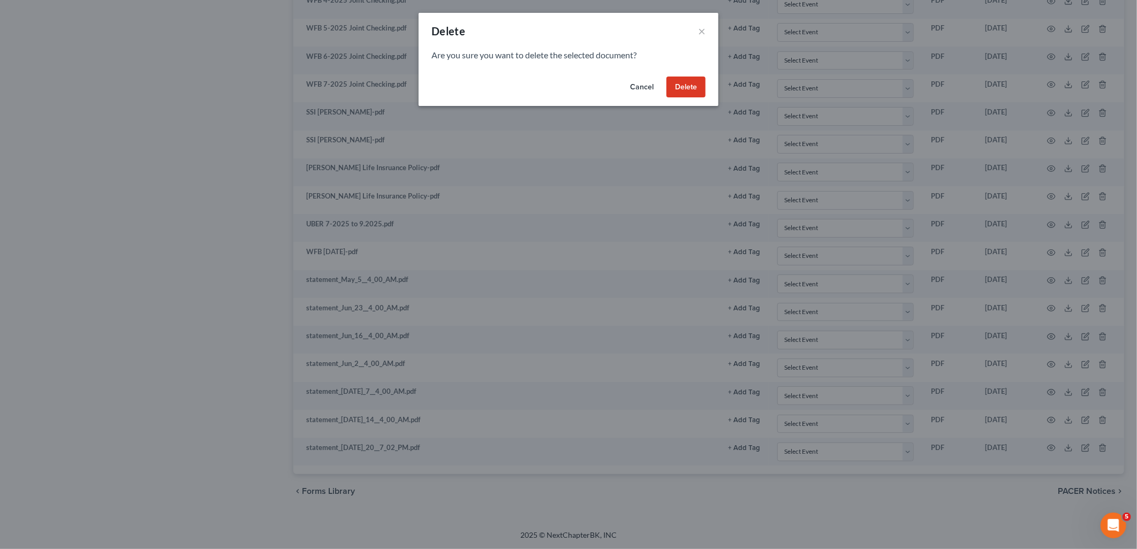
click at [692, 89] on button "Delete" at bounding box center [686, 87] width 39 height 21
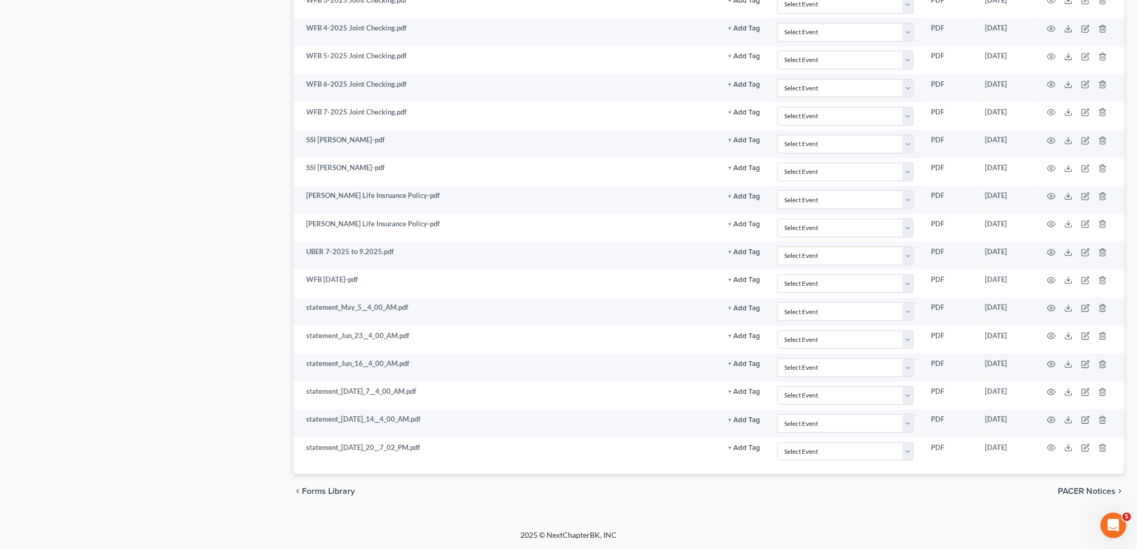
scroll to position [650, 0]
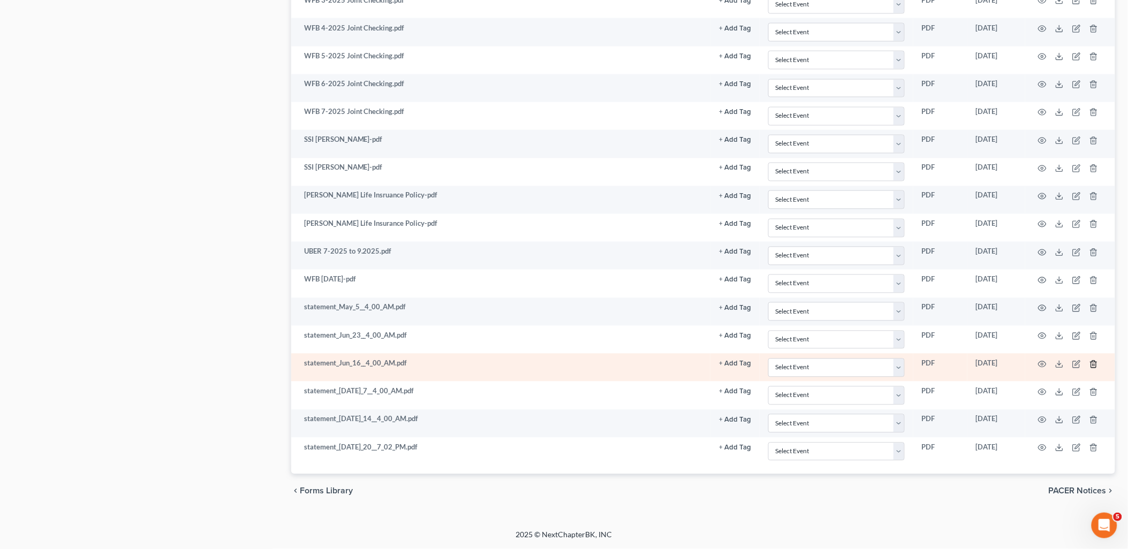
click at [1094, 364] on icon "button" at bounding box center [1093, 364] width 9 height 9
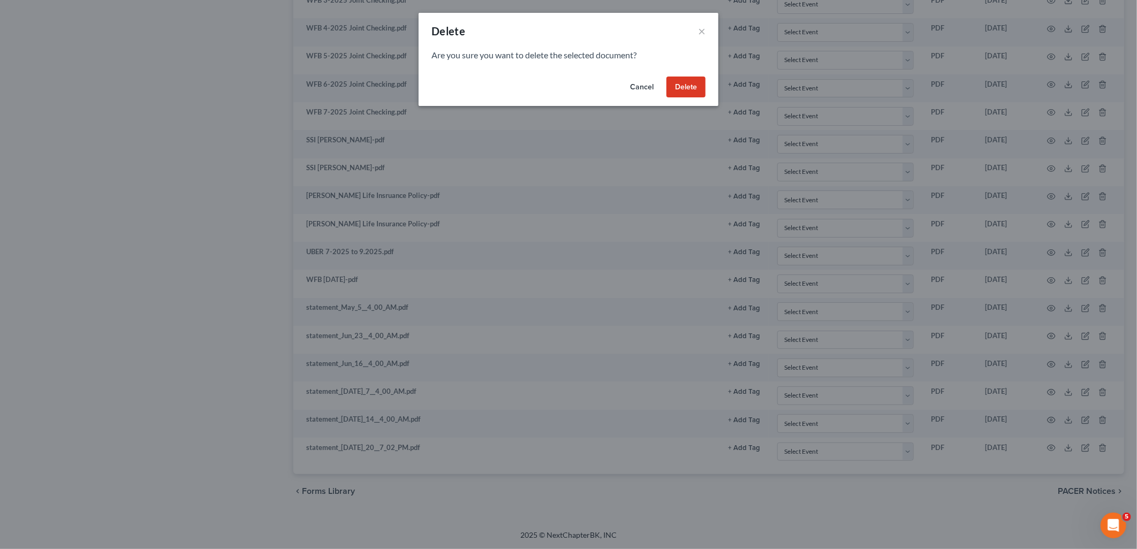
click at [687, 91] on button "Delete" at bounding box center [686, 87] width 39 height 21
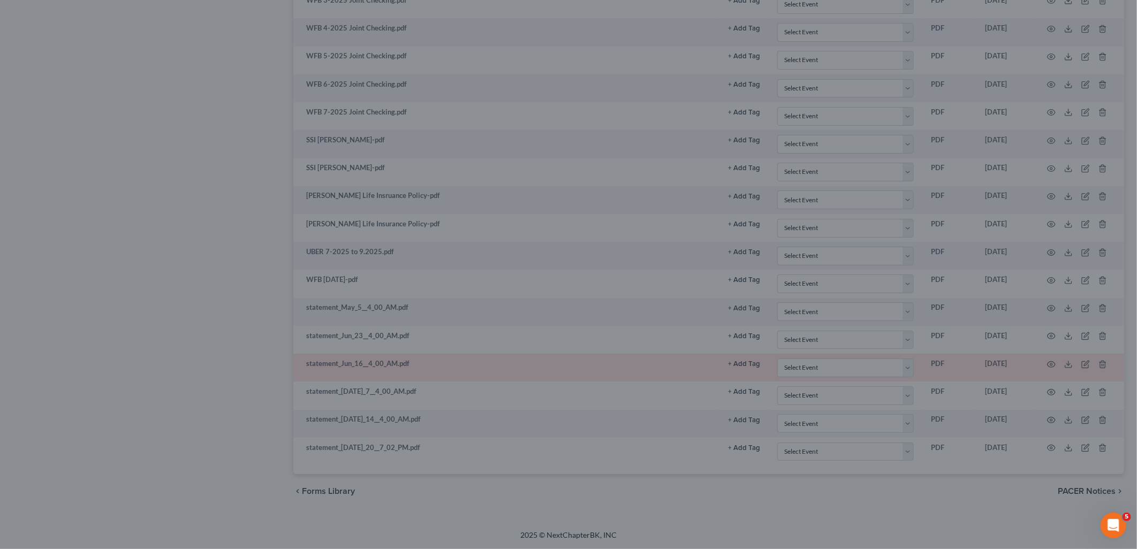
scroll to position [623, 0]
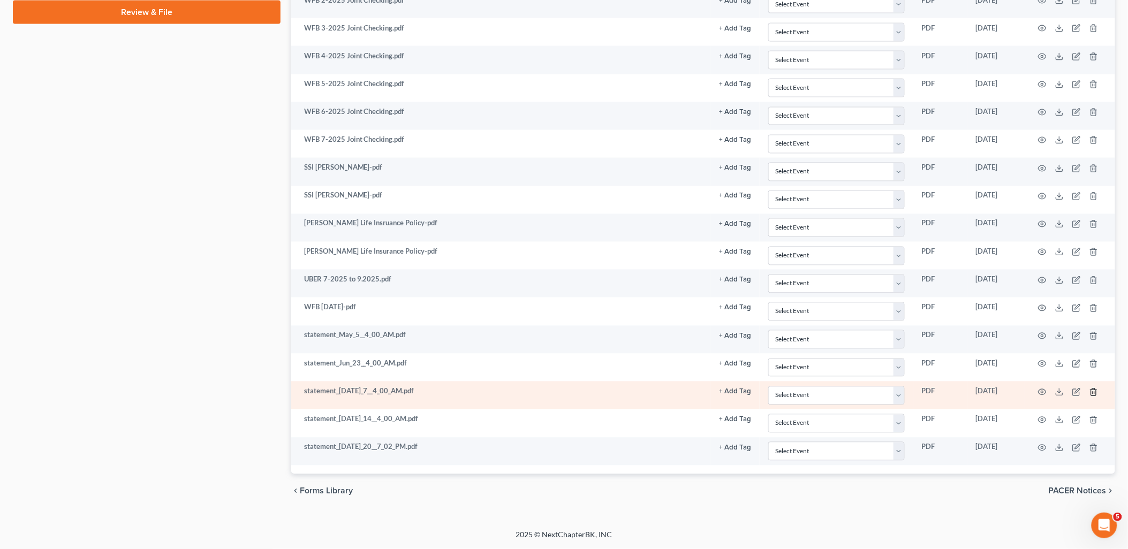
click at [1095, 391] on icon "button" at bounding box center [1093, 392] width 9 height 9
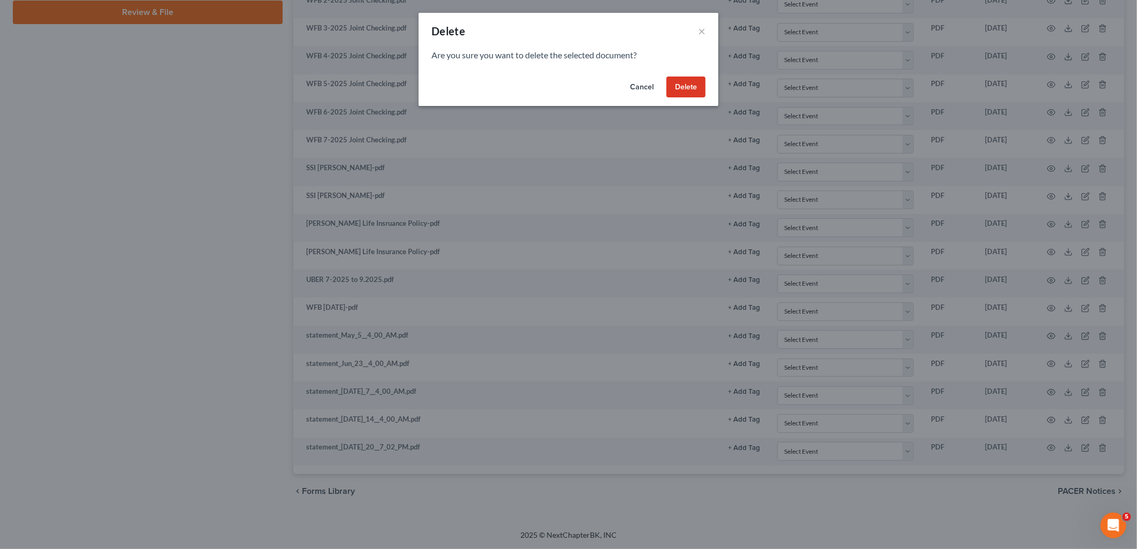
click at [692, 90] on button "Delete" at bounding box center [686, 87] width 39 height 21
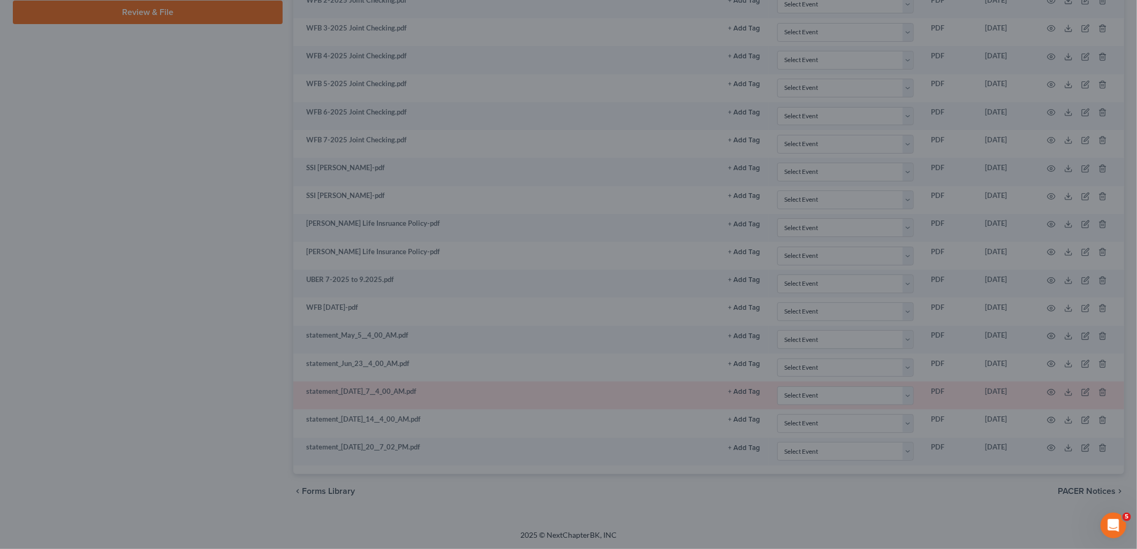
scroll to position [595, 0]
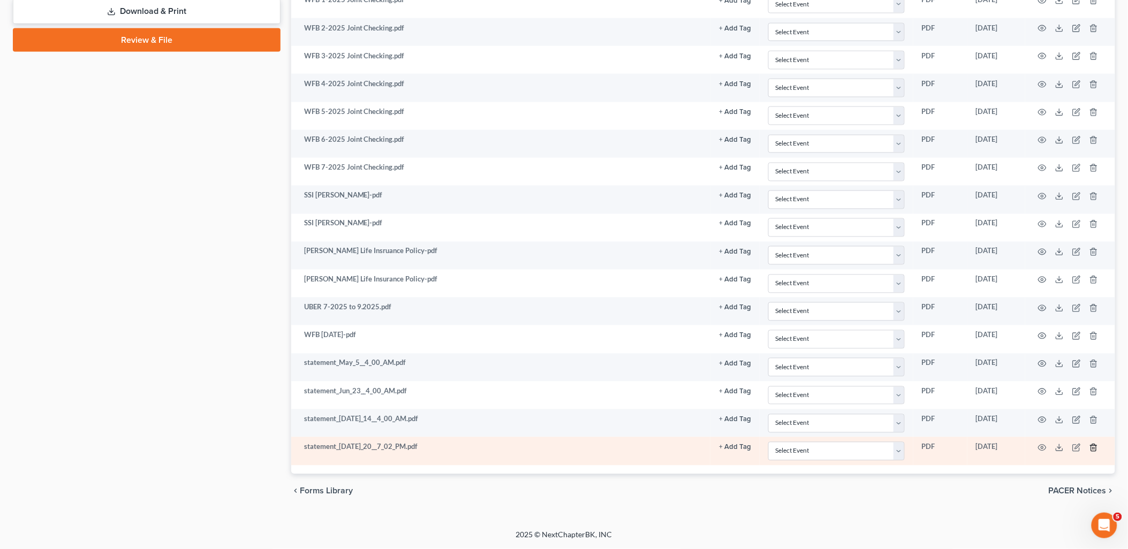
click at [1093, 449] on icon "button" at bounding box center [1093, 448] width 9 height 9
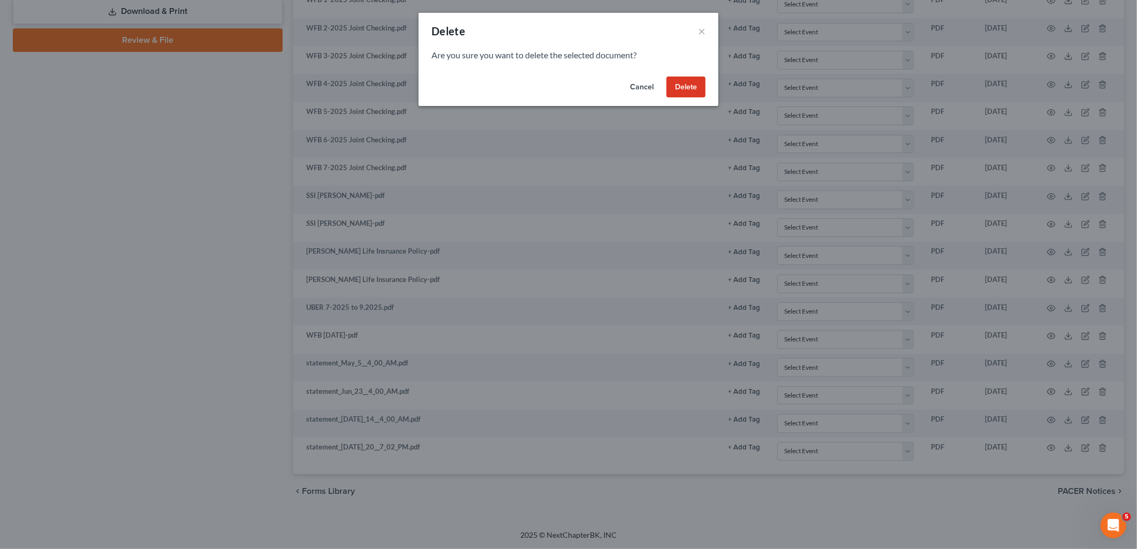
click at [682, 91] on button "Delete" at bounding box center [686, 87] width 39 height 21
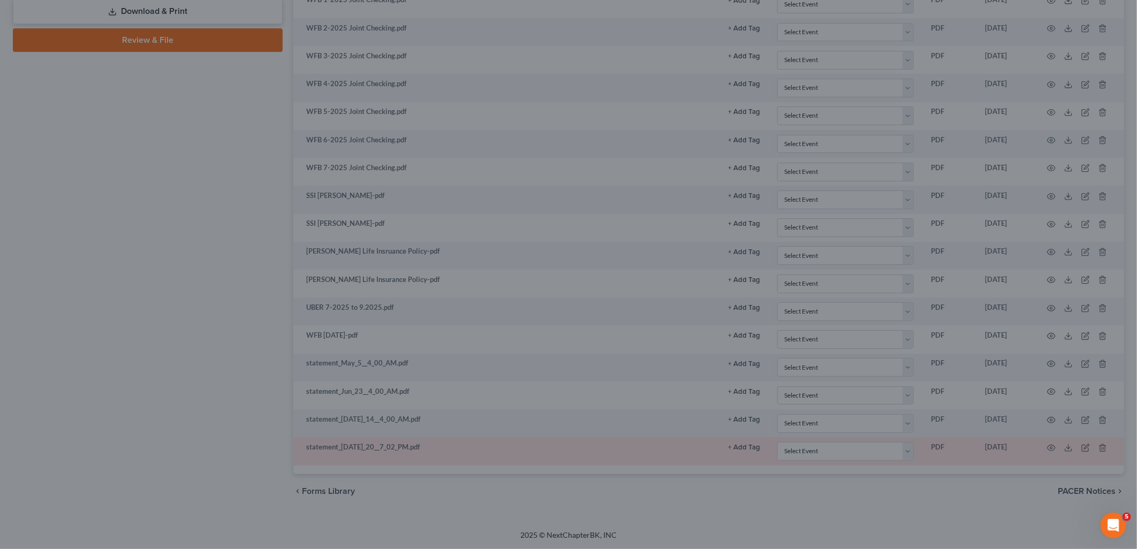
scroll to position [566, 0]
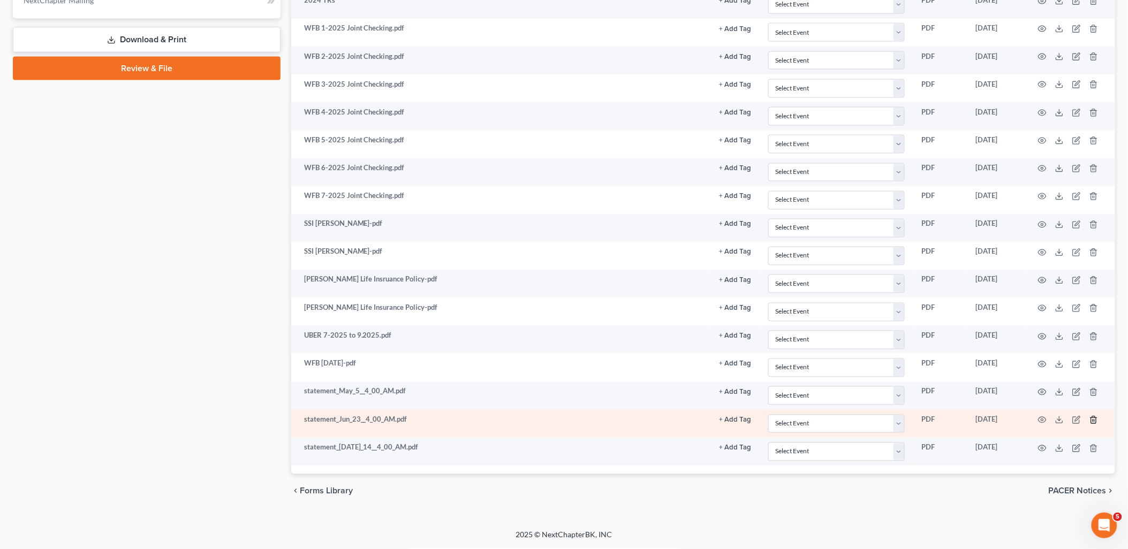
click at [1091, 423] on icon "button" at bounding box center [1093, 420] width 5 height 7
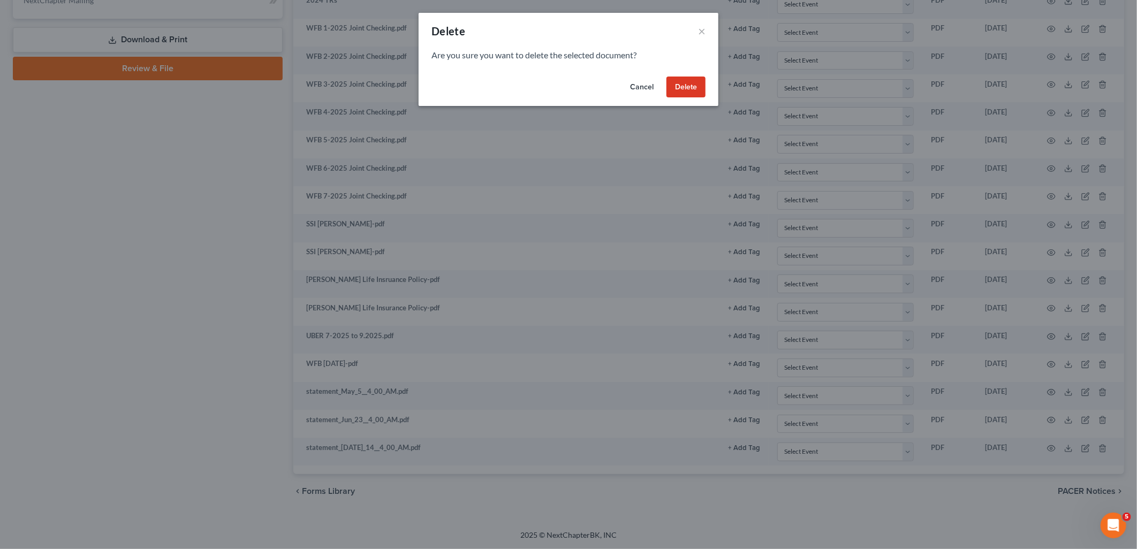
click at [688, 88] on button "Delete" at bounding box center [686, 87] width 39 height 21
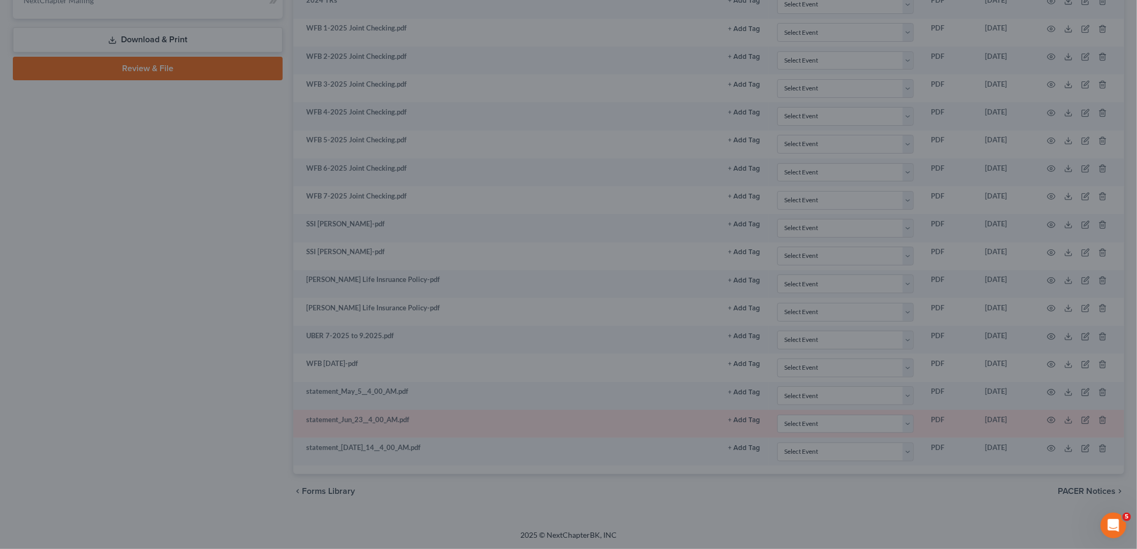
scroll to position [538, 0]
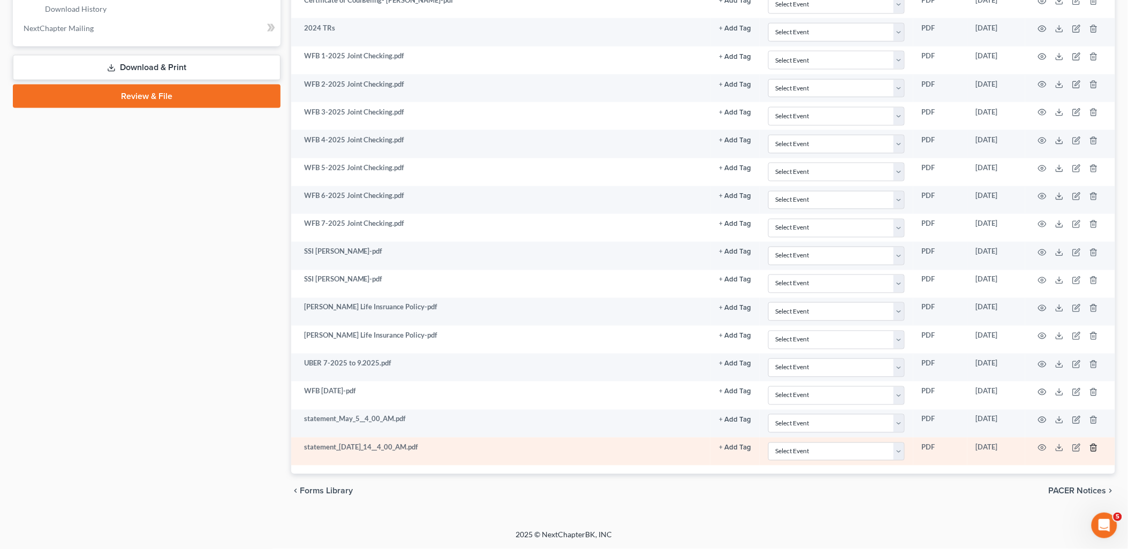
click at [1096, 452] on icon "button" at bounding box center [1093, 448] width 5 height 7
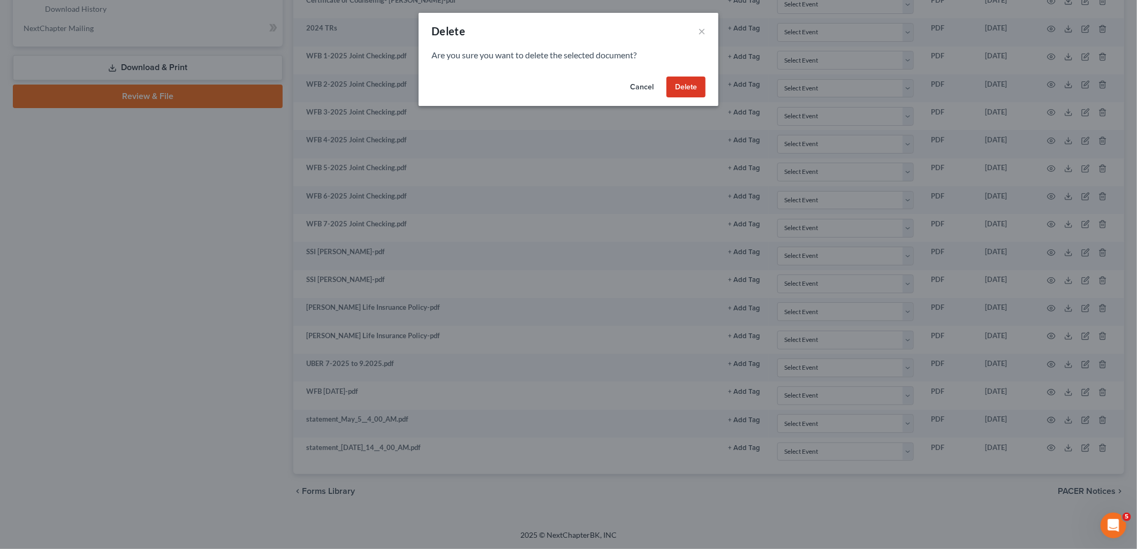
click at [678, 87] on button "Delete" at bounding box center [686, 87] width 39 height 21
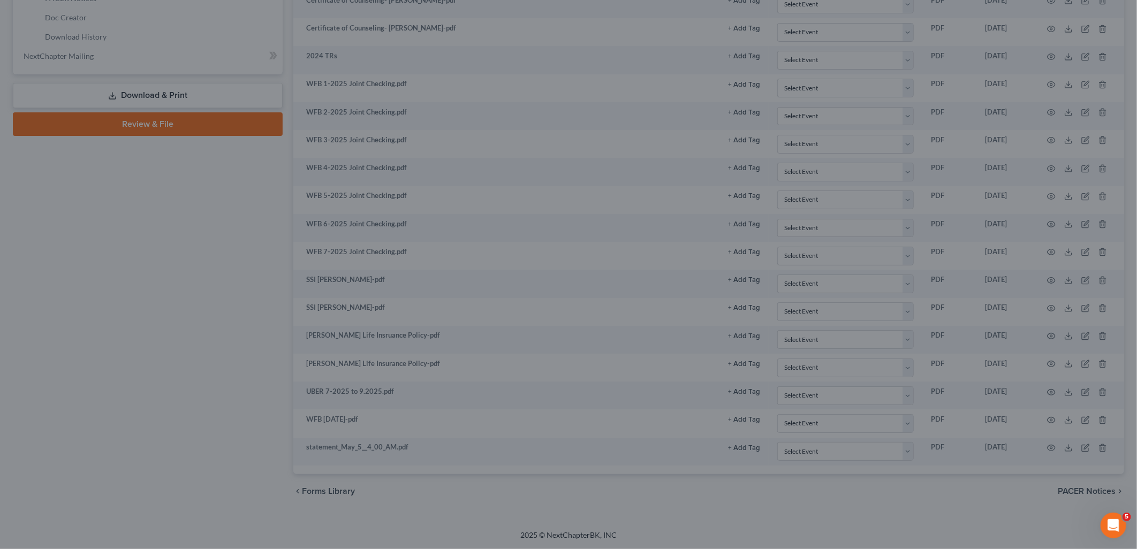
scroll to position [510, 0]
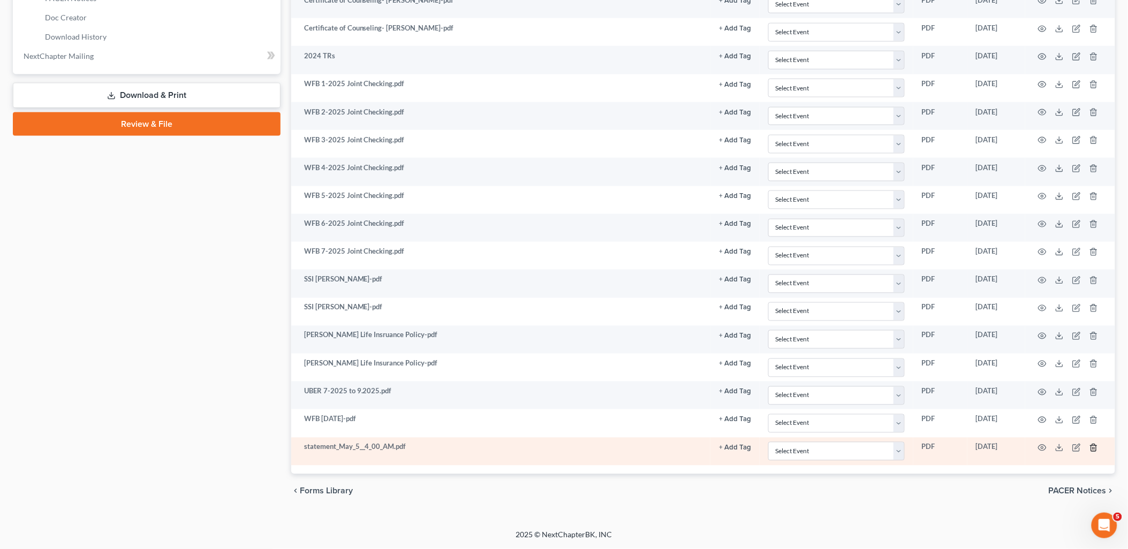
click at [1094, 450] on line "button" at bounding box center [1094, 449] width 0 height 2
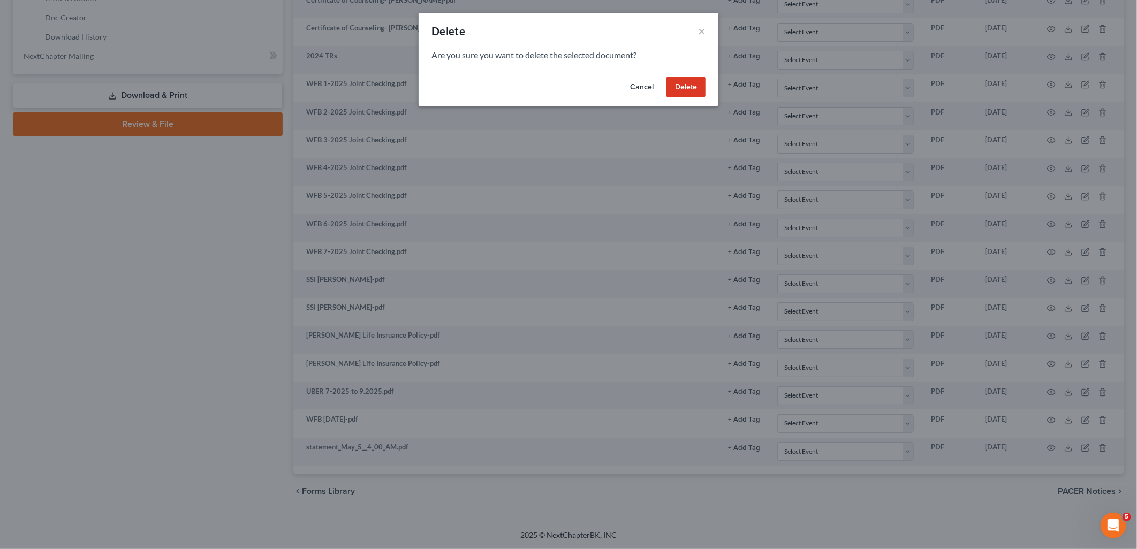
click at [679, 79] on button "Delete" at bounding box center [686, 87] width 39 height 21
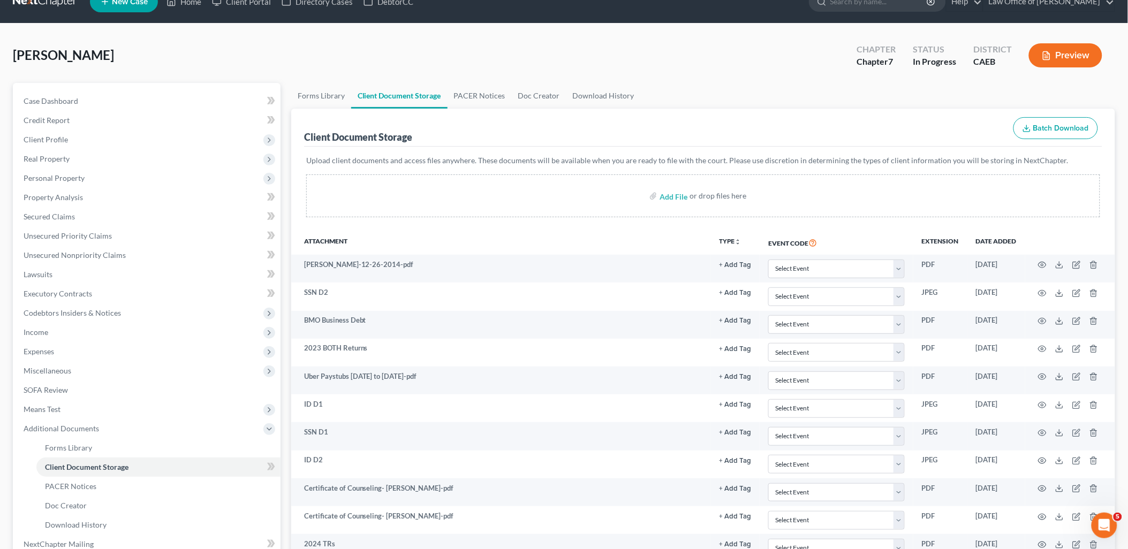
scroll to position [0, 0]
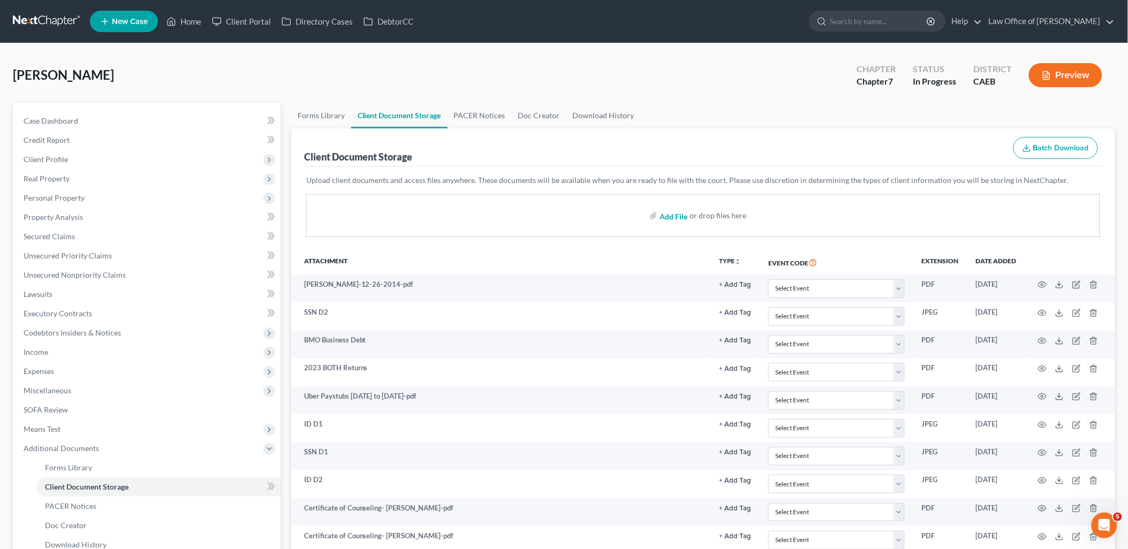
click at [677, 213] on input "file" at bounding box center [673, 215] width 26 height 19
type input "C:\fakepath\UBER 3.2025 to 7.2025.pdf"
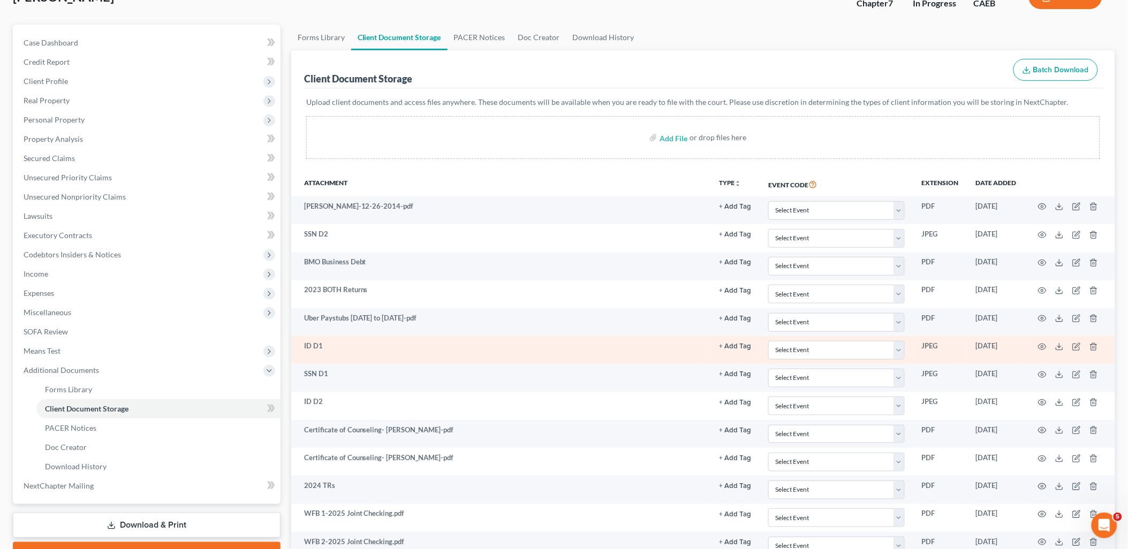
scroll to position [119, 0]
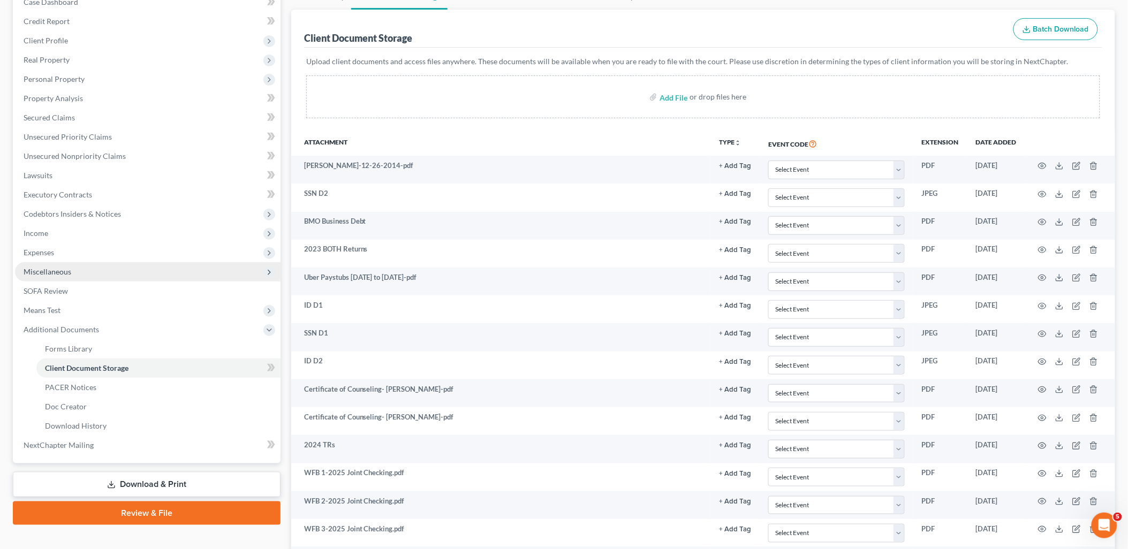
click at [43, 275] on span "Miscellaneous" at bounding box center [48, 271] width 48 height 9
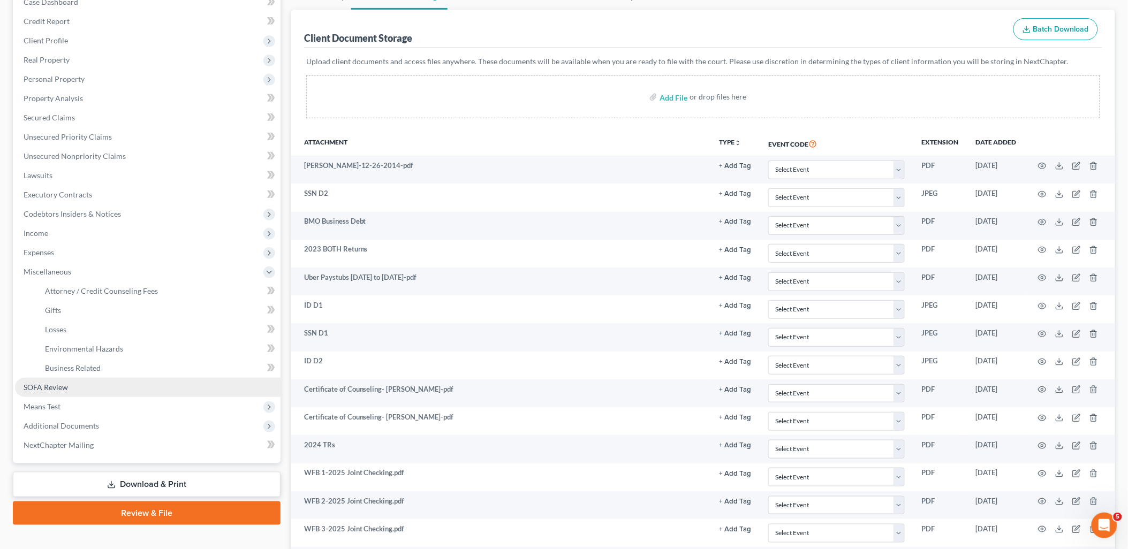
click at [50, 392] on link "SOFA Review" at bounding box center [148, 387] width 266 height 19
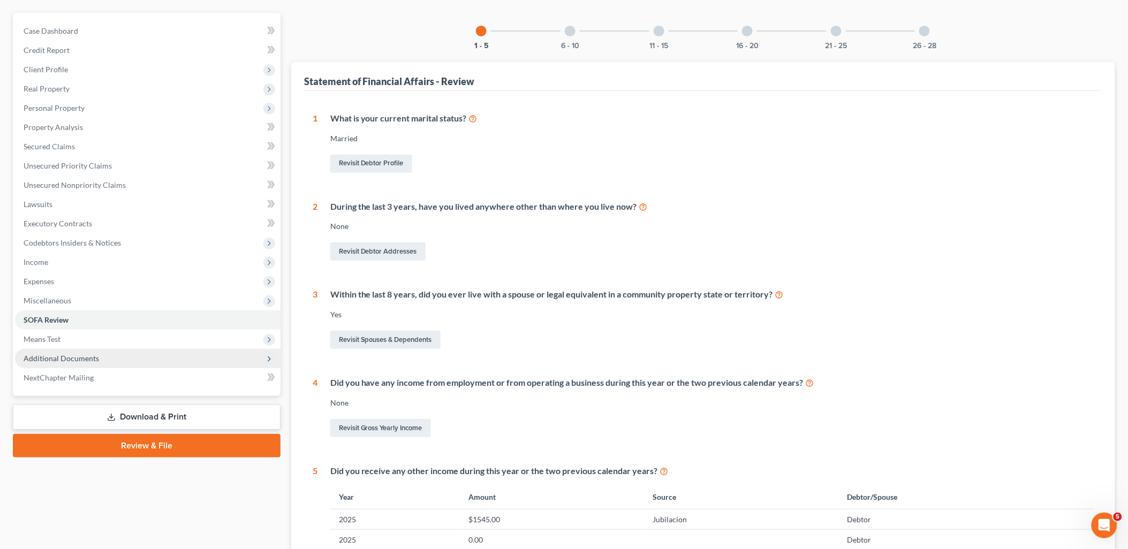
scroll to position [119, 0]
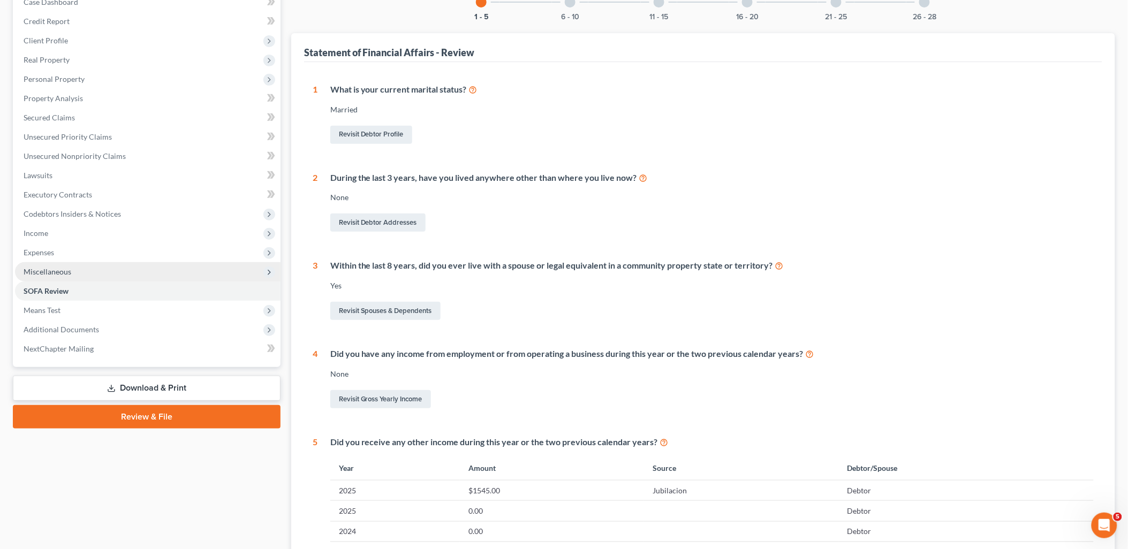
click at [52, 270] on span "Miscellaneous" at bounding box center [48, 271] width 48 height 9
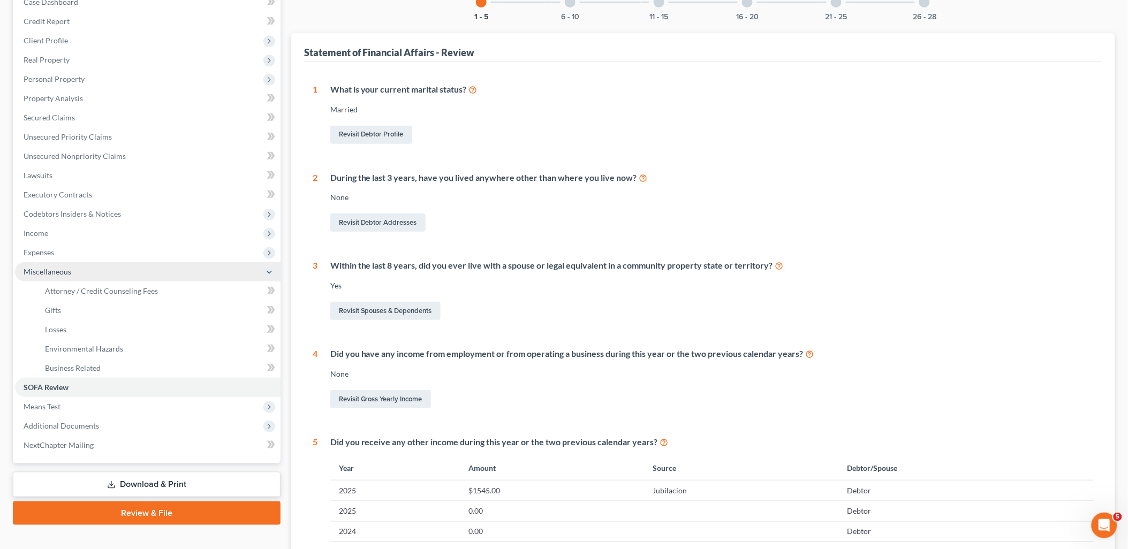
click at [57, 269] on span "Miscellaneous" at bounding box center [48, 271] width 48 height 9
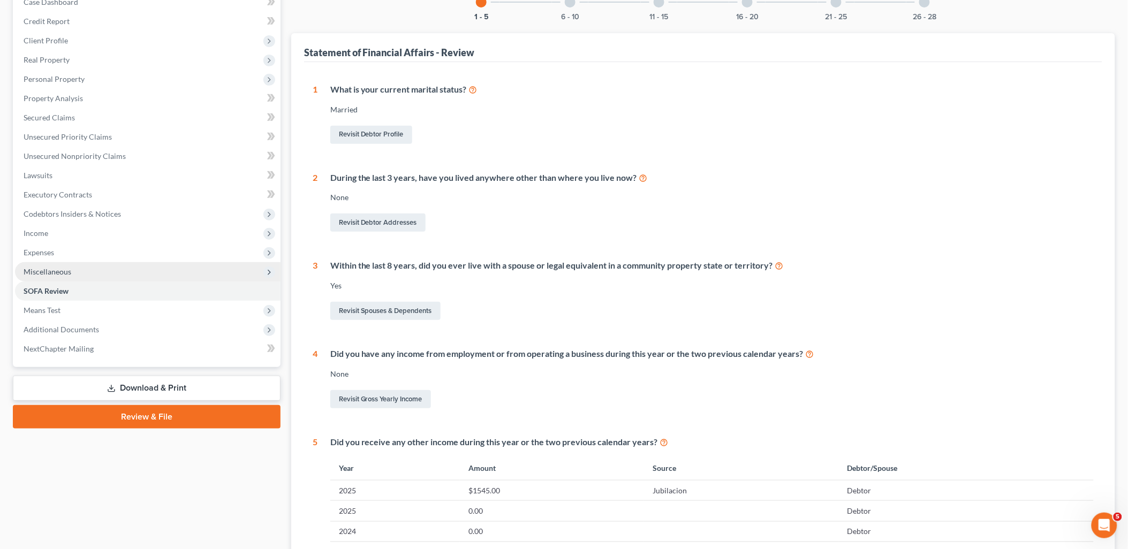
click at [57, 269] on span "Miscellaneous" at bounding box center [48, 271] width 48 height 9
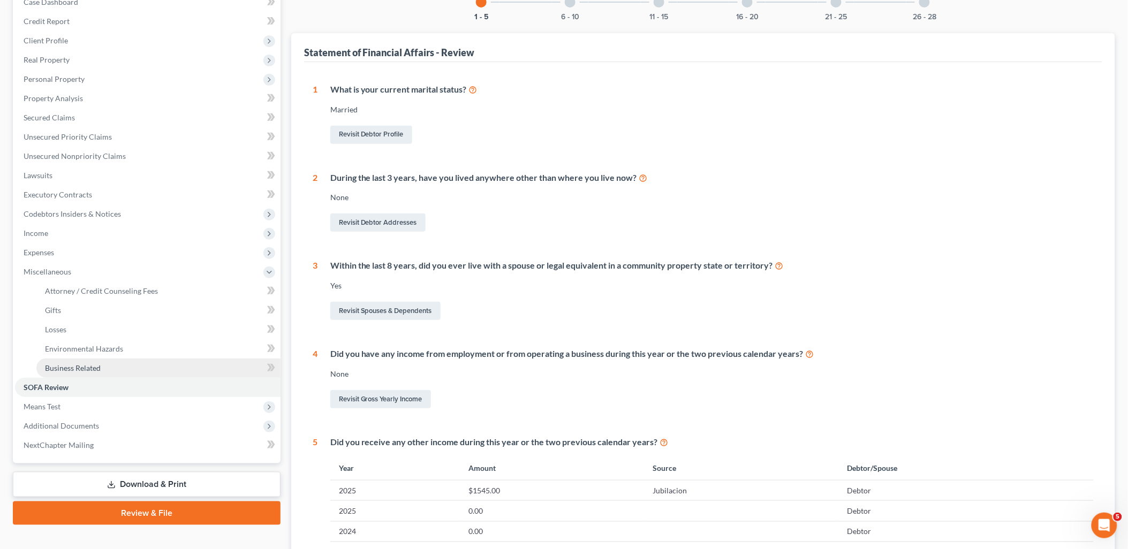
click at [70, 369] on span "Business Related" at bounding box center [73, 368] width 56 height 9
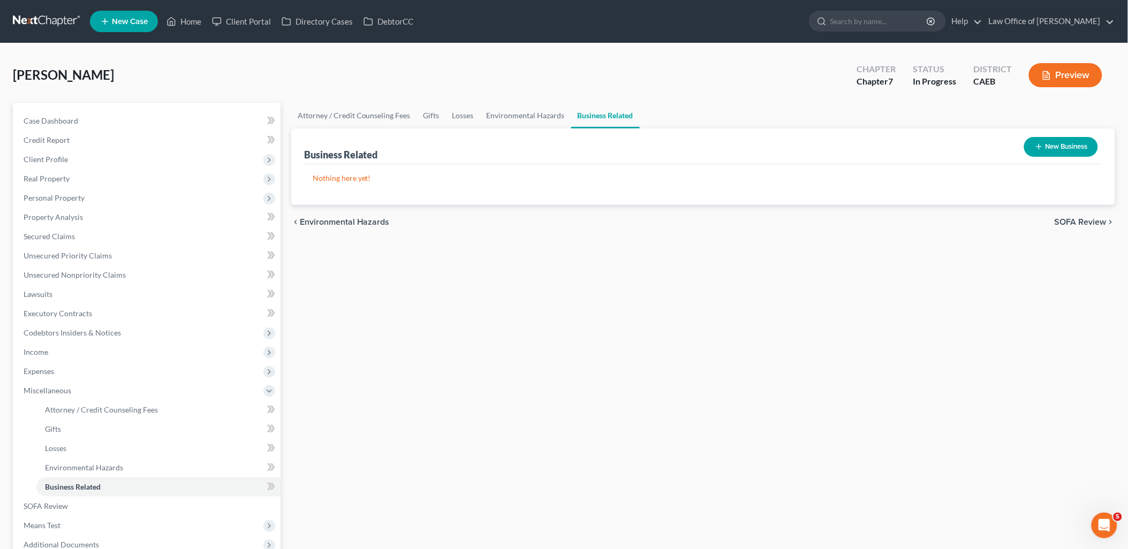
click at [1046, 139] on button "New Business" at bounding box center [1061, 147] width 74 height 20
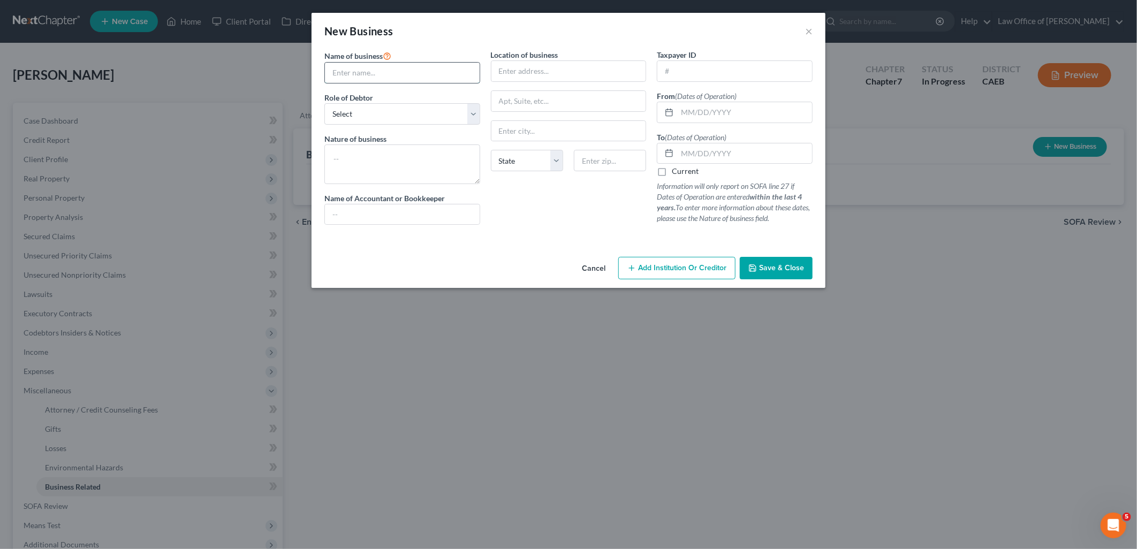
click at [362, 73] on input "text" at bounding box center [402, 73] width 155 height 20
drag, startPoint x: 376, startPoint y: 69, endPoint x: 458, endPoint y: 72, distance: 82.0
click at [376, 69] on input "text" at bounding box center [402, 73] width 155 height 20
drag, startPoint x: 388, startPoint y: 118, endPoint x: 388, endPoint y: 109, distance: 8.6
click at [388, 118] on select "Select A member of a limited liability company (LLC) or limited liability partn…" at bounding box center [402, 113] width 156 height 21
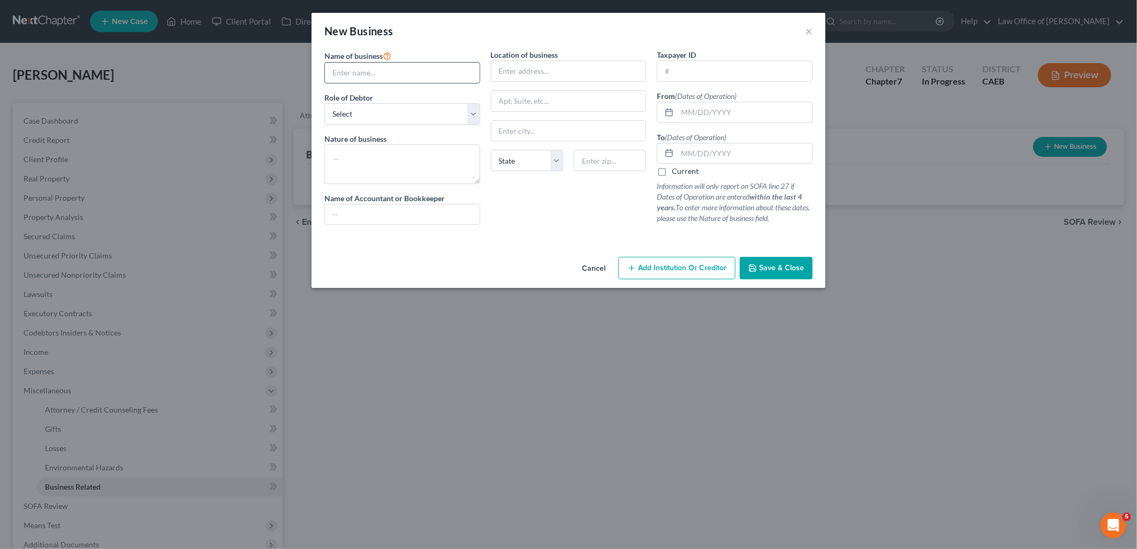
click at [393, 71] on input "text" at bounding box center [402, 73] width 155 height 20
type input "Rosales Trucking"
select select "sole_proprietor"
type textarea "Delivery"
click at [584, 67] on input "text" at bounding box center [568, 71] width 155 height 20
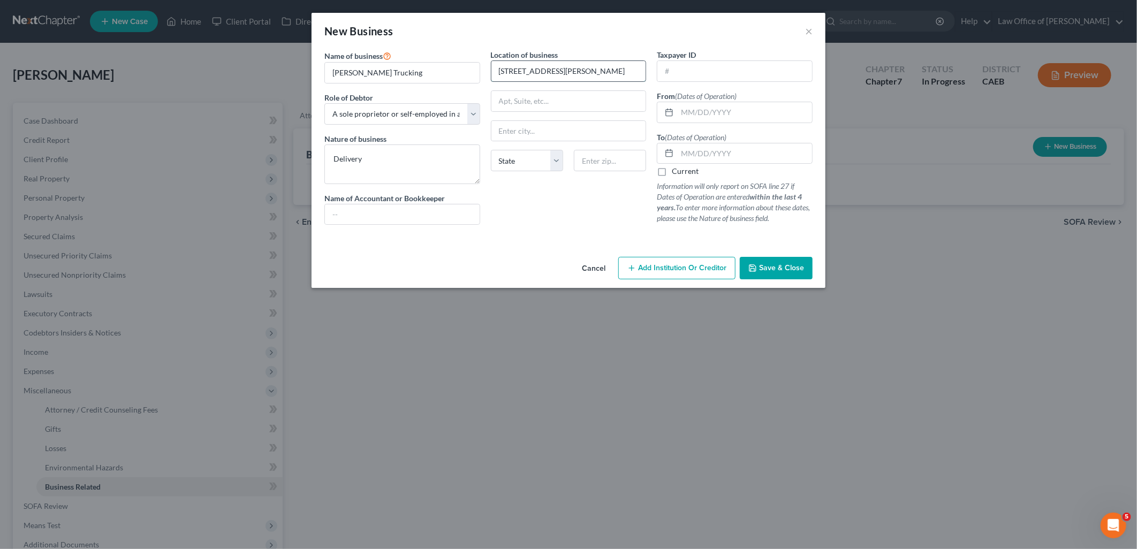
type input "[STREET_ADDRESS][PERSON_NAME]"
type input "95363"
type input "[PERSON_NAME]"
select select "4"
click at [732, 151] on input "text" at bounding box center [744, 153] width 135 height 20
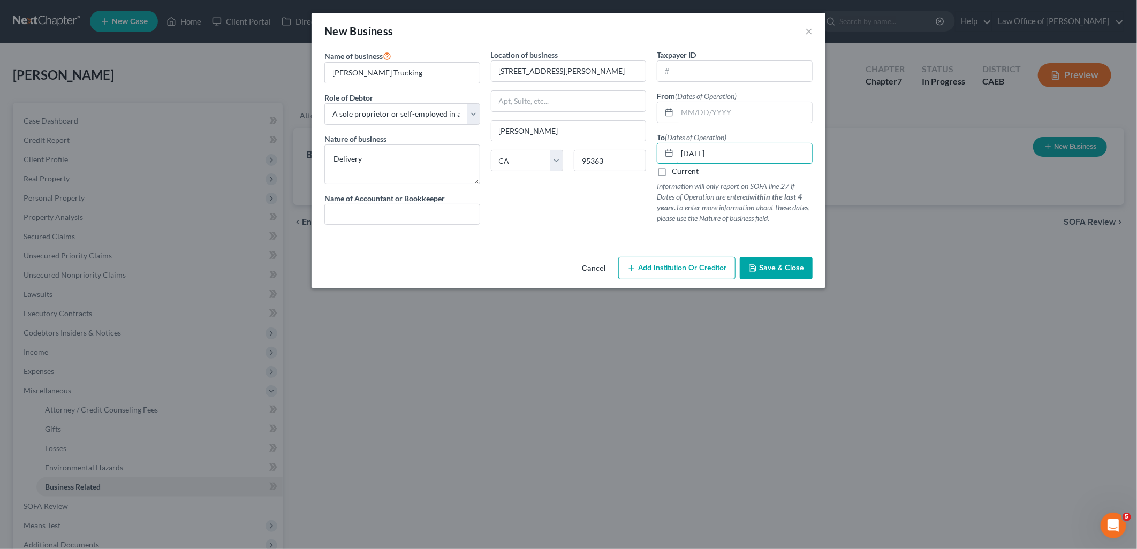
type input "12/31/2024"
click at [773, 266] on span "Save & Close" at bounding box center [781, 267] width 45 height 9
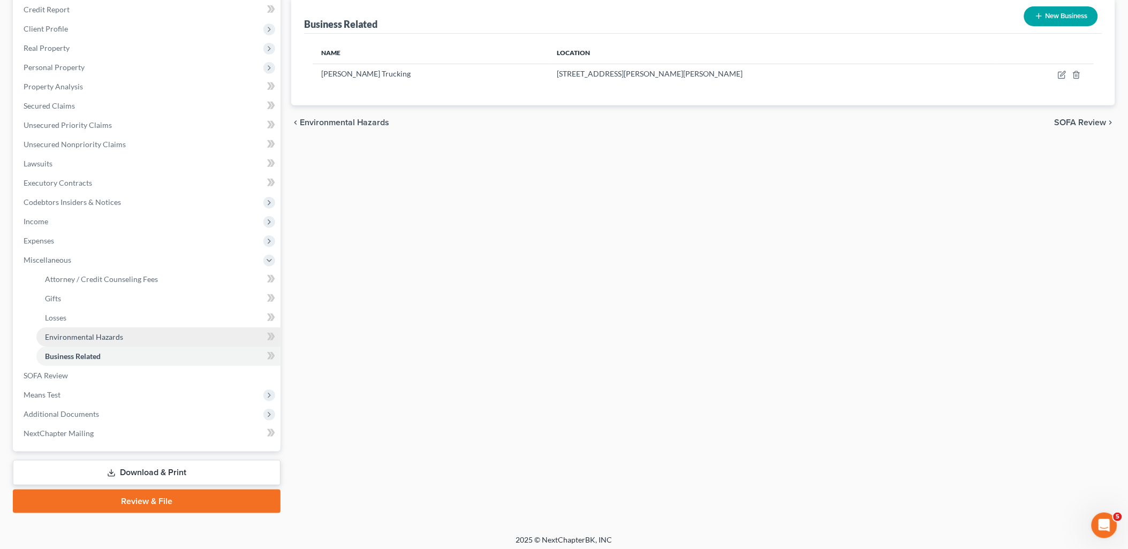
scroll to position [134, 0]
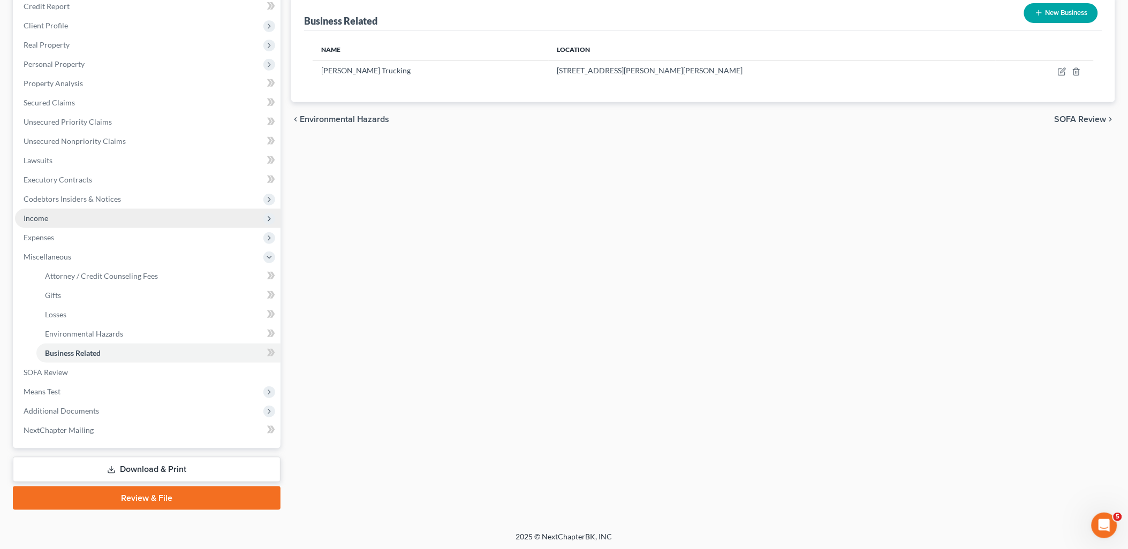
click at [42, 214] on span "Income" at bounding box center [36, 218] width 25 height 9
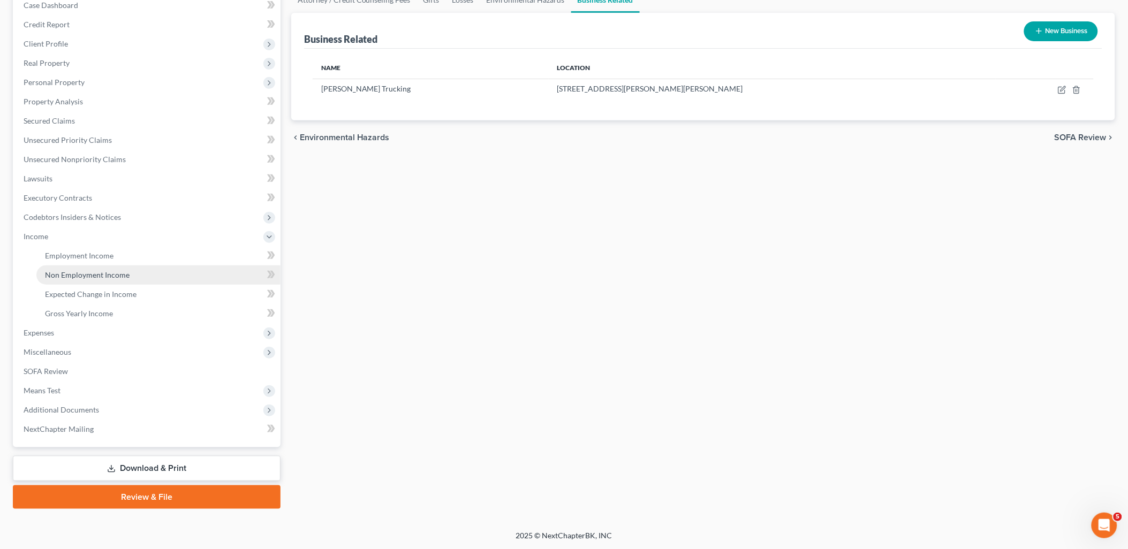
scroll to position [115, 0]
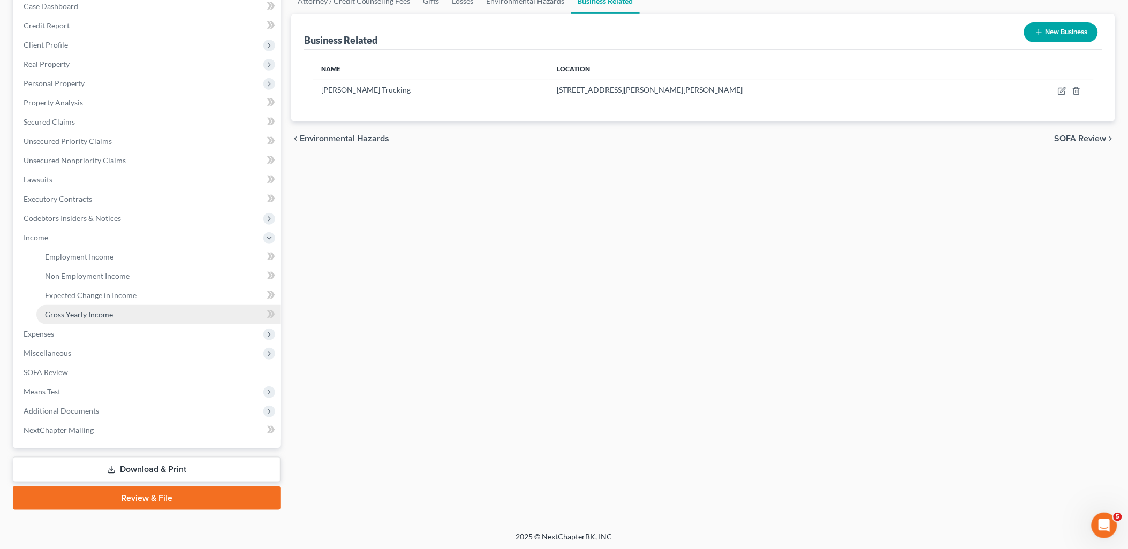
click at [82, 315] on span "Gross Yearly Income" at bounding box center [79, 314] width 68 height 9
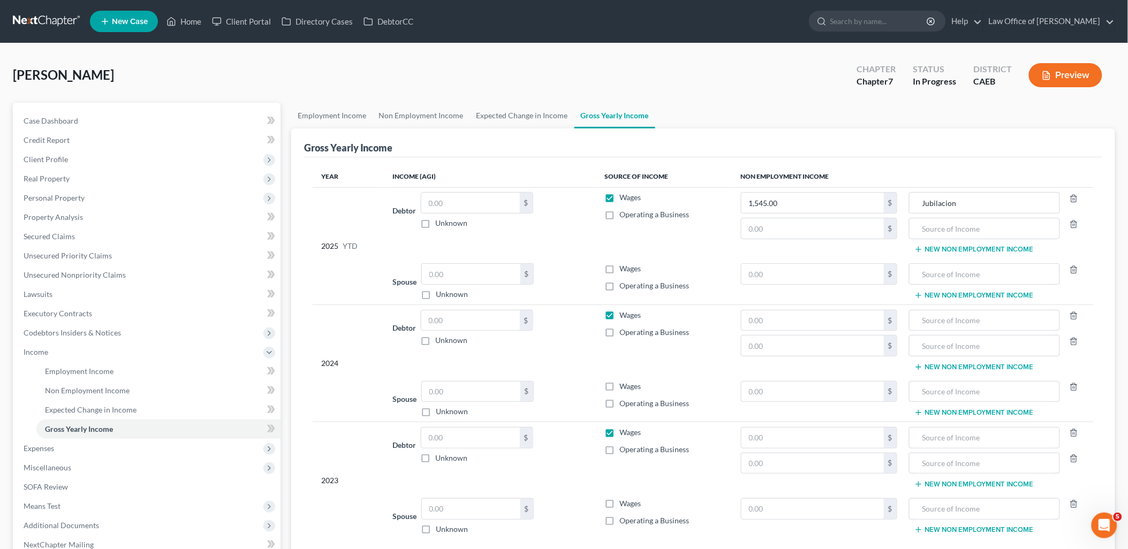
click at [619, 332] on label "Operating a Business" at bounding box center [654, 332] width 70 height 11
click at [624, 332] on input "Operating a Business" at bounding box center [627, 330] width 7 height 7
checkbox input "true"
click at [619, 317] on label "Wages" at bounding box center [629, 315] width 21 height 11
click at [624, 317] on input "Wages" at bounding box center [627, 313] width 7 height 7
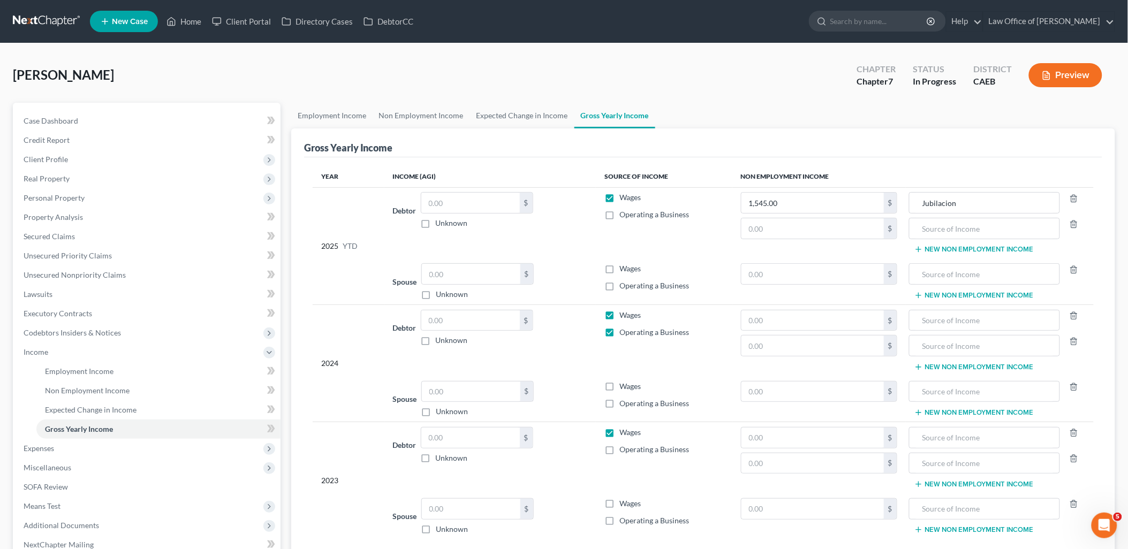
checkbox input "false"
click at [505, 313] on input "text" at bounding box center [470, 321] width 99 height 20
type input "19,017.00"
click at [619, 433] on label "Wages" at bounding box center [629, 432] width 21 height 11
click at [624, 433] on input "Wages" at bounding box center [627, 430] width 7 height 7
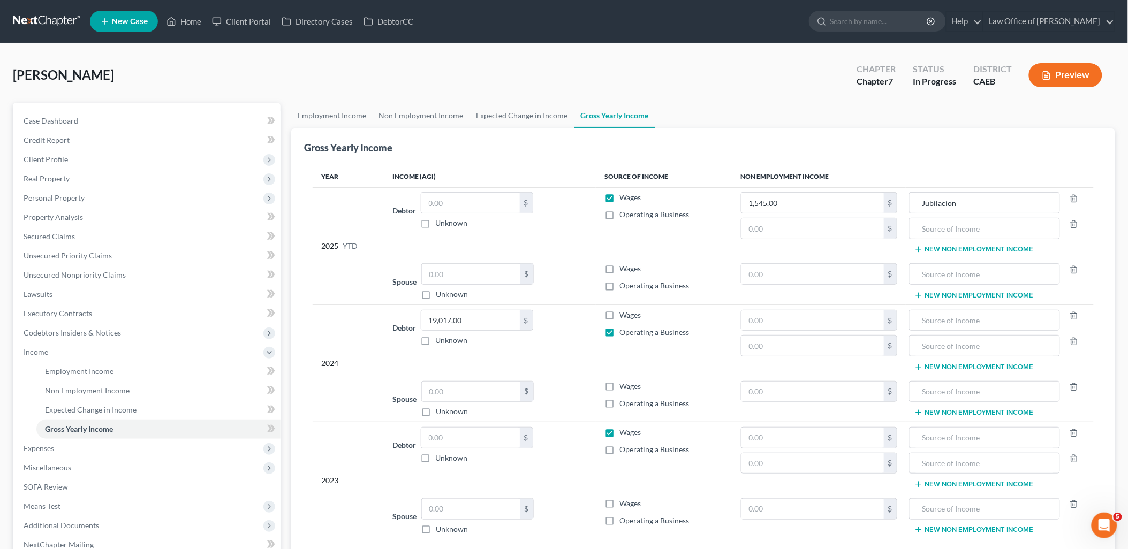
checkbox input "false"
click at [619, 450] on label "Operating a Business" at bounding box center [654, 449] width 70 height 11
click at [624, 450] on input "Operating a Business" at bounding box center [627, 447] width 7 height 7
checkbox input "true"
click at [486, 443] on input "text" at bounding box center [470, 438] width 99 height 20
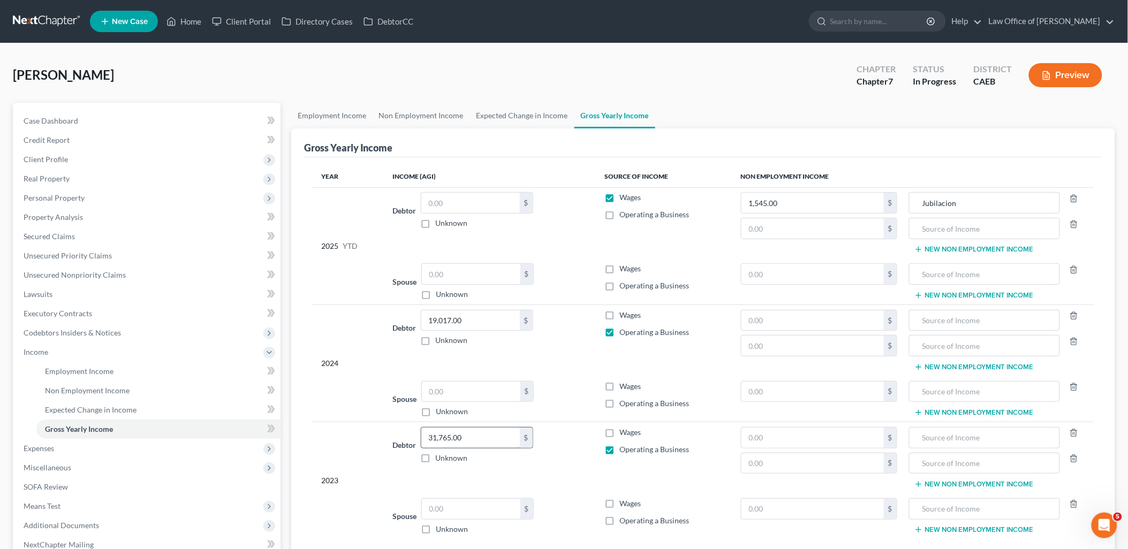
type input "31,765.00"
click at [619, 214] on label "Operating a Business" at bounding box center [654, 214] width 70 height 11
click at [624, 214] on input "Operating a Business" at bounding box center [627, 212] width 7 height 7
checkbox input "true"
click at [619, 199] on label "Wages" at bounding box center [629, 197] width 21 height 11
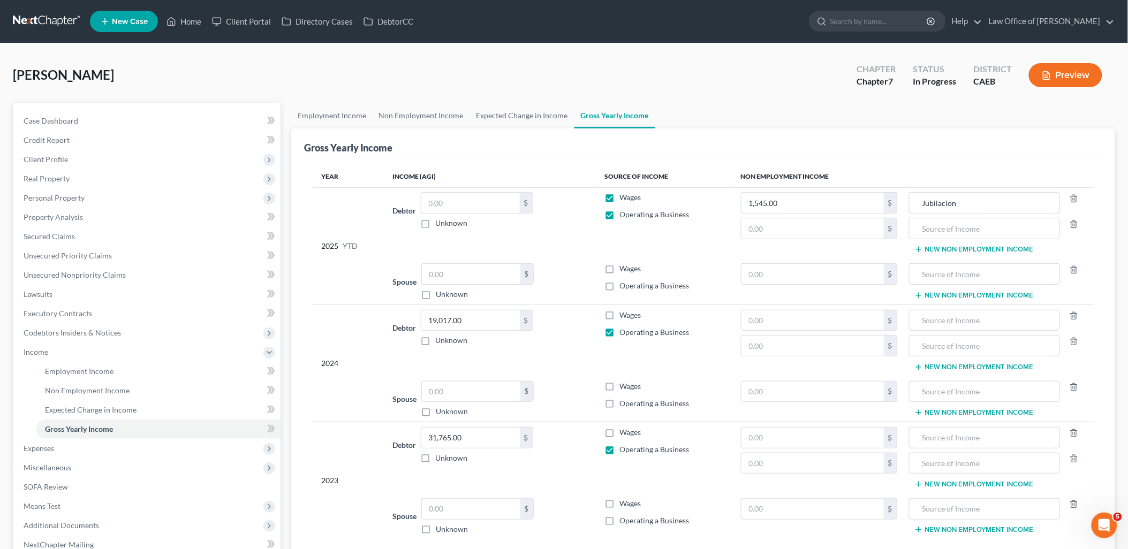
click at [624, 199] on input "Wages" at bounding box center [627, 195] width 7 height 7
checkbox input "false"
drag, startPoint x: 1073, startPoint y: 199, endPoint x: 1073, endPoint y: 205, distance: 5.9
click at [1073, 199] on icon "button" at bounding box center [1074, 198] width 9 height 9
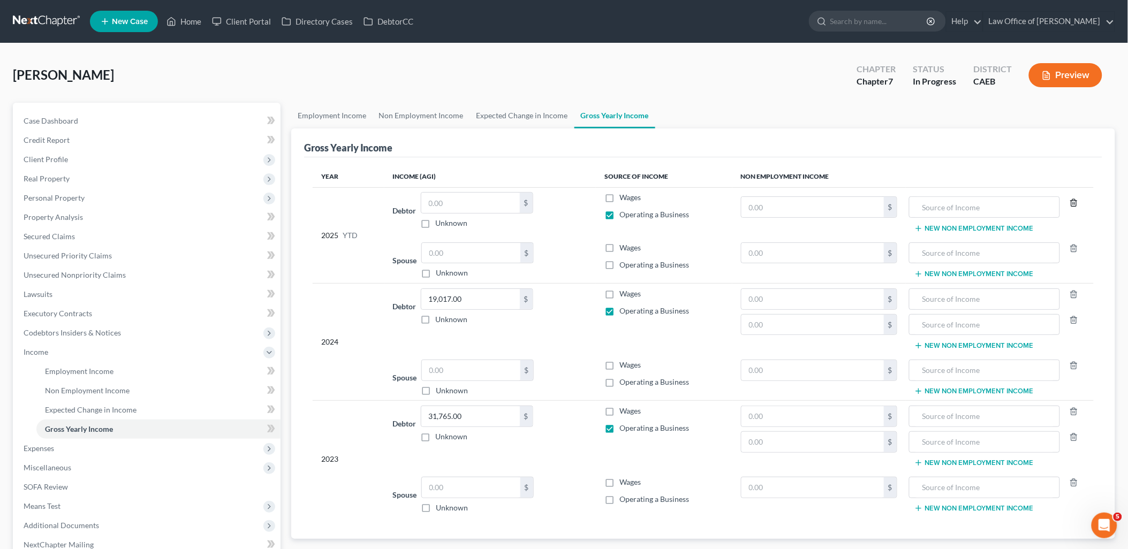
click at [1072, 200] on icon "button" at bounding box center [1074, 203] width 9 height 9
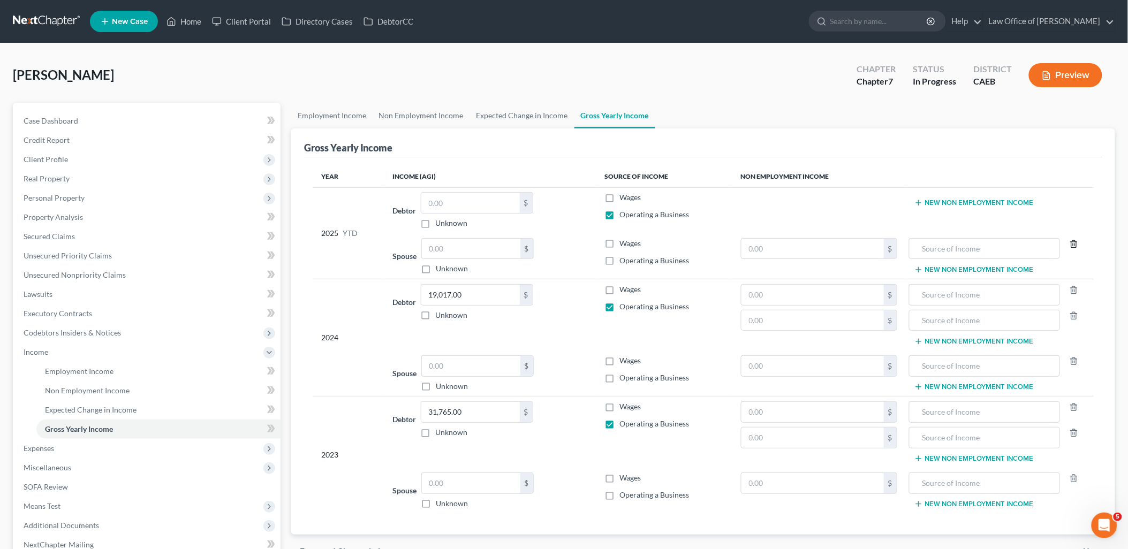
drag, startPoint x: 1077, startPoint y: 242, endPoint x: 1076, endPoint y: 265, distance: 23.0
click at [1076, 243] on icon "button" at bounding box center [1074, 244] width 9 height 9
drag, startPoint x: 1073, startPoint y: 286, endPoint x: 1079, endPoint y: 312, distance: 26.2
click at [1073, 293] on icon "button" at bounding box center [1074, 290] width 9 height 9
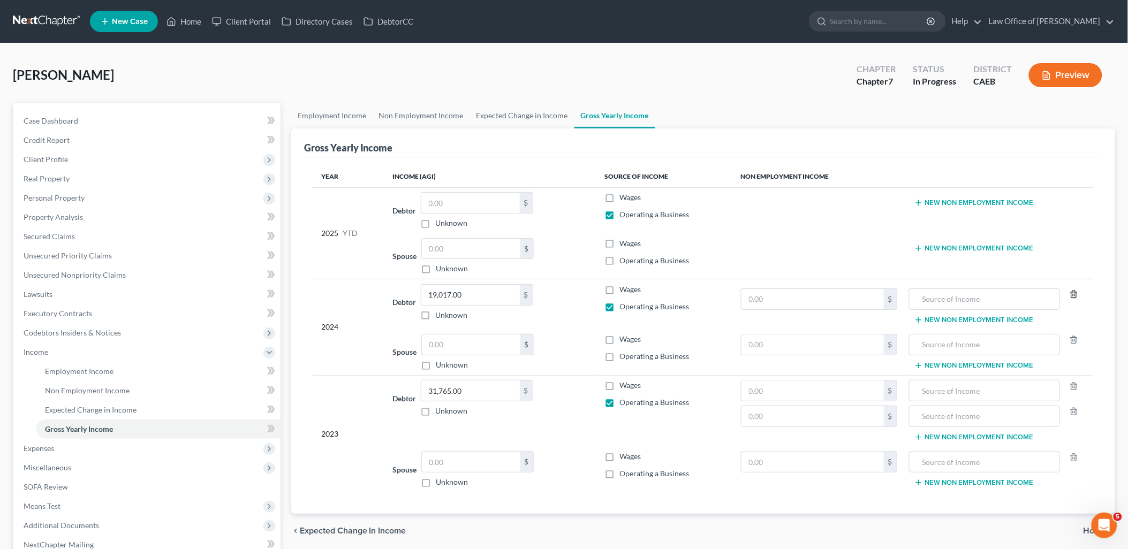
click at [1075, 298] on icon "button" at bounding box center [1074, 294] width 5 height 7
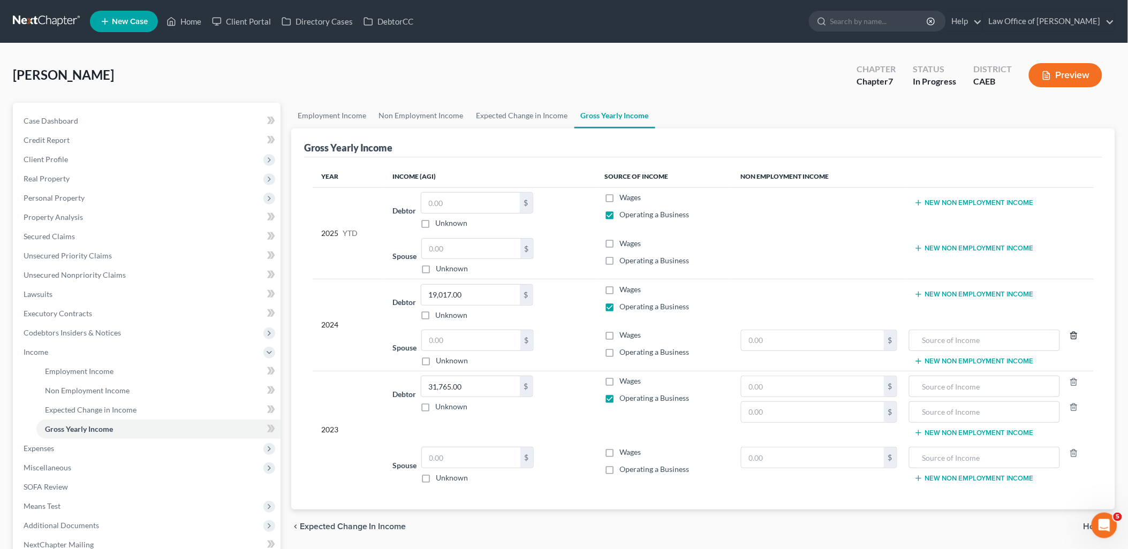
click at [1074, 334] on polyline "button" at bounding box center [1074, 334] width 6 height 0
drag, startPoint x: 1070, startPoint y: 387, endPoint x: 1078, endPoint y: 396, distance: 12.1
click at [1070, 388] on div at bounding box center [1075, 386] width 31 height 21
click at [1073, 382] on line "button" at bounding box center [1073, 383] width 0 height 2
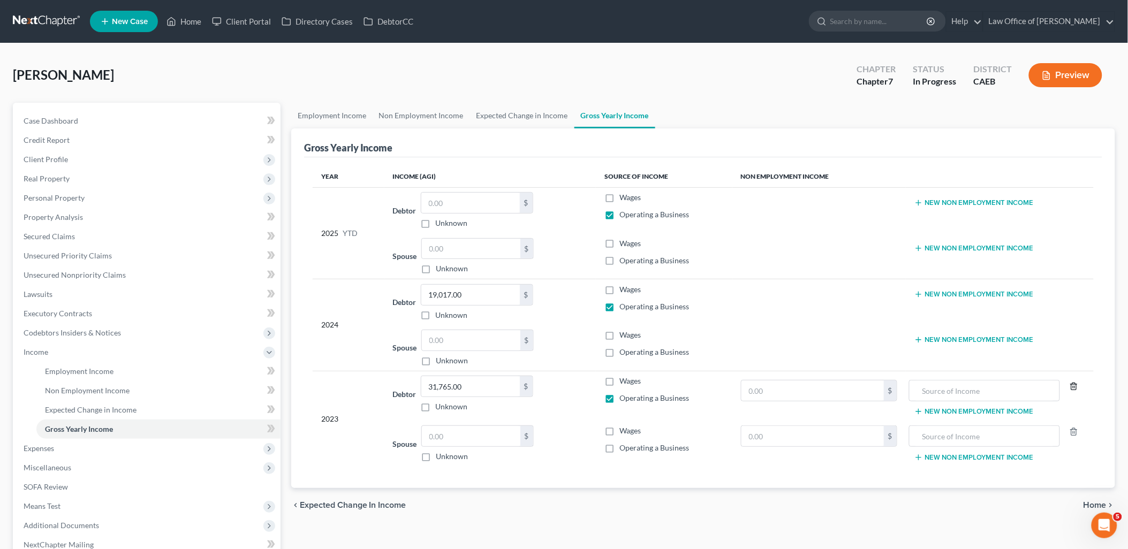
click at [1077, 387] on icon "button" at bounding box center [1074, 386] width 9 height 9
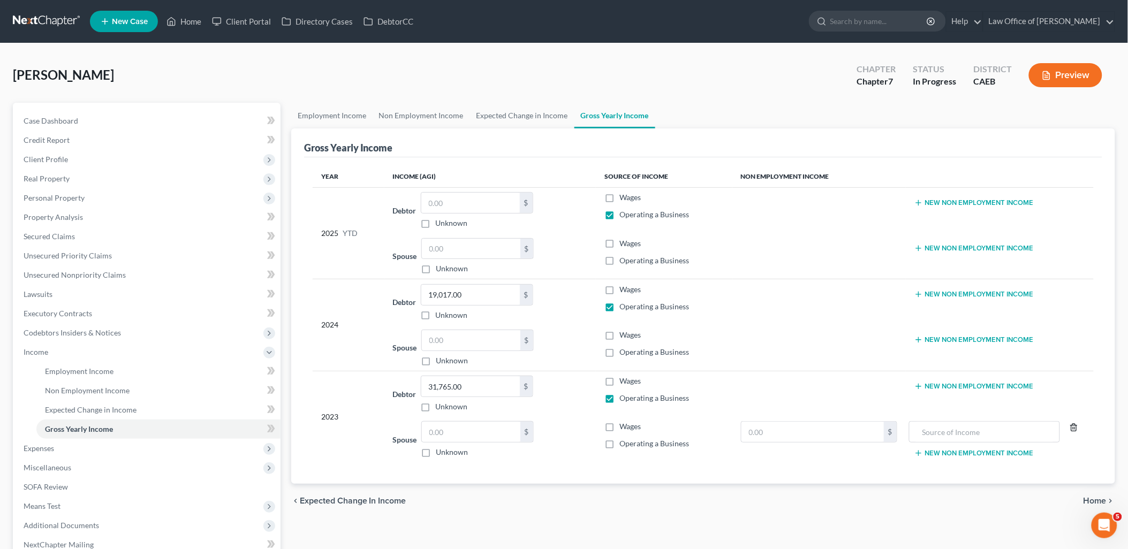
click at [1078, 430] on icon "button" at bounding box center [1074, 427] width 9 height 9
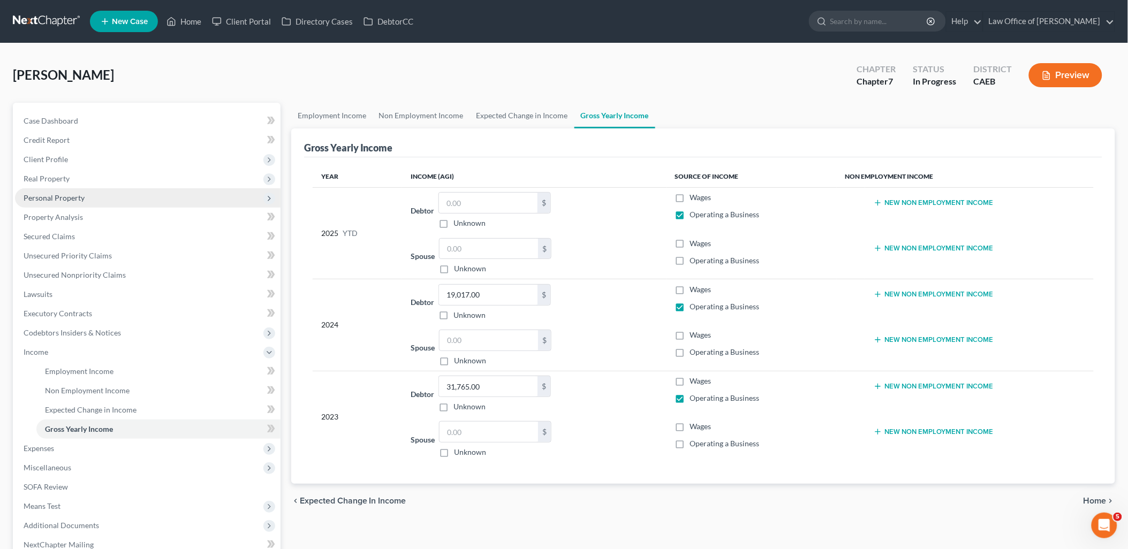
click at [65, 201] on span "Personal Property" at bounding box center [54, 197] width 61 height 9
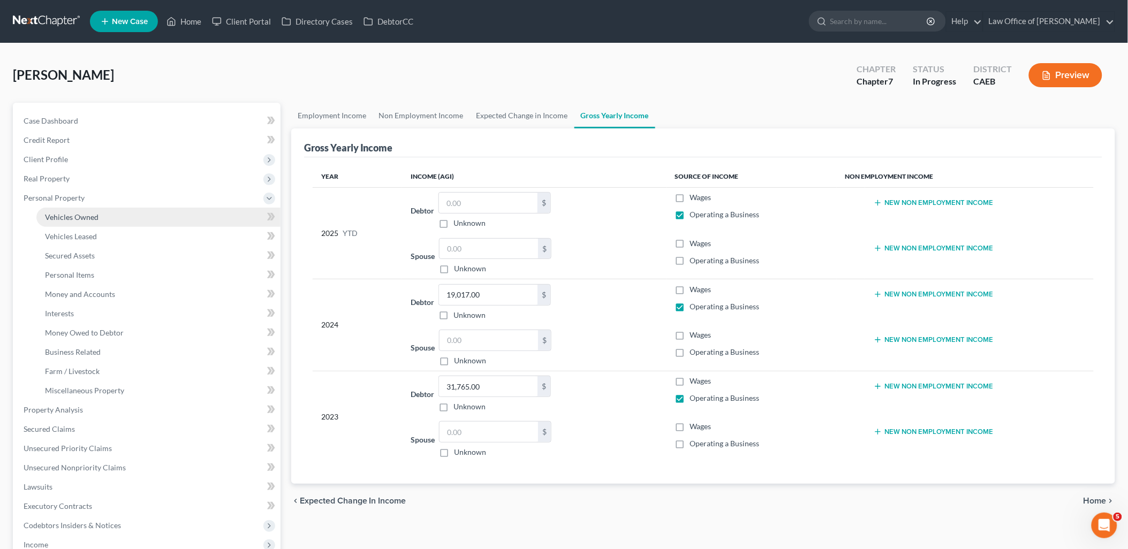
click at [64, 217] on span "Vehicles Owned" at bounding box center [72, 217] width 54 height 9
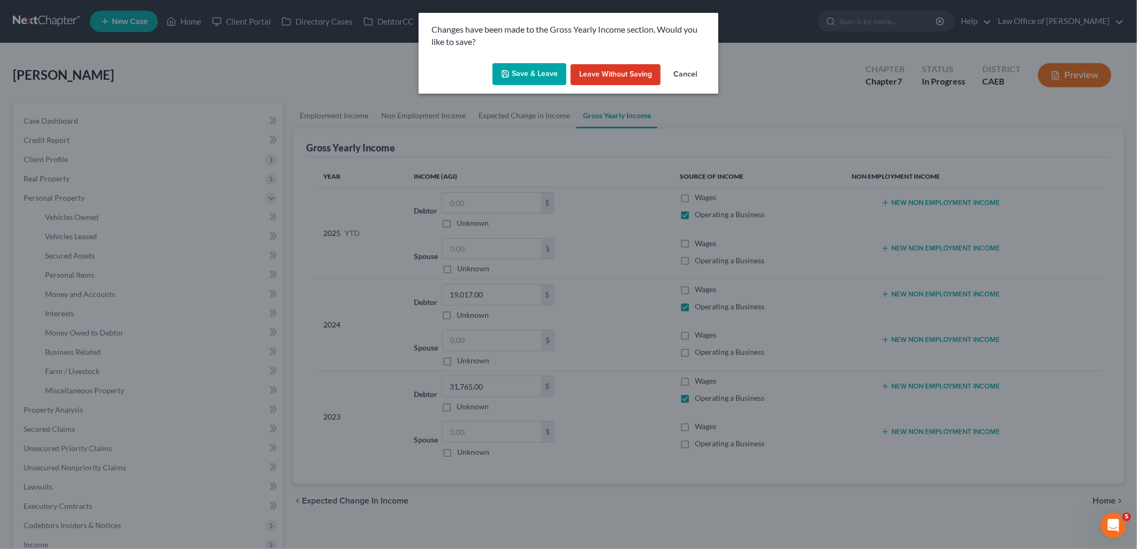
click at [533, 78] on button "Save & Leave" at bounding box center [530, 74] width 74 height 22
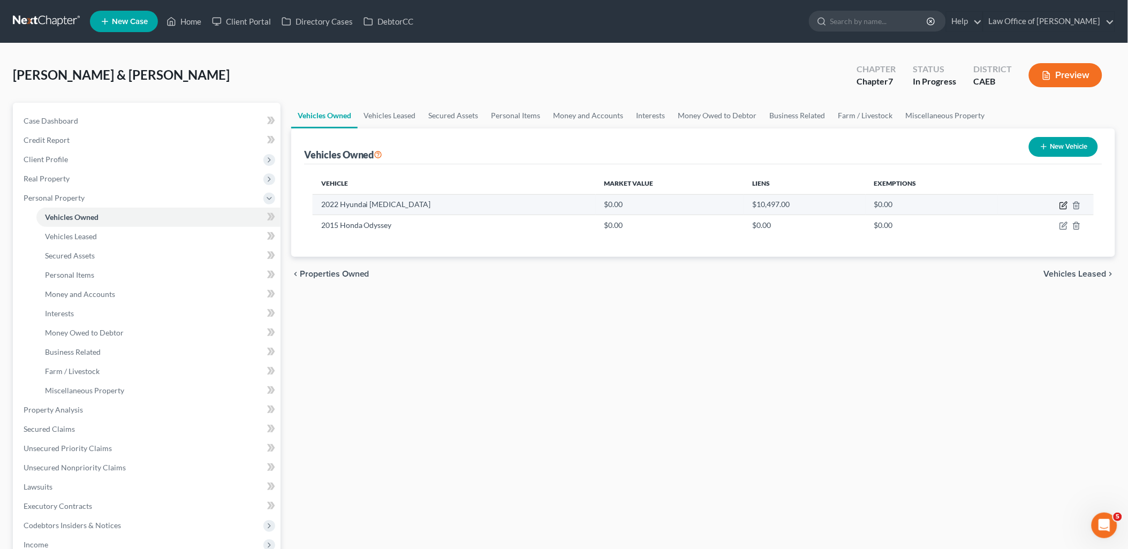
click at [1066, 202] on icon "button" at bounding box center [1063, 205] width 9 height 9
select select "0"
select select "4"
select select "2"
select select "4"
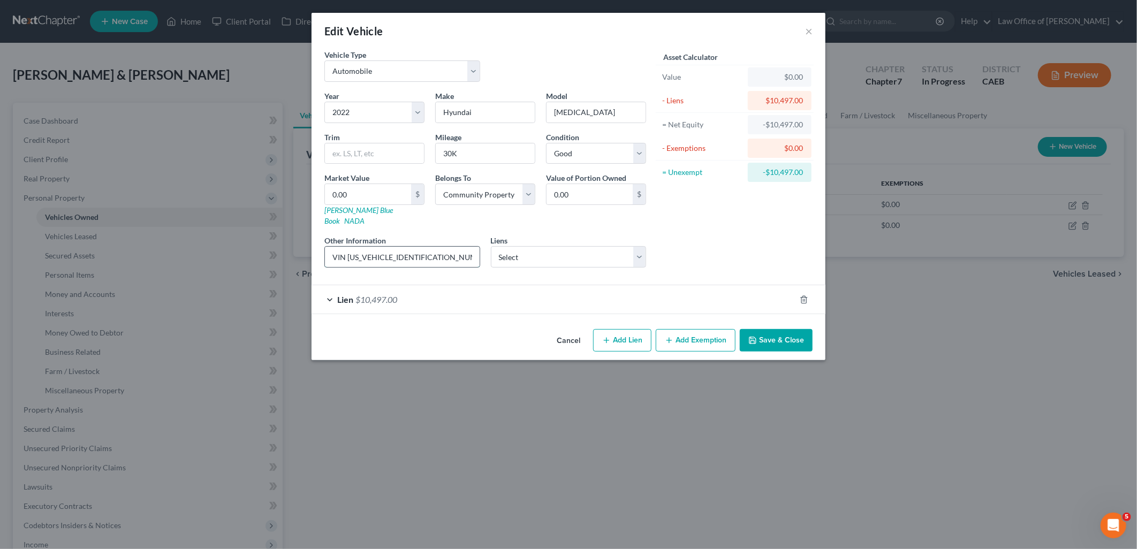
drag, startPoint x: 349, startPoint y: 246, endPoint x: 432, endPoint y: 251, distance: 83.1
click at [432, 251] on input "VIN [US_VEHICLE_IDENTIFICATION_NUMBER]" at bounding box center [402, 257] width 155 height 20
click at [352, 211] on link "[PERSON_NAME] Blue Book" at bounding box center [358, 216] width 69 height 20
click at [377, 156] on input "text" at bounding box center [374, 153] width 99 height 20
paste input "Limited Sedan 4D"
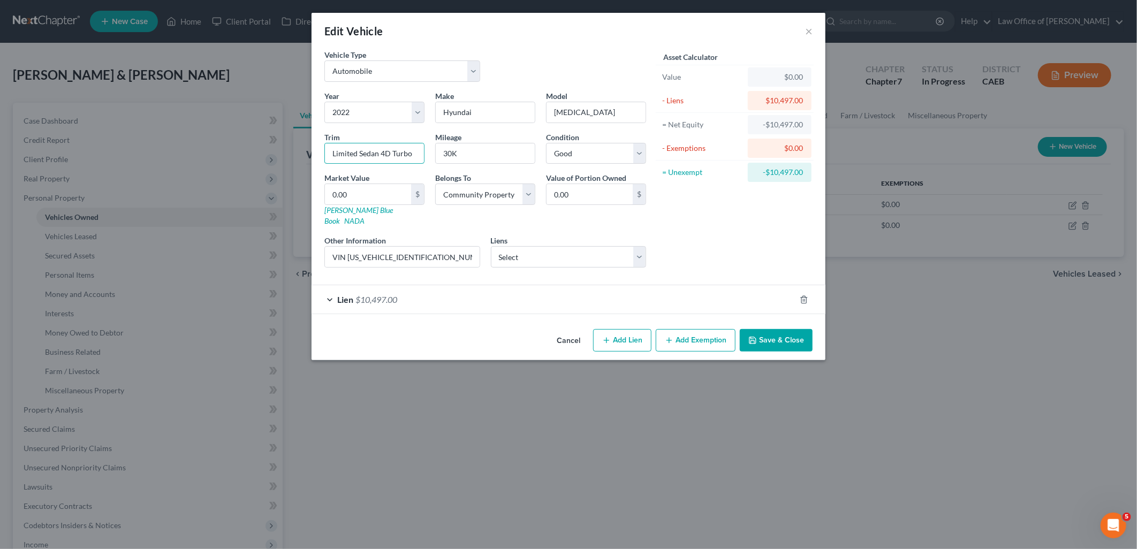
type input "Limited Sedan 4D Turbo"
click at [362, 195] on input "0.00" at bounding box center [368, 194] width 86 height 20
type input "2"
type input "2.00"
type input "23"
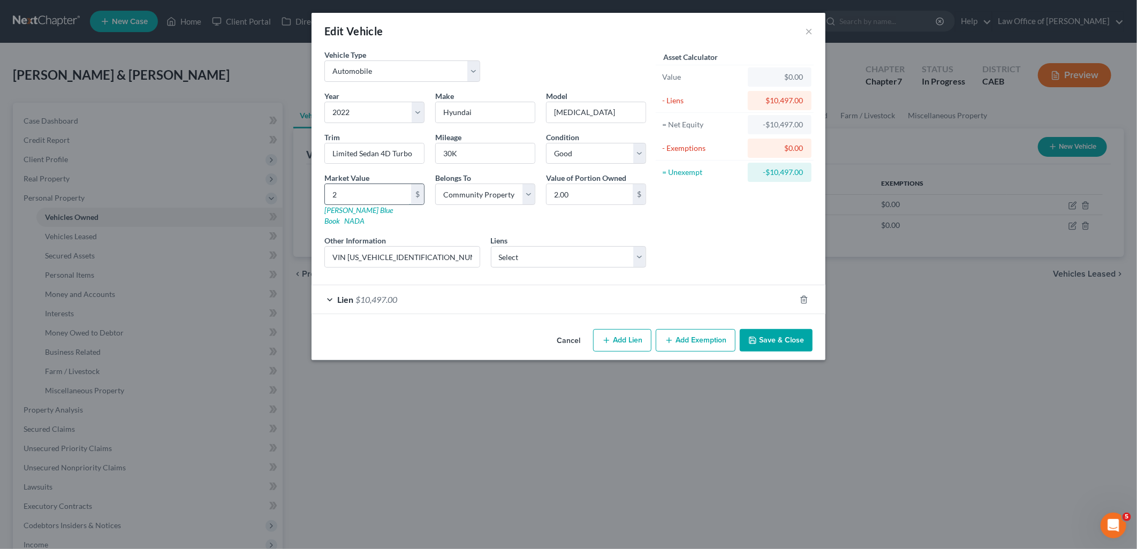
type input "23.00"
type input "230"
type input "230.00"
type input "2305"
type input "2,305.00"
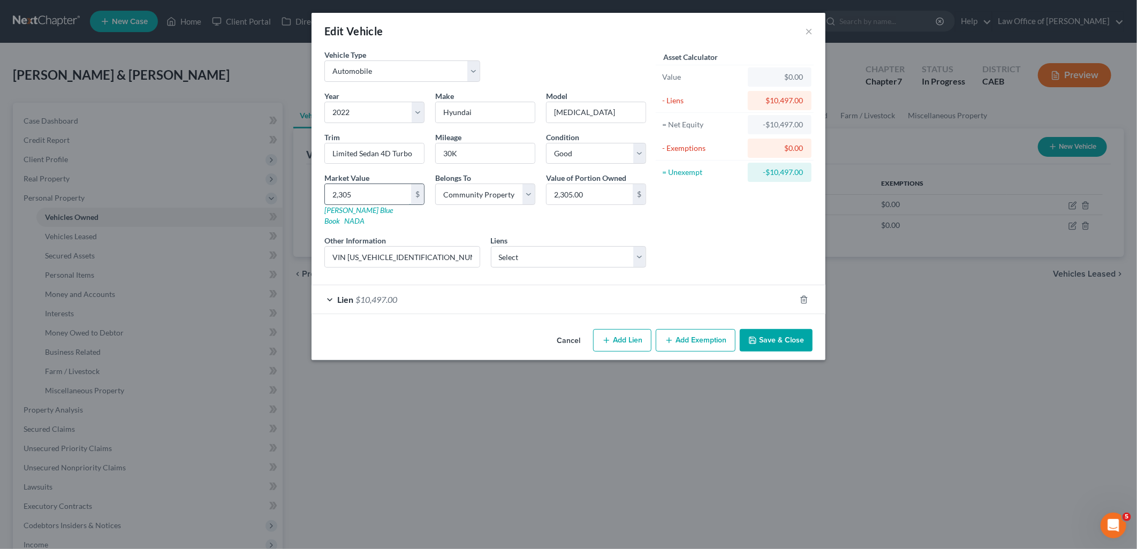
type input "2,3059"
type input "23,059.00"
type input "23,059"
click at [707, 335] on button "Add Exemption" at bounding box center [696, 340] width 80 height 22
select select "2"
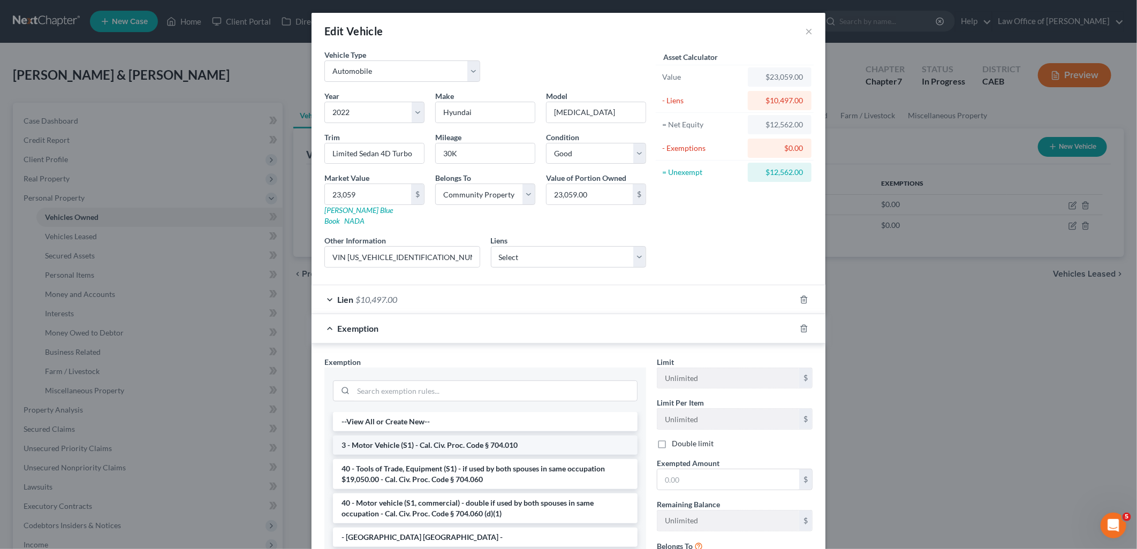
click at [411, 437] on li "3 - Motor Vehicle (S1) - Cal. Civ. Proc. Code § 704.010" at bounding box center [485, 445] width 305 height 19
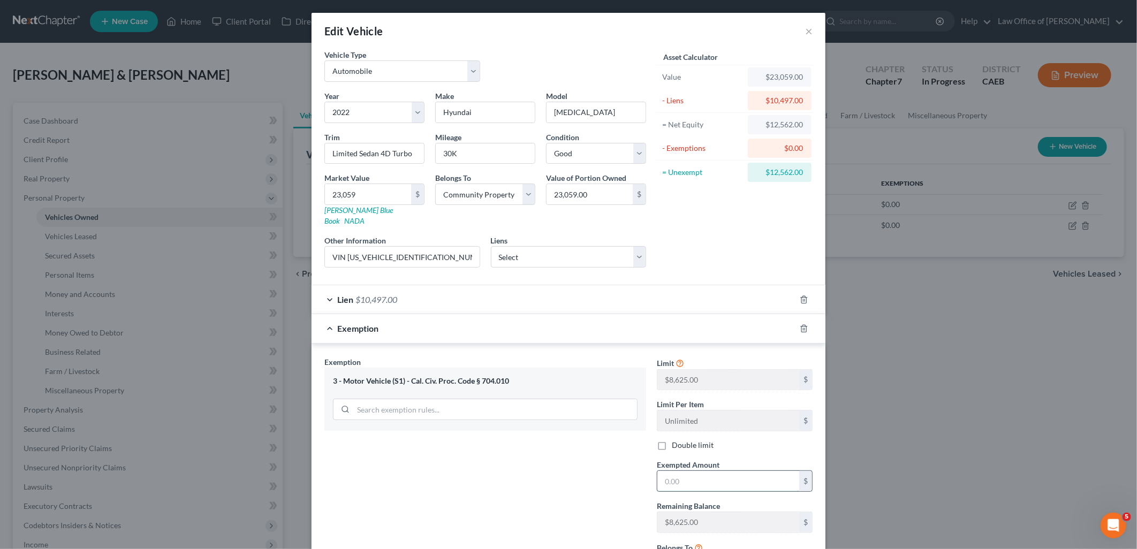
click at [712, 471] on input "text" at bounding box center [728, 481] width 142 height 20
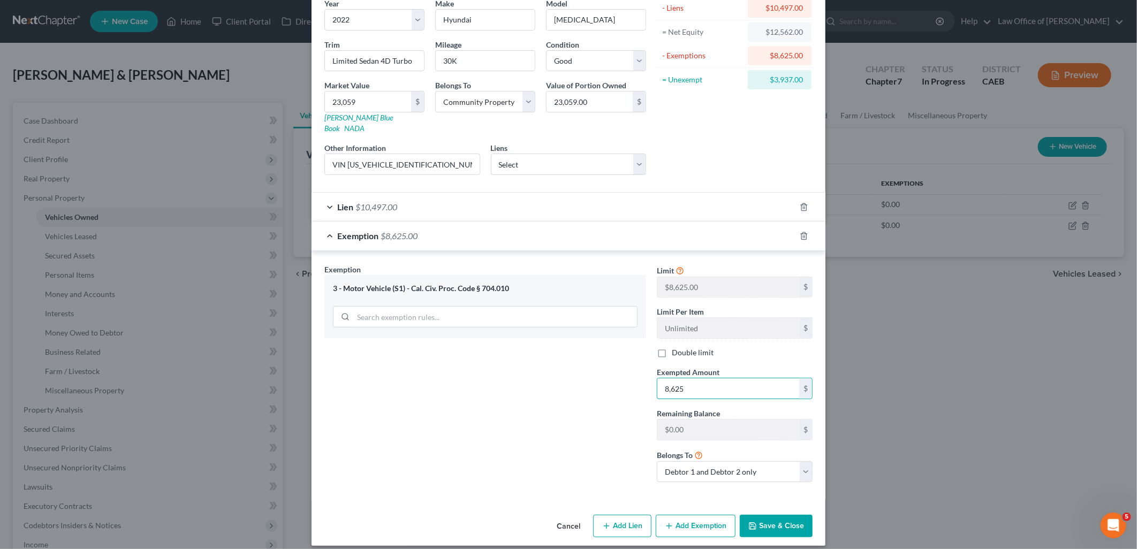
type input "8,625"
click at [778, 520] on button "Save & Close" at bounding box center [776, 526] width 73 height 22
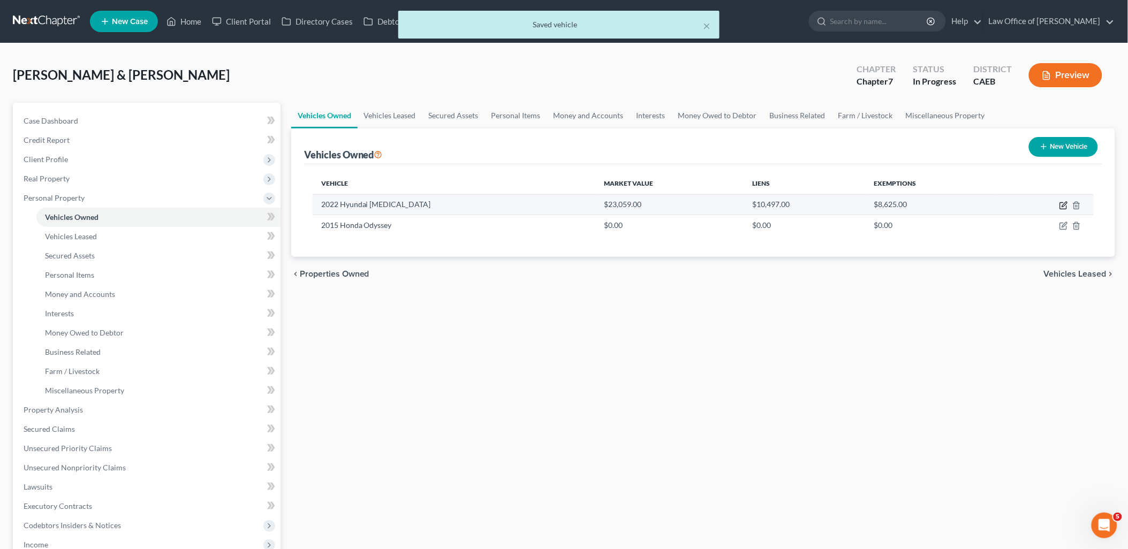
click at [1066, 203] on icon "button" at bounding box center [1063, 205] width 9 height 9
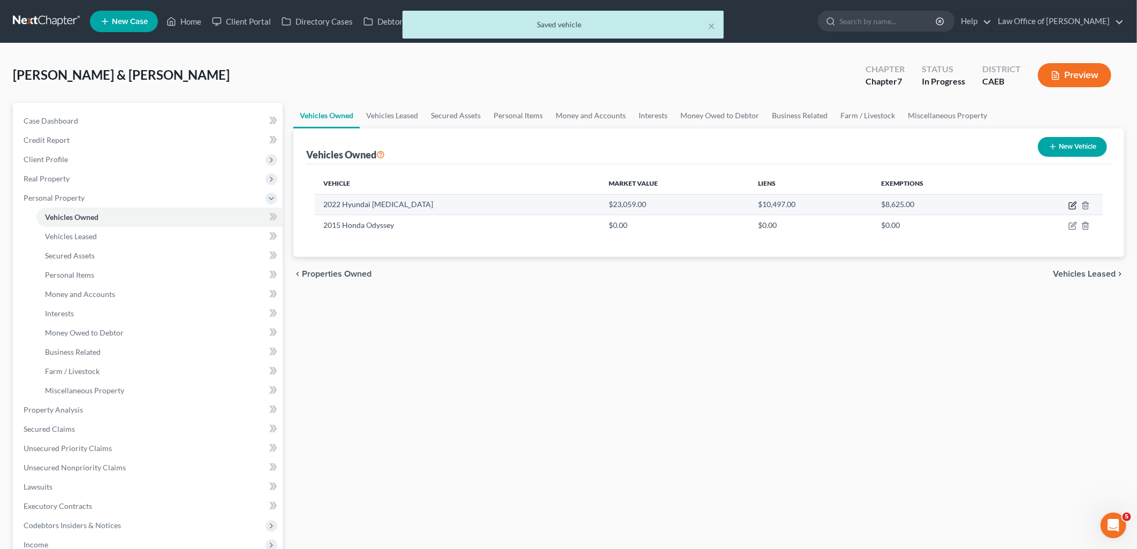
select select "0"
select select "4"
select select "2"
select select "4"
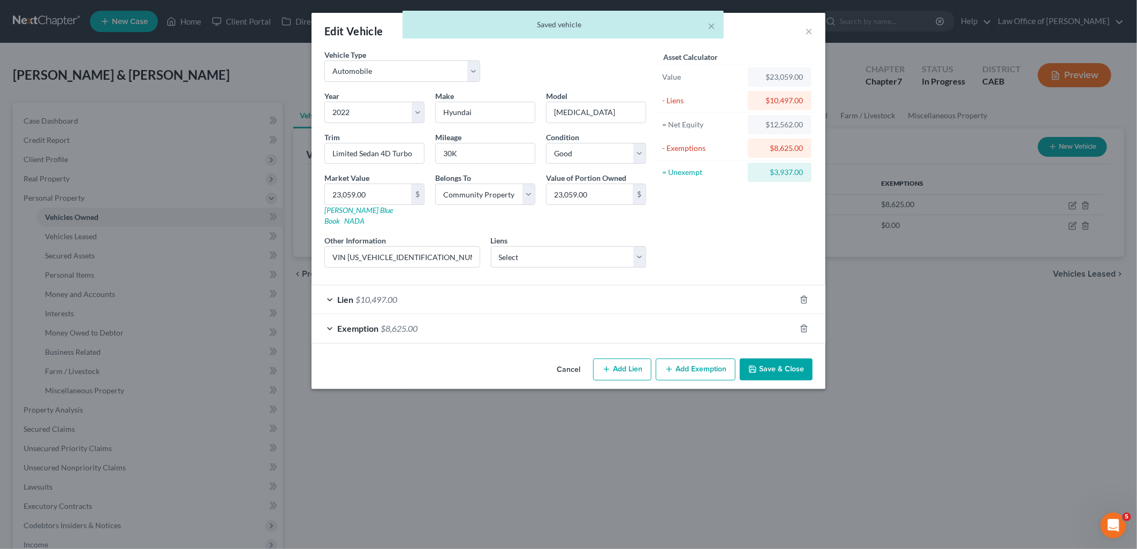
click at [703, 359] on button "Add Exemption" at bounding box center [696, 370] width 80 height 22
select select "2"
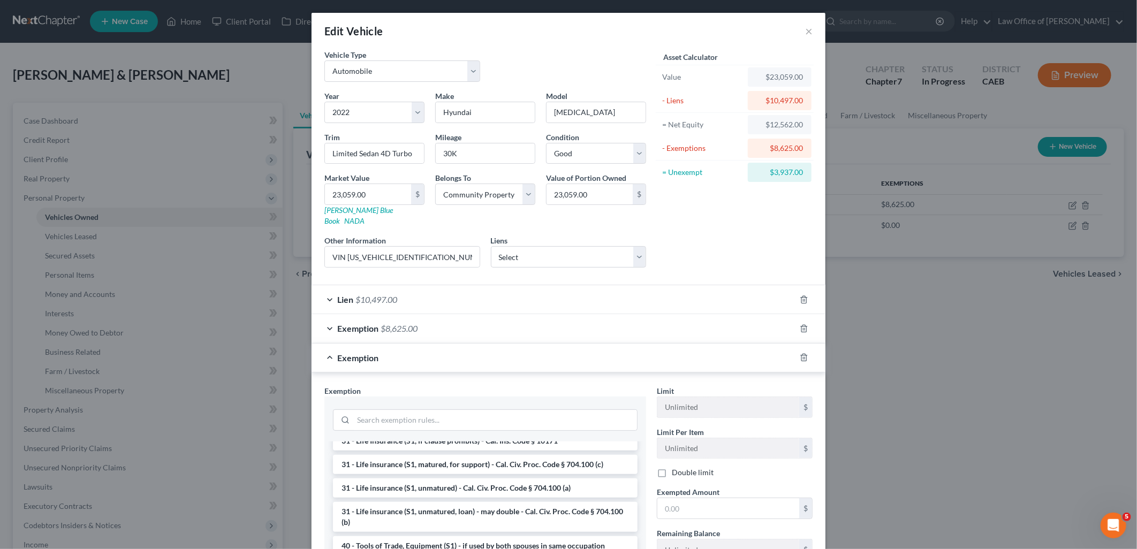
scroll to position [1308, 0]
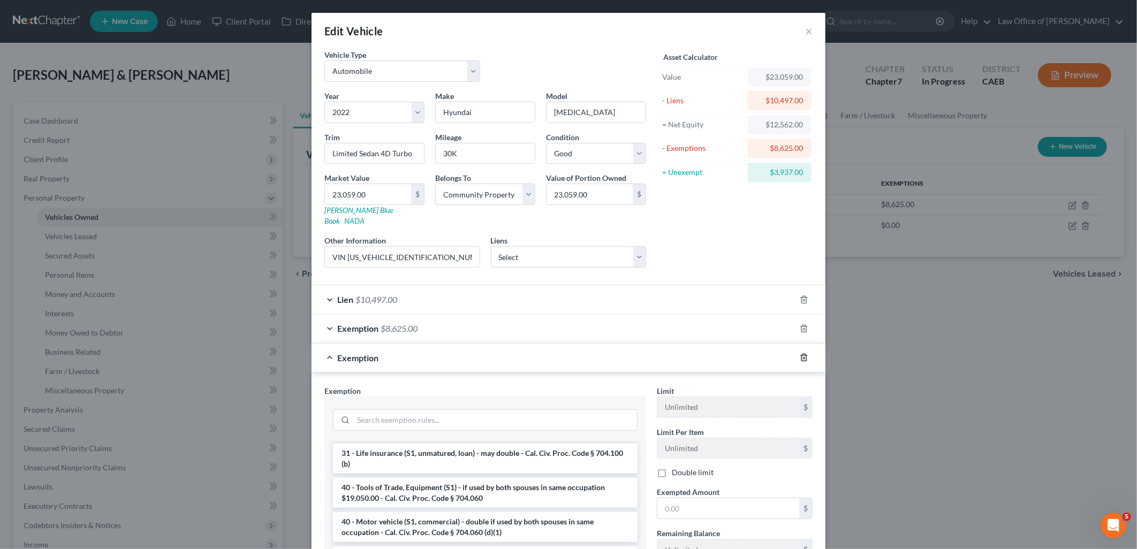
click at [801, 354] on icon "button" at bounding box center [803, 357] width 5 height 7
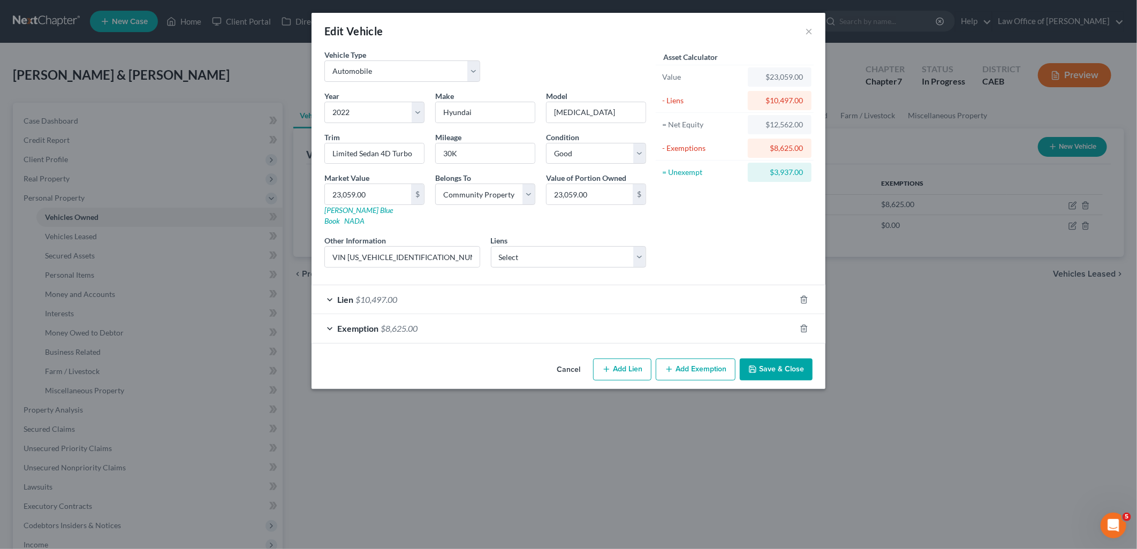
click at [775, 367] on button "Save & Close" at bounding box center [776, 370] width 73 height 22
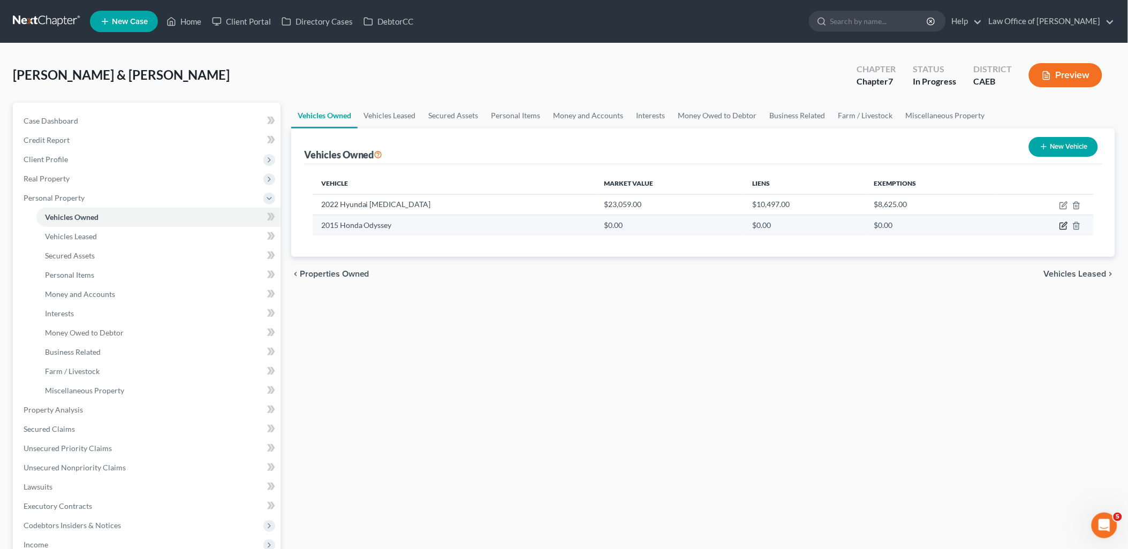
click at [1065, 226] on icon "button" at bounding box center [1064, 225] width 5 height 5
select select "0"
select select "11"
select select "2"
select select "4"
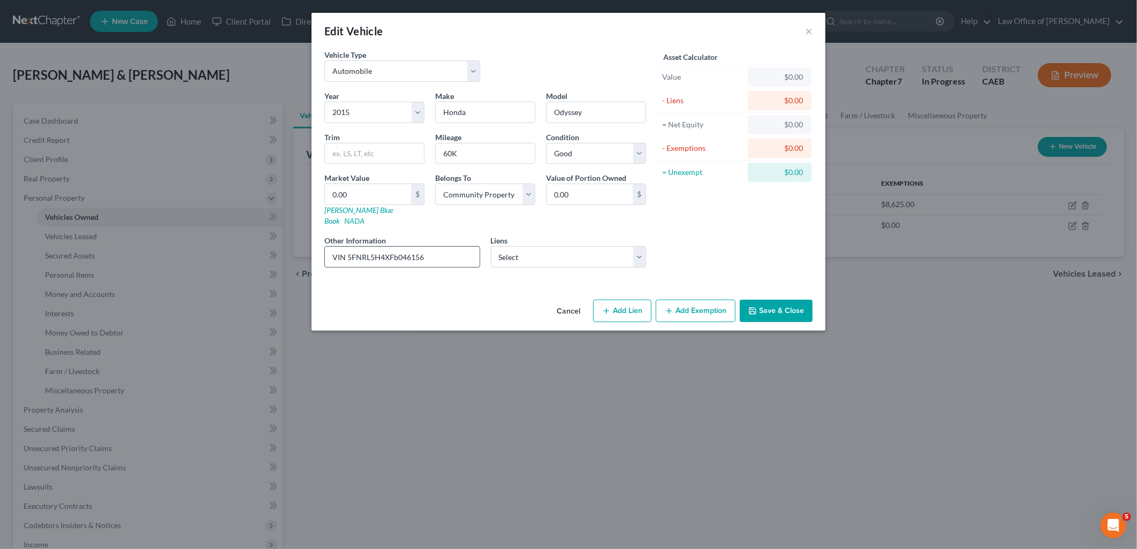
drag, startPoint x: 347, startPoint y: 247, endPoint x: 444, endPoint y: 257, distance: 98.0
click at [444, 257] on div "VIN 5FNRL5H4XFb046156" at bounding box center [402, 256] width 156 height 21
click at [358, 159] on input "text" at bounding box center [374, 153] width 99 height 20
paste input "EX Minivan 4D"
type input "EX Minivan 4D"
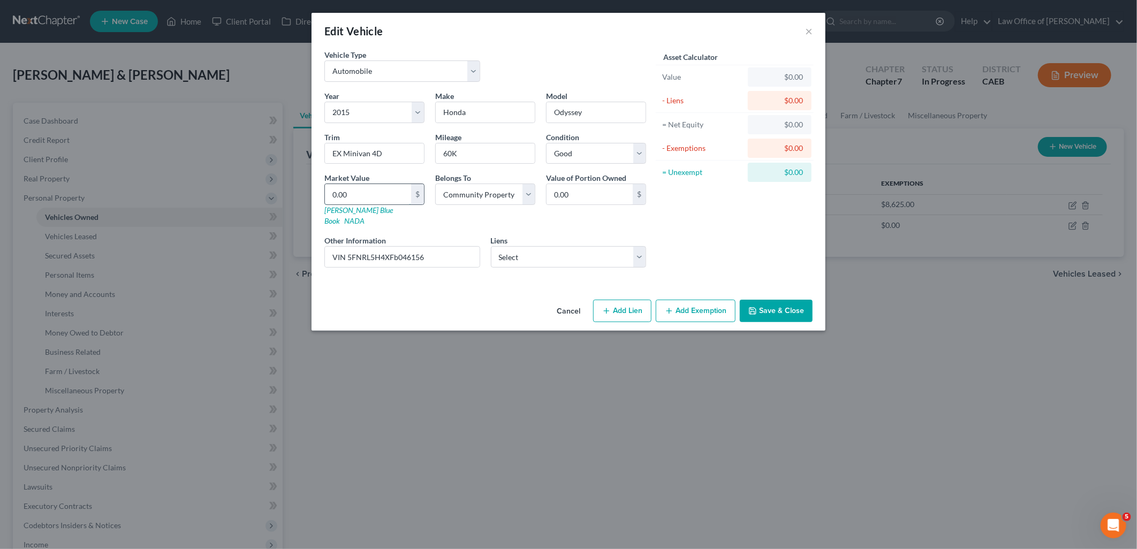
click at [369, 194] on input "0.00" at bounding box center [368, 194] width 86 height 20
type input "1"
type input "1.00"
type input "12"
type input "12.00"
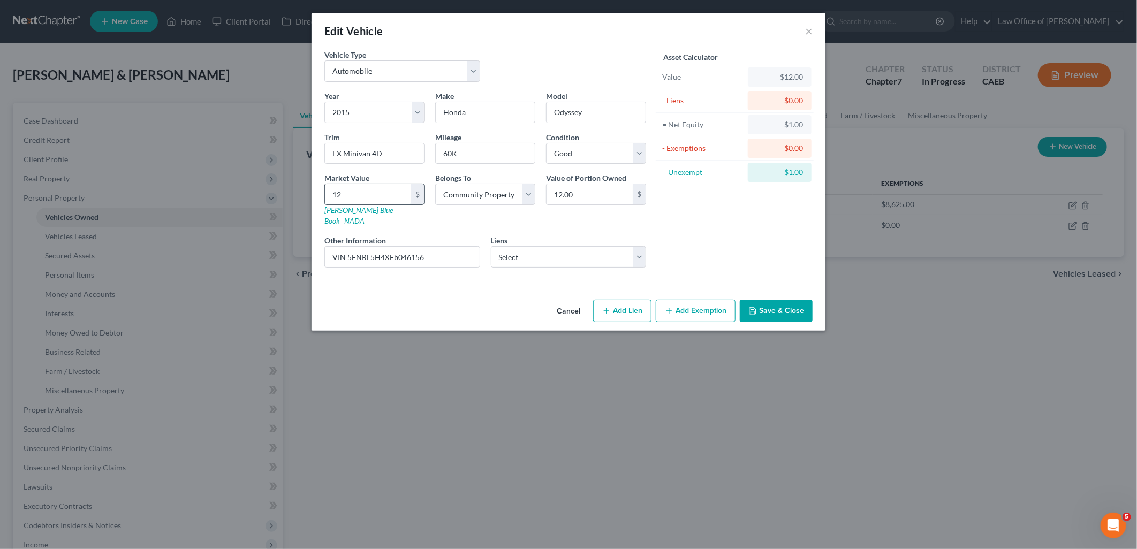
type input "122"
type input "122.00"
type input "1229"
type input "1,229.00"
type input "1,2296"
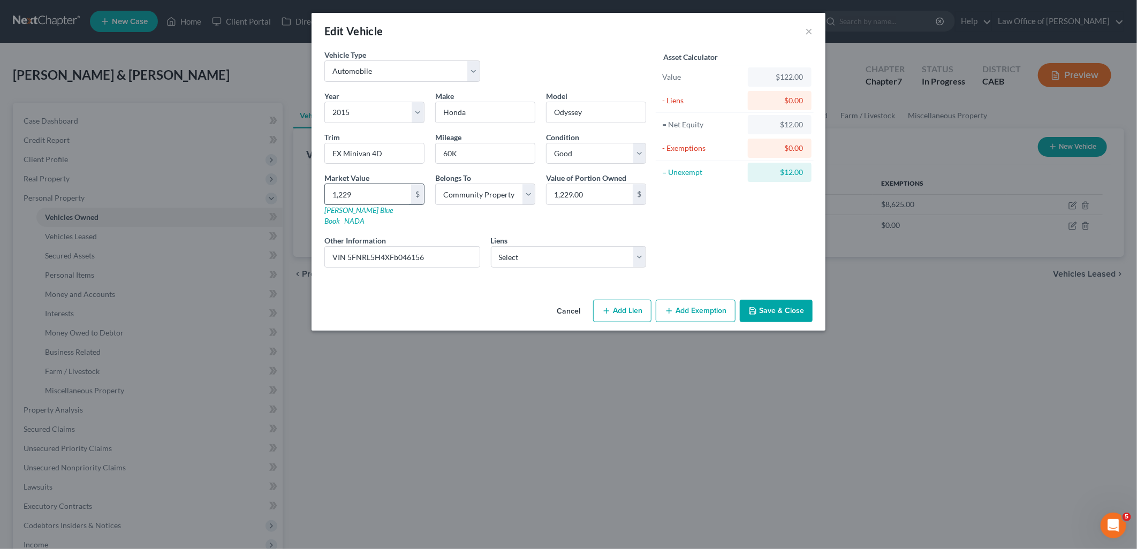
type input "12,296.00"
type input "12,296"
click at [799, 305] on button "Save & Close" at bounding box center [776, 311] width 73 height 22
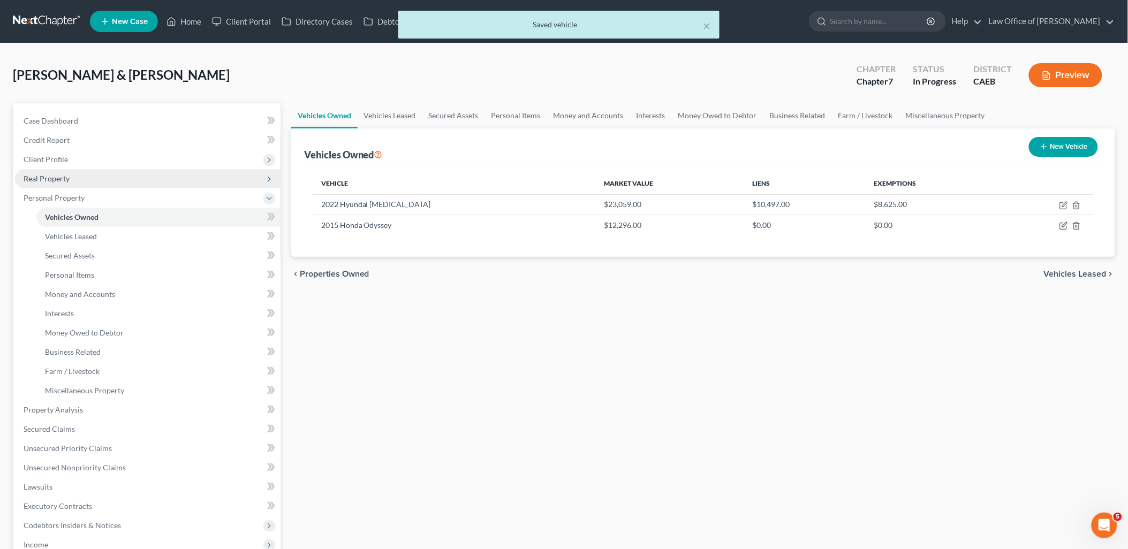
click at [59, 178] on span "Real Property" at bounding box center [47, 178] width 46 height 9
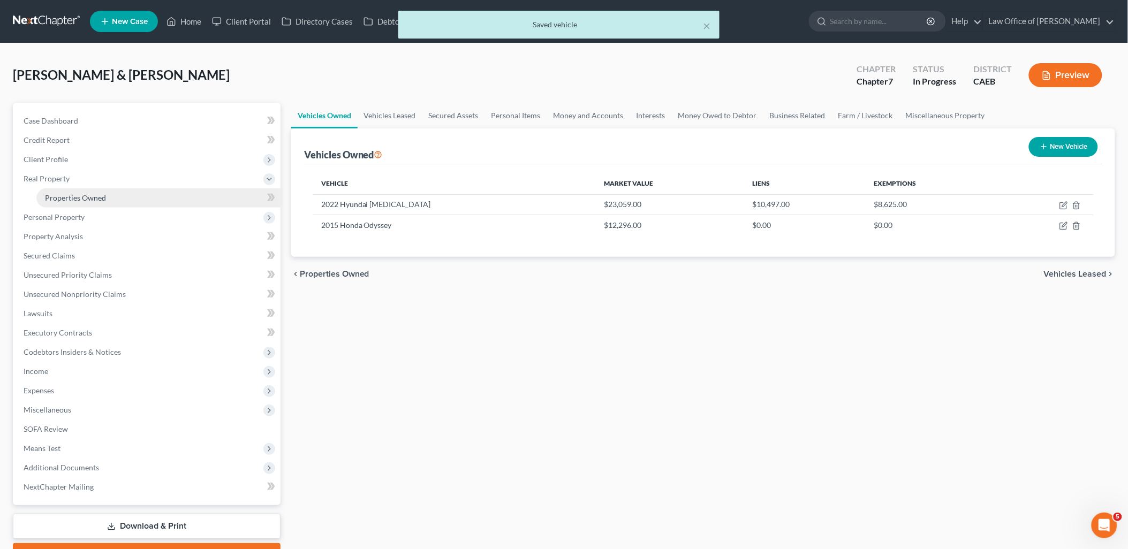
click at [61, 195] on span "Properties Owned" at bounding box center [75, 197] width 61 height 9
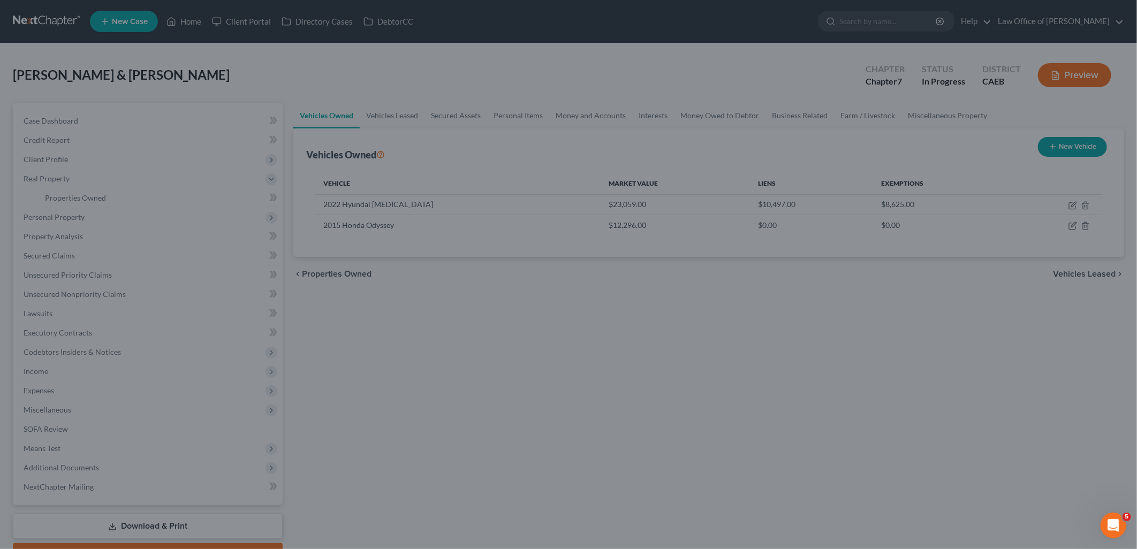
click at [73, 196] on div at bounding box center [568, 274] width 1137 height 549
click at [368, 311] on div at bounding box center [568, 274] width 1137 height 549
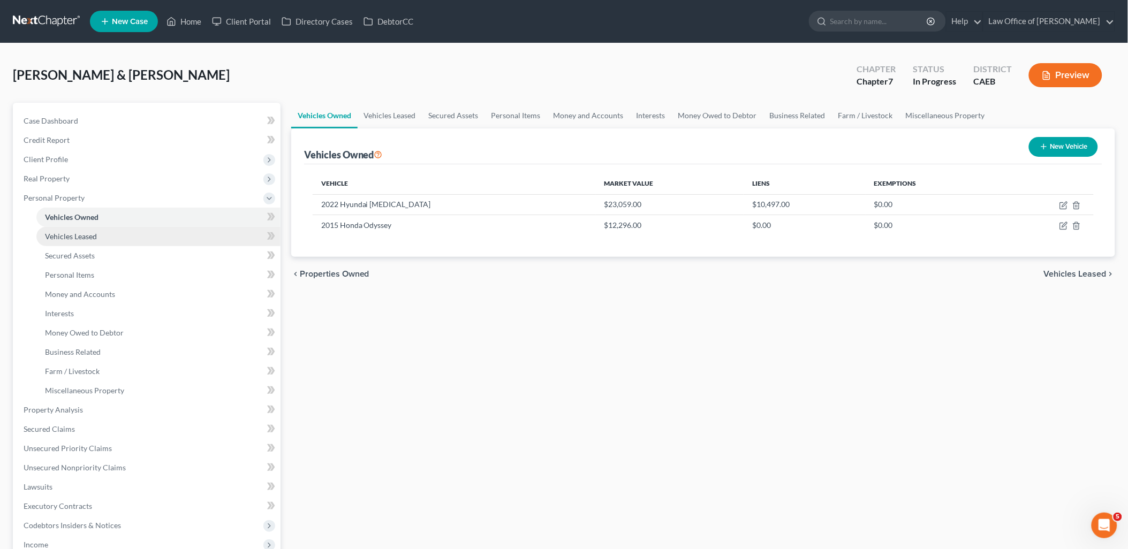
click at [72, 239] on span "Vehicles Leased" at bounding box center [71, 236] width 52 height 9
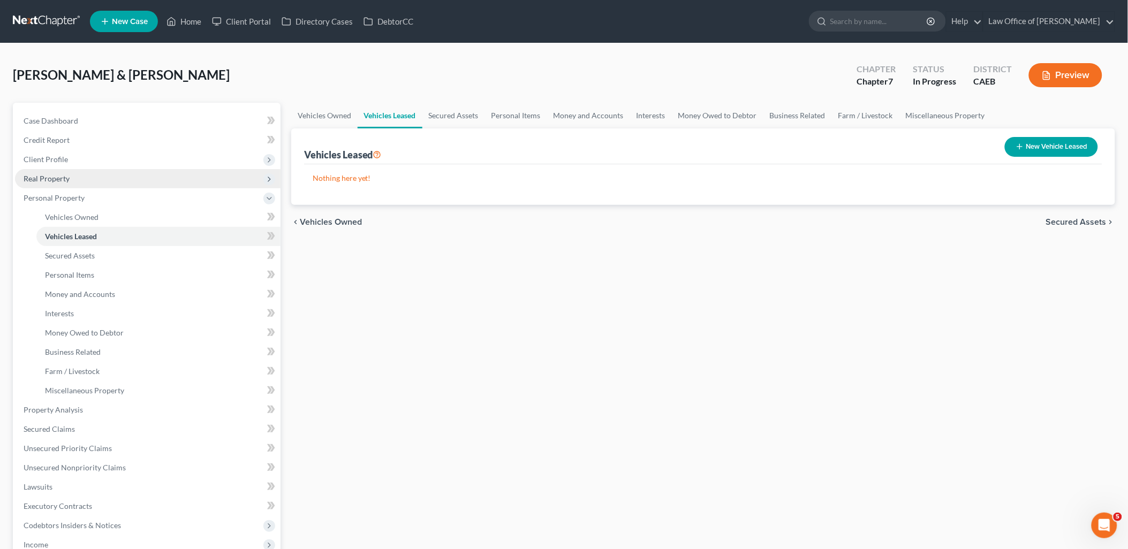
click at [54, 179] on span "Real Property" at bounding box center [47, 178] width 46 height 9
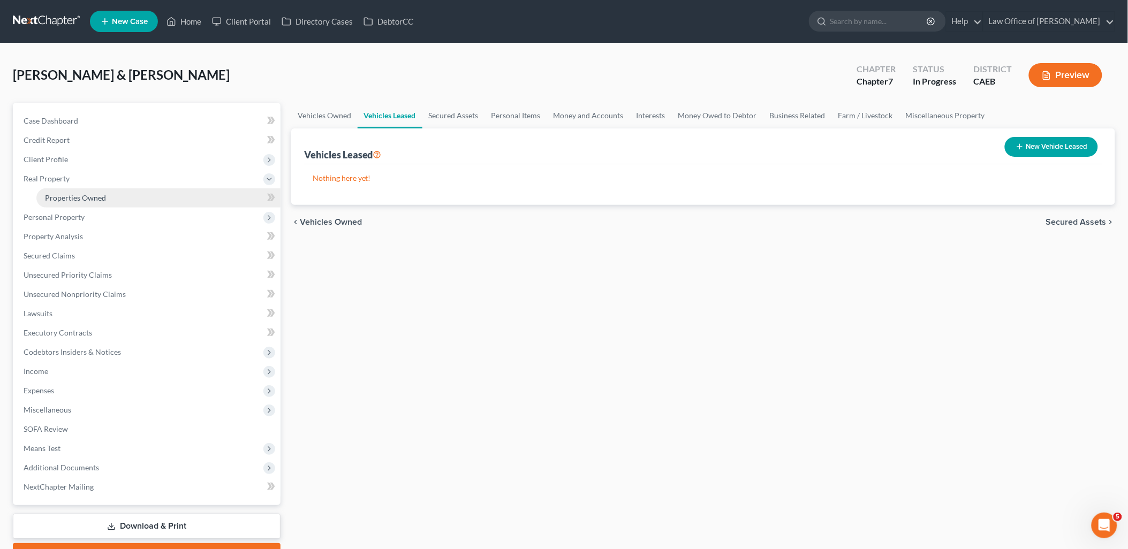
click at [54, 200] on span "Properties Owned" at bounding box center [75, 197] width 61 height 9
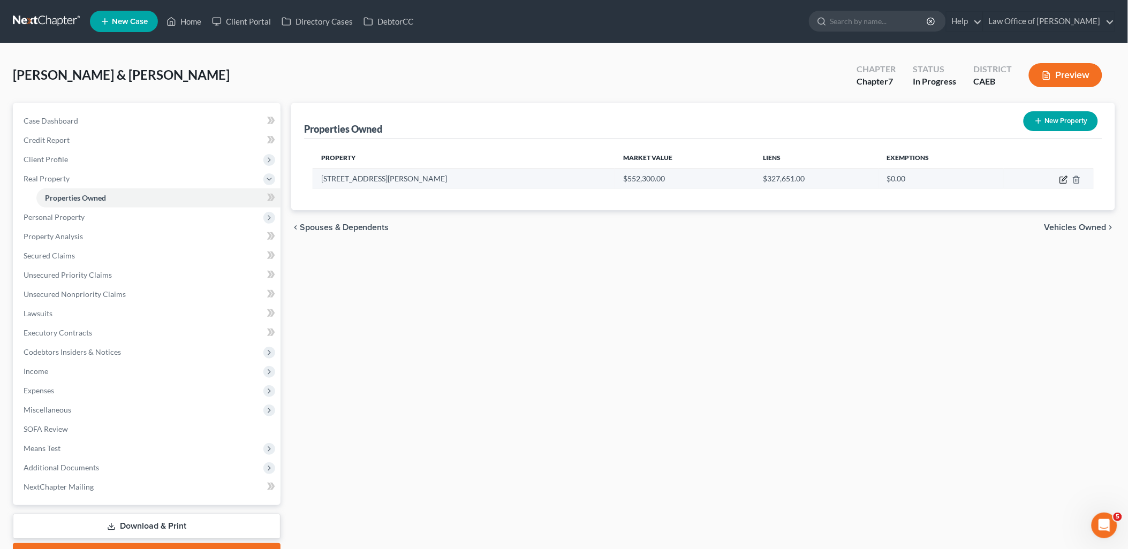
click at [1064, 180] on icon "button" at bounding box center [1063, 180] width 9 height 9
select select "4"
select select "0"
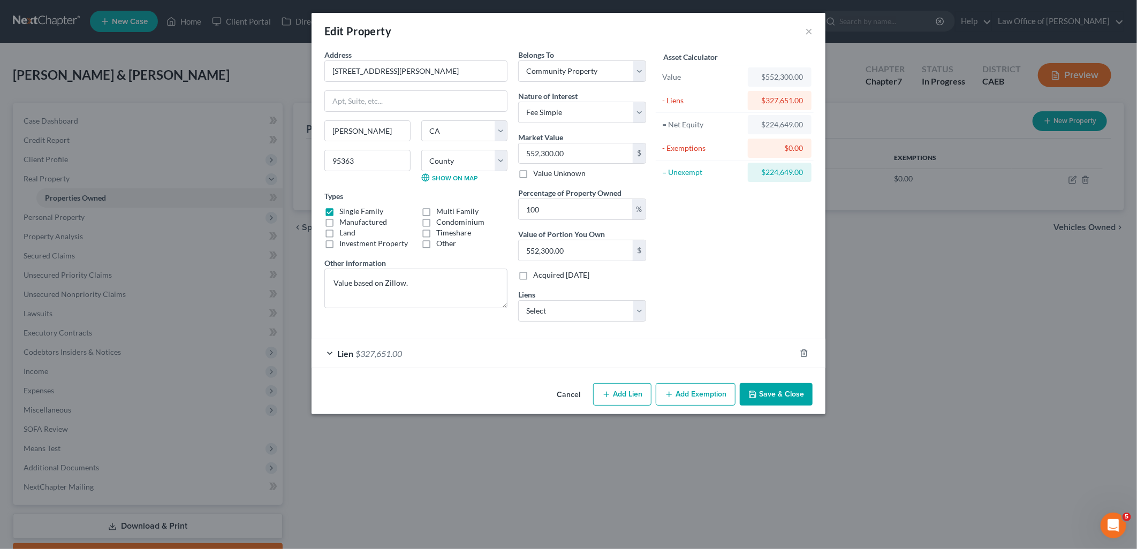
click at [714, 395] on button "Add Exemption" at bounding box center [696, 394] width 80 height 22
select select "2"
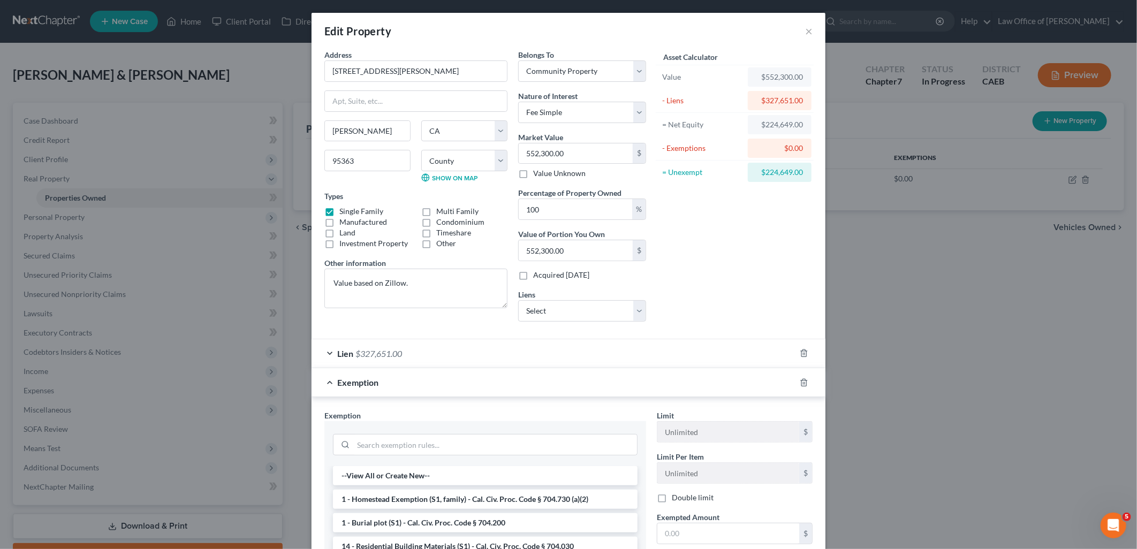
scroll to position [119, 0]
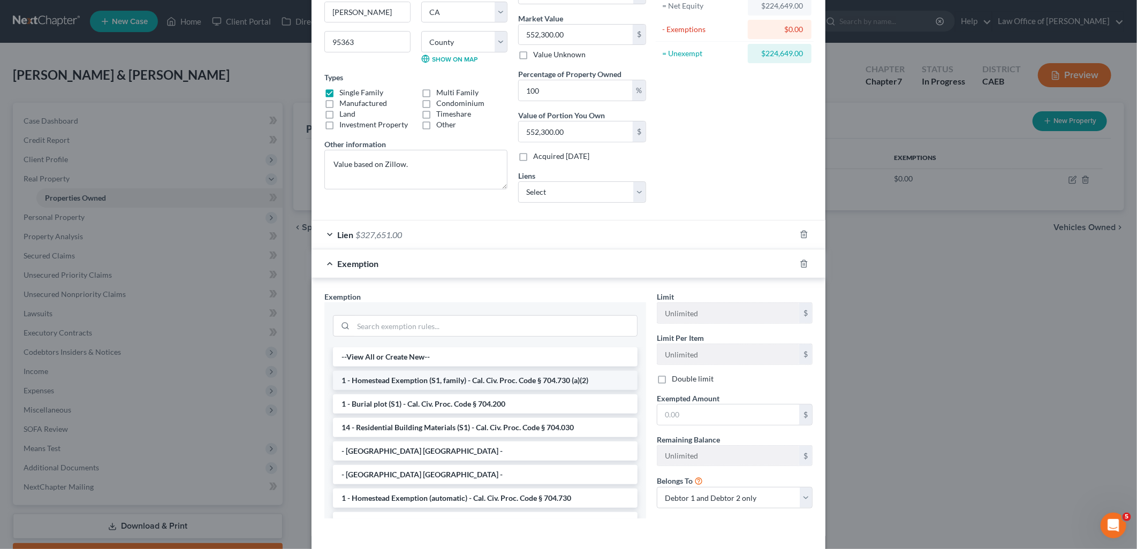
click at [449, 380] on li "1 - Homestead Exemption (S1, family) - Cal. Civ. Proc. Code § 704.730 (a)(2)" at bounding box center [485, 380] width 305 height 19
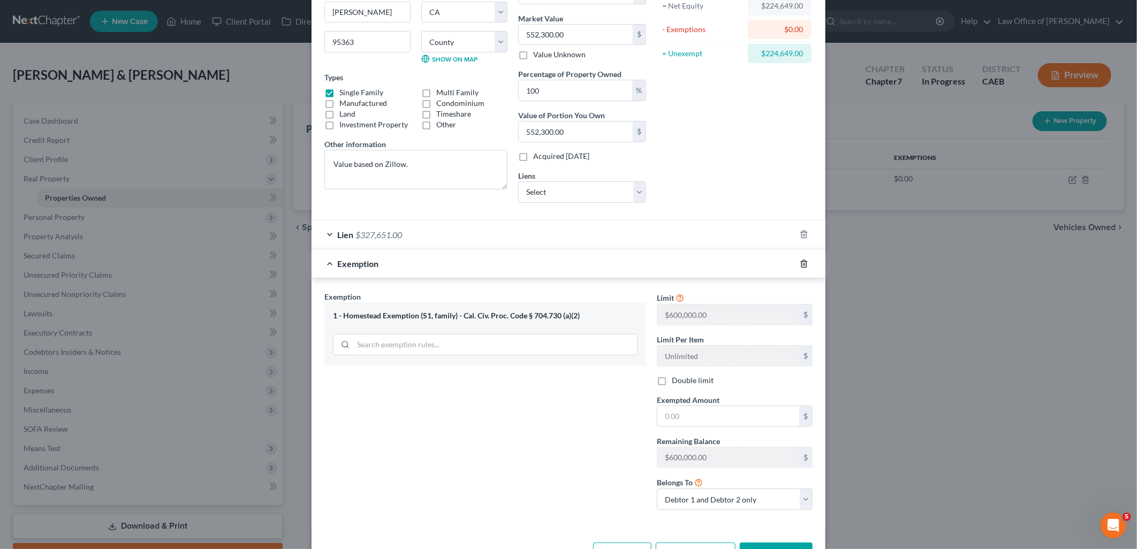
click at [801, 267] on icon "button" at bounding box center [803, 263] width 5 height 7
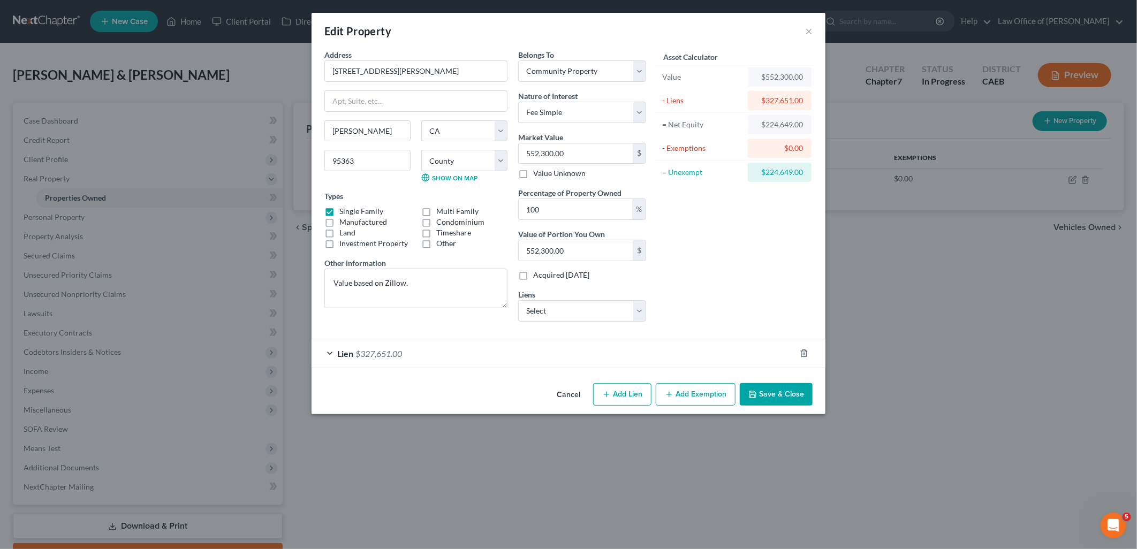
scroll to position [0, 0]
click at [702, 400] on button "Add Exemption" at bounding box center [696, 394] width 80 height 22
select select "2"
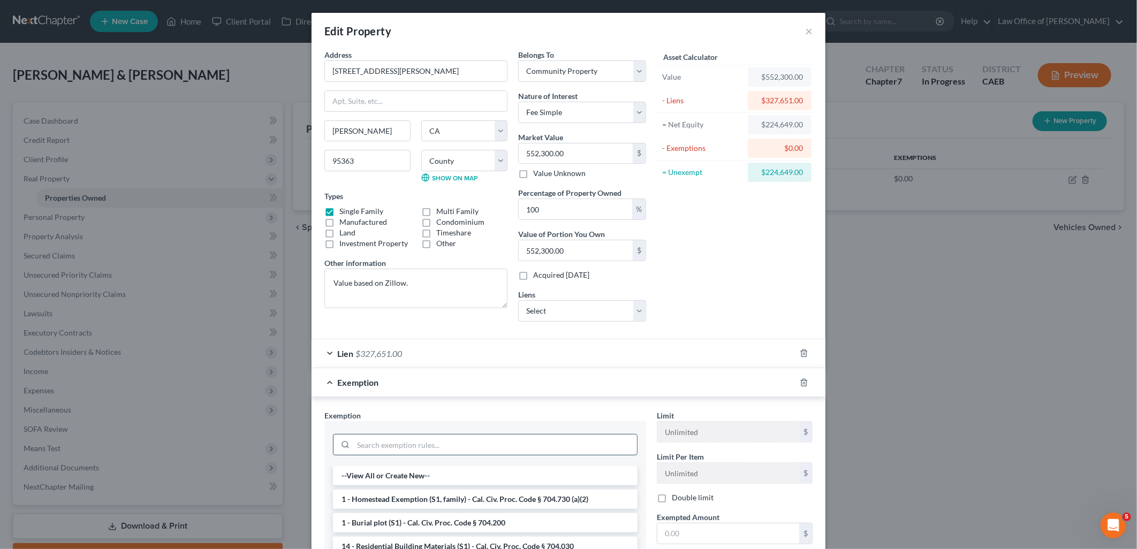
click at [433, 448] on input "search" at bounding box center [495, 445] width 284 height 20
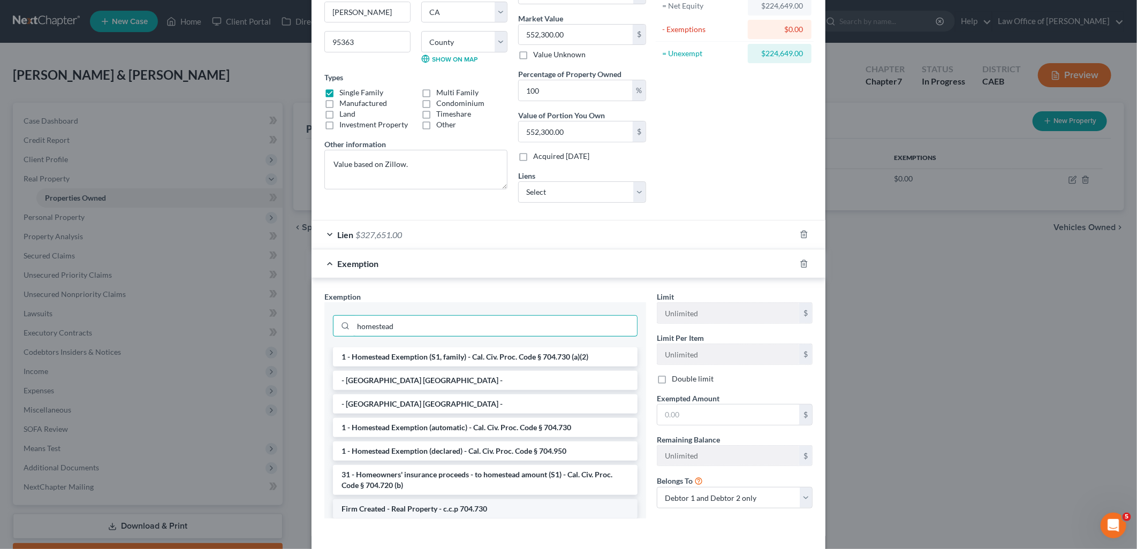
scroll to position [8, 0]
type input "homestead"
click at [402, 446] on li "1 - Homestead Exemption (declared) - Cal. Civ. Proc. Code § 704.950" at bounding box center [485, 443] width 305 height 19
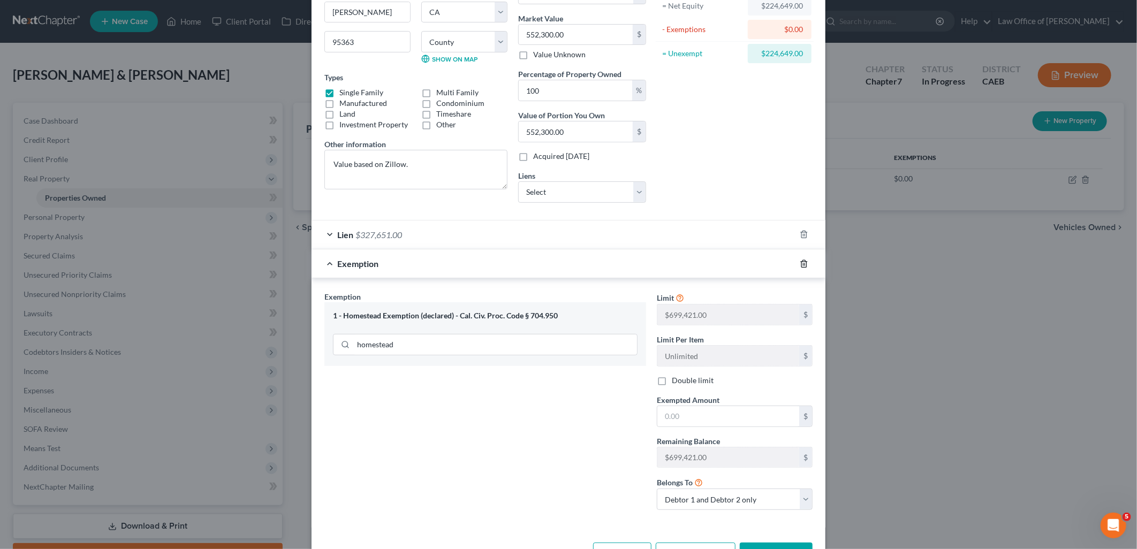
click at [802, 266] on icon "button" at bounding box center [803, 263] width 5 height 7
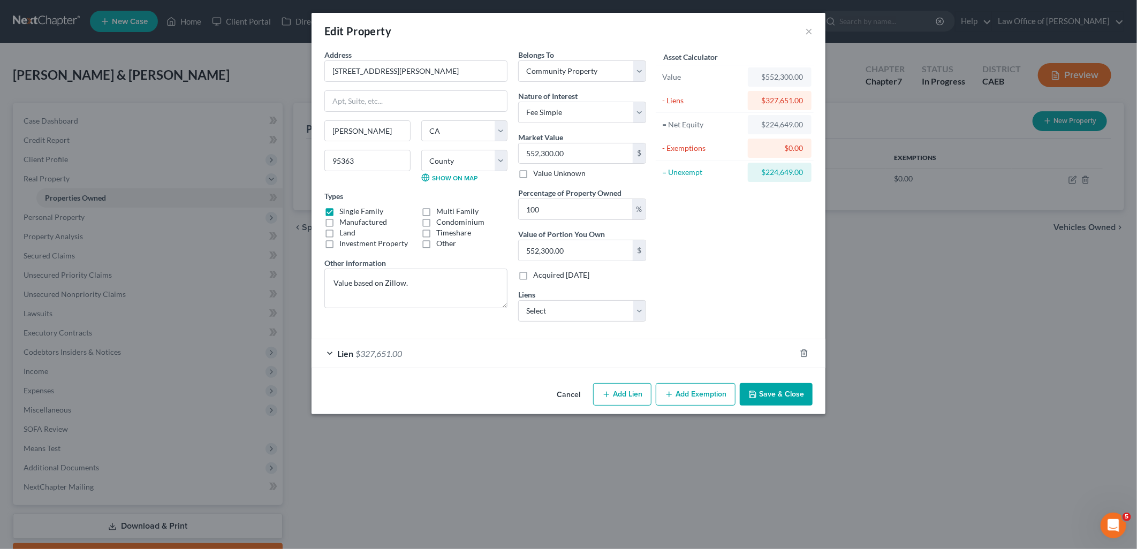
click at [703, 397] on button "Add Exemption" at bounding box center [696, 394] width 80 height 22
select select "2"
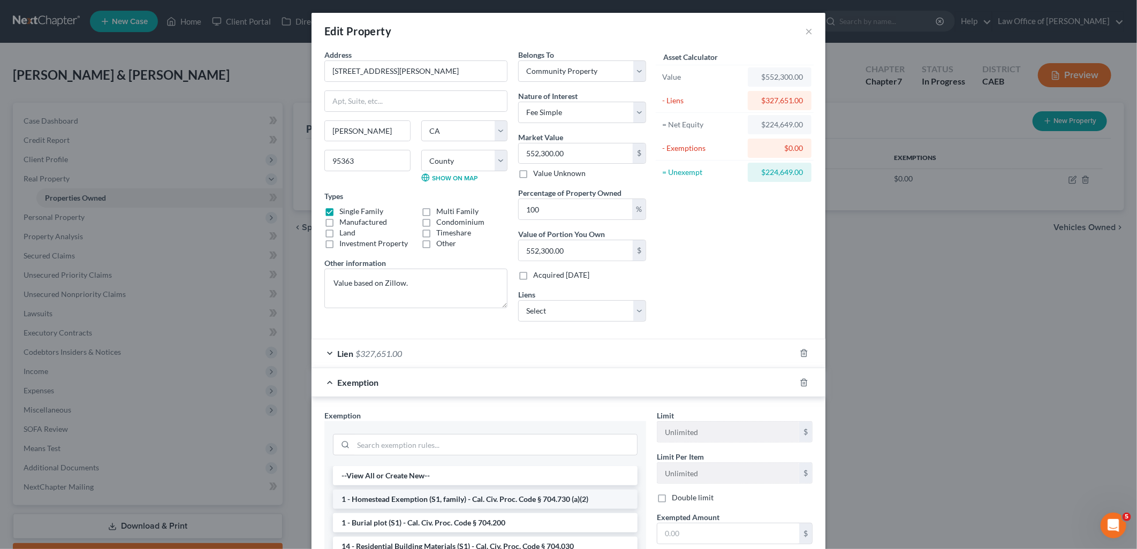
click at [453, 502] on li "1 - Homestead Exemption (S1, family) - Cal. Civ. Proc. Code § 704.730 (a)(2)" at bounding box center [485, 499] width 305 height 19
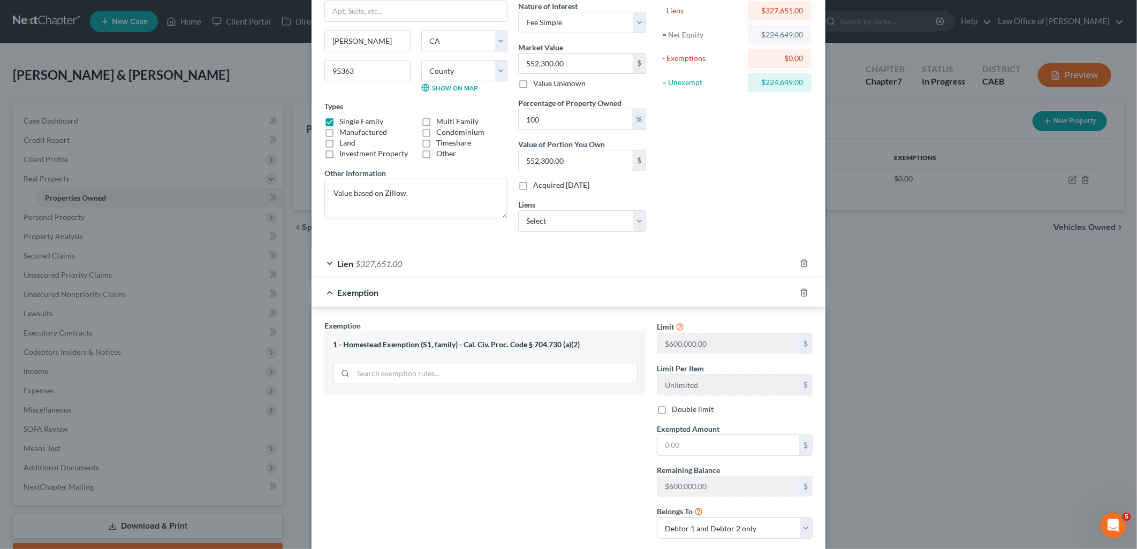
scroll to position [119, 0]
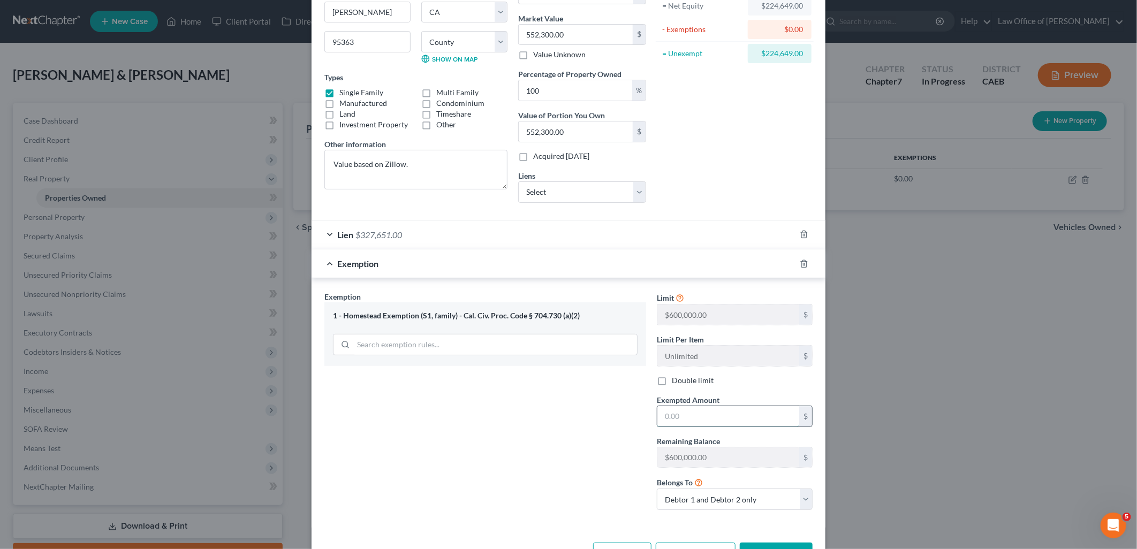
click at [730, 418] on input "text" at bounding box center [728, 416] width 142 height 20
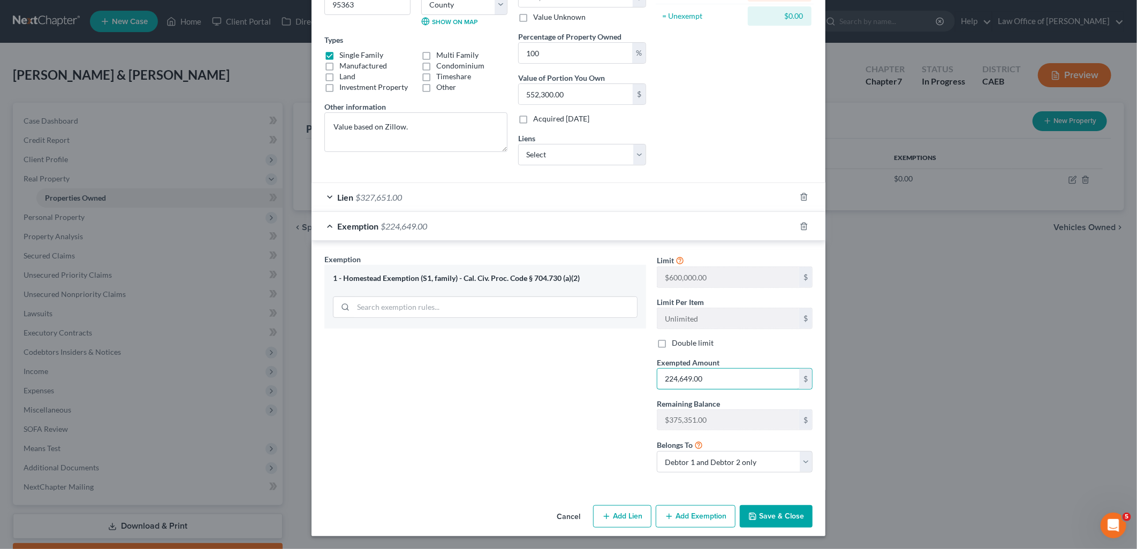
scroll to position [157, 0]
type input "224,649.00"
click at [763, 518] on button "Save & Close" at bounding box center [776, 516] width 73 height 22
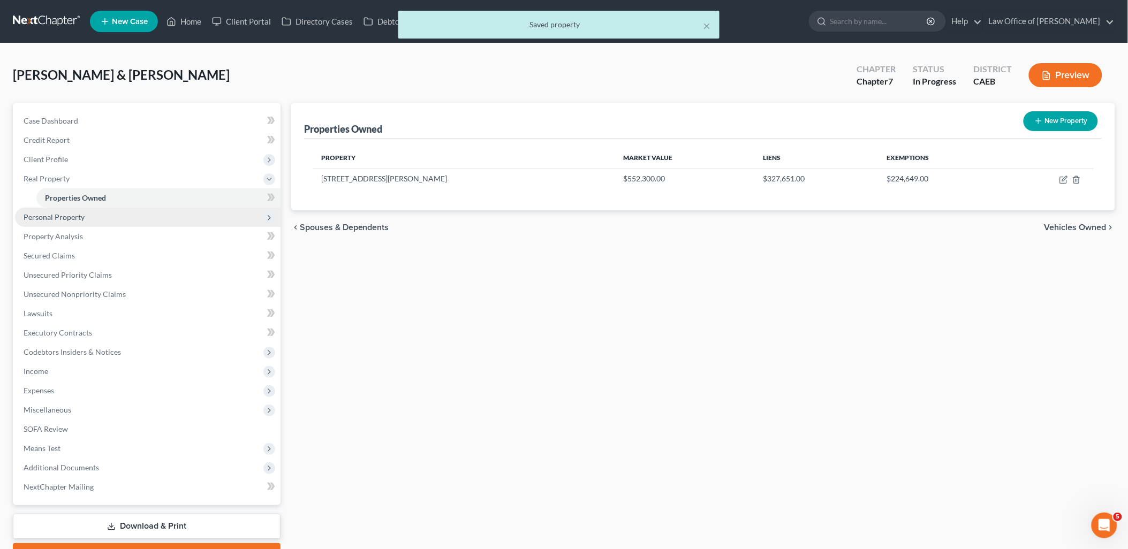
click at [52, 218] on span "Personal Property" at bounding box center [54, 217] width 61 height 9
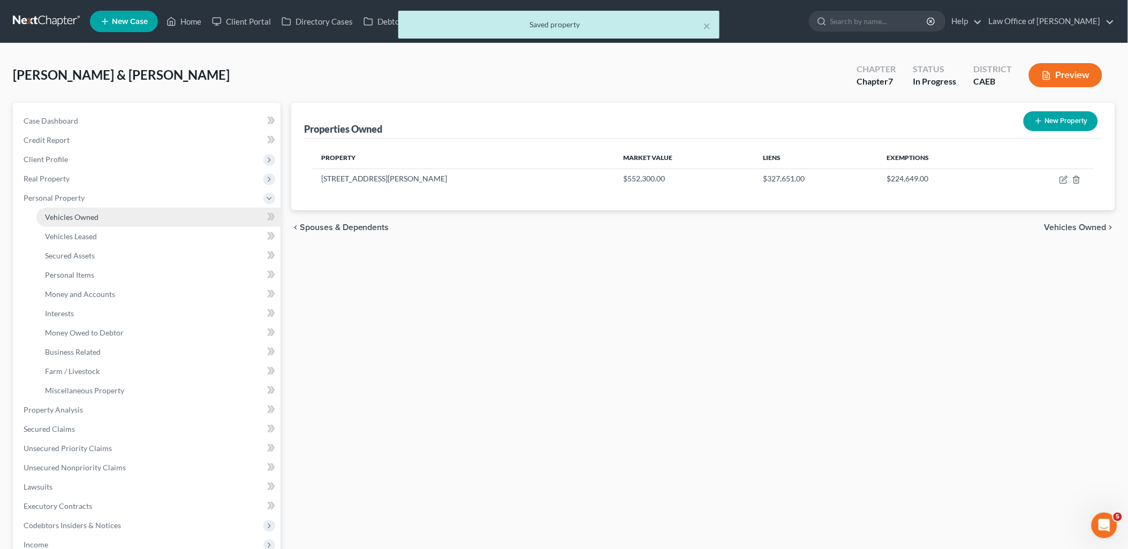
click at [64, 221] on span "Vehicles Owned" at bounding box center [72, 217] width 54 height 9
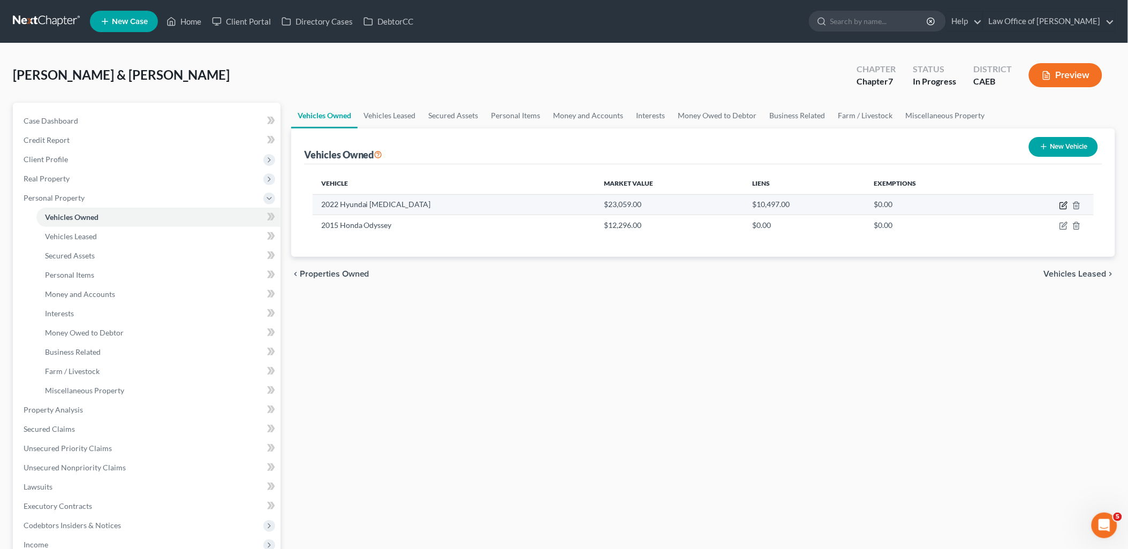
click at [1066, 206] on icon "button" at bounding box center [1063, 205] width 9 height 9
select select "0"
select select "4"
select select "2"
select select "4"
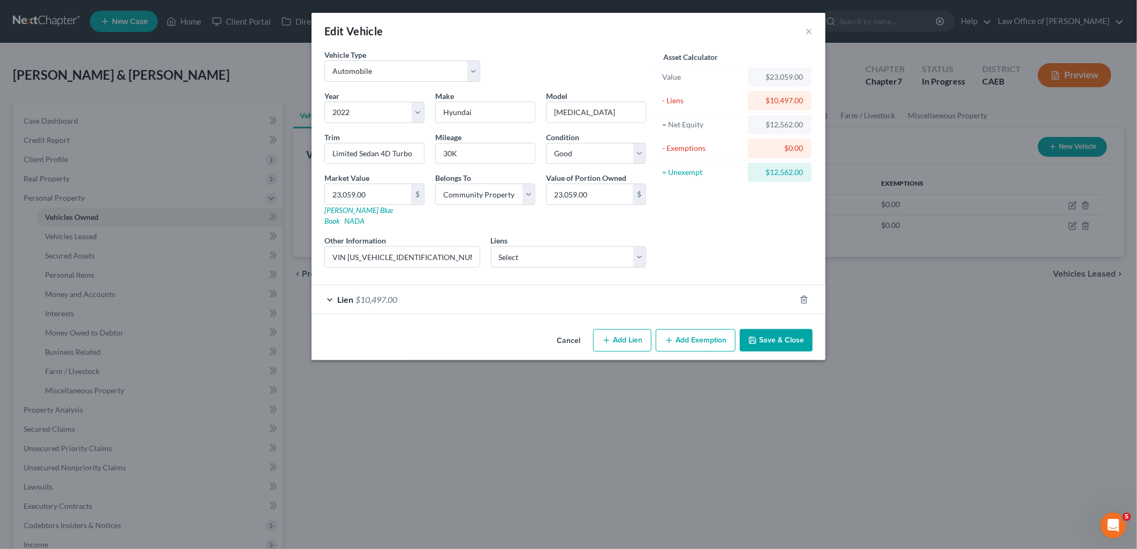
click at [580, 330] on button "Cancel" at bounding box center [568, 340] width 41 height 21
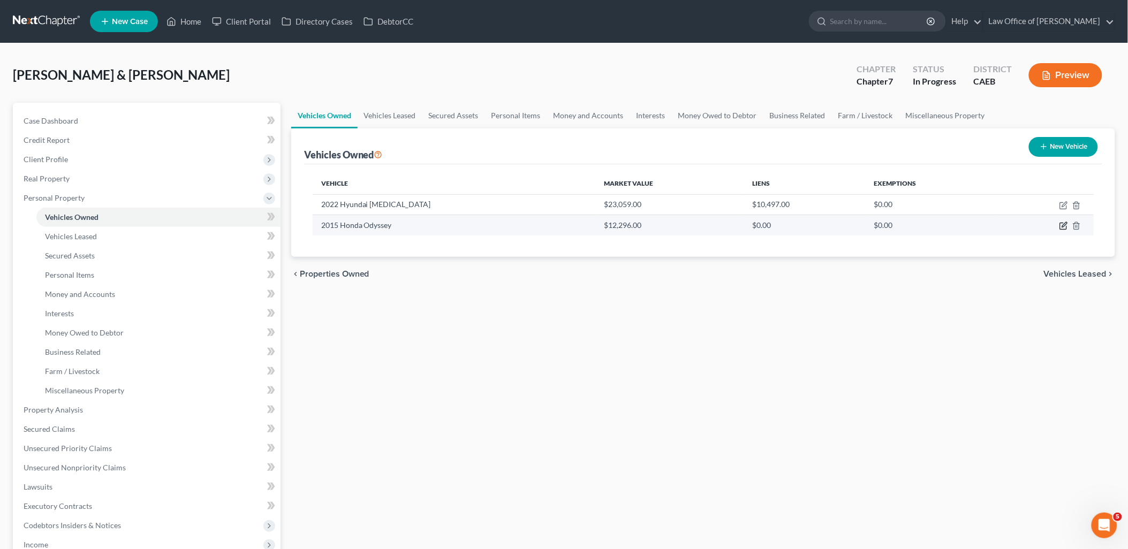
click at [1064, 229] on icon "button" at bounding box center [1063, 226] width 6 height 6
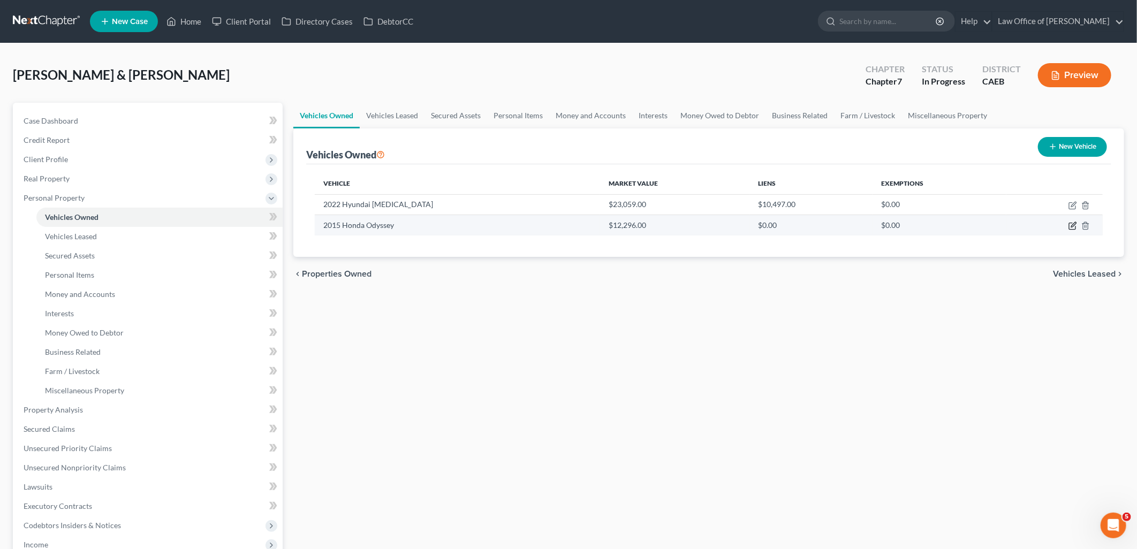
select select "0"
select select "11"
select select "2"
select select "4"
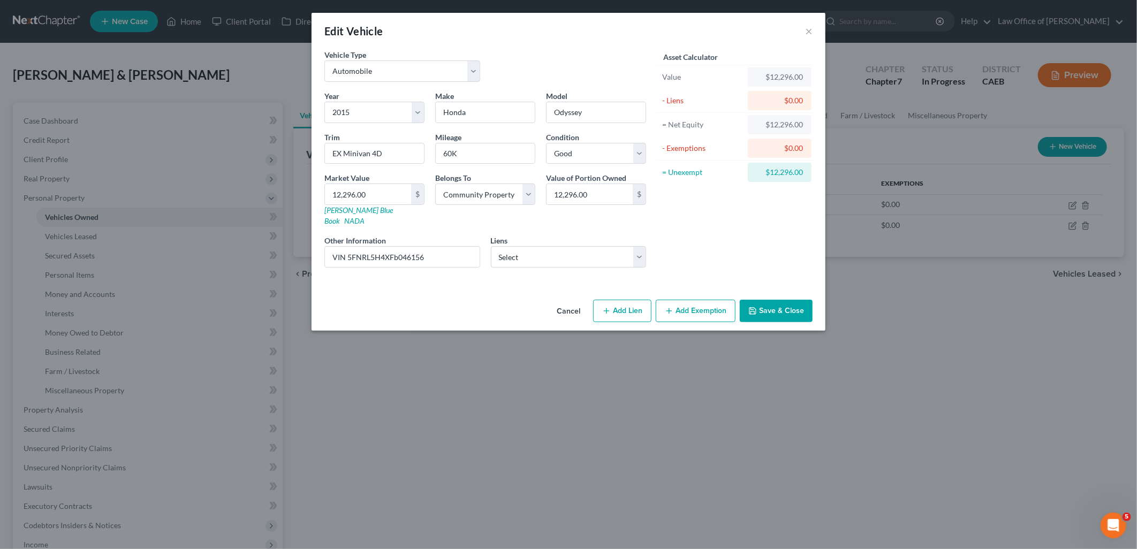
click at [698, 301] on button "Add Exemption" at bounding box center [696, 311] width 80 height 22
select select "2"
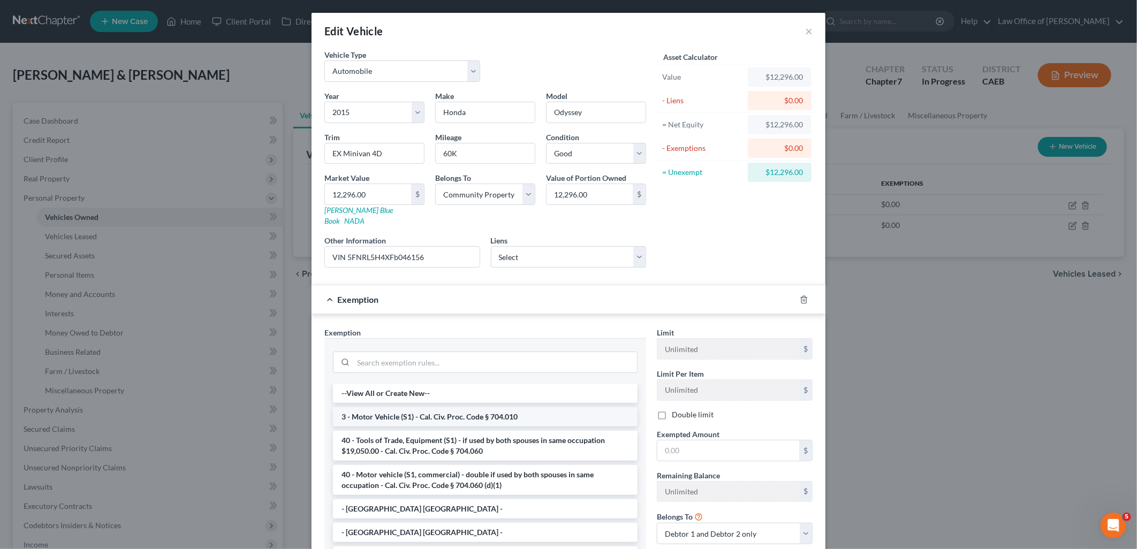
click at [411, 409] on li "3 - Motor Vehicle (S1) - Cal. Civ. Proc. Code § 704.010" at bounding box center [485, 416] width 305 height 19
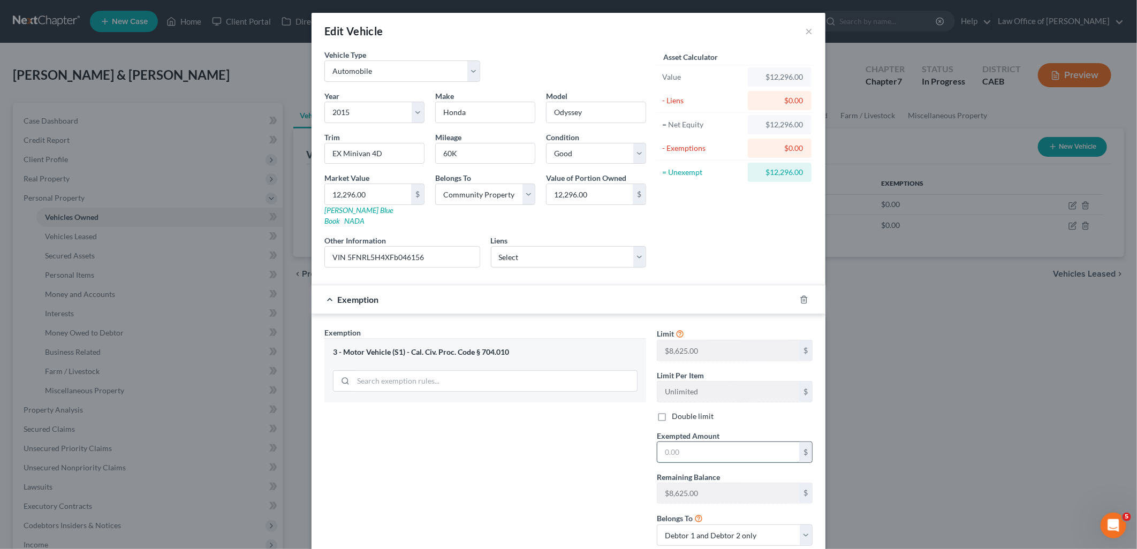
click at [702, 443] on input "text" at bounding box center [728, 452] width 142 height 20
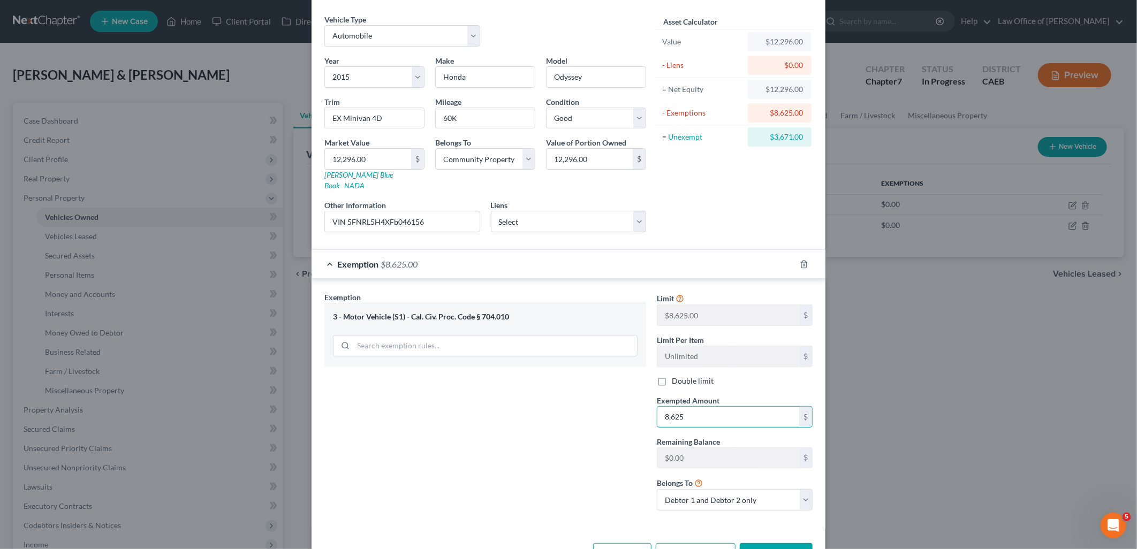
scroll to position [63, 0]
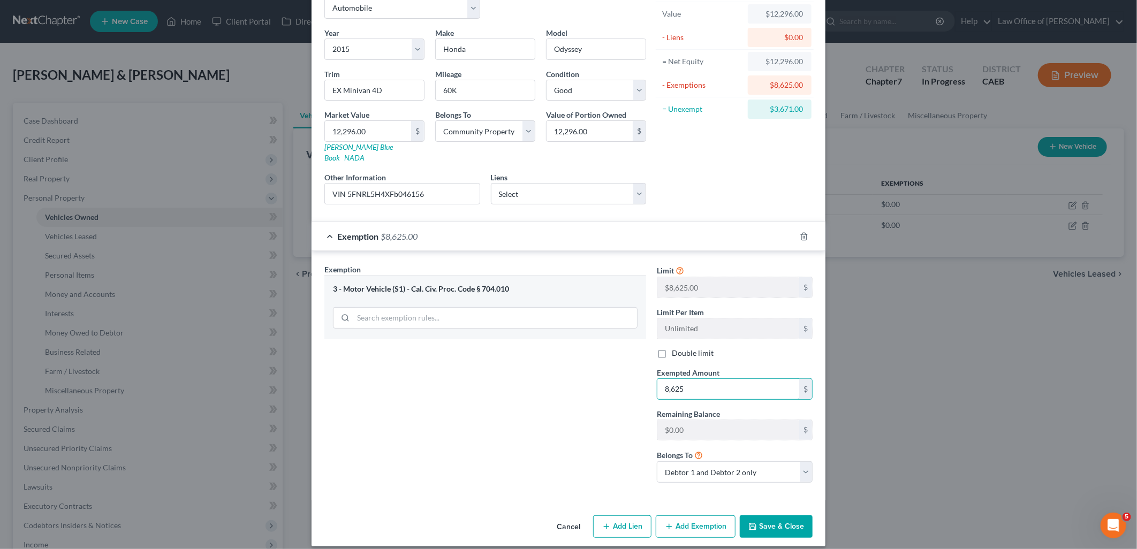
type input "8,625"
click at [783, 516] on button "Save & Close" at bounding box center [776, 527] width 73 height 22
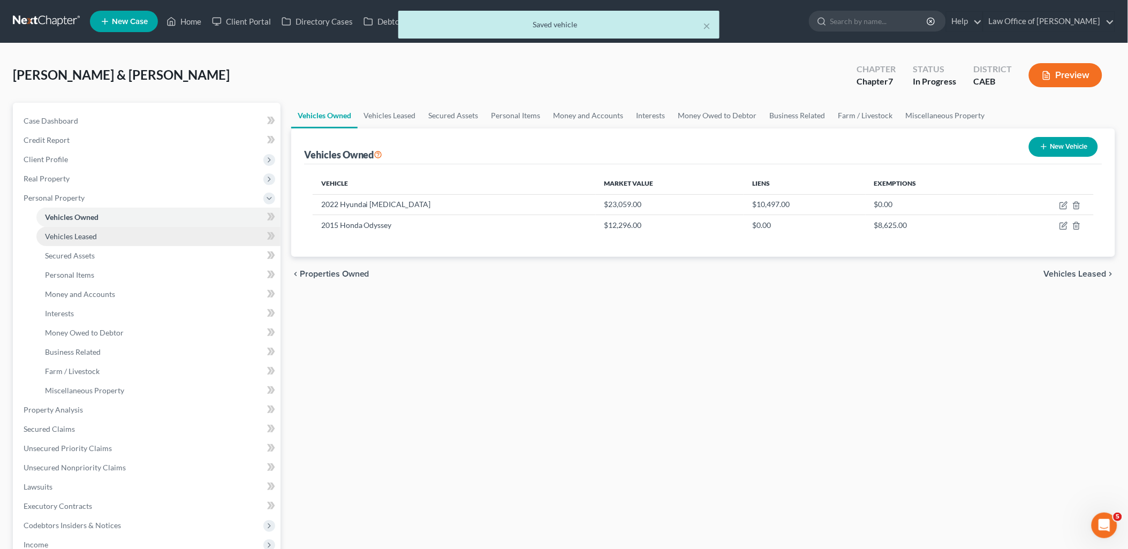
click at [65, 239] on span "Vehicles Leased" at bounding box center [71, 236] width 52 height 9
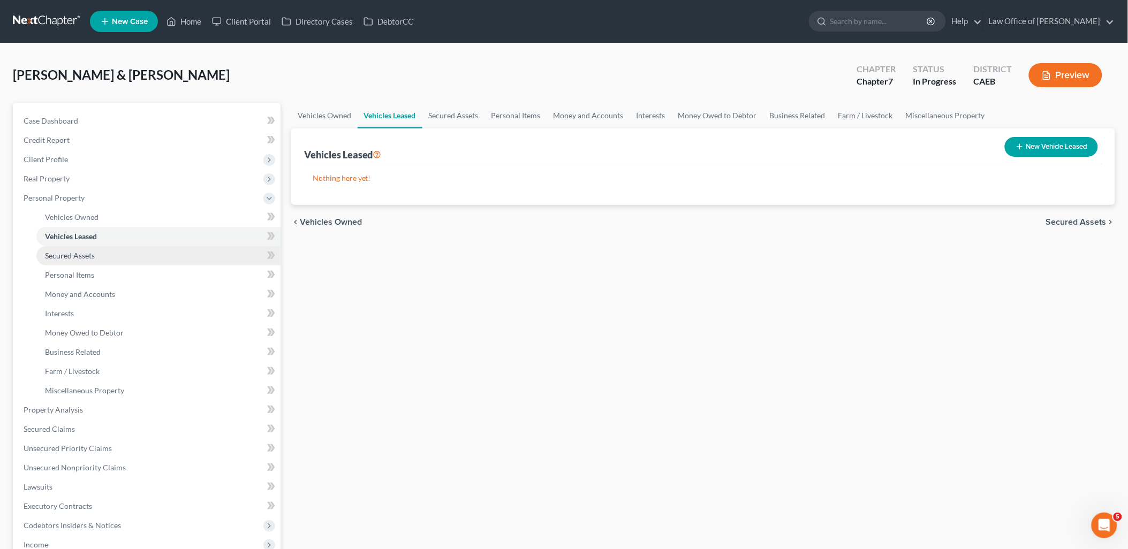
click at [65, 255] on span "Secured Assets" at bounding box center [70, 255] width 50 height 9
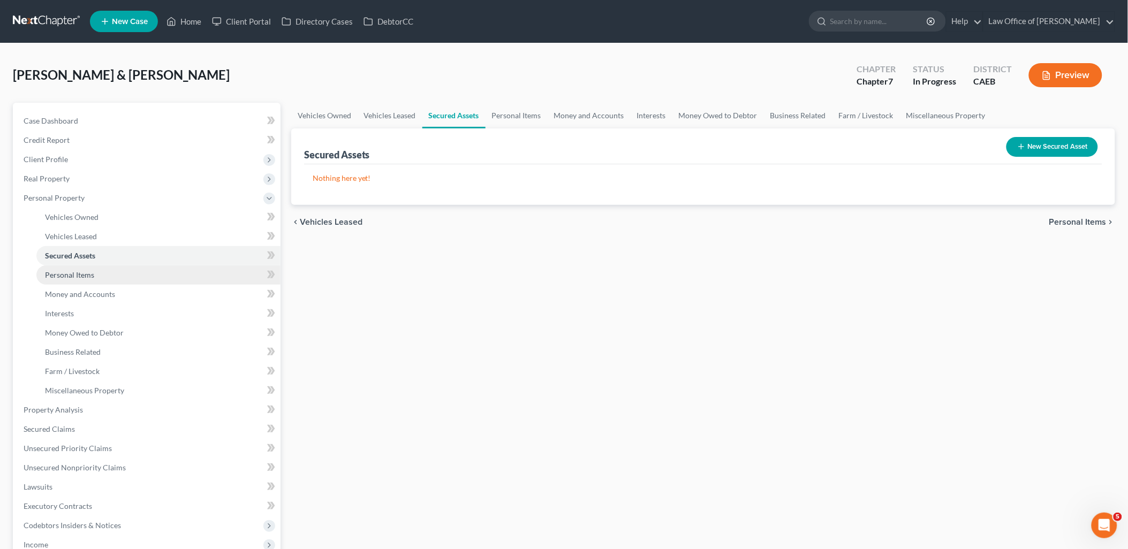
click at [77, 273] on span "Personal Items" at bounding box center [69, 274] width 49 height 9
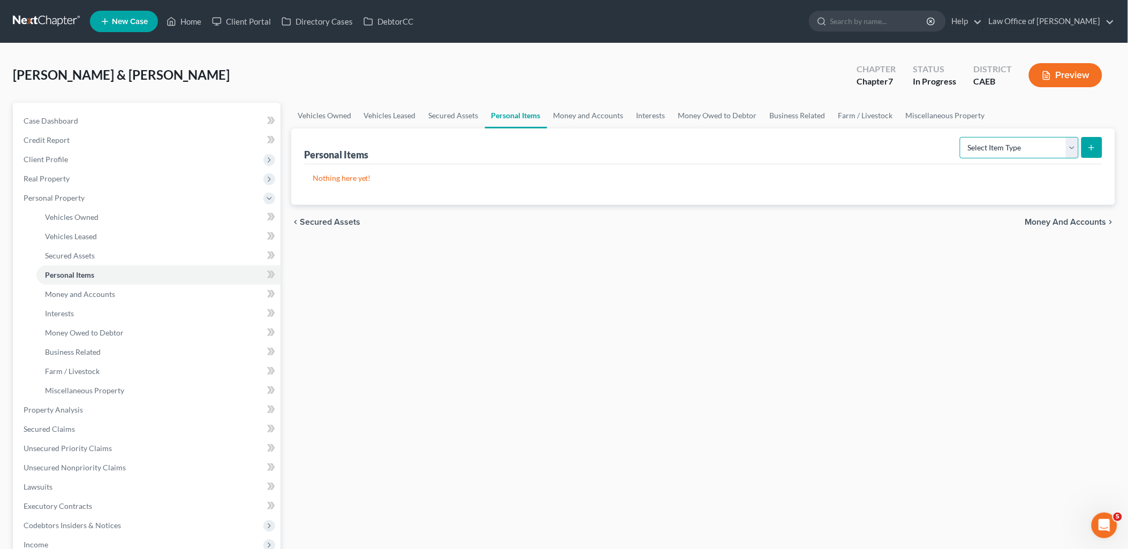
click at [1056, 142] on select "Select Item Type Clothing Collectibles Of Value Electronics Firearms Household …" at bounding box center [1019, 147] width 119 height 21
select select "clothing"
click at [961, 137] on select "Select Item Type Clothing Collectibles Of Value Electronics Firearms Household …" at bounding box center [1019, 147] width 119 height 21
click at [1096, 148] on button "submit" at bounding box center [1091, 147] width 21 height 21
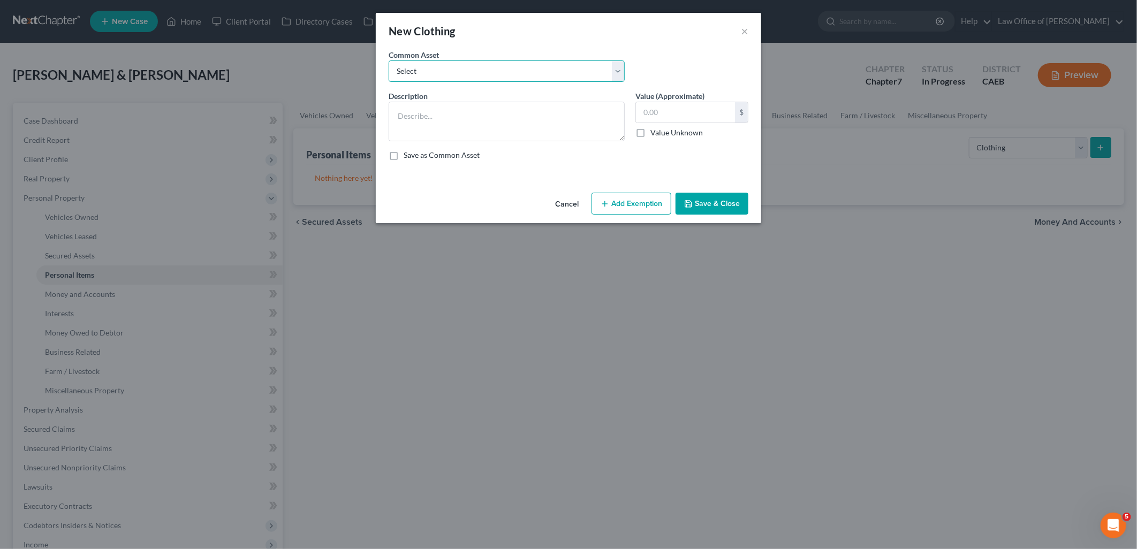
click at [445, 68] on select "Select Women's shirts, pants, jeans, dresses, skirts, blouses, coats, jackets, …" at bounding box center [507, 70] width 236 height 21
select select "1"
click at [389, 60] on select "Select Women's shirts, pants, jeans, dresses, skirts, blouses, coats, jackets, …" at bounding box center [507, 70] width 236 height 21
type textarea "Clothes and Shoes"
type input "250.00"
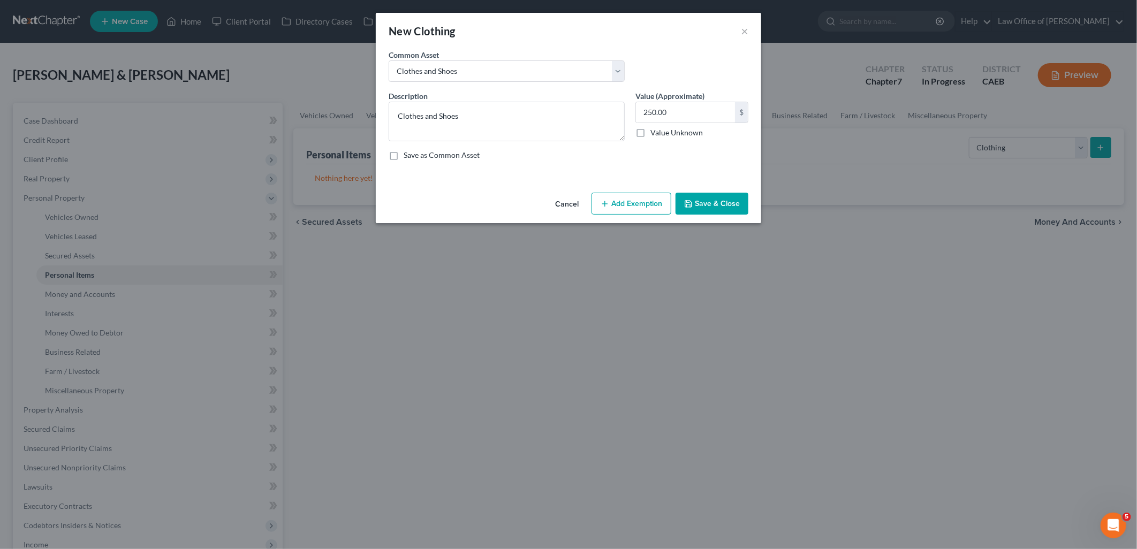
click at [619, 205] on button "Add Exemption" at bounding box center [632, 204] width 80 height 22
select select "2"
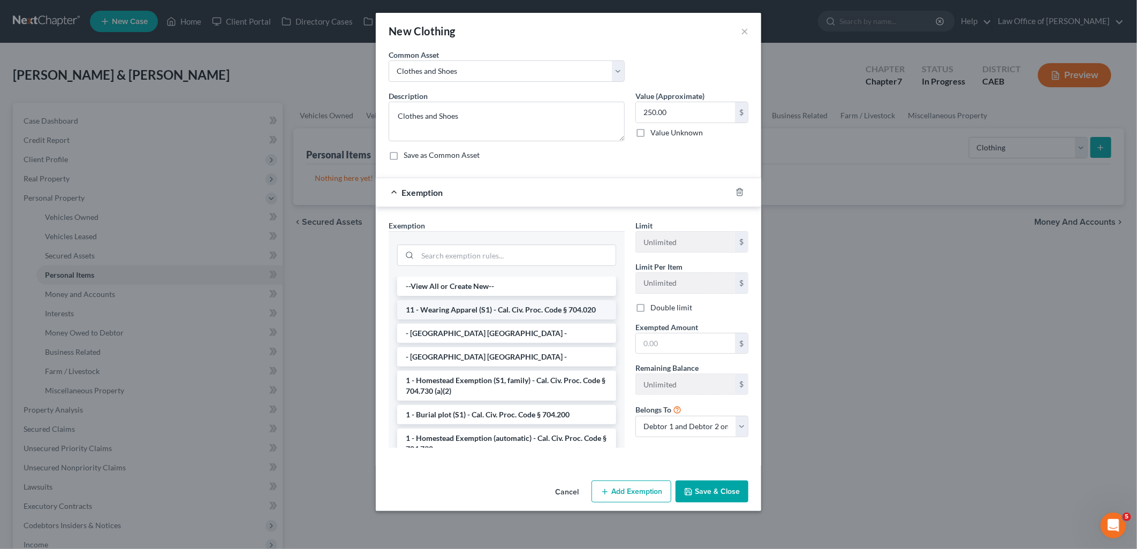
click at [470, 301] on li "11 - Wearing Apparel (S1) - Cal. Civ. Proc. Code § 704.020" at bounding box center [506, 309] width 219 height 19
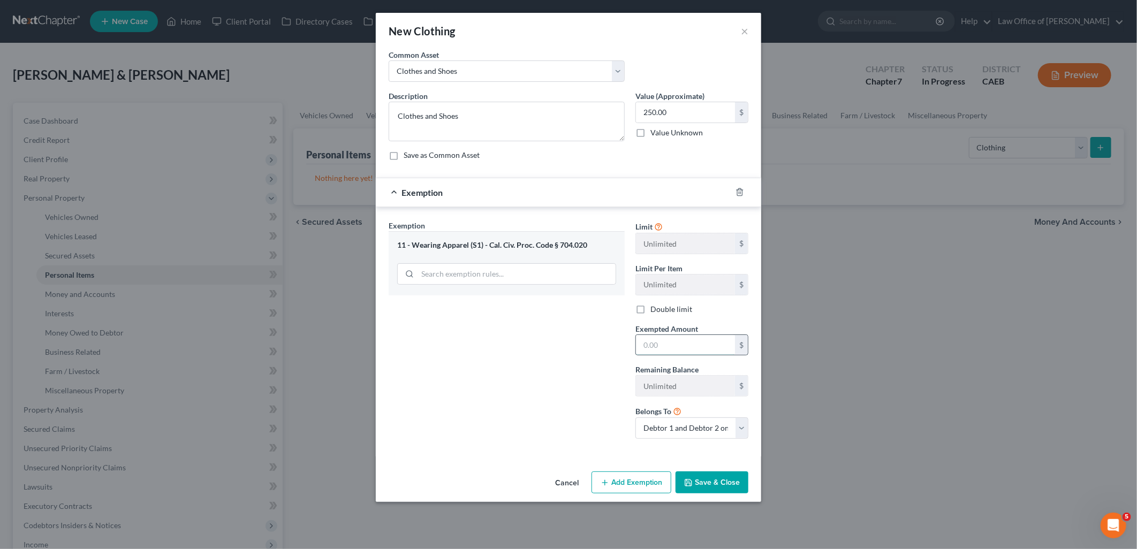
click at [681, 345] on input "text" at bounding box center [685, 345] width 99 height 20
type input "250"
click at [710, 483] on button "Save & Close" at bounding box center [712, 483] width 73 height 22
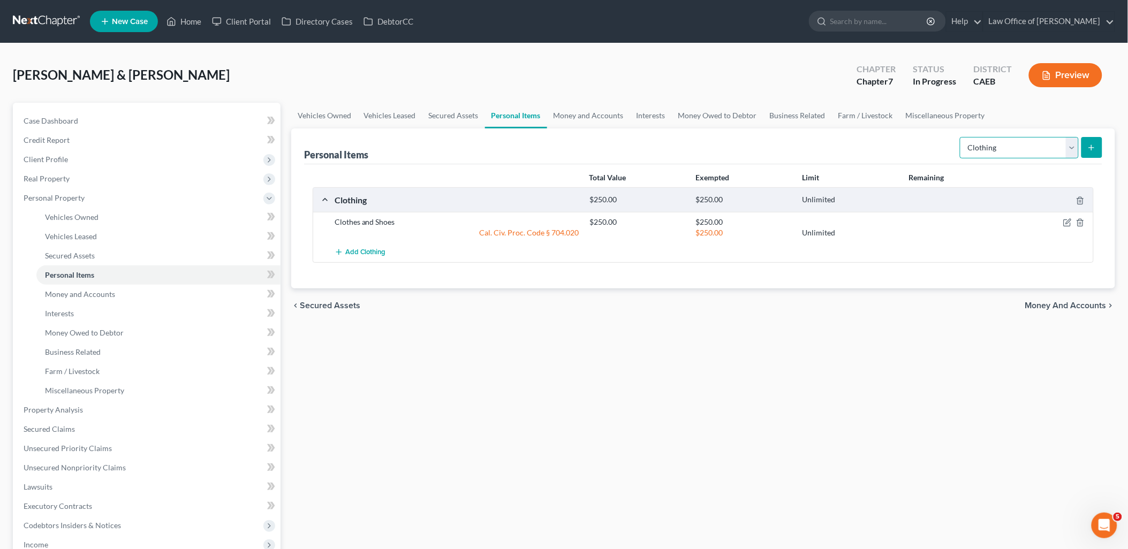
click at [992, 148] on select "Select Item Type Clothing Collectibles Of Value Electronics Firearms Household …" at bounding box center [1019, 147] width 119 height 21
select select "electronics"
click at [961, 137] on select "Select Item Type Clothing Collectibles Of Value Electronics Firearms Household …" at bounding box center [1019, 147] width 119 height 21
click at [1094, 143] on icon "submit" at bounding box center [1091, 147] width 9 height 9
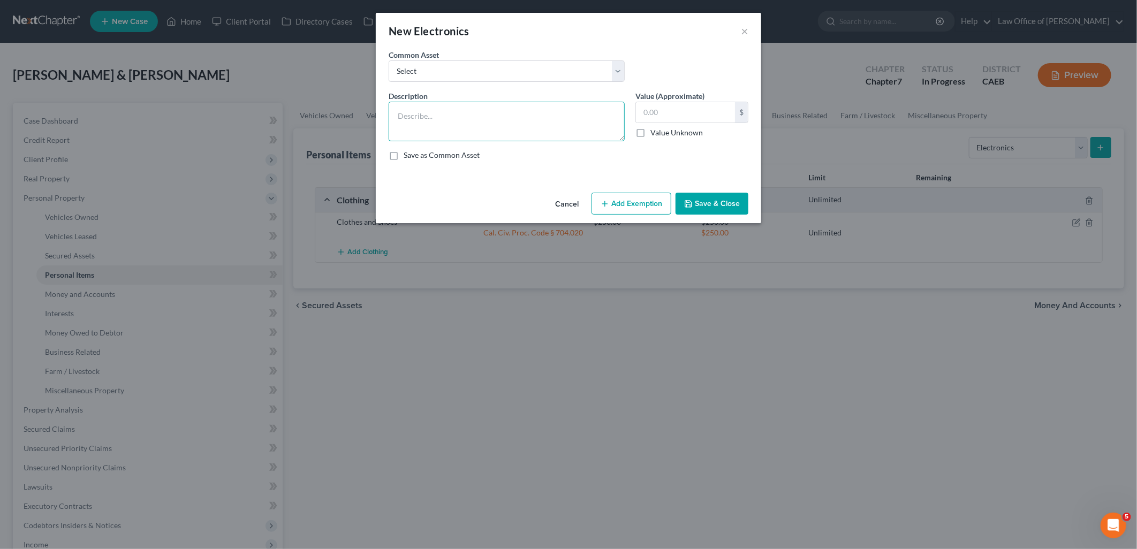
click at [501, 132] on textarea at bounding box center [507, 122] width 236 height 40
click at [440, 71] on select "Select TVs, Computer/Tablet, Cell Phones TVs, Computer, Cell Phone" at bounding box center [507, 70] width 236 height 21
select select "0"
click at [389, 60] on select "Select TVs, Computer/Tablet, Cell Phones TVs, Computer, Cell Phone" at bounding box center [507, 70] width 236 height 21
type textarea "TVs, Computer/Tablet, Cell Phones"
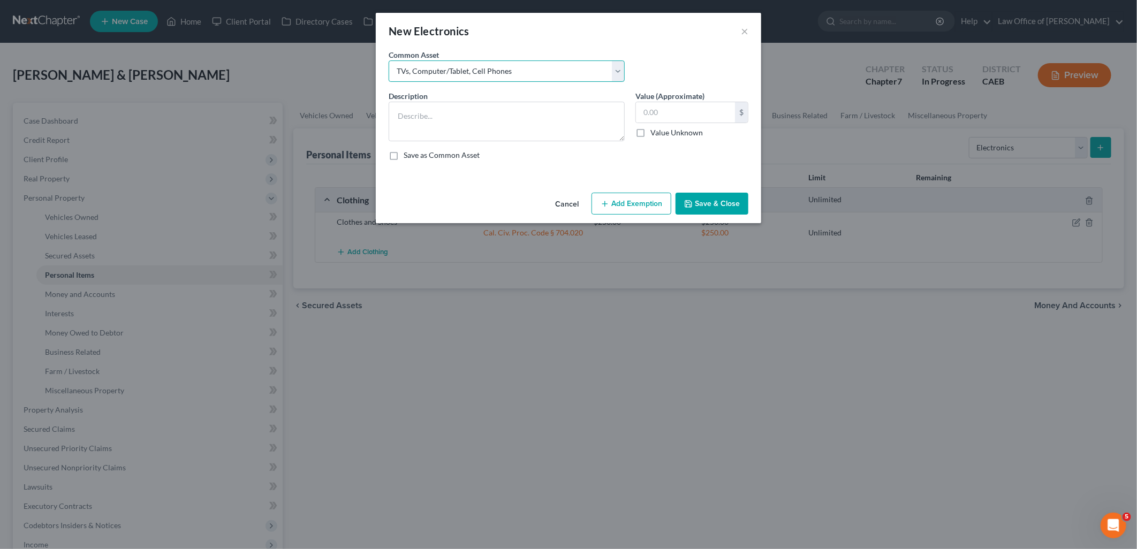
type input "400.00"
click at [640, 202] on button "Add Exemption" at bounding box center [632, 204] width 80 height 22
select select "2"
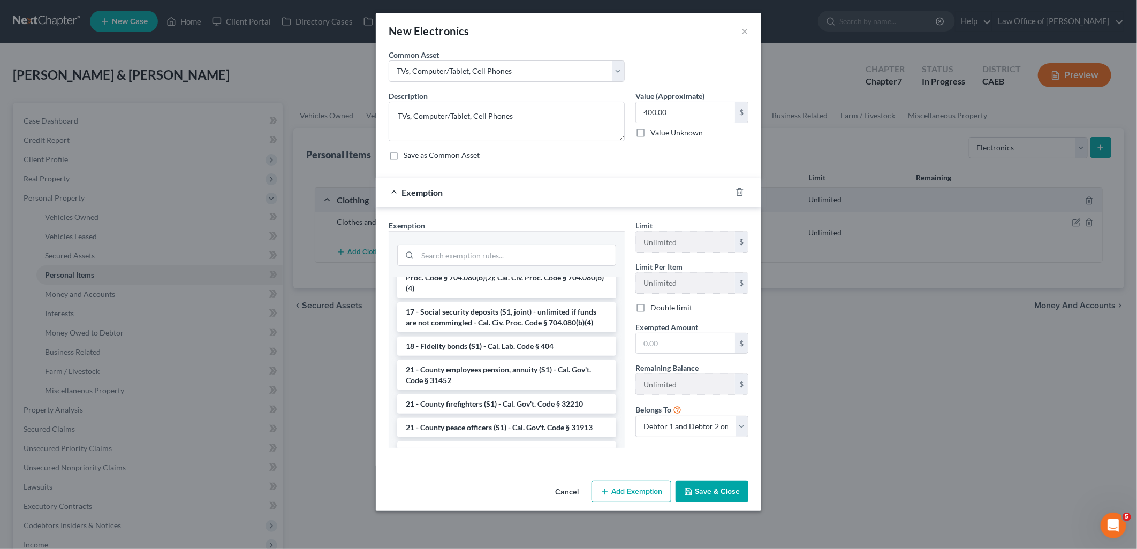
scroll to position [475, 0]
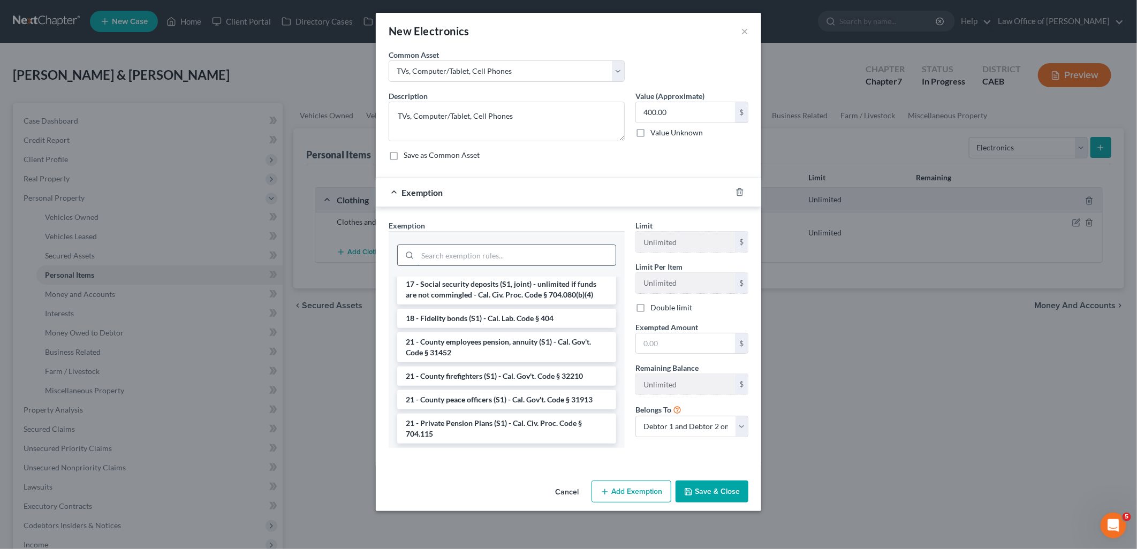
click at [491, 254] on input "search" at bounding box center [517, 255] width 198 height 20
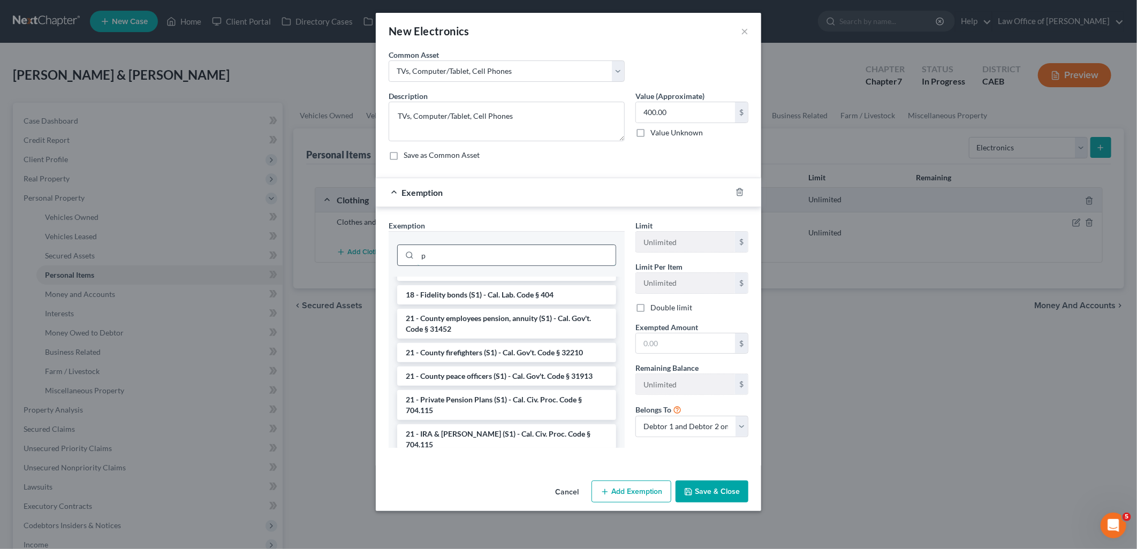
scroll to position [0, 0]
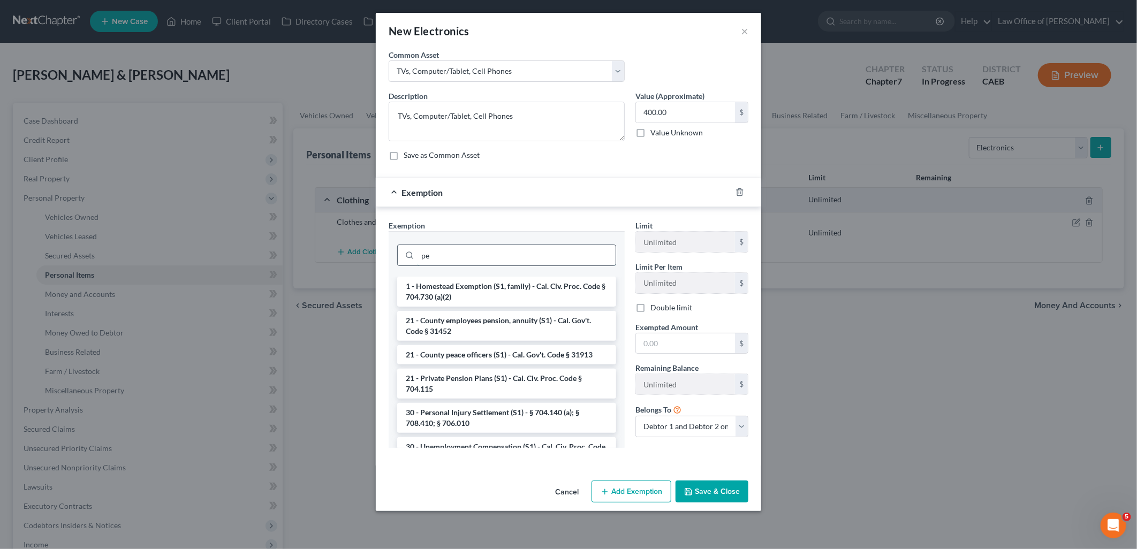
type input "p"
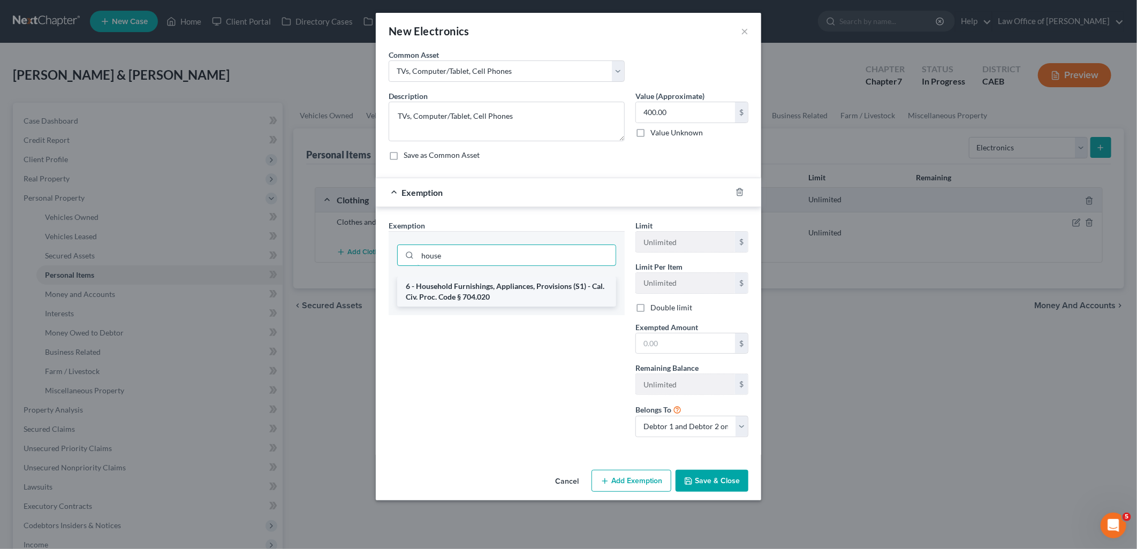
type input "house"
click at [488, 293] on li "6 - Household Furnishings, Appliances, Provisions (S1) - Cal. Civ. Proc. Code §…" at bounding box center [506, 292] width 219 height 30
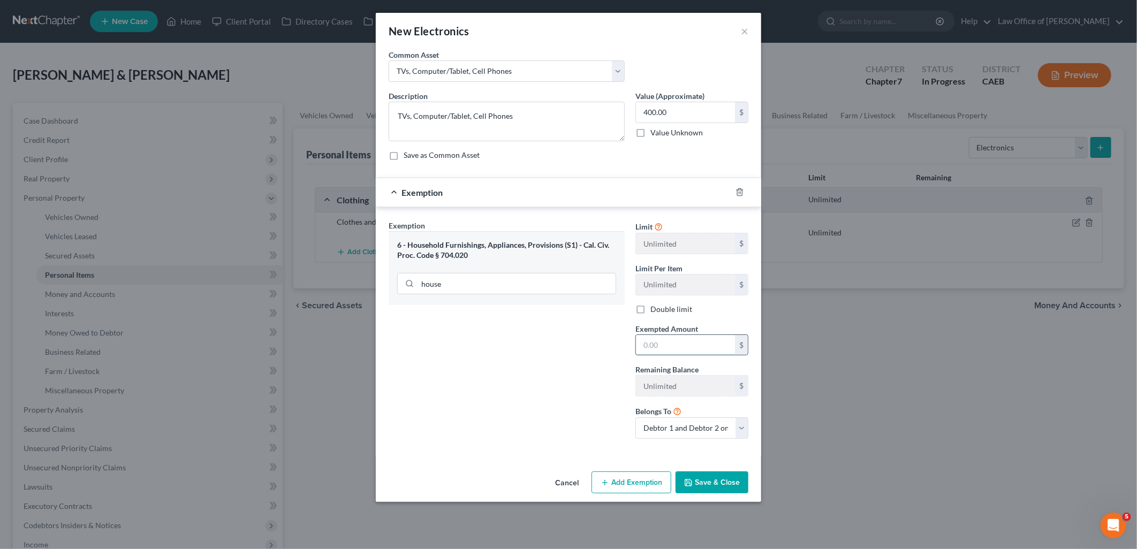
click at [694, 345] on input "text" at bounding box center [685, 345] width 99 height 20
type input "400"
click at [706, 497] on div "Cancel Add Exemption Save & Close" at bounding box center [568, 484] width 385 height 35
click at [707, 485] on button "Save & Close" at bounding box center [712, 483] width 73 height 22
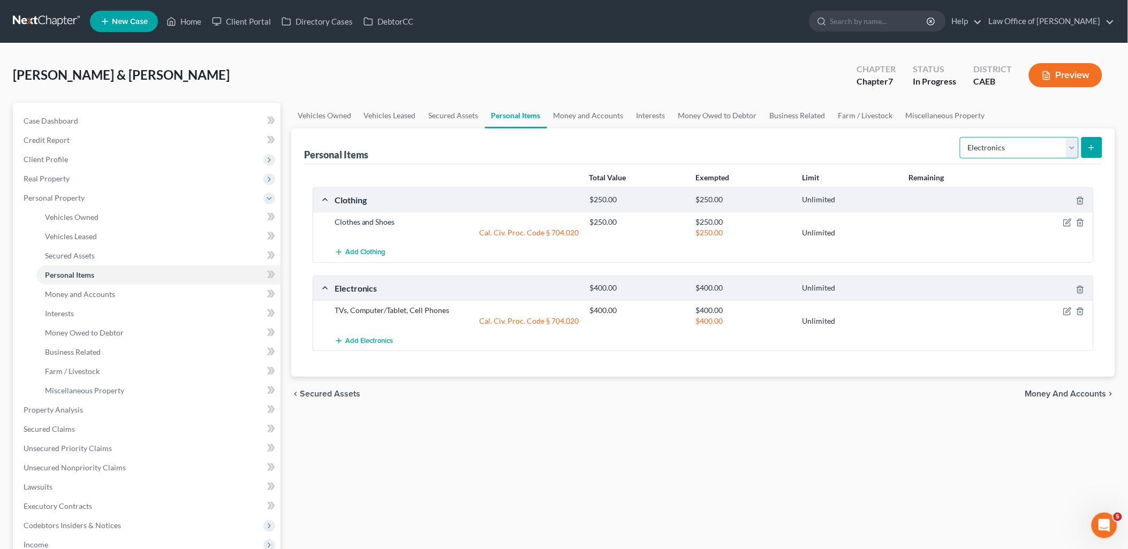
click at [987, 150] on select "Select Item Type Clothing Collectibles Of Value Electronics Firearms Household …" at bounding box center [1019, 147] width 119 height 21
select select "household_goods"
click at [961, 137] on select "Select Item Type Clothing Collectibles Of Value Electronics Firearms Household …" at bounding box center [1019, 147] width 119 height 21
click at [1093, 152] on button "submit" at bounding box center [1091, 147] width 21 height 21
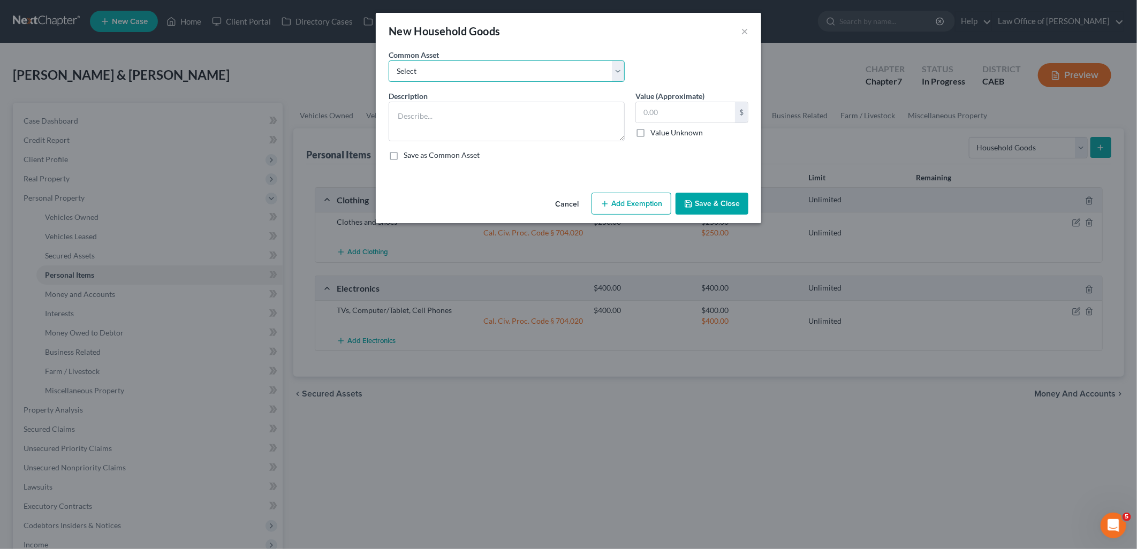
click at [474, 73] on select "Select Living Room Furniture Kitchen Essentials Table/Chairs Bedroom Furniture …" at bounding box center [507, 70] width 236 height 21
select select "1"
click at [389, 60] on select "Select Living Room Furniture Kitchen Essentials Table/Chairs Bedroom Furniture …" at bounding box center [507, 70] width 236 height 21
type textarea "Kitchen Essentials $200 Bedding/Linen $50"
type input "250.00"
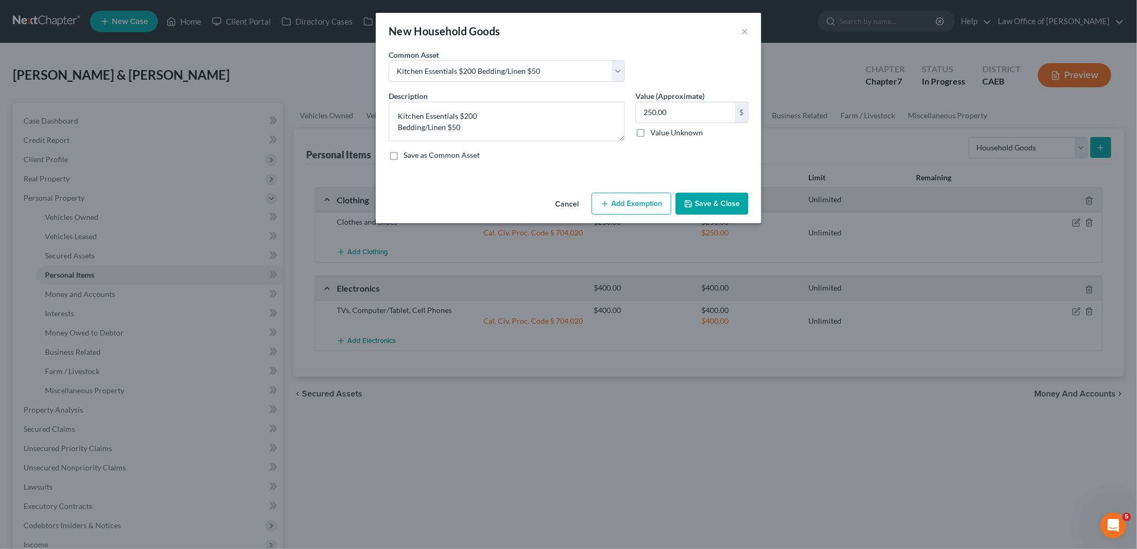
click at [650, 201] on button "Add Exemption" at bounding box center [632, 204] width 80 height 22
select select "2"
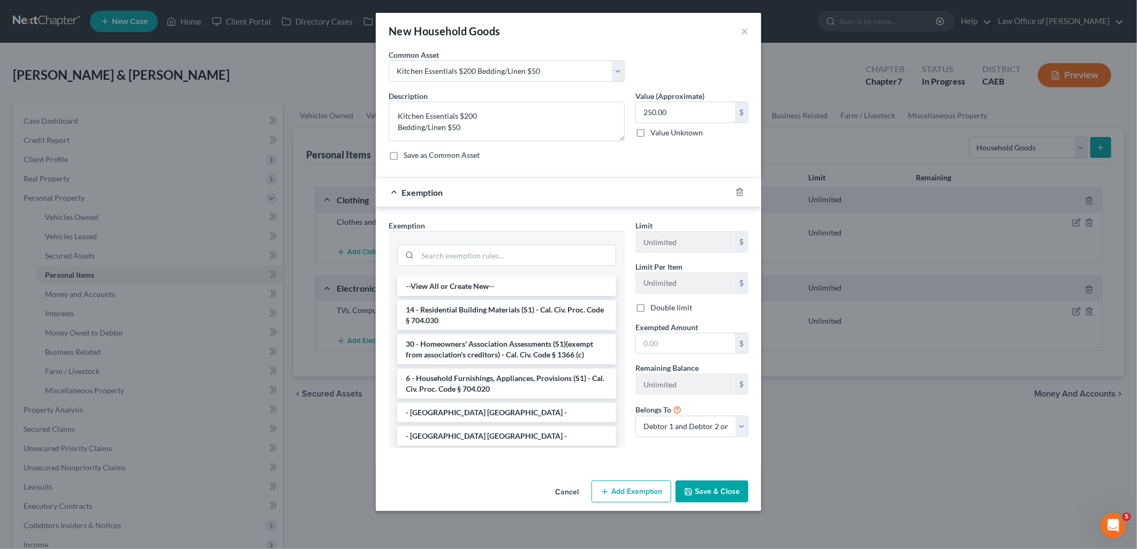
click at [472, 382] on li "6 - Household Furnishings, Appliances, Provisions (S1) - Cal. Civ. Proc. Code §…" at bounding box center [506, 384] width 219 height 30
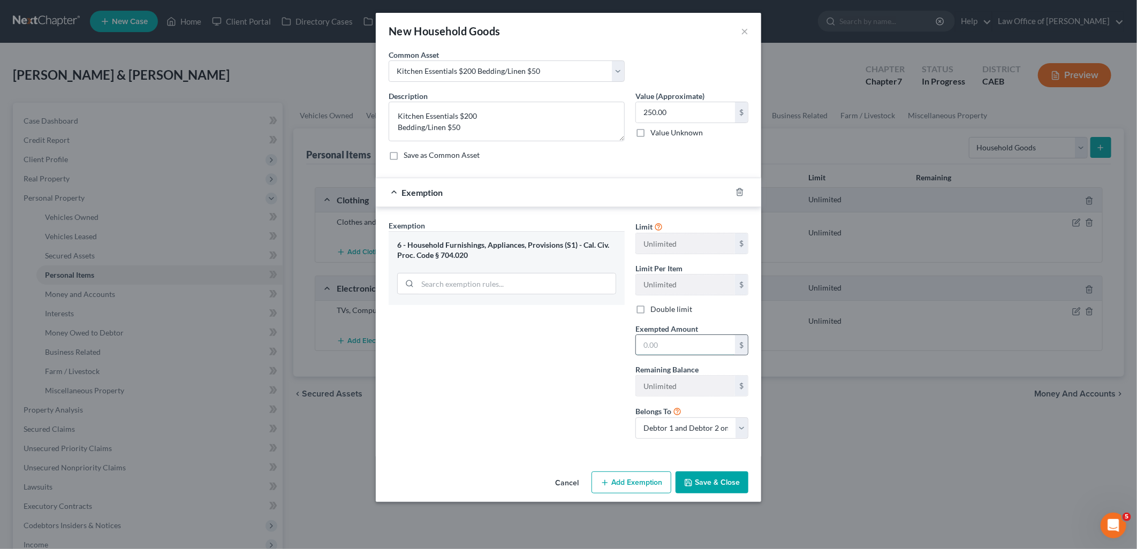
click at [702, 340] on input "text" at bounding box center [685, 345] width 99 height 20
type input "250"
click at [723, 481] on button "Save & Close" at bounding box center [712, 483] width 73 height 22
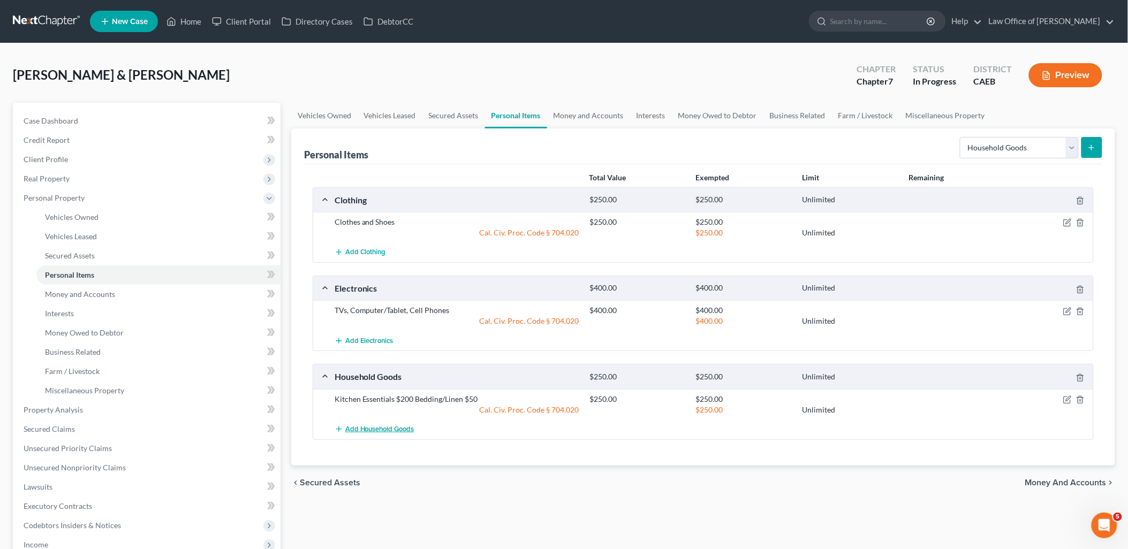
click at [390, 427] on span "Add Household Goods" at bounding box center [379, 429] width 69 height 9
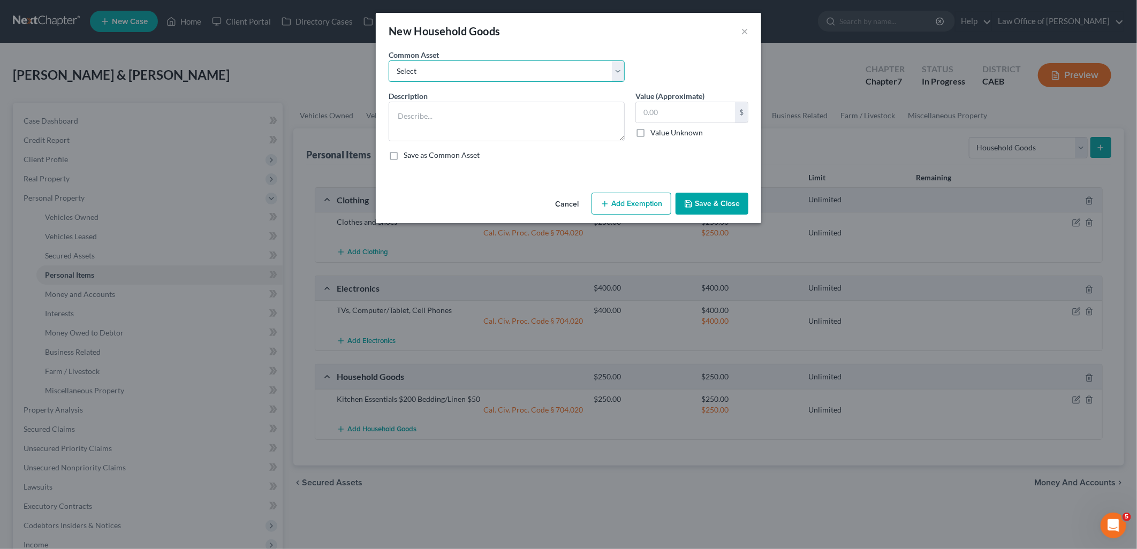
click at [490, 70] on select "Select Living Room Furniture Kitchen Essentials Table/Chairs Bedroom Furniture …" at bounding box center [507, 70] width 236 height 21
select select "0"
click at [389, 60] on select "Select Living Room Furniture Kitchen Essentials Table/Chairs Bedroom Furniture …" at bounding box center [507, 70] width 236 height 21
type textarea "Living Room Furniture Kitchen Essentials Table/Chairs Bedroom Furniture Bedding…"
type input "1,000.00"
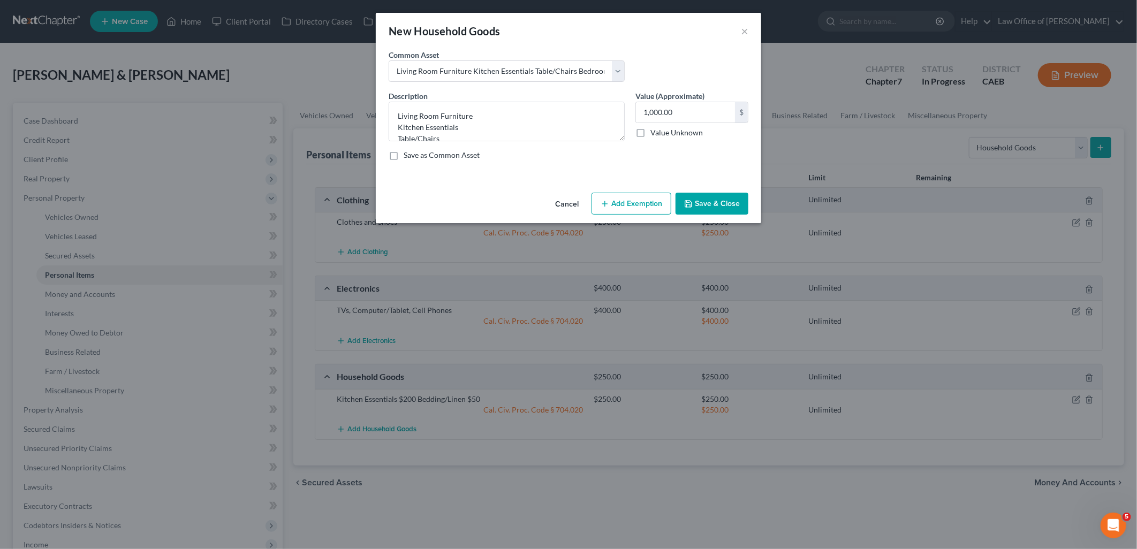
click at [644, 205] on button "Add Exemption" at bounding box center [632, 204] width 80 height 22
select select "2"
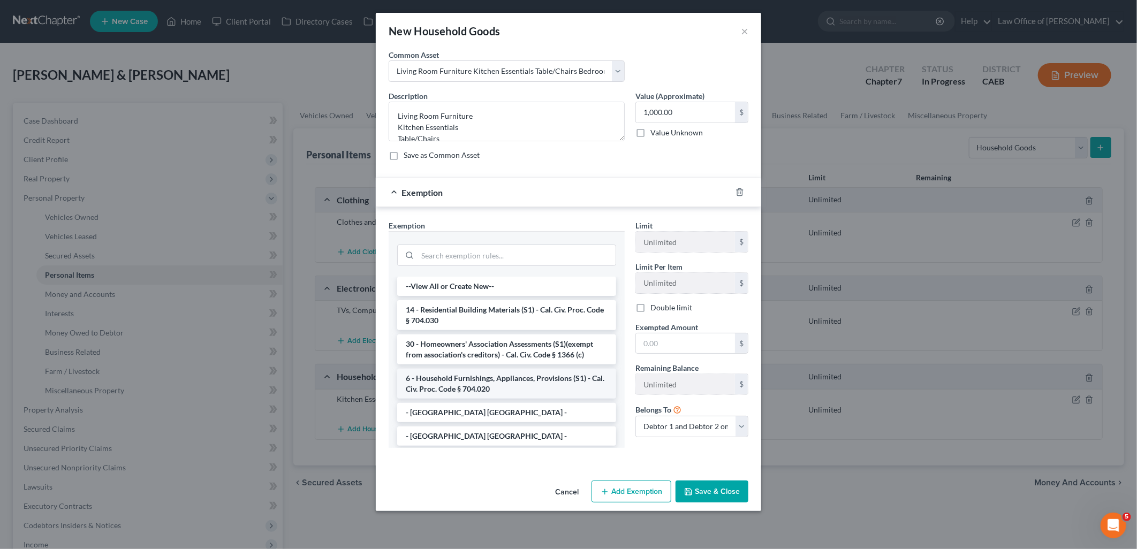
click at [486, 384] on li "6 - Household Furnishings, Appliances, Provisions (S1) - Cal. Civ. Proc. Code §…" at bounding box center [506, 384] width 219 height 30
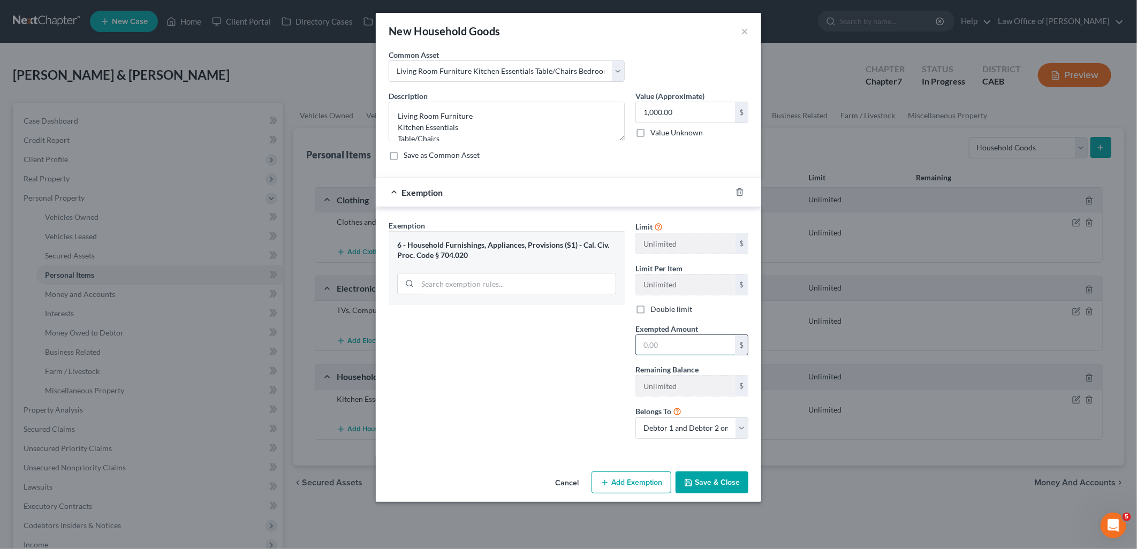
click at [673, 352] on input "text" at bounding box center [685, 345] width 99 height 20
type input "1,000"
click at [723, 489] on button "Save & Close" at bounding box center [712, 483] width 73 height 22
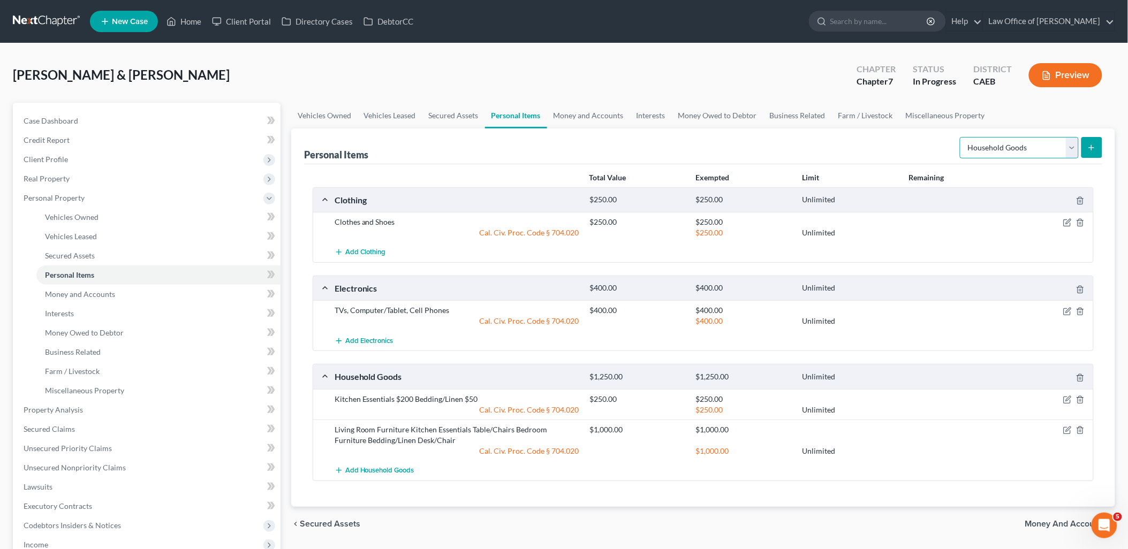
click at [1015, 151] on select "Select Item Type Clothing Collectibles Of Value Electronics Firearms Household …" at bounding box center [1019, 147] width 119 height 21
select select "jewelry"
click at [961, 137] on select "Select Item Type Clothing Collectibles Of Value Electronics Firearms Household …" at bounding box center [1019, 147] width 119 height 21
click at [1091, 148] on icon "submit" at bounding box center [1091, 147] width 9 height 9
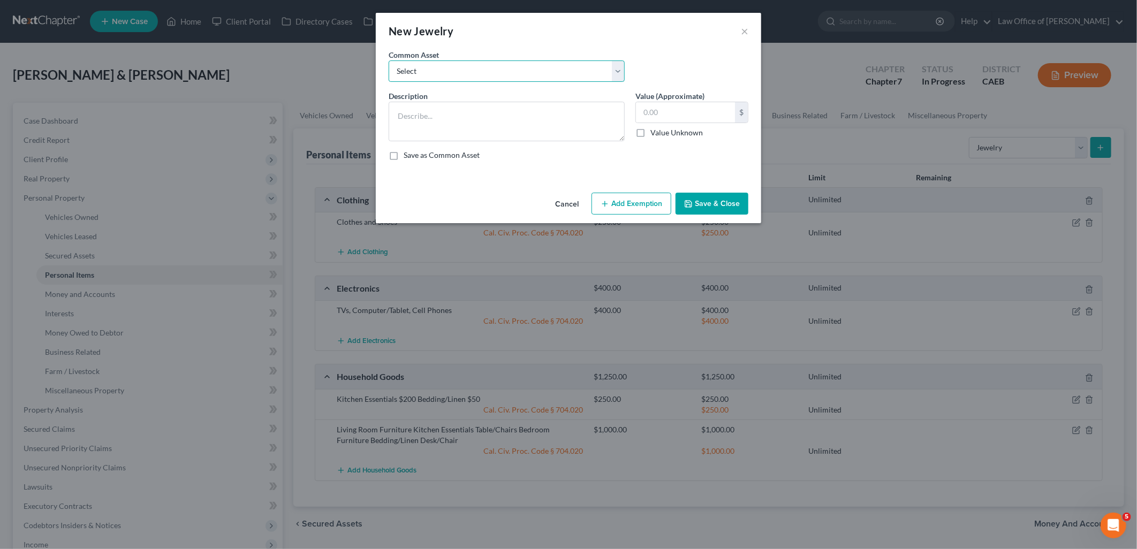
click at [442, 76] on select "Select Costume Jewelry" at bounding box center [507, 70] width 236 height 21
select select "0"
click at [389, 60] on select "Select Costume Jewelry" at bounding box center [507, 70] width 236 height 21
type textarea "Costume Jewelry"
type input "100.00"
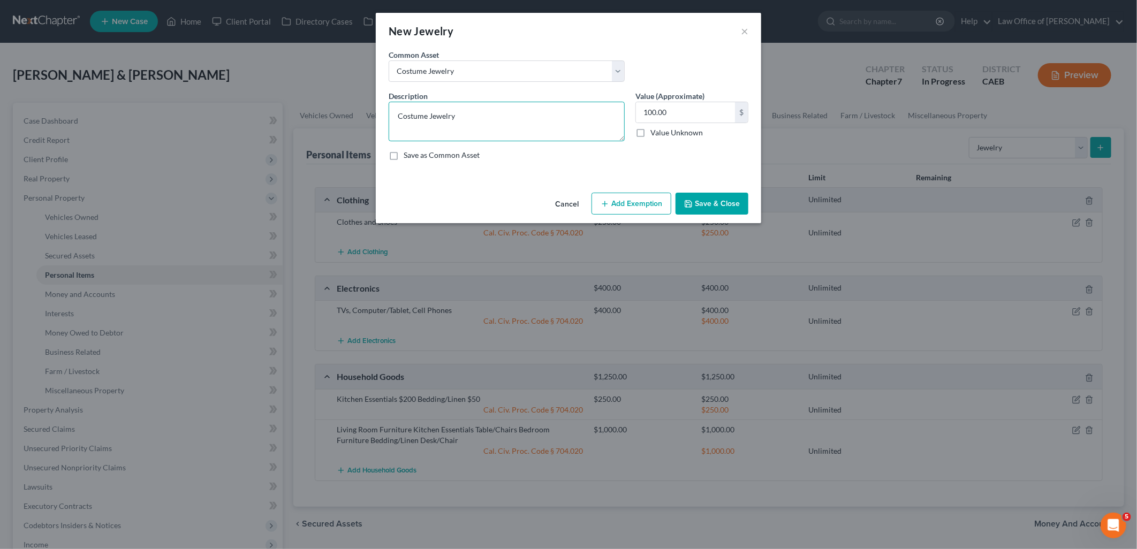
click at [475, 117] on textarea "Costume Jewelry" at bounding box center [507, 122] width 236 height 40
type textarea "Costume Jewelry; Wedding Jewelry"
type input "250"
click at [651, 209] on button "Add Exemption" at bounding box center [632, 204] width 80 height 22
select select "2"
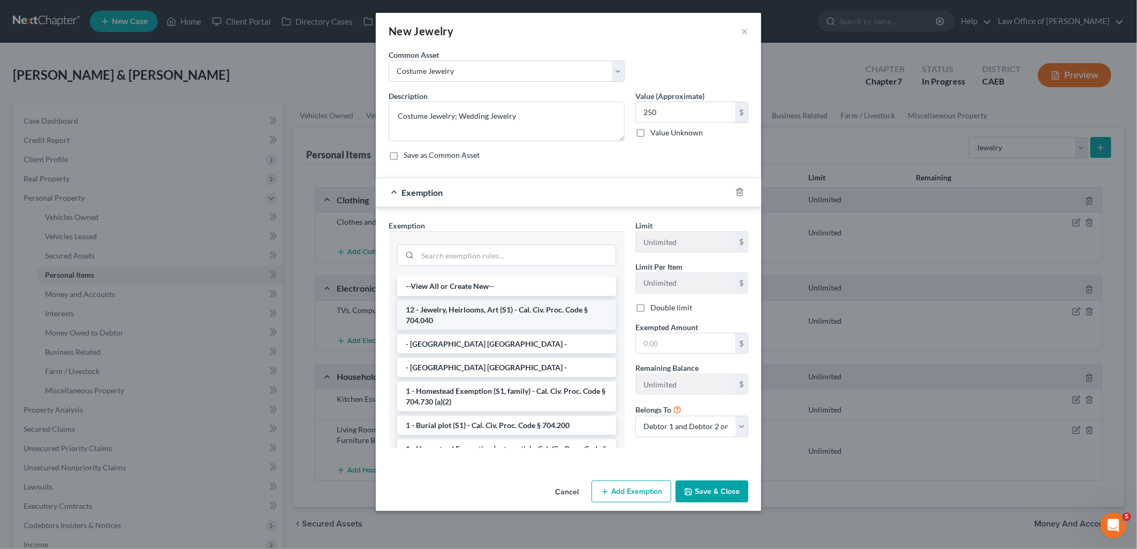
click at [458, 313] on li "12 - Jewelry, Heirlooms, Art (S1) - Cal. Civ. Proc. Code § 704.040" at bounding box center [506, 315] width 219 height 30
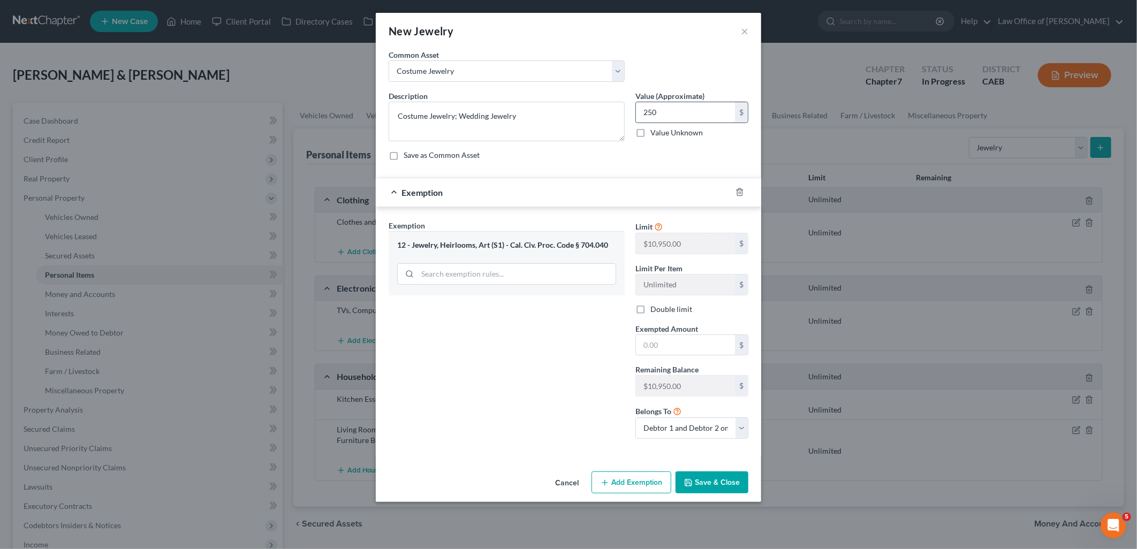
click at [688, 115] on input "250" at bounding box center [685, 112] width 99 height 20
type input "500"
click at [694, 351] on input "text" at bounding box center [685, 345] width 99 height 20
type input "500"
click at [718, 480] on button "Save & Close" at bounding box center [712, 483] width 73 height 22
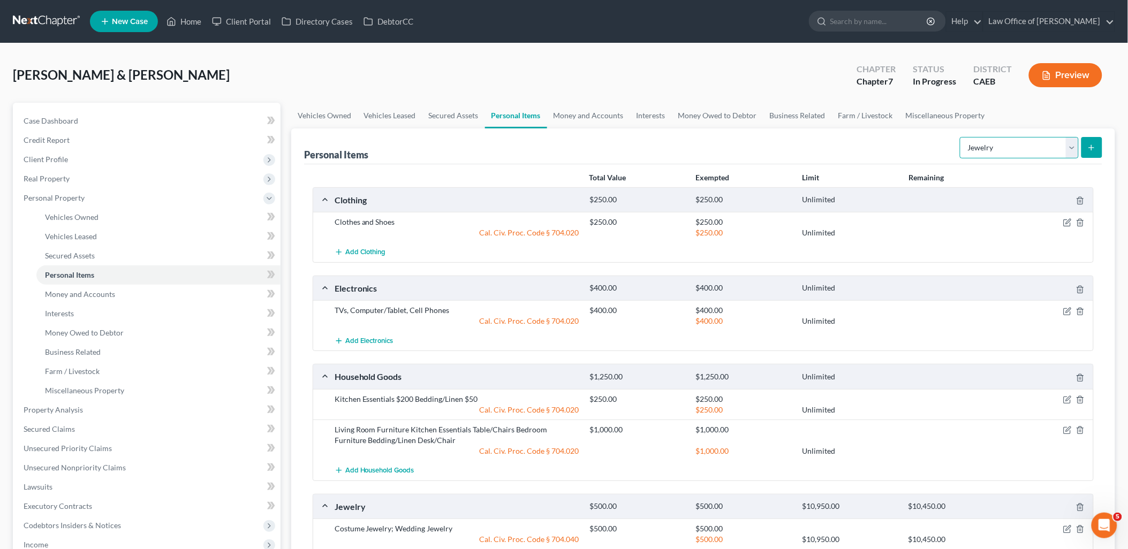
click at [981, 146] on select "Select Item Type Clothing Collectibles Of Value Electronics Firearms Household …" at bounding box center [1019, 147] width 119 height 21
click at [73, 293] on span "Money and Accounts" at bounding box center [80, 294] width 70 height 9
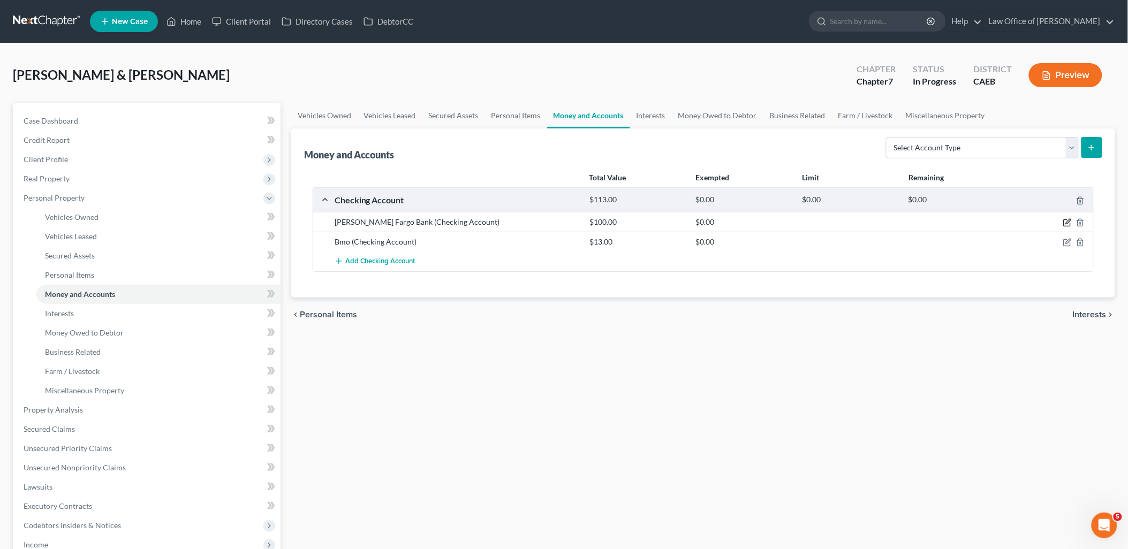
click at [1069, 222] on icon "button" at bounding box center [1068, 221] width 5 height 5
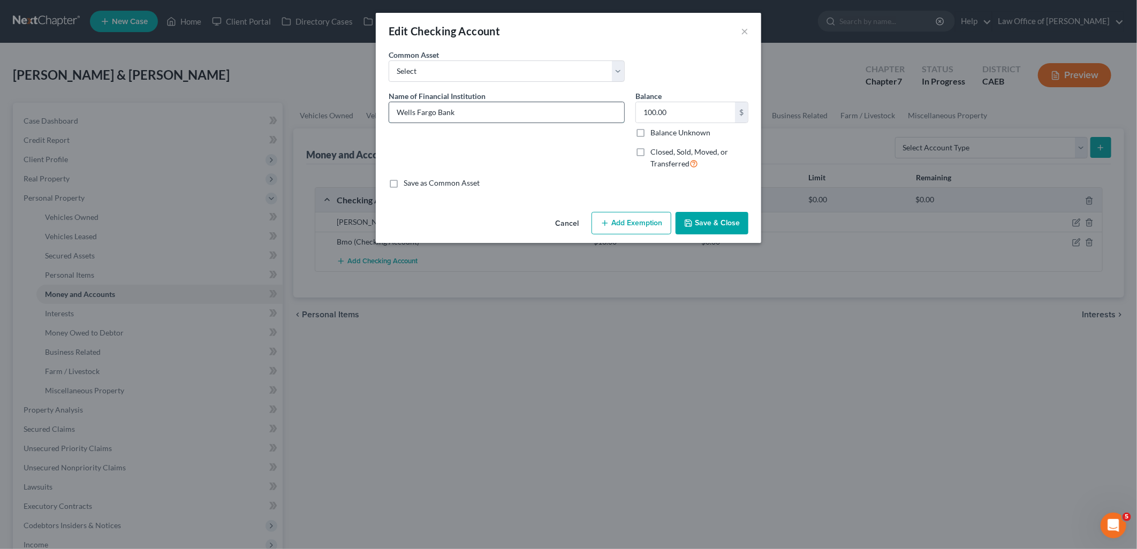
click at [469, 113] on input "Wells Fargo Bank" at bounding box center [506, 112] width 235 height 20
type input "[PERSON_NAME] Fargo Bank - Account No. 8211"
click at [638, 229] on button "Add Exemption" at bounding box center [632, 223] width 80 height 22
select select "2"
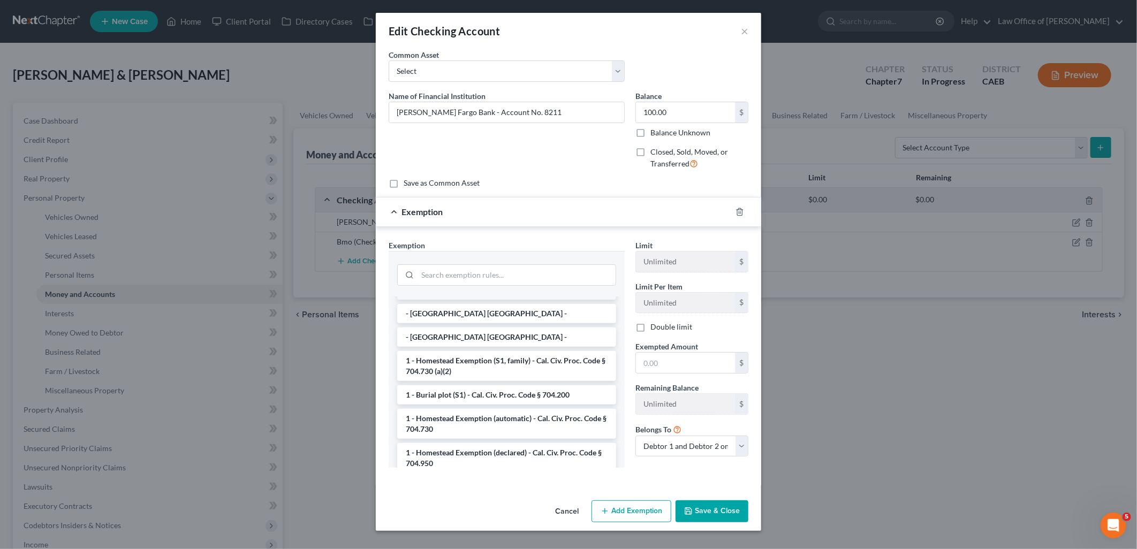
scroll to position [238, 0]
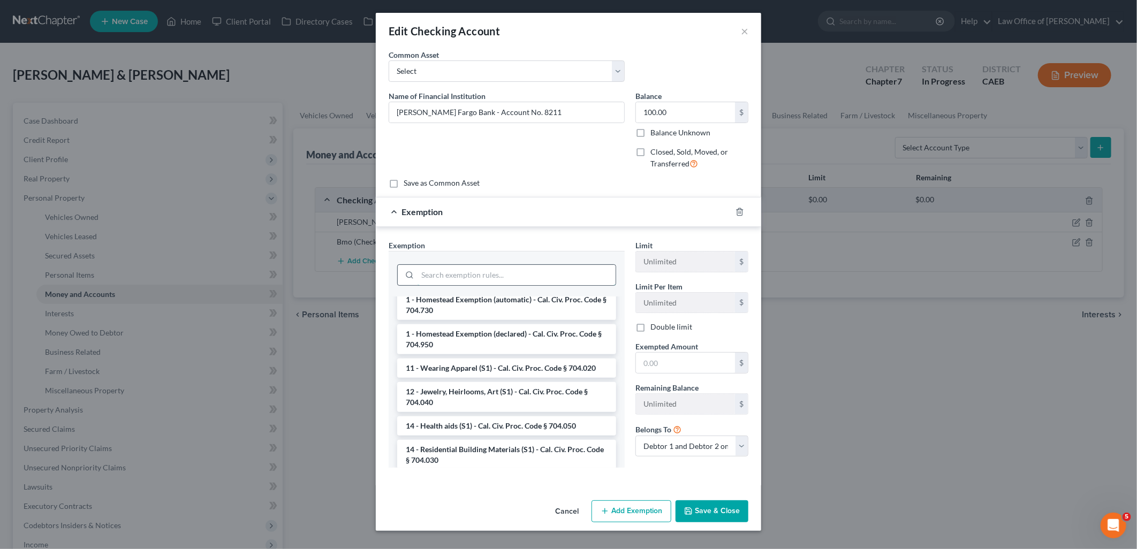
click at [465, 279] on input "search" at bounding box center [517, 275] width 198 height 20
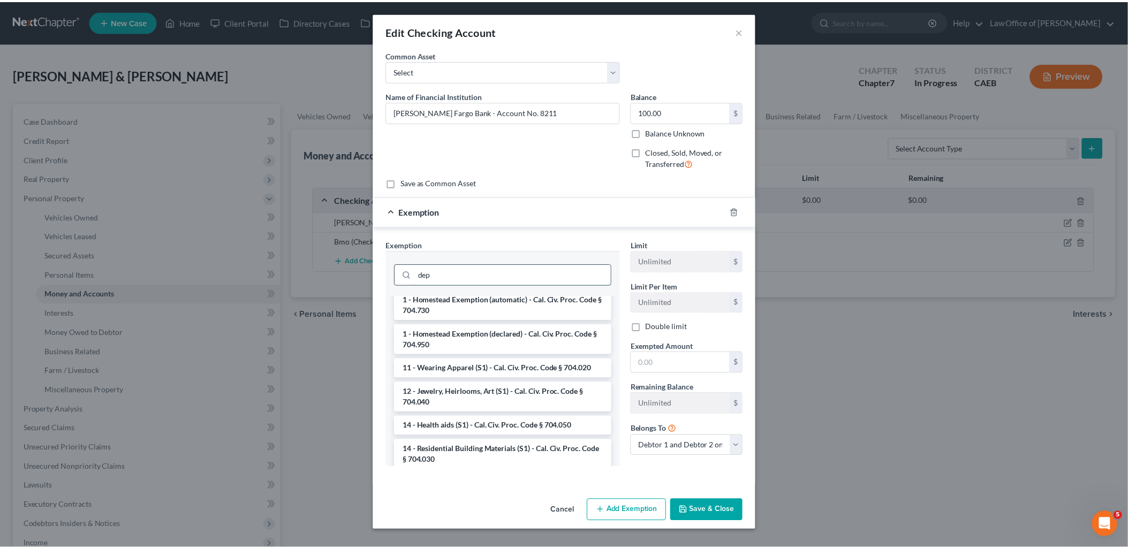
scroll to position [130, 0]
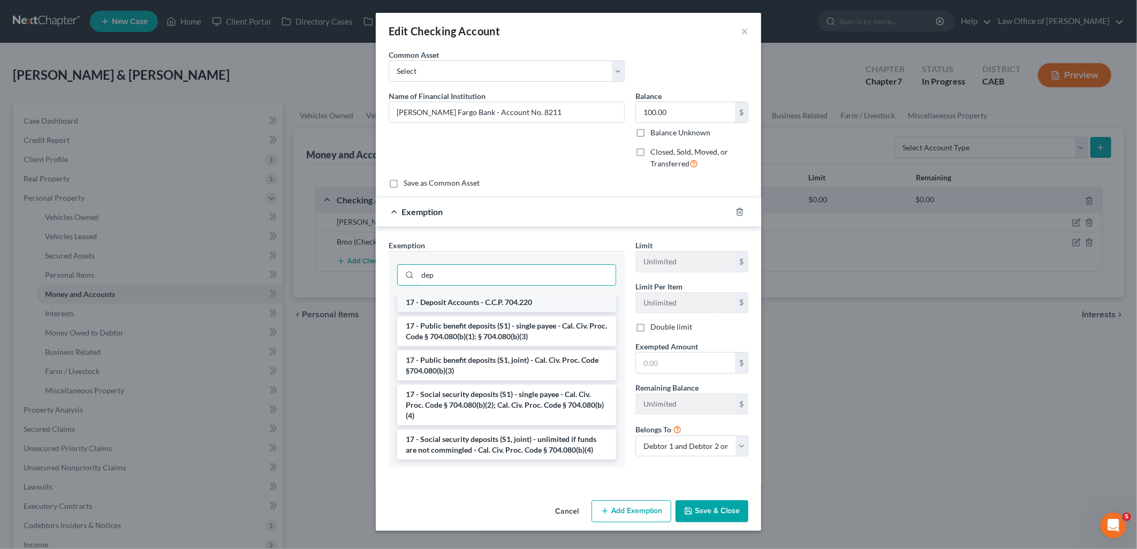
type input "dep"
click at [480, 298] on li "17 - Deposit Accounts - C.C.P. 704.220" at bounding box center [506, 302] width 219 height 19
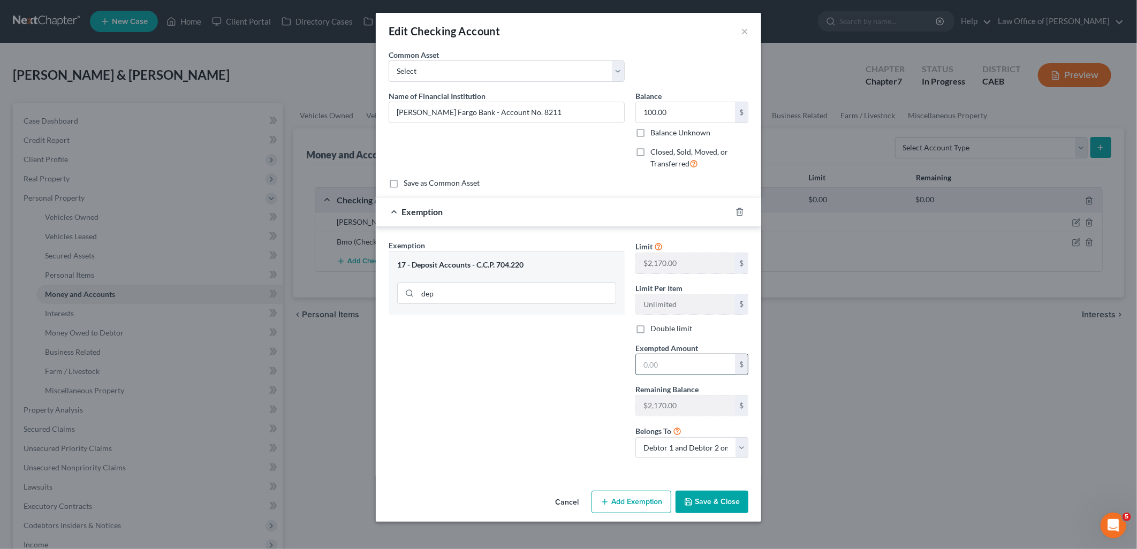
click at [686, 368] on input "text" at bounding box center [685, 364] width 99 height 20
type input "100"
click at [717, 510] on button "Save & Close" at bounding box center [712, 502] width 73 height 22
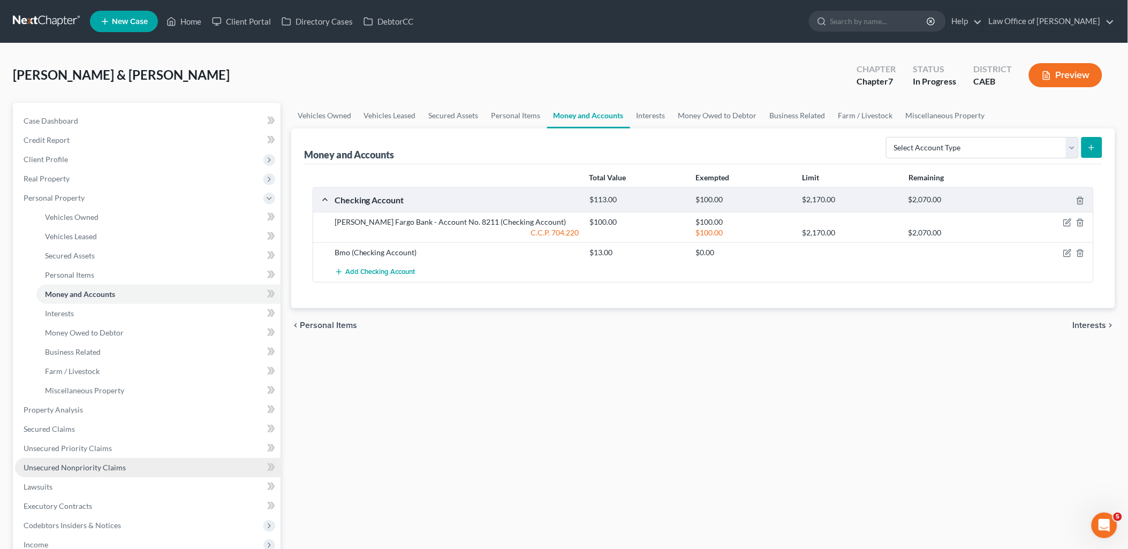
click at [51, 467] on span "Unsecured Nonpriority Claims" at bounding box center [75, 467] width 102 height 9
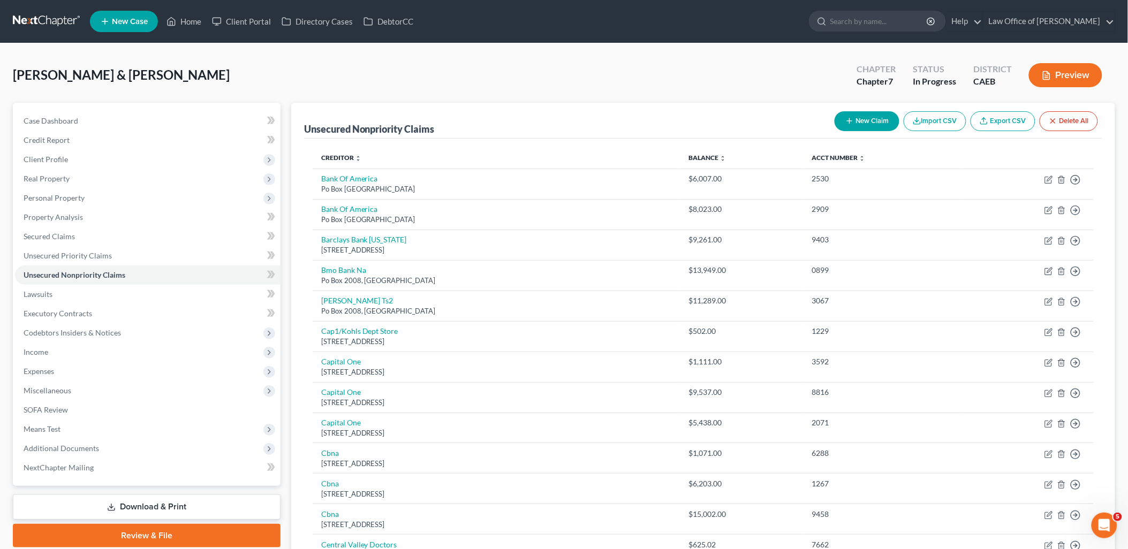
click at [869, 118] on button "New Claim" at bounding box center [867, 121] width 65 height 20
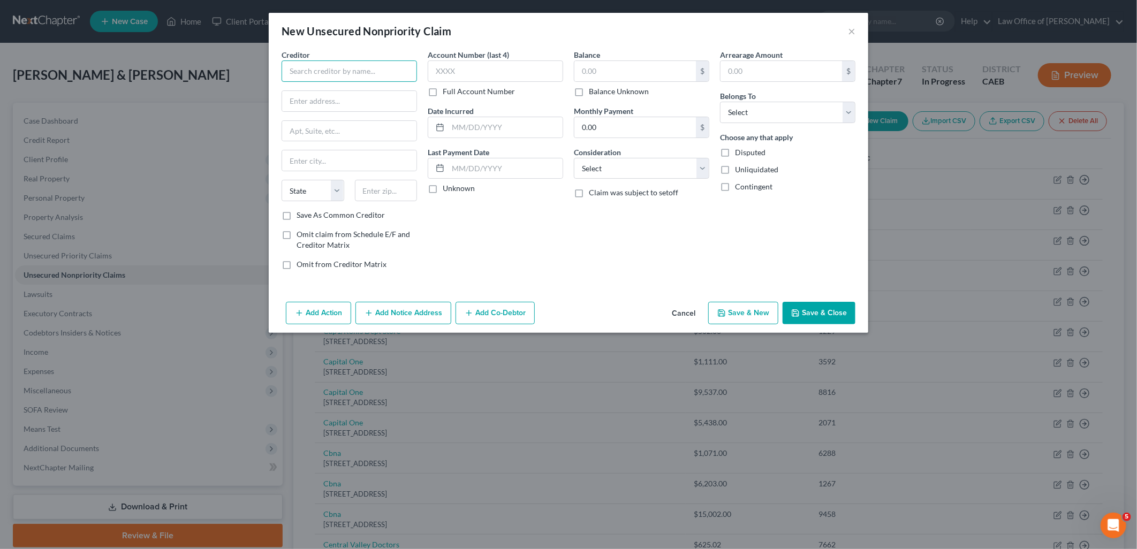
click at [362, 69] on input "text" at bounding box center [349, 70] width 135 height 21
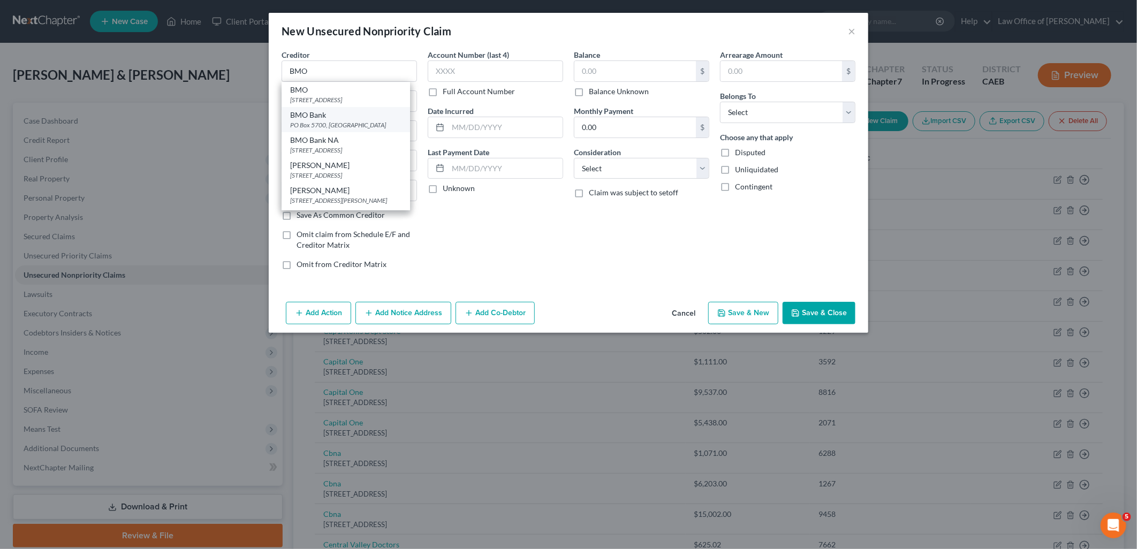
click at [327, 120] on div "BMO Bank" at bounding box center [345, 115] width 111 height 11
type input "BMO Bank"
type input "PO Box 5700"
type input "[PERSON_NAME] Stream"
select select "14"
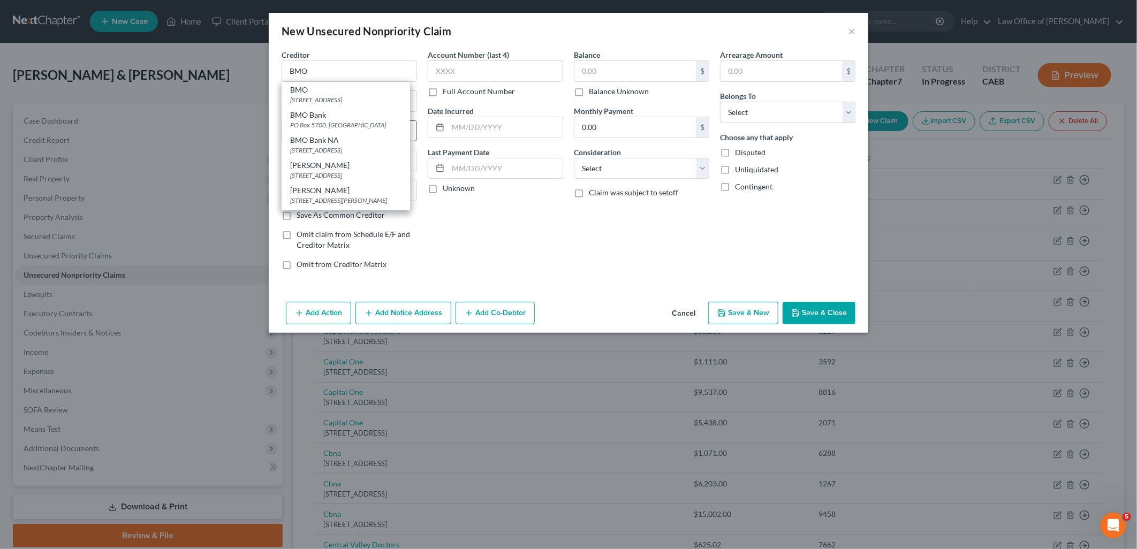
type input "60197"
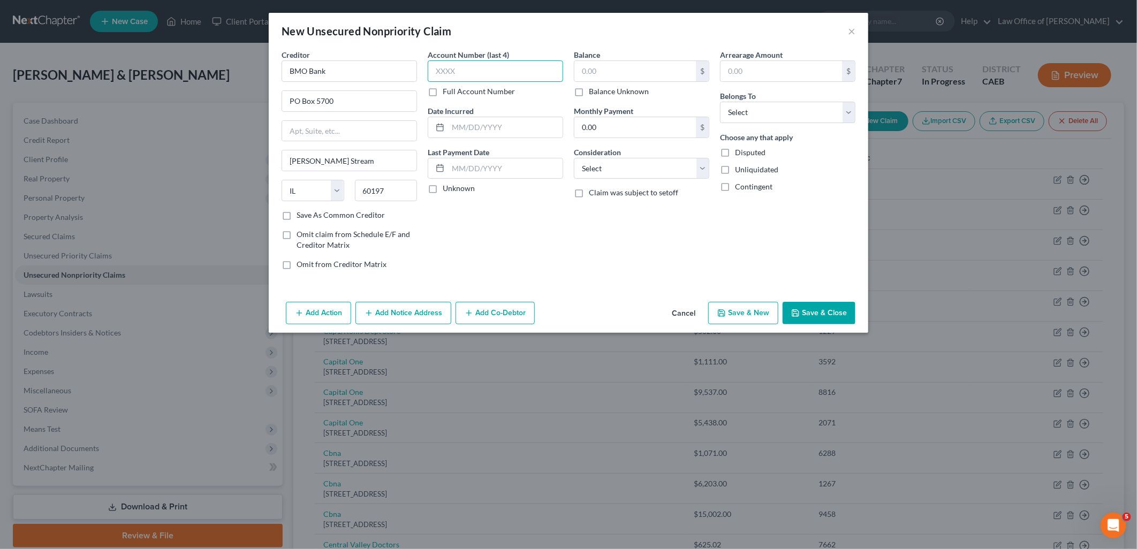
click at [479, 73] on input "text" at bounding box center [495, 70] width 135 height 21
type input "3780"
click at [604, 70] on input "text" at bounding box center [635, 71] width 122 height 20
type input "2,402"
click at [629, 177] on select "Select Cable / Satellite Services Collection Agency Credit Card Debt Debt Couns…" at bounding box center [641, 168] width 135 height 21
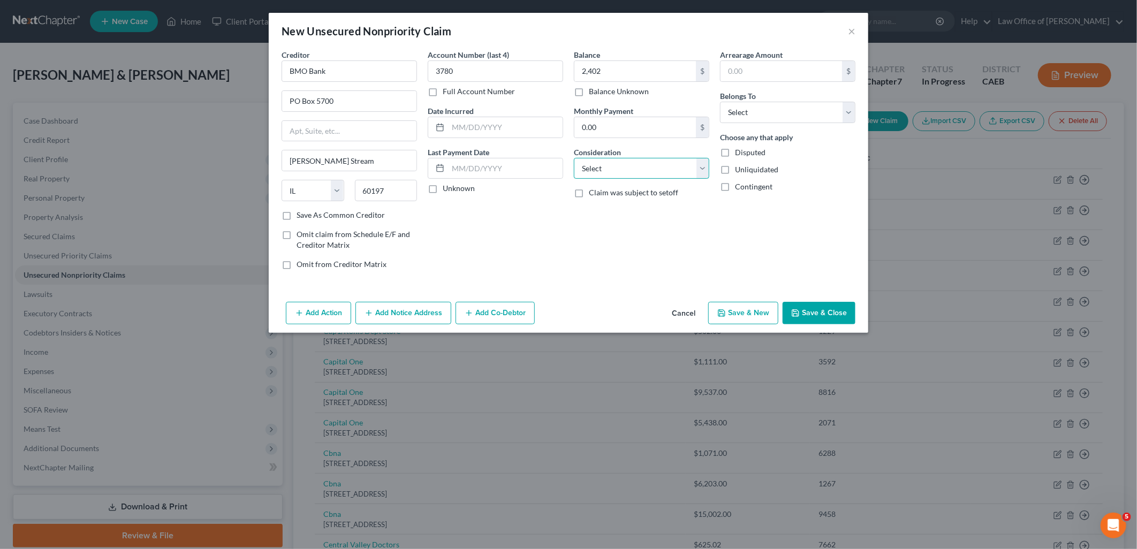
click at [629, 177] on select "Select Cable / Satellite Services Collection Agency Credit Card Debt Debt Couns…" at bounding box center [641, 168] width 135 height 21
click at [631, 173] on select "Select Cable / Satellite Services Collection Agency Credit Card Debt Debt Couns…" at bounding box center [641, 168] width 135 height 21
select select "14"
click at [574, 158] on select "Select Cable / Satellite Services Collection Agency Credit Card Debt Debt Couns…" at bounding box center [641, 168] width 135 height 21
click at [618, 218] on input "text" at bounding box center [641, 209] width 134 height 20
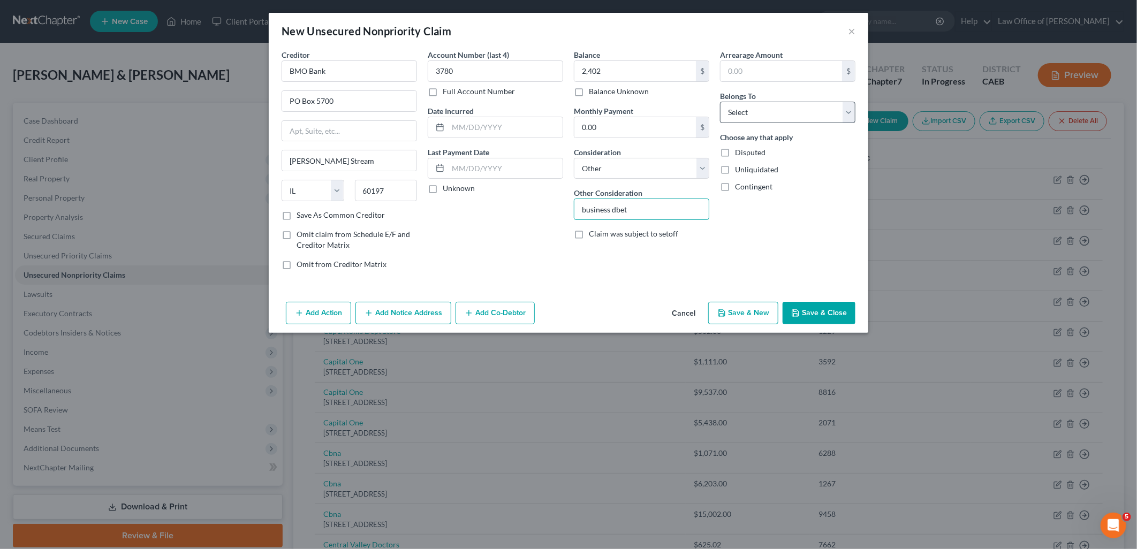
type input "business dbet"
click at [791, 108] on select "Select Debtor 1 Only Debtor 2 Only Debtor 1 And Debtor 2 Only At Least One Of T…" at bounding box center [787, 112] width 135 height 21
select select "4"
click at [720, 102] on select "Select Debtor 1 Only Debtor 2 Only Debtor 1 And Debtor 2 Only At Least One Of T…" at bounding box center [787, 112] width 135 height 21
click at [812, 323] on button "Save & Close" at bounding box center [819, 313] width 73 height 22
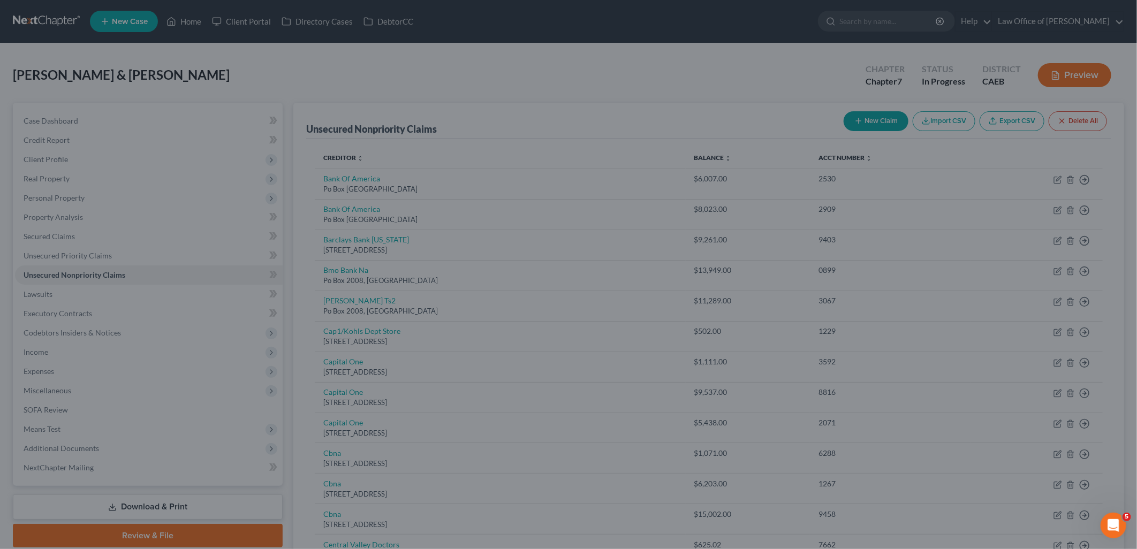
type input "2,402.00"
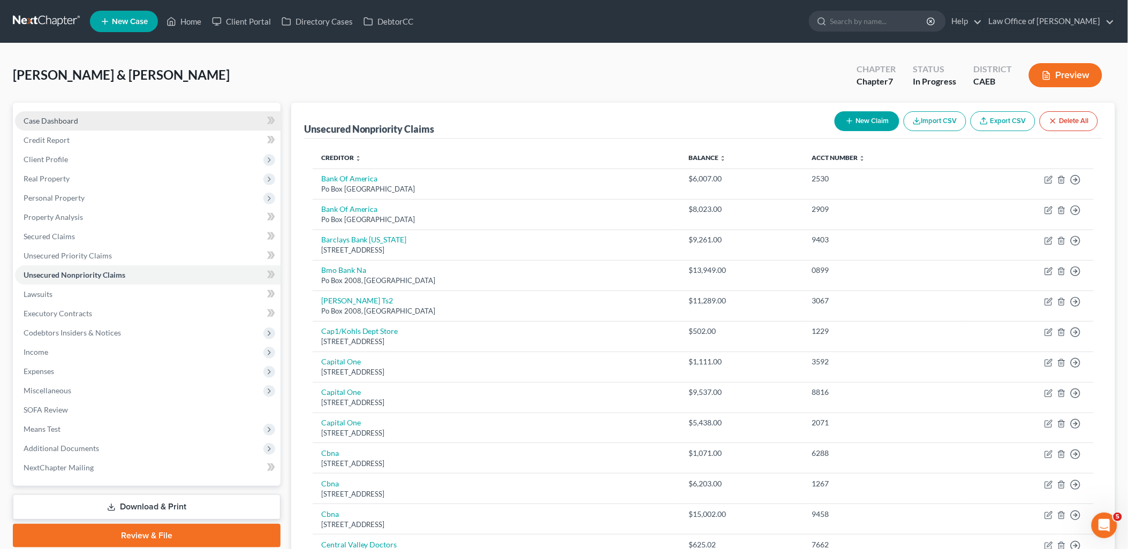
click at [56, 123] on span "Case Dashboard" at bounding box center [51, 120] width 55 height 9
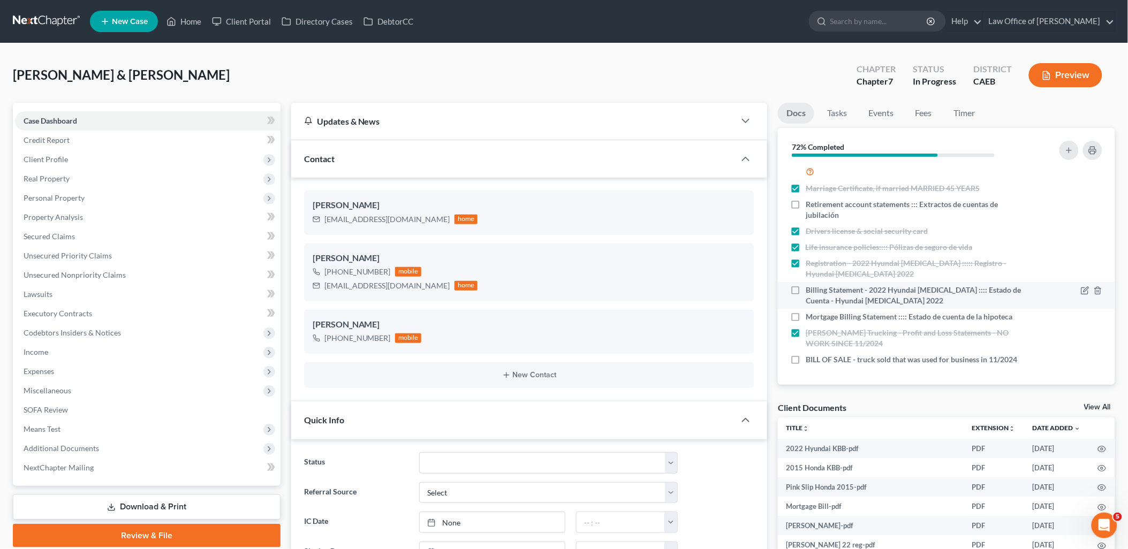
scroll to position [207, 0]
click at [806, 285] on label "Billing Statement - 2022 Hyundai [MEDICAL_DATA] :::: Estado de Cuenta - Hyundai…" at bounding box center [914, 295] width 216 height 21
click at [810, 285] on input "Billing Statement - 2022 Hyundai [MEDICAL_DATA] :::: Estado de Cuenta - Hyundai…" at bounding box center [813, 288] width 7 height 7
checkbox input "true"
click at [806, 312] on label "Mortgage Billing Statement :::: Estado de cuenta de la hipoteca" at bounding box center [909, 317] width 207 height 11
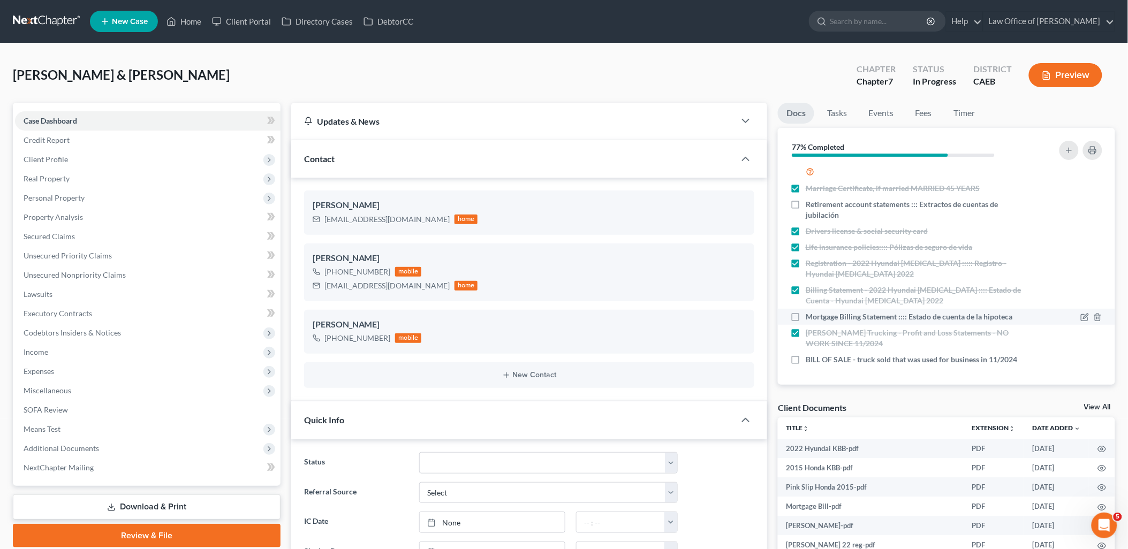
click at [810, 312] on input "Mortgage Billing Statement :::: Estado de cuenta de la hipoteca" at bounding box center [813, 315] width 7 height 7
checkbox input "true"
click at [806, 354] on label "BILL OF SALE - truck sold that was used for business in 11/2024" at bounding box center [911, 359] width 211 height 11
click at [810, 354] on input "BILL OF SALE - truck sold that was used for business in 11/2024" at bounding box center [813, 357] width 7 height 7
checkbox input "true"
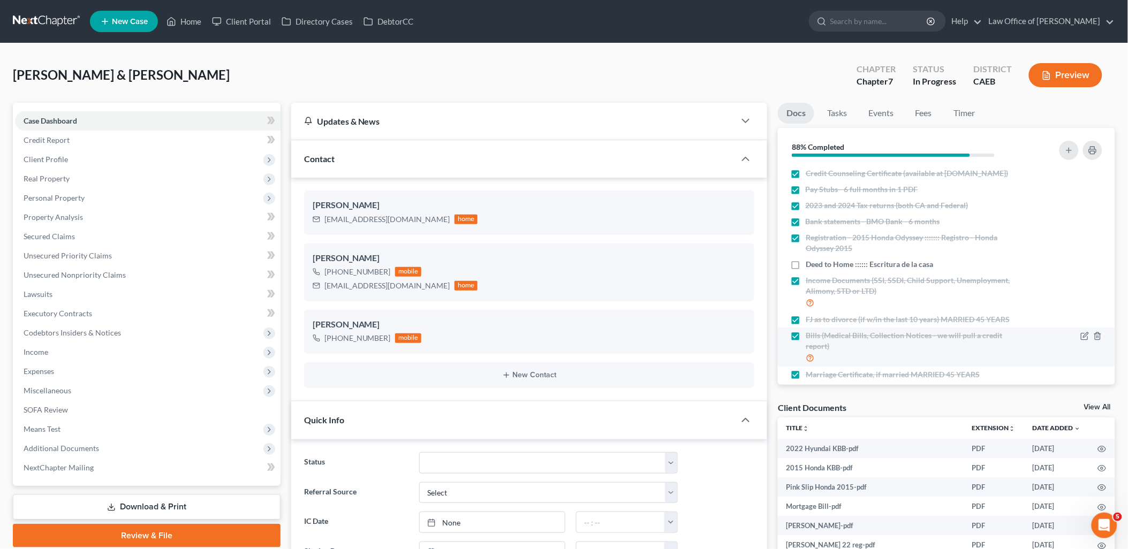
scroll to position [119, 0]
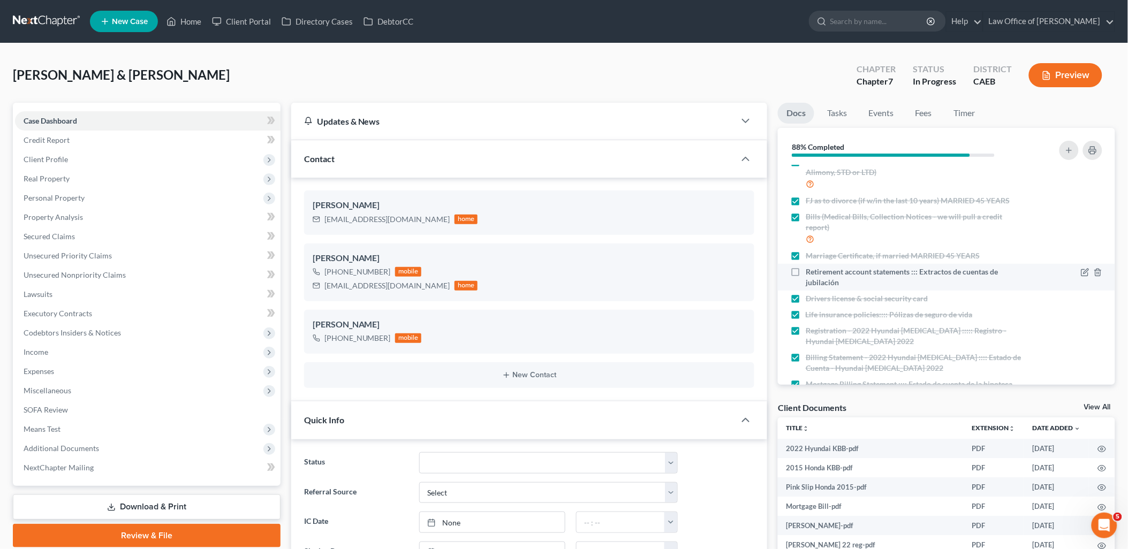
click at [806, 282] on label "Retirement account statements ::: Extractos de cuentas de jubilación" at bounding box center [914, 277] width 216 height 21
click at [810, 274] on input "Retirement account statements ::: Extractos de cuentas de jubilación" at bounding box center [813, 270] width 7 height 7
checkbox input "true"
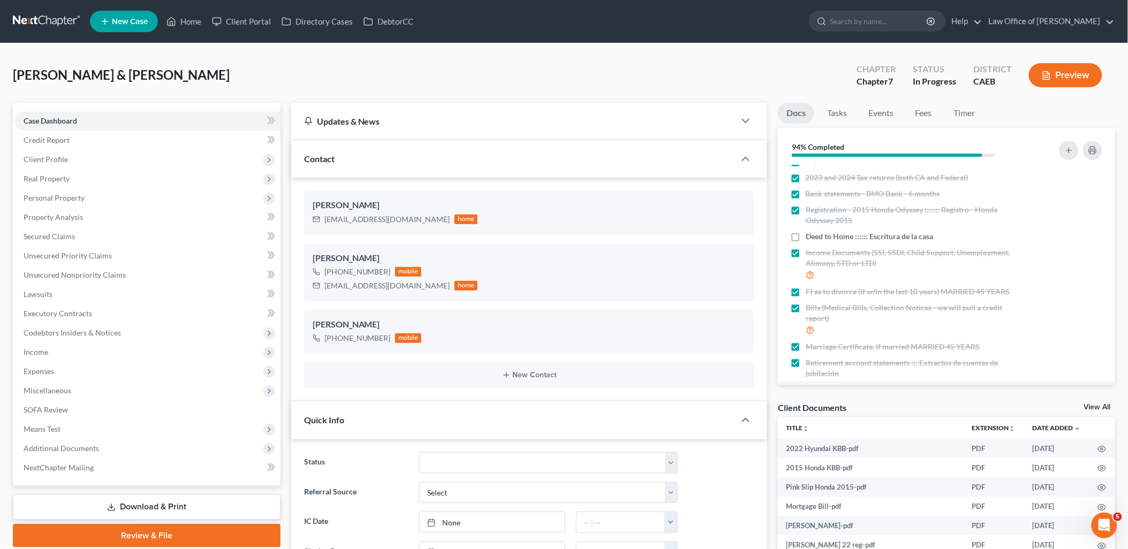
scroll to position [0, 0]
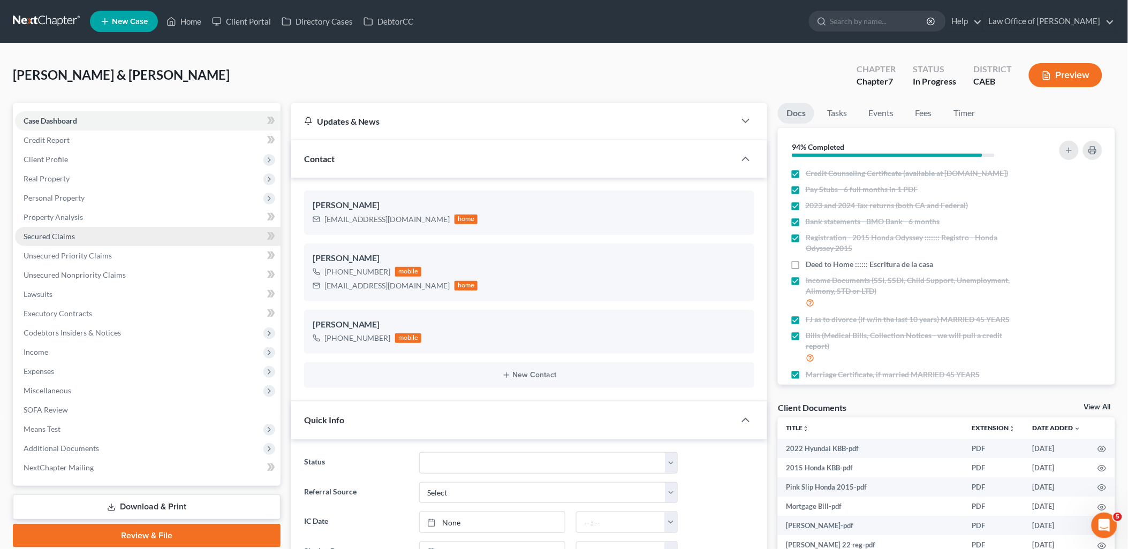
click at [54, 233] on span "Secured Claims" at bounding box center [49, 236] width 51 height 9
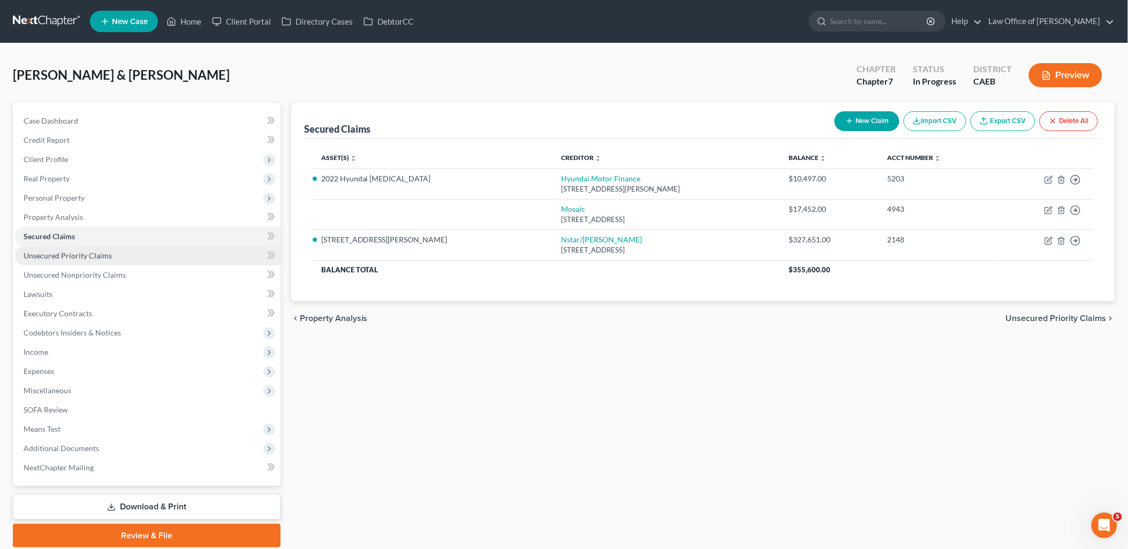
click at [60, 255] on span "Unsecured Priority Claims" at bounding box center [68, 255] width 88 height 9
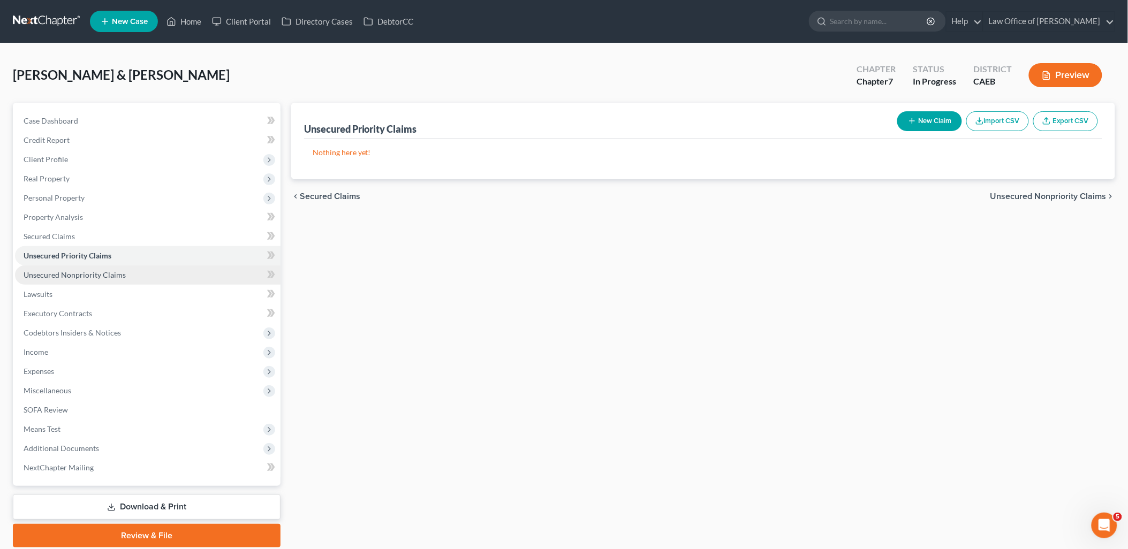
click at [62, 271] on span "Unsecured Nonpriority Claims" at bounding box center [75, 274] width 102 height 9
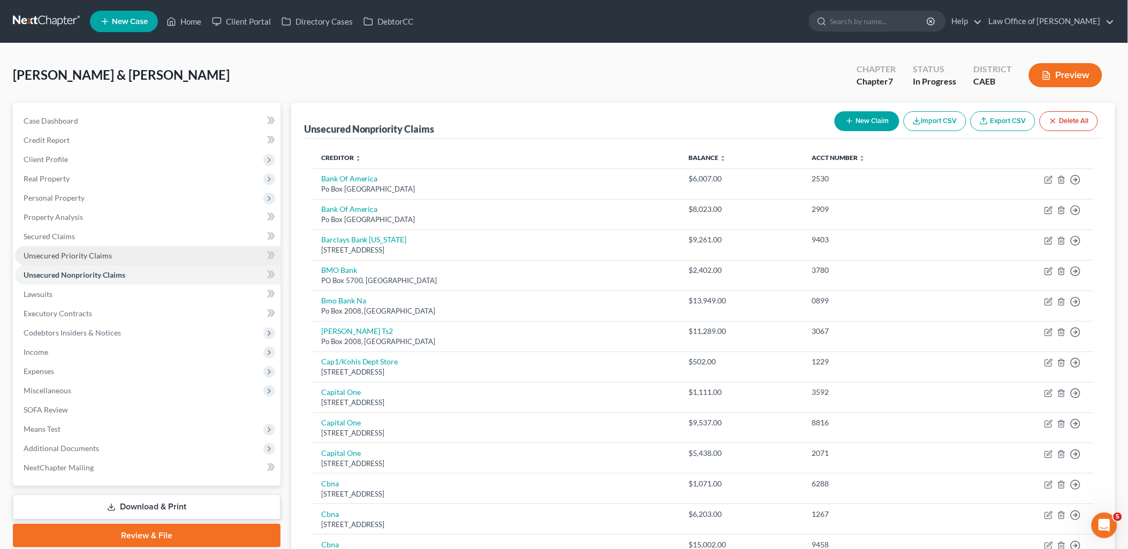
click at [72, 255] on span "Unsecured Priority Claims" at bounding box center [68, 255] width 88 height 9
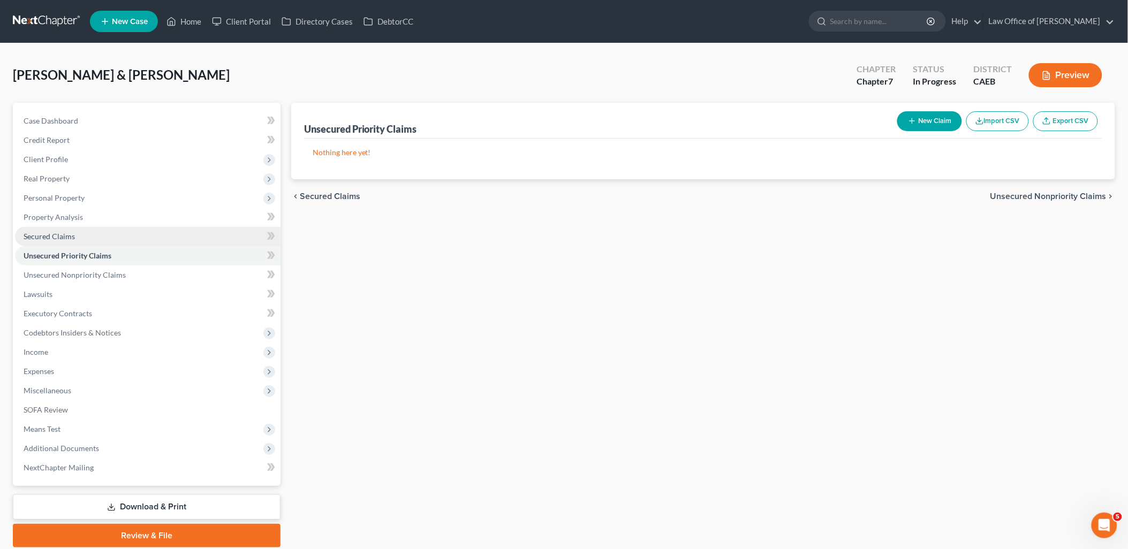
click at [60, 233] on span "Secured Claims" at bounding box center [49, 236] width 51 height 9
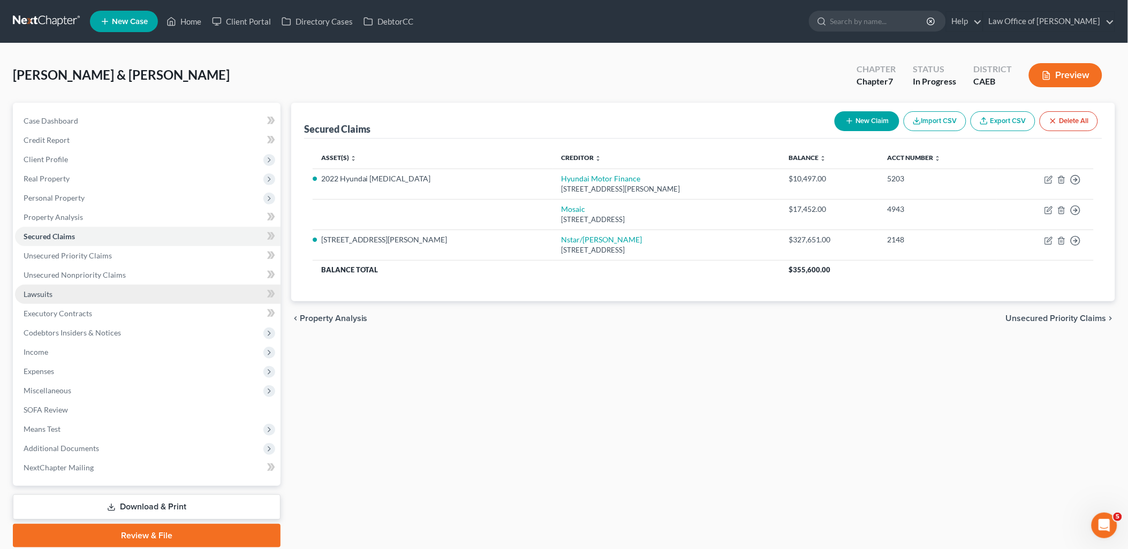
click at [47, 292] on span "Lawsuits" at bounding box center [38, 294] width 29 height 9
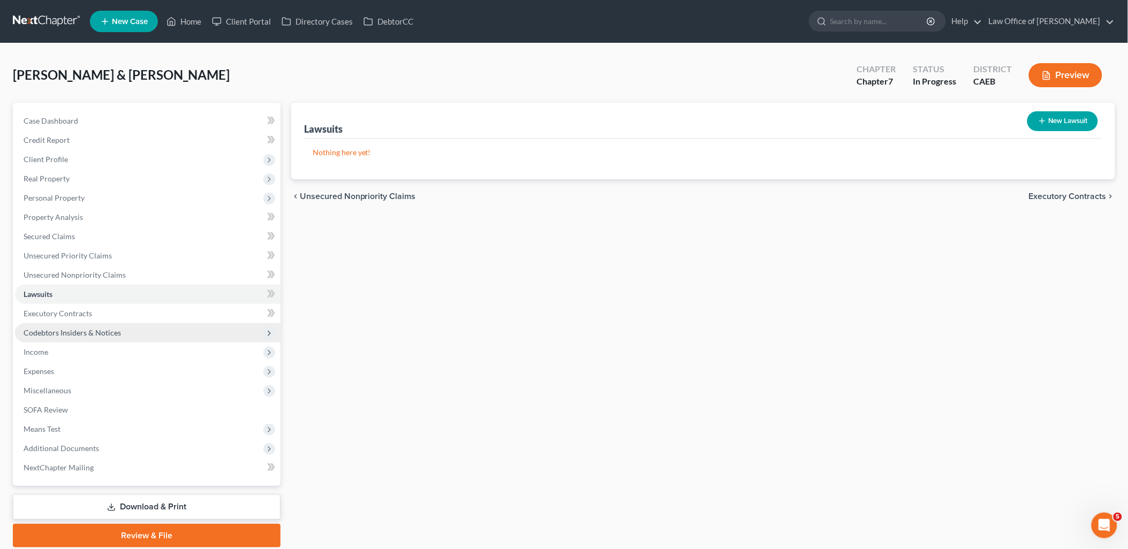
click at [59, 336] on span "Codebtors Insiders & Notices" at bounding box center [72, 332] width 97 height 9
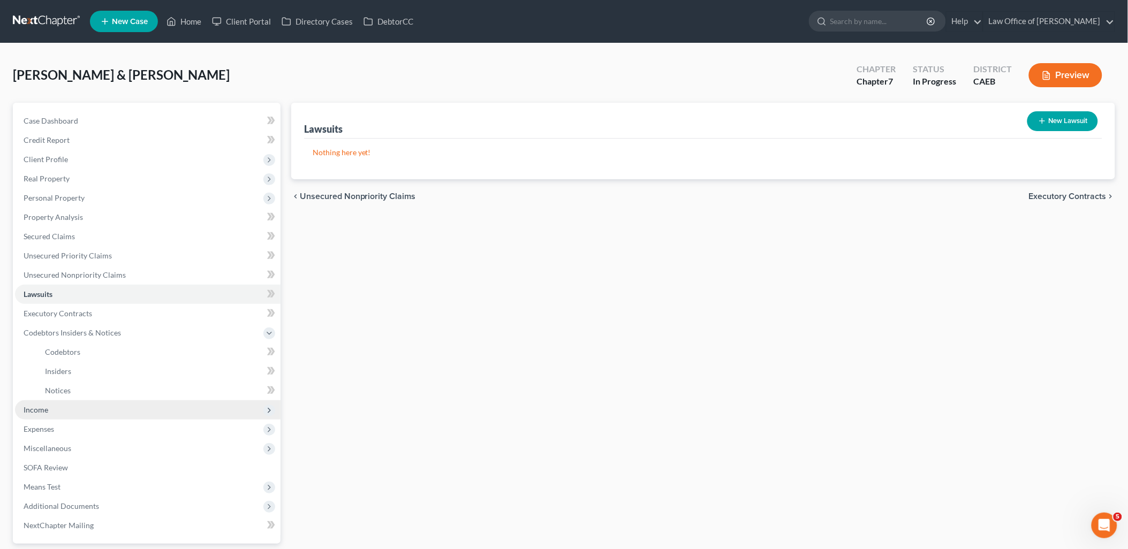
click at [35, 408] on span "Income" at bounding box center [36, 409] width 25 height 9
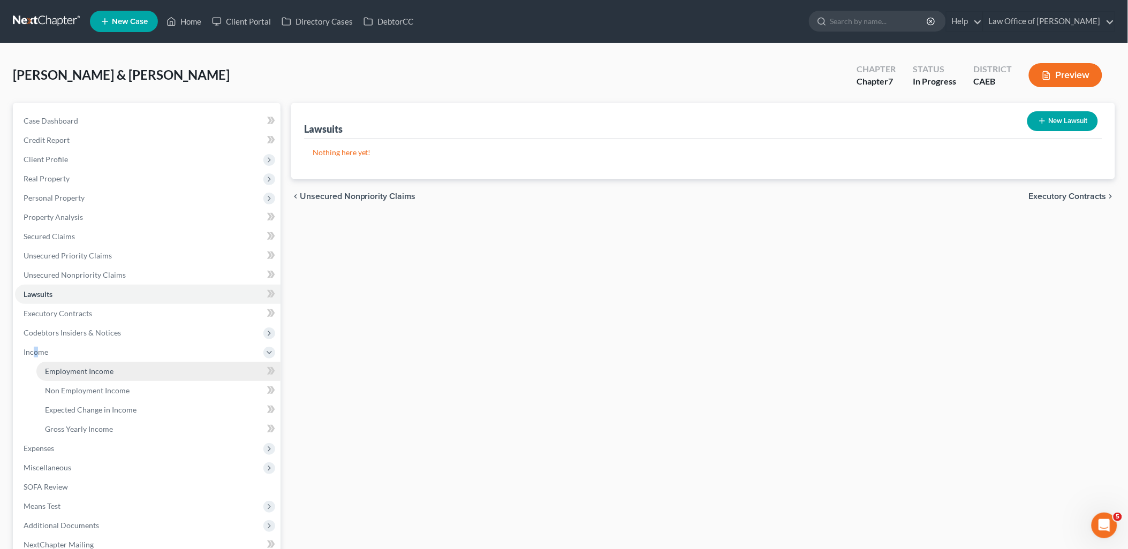
drag, startPoint x: 35, startPoint y: 408, endPoint x: 102, endPoint y: 369, distance: 78.0
click at [102, 369] on span "Employment Income" at bounding box center [79, 371] width 69 height 9
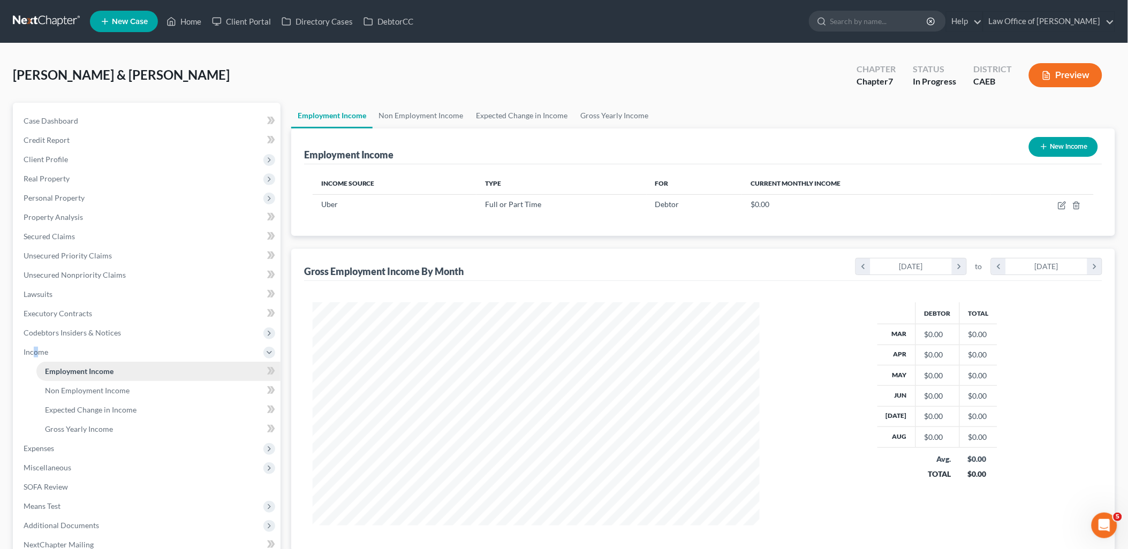
scroll to position [223, 468]
click at [102, 392] on span "Non Employment Income" at bounding box center [87, 390] width 85 height 9
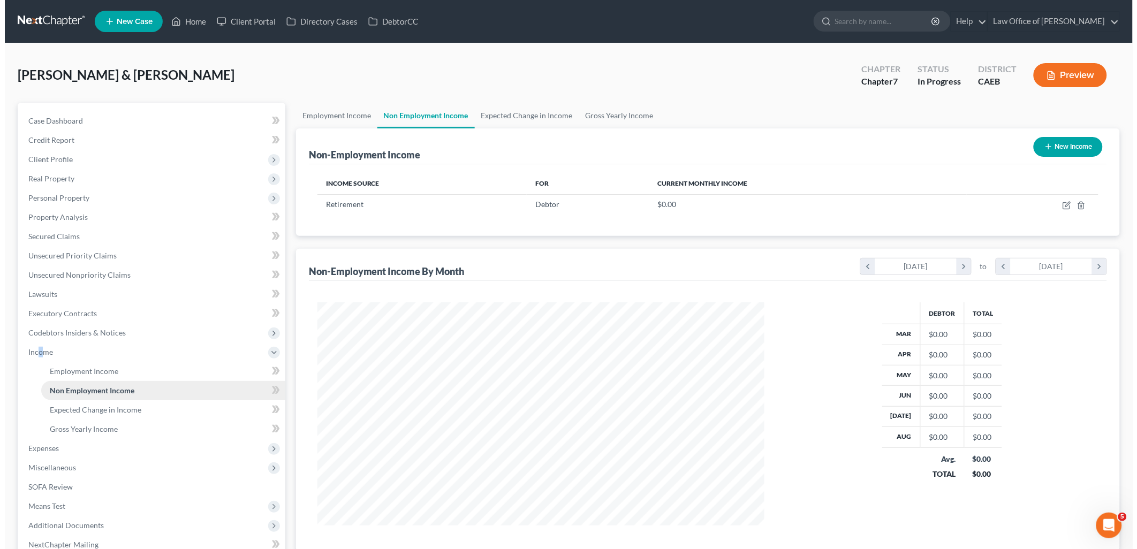
scroll to position [223, 468]
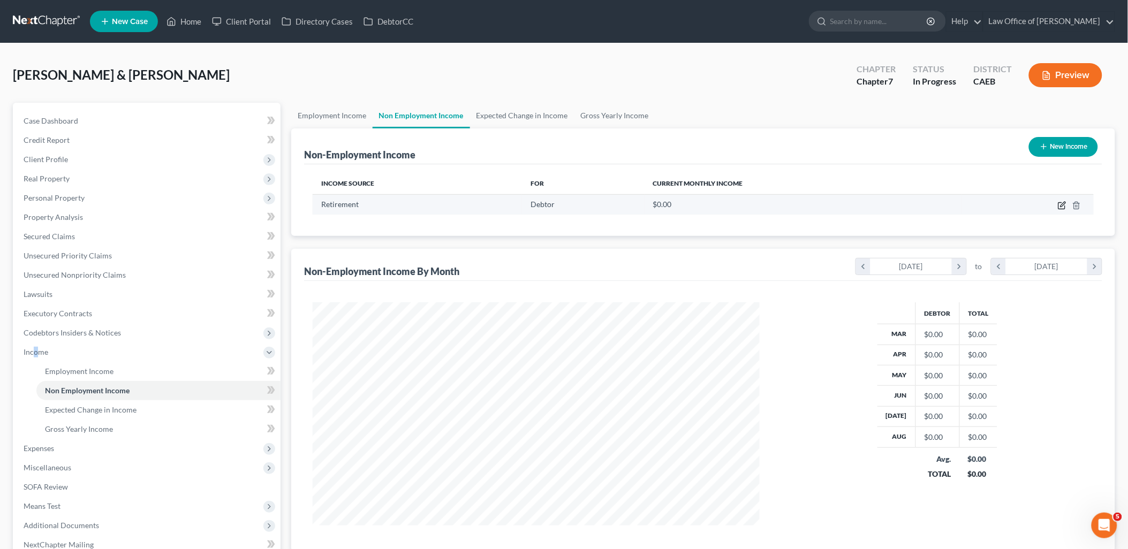
click at [1061, 205] on icon "button" at bounding box center [1062, 205] width 9 height 9
select select "3"
select select "0"
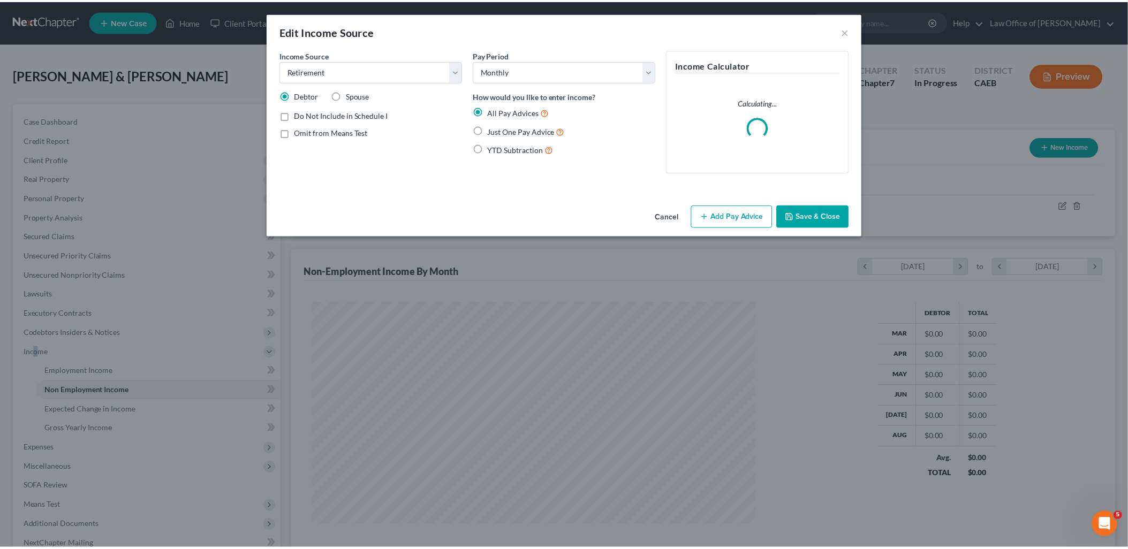
scroll to position [225, 472]
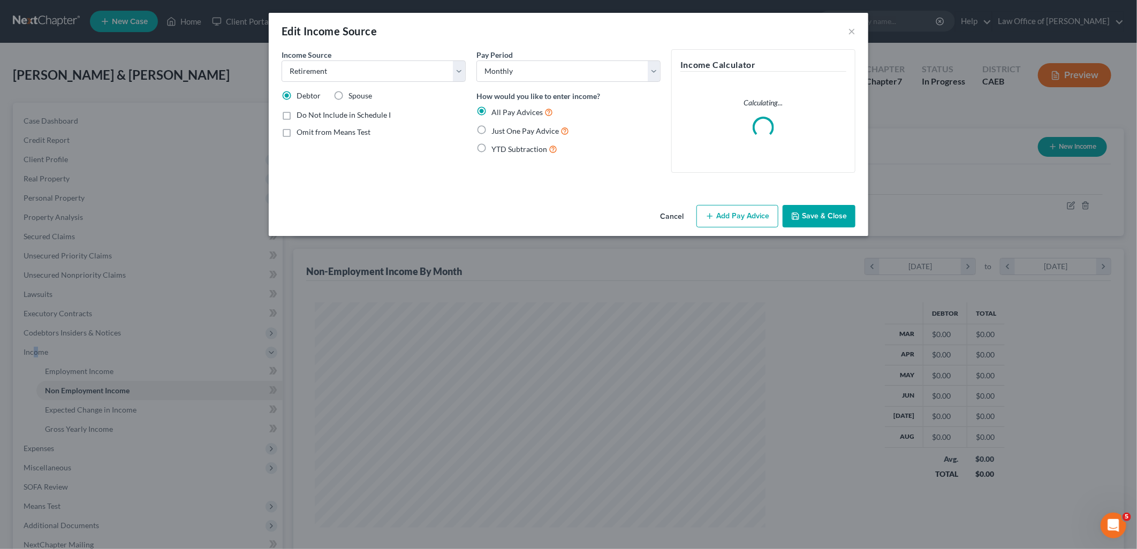
click at [833, 216] on button "Save & Close" at bounding box center [819, 216] width 73 height 22
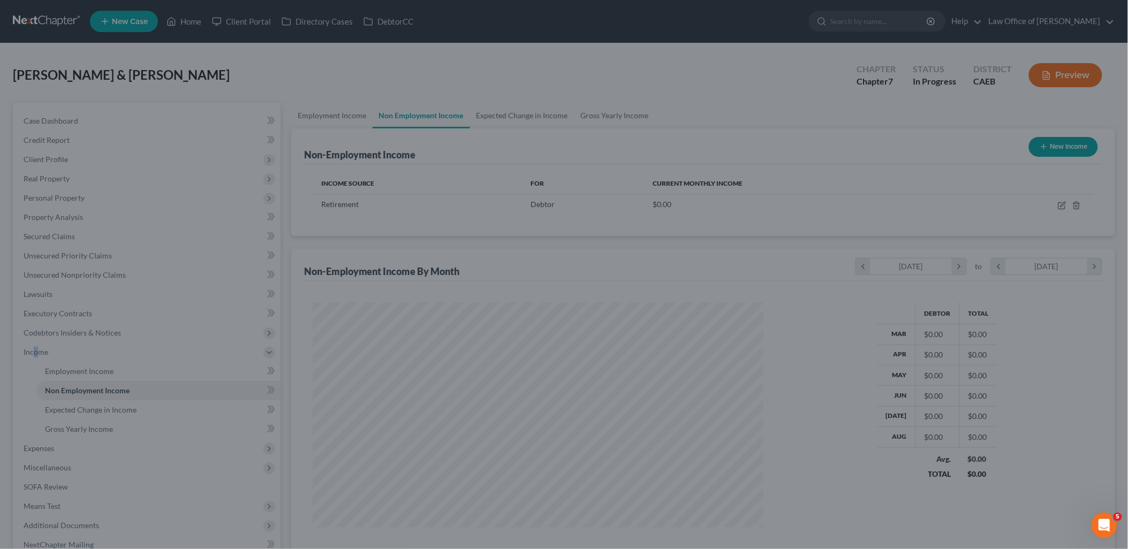
scroll to position [535139, 534893]
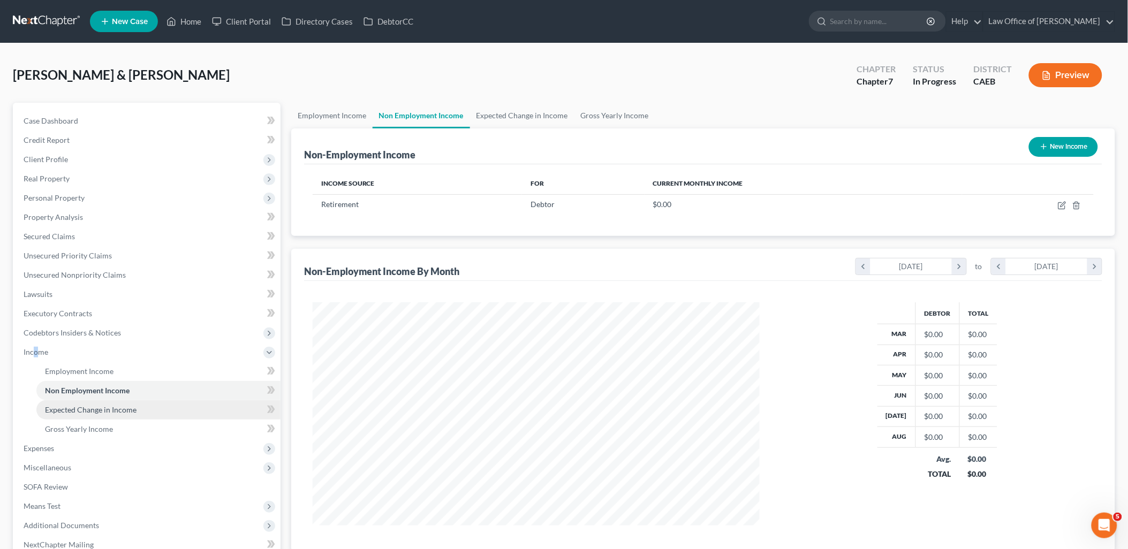
click at [82, 405] on span "Expected Change in Income" at bounding box center [91, 409] width 92 height 9
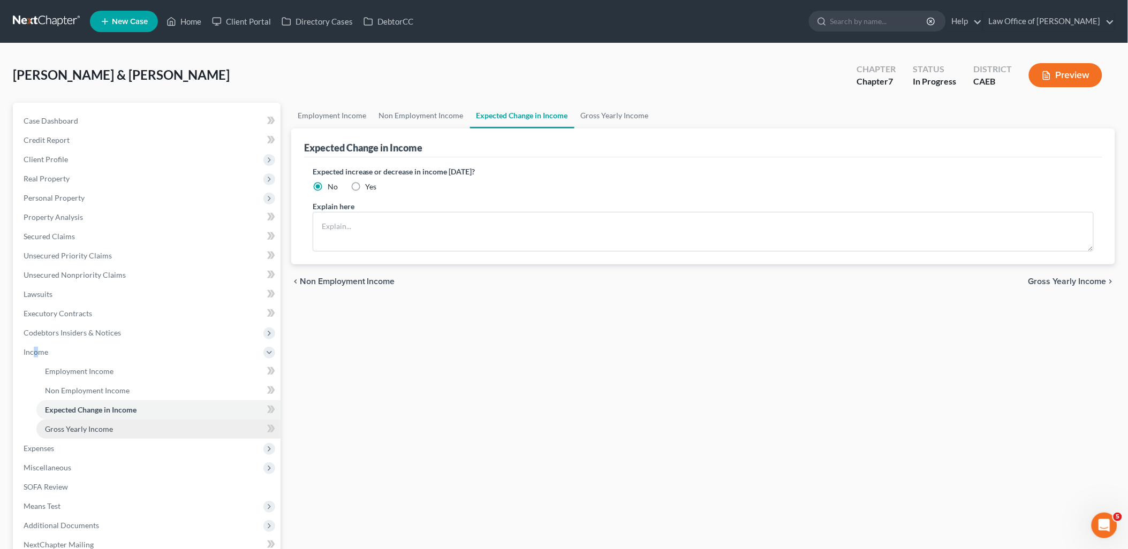
click at [78, 427] on span "Gross Yearly Income" at bounding box center [79, 429] width 68 height 9
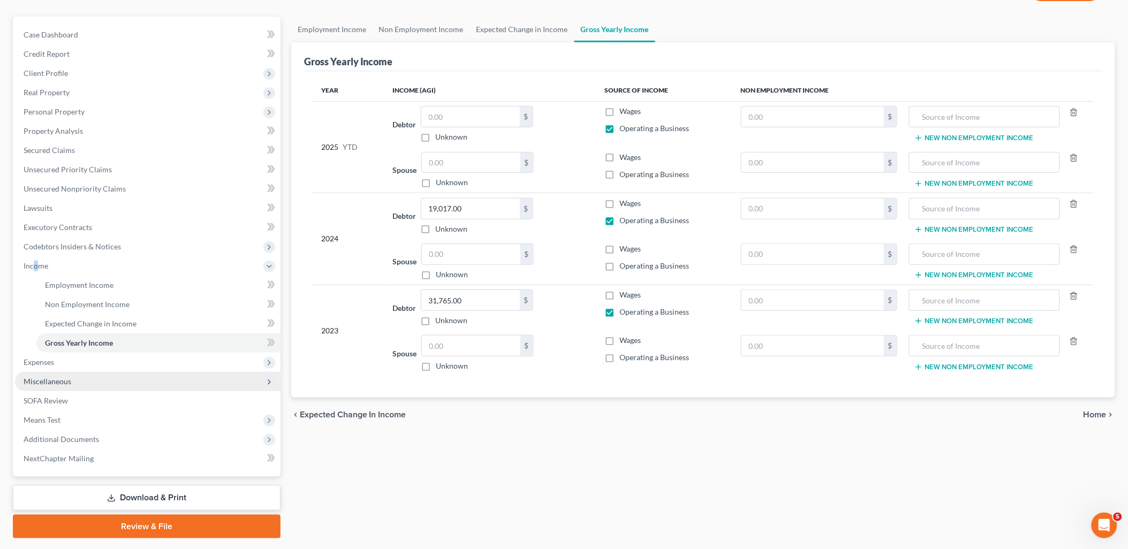
scroll to position [115, 0]
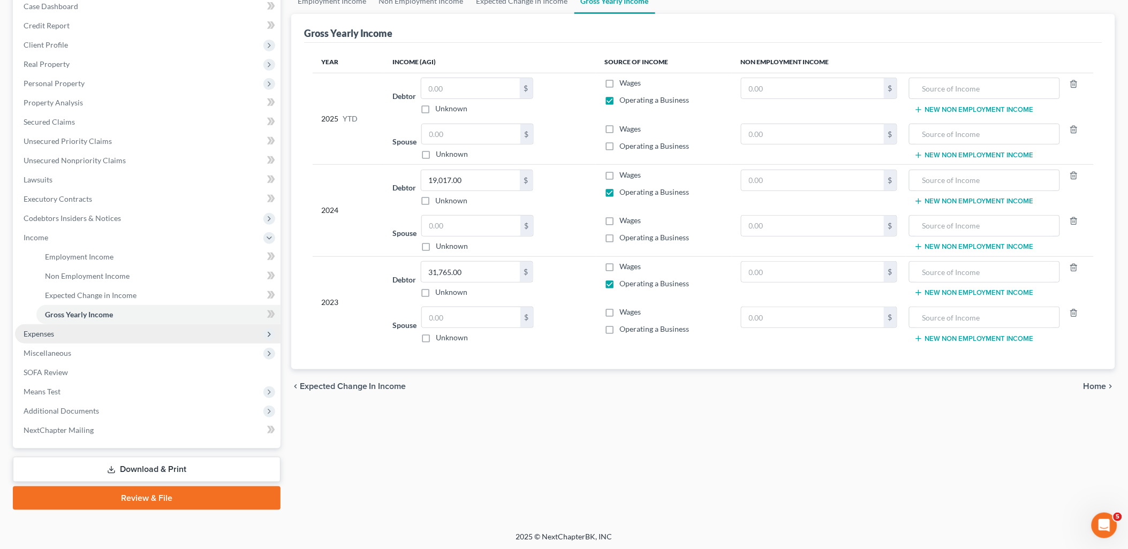
click at [47, 332] on span "Expenses" at bounding box center [39, 333] width 31 height 9
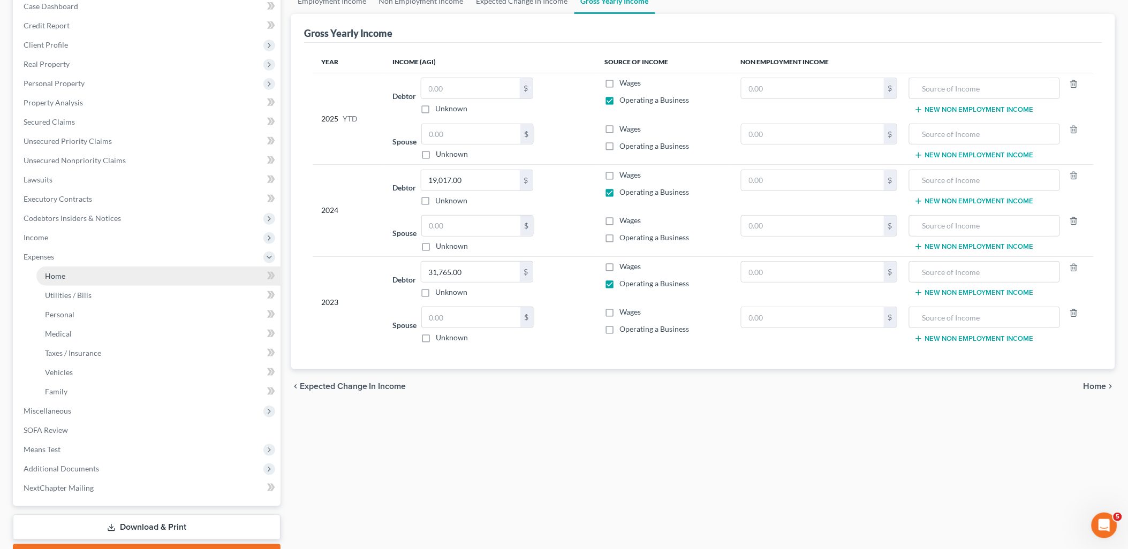
click at [54, 274] on span "Home" at bounding box center [55, 275] width 20 height 9
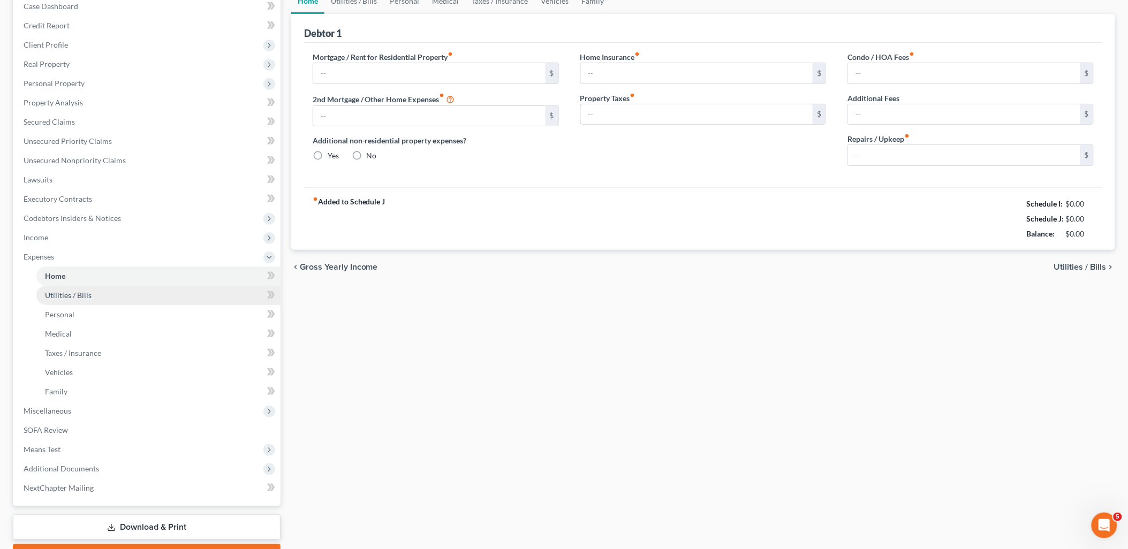
scroll to position [56, 0]
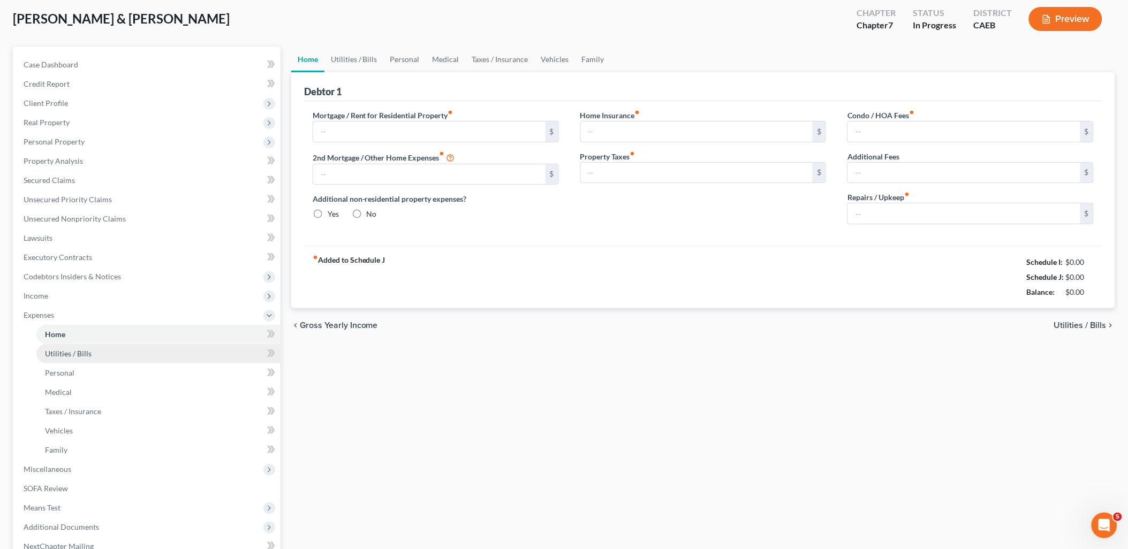
type input "2,788.00"
type input "0.00"
radio input "true"
type input "0.00"
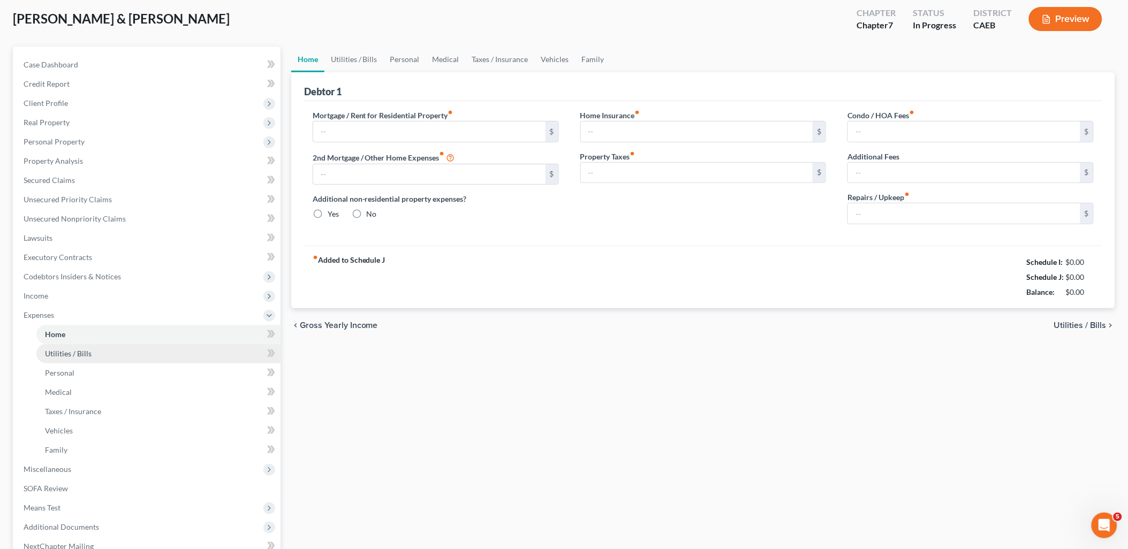
type input "0.00"
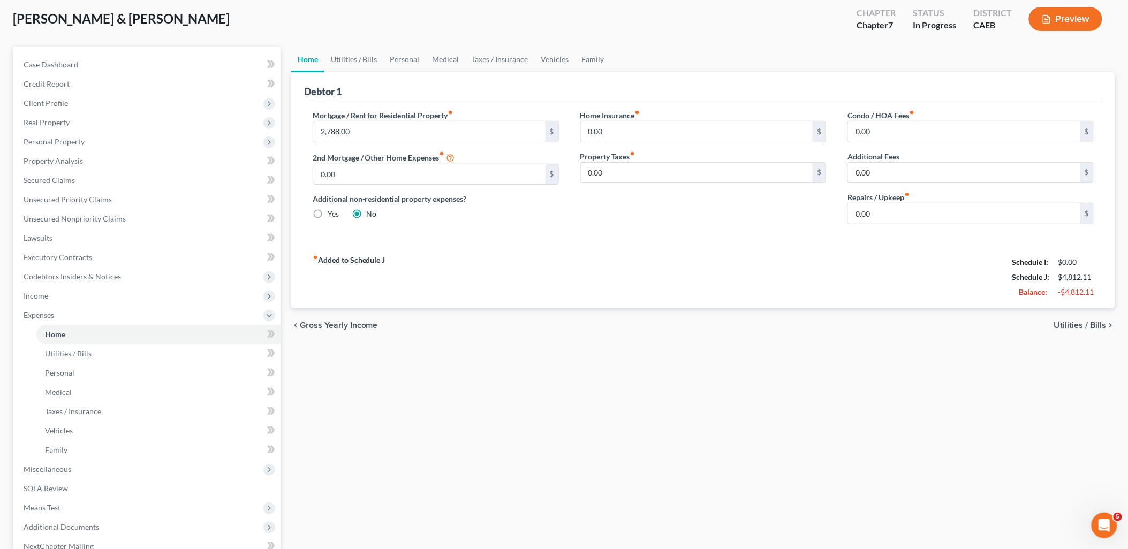
scroll to position [0, 0]
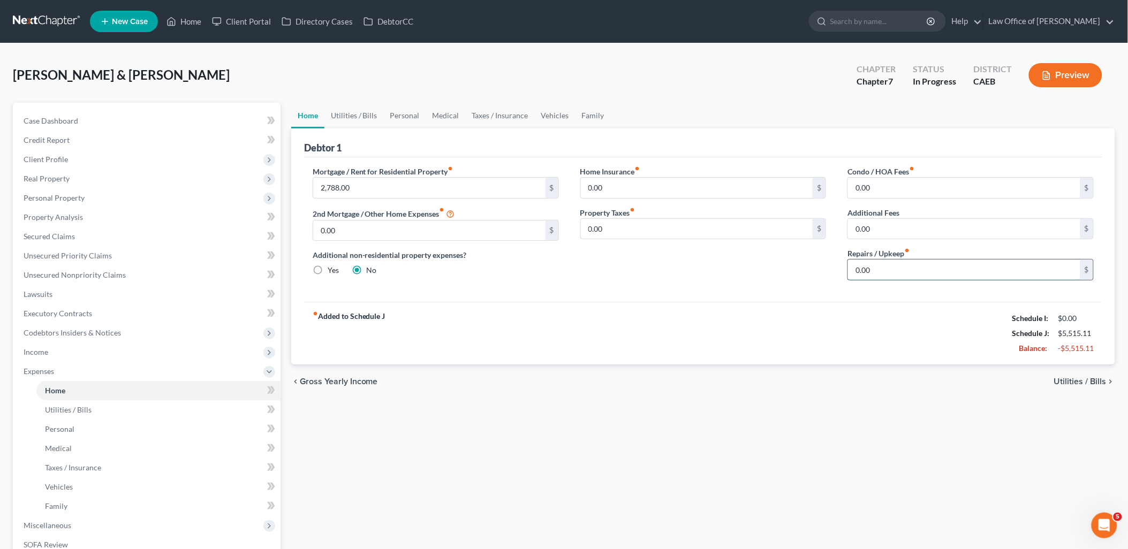
click at [924, 266] on input "0.00" at bounding box center [964, 270] width 232 height 20
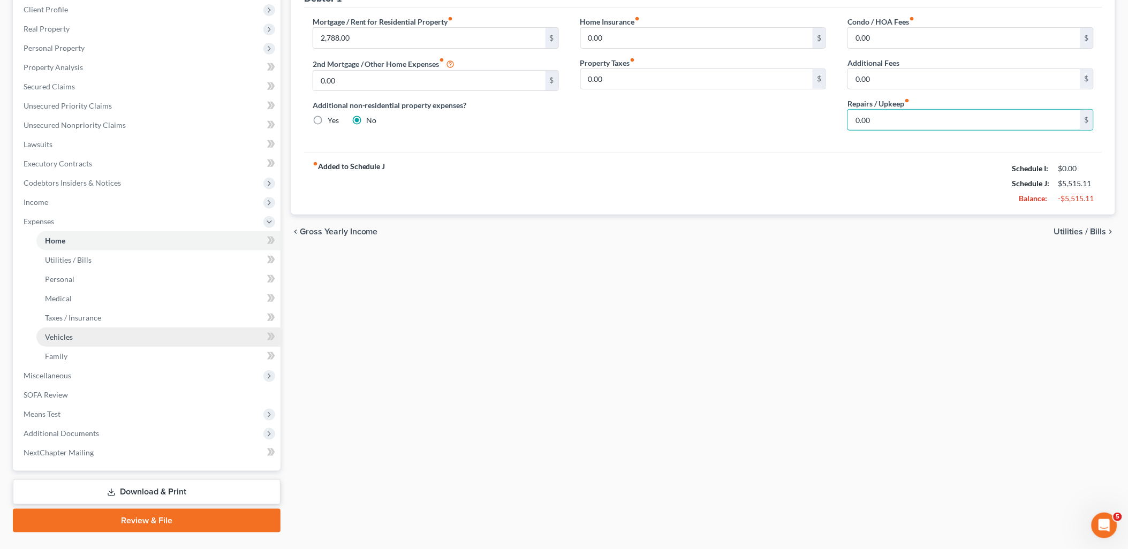
scroll to position [172, 0]
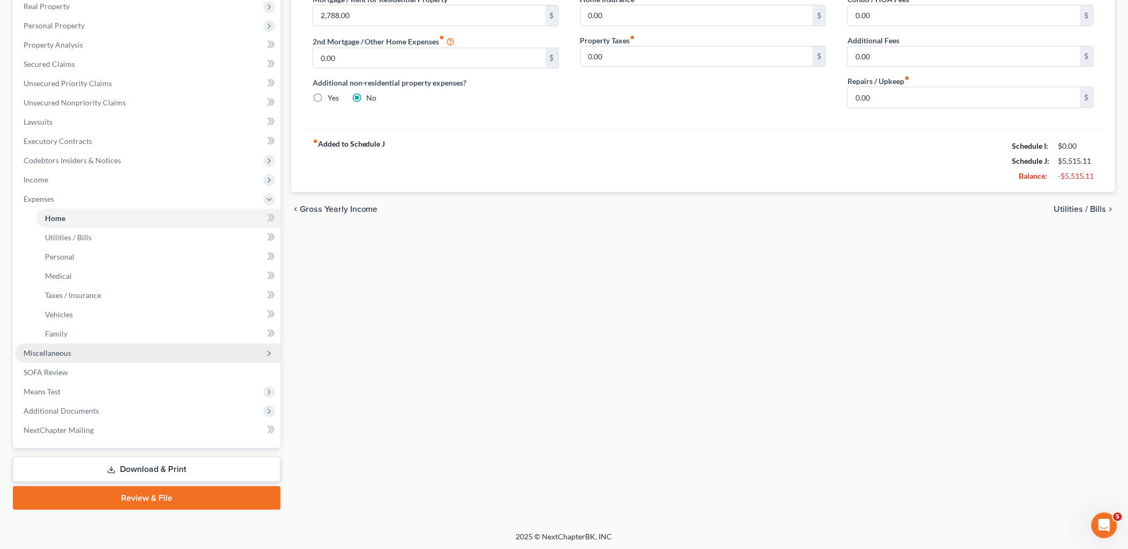
click at [48, 350] on span "Miscellaneous" at bounding box center [48, 353] width 48 height 9
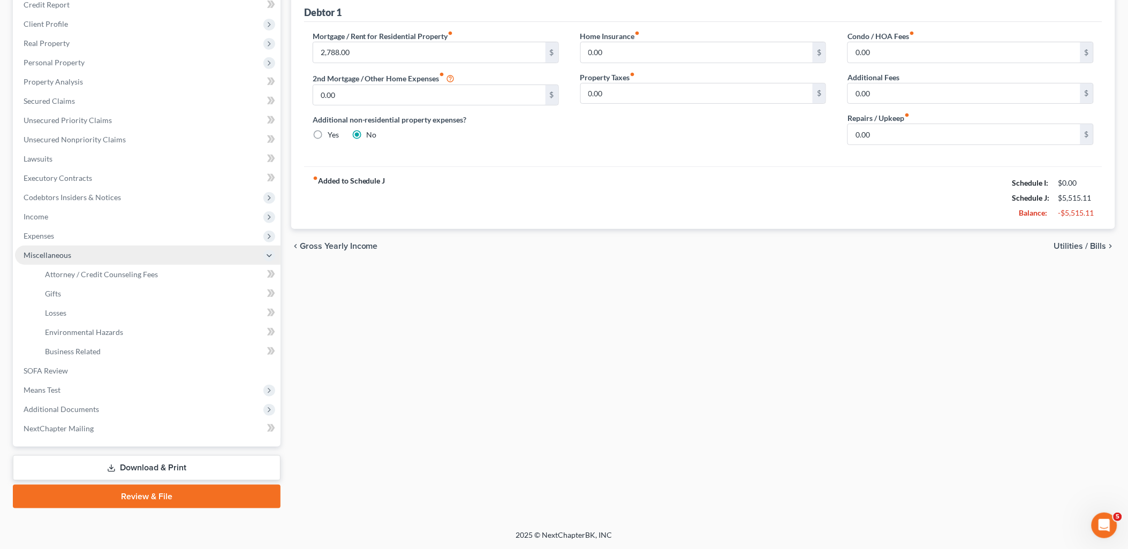
scroll to position [134, 0]
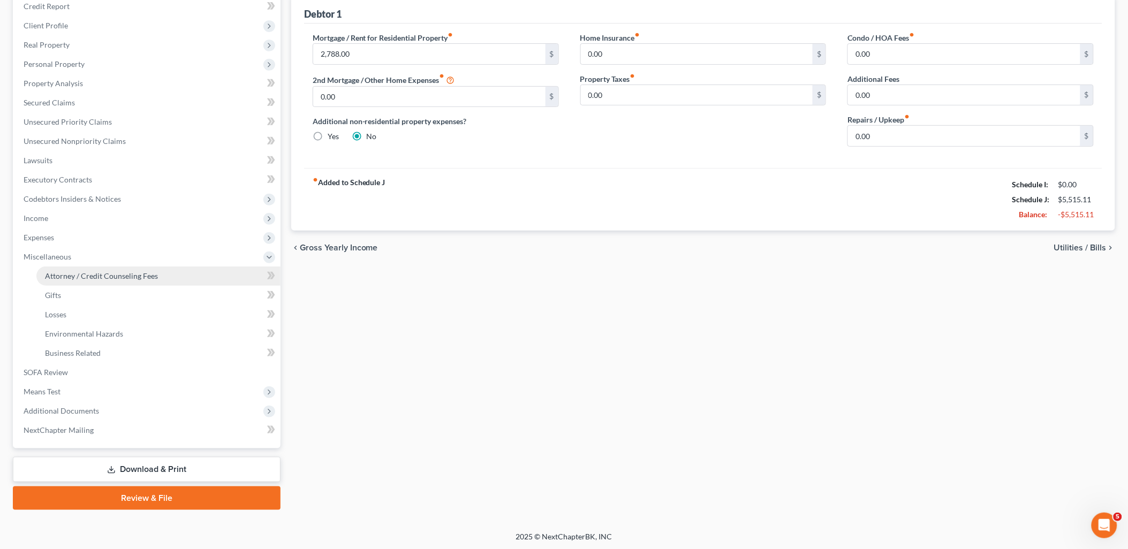
click at [104, 271] on span "Attorney / Credit Counseling Fees" at bounding box center [101, 275] width 113 height 9
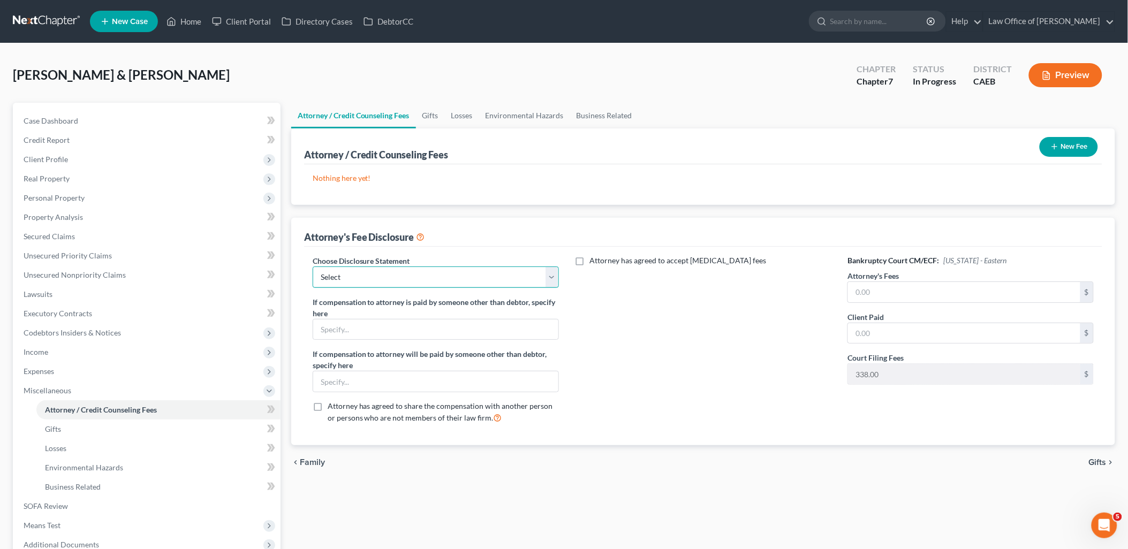
click at [504, 276] on select "Select Disclosure of Compensation of Attorney for Debtor(s)" at bounding box center [436, 277] width 246 height 21
select select "0"
click at [313, 267] on select "Select Disclosure of Compensation of Attorney for Debtor(s)" at bounding box center [436, 277] width 246 height 21
click at [941, 292] on input "text" at bounding box center [964, 292] width 232 height 20
type input "2,200"
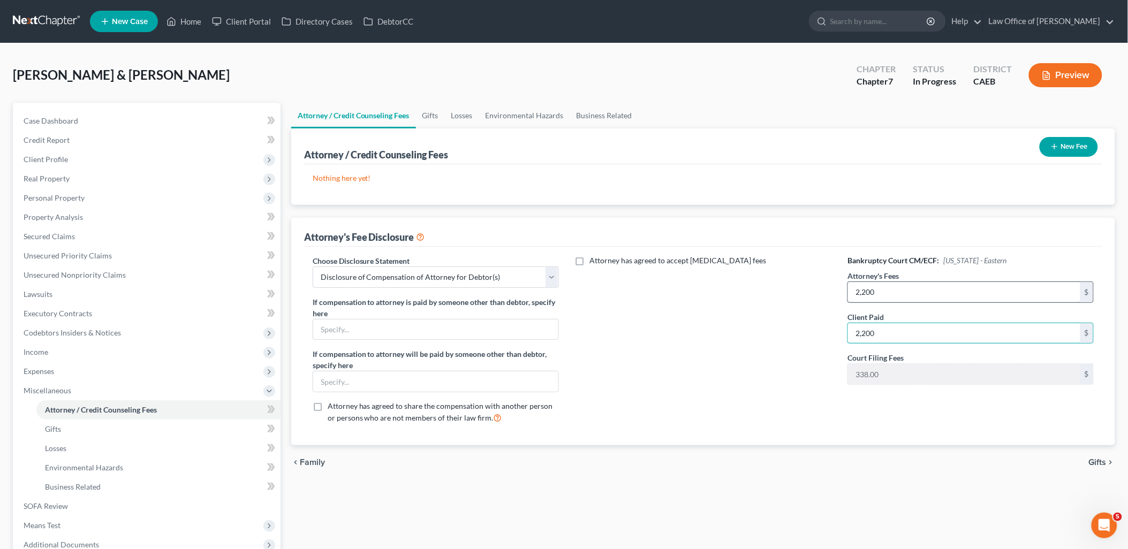
type input "2,200"
click at [1080, 146] on button "New Fee" at bounding box center [1069, 147] width 58 height 20
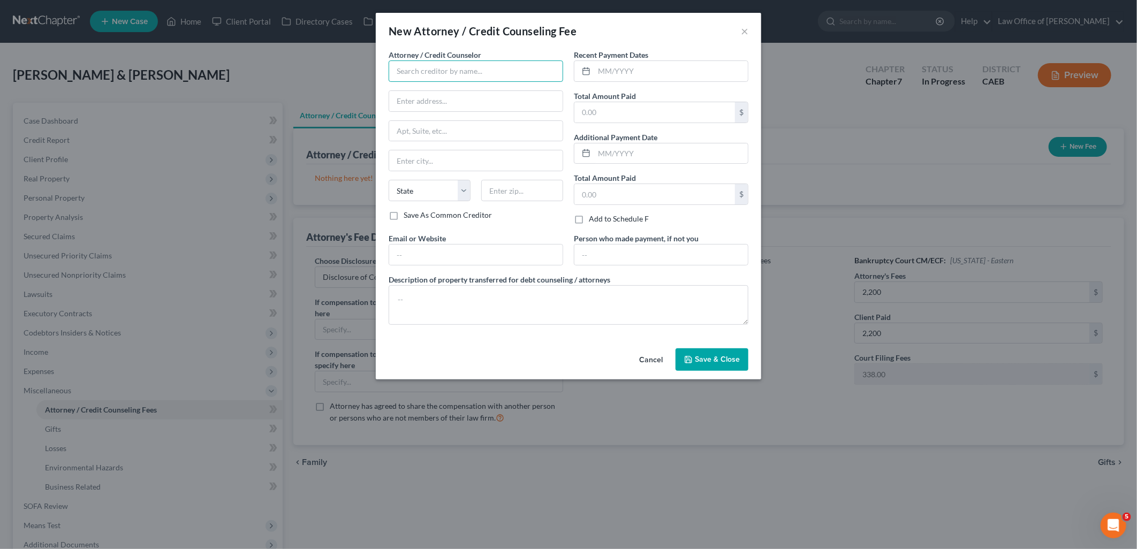
click at [552, 67] on input "text" at bounding box center [476, 70] width 175 height 21
click at [476, 132] on div "Law Office of [PERSON_NAME]" at bounding box center [453, 138] width 128 height 16
type input "Law Office of [PERSON_NAME]"
click at [616, 63] on input "text" at bounding box center [671, 71] width 154 height 20
type input "07/2025"
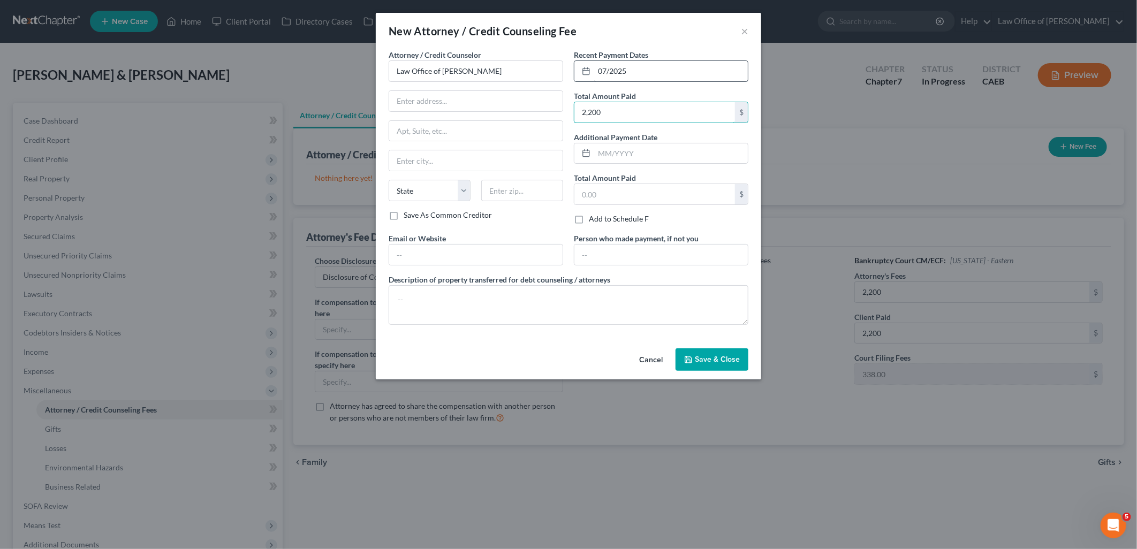
type input "2,200"
click at [526, 296] on textarea at bounding box center [569, 305] width 360 height 40
type textarea "Attorney Fee"
click at [697, 359] on span "Save & Close" at bounding box center [717, 359] width 45 height 9
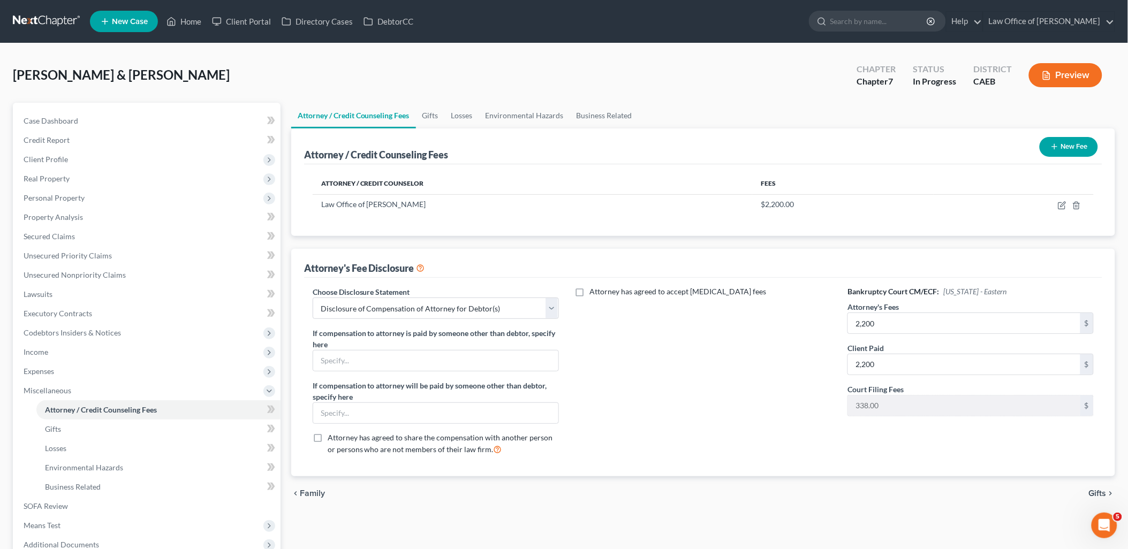
click at [1066, 151] on button "New Fee" at bounding box center [1069, 147] width 58 height 20
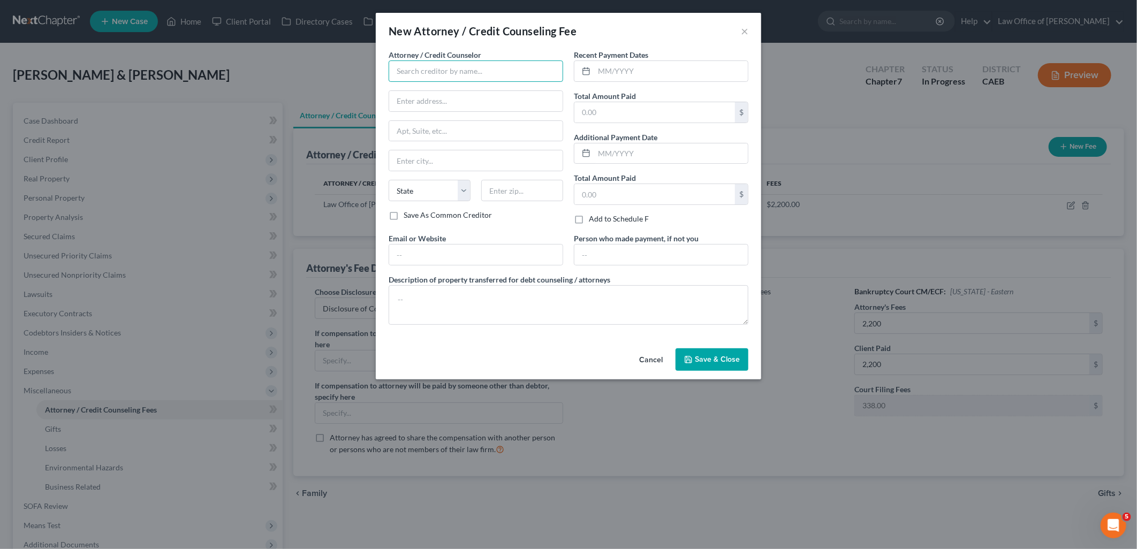
click at [443, 75] on input "text" at bounding box center [476, 70] width 175 height 21
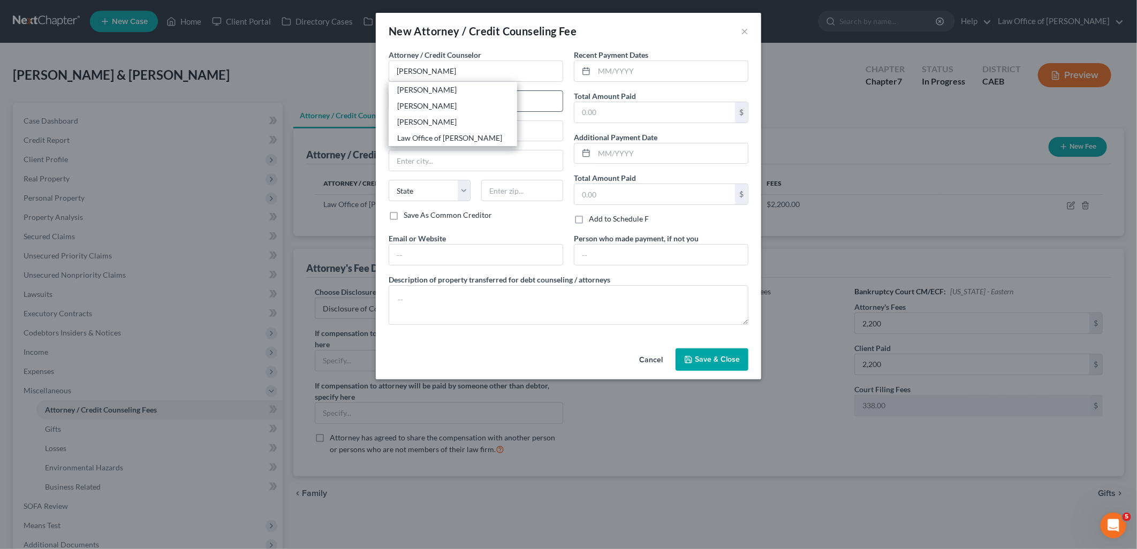
click at [432, 135] on div "Law Office of [PERSON_NAME]" at bounding box center [452, 138] width 111 height 11
type input "Law Office of [PERSON_NAME]"
drag, startPoint x: 622, startPoint y: 69, endPoint x: 638, endPoint y: 61, distance: 17.7
click at [622, 68] on input "text" at bounding box center [671, 71] width 154 height 20
type input "07/2025"
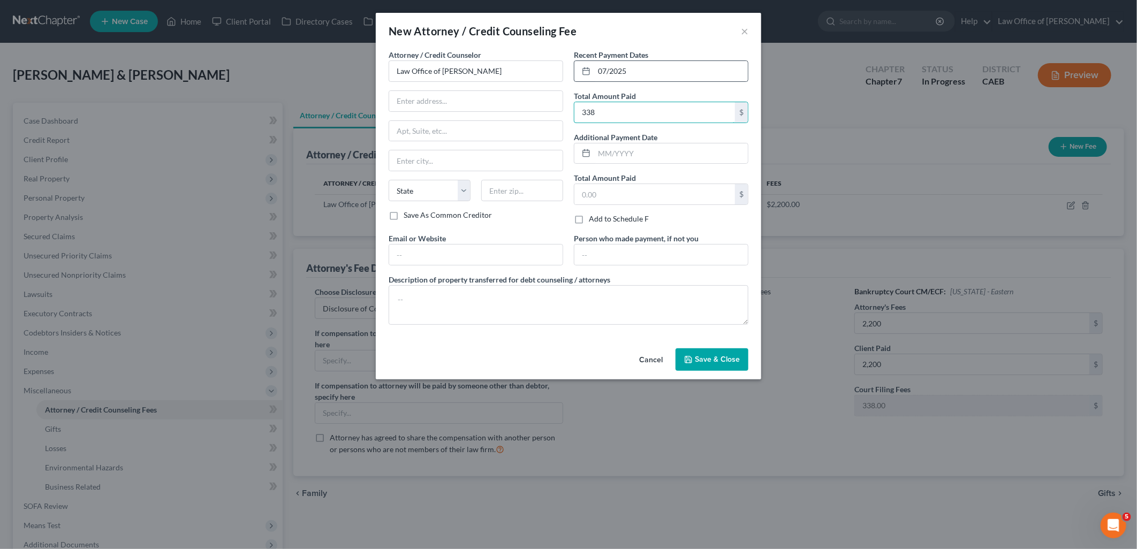
type input "338"
click at [497, 298] on textarea at bounding box center [569, 305] width 360 height 40
type textarea "Filing Fee"
click at [727, 363] on span "Save & Close" at bounding box center [717, 359] width 45 height 9
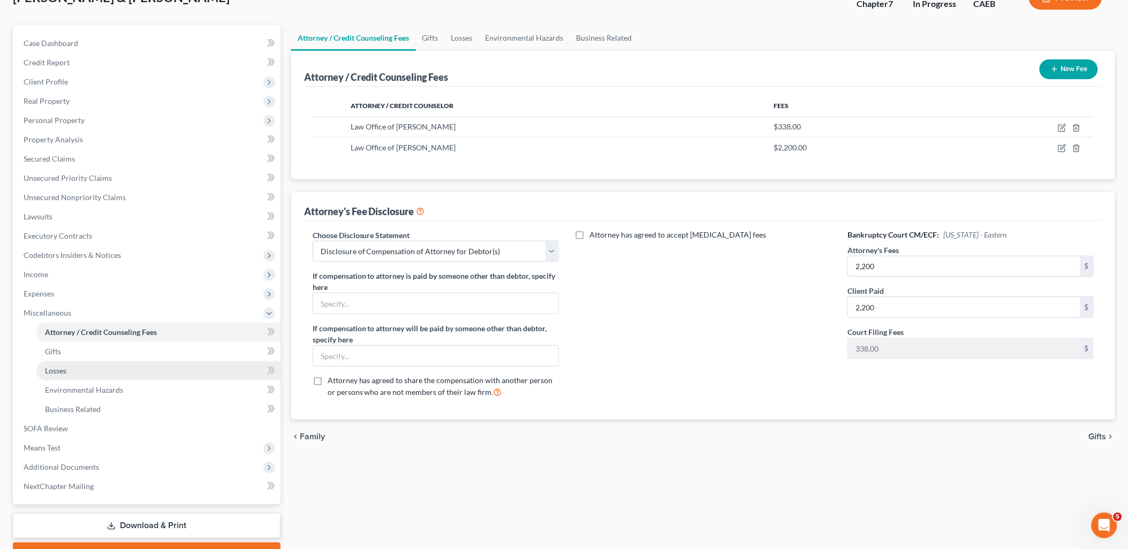
scroll to position [119, 0]
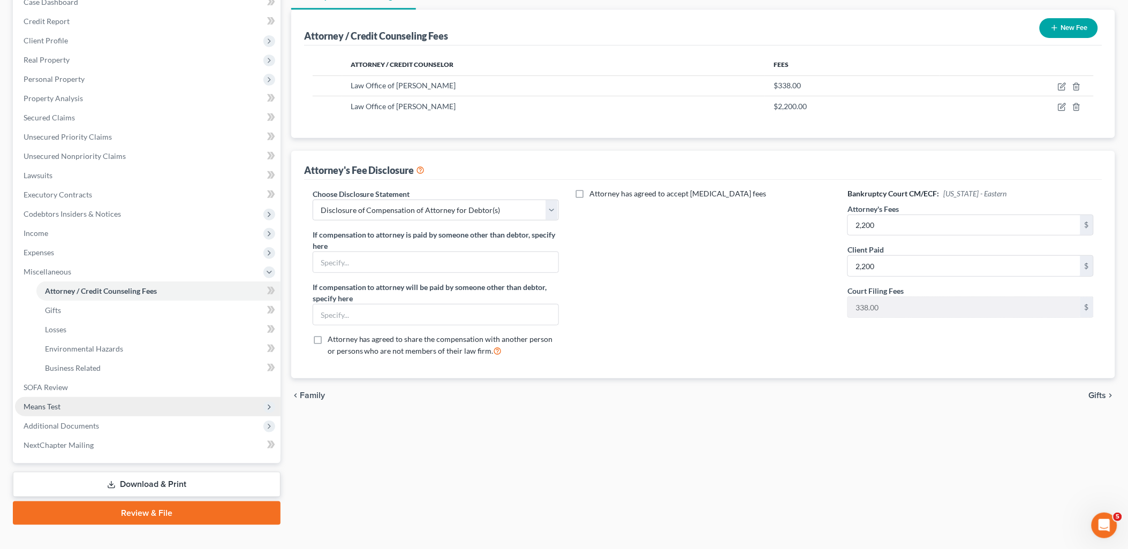
click at [54, 408] on span "Means Test" at bounding box center [42, 406] width 37 height 9
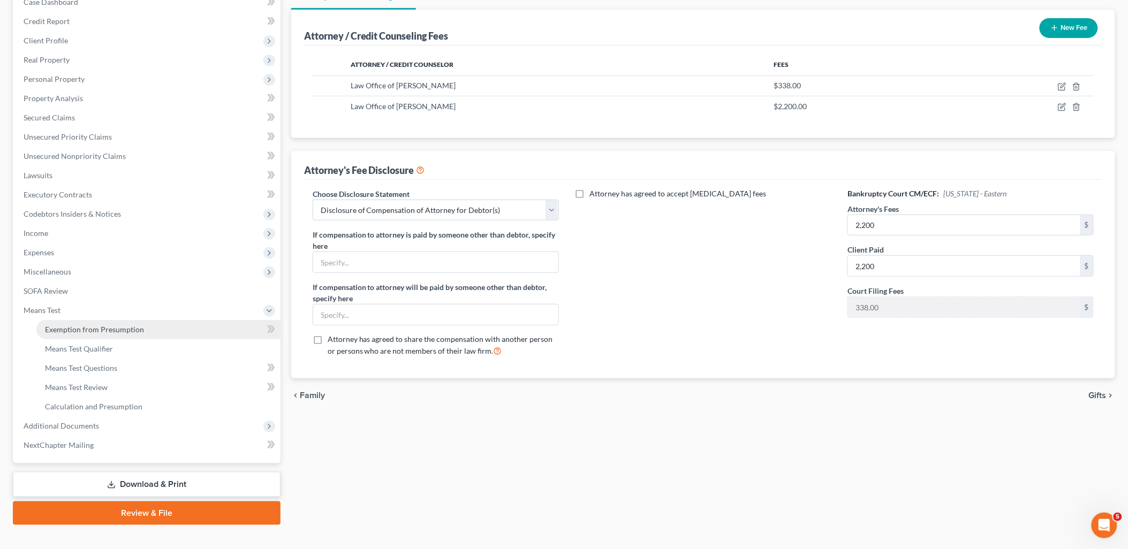
click at [87, 330] on span "Exemption from Presumption" at bounding box center [94, 329] width 99 height 9
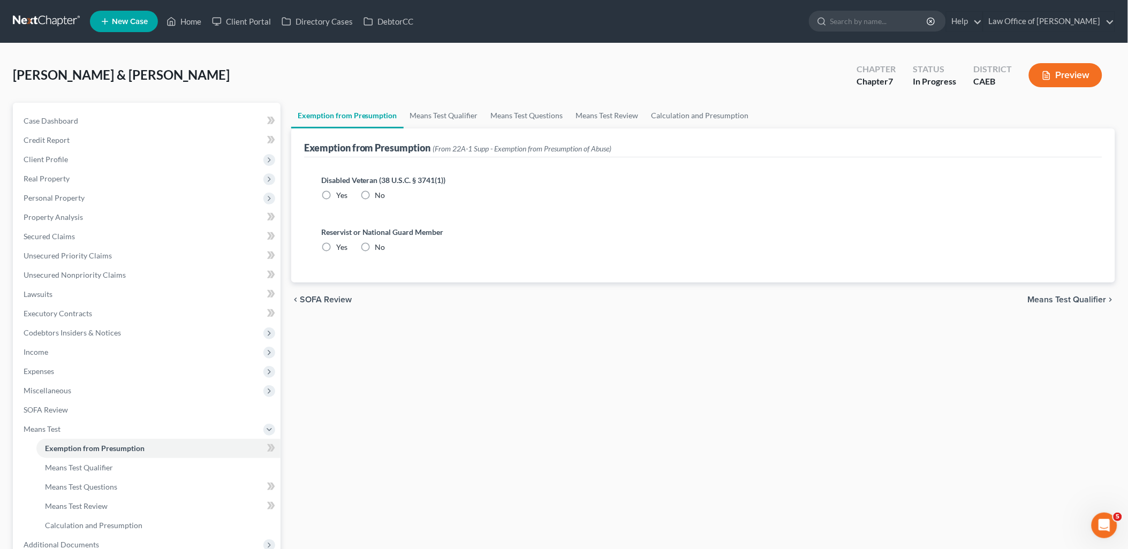
click at [375, 194] on label "No" at bounding box center [380, 195] width 10 height 11
click at [380, 194] on input "No" at bounding box center [383, 193] width 7 height 7
radio input "true"
drag, startPoint x: 364, startPoint y: 248, endPoint x: 437, endPoint y: 263, distance: 74.9
click at [375, 247] on label "No" at bounding box center [380, 247] width 10 height 11
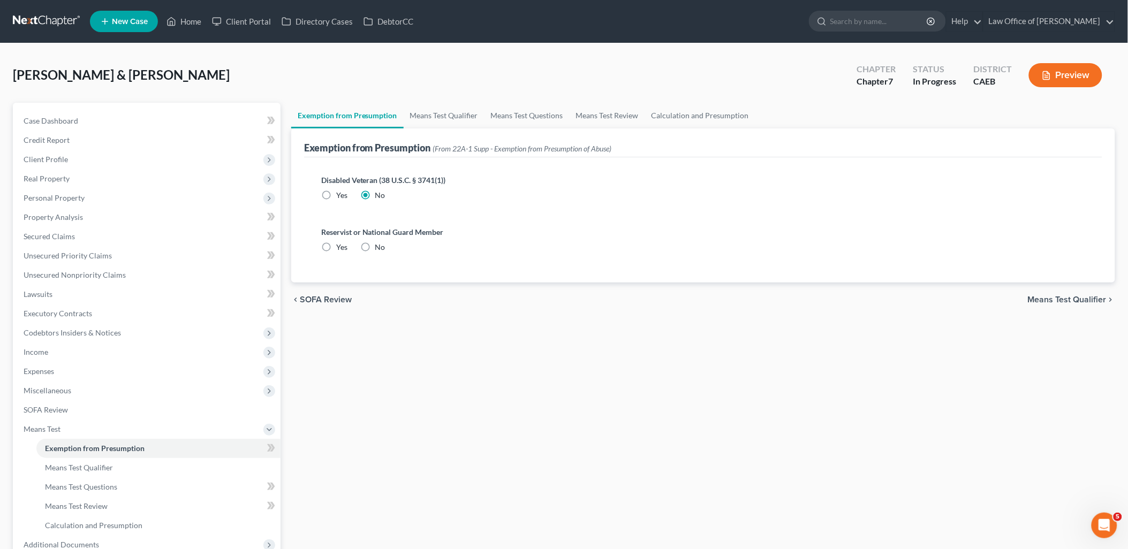
click at [380, 247] on input "No" at bounding box center [383, 245] width 7 height 7
radio input "true"
click at [1078, 299] on span "Means Test Qualifier" at bounding box center [1067, 300] width 79 height 9
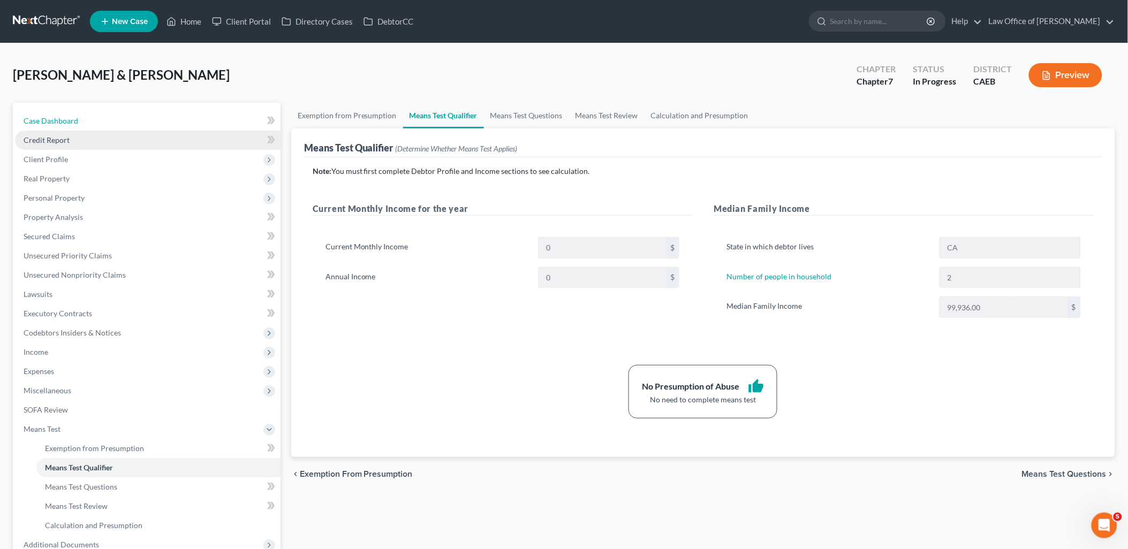
drag, startPoint x: 54, startPoint y: 124, endPoint x: 55, endPoint y: 130, distance: 6.0
click at [54, 124] on span "Case Dashboard" at bounding box center [51, 120] width 55 height 9
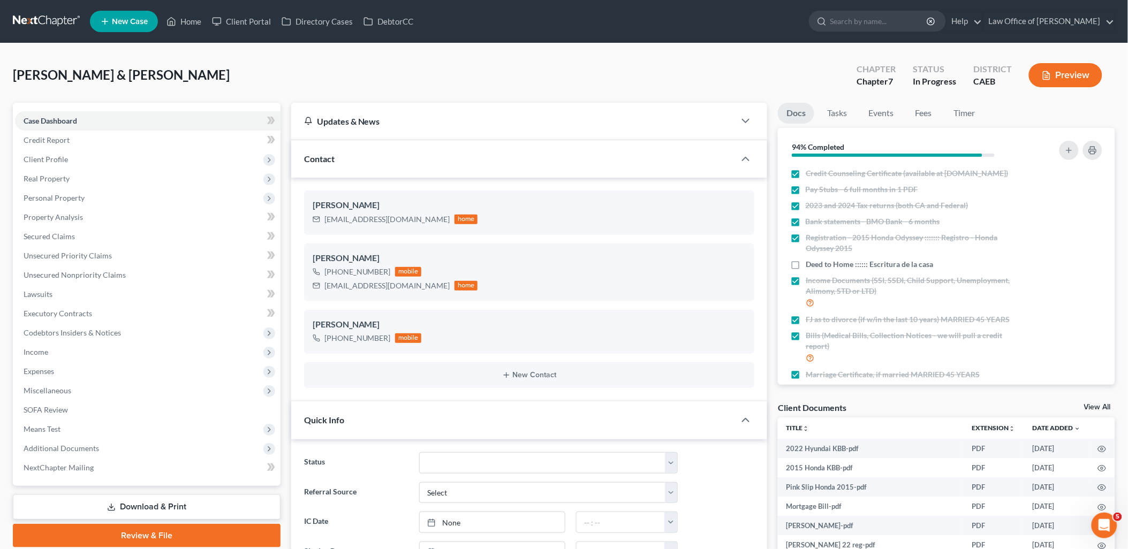
scroll to position [676, 0]
drag, startPoint x: 328, startPoint y: 221, endPoint x: 406, endPoint y: 221, distance: 78.2
click at [406, 221] on div "[EMAIL_ADDRESS][DOMAIN_NAME] home" at bounding box center [395, 220] width 165 height 14
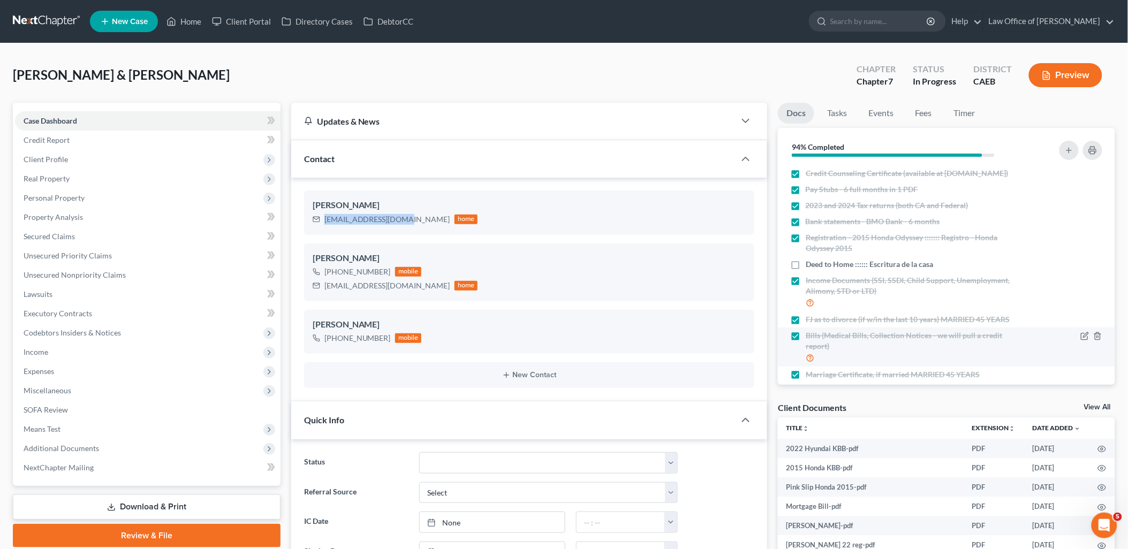
copy div "[EMAIL_ADDRESS][DOMAIN_NAME]"
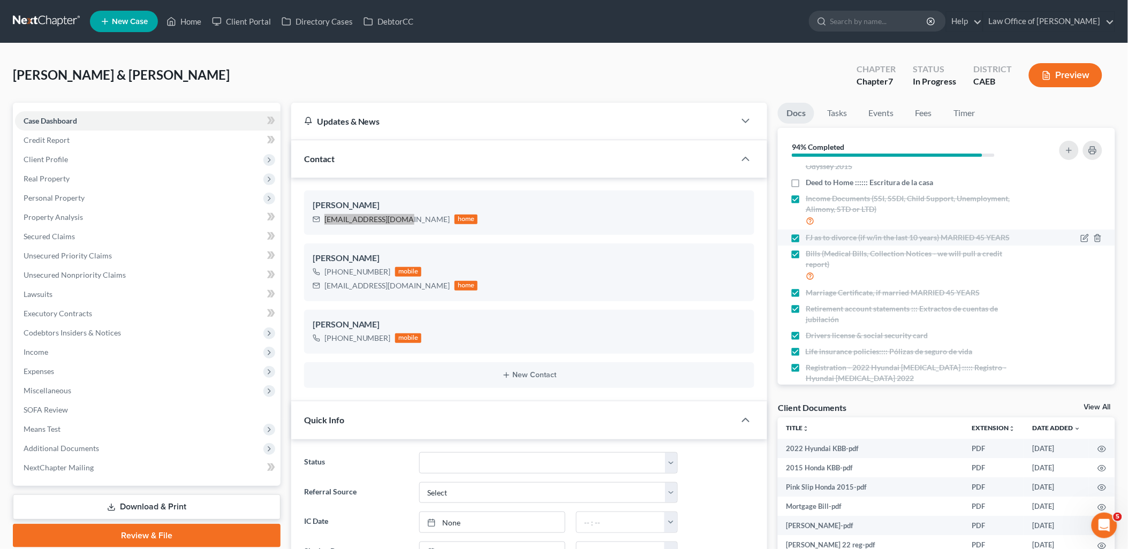
scroll to position [119, 0]
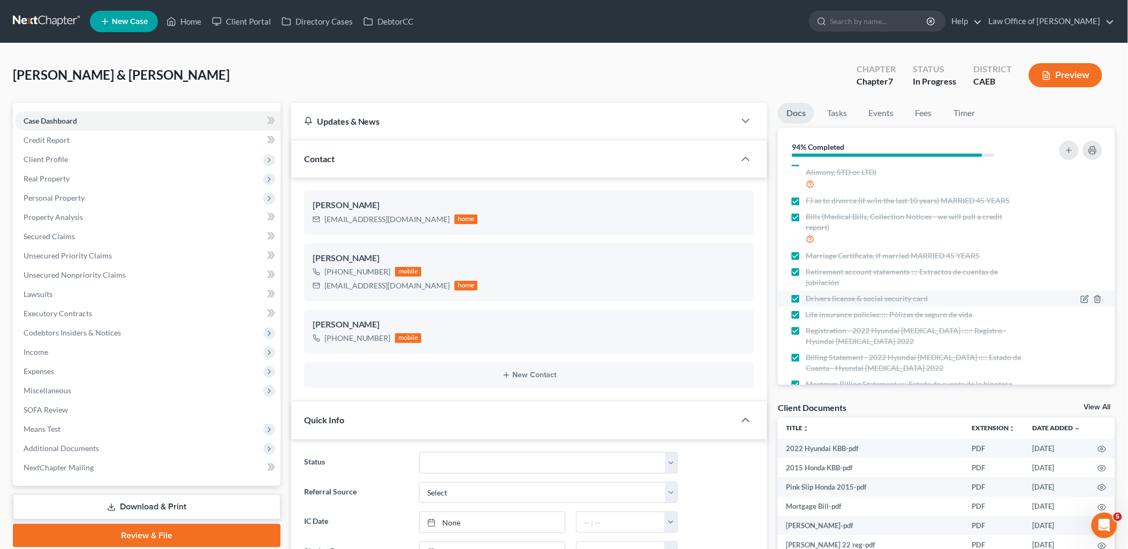
drag, startPoint x: 794, startPoint y: 282, endPoint x: 974, endPoint y: 302, distance: 181.0
click at [806, 282] on label "Retirement account statements ::: Extractos de cuentas de jubilación" at bounding box center [914, 277] width 216 height 21
click at [810, 274] on input "Retirement account statements ::: Extractos de cuentas de jubilación" at bounding box center [813, 270] width 7 height 7
checkbox input "false"
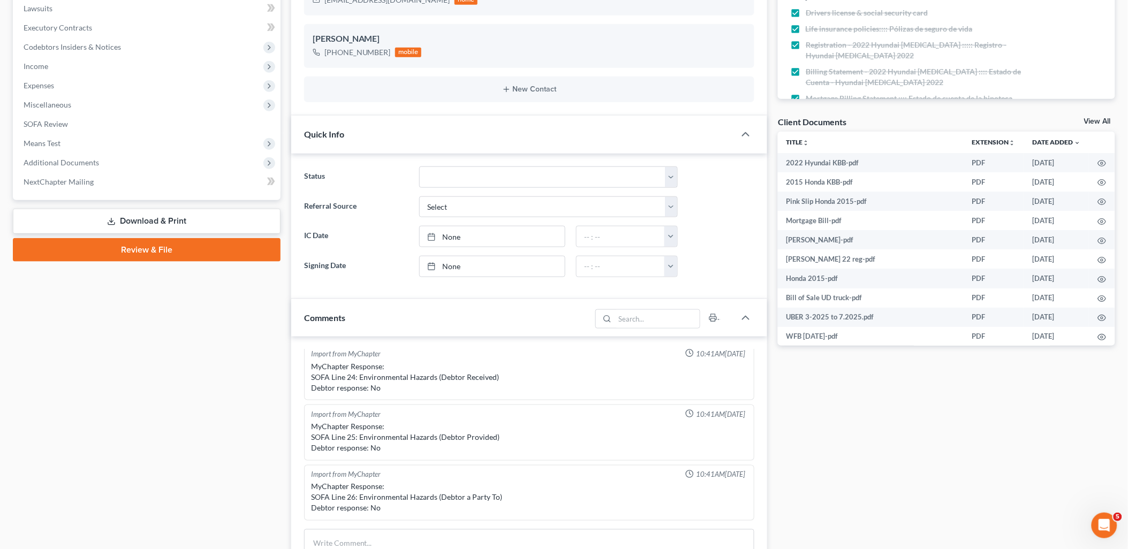
scroll to position [475, 0]
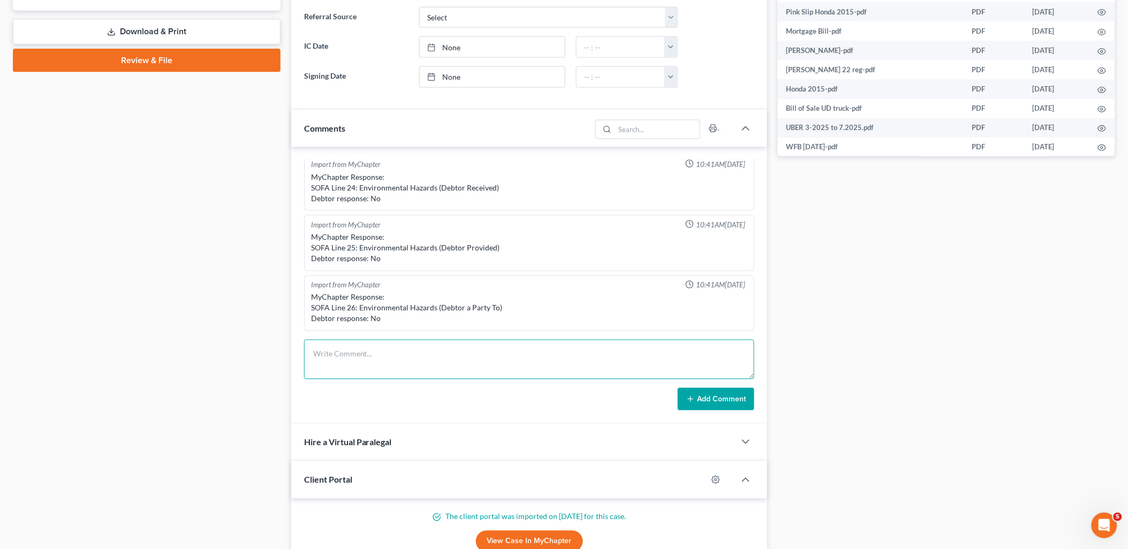
click at [405, 361] on textarea at bounding box center [529, 360] width 451 height 40
paste textarea "Good Morning!! We are very, very close! It will take a little time to go throug…"
type textarea "Good Morning!! We are very, very close! It will take a little time to go throug…"
click at [693, 404] on button "Add Comment" at bounding box center [716, 399] width 77 height 22
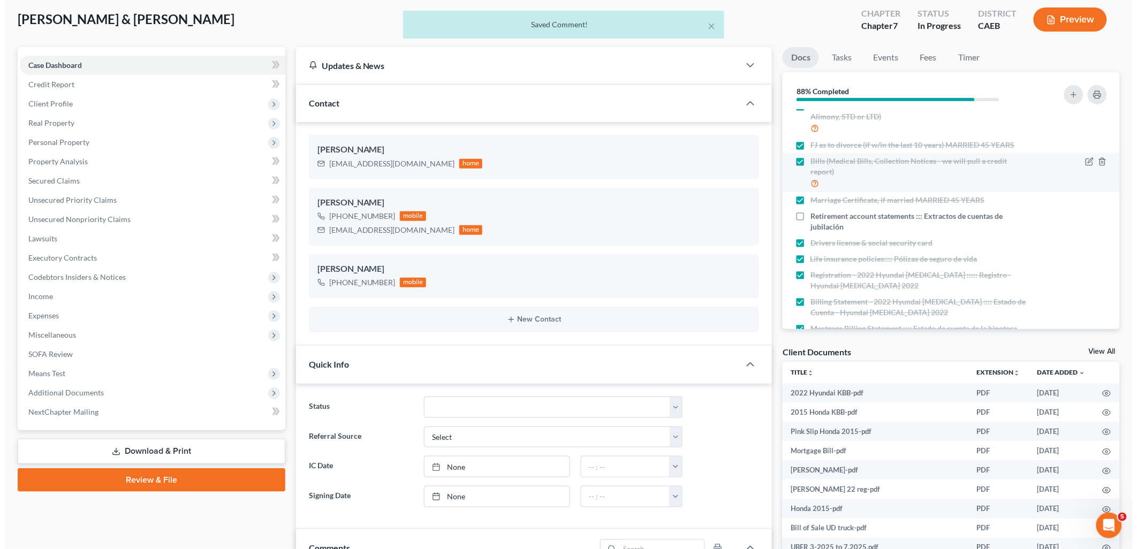
scroll to position [0, 0]
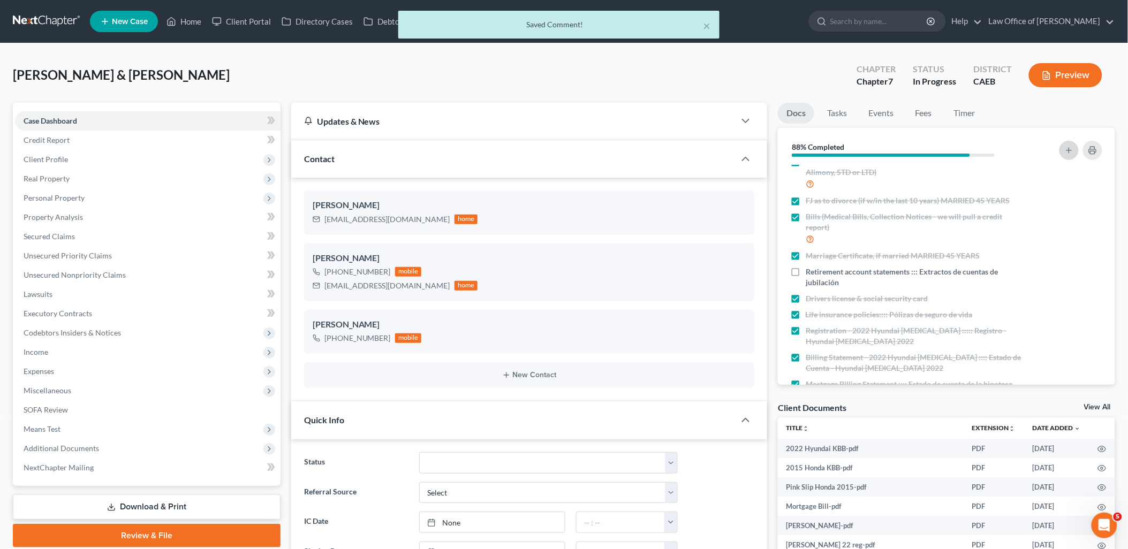
click at [1073, 152] on icon "button" at bounding box center [1069, 150] width 9 height 9
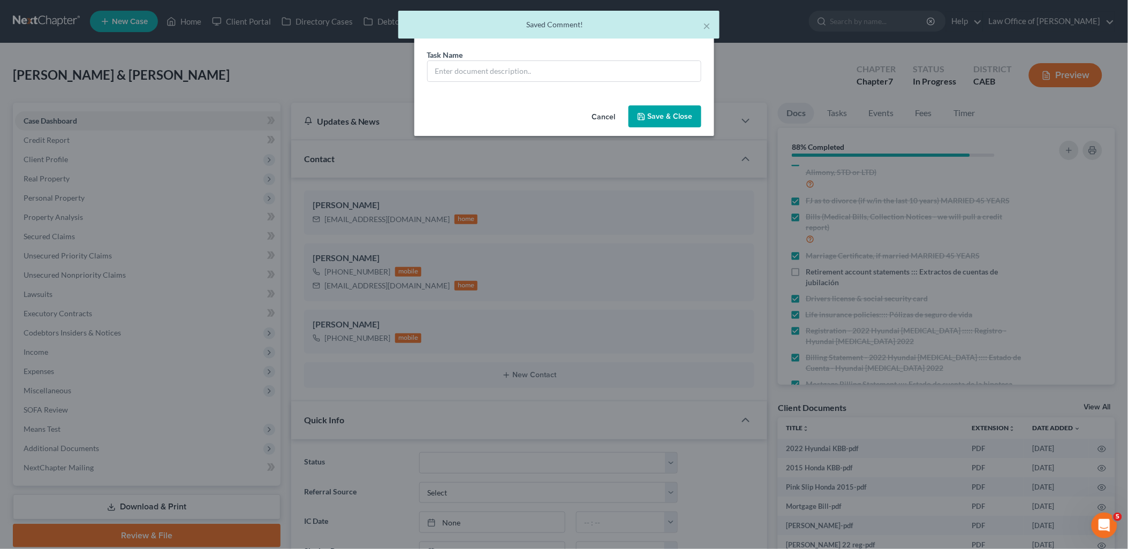
scroll to position [108, 0]
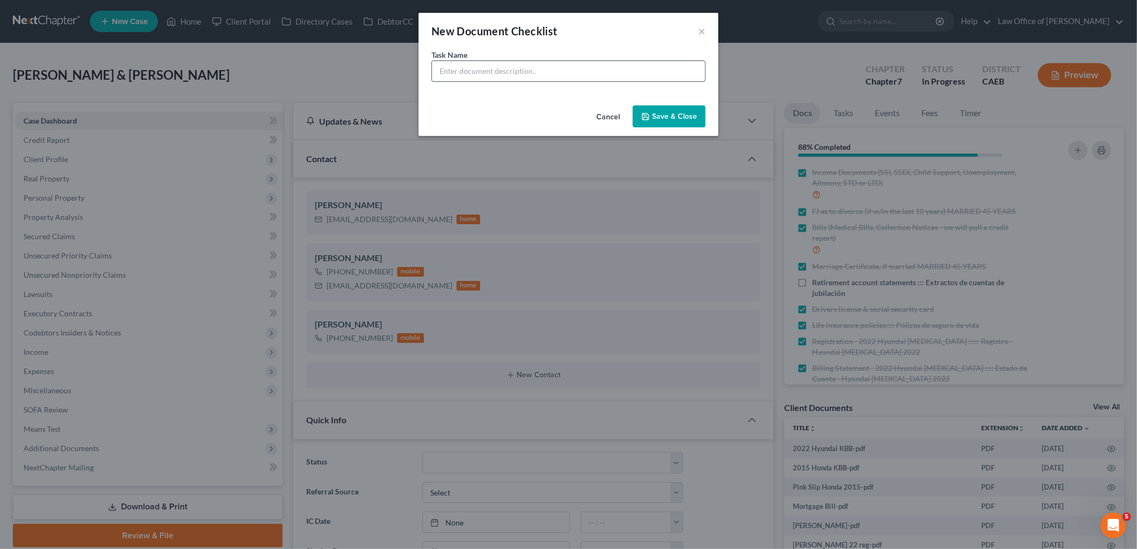
click at [544, 75] on input "text" at bounding box center [568, 71] width 273 height 20
type input "BMO Bank - business bank account info"
click at [662, 123] on button "Save & Close" at bounding box center [669, 116] width 73 height 22
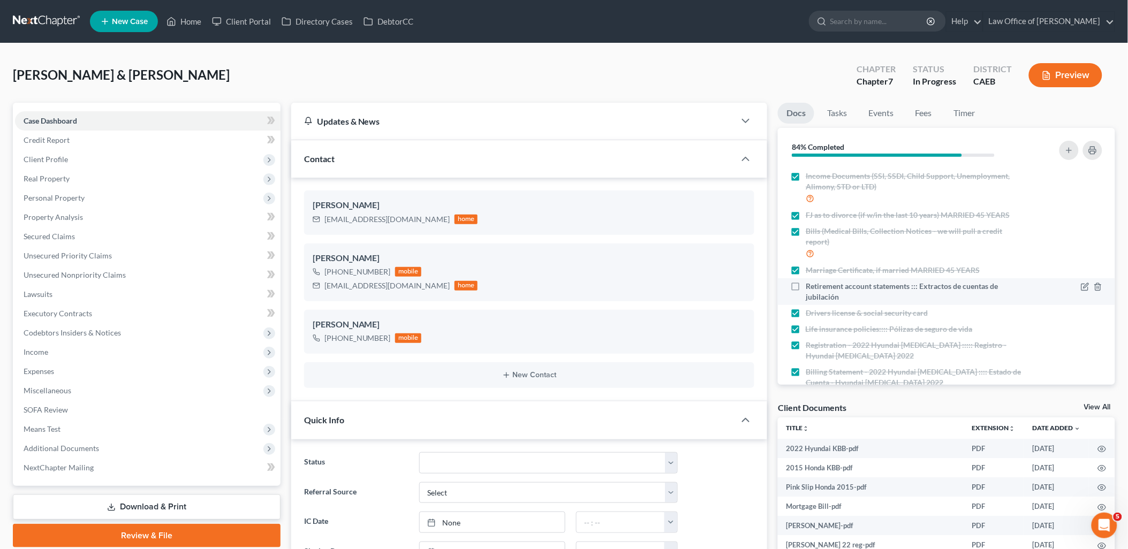
scroll to position [0, 0]
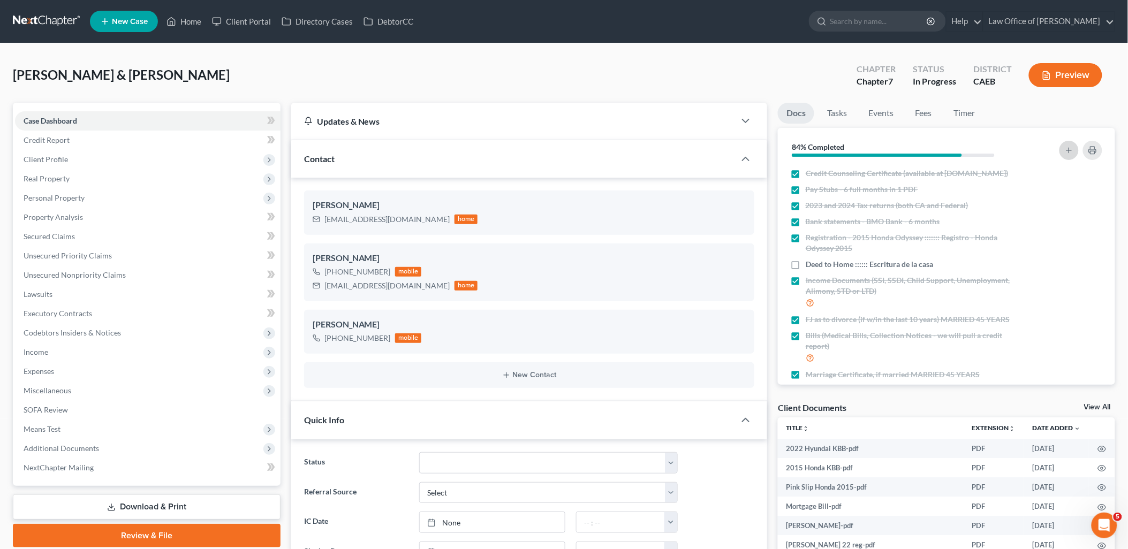
click at [1073, 147] on icon "button" at bounding box center [1069, 150] width 9 height 9
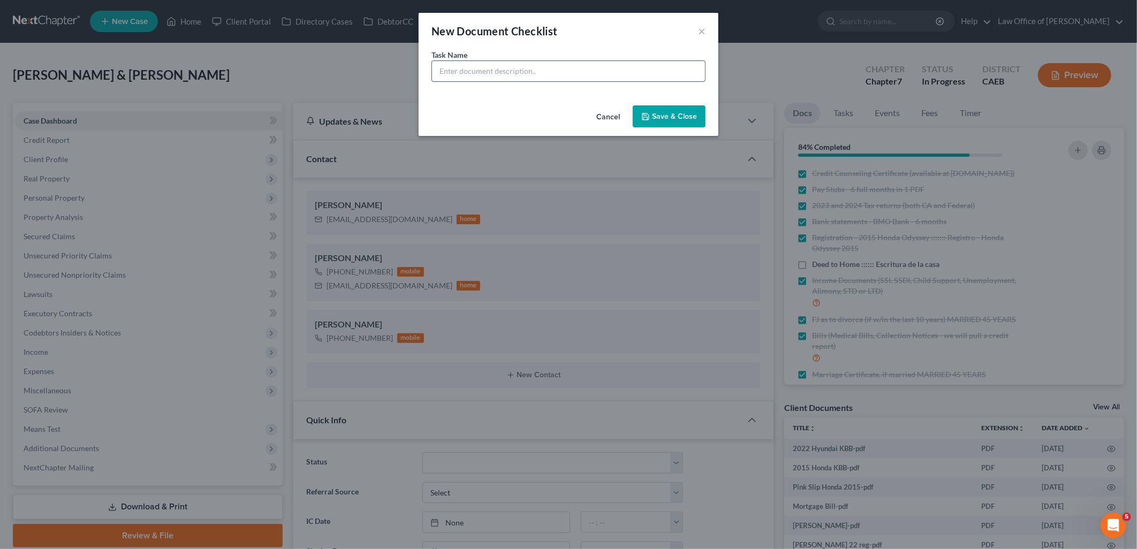
click at [626, 77] on input "text" at bounding box center [568, 71] width 273 height 20
type input "Mosaic Loan - Sch D or Sch F - need info"
click at [683, 125] on button "Save & Close" at bounding box center [669, 116] width 73 height 22
